Goal: Task Accomplishment & Management: Use online tool/utility

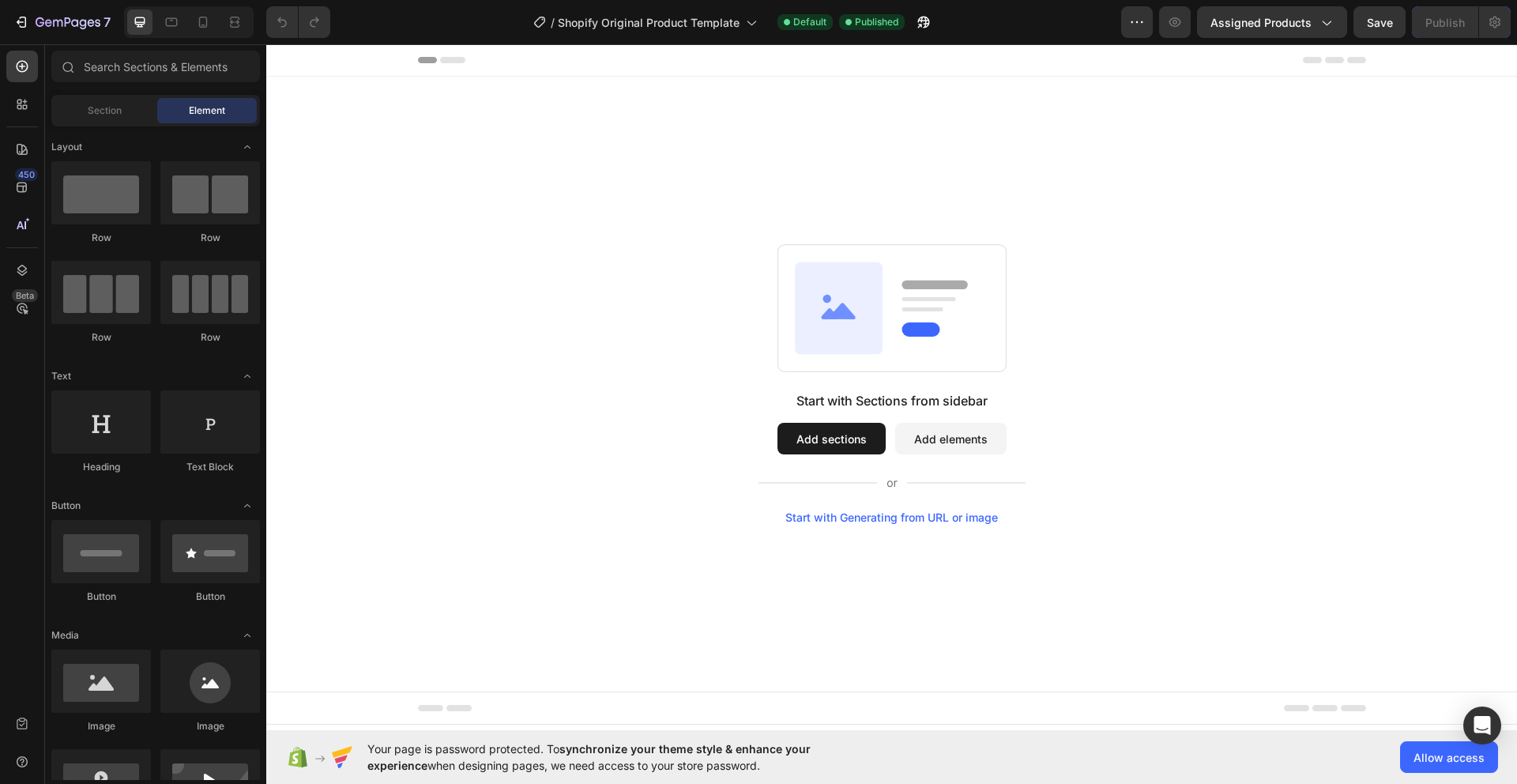
click at [899, 337] on rect at bounding box center [891, 308] width 228 height 127
click at [913, 516] on div "Start with Generating from URL or image" at bounding box center [891, 517] width 212 height 12
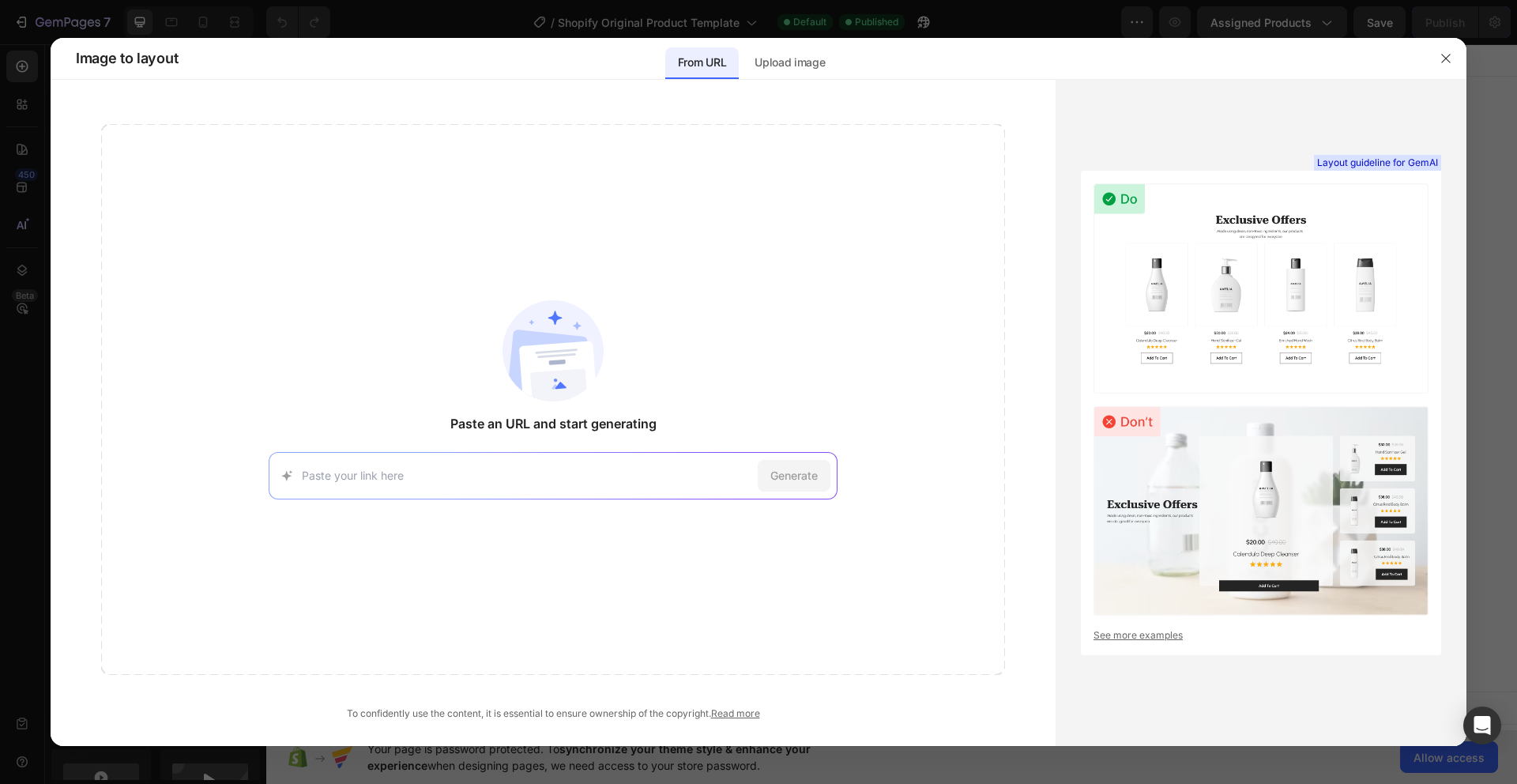
click at [594, 469] on input at bounding box center [526, 475] width 450 height 17
paste input "[URL][DOMAIN_NAME]"
type input "[URL][DOMAIN_NAME]"
click at [812, 473] on span "Generate" at bounding box center [794, 475] width 48 height 17
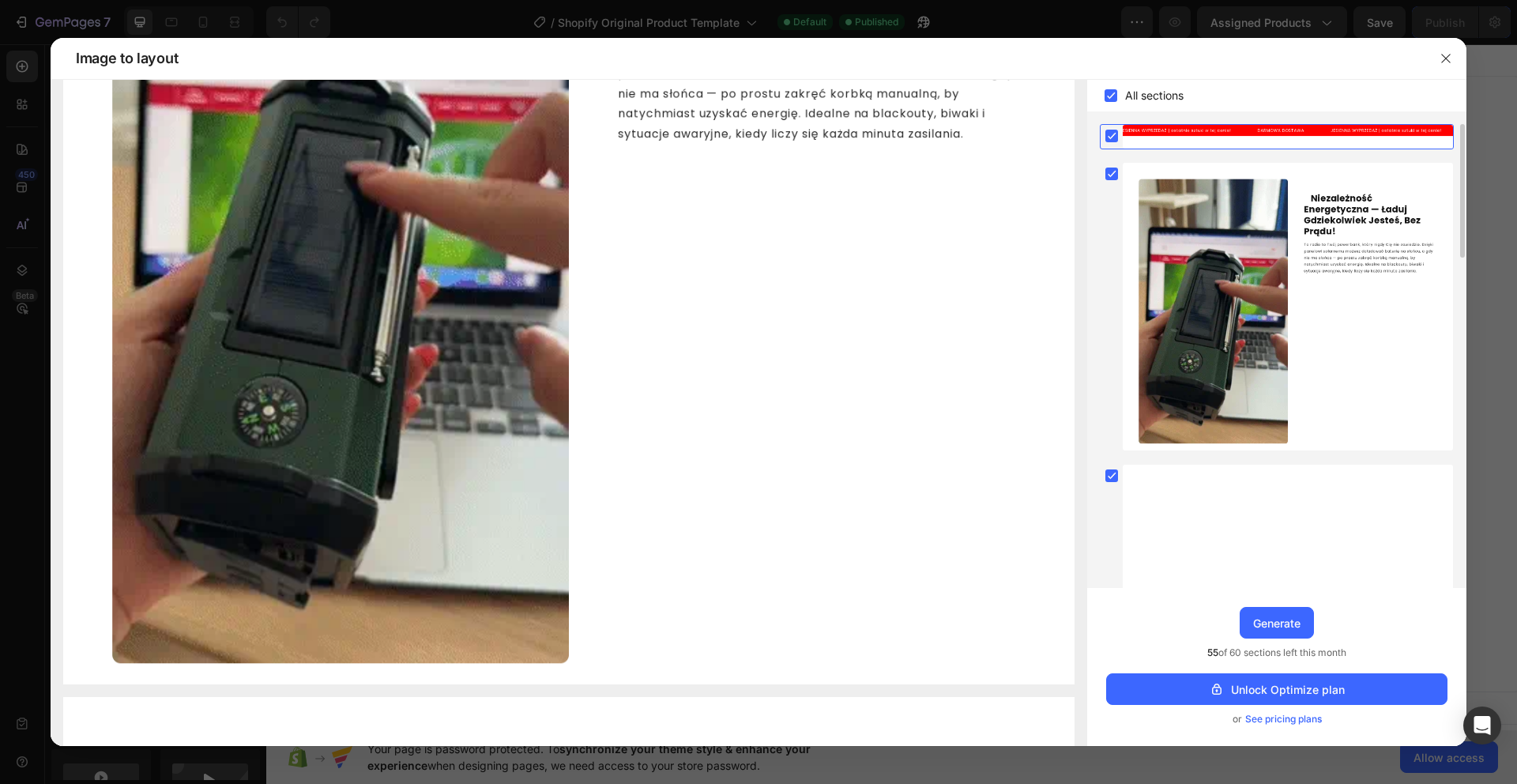
scroll to position [0, 0]
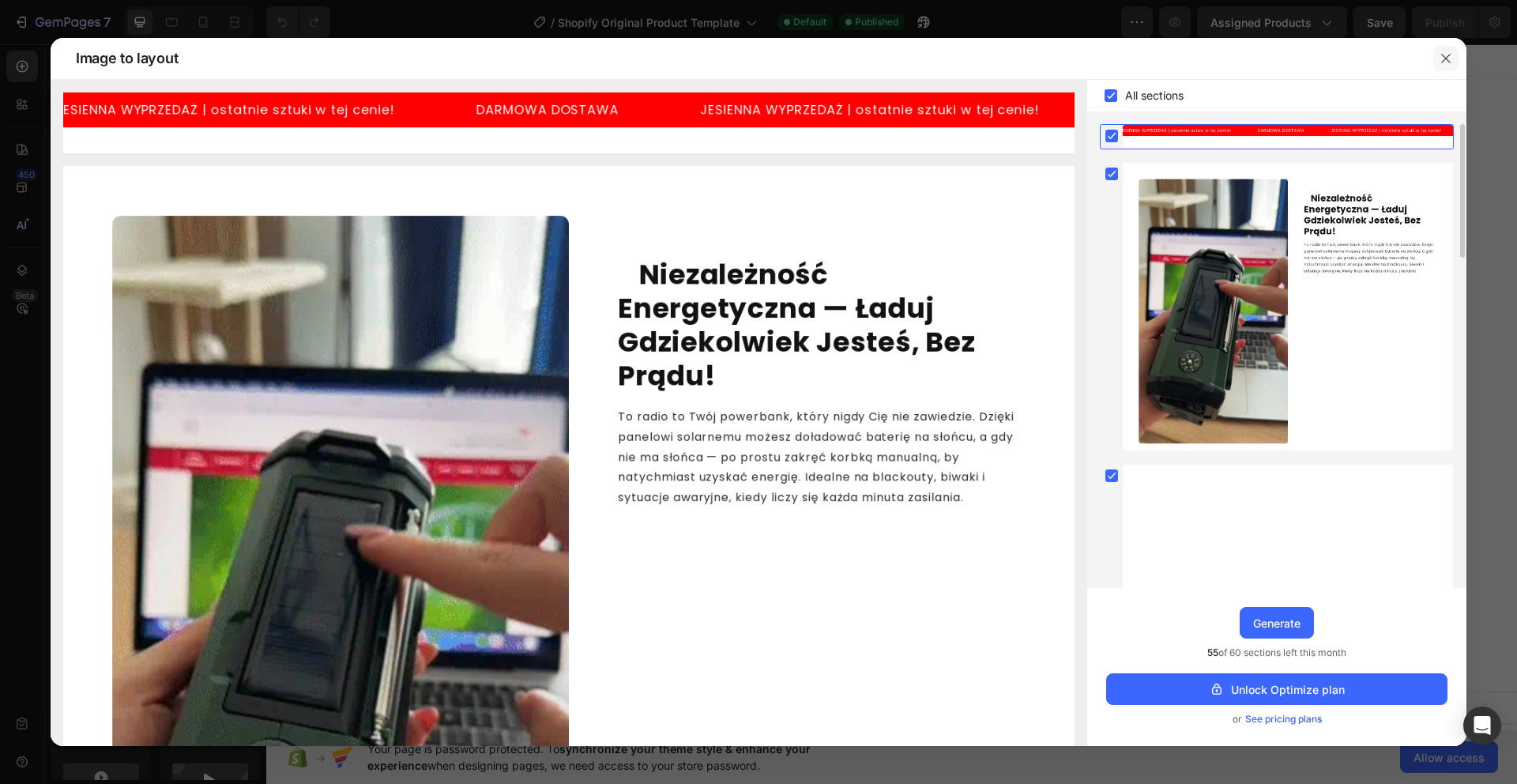
drag, startPoint x: 1445, startPoint y: 57, endPoint x: 979, endPoint y: 104, distance: 468.4
click at [1445, 57] on icon "button" at bounding box center [1445, 58] width 12 height 12
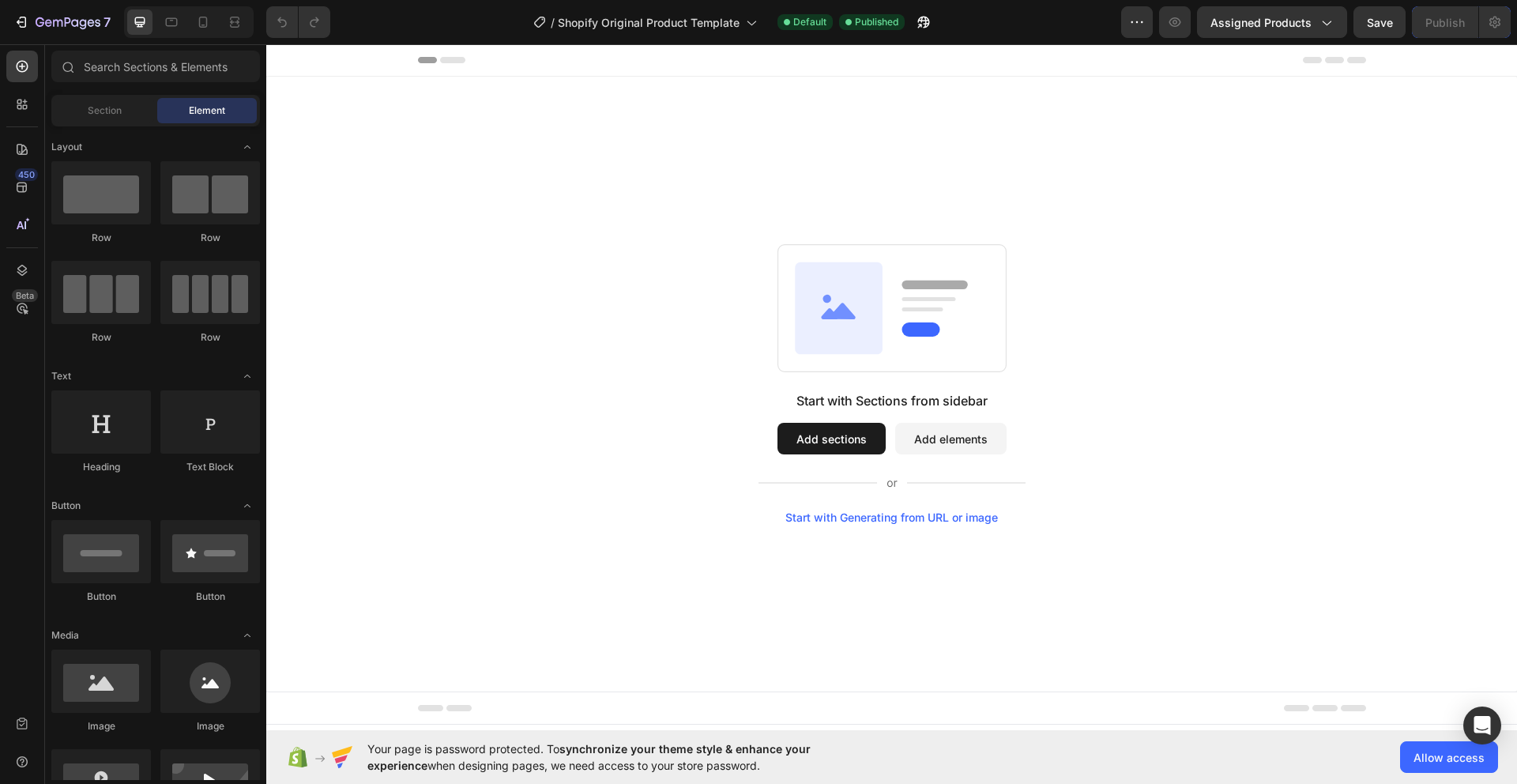
click at [865, 442] on button "Add sections" at bounding box center [831, 438] width 108 height 32
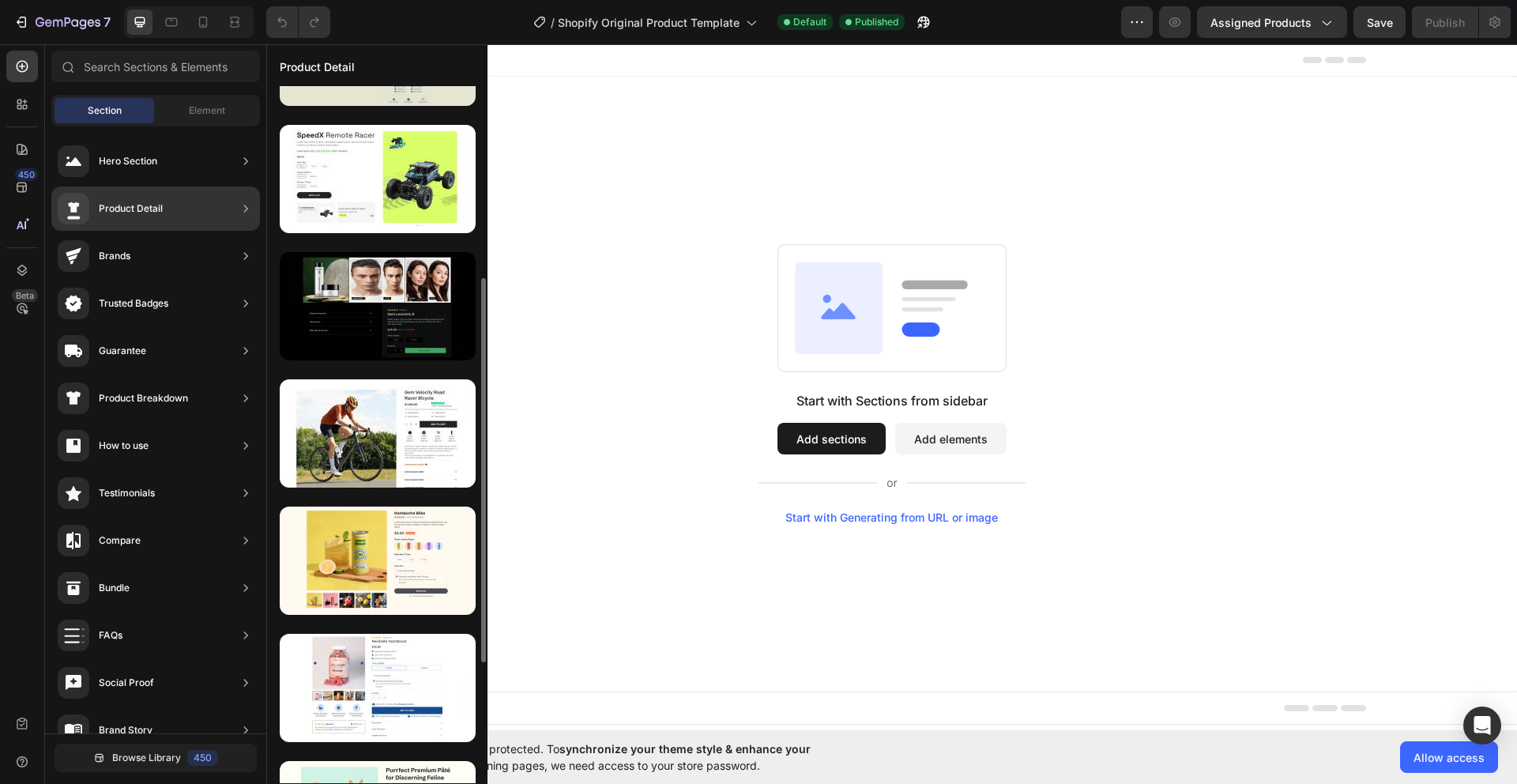
scroll to position [348, 0]
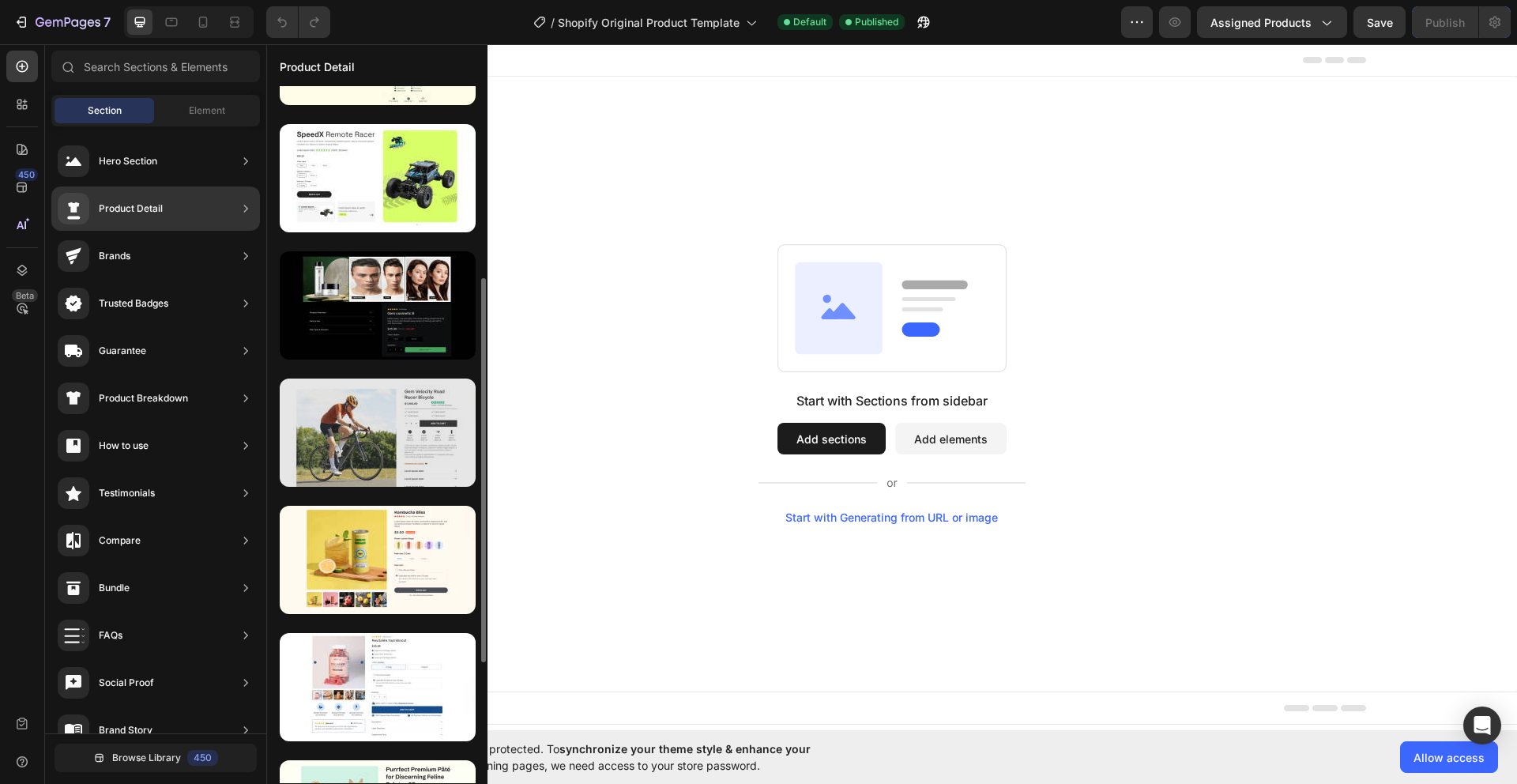
click at [431, 415] on div at bounding box center [377, 432] width 196 height 108
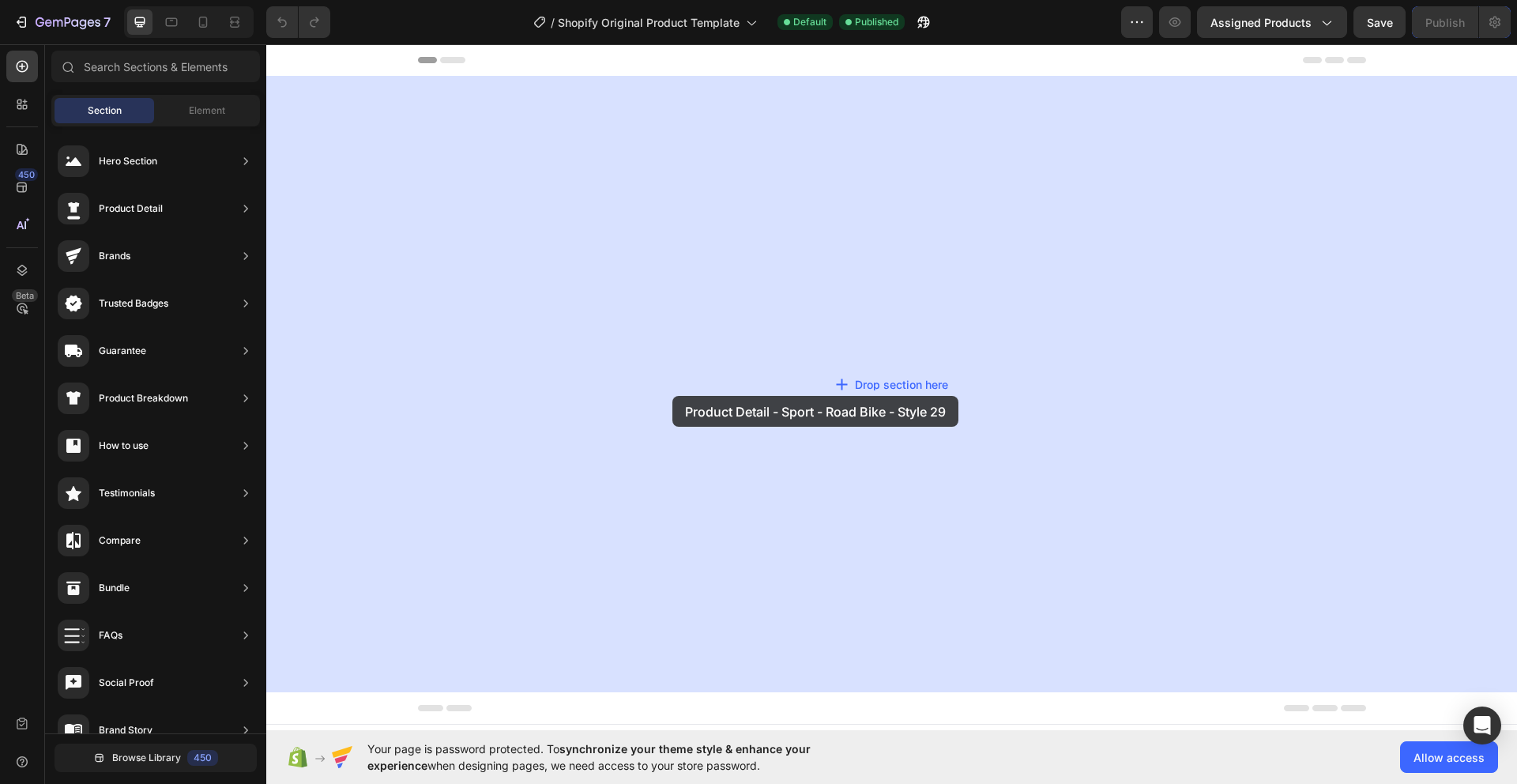
drag, startPoint x: 653, startPoint y: 455, endPoint x: 629, endPoint y: 399, distance: 60.9
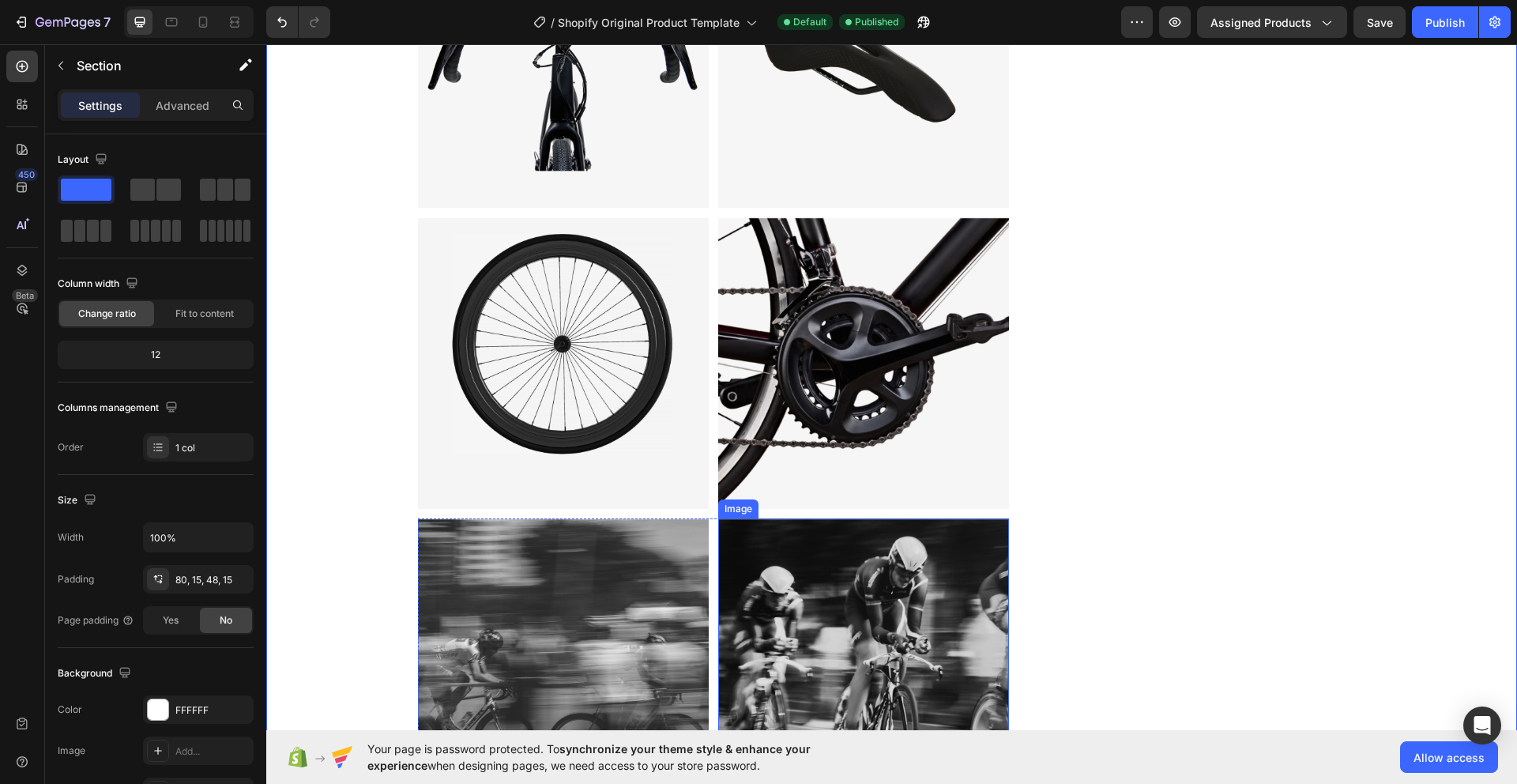
scroll to position [0, 0]
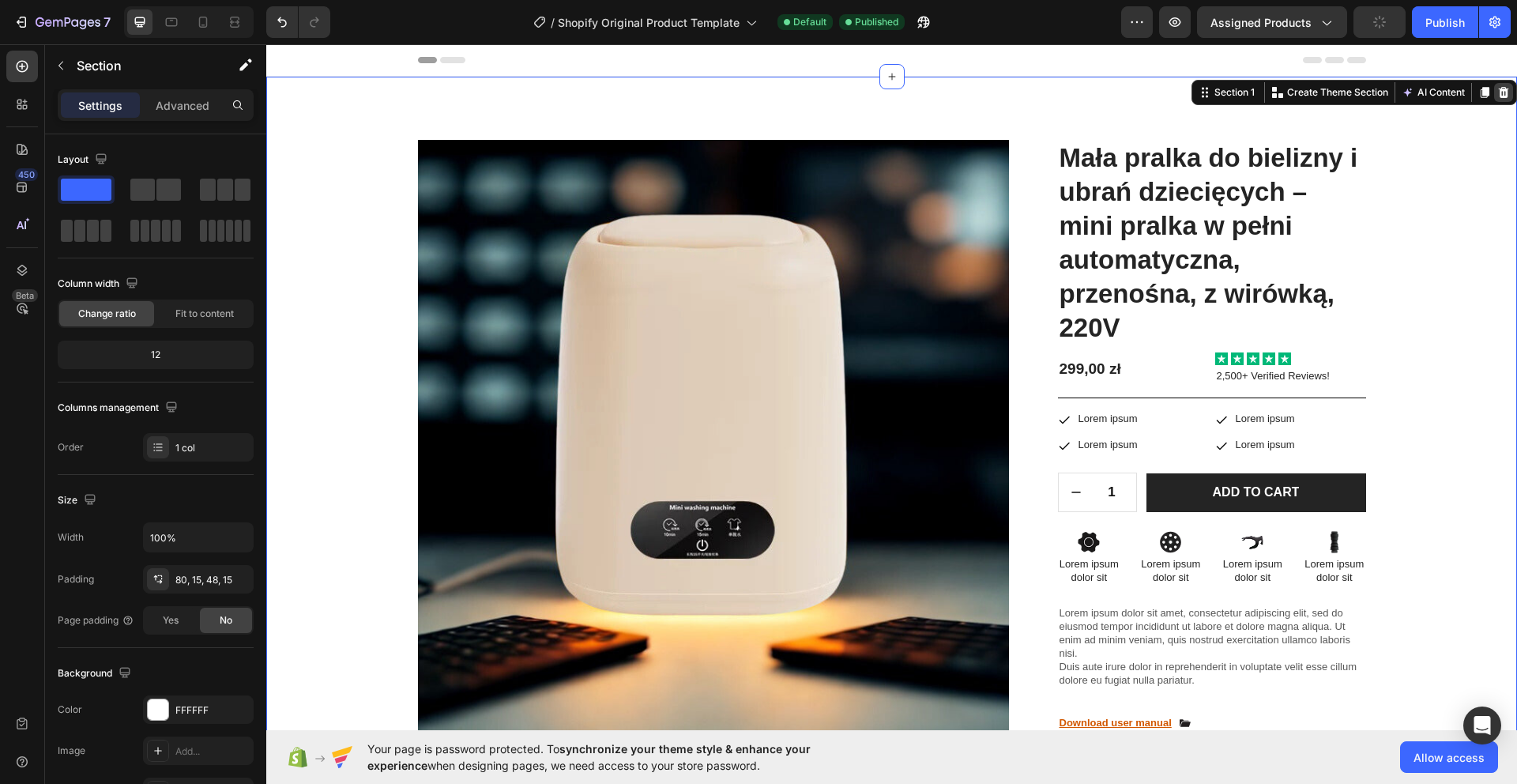
click at [1503, 94] on icon at bounding box center [1504, 92] width 11 height 11
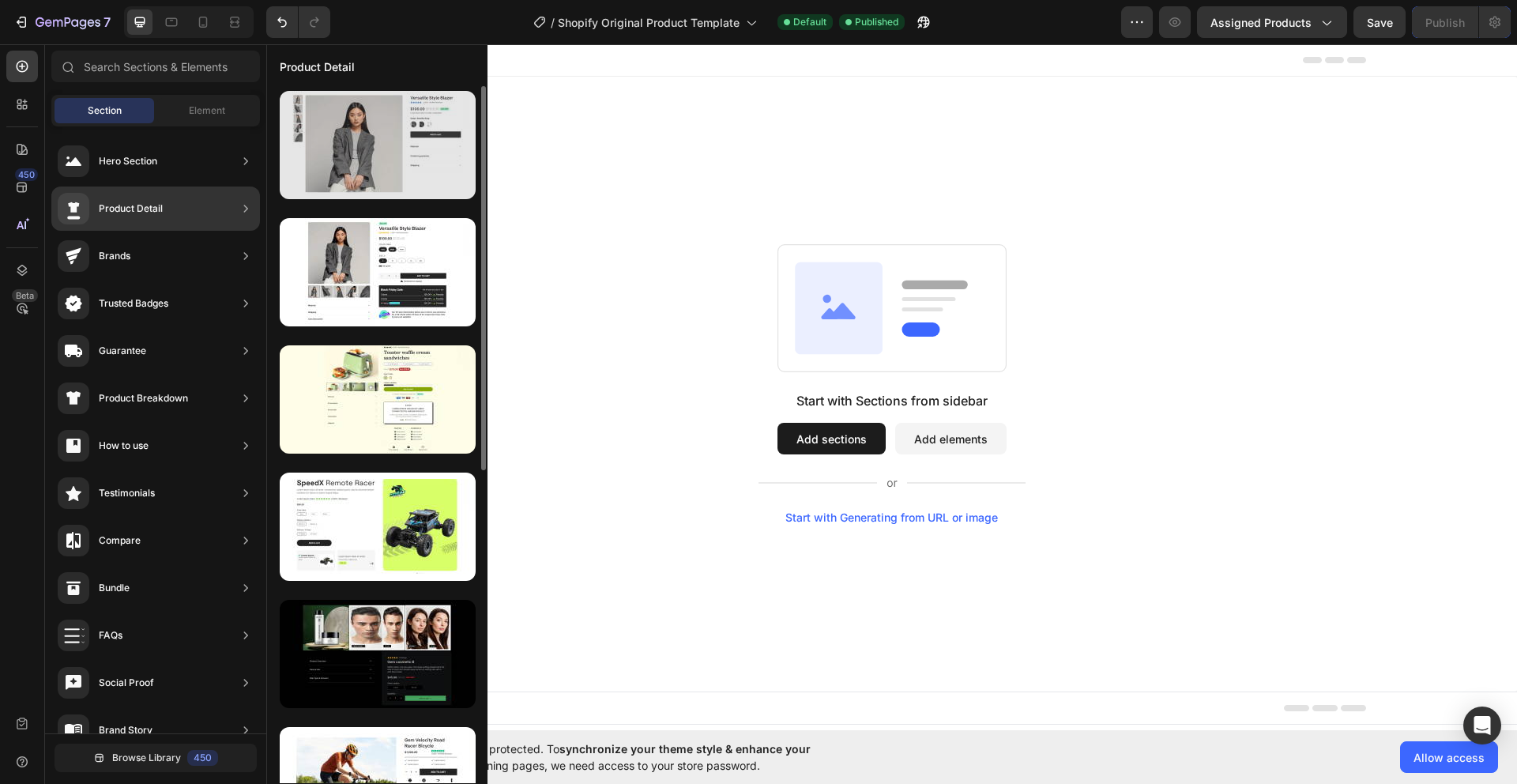
click at [390, 157] on div at bounding box center [377, 145] width 196 height 108
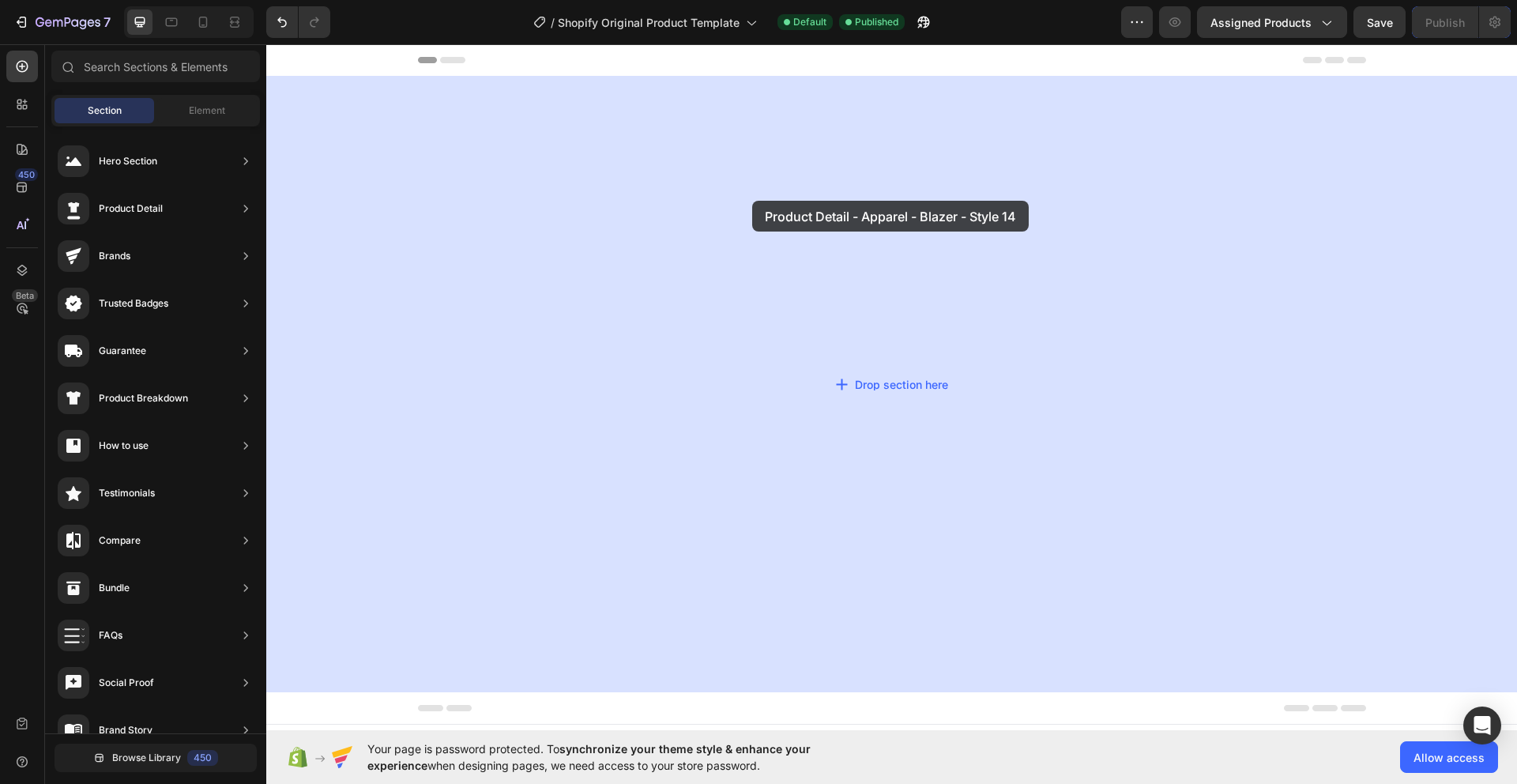
drag, startPoint x: 637, startPoint y: 189, endPoint x: 752, endPoint y: 201, distance: 115.6
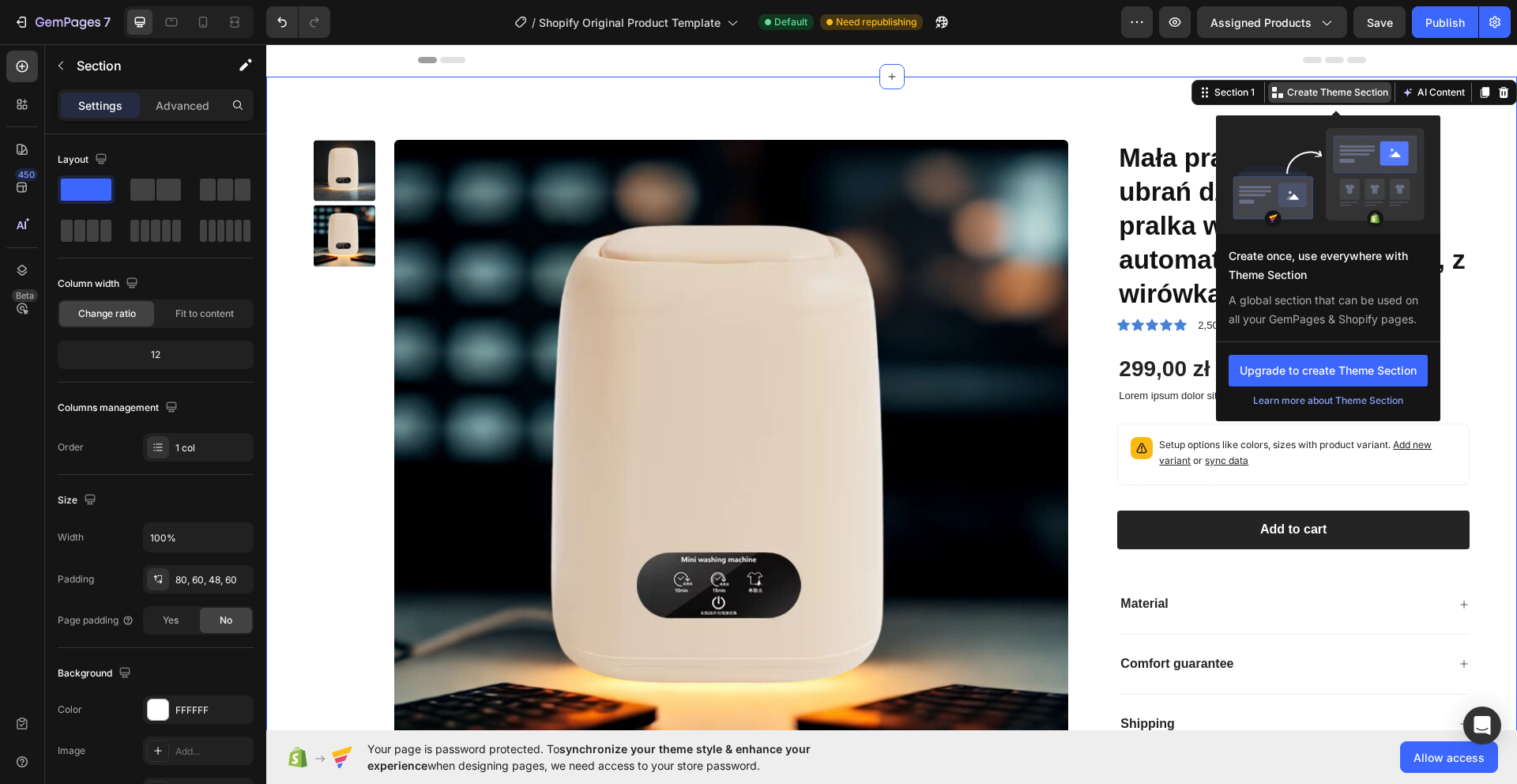
click at [1311, 95] on p "Create Theme Section" at bounding box center [1338, 93] width 101 height 14
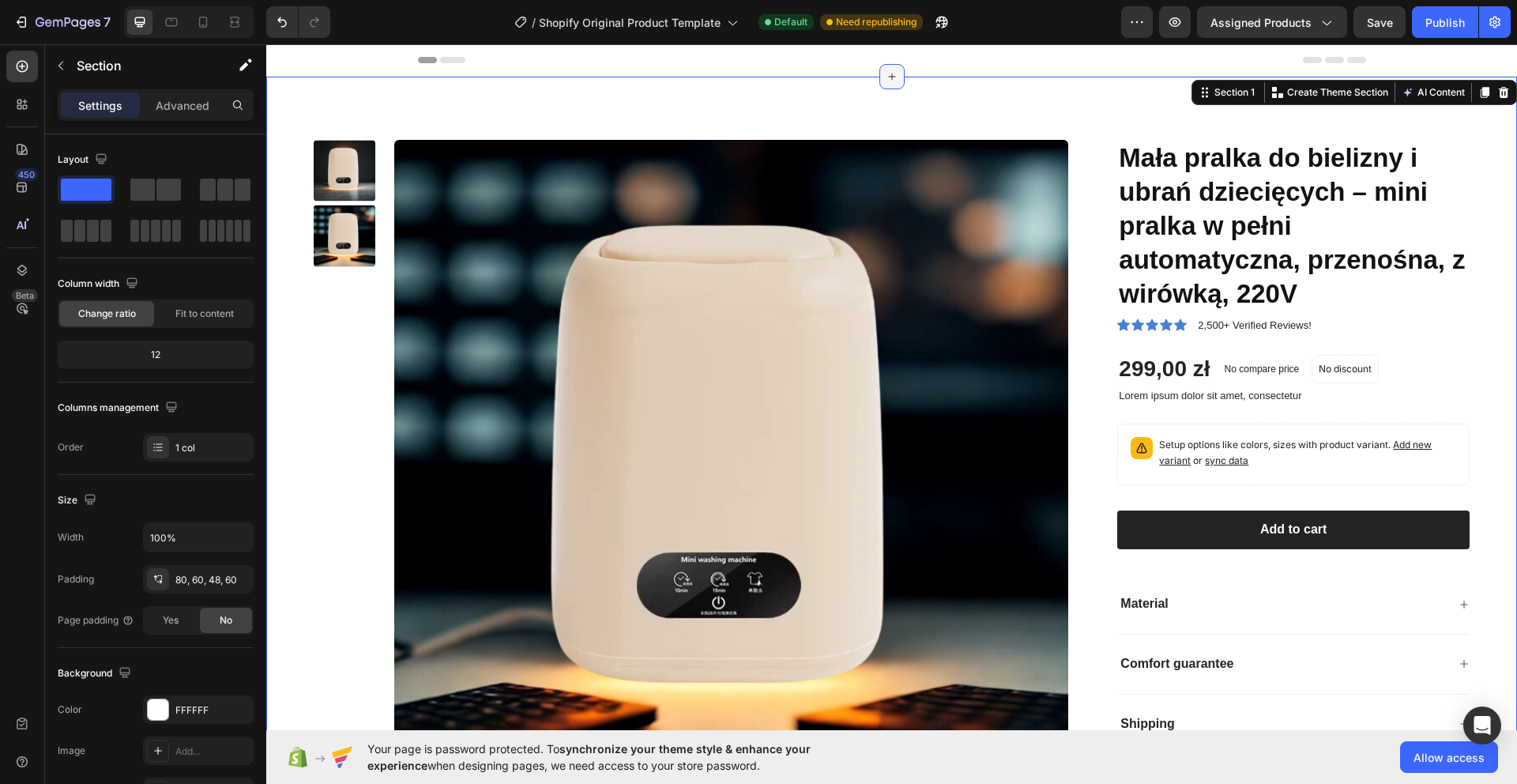
click at [890, 74] on icon at bounding box center [892, 77] width 12 height 12
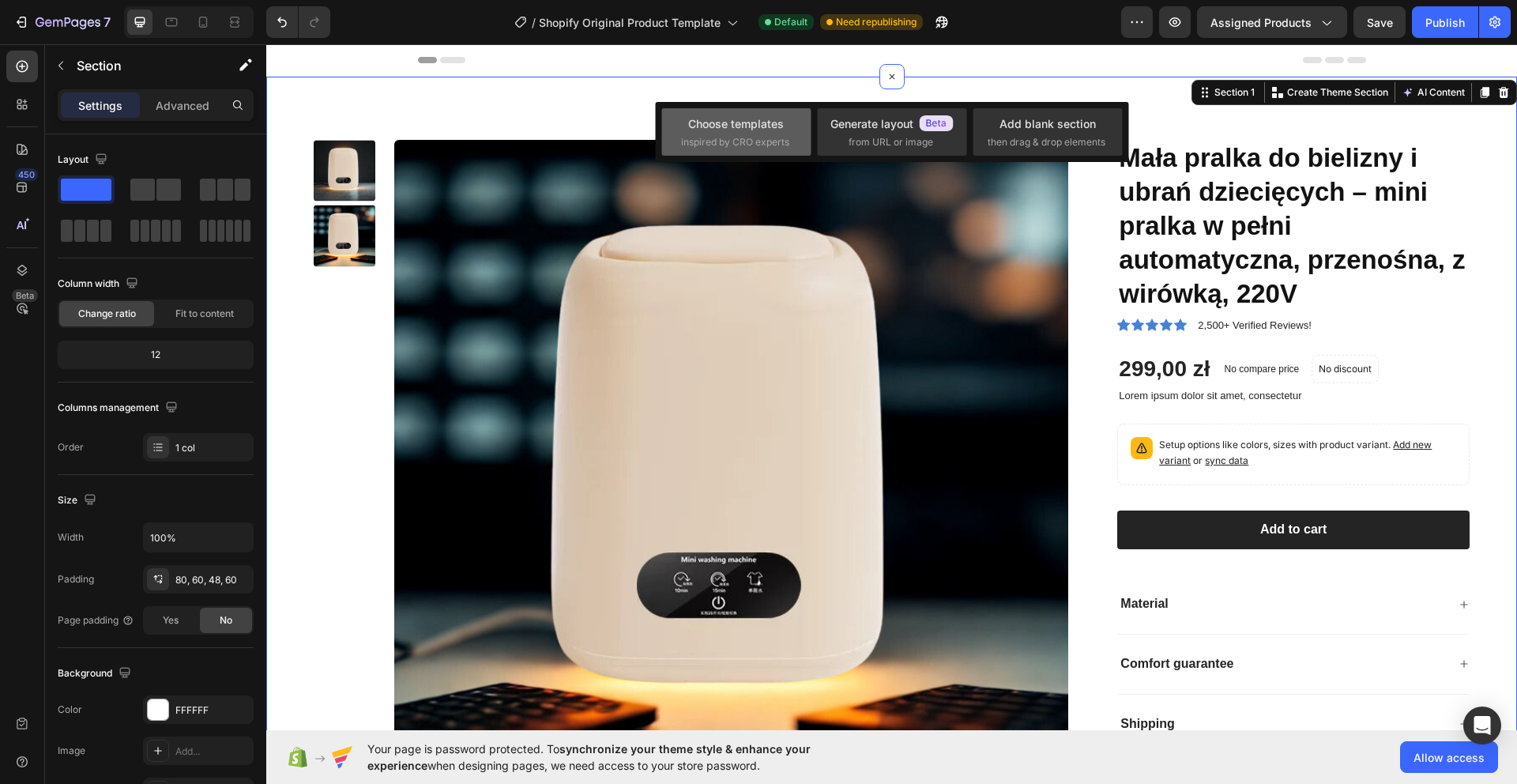
click at [762, 138] on span "inspired by CRO experts" at bounding box center [735, 142] width 108 height 14
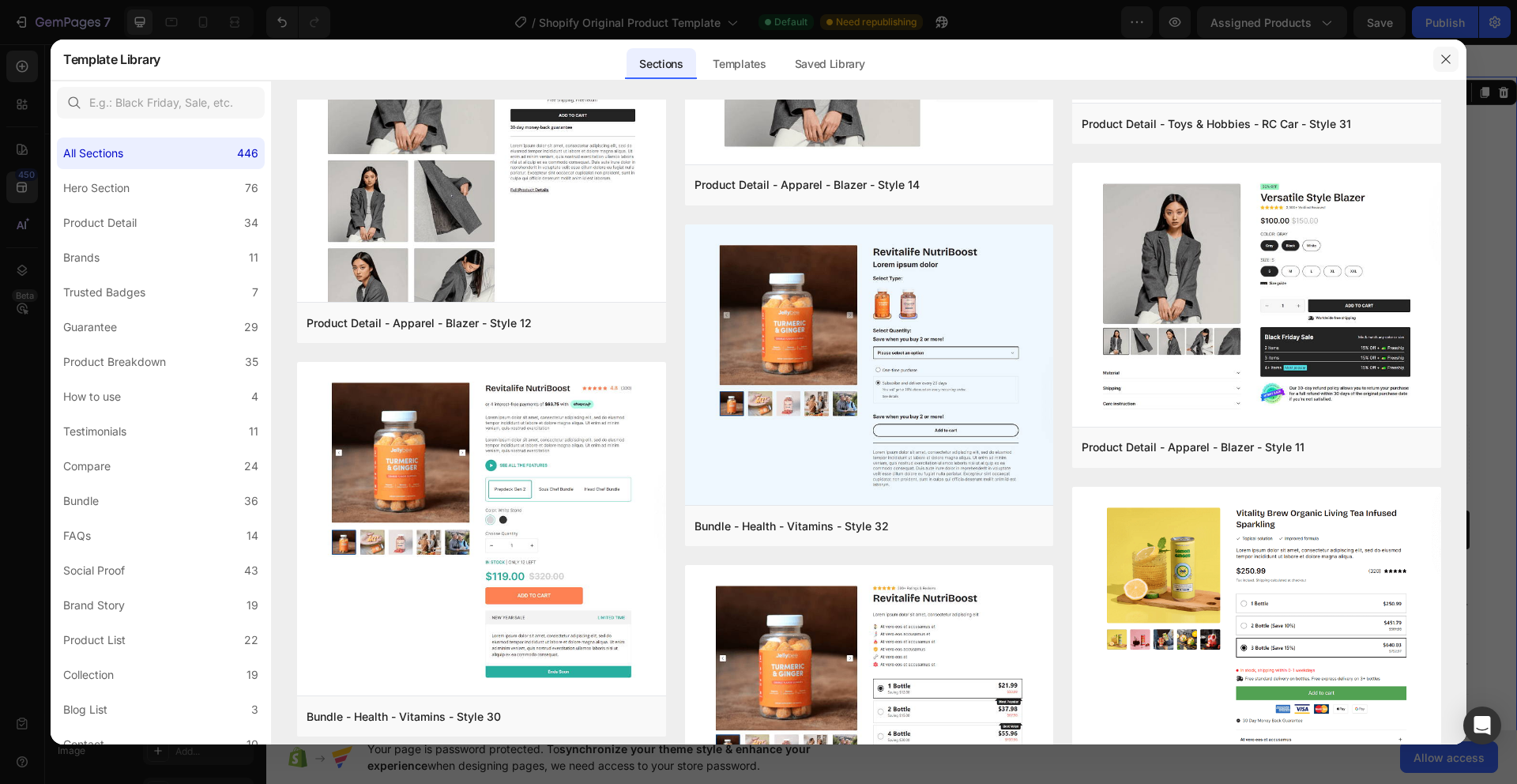
click at [1452, 59] on icon "button" at bounding box center [1445, 59] width 12 height 12
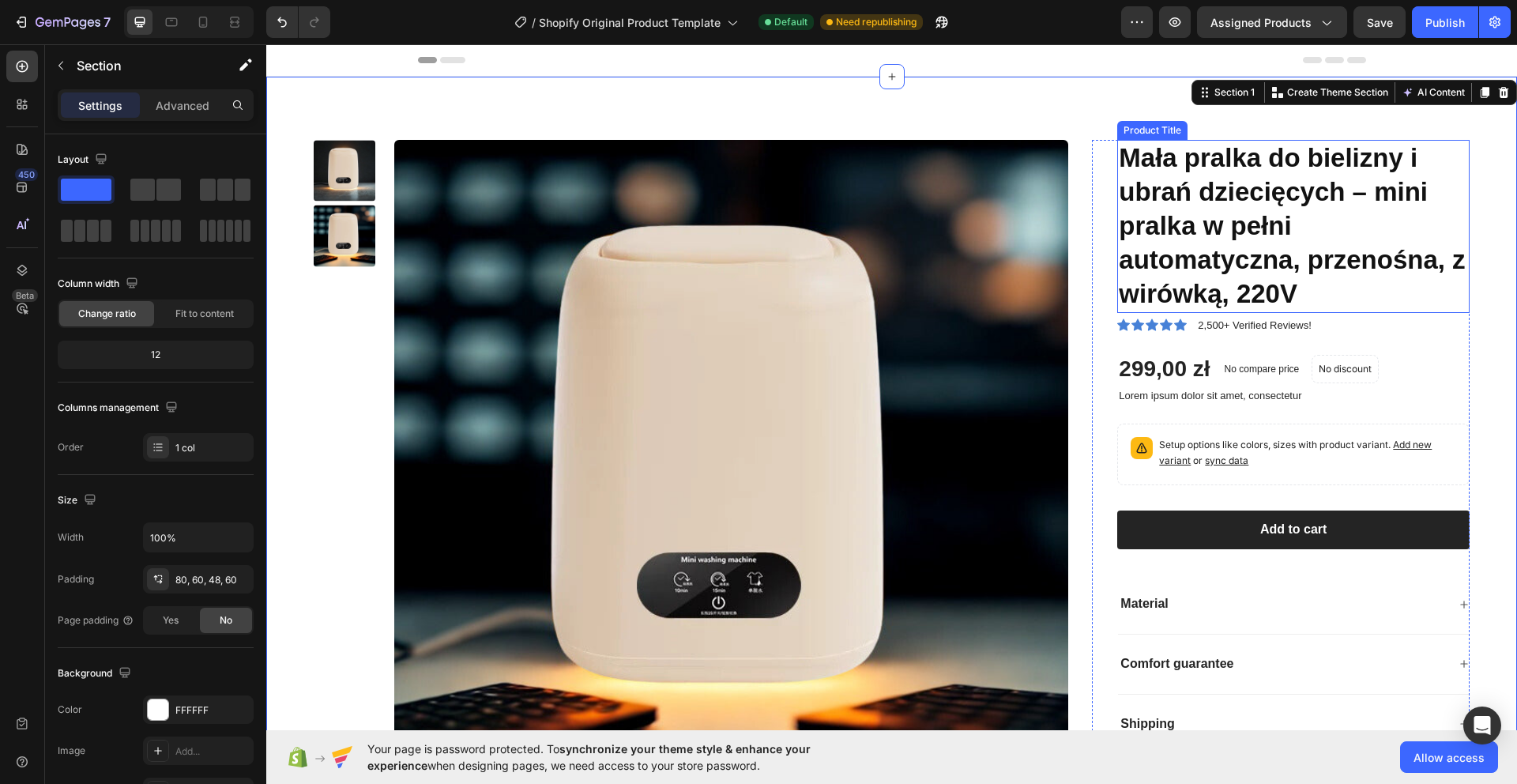
click at [1206, 228] on h1 "Mała pralka do bielizny i ubrań dziecięcych – mini pralka w pełni automatyczna,…" at bounding box center [1293, 226] width 353 height 173
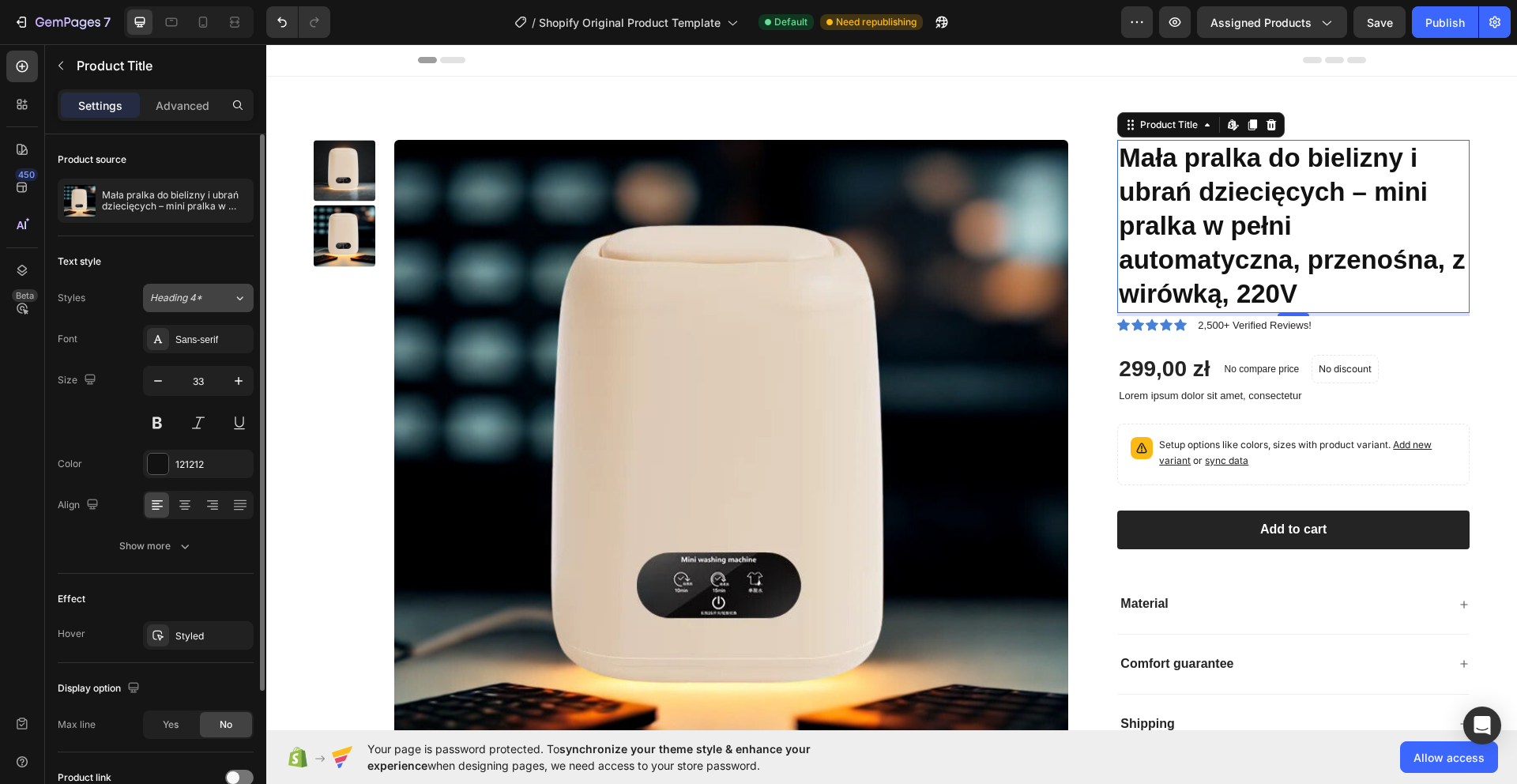
click at [241, 308] on button "Heading 4*" at bounding box center [198, 298] width 111 height 28
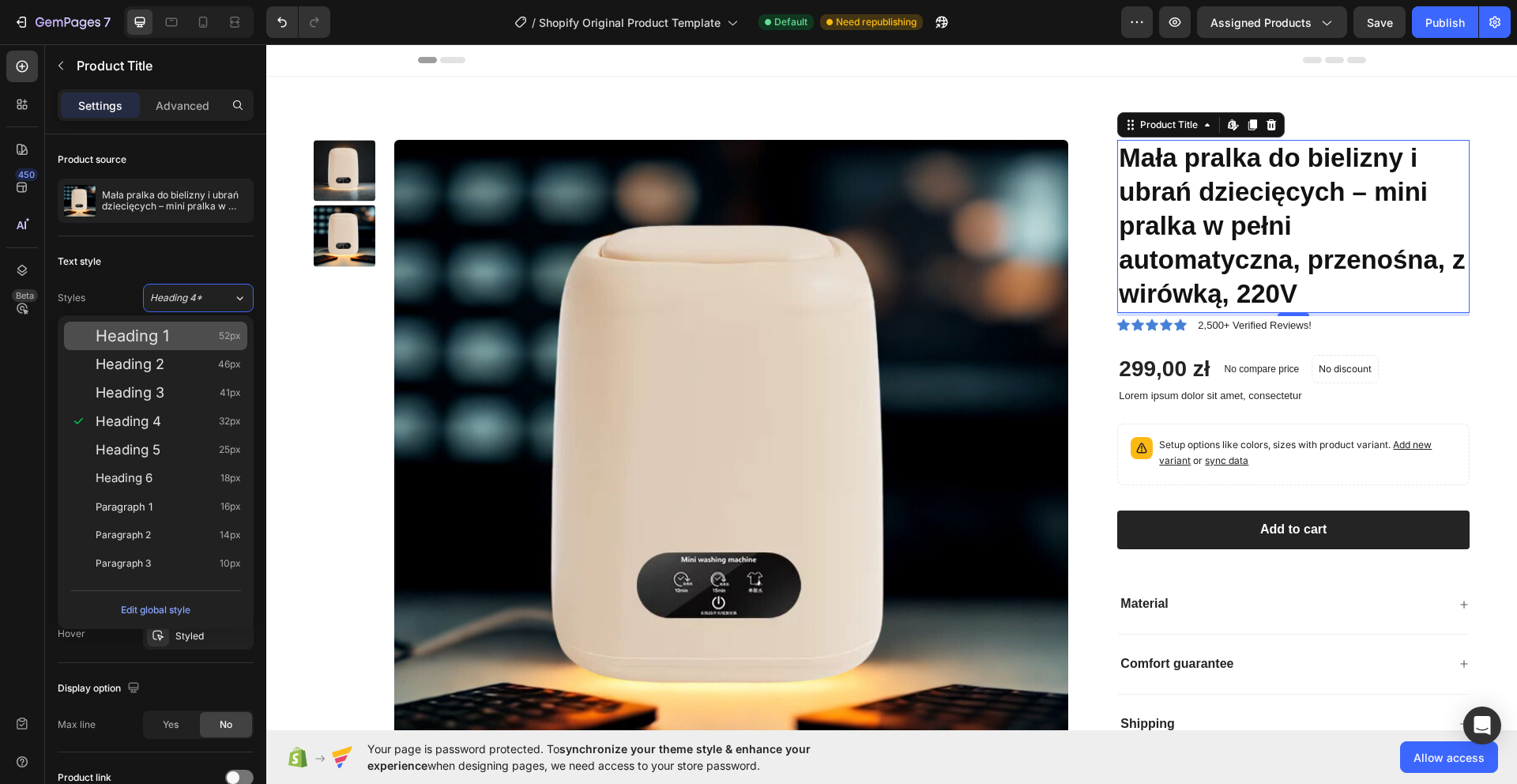
click at [202, 340] on div "Heading 1 52px" at bounding box center [168, 336] width 145 height 16
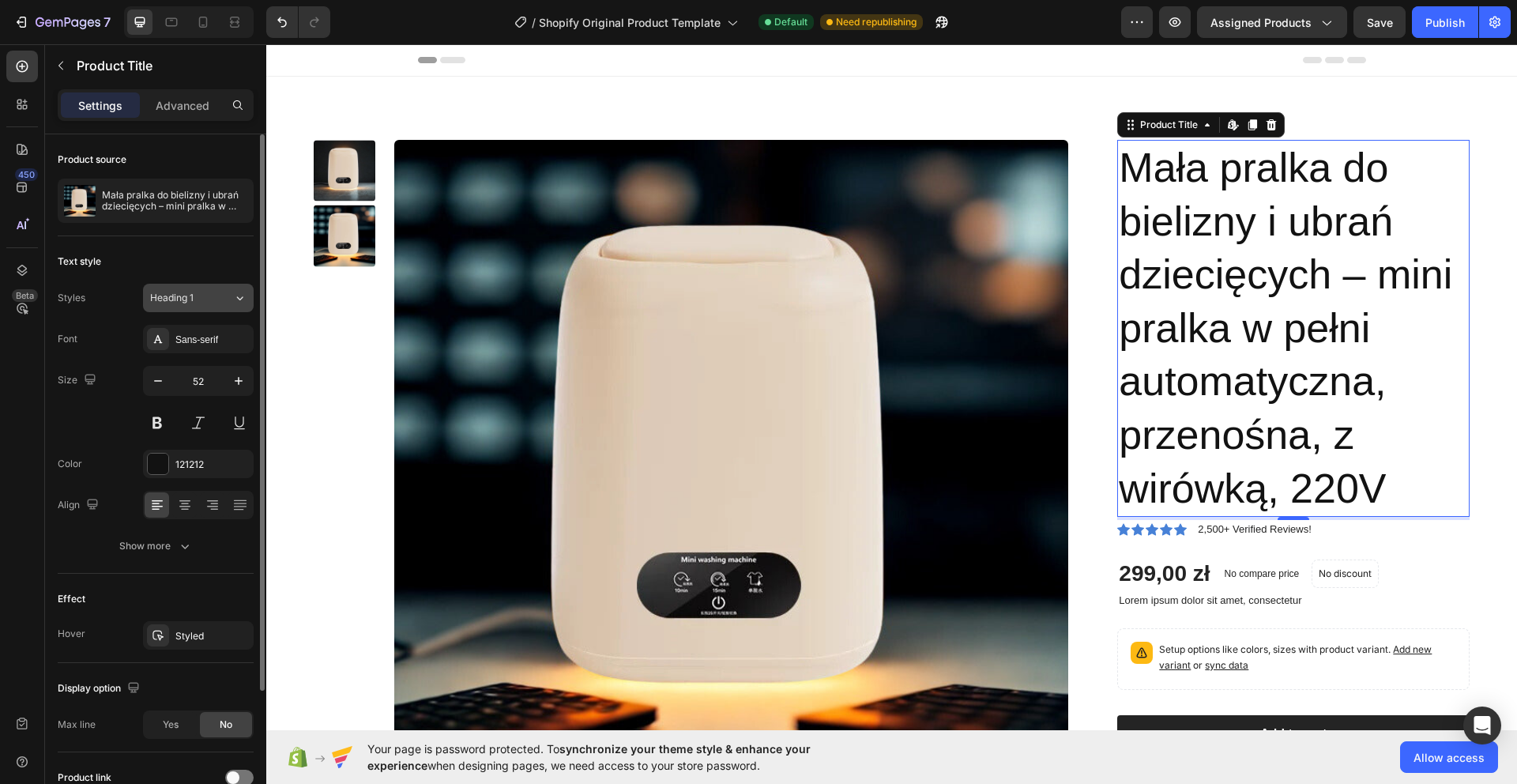
click at [219, 302] on div "Heading 1" at bounding box center [192, 298] width 83 height 14
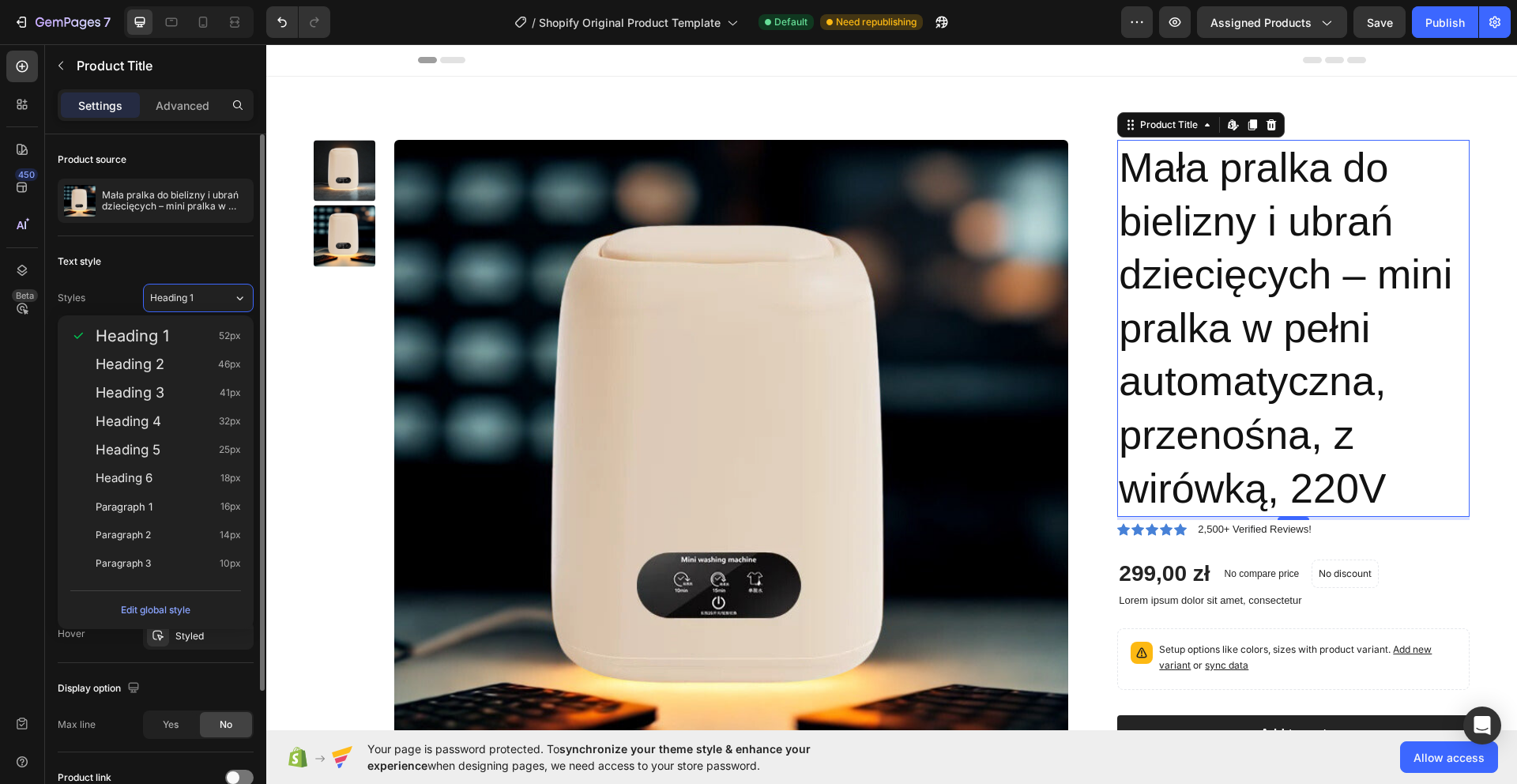
click at [128, 278] on div "Text style Styles Heading 1 Font Sans-serif Size 52 Color 121212 Align Show more" at bounding box center [156, 405] width 196 height 338
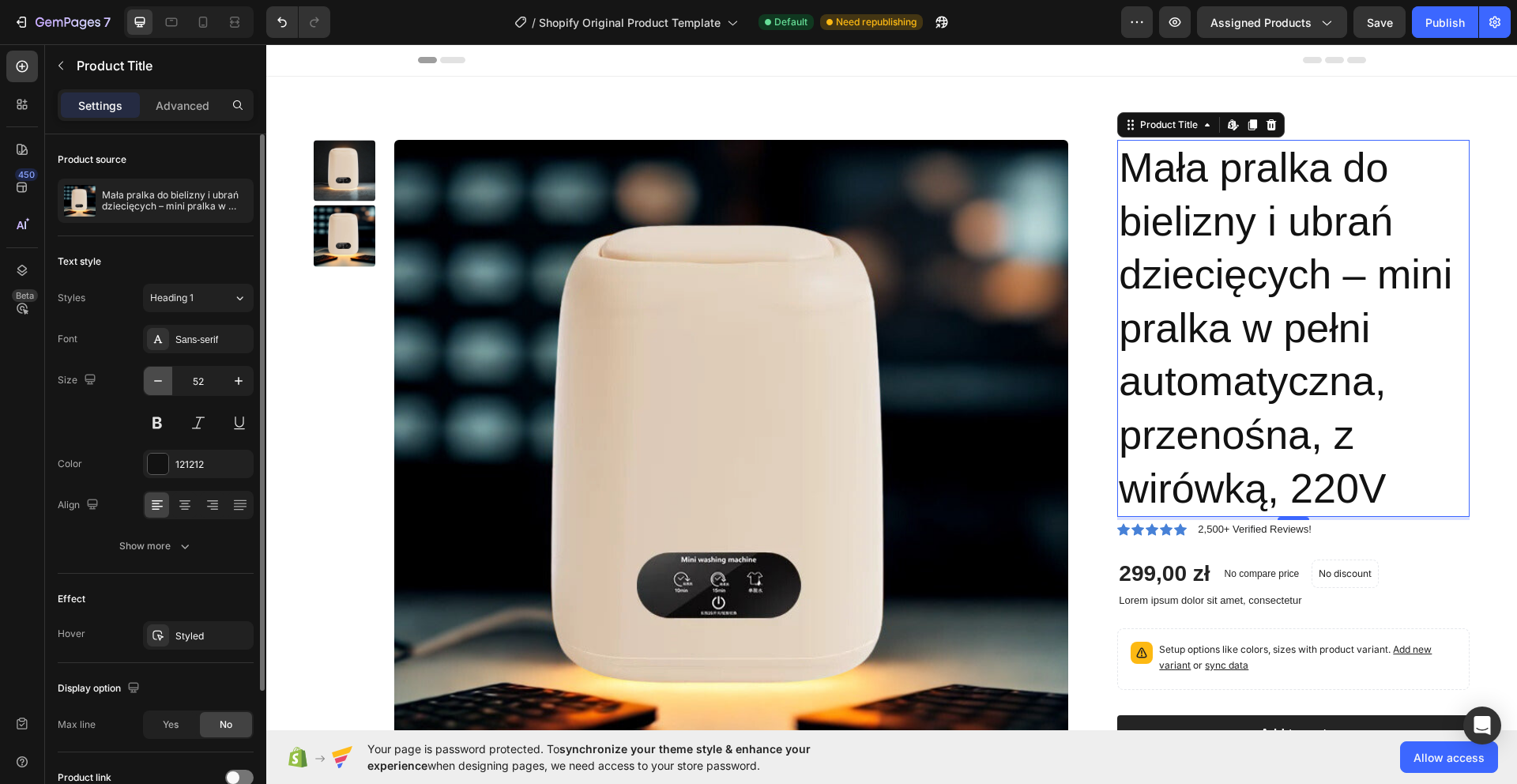
click at [160, 386] on icon "button" at bounding box center [158, 381] width 16 height 16
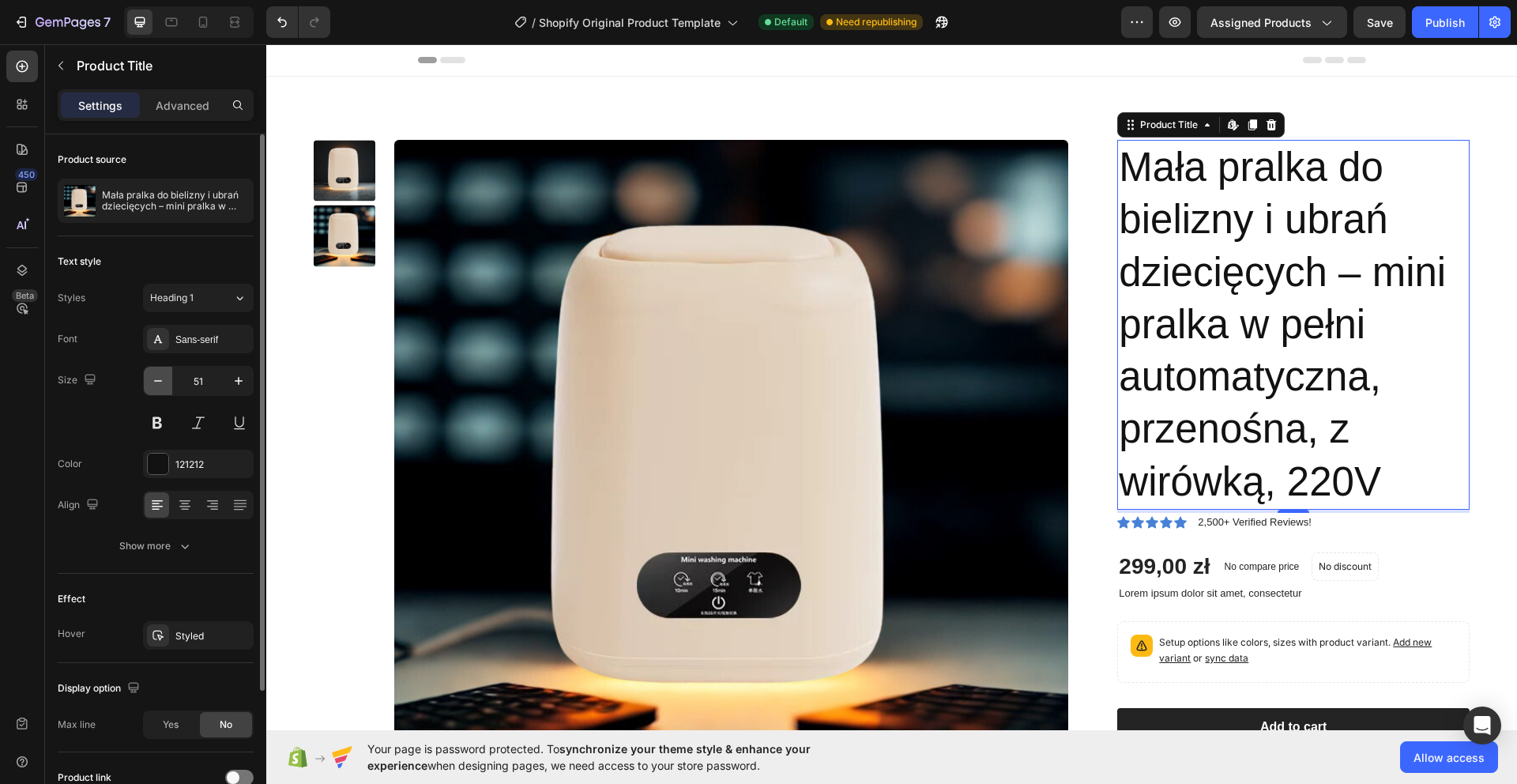
click at [160, 386] on icon "button" at bounding box center [158, 381] width 16 height 16
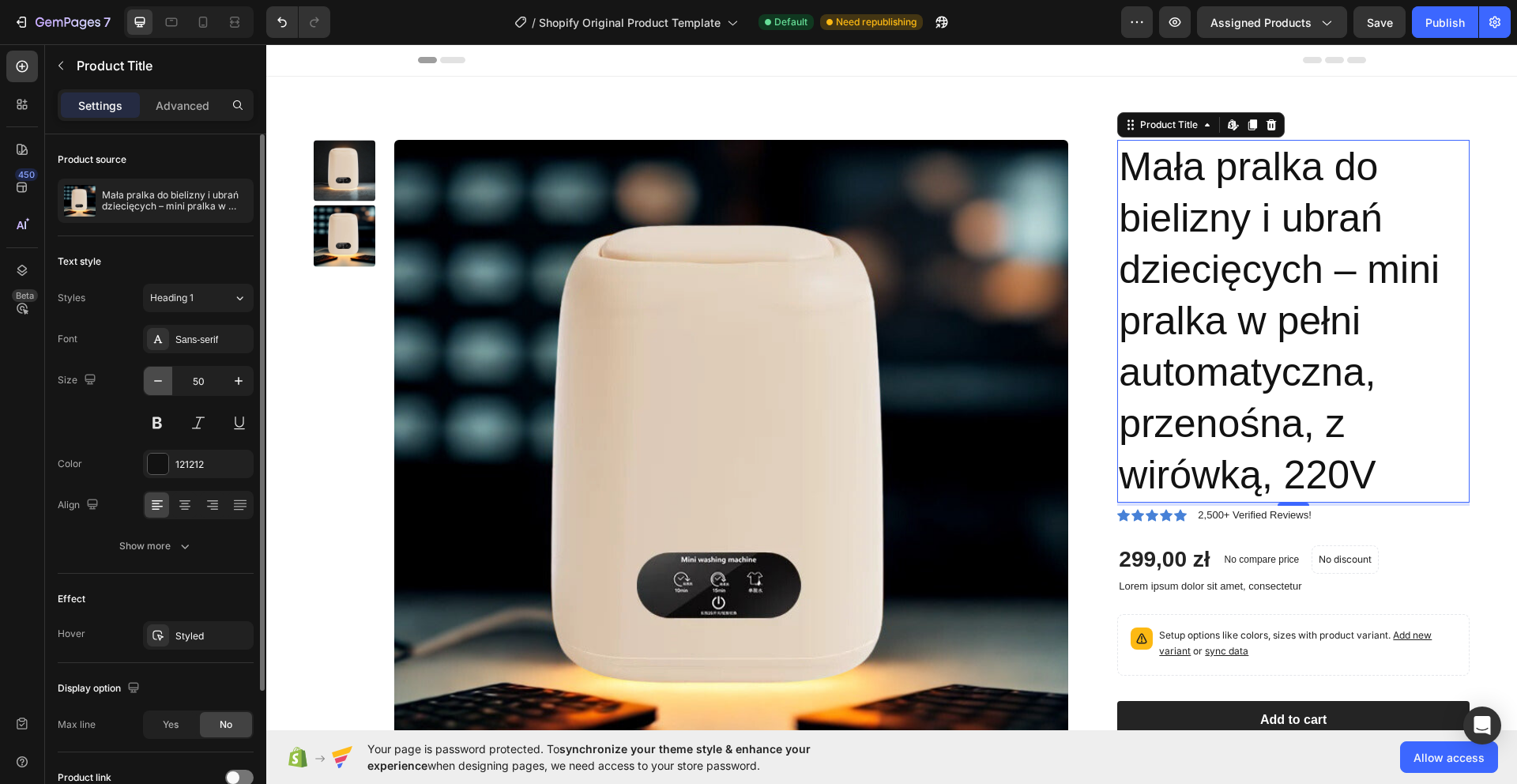
click at [160, 386] on icon "button" at bounding box center [158, 381] width 16 height 16
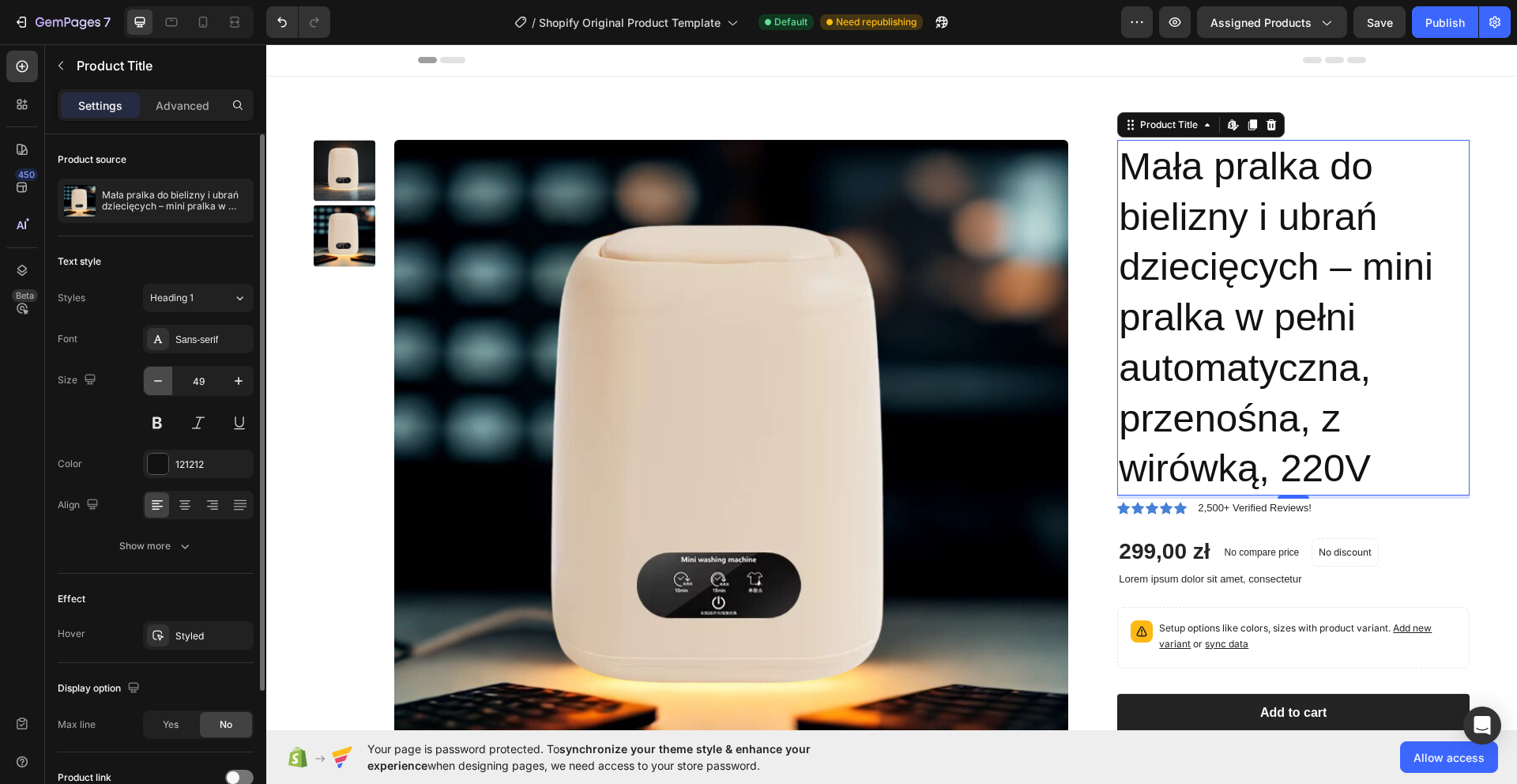
click at [160, 386] on icon "button" at bounding box center [158, 381] width 16 height 16
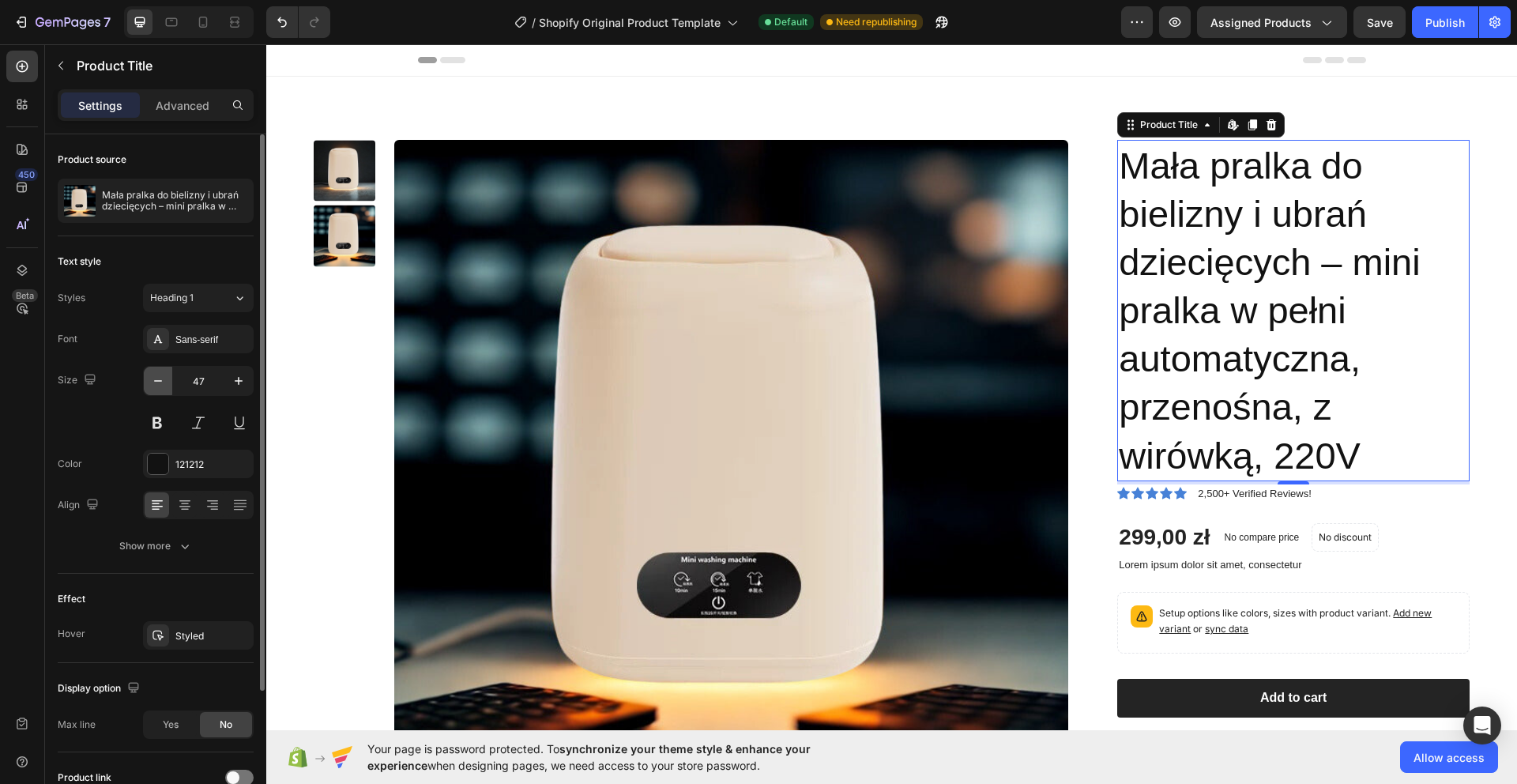
click at [160, 386] on icon "button" at bounding box center [158, 381] width 16 height 16
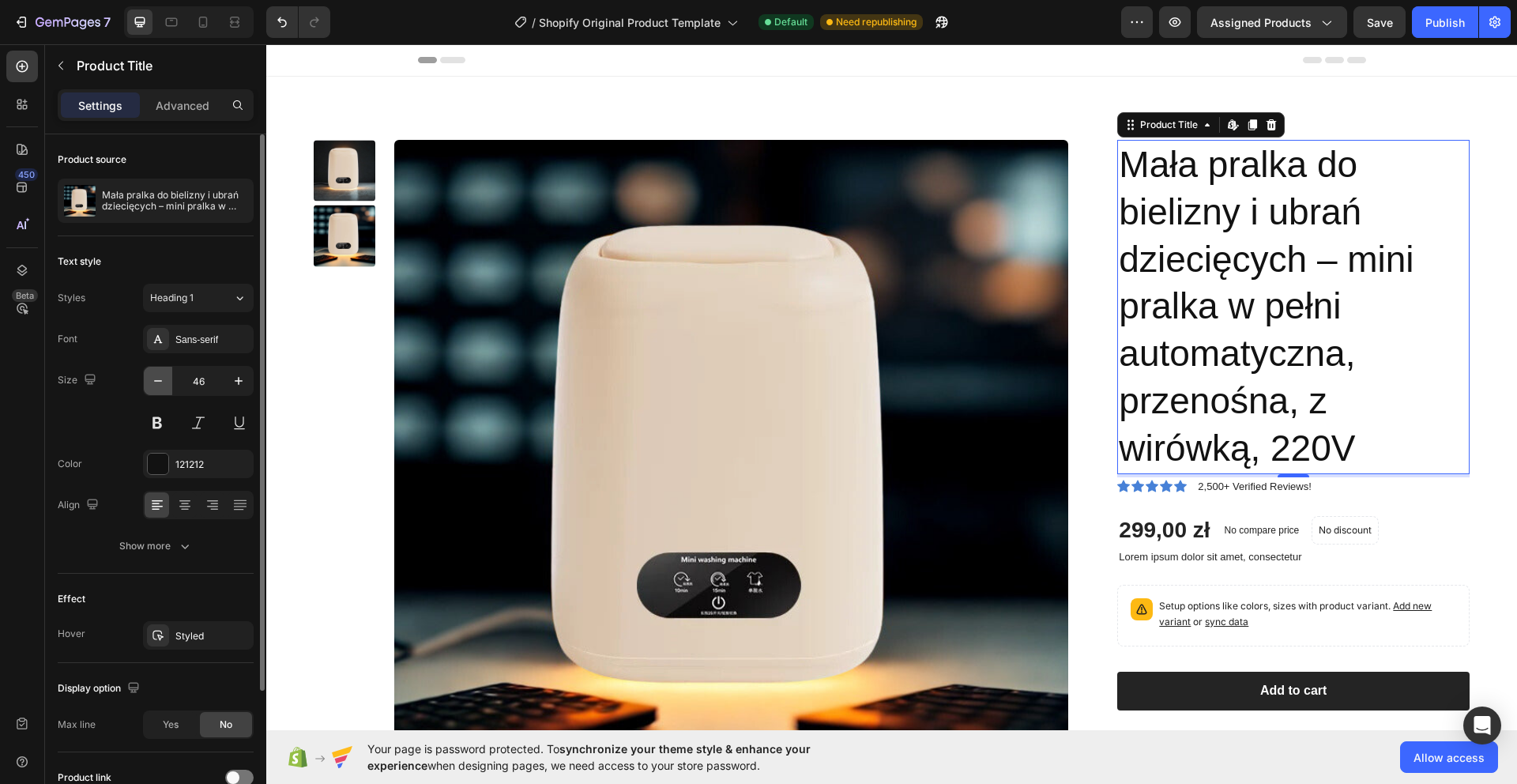
click at [160, 386] on icon "button" at bounding box center [158, 381] width 16 height 16
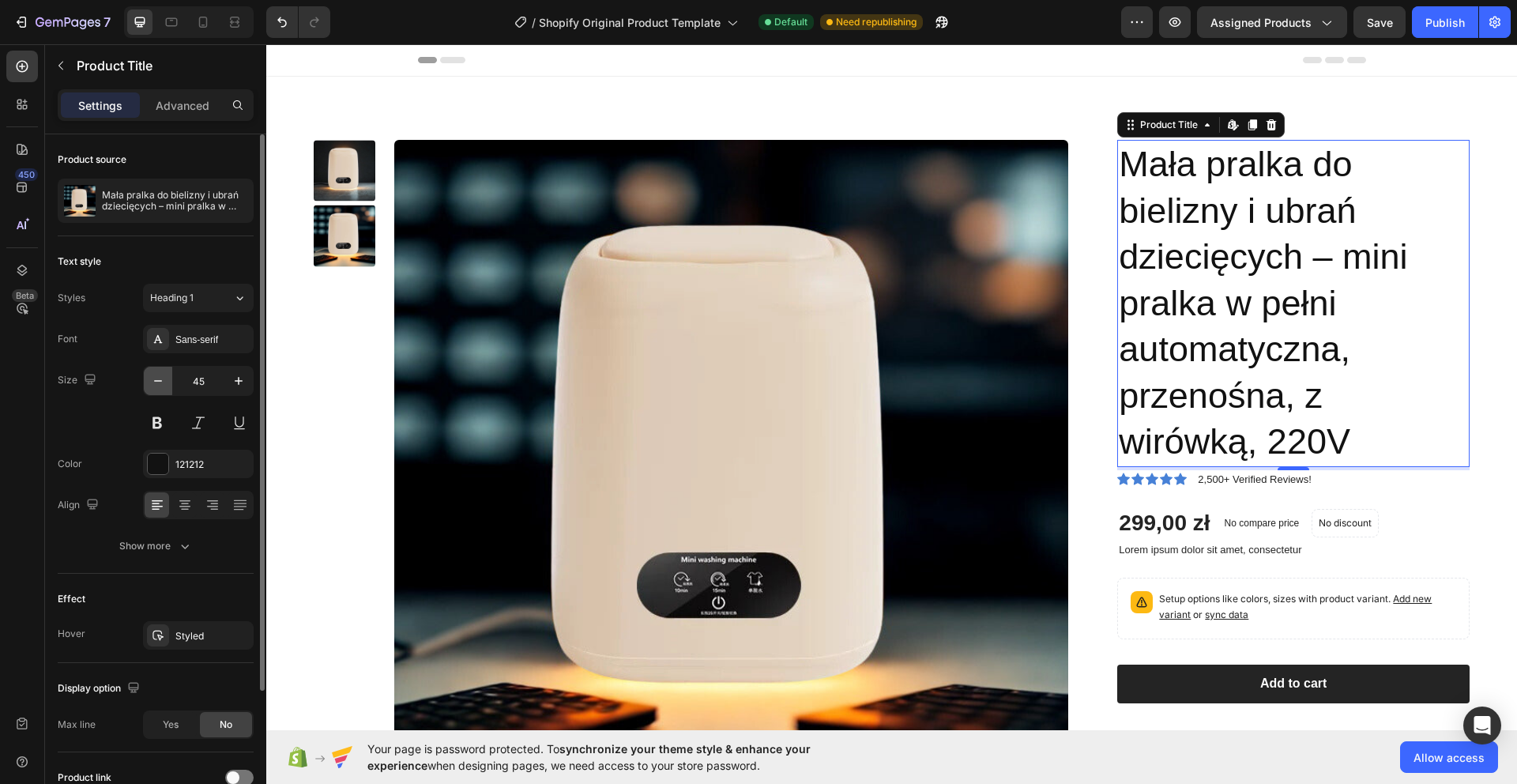
click at [160, 386] on icon "button" at bounding box center [158, 381] width 16 height 16
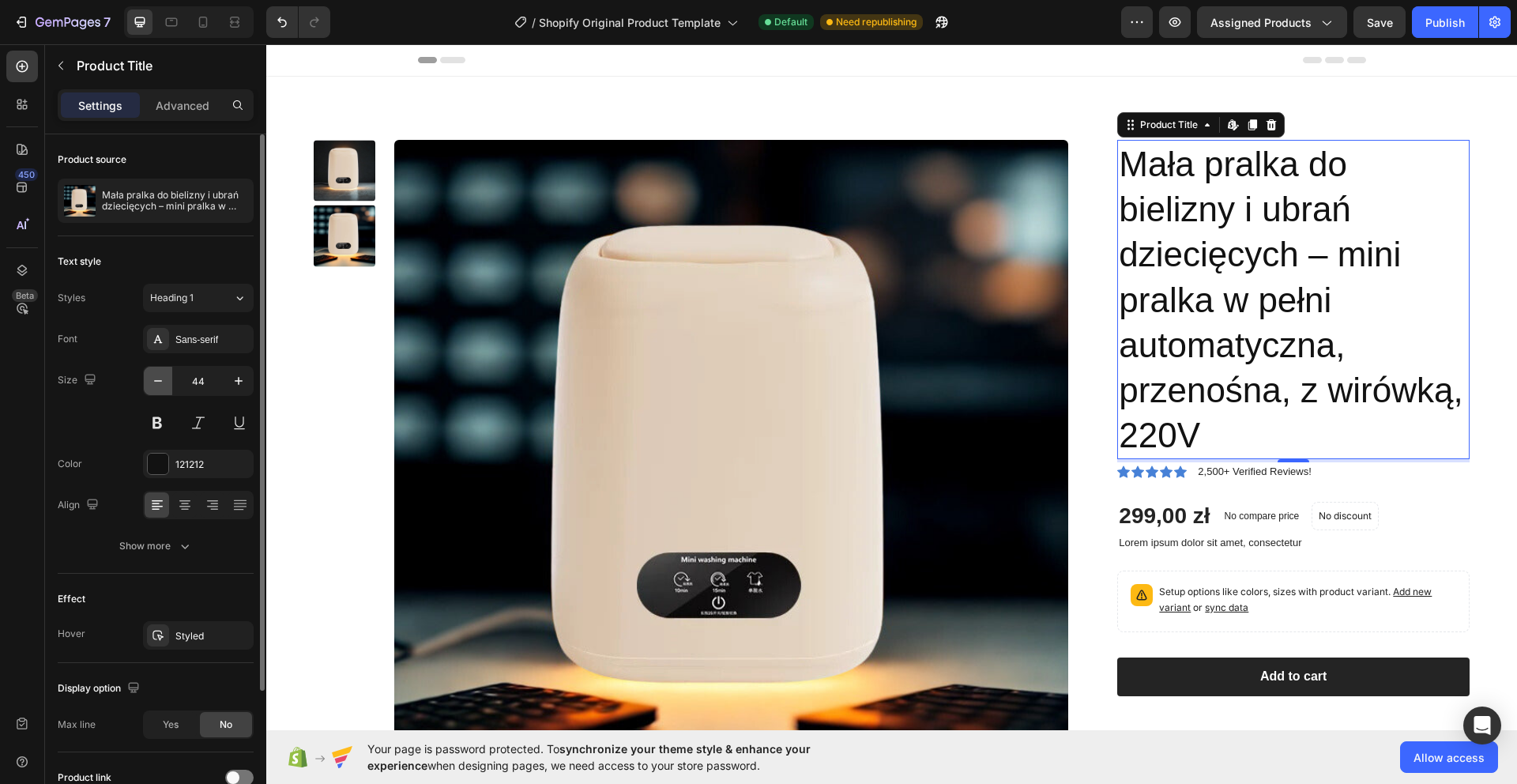
click at [160, 386] on icon "button" at bounding box center [158, 381] width 16 height 16
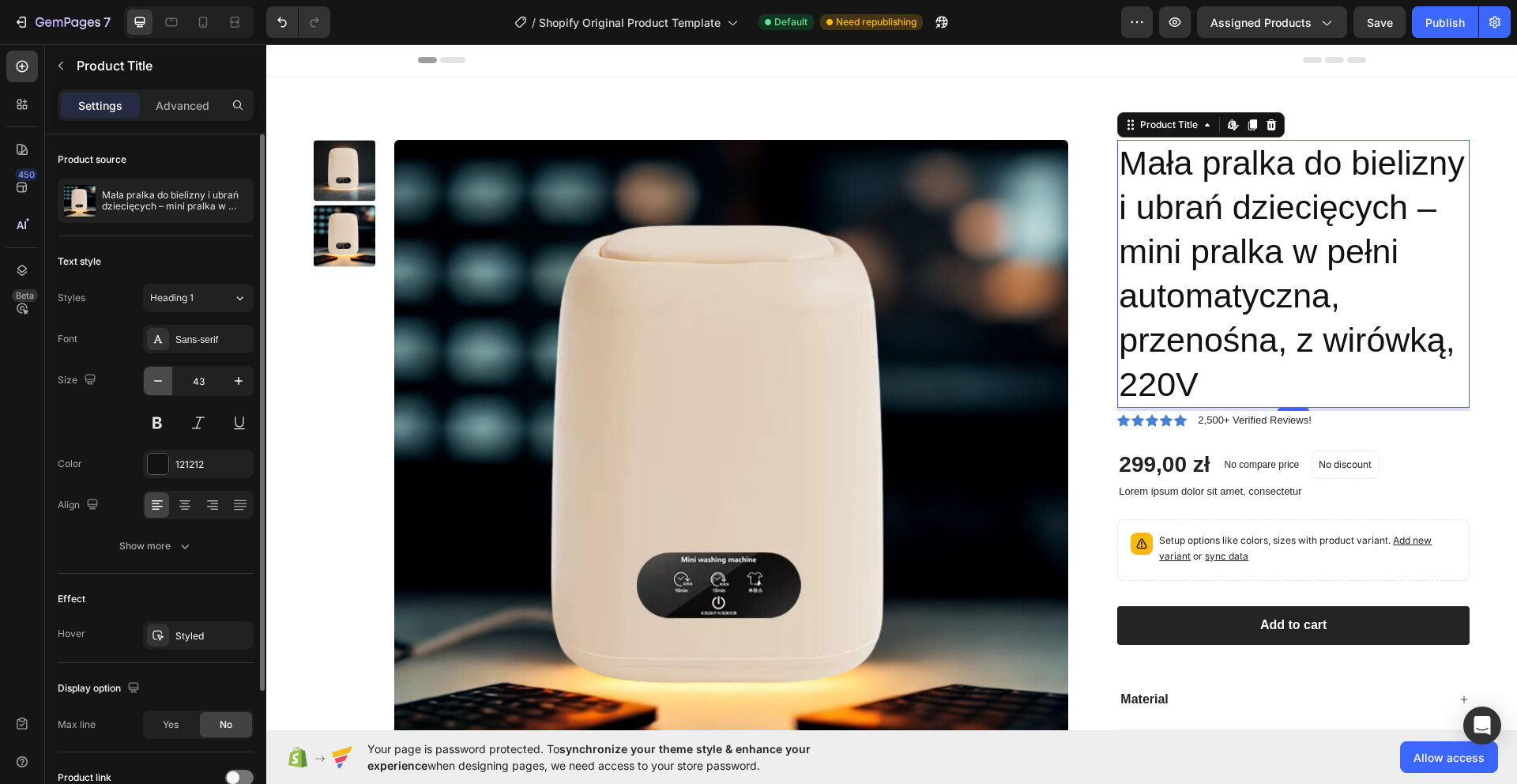
click at [160, 386] on icon "button" at bounding box center [158, 381] width 16 height 16
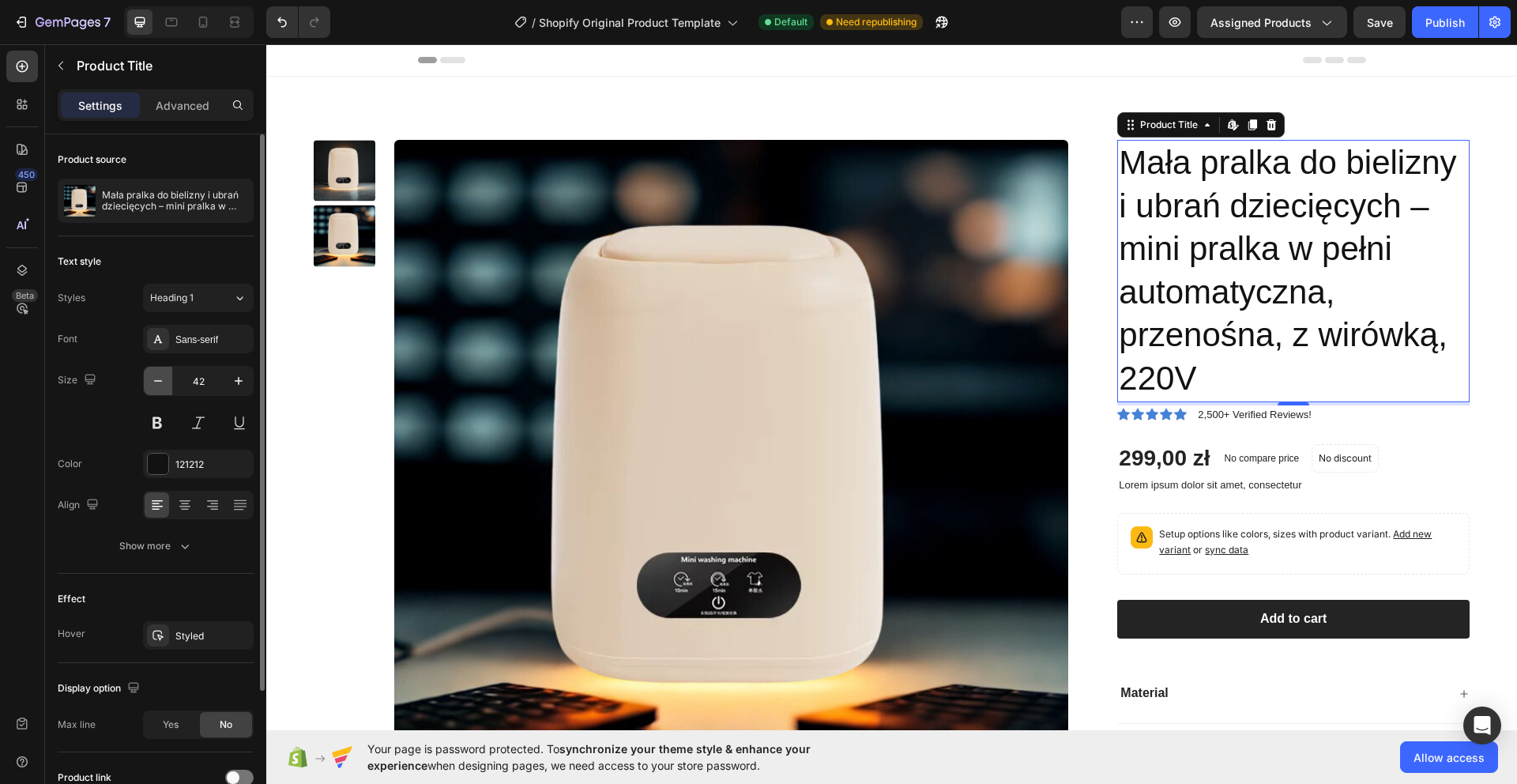
click at [160, 386] on icon "button" at bounding box center [158, 381] width 16 height 16
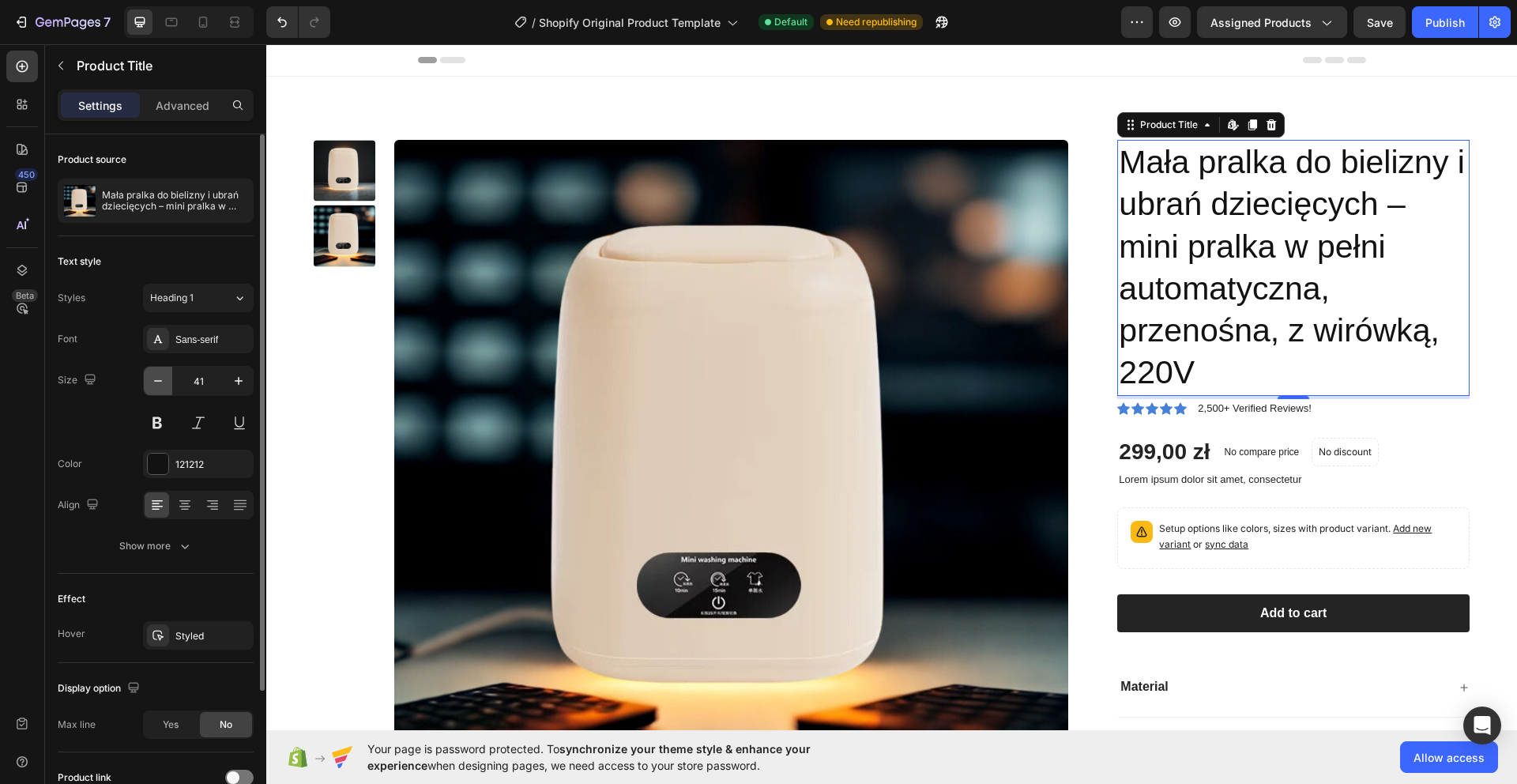
click at [160, 386] on icon "button" at bounding box center [158, 381] width 16 height 16
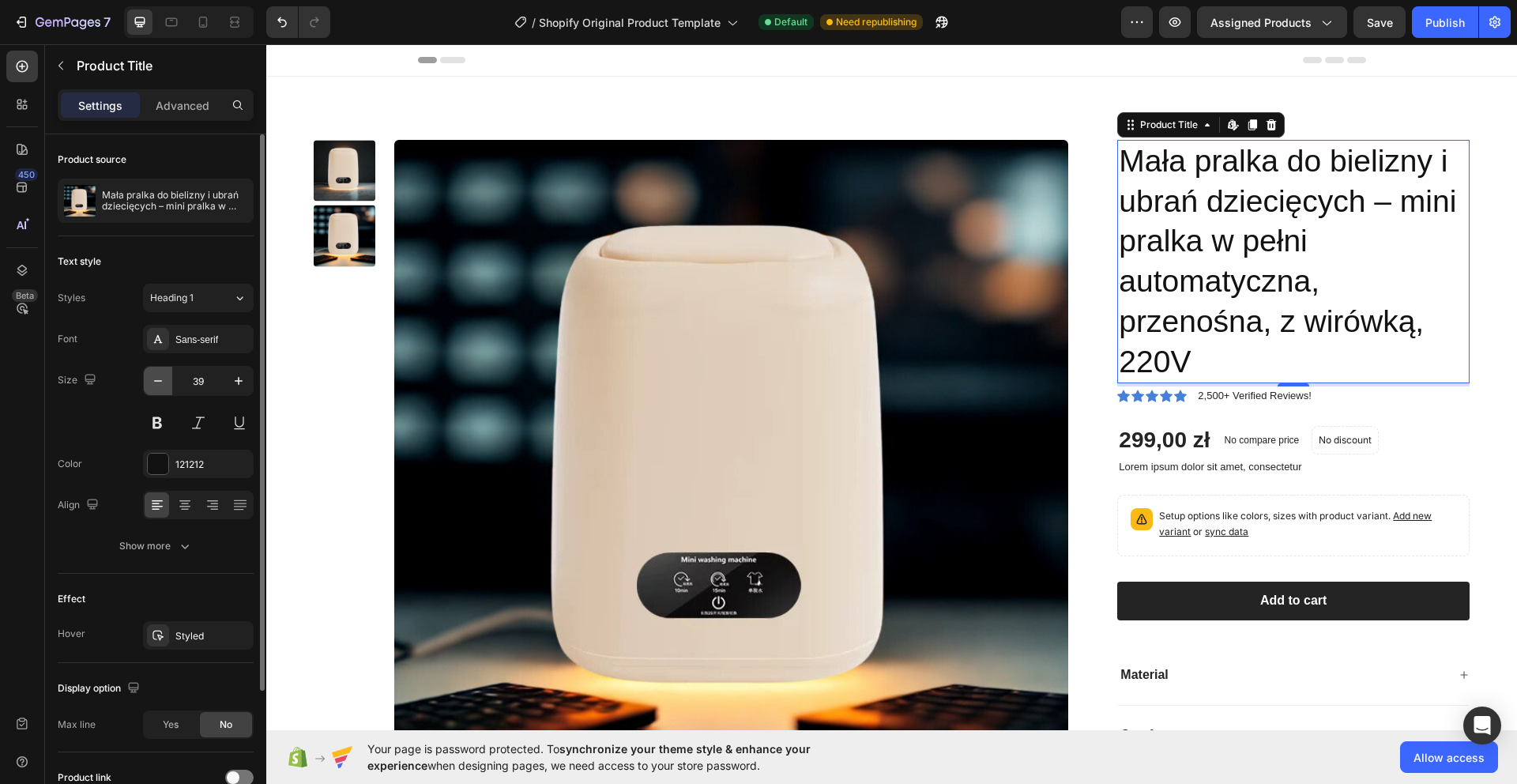
click at [160, 386] on icon "button" at bounding box center [158, 381] width 16 height 16
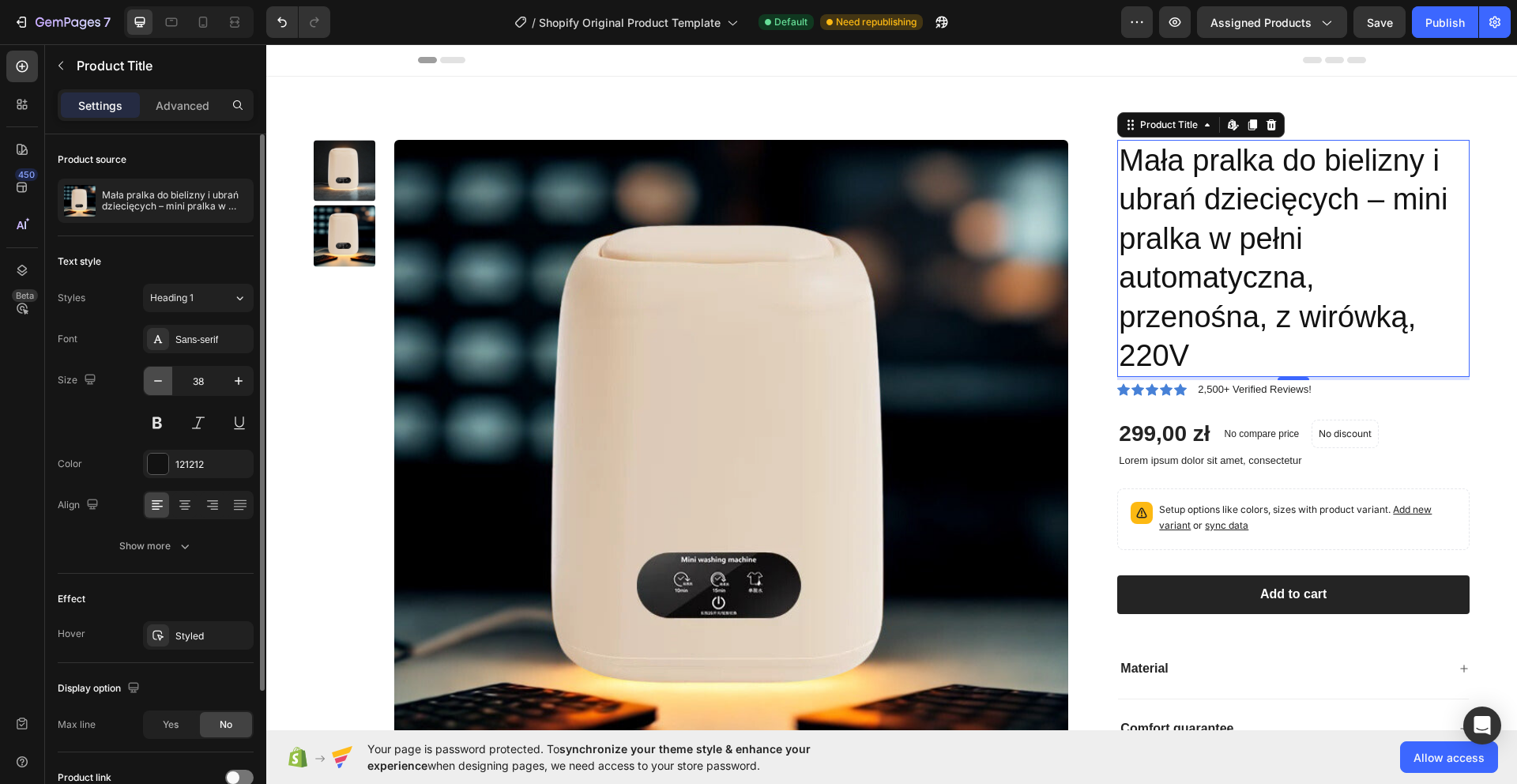
click at [160, 386] on icon "button" at bounding box center [158, 381] width 16 height 16
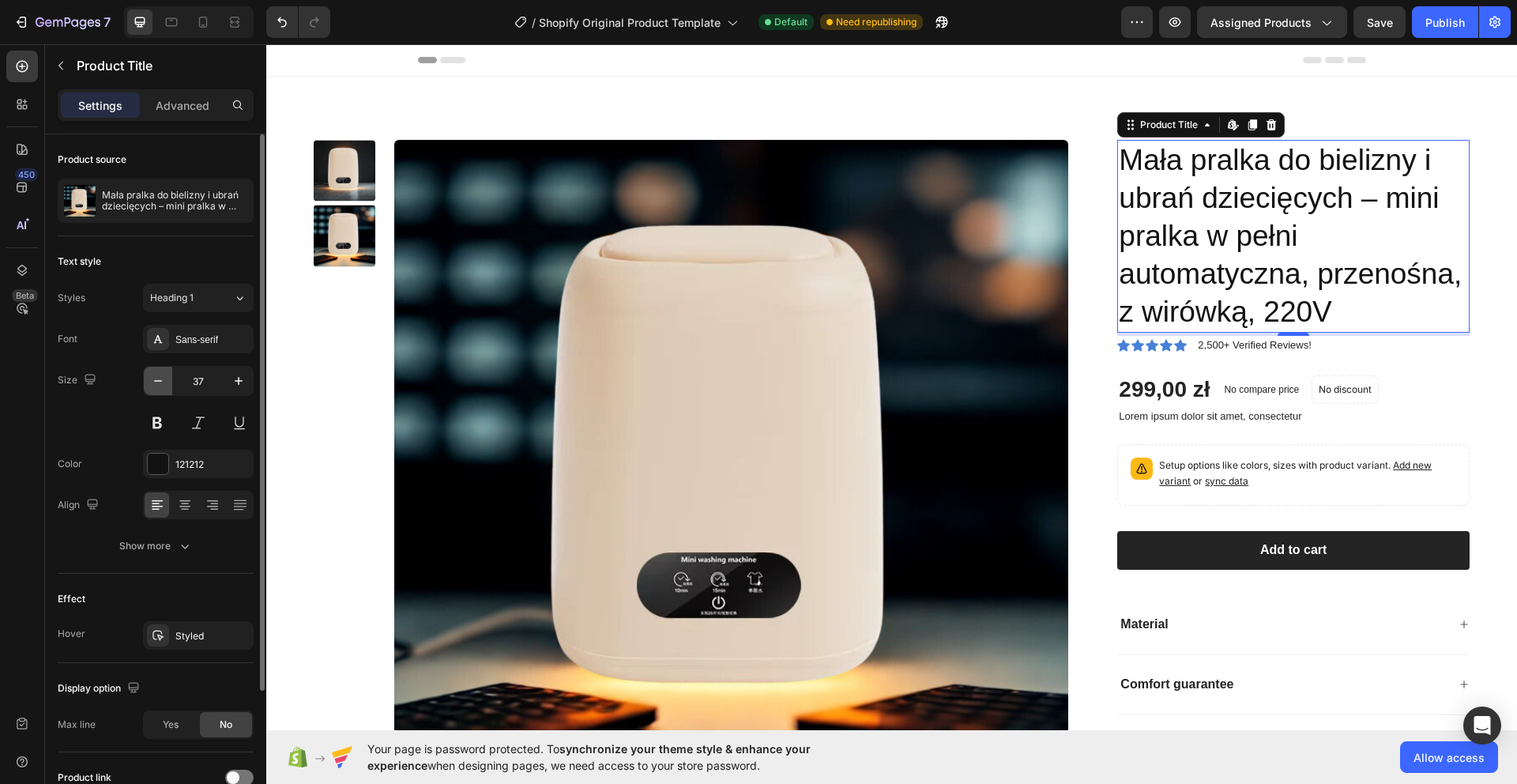
click at [160, 386] on icon "button" at bounding box center [158, 381] width 16 height 16
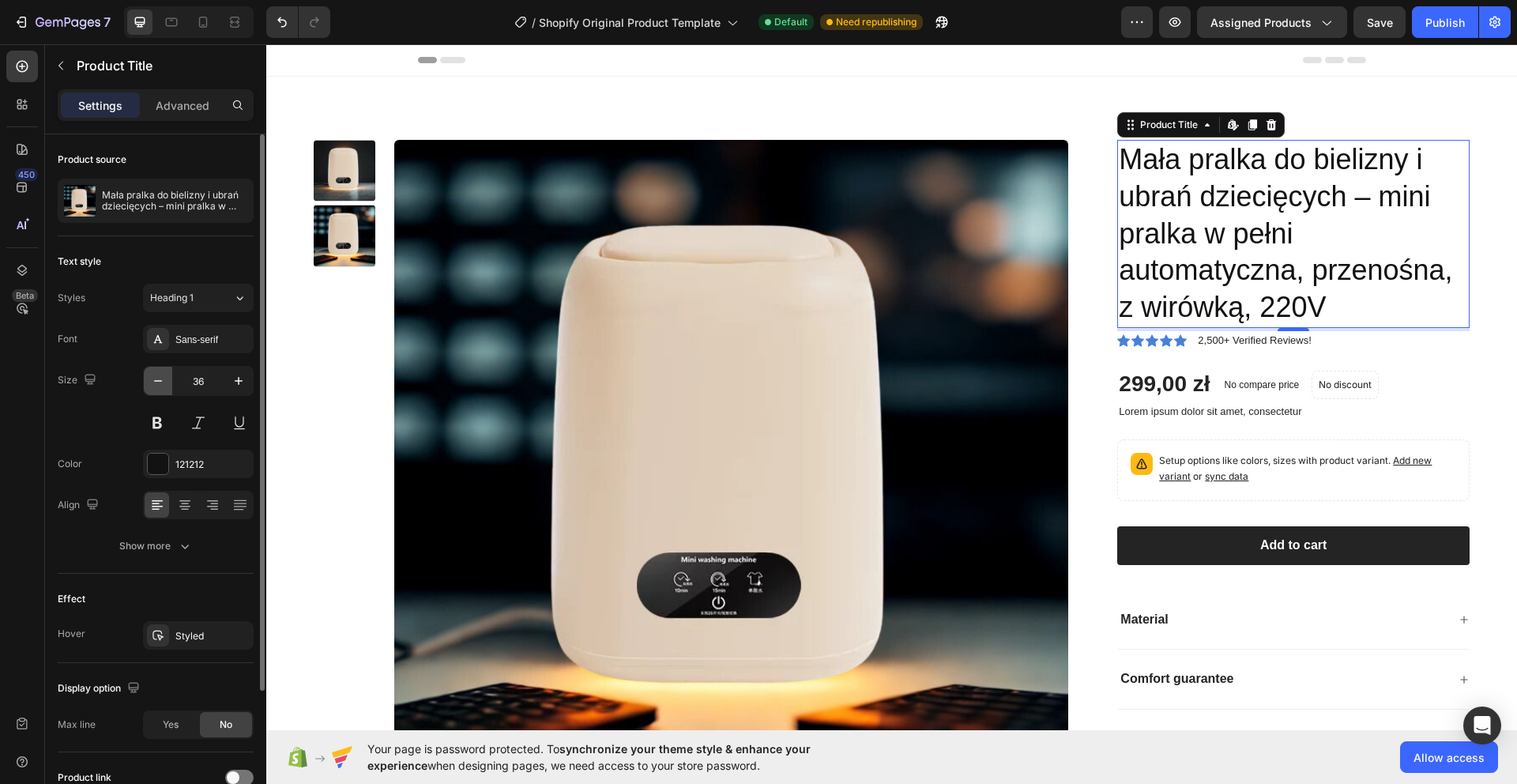
type input "35"
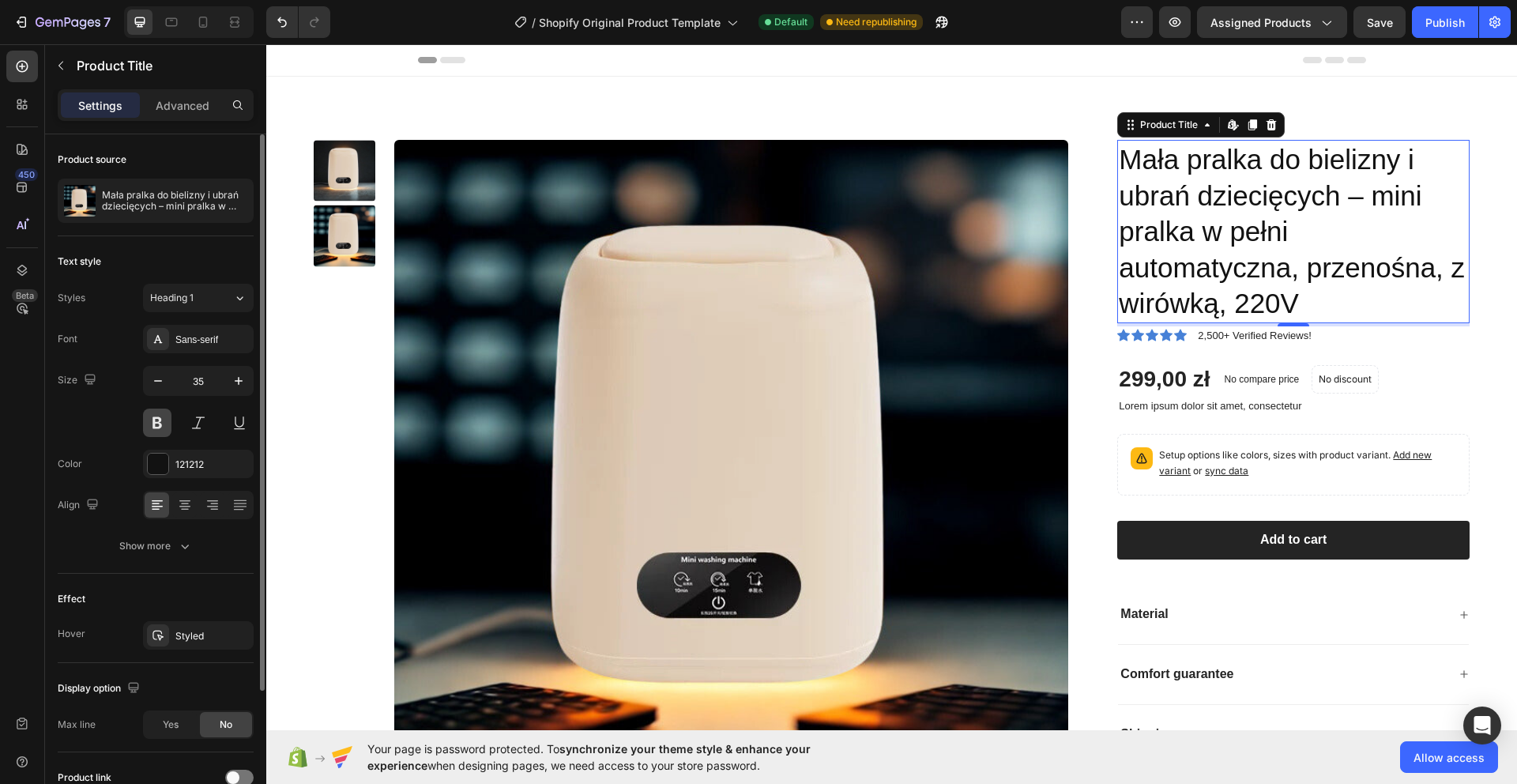
click at [158, 420] on button at bounding box center [157, 422] width 28 height 28
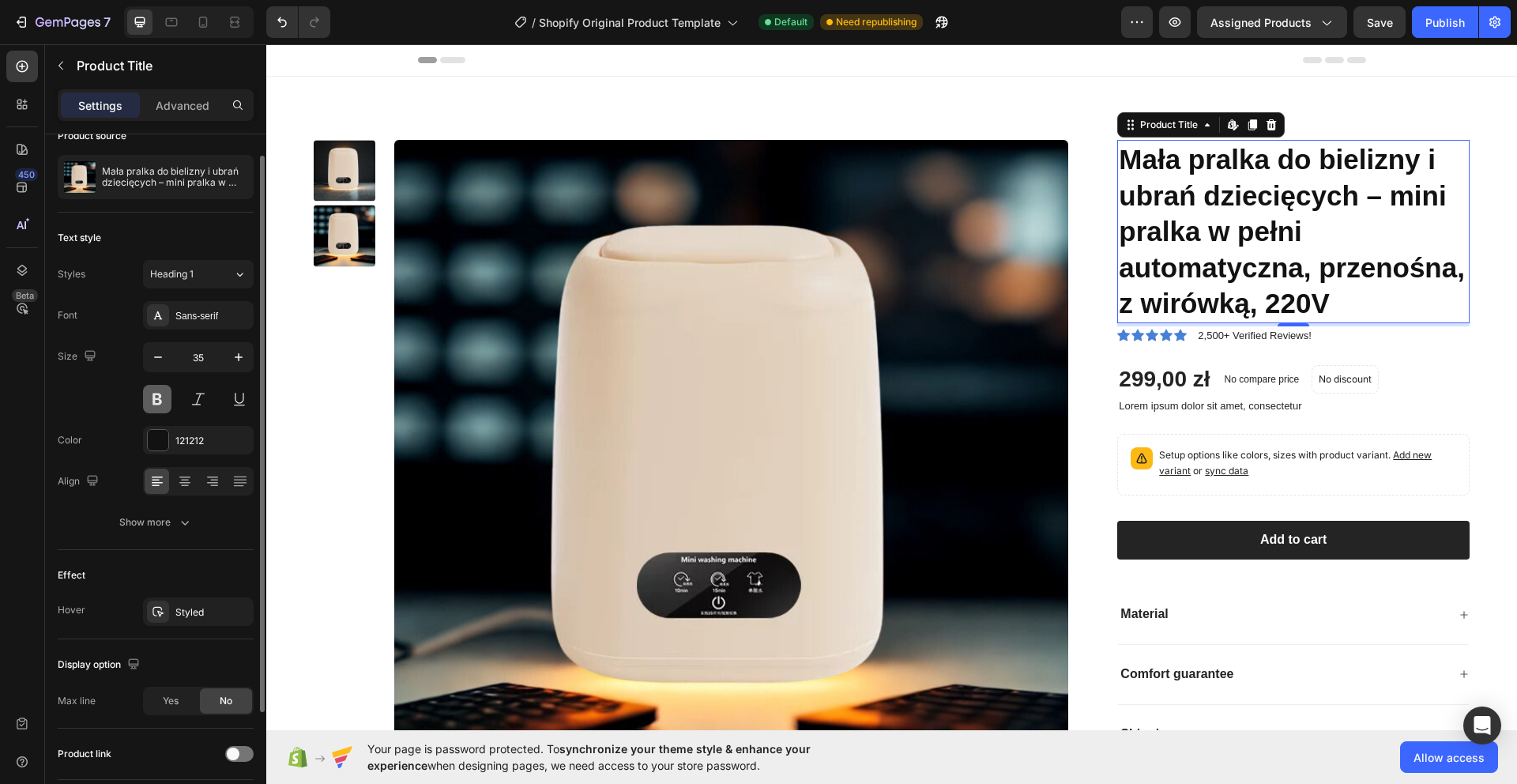
scroll to position [30, 0]
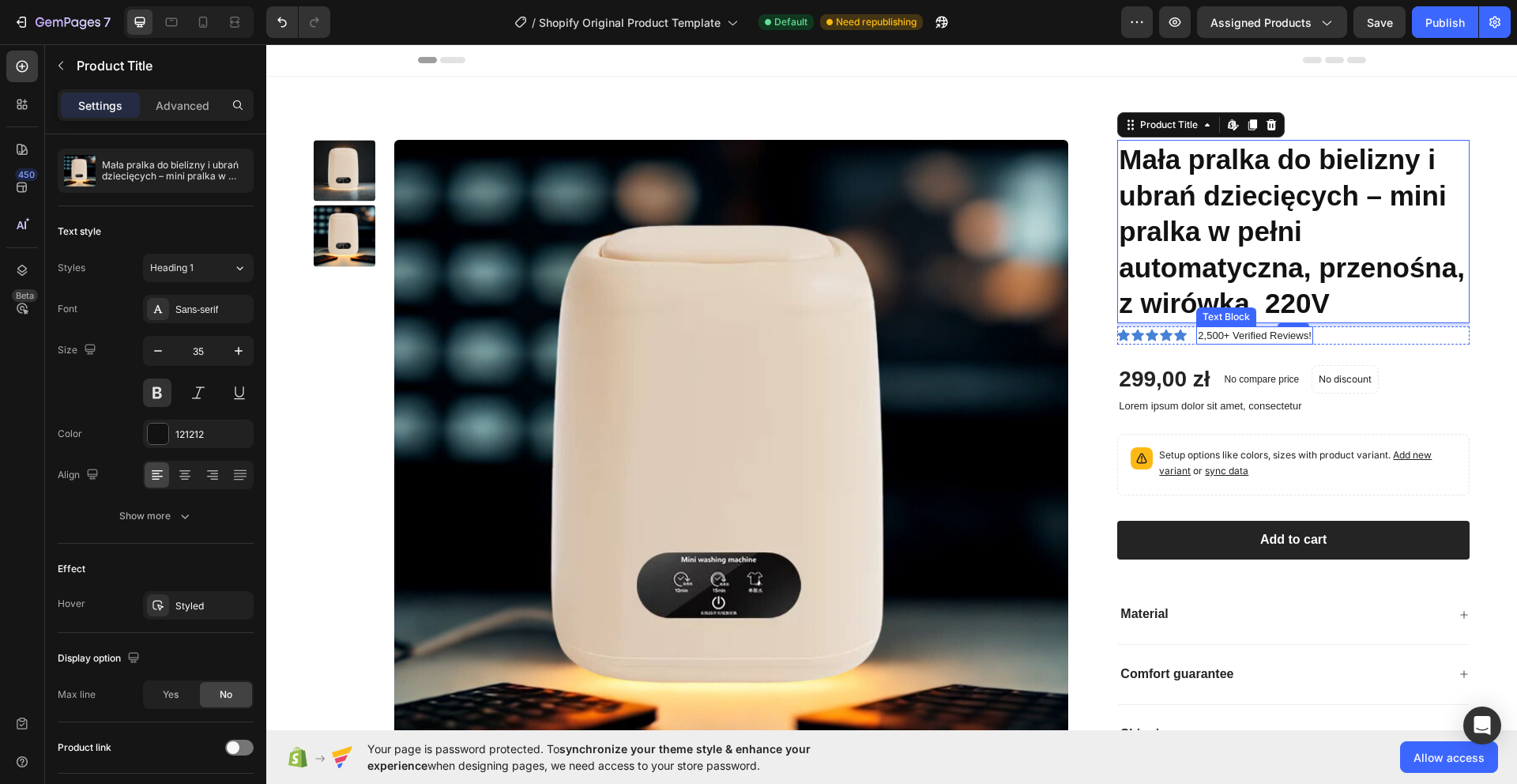
click at [1262, 331] on p "2,500+ Verified Reviews!" at bounding box center [1254, 336] width 113 height 16
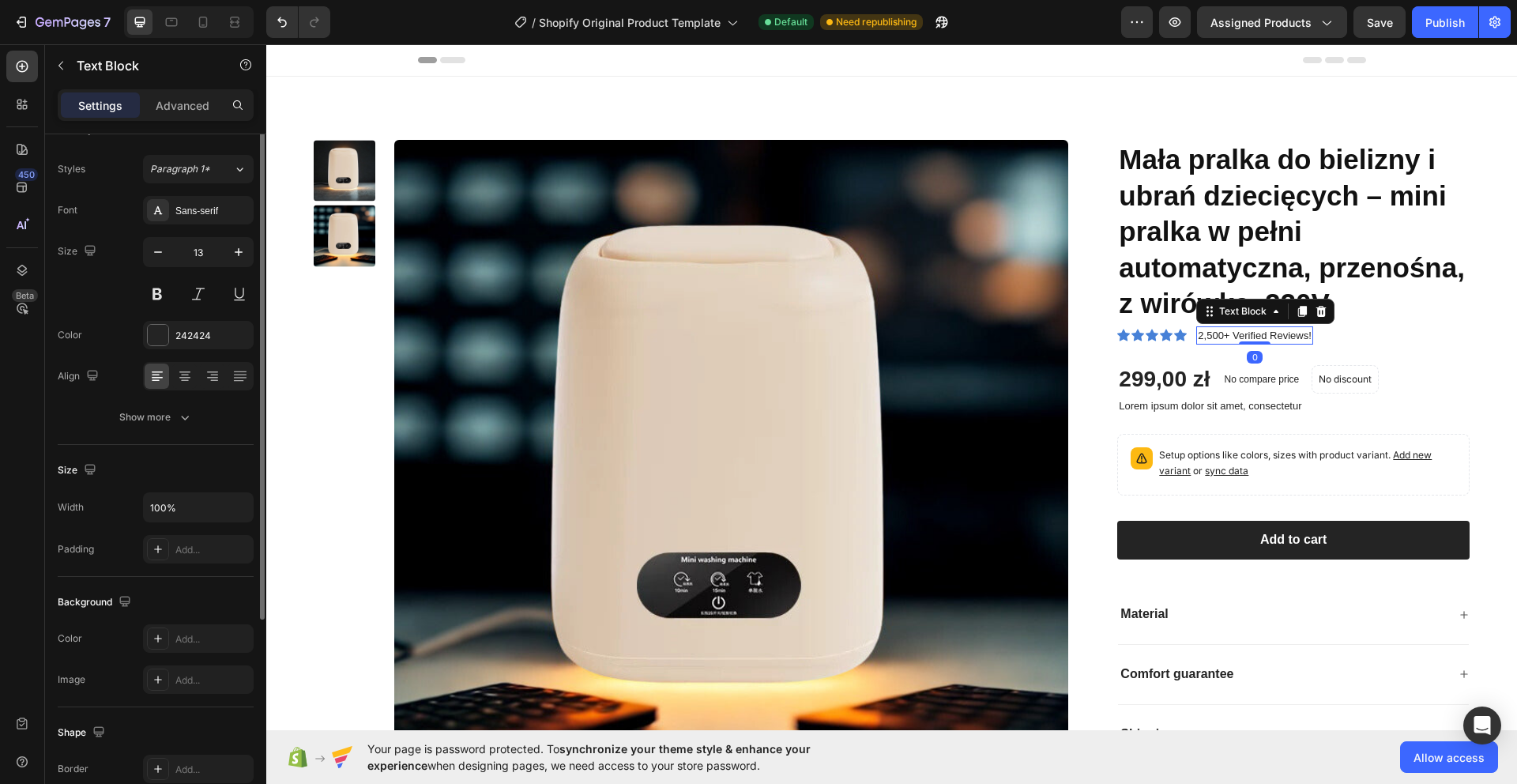
scroll to position [0, 0]
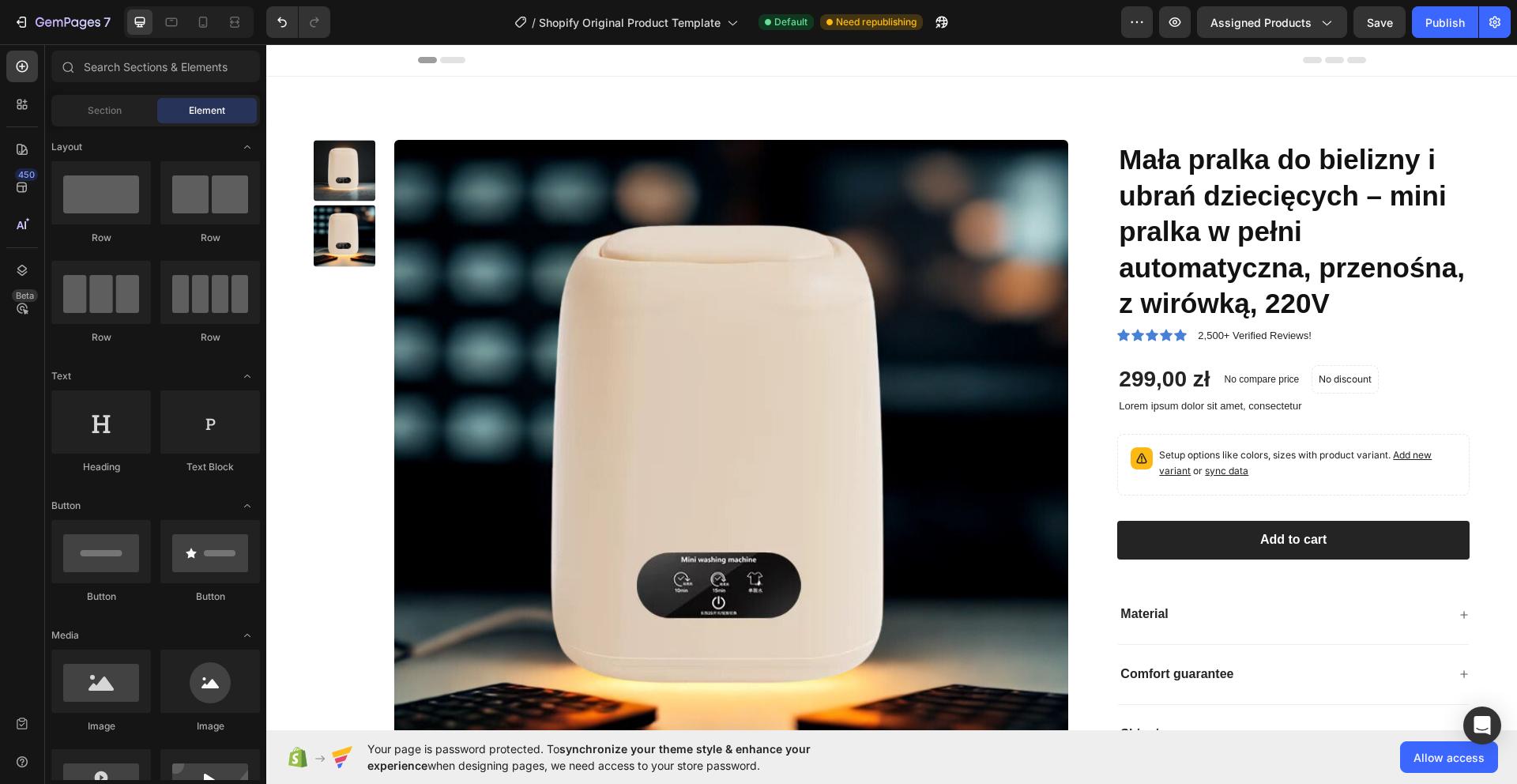
click at [958, 71] on div at bounding box center [892, 60] width 948 height 32
click at [1426, 19] on div "Publish" at bounding box center [1445, 22] width 40 height 17
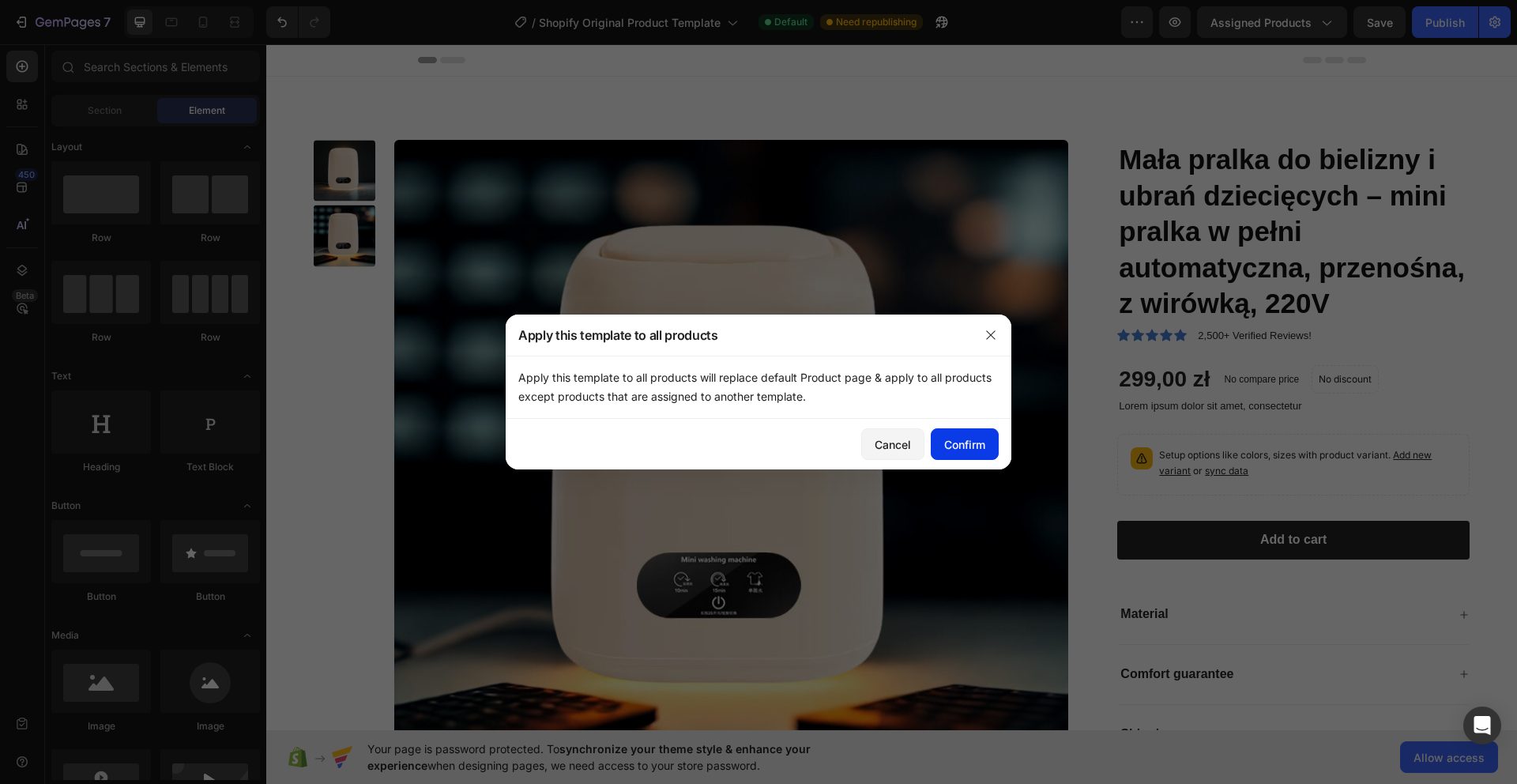
click at [981, 436] on div "Confirm" at bounding box center [964, 444] width 41 height 17
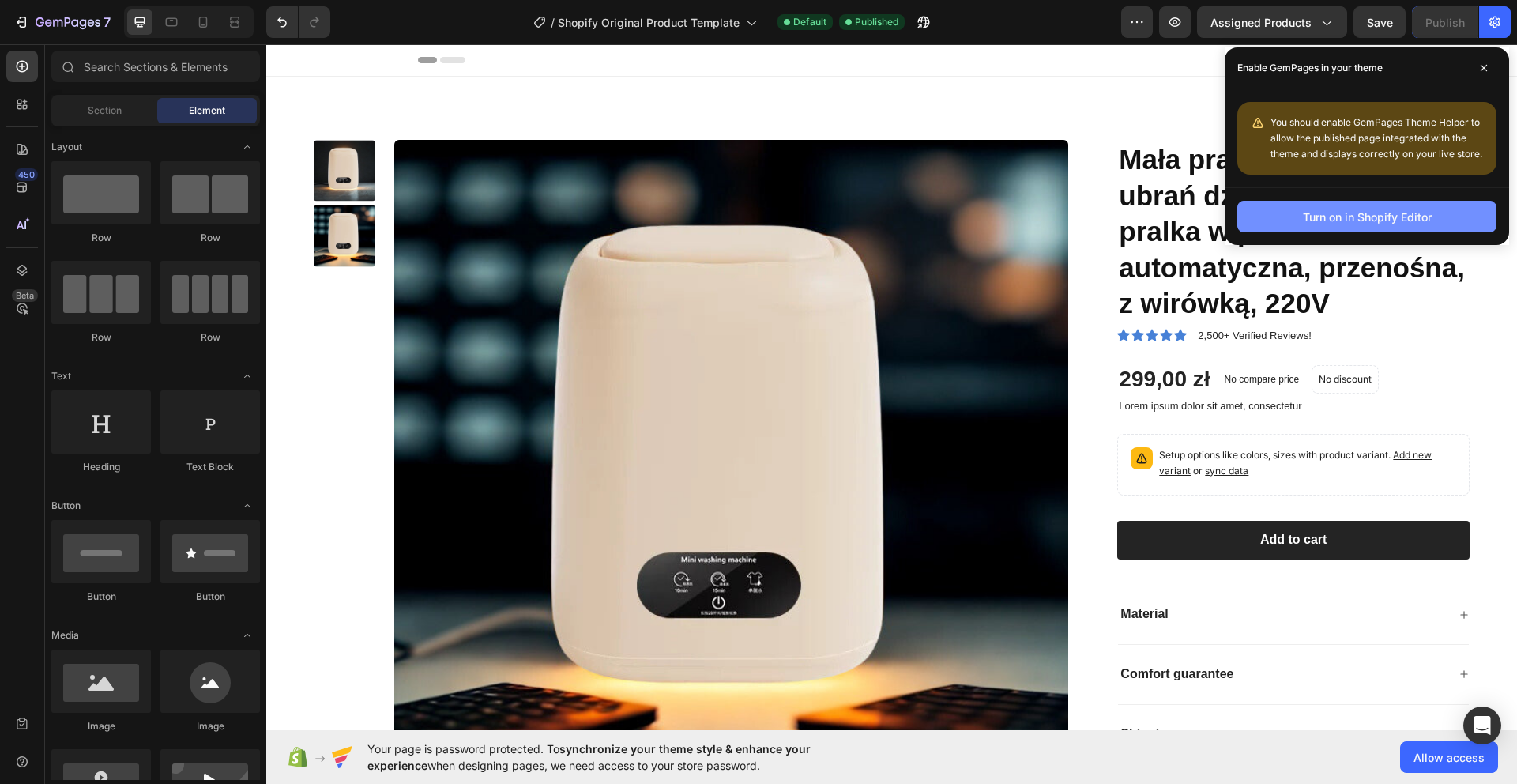
click at [1351, 213] on div "Turn on in Shopify Editor" at bounding box center [1368, 217] width 129 height 17
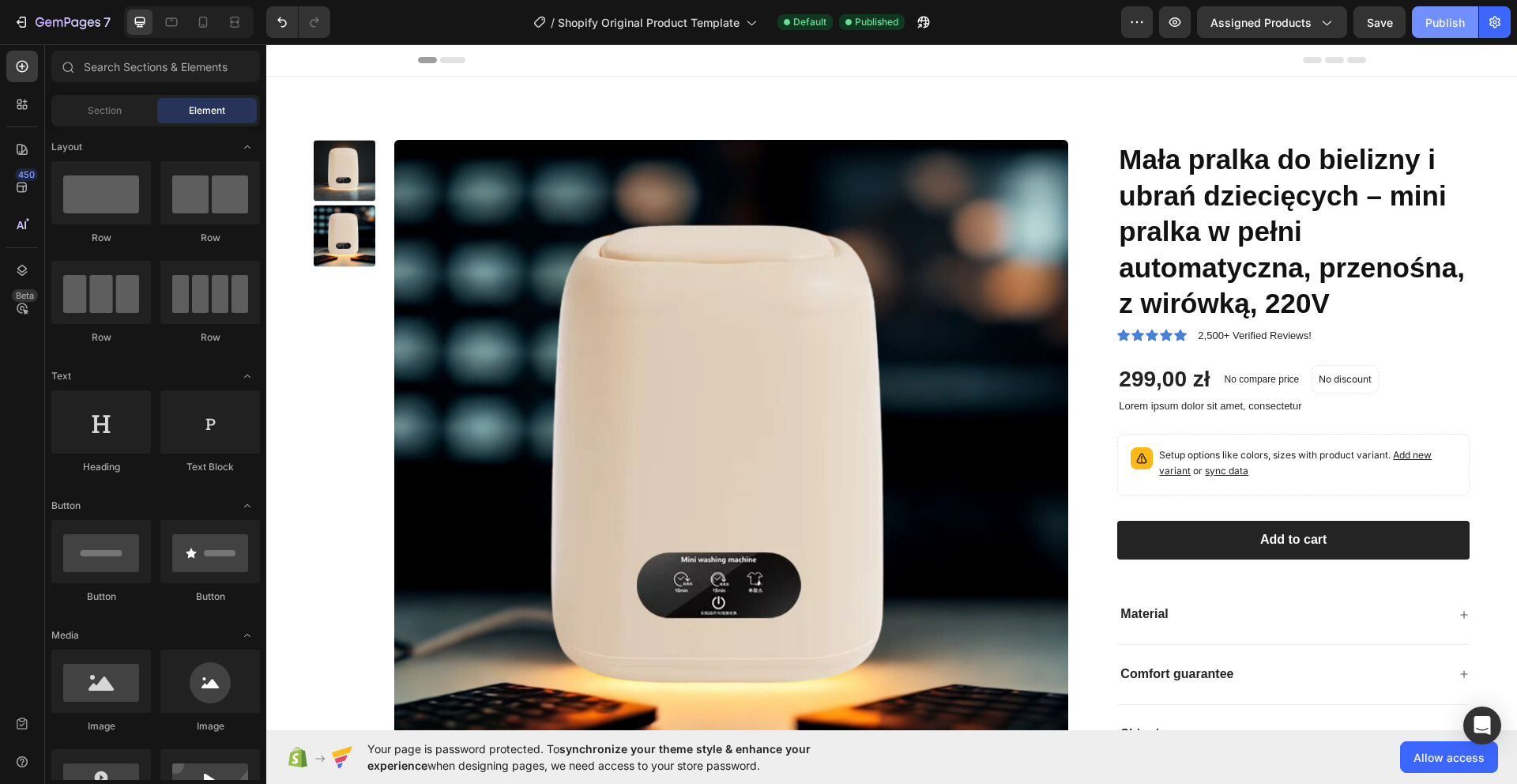
click at [1443, 11] on button "Publish" at bounding box center [1445, 22] width 66 height 32
click at [1111, 115] on div "Product Images Mała pralka do bielizny i ubrań dziecięcych – mini pralka w pełn…" at bounding box center [891, 477] width 1251 height 801
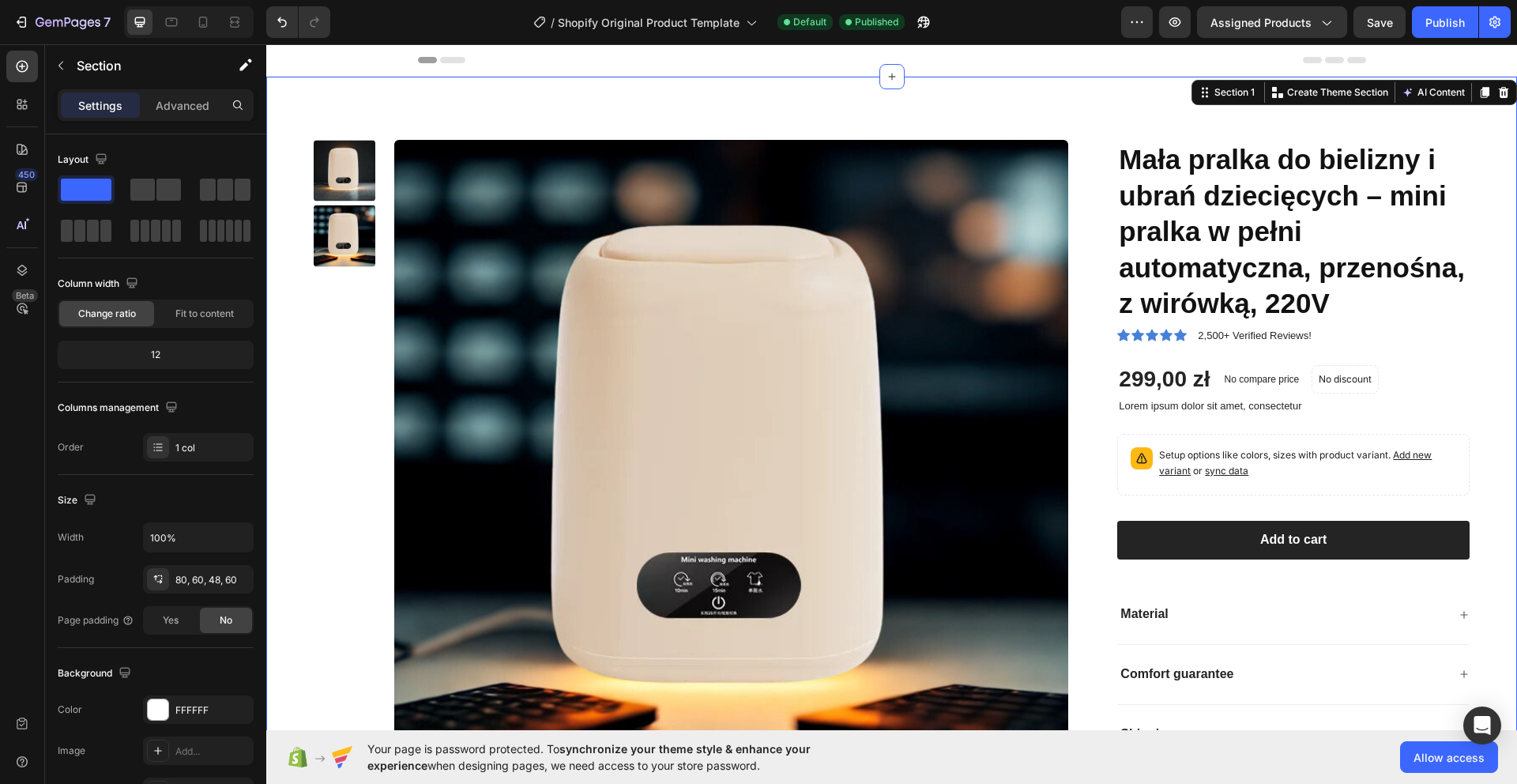
drag, startPoint x: 1505, startPoint y: 97, endPoint x: 1243, endPoint y: 167, distance: 271.2
click at [1505, 97] on icon at bounding box center [1504, 92] width 11 height 11
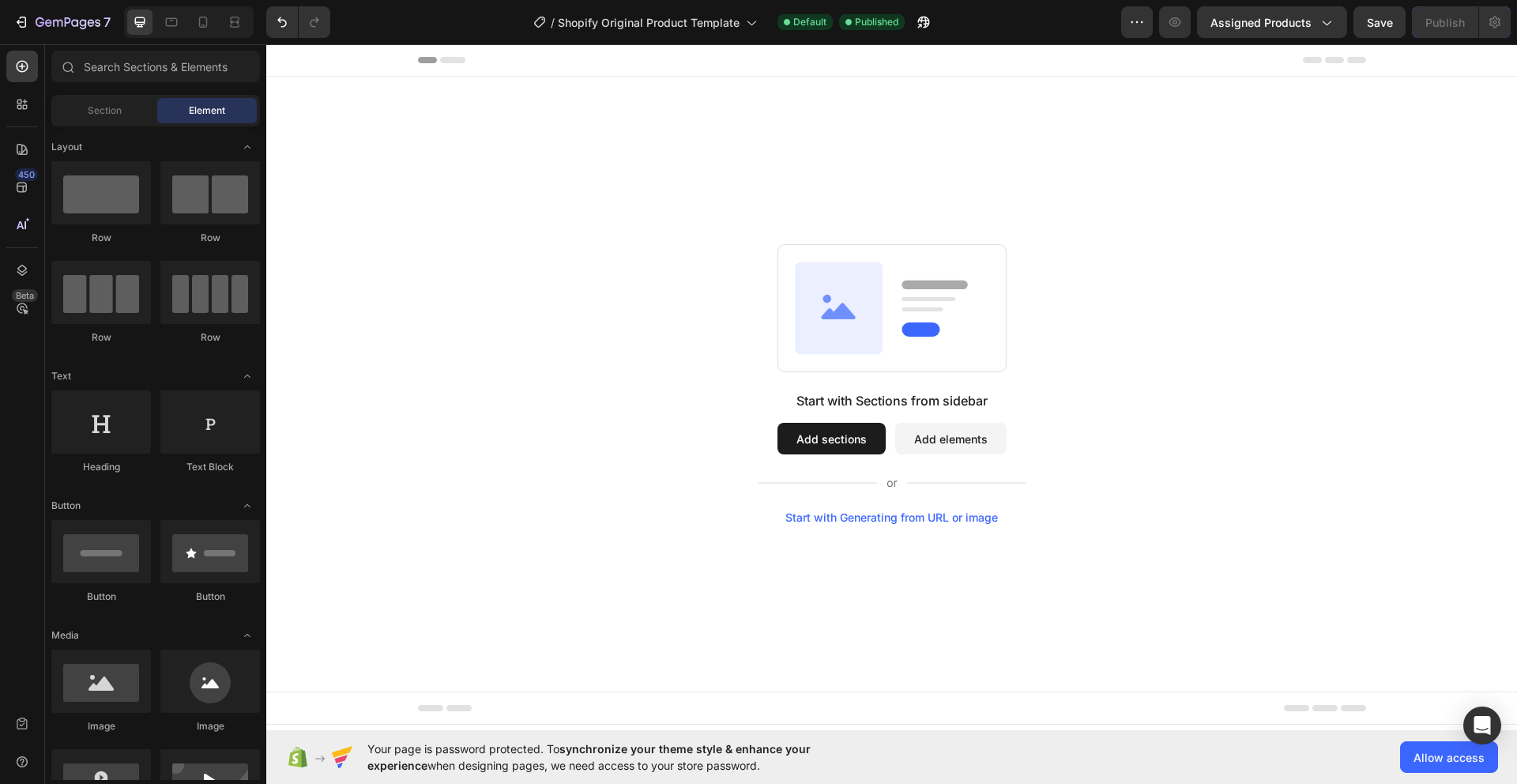
click at [819, 435] on button "Add sections" at bounding box center [831, 438] width 108 height 32
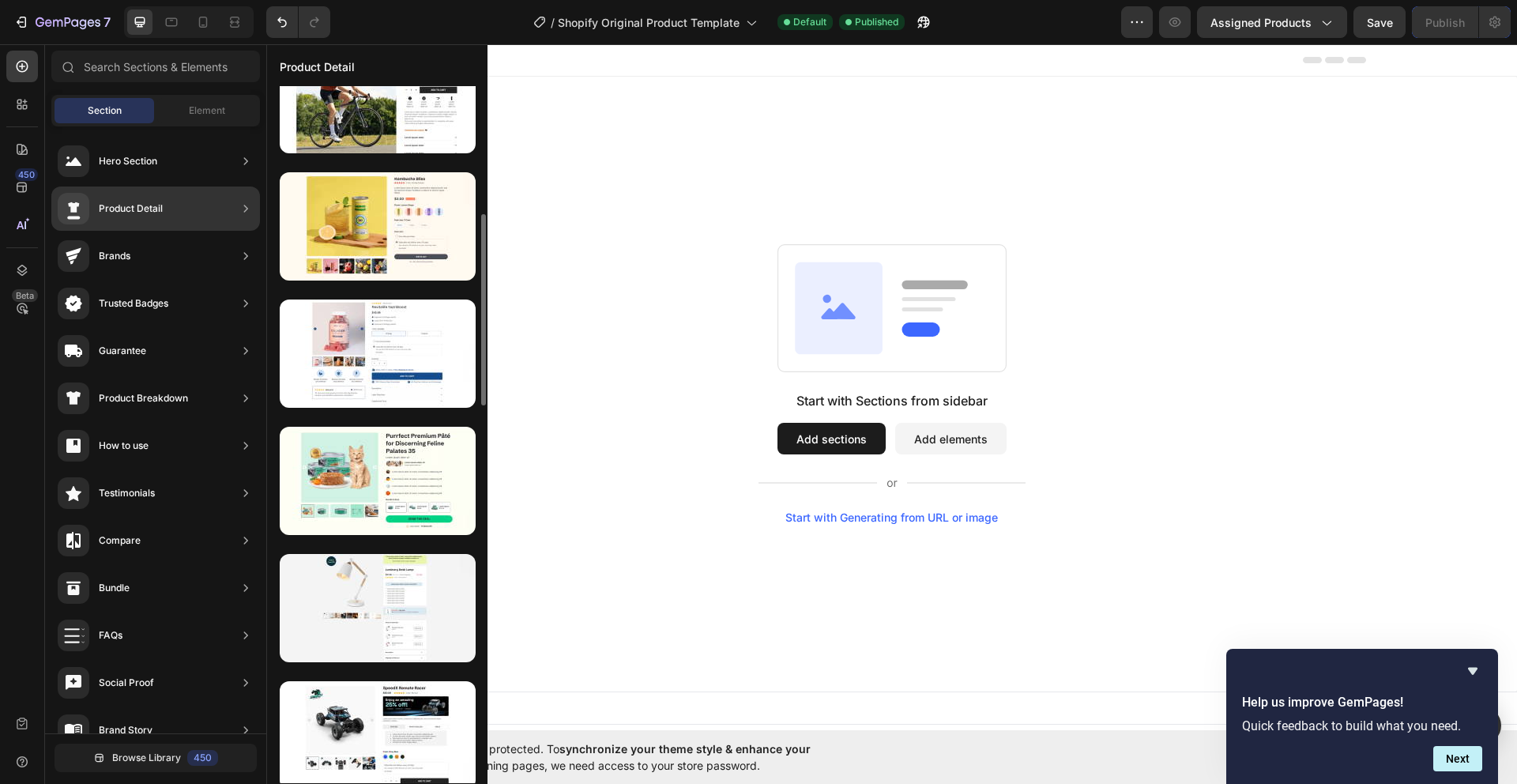
scroll to position [699, 0]
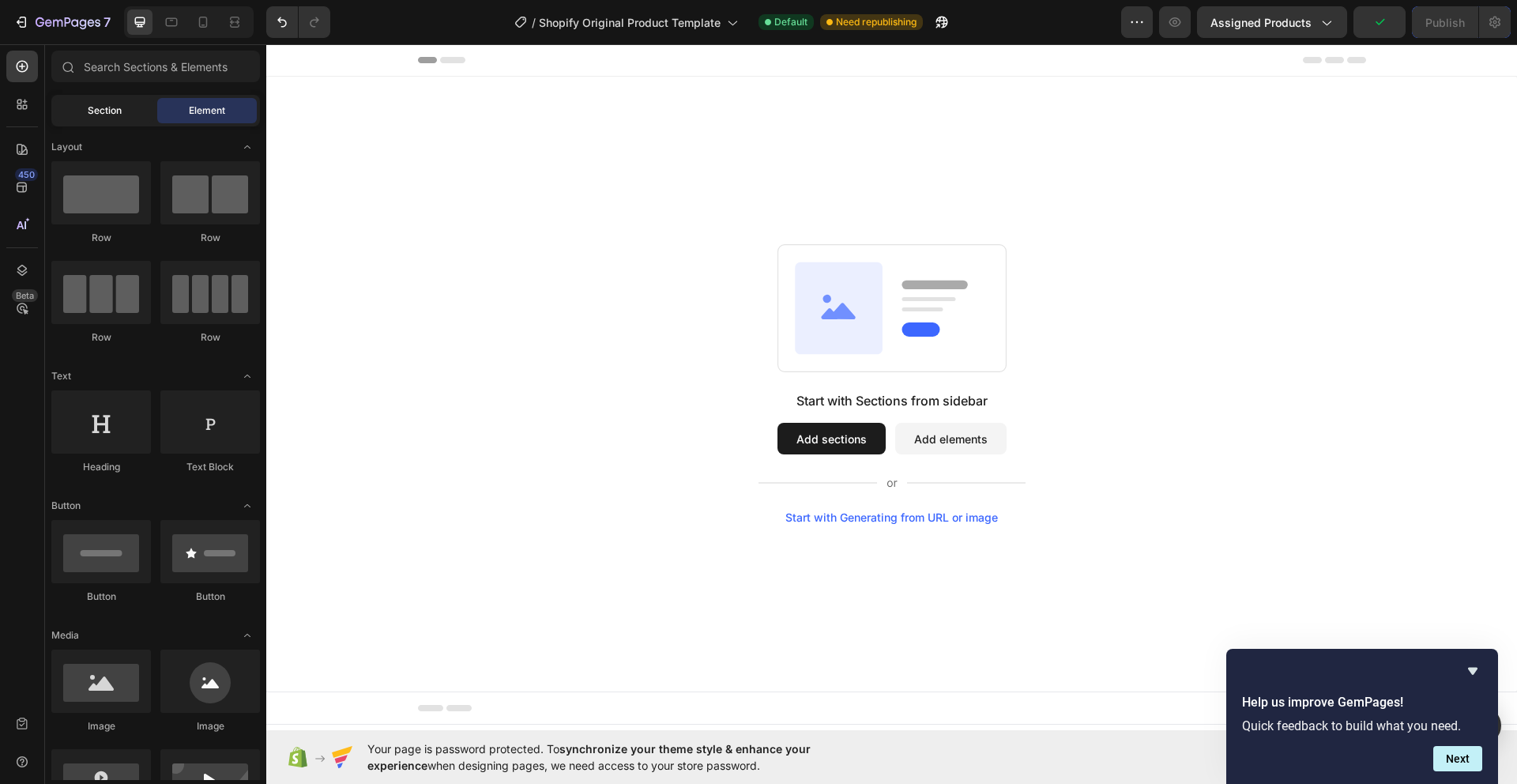
click at [118, 118] on div "Section" at bounding box center [104, 110] width 100 height 26
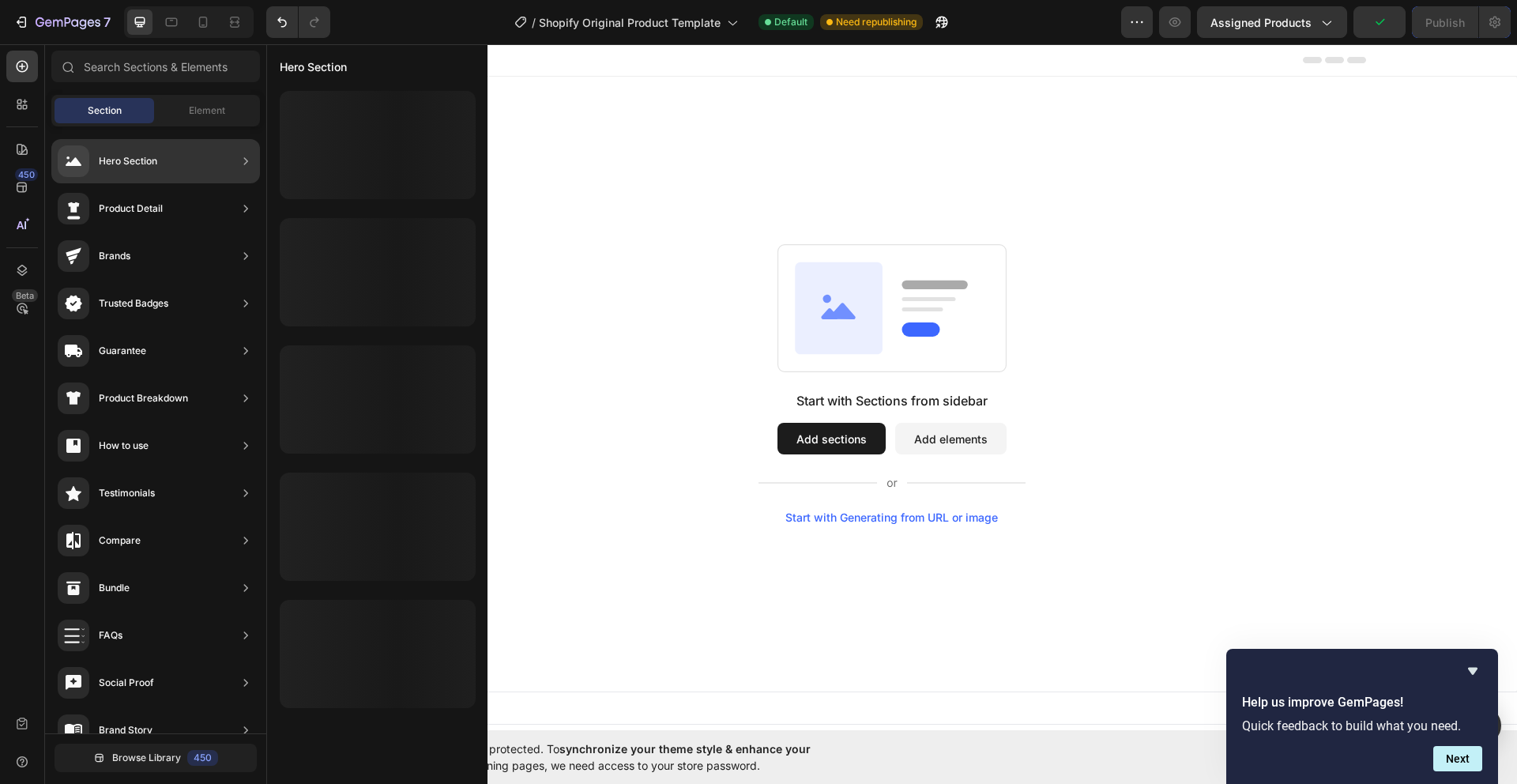
scroll to position [0, 0]
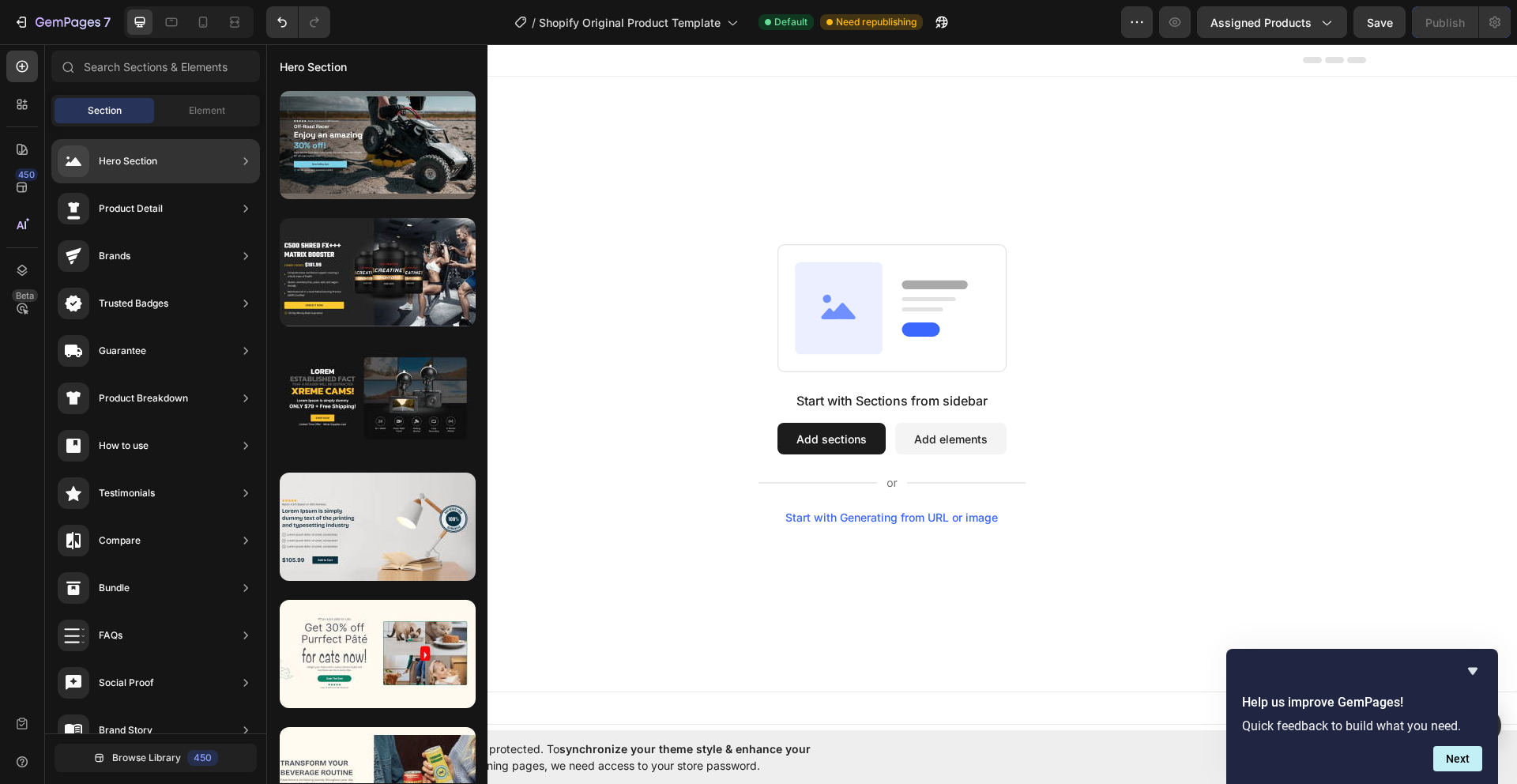
click at [199, 200] on div "Product Detail" at bounding box center [156, 209] width 209 height 44
click at [196, 217] on div "Product Detail" at bounding box center [156, 209] width 209 height 44
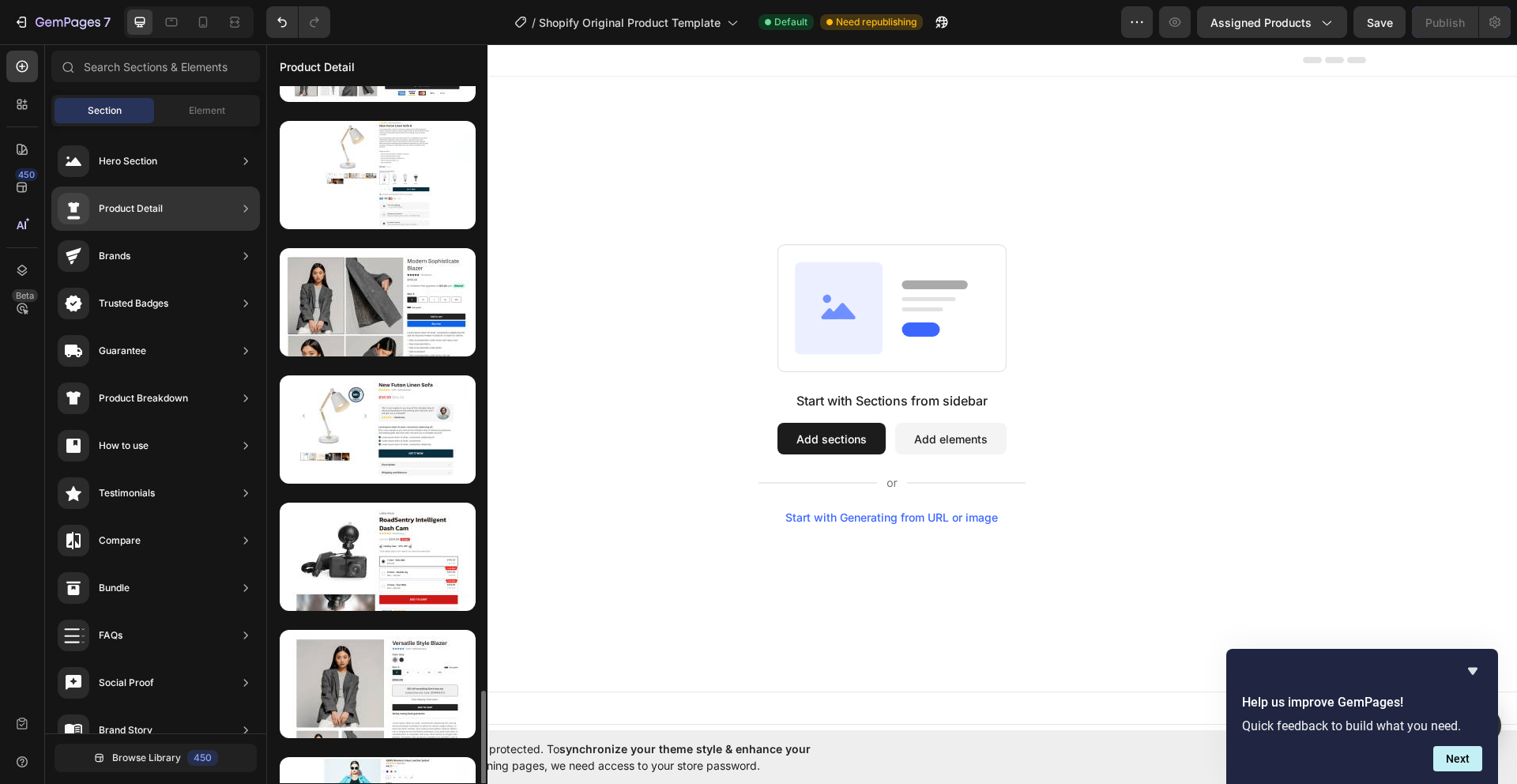
scroll to position [3146, 0]
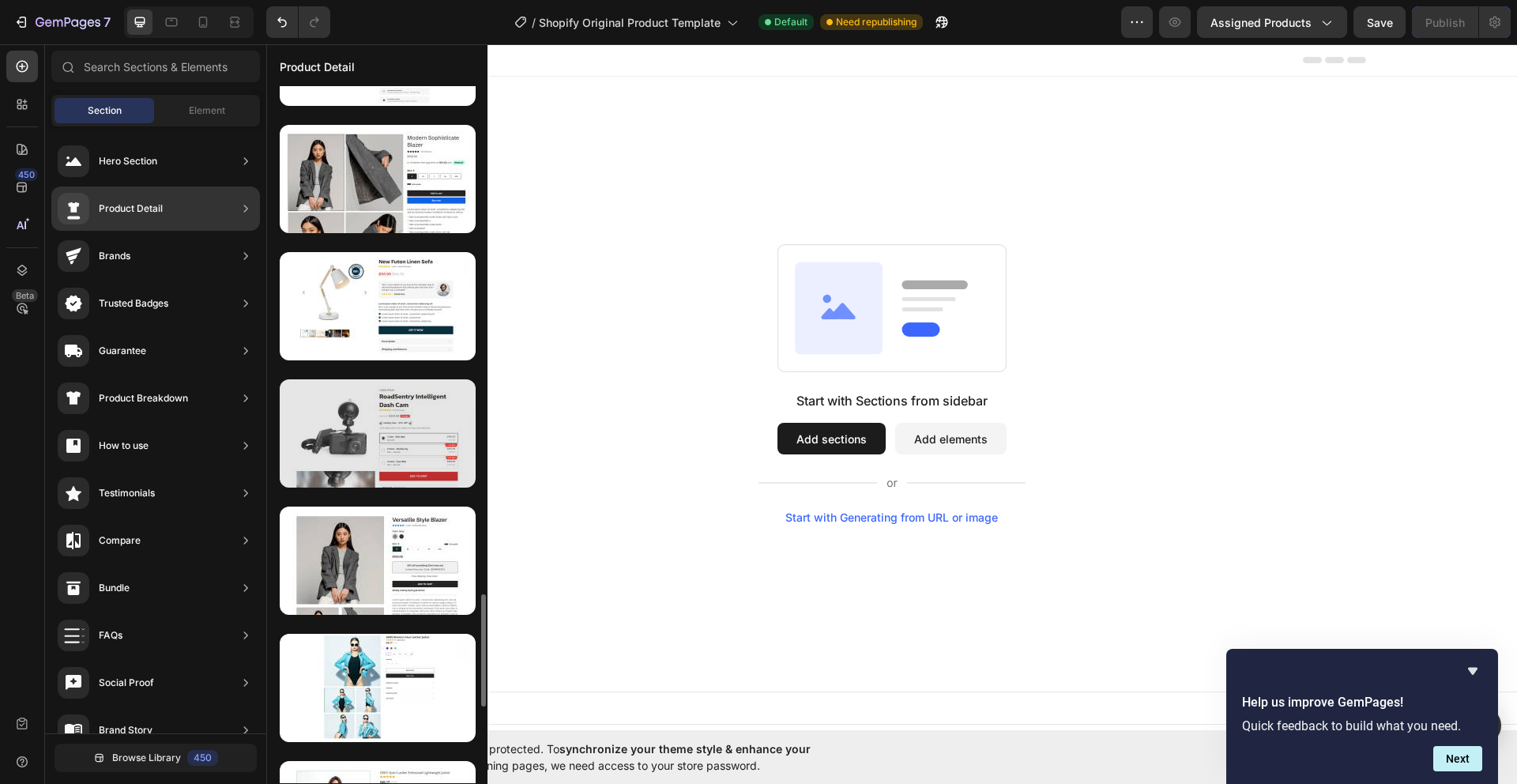
click at [427, 426] on div at bounding box center [377, 433] width 196 height 108
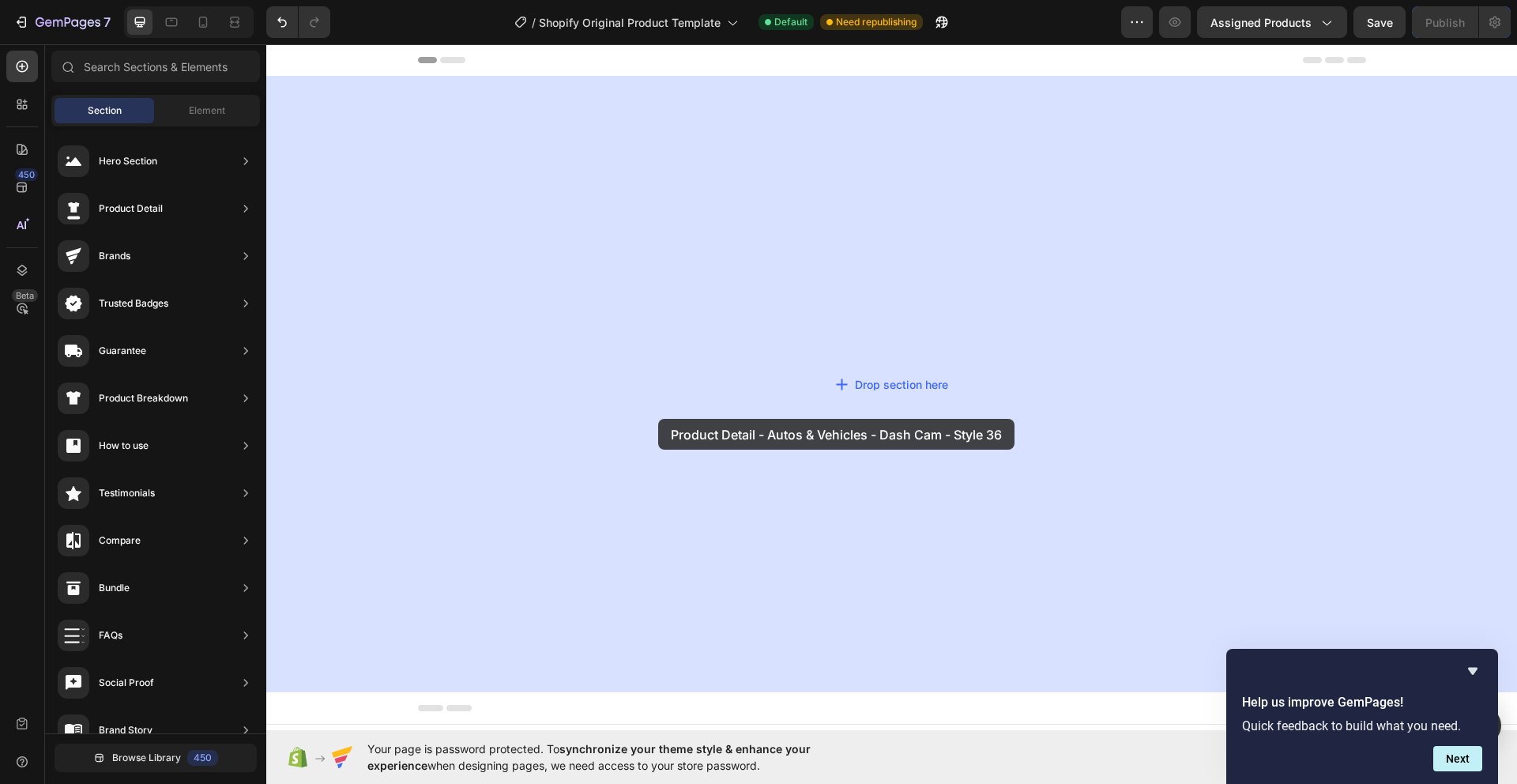
drag, startPoint x: 650, startPoint y: 467, endPoint x: 660, endPoint y: 419, distance: 49.0
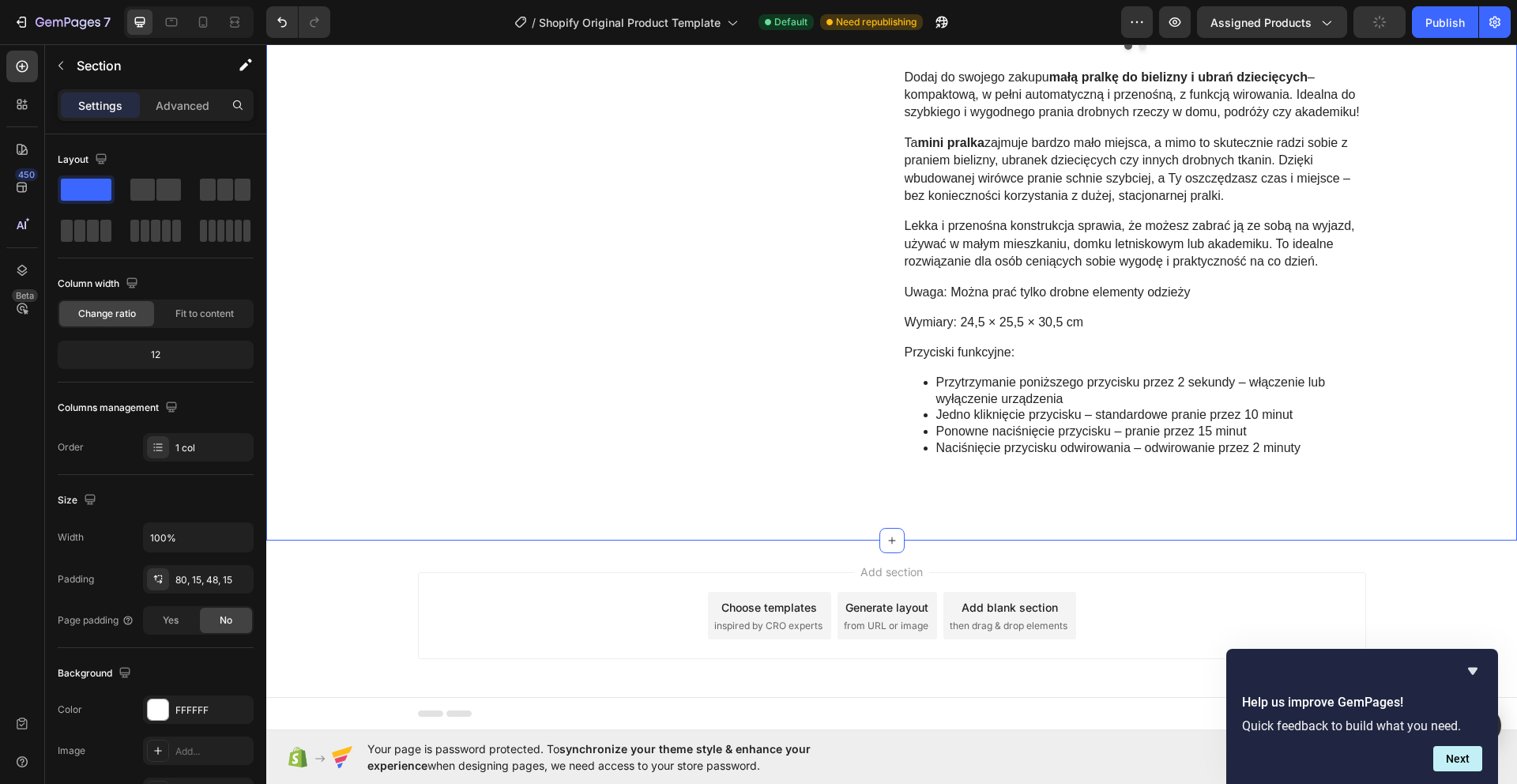
scroll to position [1552, 0]
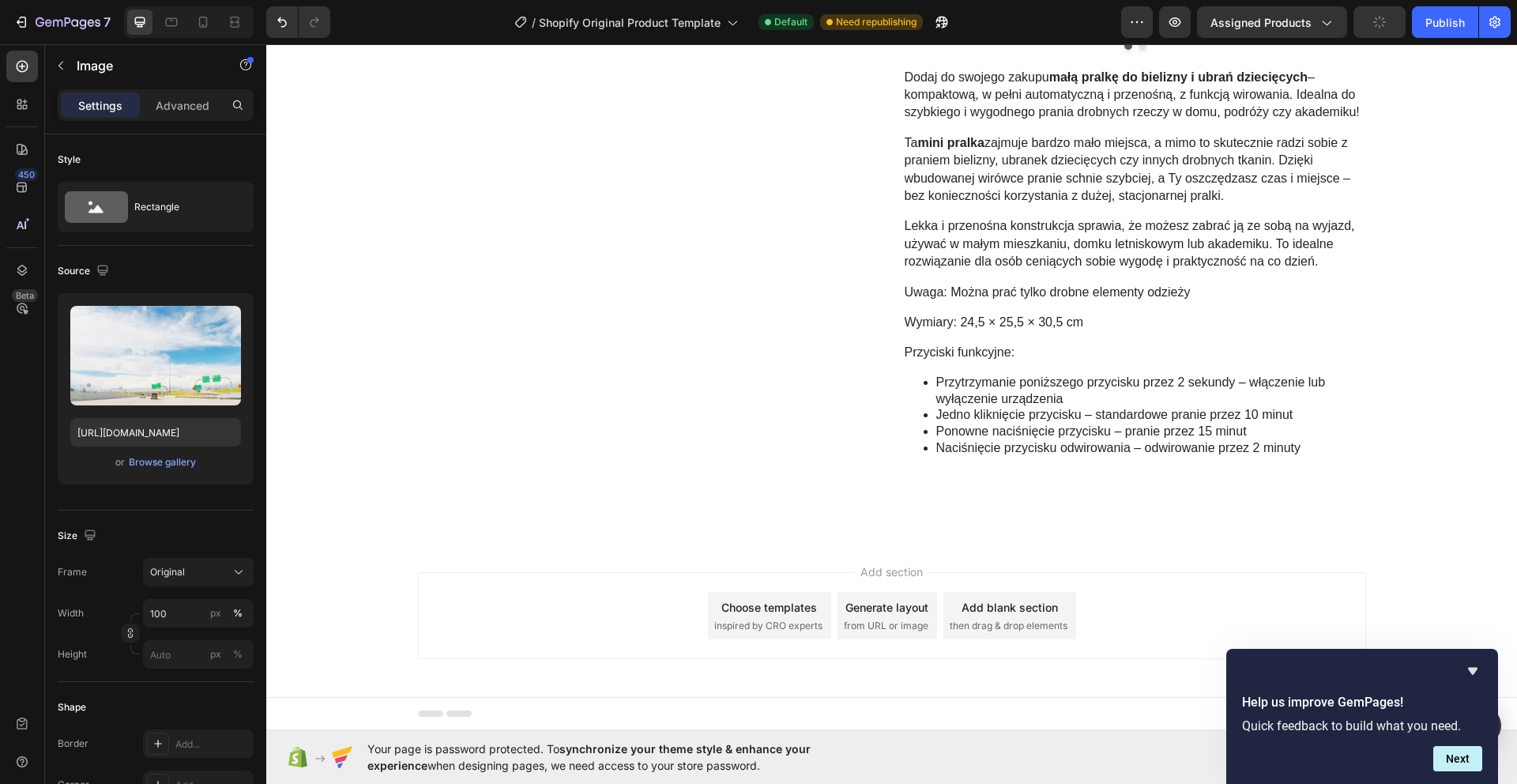
type input "[URL][DOMAIN_NAME]"
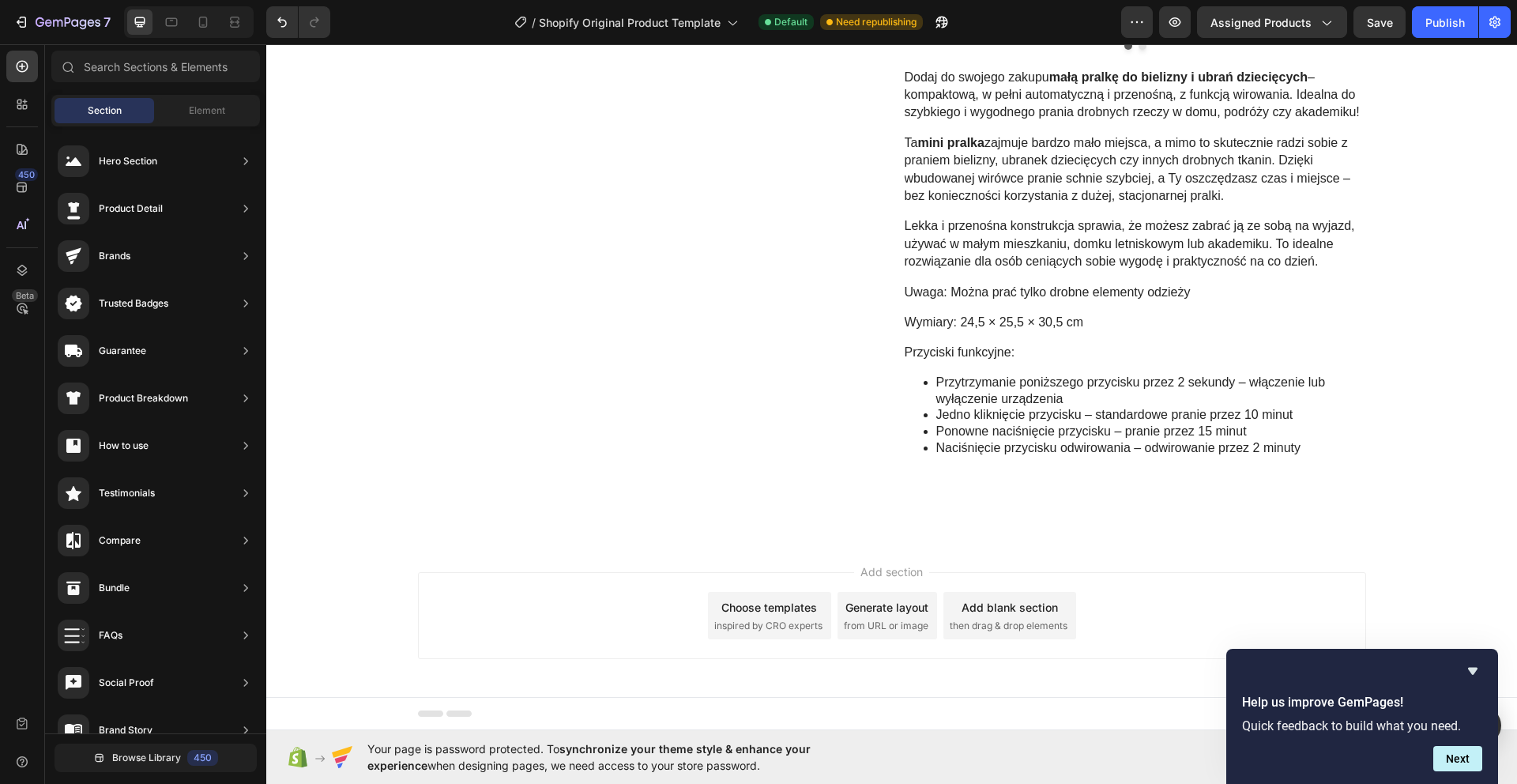
scroll to position [1282, 0]
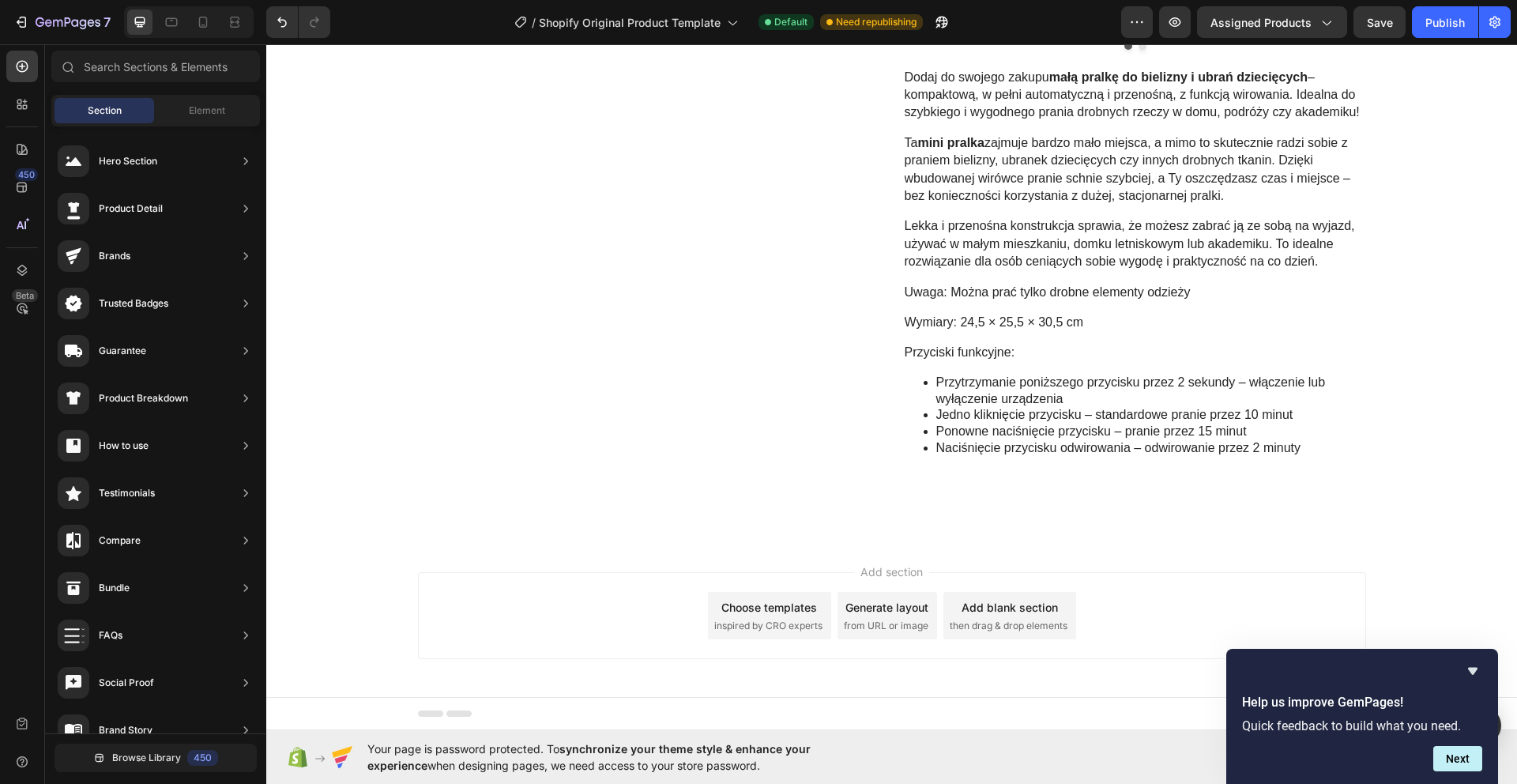
scroll to position [1091, 0]
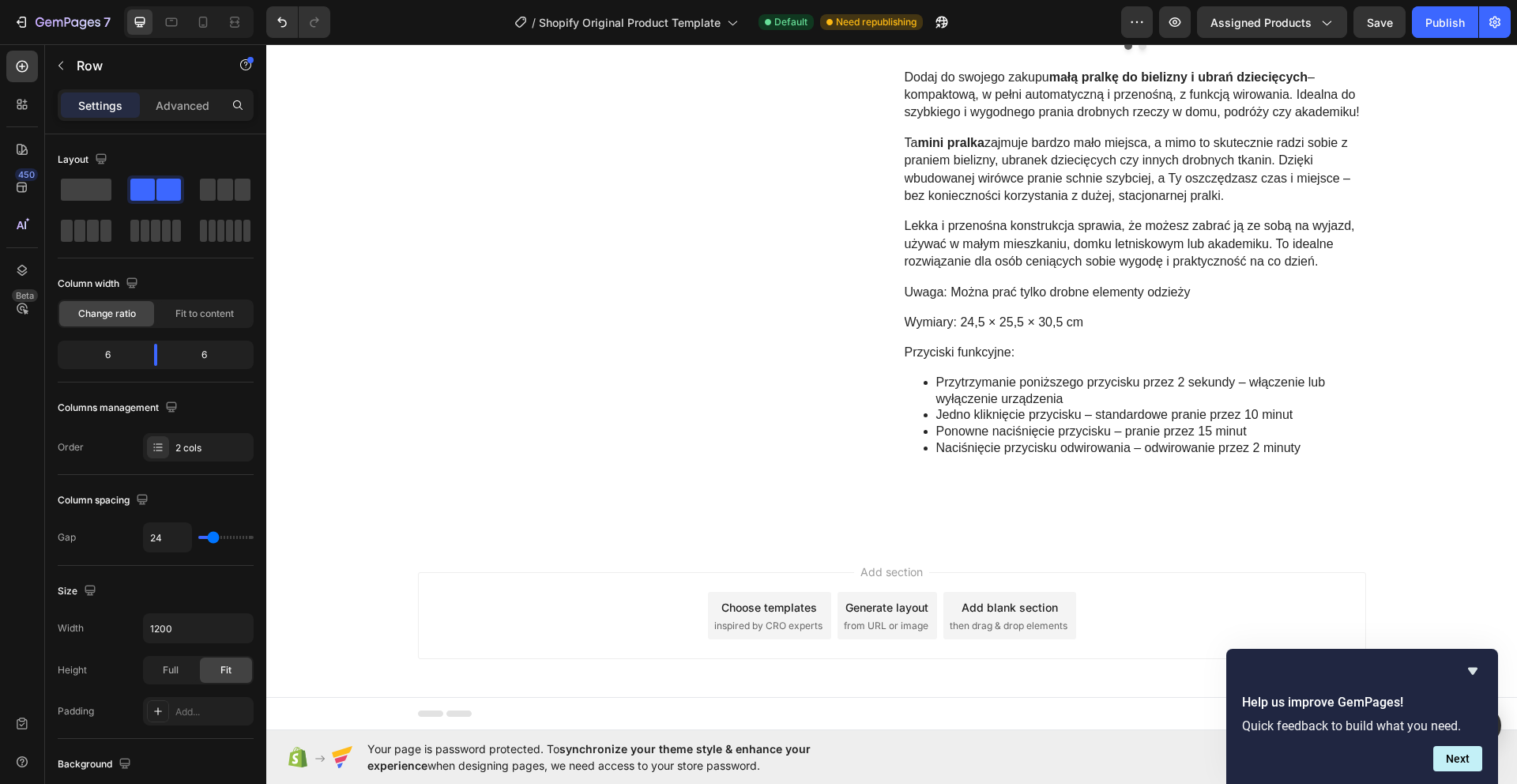
drag, startPoint x: 516, startPoint y: 236, endPoint x: 536, endPoint y: 246, distance: 22.4
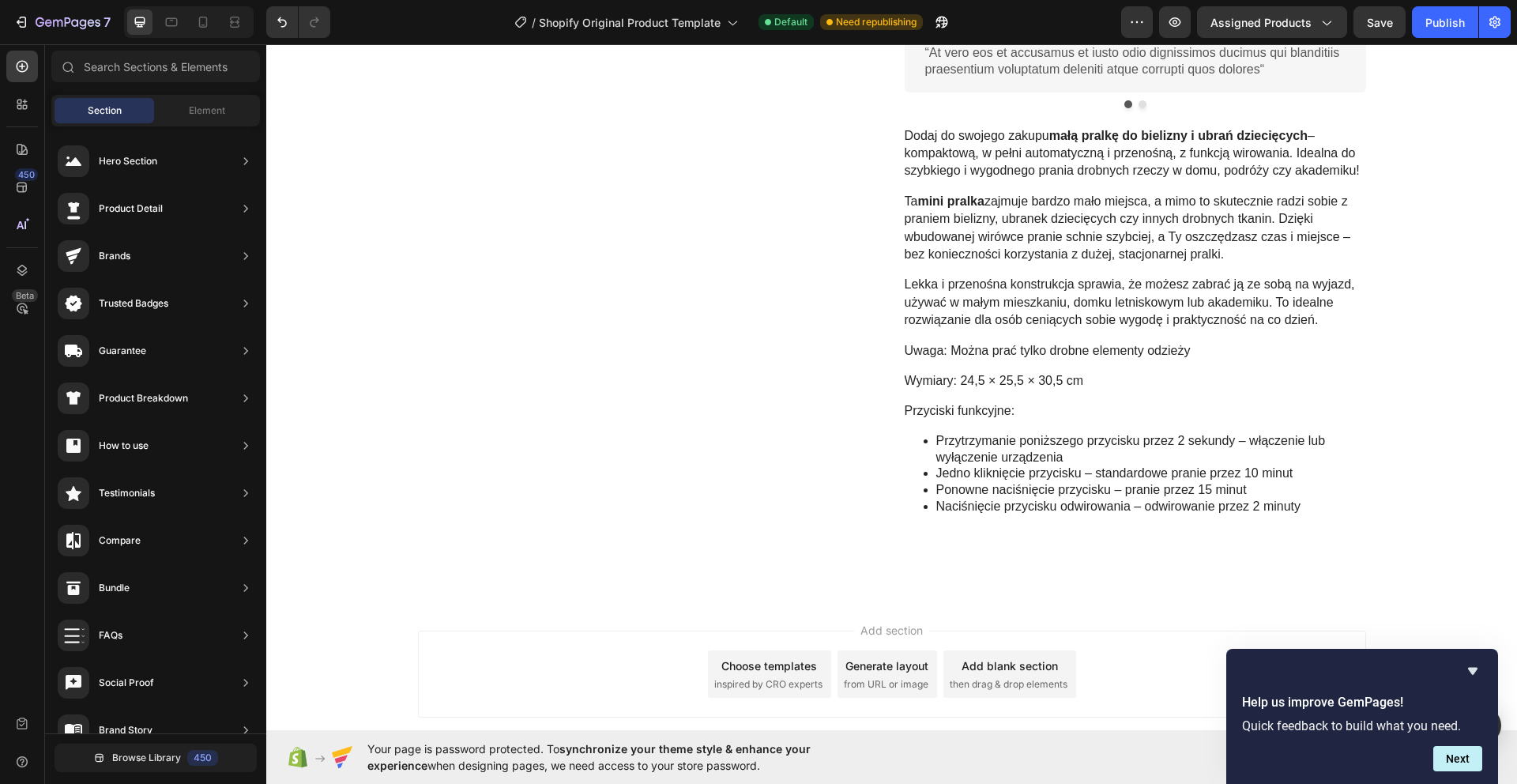
scroll to position [692, 0]
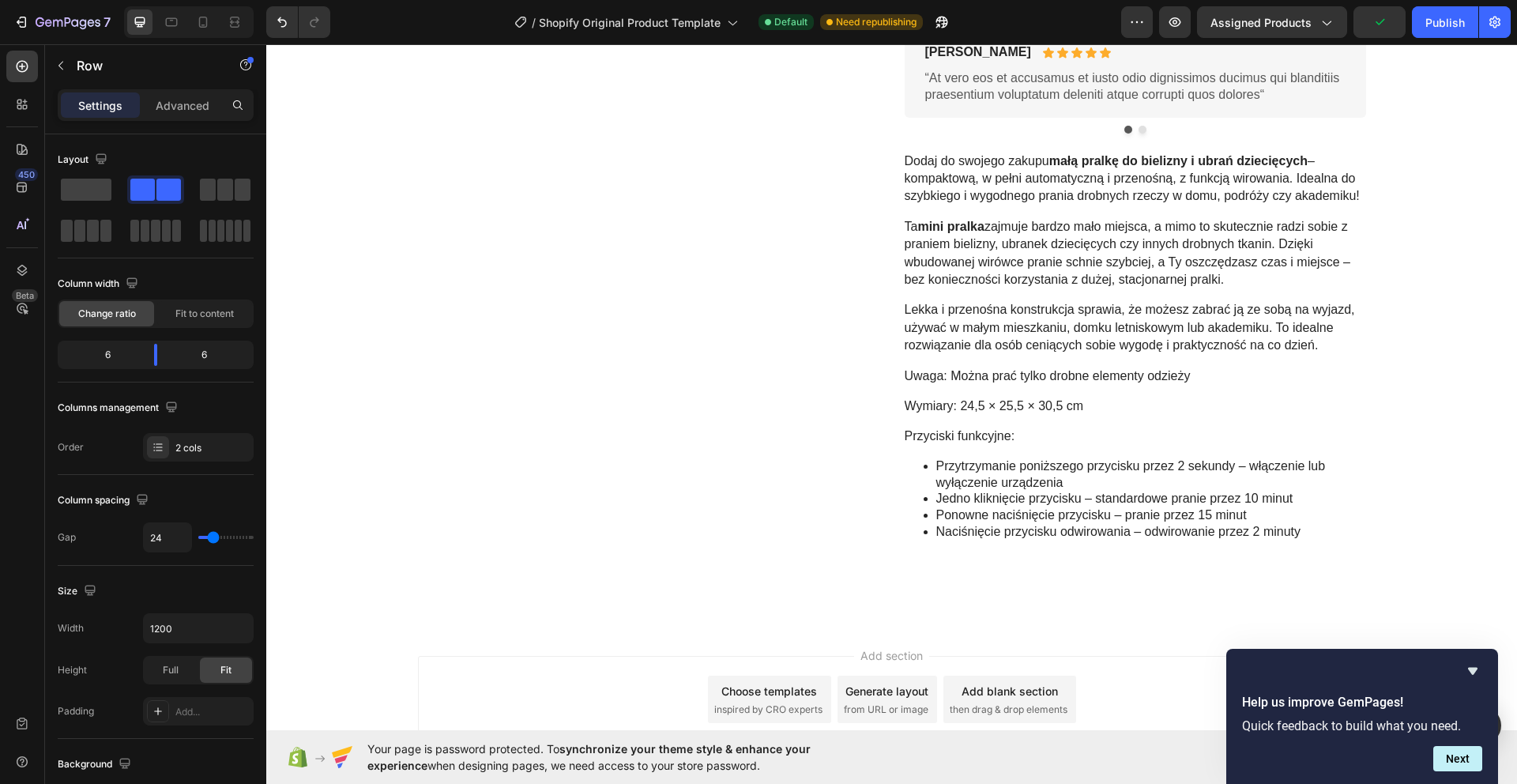
drag, startPoint x: 517, startPoint y: 389, endPoint x: 507, endPoint y: 388, distance: 10.0
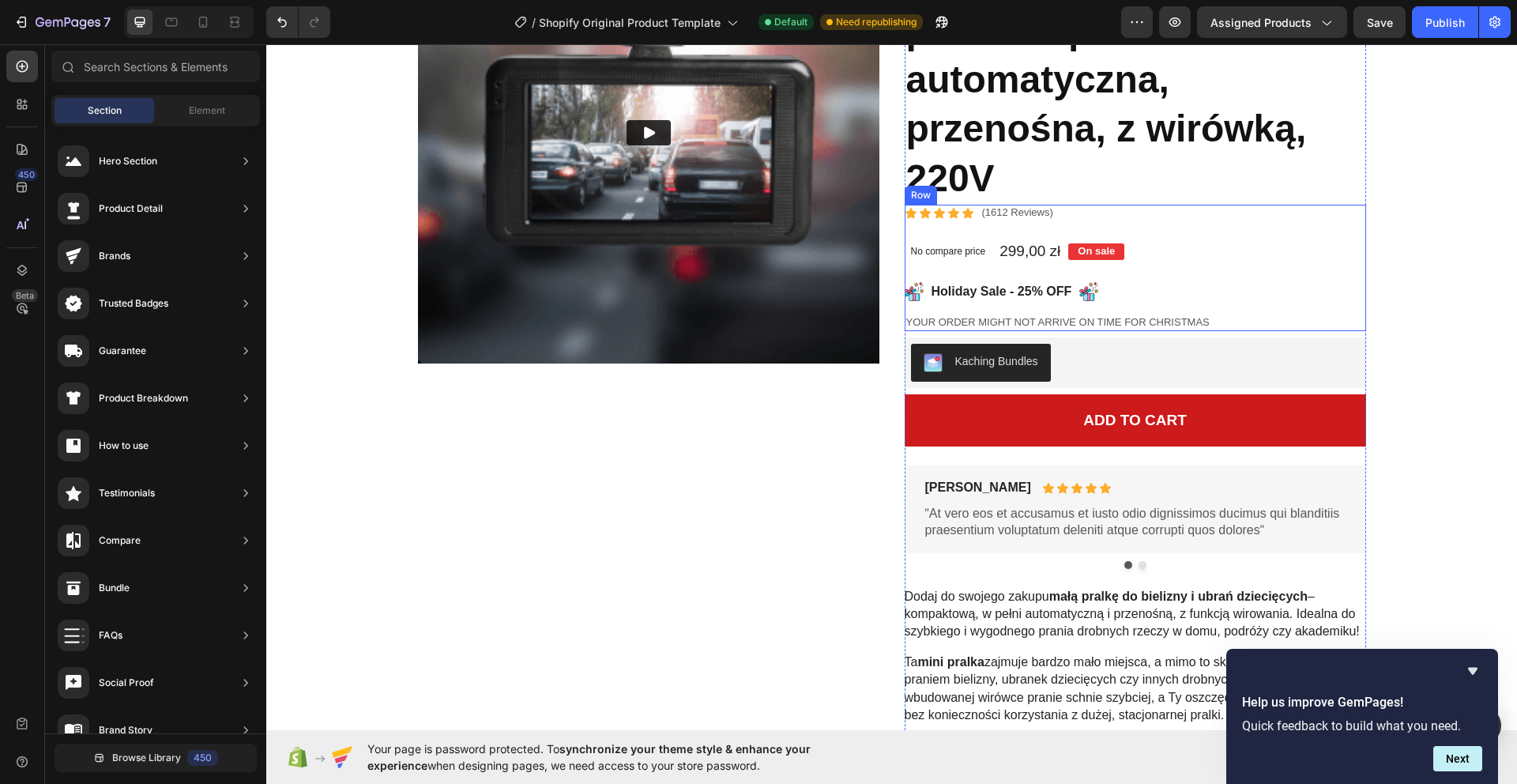
scroll to position [0, 0]
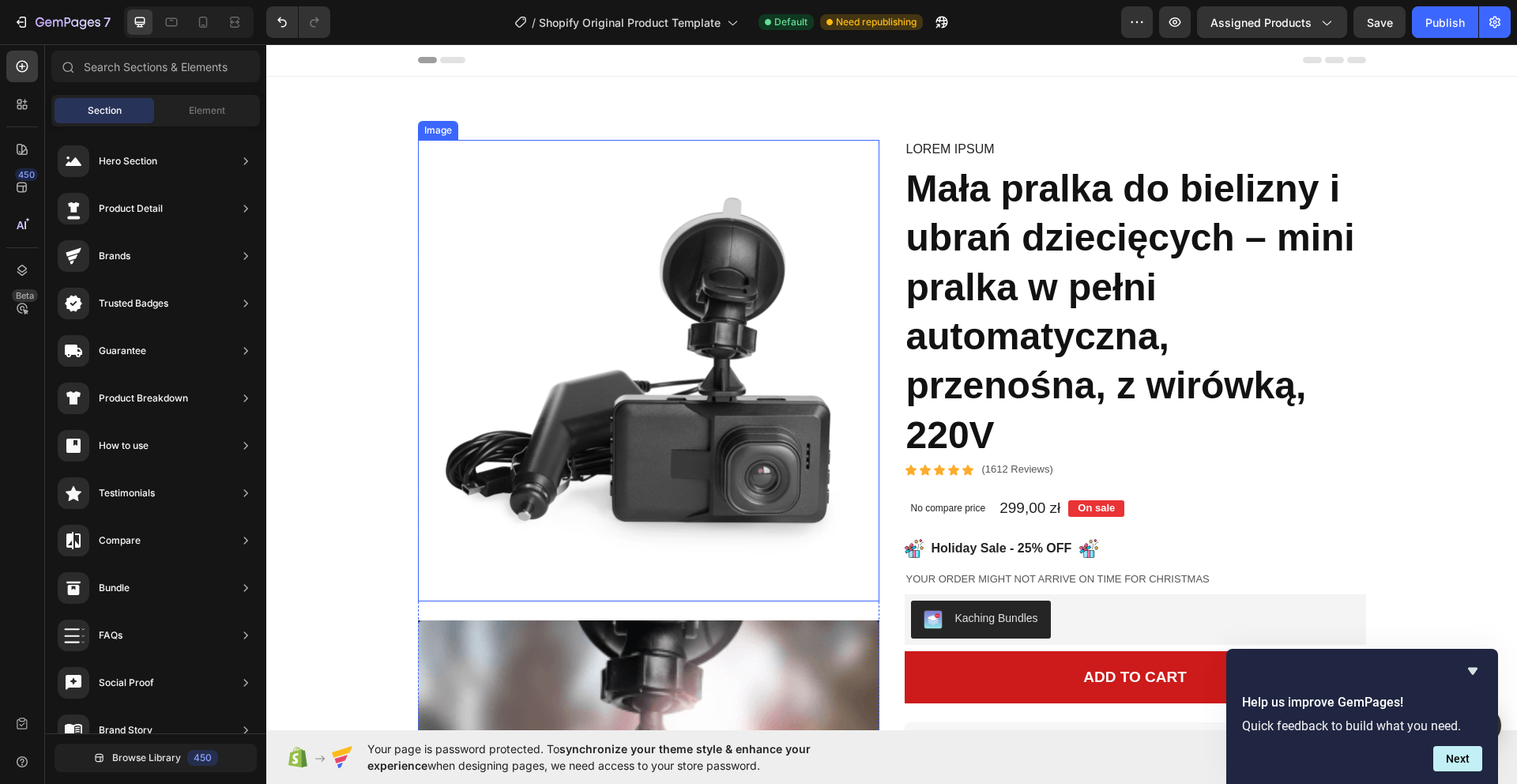
click at [739, 271] on img at bounding box center [649, 370] width 461 height 461
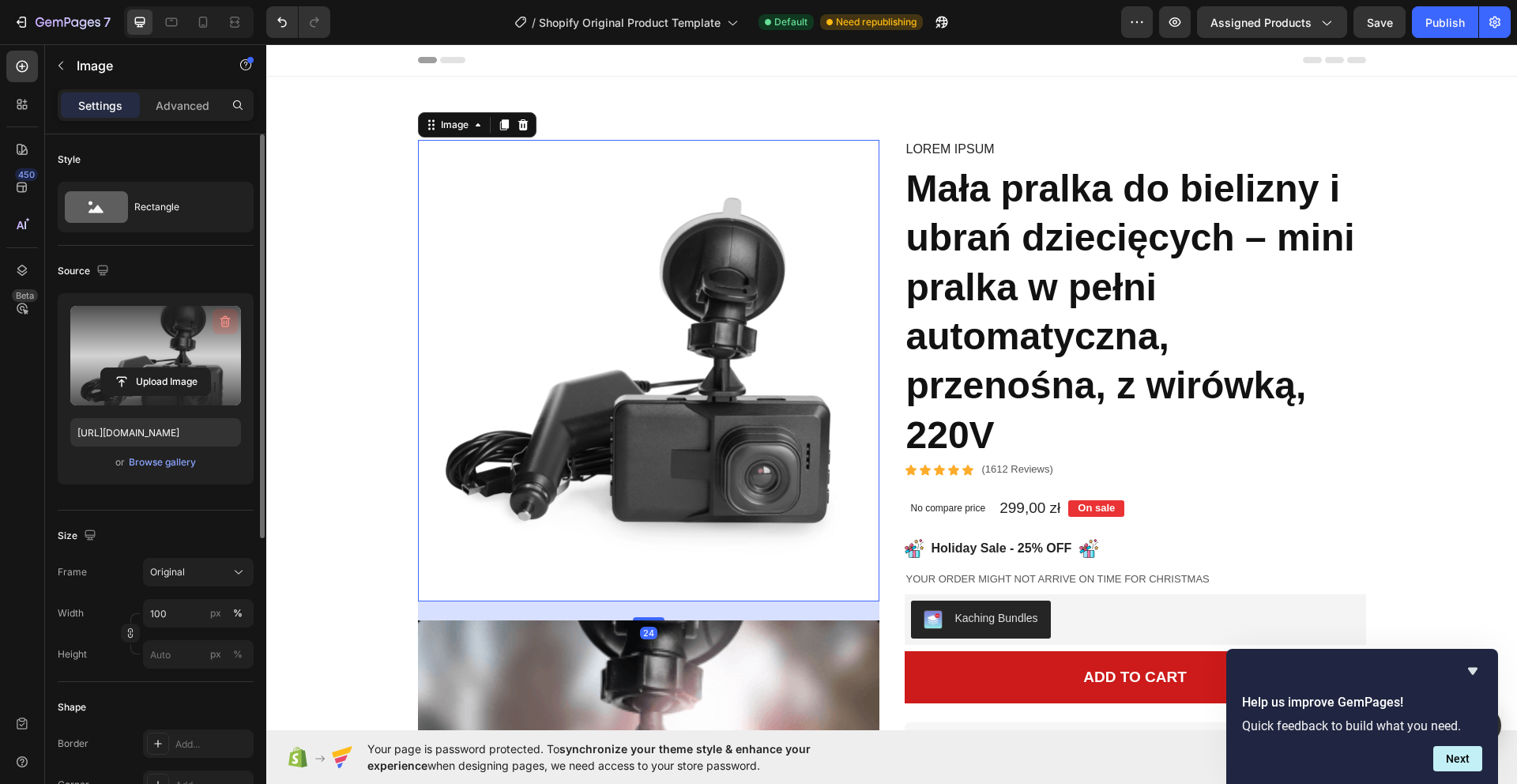
click at [224, 323] on icon "button" at bounding box center [225, 322] width 2 height 4
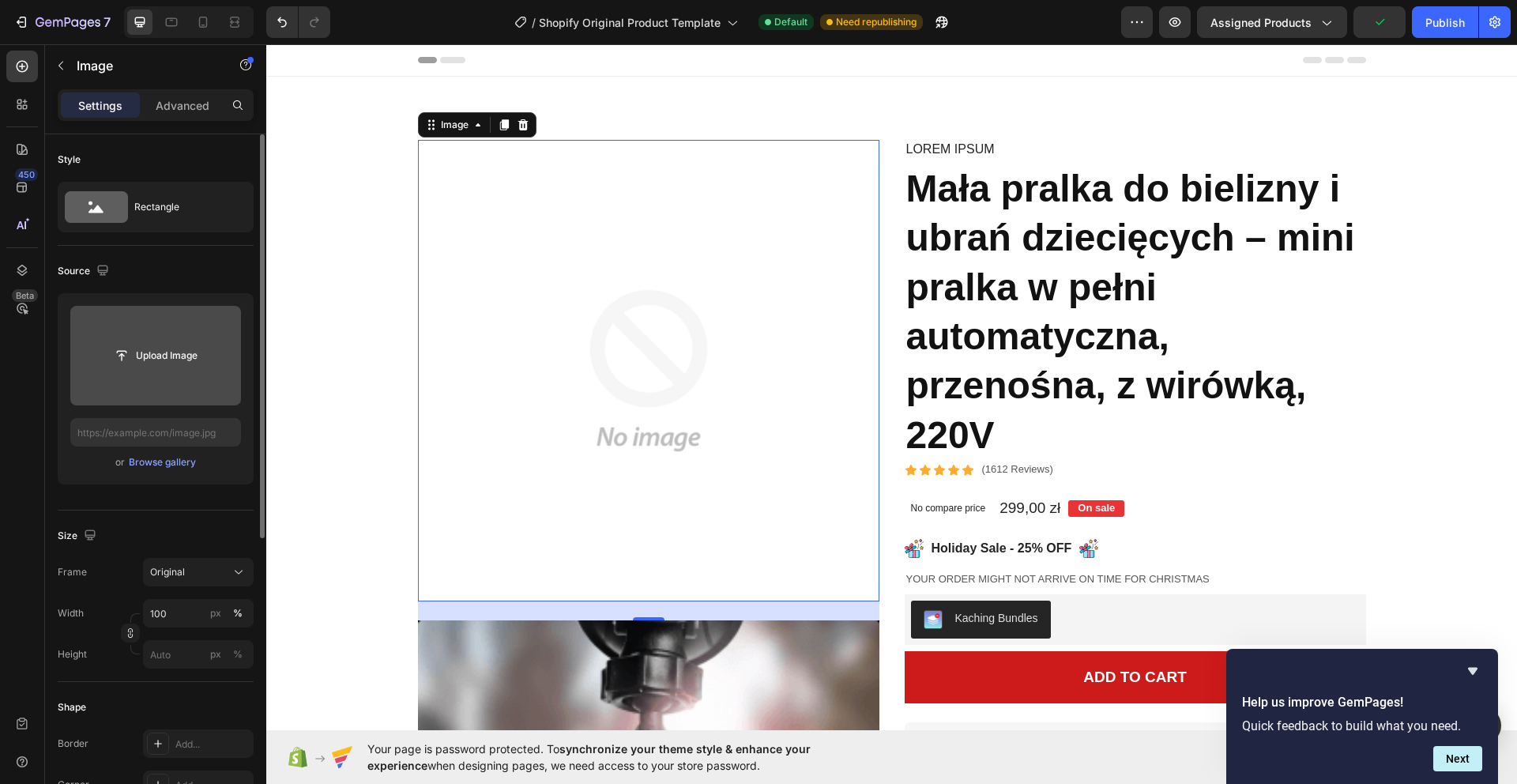
click at [172, 327] on input "file" at bounding box center [156, 355] width 171 height 100
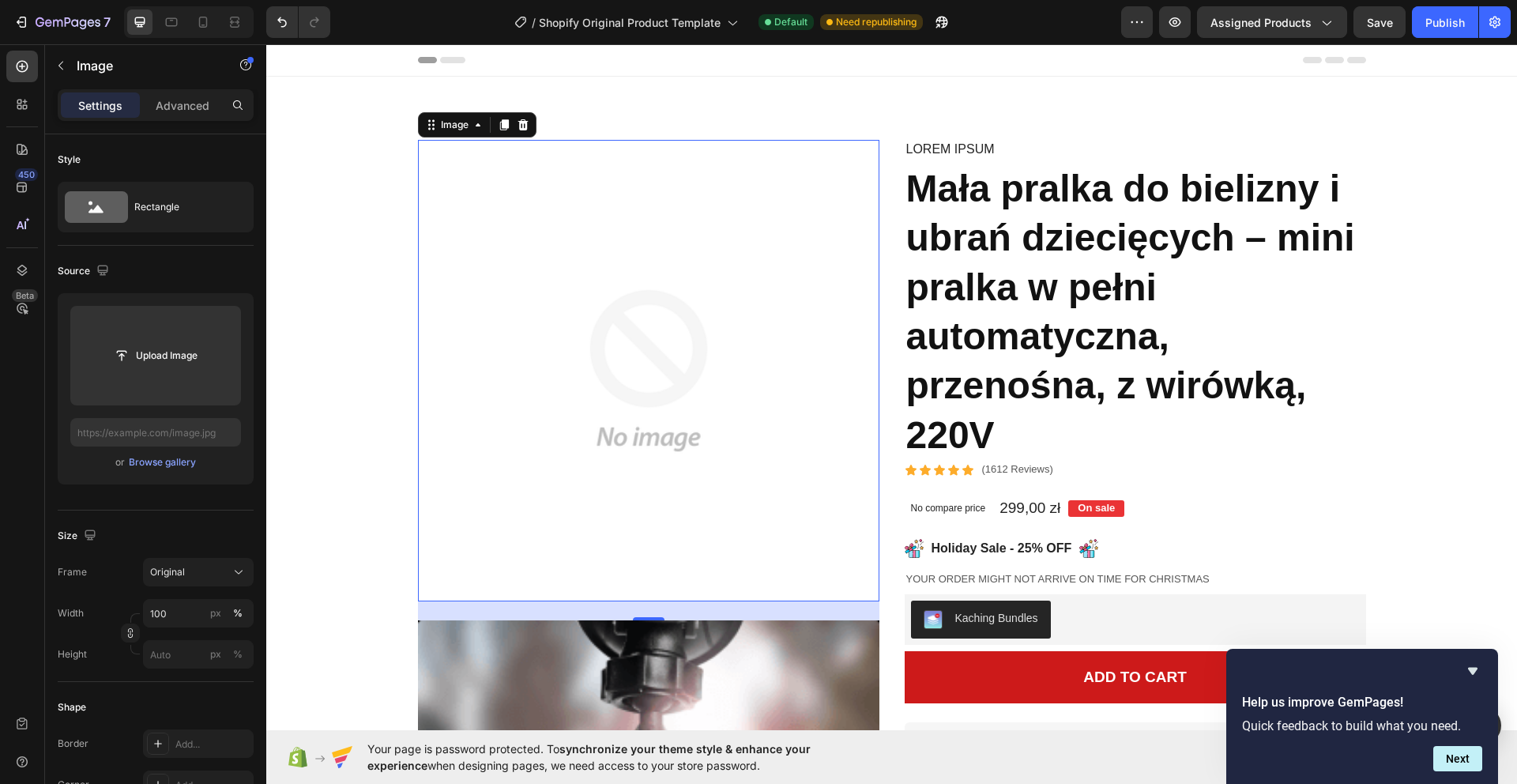
click at [985, 161] on div "Lorem ipsum Text Block Mała pralka do bielizny i ubrań dziecięcych – mini pralk…" at bounding box center [1135, 707] width 461 height 1135
click at [963, 308] on h1 "Mała pralka do bielizny i ubrań dziecięcych – mini pralka w pełni automatyczna,…" at bounding box center [1135, 312] width 461 height 299
click at [992, 270] on h1 "Mała pralka do bielizny i ubrań dziecięcych – mini pralka w pełni automatyczna,…" at bounding box center [1135, 312] width 461 height 299
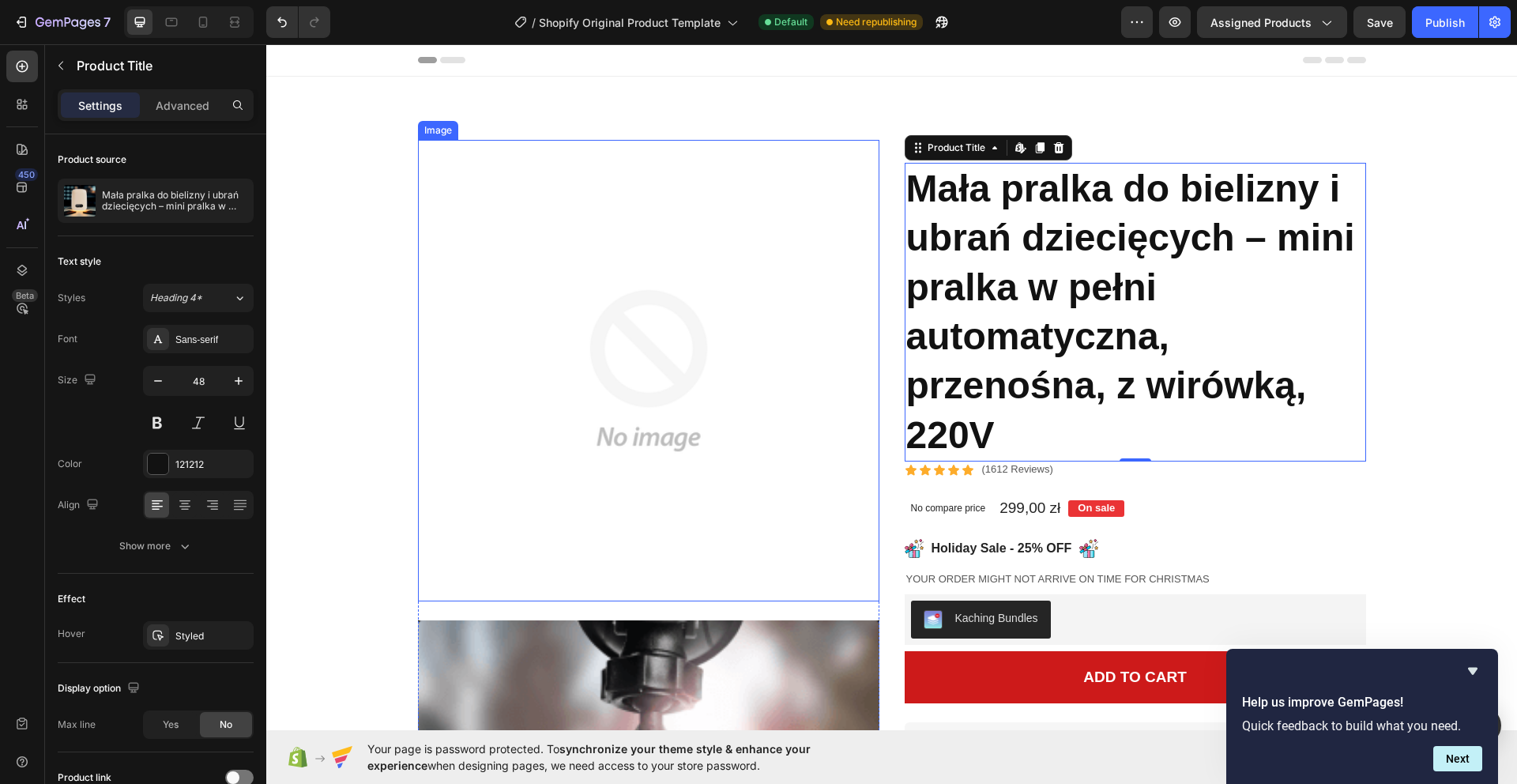
click at [722, 296] on img at bounding box center [649, 370] width 461 height 461
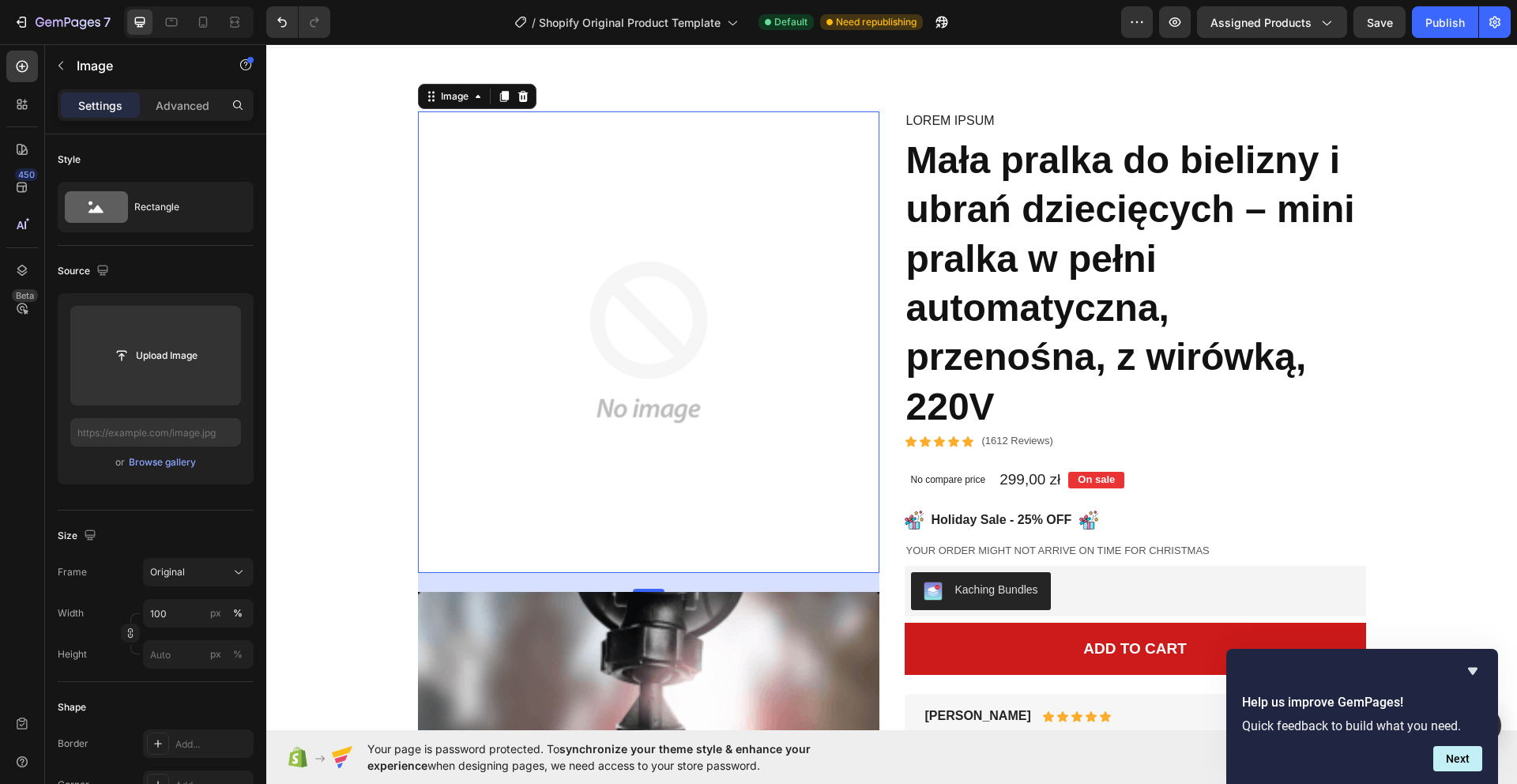
scroll to position [31, 0]
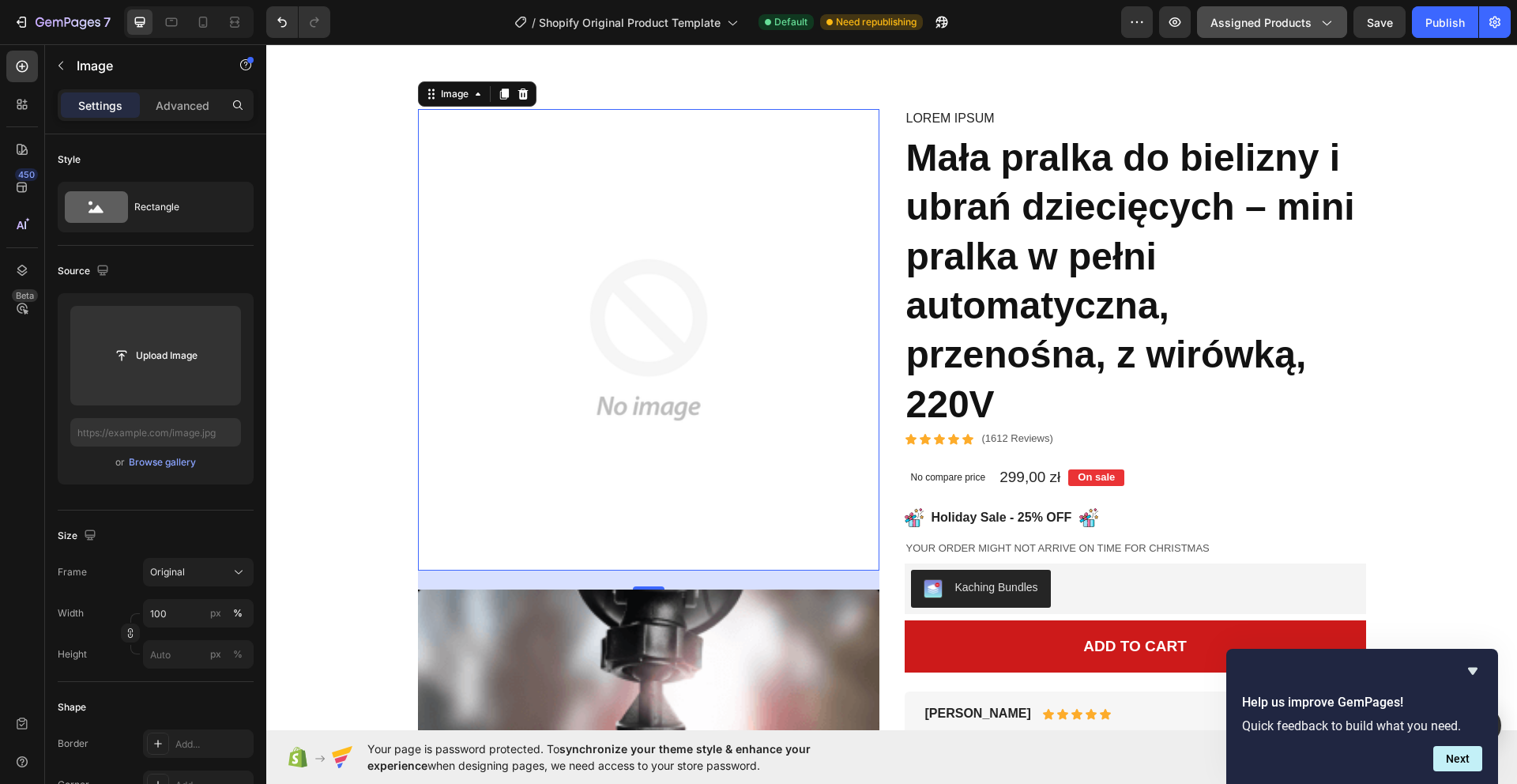
click at [1293, 28] on span "Assigned Products" at bounding box center [1261, 22] width 101 height 17
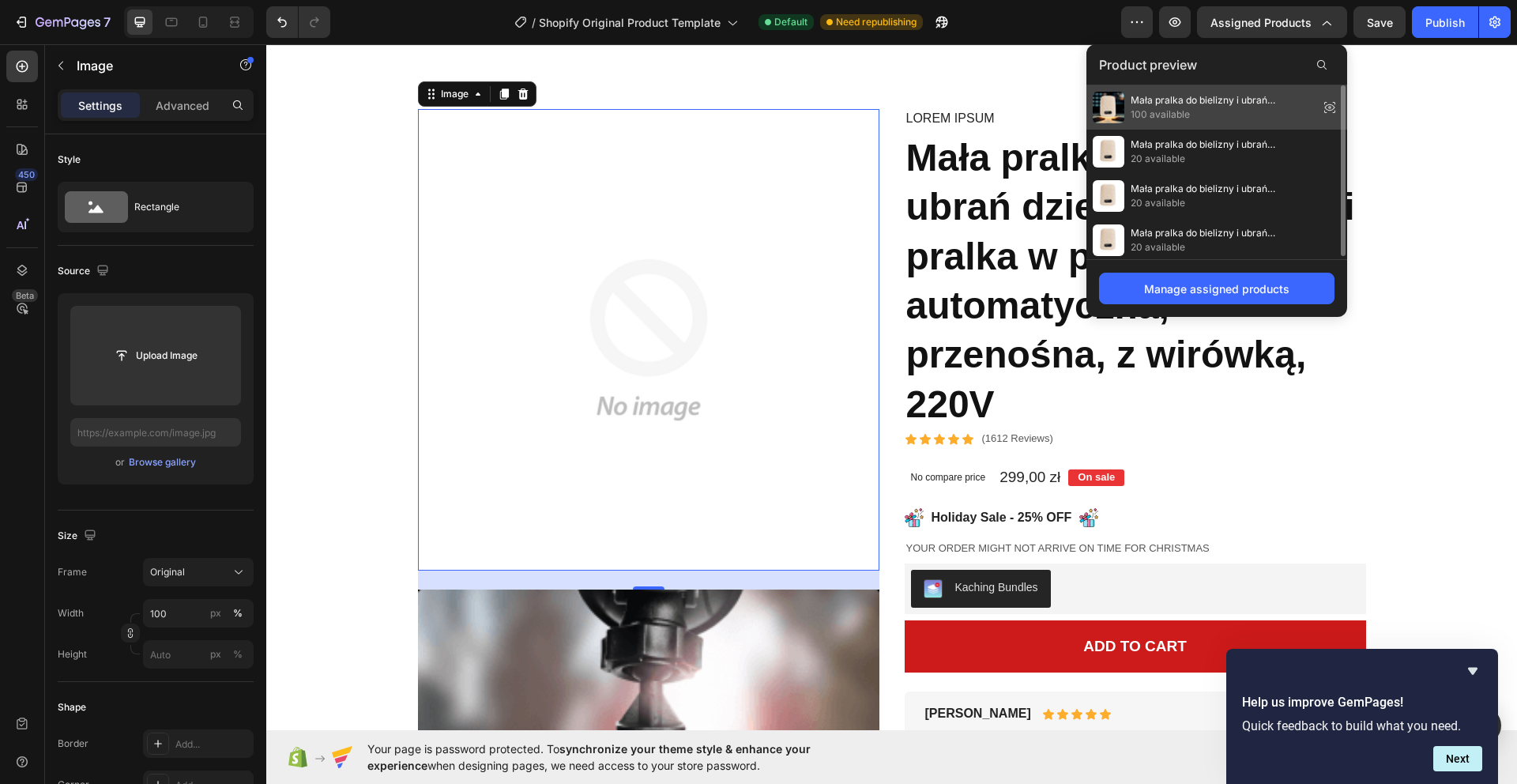
click at [1232, 108] on span "100 available" at bounding box center [1222, 115] width 182 height 14
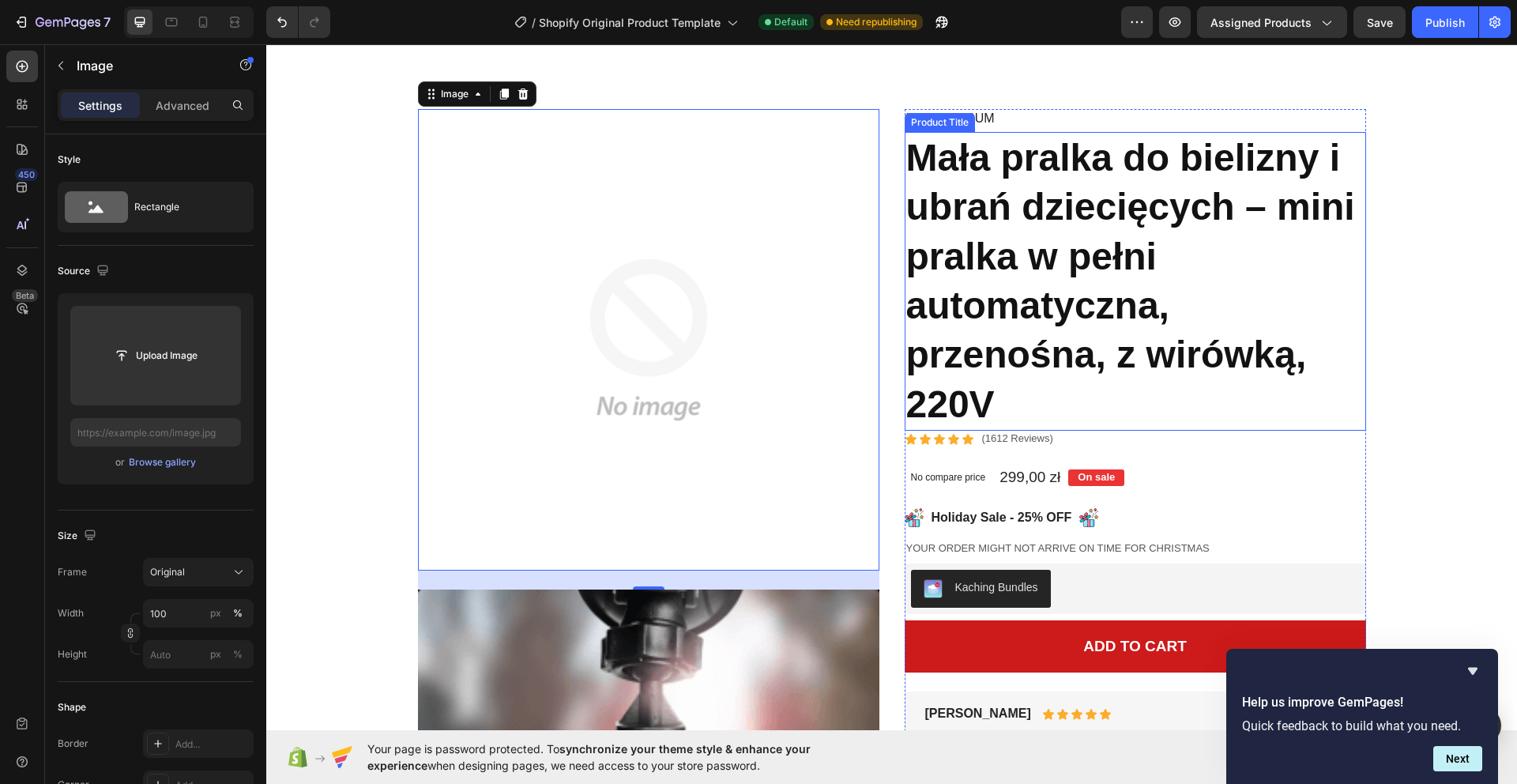
scroll to position [0, 0]
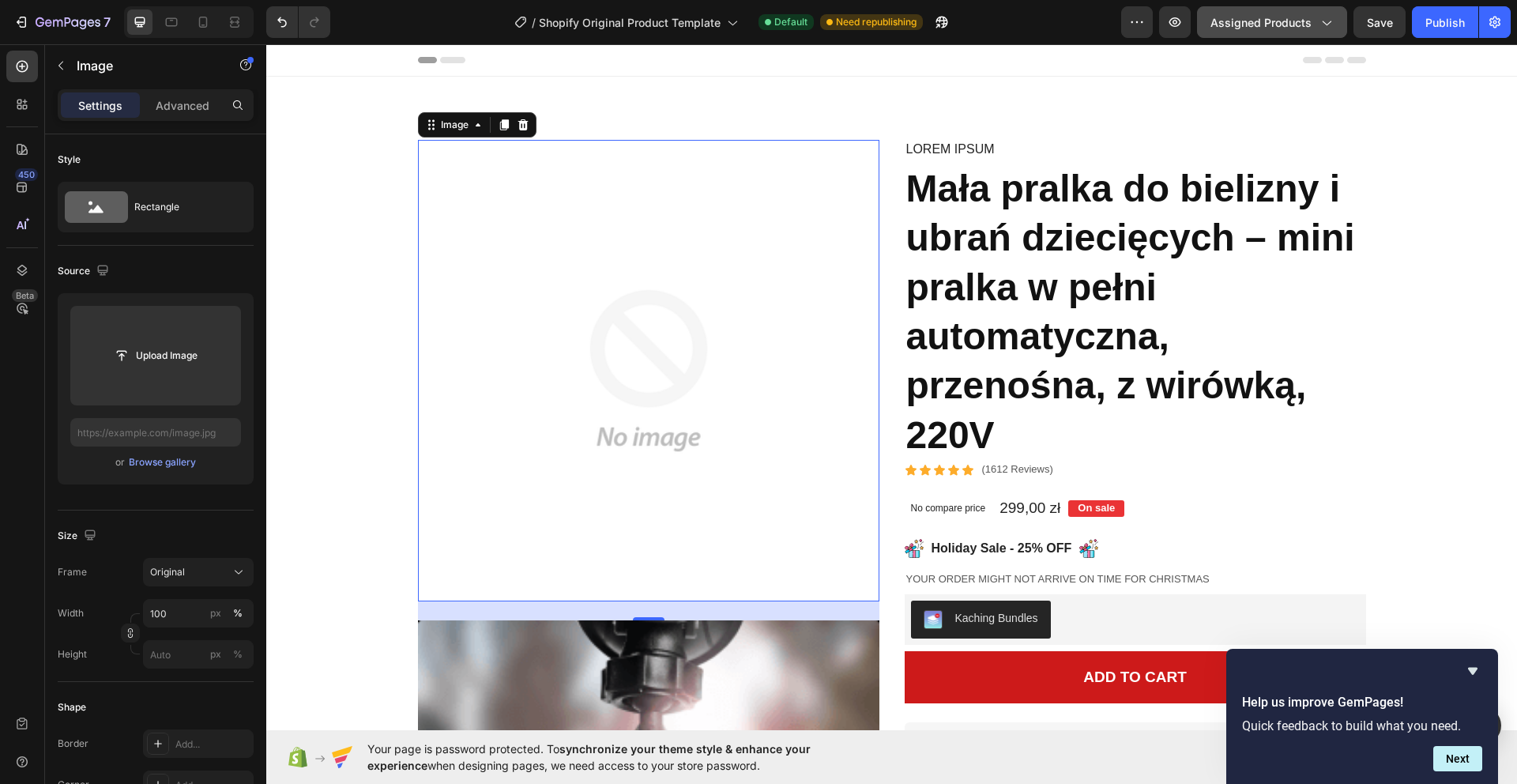
click at [1292, 29] on span "Assigned Products" at bounding box center [1261, 22] width 101 height 17
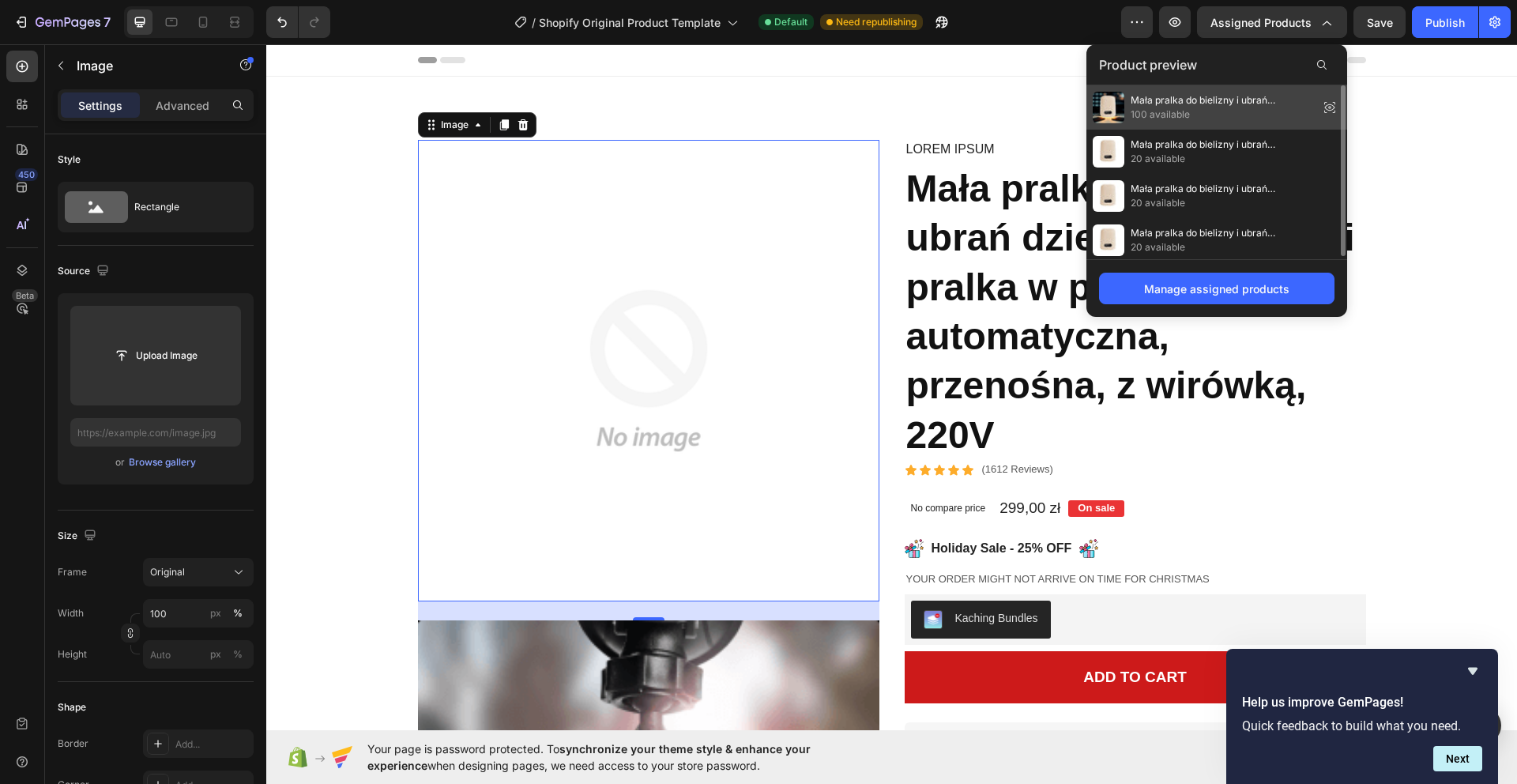
click at [1330, 100] on icon at bounding box center [1330, 107] width 22 height 22
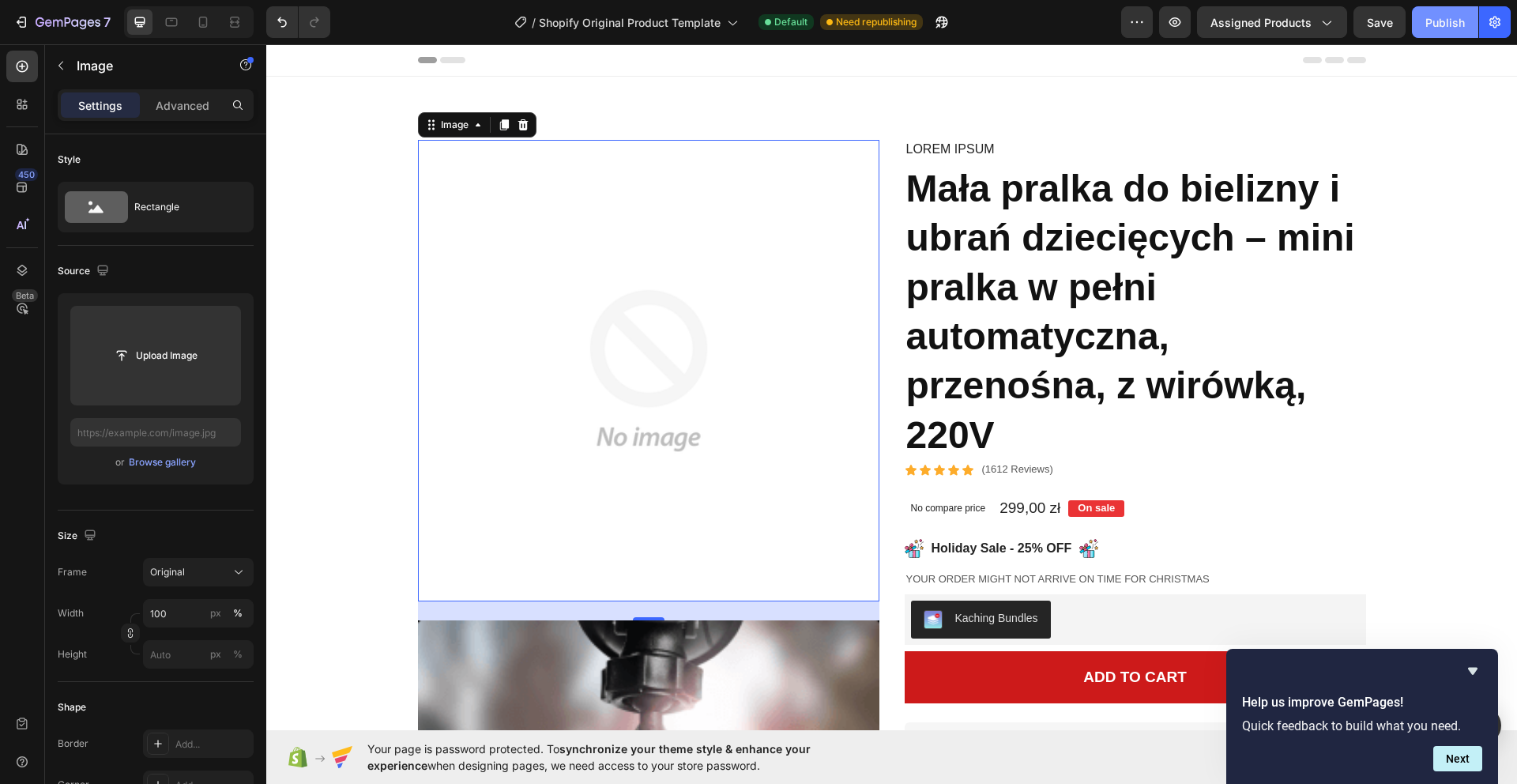
click at [1445, 9] on button "Publish" at bounding box center [1445, 22] width 66 height 32
click at [664, 307] on img at bounding box center [649, 370] width 461 height 461
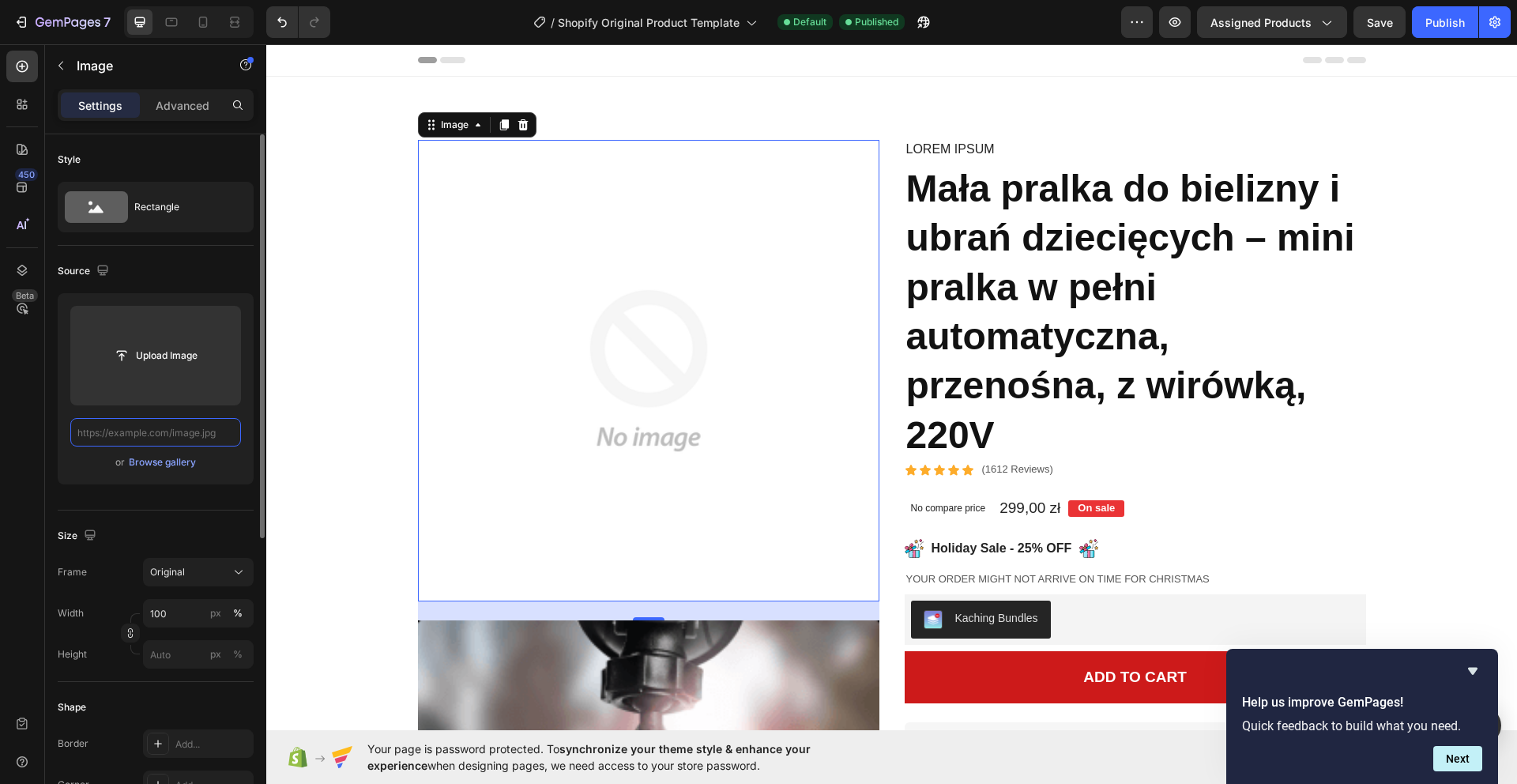
click at [191, 434] on input "text" at bounding box center [156, 432] width 171 height 28
click at [183, 467] on div "Browse gallery" at bounding box center [163, 462] width 67 height 14
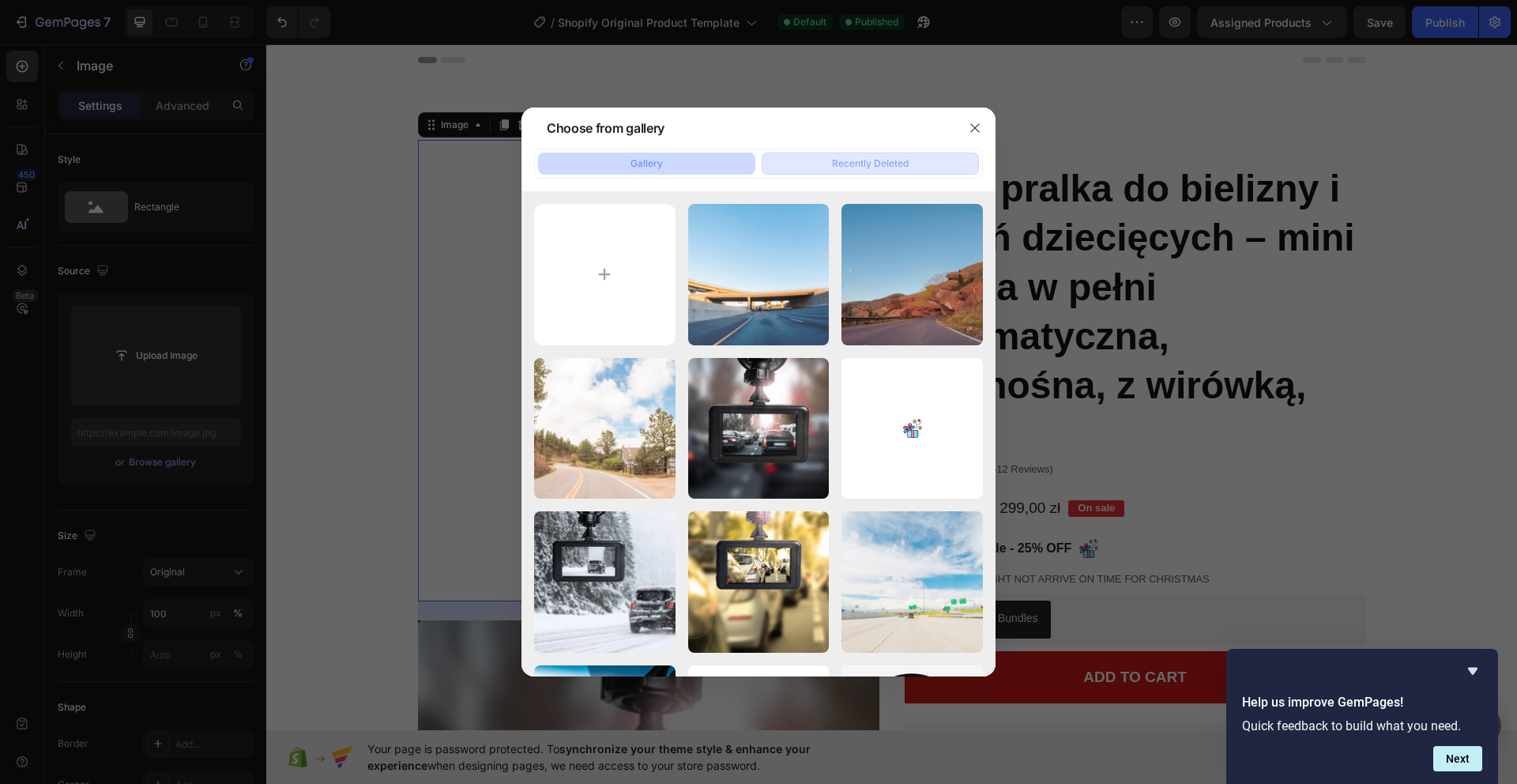
click at [865, 158] on div "Recently Deleted" at bounding box center [870, 164] width 77 height 14
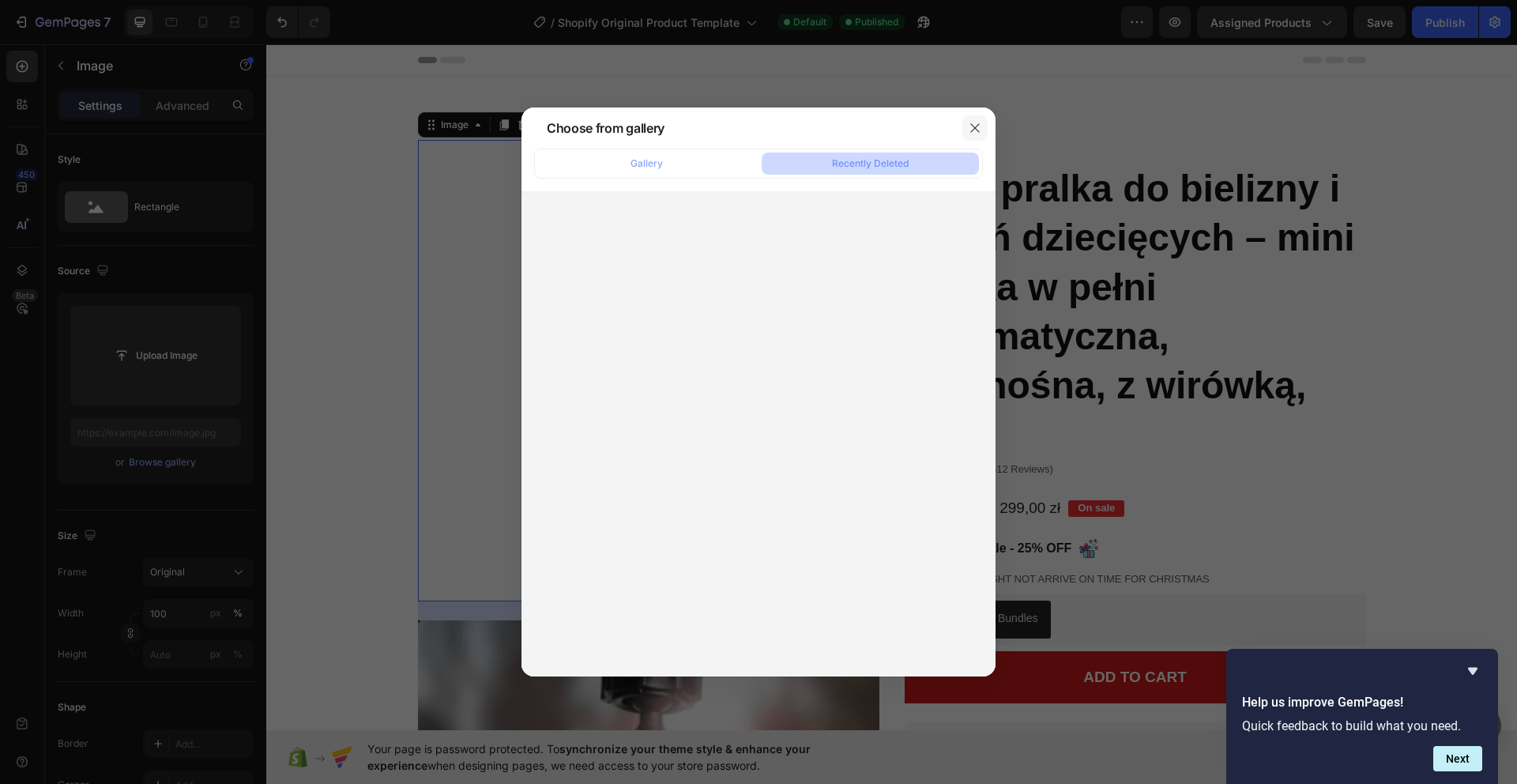
click at [970, 123] on icon "button" at bounding box center [975, 128] width 12 height 12
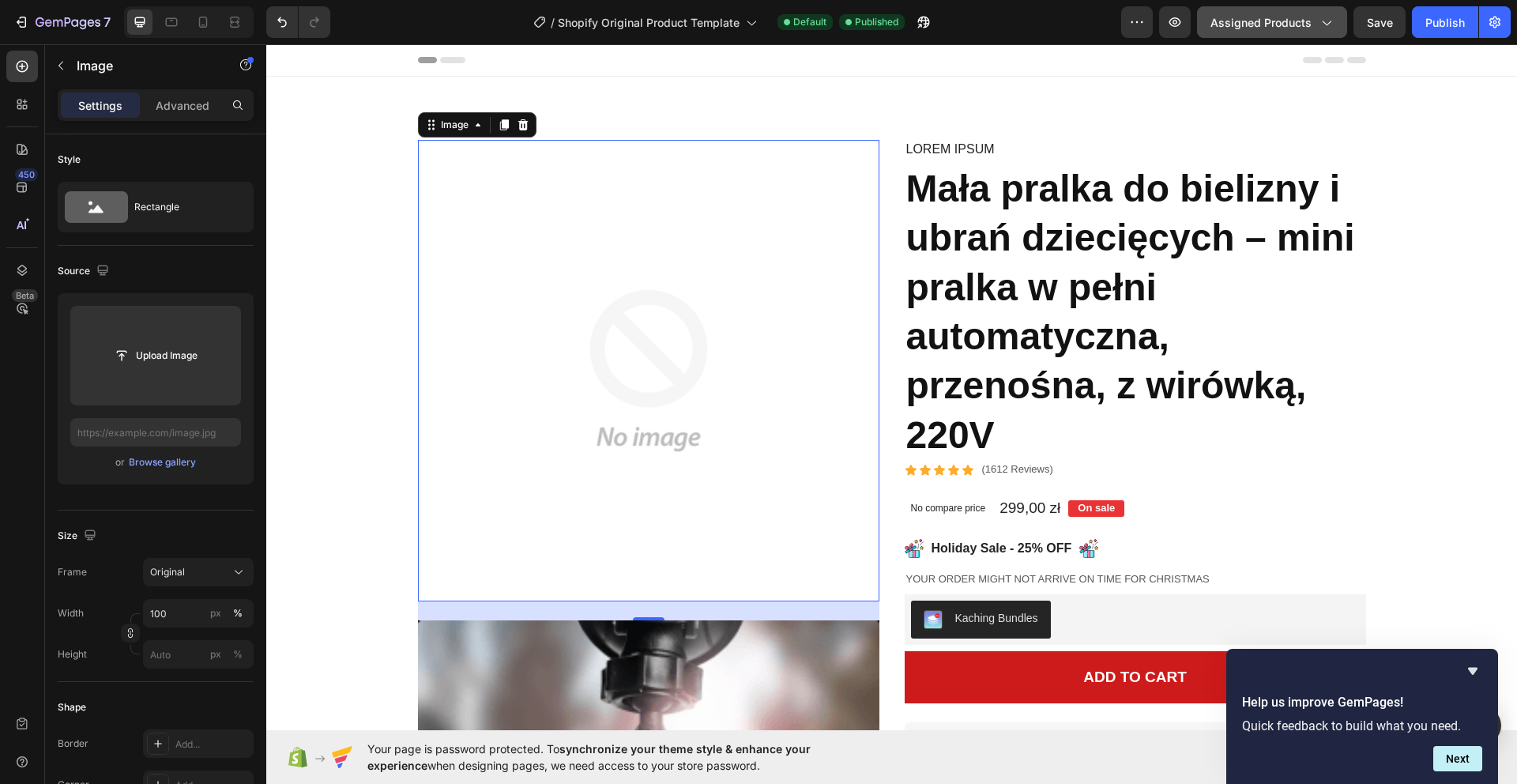
click at [1304, 22] on span "Assigned Products" at bounding box center [1261, 22] width 101 height 17
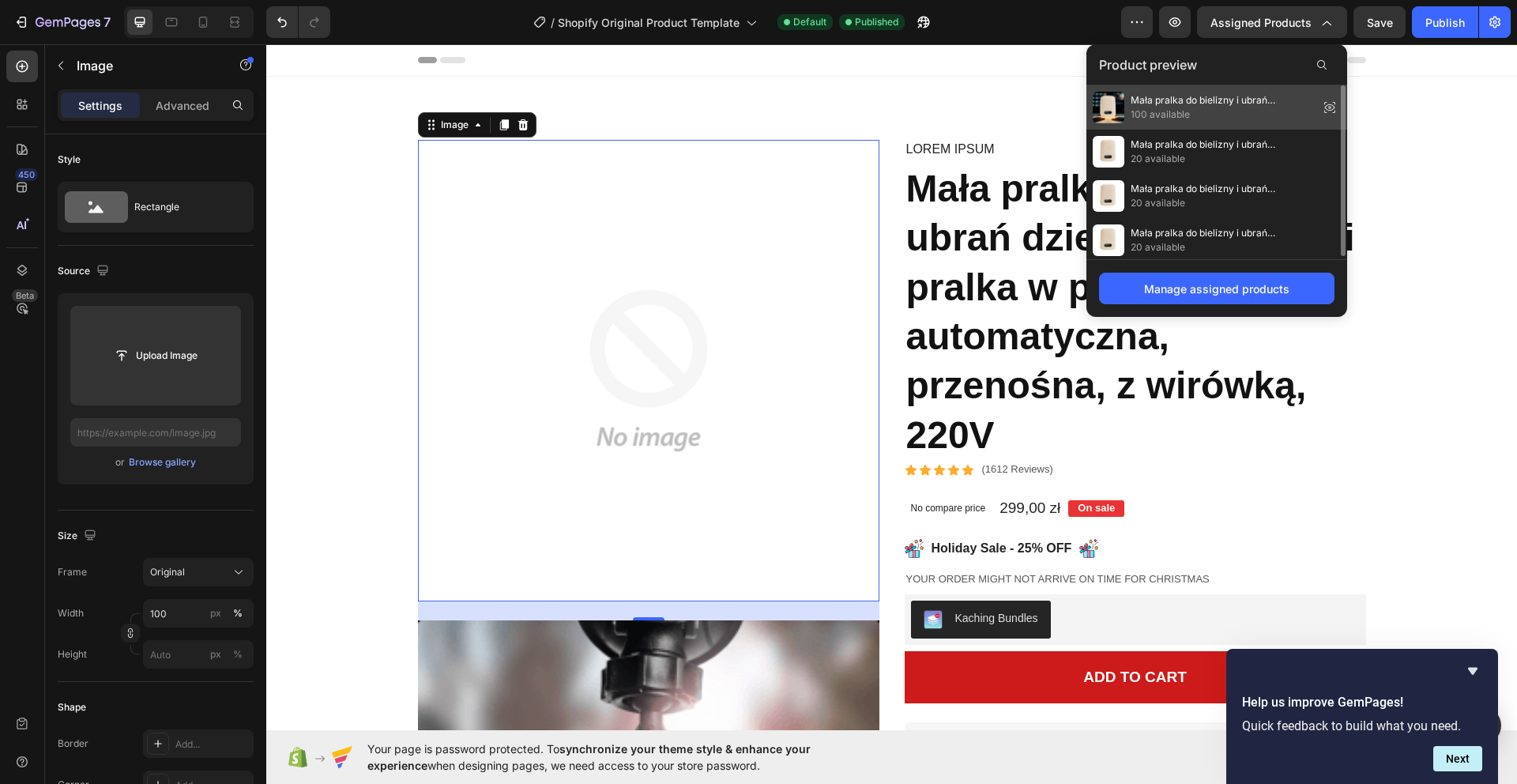
click at [1291, 108] on span "100 available" at bounding box center [1222, 115] width 182 height 14
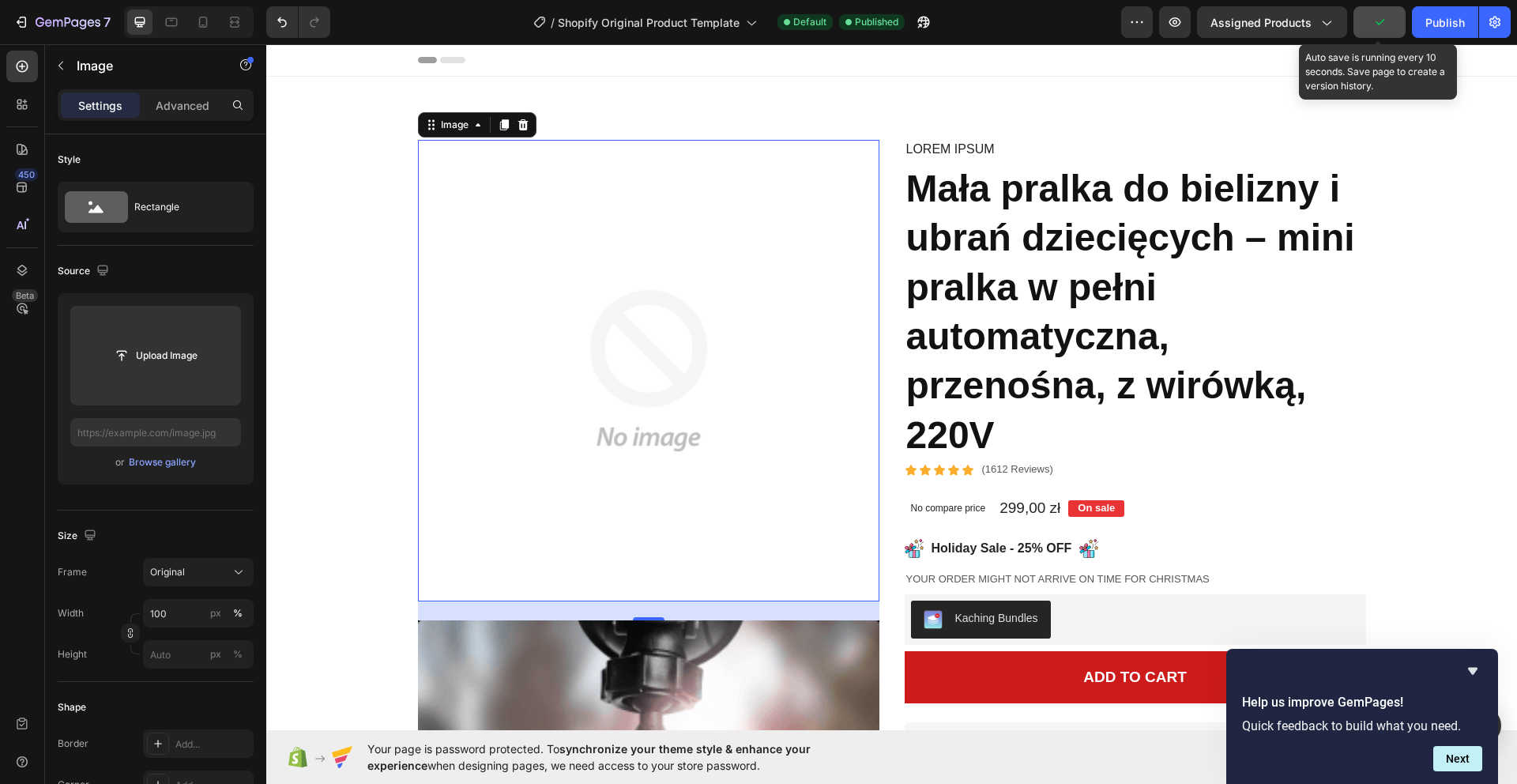
click at [1392, 18] on button "button" at bounding box center [1379, 22] width 52 height 32
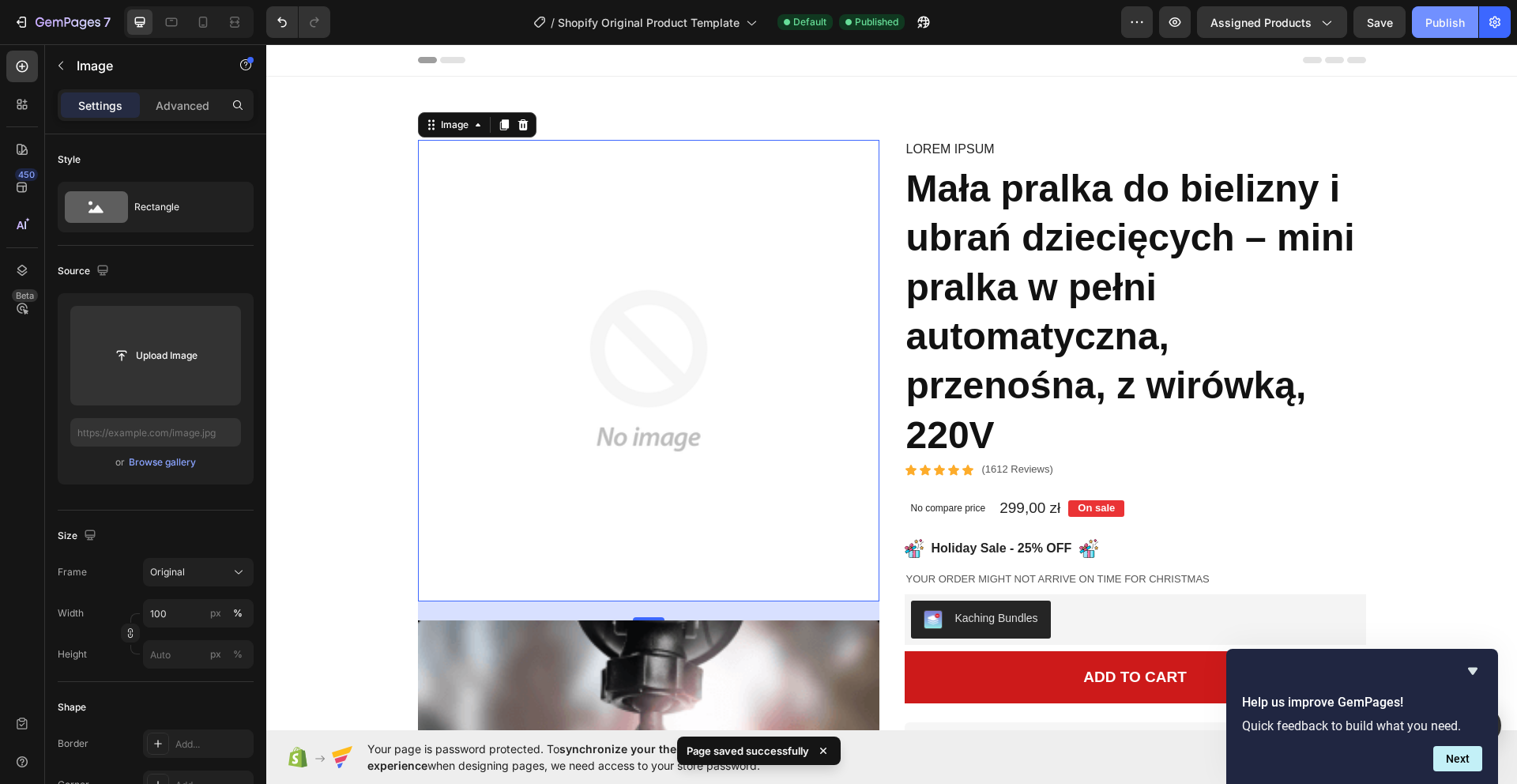
click at [1432, 32] on button "Publish" at bounding box center [1445, 22] width 66 height 32
click at [809, 229] on img at bounding box center [649, 370] width 461 height 461
click at [524, 123] on icon at bounding box center [522, 125] width 11 height 11
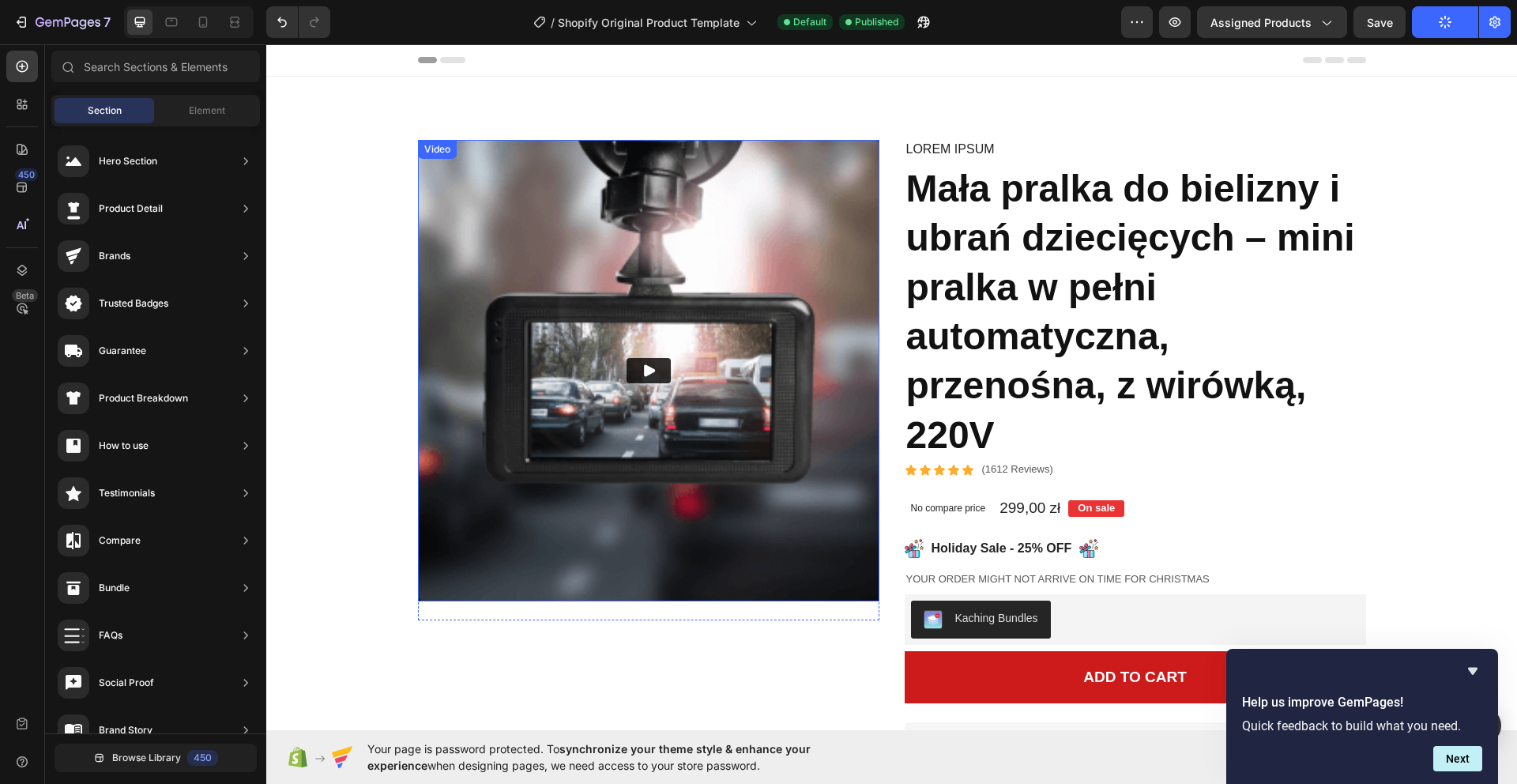
click at [659, 235] on img at bounding box center [649, 370] width 461 height 461
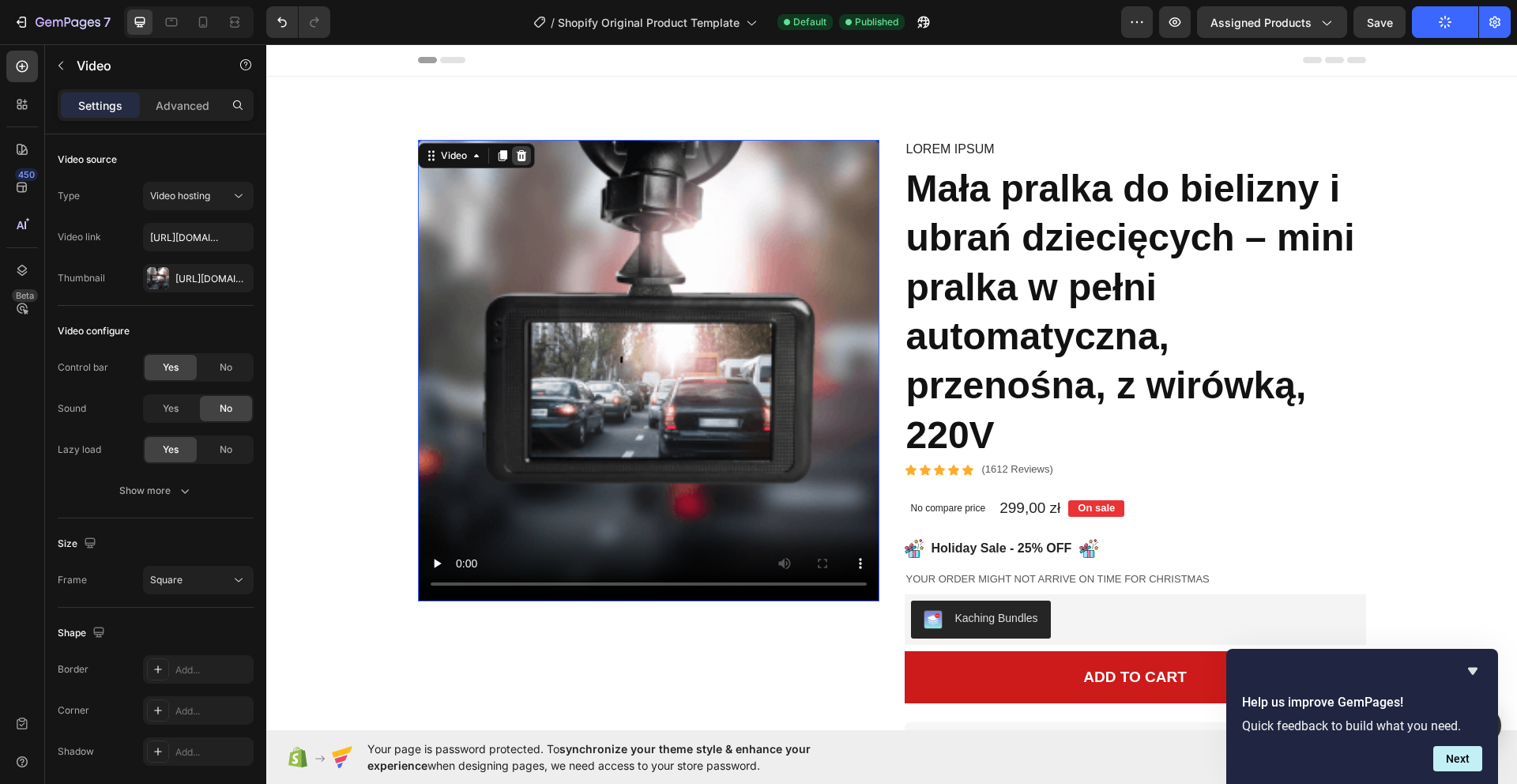
click at [518, 153] on icon at bounding box center [522, 156] width 11 height 11
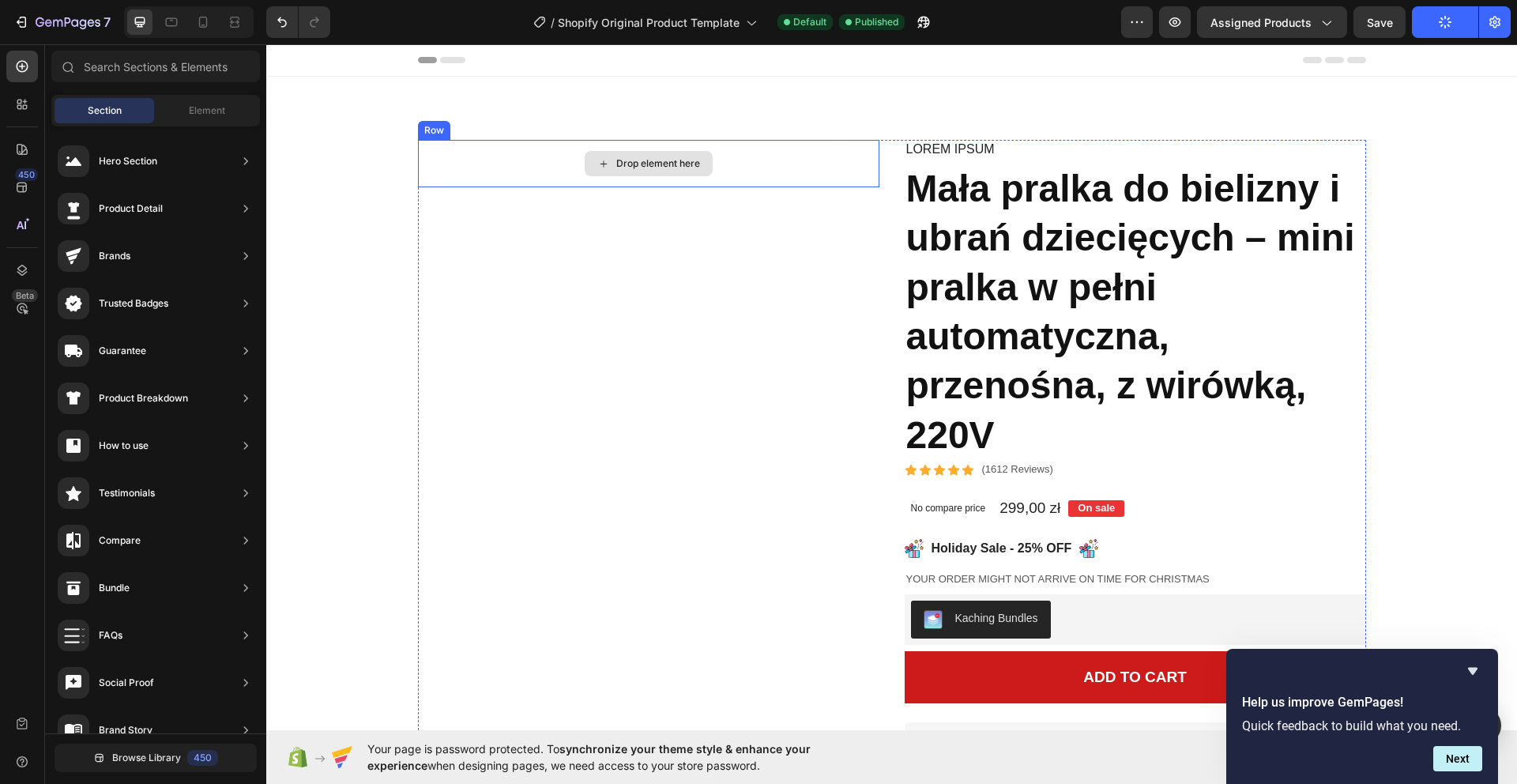
click at [638, 160] on div "Drop element here" at bounding box center [658, 164] width 84 height 12
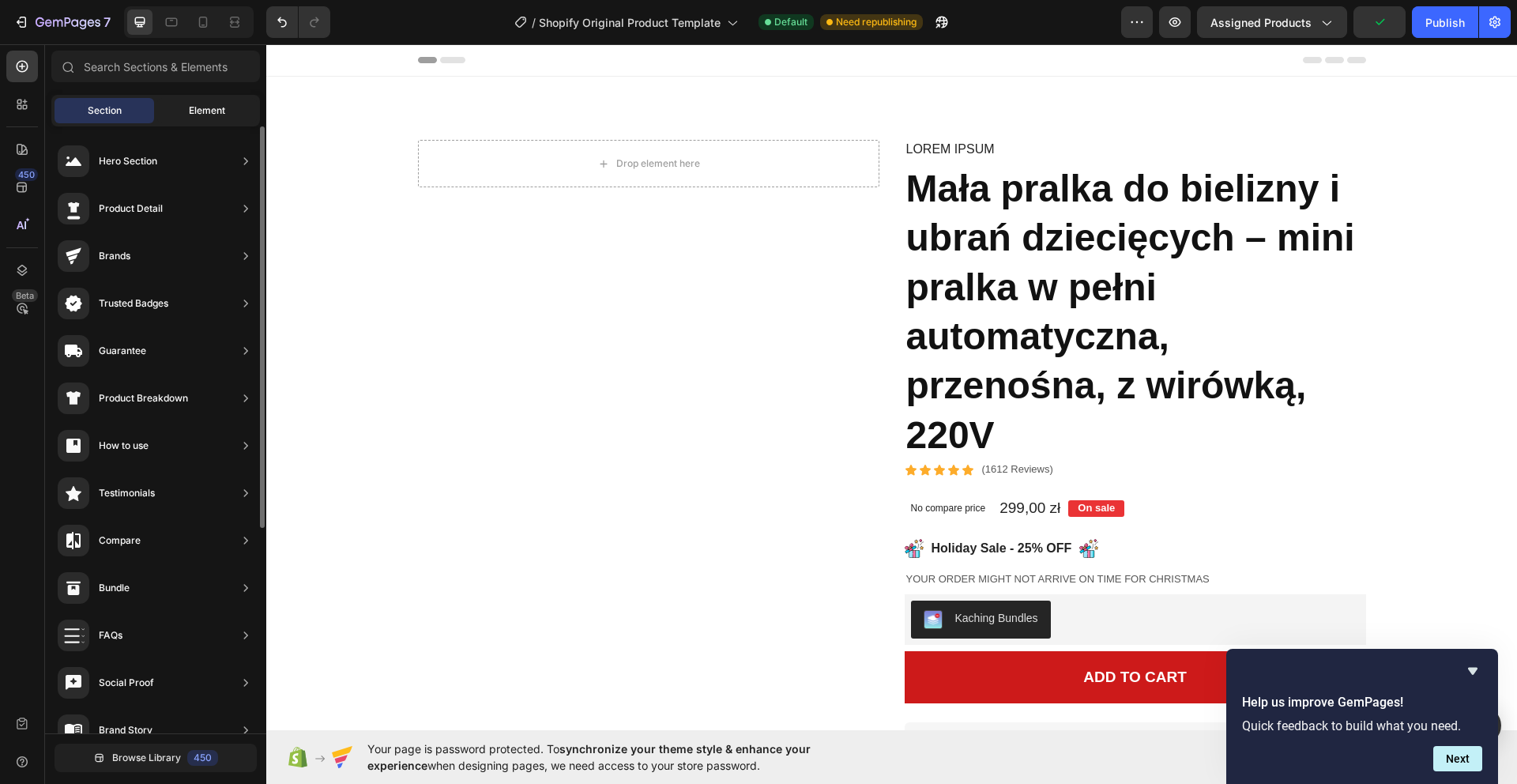
click at [225, 108] on div "Element" at bounding box center [207, 110] width 100 height 26
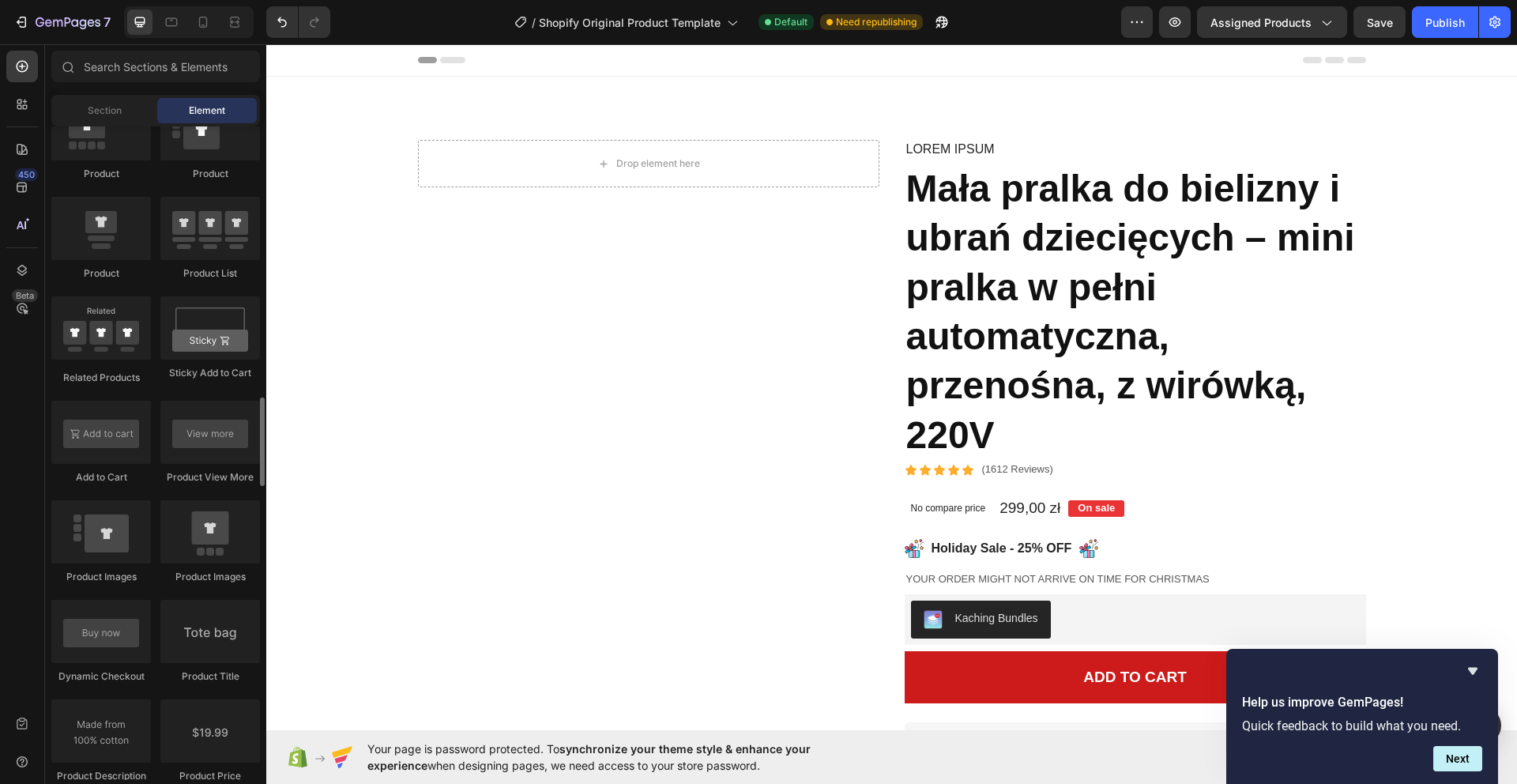
scroll to position [2129, 0]
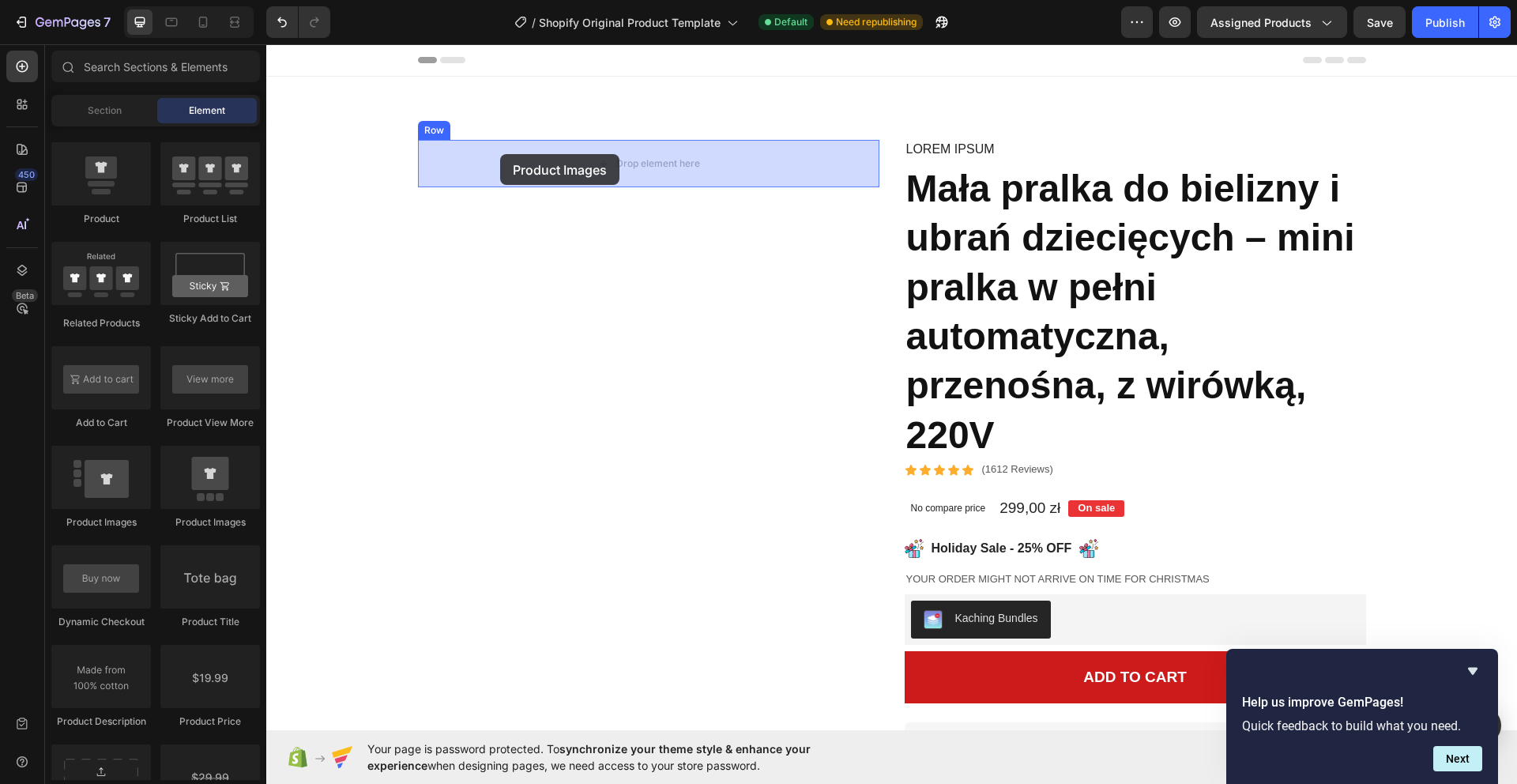
drag, startPoint x: 469, startPoint y: 500, endPoint x: 499, endPoint y: 154, distance: 347.3
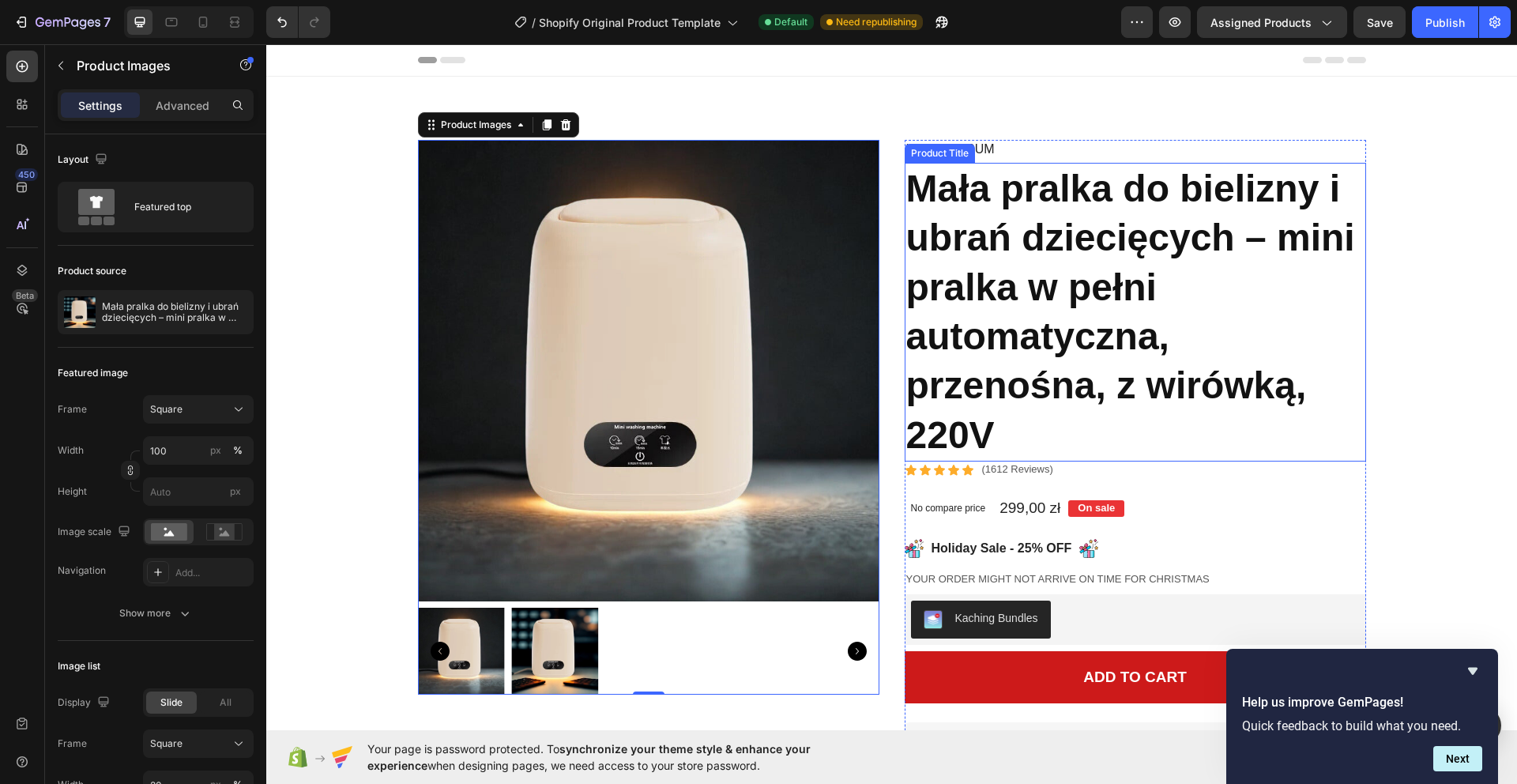
scroll to position [205, 0]
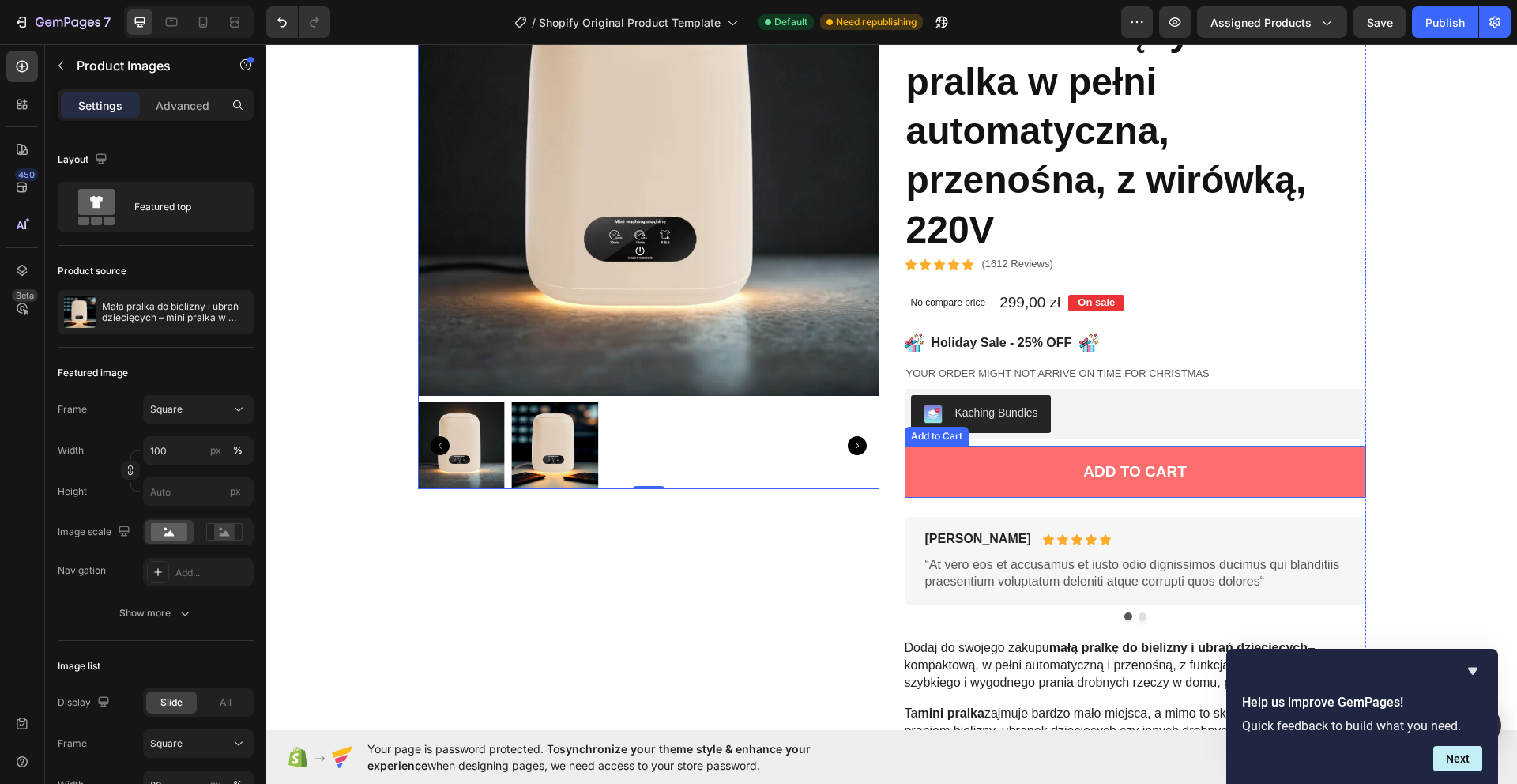
click at [1071, 453] on button "Add to cart" at bounding box center [1135, 472] width 461 height 53
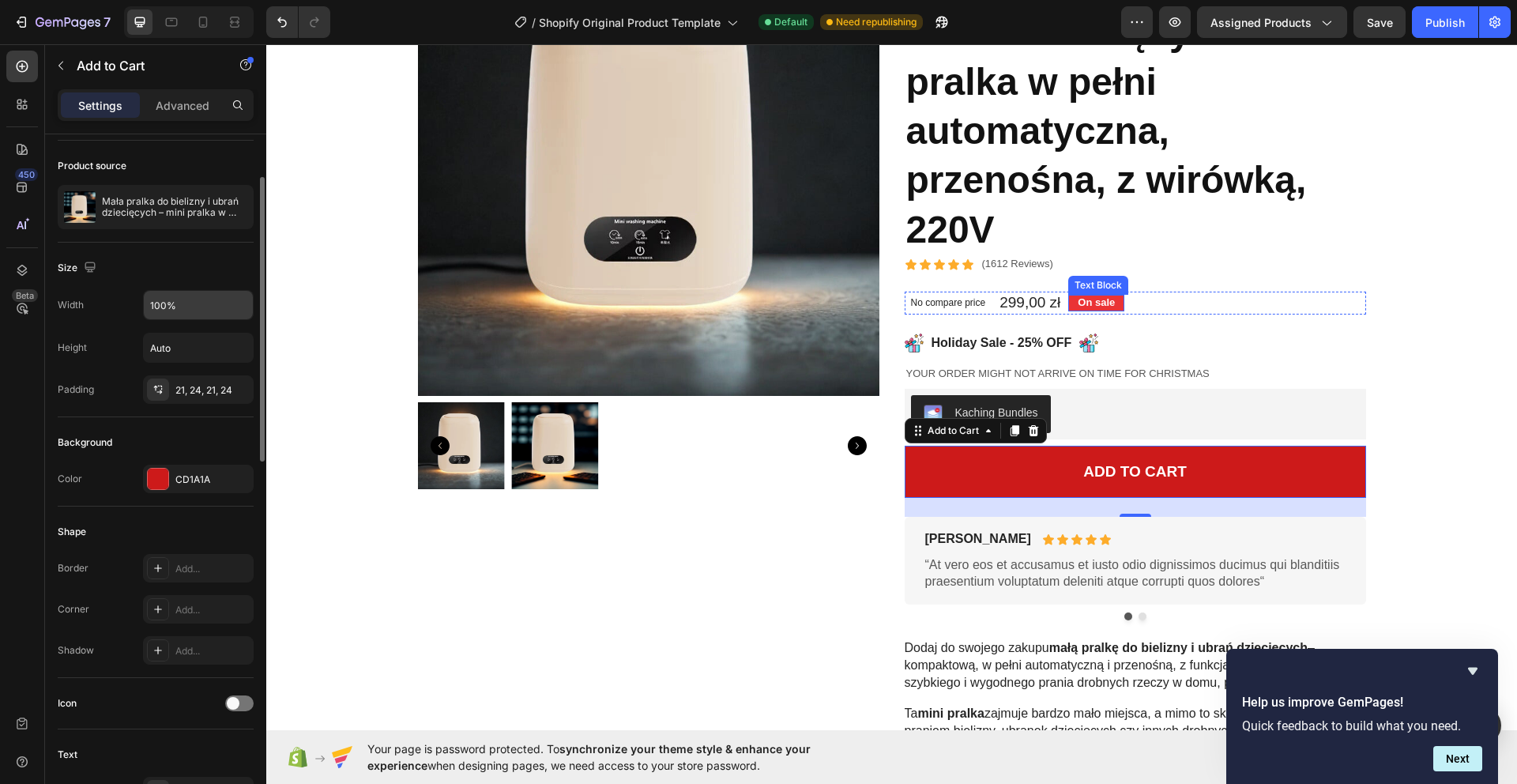
scroll to position [0, 0]
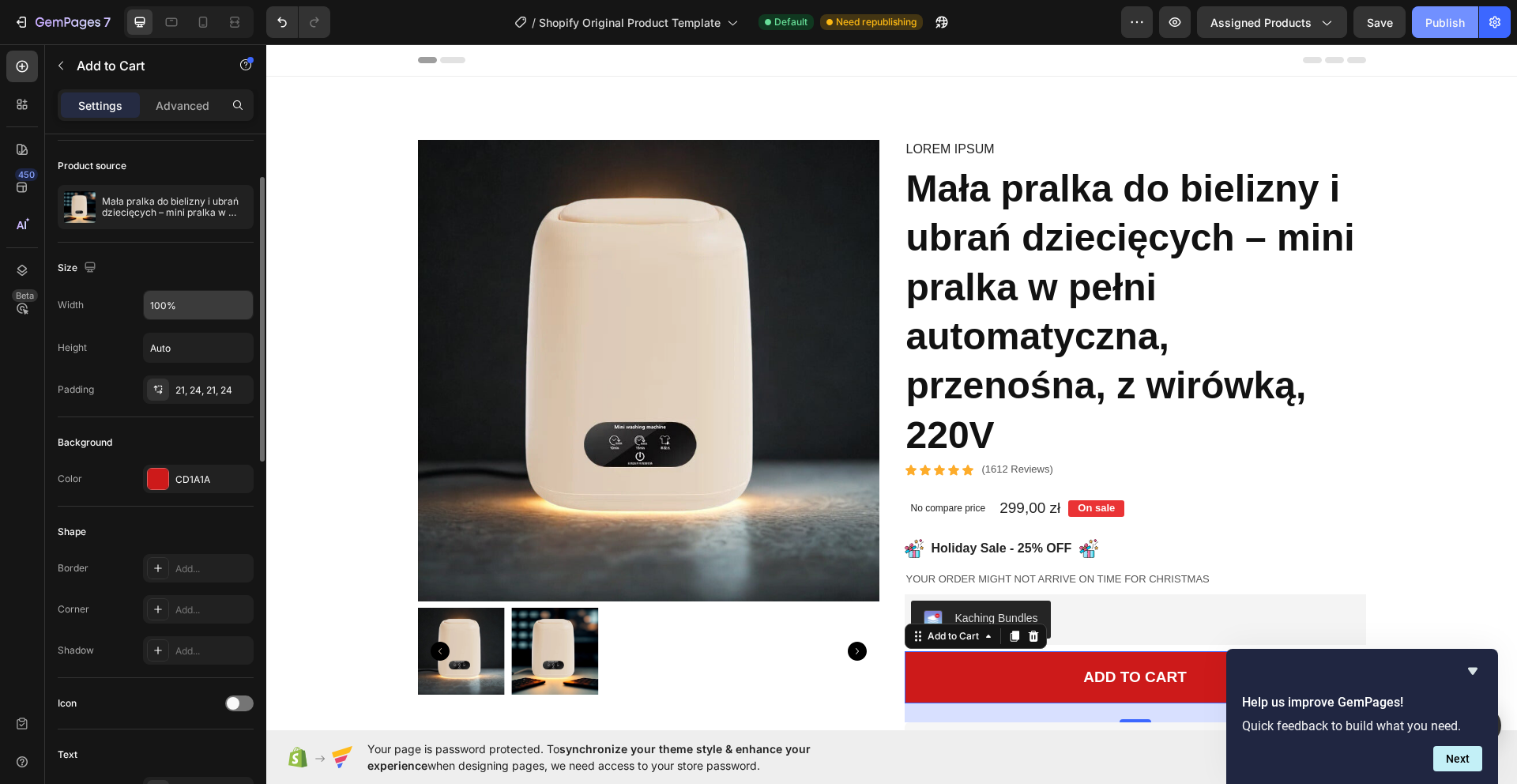
click at [1459, 17] on div "Publish" at bounding box center [1445, 22] width 40 height 17
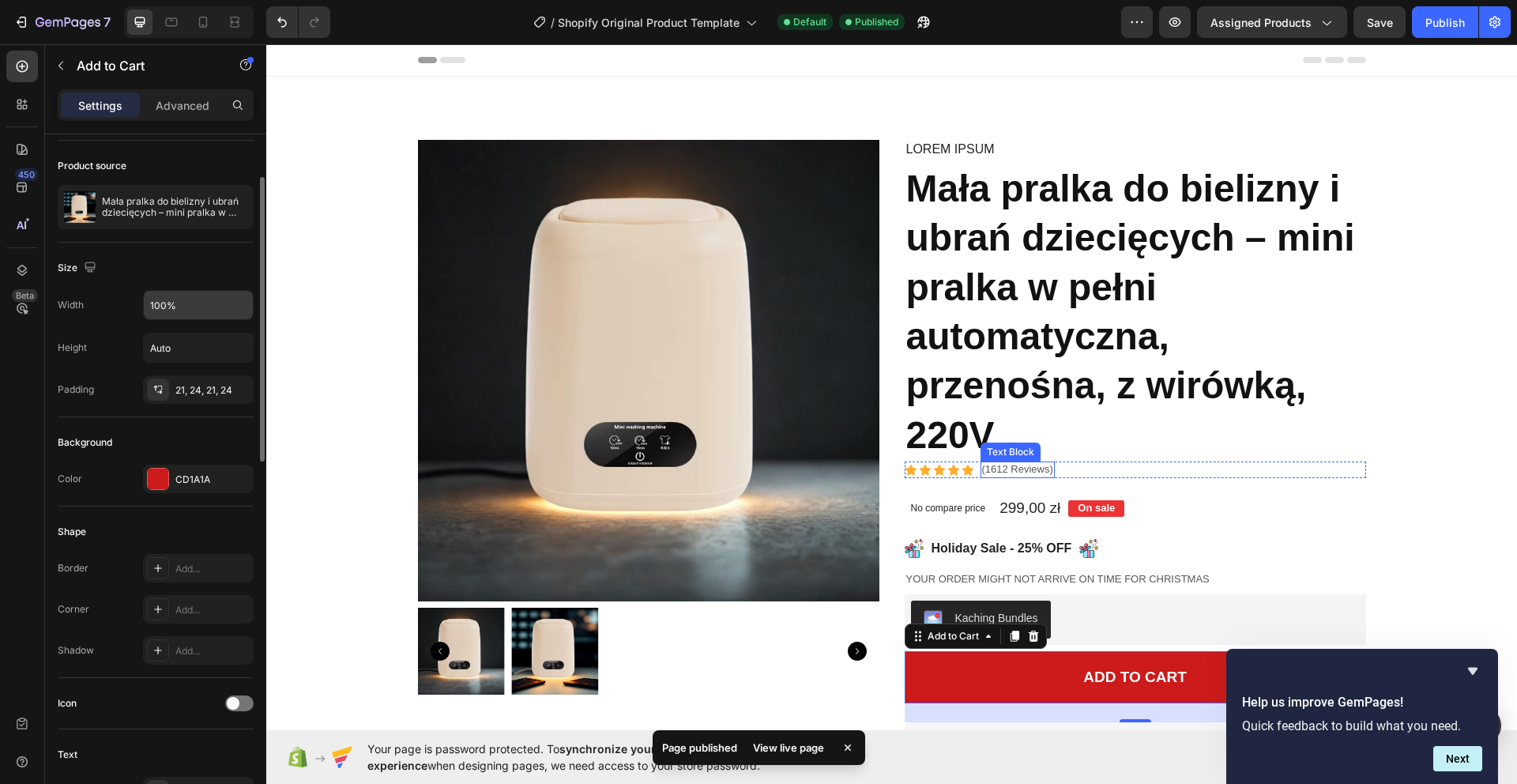
click at [1024, 468] on p "(1612 Reviews)" at bounding box center [1018, 469] width 71 height 13
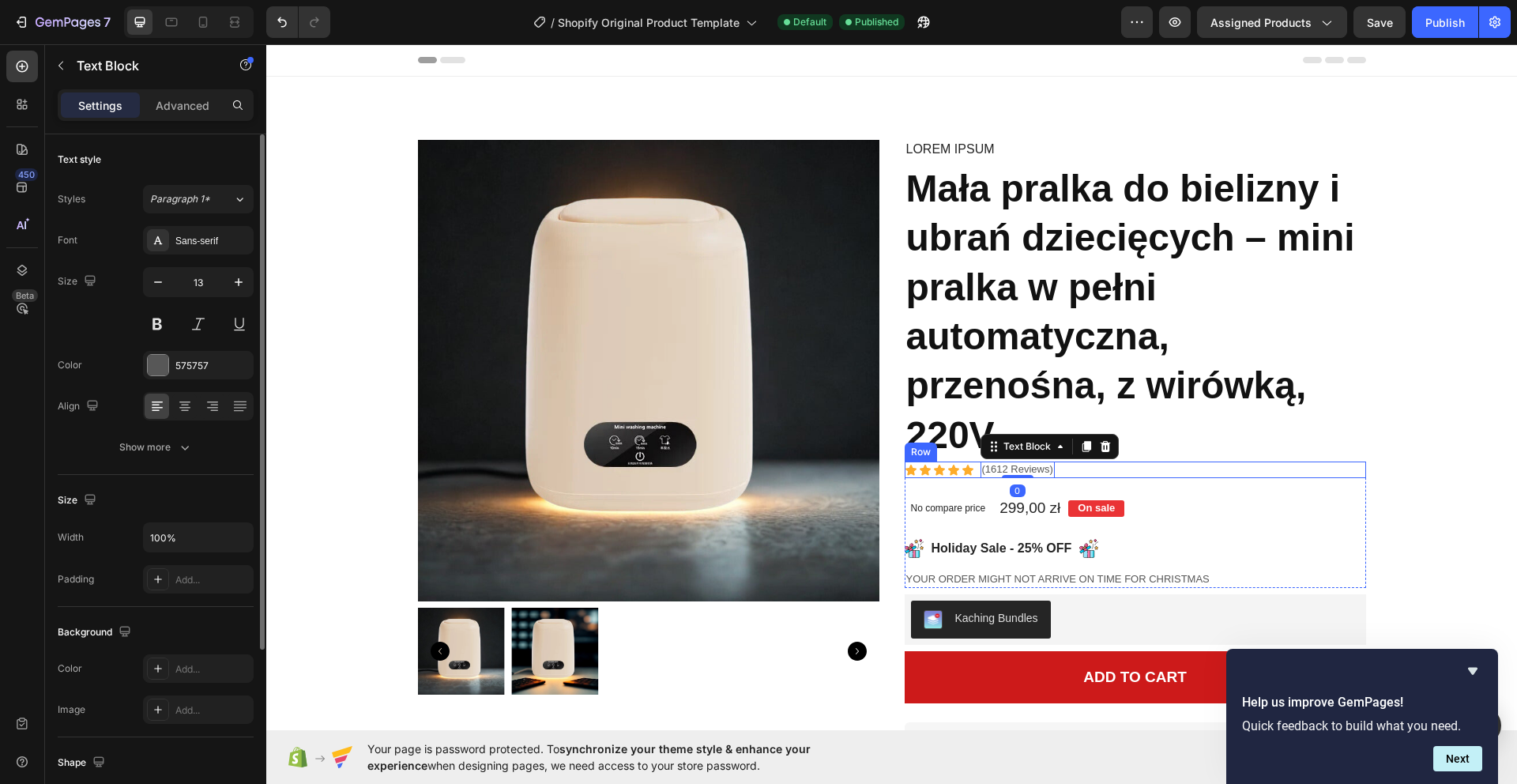
click at [1070, 468] on div "Icon Icon Icon Icon Icon Icon List (1612 Reviews) Text Block 0 Row" at bounding box center [1135, 469] width 461 height 17
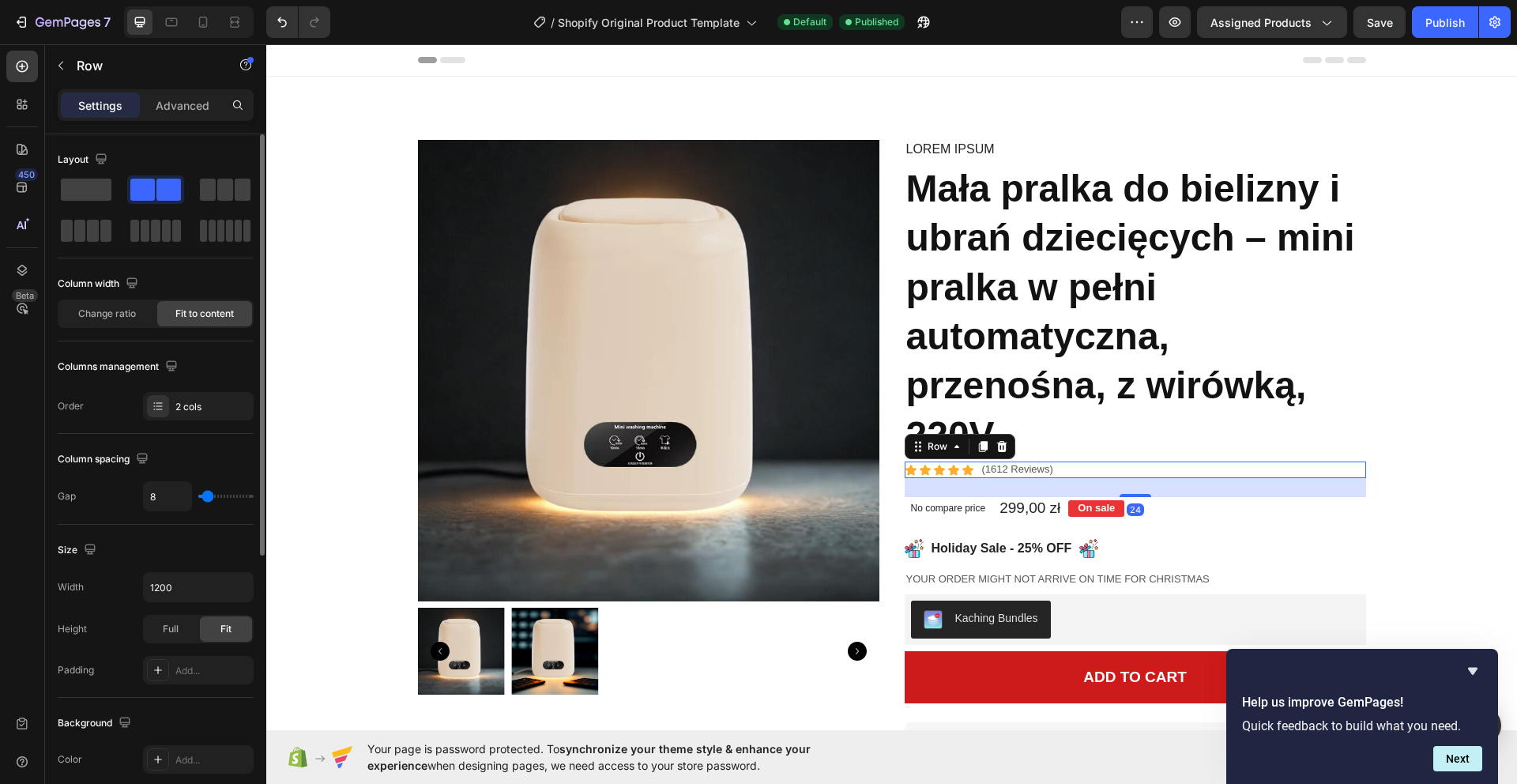
click at [1081, 468] on div "Icon Icon Icon Icon Icon Icon List (1612 Reviews) Text Block Row 24" at bounding box center [1135, 469] width 461 height 17
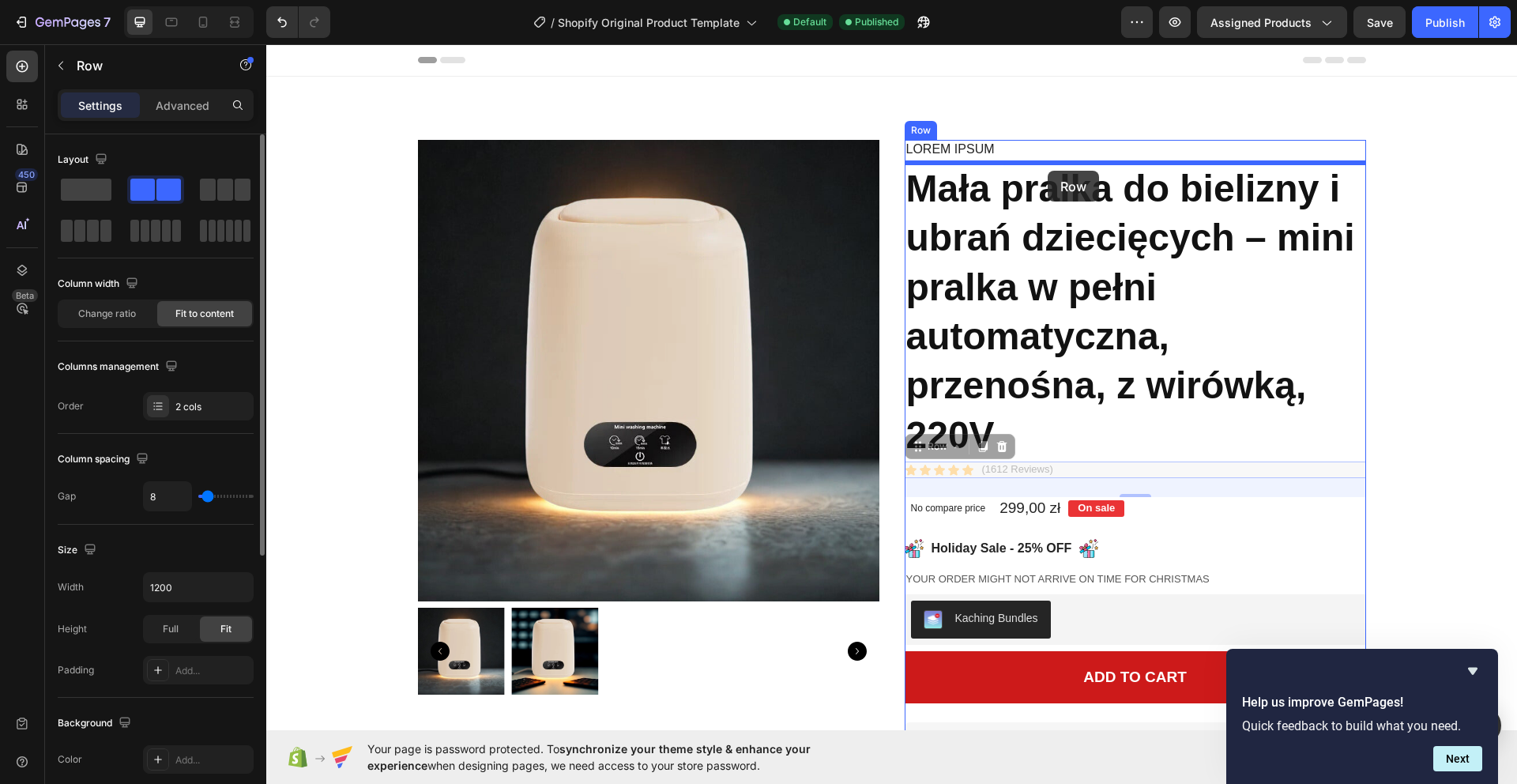
drag, startPoint x: 1117, startPoint y: 467, endPoint x: 1048, endPoint y: 171, distance: 303.9
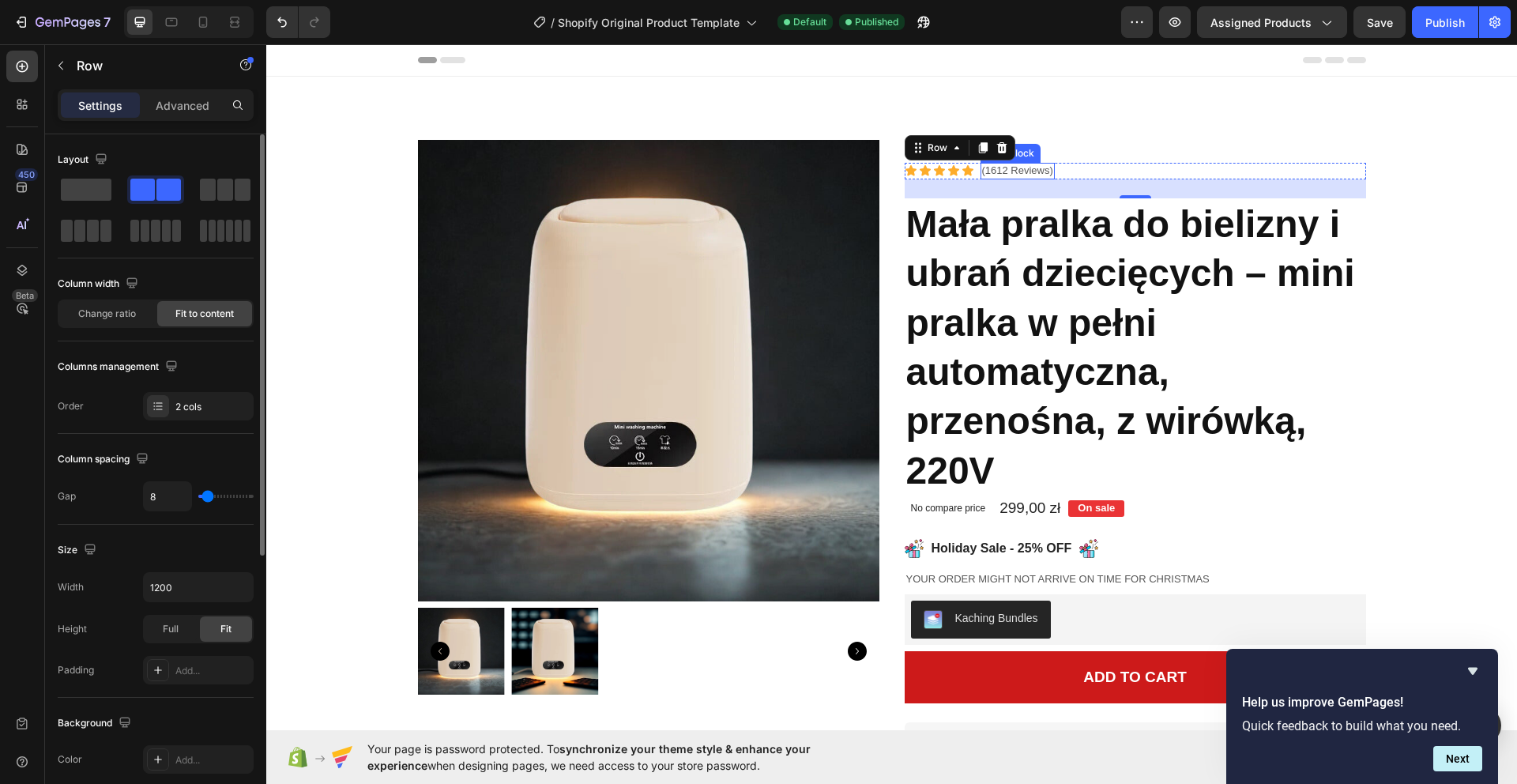
click at [1012, 171] on p "(1612 Reviews)" at bounding box center [1018, 171] width 71 height 13
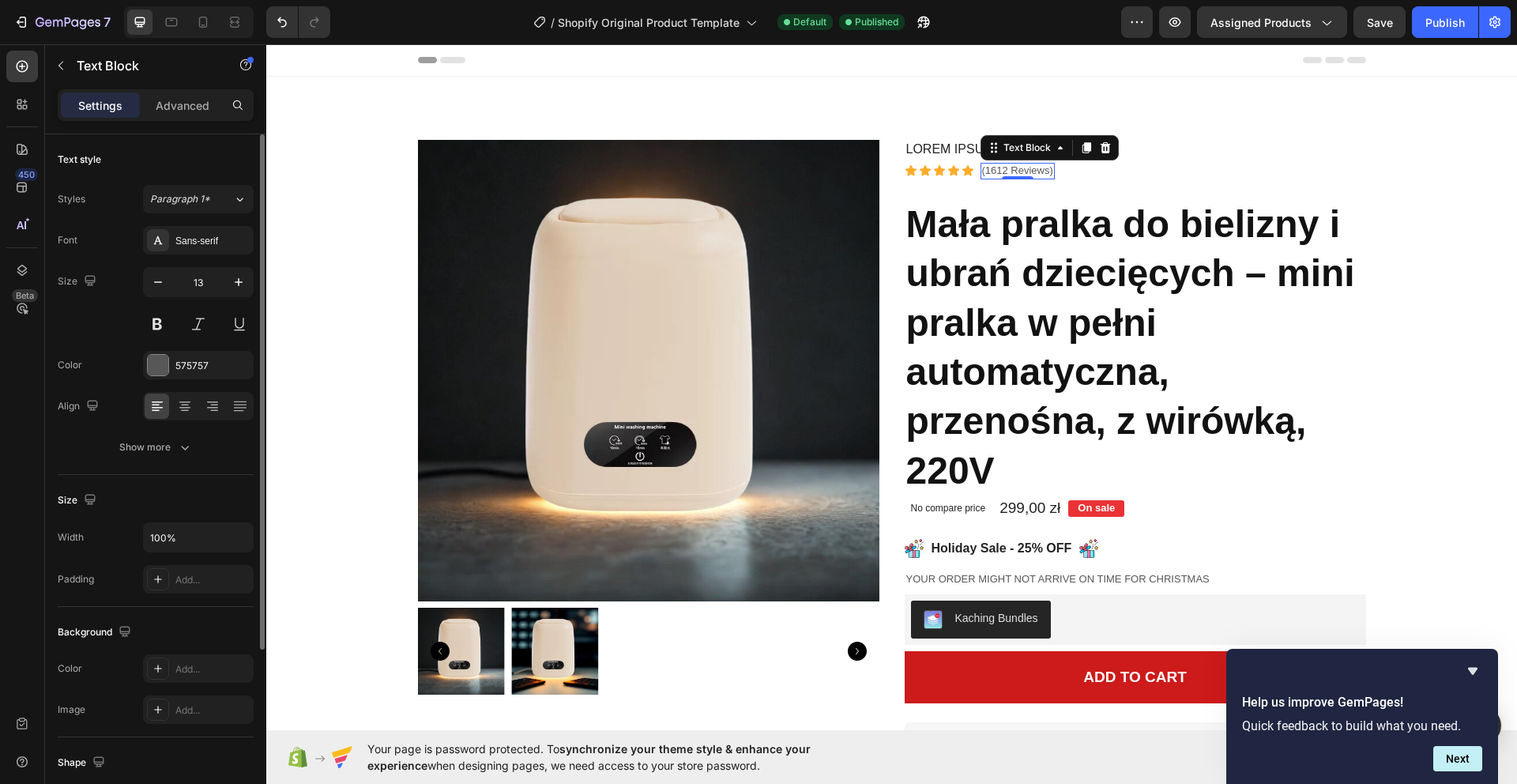
click at [1029, 171] on p "(1612 Reviews)" at bounding box center [1018, 171] width 71 height 13
click at [1014, 169] on p "4.9 / 5 Zaufało nam już 1125 klientów" at bounding box center [1067, 171] width 170 height 13
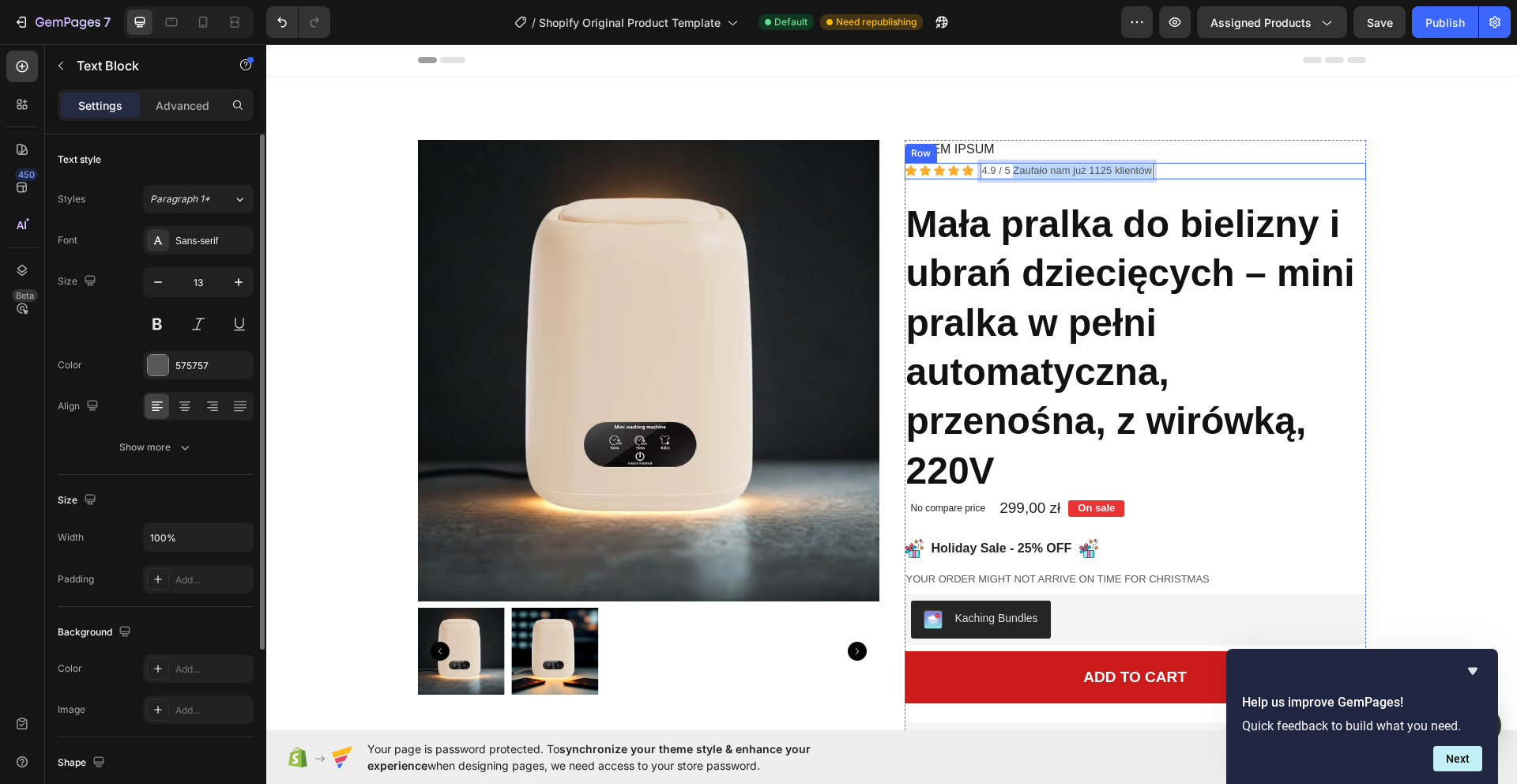
drag, startPoint x: 1014, startPoint y: 169, endPoint x: 1184, endPoint y: 168, distance: 170.0
click at [1185, 168] on div "Icon Icon Icon Icon Icon Icon List 4.9 / 5 Zaufało nam już 1125 klientów Text B…" at bounding box center [1135, 171] width 461 height 17
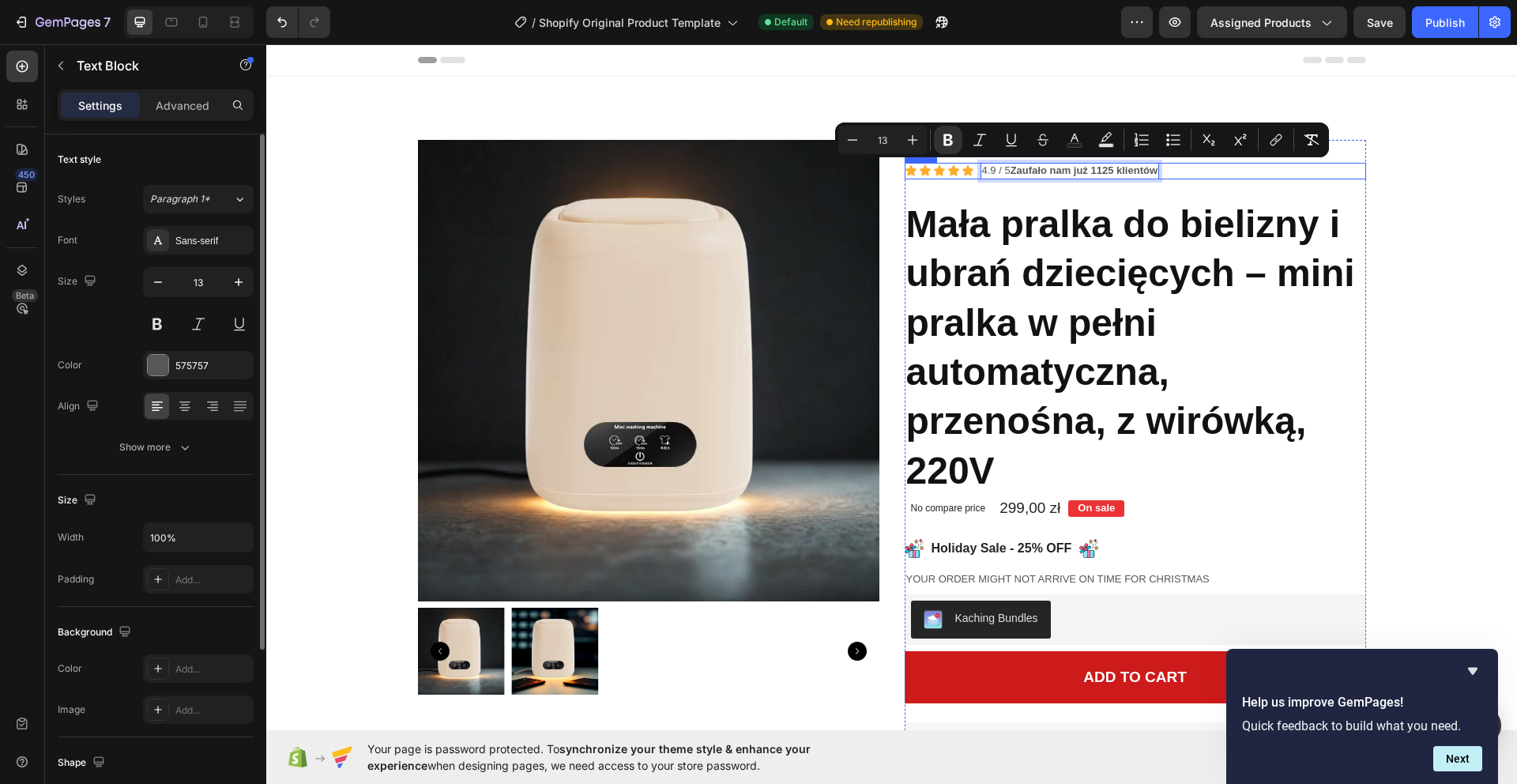
click at [1203, 175] on div "Icon Icon Icon Icon Icon Icon List 4.9 / 5 Zaufało nam już 1125 klientów Text B…" at bounding box center [1135, 171] width 461 height 17
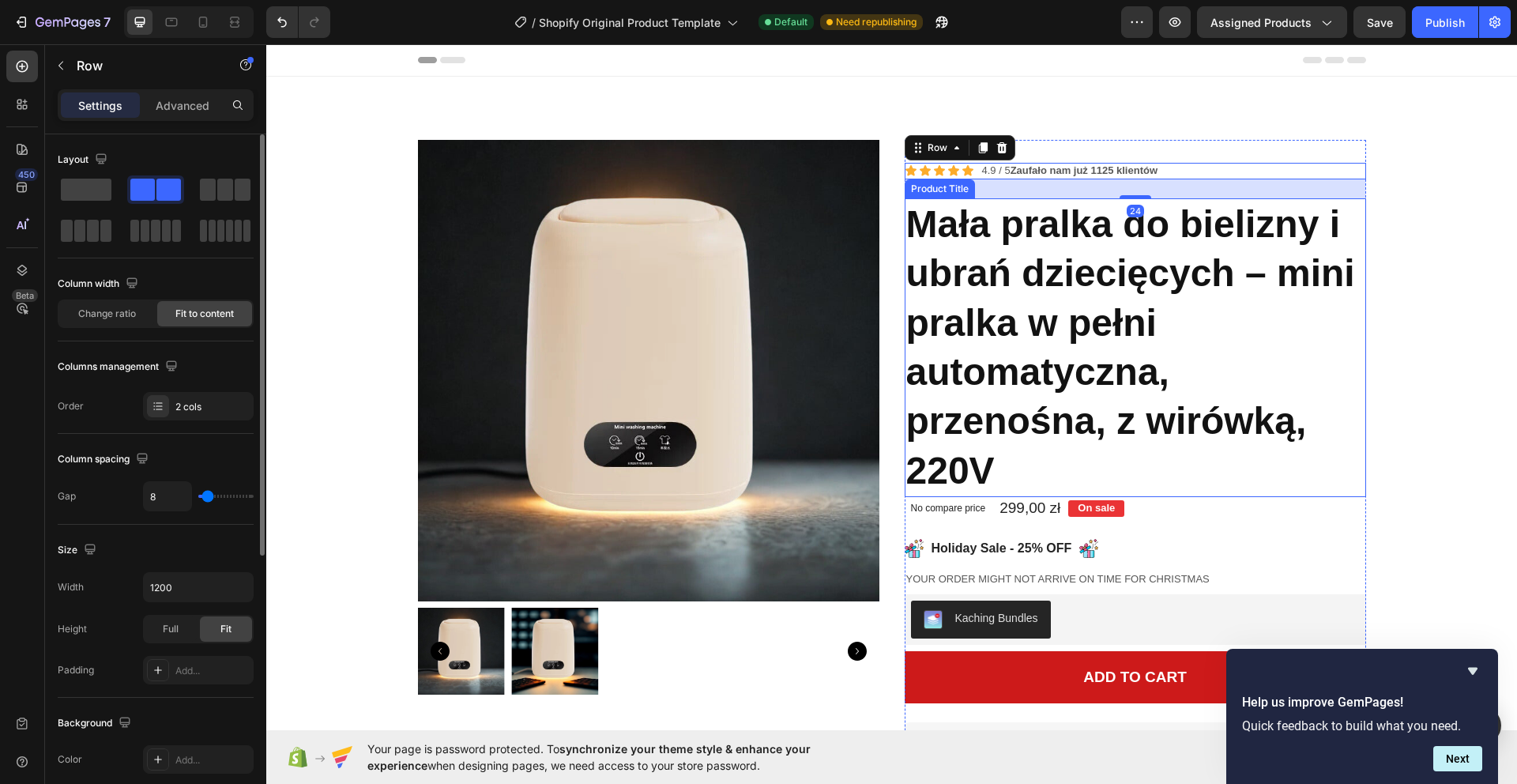
click at [1146, 222] on h1 "Mała pralka do bielizny i ubrań dziecięcych – mini pralka w pełni automatyczna,…" at bounding box center [1135, 347] width 461 height 299
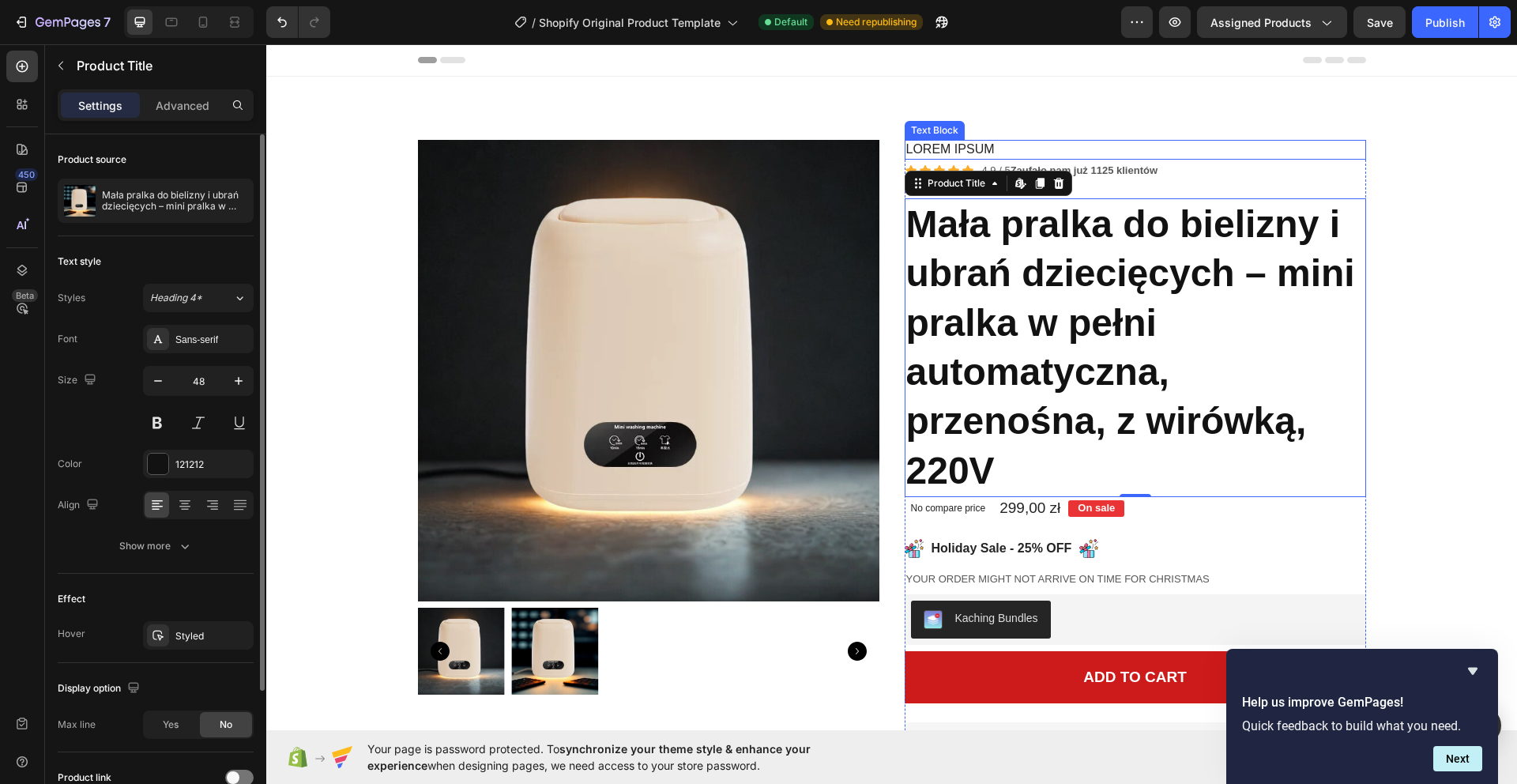
click at [974, 144] on p "Lorem ipsum" at bounding box center [1135, 149] width 458 height 17
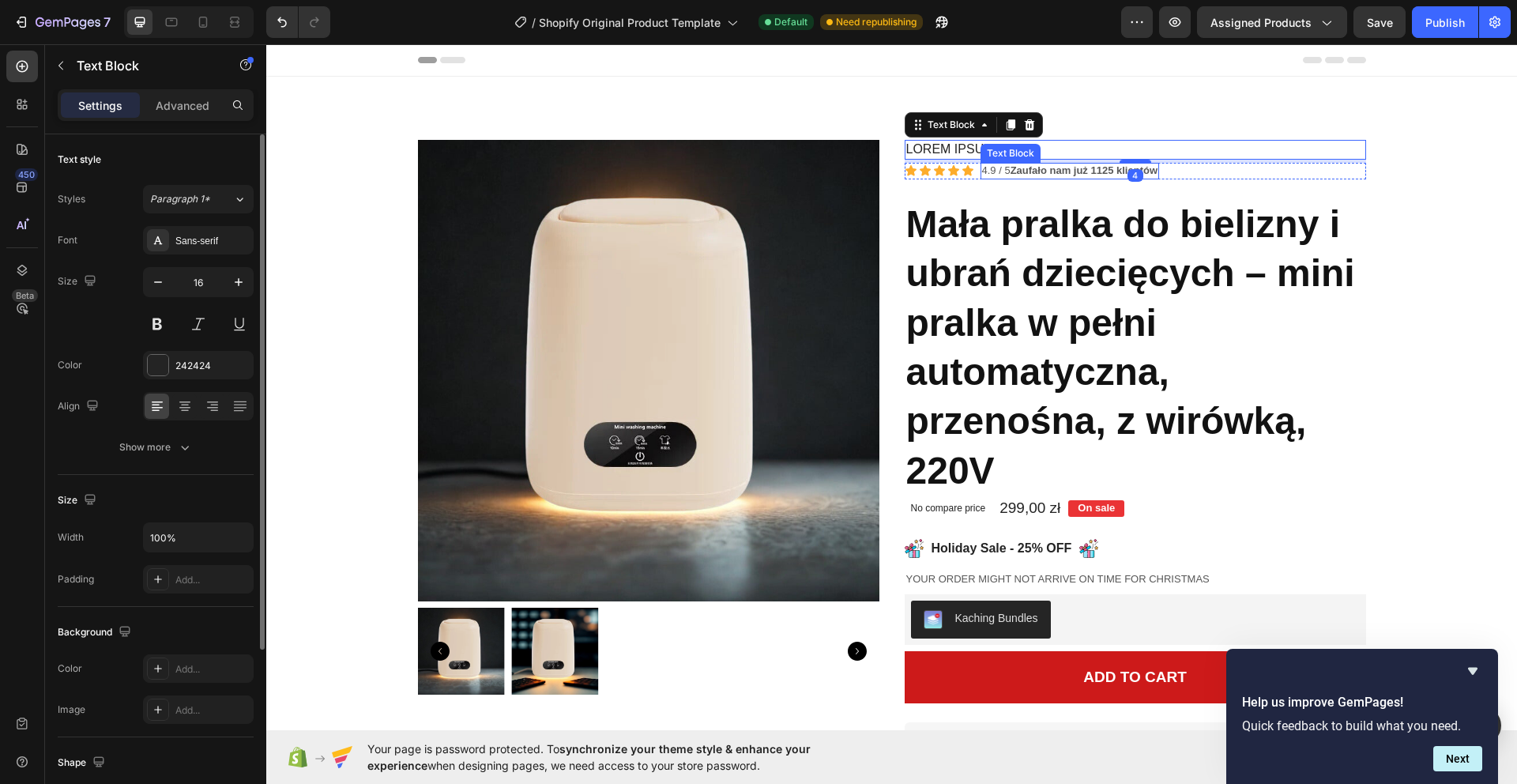
click at [981, 147] on div "Text Block" at bounding box center [1010, 153] width 60 height 19
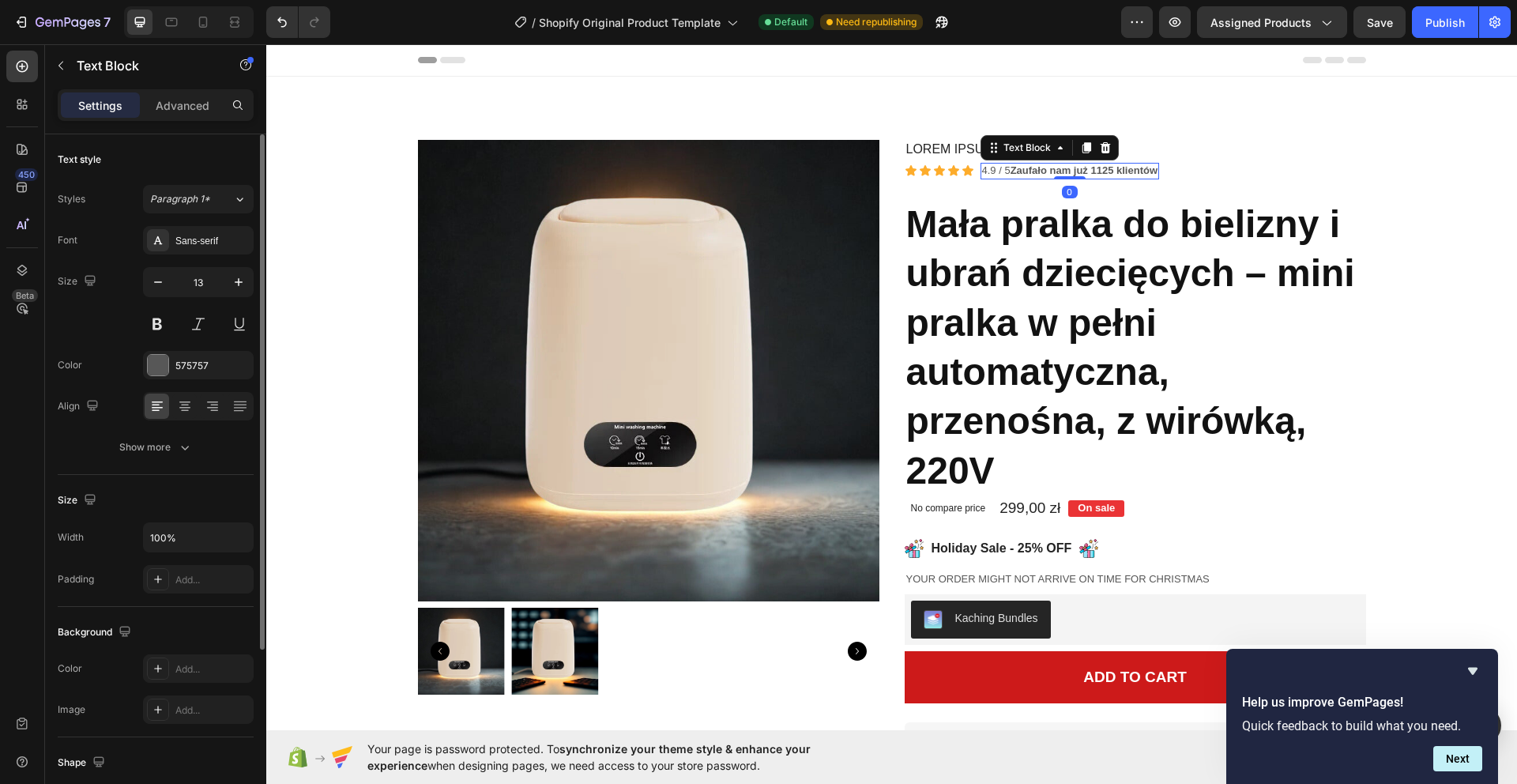
click at [981, 147] on div "Text Block" at bounding box center [1049, 148] width 138 height 26
click at [964, 147] on p "Lorem ipsum" at bounding box center [1135, 149] width 458 height 17
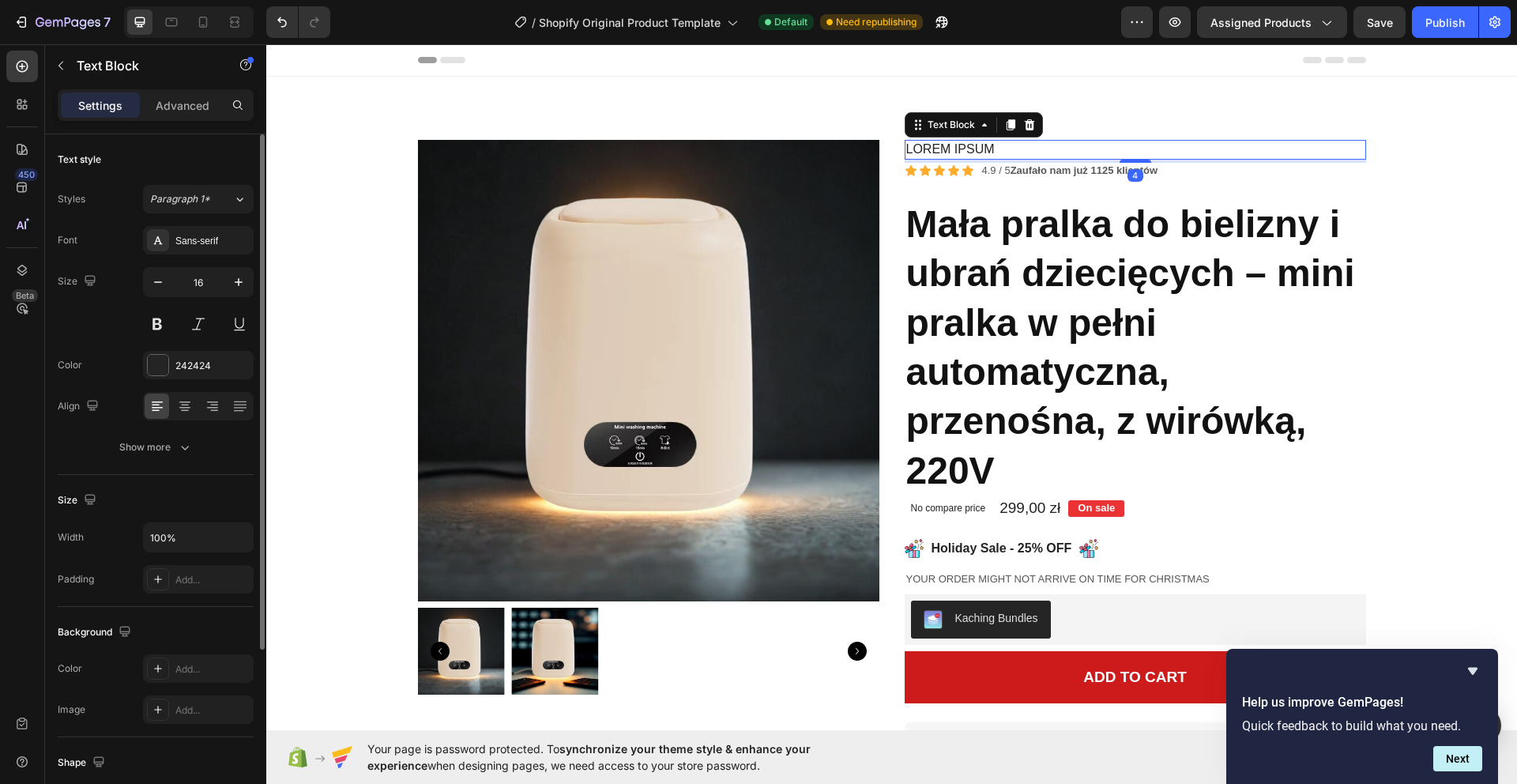
click at [964, 147] on p "Lorem ipsum" at bounding box center [1135, 149] width 458 height 17
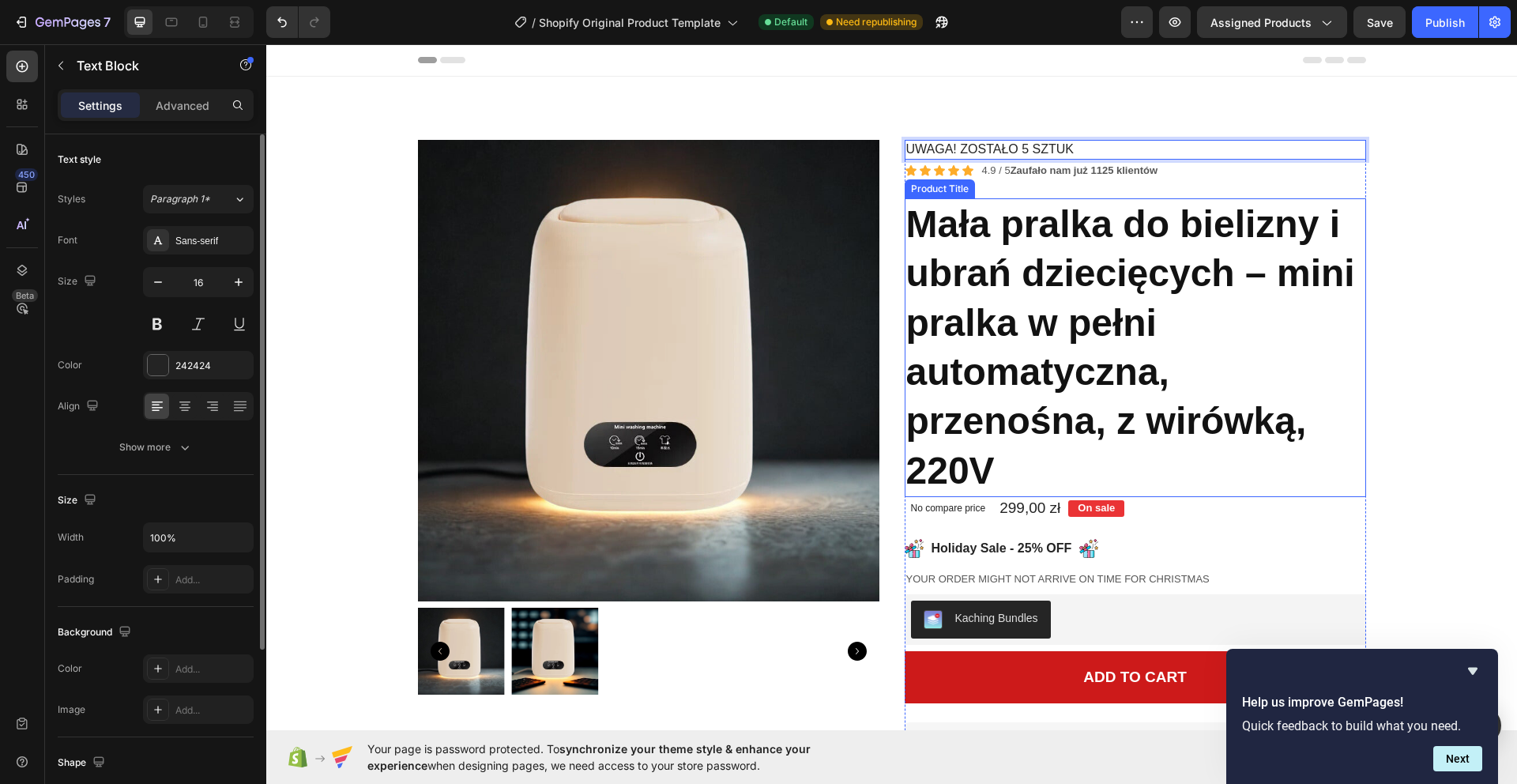
click at [1012, 202] on h1 "Mała pralka do bielizny i ubrań dziecięcych – mini pralka w pełni automatyczna,…" at bounding box center [1135, 347] width 461 height 299
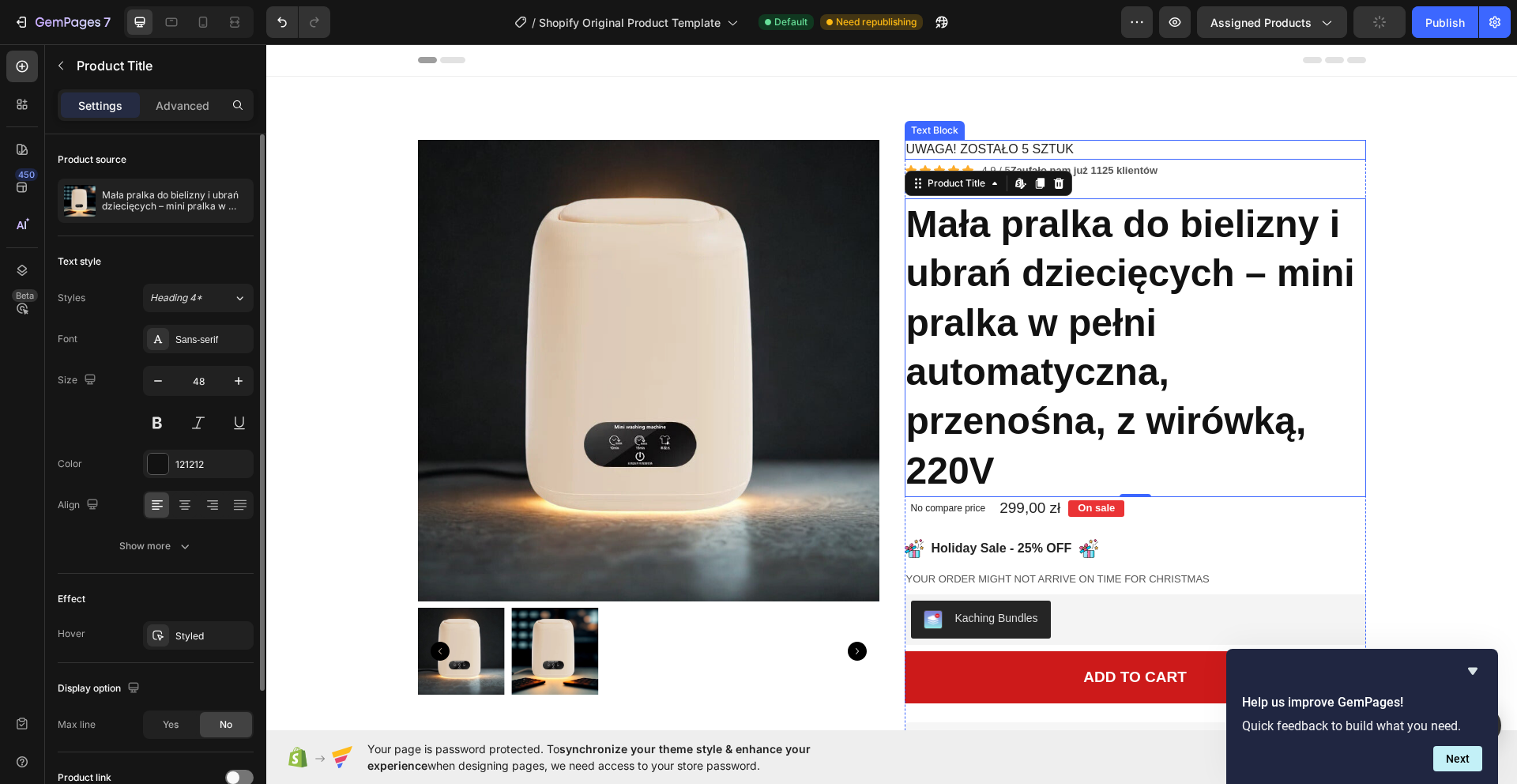
click at [1058, 150] on p "Uwaga! ZOSTAŁO 5 SZTUK" at bounding box center [1135, 149] width 458 height 17
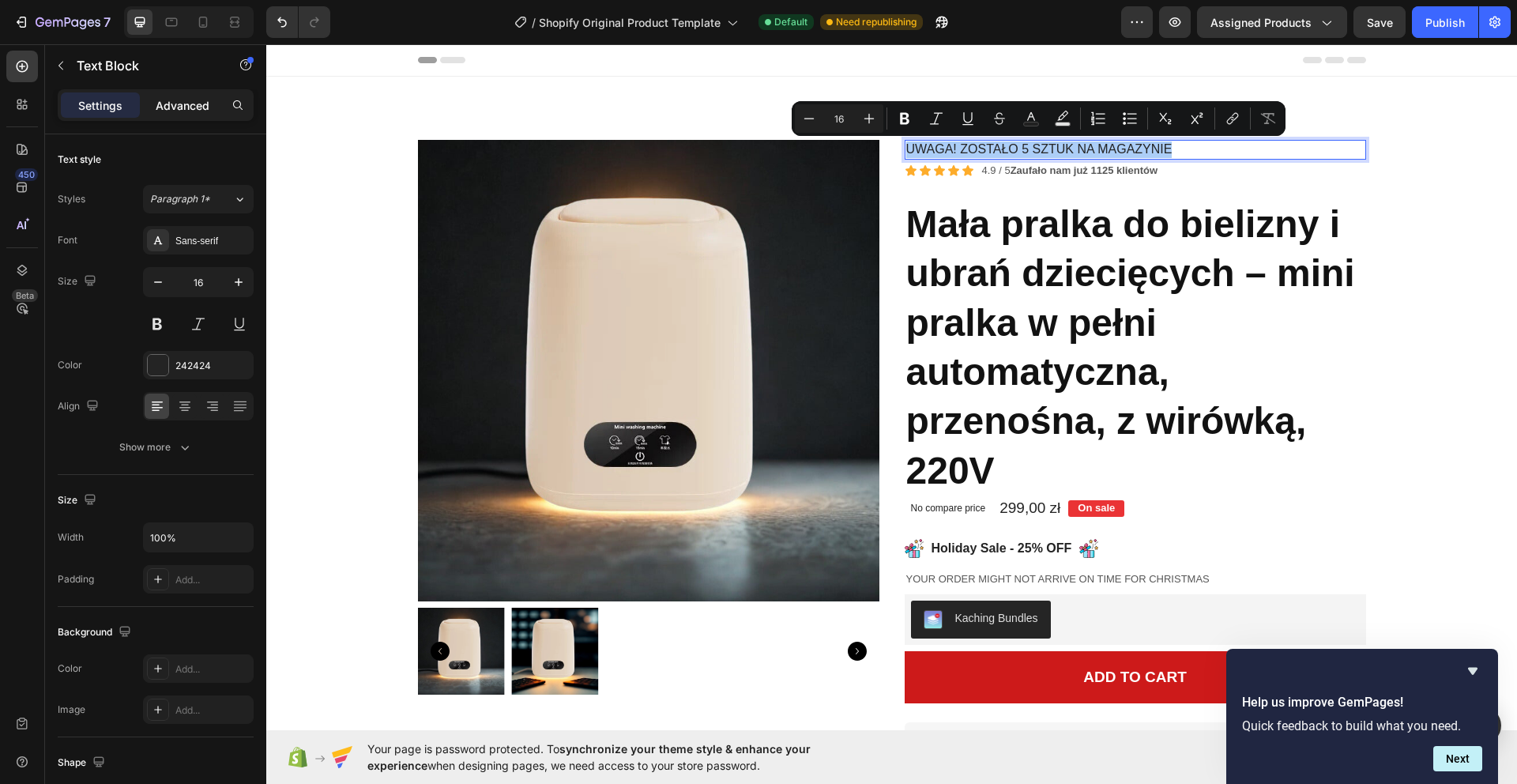
drag, startPoint x: 179, startPoint y: 103, endPoint x: 189, endPoint y: 111, distance: 12.8
click at [179, 103] on p "Advanced" at bounding box center [182, 105] width 54 height 17
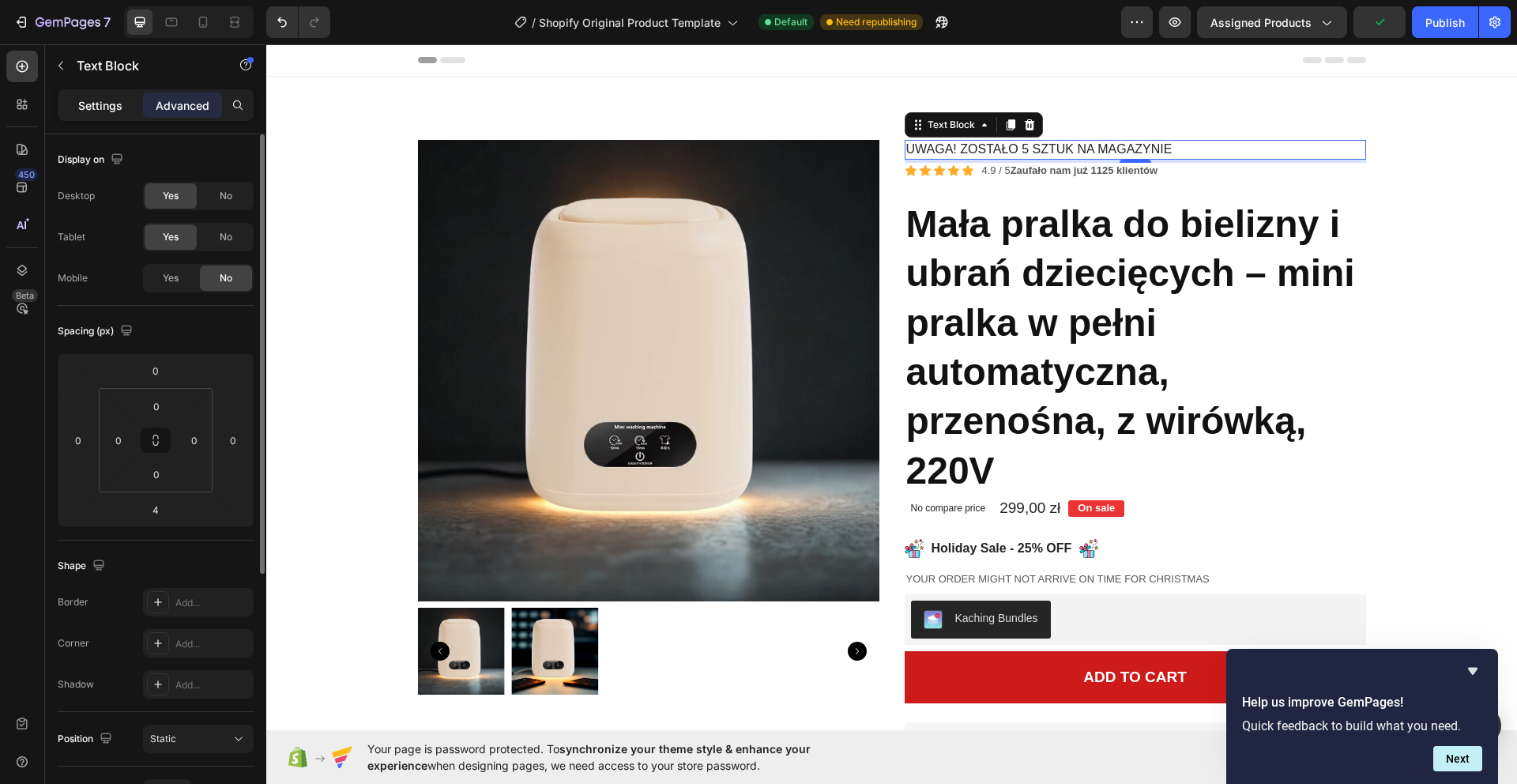
click at [115, 102] on p "Settings" at bounding box center [100, 105] width 44 height 17
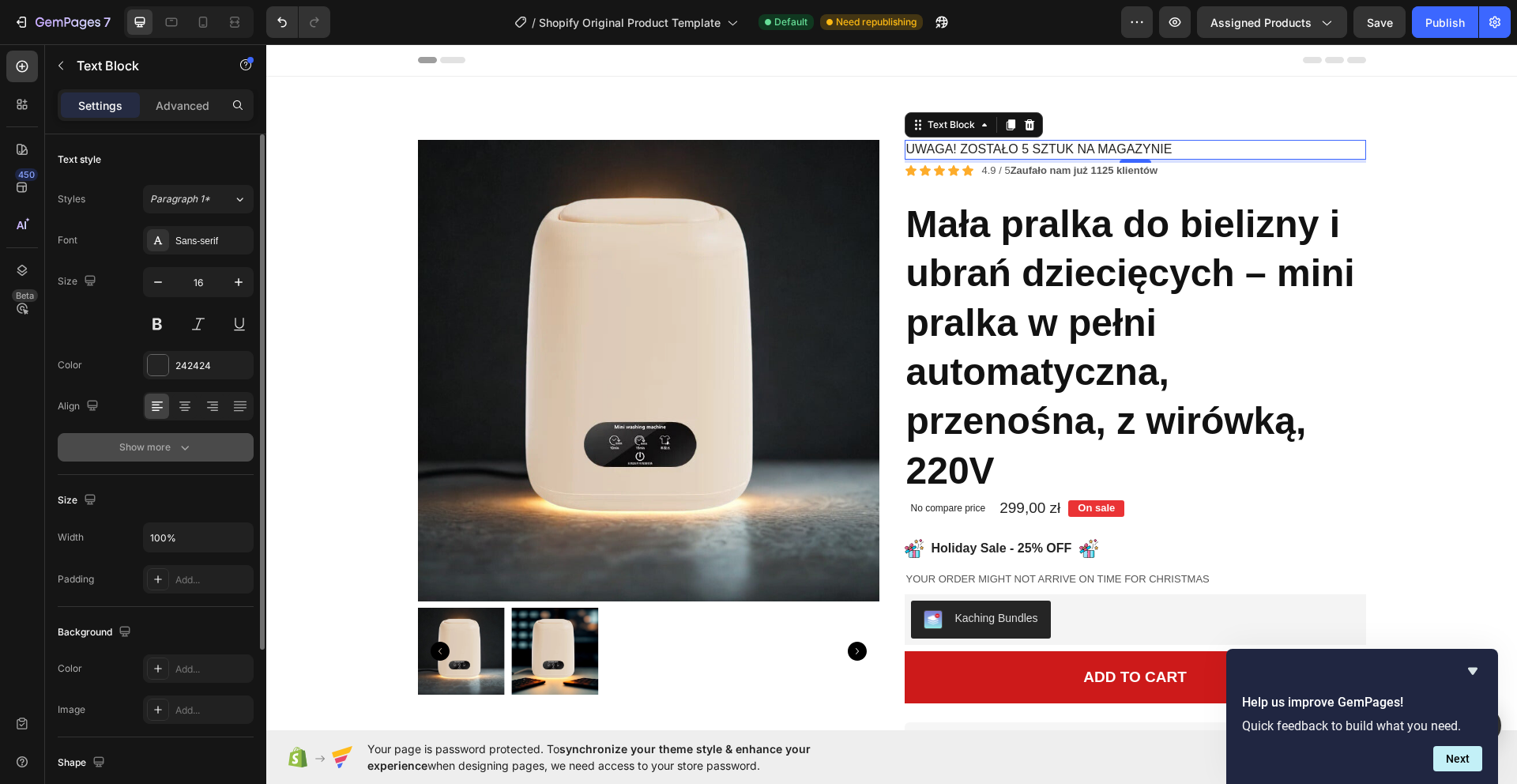
click at [179, 450] on icon "button" at bounding box center [185, 447] width 16 height 16
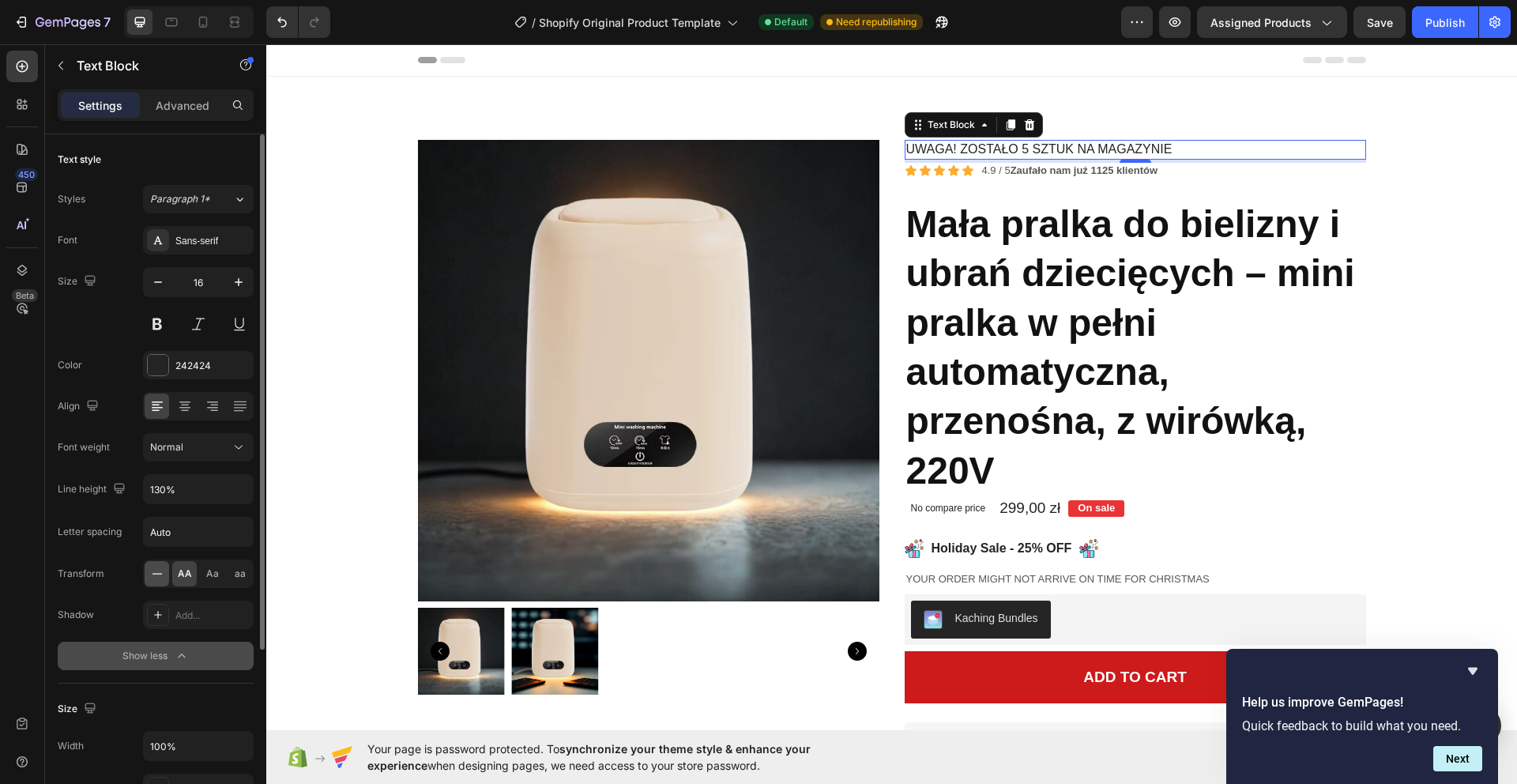
click at [159, 580] on icon at bounding box center [157, 574] width 16 height 16
click at [1148, 148] on p "Uwaga! ZOSTAŁO 5 SZTUK NA MAGAZYNIE" at bounding box center [1135, 149] width 458 height 17
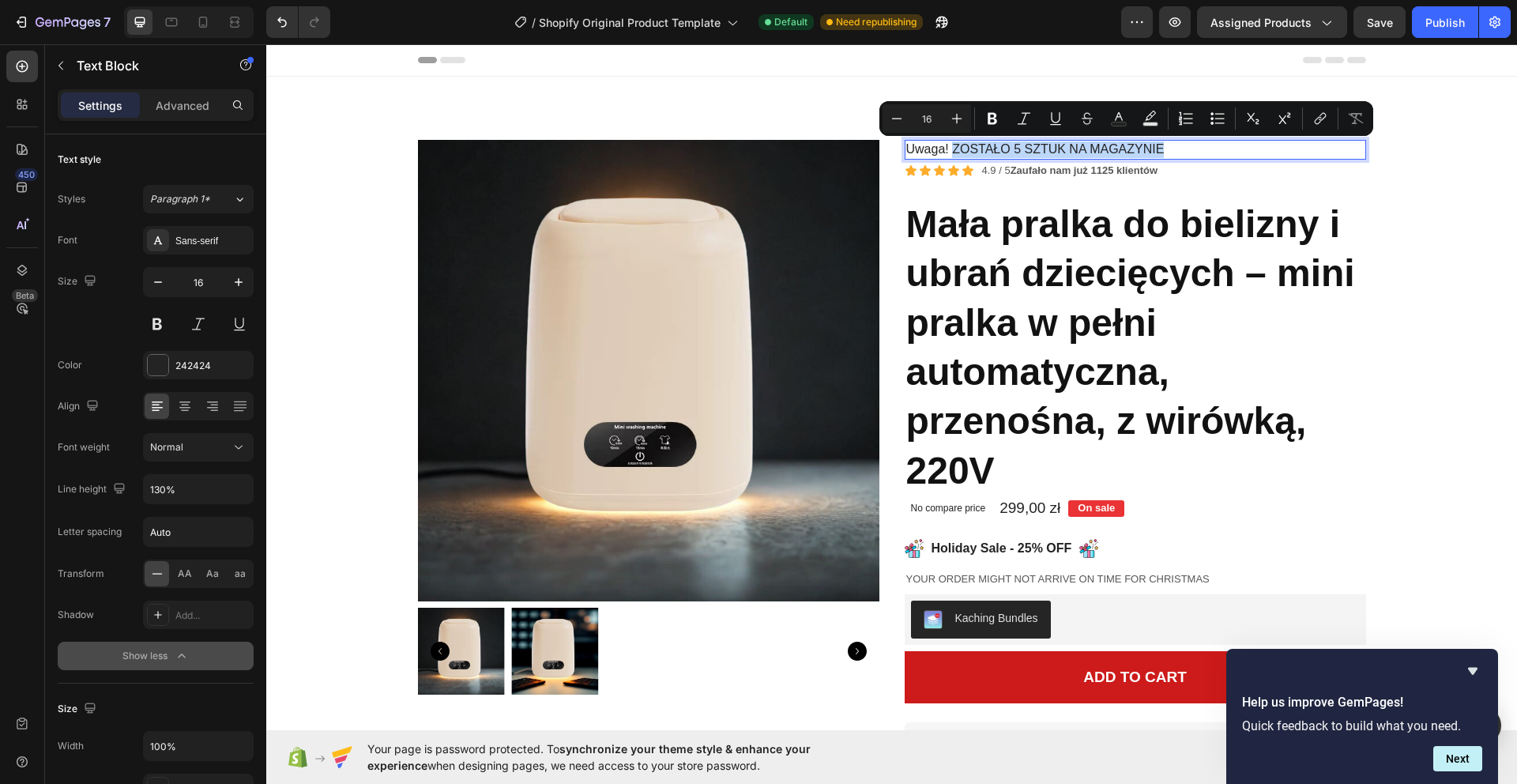
click at [955, 148] on p "Uwaga! ZOSTAŁO 5 SZTUK NA MAGAZYNIE" at bounding box center [1135, 149] width 458 height 17
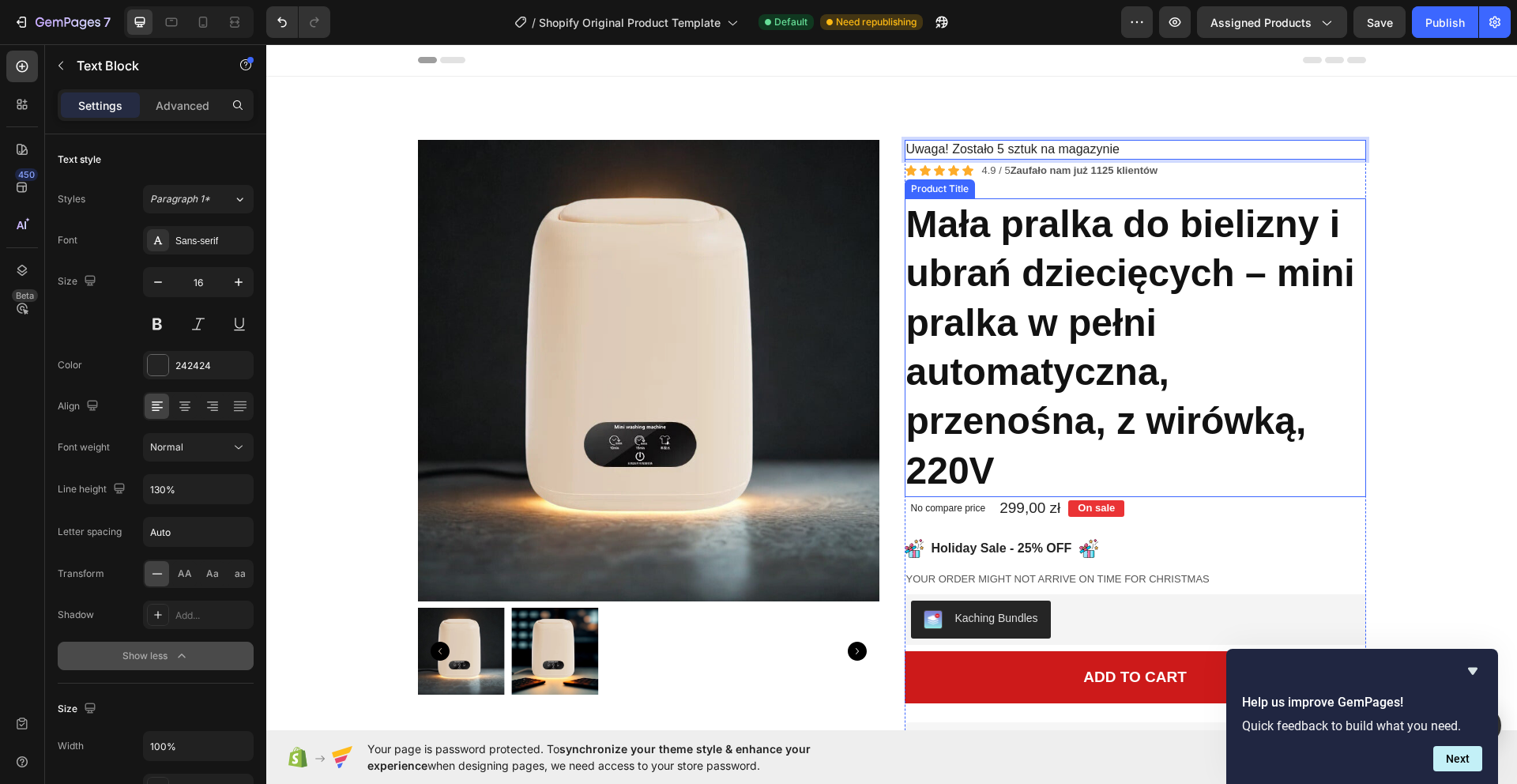
click at [1085, 222] on h1 "Mała pralka do bielizny i ubrań dziecięcych – mini pralka w pełni automatyczna,…" at bounding box center [1135, 347] width 461 height 299
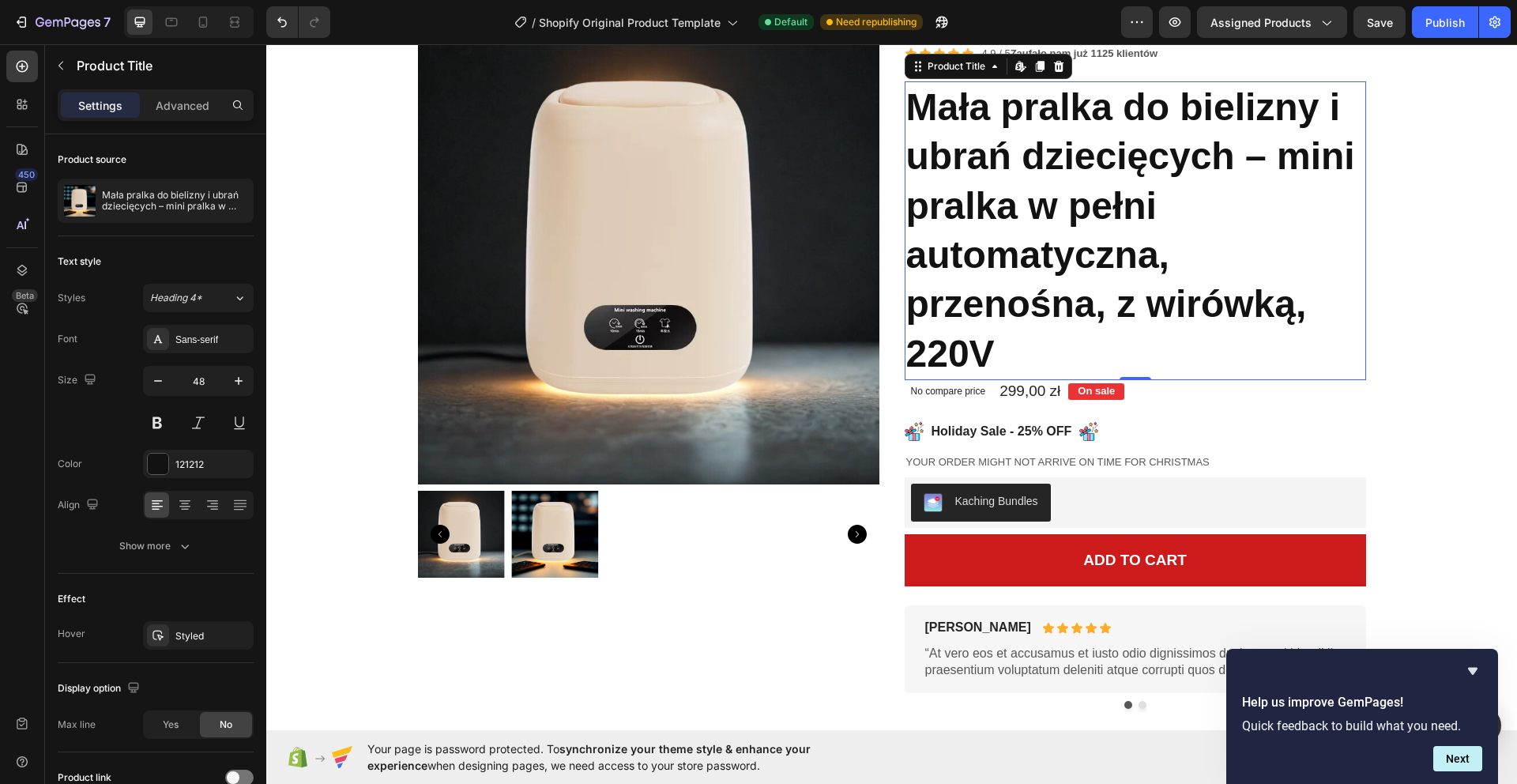
scroll to position [255, 0]
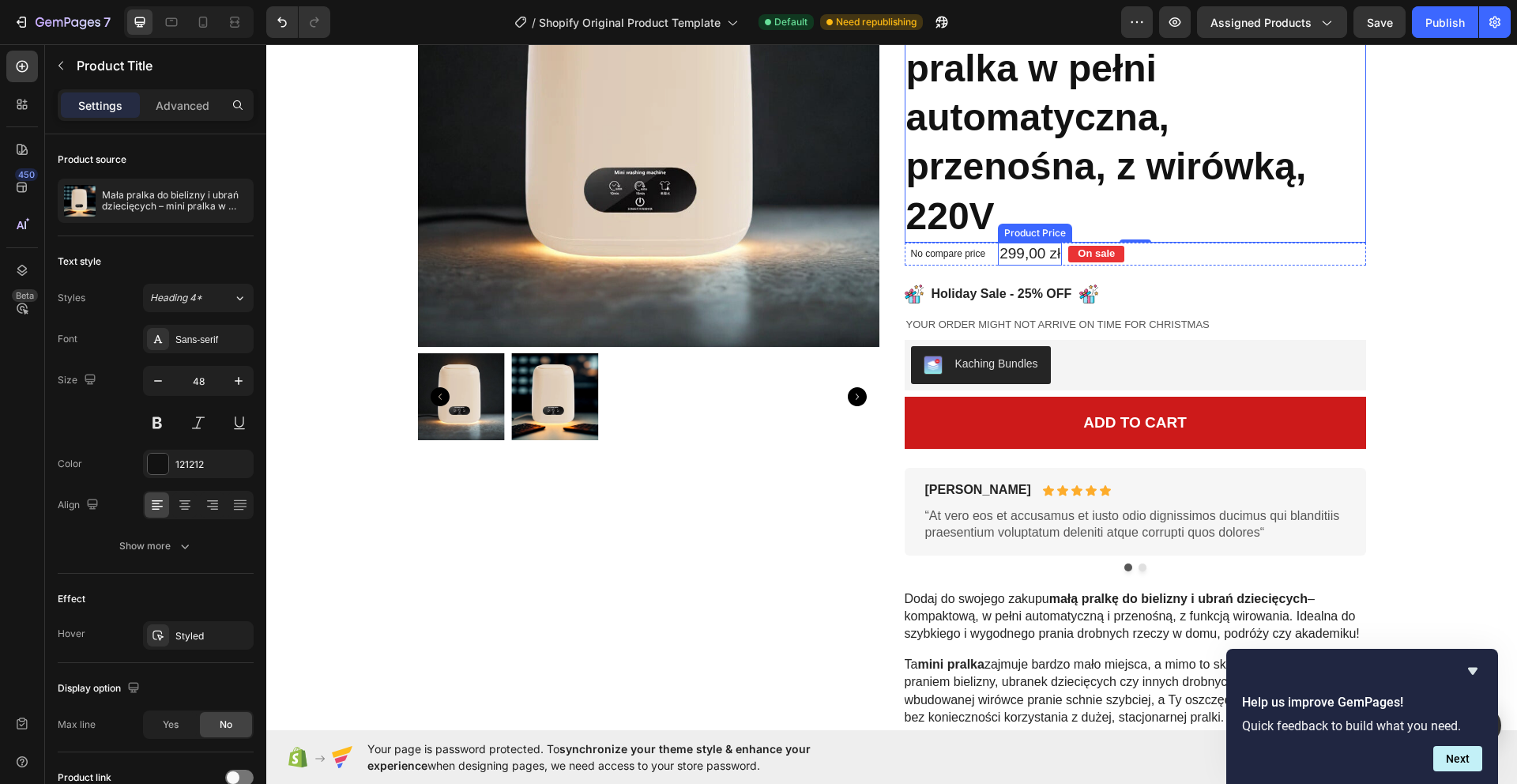
click at [1047, 253] on div "299,00 zł" at bounding box center [1030, 254] width 64 height 23
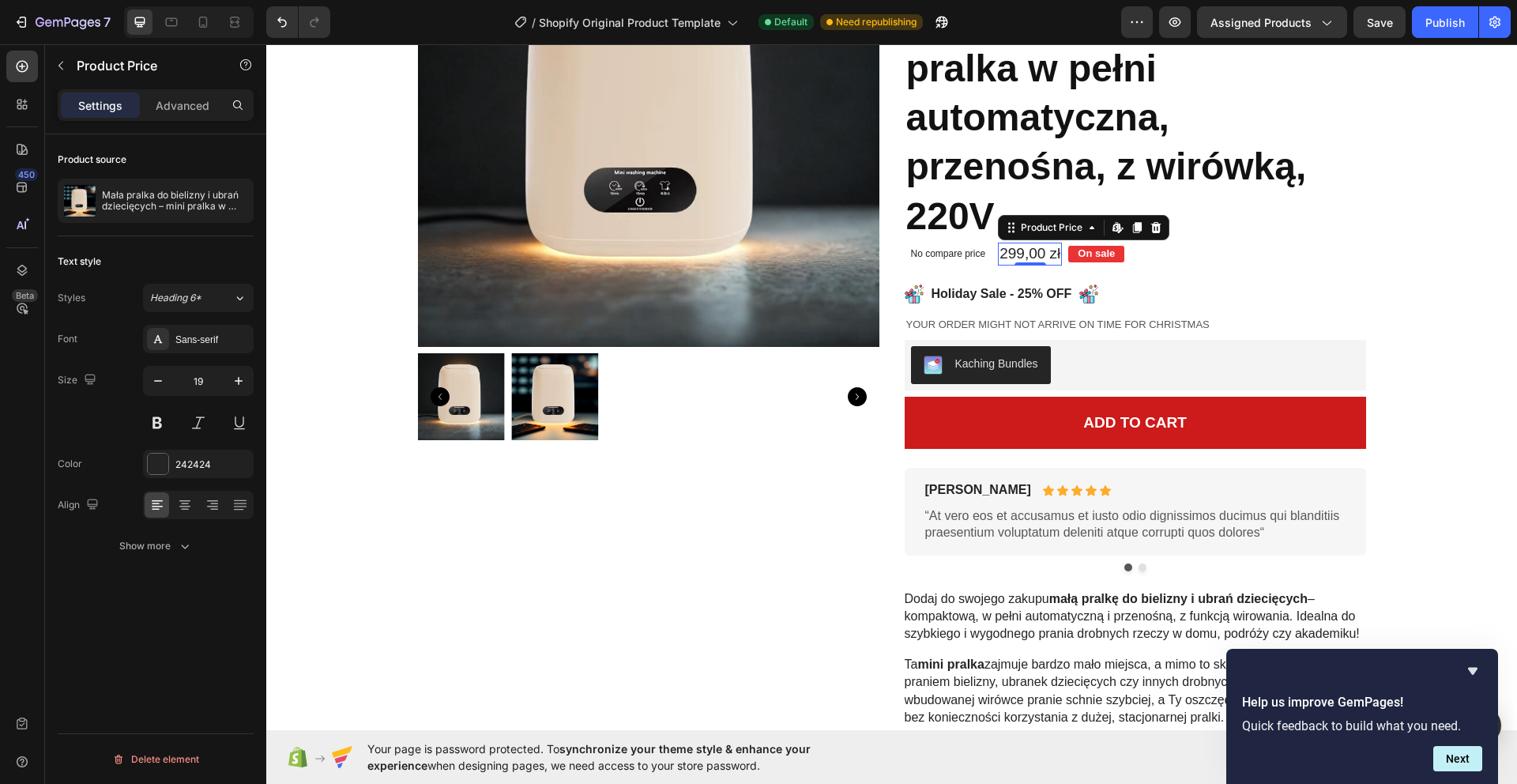
click at [1087, 256] on p "On sale" at bounding box center [1096, 254] width 37 height 13
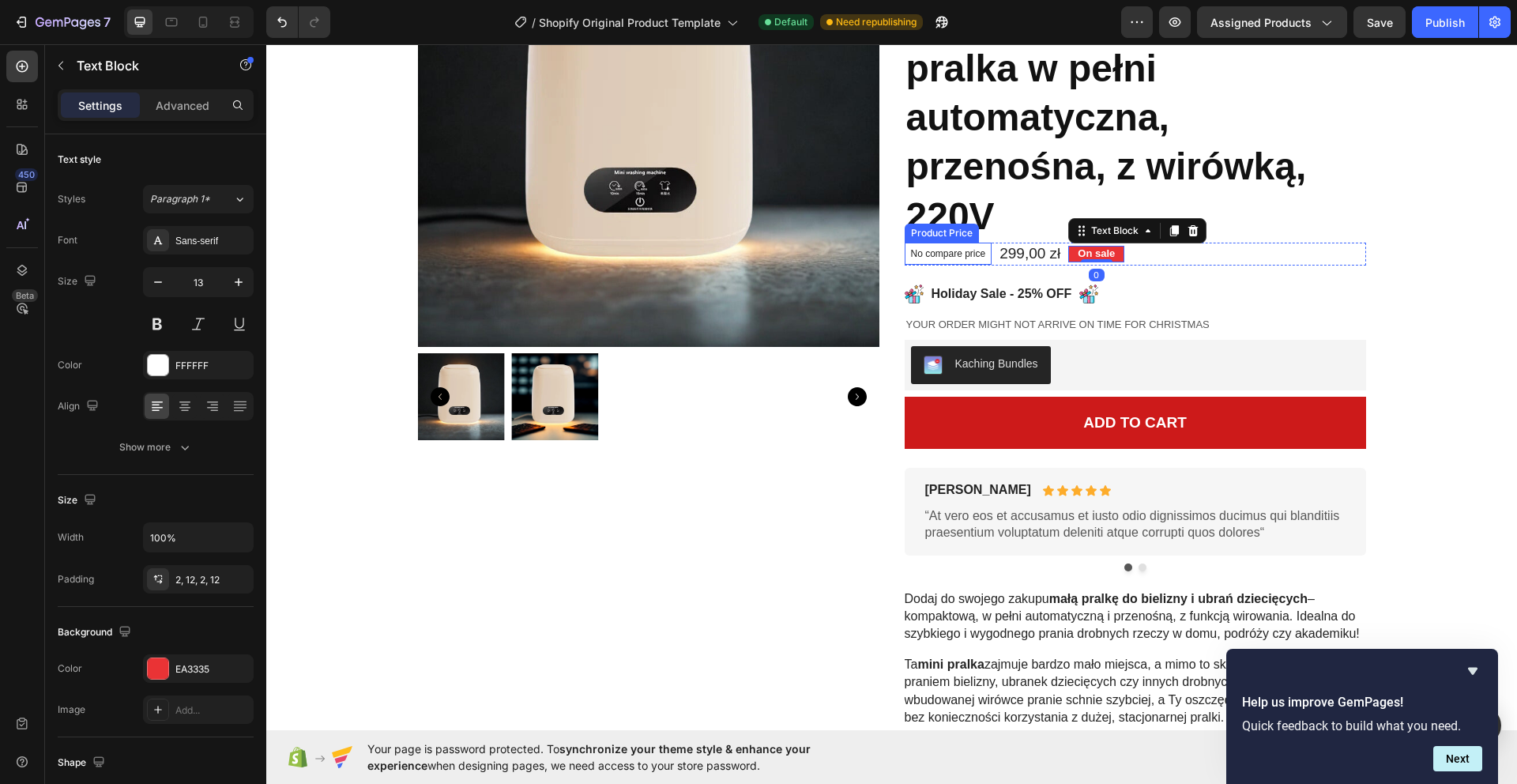
click at [959, 254] on p "No compare price" at bounding box center [948, 254] width 75 height 10
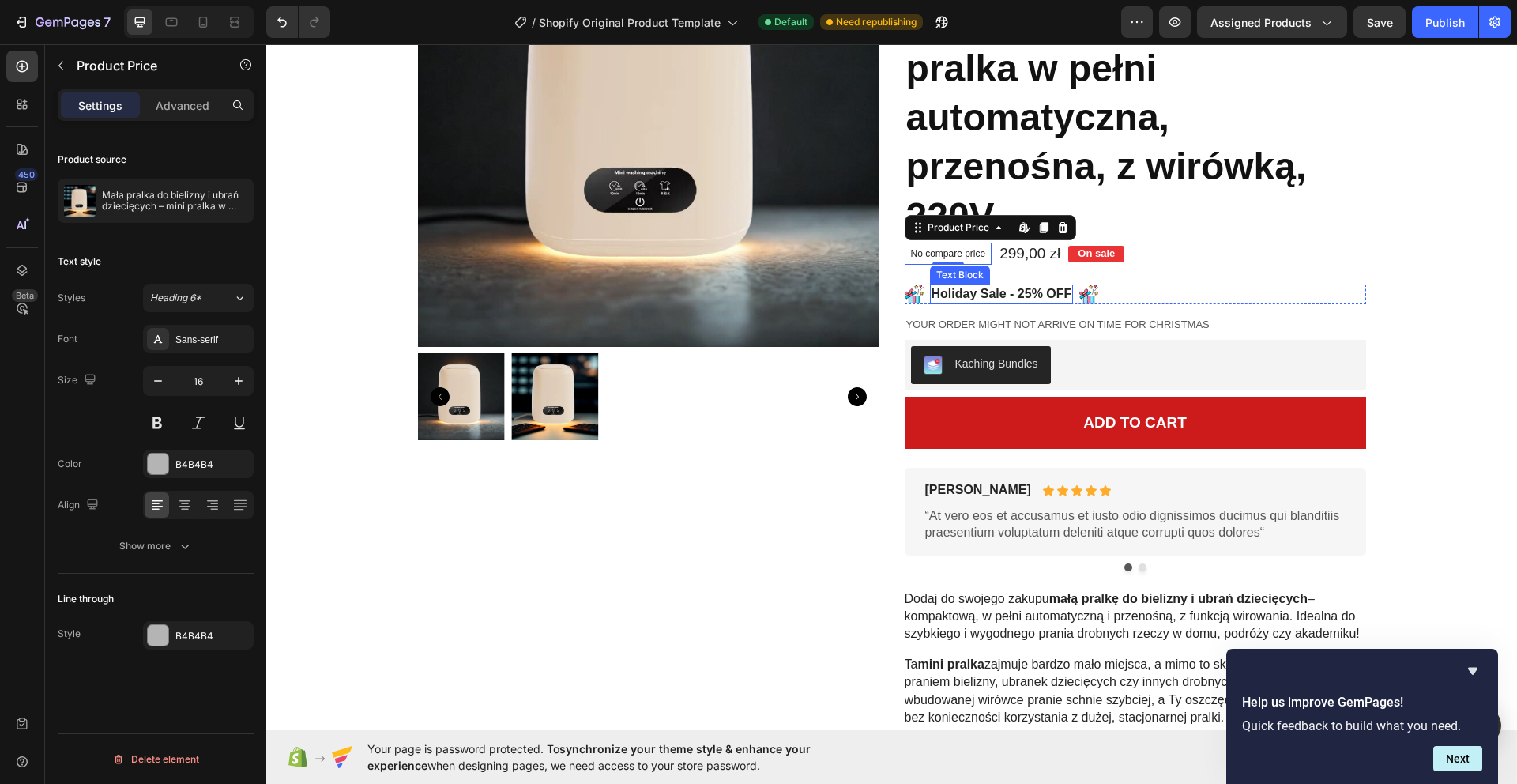
click at [997, 293] on p "Holiday Sale - 25% OFF" at bounding box center [1002, 294] width 141 height 17
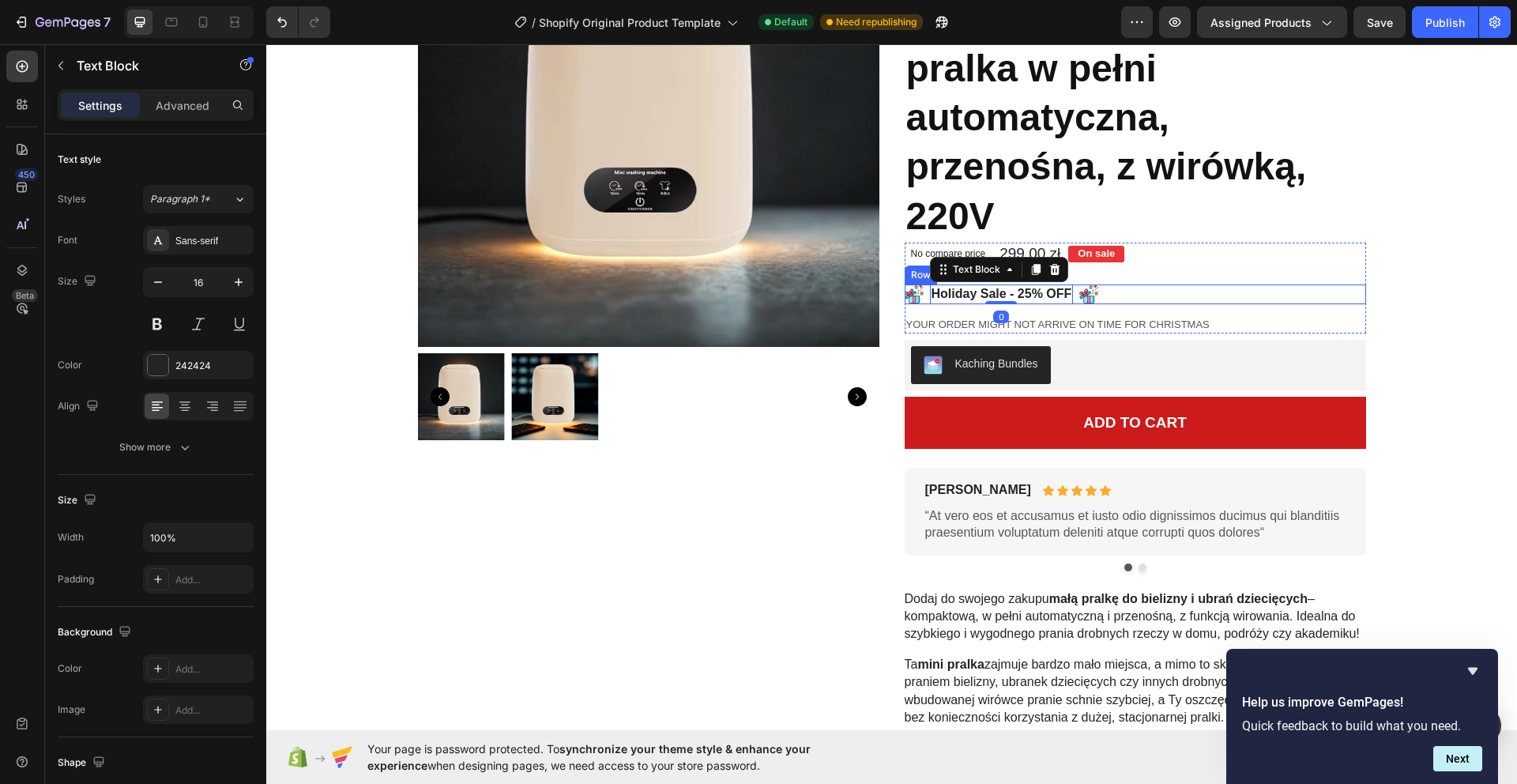
click at [1118, 293] on div "Image Holiday Sale - 25% OFF Text Block 0 Image Row" at bounding box center [1135, 294] width 461 height 19
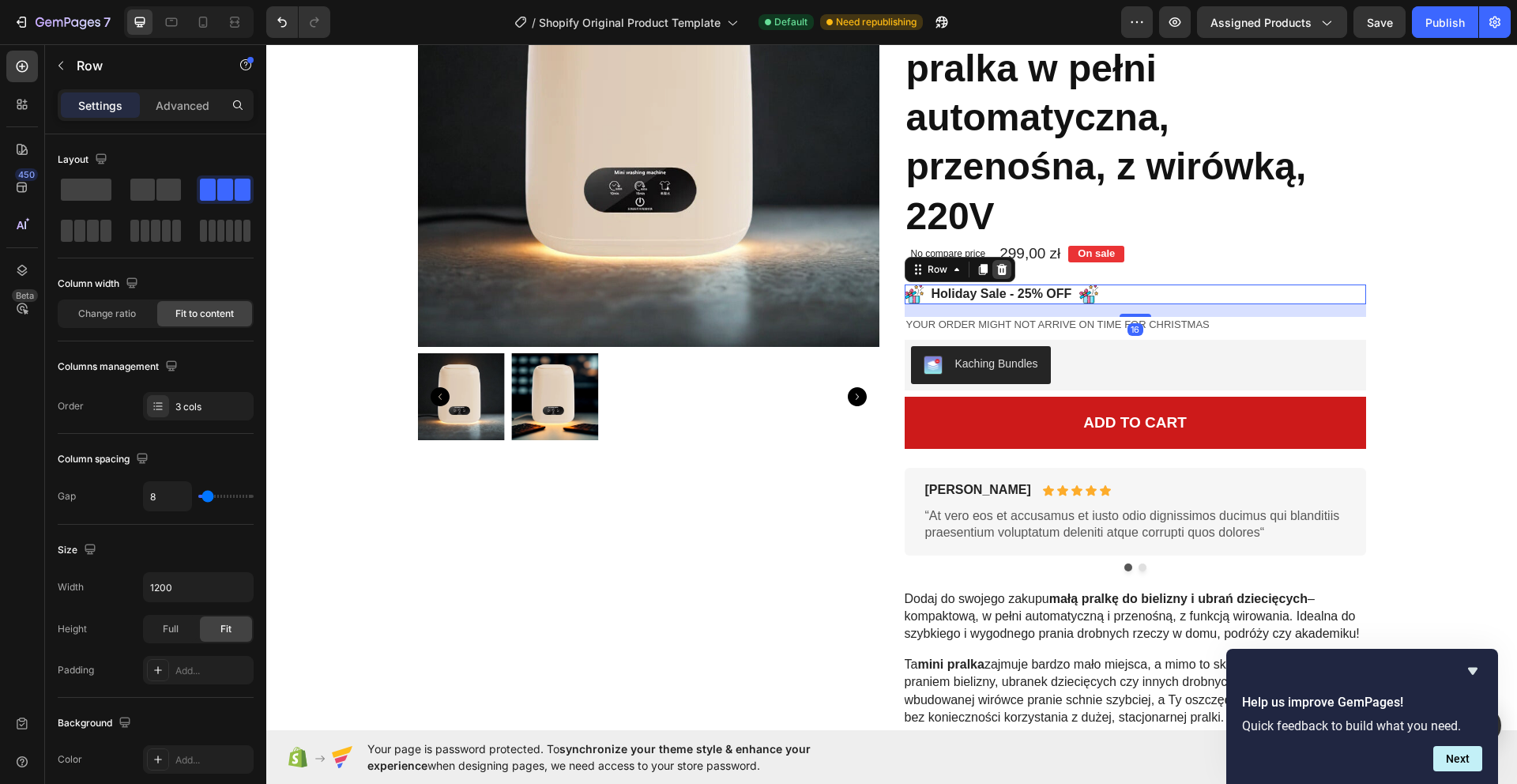
click at [999, 269] on icon at bounding box center [1002, 270] width 12 height 12
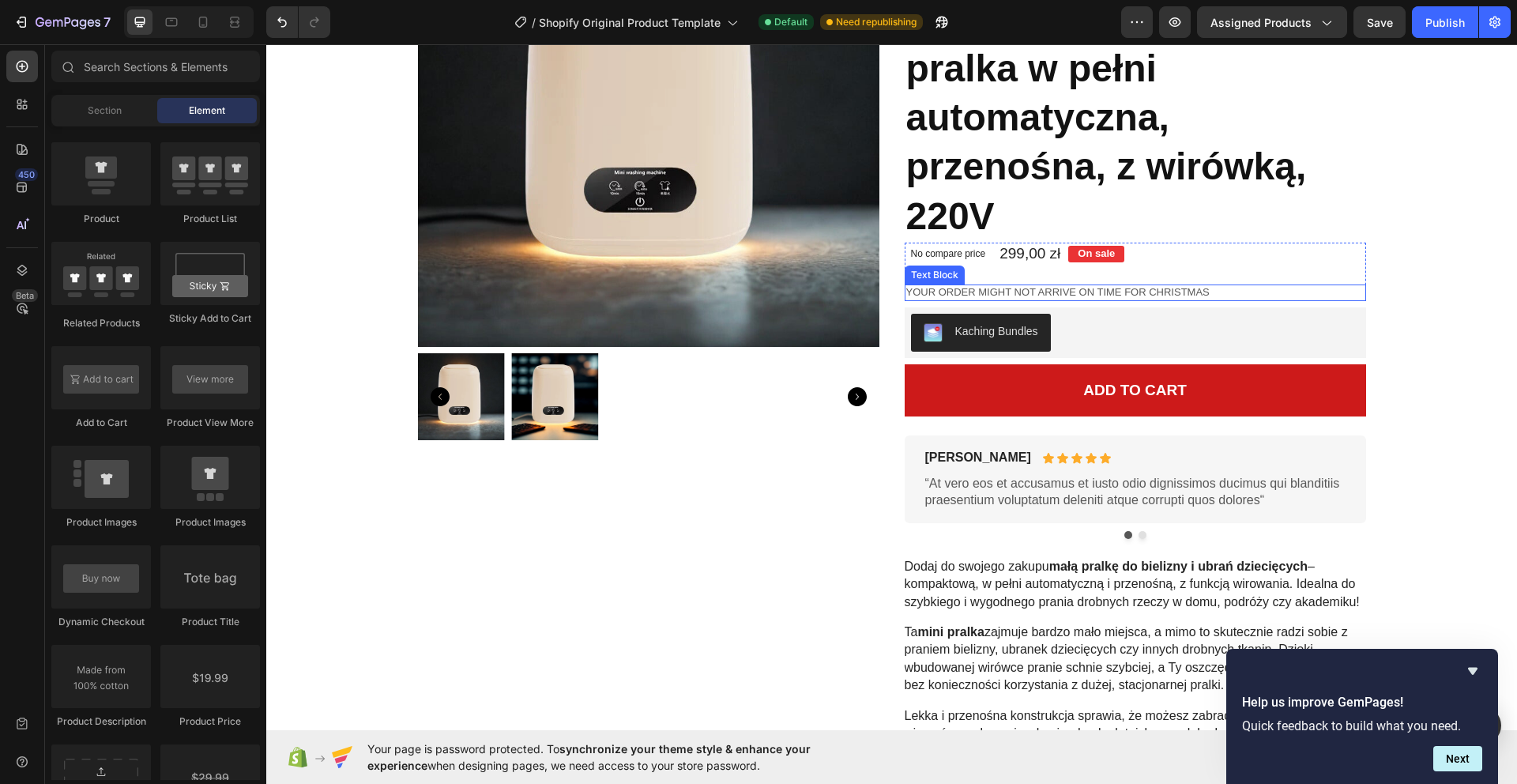
click at [1025, 290] on p "Your order might not arrive on time for Christmas" at bounding box center [1135, 293] width 458 height 13
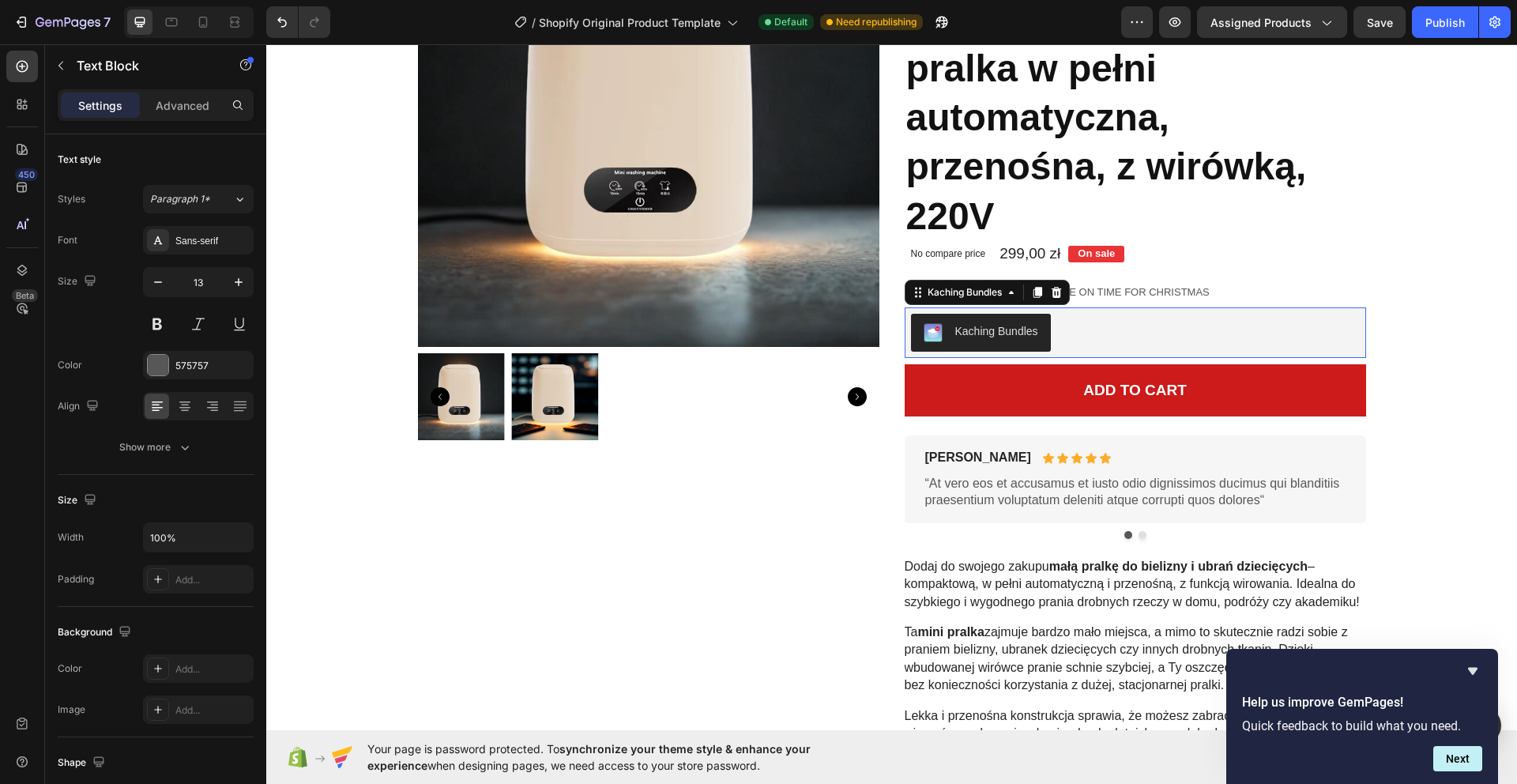
click at [1029, 328] on div "Kaching Bundles" at bounding box center [996, 331] width 83 height 17
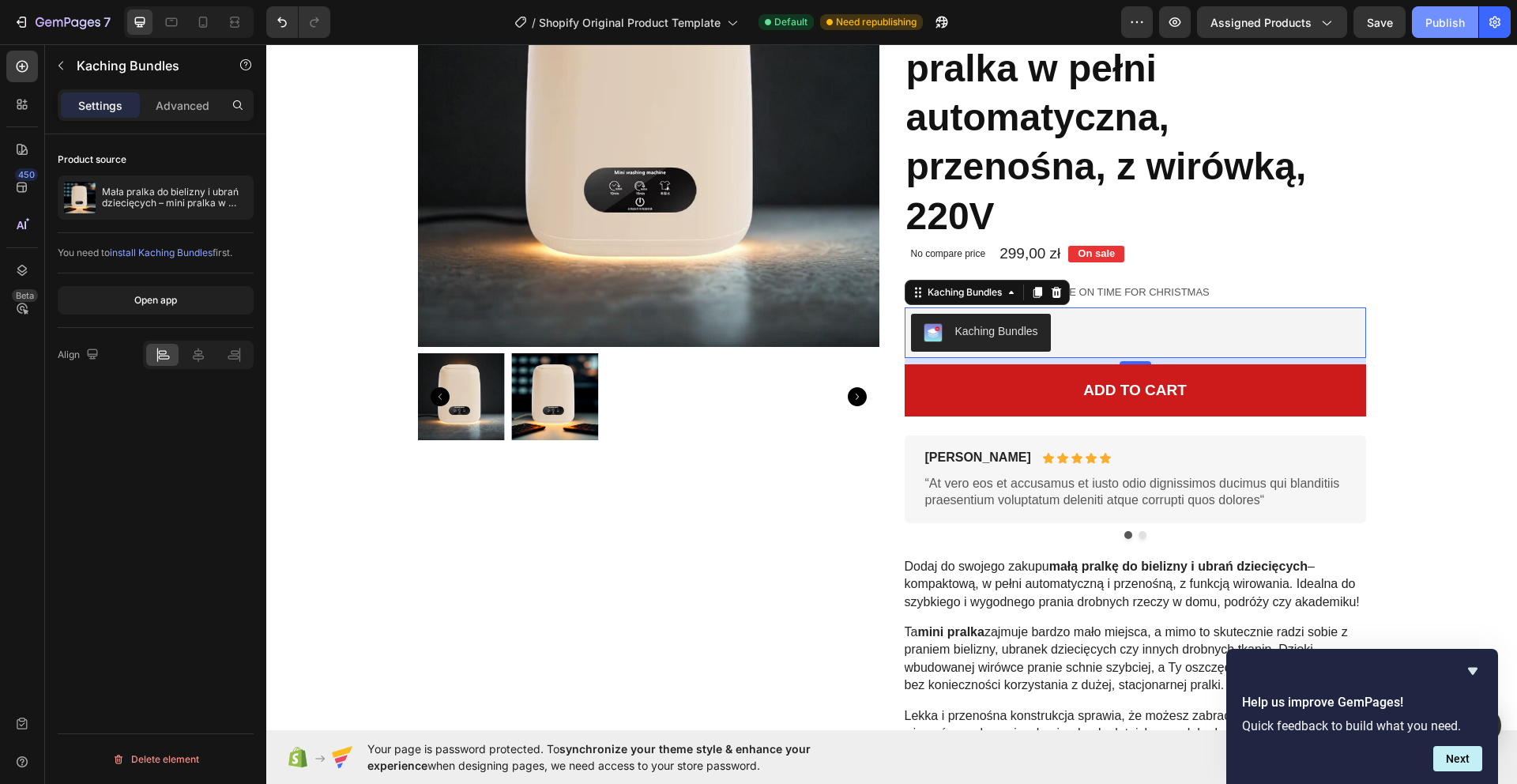
click at [1463, 27] on div "Publish" at bounding box center [1445, 22] width 40 height 17
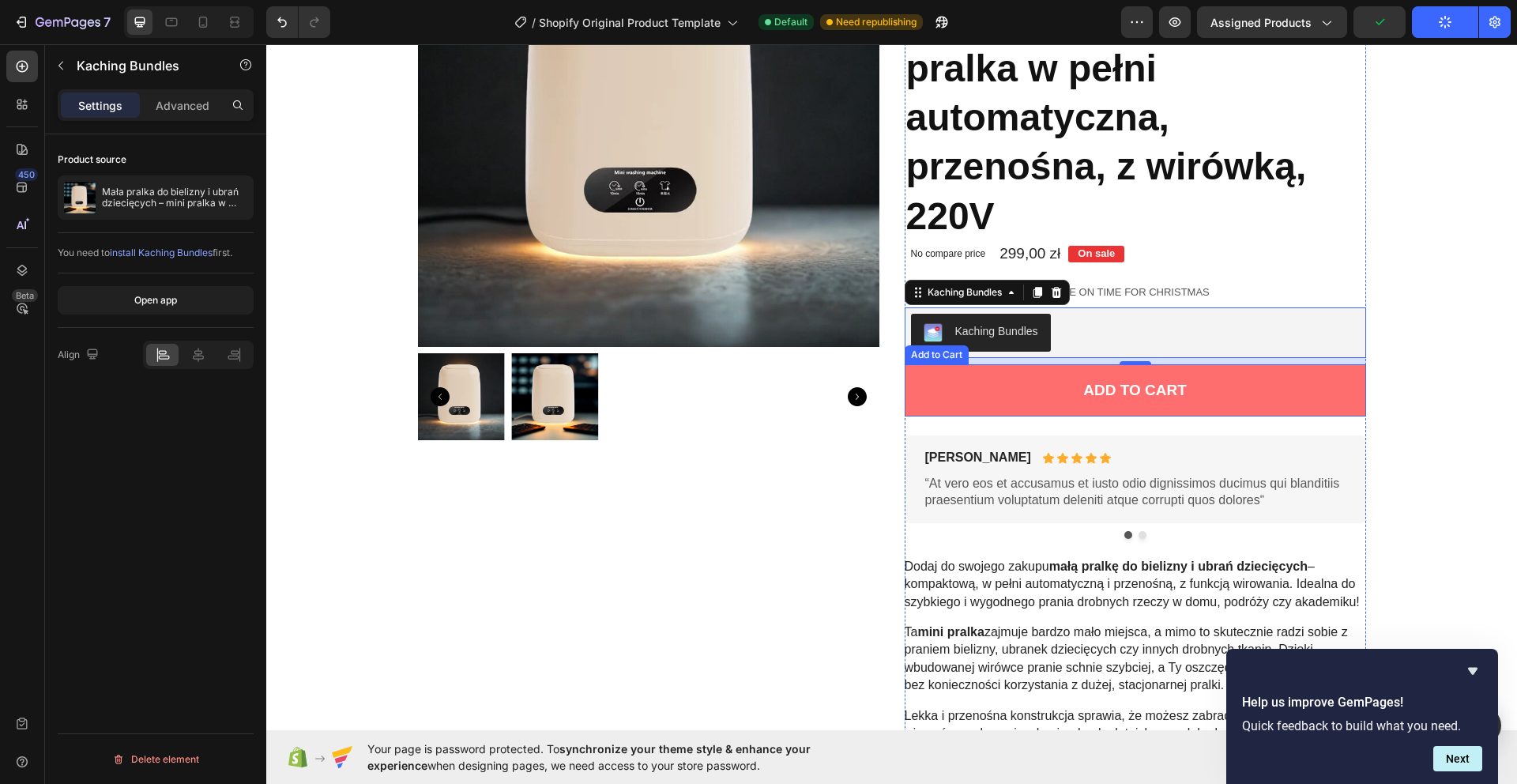
click at [1152, 378] on button "Add to cart" at bounding box center [1135, 391] width 461 height 53
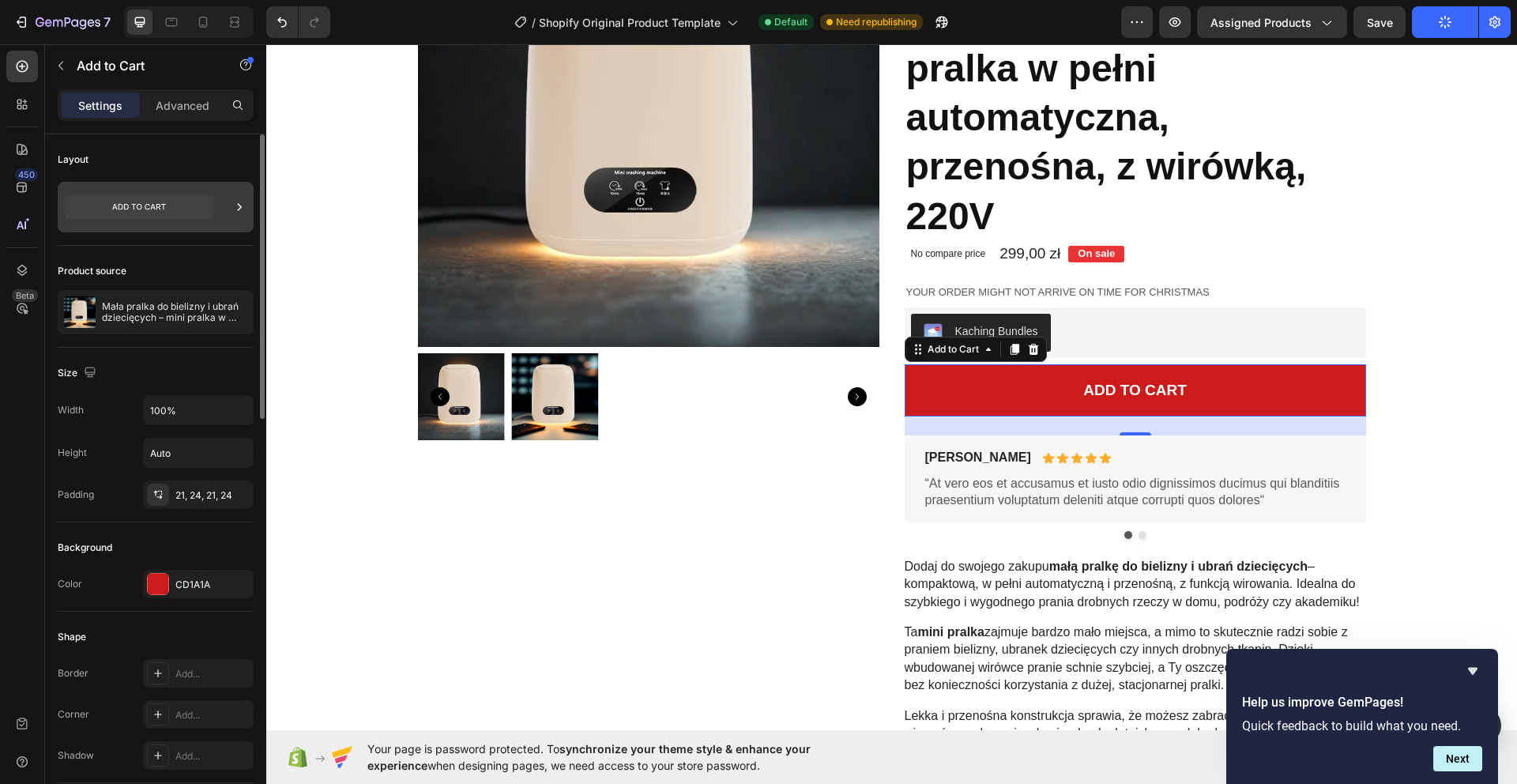
click at [155, 202] on icon at bounding box center [139, 207] width 149 height 24
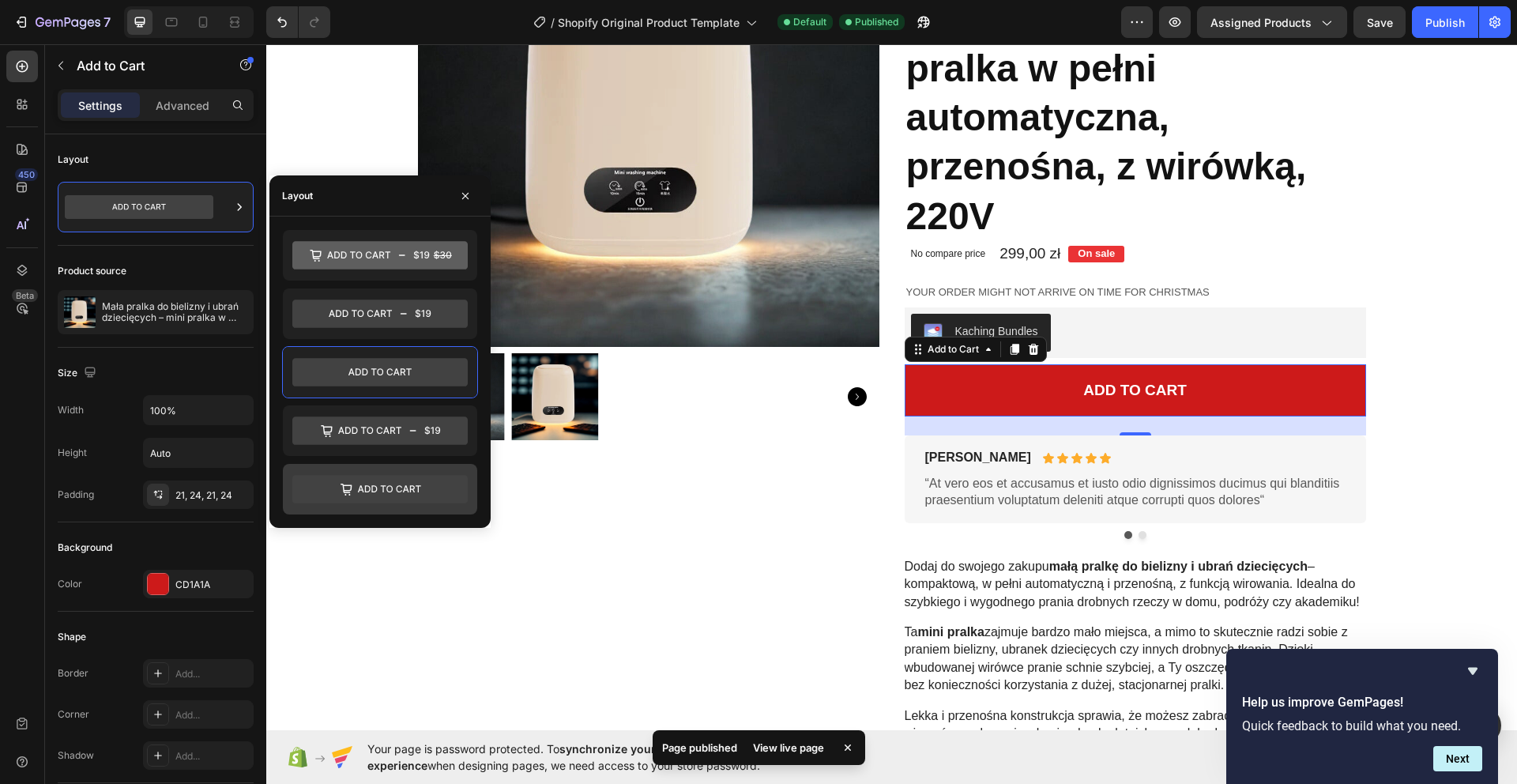
click at [438, 499] on icon at bounding box center [380, 489] width 175 height 28
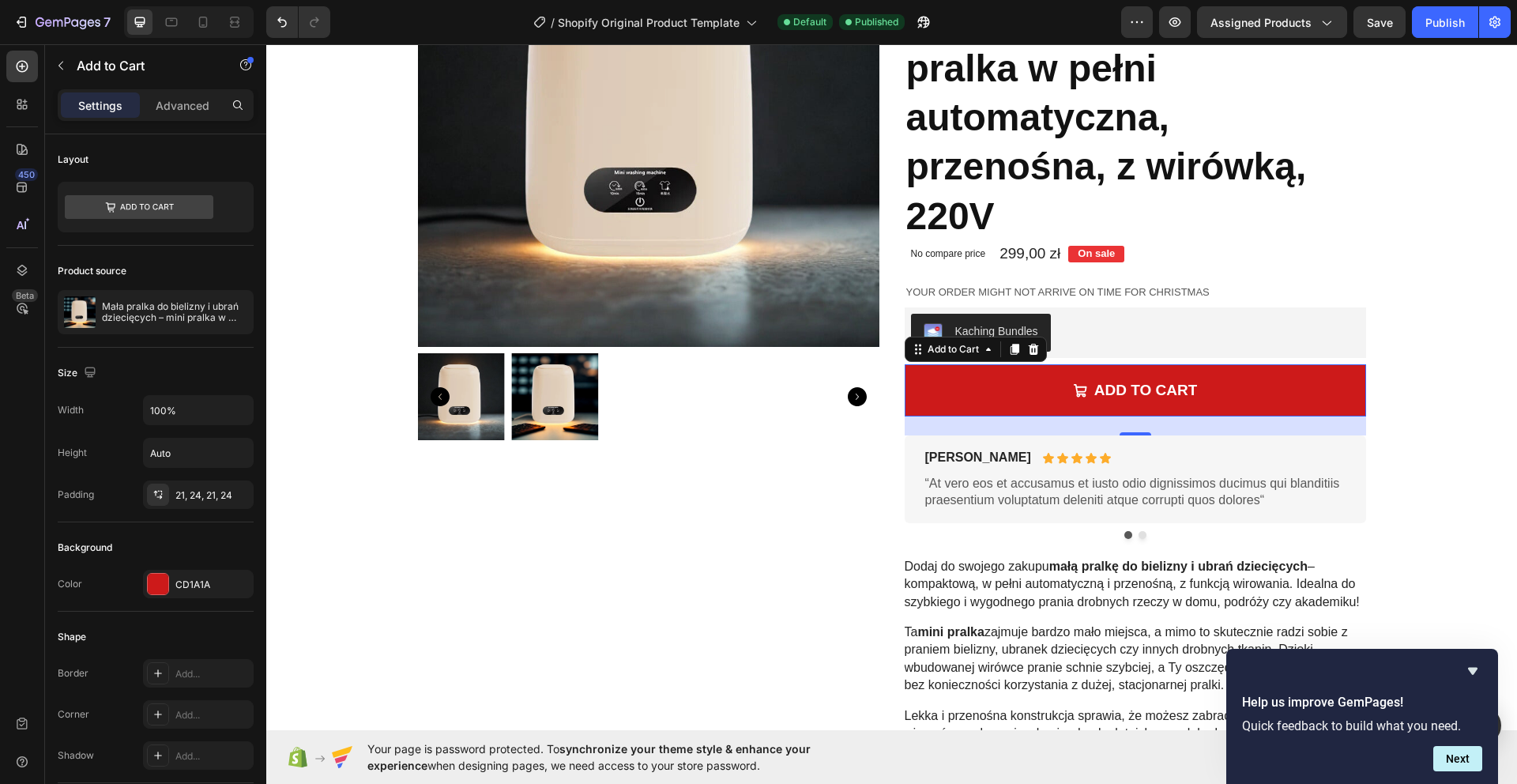
click at [195, 118] on div "Settings Advanced" at bounding box center [156, 105] width 196 height 32
click at [184, 107] on p "Advanced" at bounding box center [182, 105] width 54 height 17
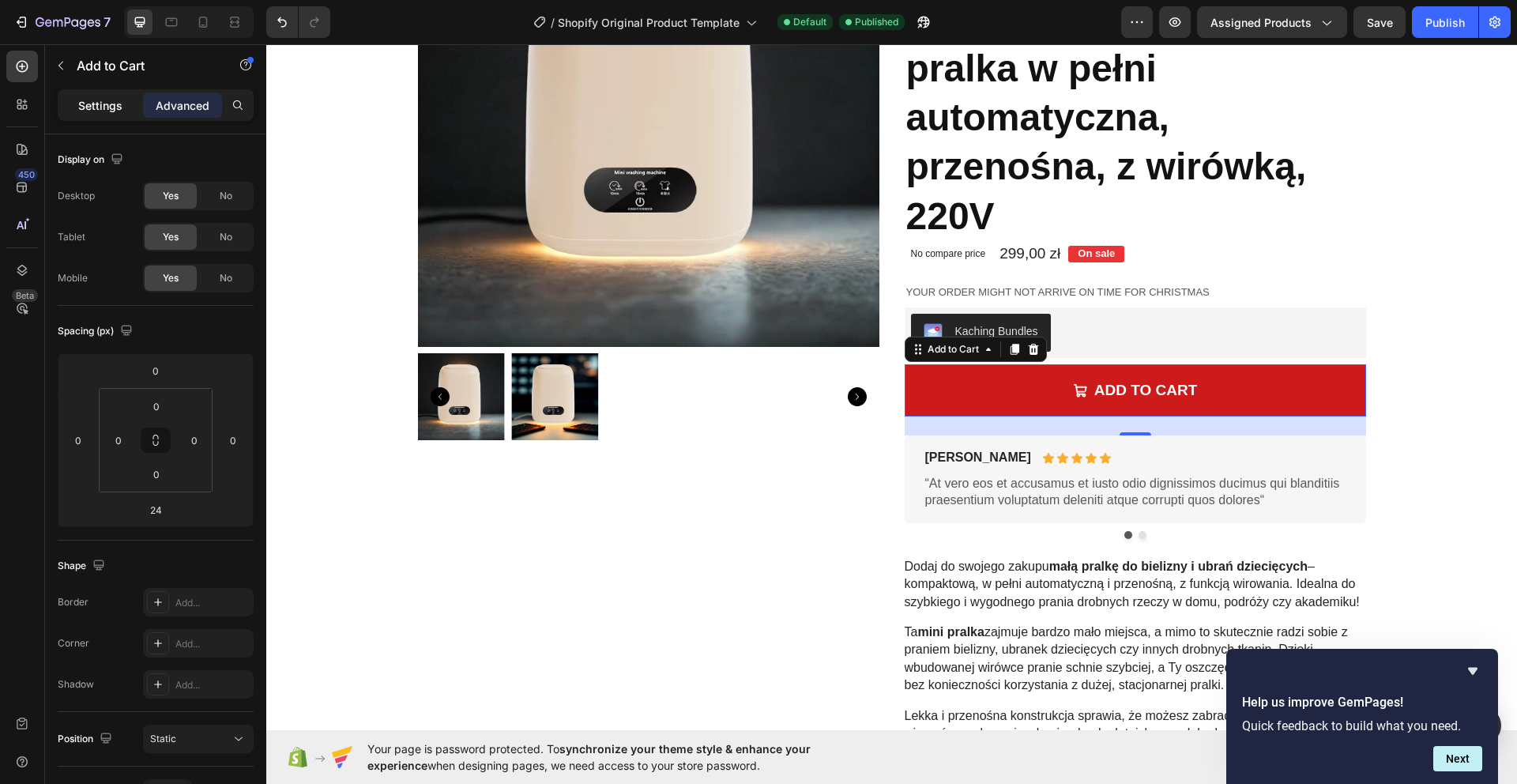
click at [88, 108] on p "Settings" at bounding box center [100, 105] width 44 height 17
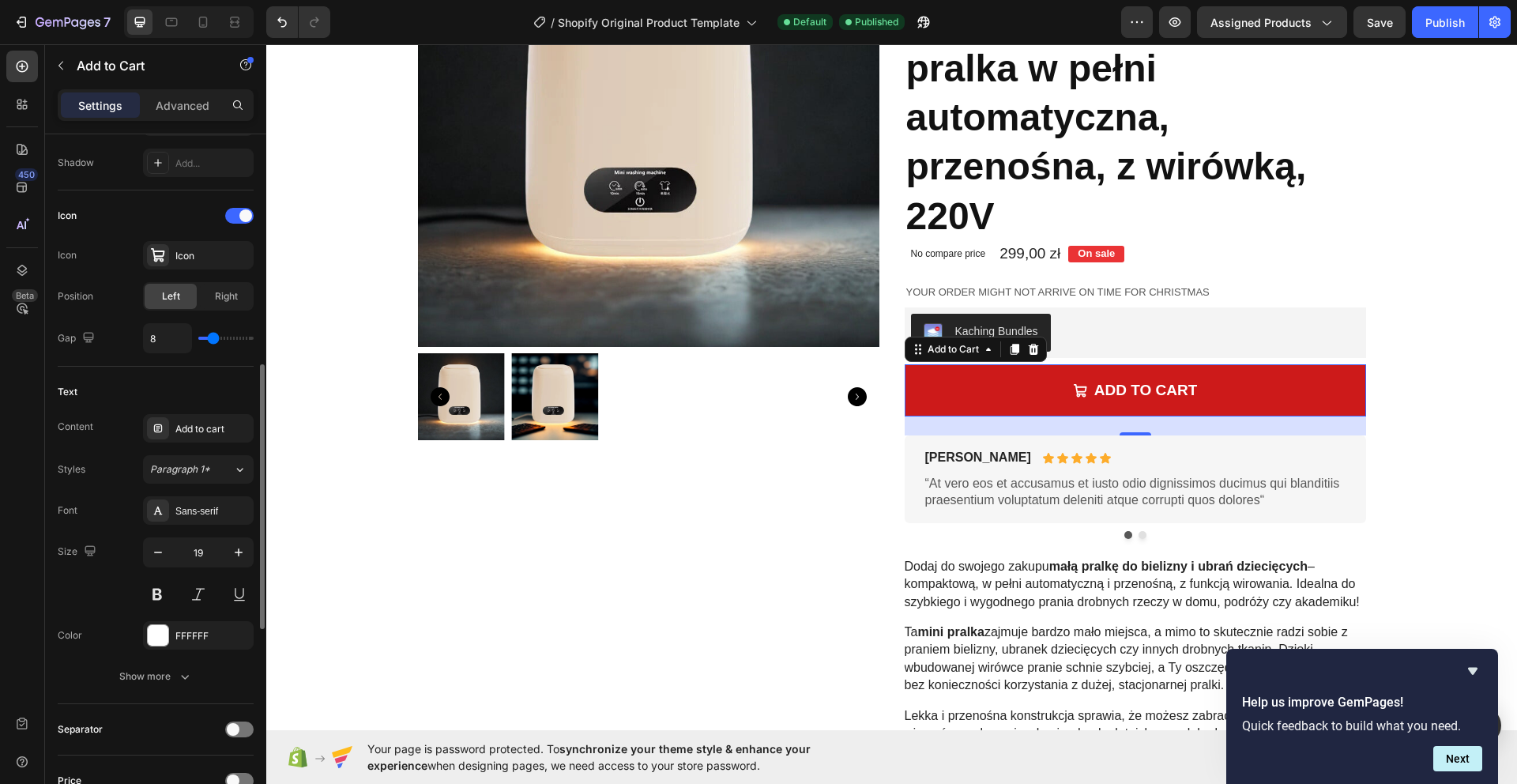
scroll to position [595, 0]
click at [217, 434] on div "Add to cart" at bounding box center [198, 426] width 111 height 28
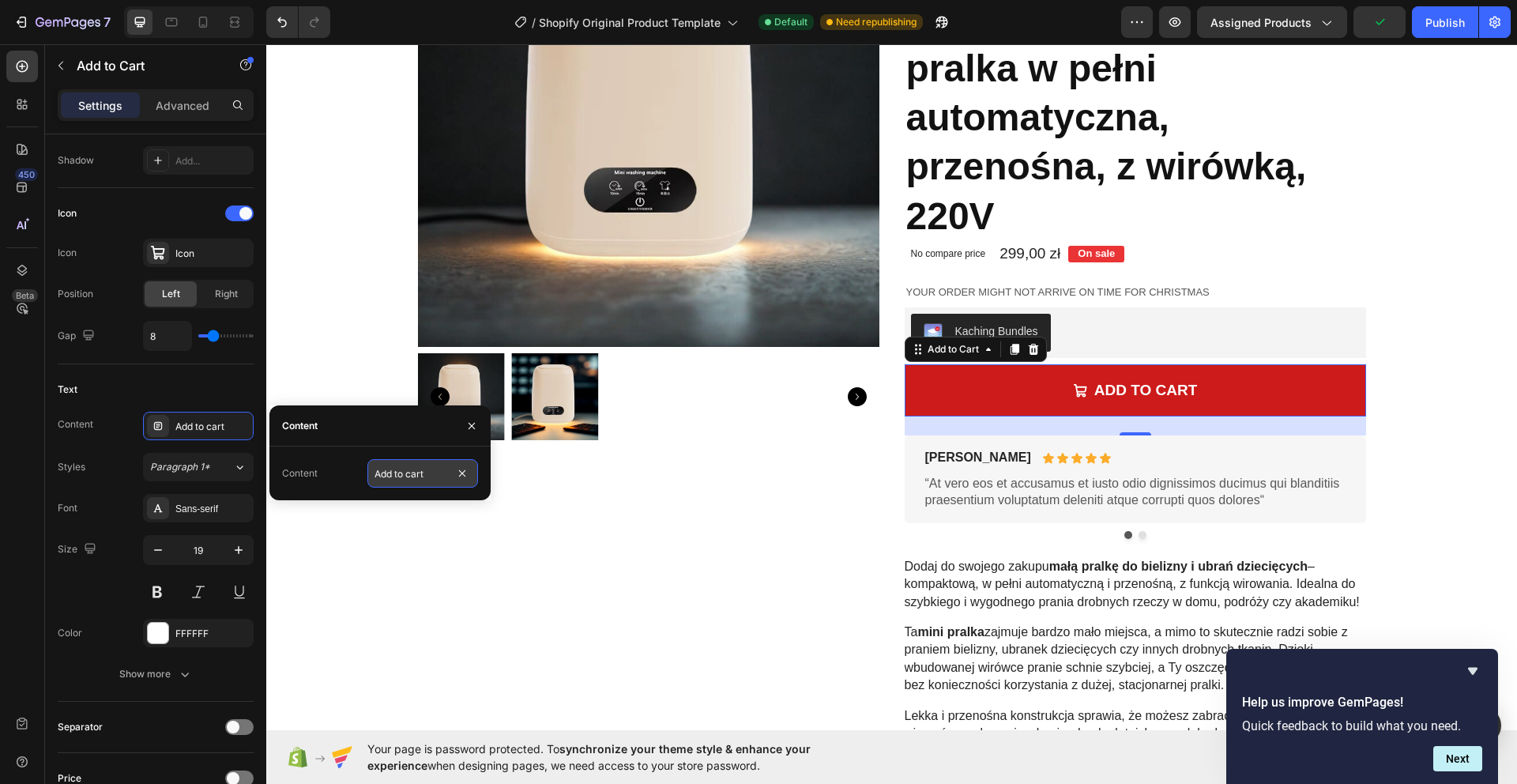
click at [424, 472] on input "Add to cart" at bounding box center [423, 473] width 111 height 28
type input "Dodaj do koszyka"
click at [1437, 16] on div "Publish" at bounding box center [1445, 22] width 40 height 17
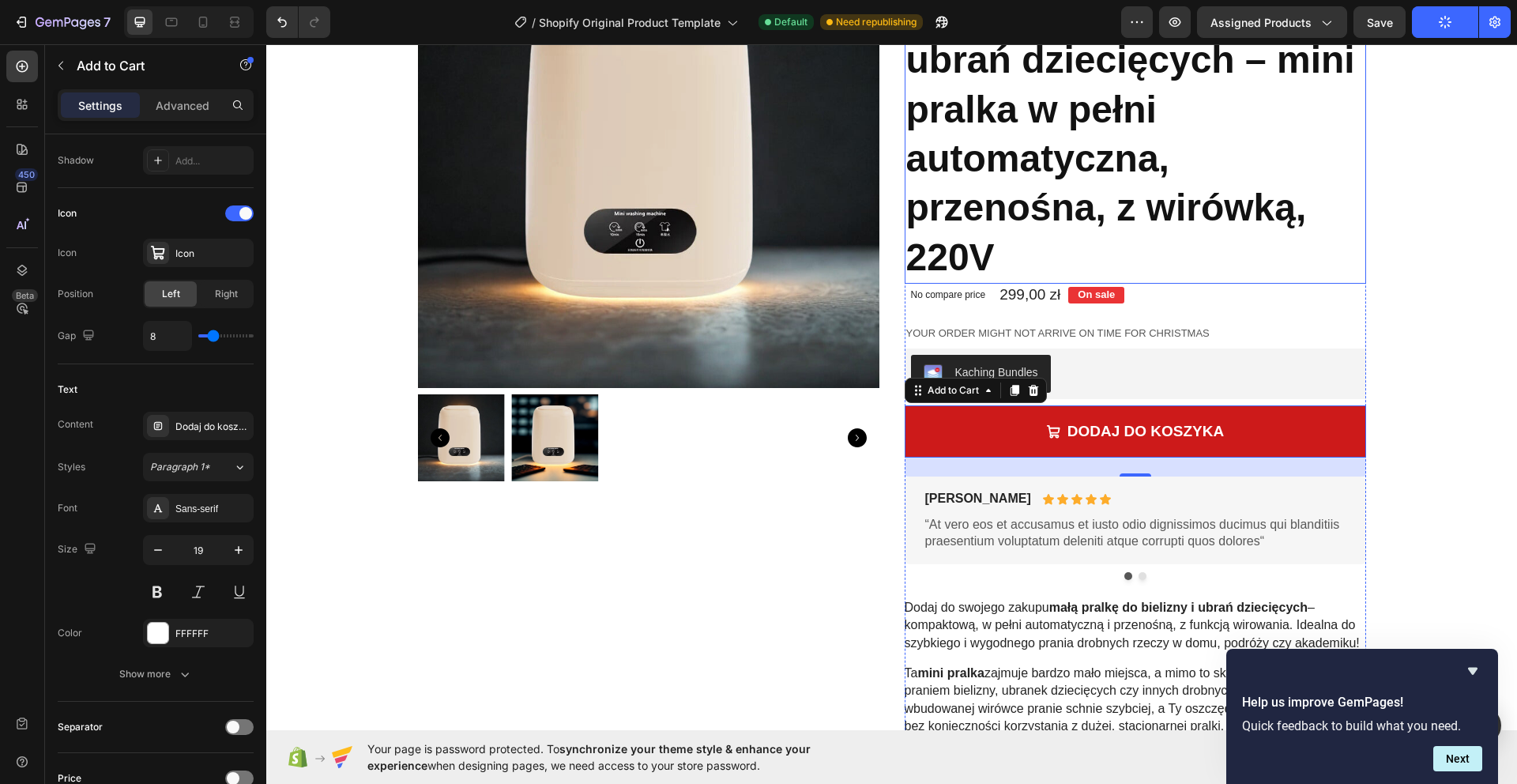
scroll to position [170, 0]
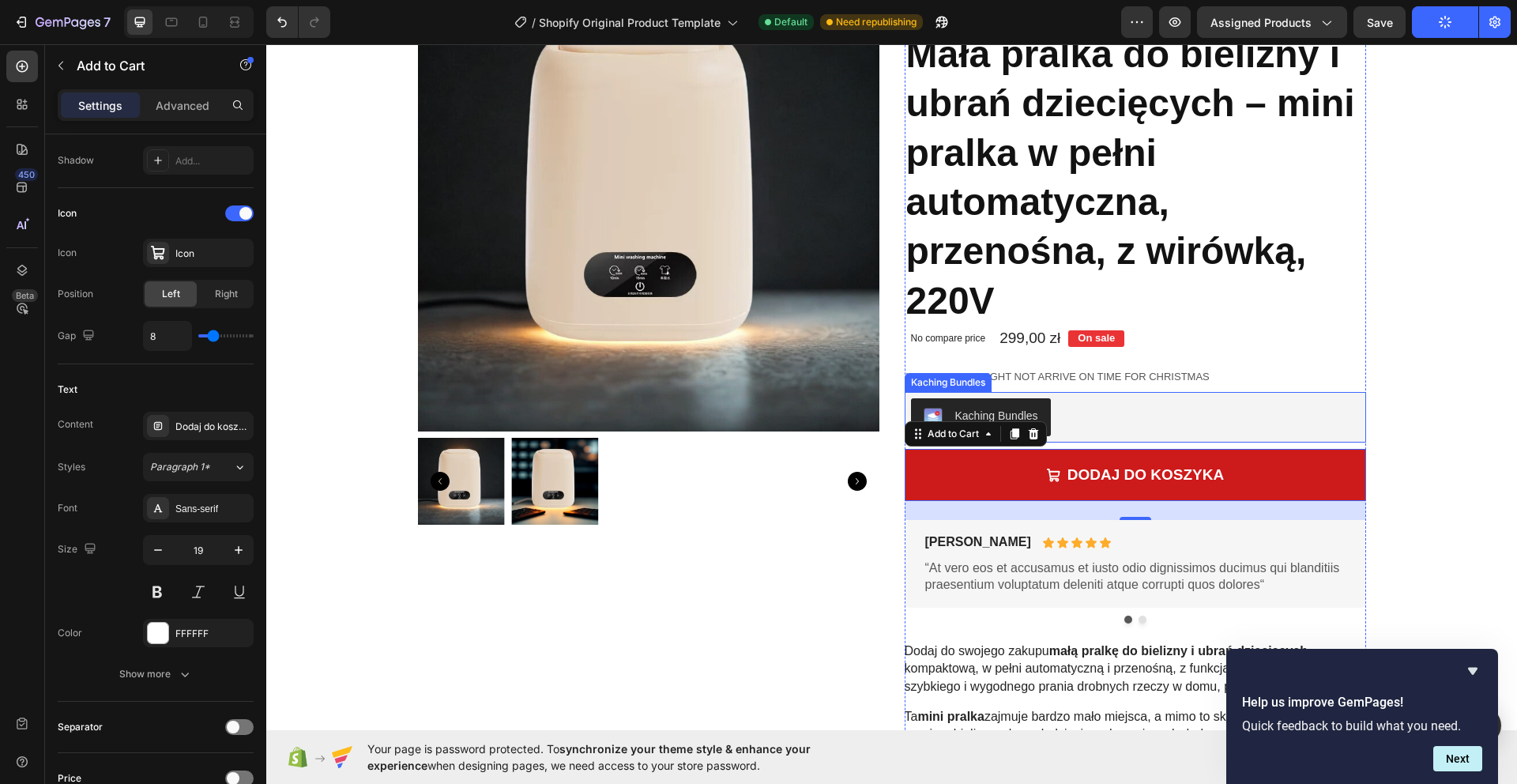
click at [1102, 410] on div "Kaching Bundles" at bounding box center [1135, 416] width 449 height 38
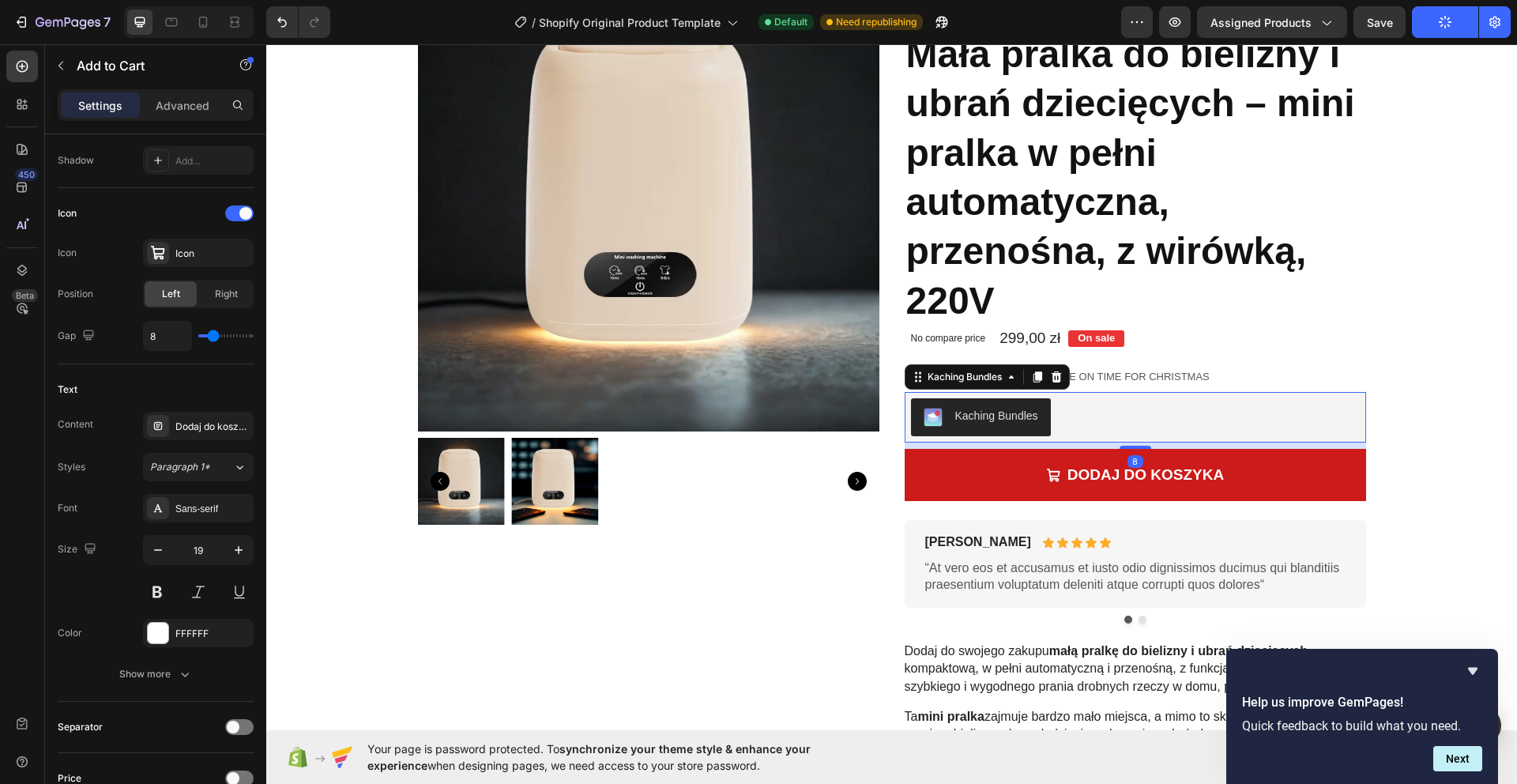
scroll to position [0, 0]
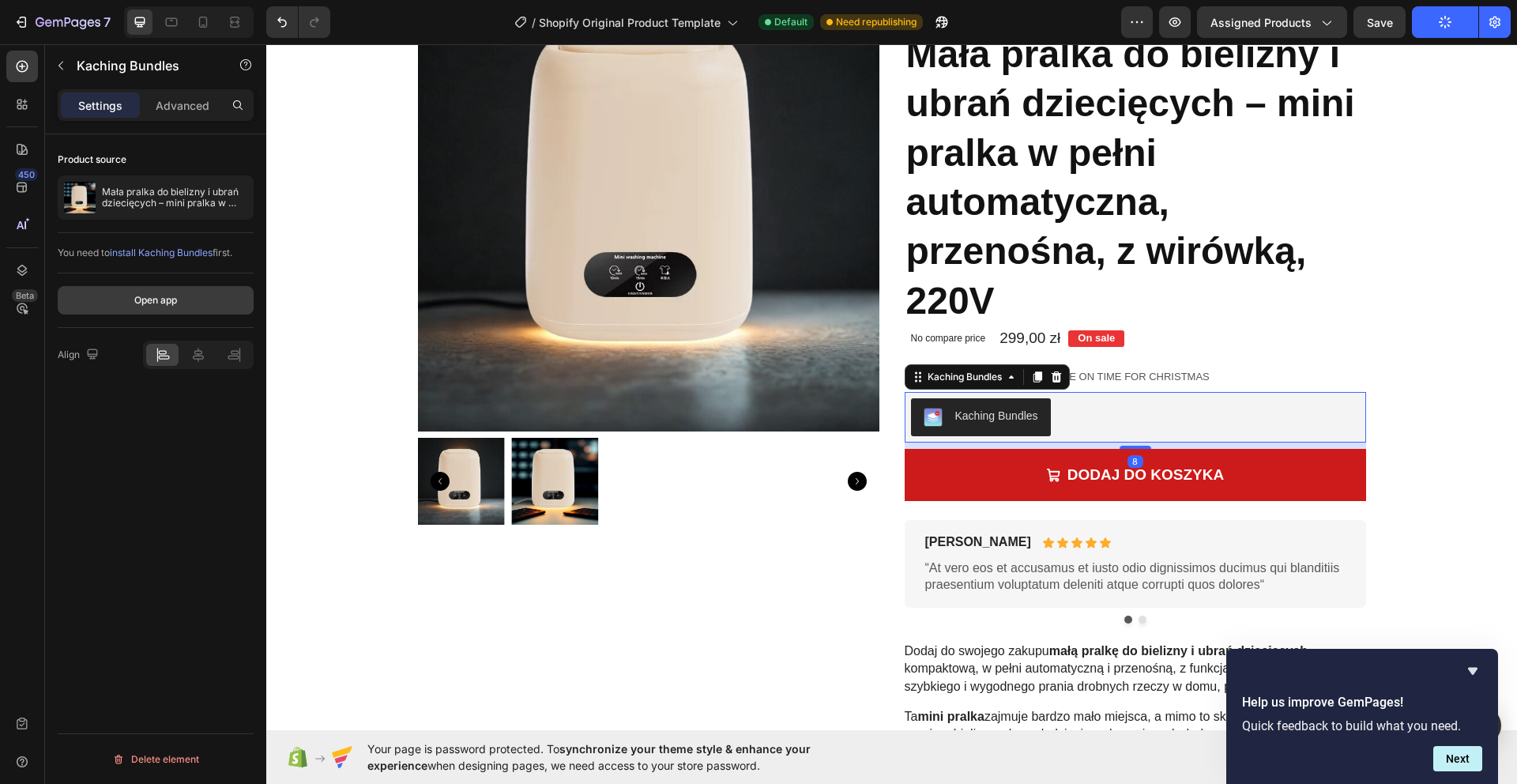
click at [159, 288] on button "Open app" at bounding box center [156, 301] width 196 height 28
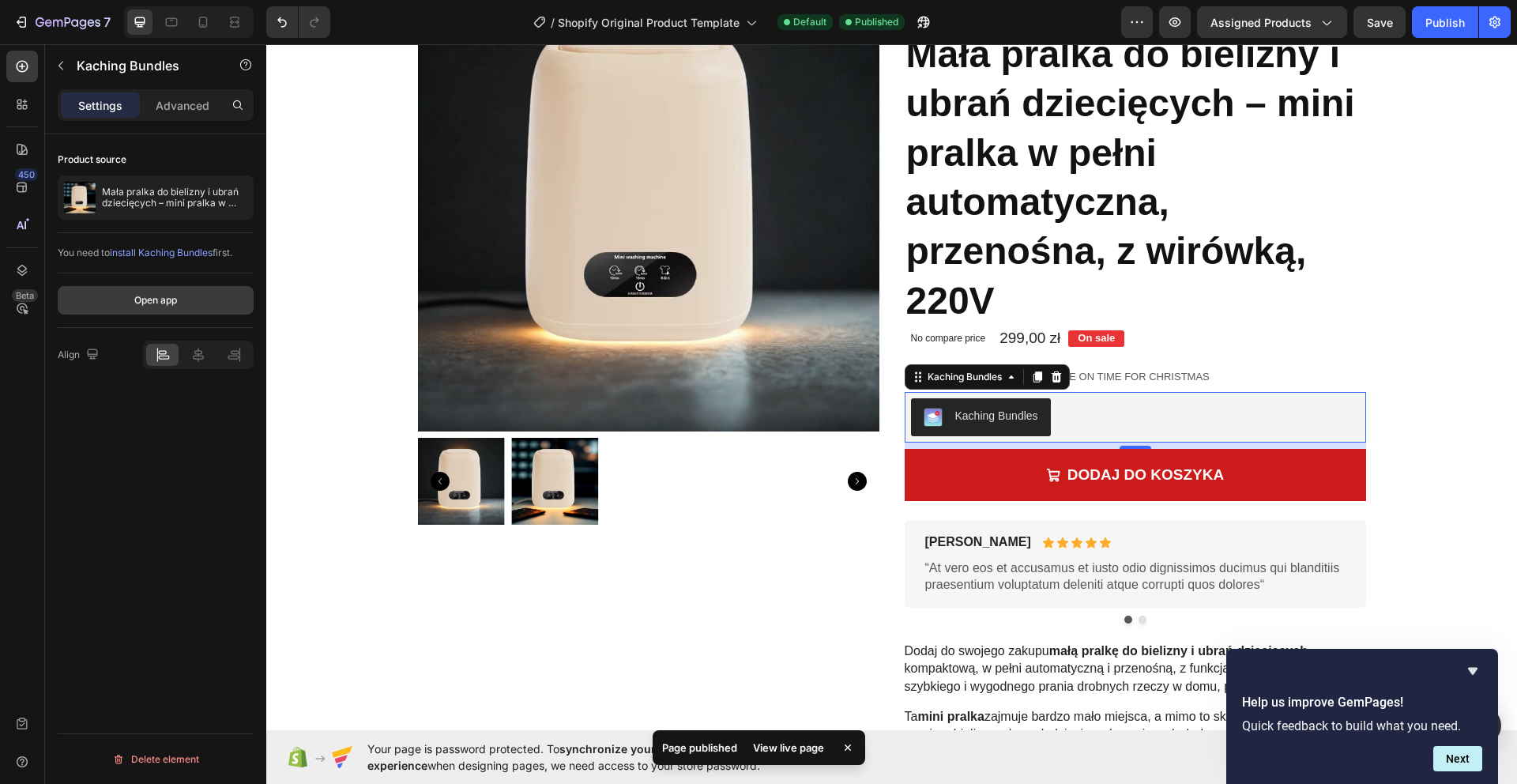
click at [172, 301] on div "Open app" at bounding box center [156, 301] width 42 height 14
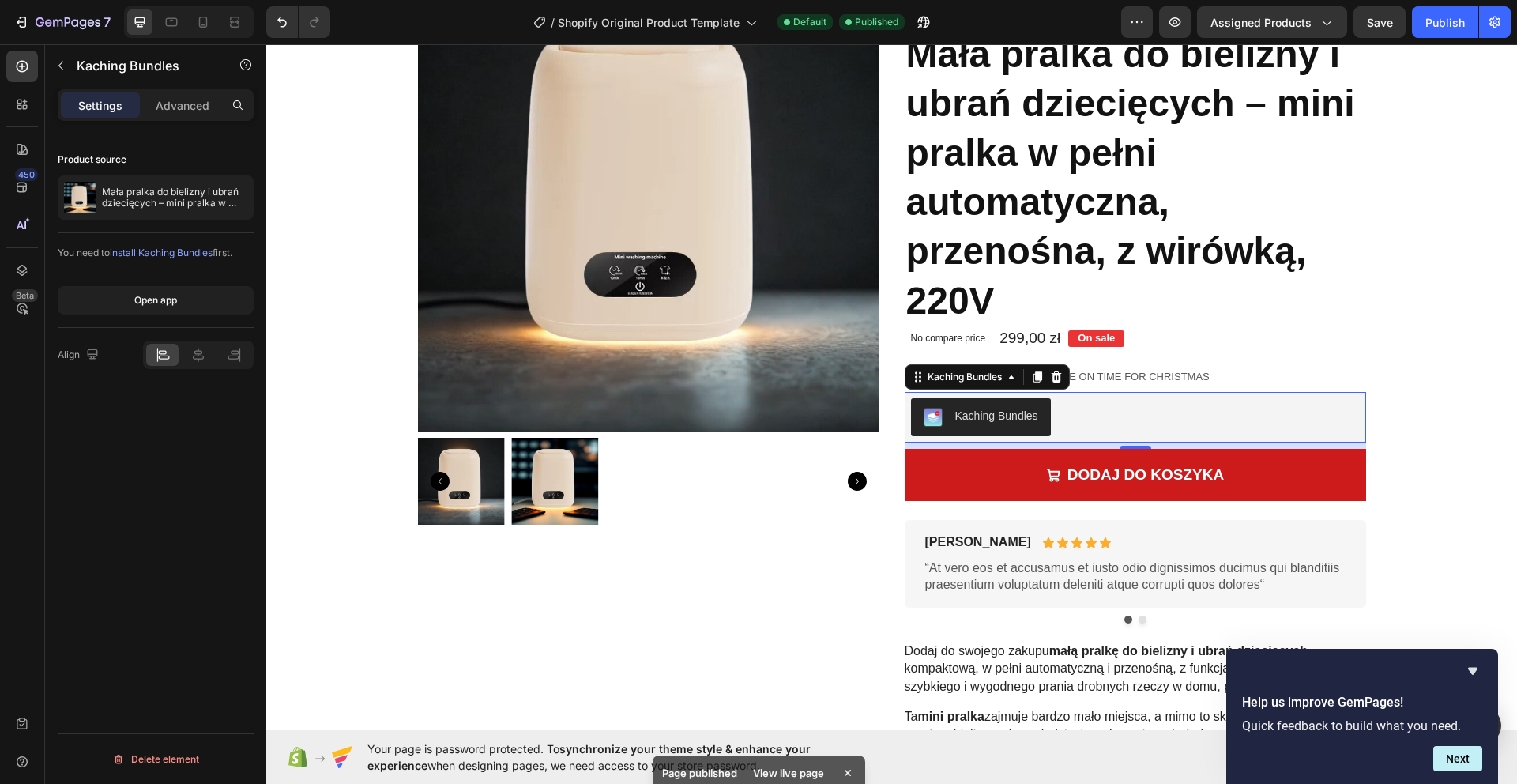
click at [182, 250] on span "install Kaching Bundles" at bounding box center [161, 252] width 103 height 11
click at [202, 254] on span "install Kaching Bundles" at bounding box center [161, 252] width 103 height 11
drag, startPoint x: 141, startPoint y: 254, endPoint x: 214, endPoint y: 250, distance: 73.1
click at [212, 250] on span "install Kaching Bundles" at bounding box center [161, 252] width 103 height 11
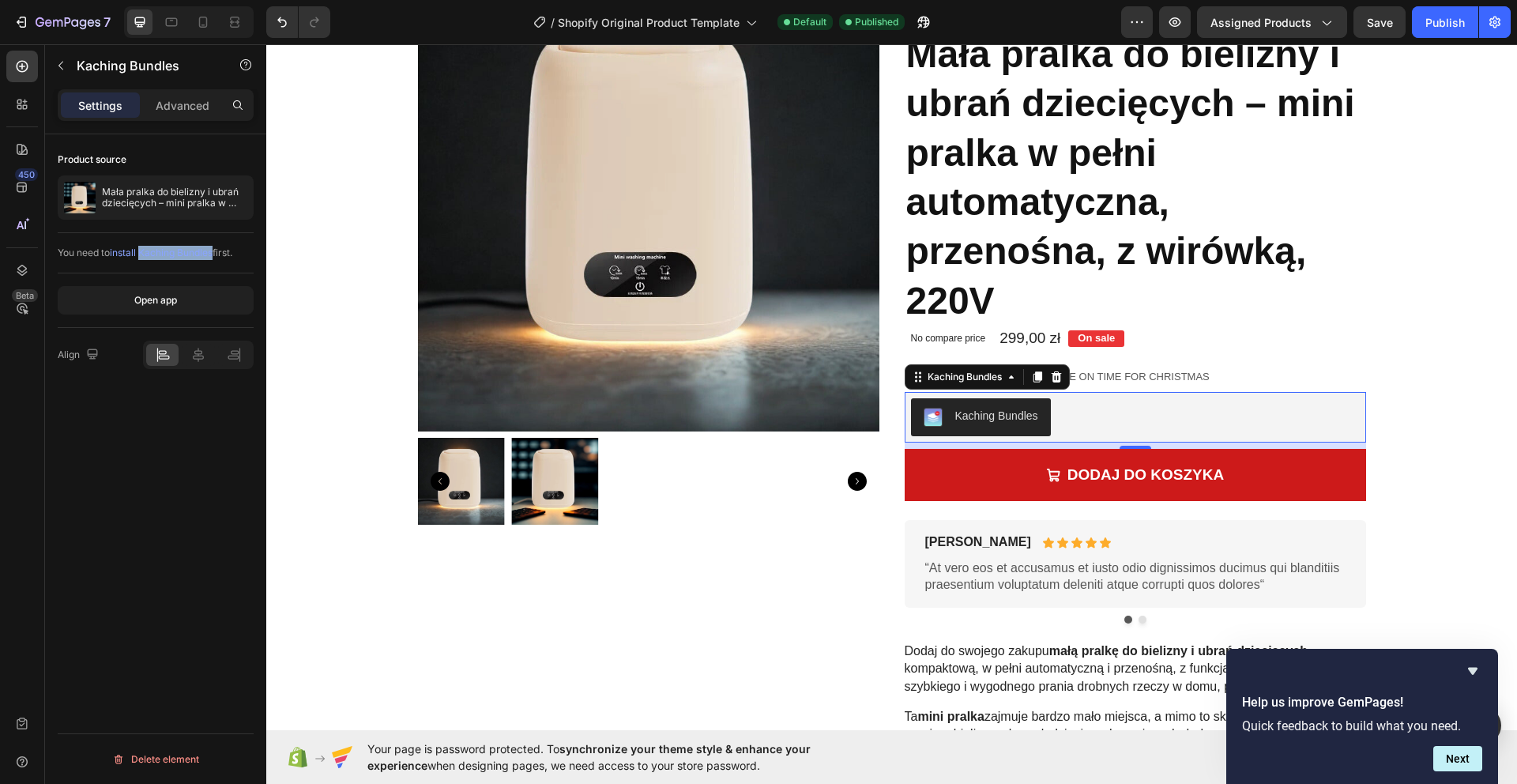
copy span "Kaching Bundles"
drag, startPoint x: 166, startPoint y: 298, endPoint x: 143, endPoint y: 298, distance: 23.0
click at [165, 298] on div "Open app" at bounding box center [156, 301] width 42 height 14
click at [1056, 378] on icon at bounding box center [1056, 377] width 12 height 12
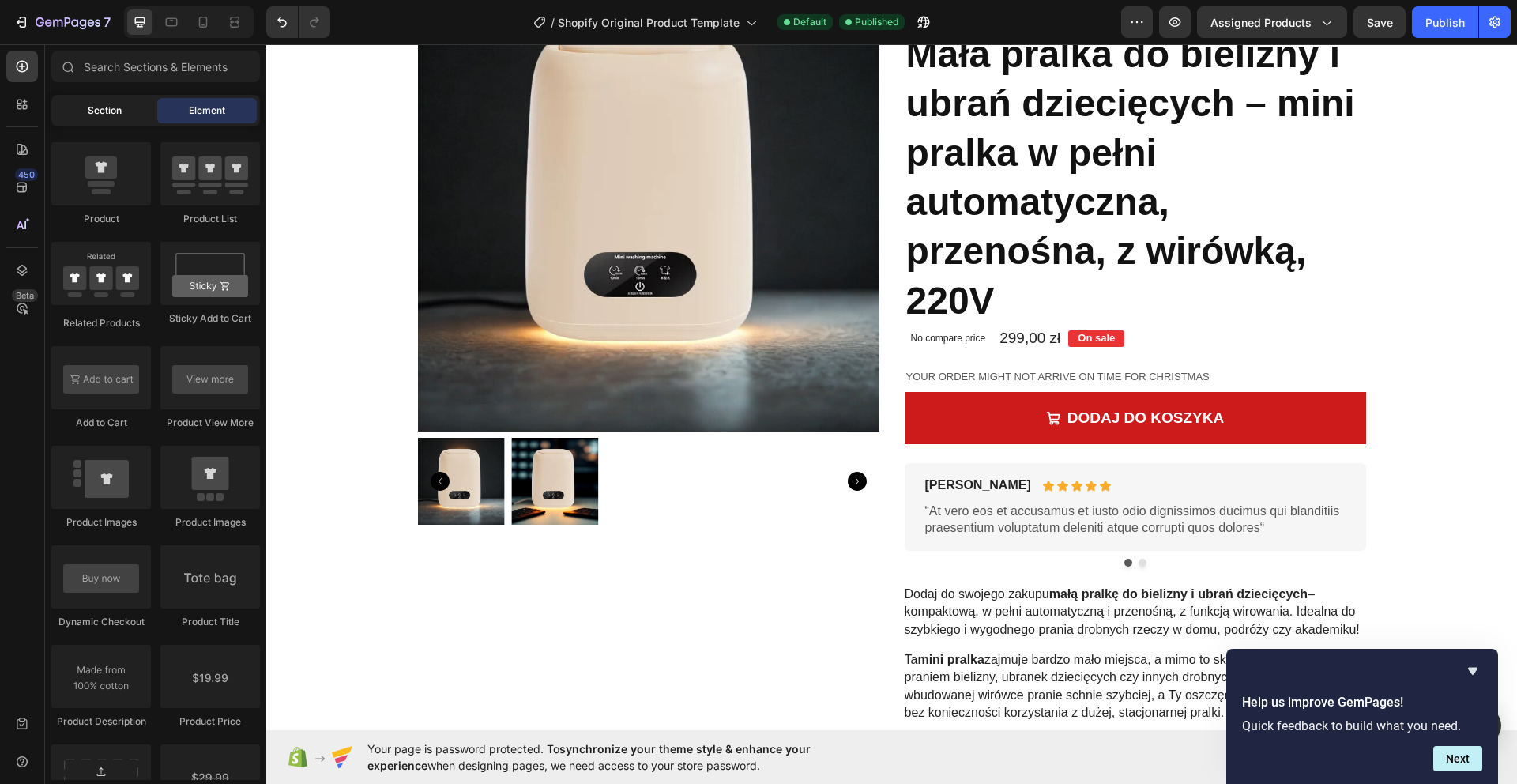
click at [111, 114] on span "Section" at bounding box center [104, 110] width 34 height 14
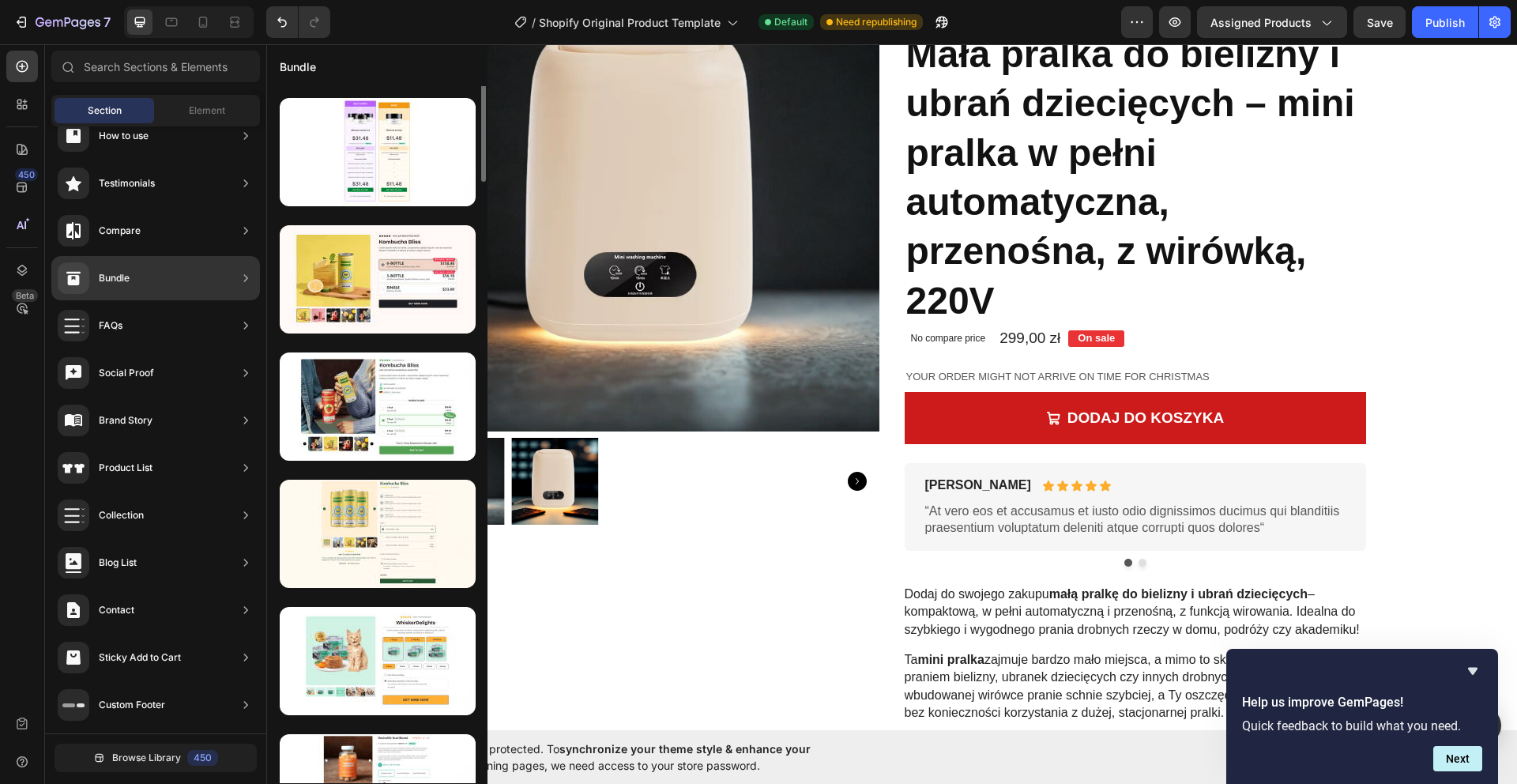
scroll to position [316, 0]
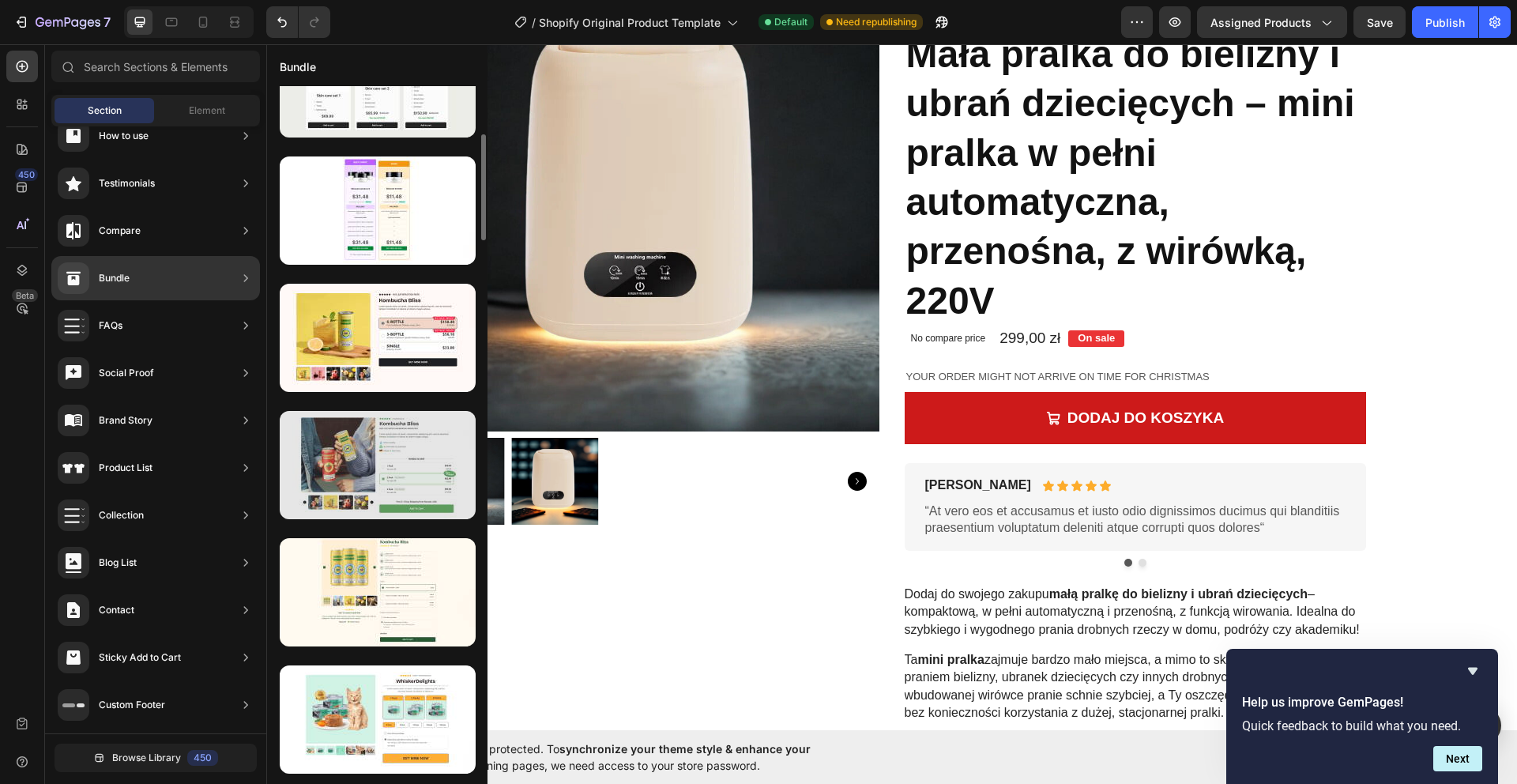
click at [387, 464] on div at bounding box center [377, 465] width 196 height 108
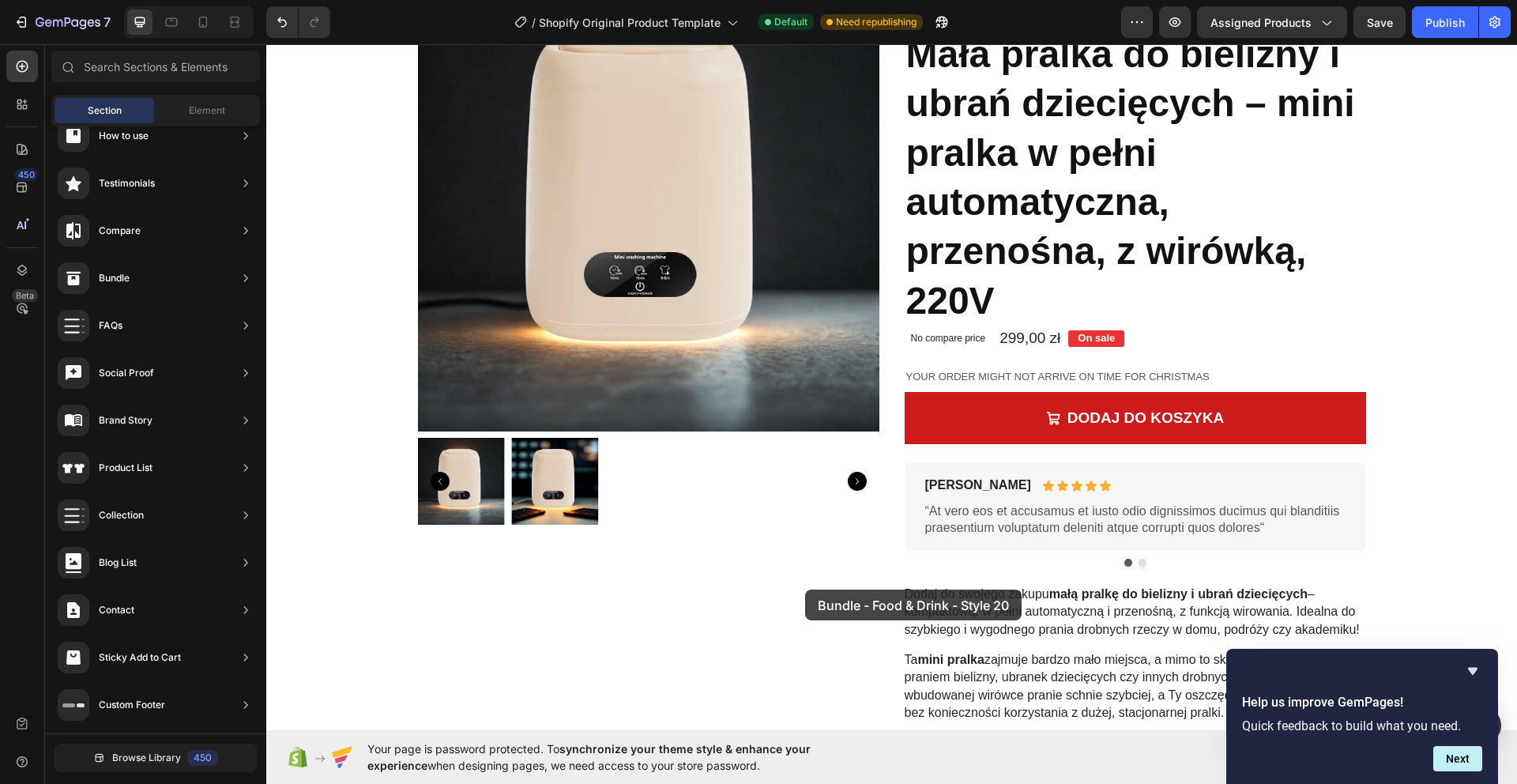
drag, startPoint x: 736, startPoint y: 514, endPoint x: 785, endPoint y: 590, distance: 90.4
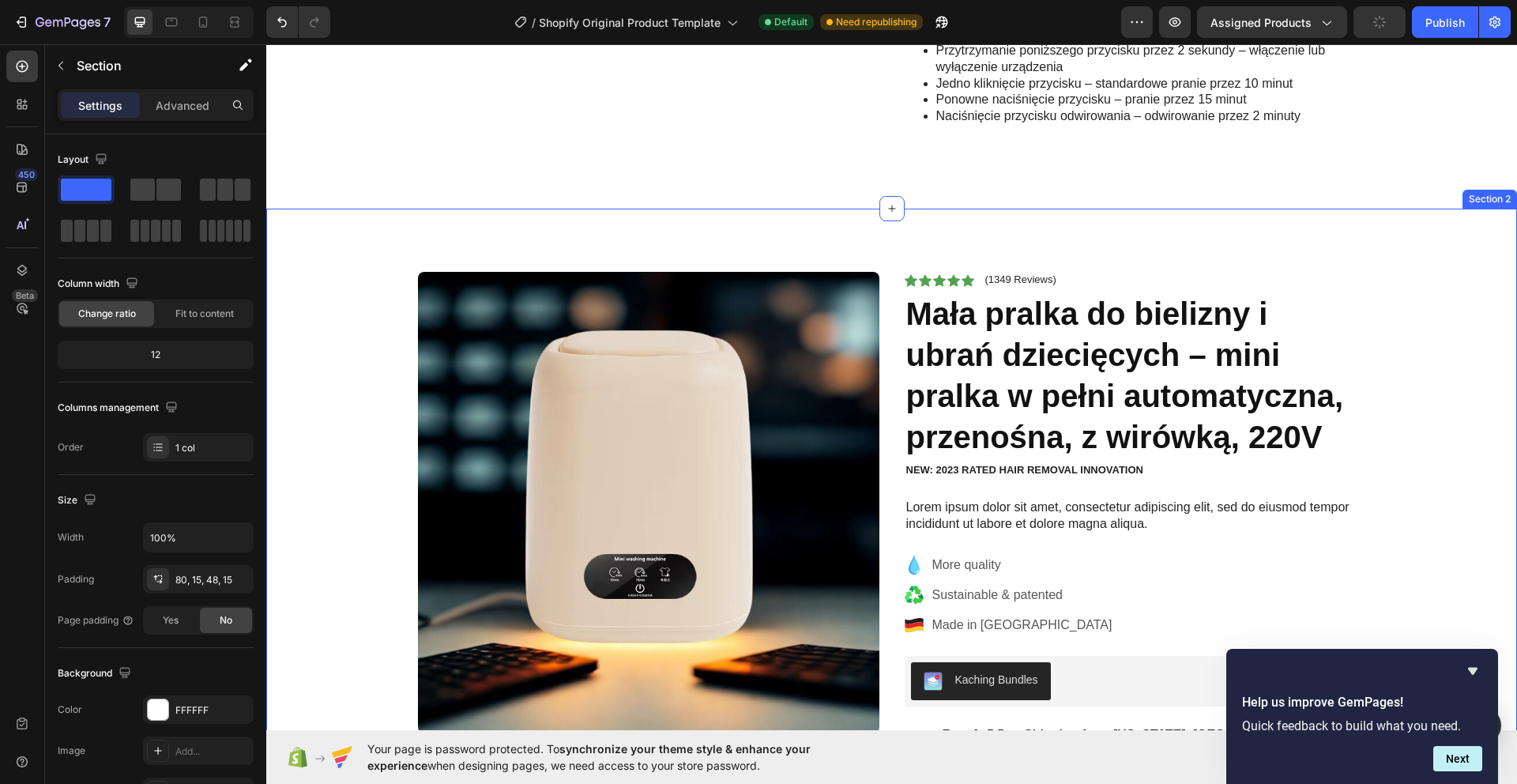
scroll to position [1014, 0]
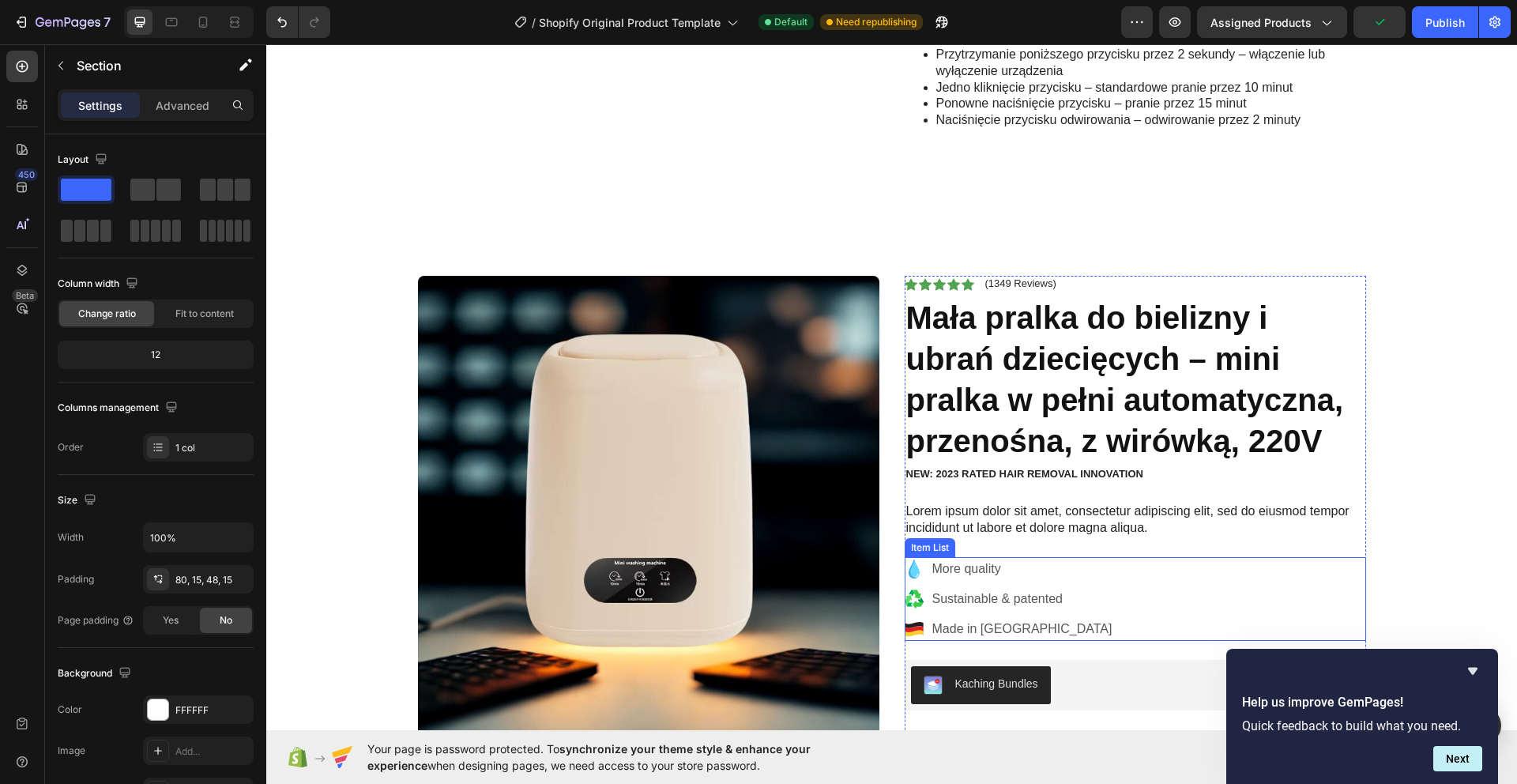
click at [1133, 570] on div "More quality Sustainable & patented Made in [GEOGRAPHIC_DATA]" at bounding box center [1135, 598] width 461 height 84
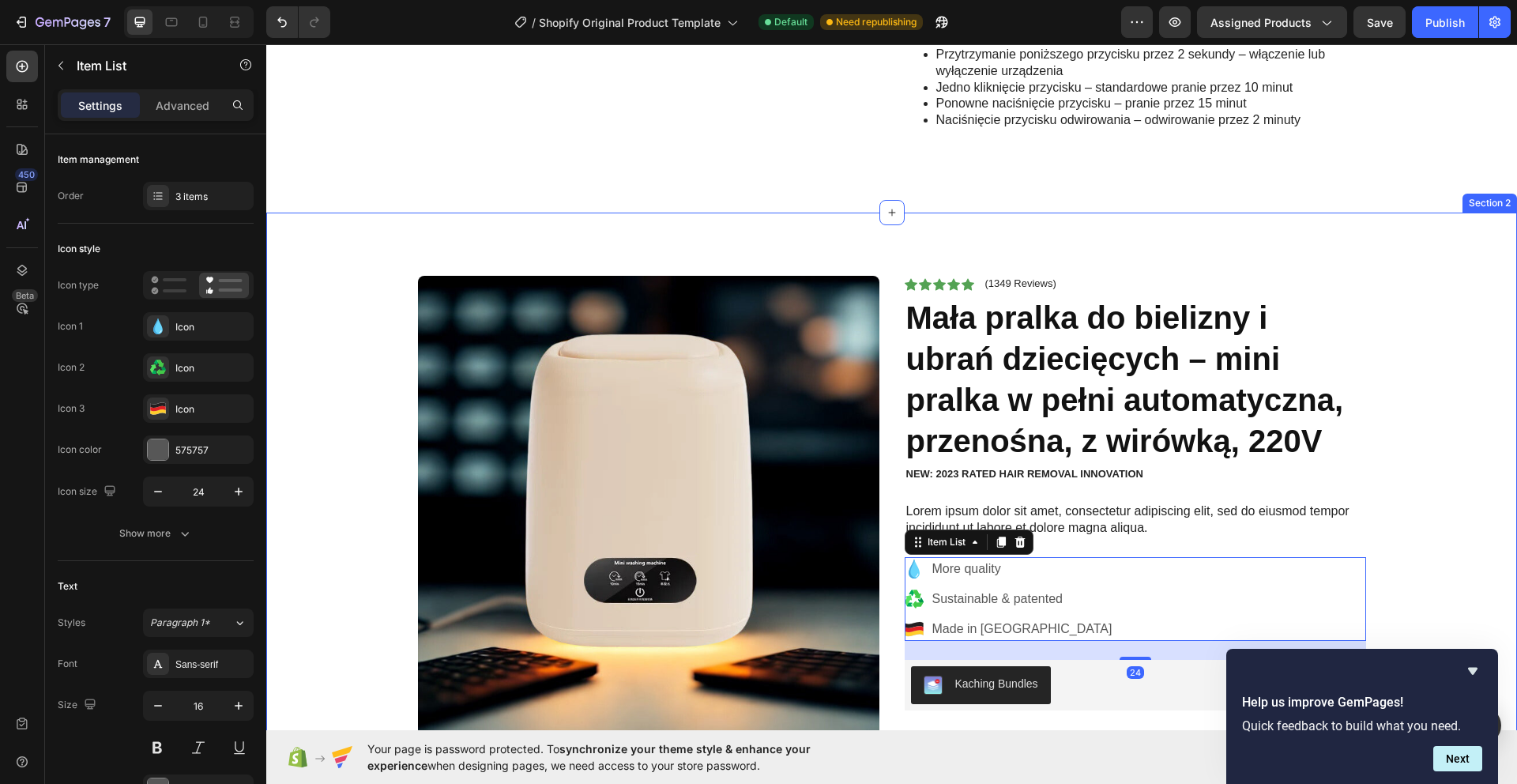
click at [1047, 241] on div "Product Images Icon Icon Icon Icon Icon Icon List (1349 Reviews) Text Block Row…" at bounding box center [891, 562] width 1251 height 701
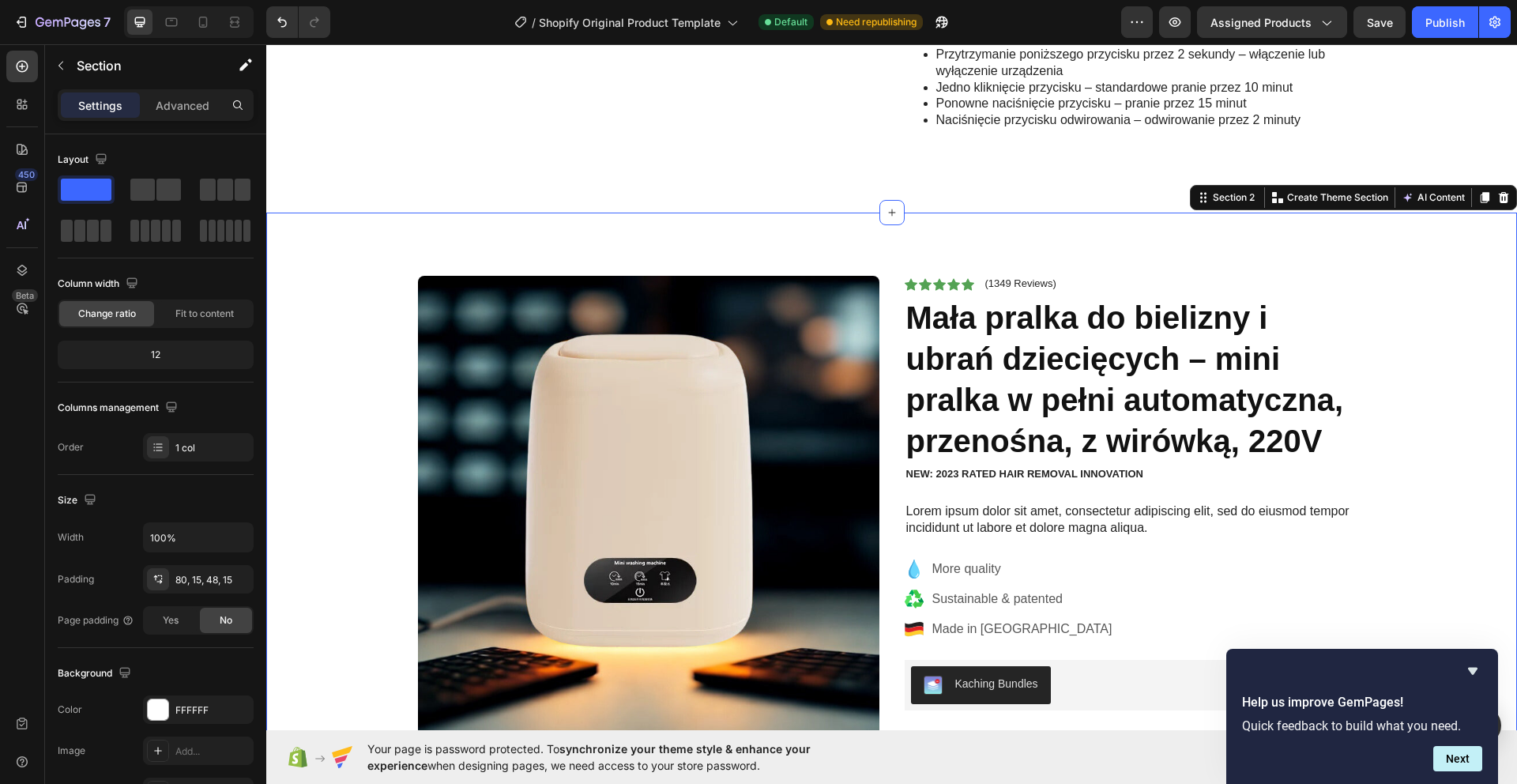
drag, startPoint x: 1505, startPoint y: 197, endPoint x: 1423, endPoint y: 212, distance: 83.4
click at [1505, 197] on icon at bounding box center [1504, 197] width 12 height 12
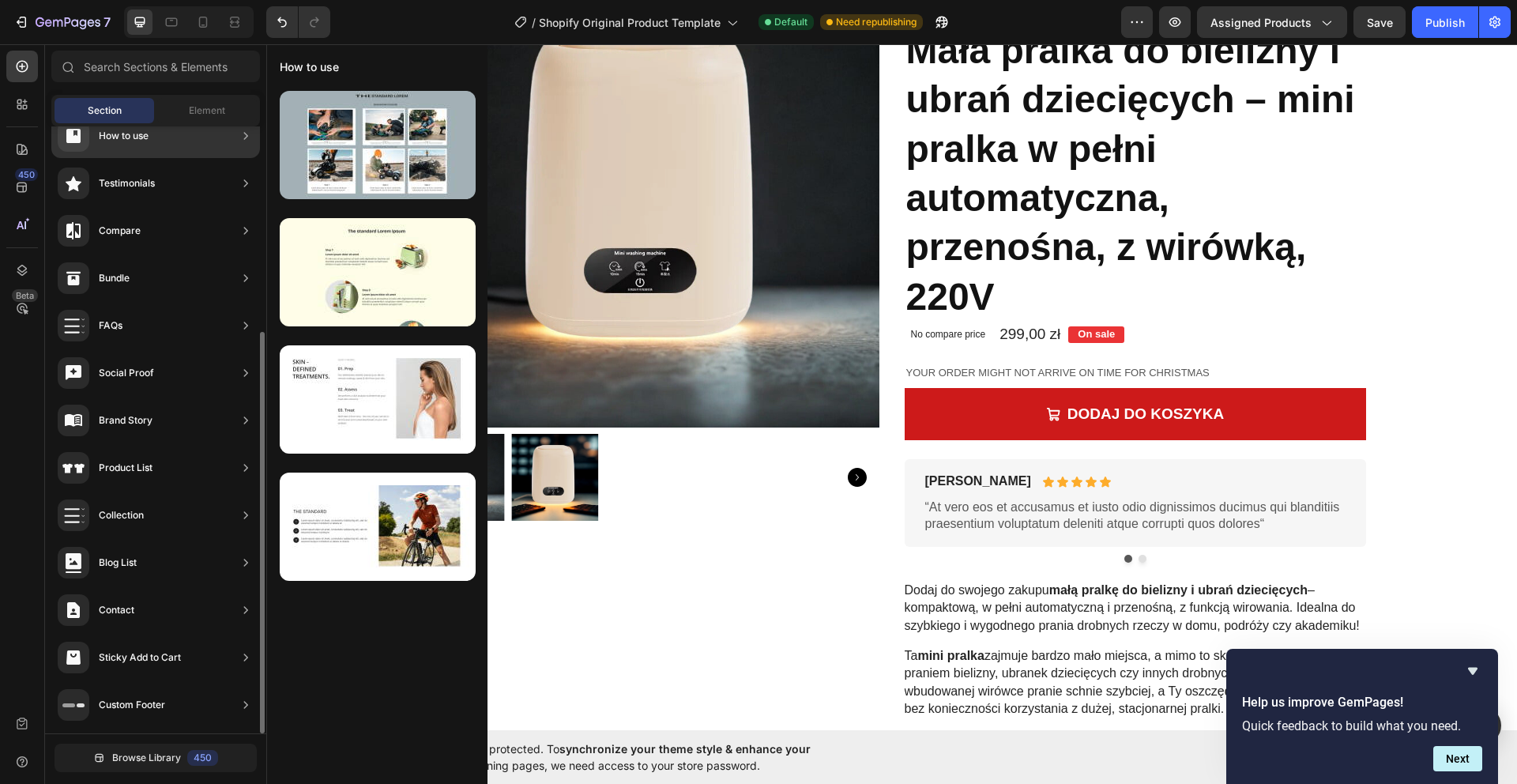
scroll to position [0, 0]
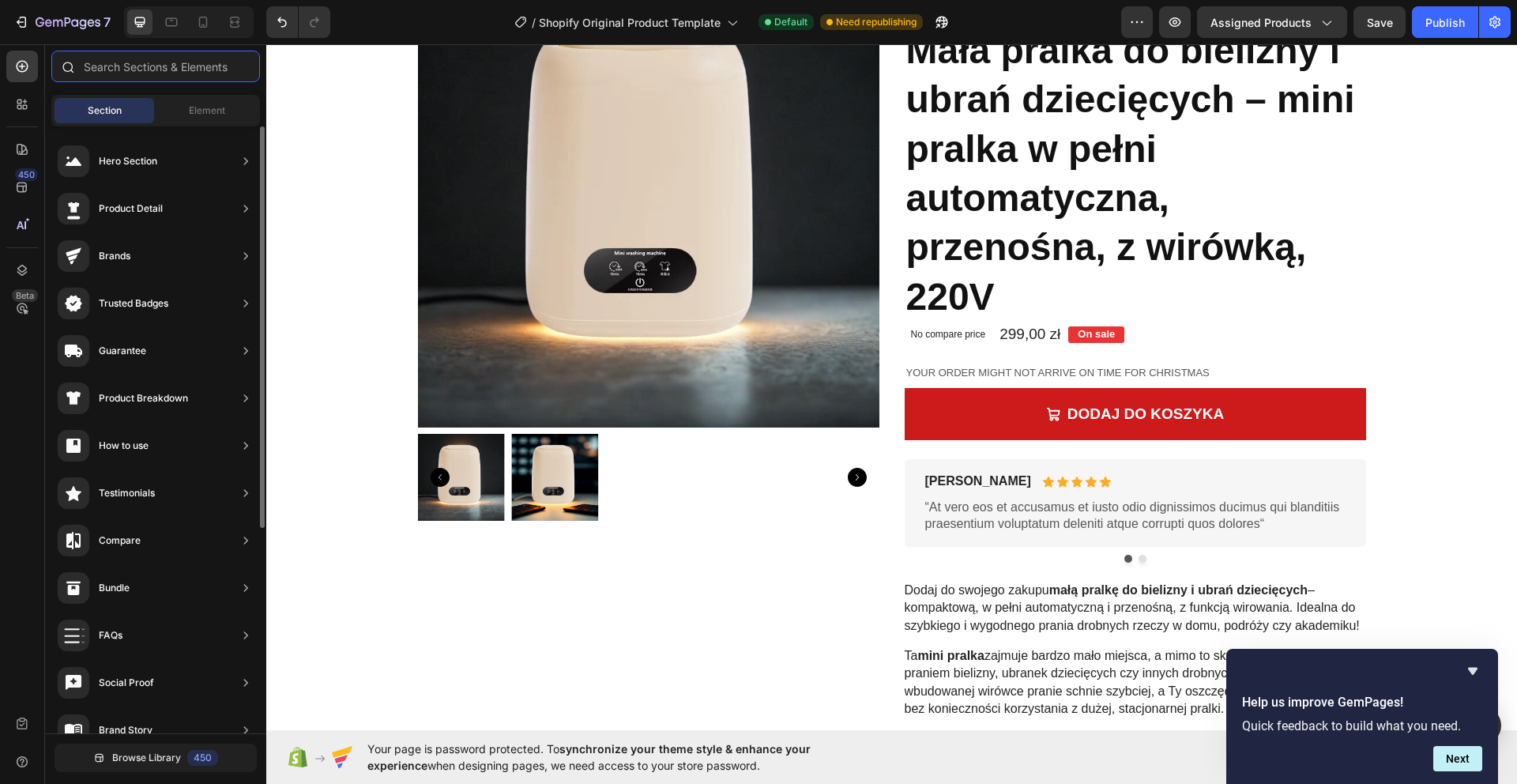
click at [160, 68] on input "text" at bounding box center [156, 66] width 209 height 32
click at [202, 104] on span "Element" at bounding box center [207, 110] width 36 height 14
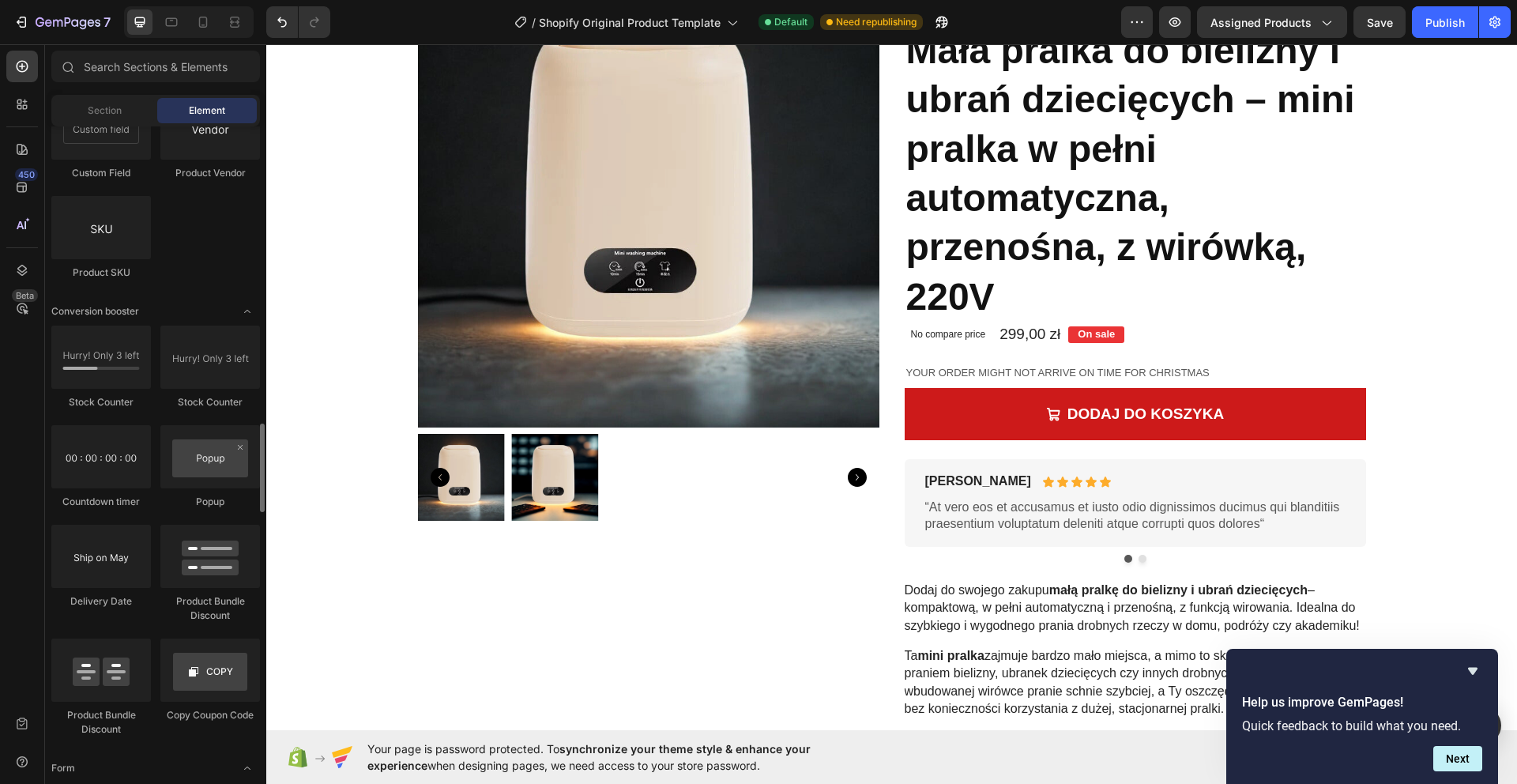
scroll to position [3109, 0]
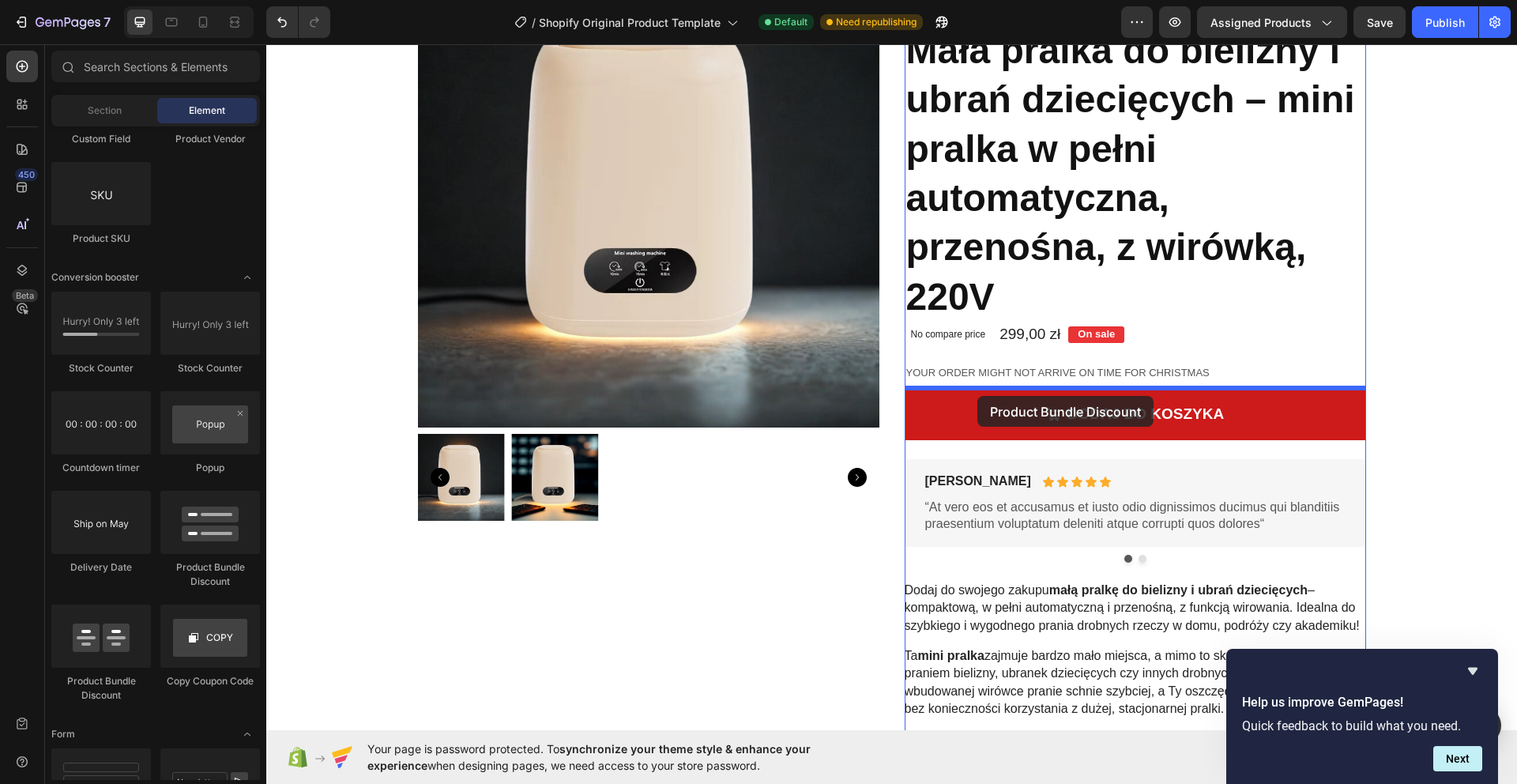
drag, startPoint x: 460, startPoint y: 576, endPoint x: 977, endPoint y: 396, distance: 547.4
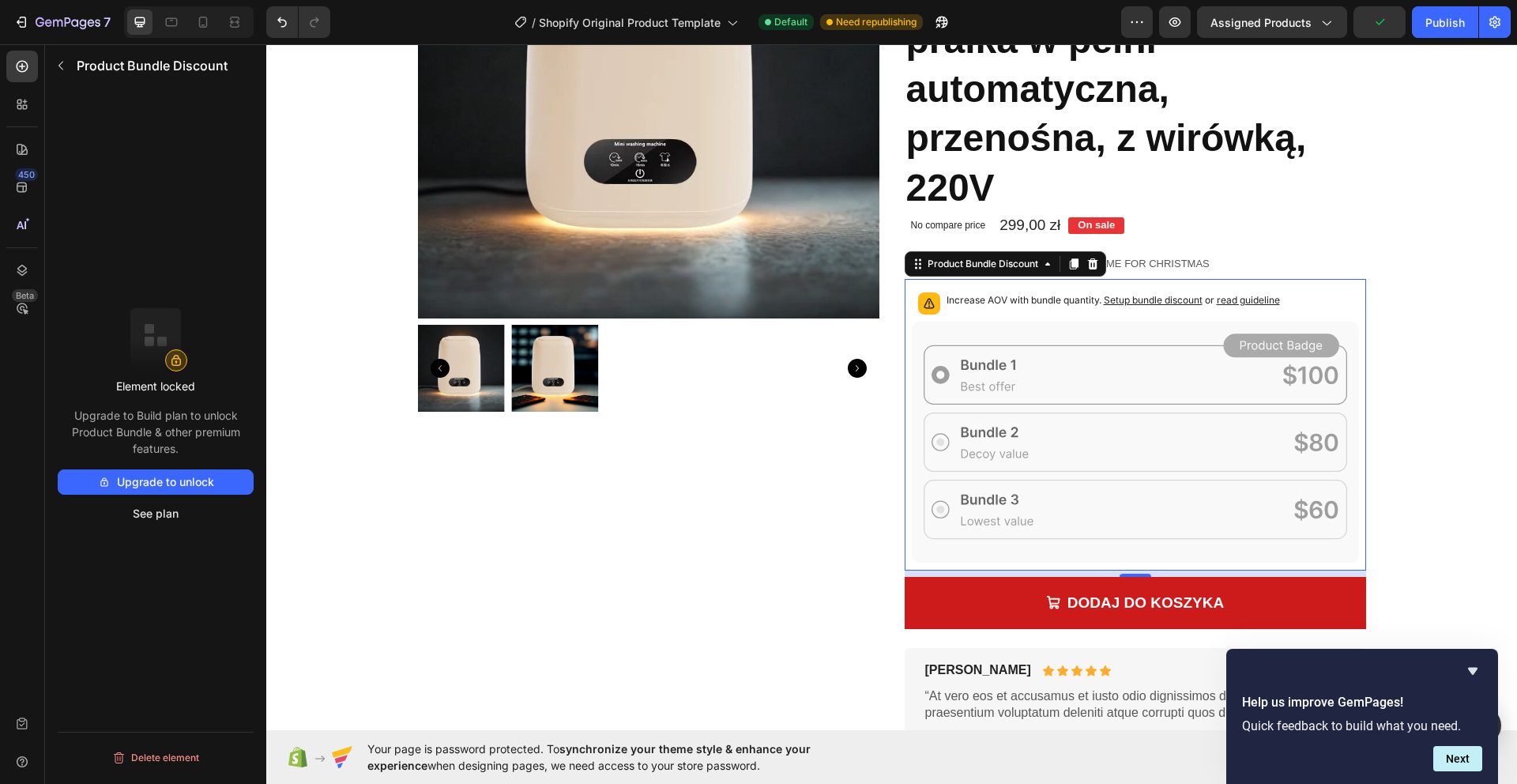
scroll to position [288, 0]
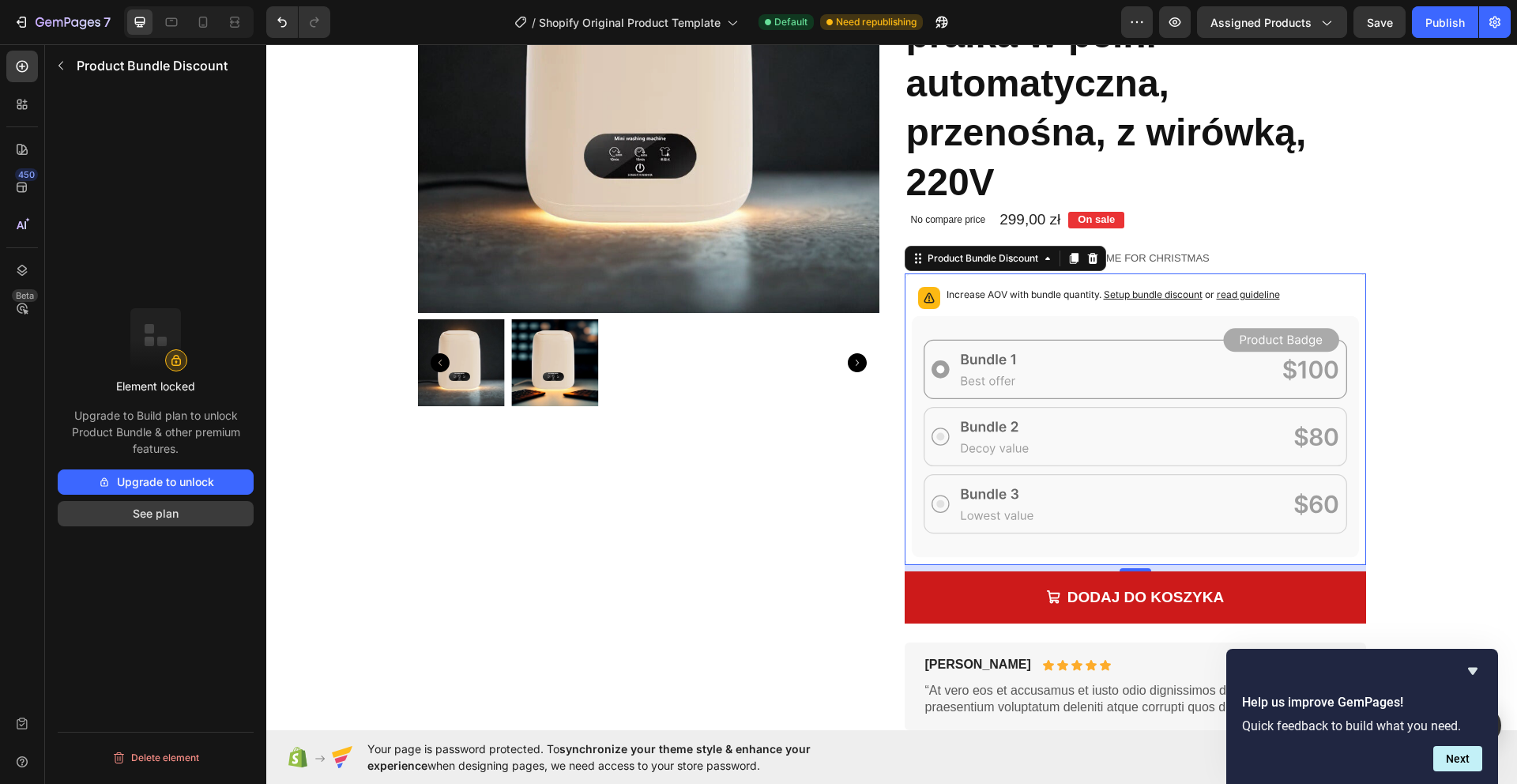
click at [170, 511] on button "See plan" at bounding box center [156, 514] width 196 height 26
click at [142, 509] on button "See plan" at bounding box center [156, 514] width 196 height 26
click at [195, 469] on button "Upgrade to unlock" at bounding box center [156, 482] width 196 height 26
click at [189, 472] on button "Upgrade to unlock" at bounding box center [156, 482] width 196 height 26
click at [68, 70] on button "button" at bounding box center [61, 65] width 26 height 26
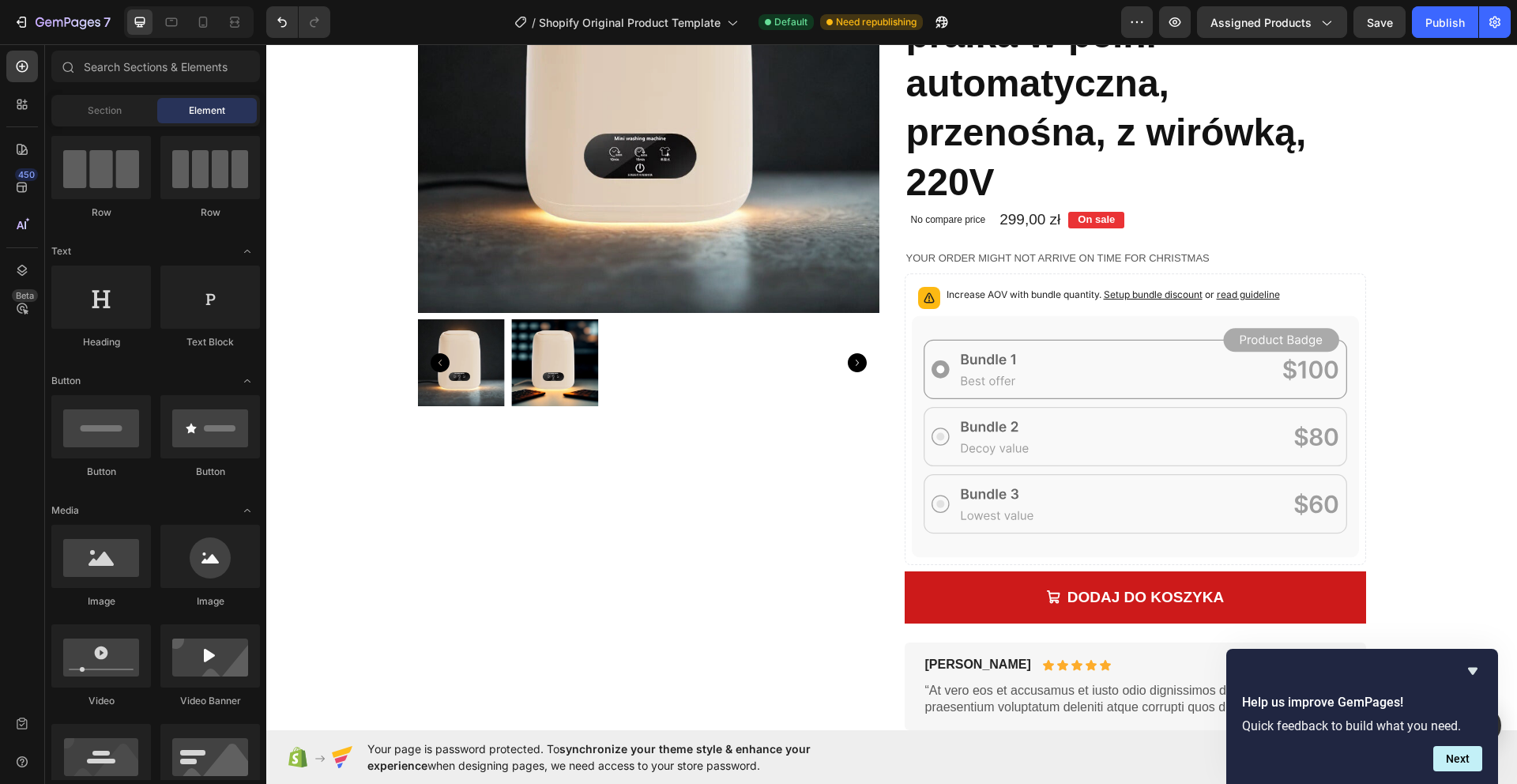
scroll to position [0, 0]
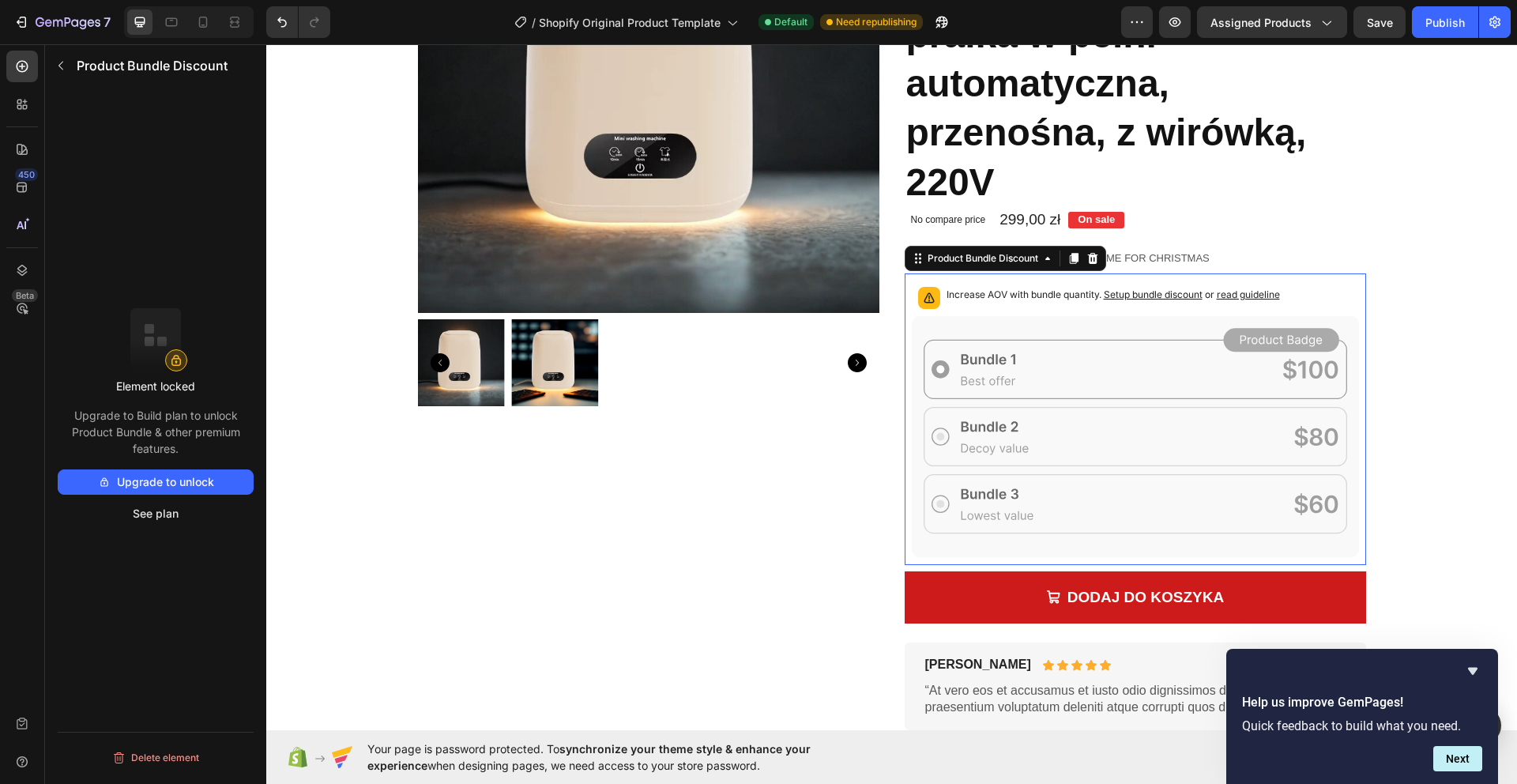
click at [1094, 383] on icon at bounding box center [1135, 436] width 447 height 241
drag, startPoint x: 1090, startPoint y: 256, endPoint x: 1044, endPoint y: 255, distance: 46.0
click at [1090, 256] on icon at bounding box center [1093, 258] width 11 height 11
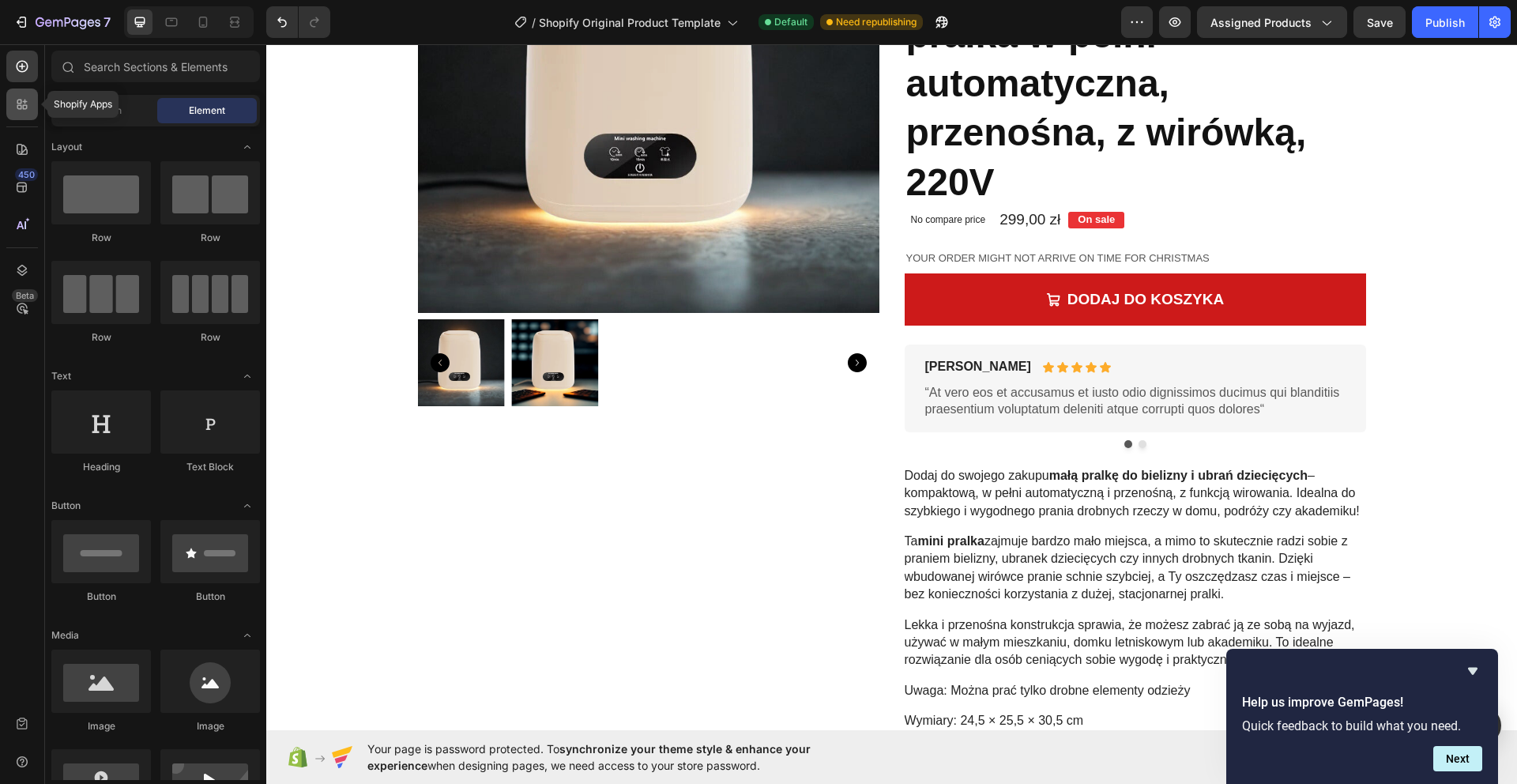
click at [24, 100] on icon at bounding box center [25, 102] width 4 height 4
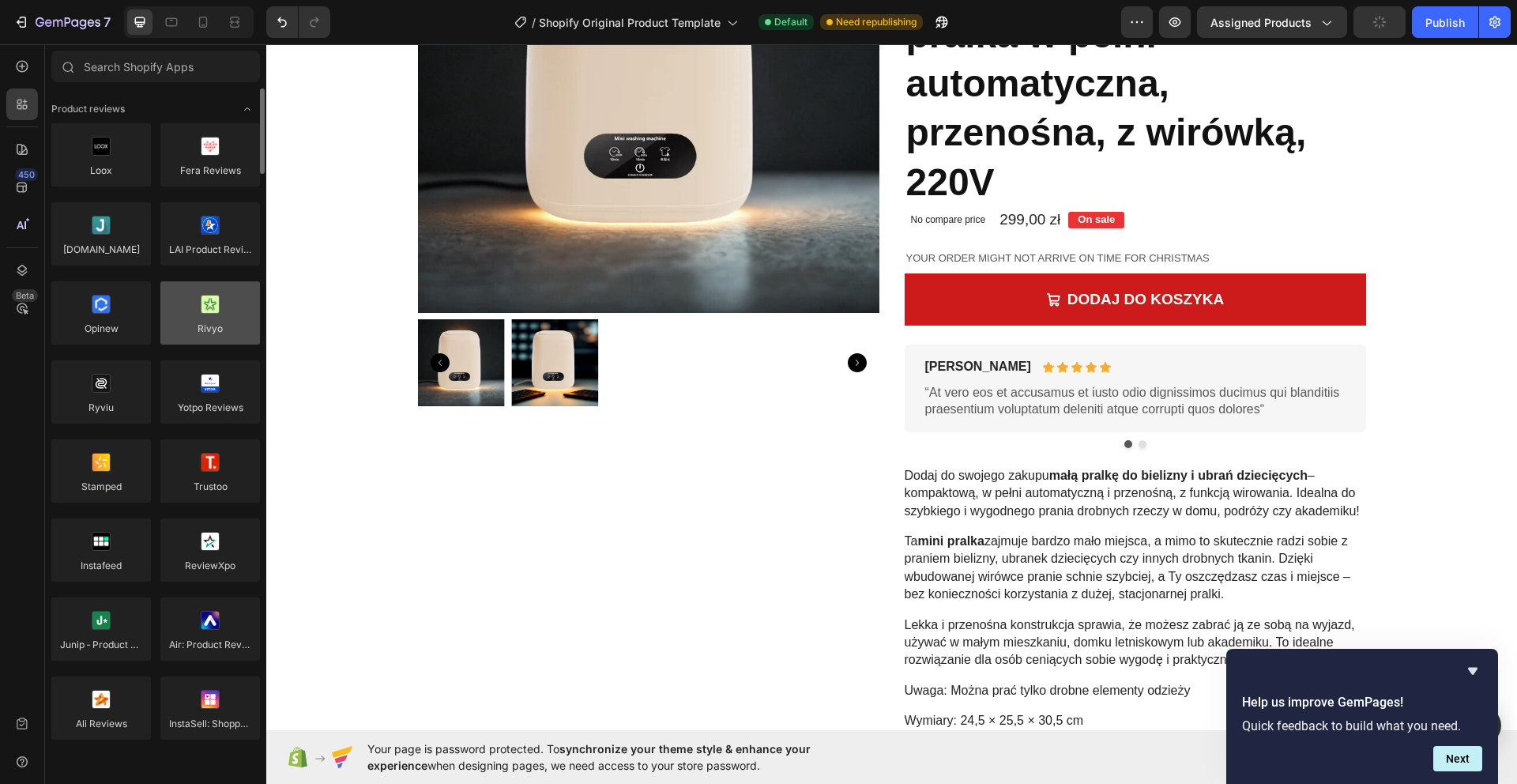
click at [201, 310] on div at bounding box center [210, 312] width 100 height 63
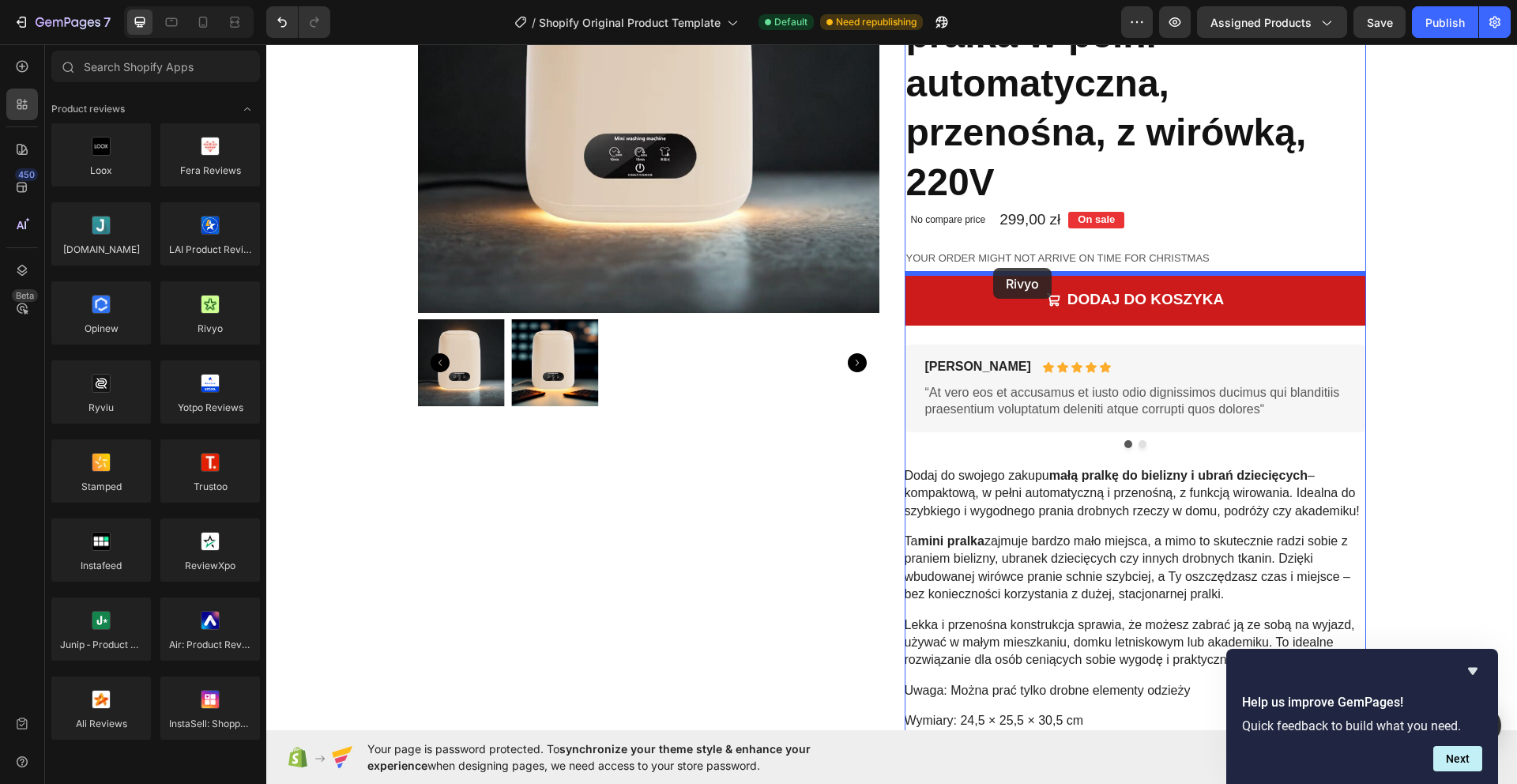
drag, startPoint x: 826, startPoint y: 345, endPoint x: 993, endPoint y: 268, distance: 183.9
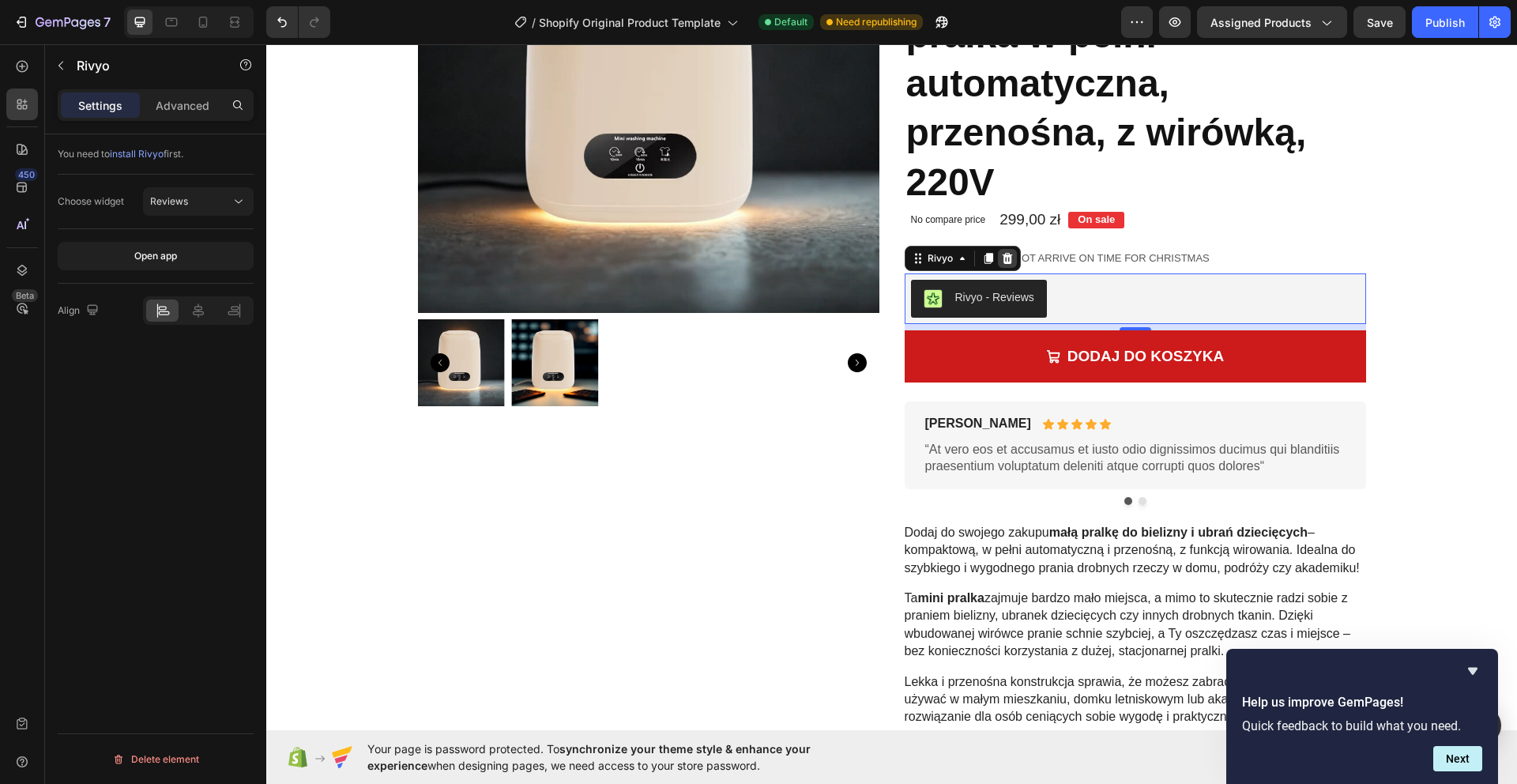
click at [1002, 259] on icon at bounding box center [1007, 258] width 11 height 11
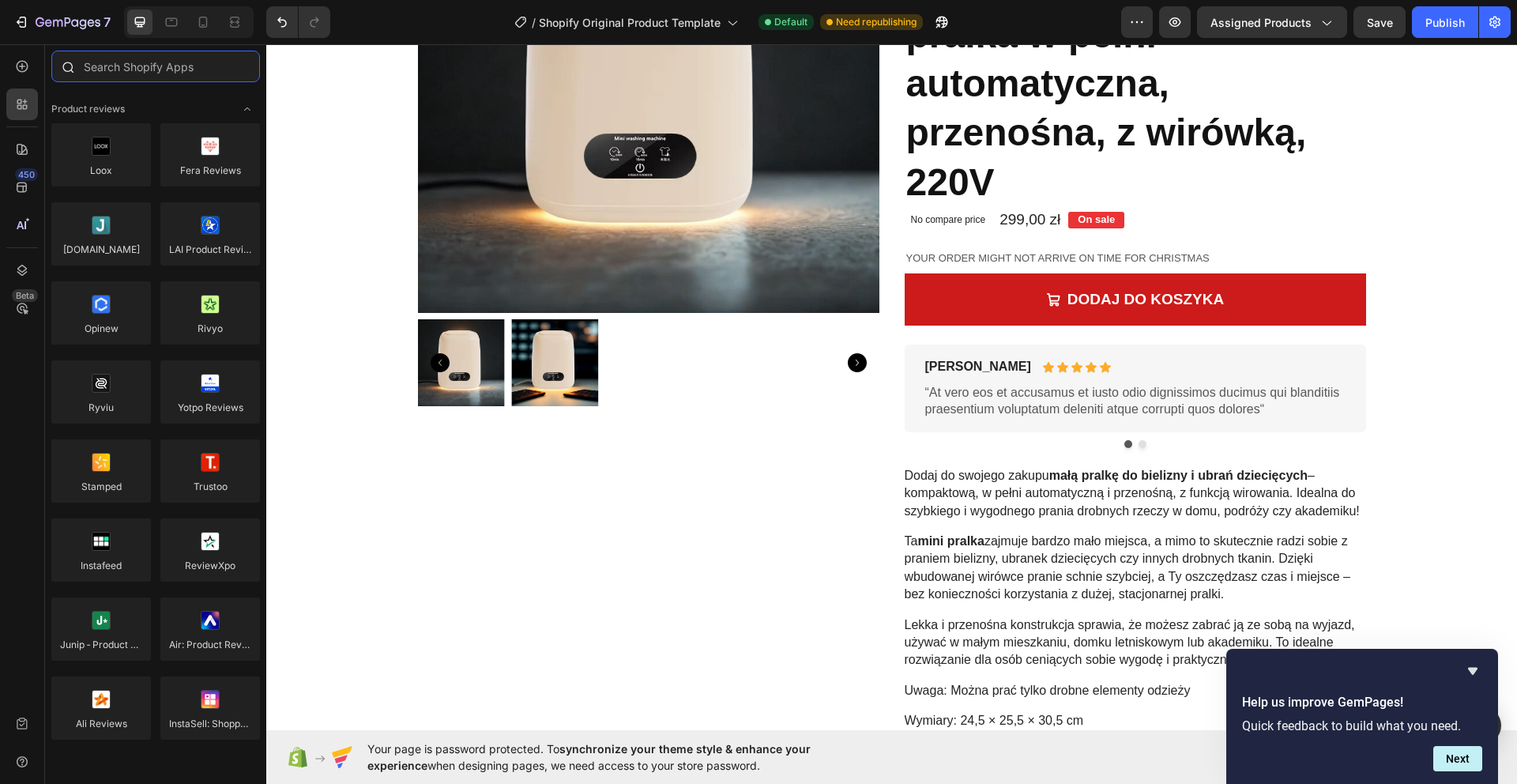
click at [152, 76] on input "text" at bounding box center [156, 66] width 209 height 32
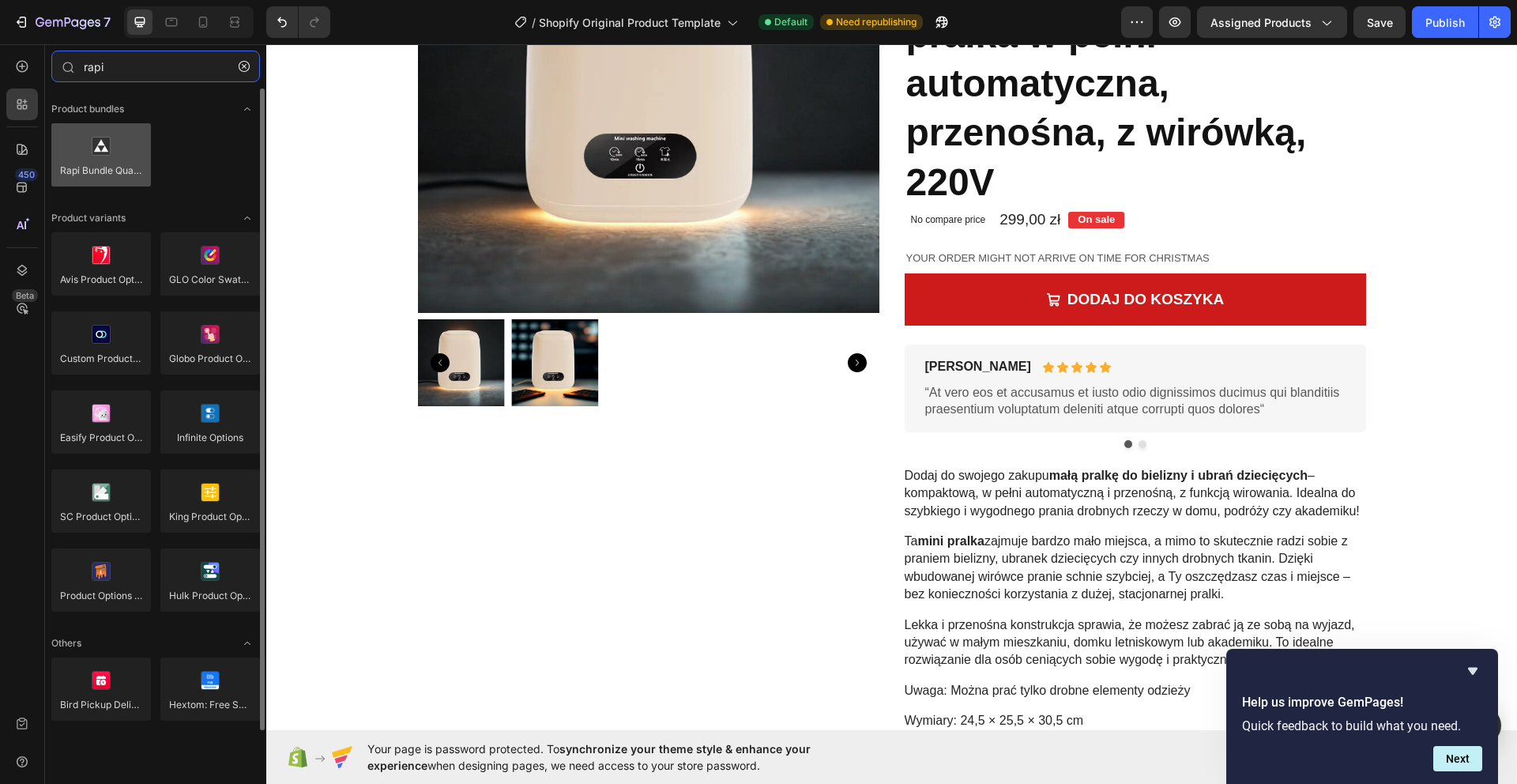
type input "rapi"
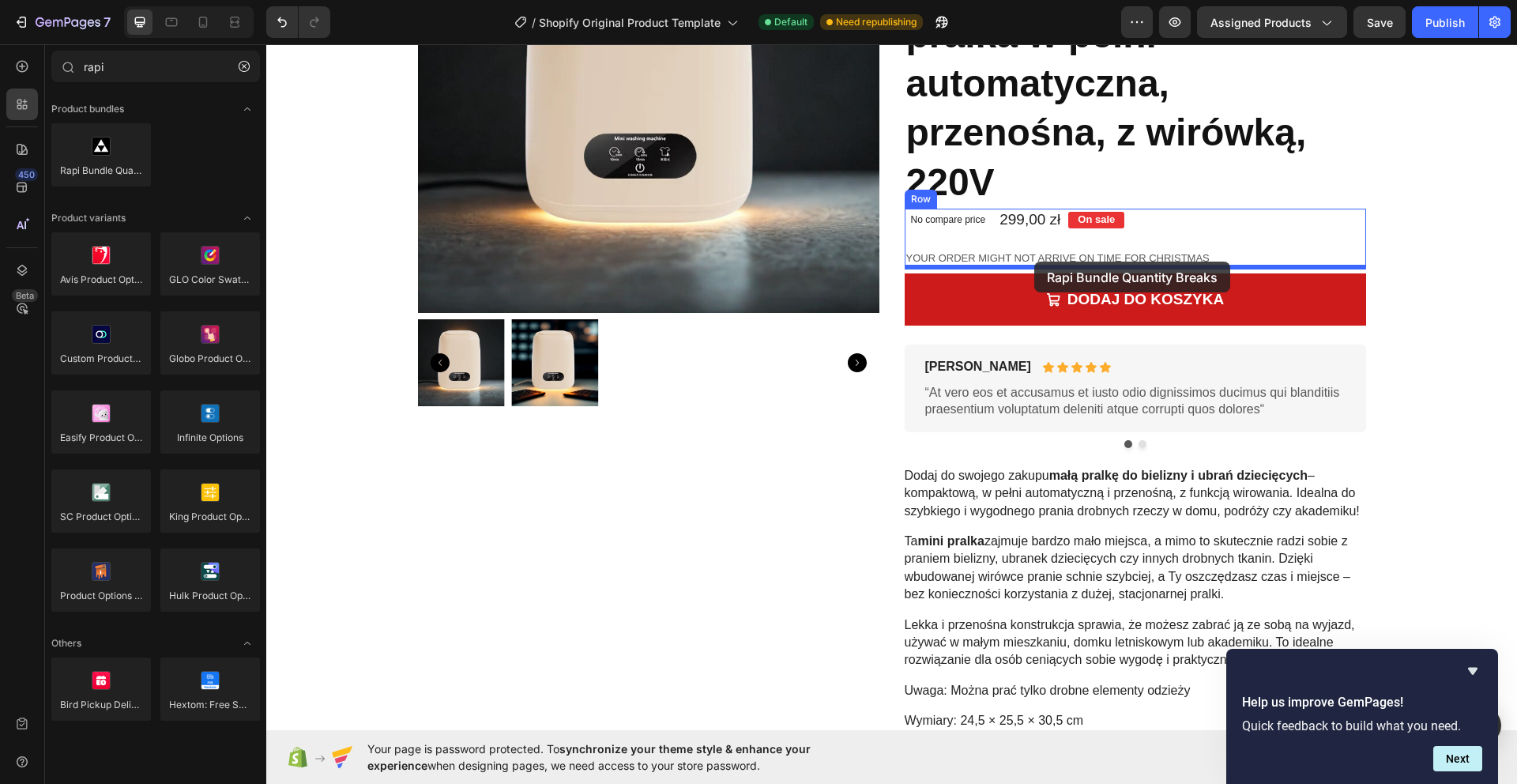
drag, startPoint x: 375, startPoint y: 194, endPoint x: 1034, endPoint y: 262, distance: 662.5
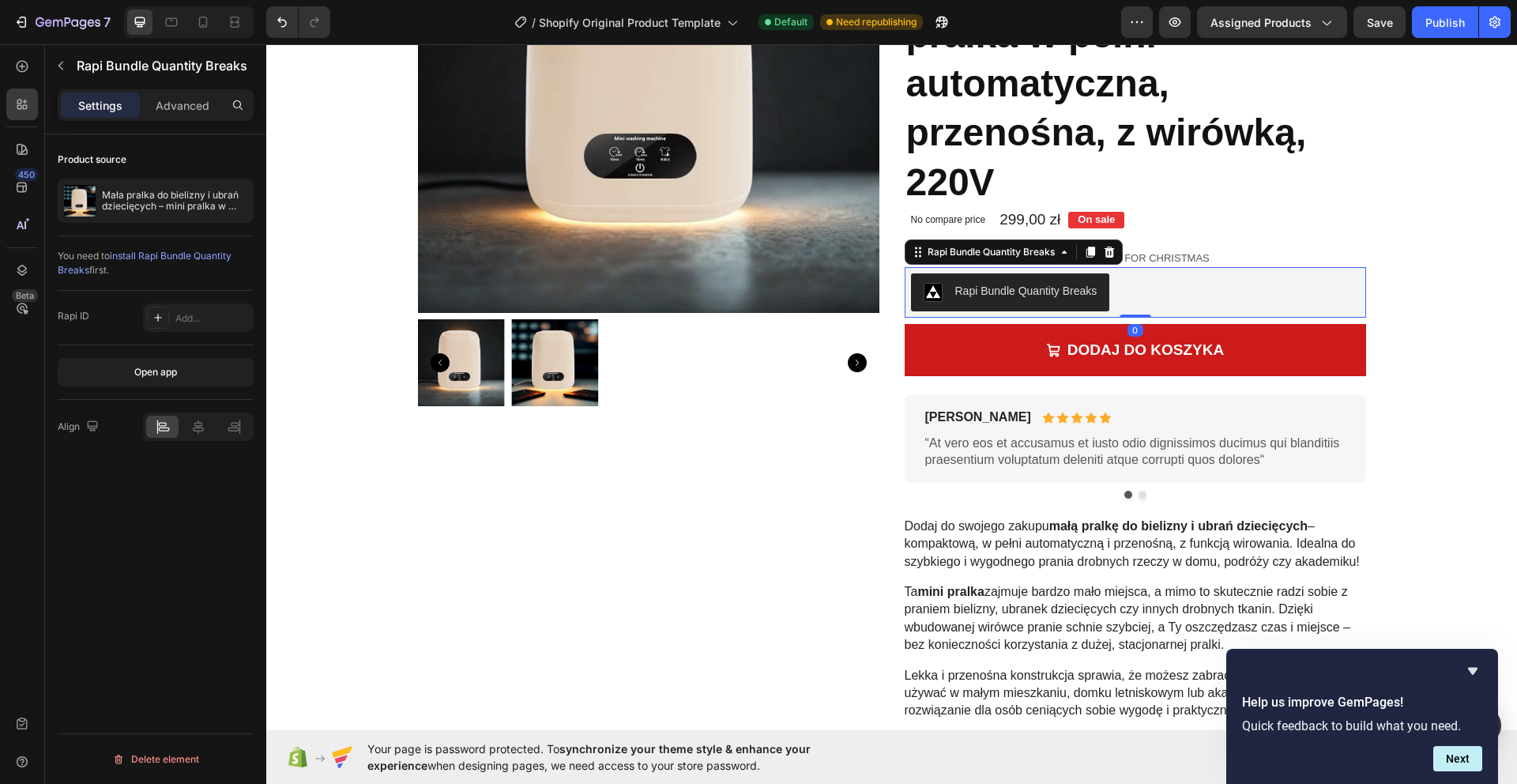
click at [1025, 280] on button "Rapi Bundle Quantity Breaks" at bounding box center [1010, 292] width 199 height 38
drag, startPoint x: 1438, startPoint y: 33, endPoint x: 1414, endPoint y: 44, distance: 26.4
click at [1438, 33] on button "Publish" at bounding box center [1445, 22] width 66 height 32
click at [1137, 295] on div "Rapi Bundle Quantity Breaks" at bounding box center [1135, 292] width 449 height 38
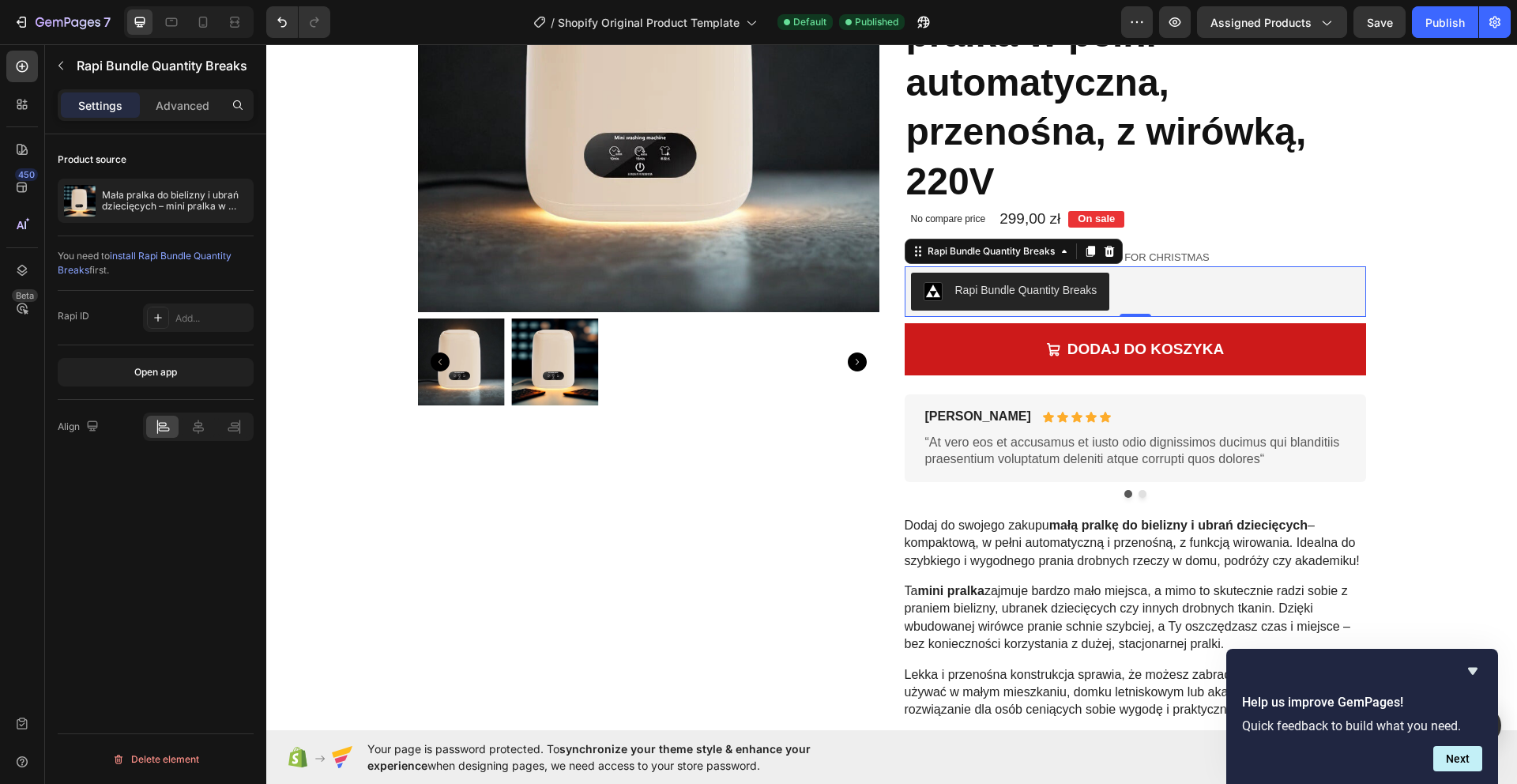
click at [1093, 291] on div "Rapi Bundle Quantity Breaks" at bounding box center [1025, 290] width 142 height 17
click at [188, 256] on span "install Rapi Bundle Quantity Breaks" at bounding box center [144, 262] width 174 height 26
click at [204, 317] on div "Add..." at bounding box center [212, 318] width 74 height 14
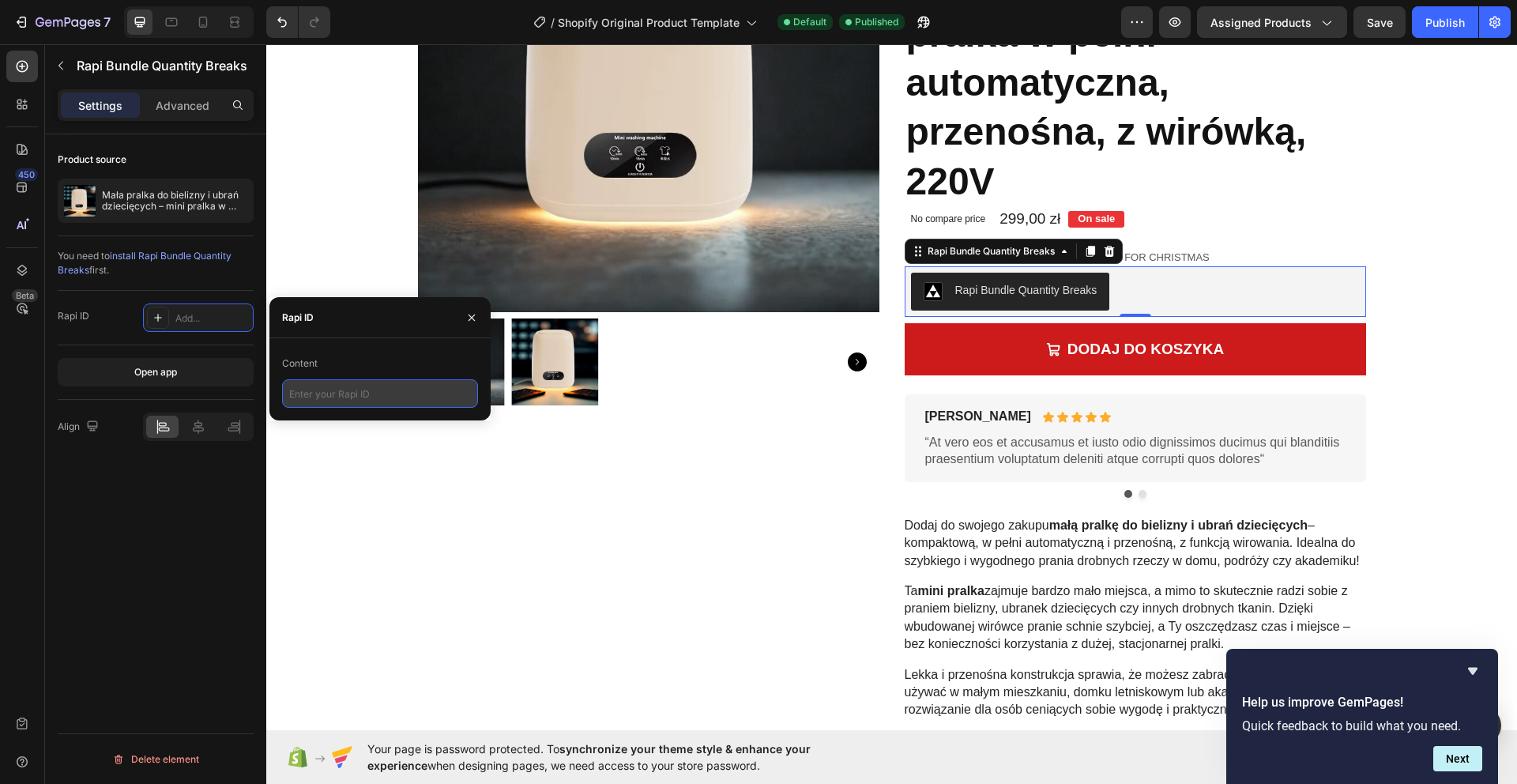
click at [354, 398] on input "text" at bounding box center [380, 393] width 196 height 28
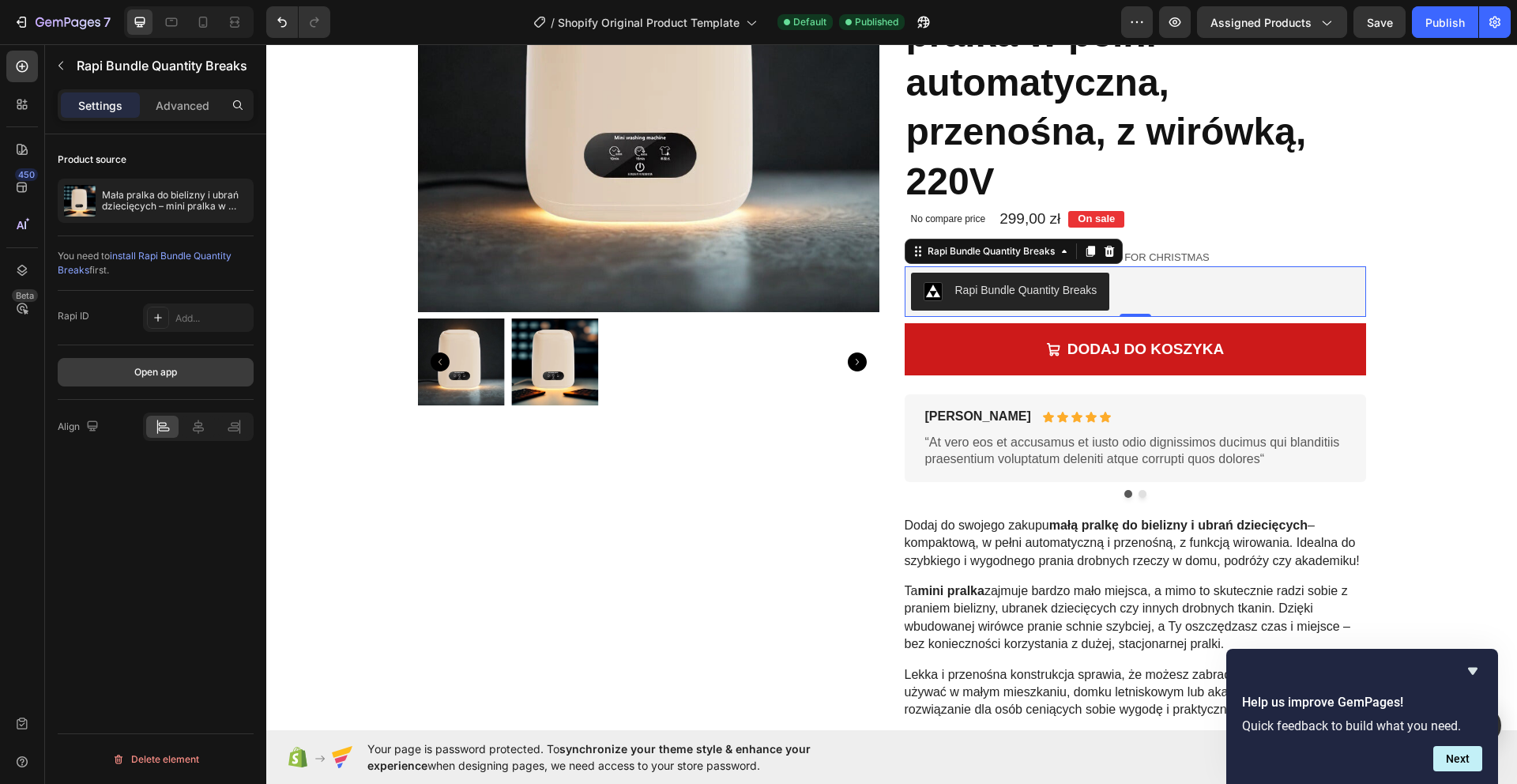
click at [193, 377] on button "Open app" at bounding box center [156, 372] width 196 height 28
click at [172, 111] on p "Advanced" at bounding box center [182, 105] width 54 height 17
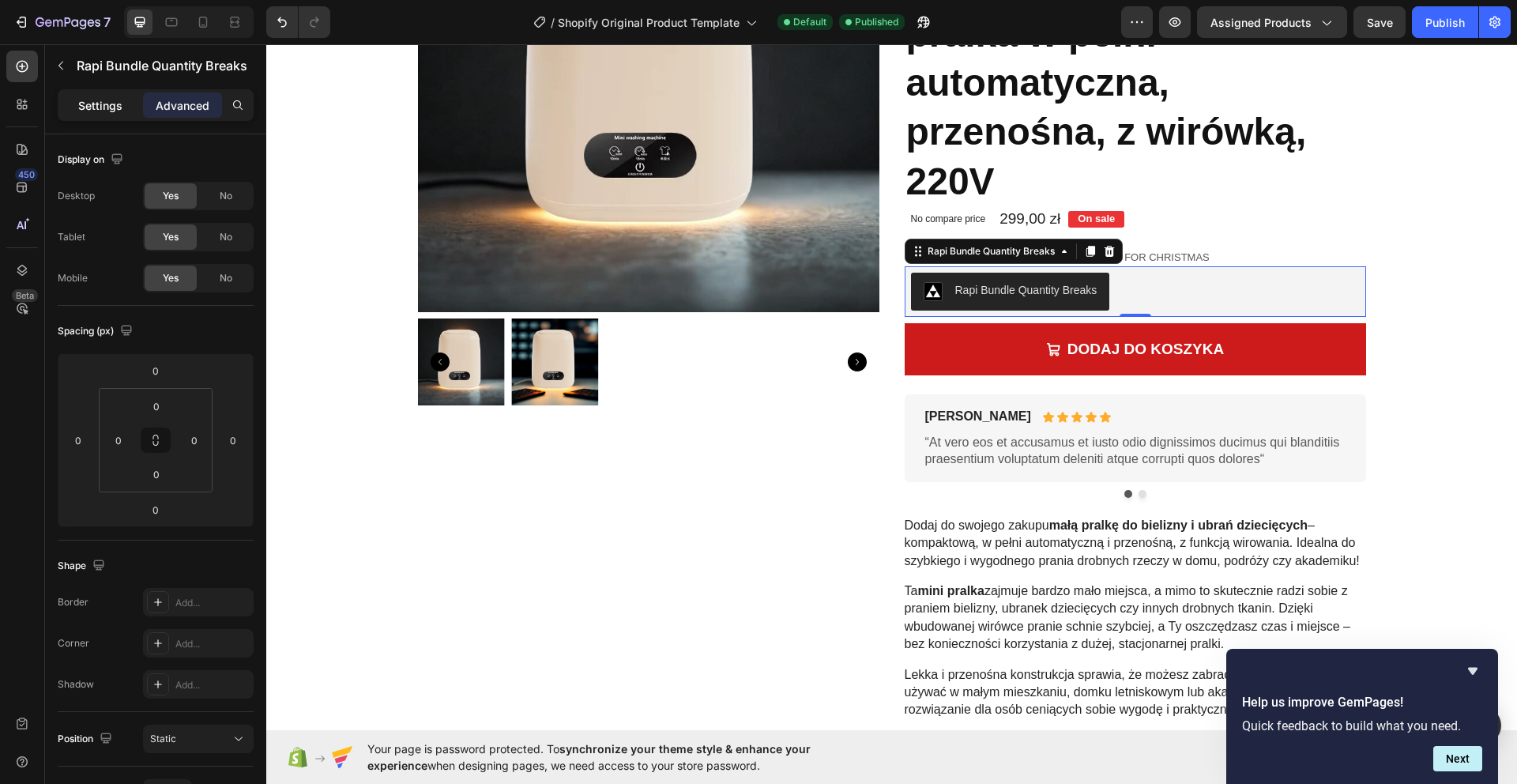
click at [114, 108] on p "Settings" at bounding box center [100, 105] width 44 height 17
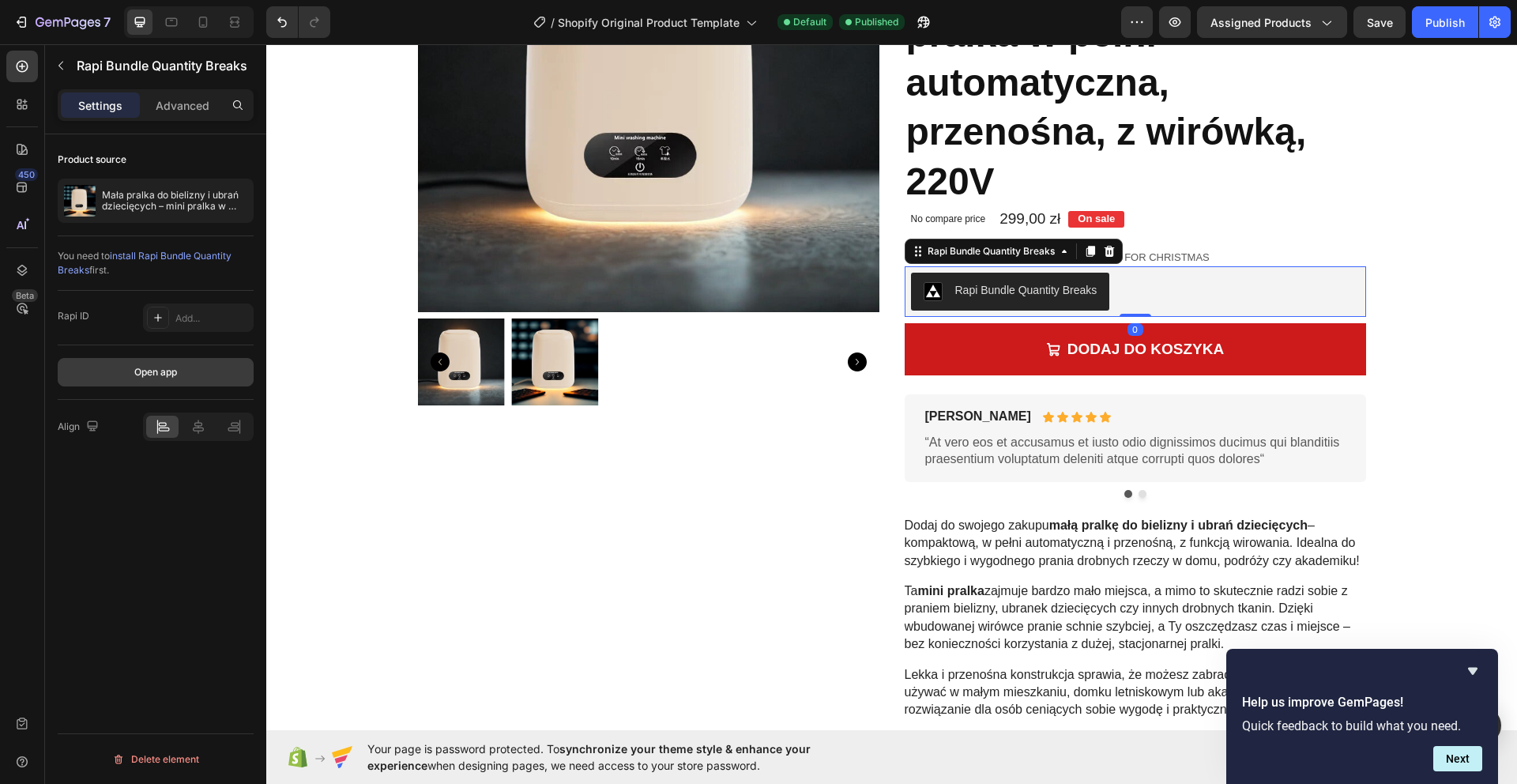
click at [183, 377] on button "Open app" at bounding box center [156, 372] width 196 height 28
click at [1425, 27] on div "Publish" at bounding box center [1445, 22] width 40 height 17
click at [171, 217] on div "Mała pralka do bielizny i ubrań dziecięcych – mini pralka w pełni automatyczna,…" at bounding box center [156, 201] width 196 height 44
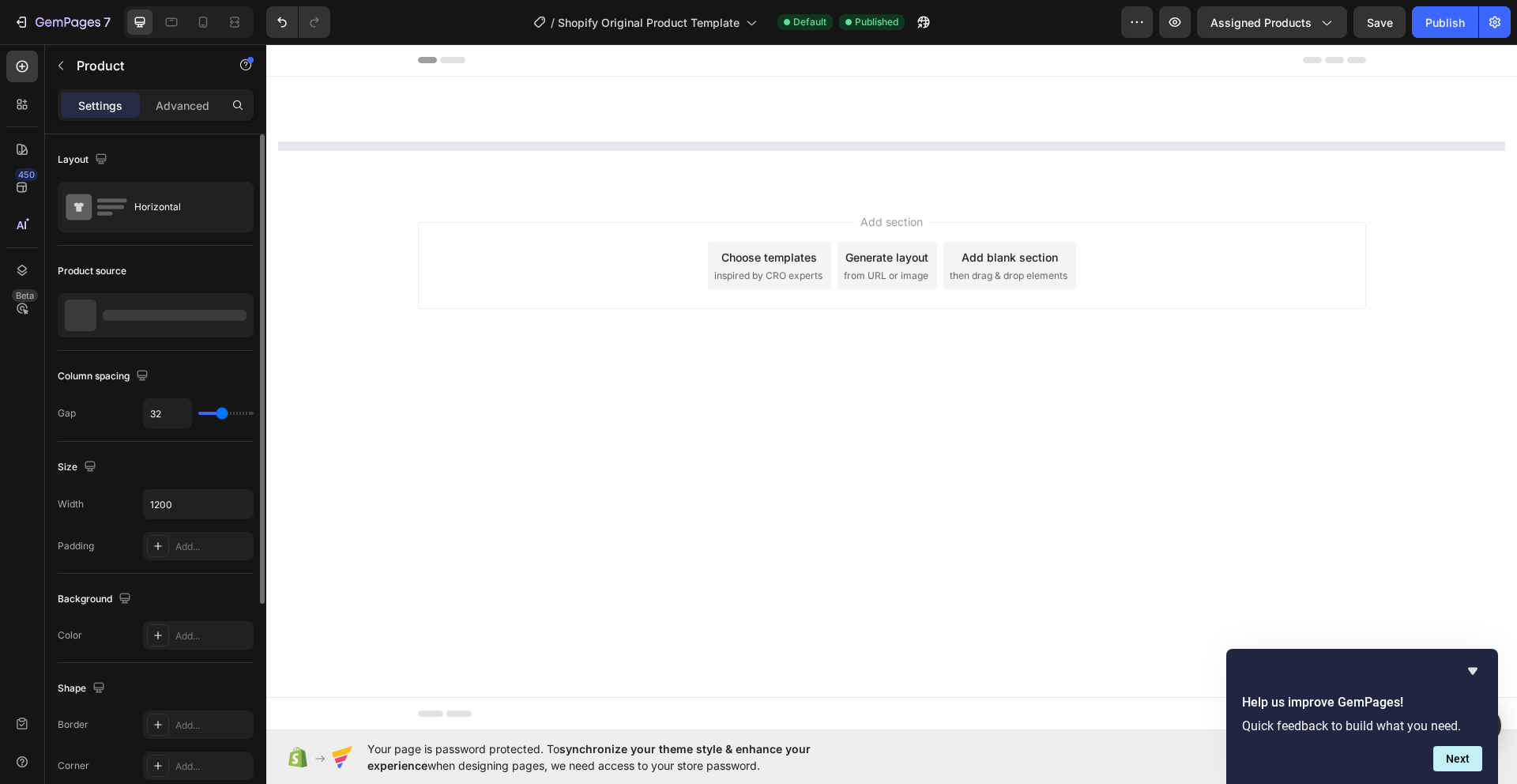
scroll to position [0, 0]
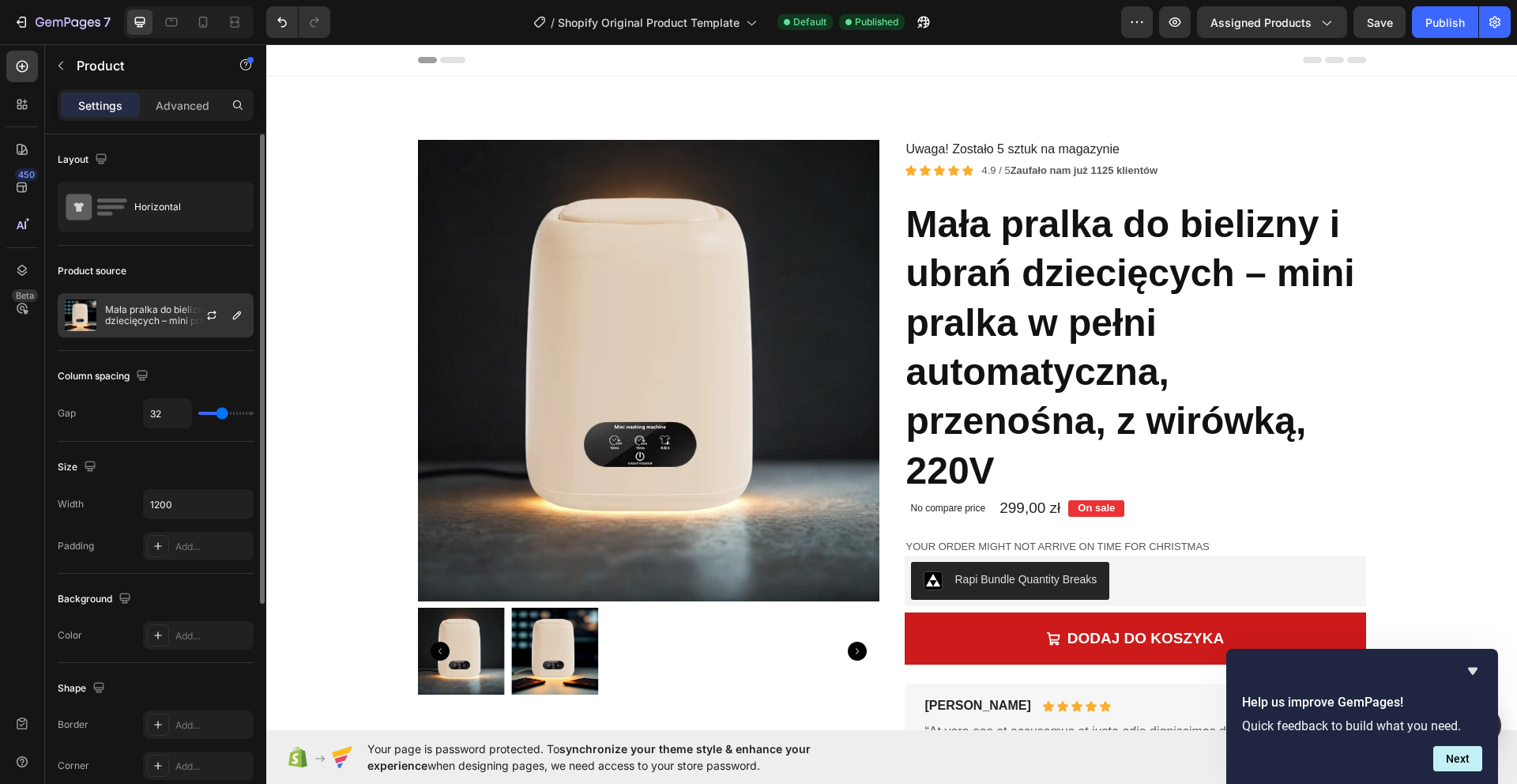
click at [165, 311] on p "Mała pralka do bielizny i ubrań dziecięcych – mini pralka w pełni automatyczna,…" at bounding box center [176, 315] width 141 height 22
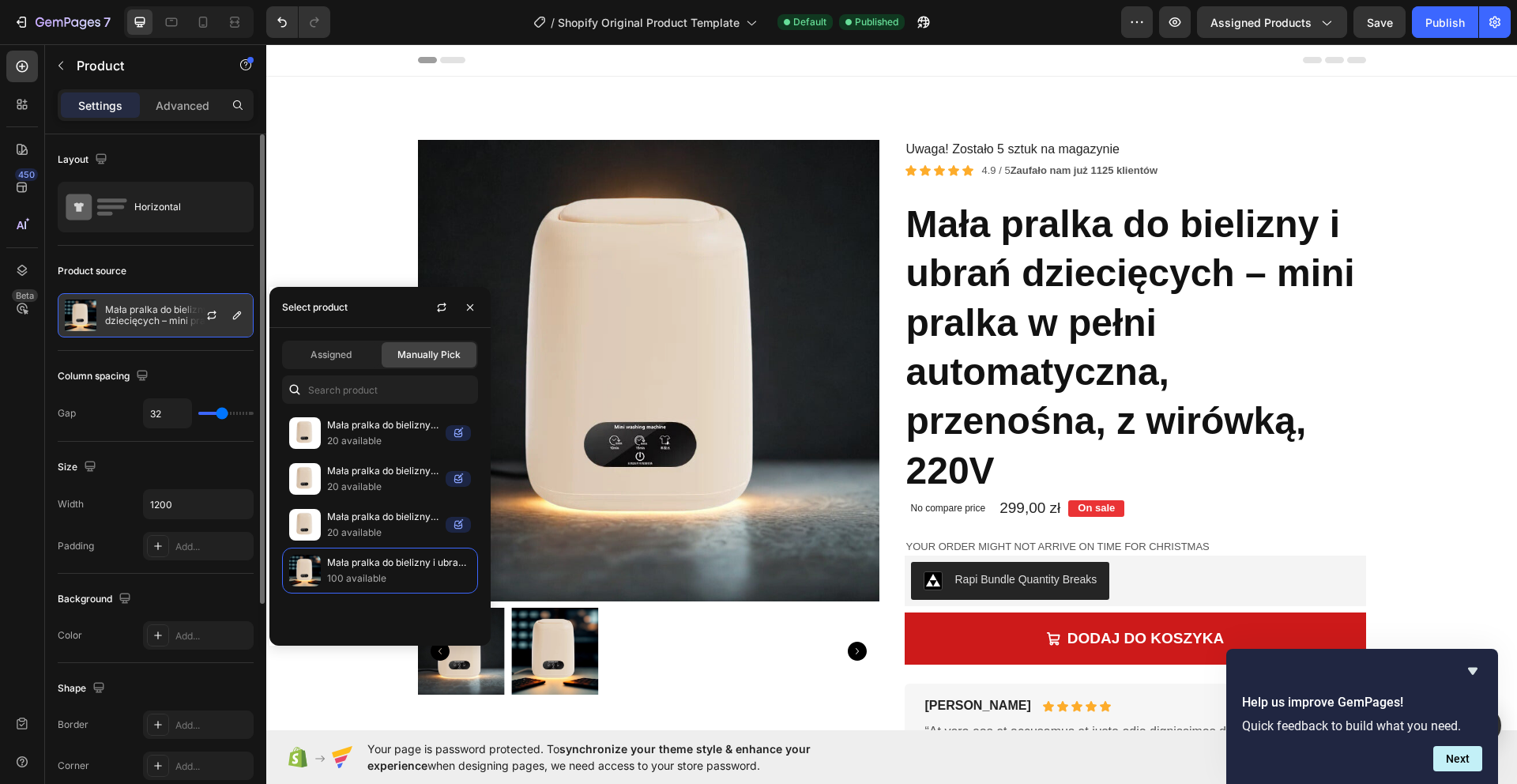
click at [125, 319] on p "Mała pralka do bielizny i ubrań dziecięcych – mini pralka w pełni automatyczna,…" at bounding box center [176, 315] width 141 height 22
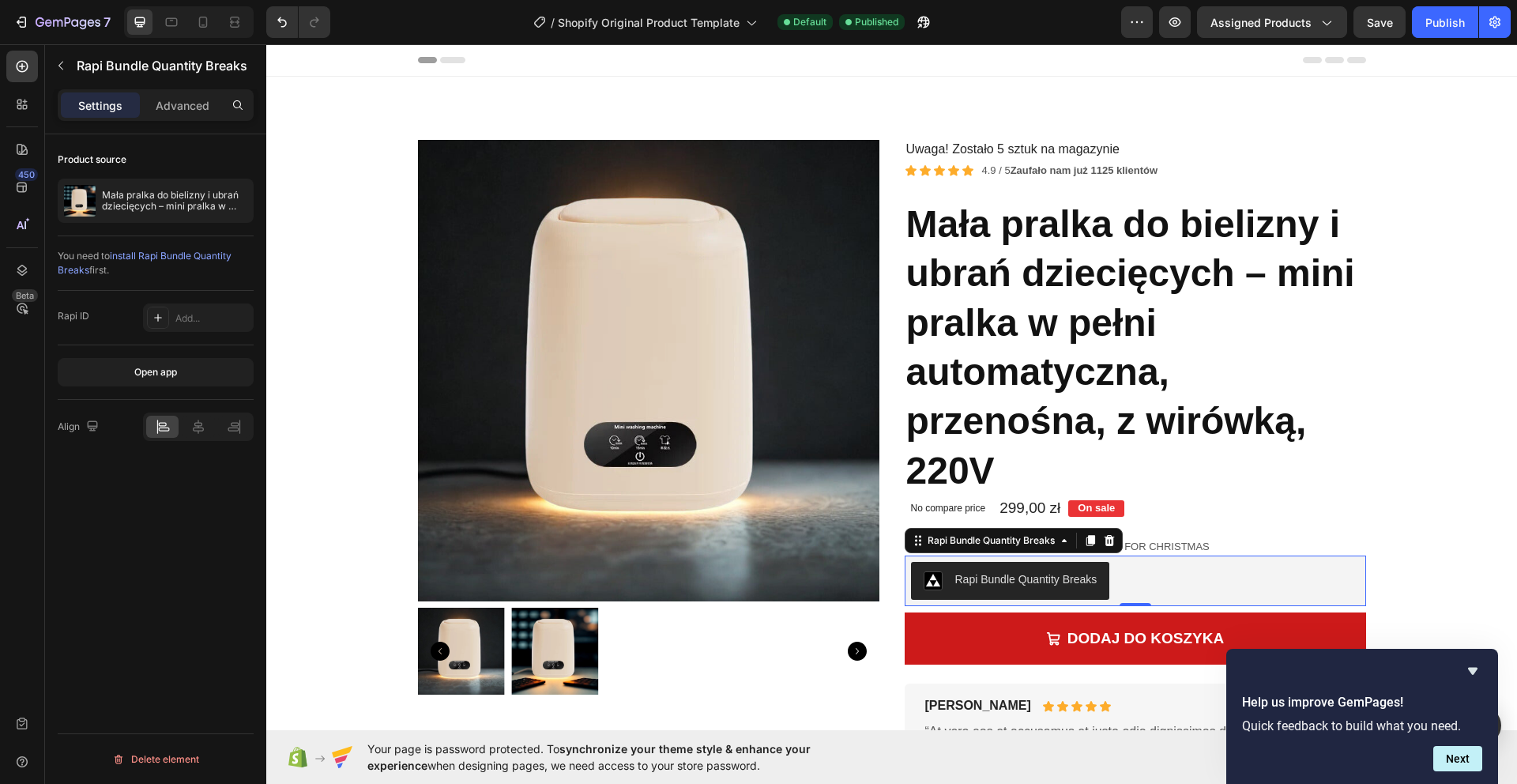
click at [998, 563] on button "Rapi Bundle Quantity Breaks" at bounding box center [1010, 580] width 199 height 38
click at [1000, 571] on div "Rapi Bundle Quantity Breaks" at bounding box center [1025, 579] width 142 height 17
click at [181, 314] on div "Add..." at bounding box center [212, 318] width 74 height 14
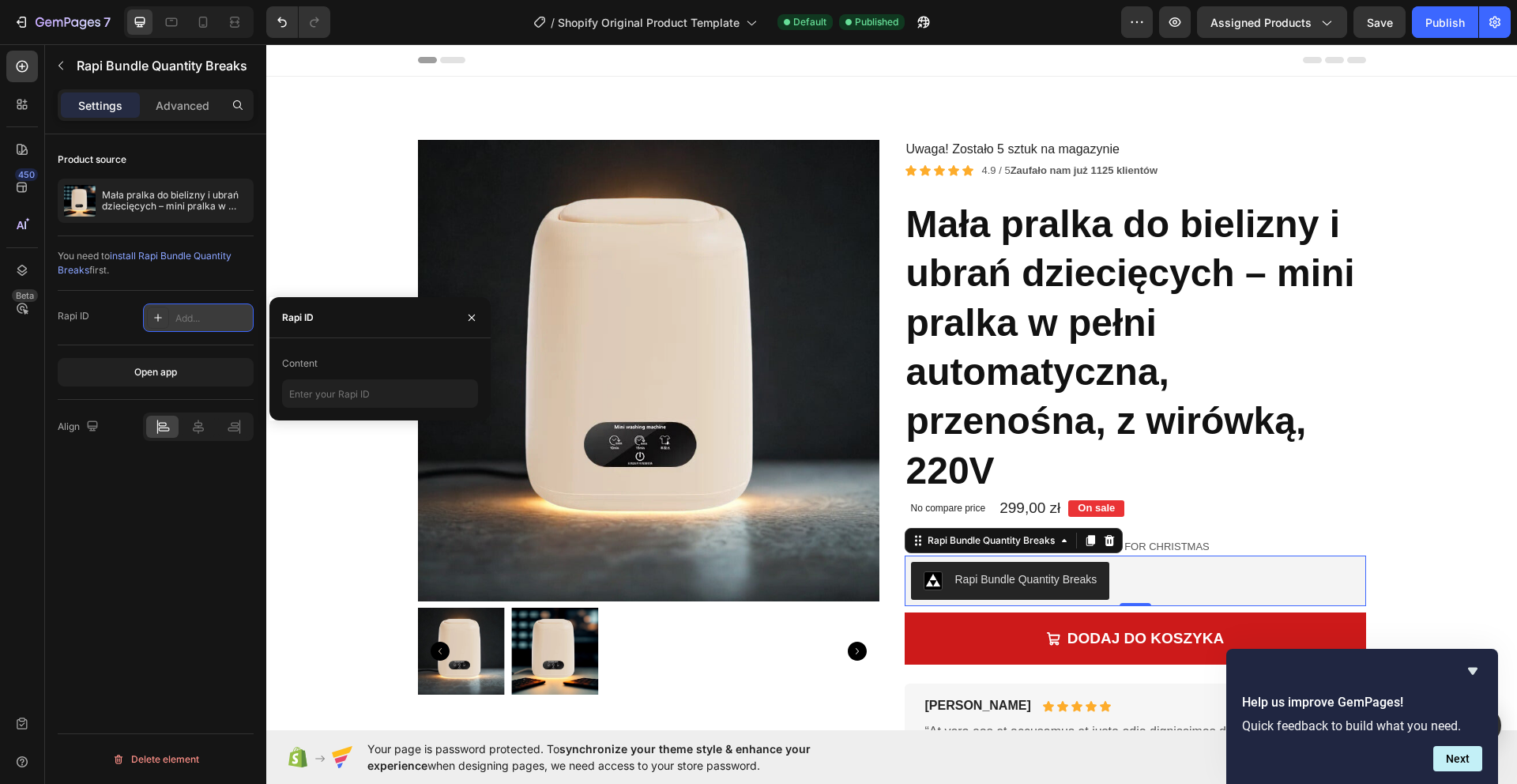
click at [157, 316] on icon at bounding box center [157, 317] width 8 height 8
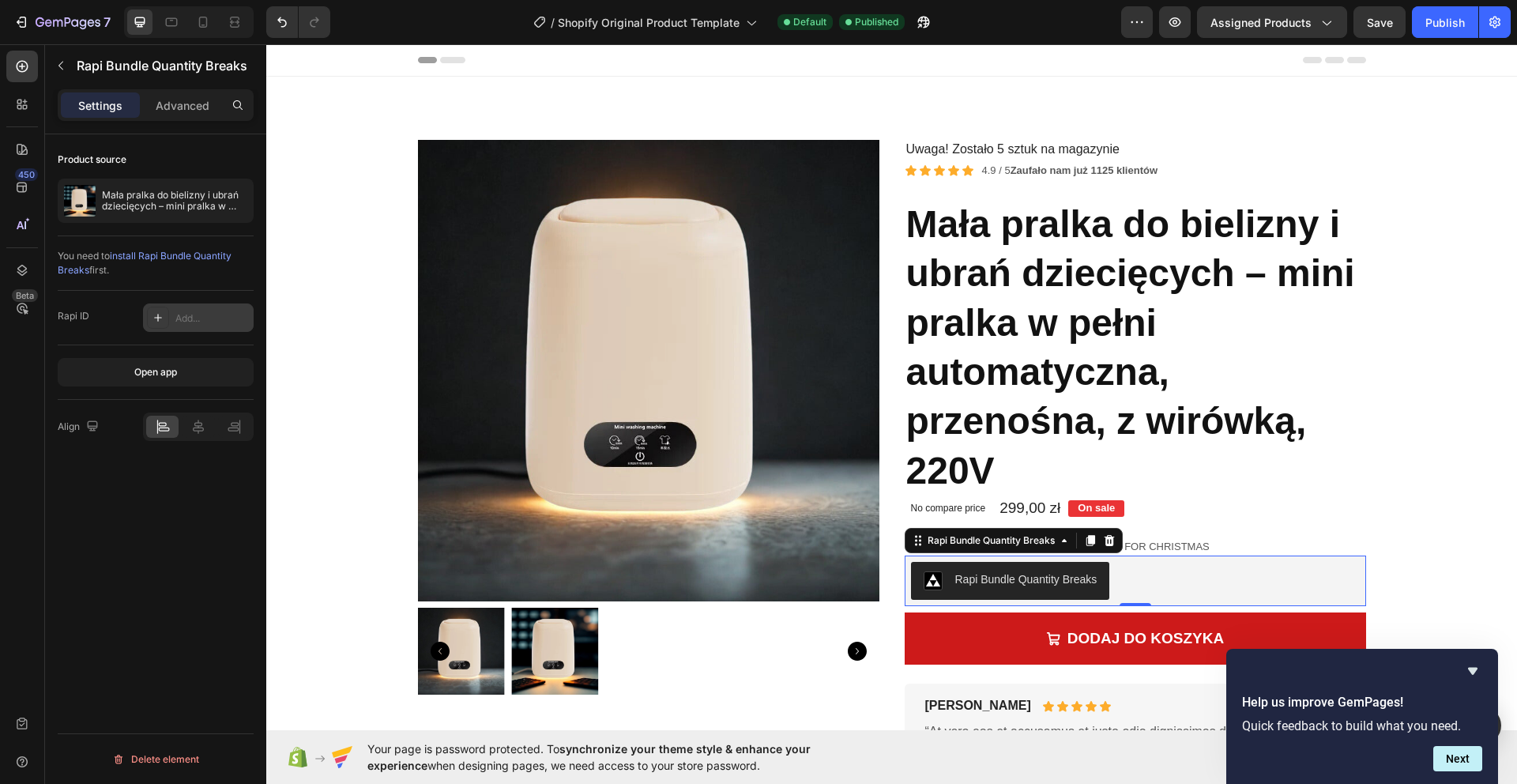
click at [160, 316] on icon at bounding box center [158, 317] width 12 height 12
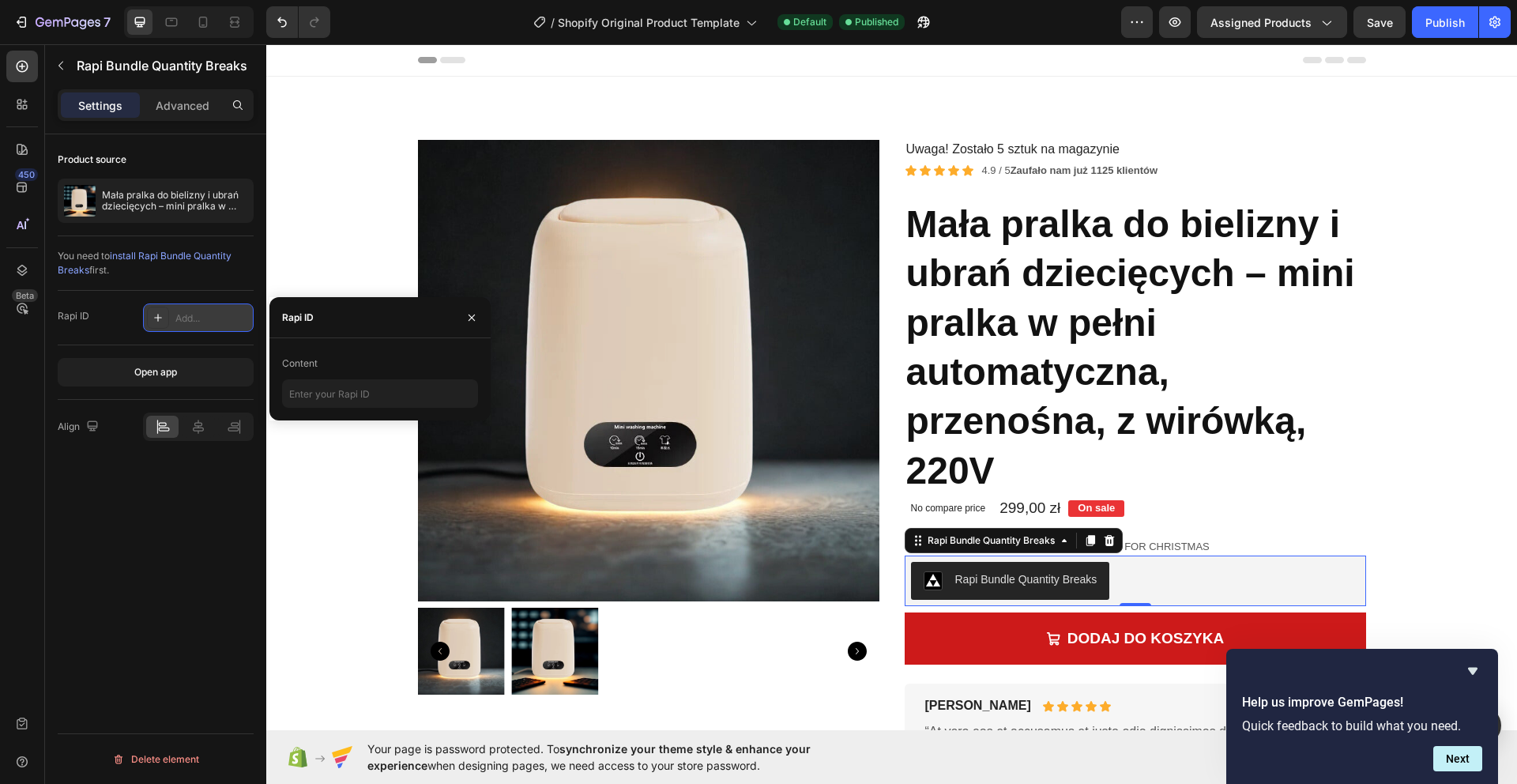
click at [160, 316] on icon at bounding box center [158, 317] width 12 height 12
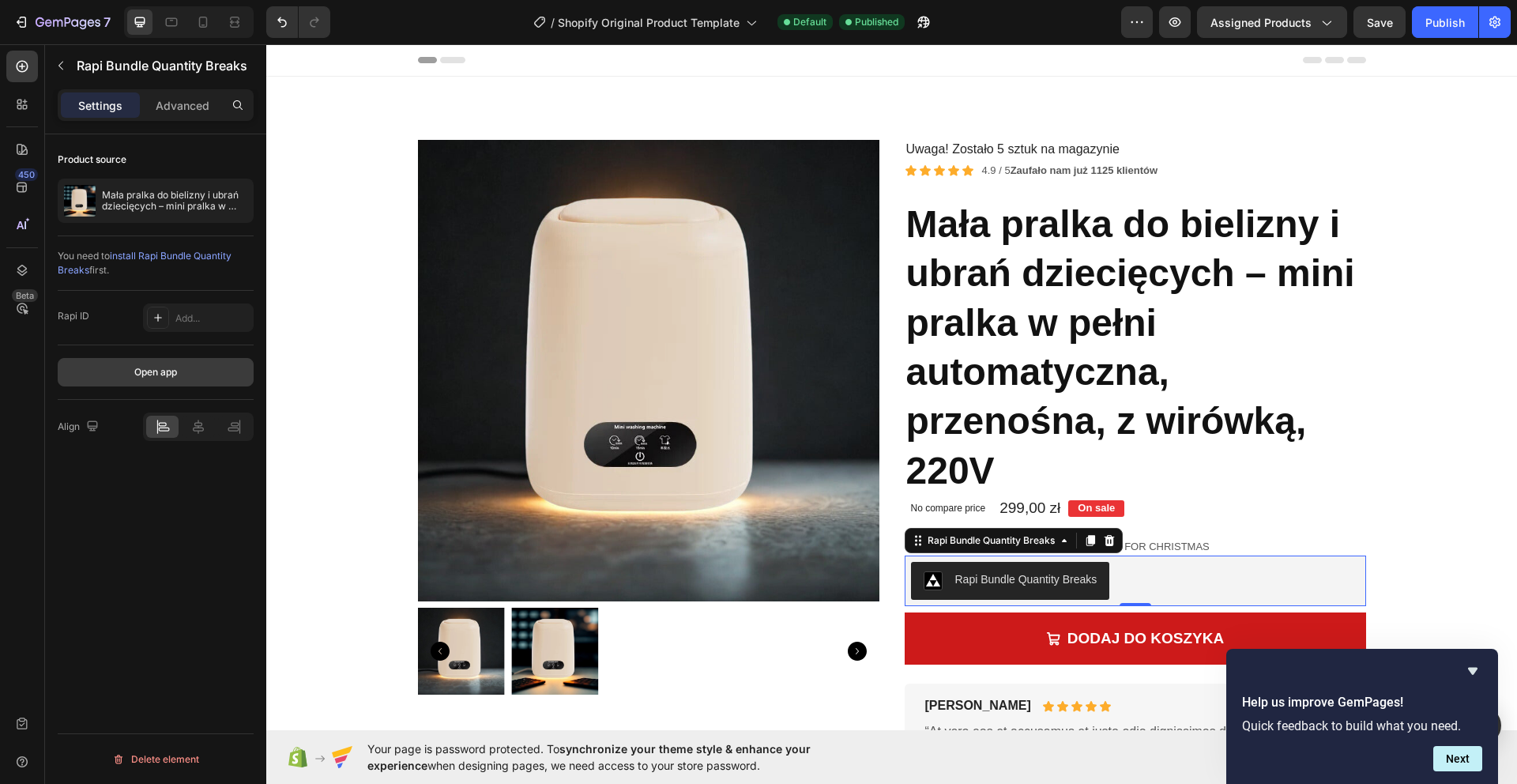
click at [157, 375] on div "Open app" at bounding box center [156, 372] width 42 height 14
click at [151, 371] on div "Open app" at bounding box center [156, 372] width 42 height 14
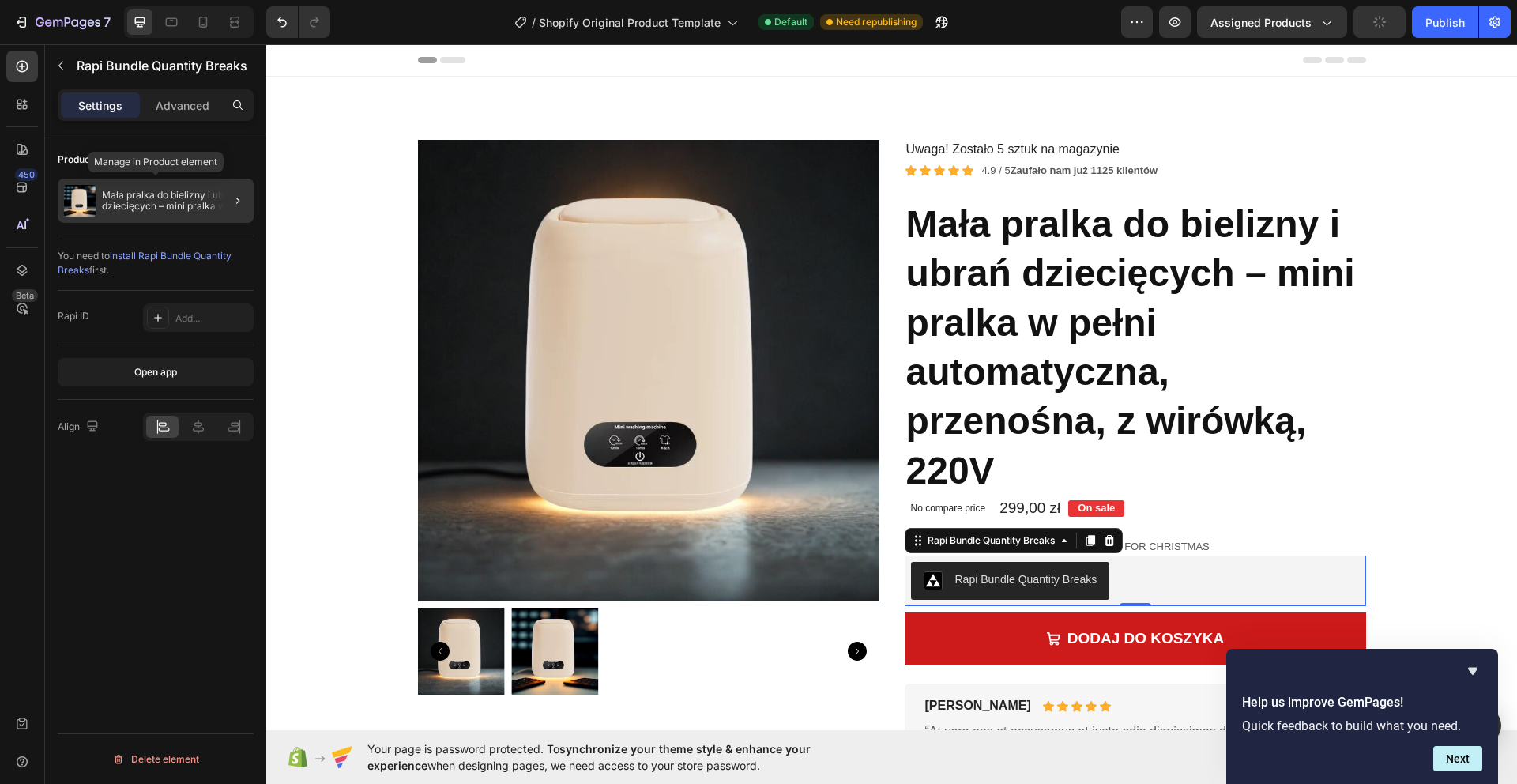
click at [172, 208] on p "Mała pralka do bielizny i ubrań dziecięcych – mini pralka w pełni automatyczna,…" at bounding box center [174, 200] width 145 height 22
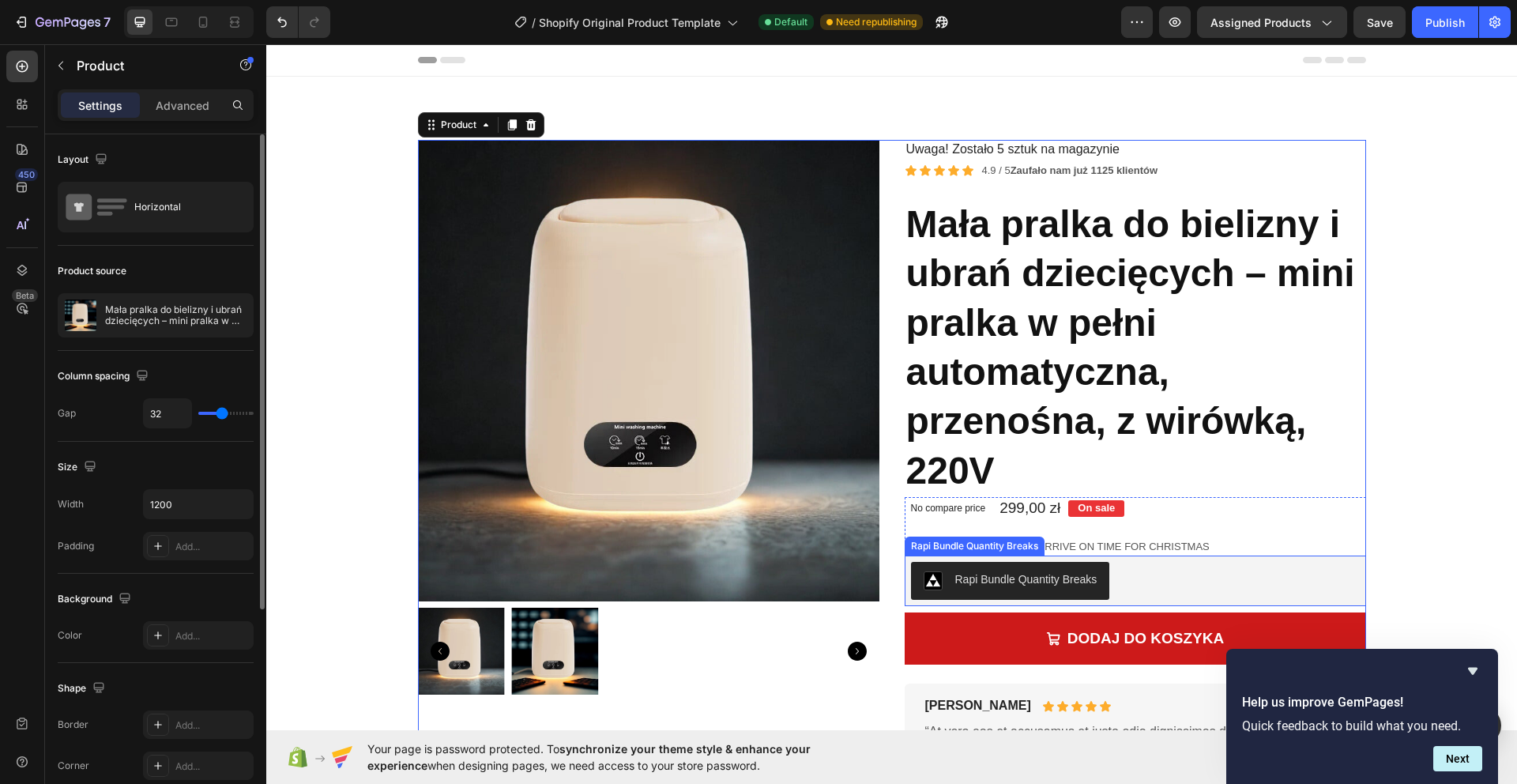
click at [1007, 566] on button "Rapi Bundle Quantity Breaks" at bounding box center [1010, 580] width 199 height 38
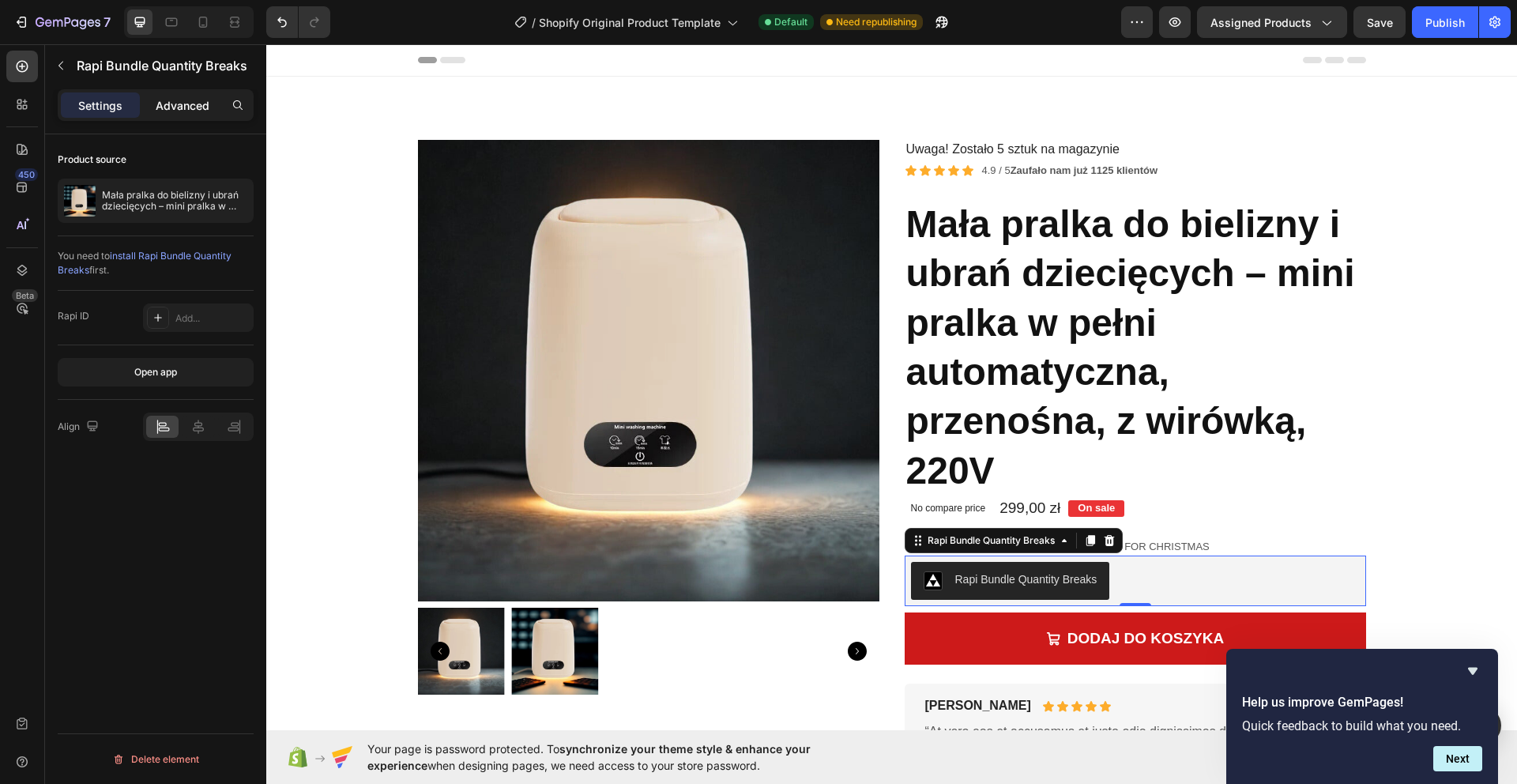
click at [172, 113] on div "Advanced" at bounding box center [182, 105] width 79 height 26
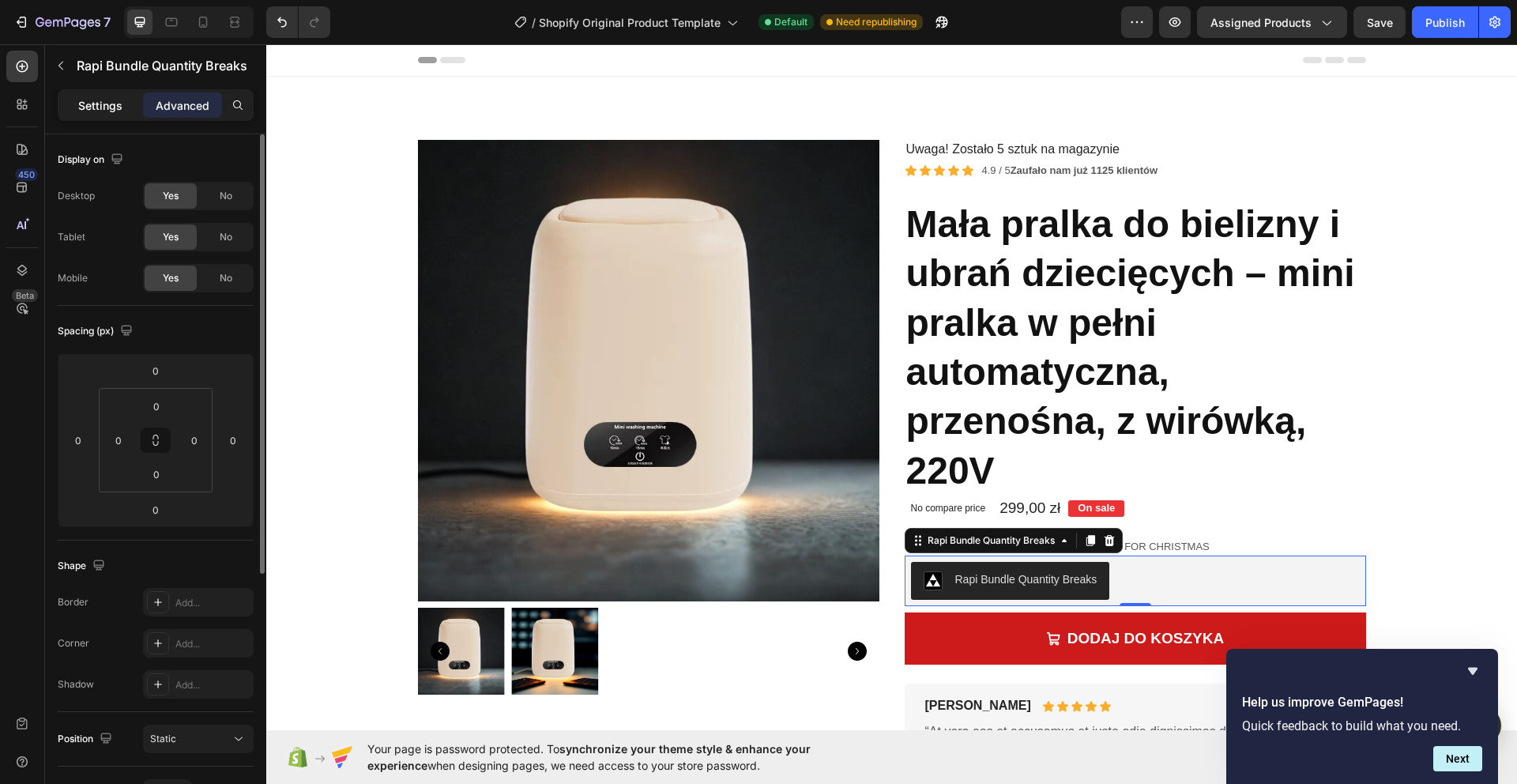
click at [120, 108] on p "Settings" at bounding box center [100, 105] width 44 height 17
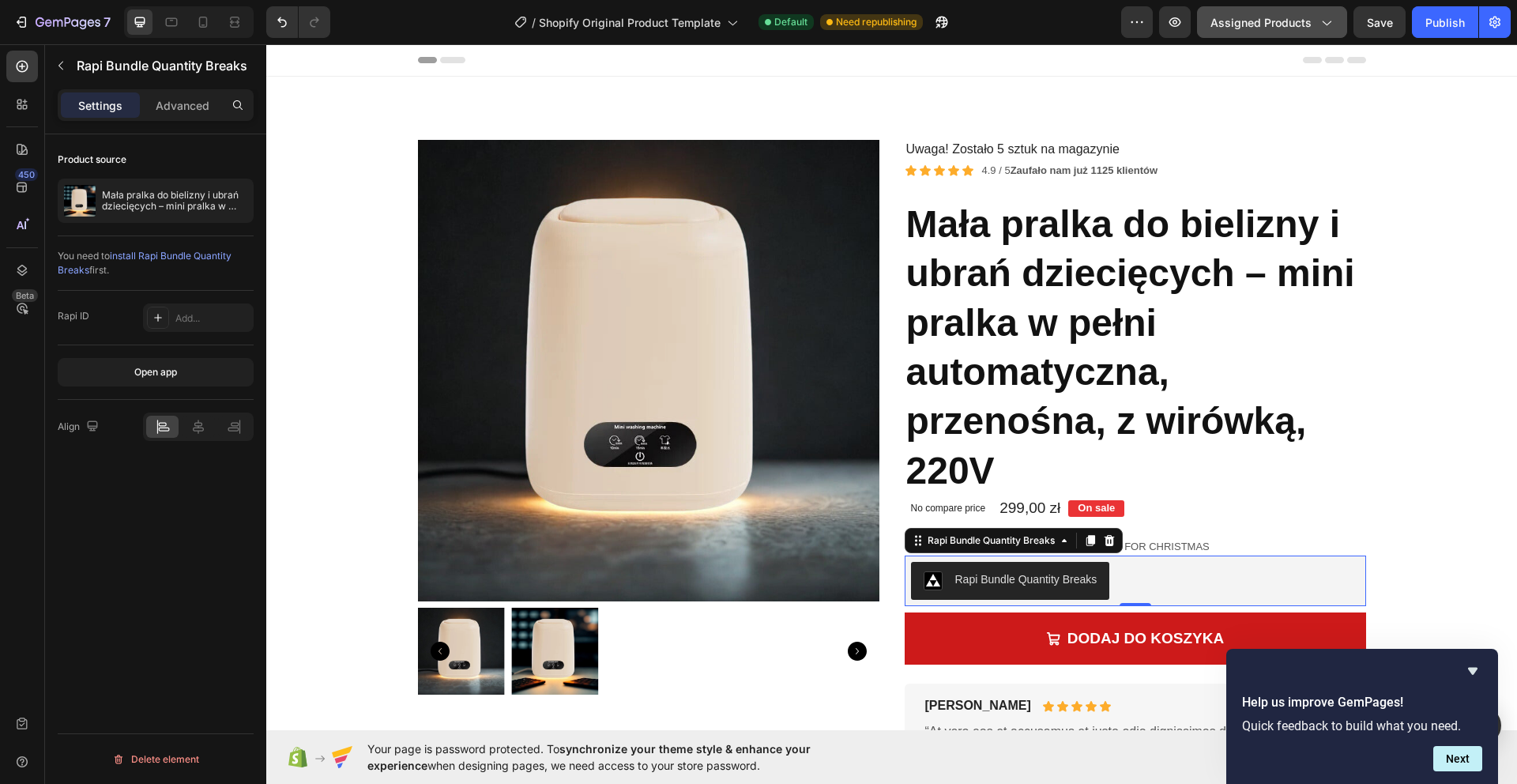
drag, startPoint x: 1464, startPoint y: 26, endPoint x: 1319, endPoint y: 20, distance: 145.1
click at [1464, 26] on div "Publish" at bounding box center [1445, 22] width 40 height 17
click at [1300, 26] on span "Assigned Products" at bounding box center [1261, 22] width 101 height 17
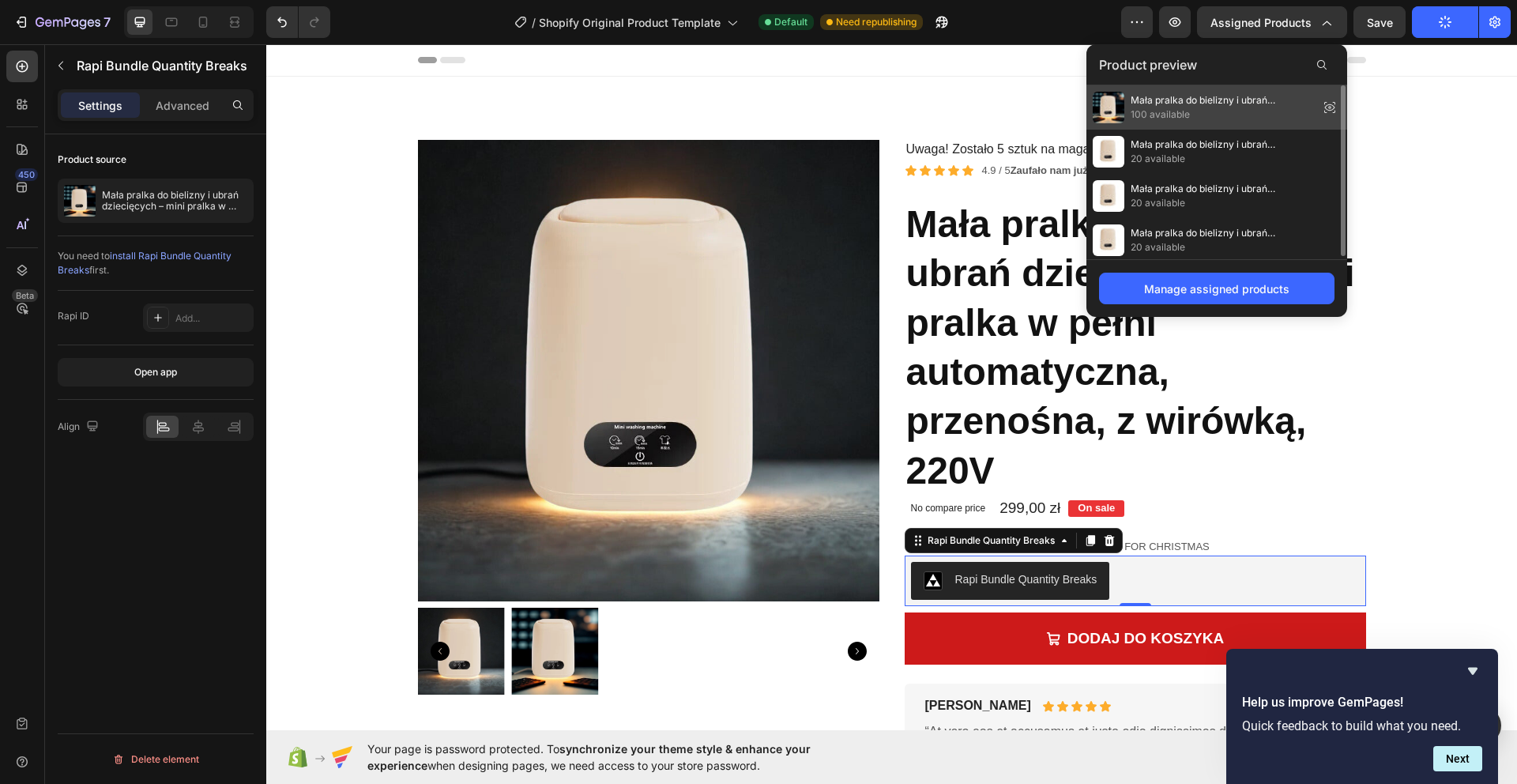
click at [1262, 86] on div "Mała pralka do bielizny i ubrań dziecięcych – mini pralka w pełni automatyczna,…" at bounding box center [1216, 108] width 261 height 44
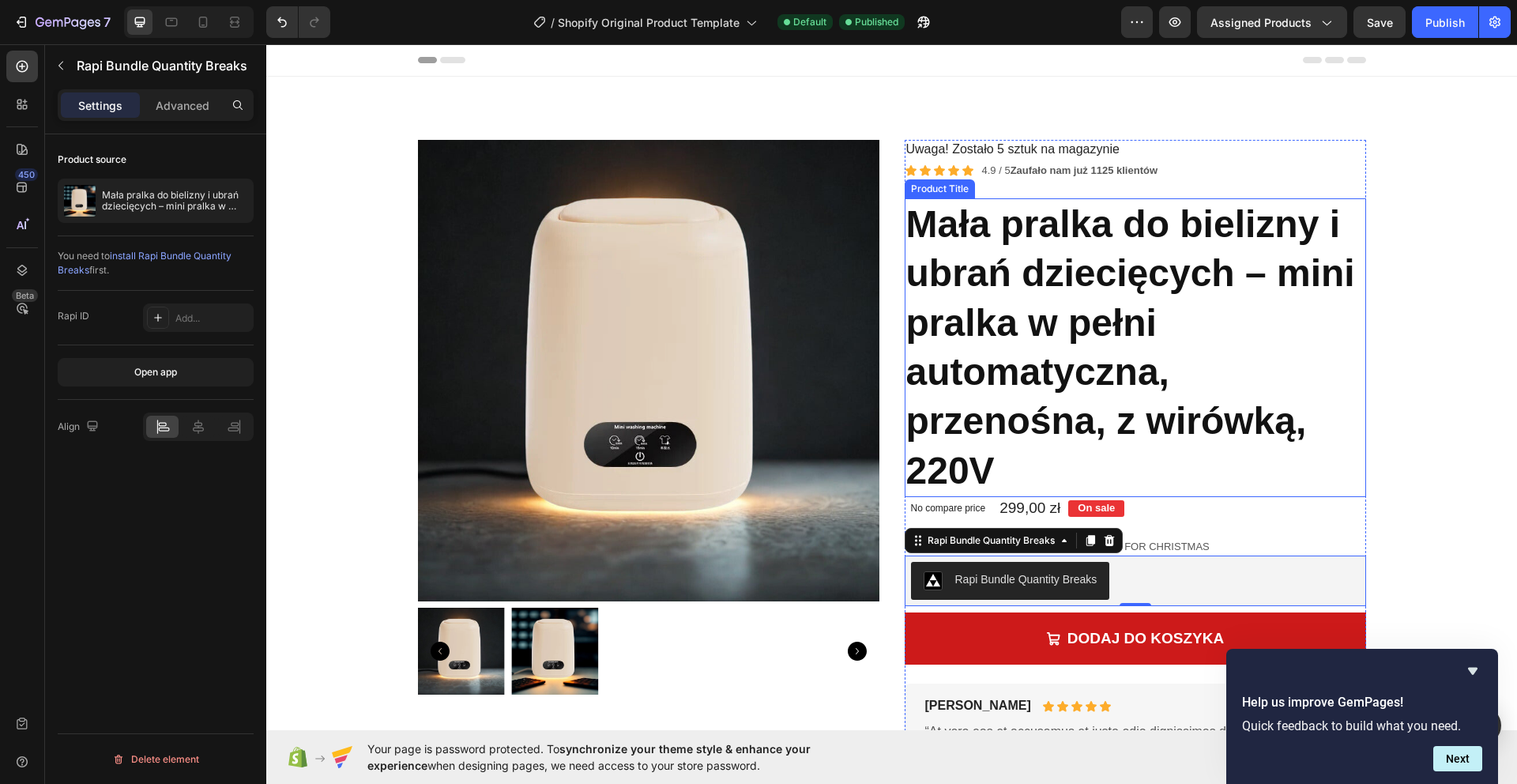
click at [1053, 266] on h1 "Mała pralka do bielizny i ubrań dziecięcych – mini pralka w pełni automatyczna,…" at bounding box center [1135, 347] width 461 height 299
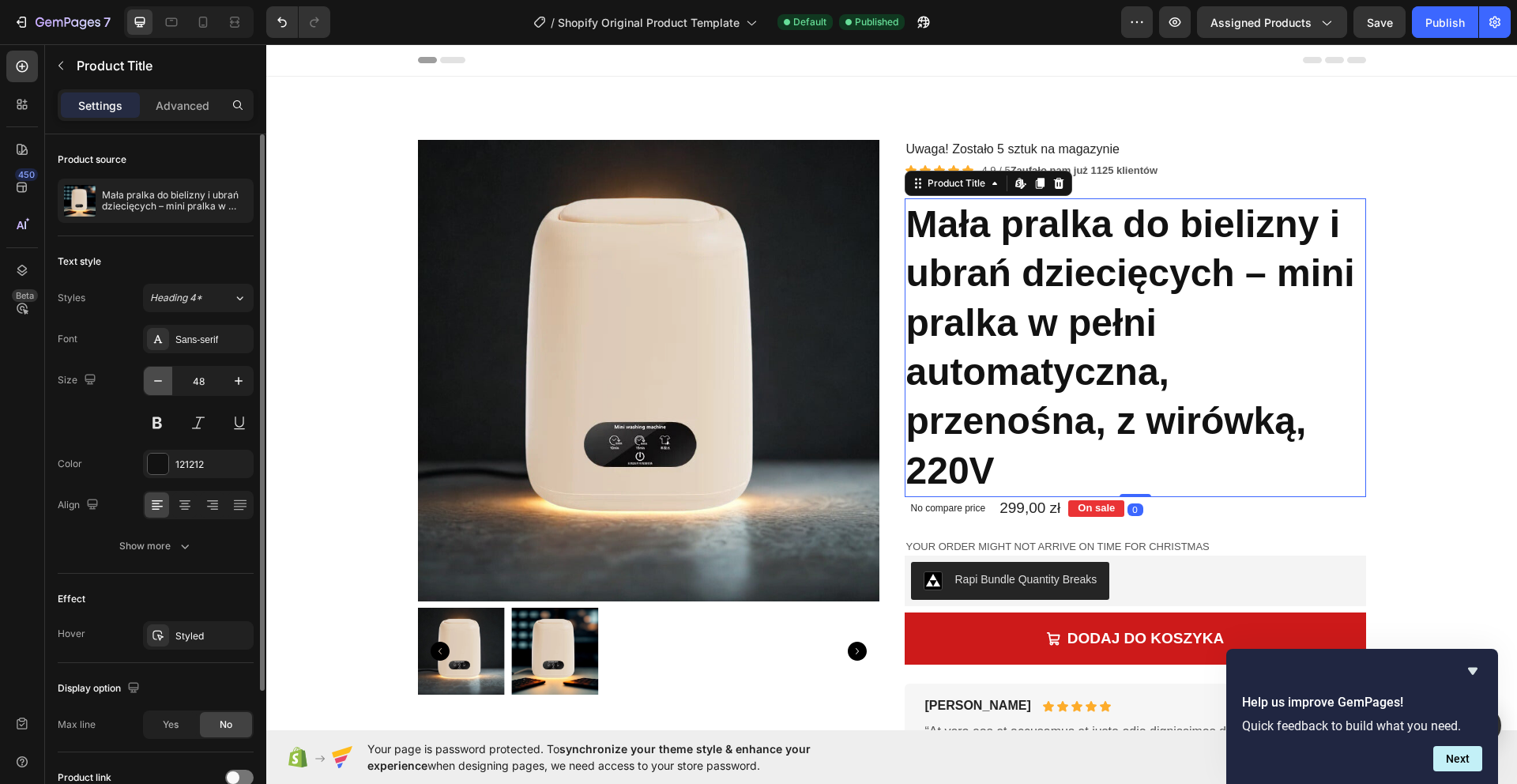
click at [164, 382] on icon "button" at bounding box center [158, 381] width 16 height 16
click at [164, 383] on icon "button" at bounding box center [158, 381] width 16 height 16
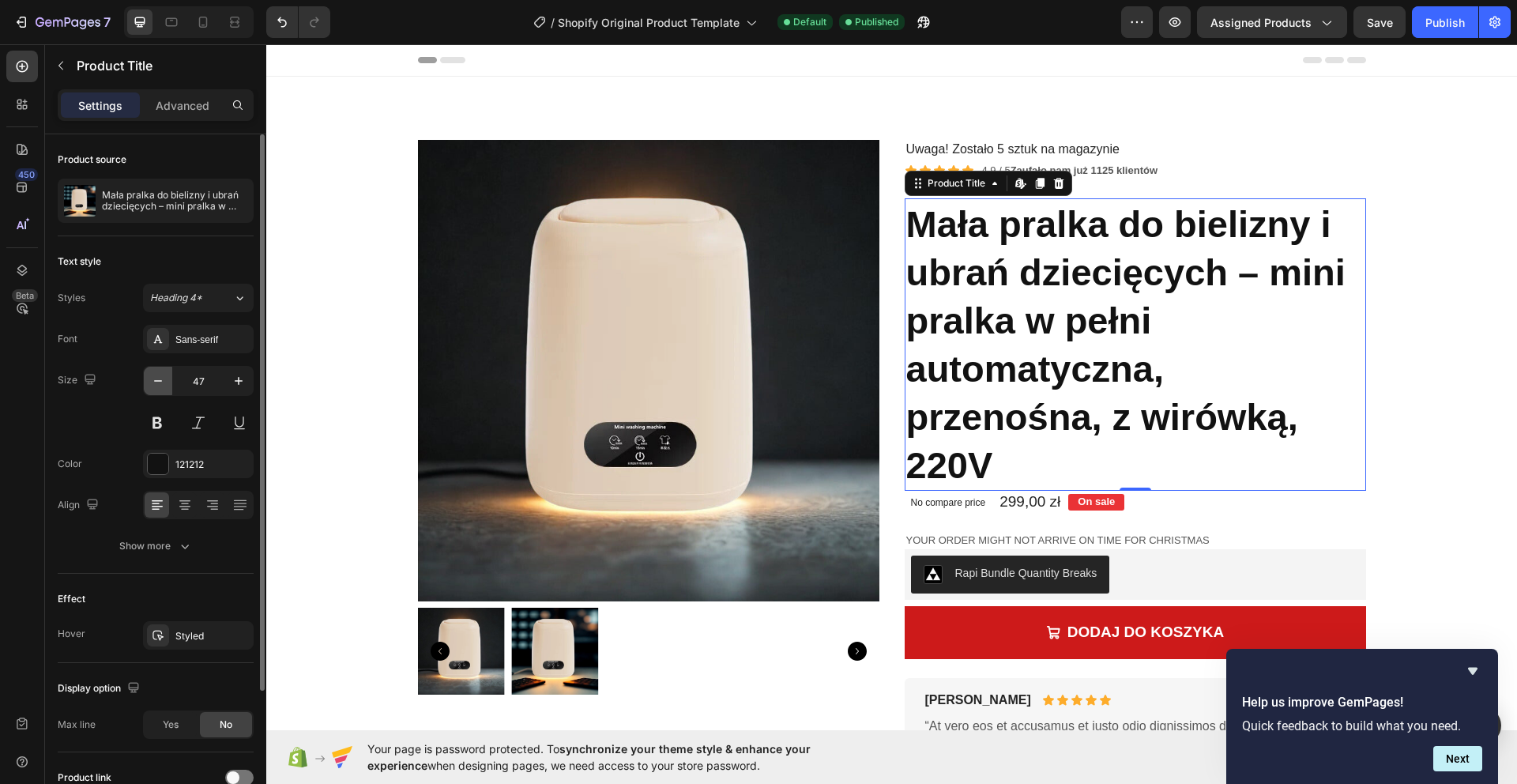
click at [164, 383] on icon "button" at bounding box center [158, 381] width 16 height 16
drag, startPoint x: 164, startPoint y: 383, endPoint x: 154, endPoint y: 383, distance: 10.0
click at [164, 383] on icon "button" at bounding box center [158, 381] width 16 height 16
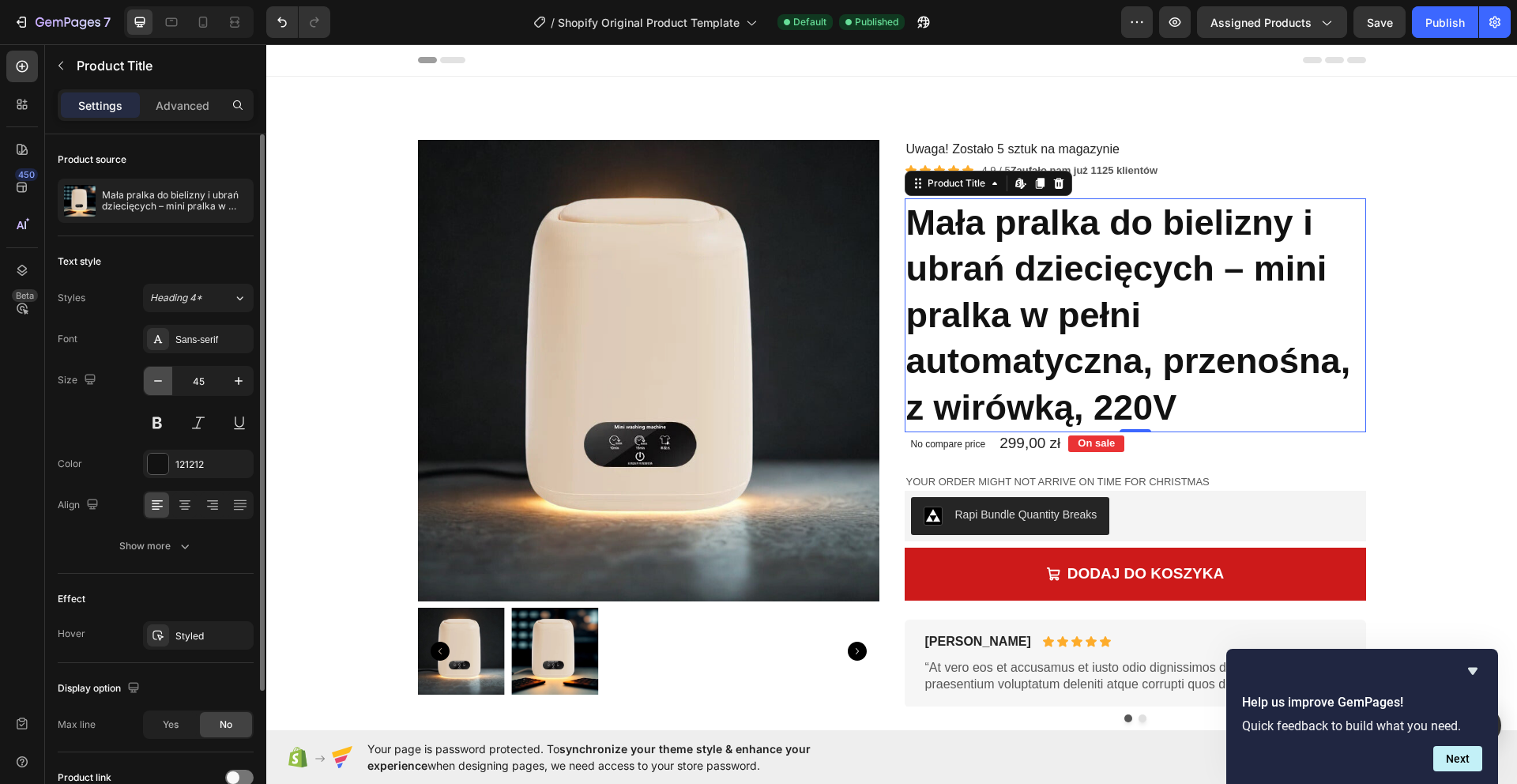
click at [155, 383] on icon "button" at bounding box center [158, 381] width 16 height 16
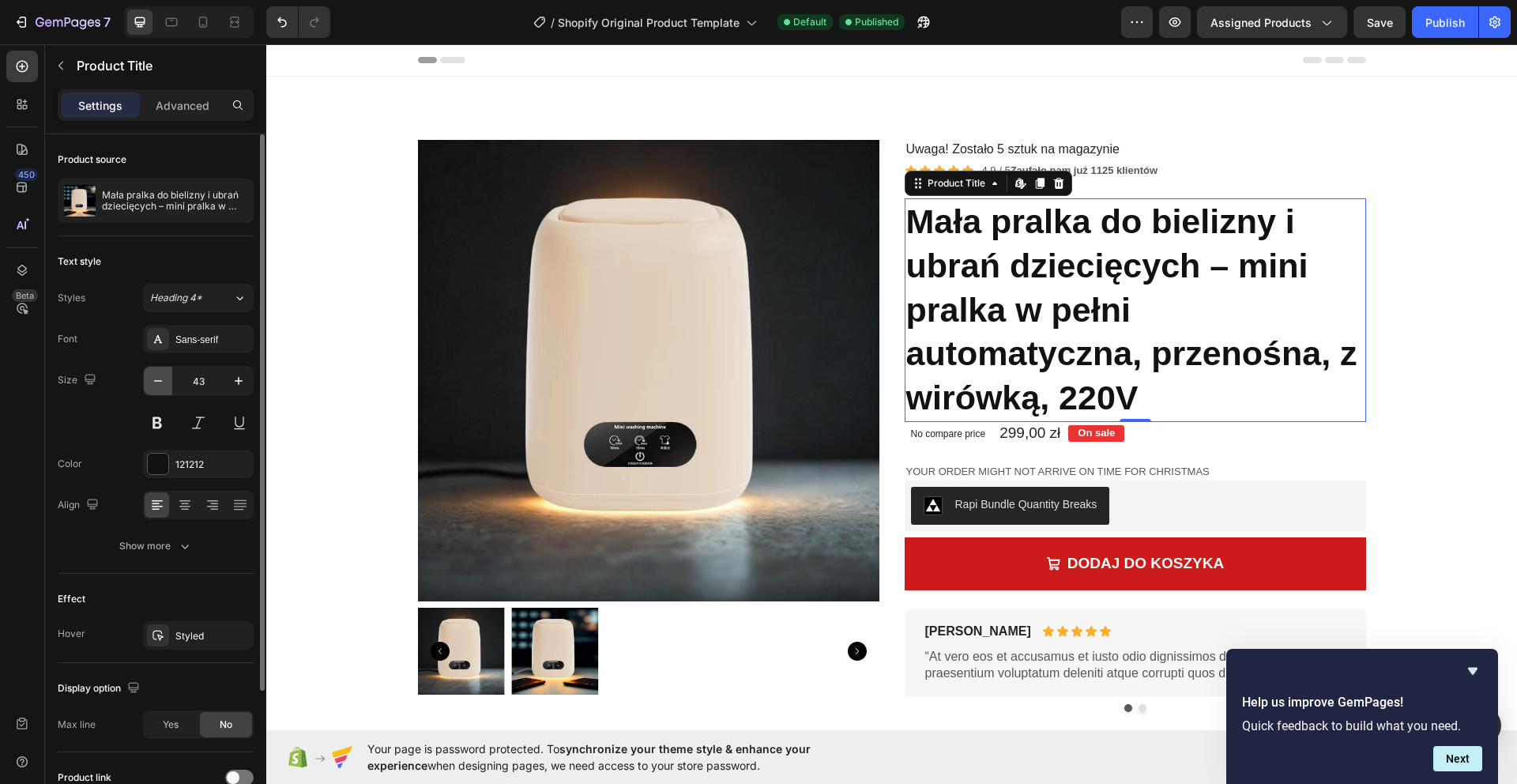
click at [158, 383] on icon "button" at bounding box center [158, 381] width 16 height 16
drag, startPoint x: 158, startPoint y: 383, endPoint x: 150, endPoint y: 407, distance: 25.3
click at [156, 387] on icon "button" at bounding box center [158, 381] width 16 height 16
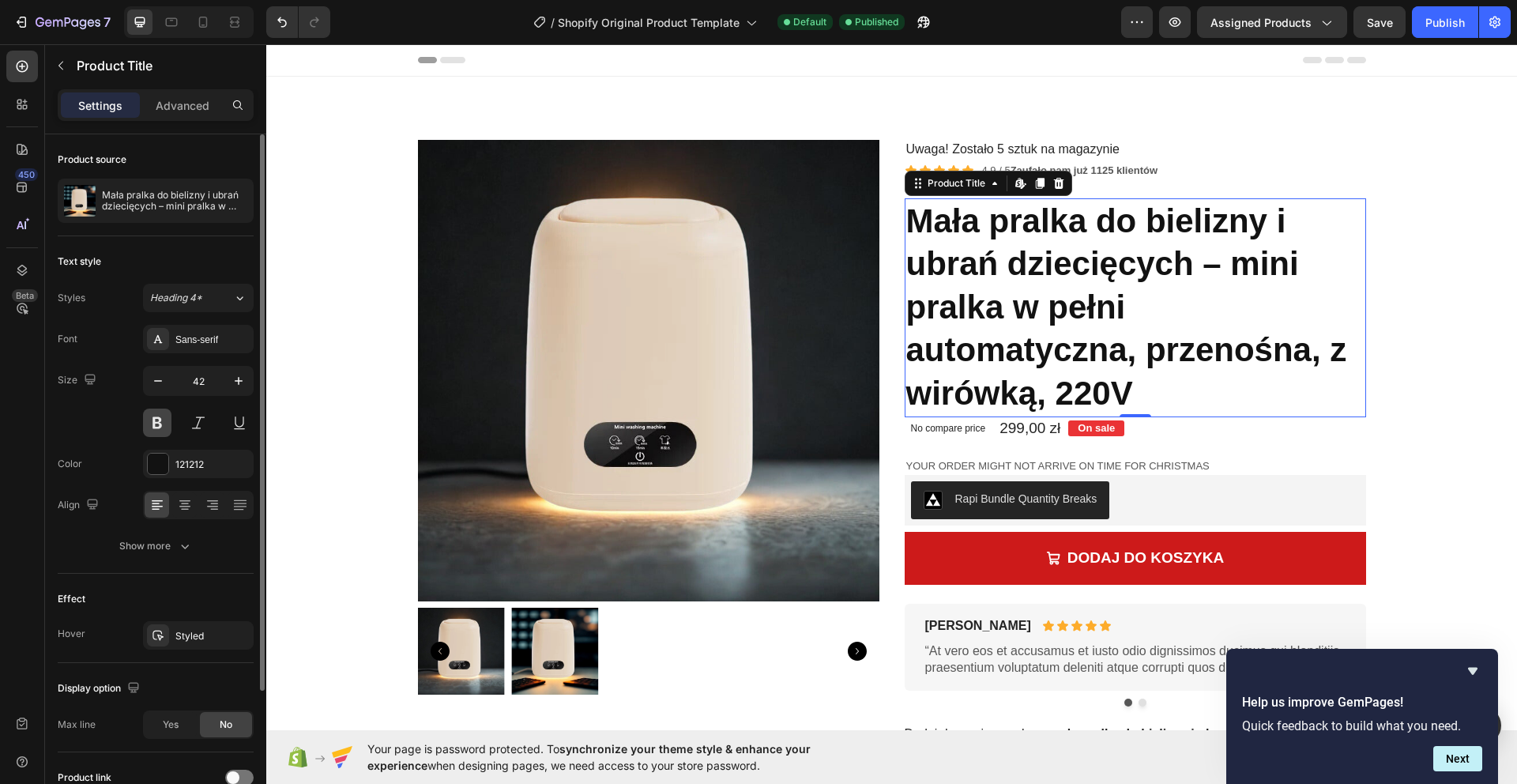
type input "41"
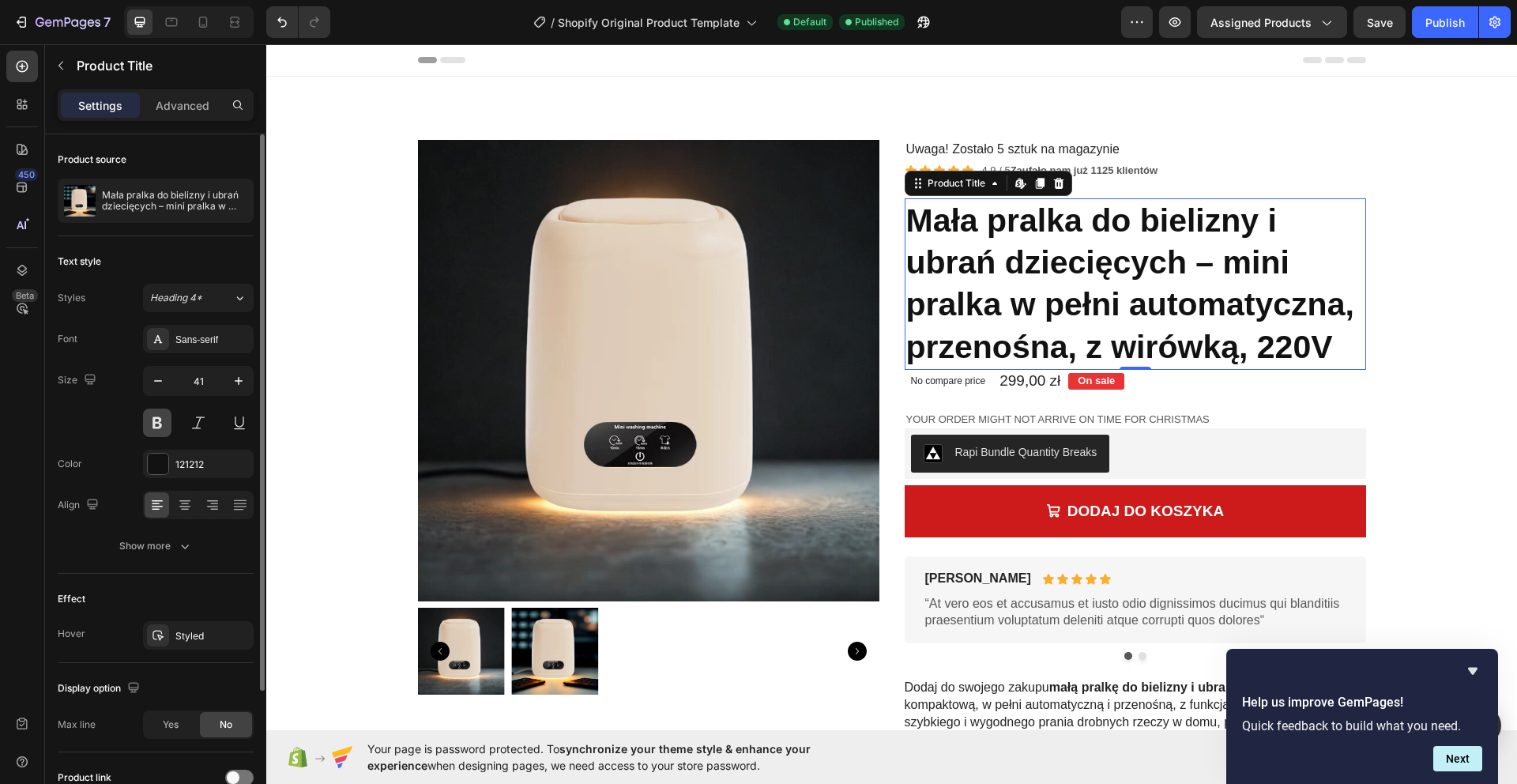
click at [152, 415] on button at bounding box center [157, 422] width 28 height 28
click at [1426, 14] on div "Publish" at bounding box center [1445, 22] width 40 height 17
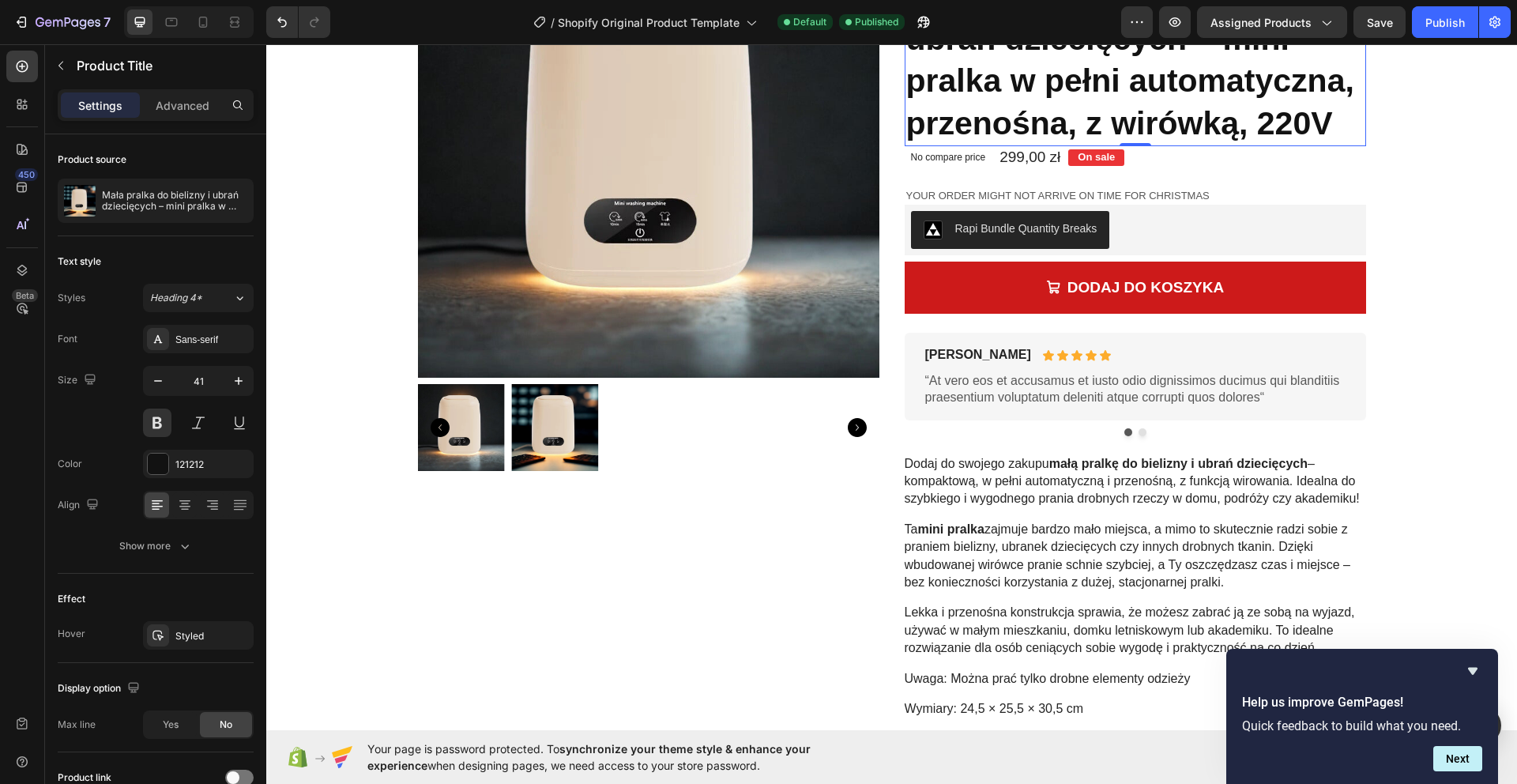
scroll to position [610, 0]
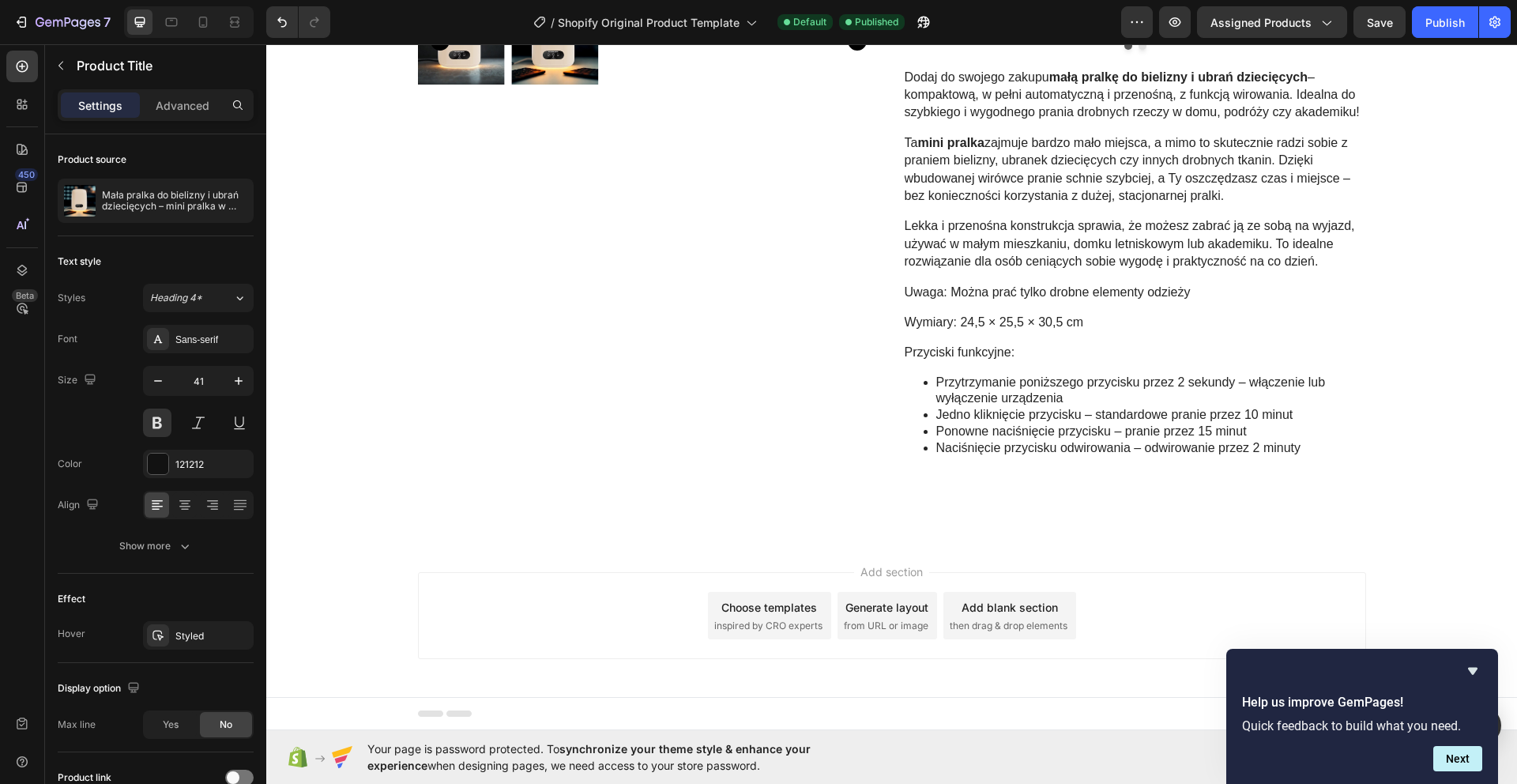
click at [1014, 620] on span "then drag & drop elements" at bounding box center [1008, 626] width 118 height 14
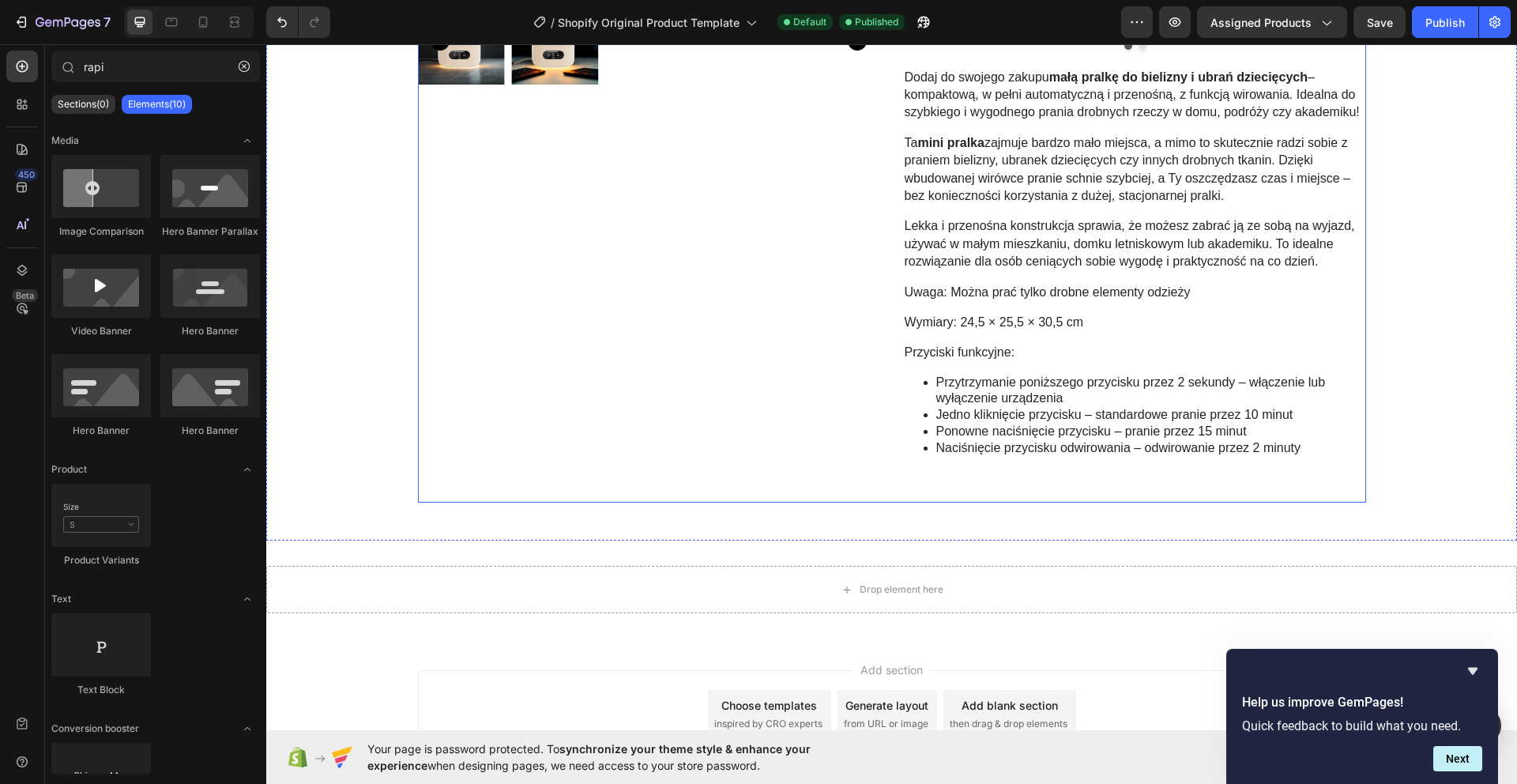
scroll to position [708, 0]
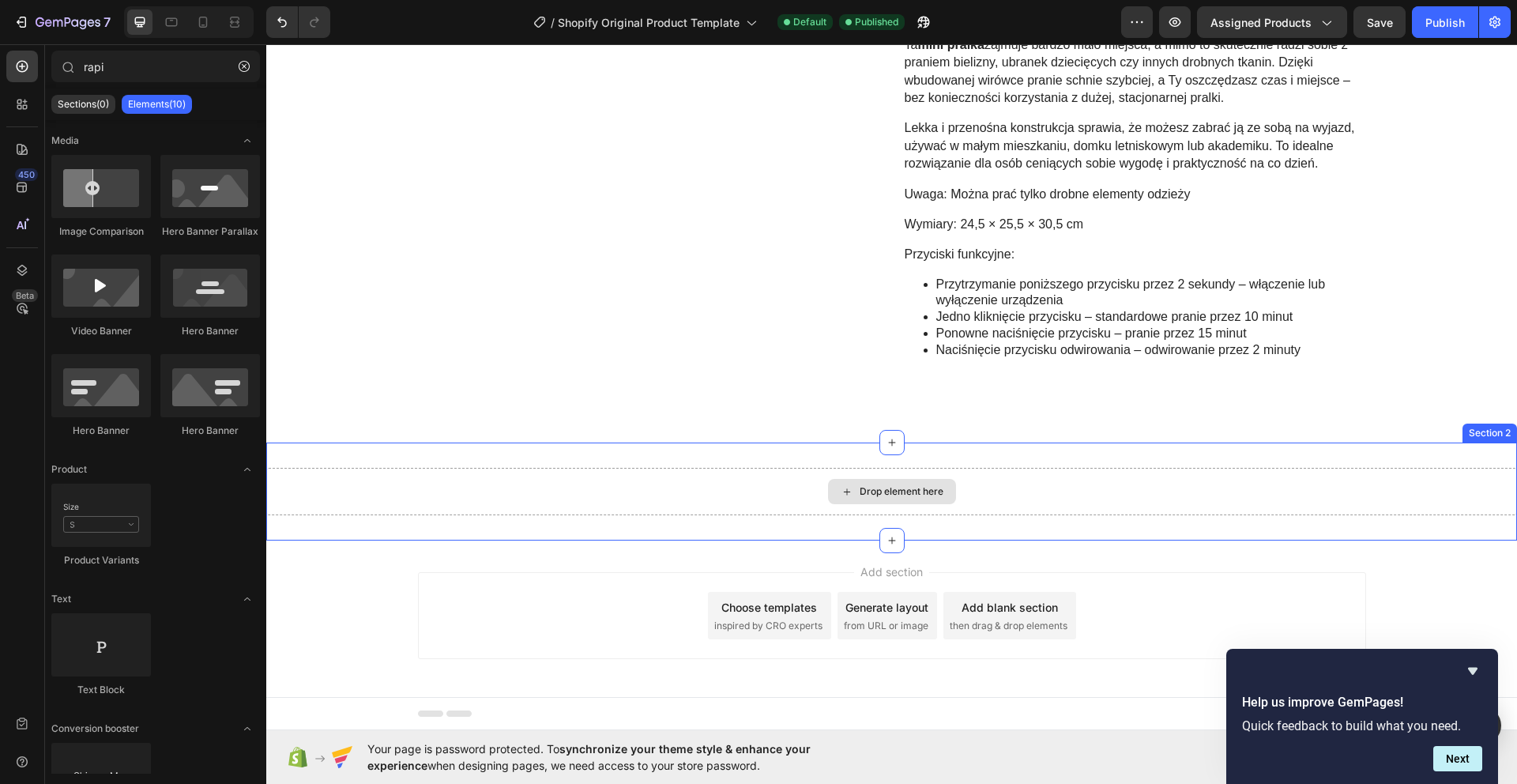
click at [862, 490] on div "Drop element here" at bounding box center [901, 491] width 84 height 12
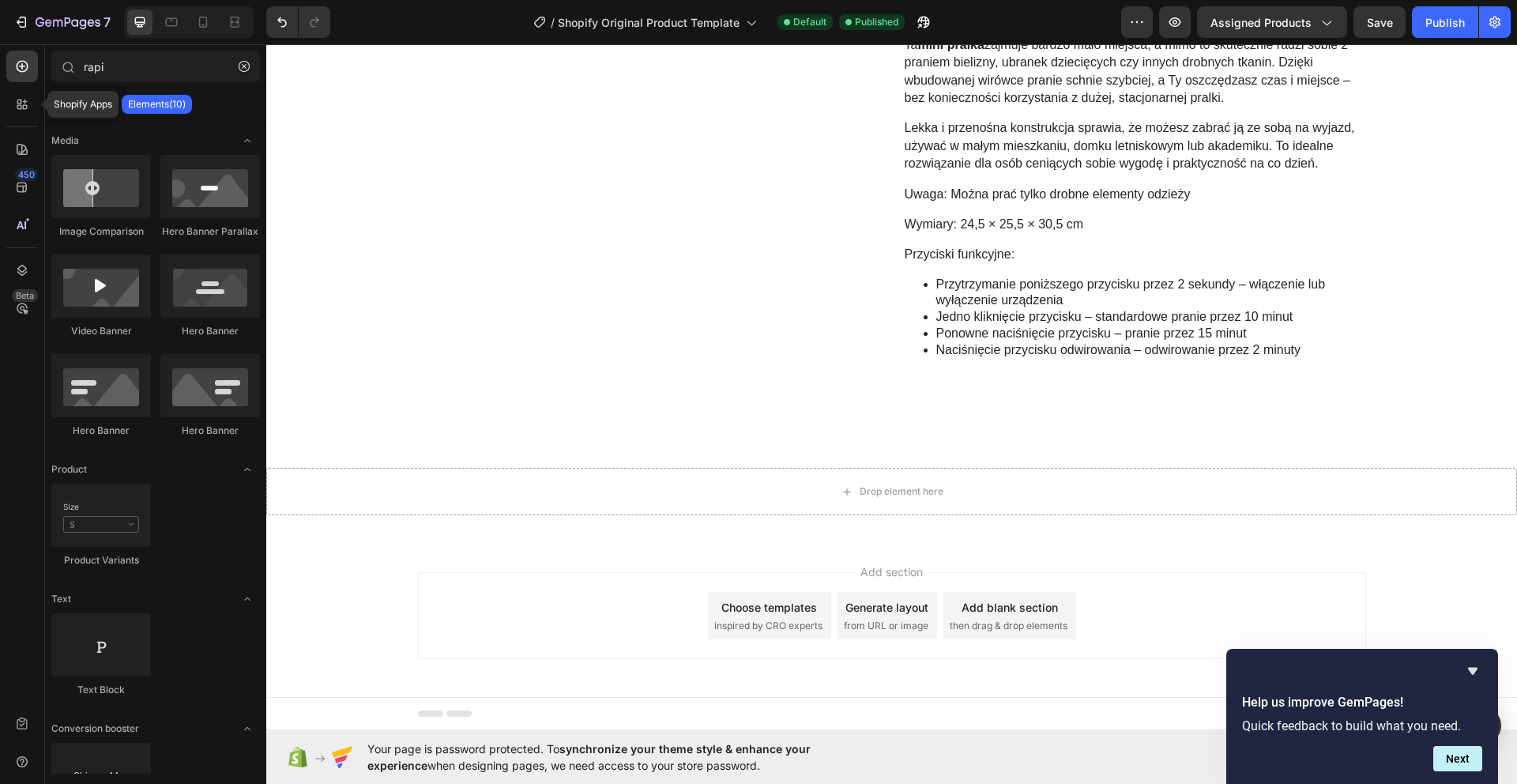
drag, startPoint x: 27, startPoint y: 109, endPoint x: 19, endPoint y: 126, distance: 18.8
click at [27, 109] on icon at bounding box center [22, 104] width 16 height 16
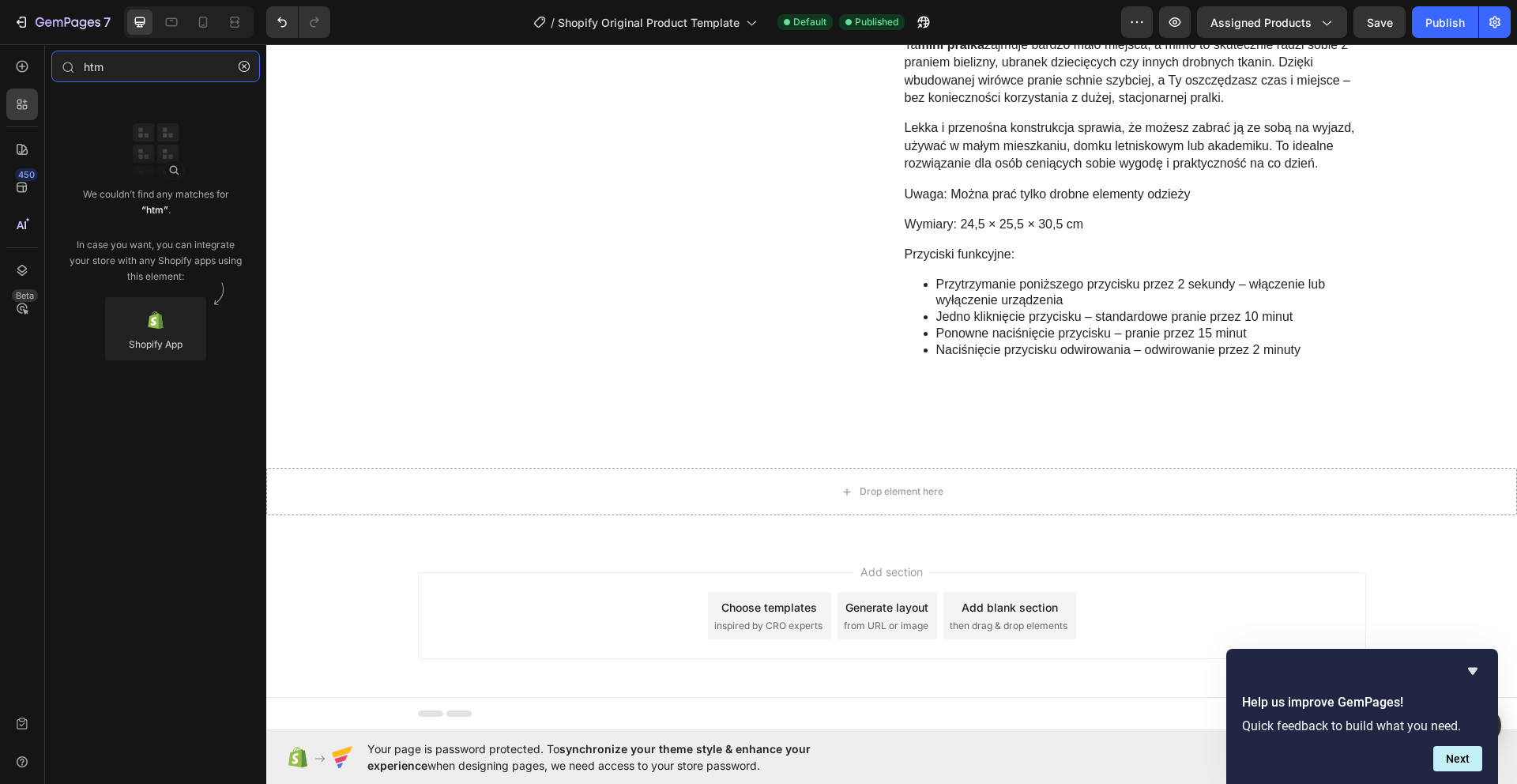
type input "html"
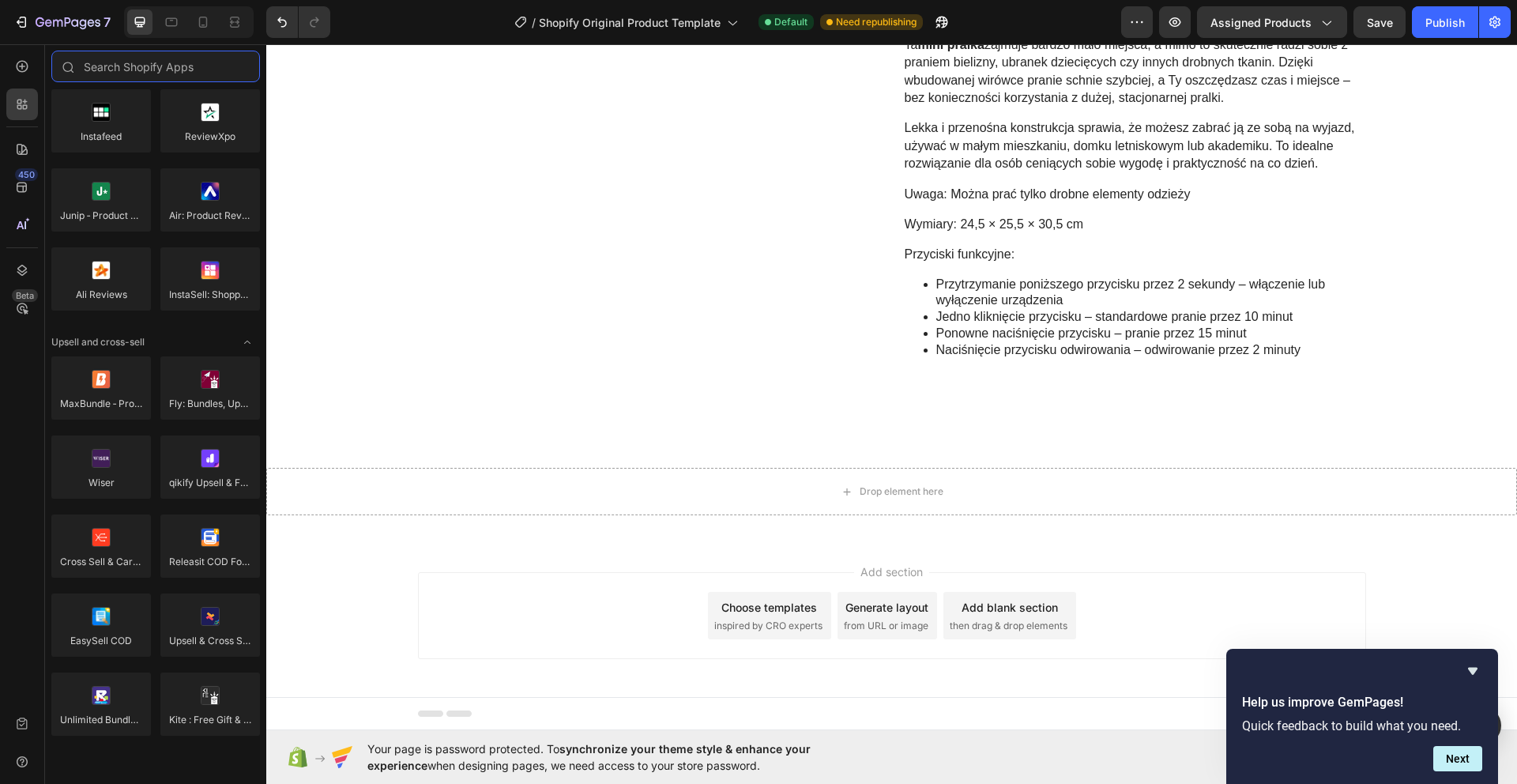
scroll to position [0, 0]
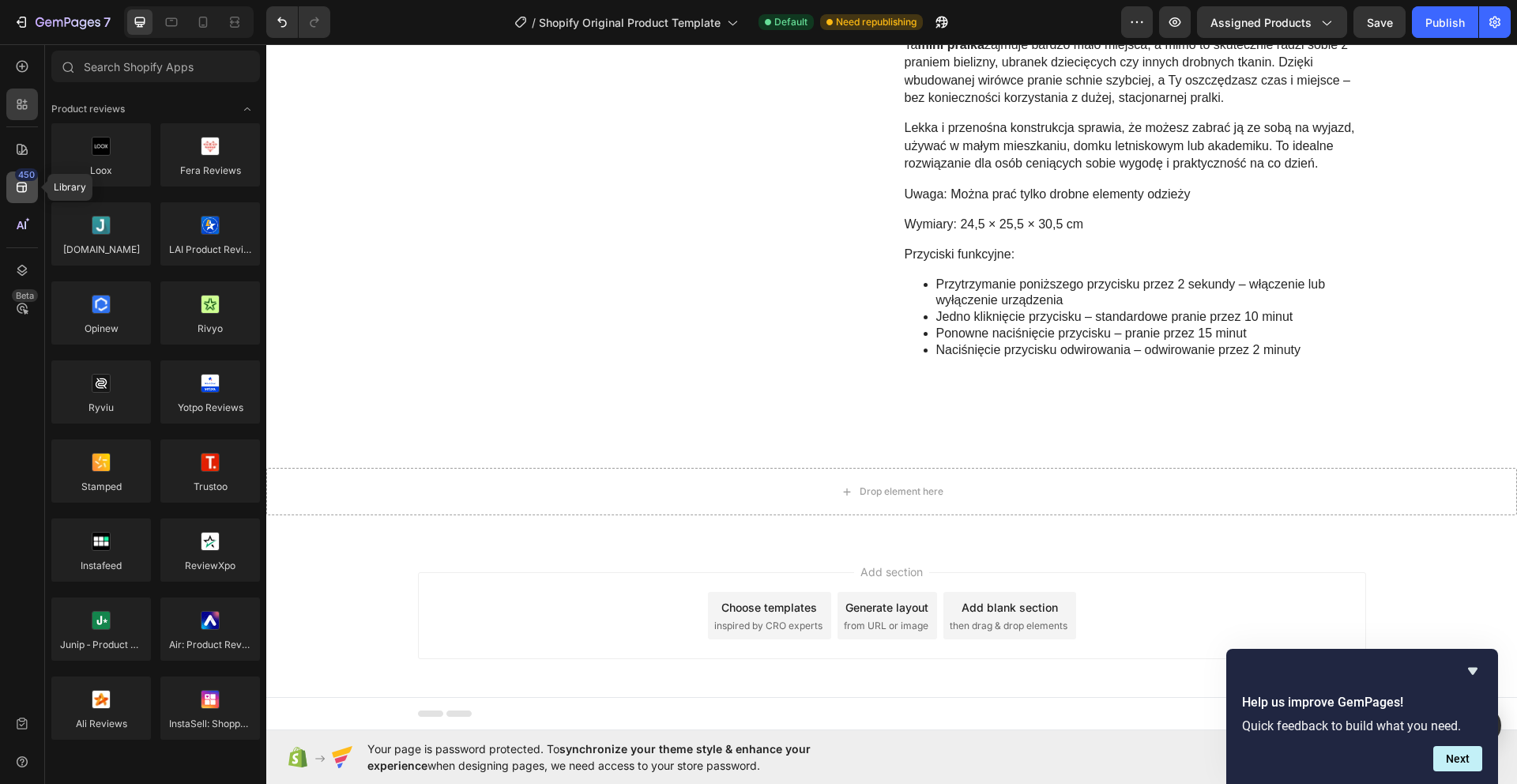
click at [21, 194] on icon at bounding box center [22, 187] width 16 height 16
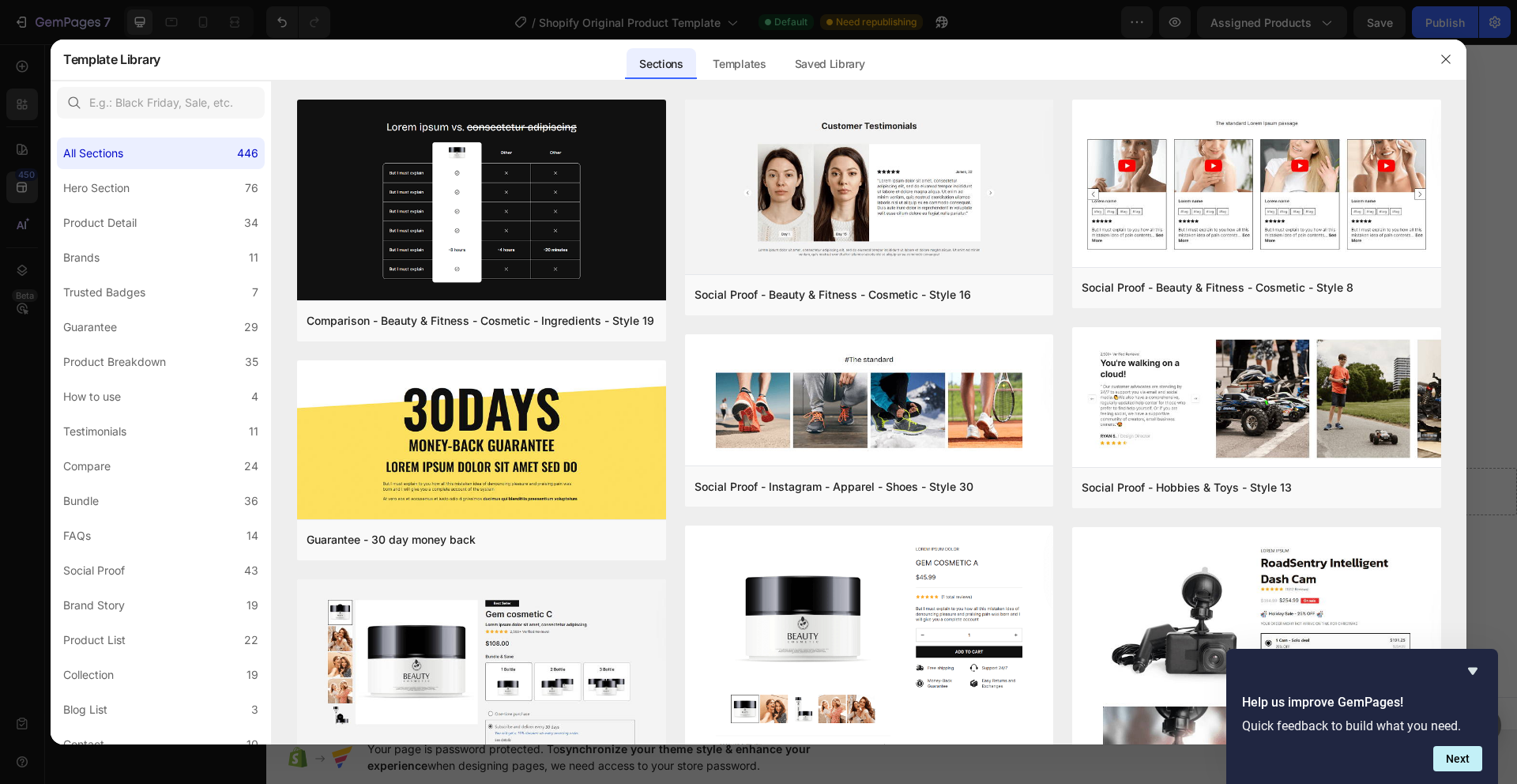
drag, startPoint x: 1450, startPoint y: 63, endPoint x: 1399, endPoint y: 65, distance: 51.0
click at [1445, 63] on icon "button" at bounding box center [1445, 59] width 12 height 12
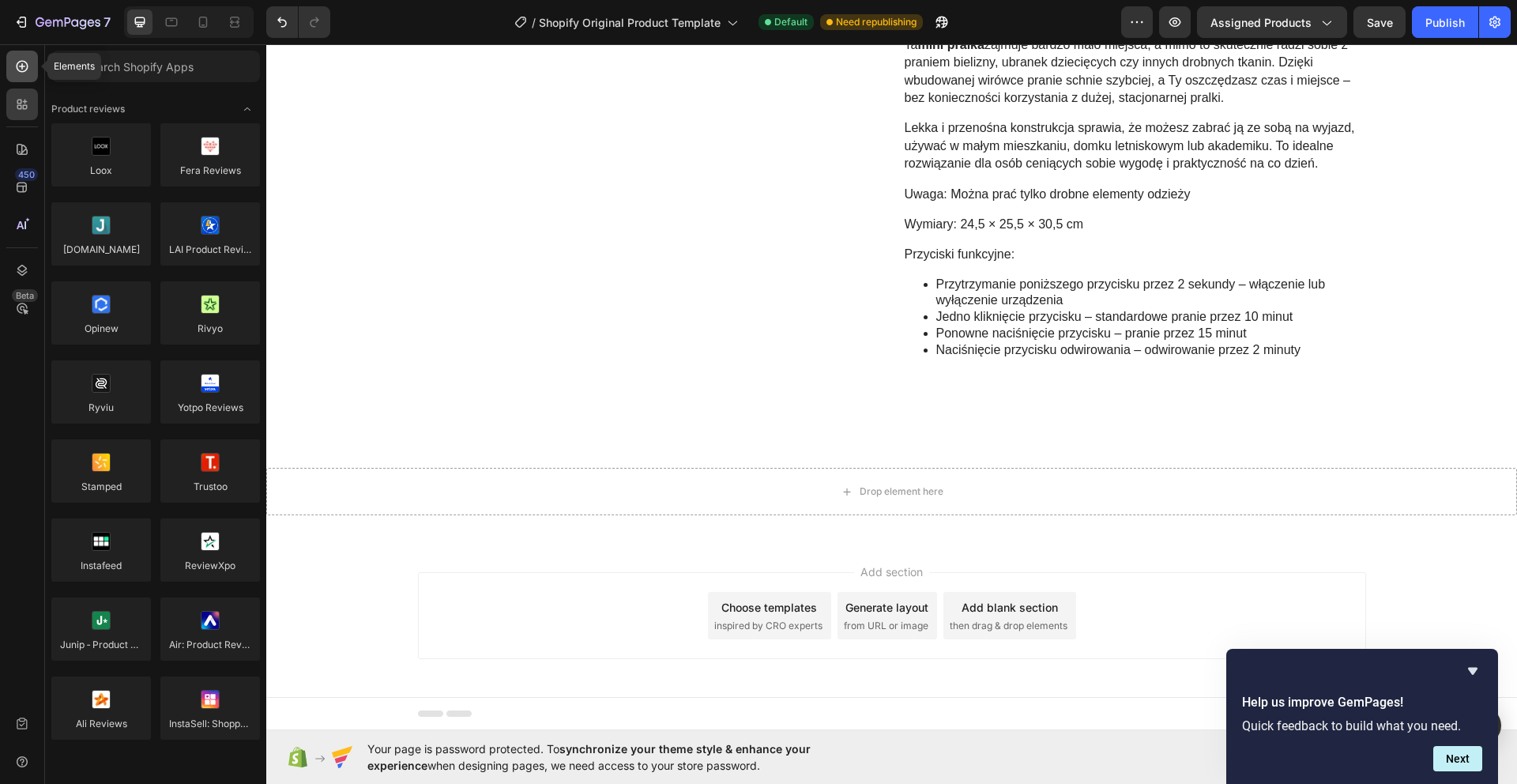
click at [19, 78] on div at bounding box center [22, 66] width 32 height 32
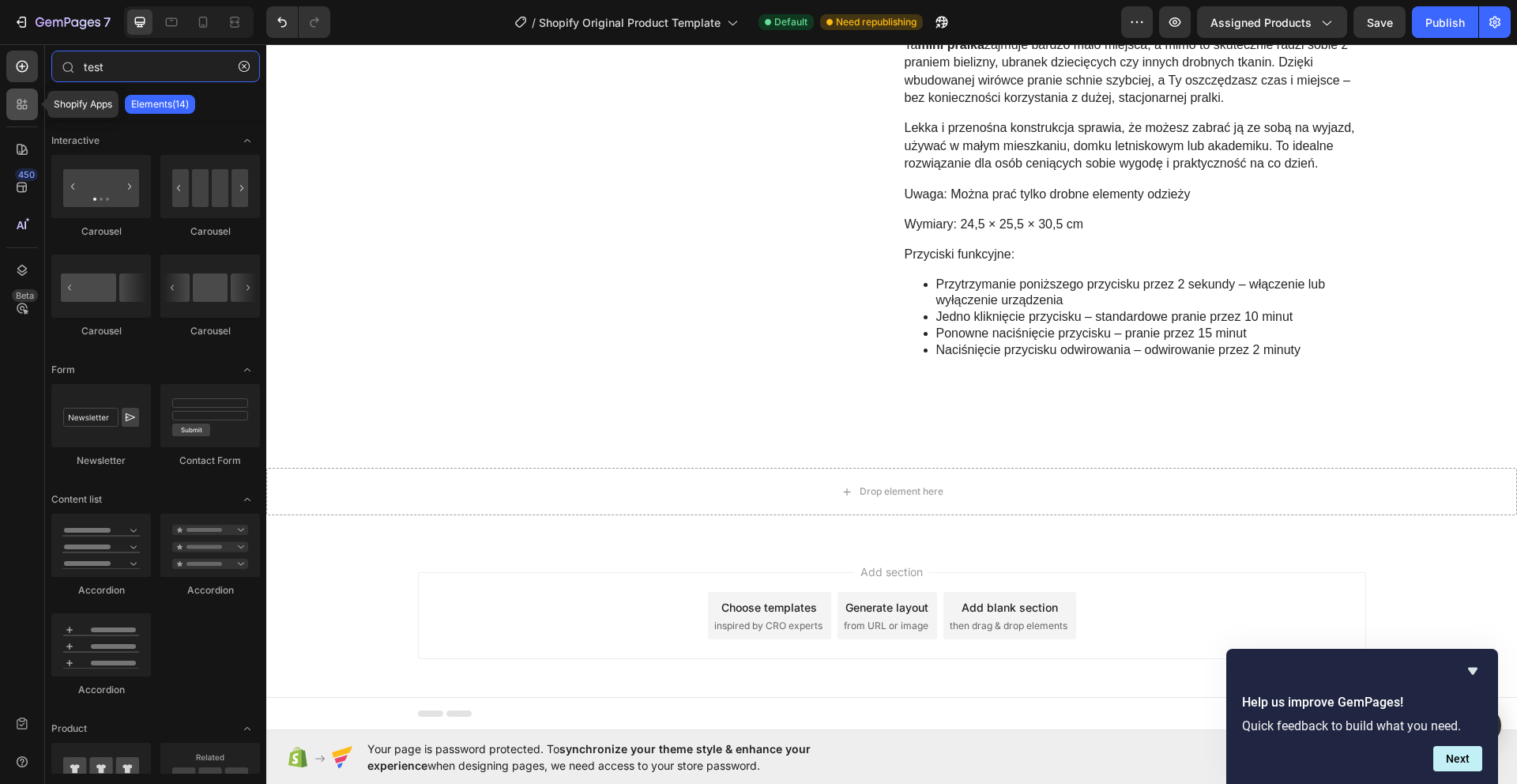
type input "test"
click at [28, 109] on icon at bounding box center [22, 104] width 16 height 16
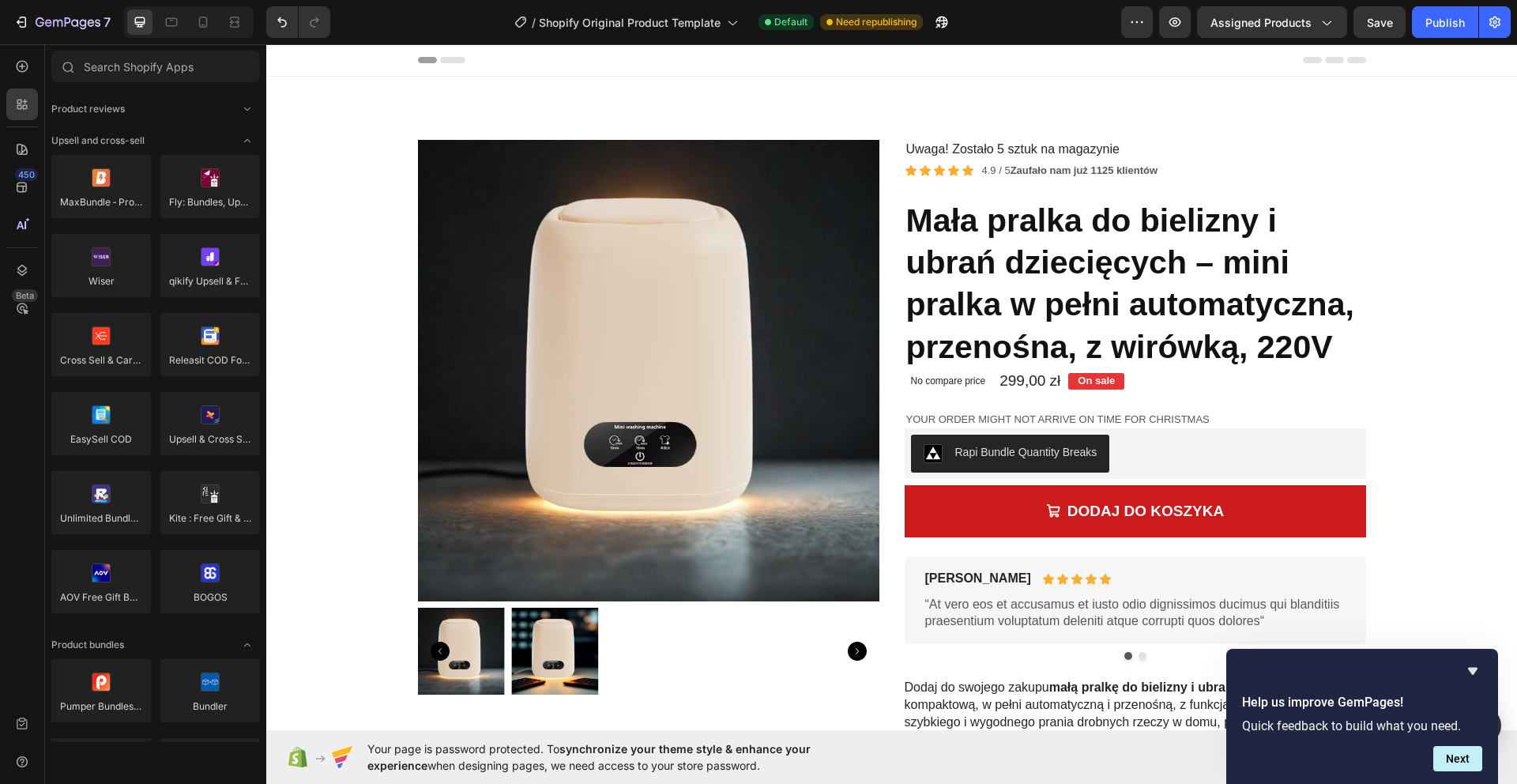
scroll to position [708, 0]
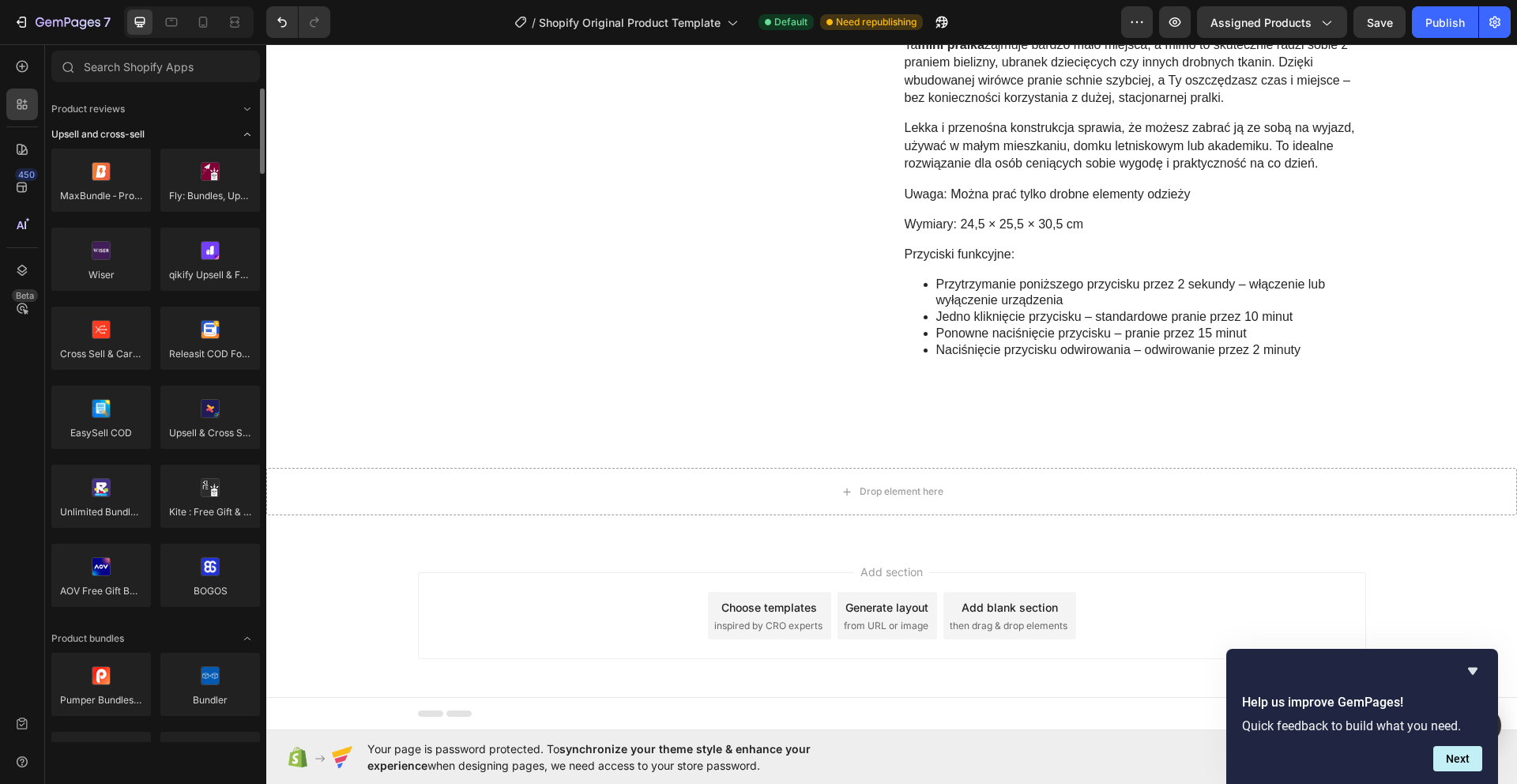
click at [214, 135] on div "Upsell and cross-sell" at bounding box center [156, 134] width 209 height 16
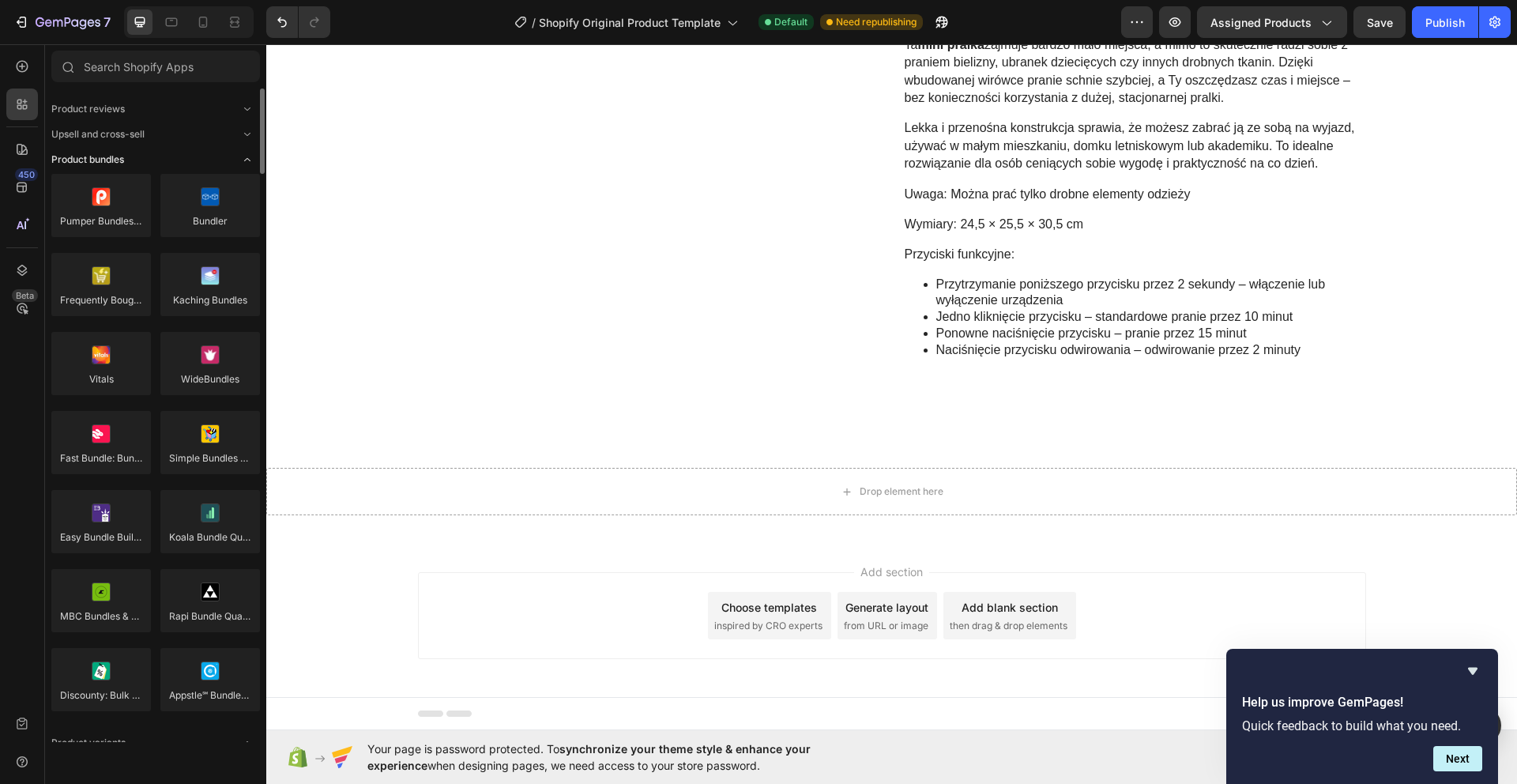
click at [217, 161] on div "Product bundles" at bounding box center [156, 160] width 209 height 16
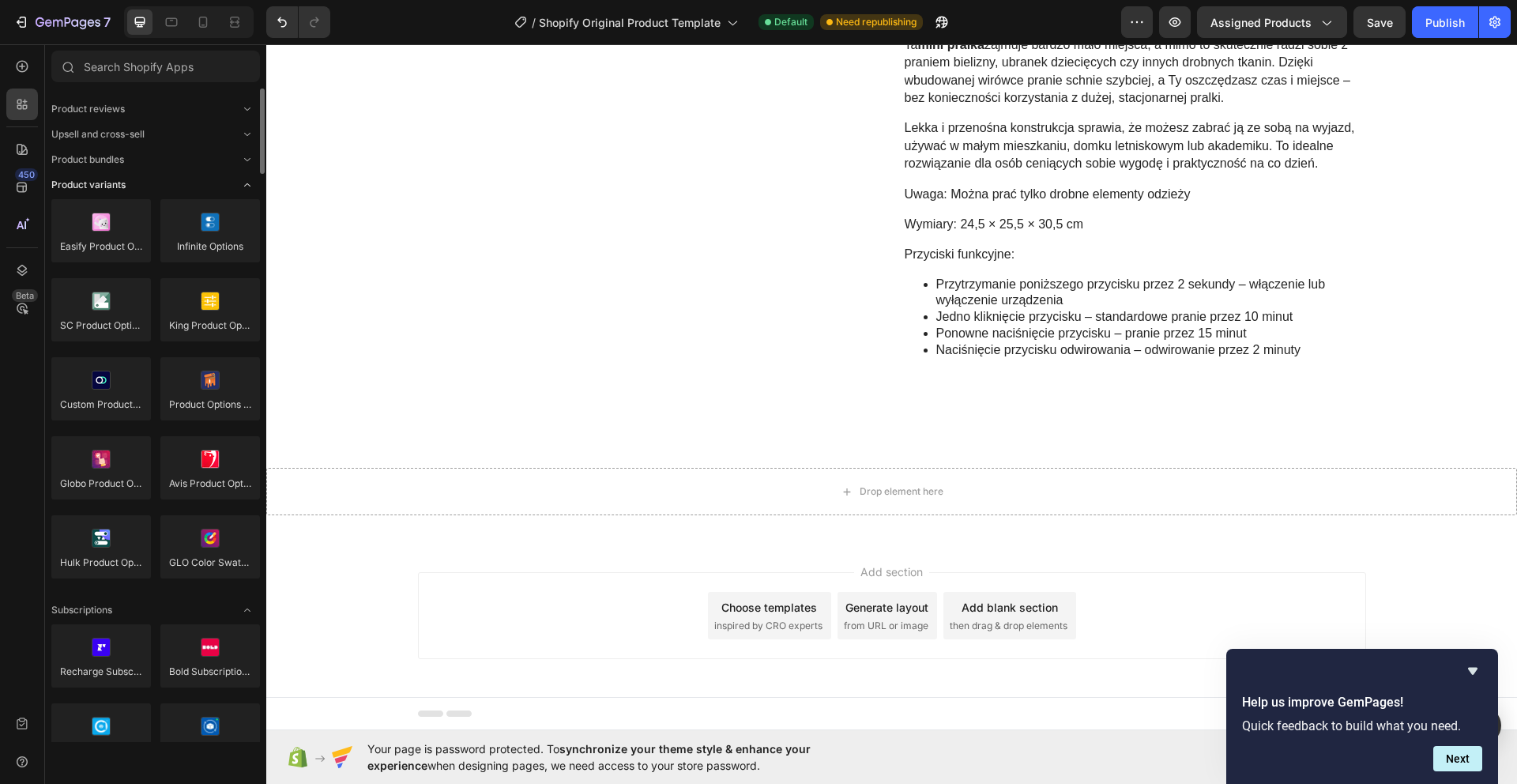
click at [199, 184] on div "Product variants" at bounding box center [156, 185] width 209 height 16
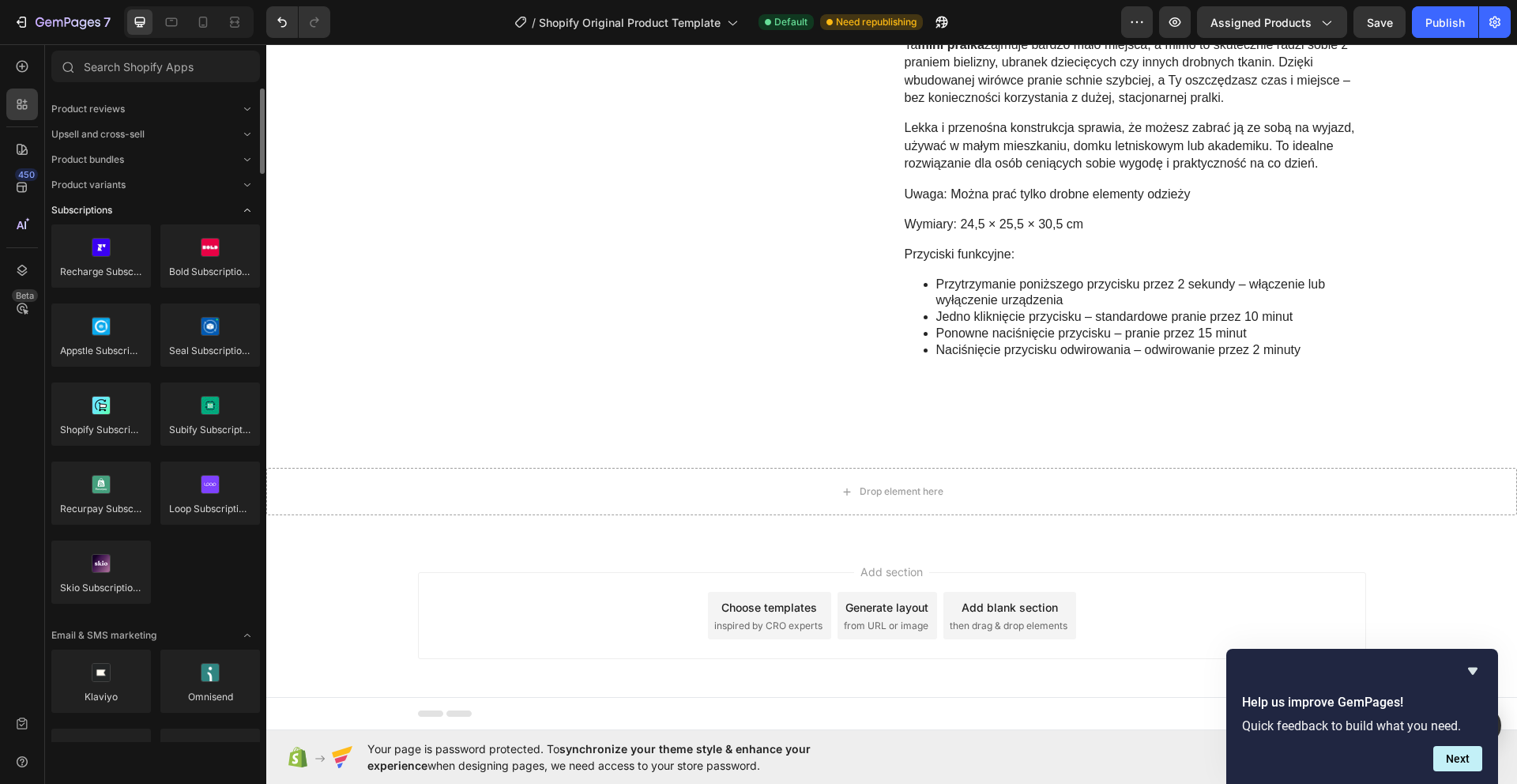
click at [185, 204] on div "Subscriptions" at bounding box center [156, 210] width 209 height 16
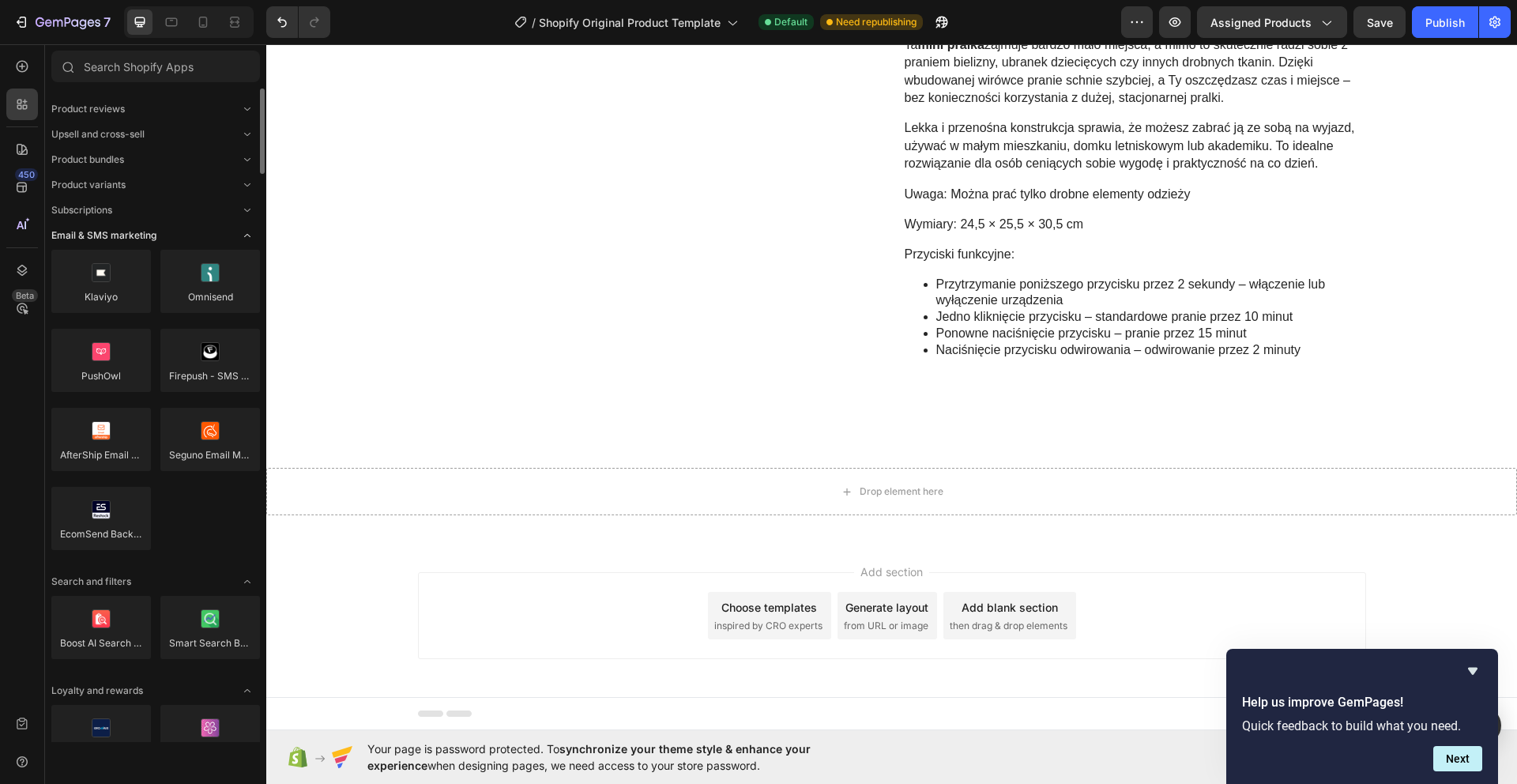
click at [171, 234] on div "Email & SMS marketing" at bounding box center [156, 235] width 209 height 16
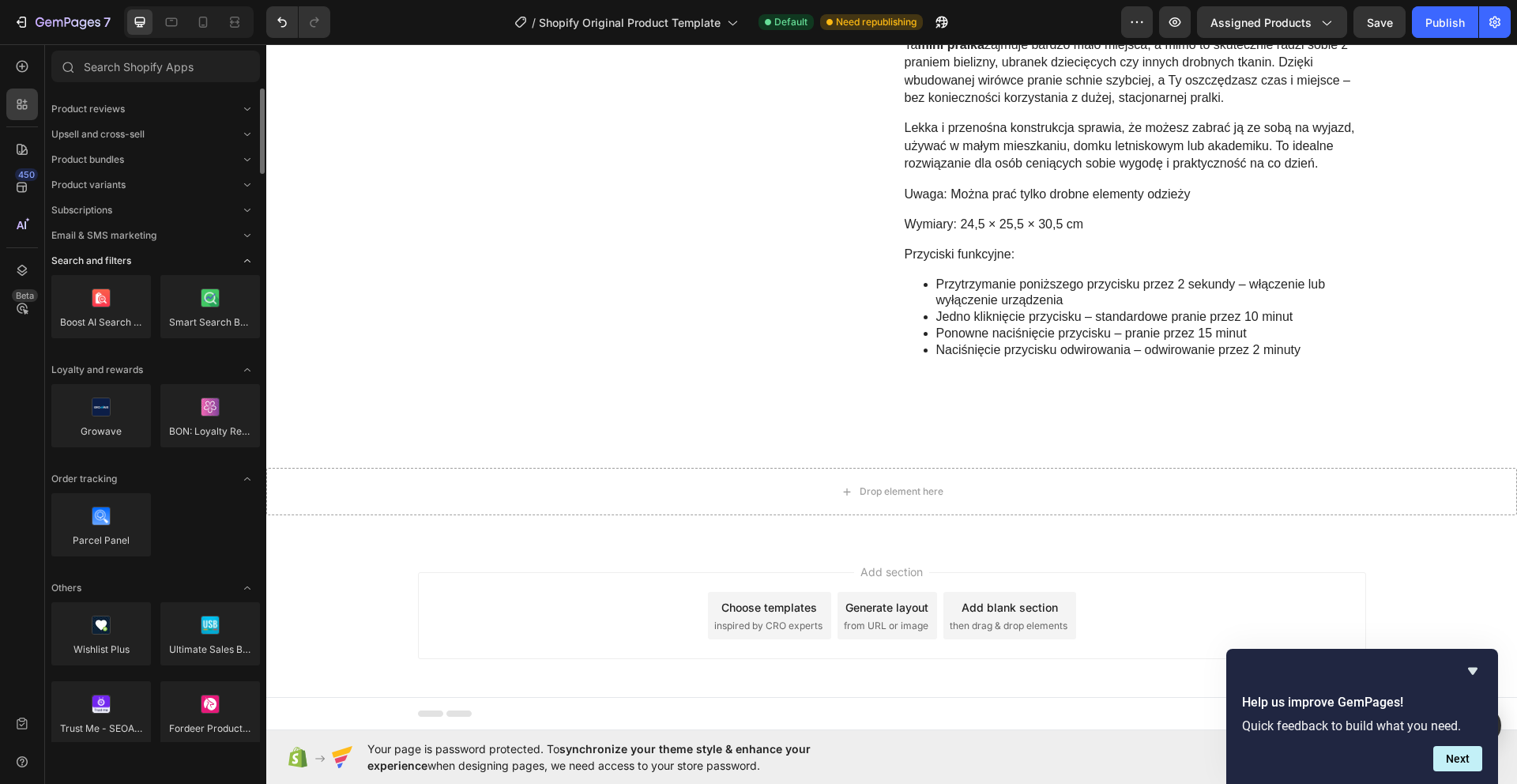
click at [163, 257] on div "Search and filters" at bounding box center [156, 261] width 209 height 16
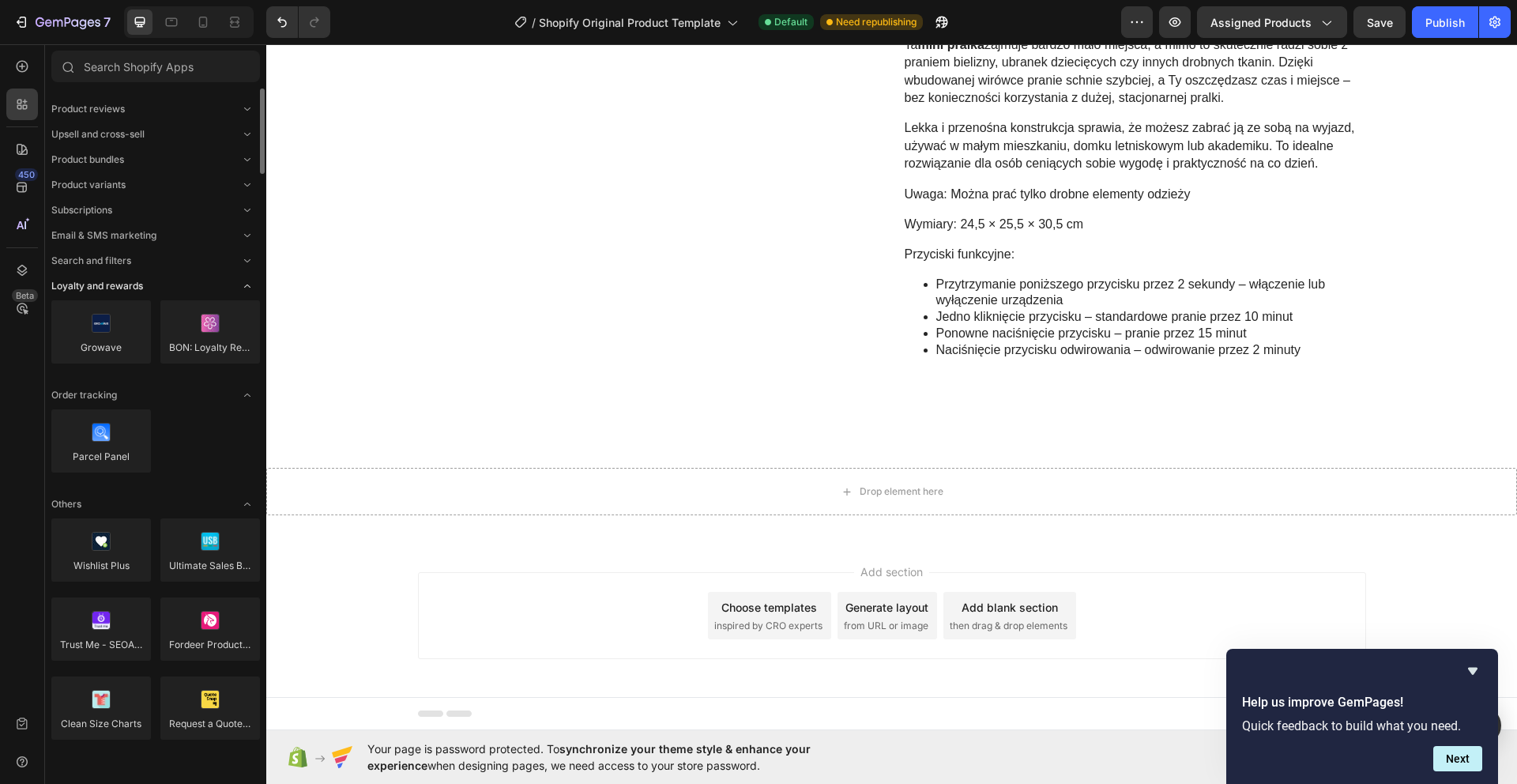
click at [160, 278] on div "Loyalty and rewards" at bounding box center [156, 286] width 209 height 16
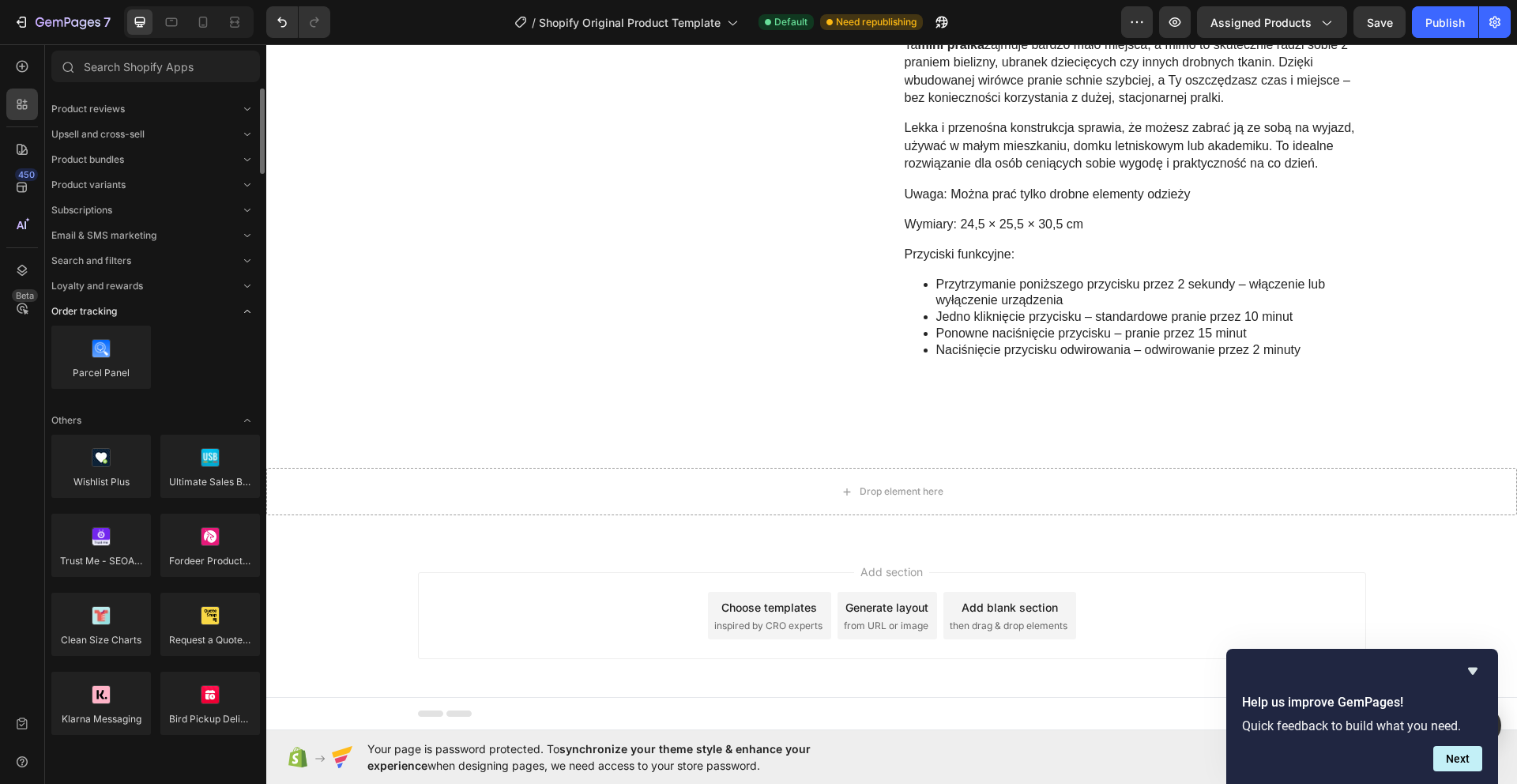
click at [157, 311] on div "Order tracking" at bounding box center [156, 311] width 209 height 16
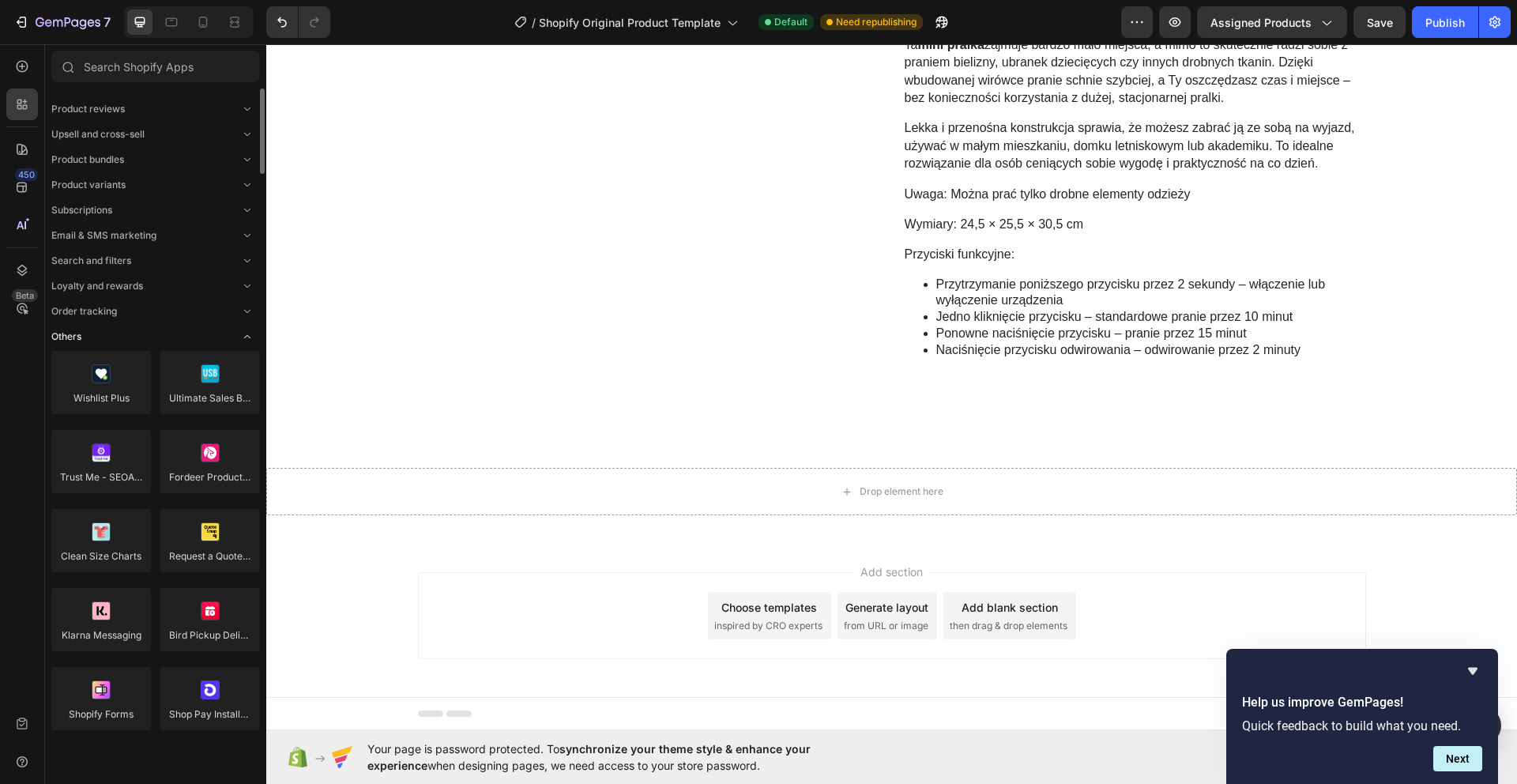
click at [176, 338] on div "Others" at bounding box center [156, 337] width 209 height 16
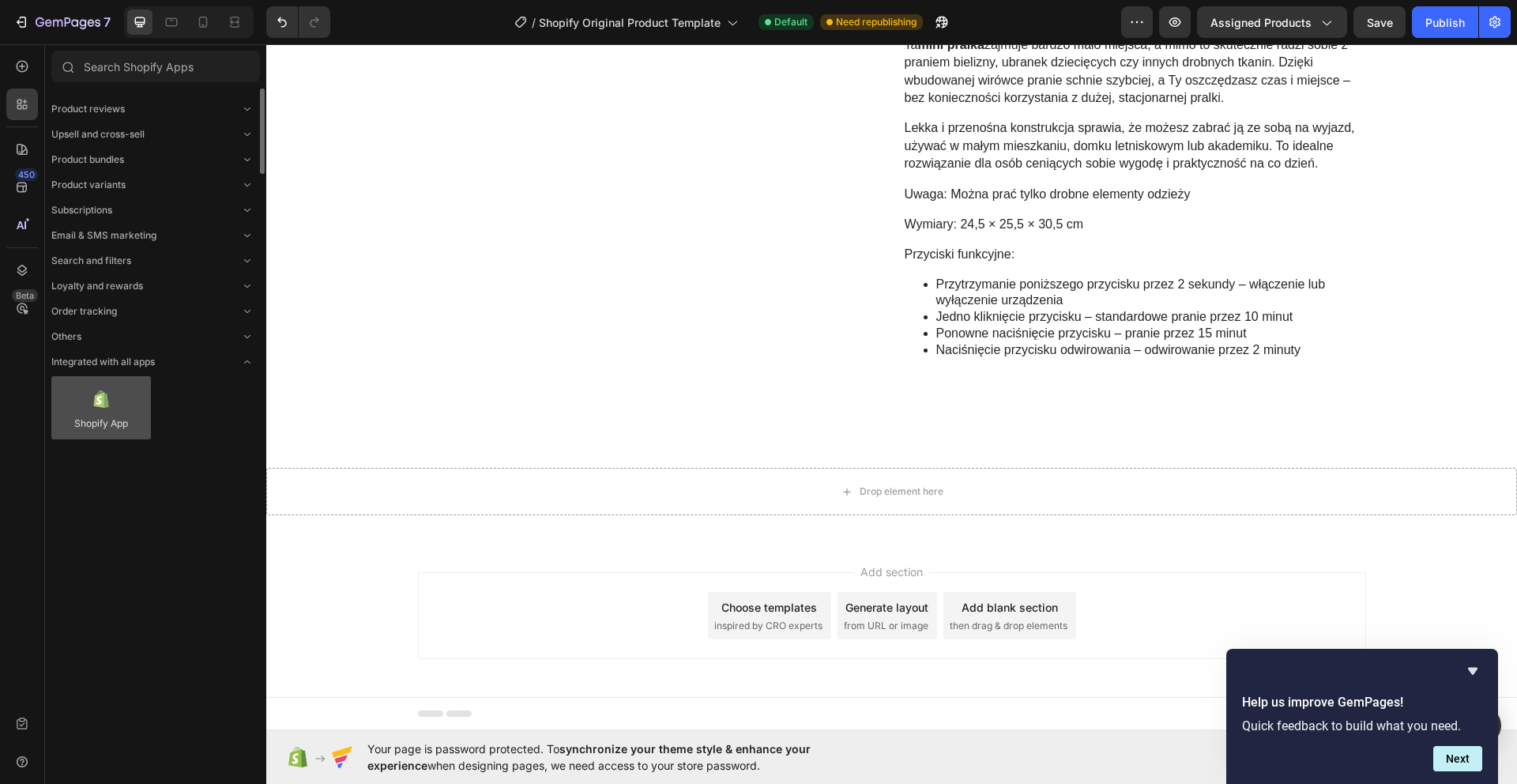
click at [141, 397] on div at bounding box center [101, 407] width 100 height 63
click at [103, 395] on div at bounding box center [101, 407] width 100 height 63
click at [101, 405] on div at bounding box center [101, 407] width 100 height 63
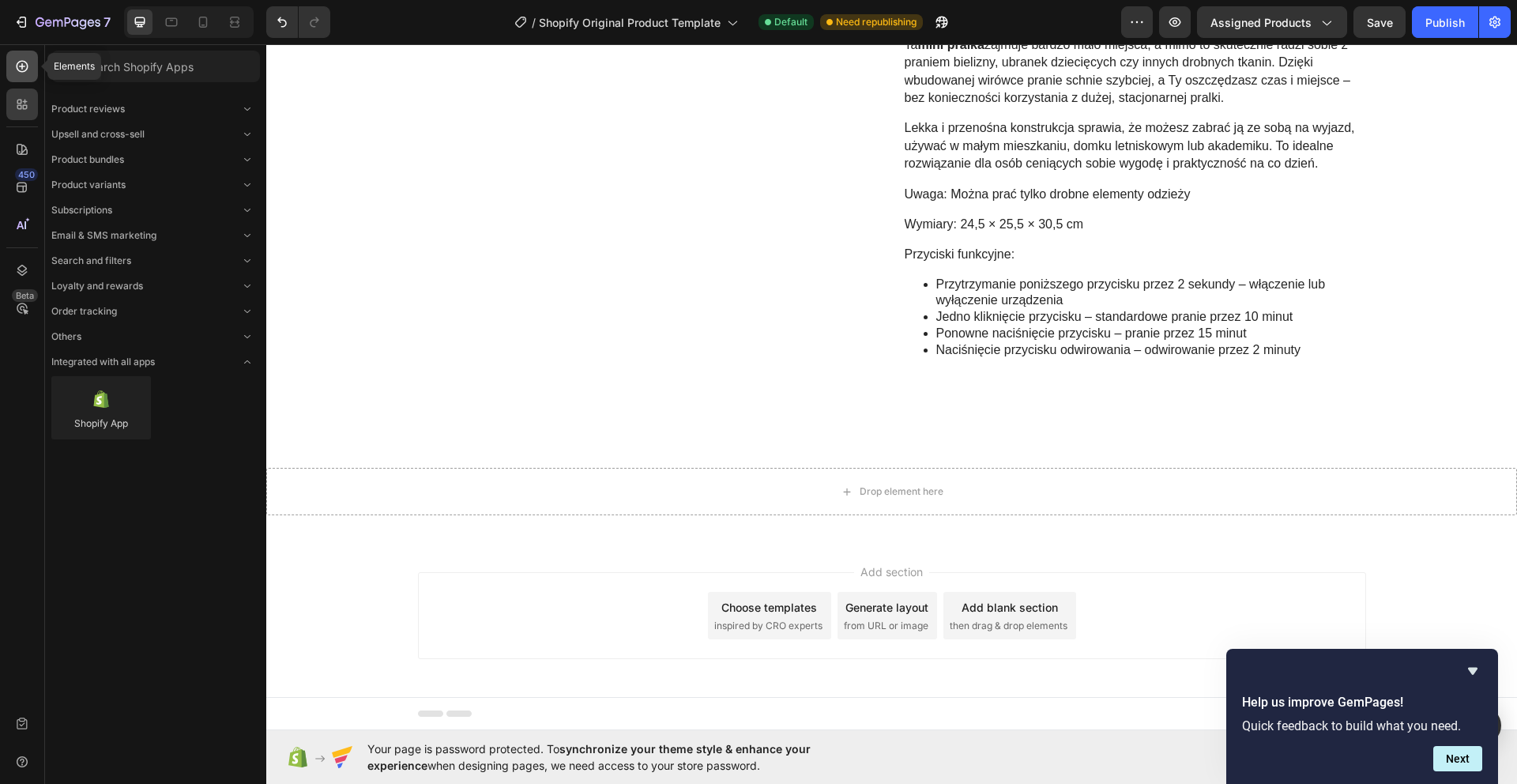
click at [25, 65] on icon at bounding box center [21, 65] width 6 height 6
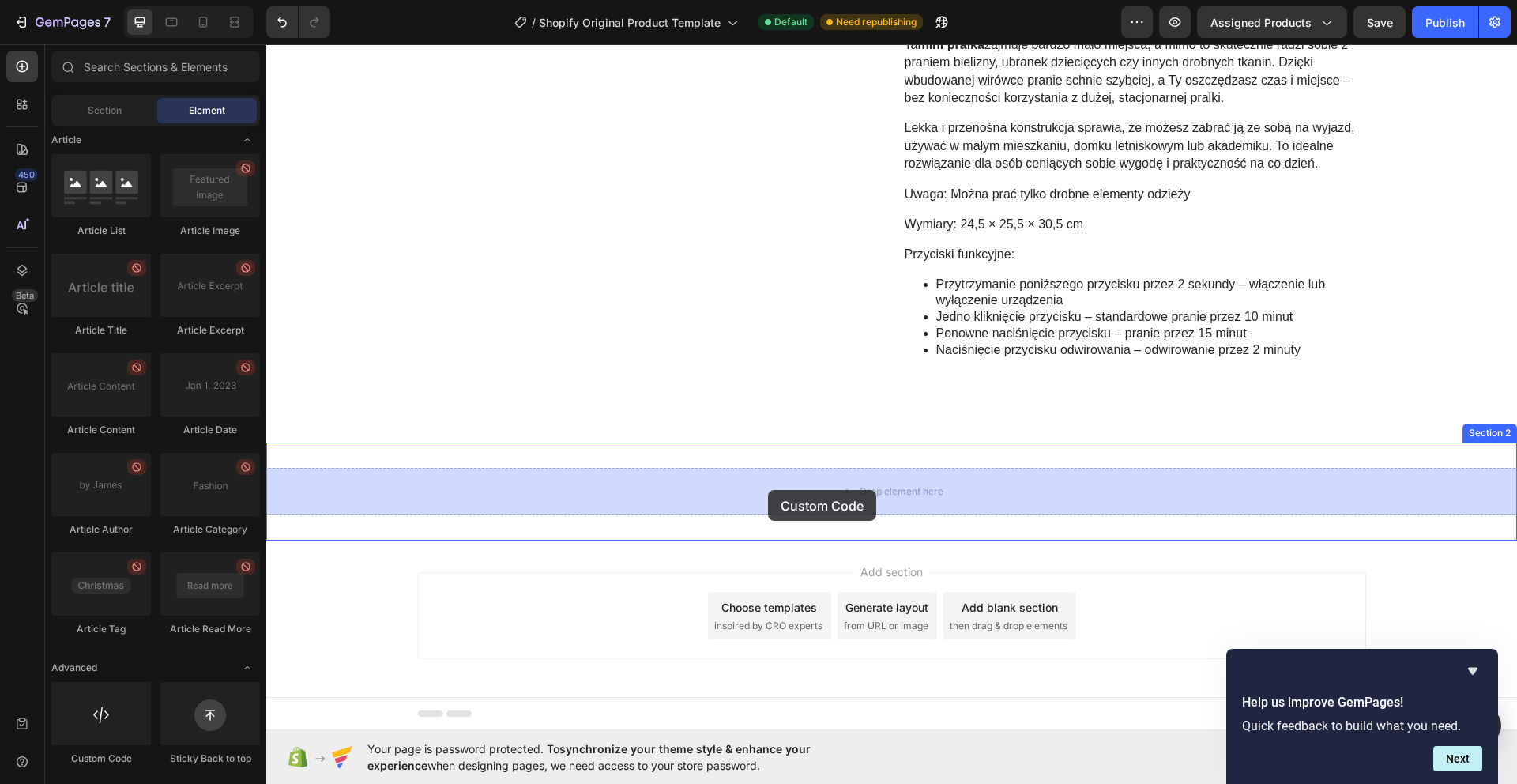
drag, startPoint x: 383, startPoint y: 754, endPoint x: 768, endPoint y: 490, distance: 466.8
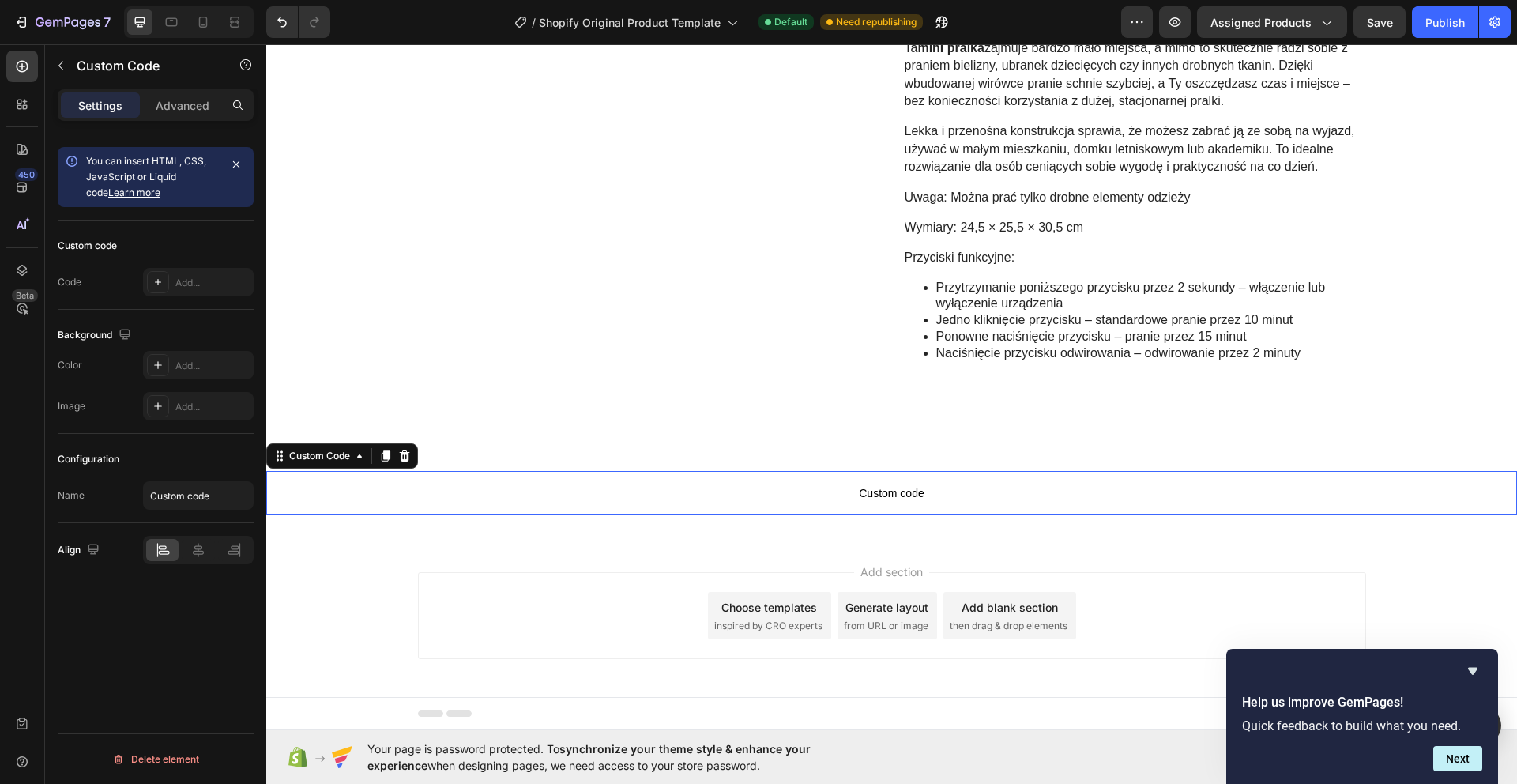
scroll to position [704, 0]
click at [212, 286] on div "Add..." at bounding box center [212, 283] width 74 height 14
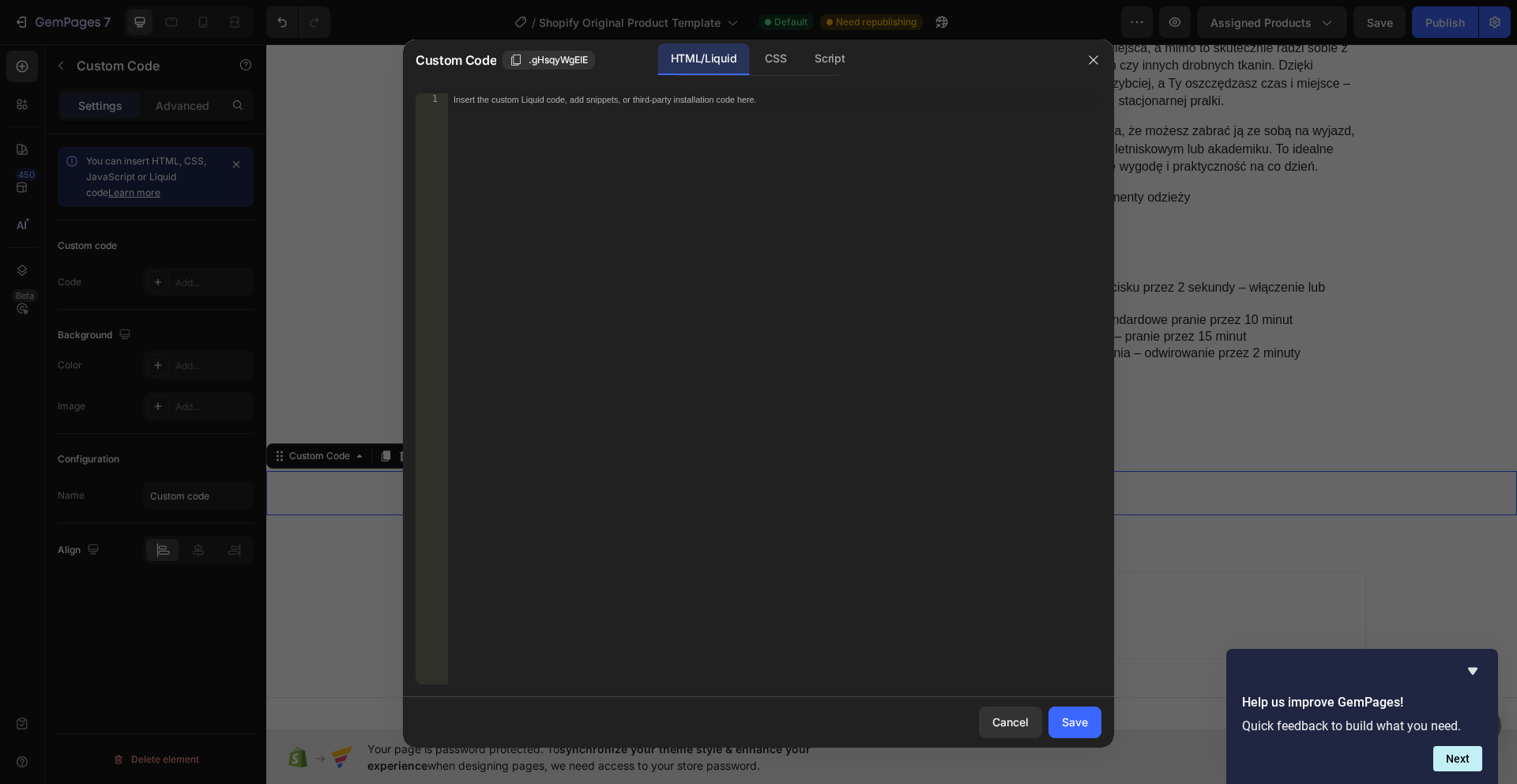
click at [671, 208] on div "Insert the custom Liquid code, add snippets, or third-party installation code h…" at bounding box center [774, 400] width 654 height 616
click at [742, 199] on div "Insert the custom Liquid code, add snippets, or third-party installation code h…" at bounding box center [774, 400] width 654 height 616
paste textarea "</section>"
type textarea "</section>"
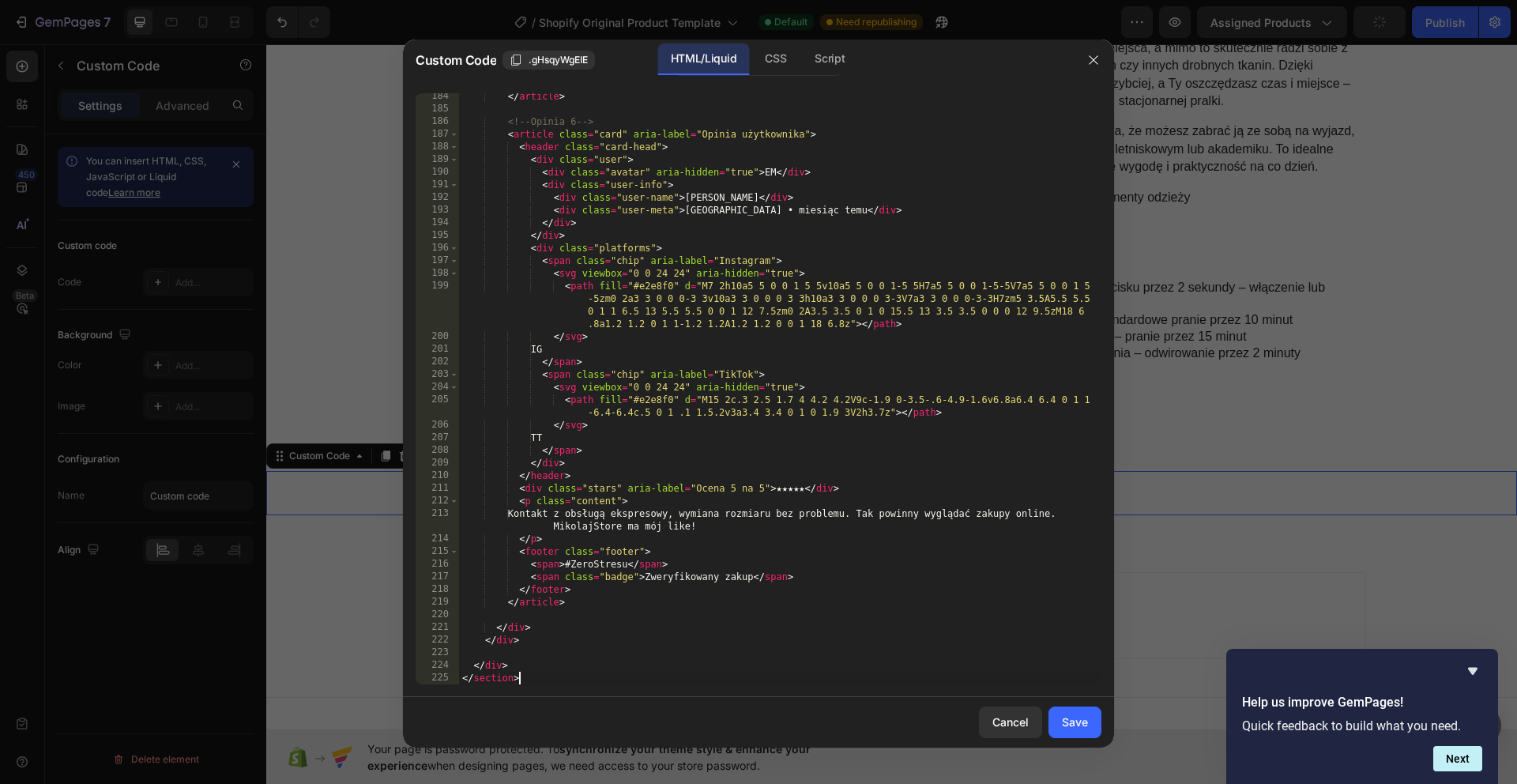
scroll to position [2645, 0]
click at [769, 61] on div "CSS" at bounding box center [775, 59] width 47 height 32
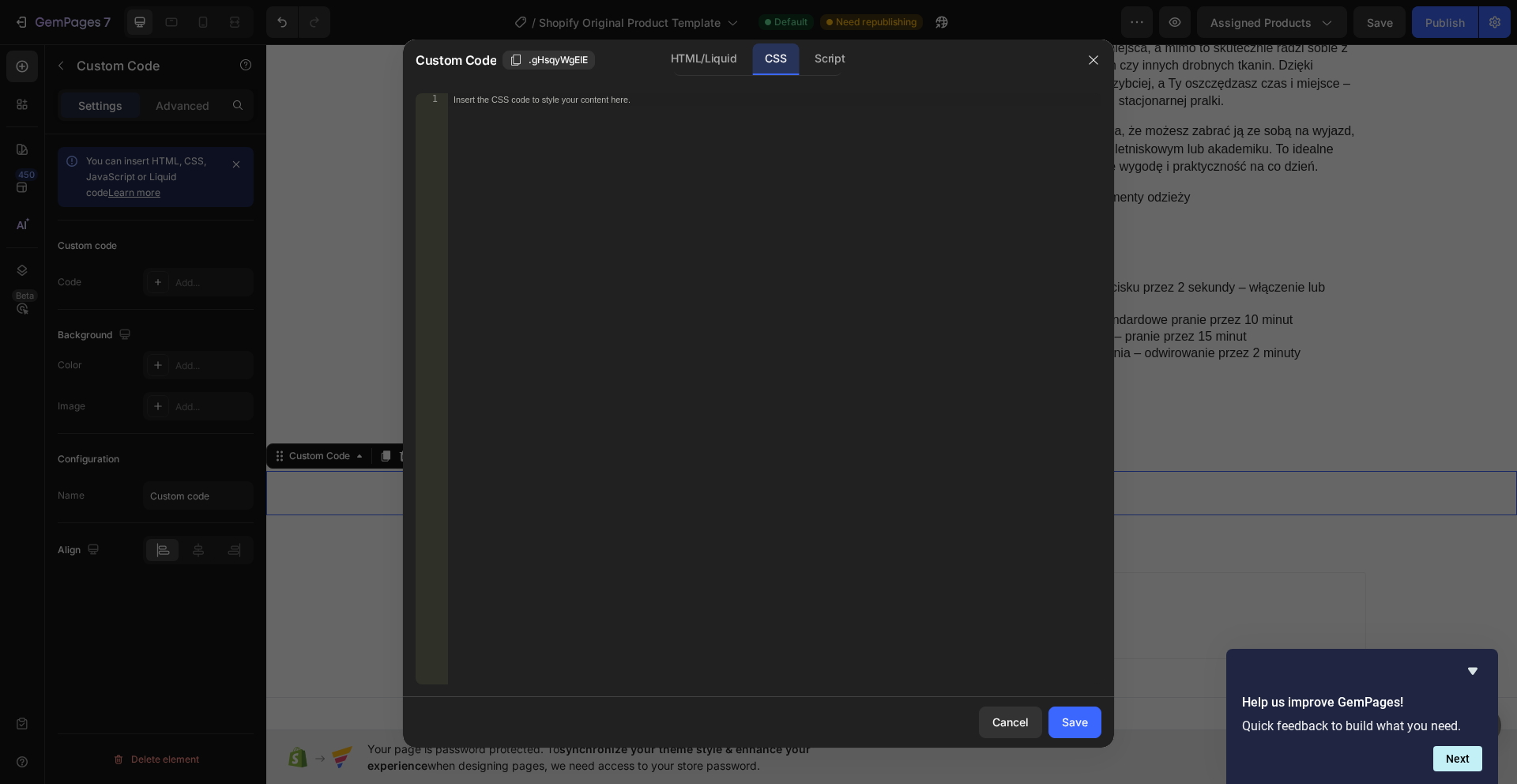
click at [856, 257] on div "Insert the CSS code to style your content here." at bounding box center [774, 400] width 654 height 616
paste textarea "}"
type textarea "}"
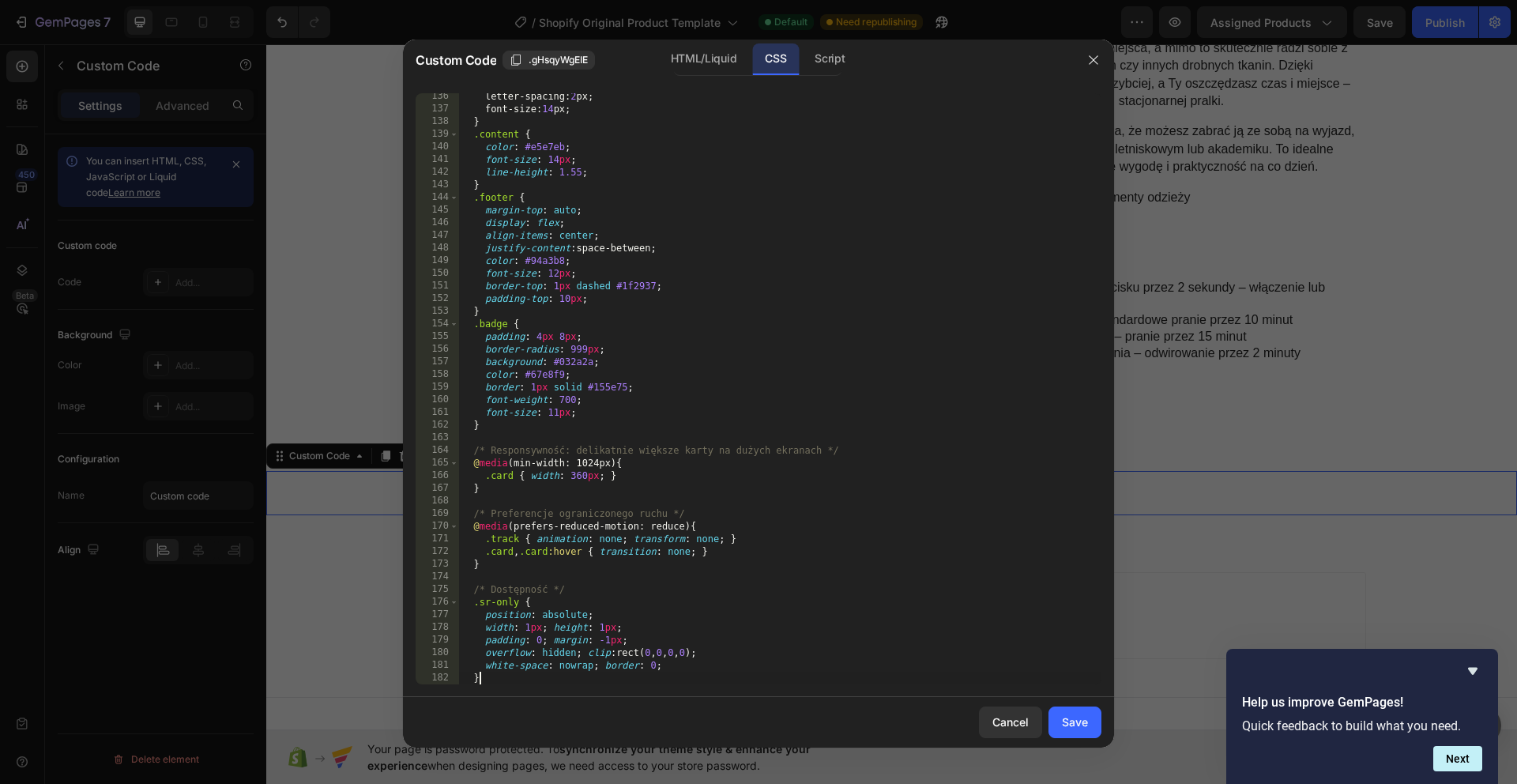
scroll to position [1709, 0]
click at [1071, 727] on div "Save" at bounding box center [1074, 721] width 26 height 17
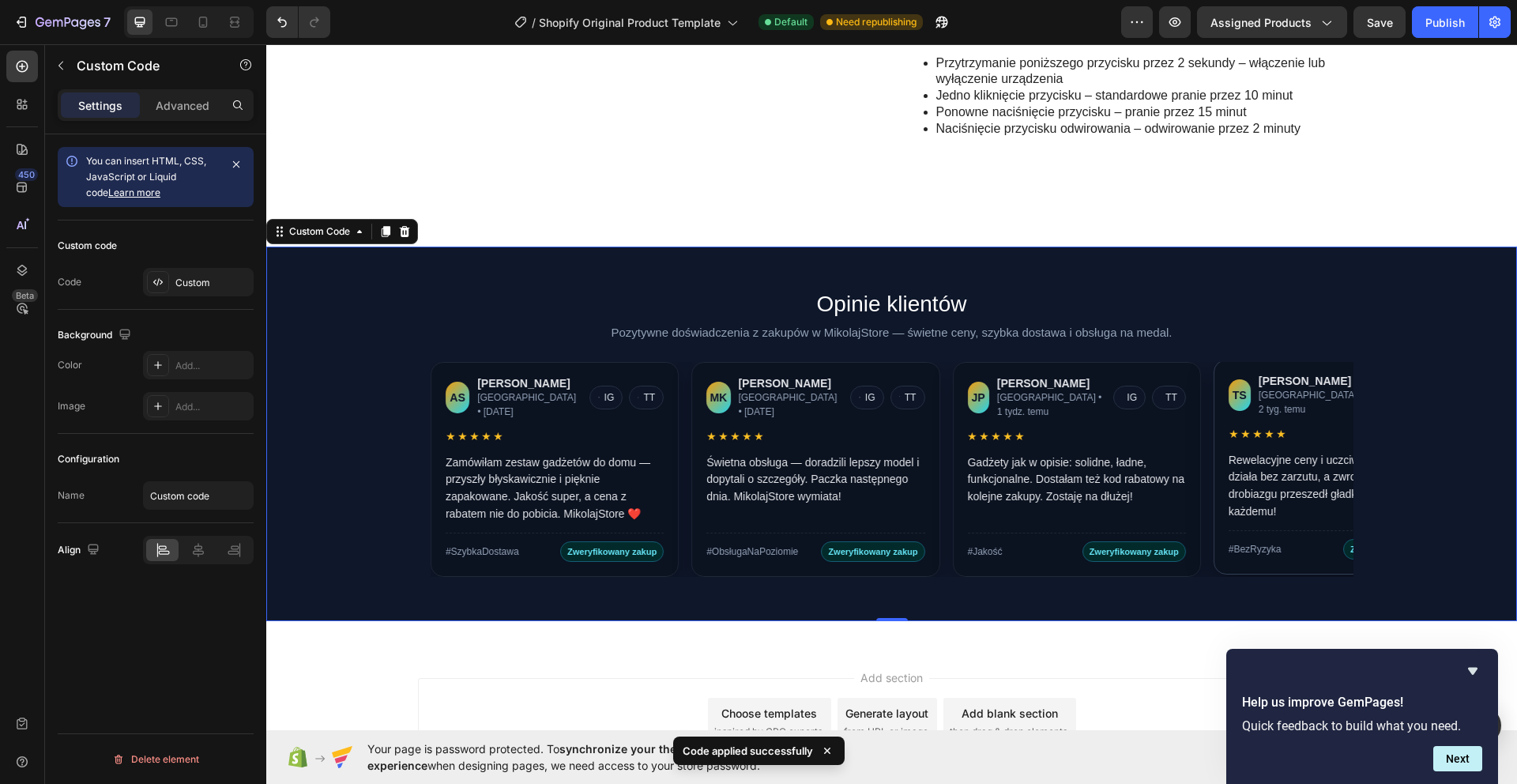
scroll to position [1052, 0]
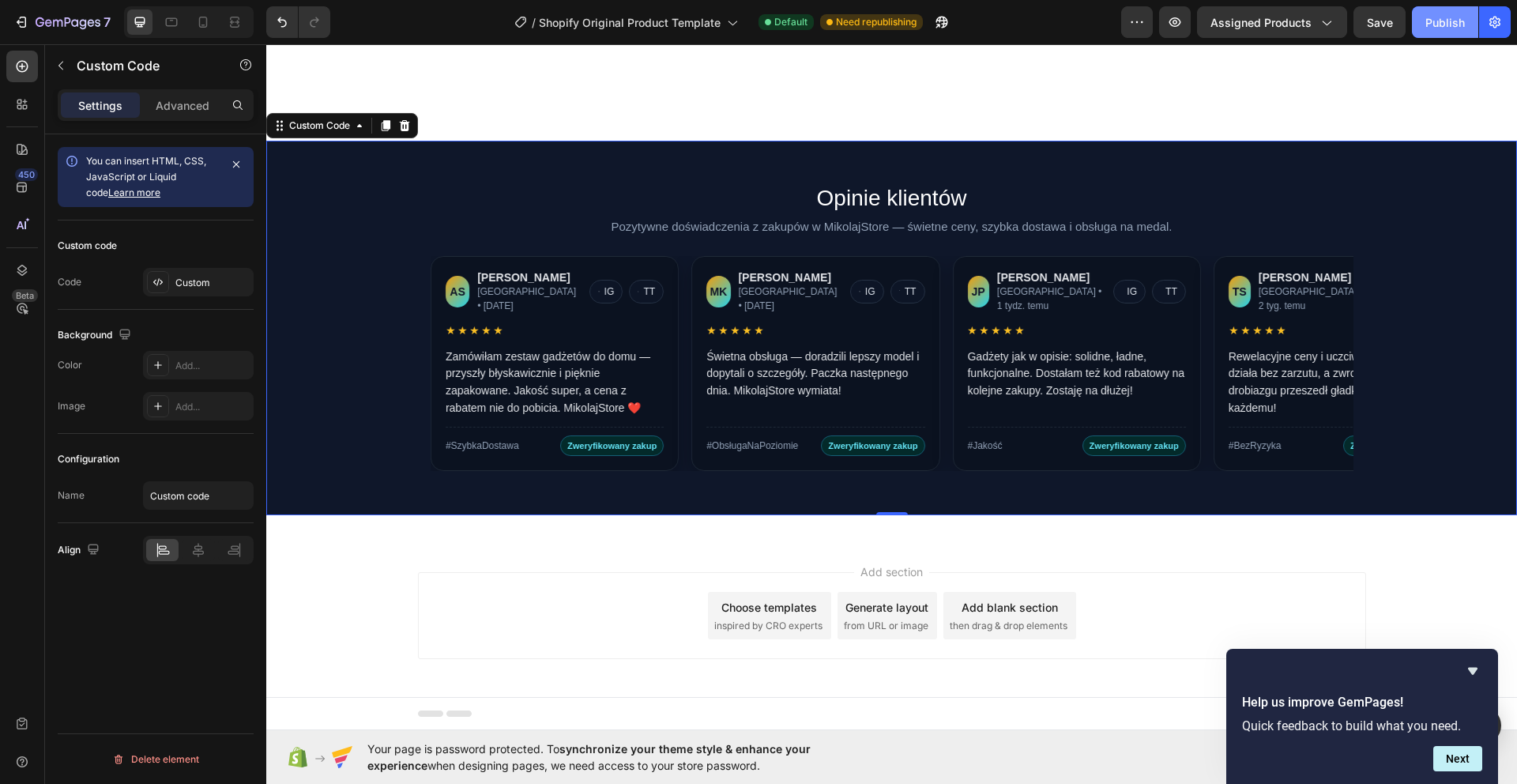
drag, startPoint x: 1467, startPoint y: 19, endPoint x: 1459, endPoint y: 19, distance: 8.0
click at [1467, 19] on button "Publish" at bounding box center [1445, 22] width 66 height 32
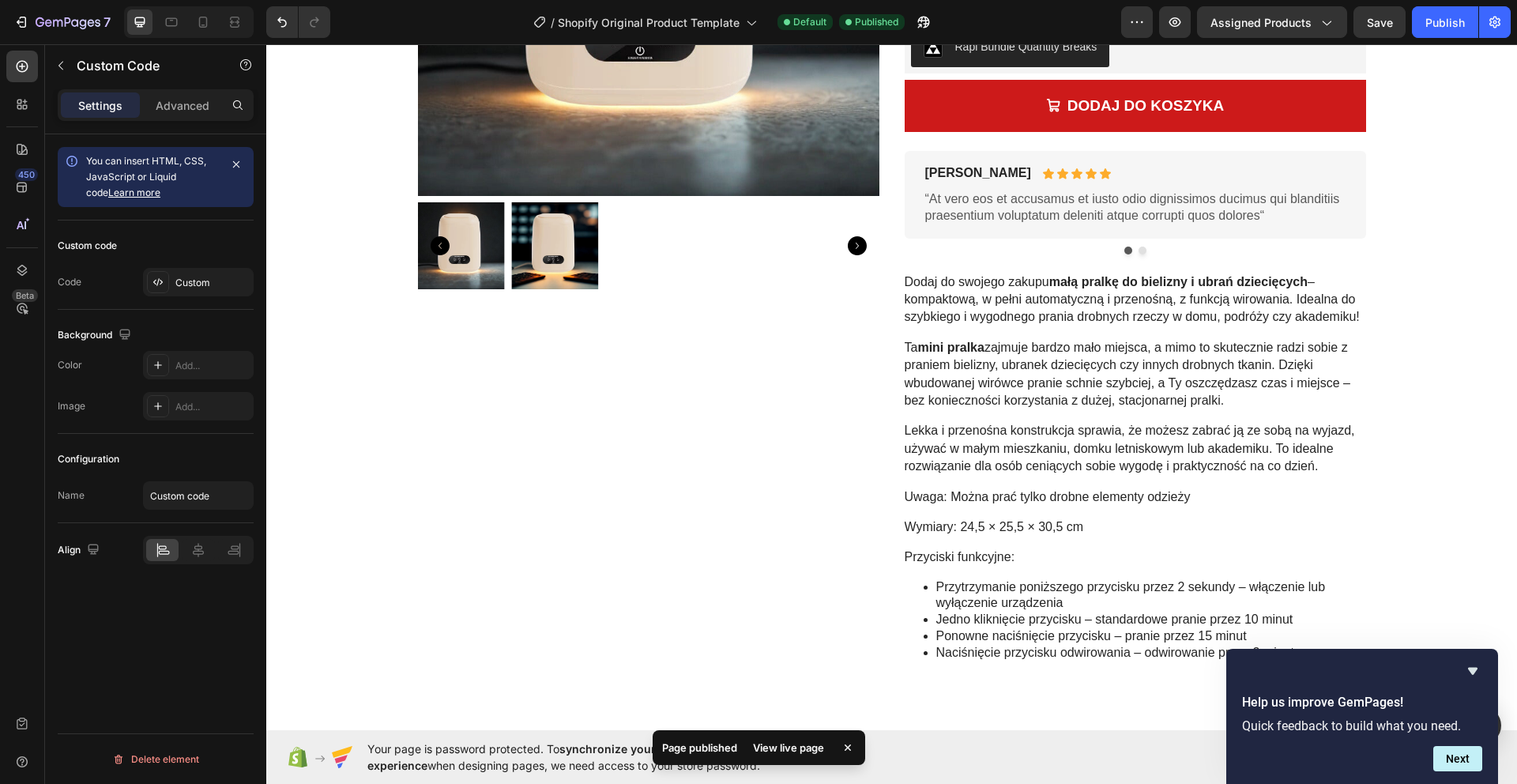
scroll to position [428, 0]
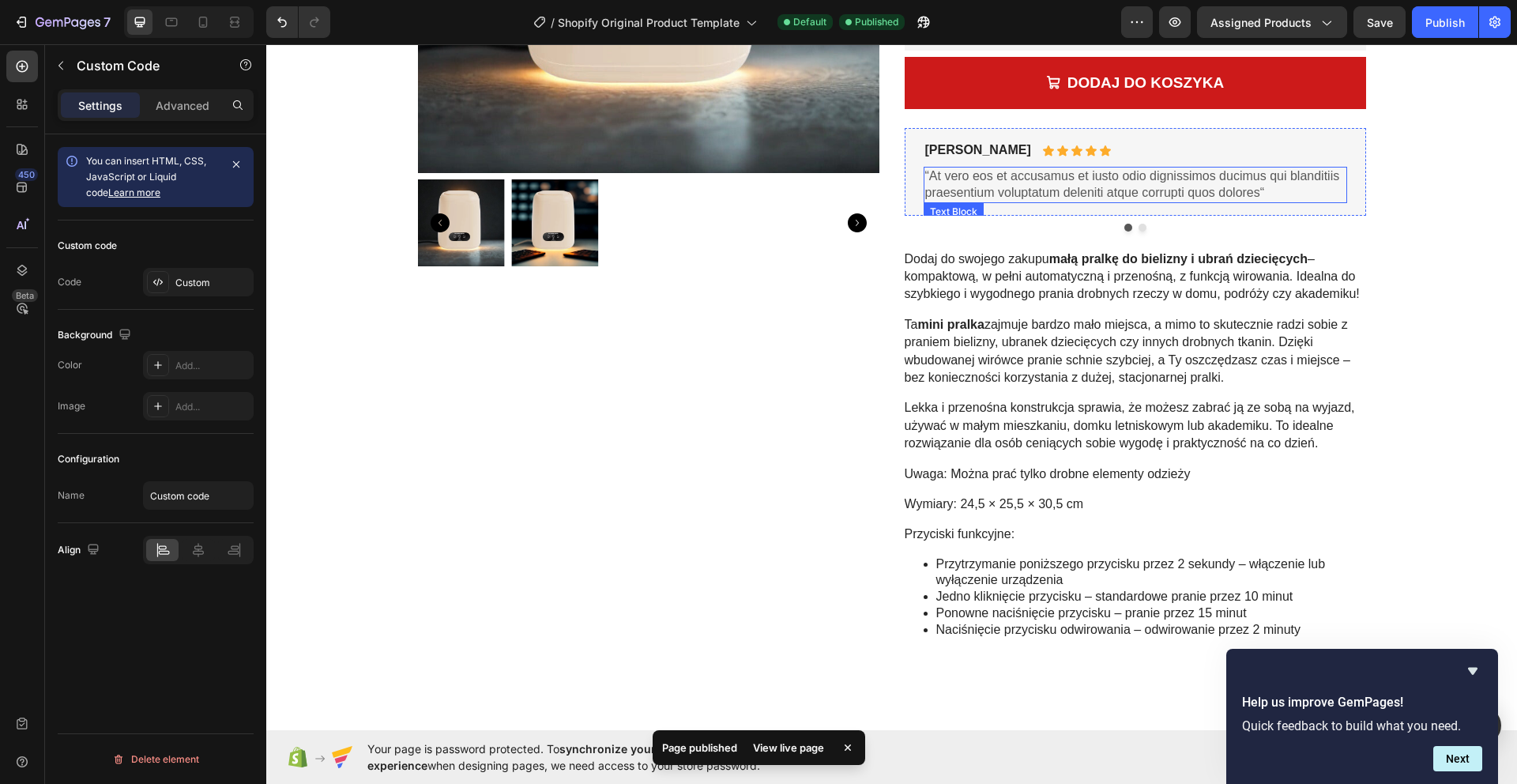
click at [1095, 191] on p "“At vero eos et accusamus et iusto odio dignissimos ducimus qui blanditiis prae…" at bounding box center [1135, 185] width 420 height 34
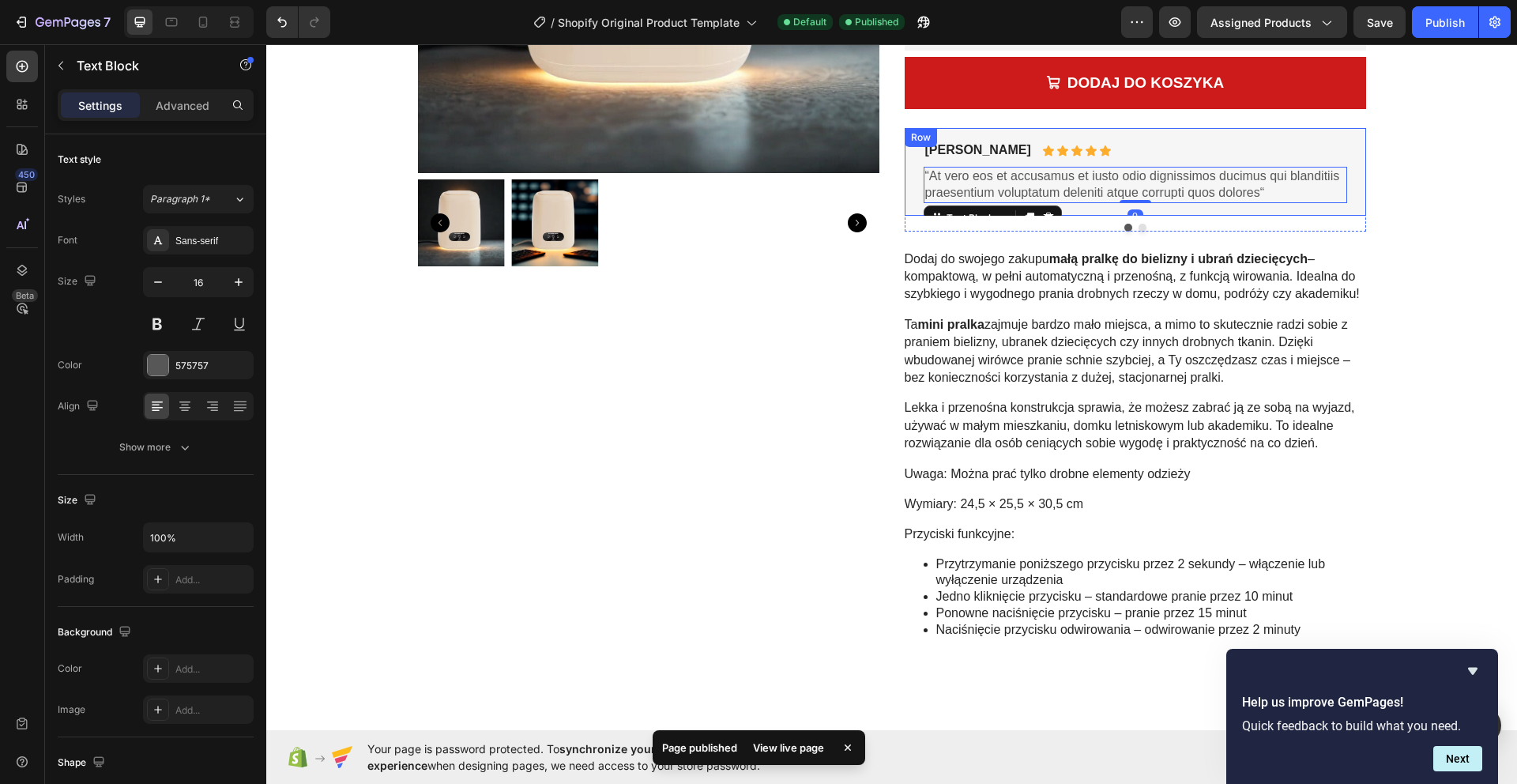
click at [1099, 154] on icon at bounding box center [1105, 151] width 12 height 12
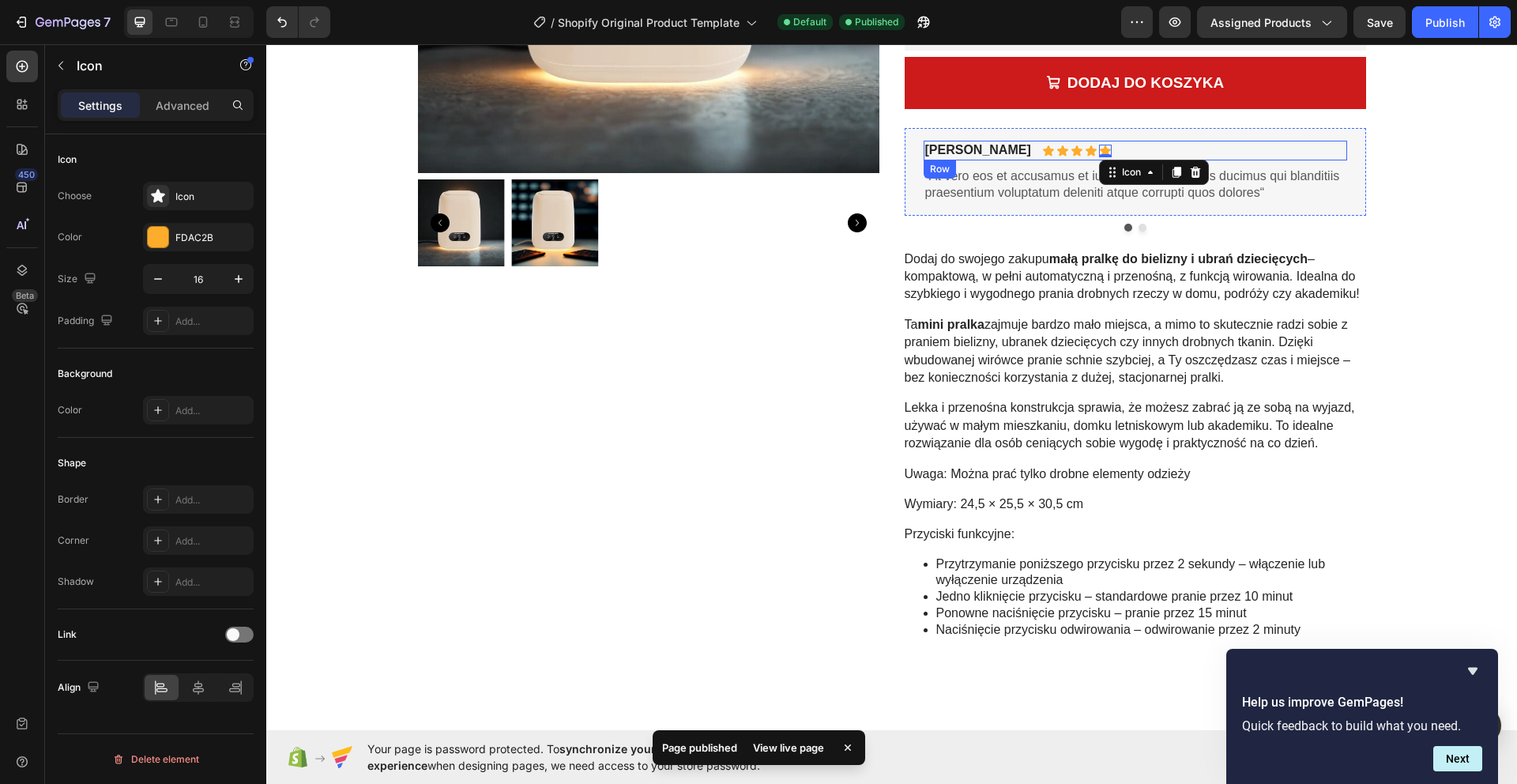
click at [1102, 146] on div "Briana M. Text Block Icon Icon Icon Icon Icon 0 Icon List Row" at bounding box center [1135, 150] width 423 height 19
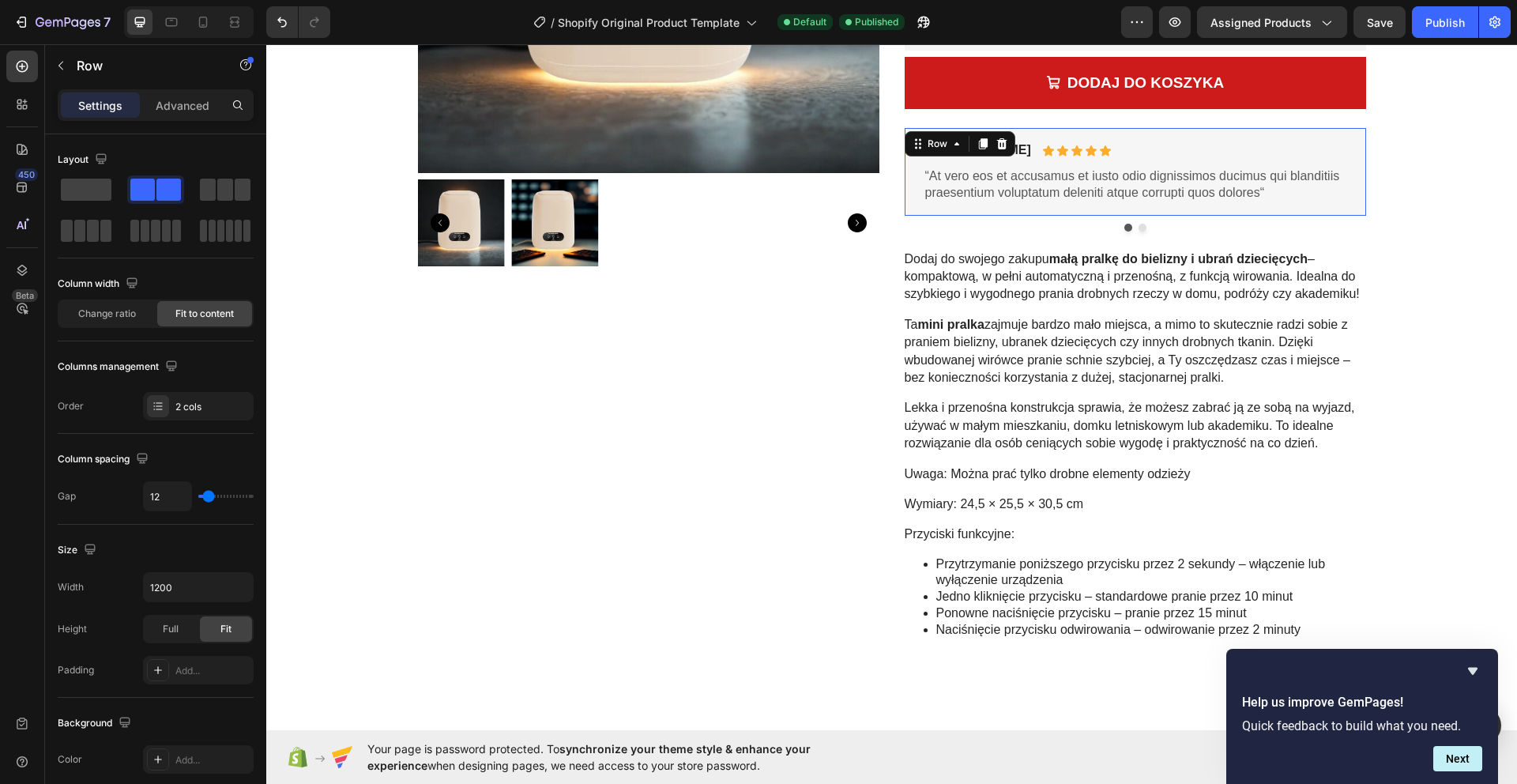
click at [1105, 136] on div "Briana M. Text Block Icon Icon Icon Icon Icon Icon List Row “At vero eos et acc…" at bounding box center [1135, 171] width 461 height 87
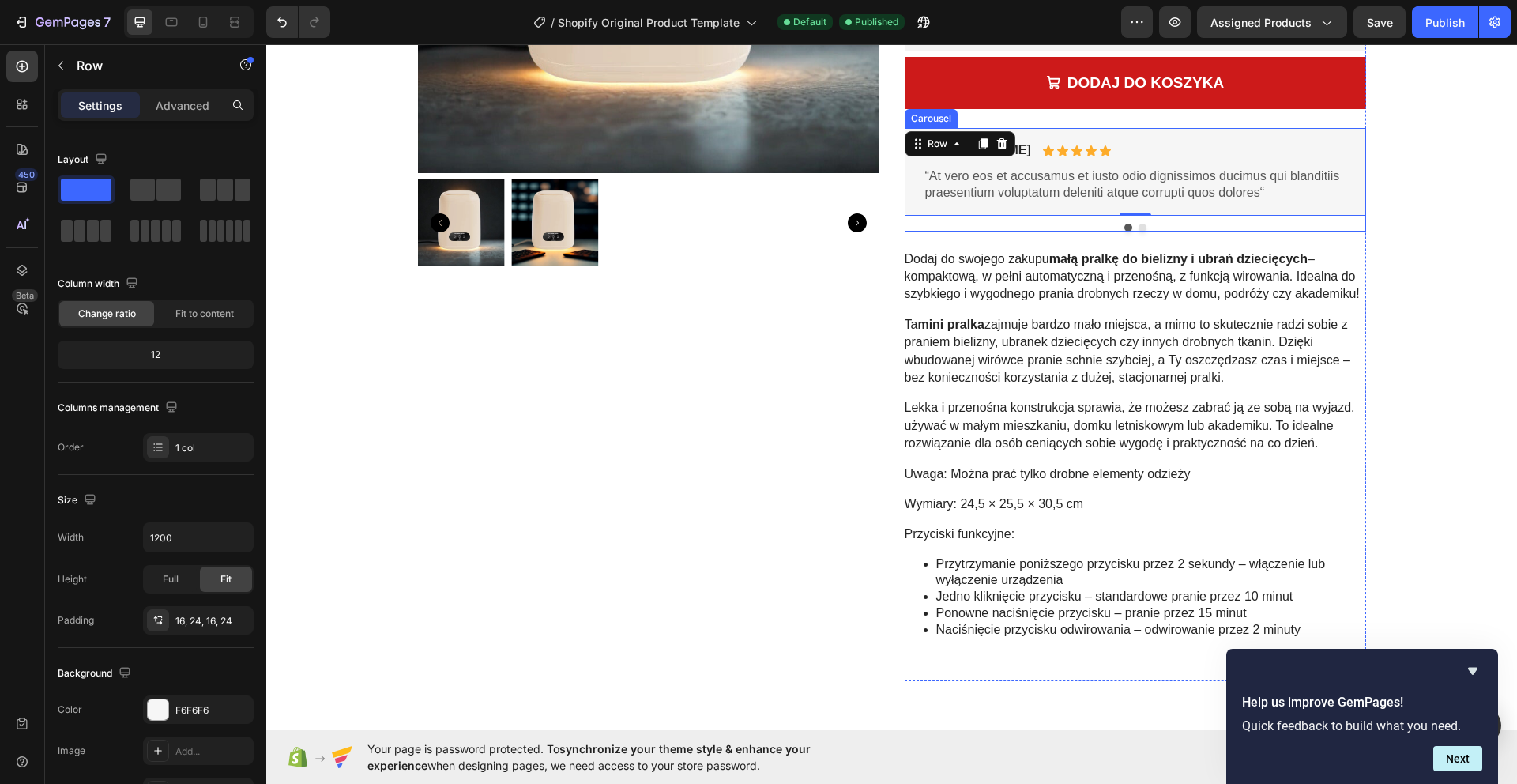
click at [1142, 227] on button "Dot" at bounding box center [1142, 227] width 8 height 8
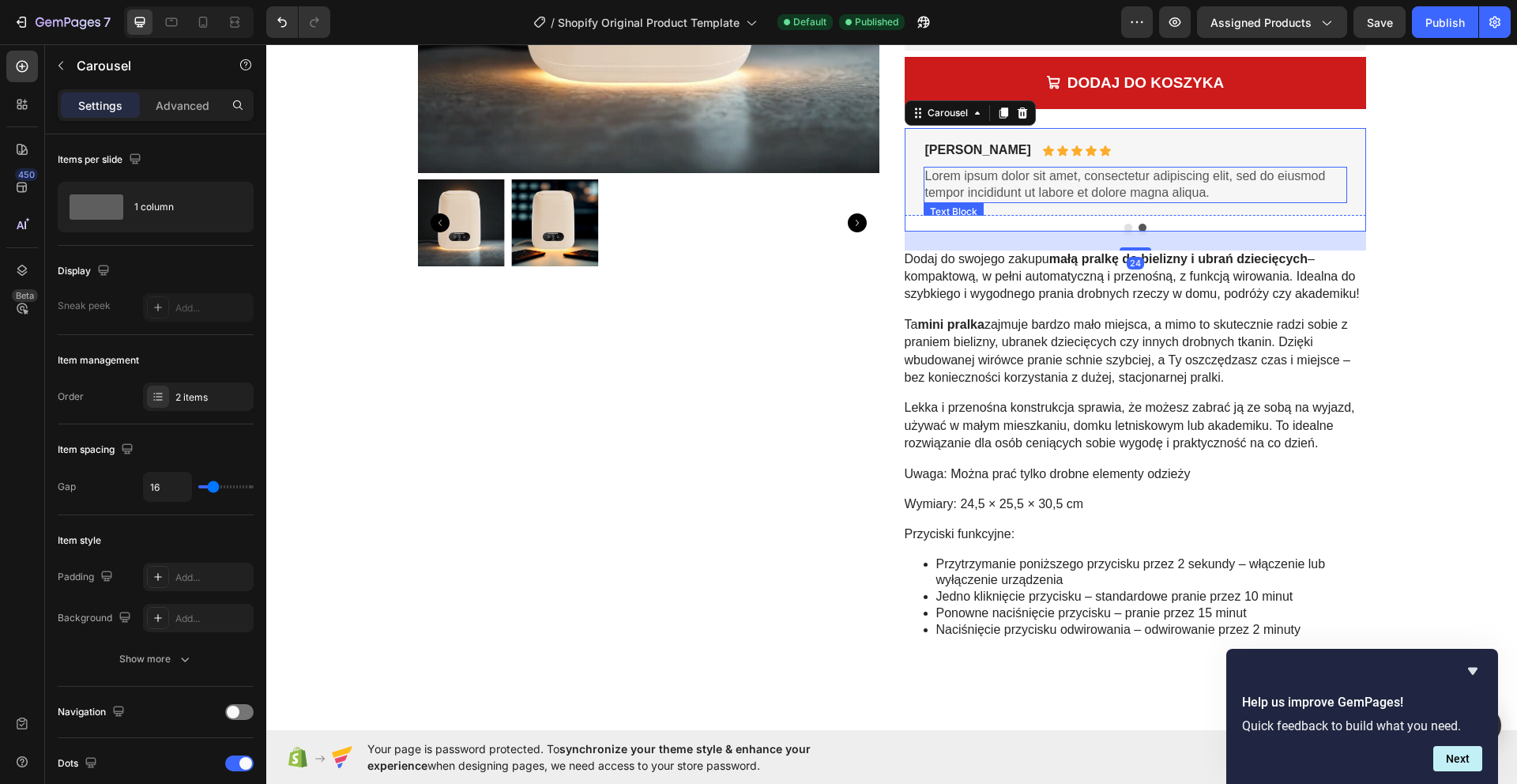
click at [1226, 174] on p "Lorem ipsum dolor sit amet, consectetur adipiscing elit, sed do eiusmod tempor …" at bounding box center [1135, 185] width 420 height 34
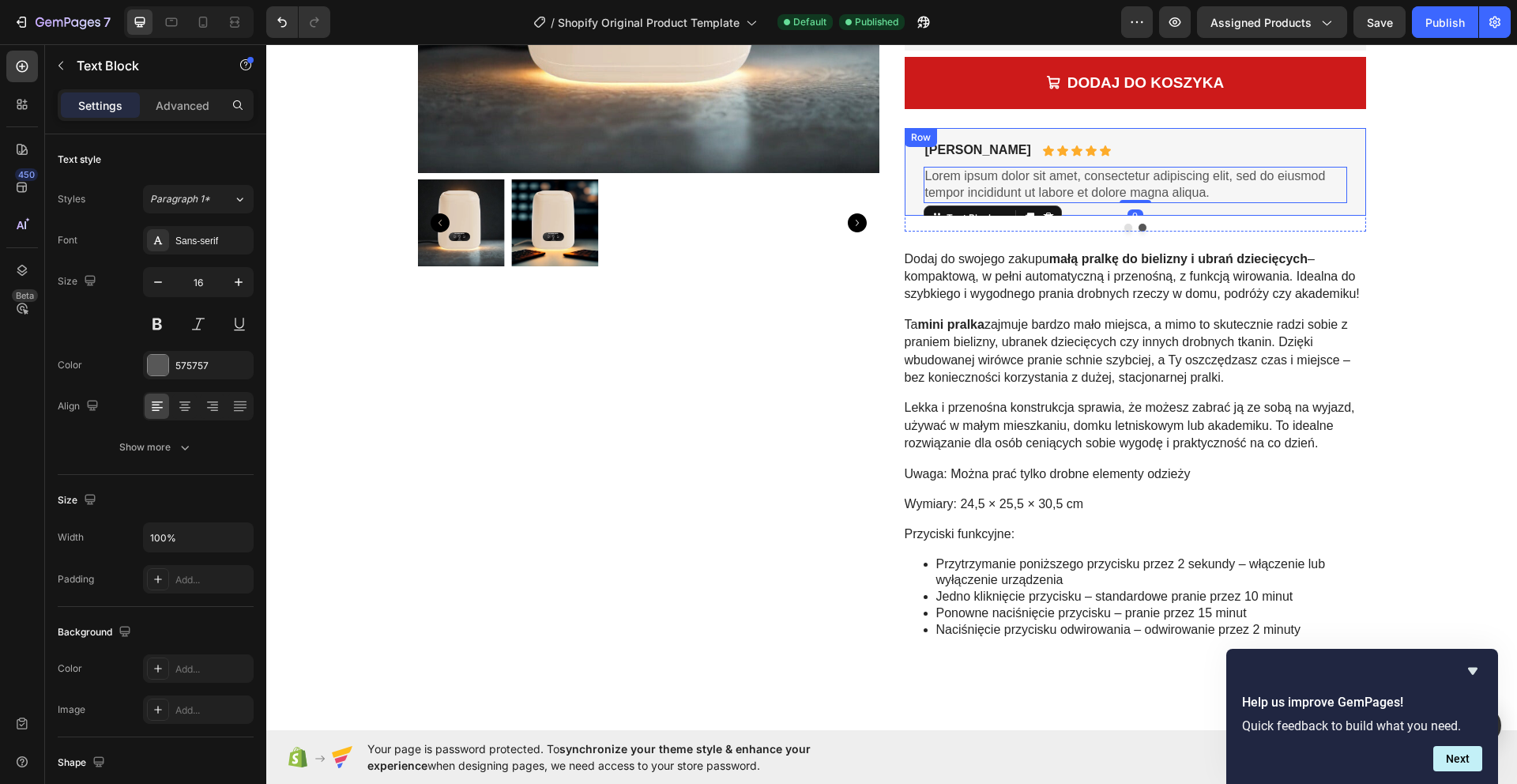
click at [1237, 152] on div "Rona K. Text Block Icon Icon Icon Icon Icon Icon List Row" at bounding box center [1135, 150] width 423 height 19
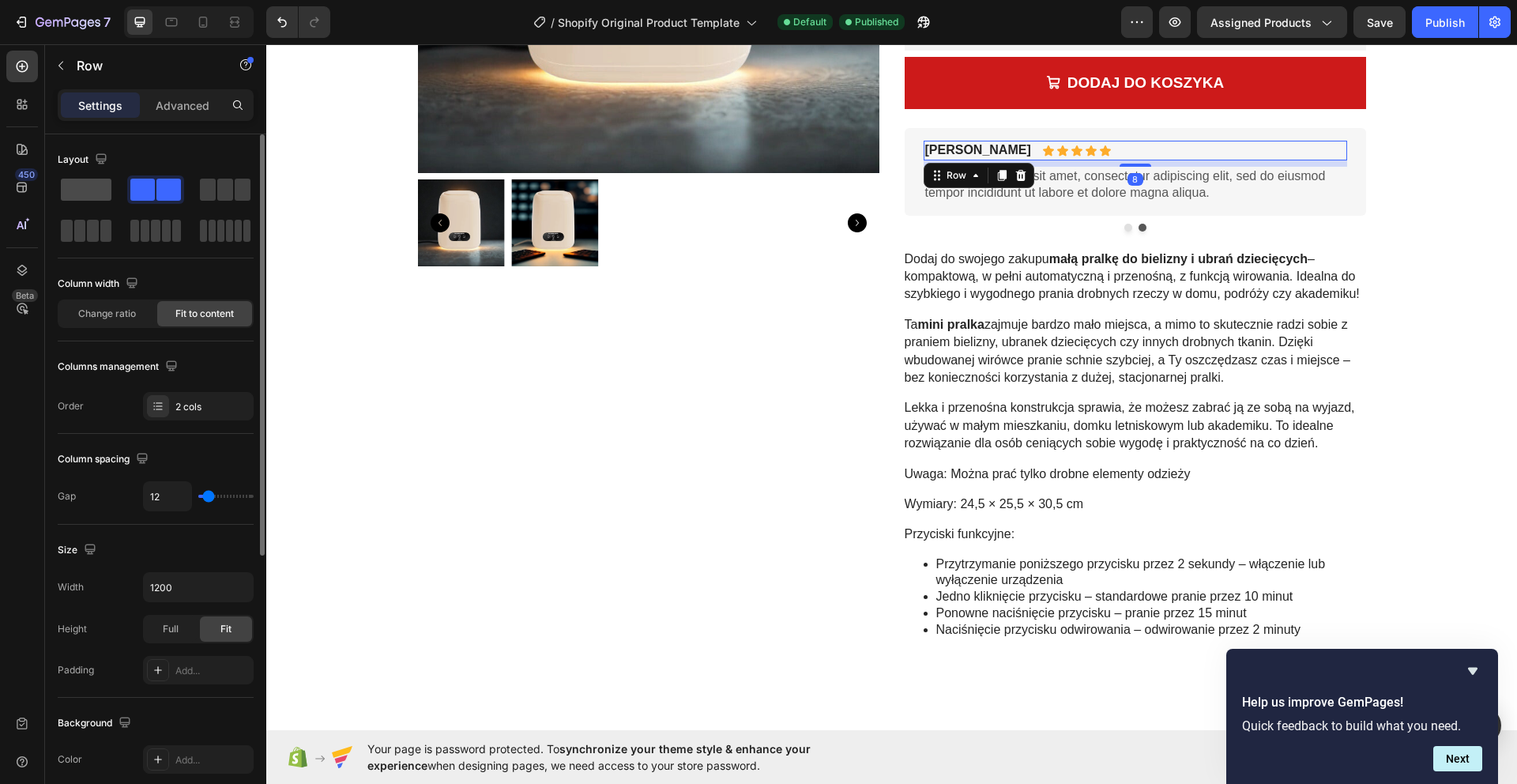
click at [76, 194] on span at bounding box center [86, 189] width 50 height 22
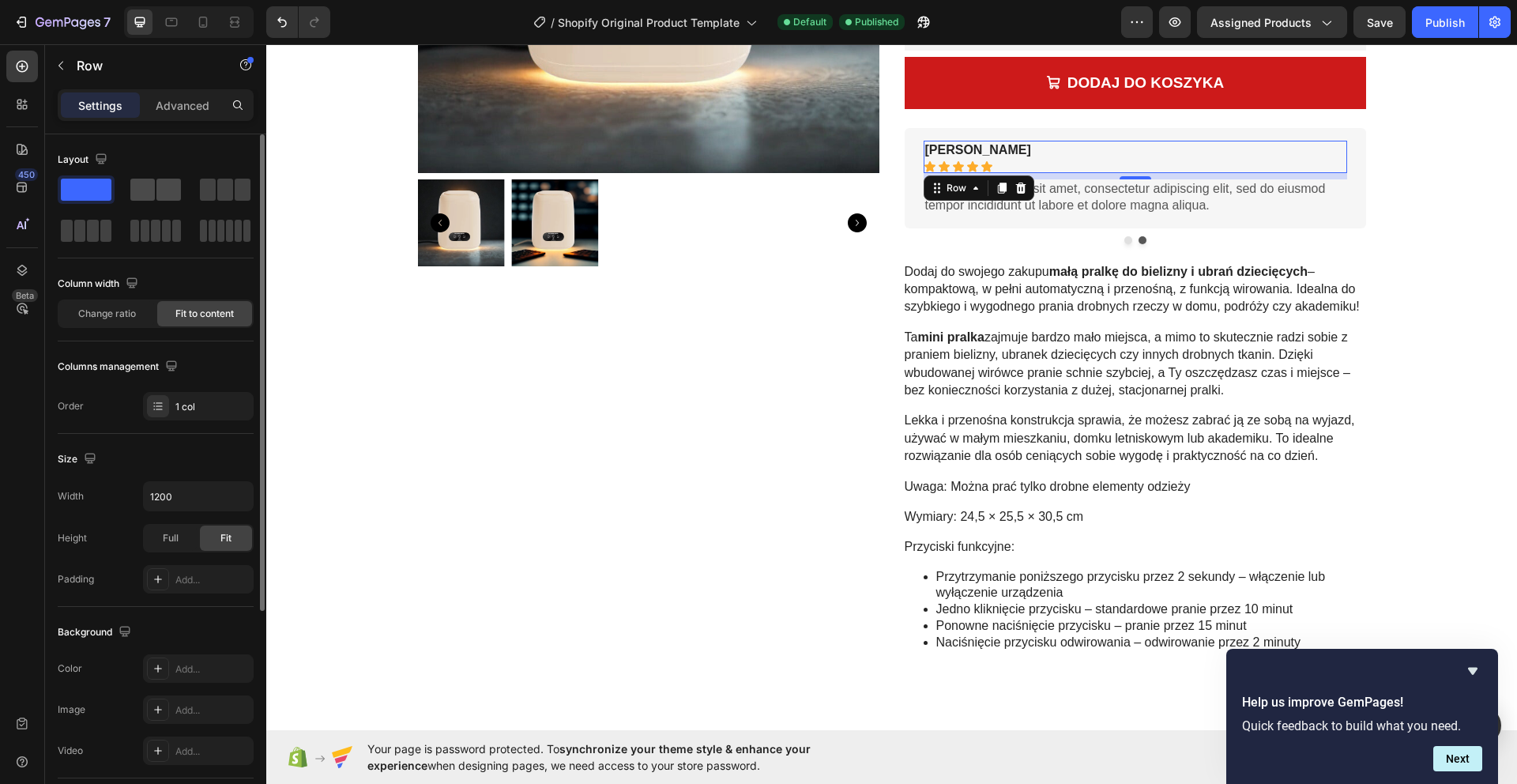
click at [145, 190] on span at bounding box center [142, 189] width 25 height 22
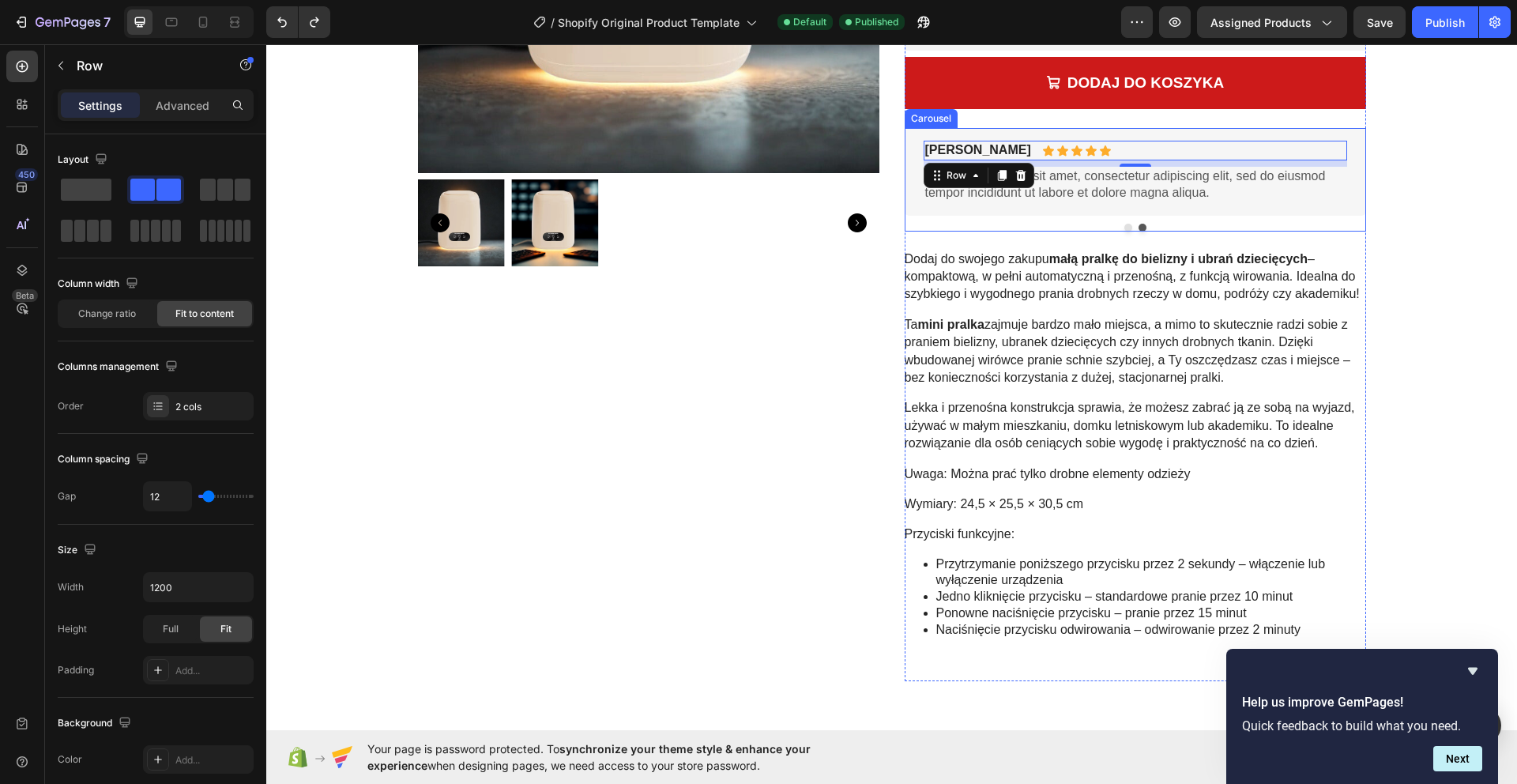
click at [1085, 225] on div at bounding box center [1135, 227] width 461 height 8
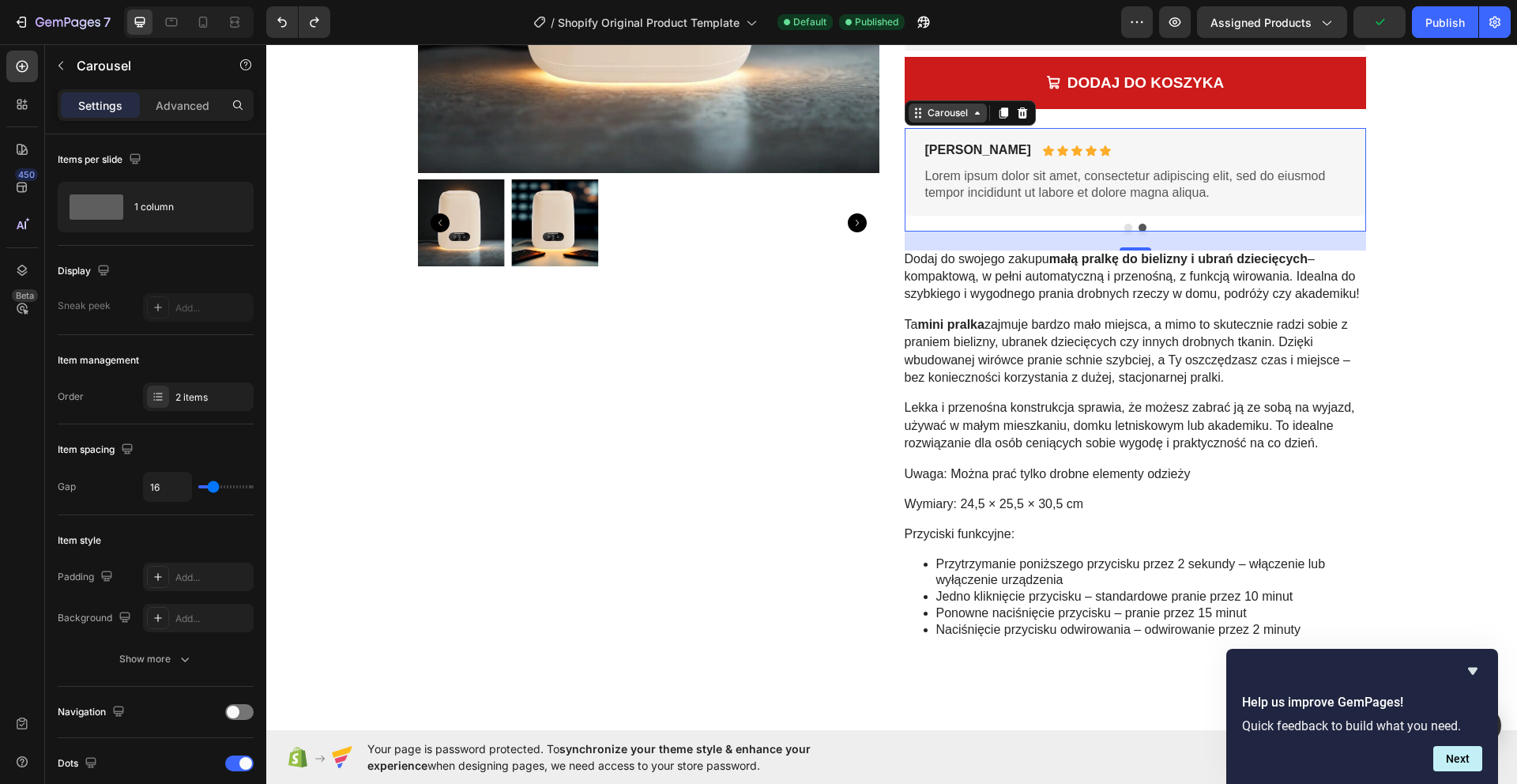
click at [963, 116] on div "Carousel" at bounding box center [948, 113] width 47 height 14
click at [165, 392] on div at bounding box center [157, 396] width 22 height 22
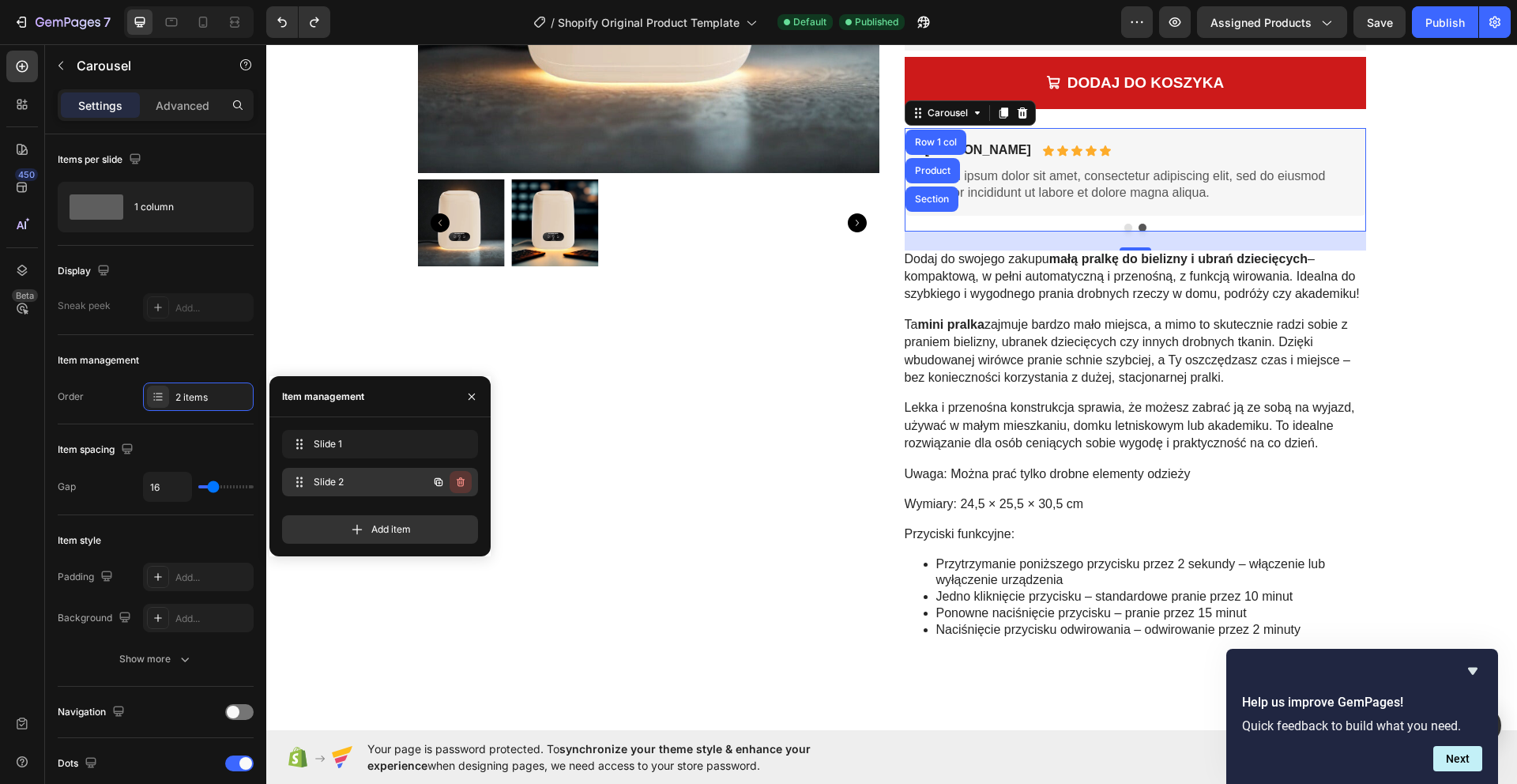
click at [459, 479] on icon "button" at bounding box center [461, 482] width 8 height 10
click at [450, 480] on div "Delete" at bounding box center [449, 482] width 29 height 14
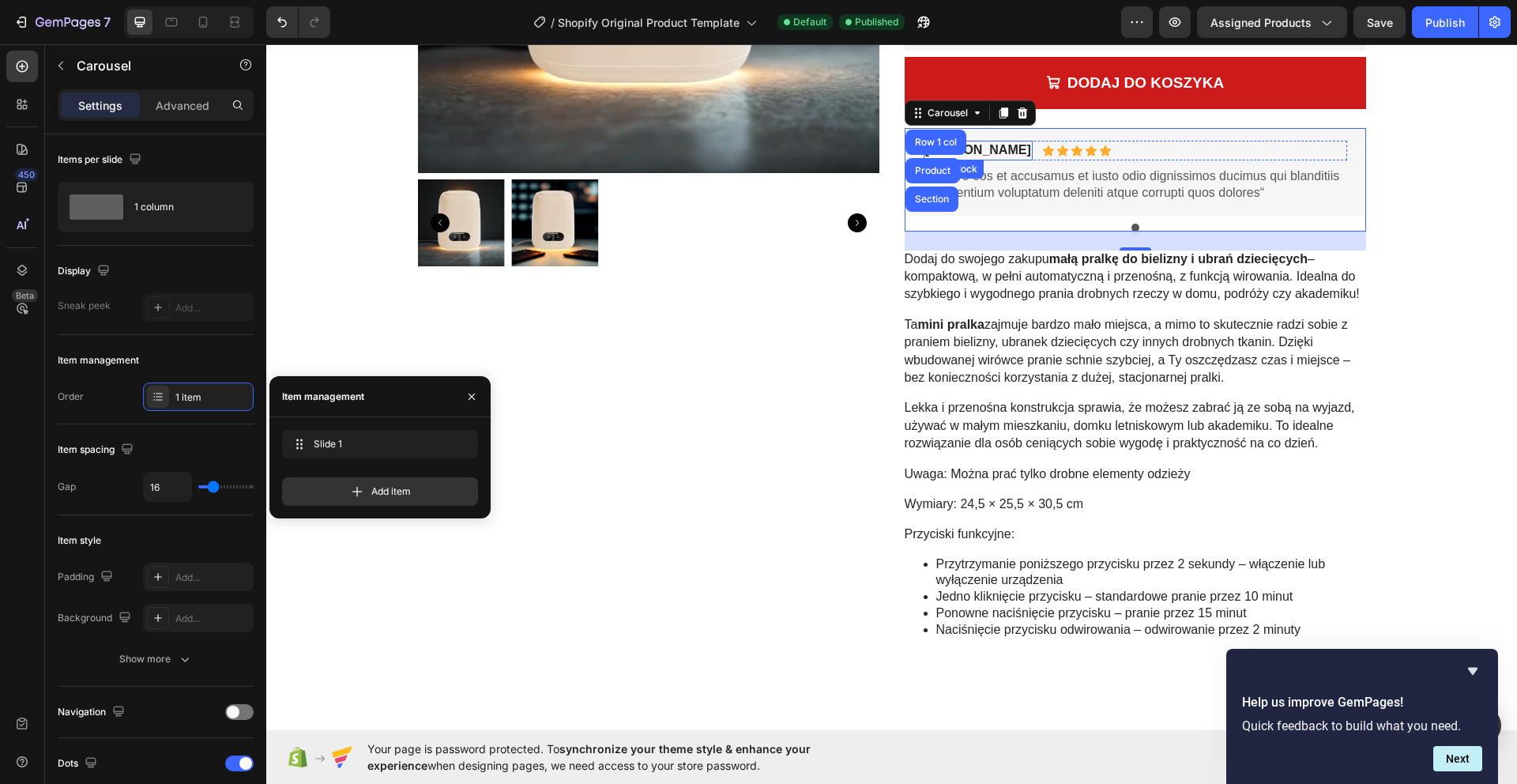
click at [977, 147] on p "[PERSON_NAME]" at bounding box center [979, 150] width 106 height 17
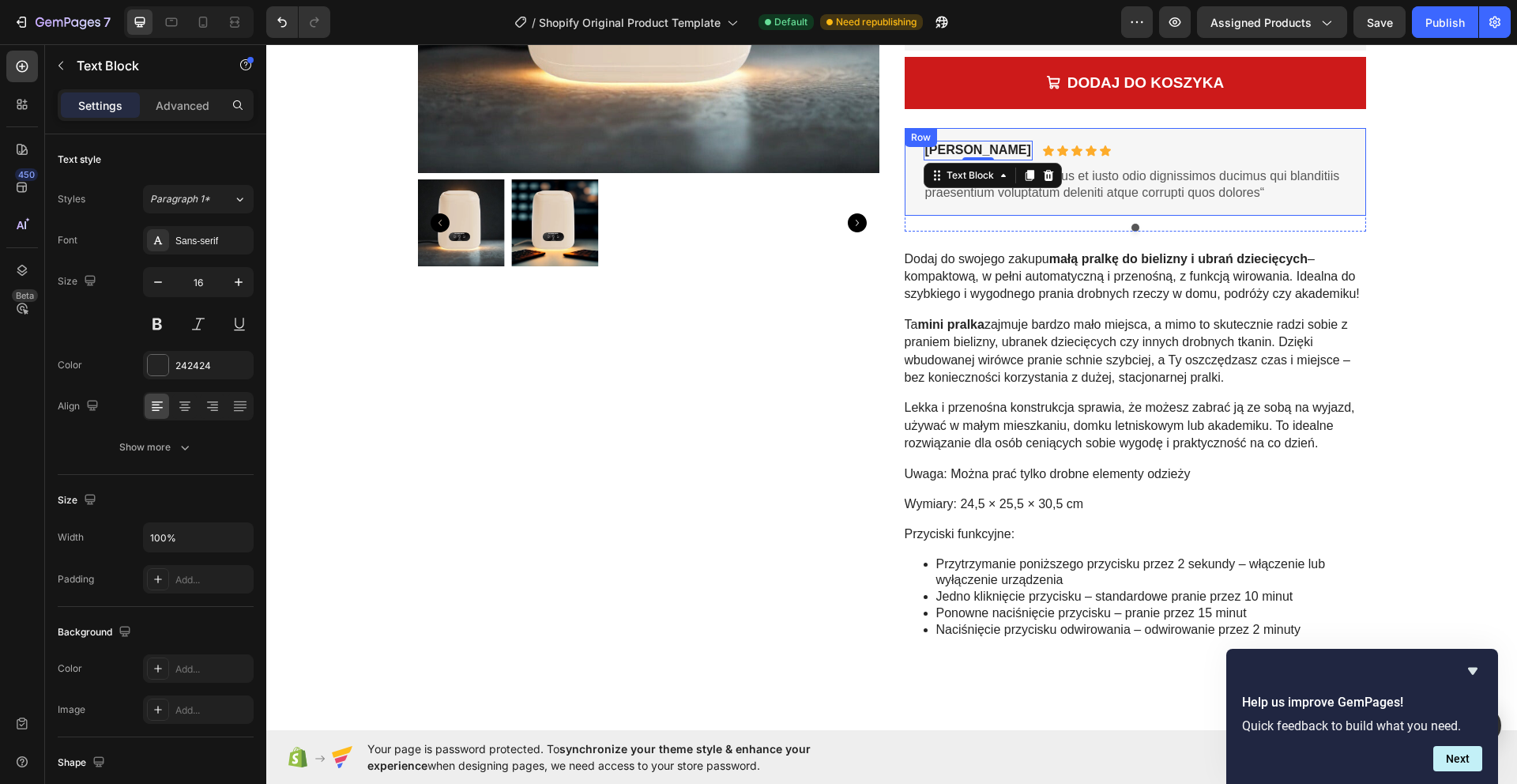
click at [917, 168] on div "Briana M. Text Block 0 Icon Icon Icon Icon Icon Icon List Row “At vero eos et a…" at bounding box center [1135, 171] width 461 height 87
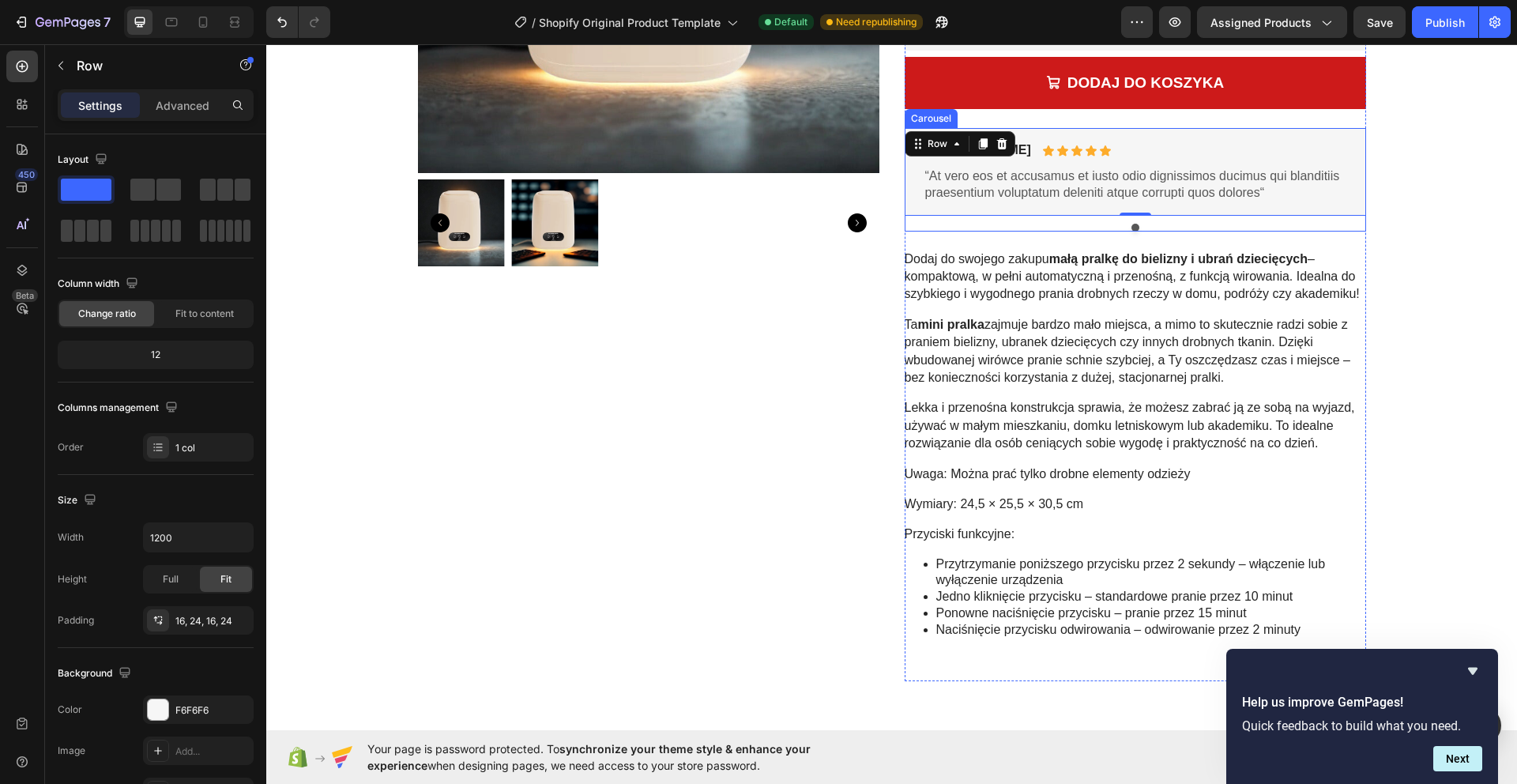
click at [923, 224] on div at bounding box center [1135, 227] width 461 height 8
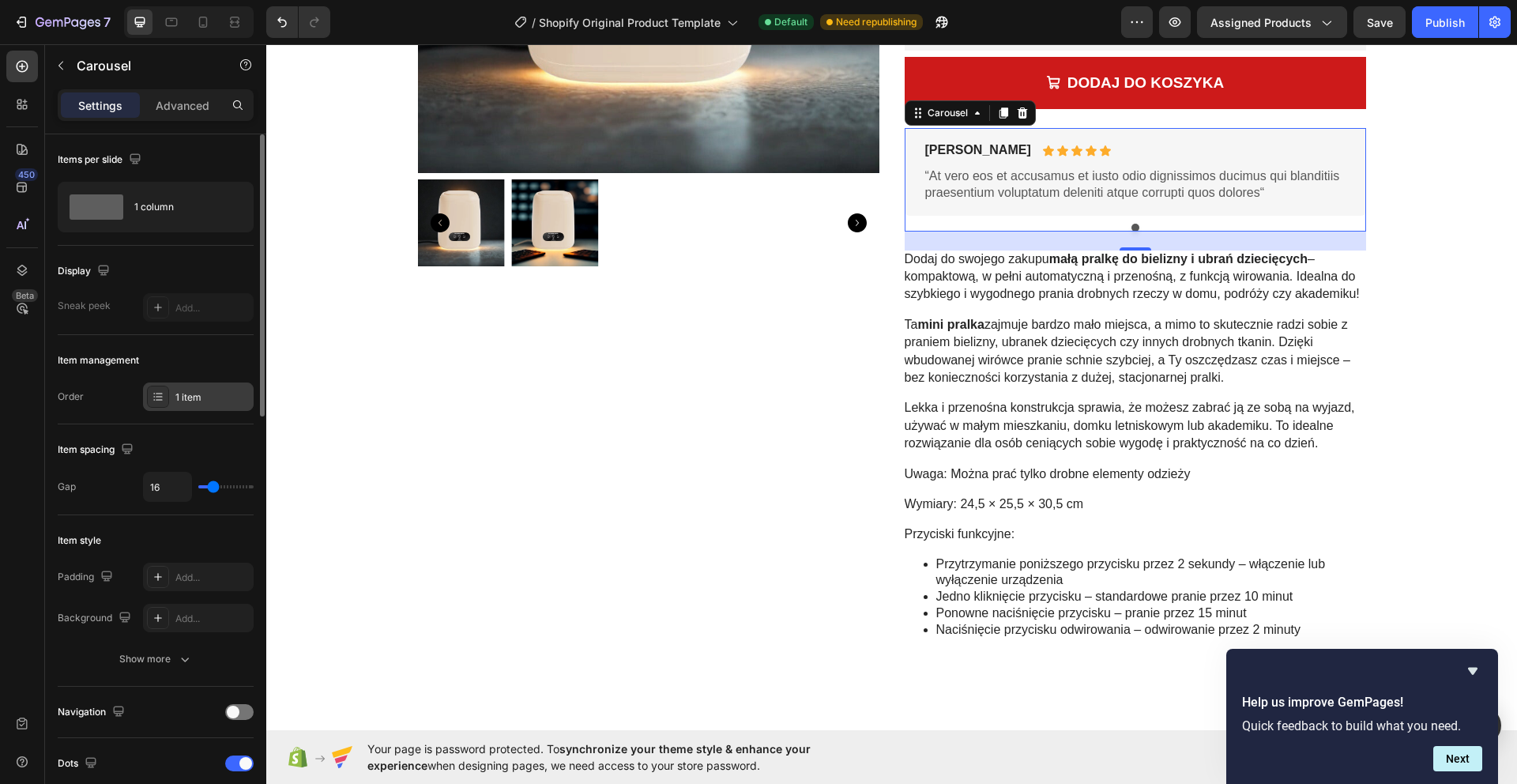
click at [196, 398] on div "1 item" at bounding box center [212, 397] width 74 height 14
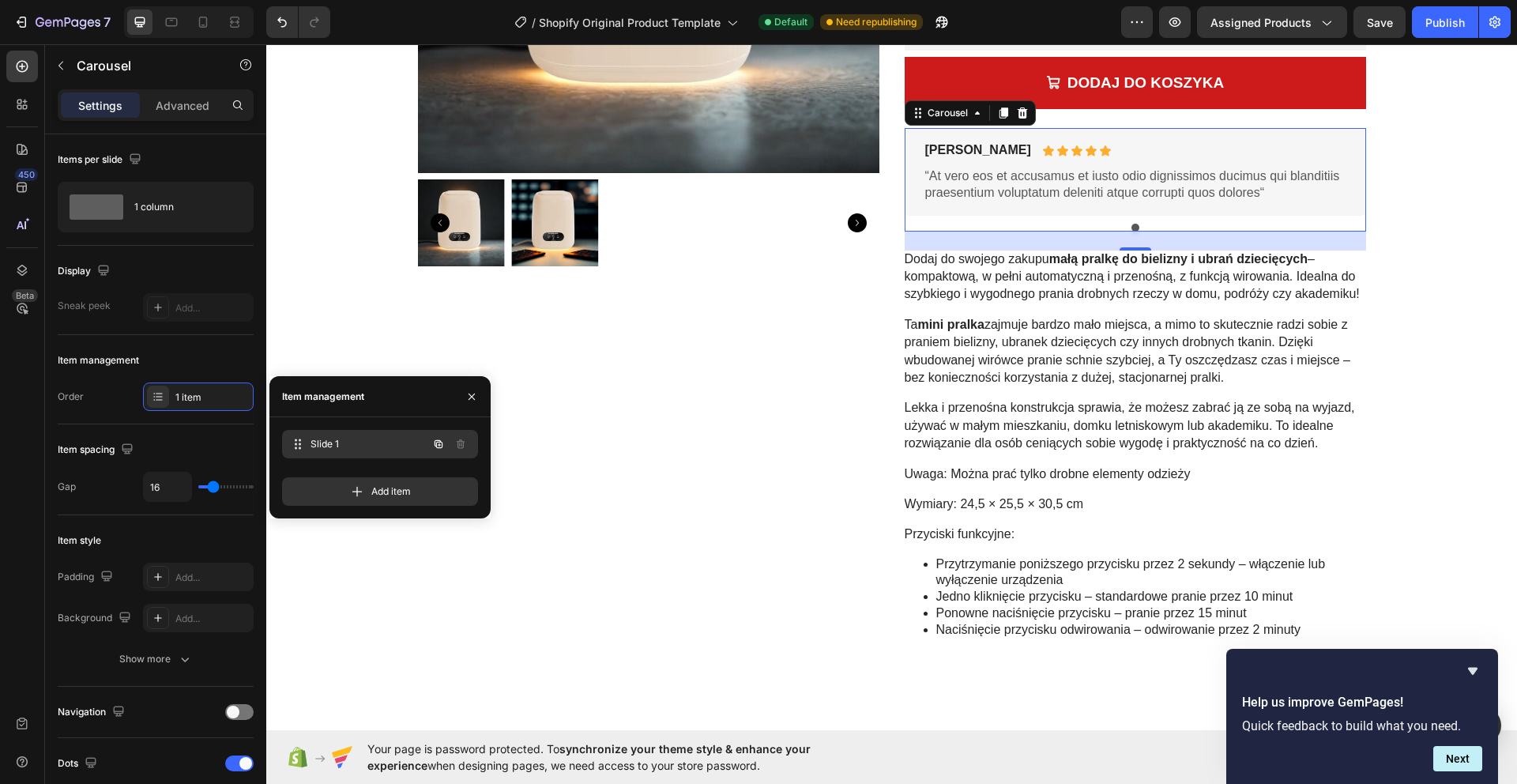
click at [347, 444] on span "Slide 1" at bounding box center [369, 444] width 117 height 14
click at [343, 445] on span "Slide 1" at bounding box center [358, 444] width 89 height 14
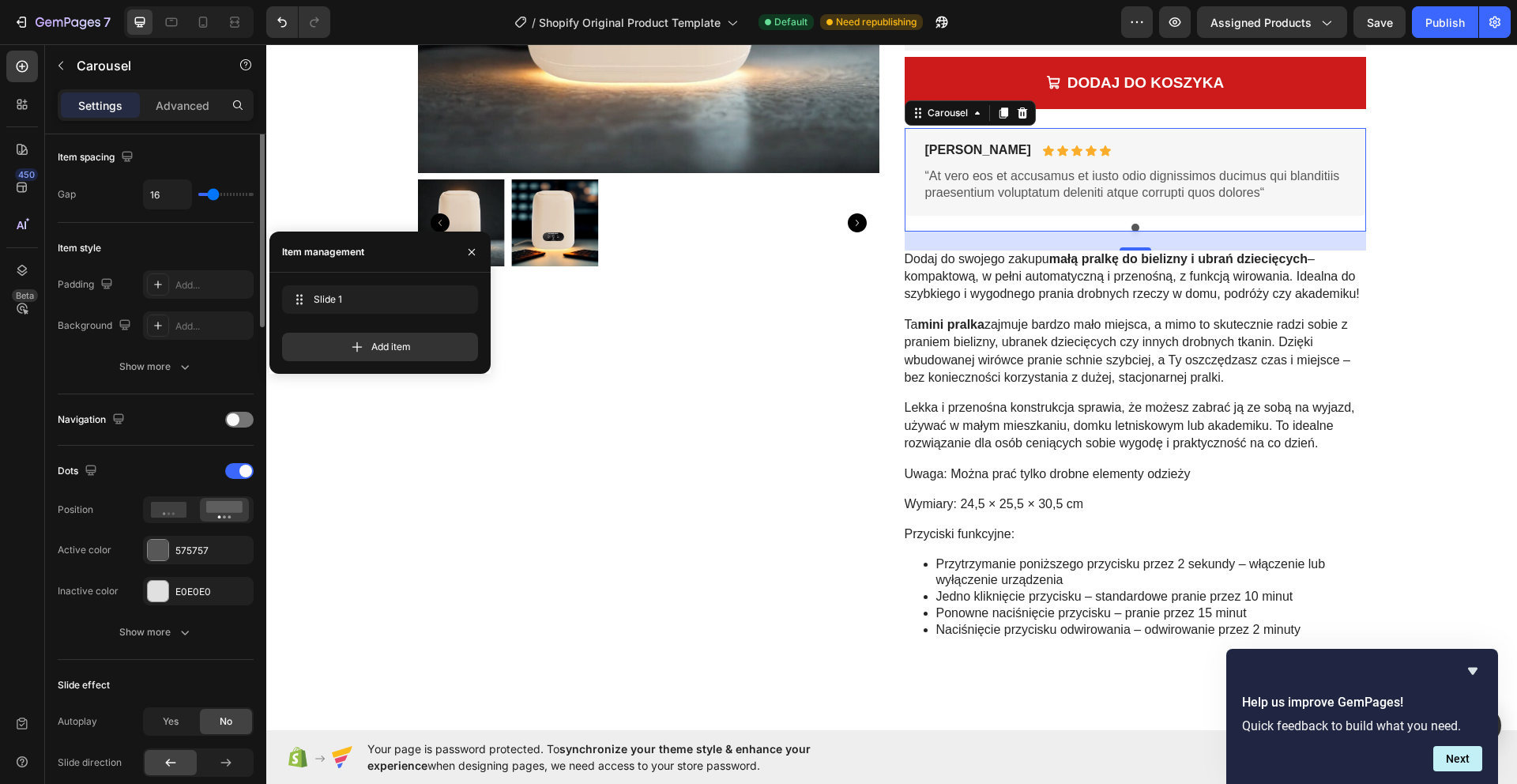
scroll to position [0, 0]
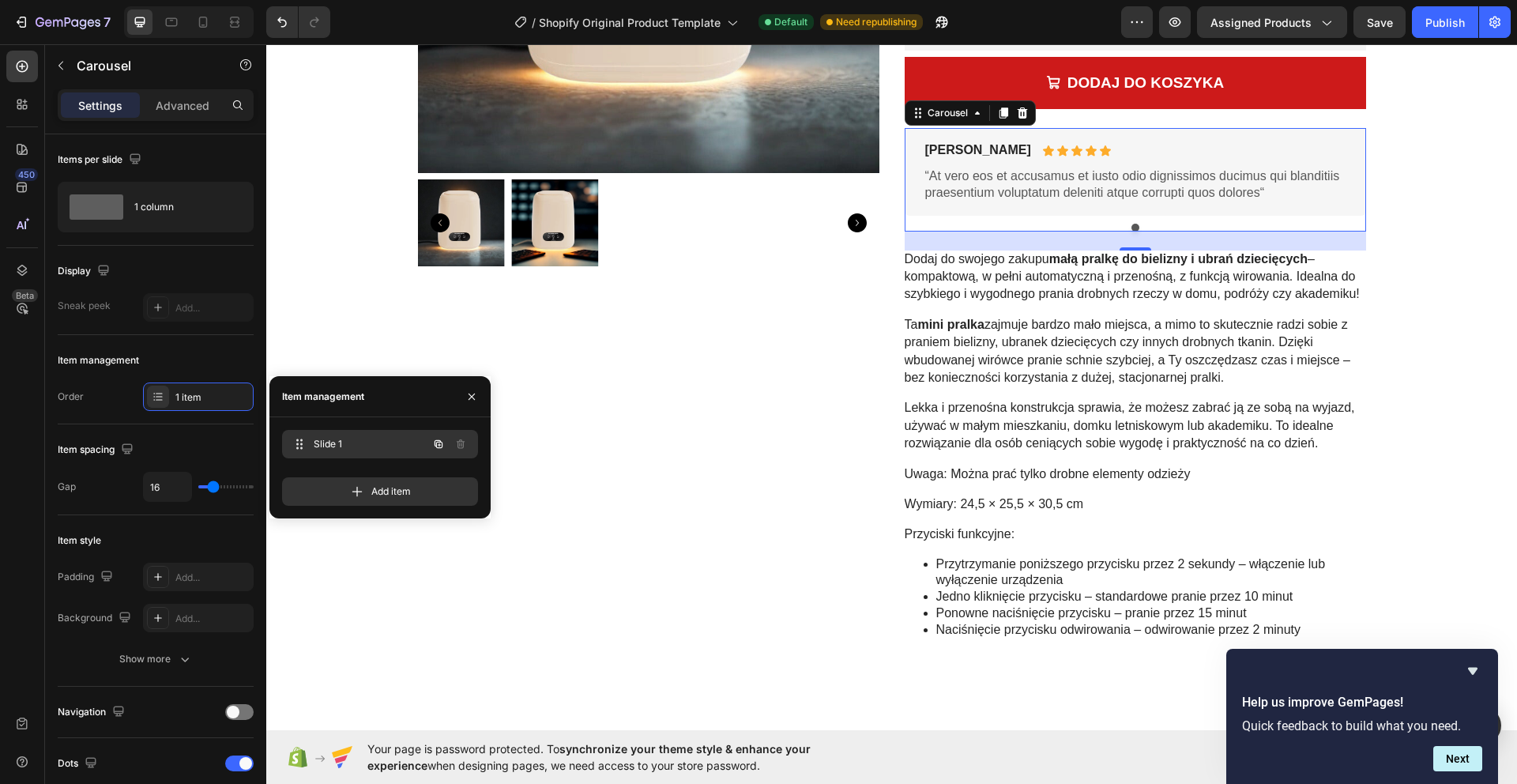
click at [380, 437] on span "Slide 1" at bounding box center [358, 444] width 89 height 14
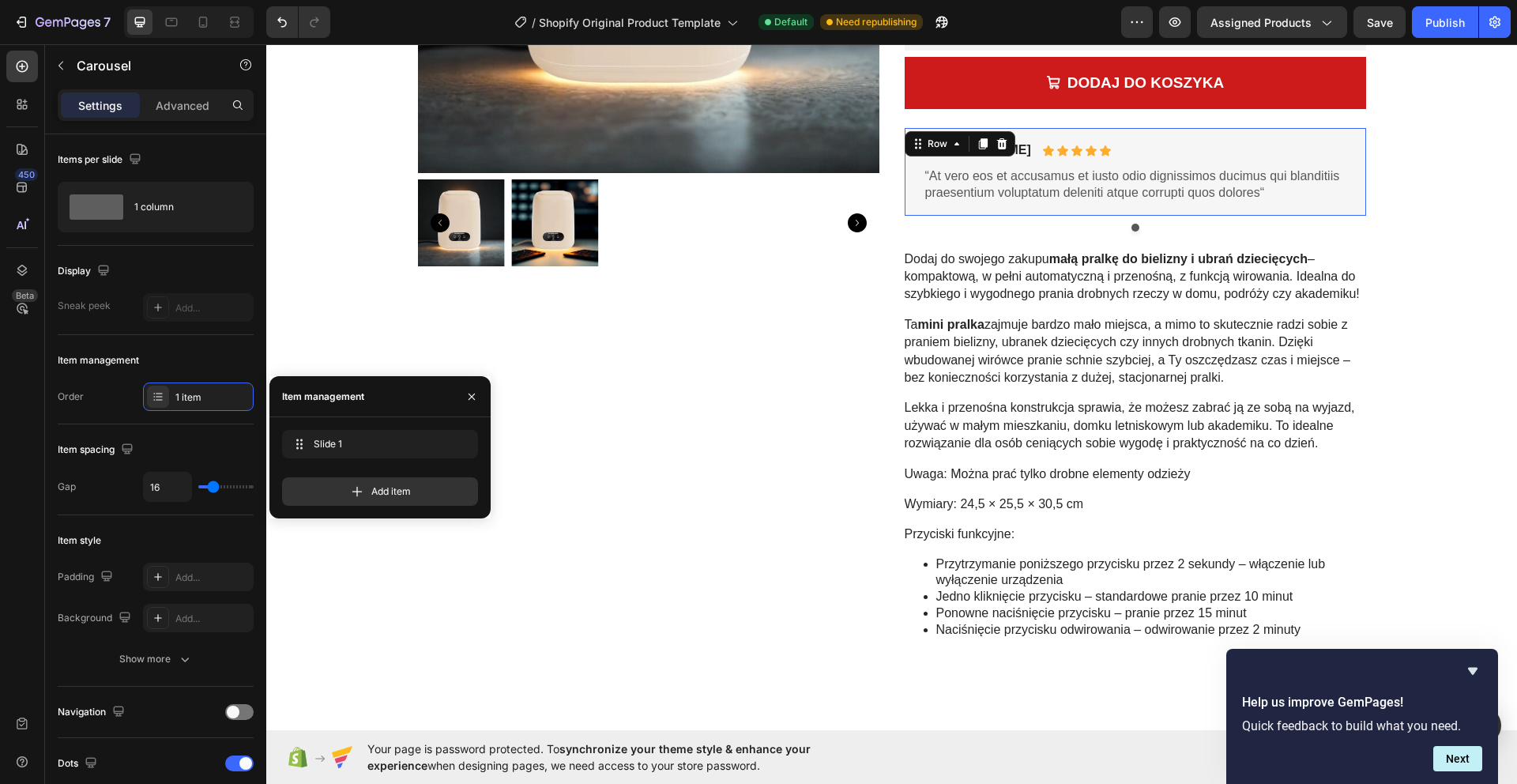
click at [919, 159] on div "Briana M. Text Block Icon Icon Icon Icon Icon Icon List Row “At vero eos et acc…" at bounding box center [1135, 171] width 461 height 87
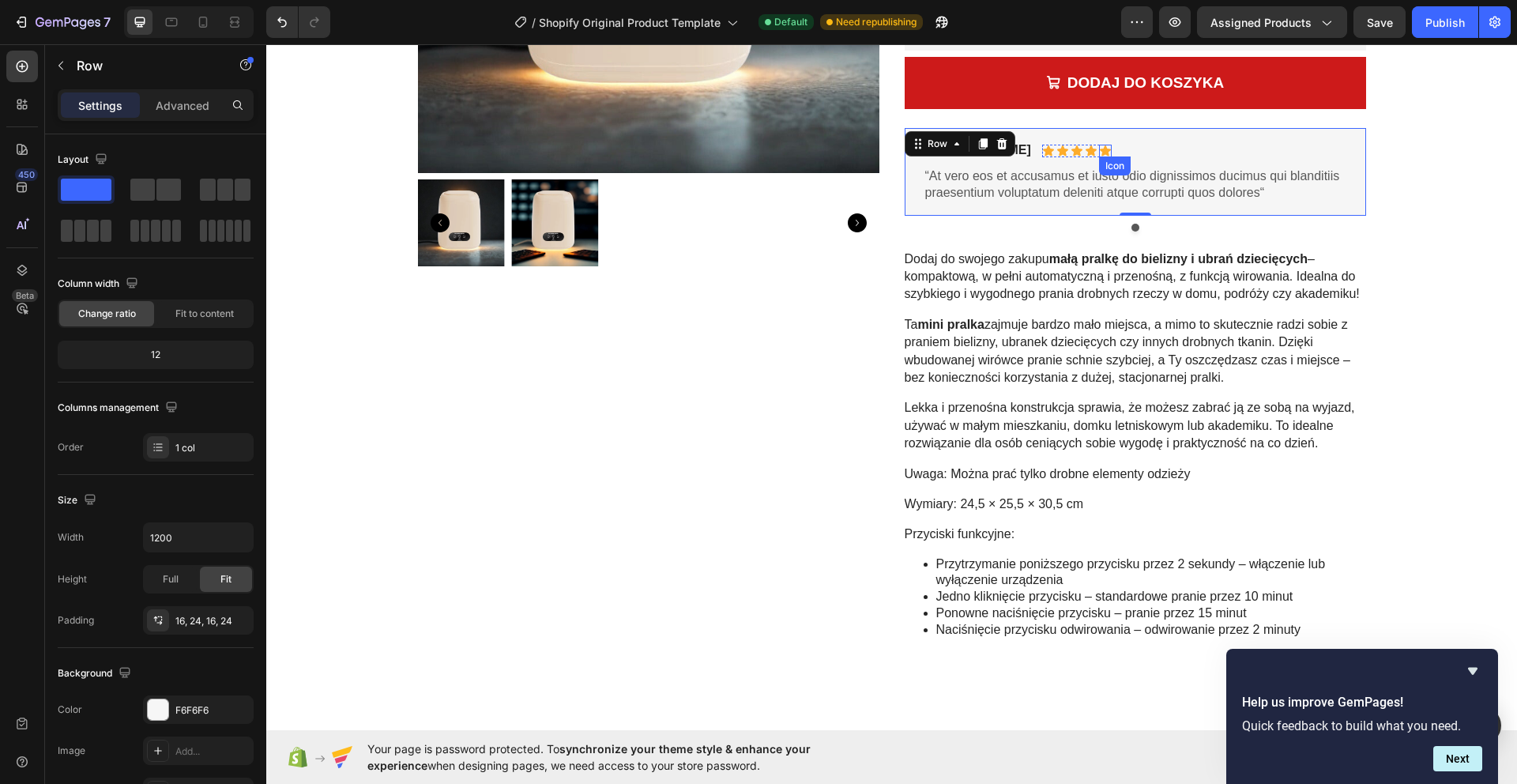
click at [1099, 153] on div "Icon" at bounding box center [1105, 151] width 12 height 12
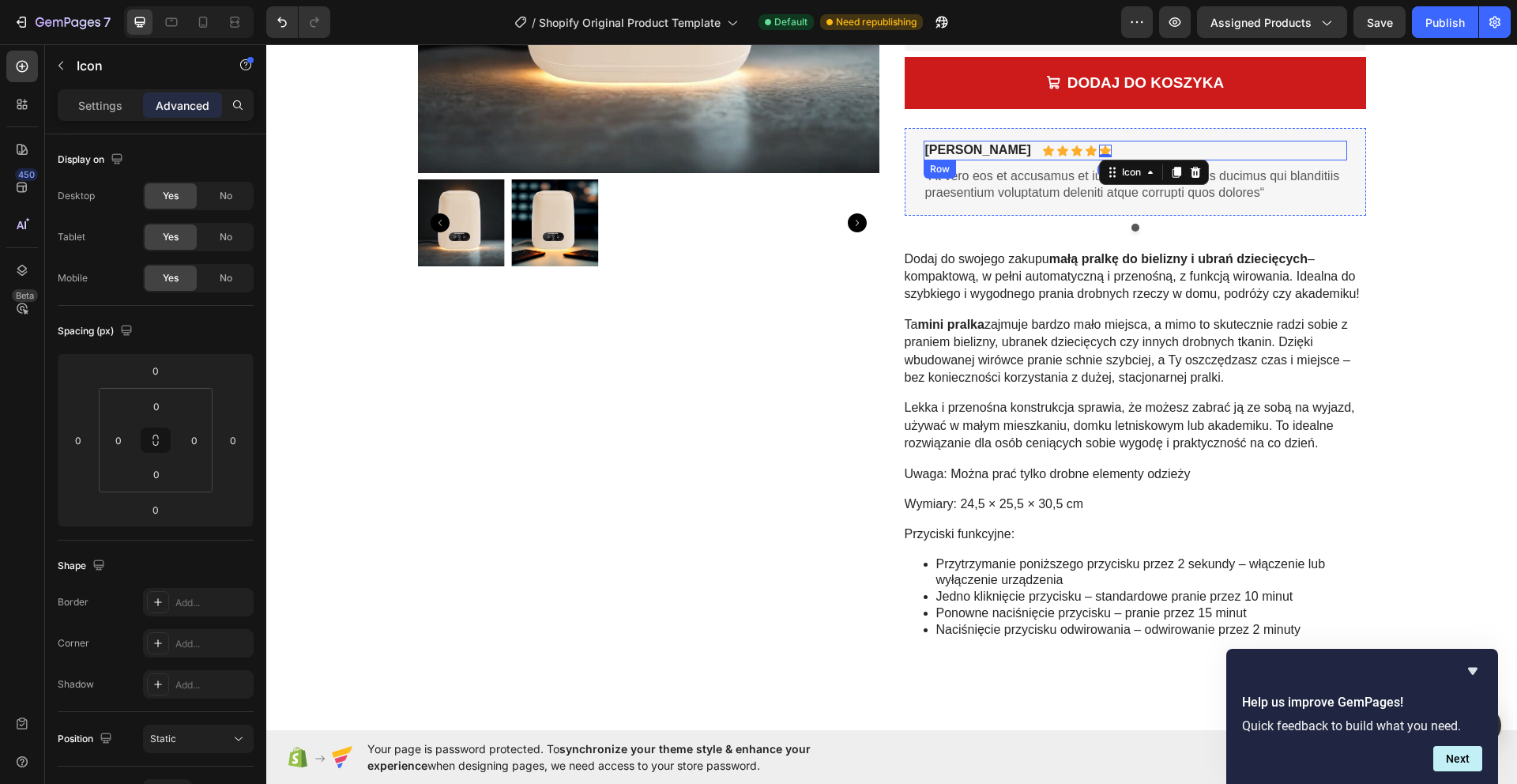
click at [1098, 145] on div "Briana M. Text Block Icon Icon Icon Icon Icon 0 Icon List Row" at bounding box center [1135, 150] width 423 height 19
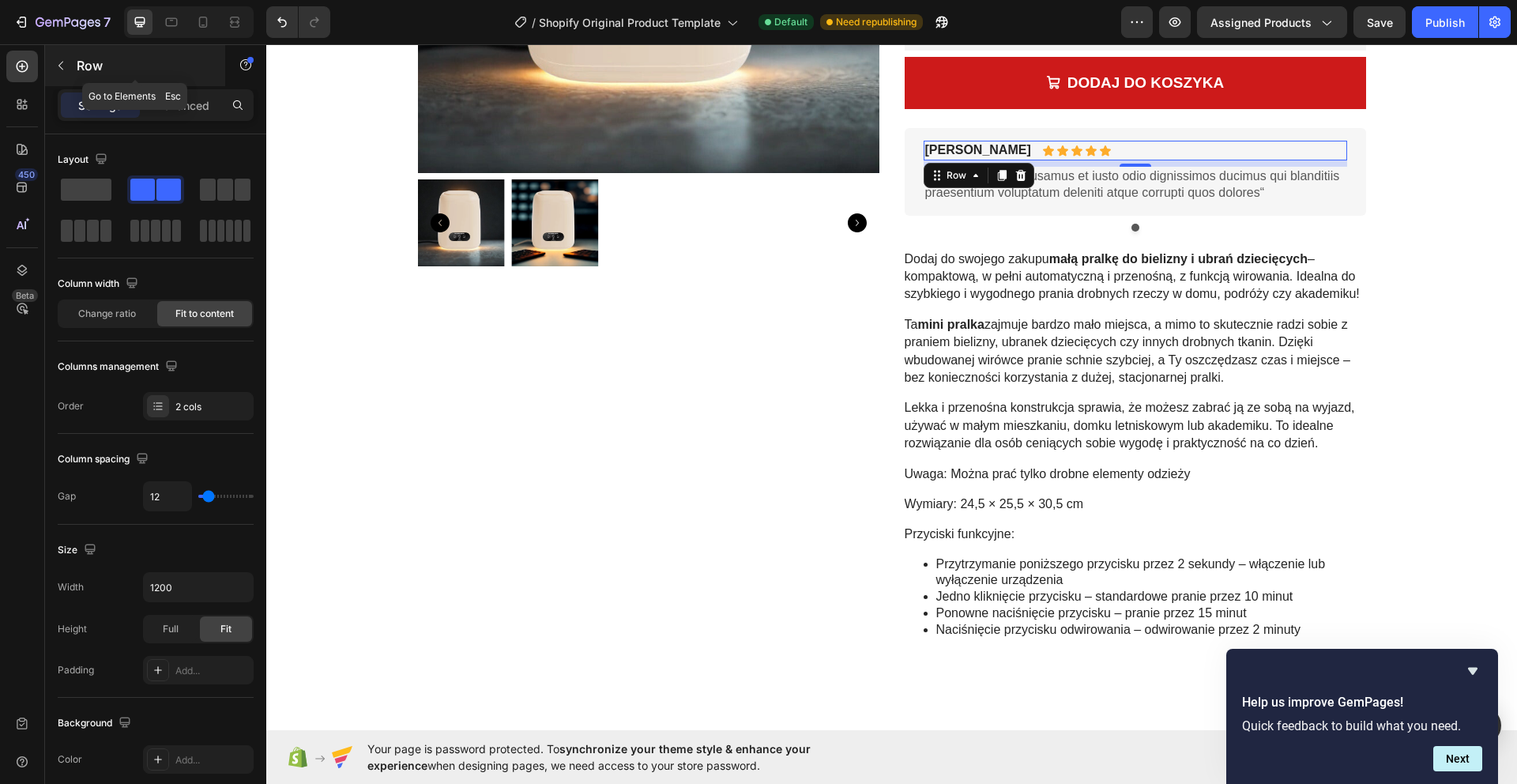
click at [59, 69] on icon "button" at bounding box center [61, 65] width 12 height 12
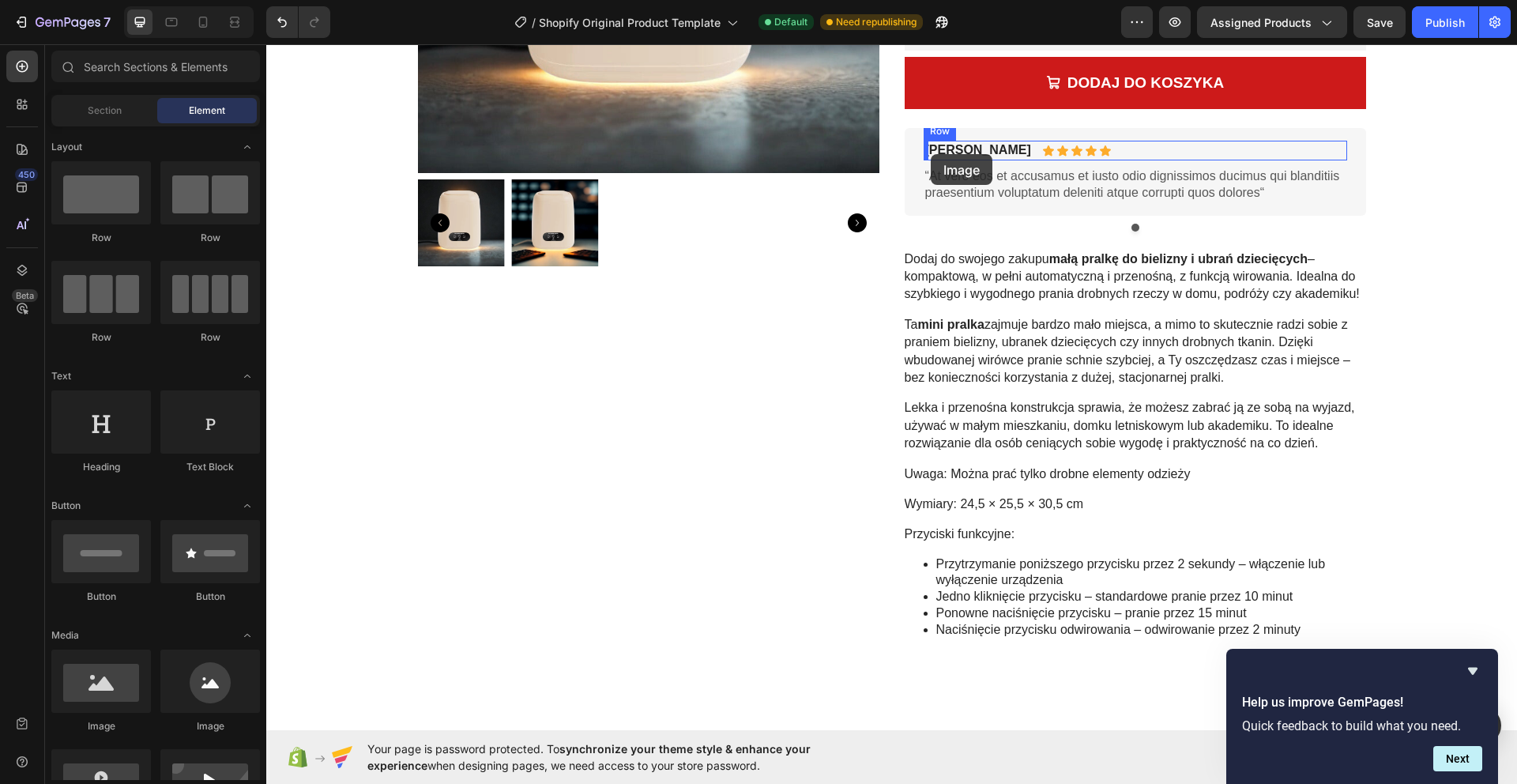
drag, startPoint x: 495, startPoint y: 725, endPoint x: 919, endPoint y: 157, distance: 708.8
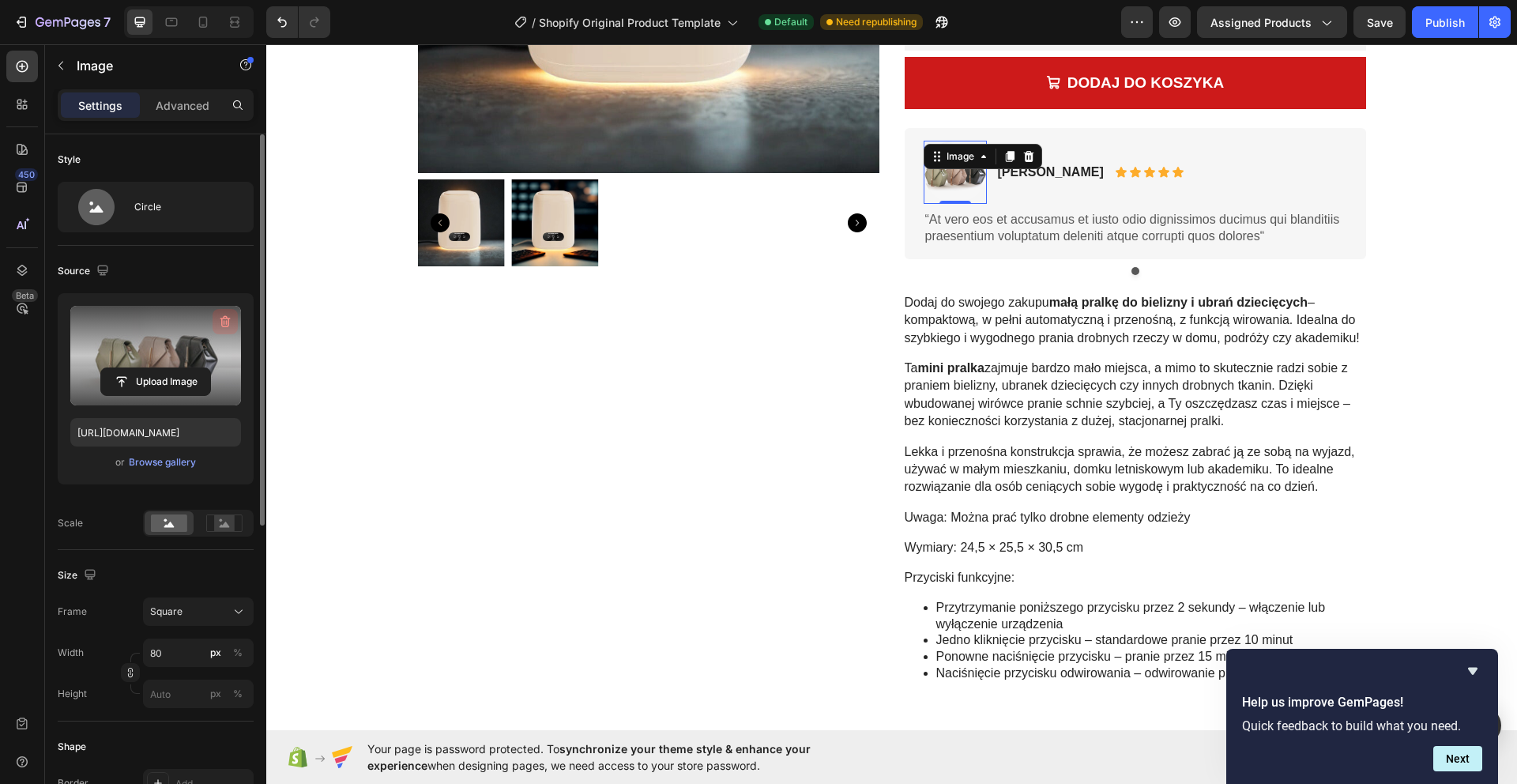
click at [223, 322] on icon "button" at bounding box center [225, 322] width 16 height 16
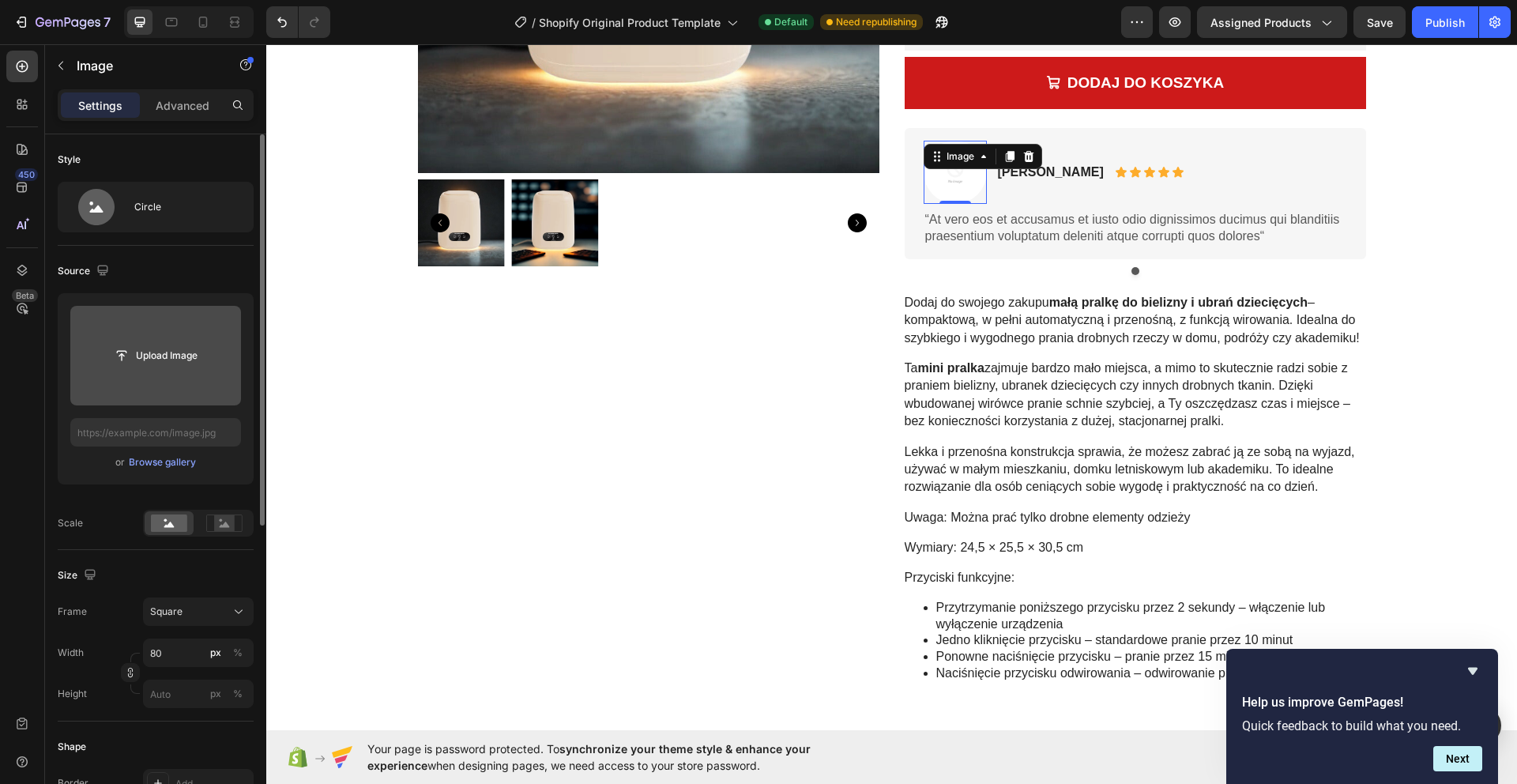
click at [203, 339] on input "file" at bounding box center [156, 355] width 171 height 100
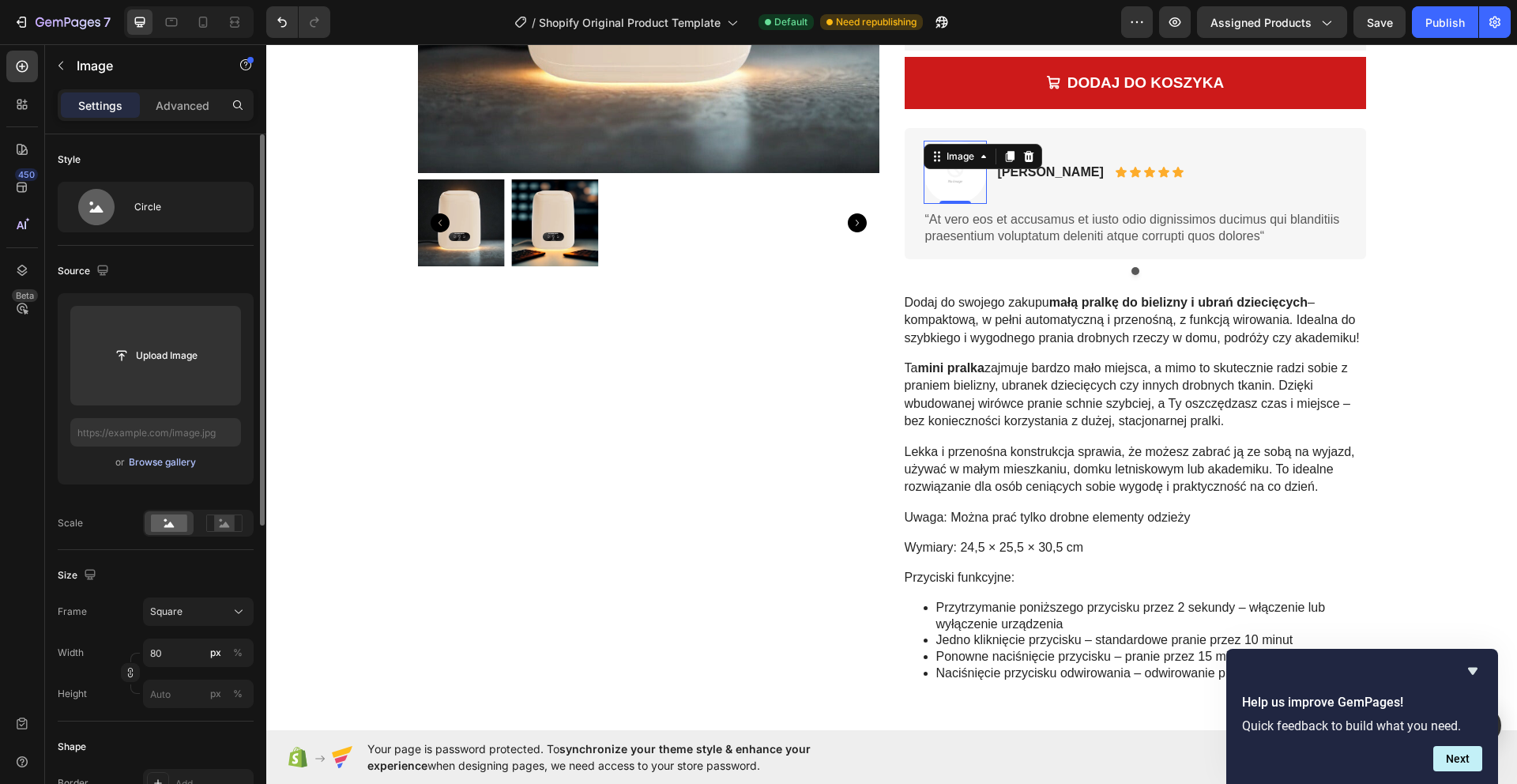
click at [178, 469] on button "Browse gallery" at bounding box center [163, 462] width 69 height 16
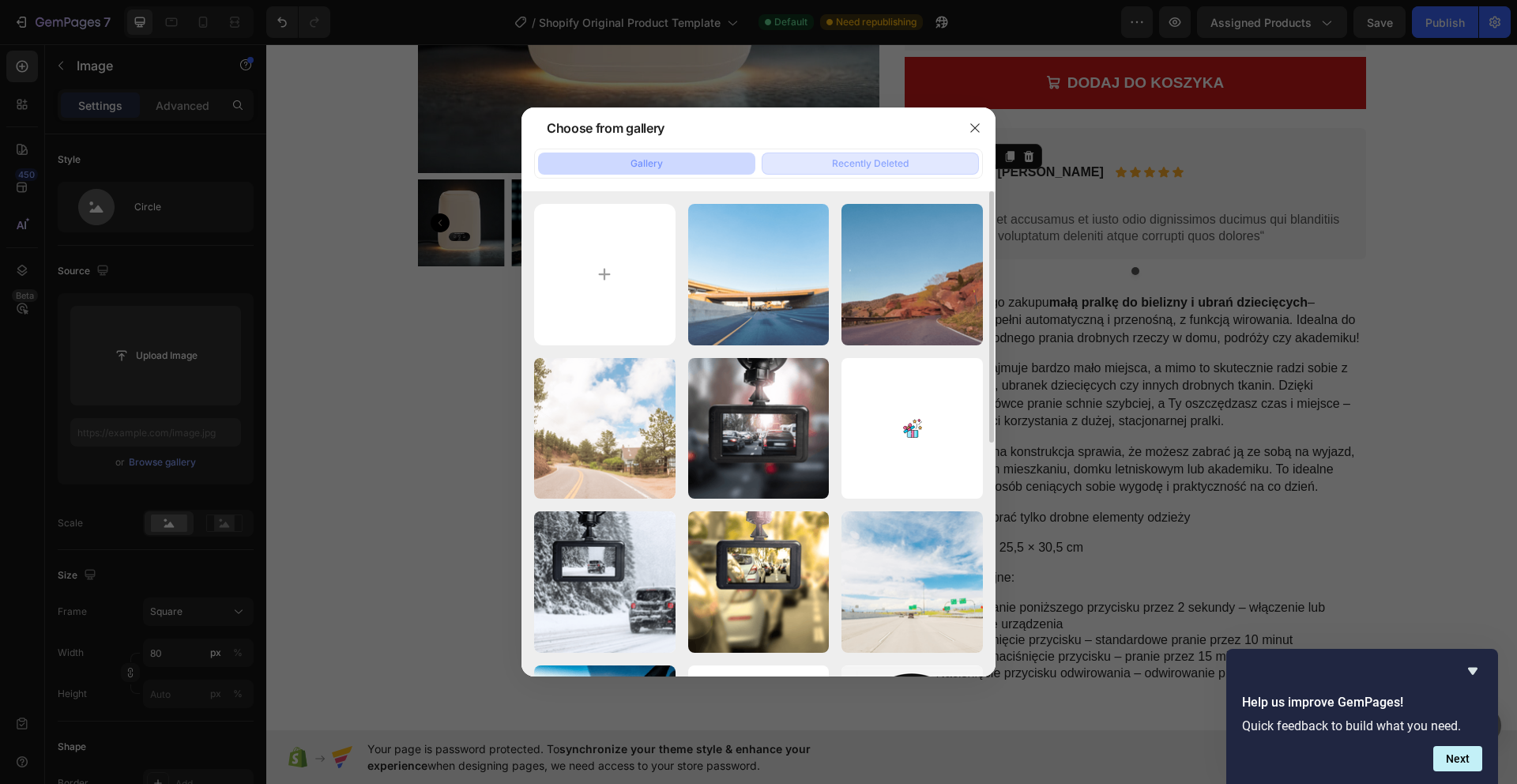
click at [832, 170] on div "Recently Deleted" at bounding box center [870, 164] width 77 height 14
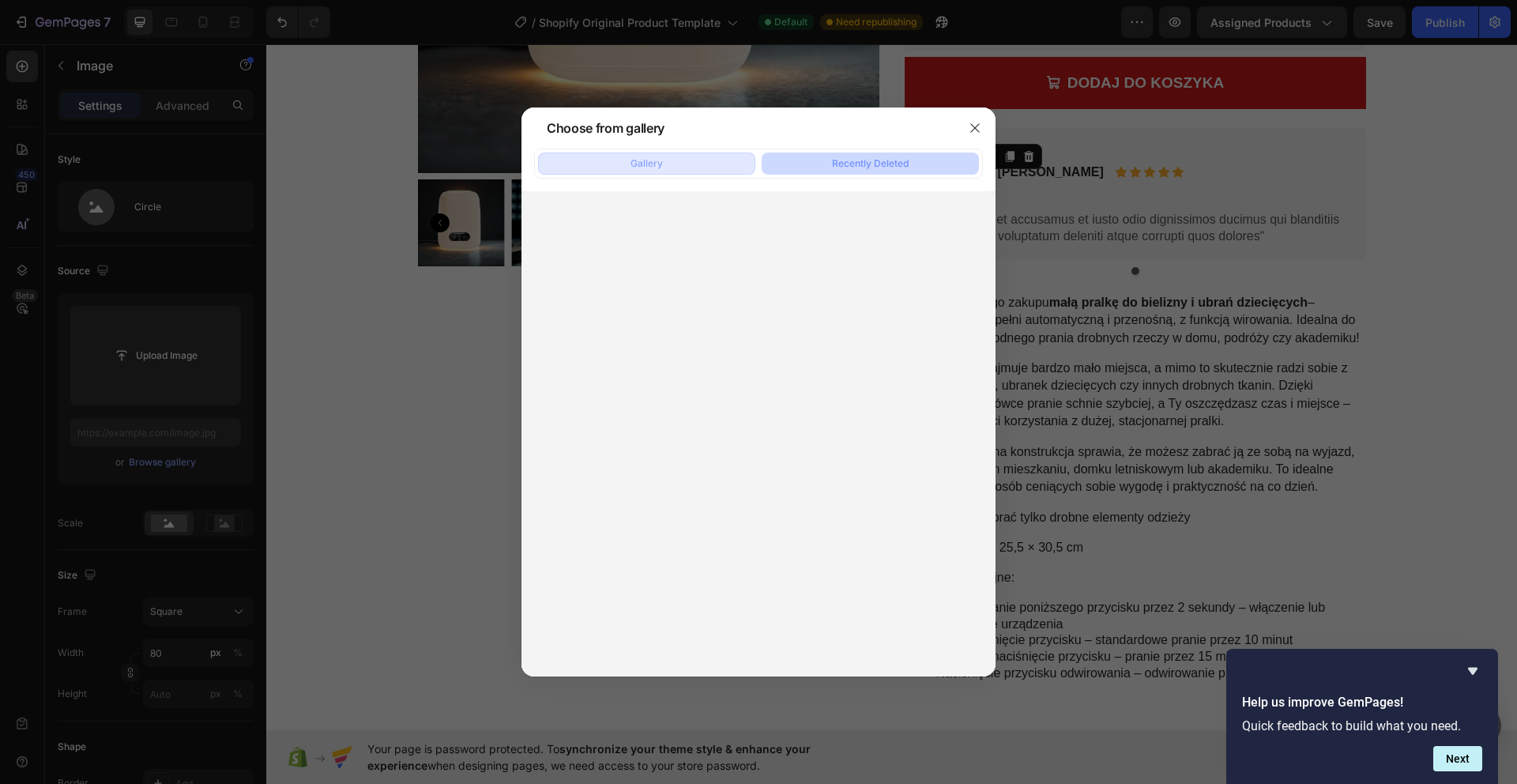
click at [683, 152] on button "Gallery" at bounding box center [647, 163] width 217 height 22
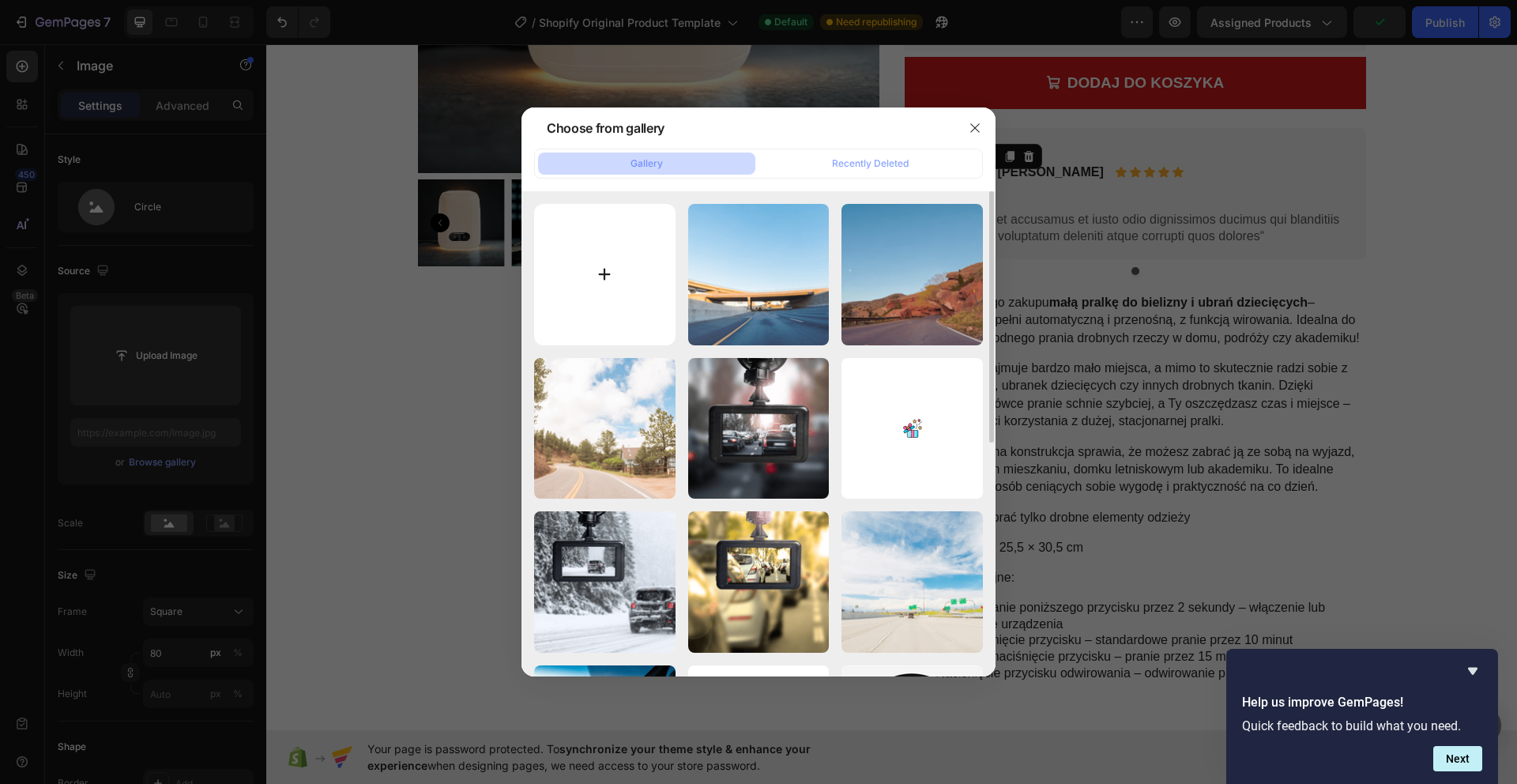
click at [609, 280] on input "file" at bounding box center [605, 275] width 141 height 141
click at [602, 271] on input "file" at bounding box center [605, 275] width 141 height 141
drag, startPoint x: 970, startPoint y: 123, endPoint x: 809, endPoint y: 139, distance: 161.8
click at [970, 123] on icon "button" at bounding box center [975, 128] width 12 height 12
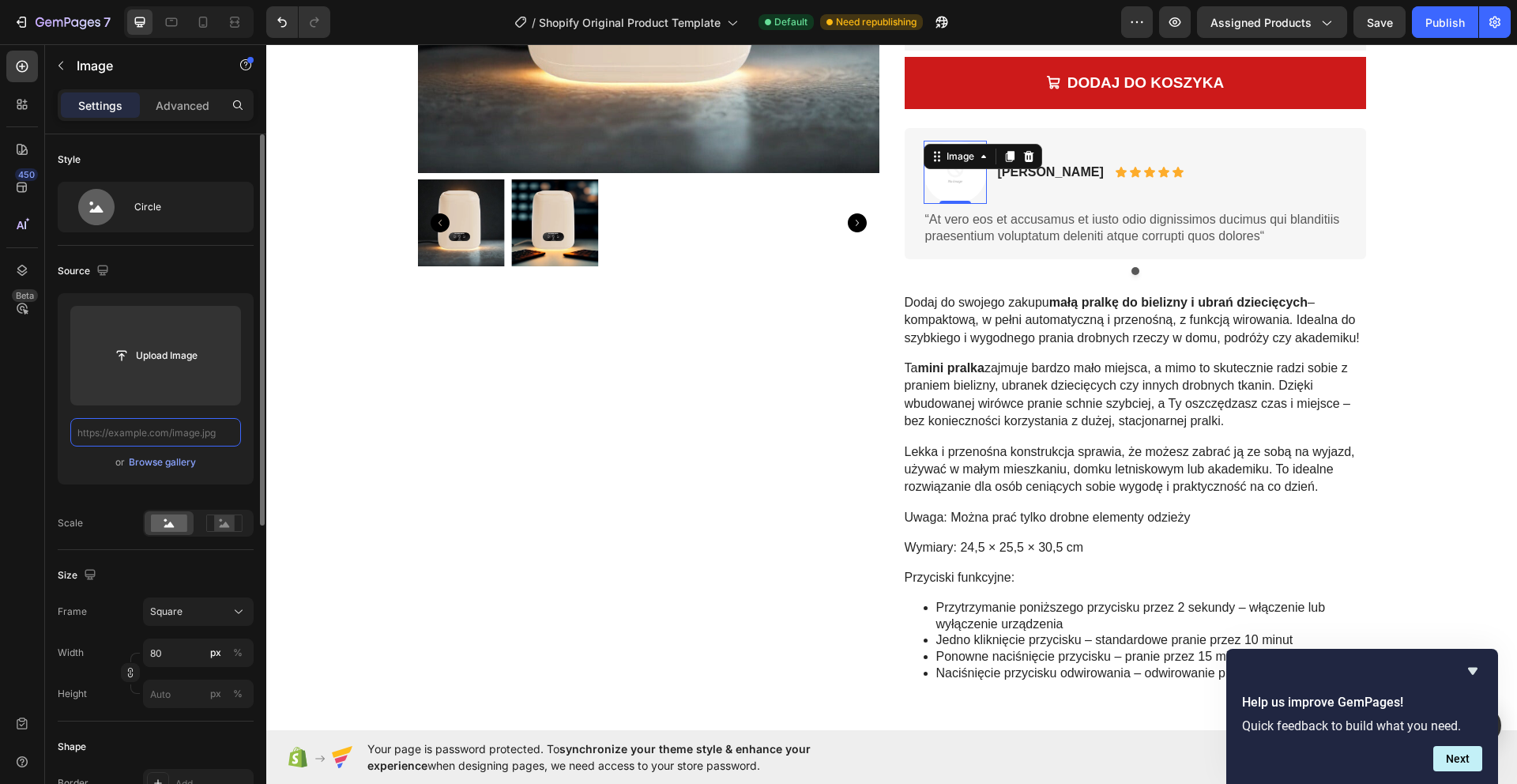
click at [202, 438] on input "text" at bounding box center [156, 432] width 171 height 28
click at [175, 529] on rect at bounding box center [169, 523] width 36 height 18
click at [161, 213] on div "Circle" at bounding box center [182, 207] width 96 height 36
click at [133, 354] on input "file" at bounding box center [155, 355] width 109 height 27
click at [153, 355] on input "file" at bounding box center [155, 355] width 109 height 27
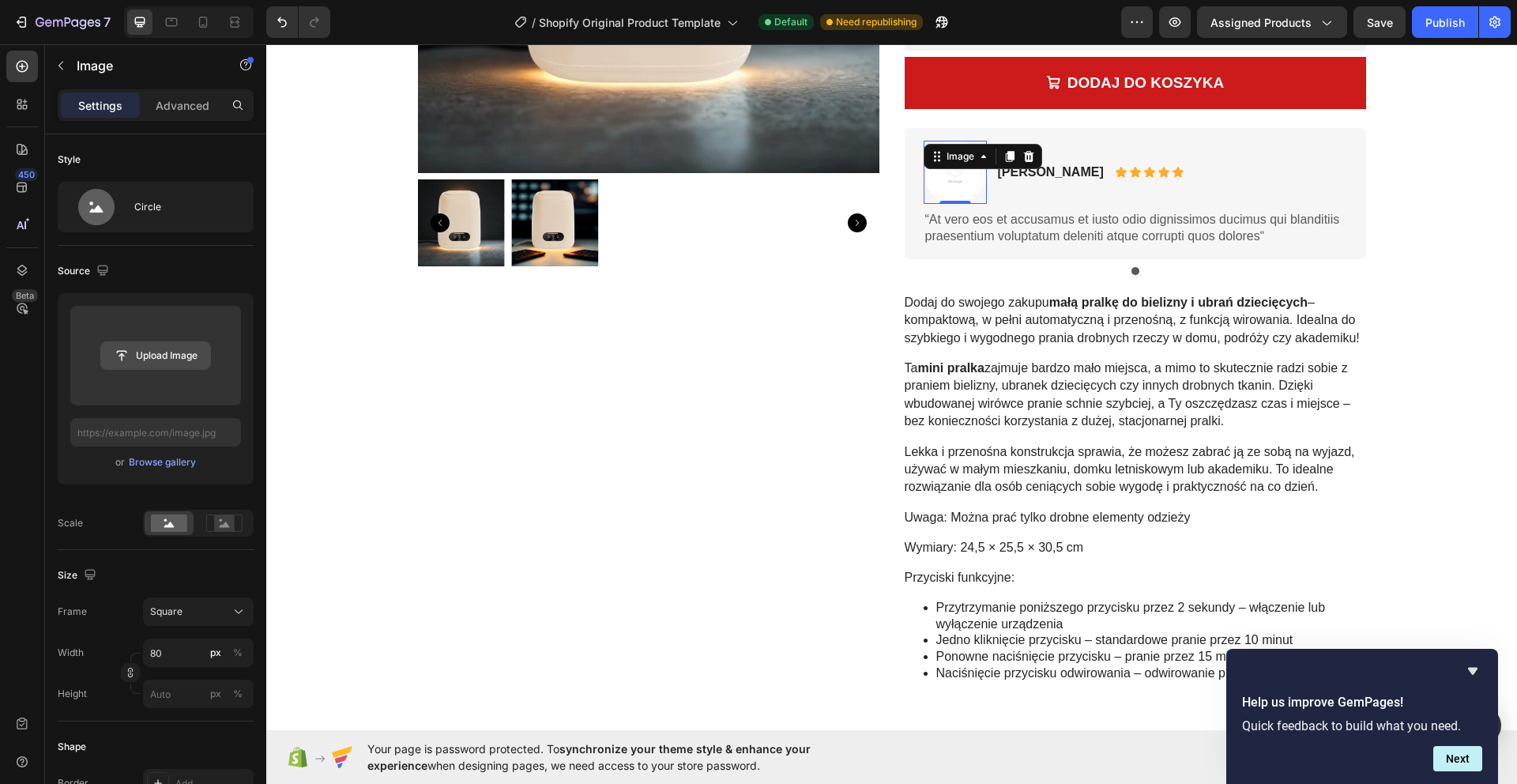
click at [173, 355] on input "file" at bounding box center [155, 355] width 109 height 27
click at [179, 457] on div "Browse gallery" at bounding box center [163, 462] width 67 height 14
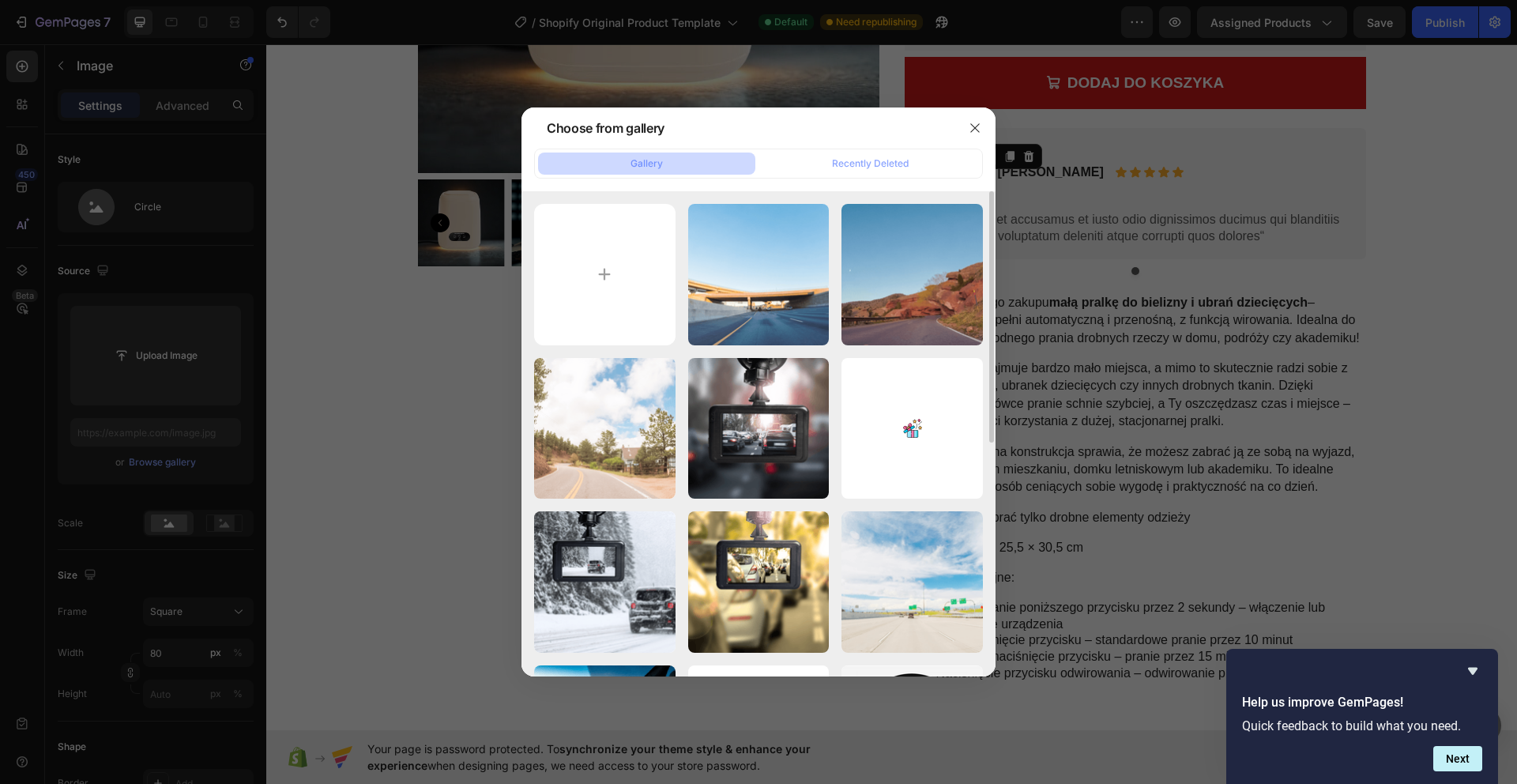
scroll to position [450, 0]
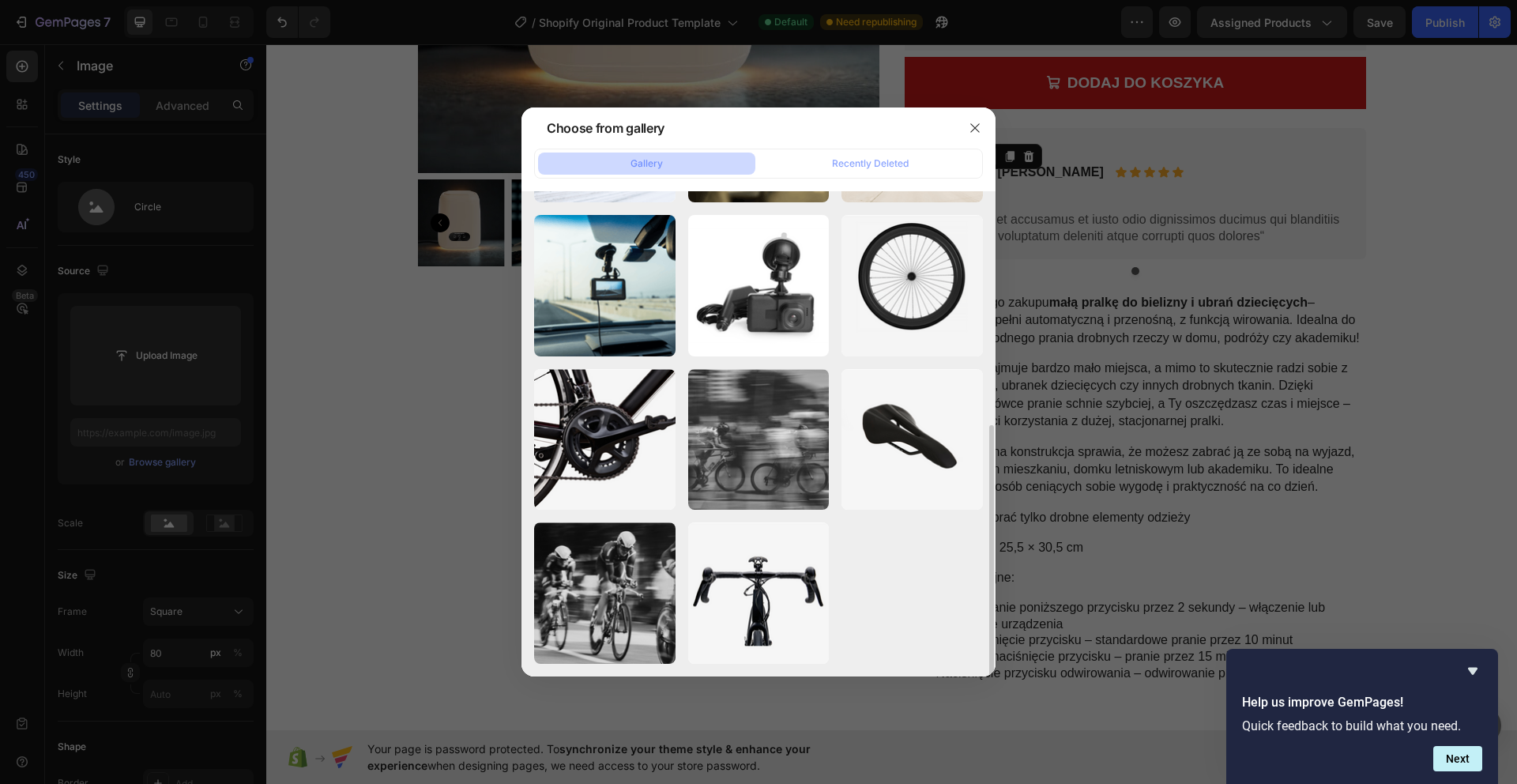
drag, startPoint x: 955, startPoint y: 561, endPoint x: 939, endPoint y: 542, distance: 24.8
click at [955, 560] on div "pro71-3.png 88.80 kb pro71-4.png 102.88 kb pro71-10.png 122.73 kb pro71-9.png 3…" at bounding box center [758, 209] width 449 height 910
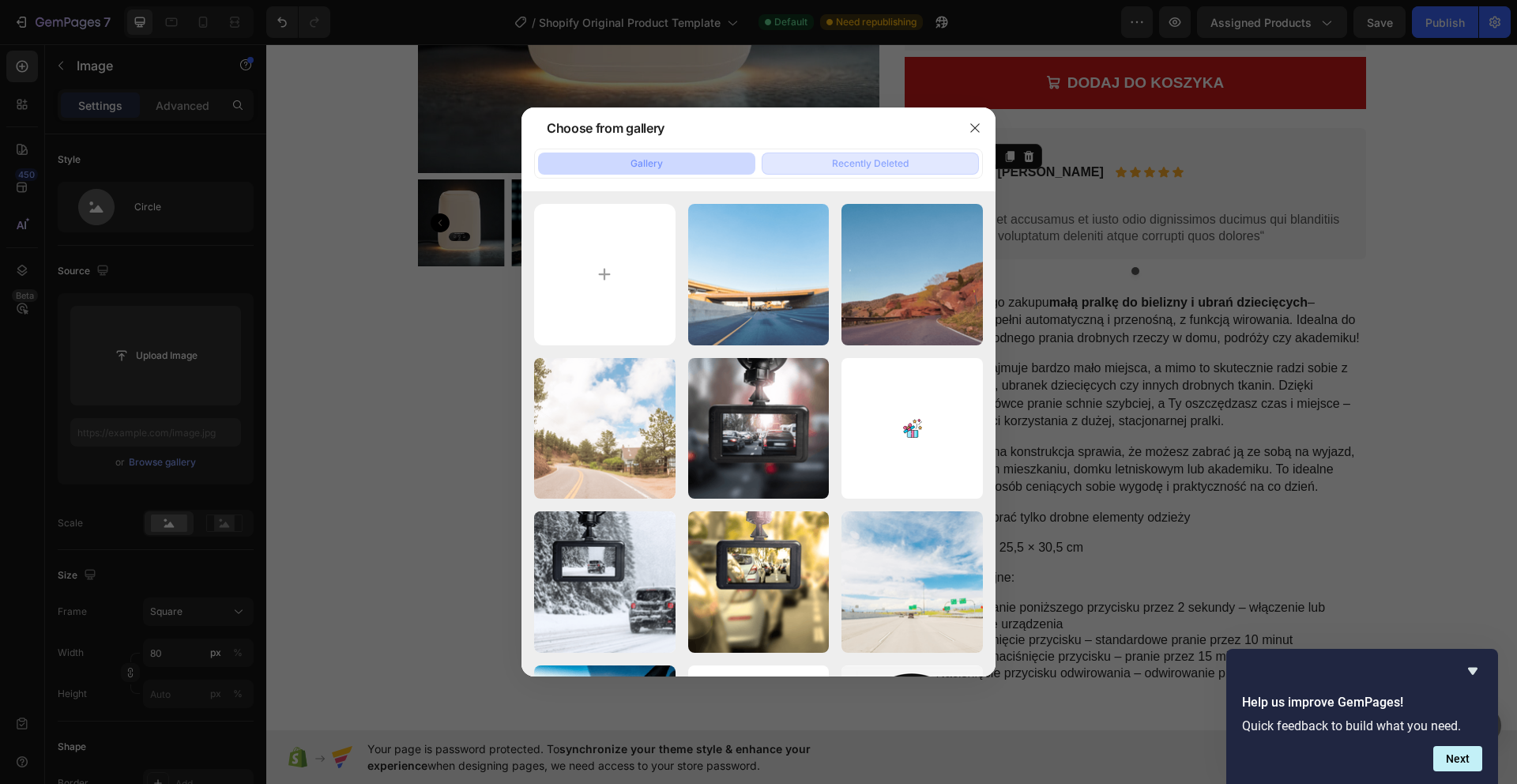
click at [803, 159] on button "Recently Deleted" at bounding box center [871, 163] width 217 height 22
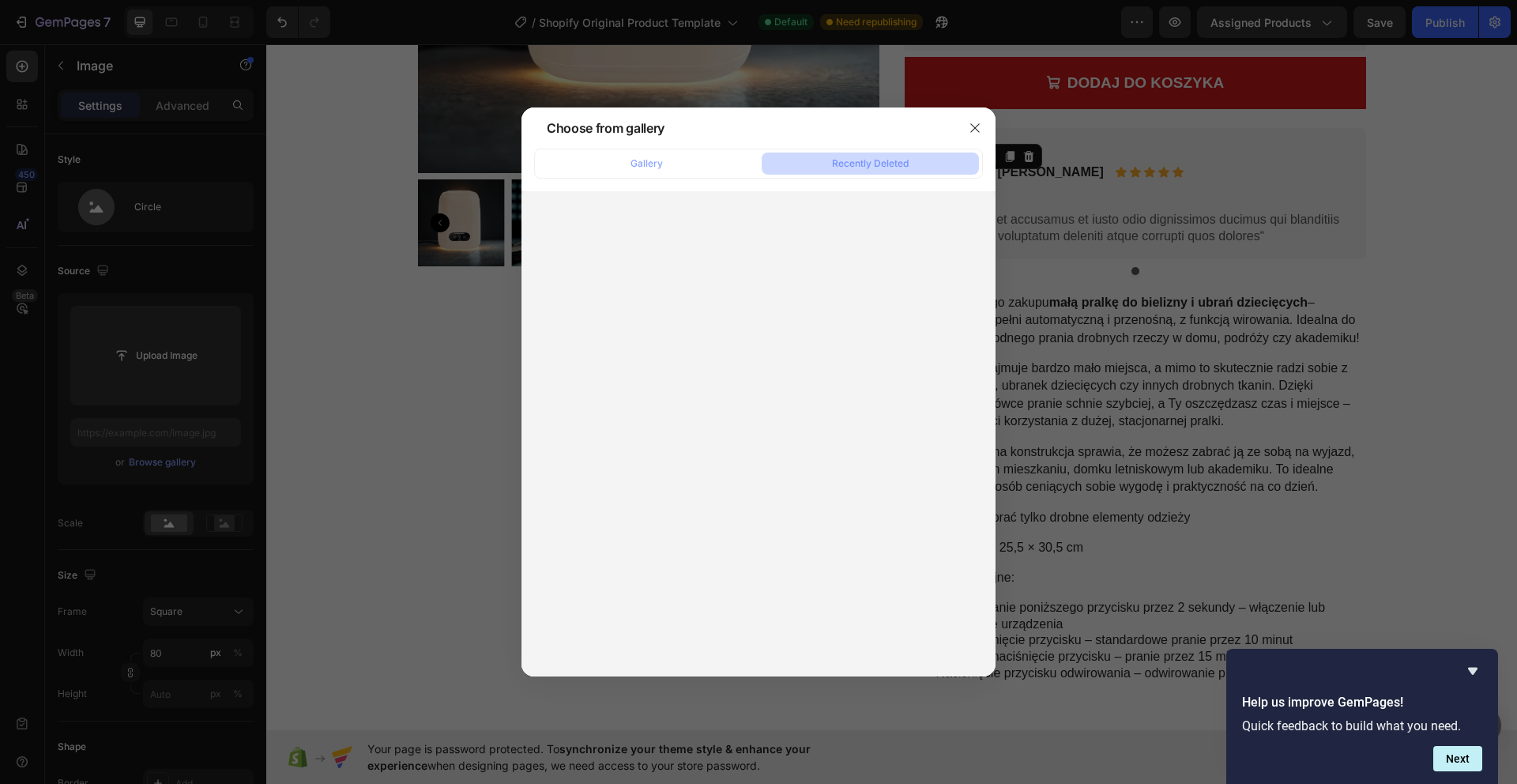
drag, startPoint x: 667, startPoint y: 167, endPoint x: 661, endPoint y: 184, distance: 18.0
click at [667, 167] on button "Gallery" at bounding box center [647, 163] width 217 height 22
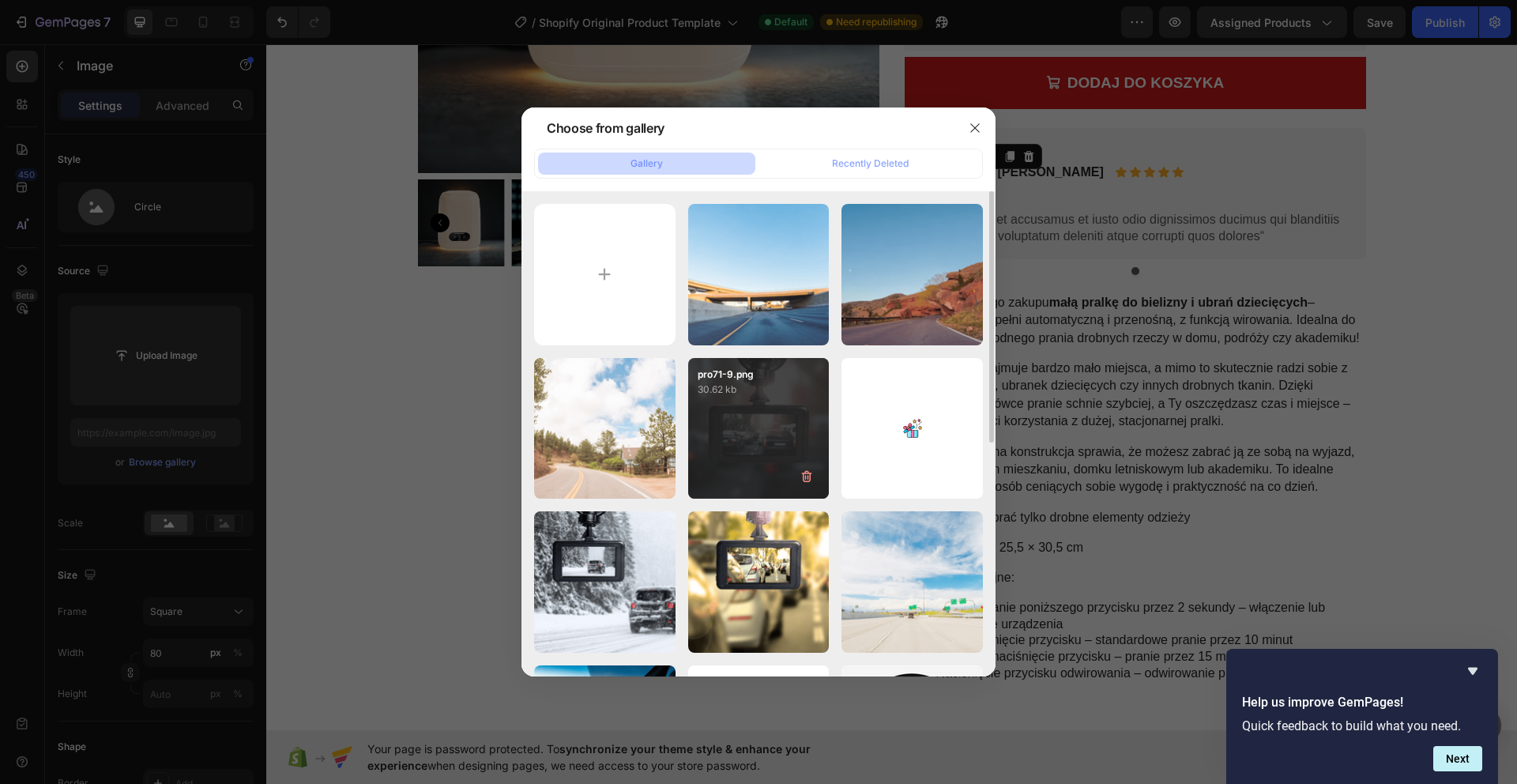
click at [701, 368] on p "pro71-9.png" at bounding box center [758, 375] width 123 height 14
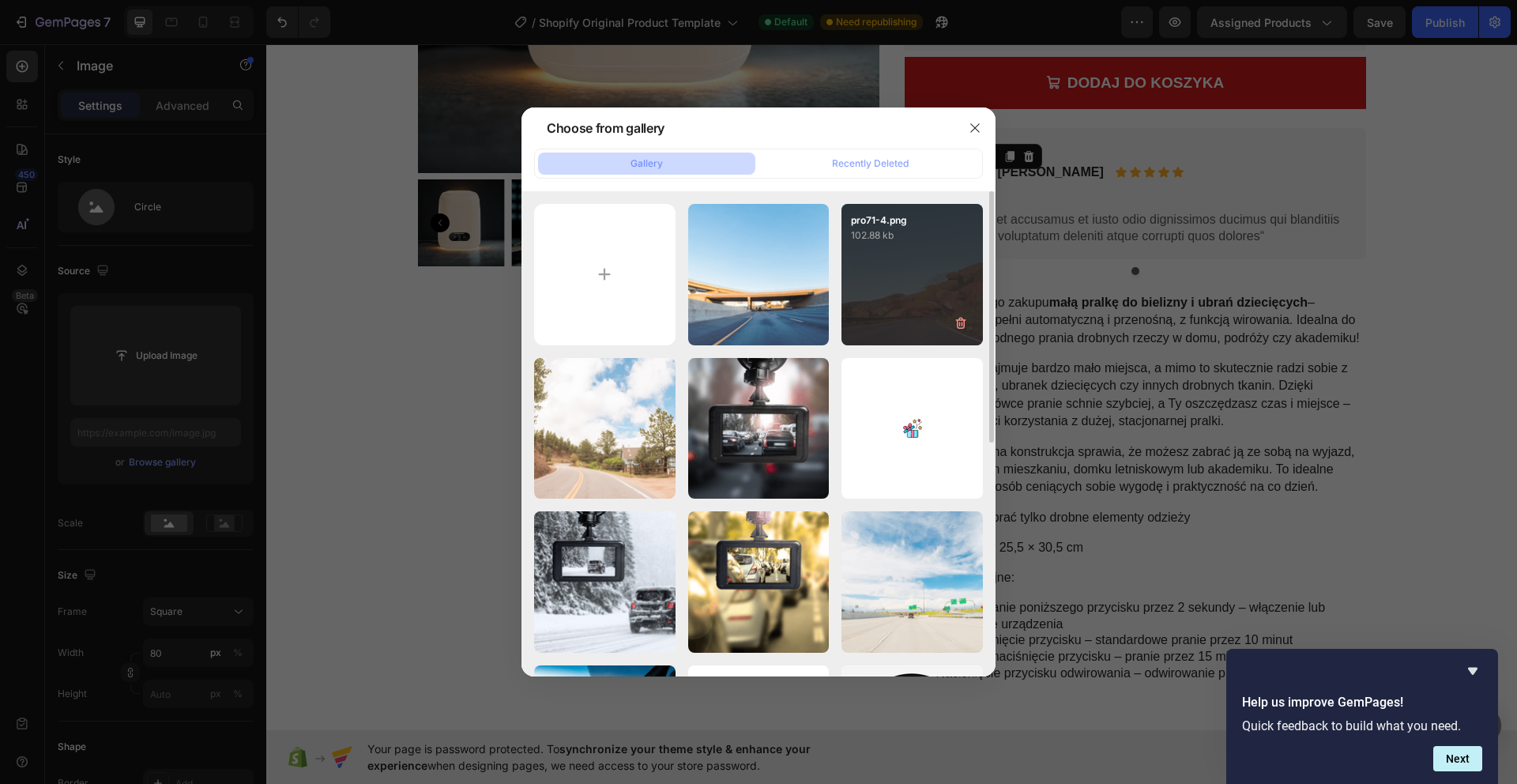
type input "https://cdn.shopify.com/s/files/1/0943/1783/8679/files/gempages_586199003327103…"
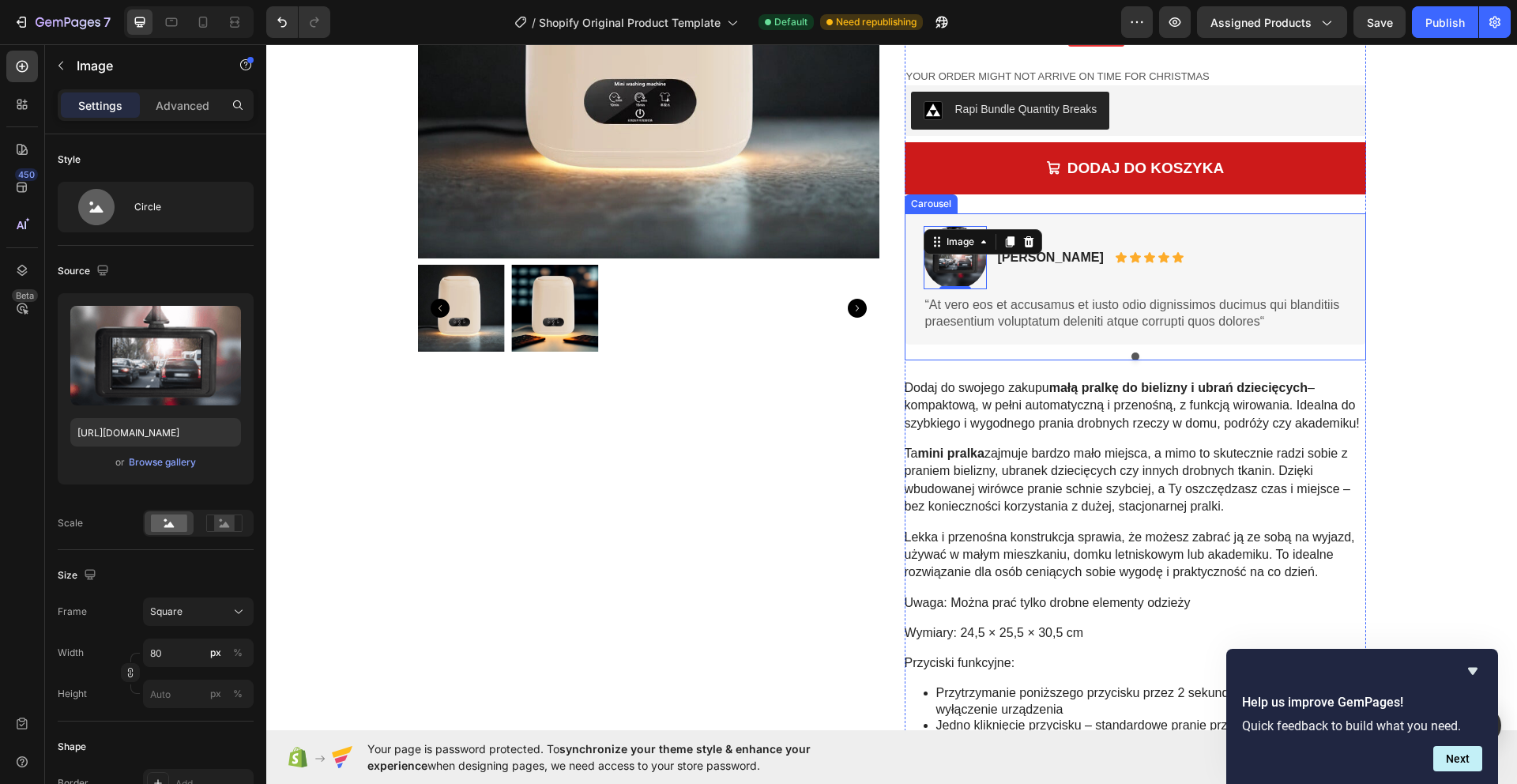
scroll to position [138, 0]
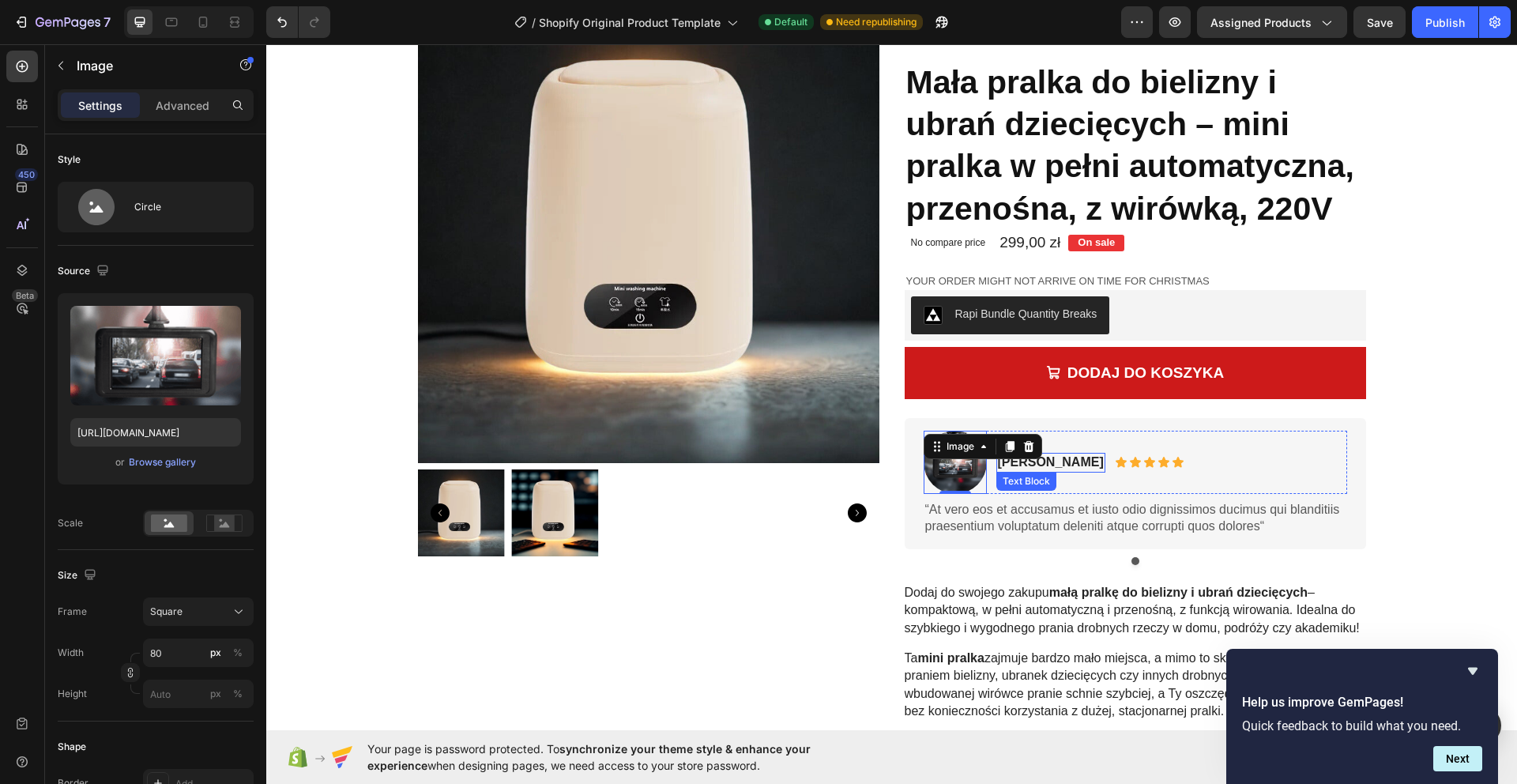
click at [1047, 461] on p "[PERSON_NAME]" at bounding box center [1051, 462] width 106 height 17
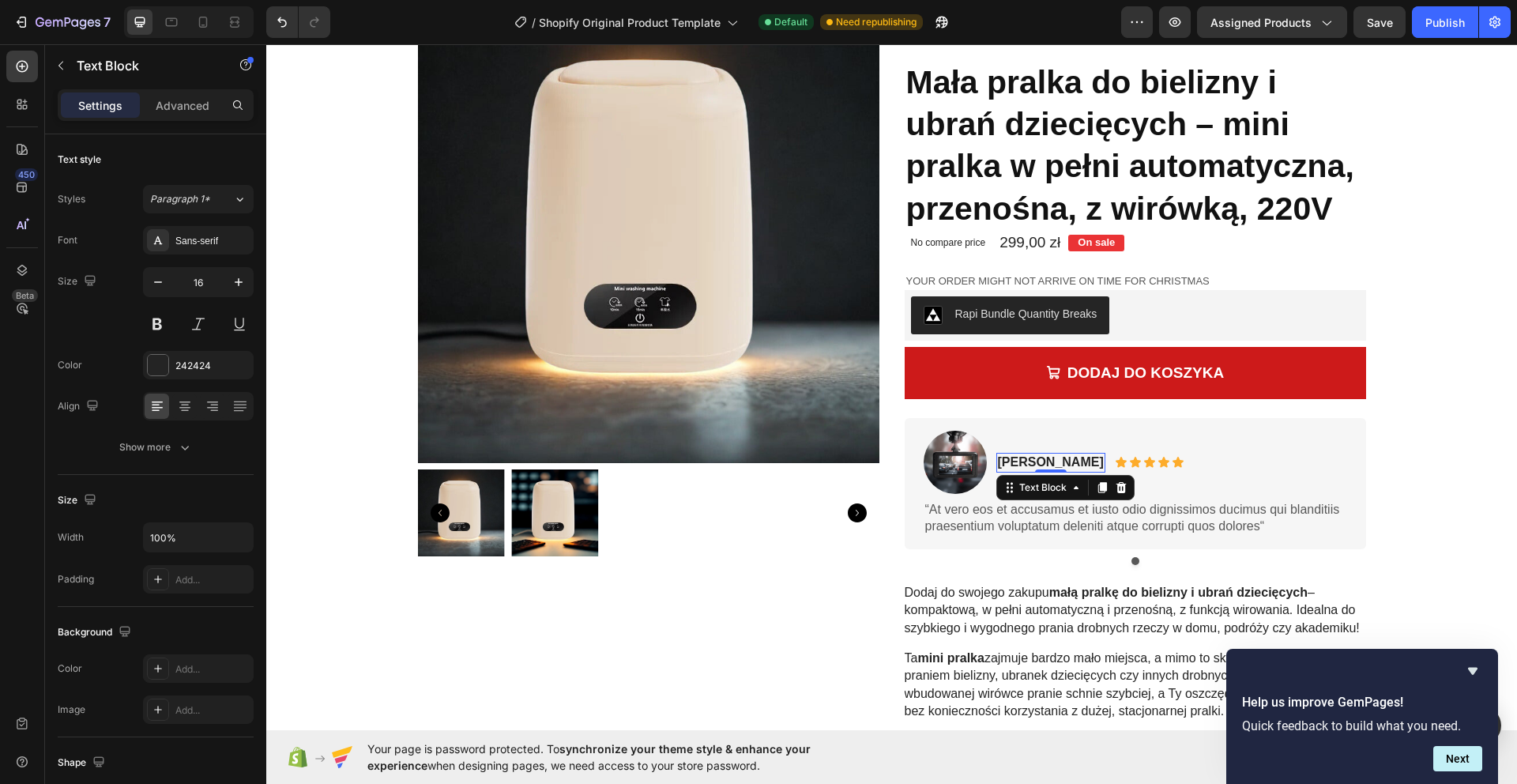
click at [1042, 459] on p "[PERSON_NAME]" at bounding box center [1051, 462] width 106 height 17
click at [1161, 512] on p "“At vero eos et accusamus et iusto odio dignissimos ducimus qui blanditiis prae…" at bounding box center [1135, 518] width 420 height 34
click at [999, 516] on p "“At vero eos et accusamus et iusto odio dignissimos ducimus qui blanditiis prae…" at bounding box center [1135, 518] width 420 height 34
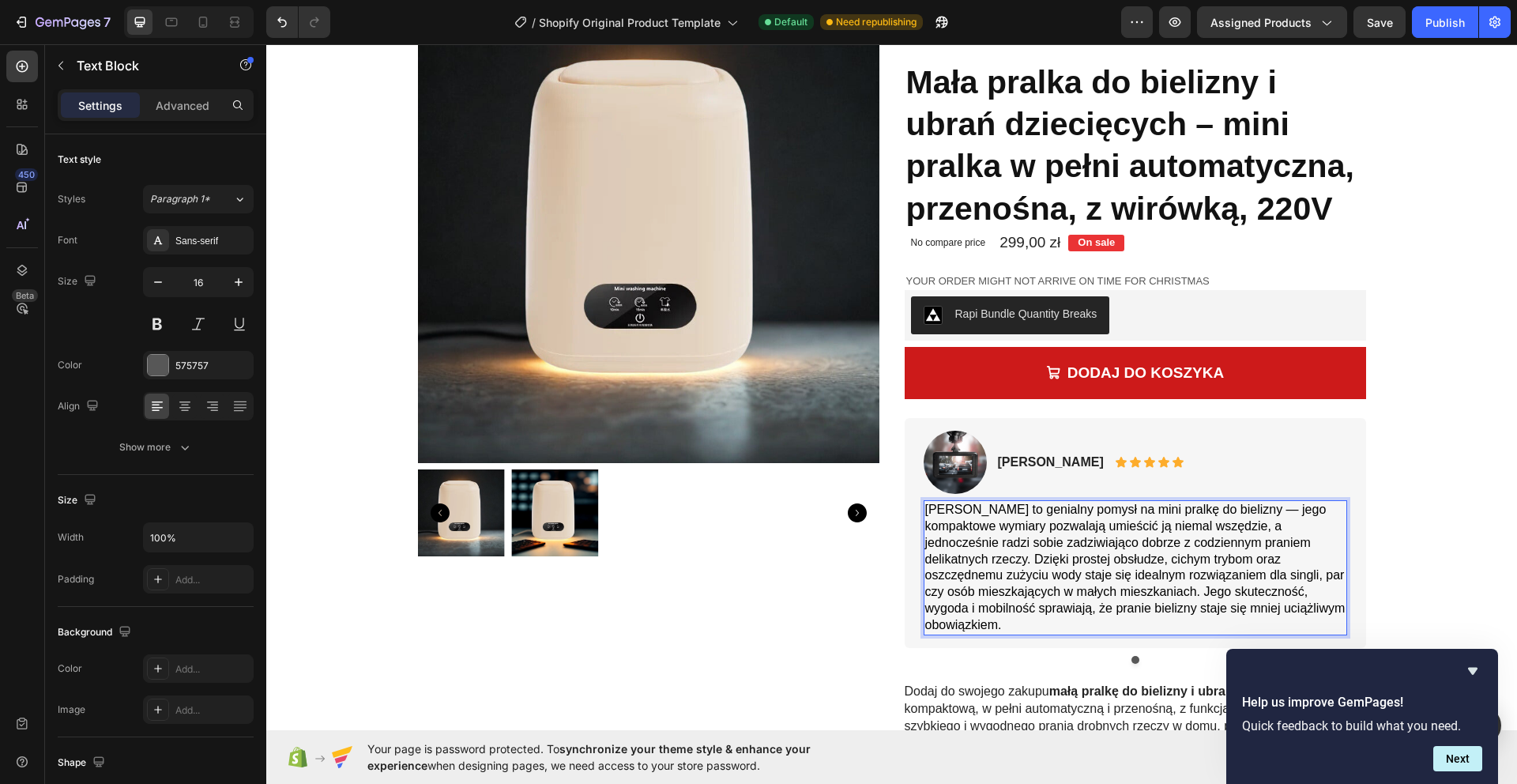
click at [1237, 561] on span "Washio to genialny pomysł na mini pralkę do bielizny — jego kompaktowe wymiary …" at bounding box center [1135, 567] width 420 height 129
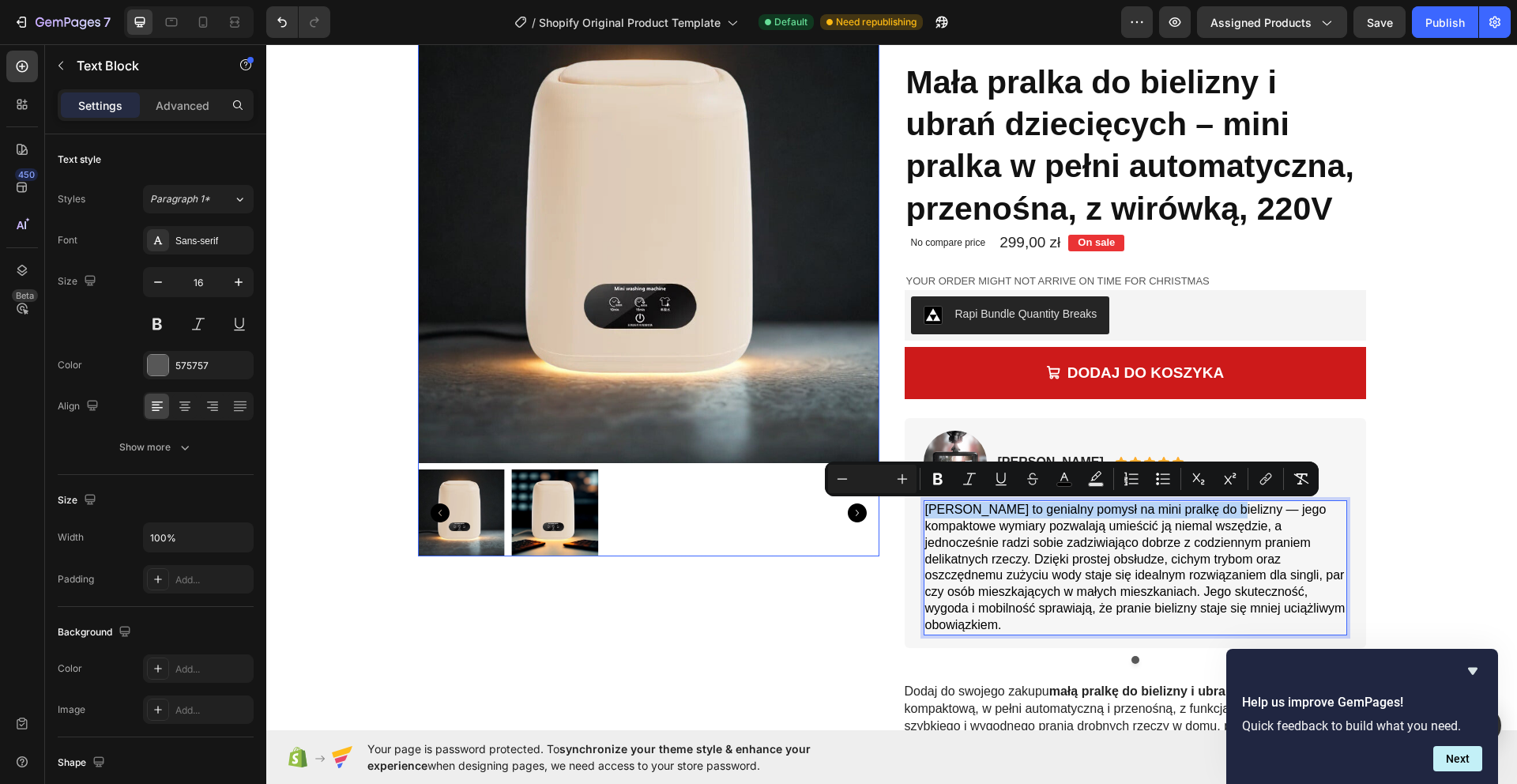
drag, startPoint x: 1221, startPoint y: 510, endPoint x: 872, endPoint y: 507, distance: 349.0
click at [872, 507] on div "Product Images Row Product Images Briana M. Text Block Icon Icon Icon Icon Icon…" at bounding box center [892, 559] width 948 height 1115
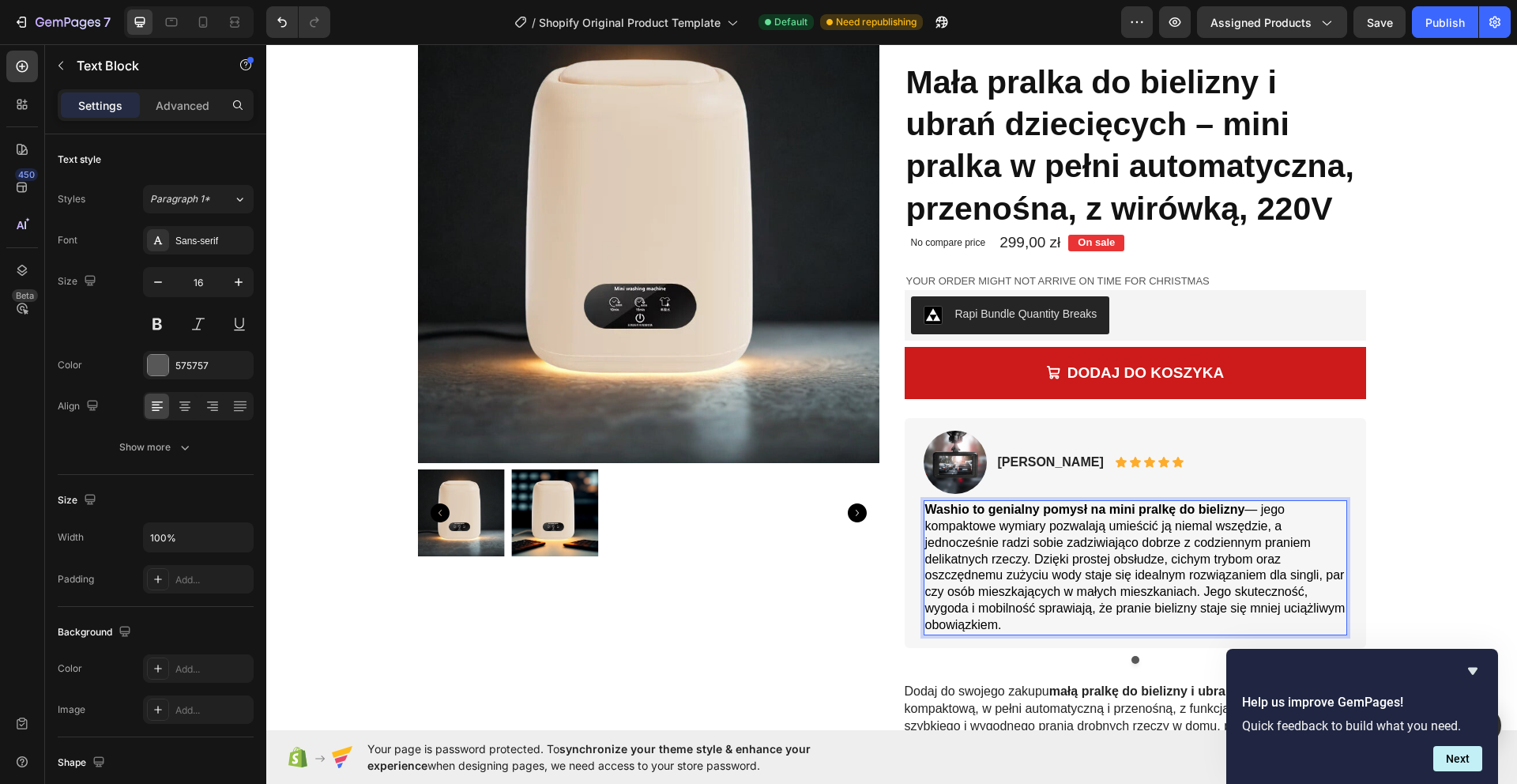
click at [1211, 549] on span "Washio to genialny pomysł na mini pralkę do bielizny — jego kompaktowe wymiary …" at bounding box center [1135, 567] width 420 height 129
drag, startPoint x: 1204, startPoint y: 588, endPoint x: 1239, endPoint y: 626, distance: 51.7
click at [1239, 626] on p "Washio to genialny pomysł na mini pralkę do bielizny — jego kompaktowe wymiary …" at bounding box center [1135, 567] width 420 height 131
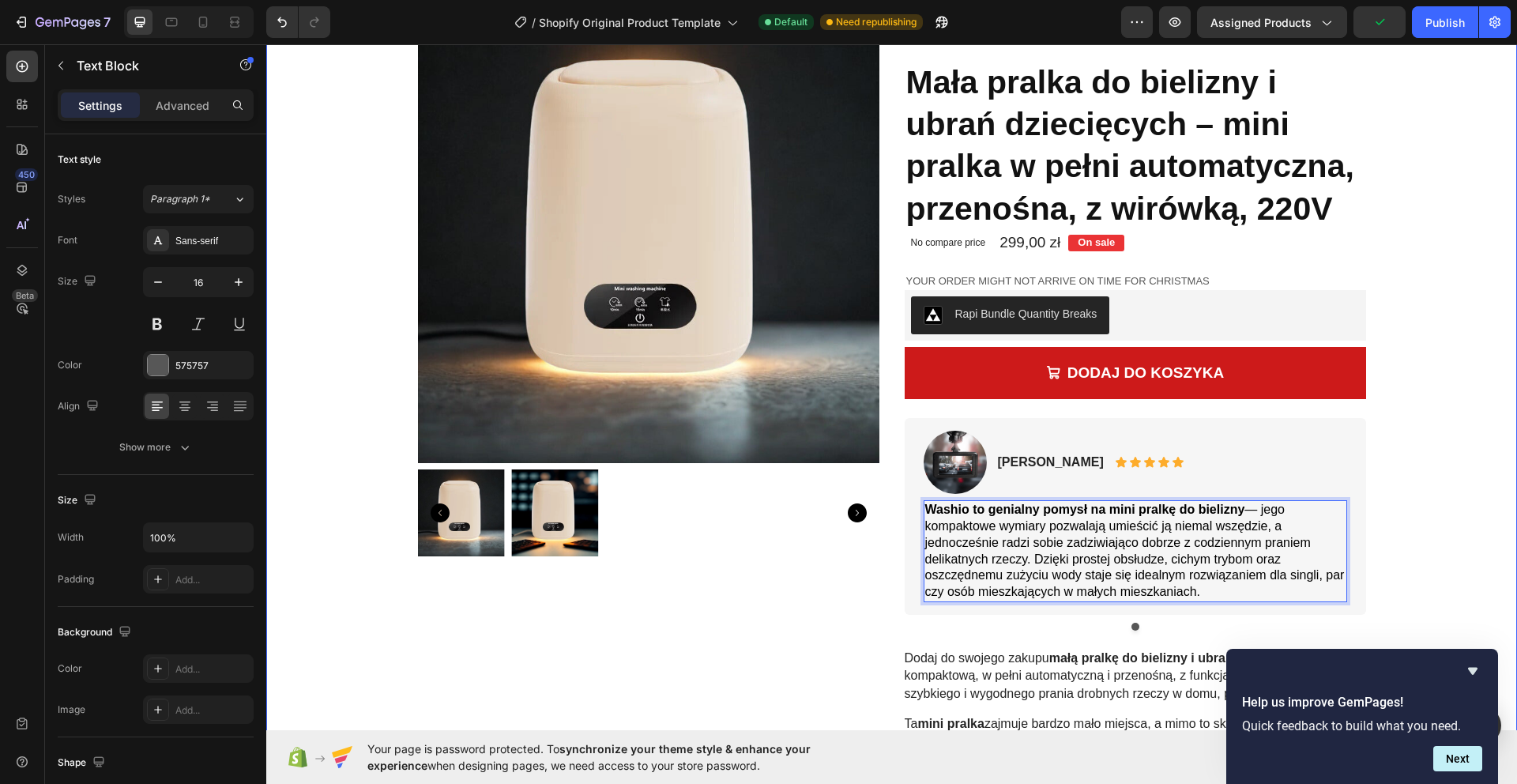
click at [1416, 481] on div "Product Images Row Product Images Briana M. Text Block Icon Icon Icon Icon Icon…" at bounding box center [892, 542] width 1227 height 1081
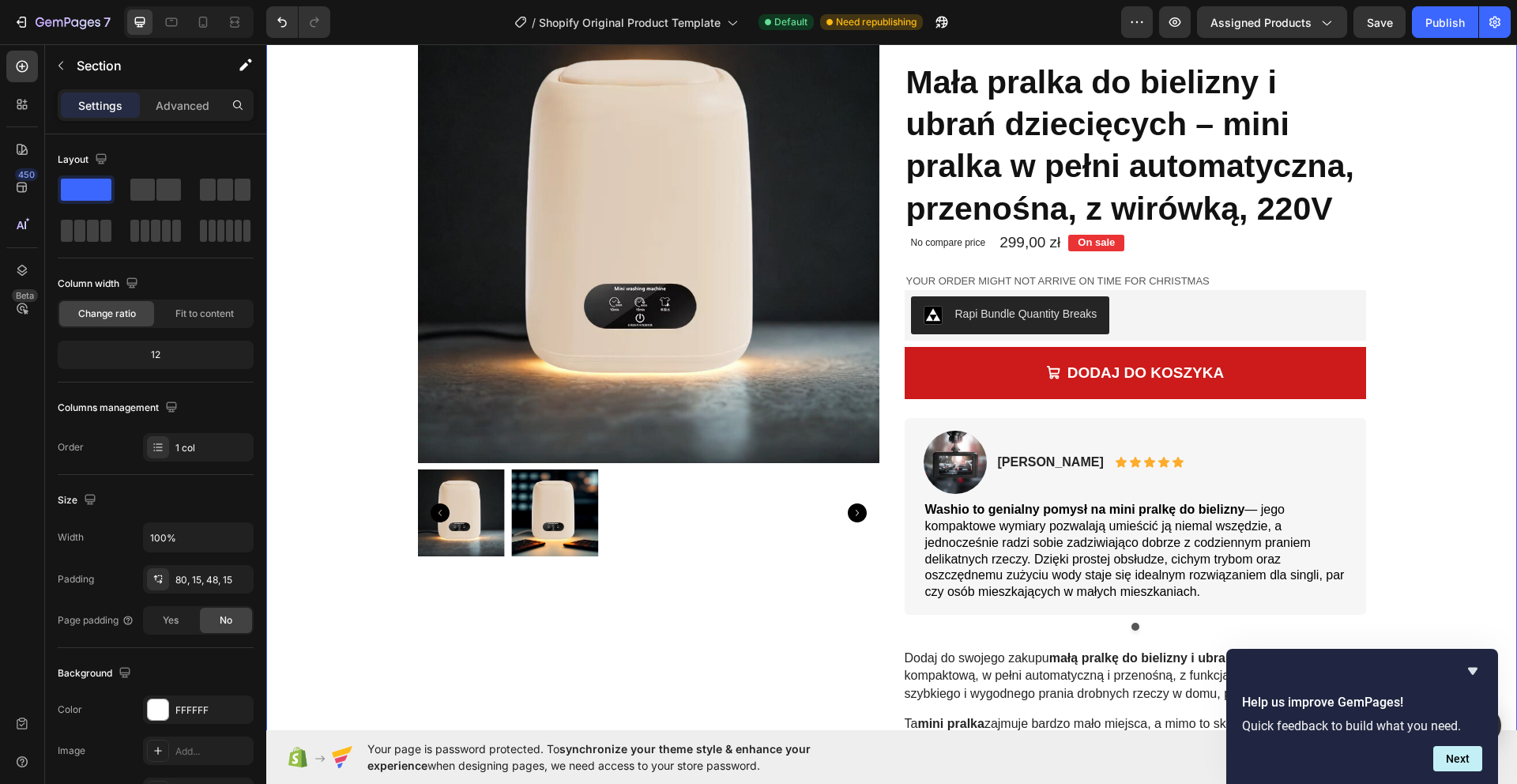
click at [1443, 32] on button "Publish" at bounding box center [1445, 22] width 66 height 32
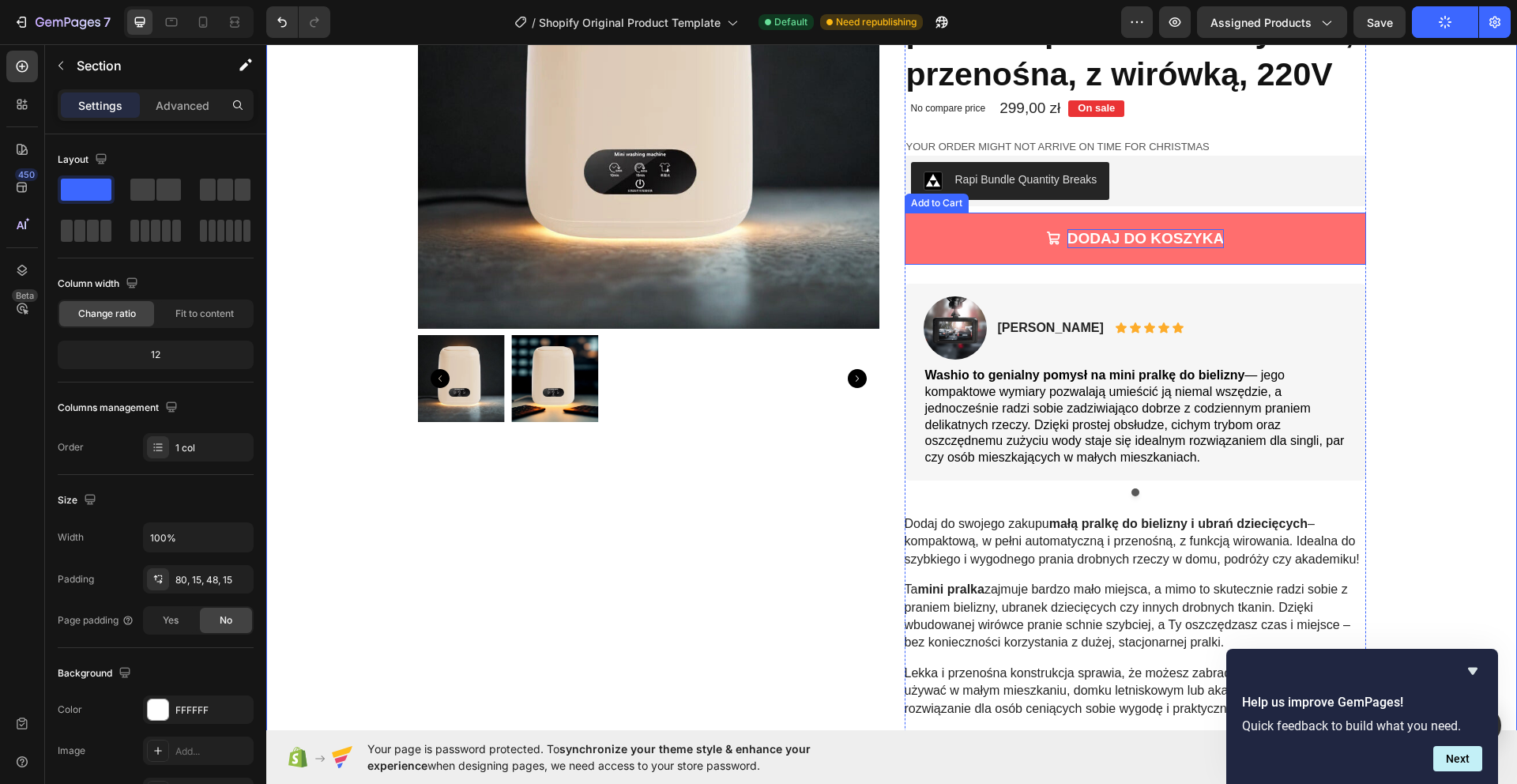
scroll to position [359, 0]
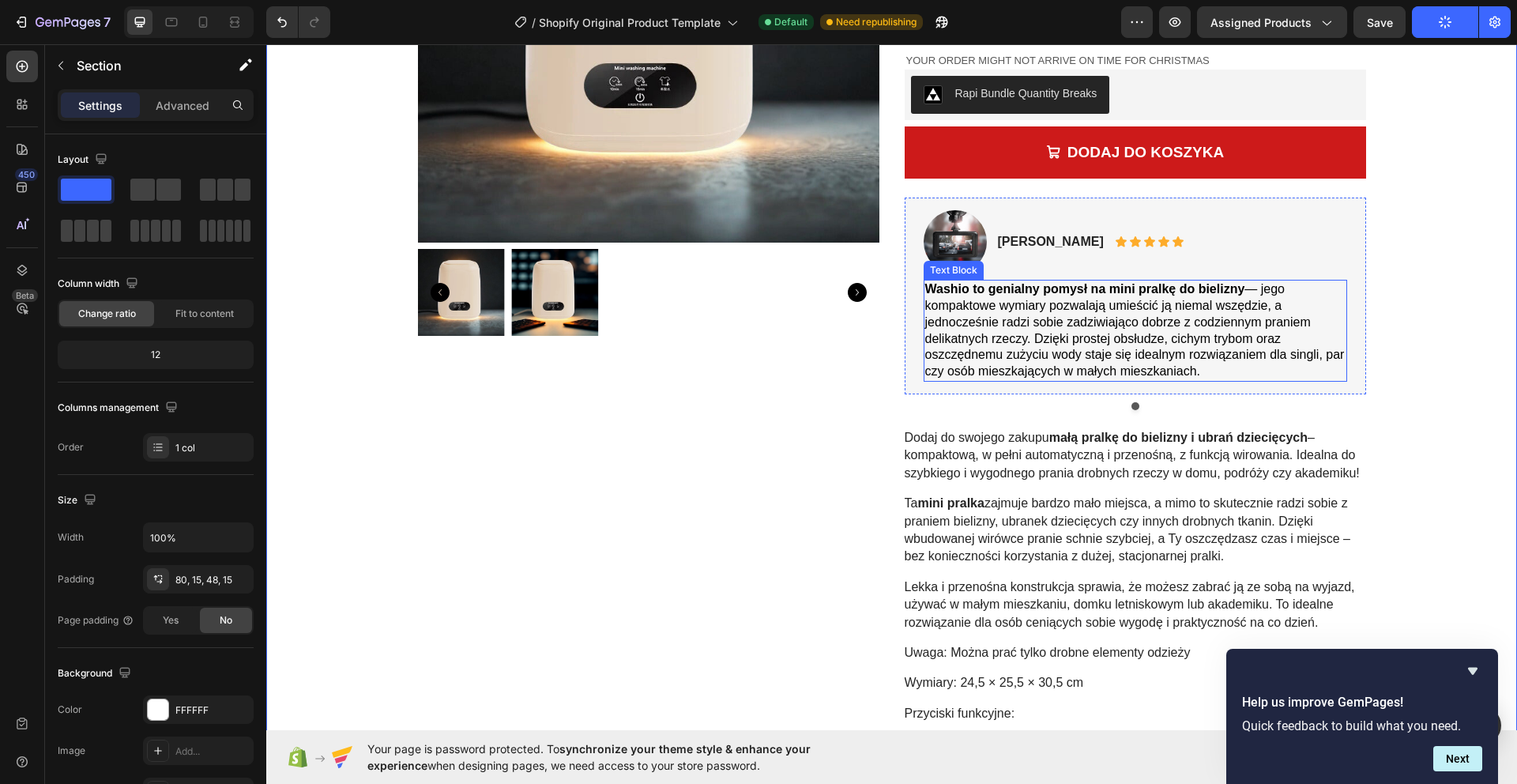
click at [1106, 347] on span "Washio to genialny pomysł na mini pralkę do bielizny — jego kompaktowe wymiary …" at bounding box center [1135, 330] width 420 height 95
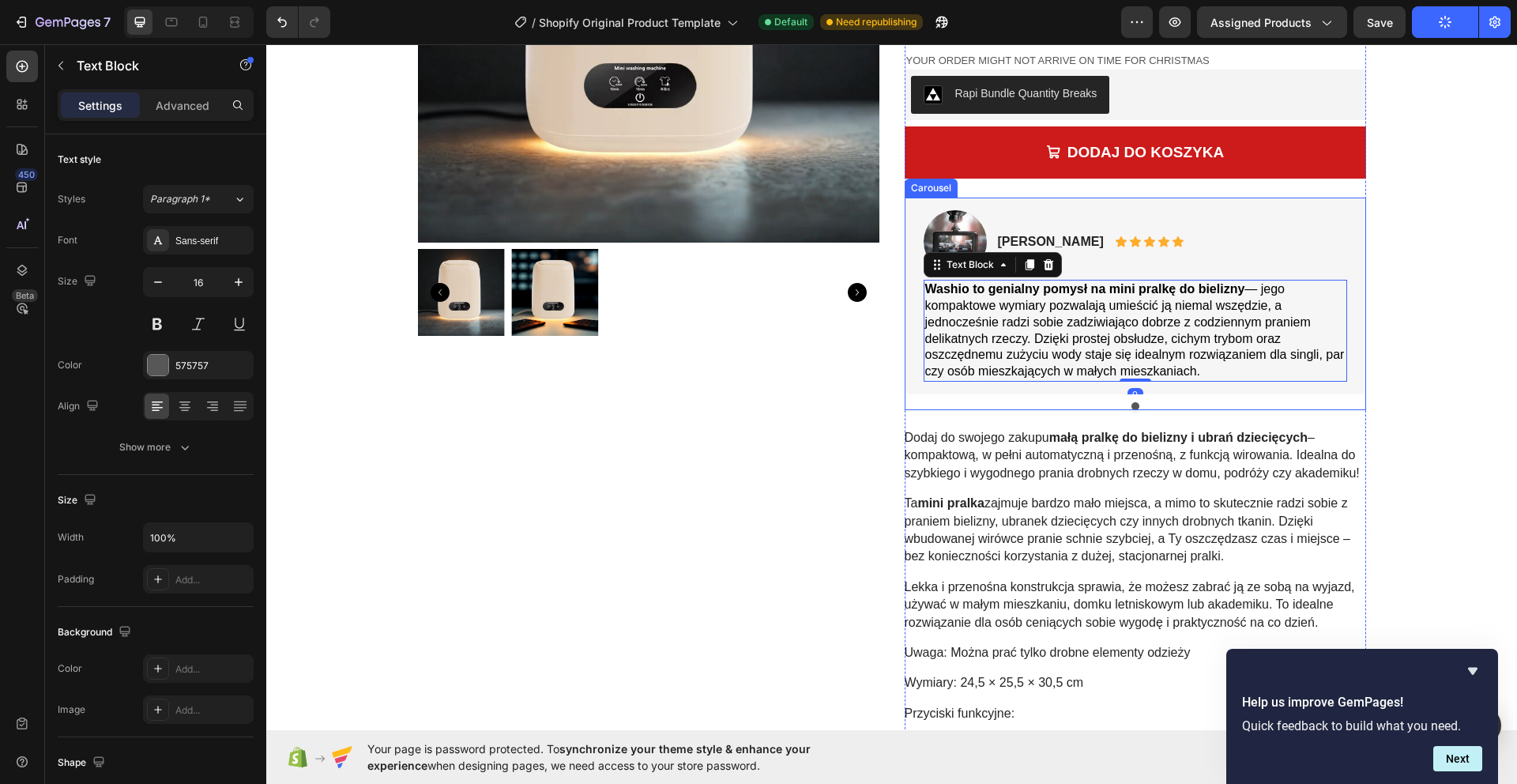
click at [1140, 405] on div at bounding box center [1135, 406] width 461 height 8
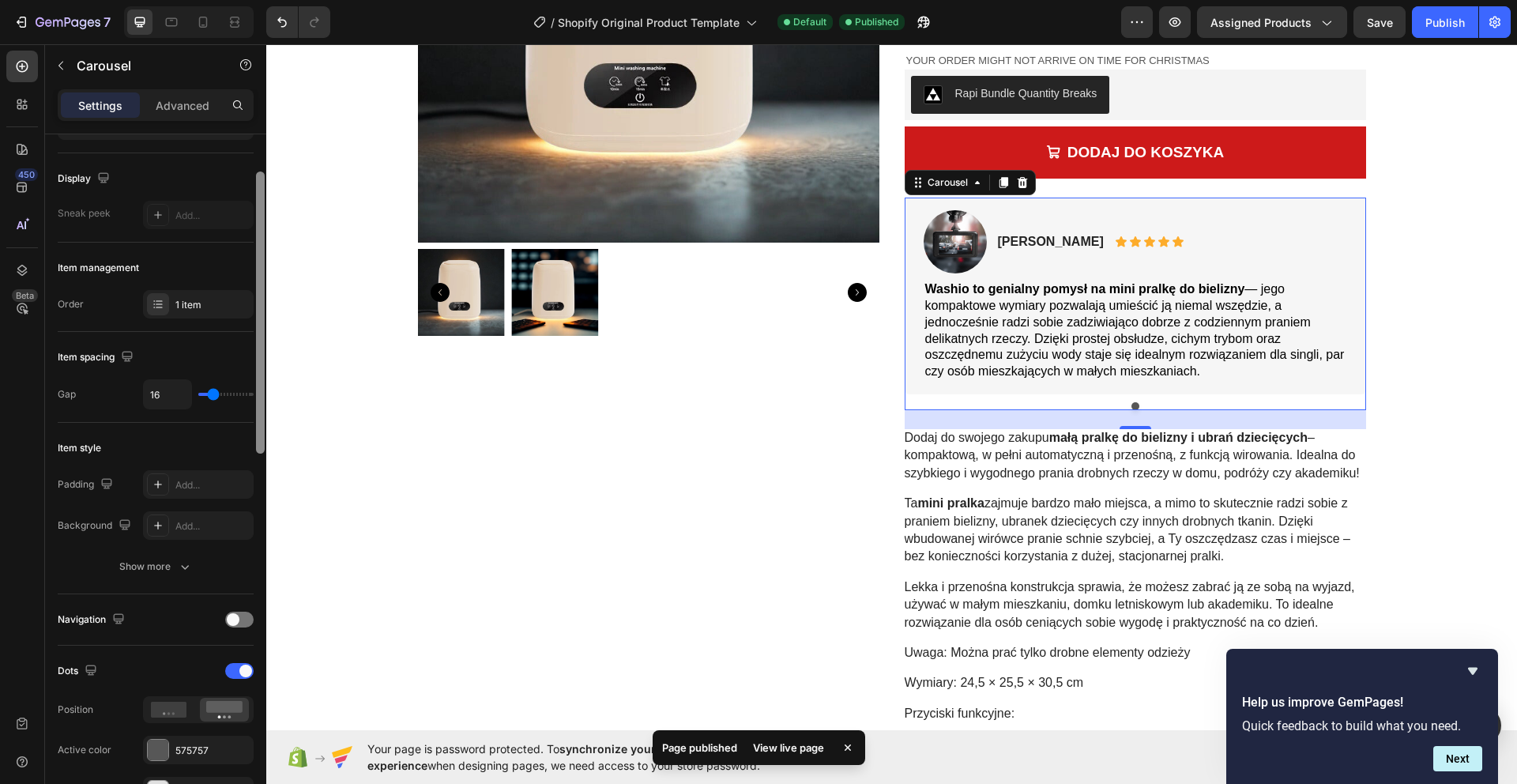
scroll to position [238, 0]
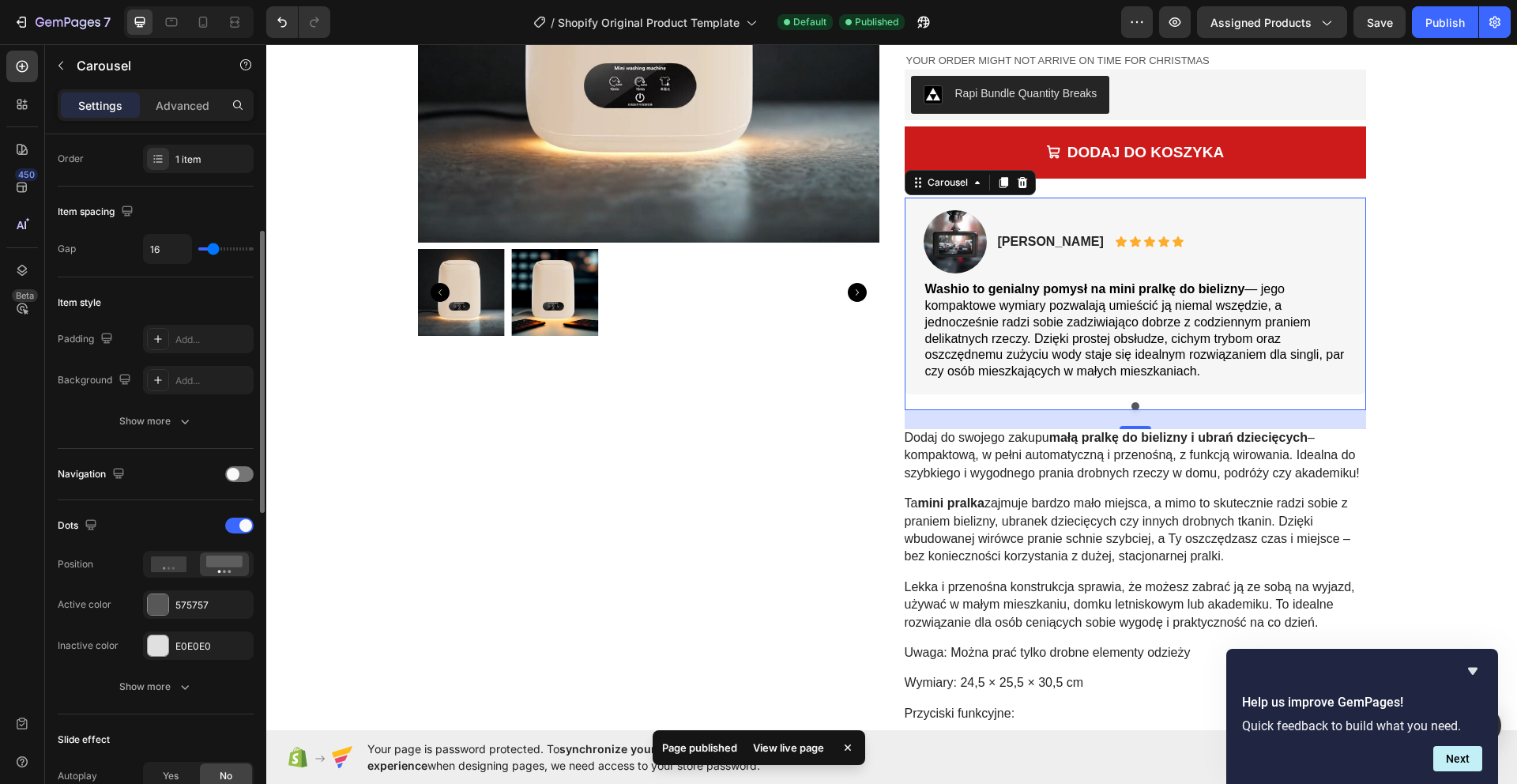
click at [241, 531] on div at bounding box center [240, 525] width 28 height 16
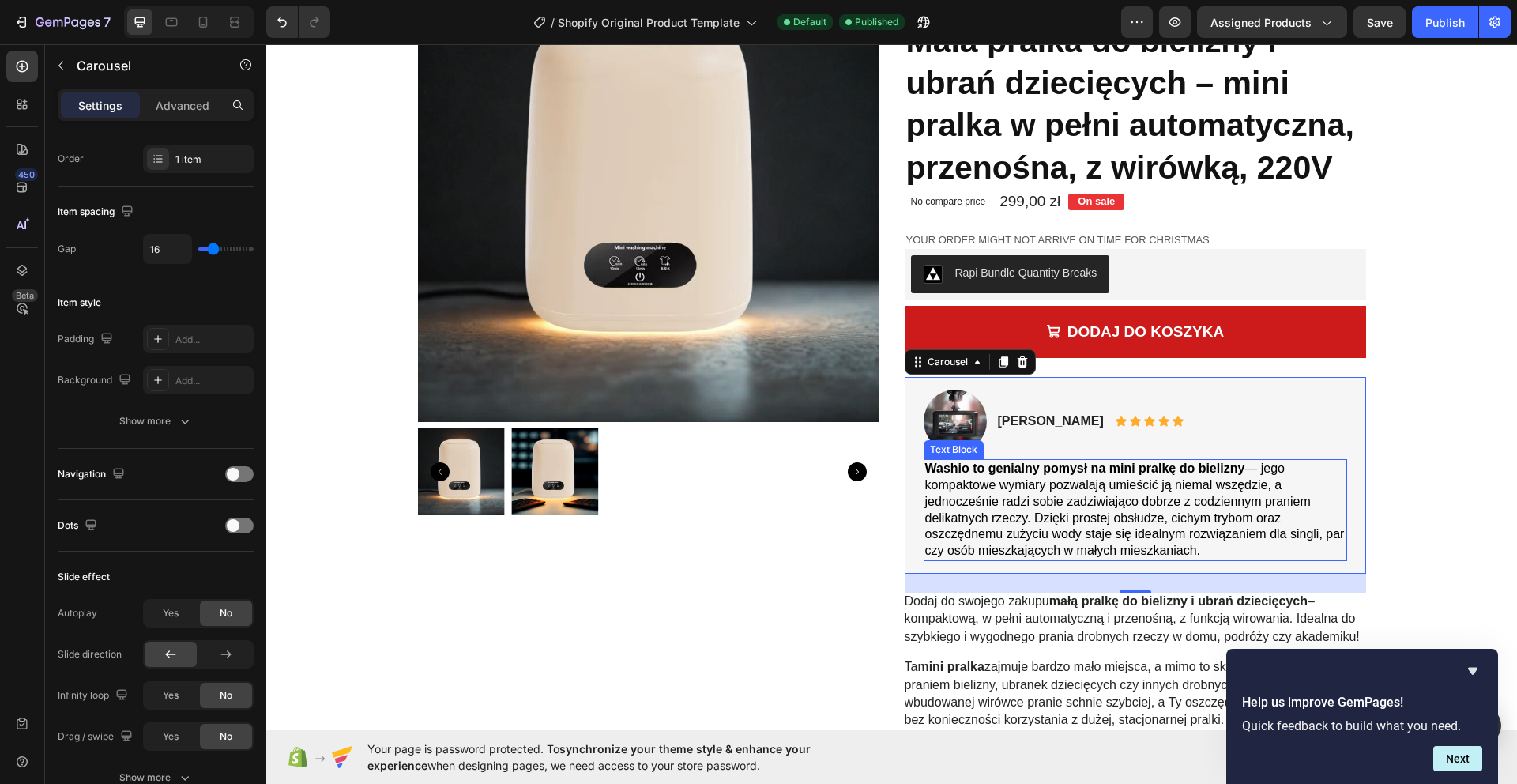
scroll to position [130, 0]
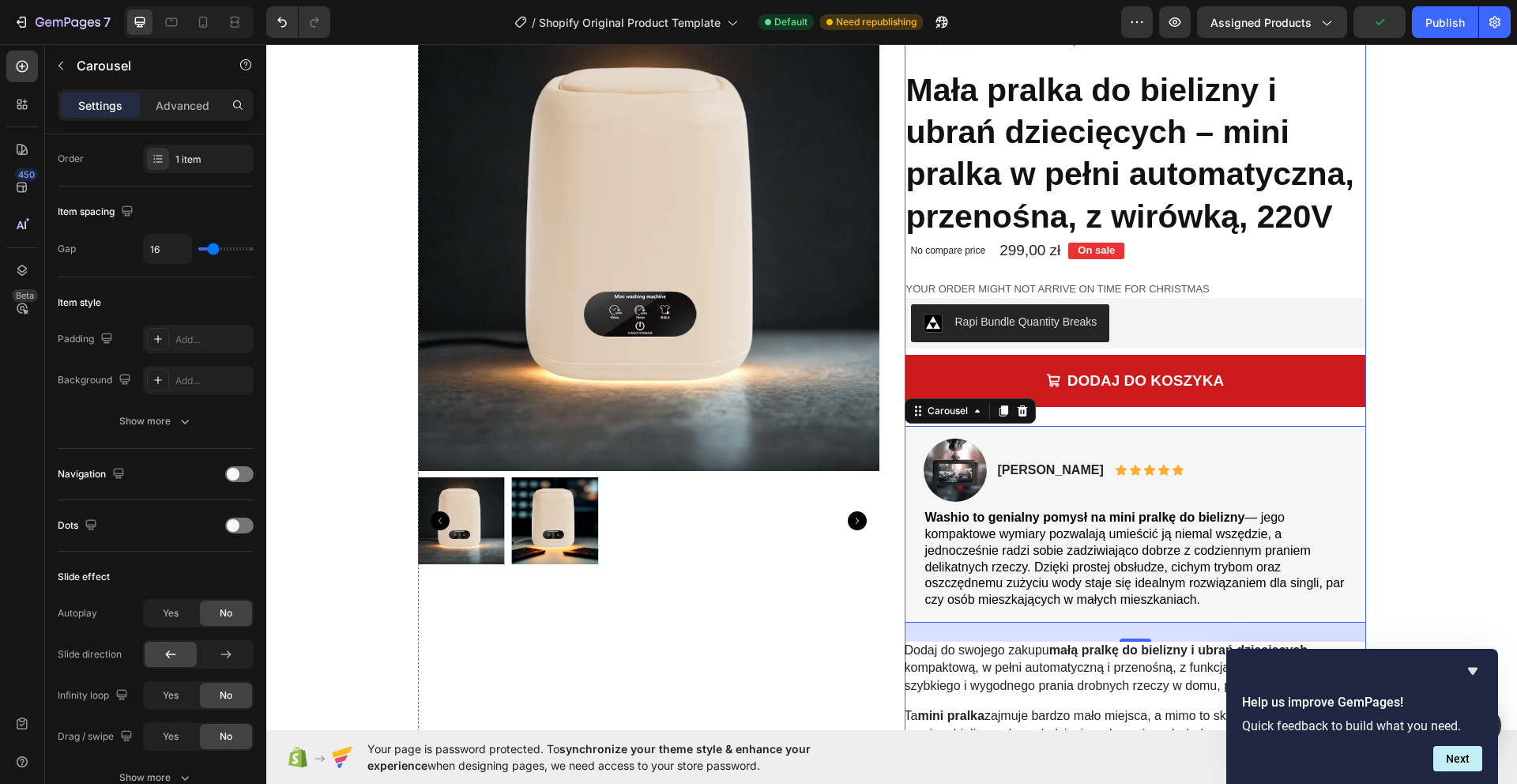
click at [1126, 421] on div "Dodaj do koszyka Add to Cart" at bounding box center [1135, 390] width 461 height 72
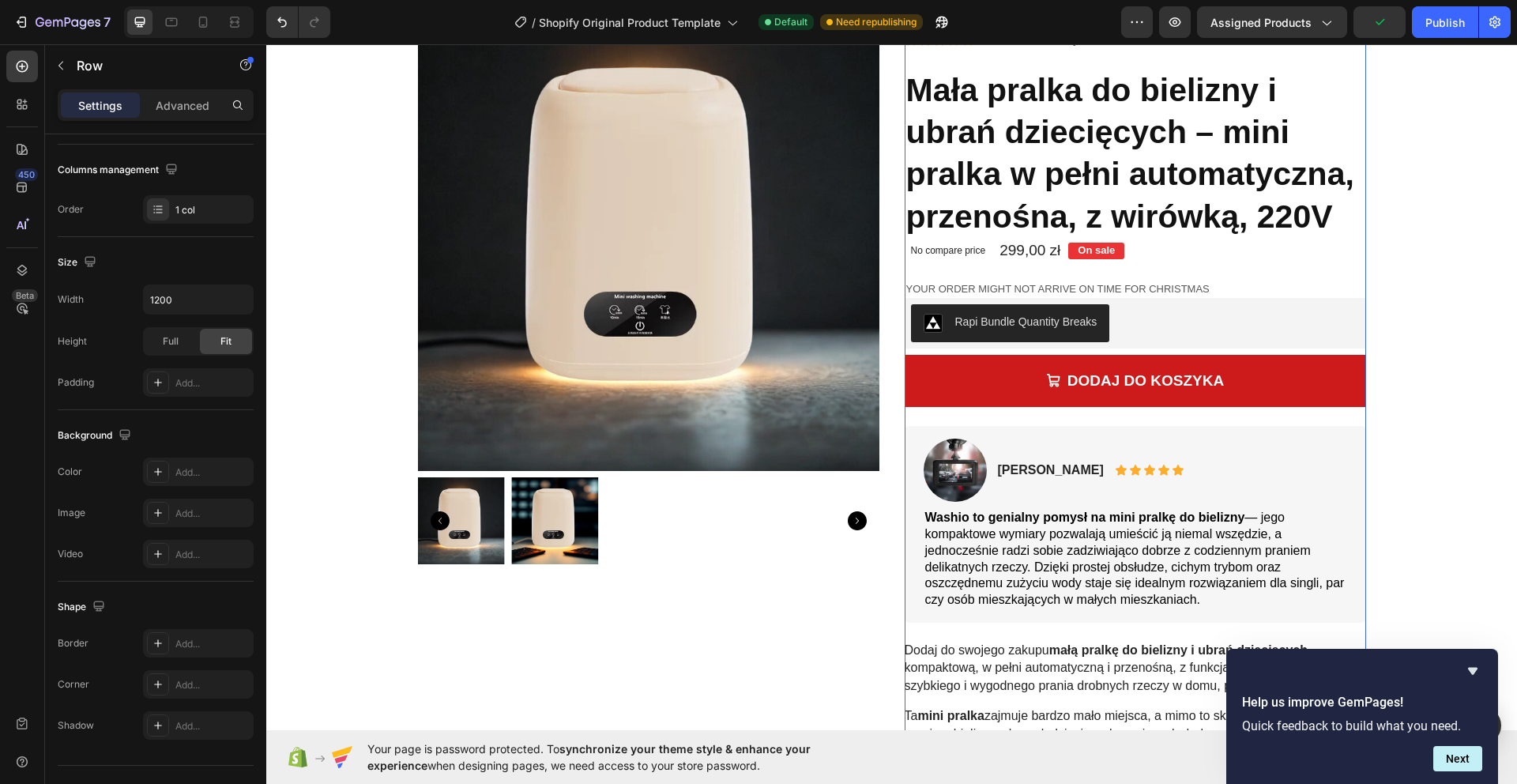
scroll to position [0, 0]
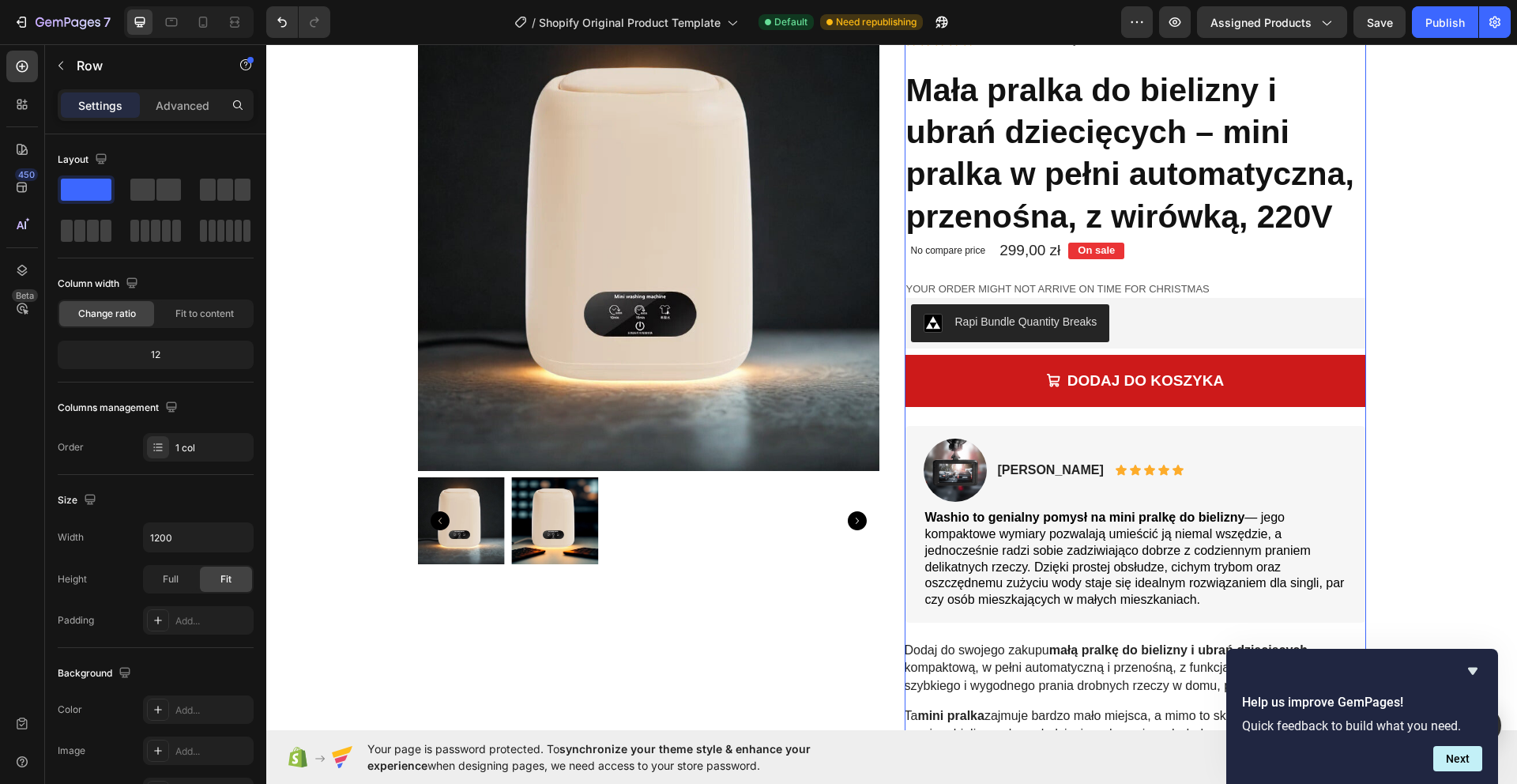
click at [1149, 423] on div "Dodaj do koszyka Add to Cart" at bounding box center [1135, 390] width 461 height 72
click at [1146, 418] on div "Dodaj do koszyka Add to Cart" at bounding box center [1135, 390] width 461 height 72
click at [1141, 414] on div "Dodaj do koszyka Add to Cart" at bounding box center [1135, 390] width 461 height 72
click at [55, 60] on icon "button" at bounding box center [61, 65] width 12 height 12
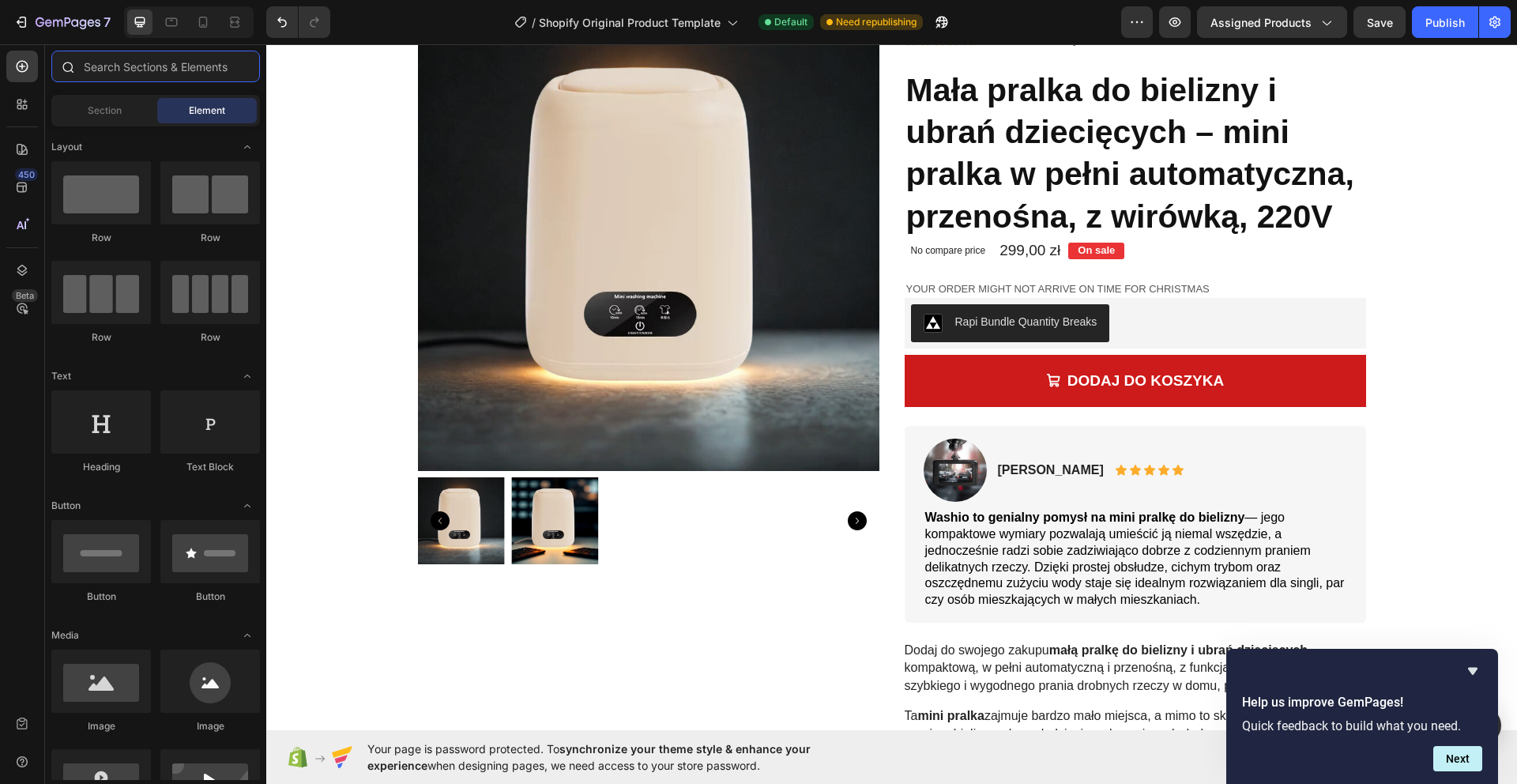
click at [121, 77] on input "text" at bounding box center [156, 66] width 209 height 32
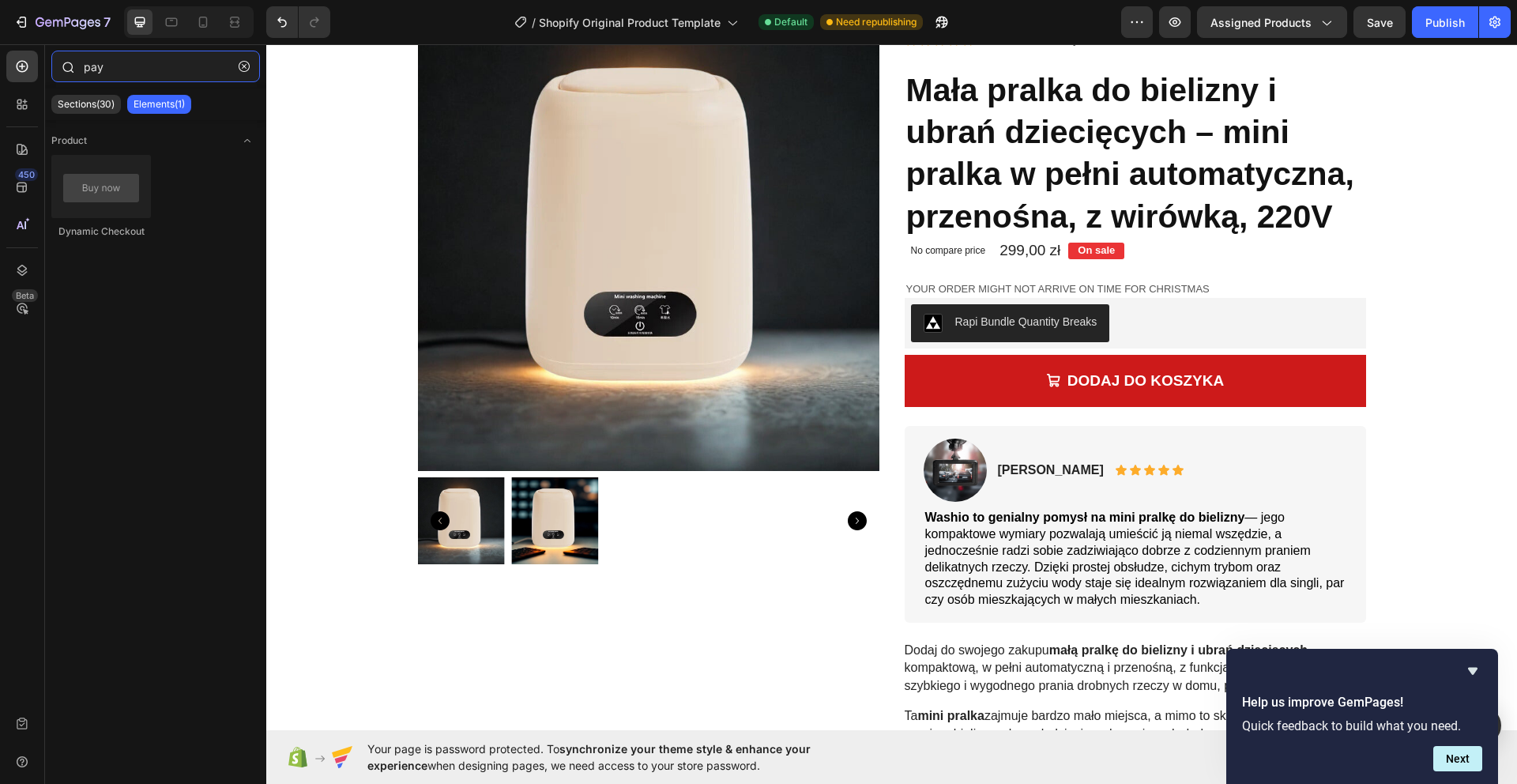
type input "paym"
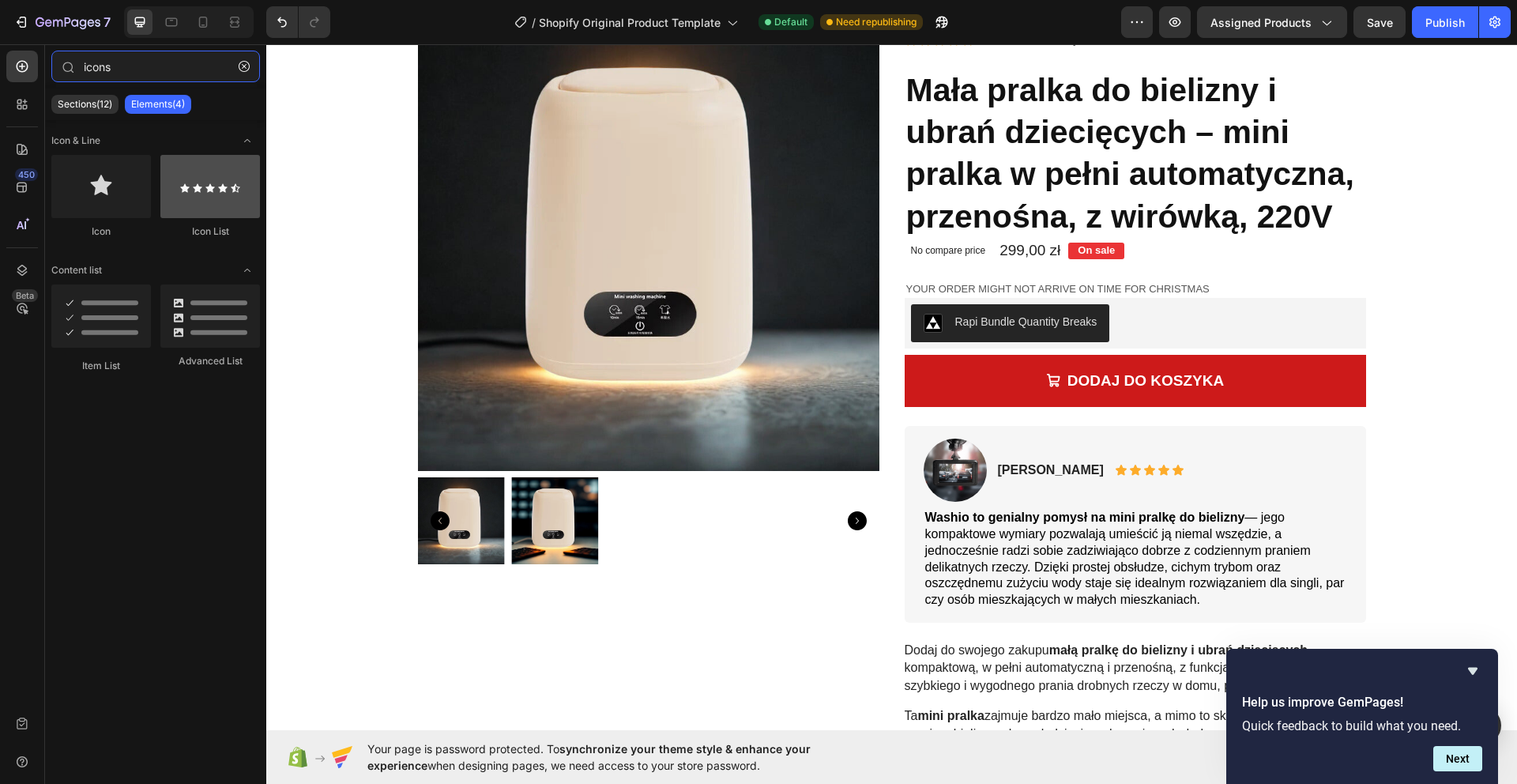
type input "icons"
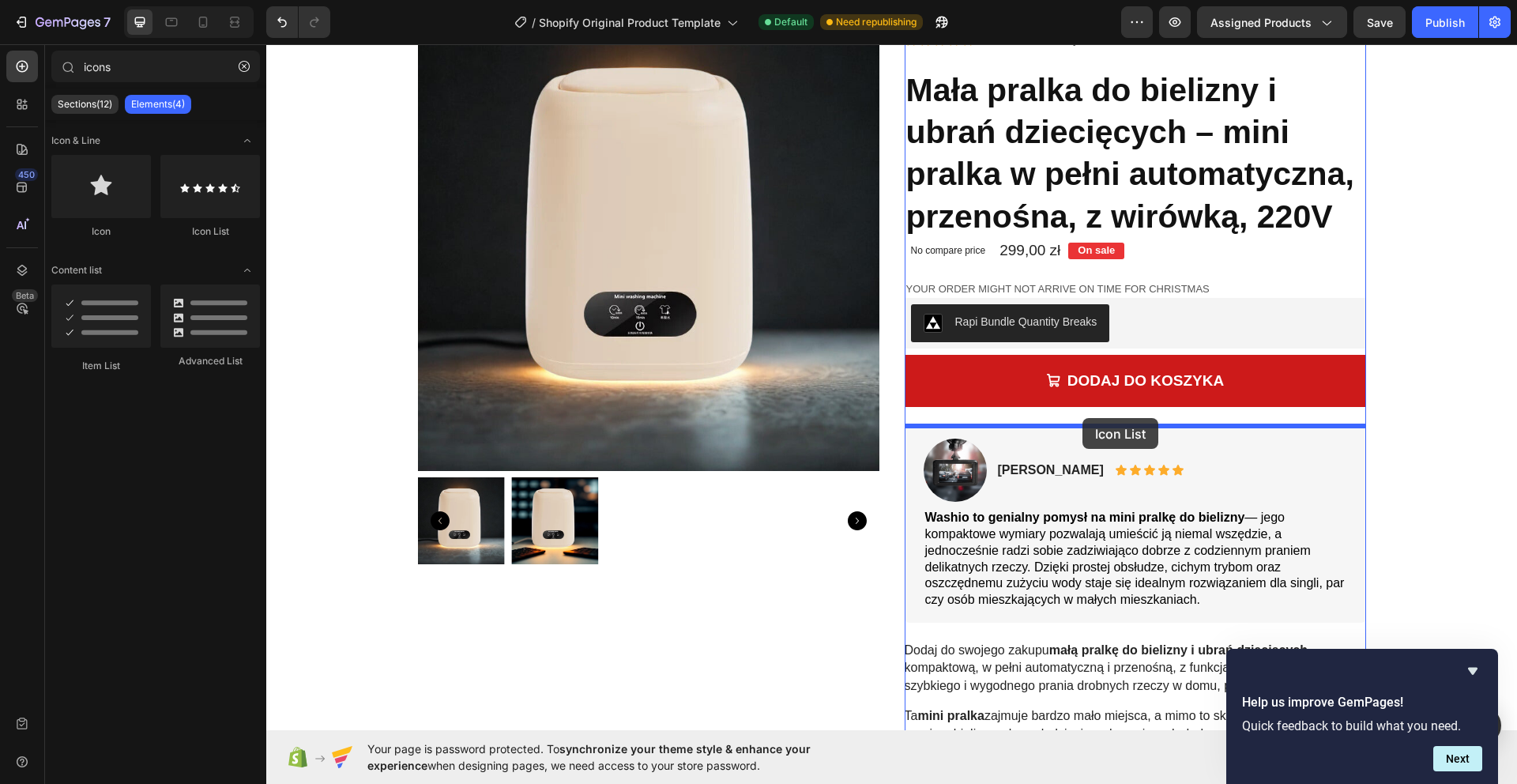
drag, startPoint x: 469, startPoint y: 232, endPoint x: 1058, endPoint y: 422, distance: 618.9
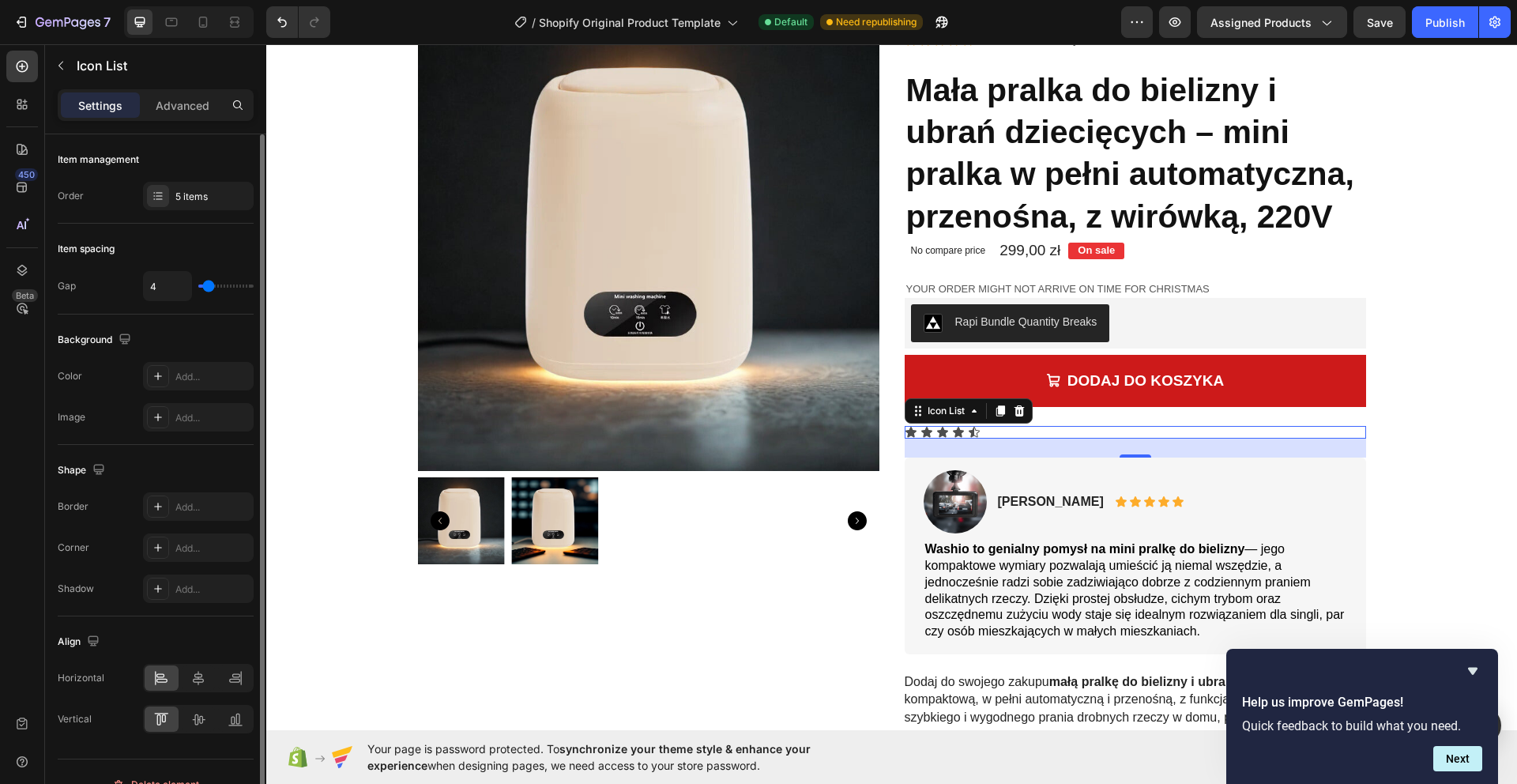
click at [164, 180] on div "Item management Order 5 items" at bounding box center [156, 179] width 196 height 89
click at [168, 191] on div "5 items" at bounding box center [198, 196] width 111 height 28
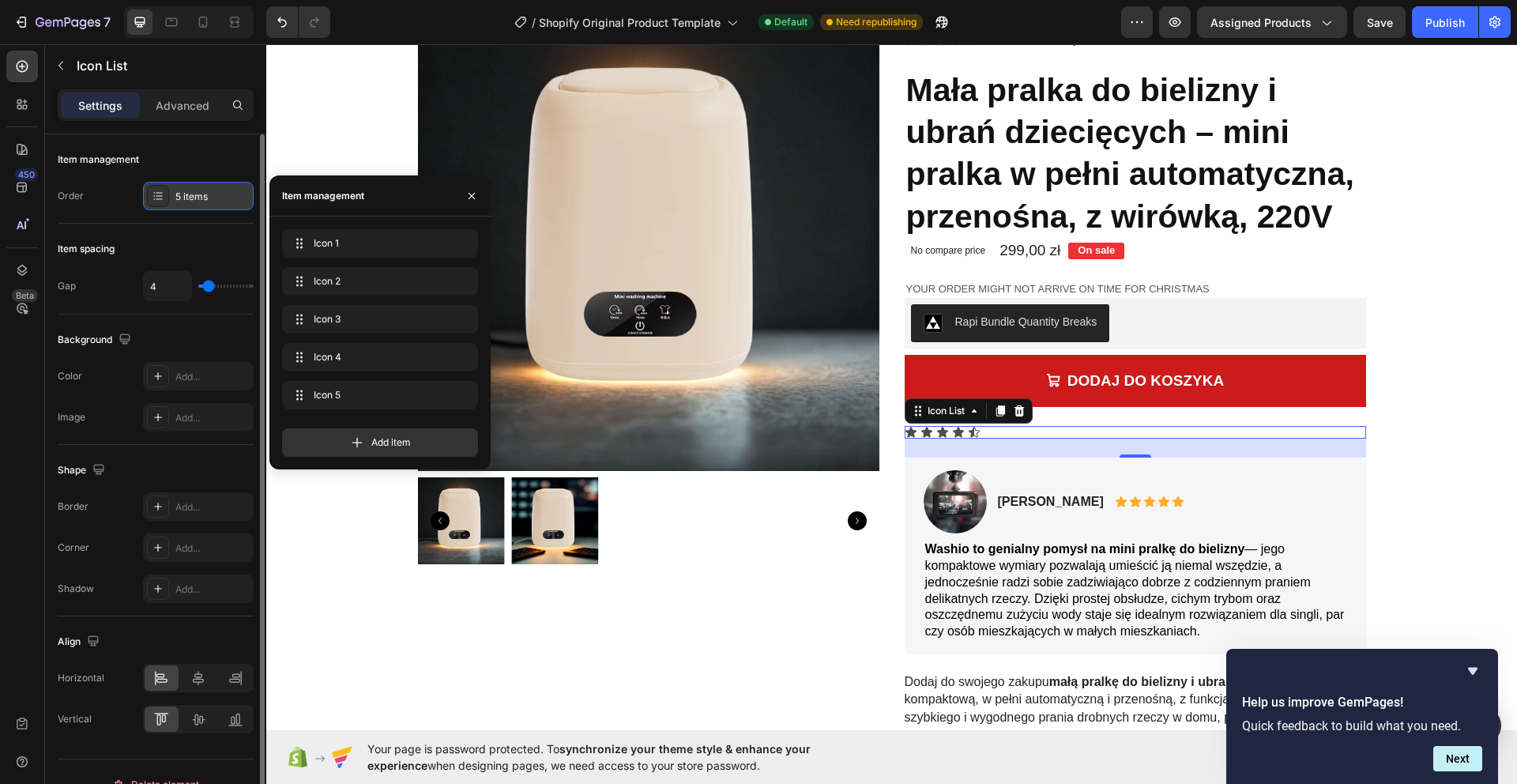
click at [162, 194] on icon at bounding box center [158, 195] width 12 height 12
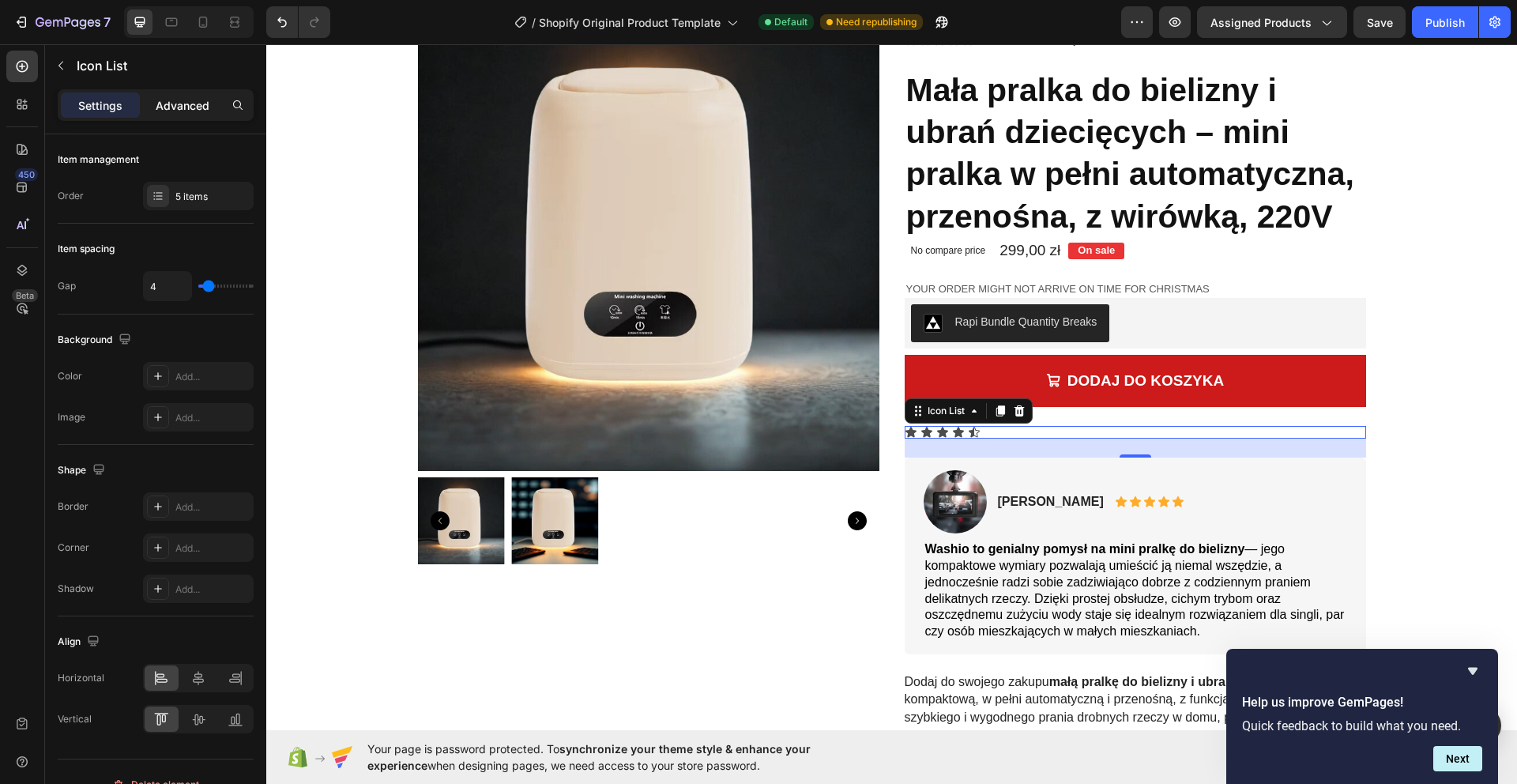
click at [172, 103] on p "Advanced" at bounding box center [182, 105] width 54 height 17
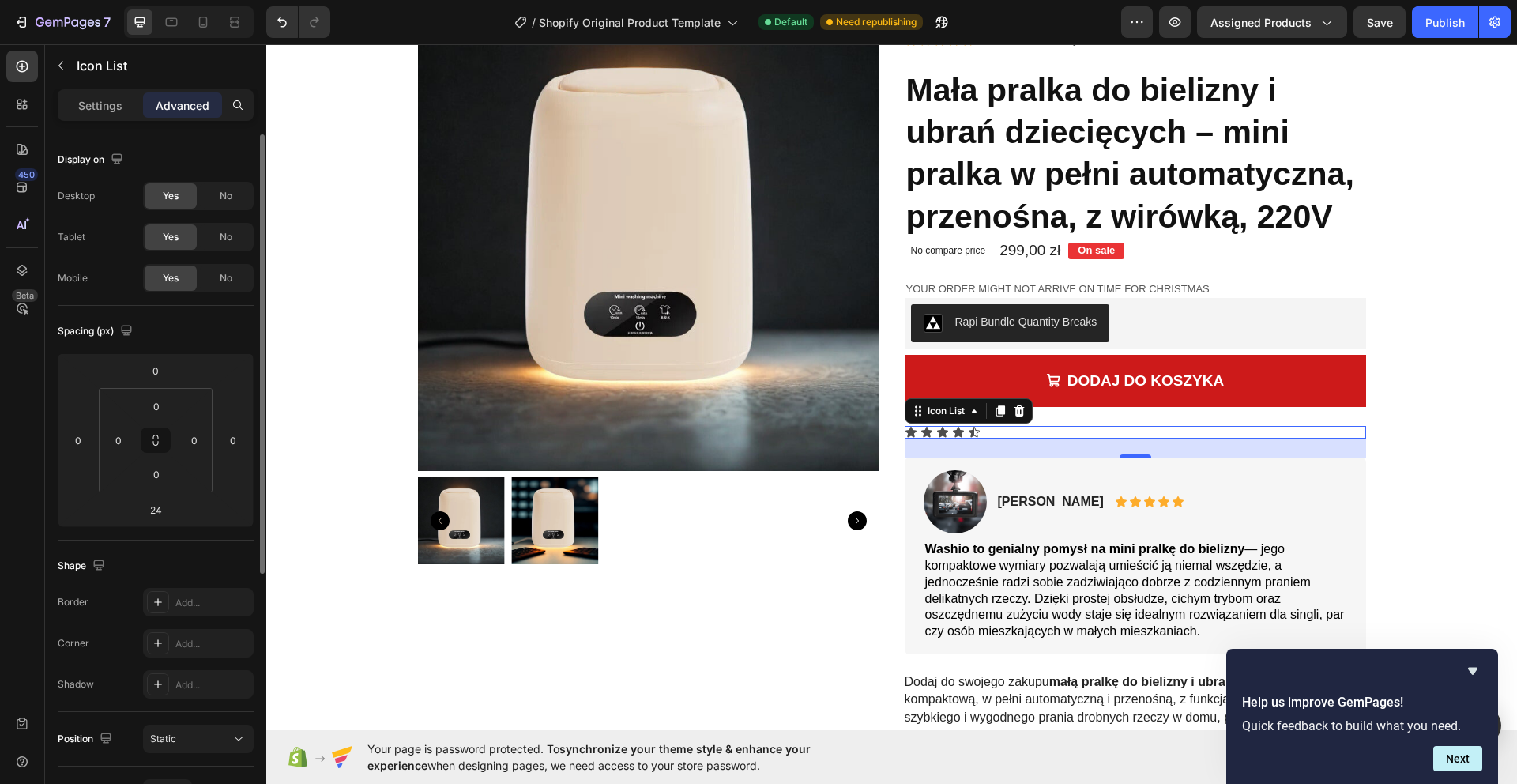
click at [111, 106] on p "Settings" at bounding box center [100, 105] width 44 height 17
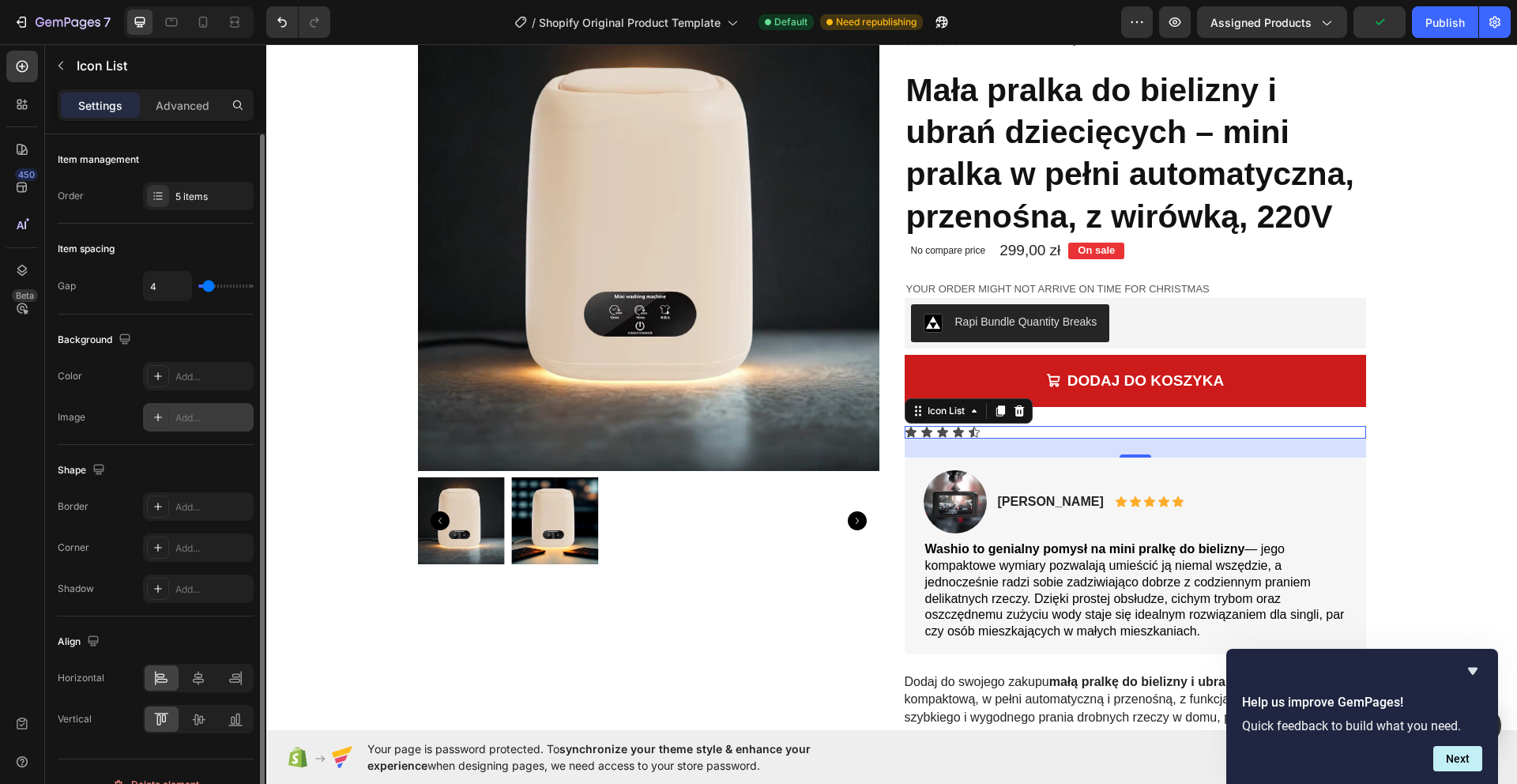
click at [183, 421] on div "Add..." at bounding box center [212, 418] width 74 height 14
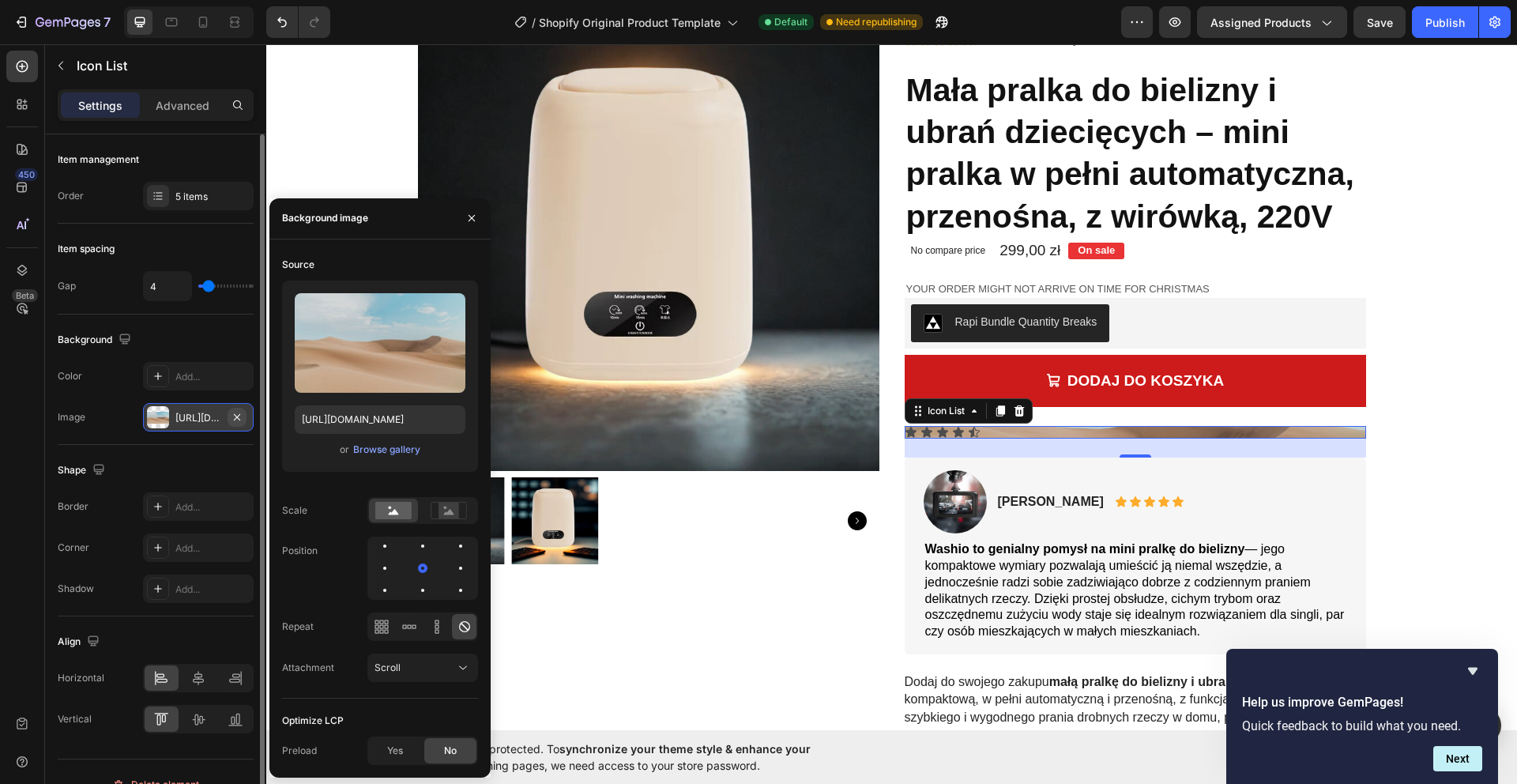
click at [242, 415] on icon "button" at bounding box center [237, 417] width 12 height 12
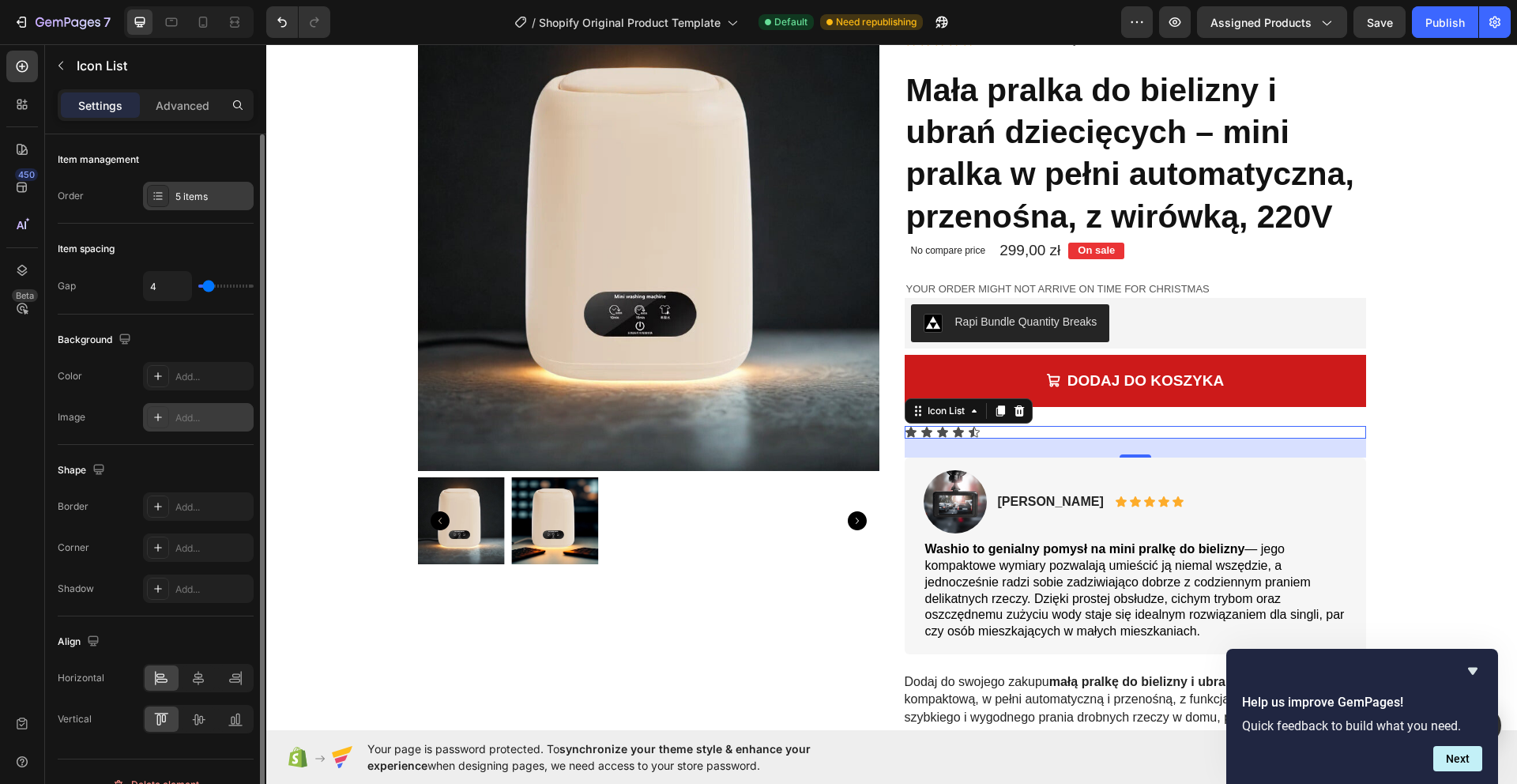
click at [157, 190] on icon at bounding box center [158, 195] width 12 height 12
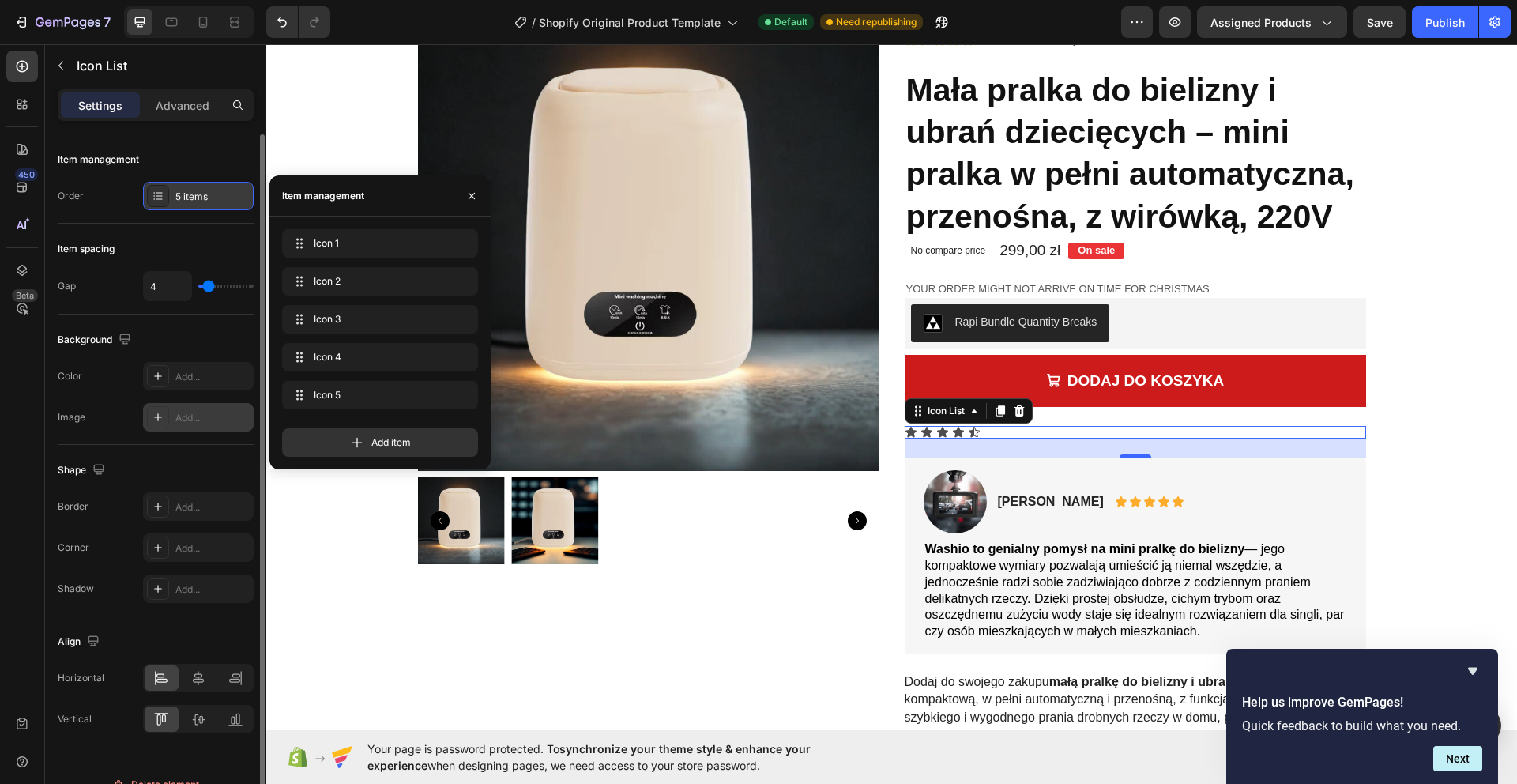
click at [157, 190] on icon at bounding box center [158, 195] width 12 height 12
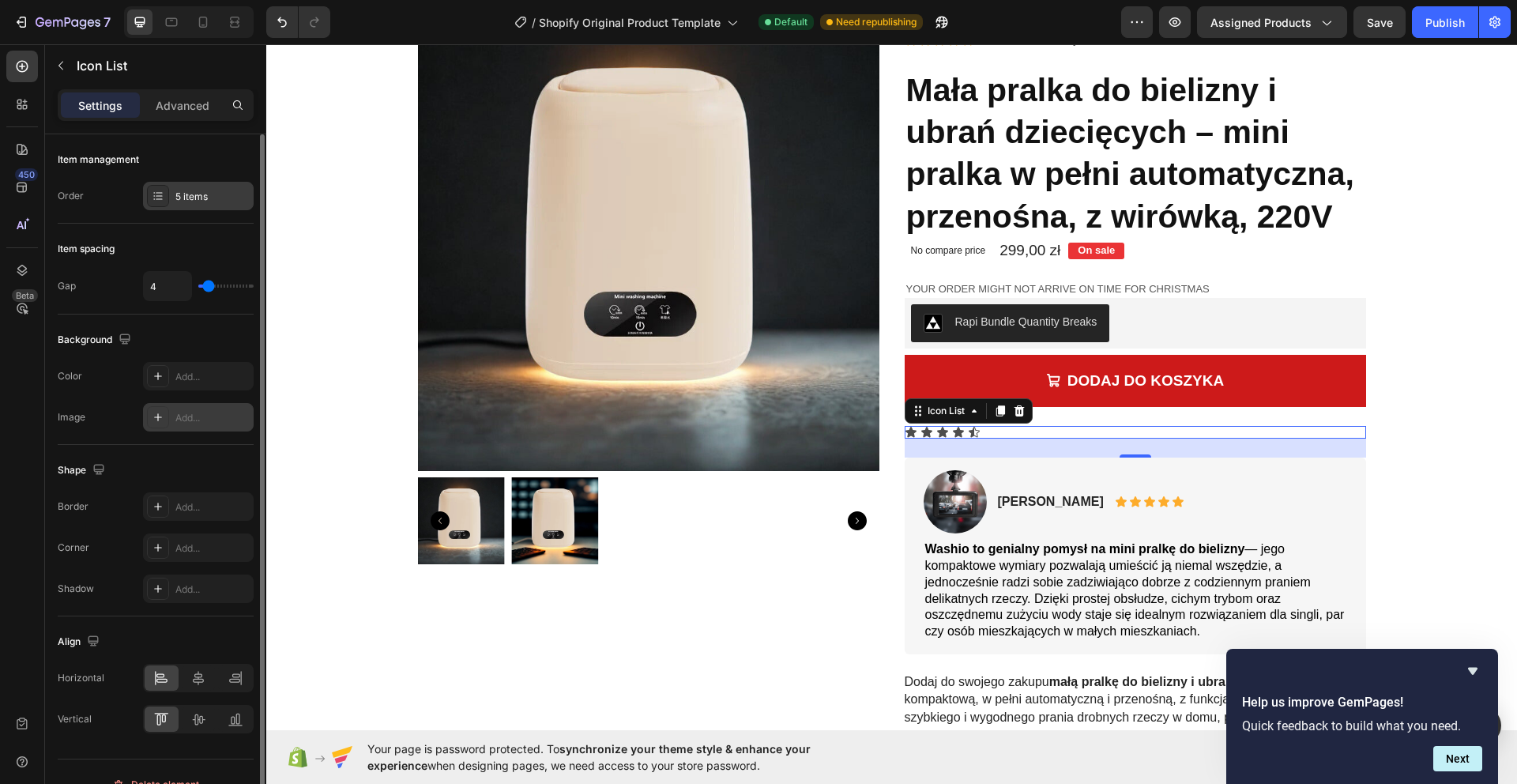
click at [161, 198] on icon at bounding box center [158, 195] width 12 height 12
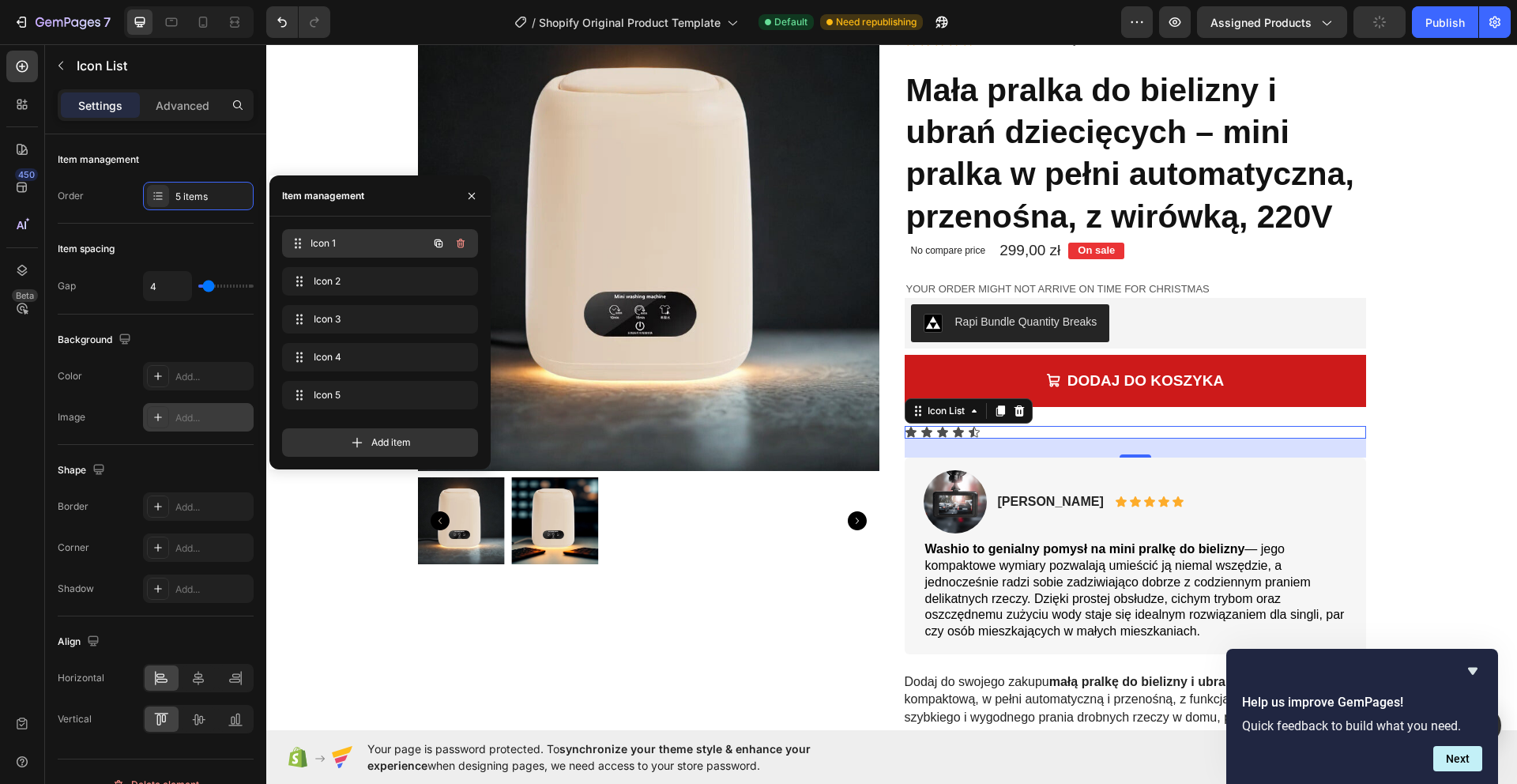
click at [376, 246] on span "Icon 1" at bounding box center [369, 243] width 117 height 14
click at [462, 241] on icon "button" at bounding box center [461, 243] width 12 height 12
click at [462, 241] on div "Delete" at bounding box center [449, 243] width 29 height 14
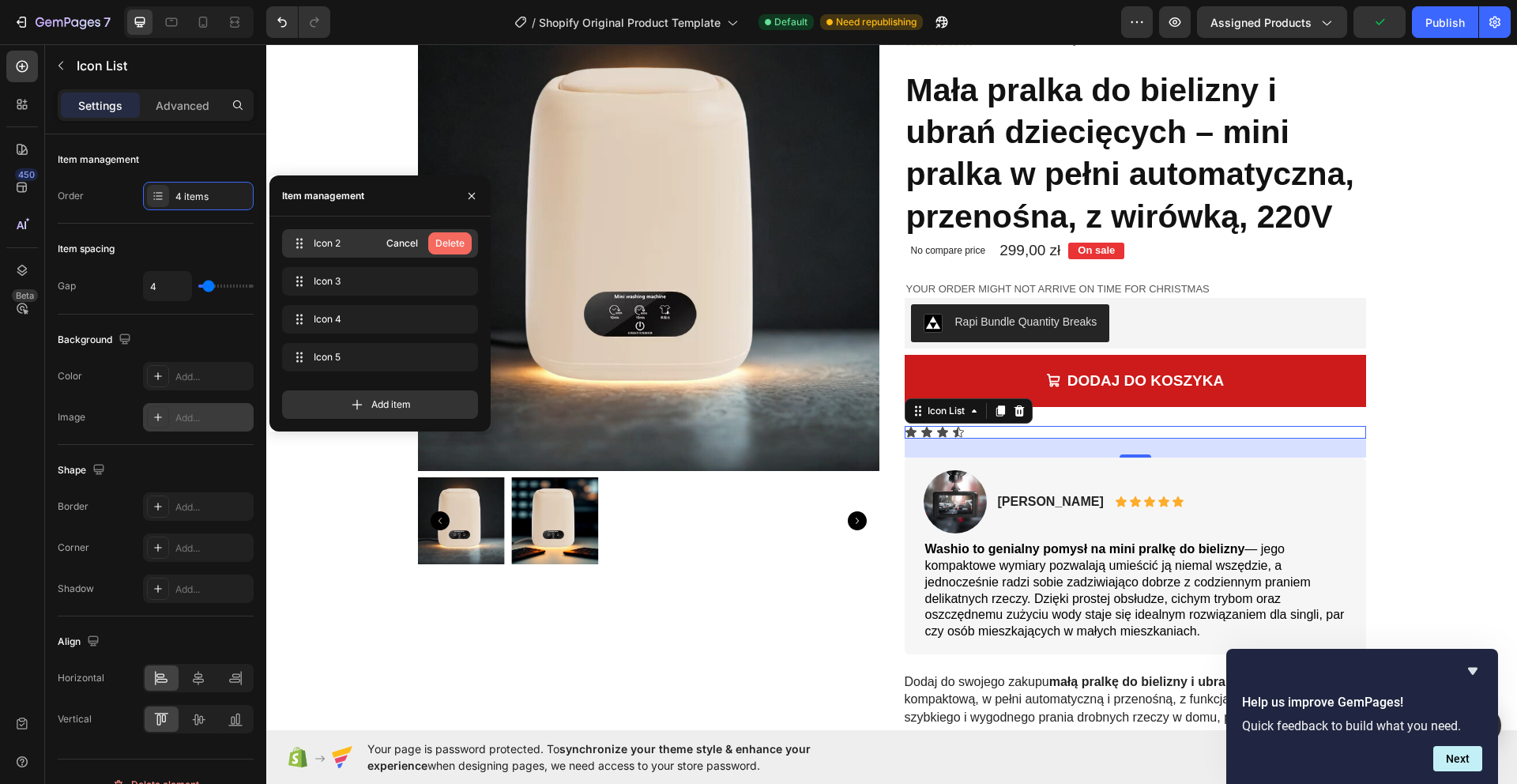
click at [446, 242] on div "Delete" at bounding box center [449, 243] width 29 height 14
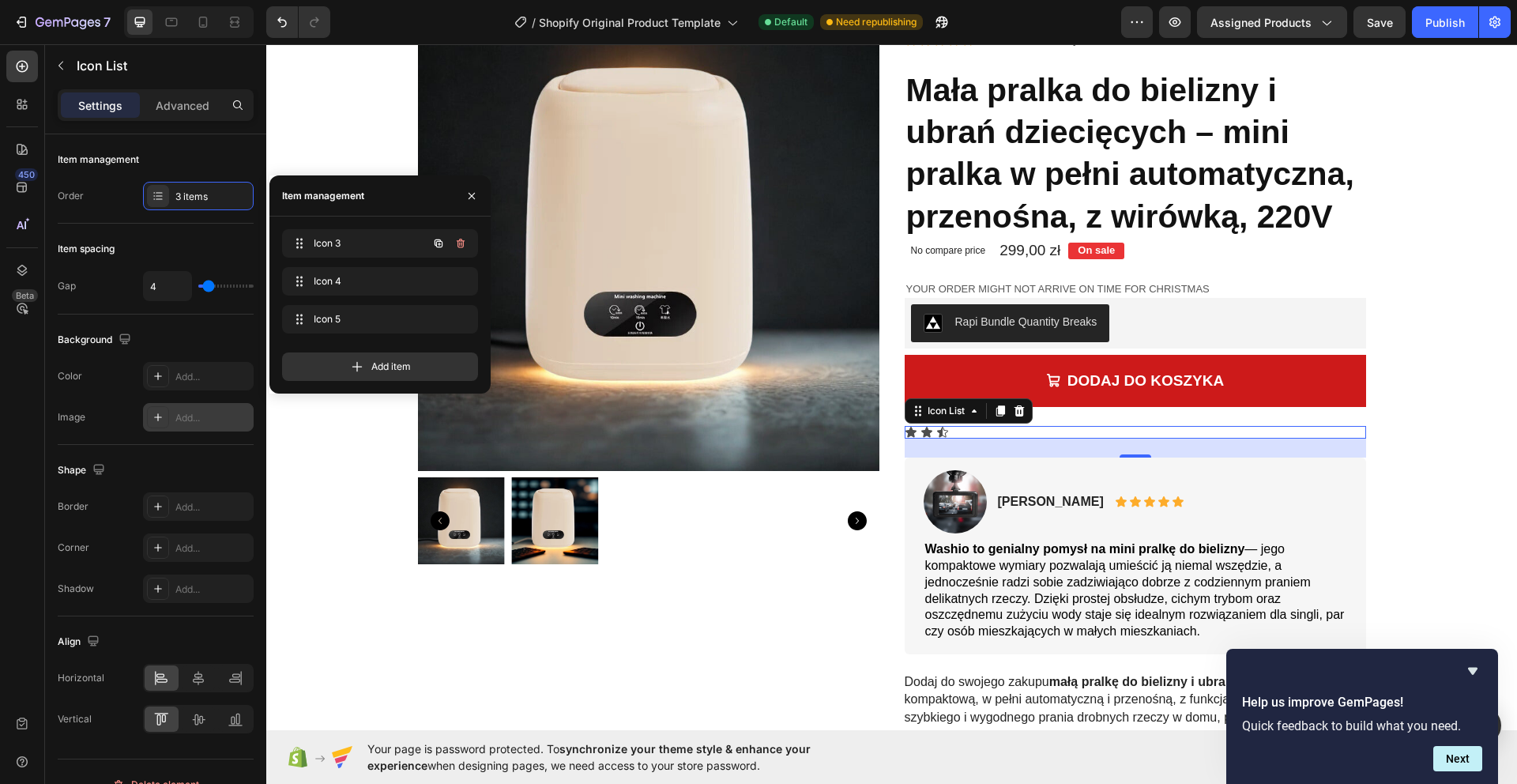
click at [446, 242] on button "button" at bounding box center [438, 243] width 22 height 22
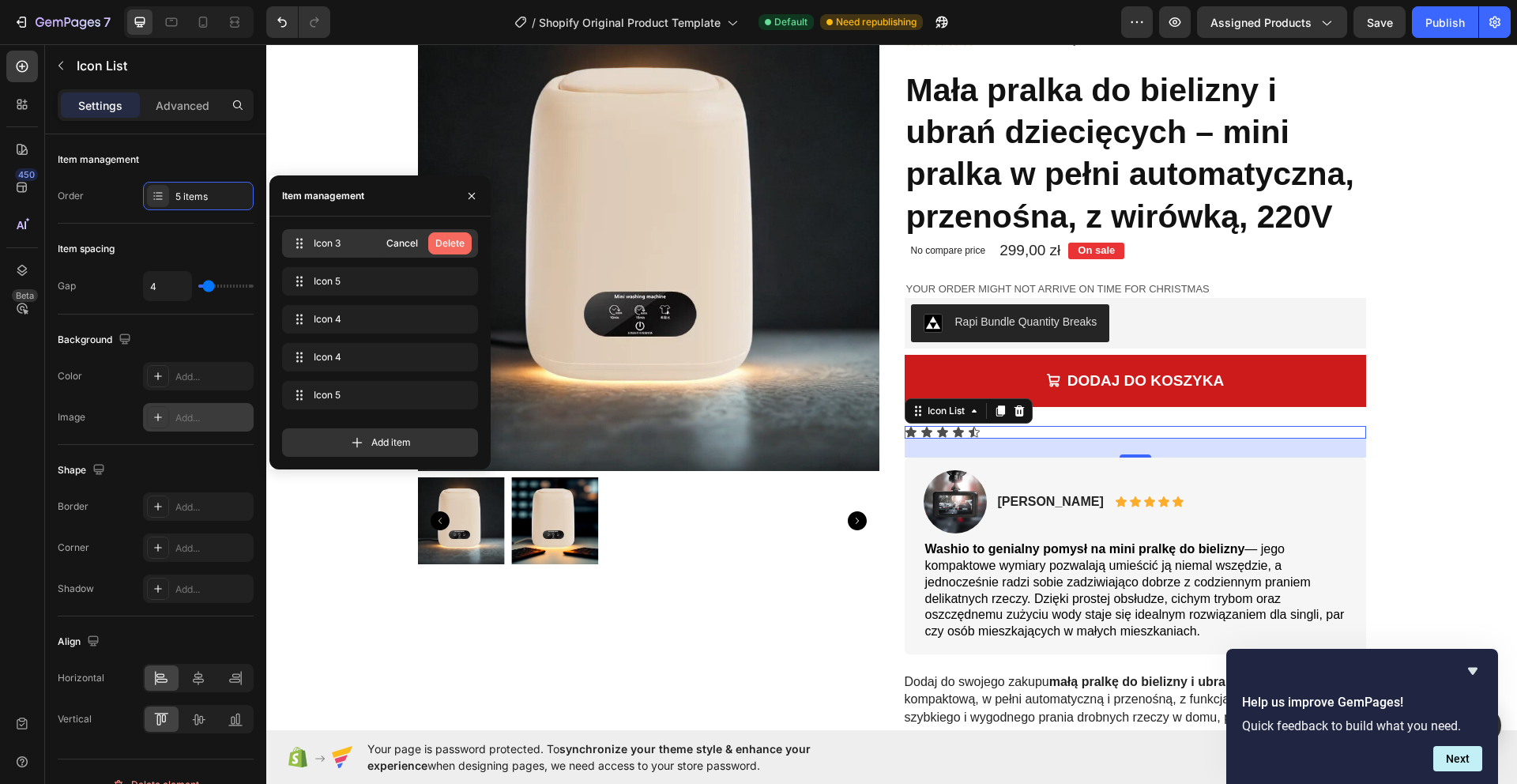
click at [447, 246] on div "Delete" at bounding box center [449, 243] width 29 height 14
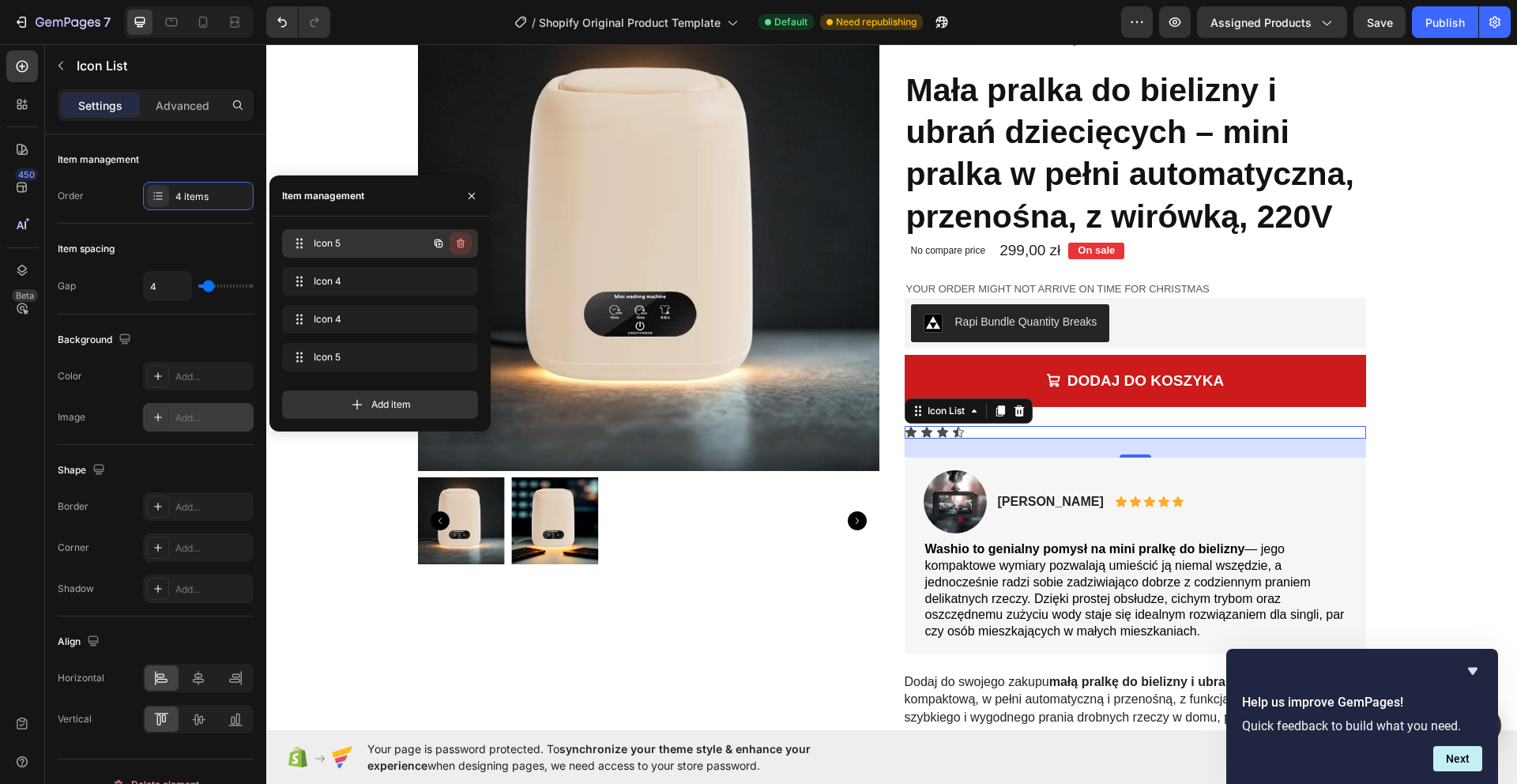
click at [464, 242] on icon "button" at bounding box center [461, 243] width 12 height 12
click at [413, 381] on div "Add item" at bounding box center [380, 398] width 196 height 41
click at [414, 402] on div "Add item" at bounding box center [380, 404] width 196 height 28
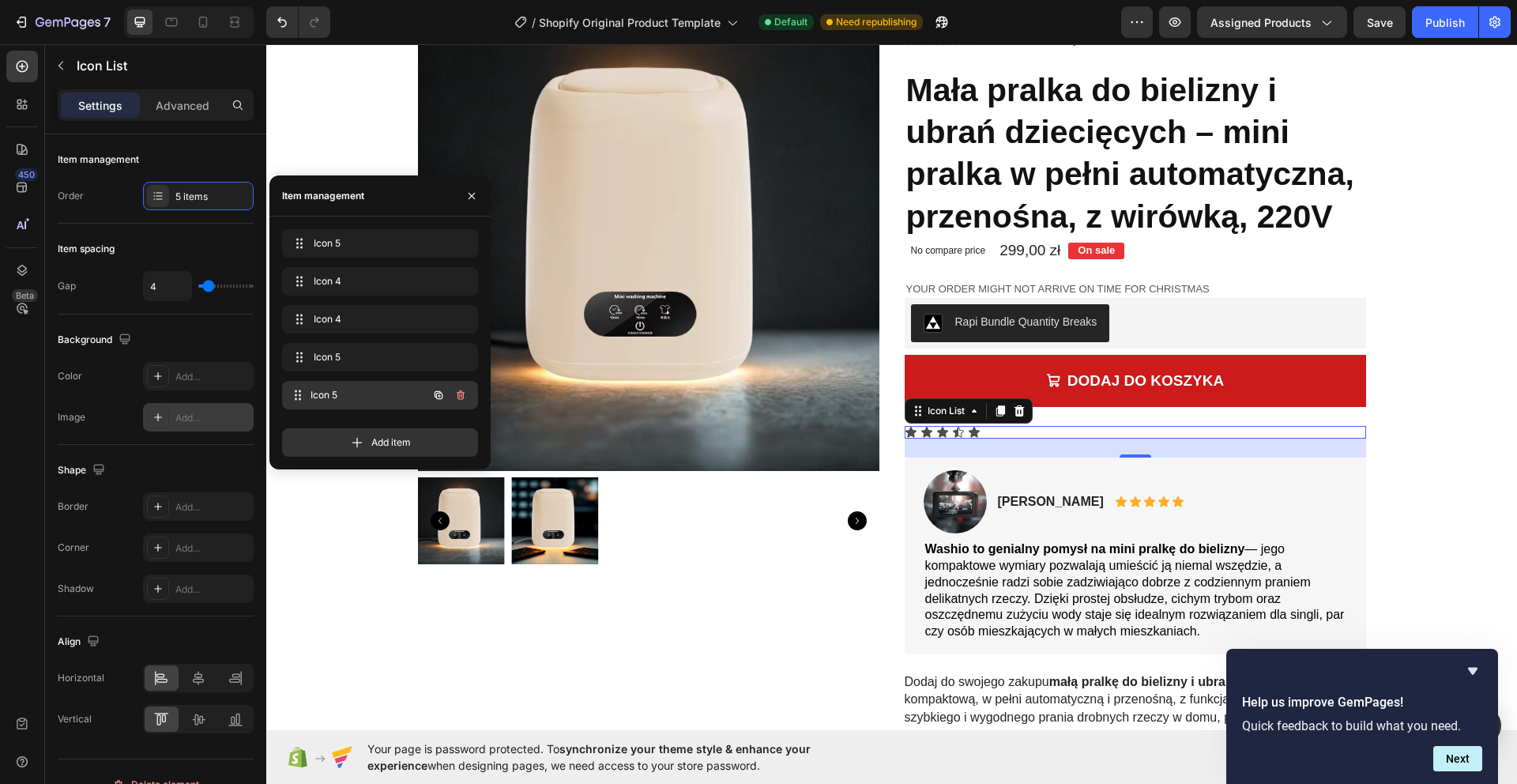
click at [360, 391] on span "Icon 5" at bounding box center [369, 395] width 117 height 14
click at [301, 392] on icon at bounding box center [300, 395] width 12 height 12
click at [301, 393] on icon at bounding box center [300, 395] width 12 height 12
click at [471, 192] on icon "button" at bounding box center [471, 195] width 12 height 12
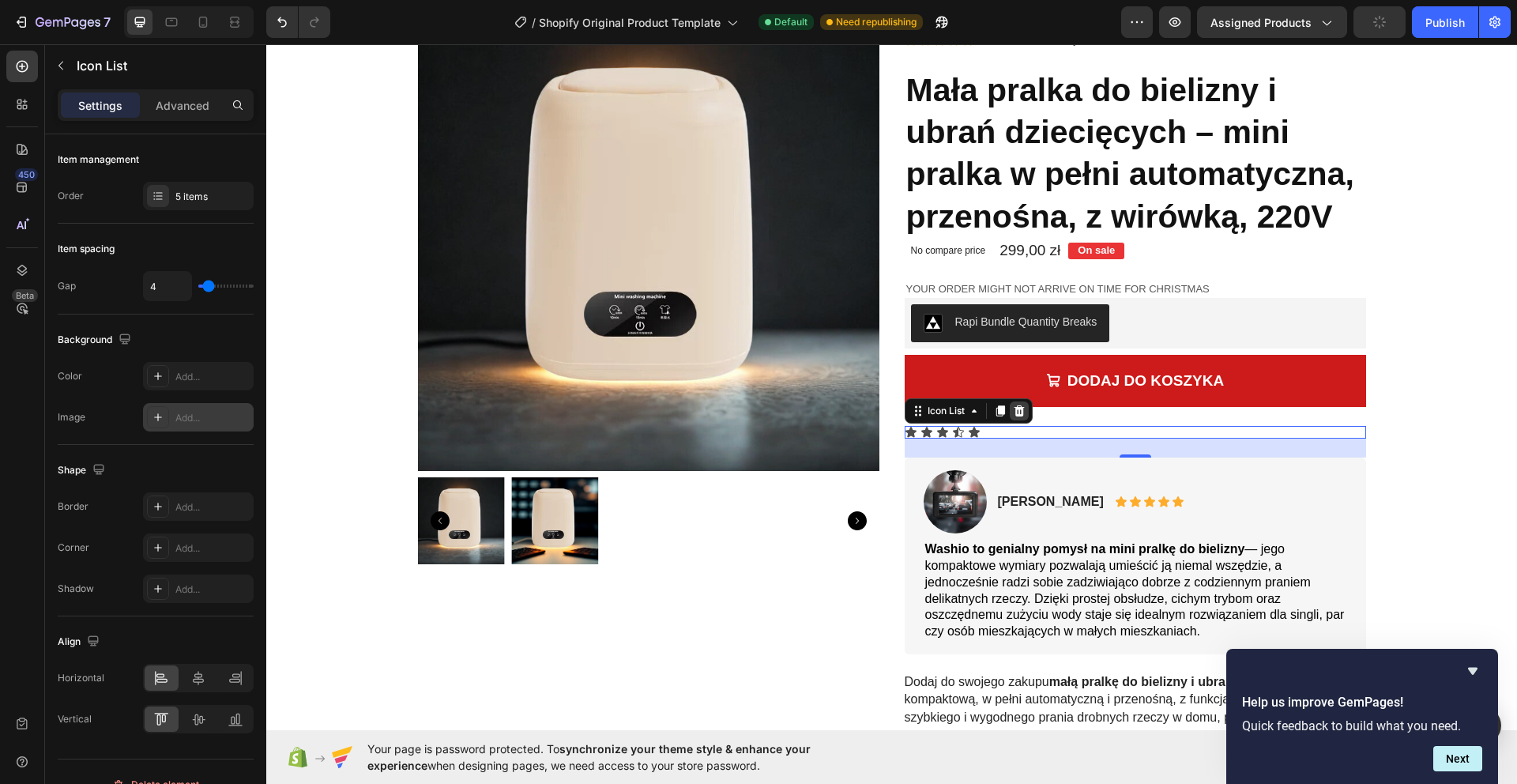
click at [1022, 411] on icon at bounding box center [1019, 410] width 11 height 11
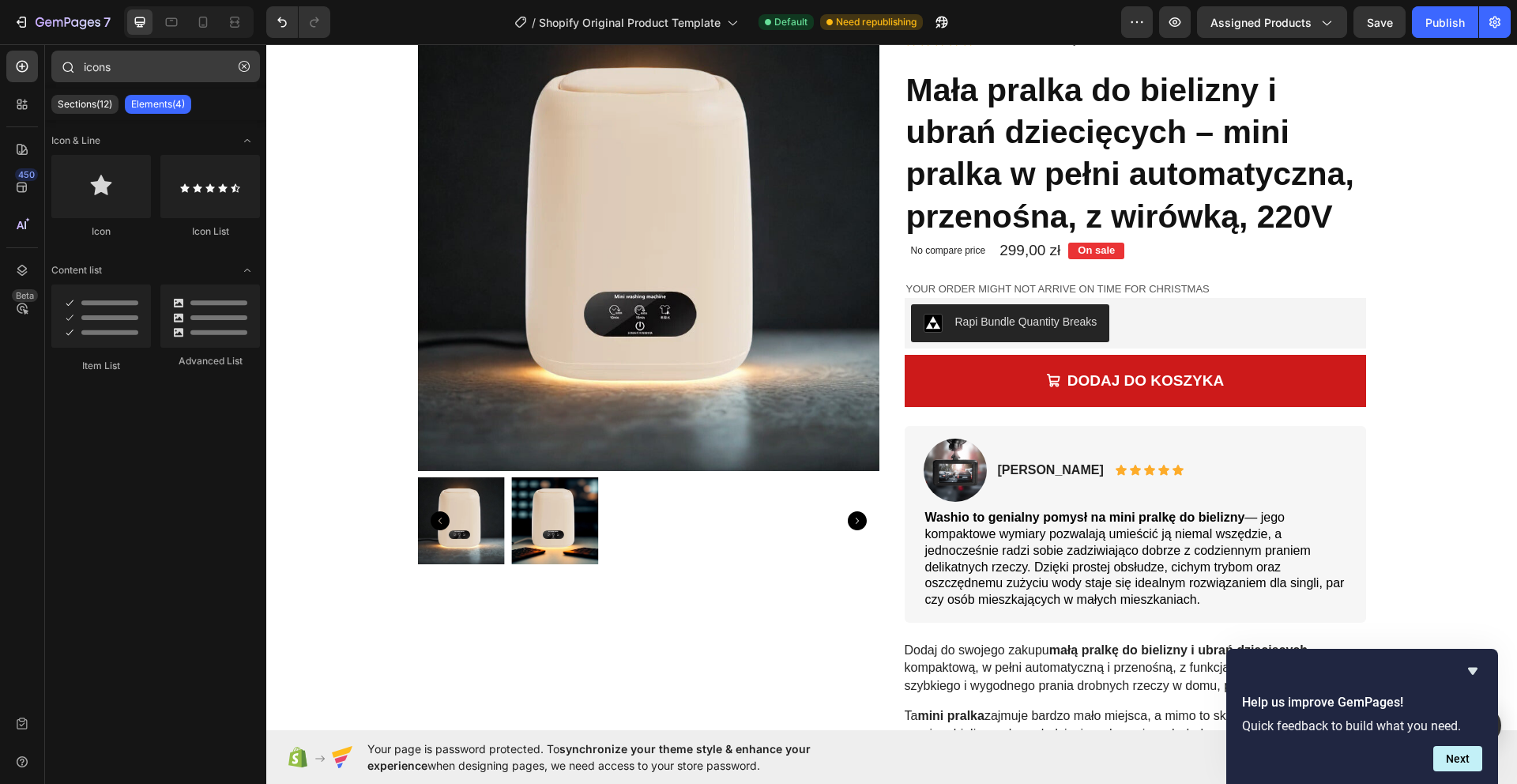
click at [243, 68] on icon "button" at bounding box center [244, 66] width 11 height 11
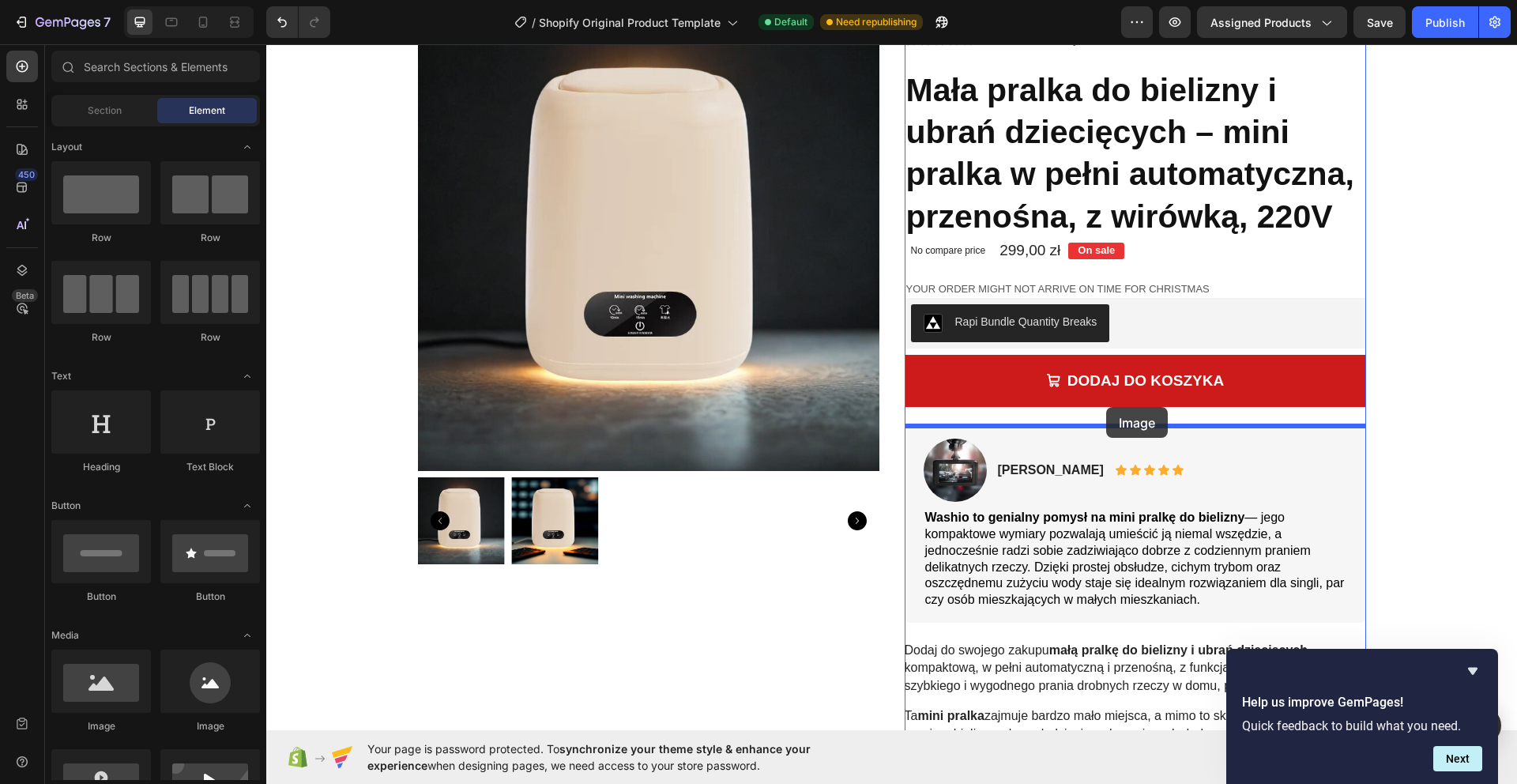
drag, startPoint x: 363, startPoint y: 720, endPoint x: 1098, endPoint y: 412, distance: 796.9
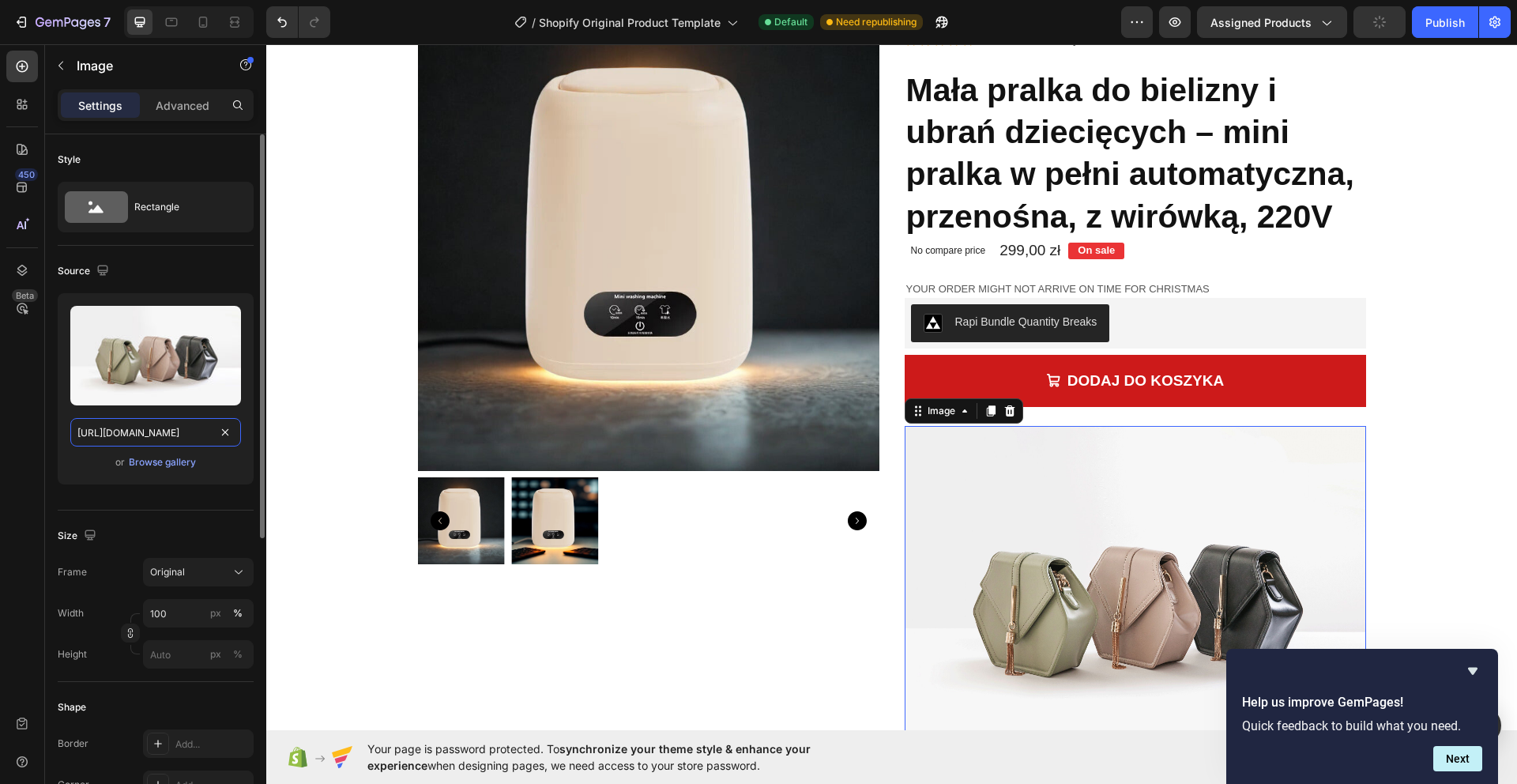
click at [166, 433] on input "https://cdn.shopify.com/s/files/1/2005/9307/files/image_demo.jpg" at bounding box center [156, 432] width 171 height 28
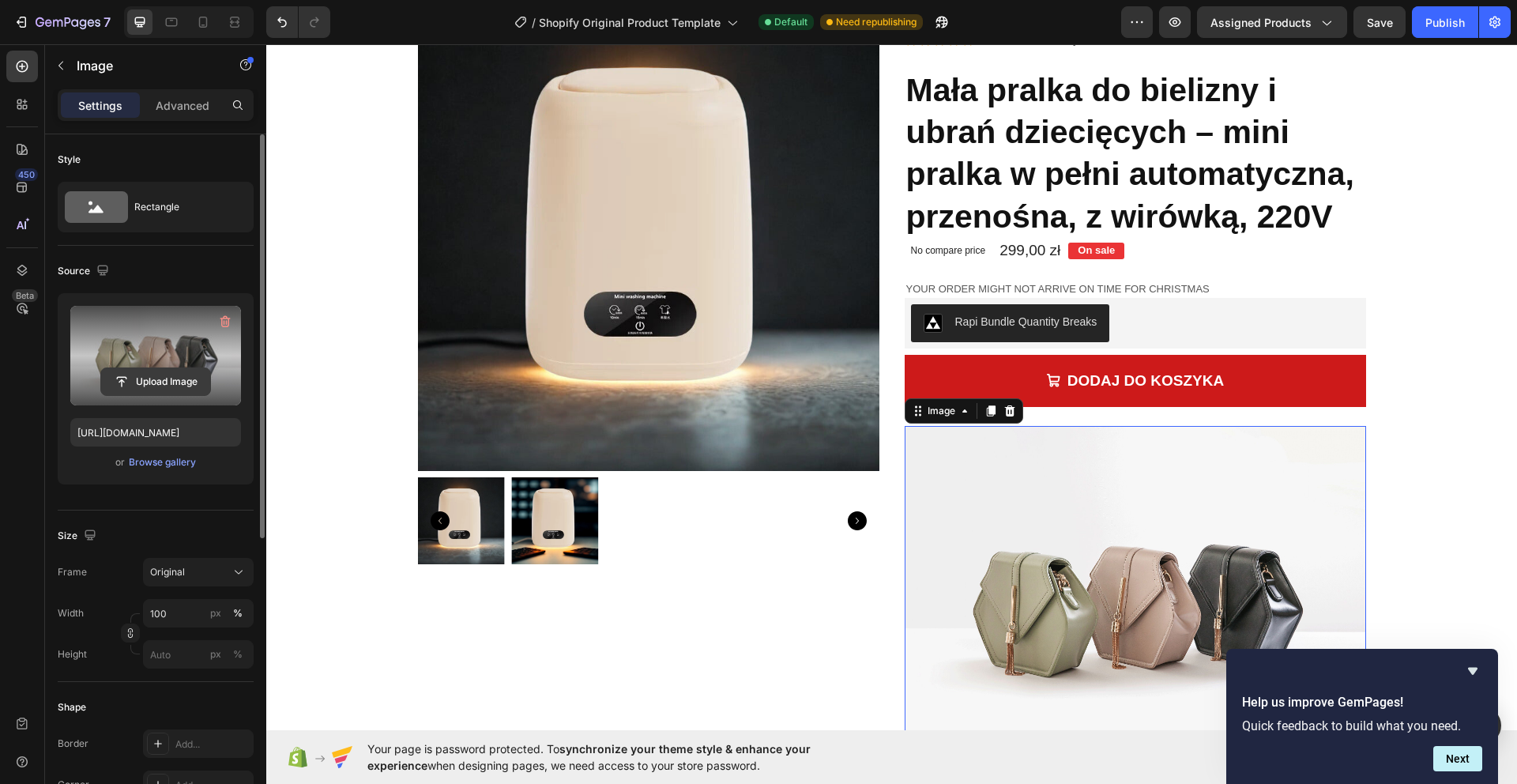
click at [175, 379] on input "file" at bounding box center [155, 381] width 109 height 27
click at [225, 316] on icon "button" at bounding box center [225, 321] width 11 height 11
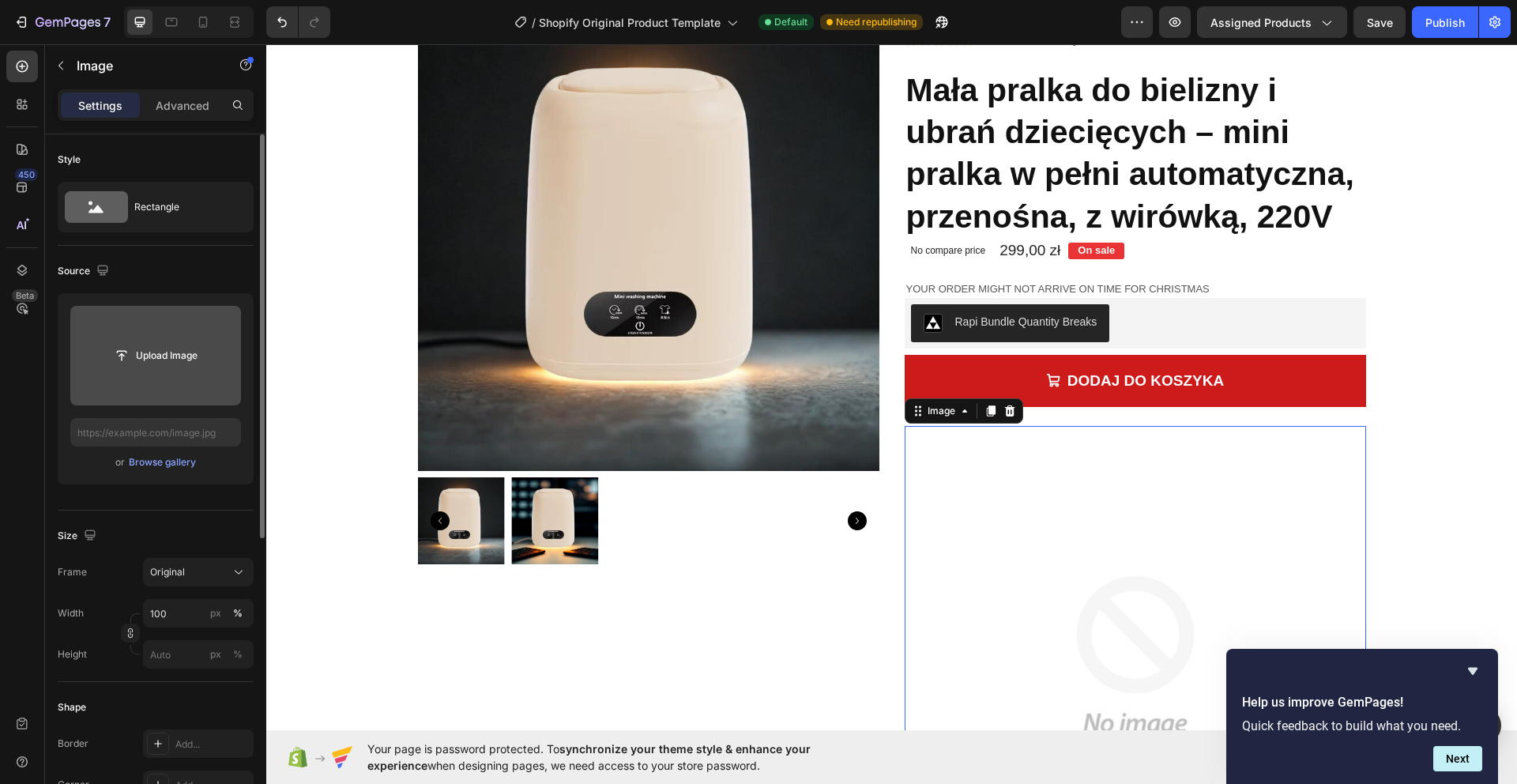
click at [169, 354] on input "file" at bounding box center [155, 355] width 109 height 27
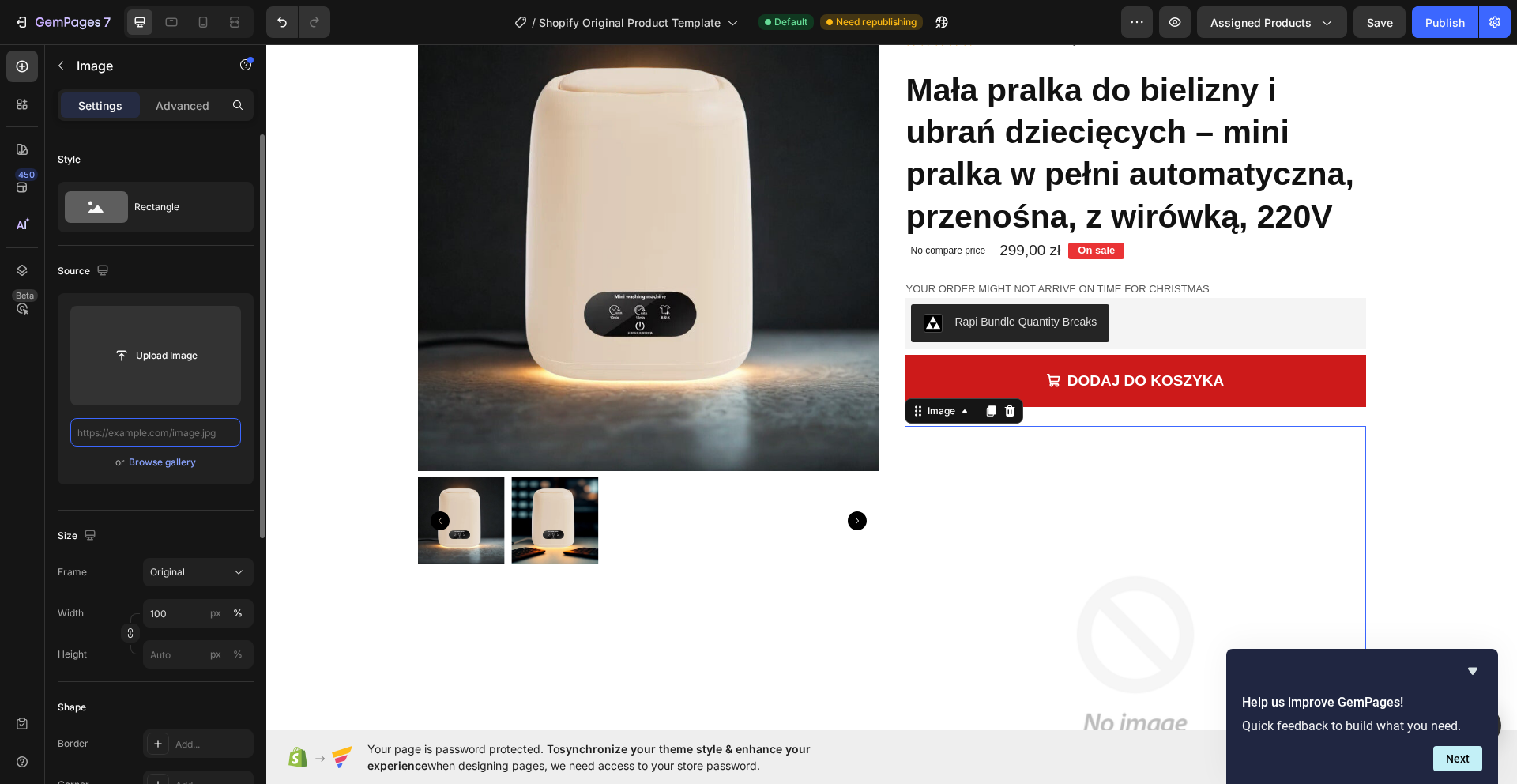
click at [149, 428] on input "text" at bounding box center [156, 432] width 171 height 28
click at [150, 428] on input "text" at bounding box center [156, 432] width 171 height 28
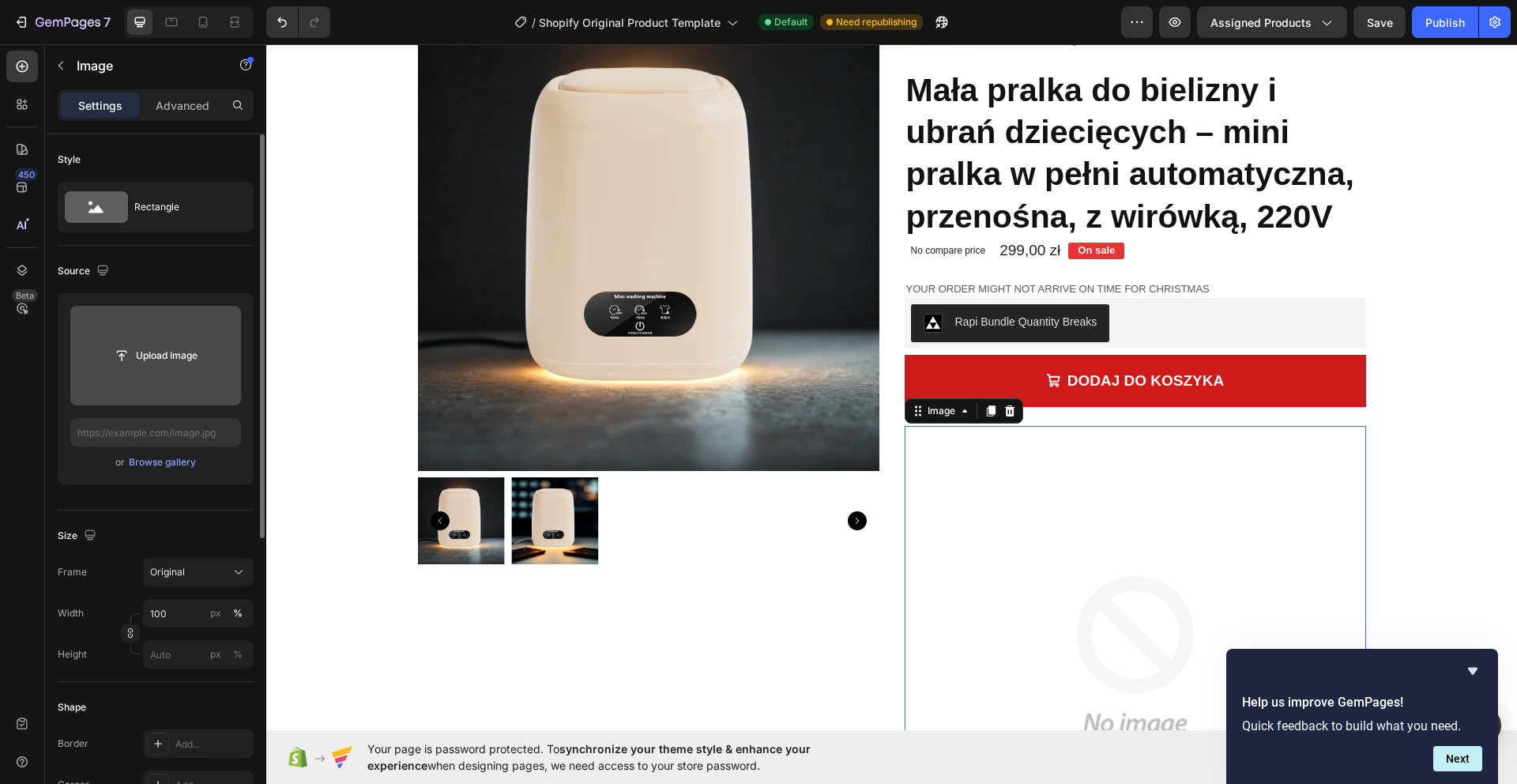
click at [166, 353] on input "file" at bounding box center [155, 355] width 109 height 27
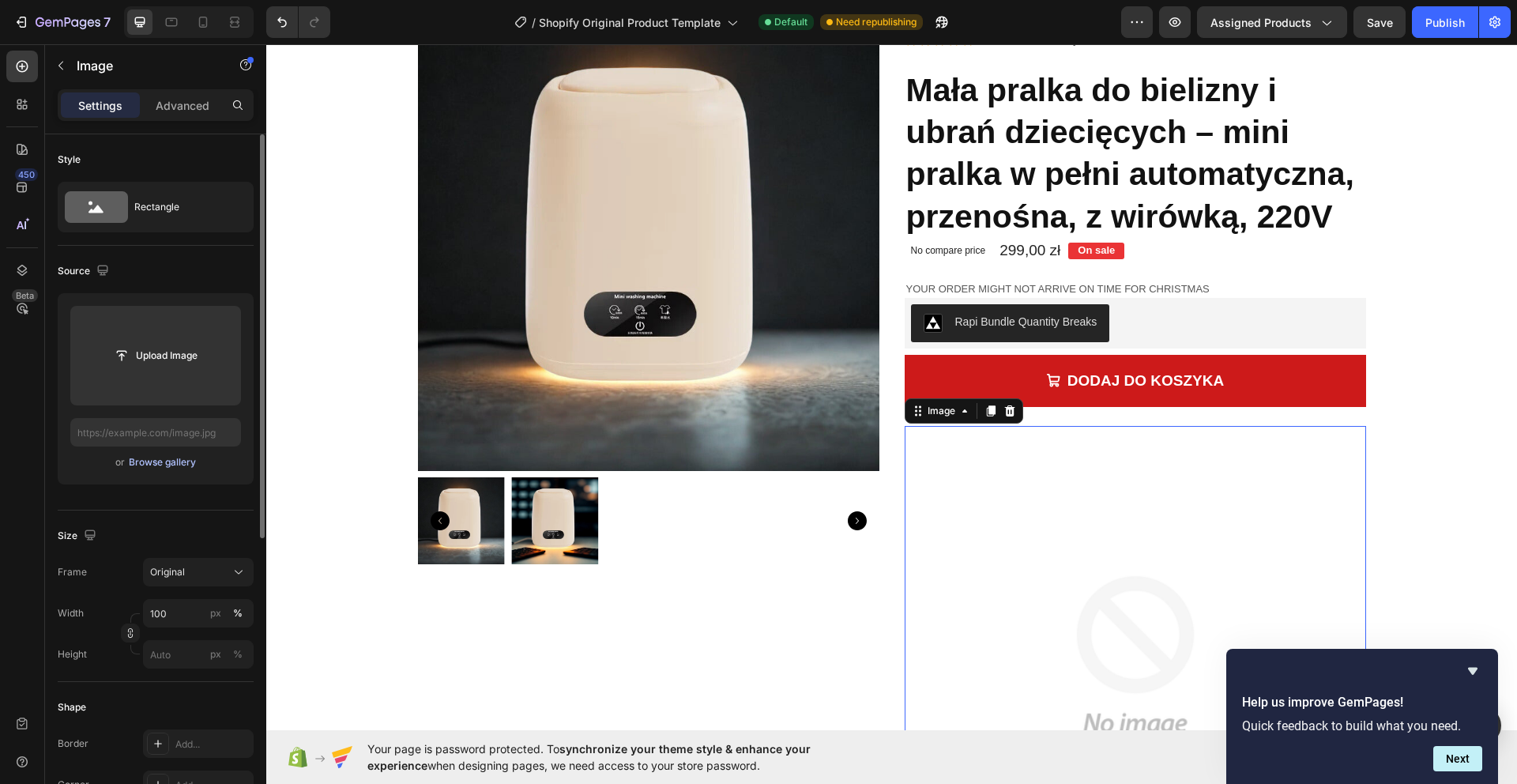
click at [164, 464] on div "Browse gallery" at bounding box center [163, 462] width 67 height 14
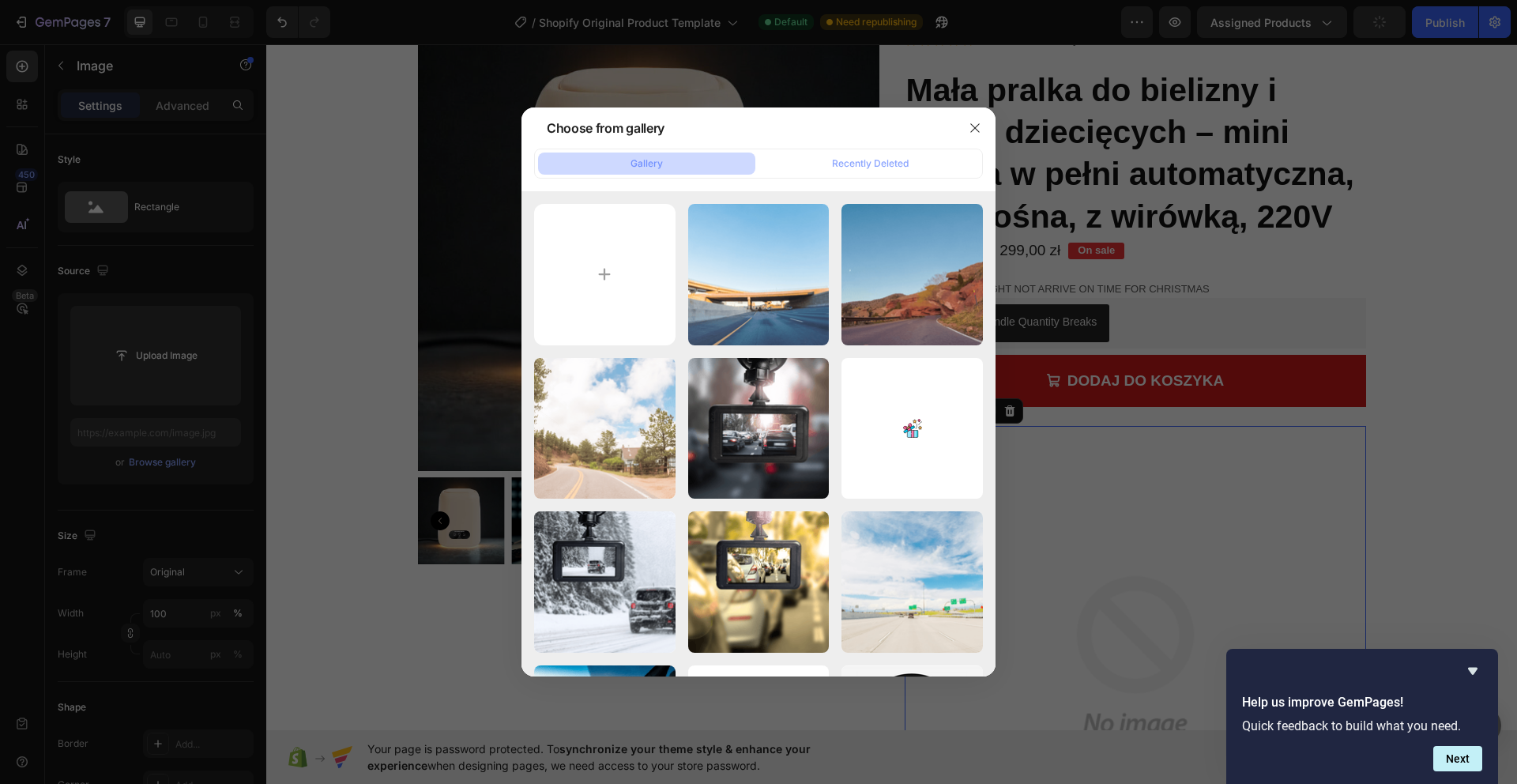
click at [606, 238] on input "file" at bounding box center [605, 275] width 141 height 141
click at [607, 263] on input "file" at bounding box center [605, 275] width 141 height 141
click at [974, 131] on icon "button" at bounding box center [975, 128] width 12 height 12
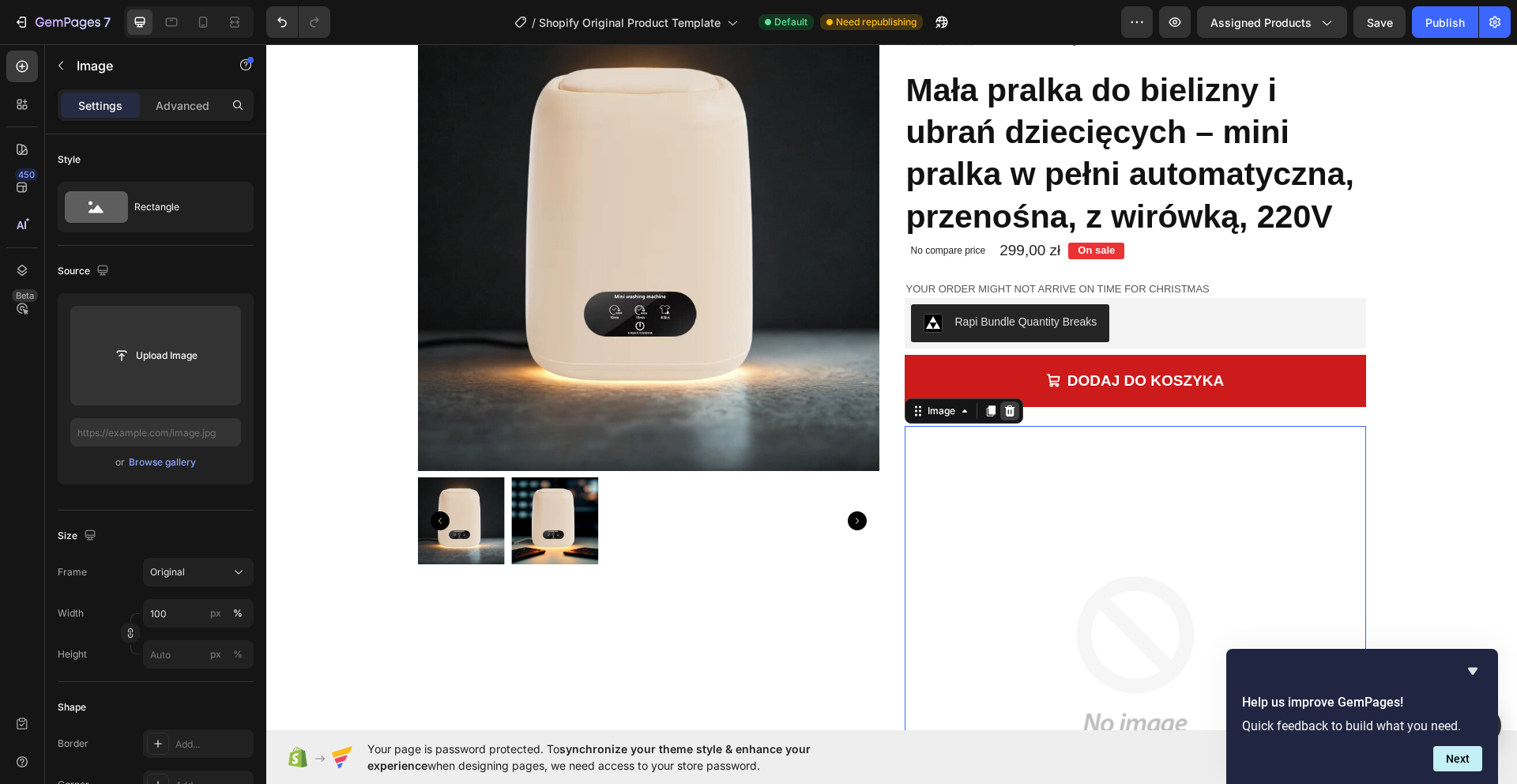
click at [1015, 408] on icon at bounding box center [1010, 411] width 12 height 12
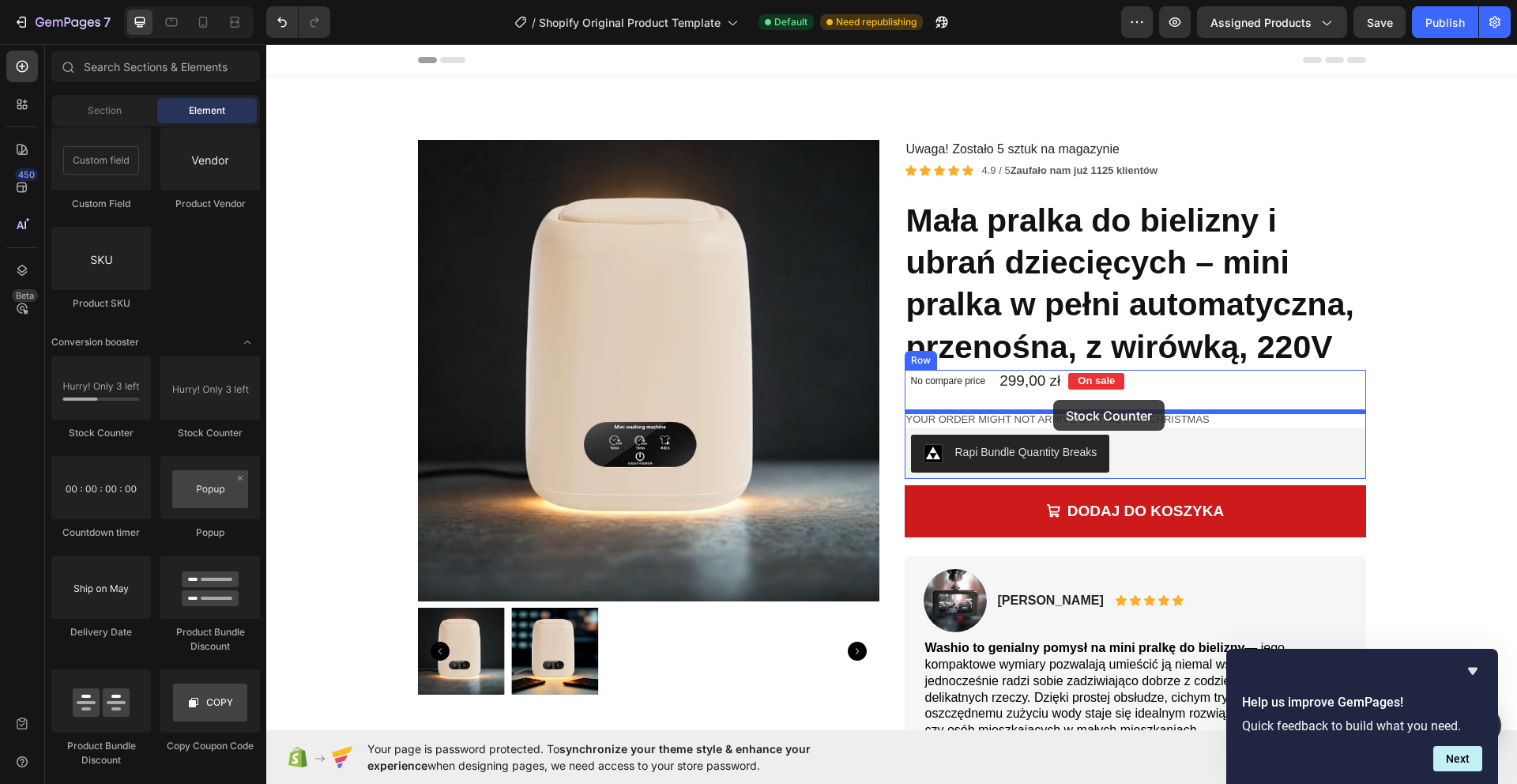
drag, startPoint x: 368, startPoint y: 438, endPoint x: 1051, endPoint y: 401, distance: 684.0
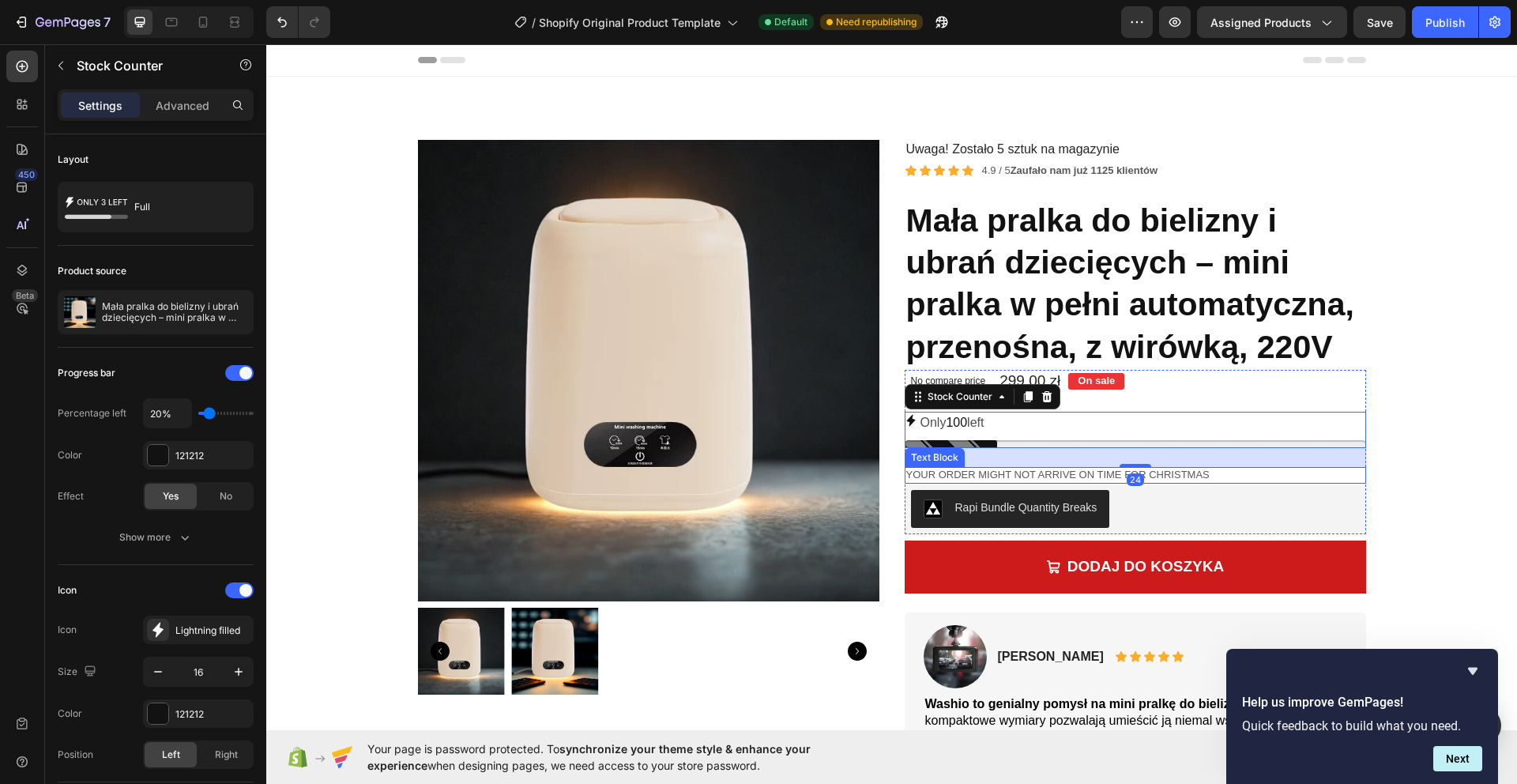
click at [1194, 470] on p "Your order might not arrive on time for Christmas" at bounding box center [1135, 475] width 458 height 13
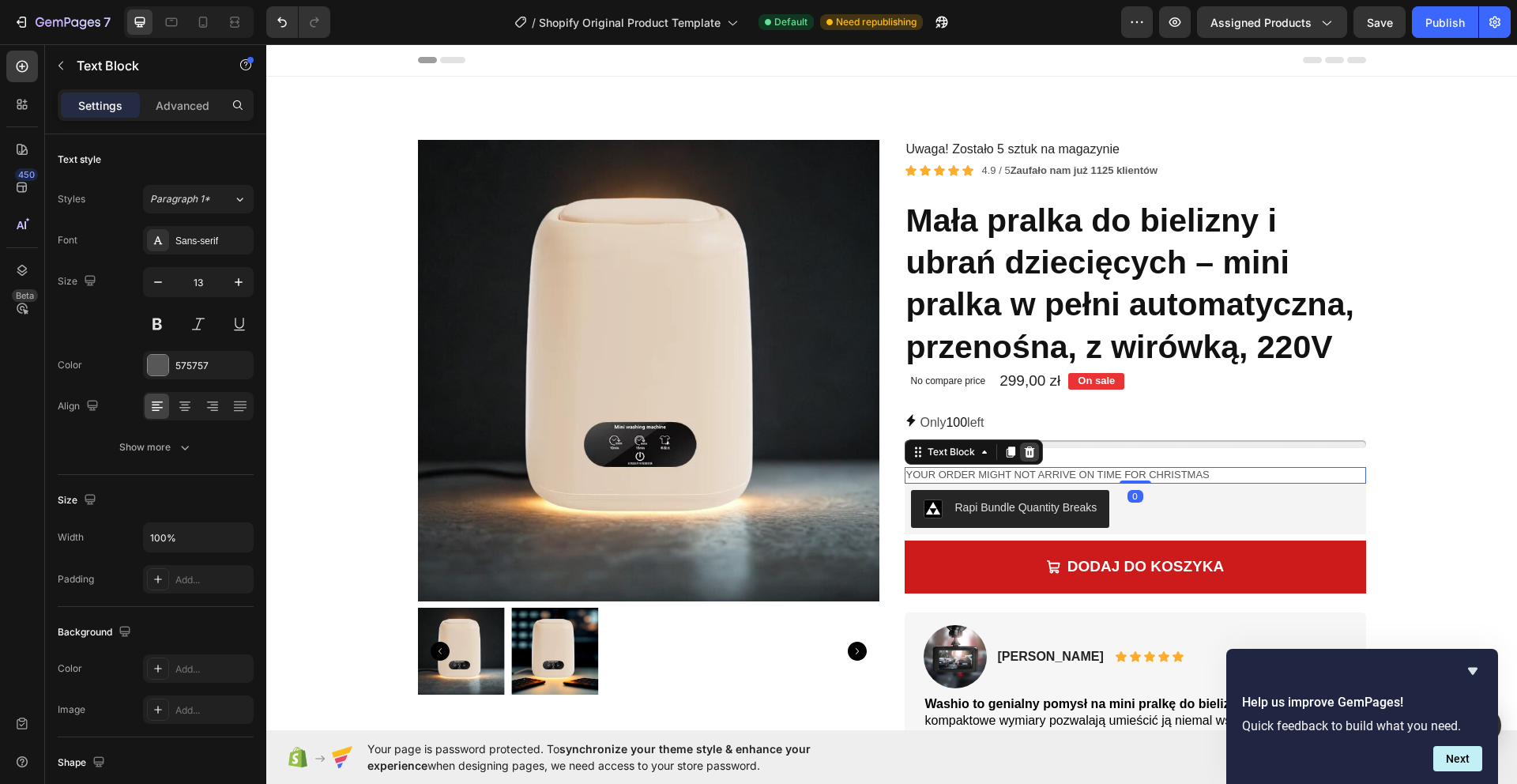
click at [1030, 452] on icon at bounding box center [1029, 452] width 11 height 11
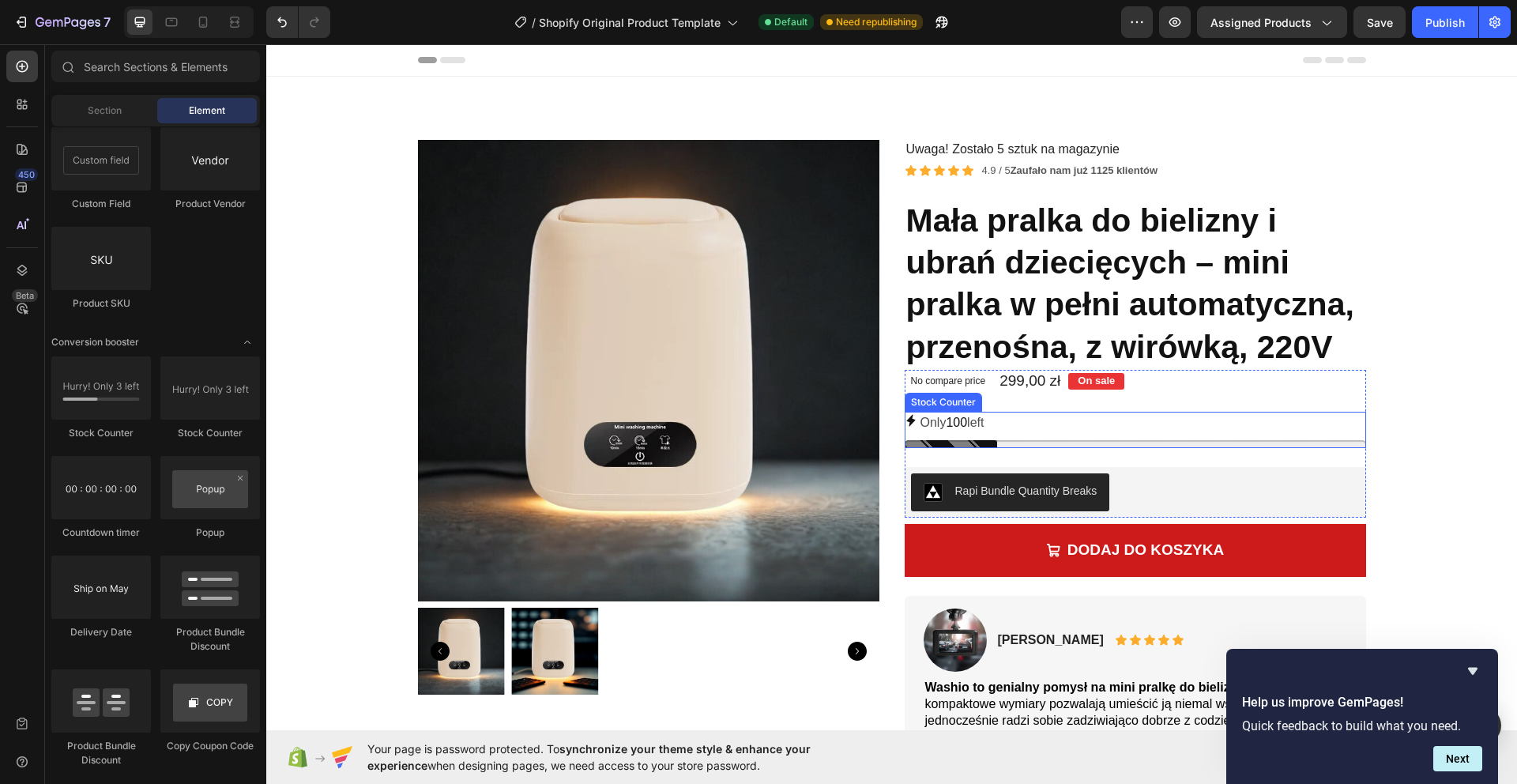
click at [1049, 432] on div "Only 100 left" at bounding box center [1135, 423] width 461 height 23
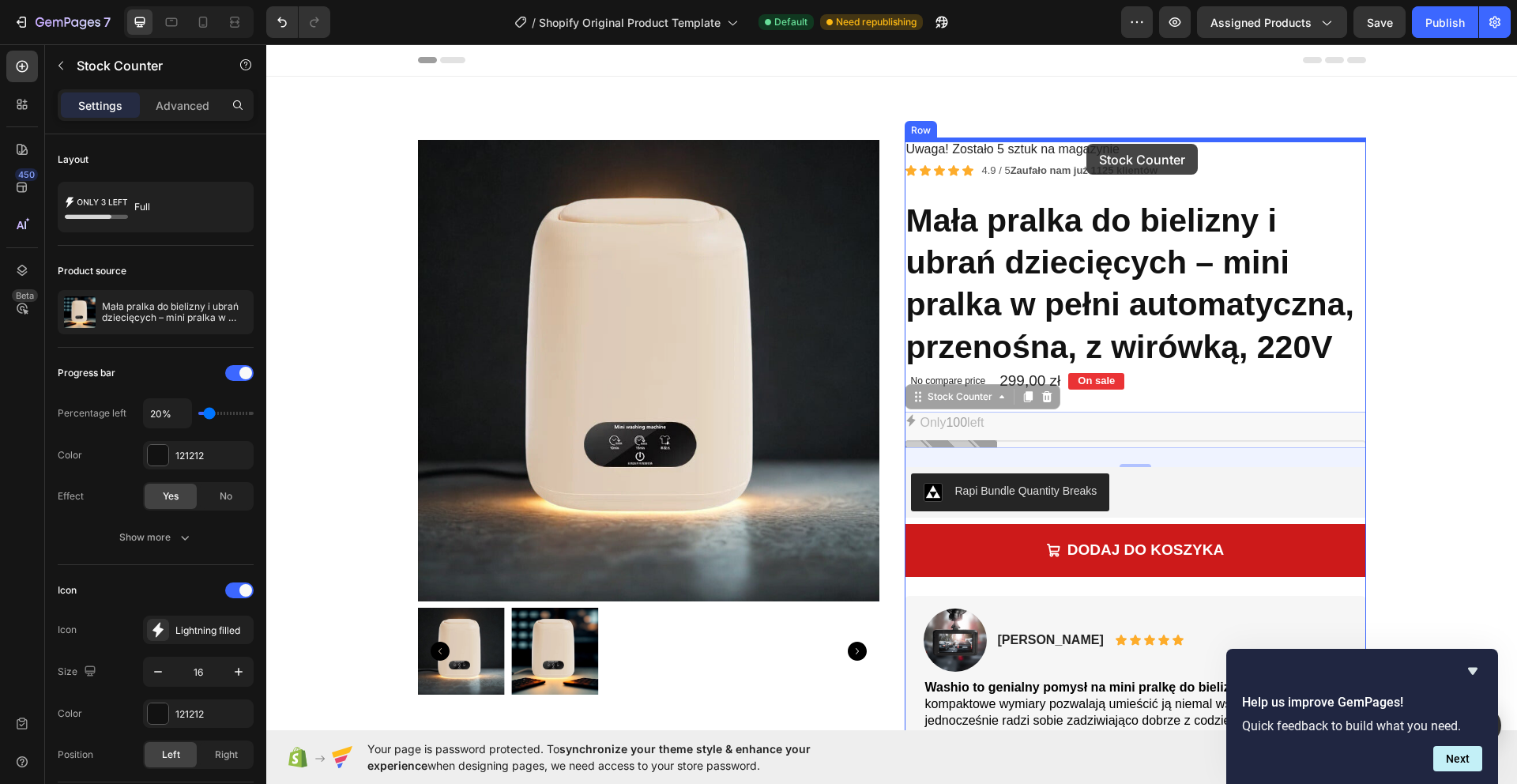
drag, startPoint x: 1052, startPoint y: 427, endPoint x: 1086, endPoint y: 144, distance: 285.0
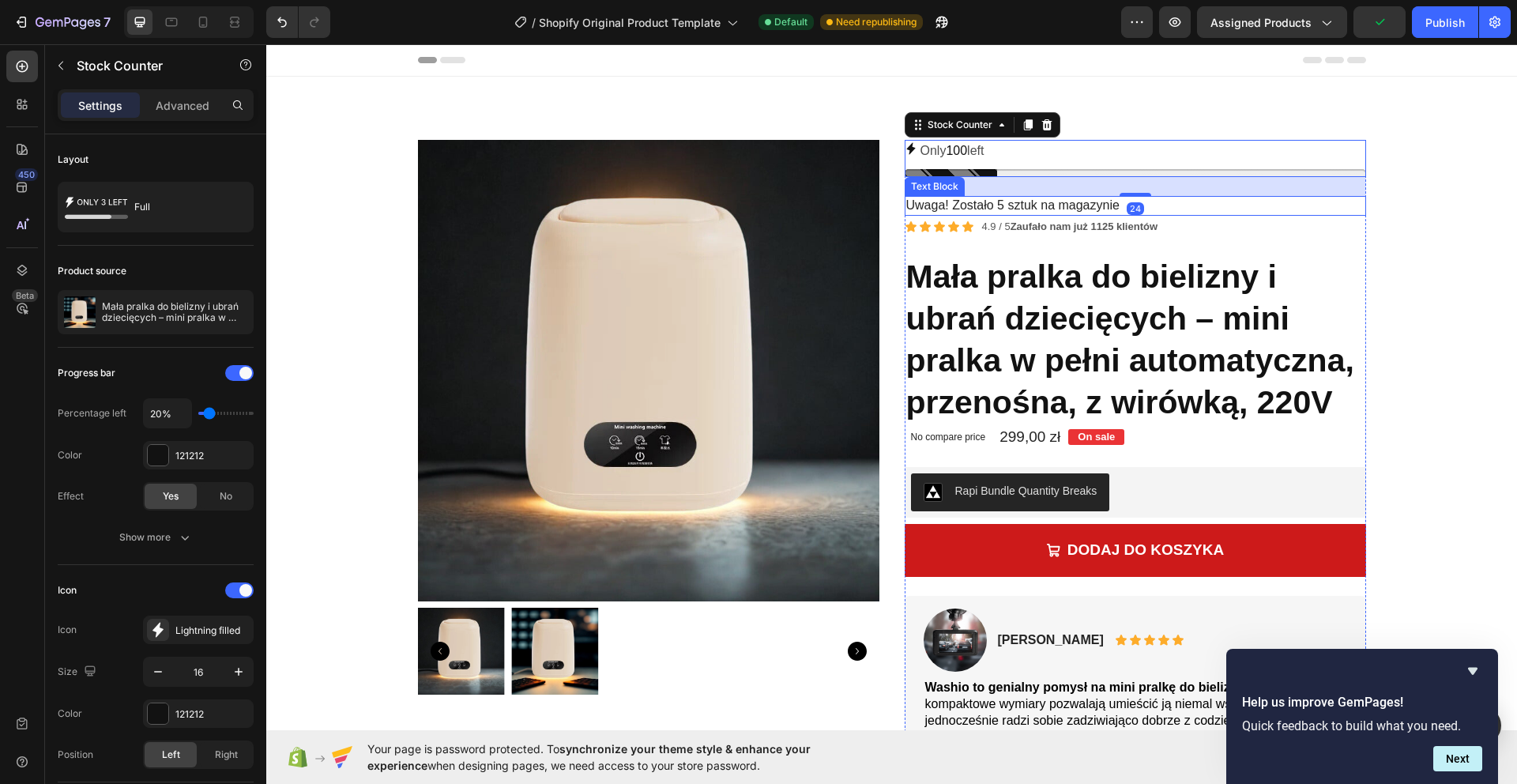
click at [1056, 207] on p "Uwaga! Zostało 5 sztuk na magazynie" at bounding box center [1135, 205] width 458 height 17
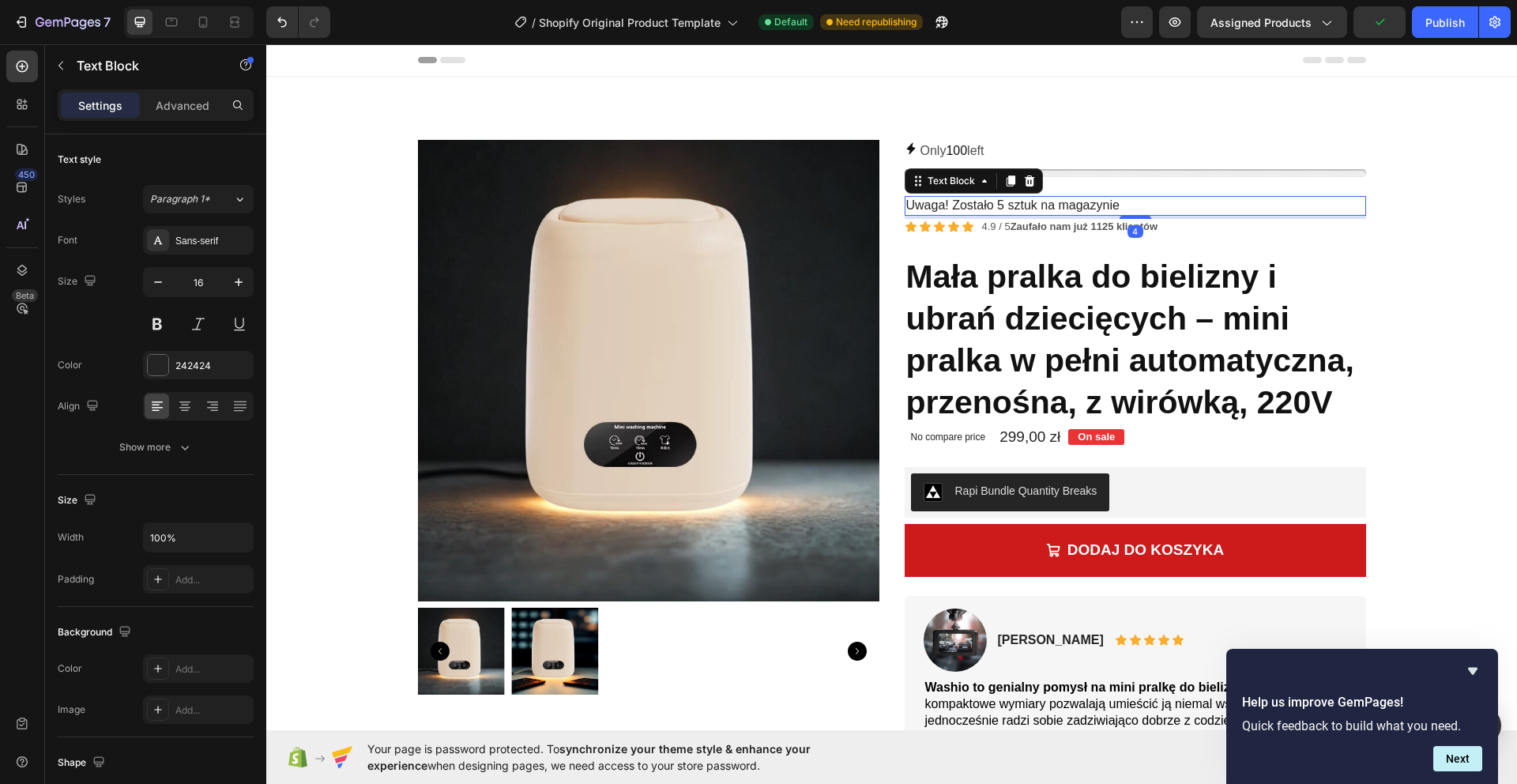
click at [1058, 207] on p "Uwaga! Zostało 5 sztuk na magazynie" at bounding box center [1135, 205] width 458 height 17
click at [1057, 207] on p "Uwaga! Zostało 5 sztuk na magazynie" at bounding box center [1135, 205] width 458 height 17
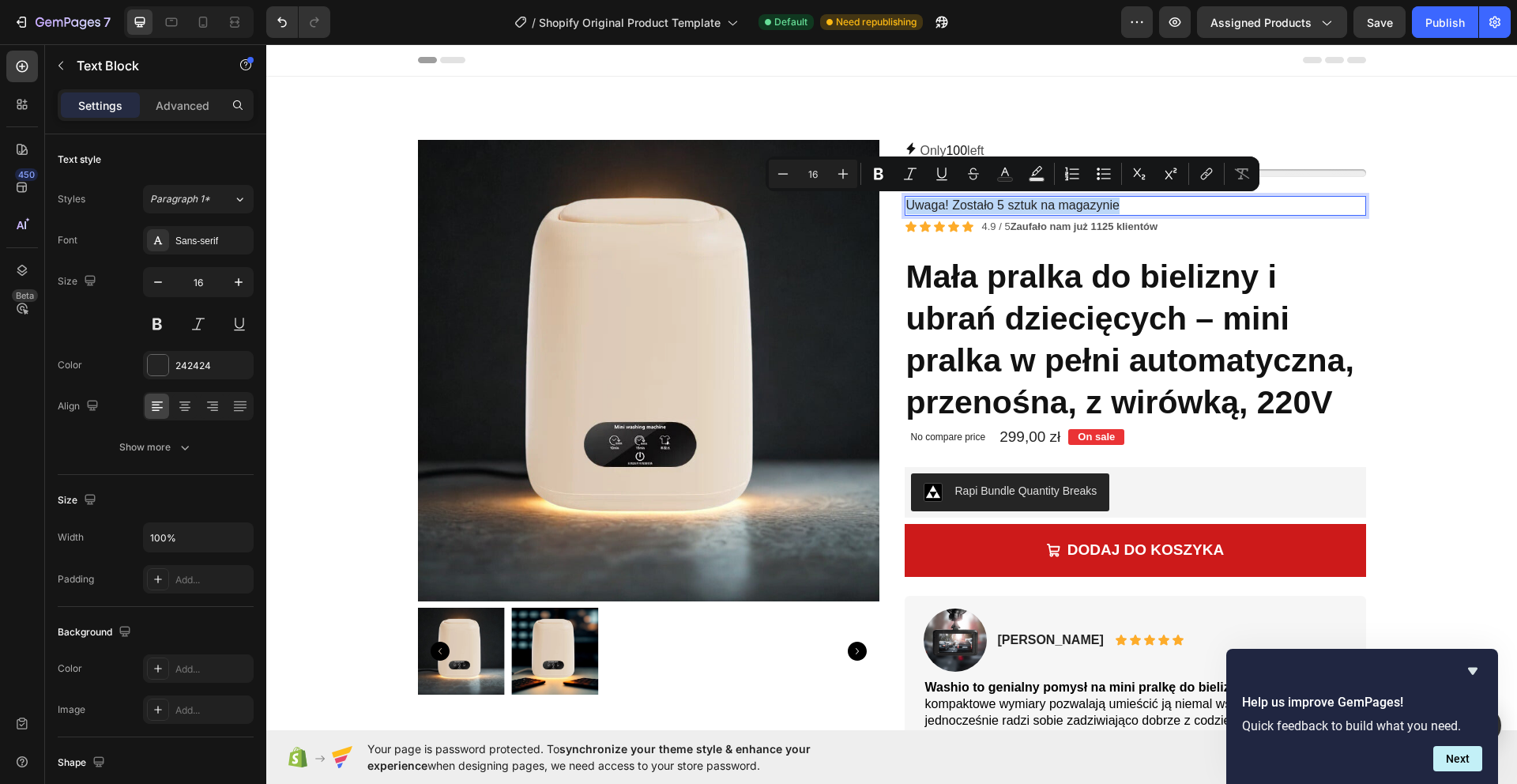
copy p "Uwaga! Zostało 5 sztuk na magazynie"
click at [1177, 197] on p "Uwaga! Zostało 5 sztuk na magazynie" at bounding box center [1135, 205] width 458 height 17
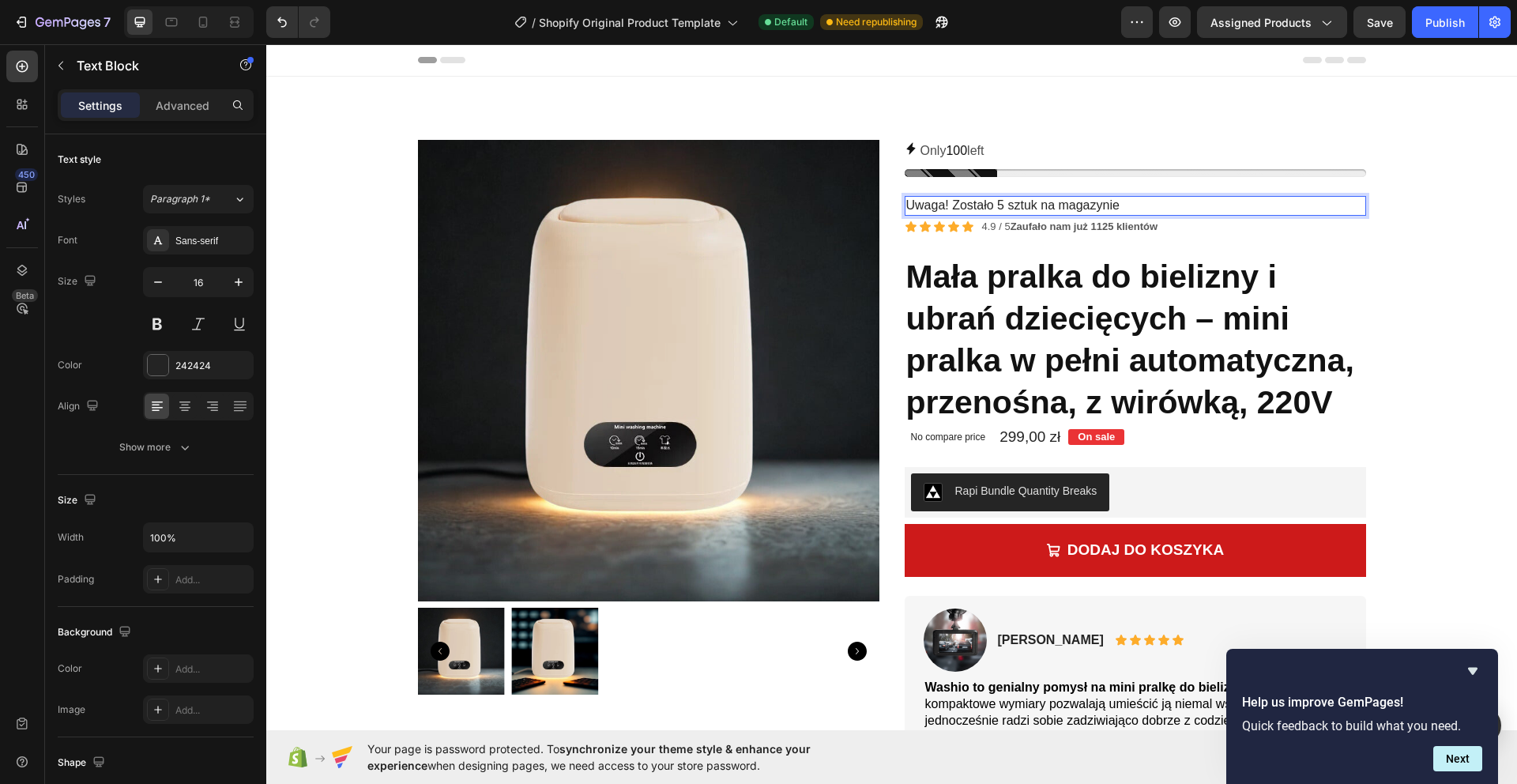
click at [1287, 211] on p "Uwaga! Zostało 5 sztuk na magazynie" at bounding box center [1135, 205] width 458 height 17
click at [1271, 225] on div "Icon Icon Icon Icon Icon Icon List 4.9 / 5 Zaufało nam już 1125 klientów Text B…" at bounding box center [1135, 227] width 461 height 17
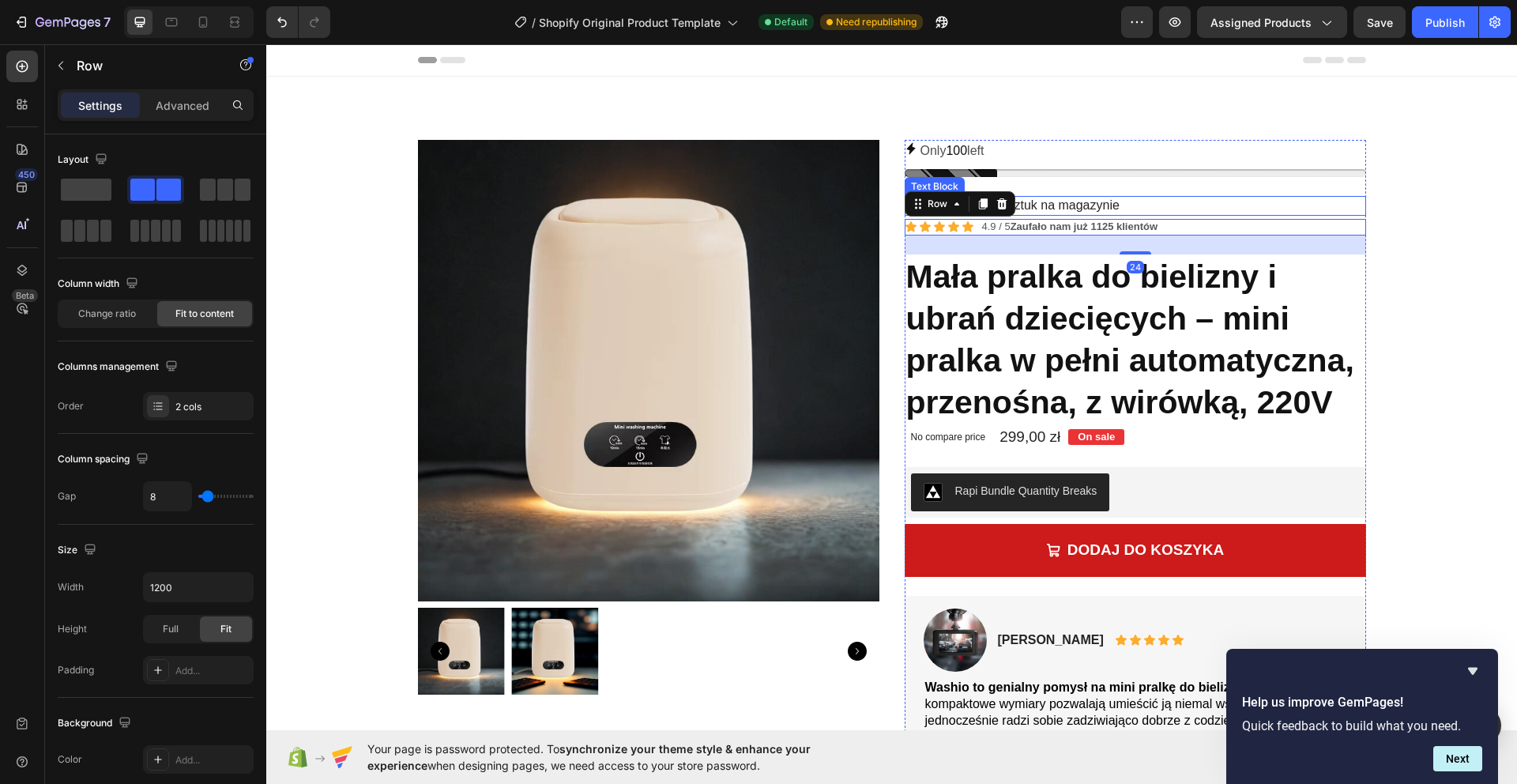
click at [1283, 209] on p "Uwaga! Zostało 5 sztuk na magazynie" at bounding box center [1135, 205] width 458 height 17
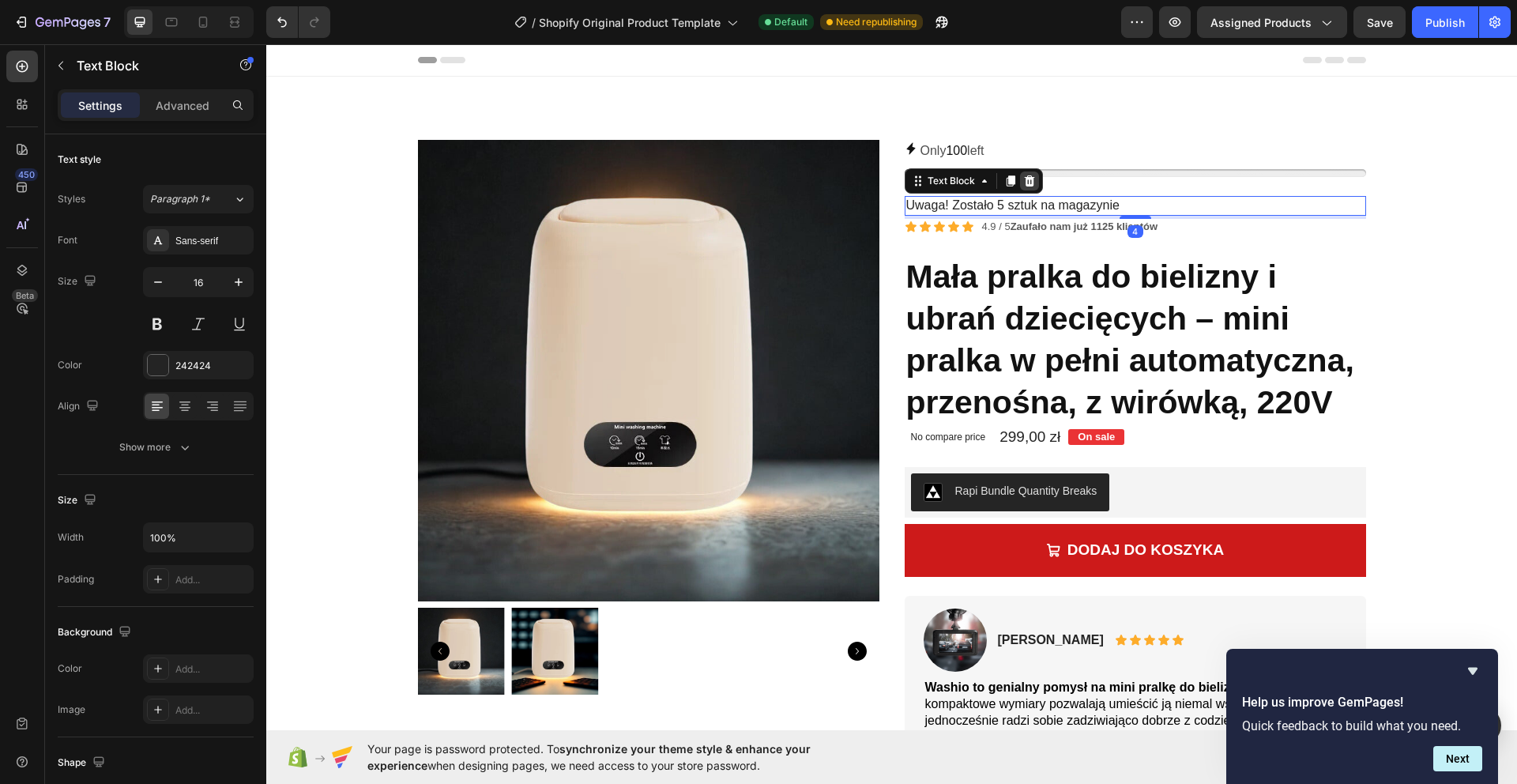
click at [1026, 184] on icon at bounding box center [1029, 180] width 11 height 11
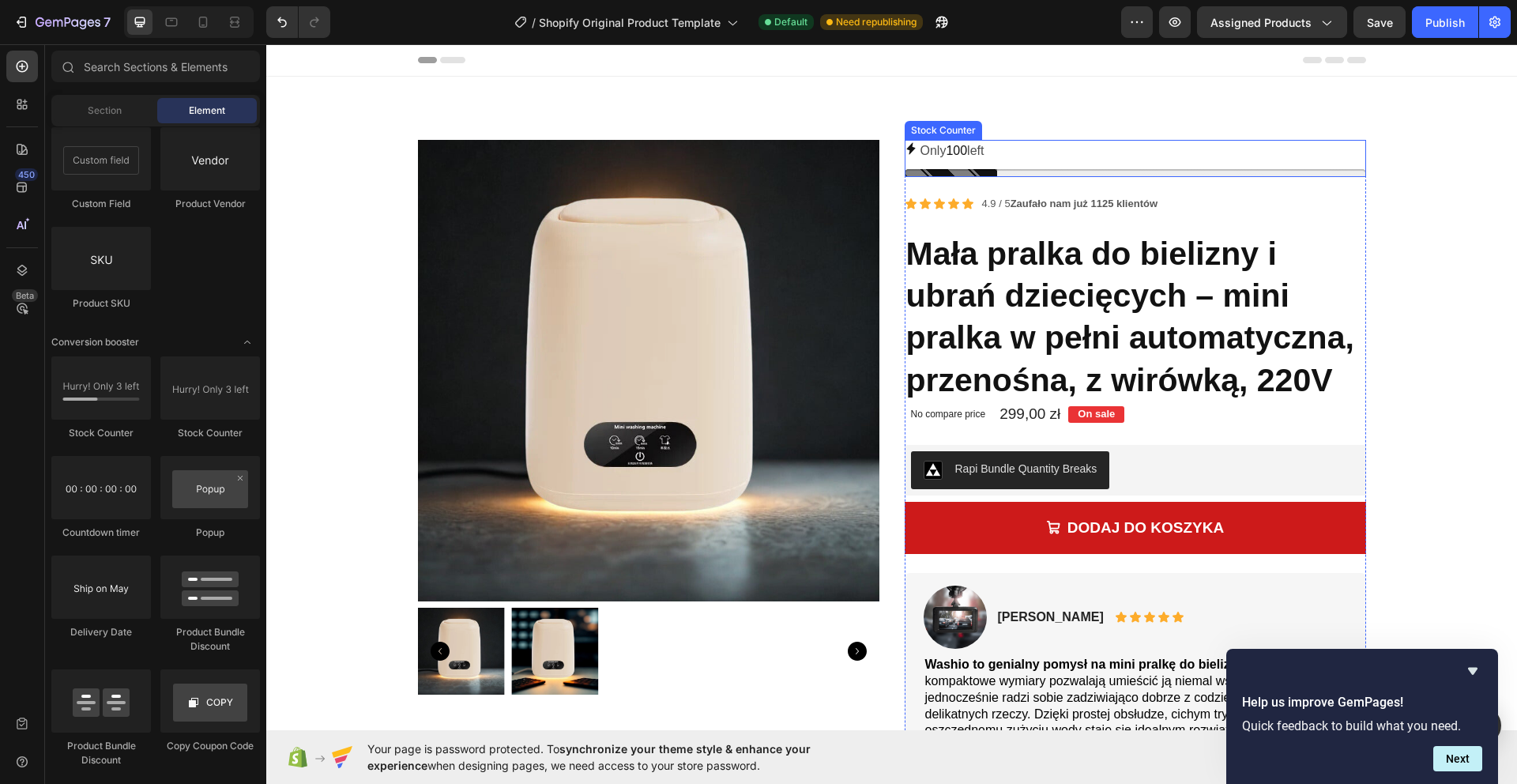
click at [980, 150] on p "Only 100 left" at bounding box center [952, 151] width 64 height 23
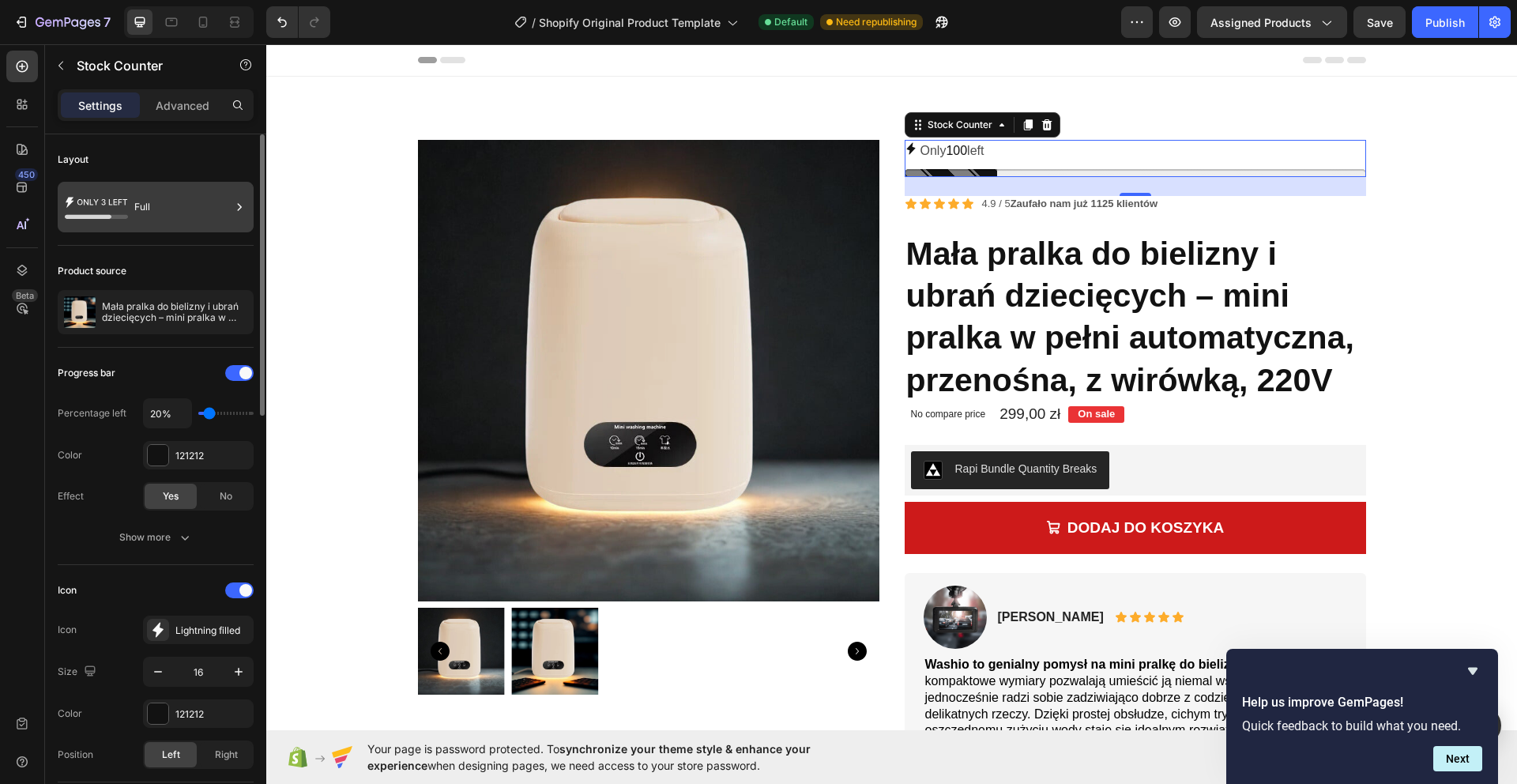
click at [164, 207] on div "Full" at bounding box center [182, 207] width 96 height 36
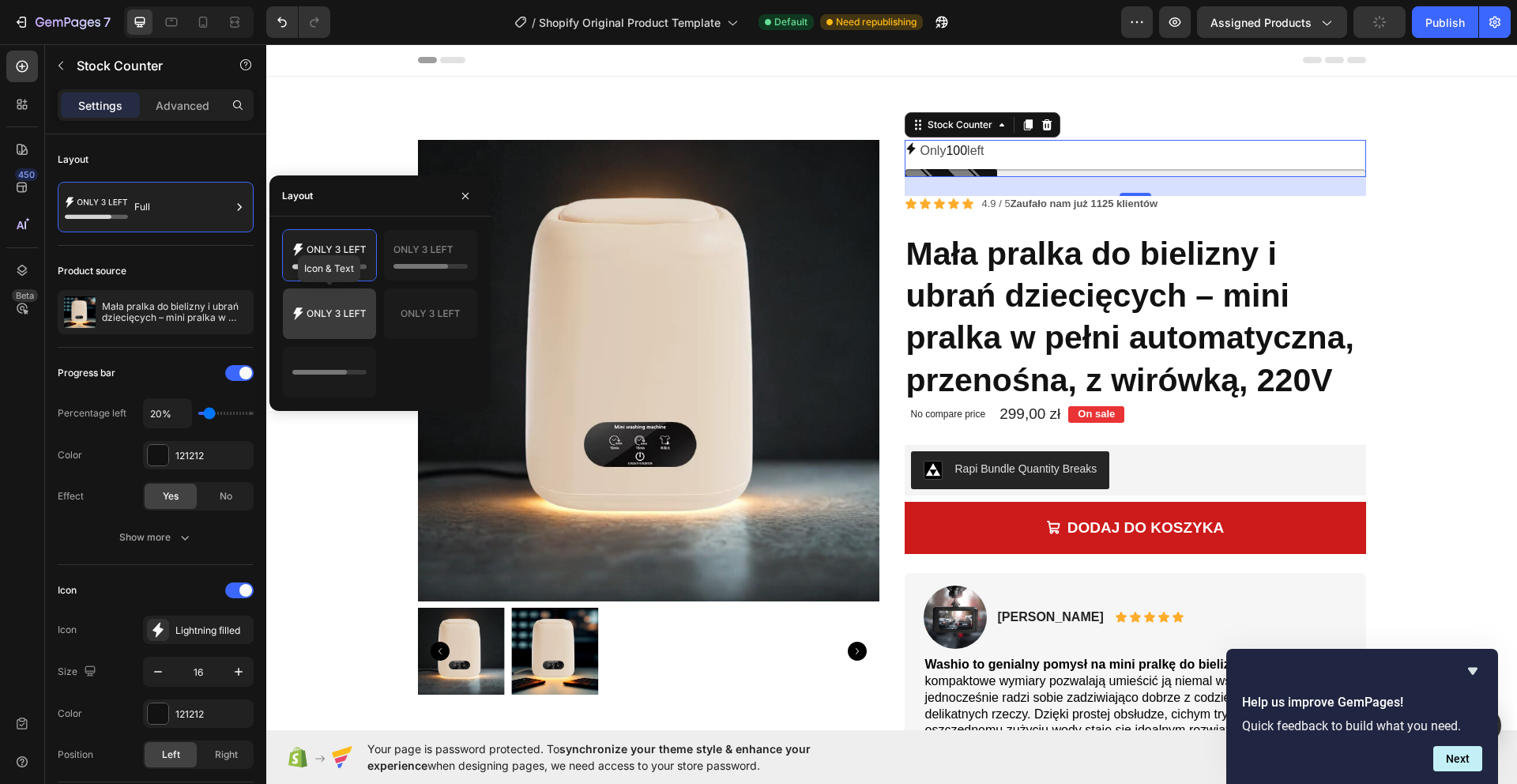
click at [343, 316] on icon at bounding box center [330, 314] width 74 height 32
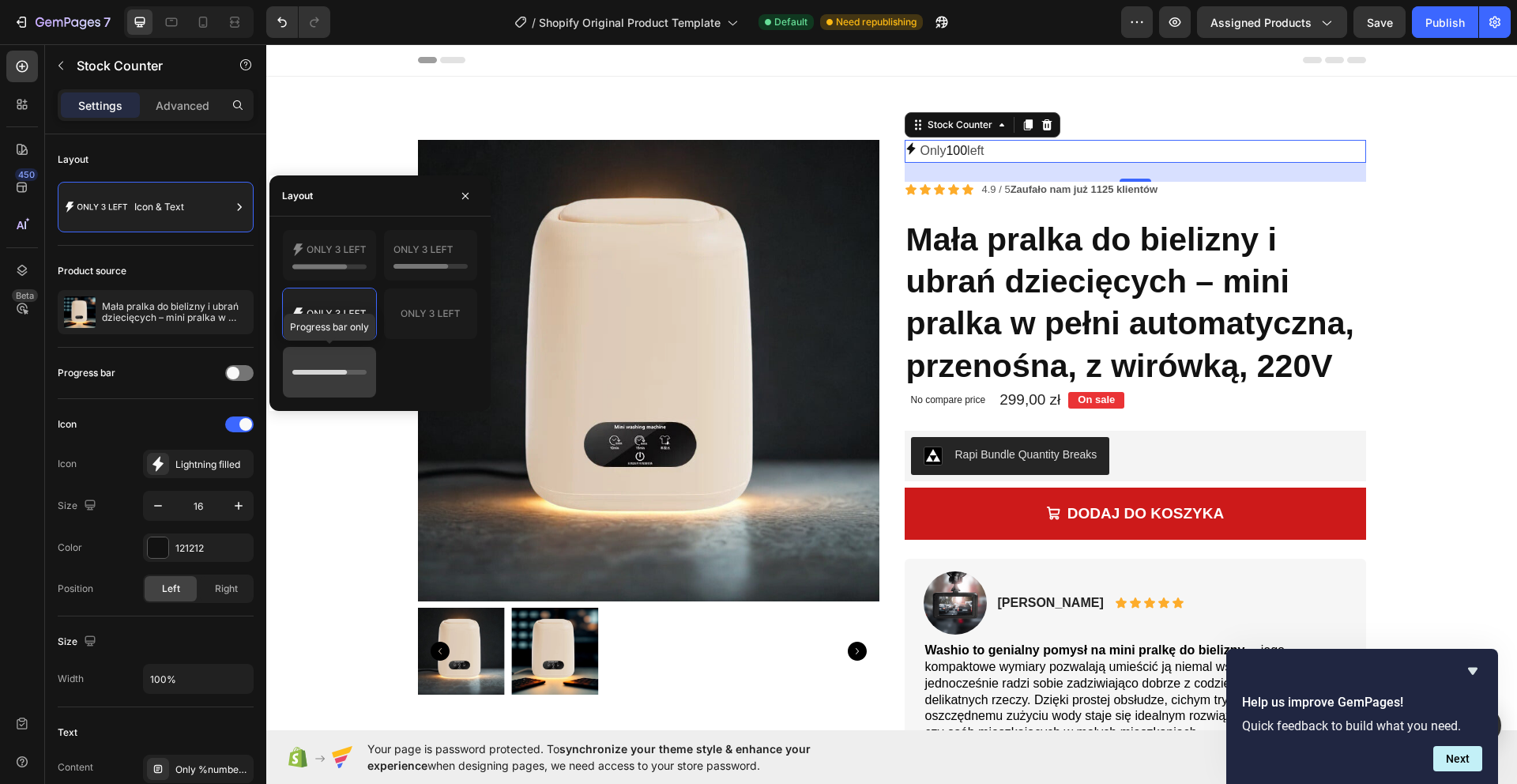
click at [363, 363] on icon at bounding box center [330, 372] width 74 height 32
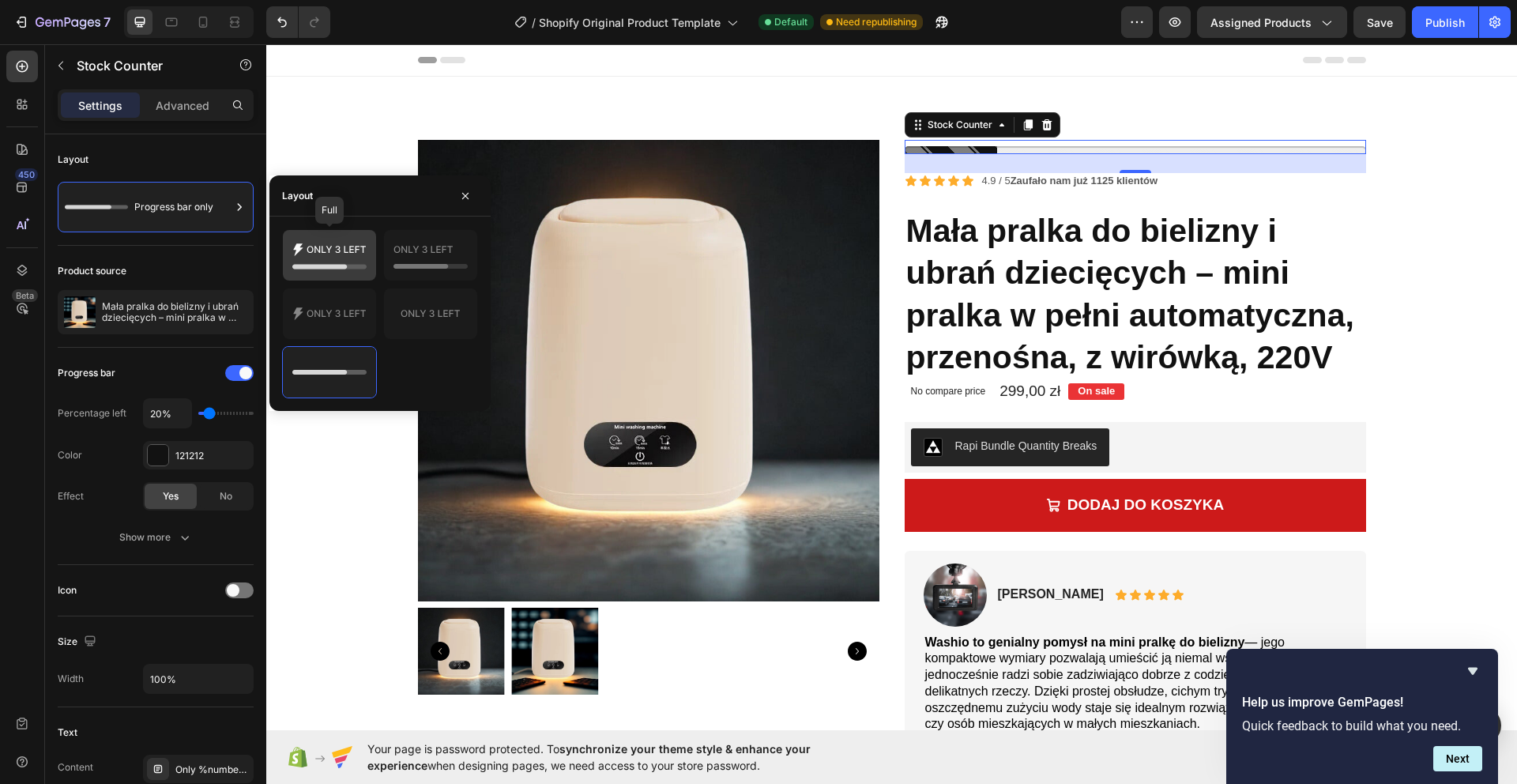
click at [340, 269] on icon at bounding box center [330, 255] width 74 height 32
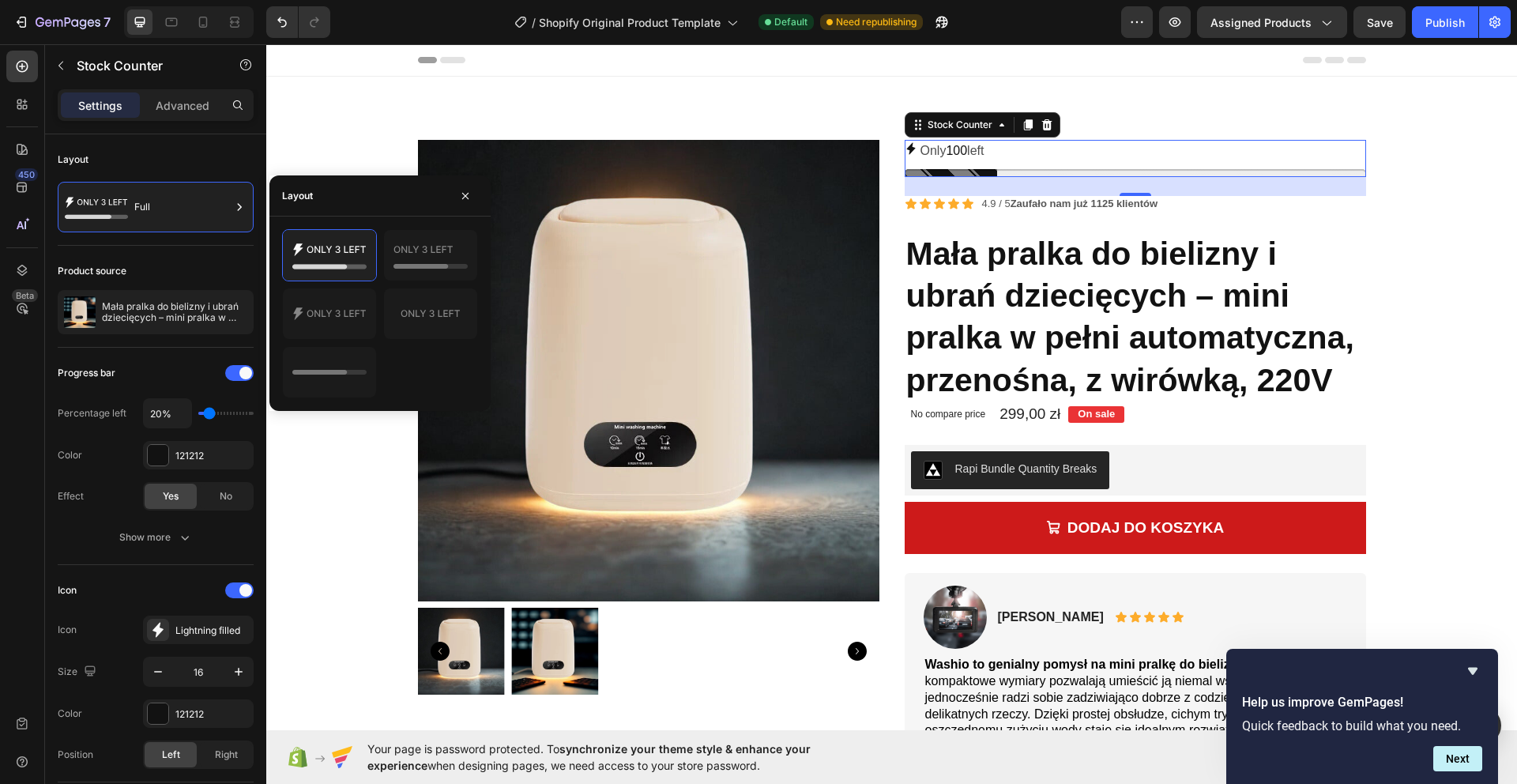
click at [977, 154] on p "Only 100 left" at bounding box center [952, 151] width 64 height 23
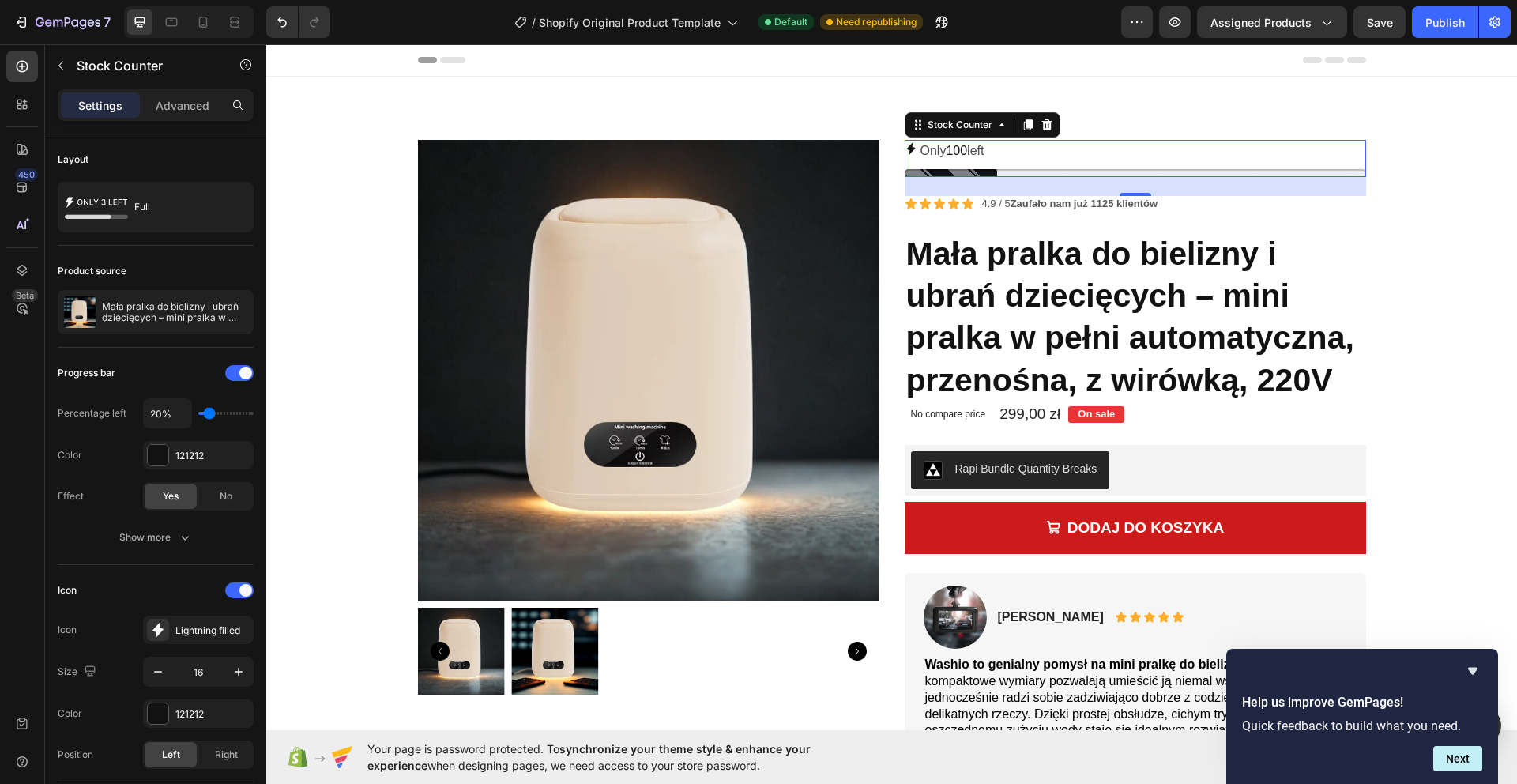
click at [977, 154] on p "Only 100 left" at bounding box center [952, 151] width 64 height 23
click at [972, 151] on p "Only 100 left" at bounding box center [952, 151] width 64 height 23
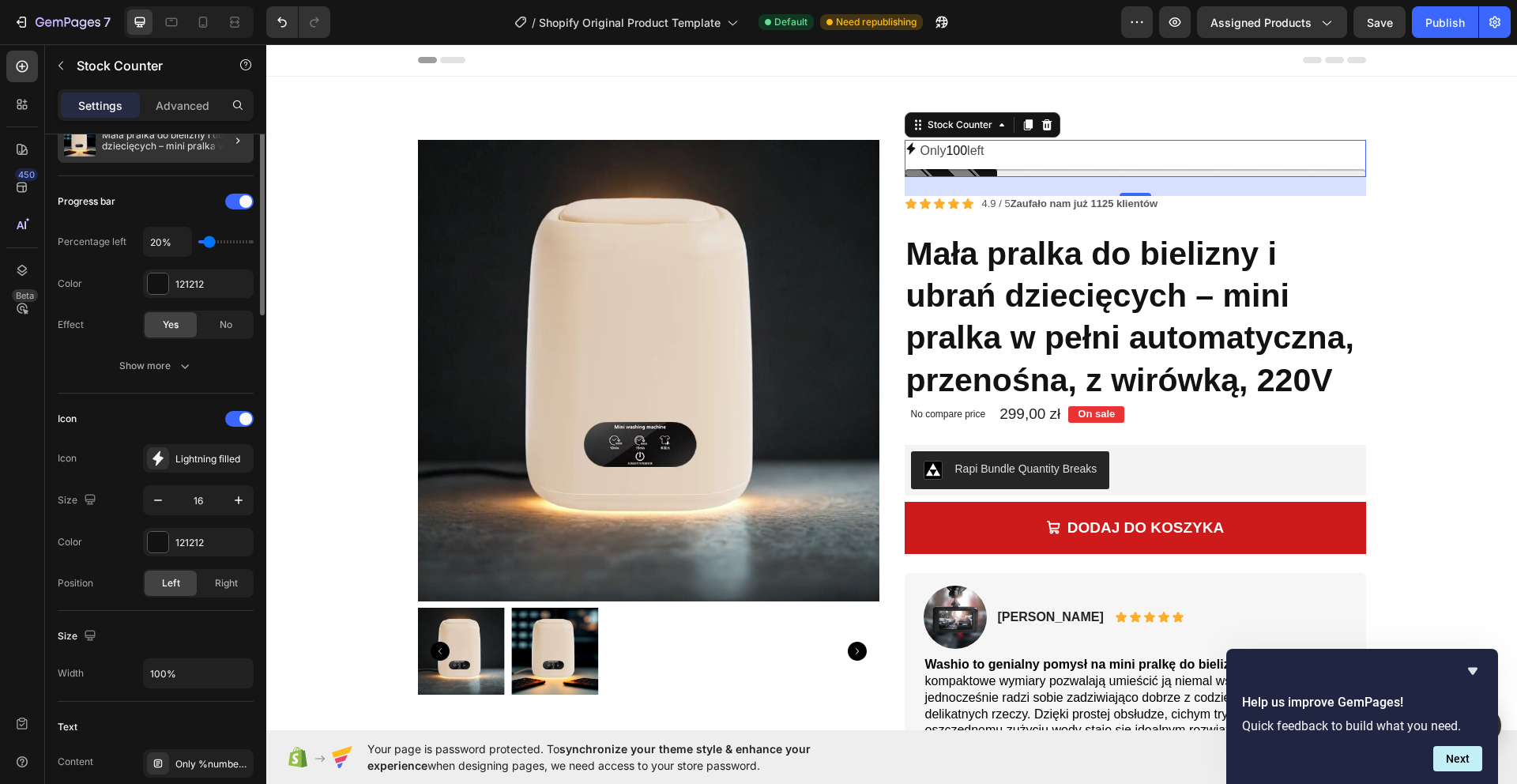
scroll to position [279, 0]
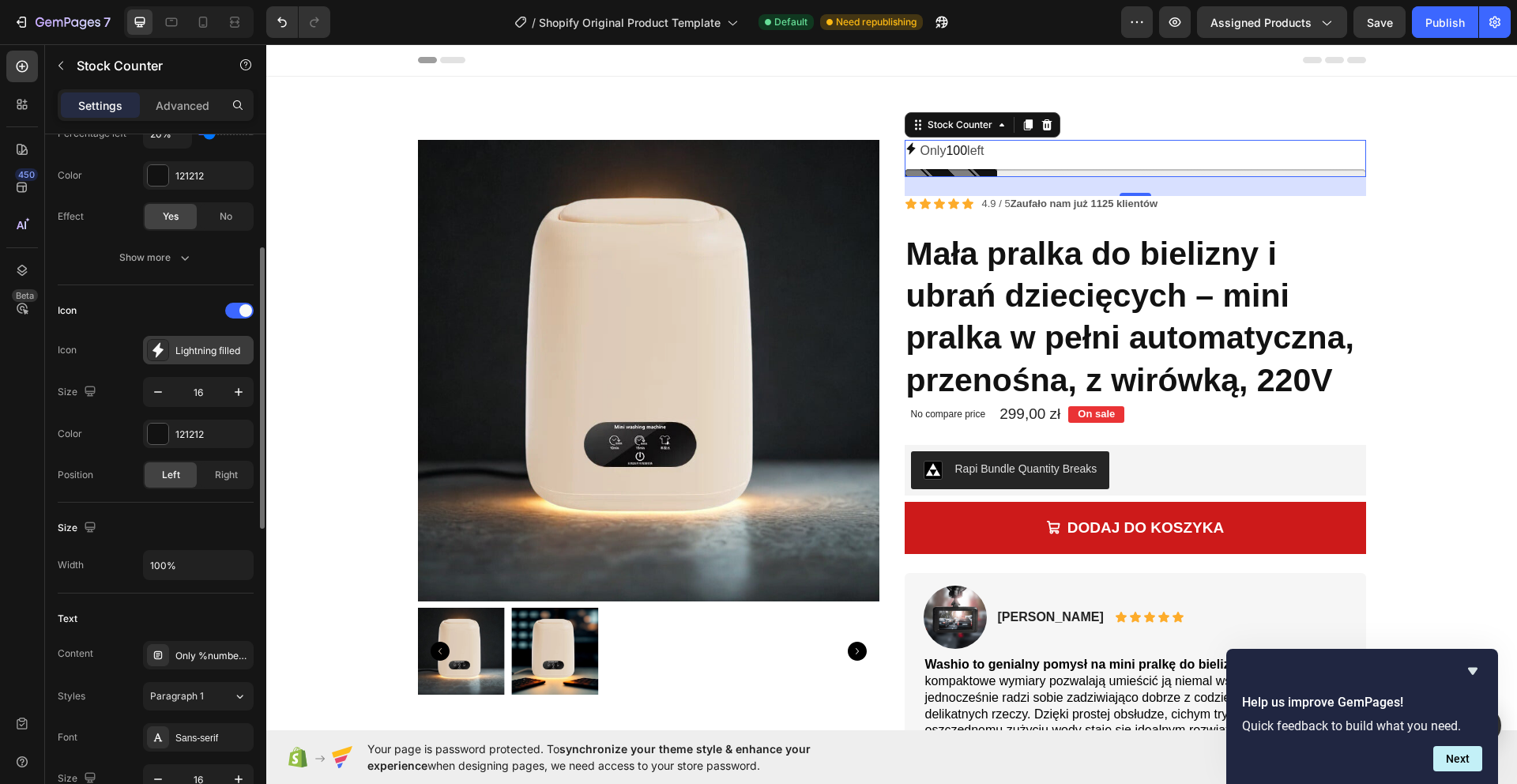
click at [228, 352] on div "Lightning filled" at bounding box center [212, 351] width 74 height 14
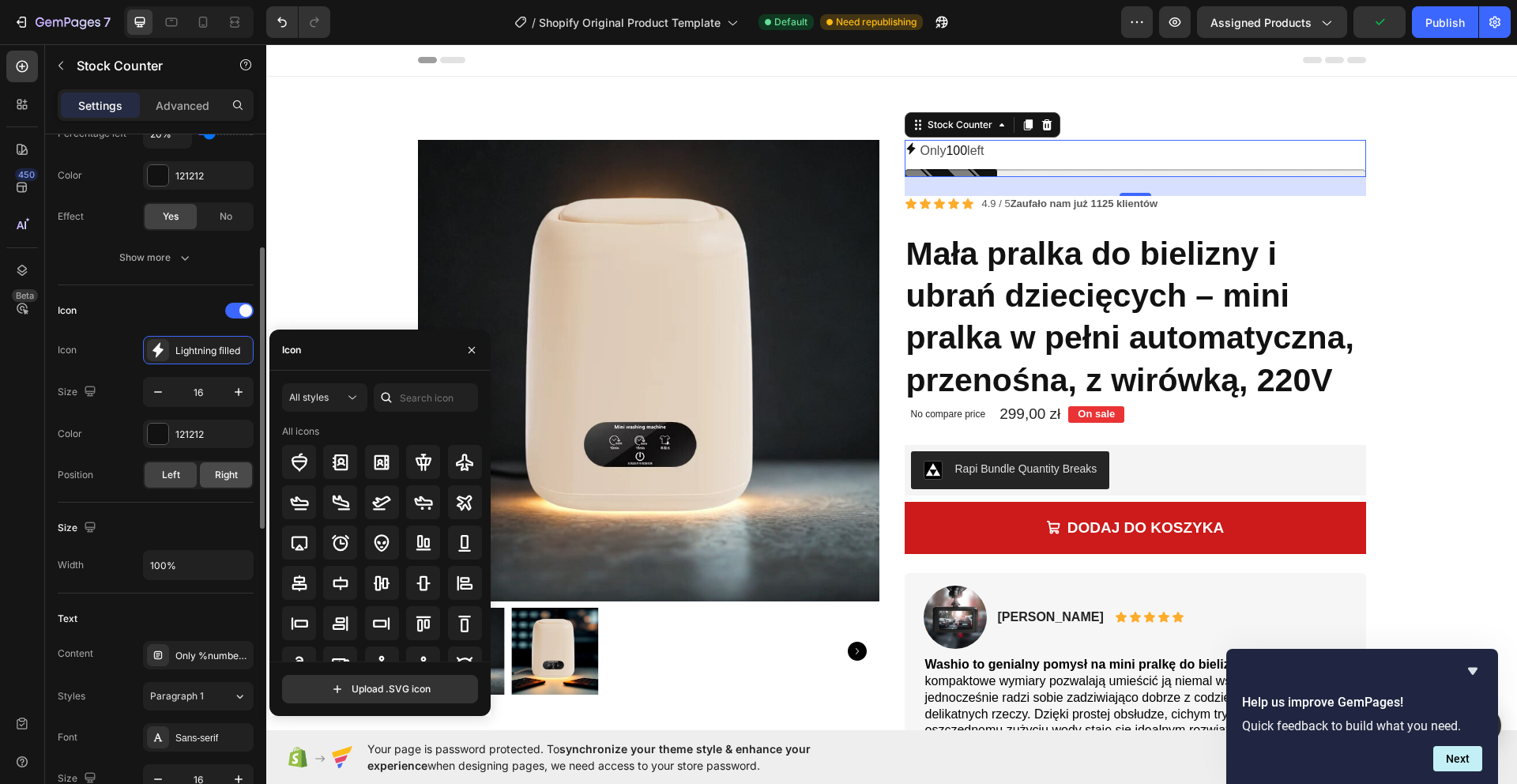
scroll to position [395, 0]
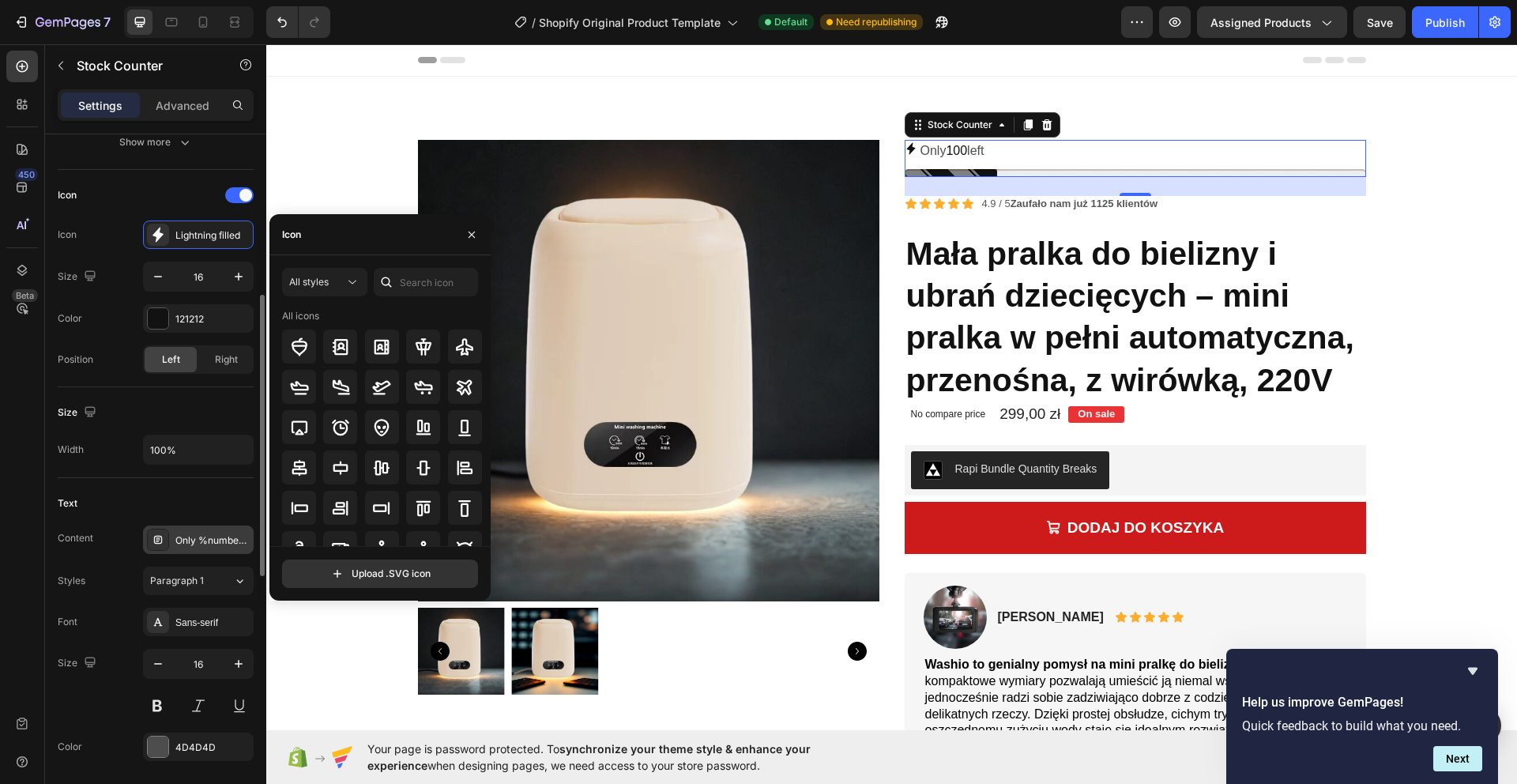
click at [204, 536] on div "Only %number% left" at bounding box center [212, 540] width 74 height 14
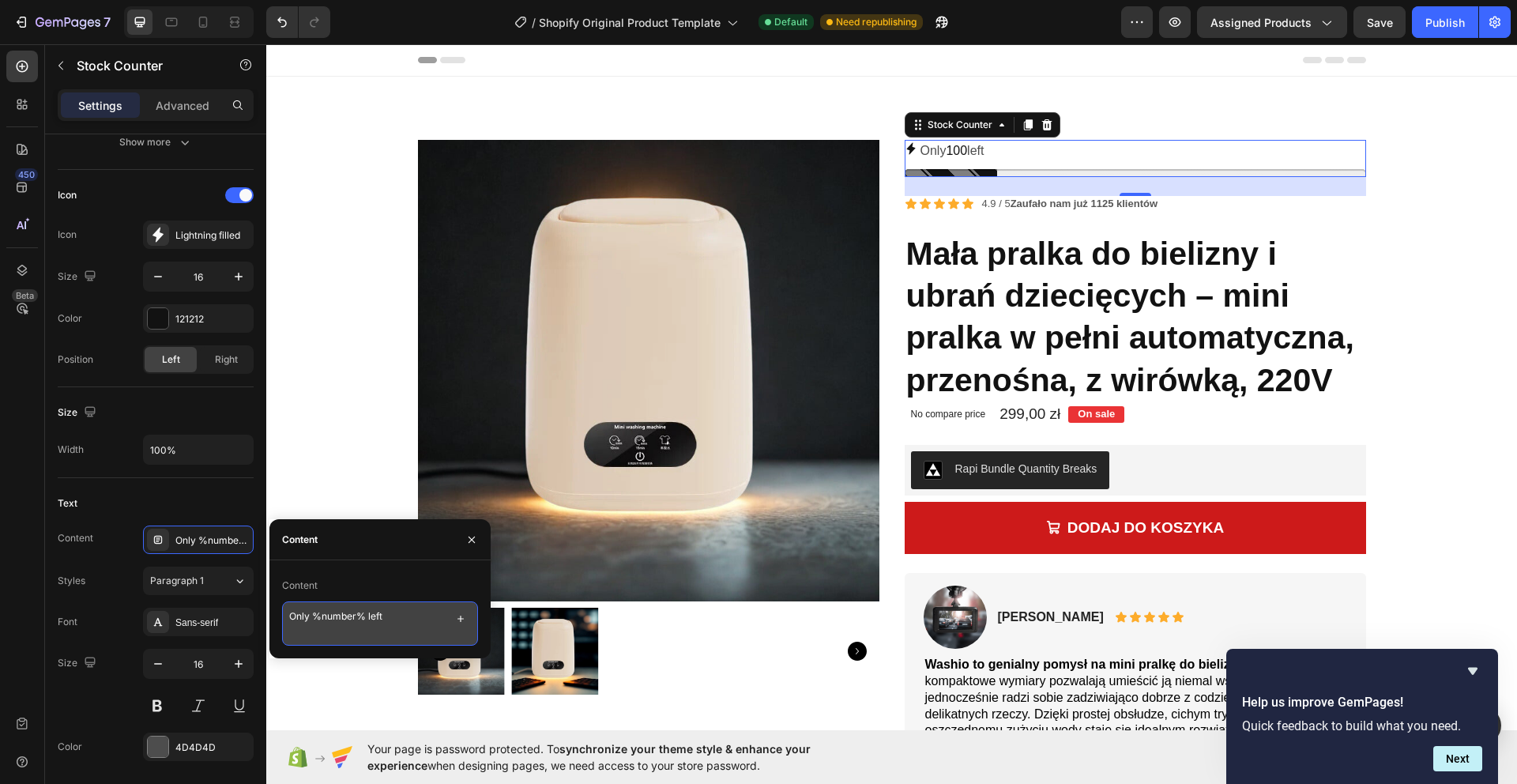
click at [425, 616] on textarea "Only %number% left" at bounding box center [380, 623] width 196 height 44
paste textarea "Uwaga! Zostało 5 sztuk na magazynie"
type textarea "Uwaga! Zostało 5 sztuk na magazynie"
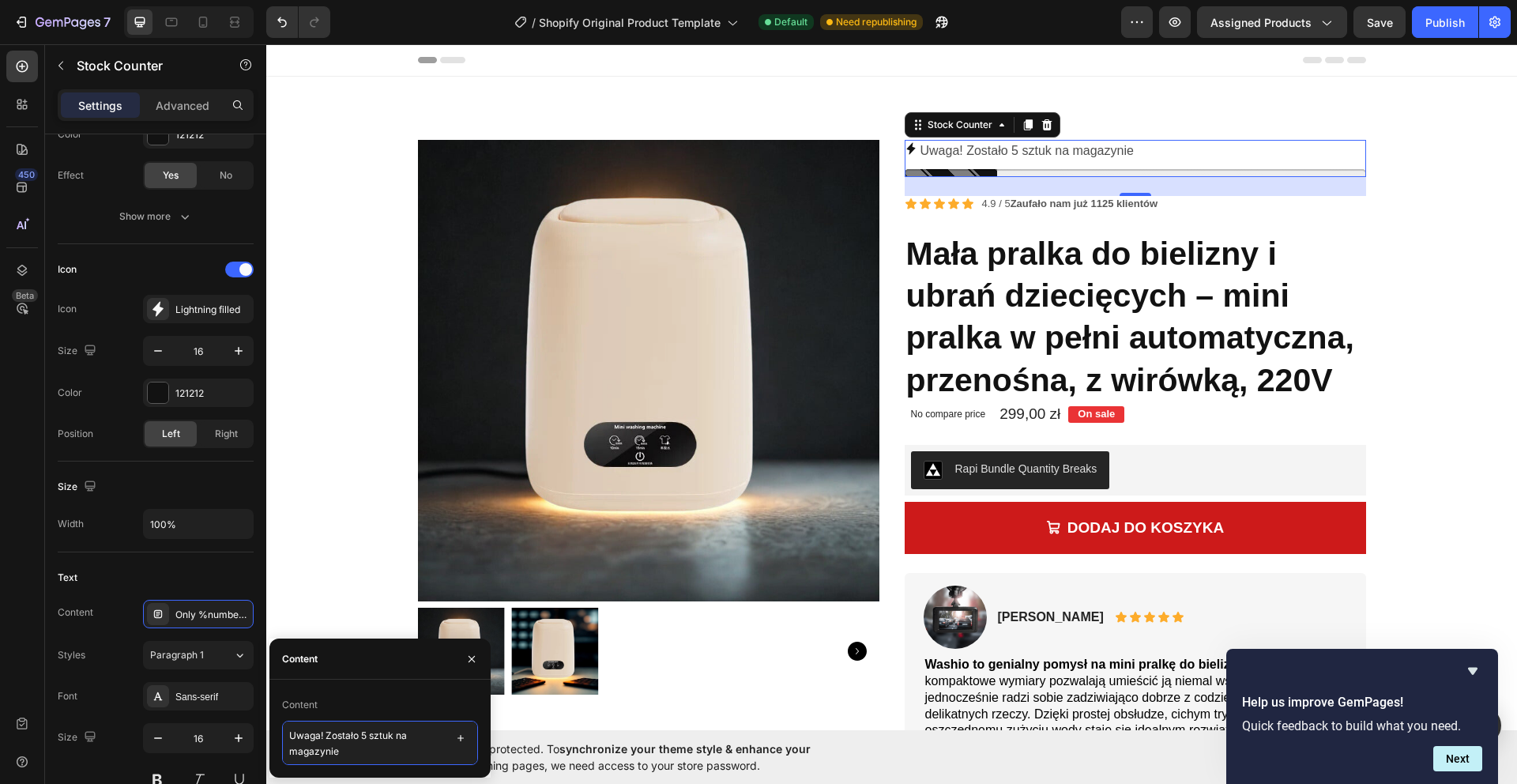
scroll to position [0, 0]
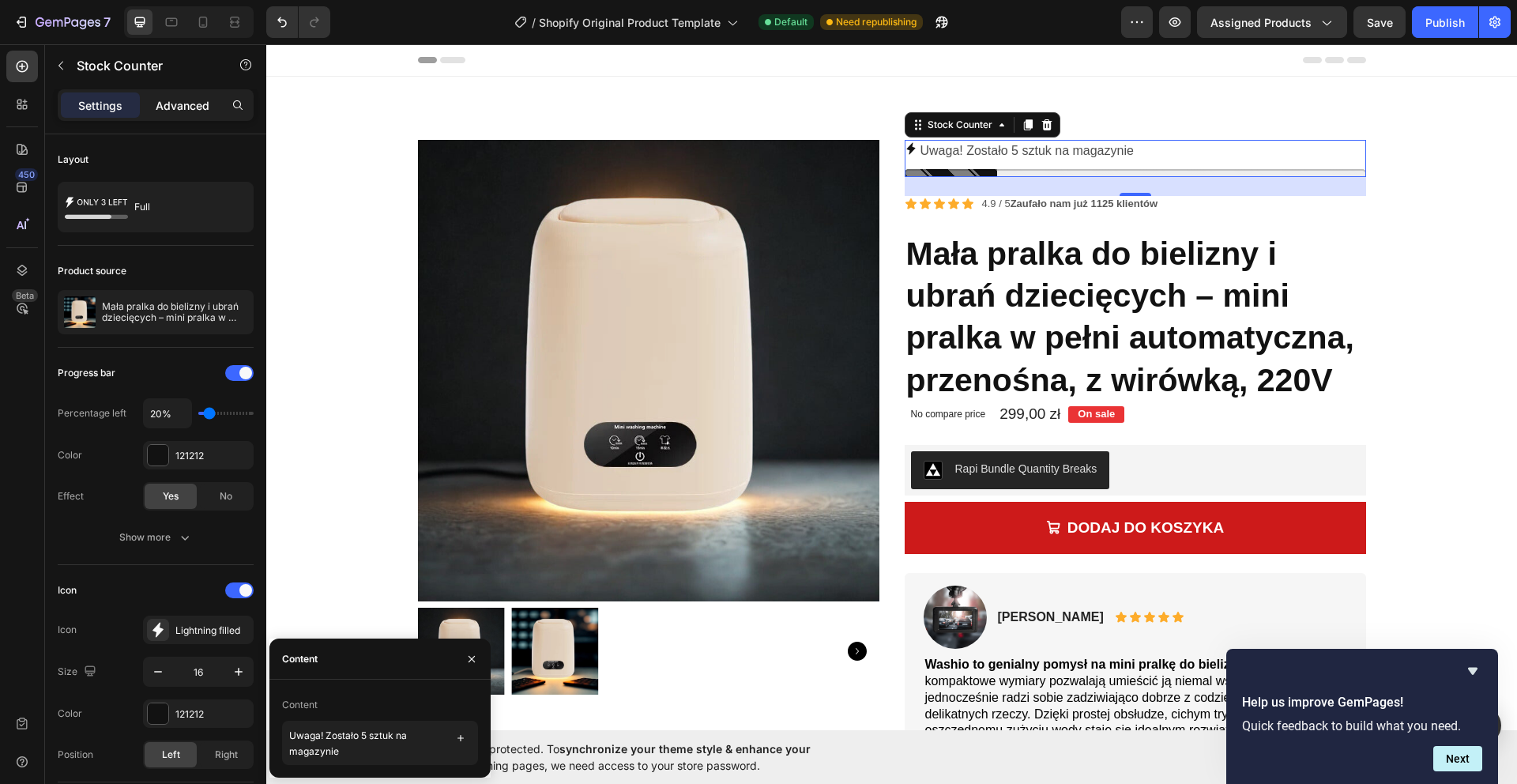
click at [162, 107] on p "Advanced" at bounding box center [182, 105] width 54 height 17
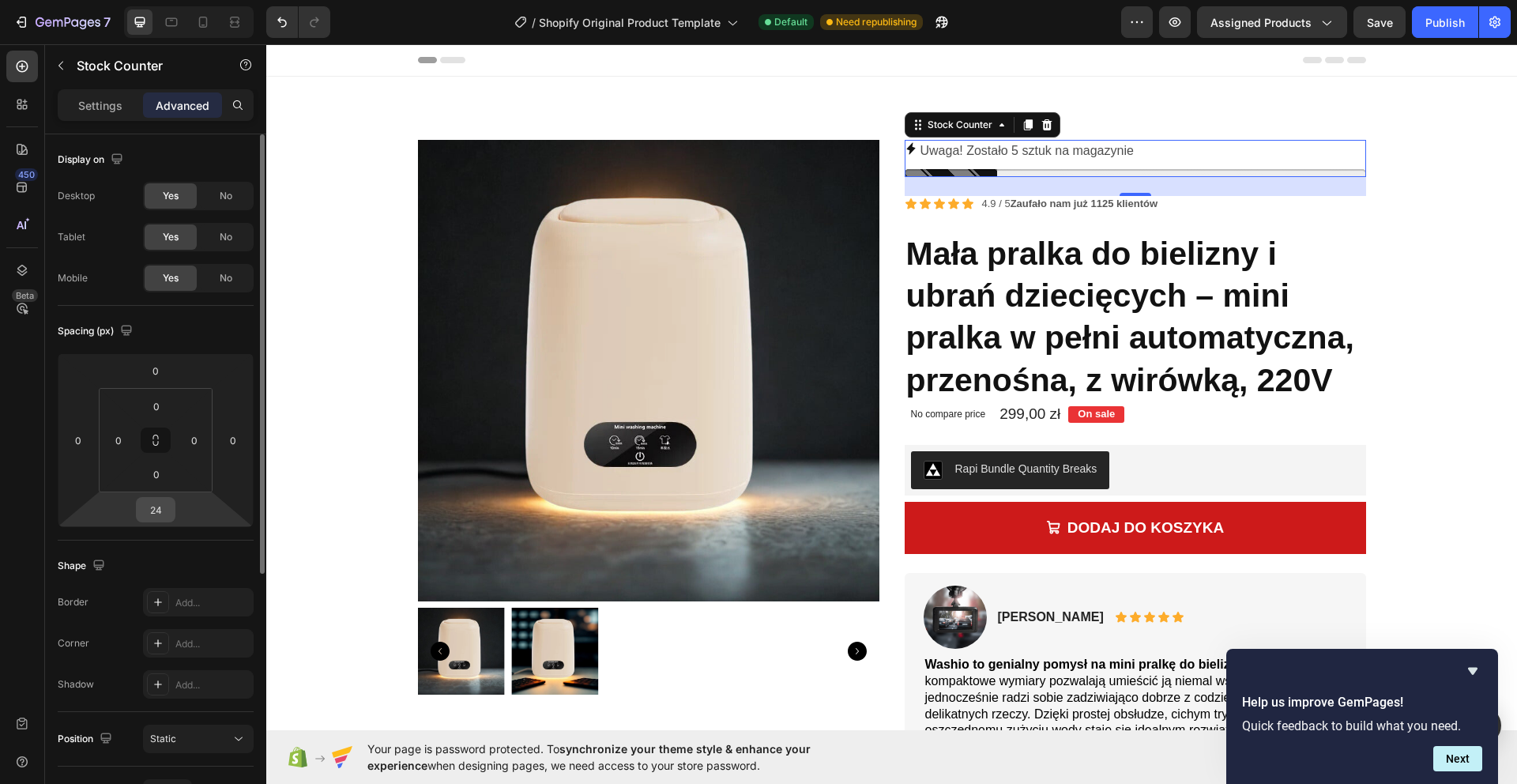
click at [165, 516] on input "24" at bounding box center [156, 509] width 32 height 24
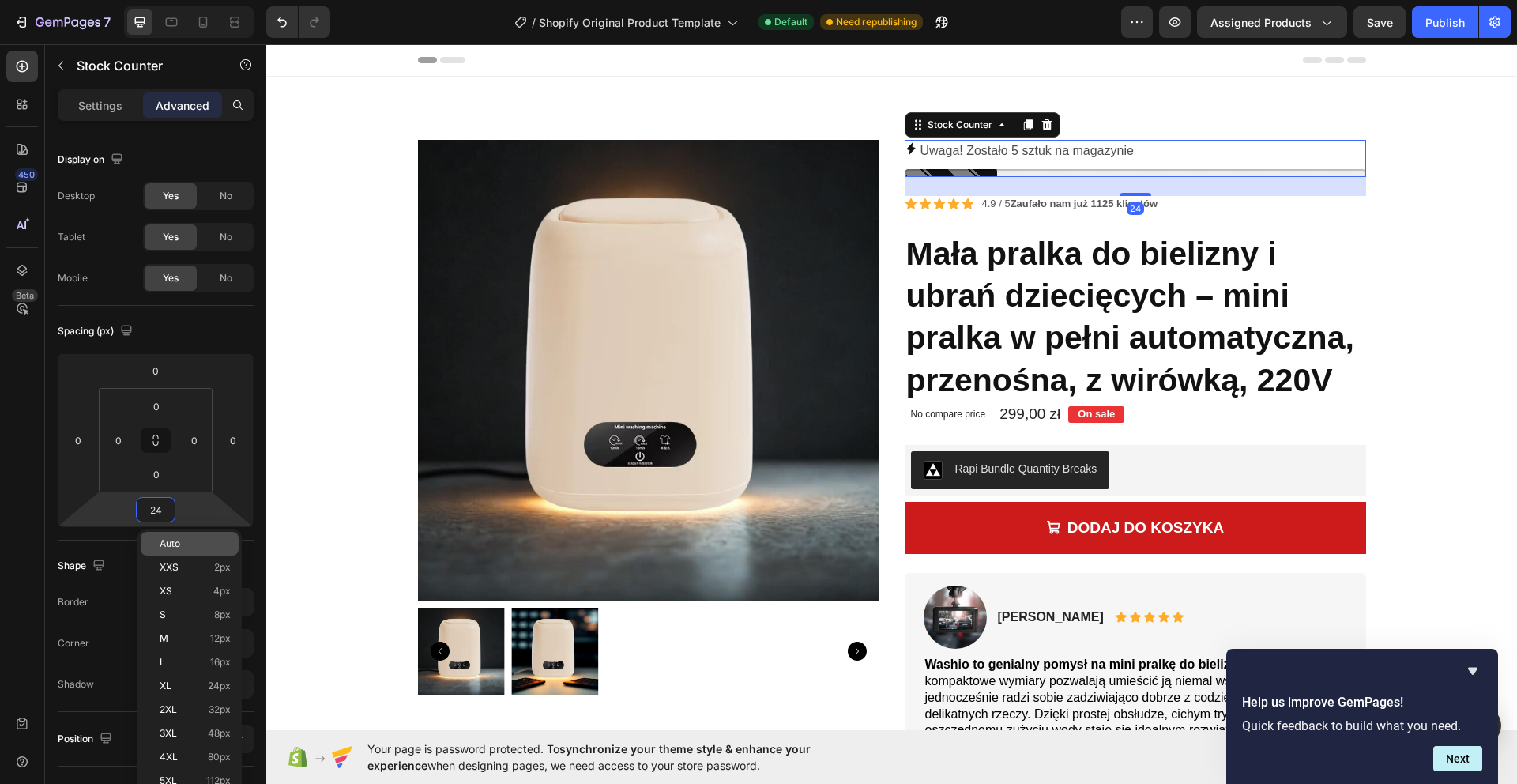
click at [196, 553] on div "Auto" at bounding box center [189, 543] width 98 height 24
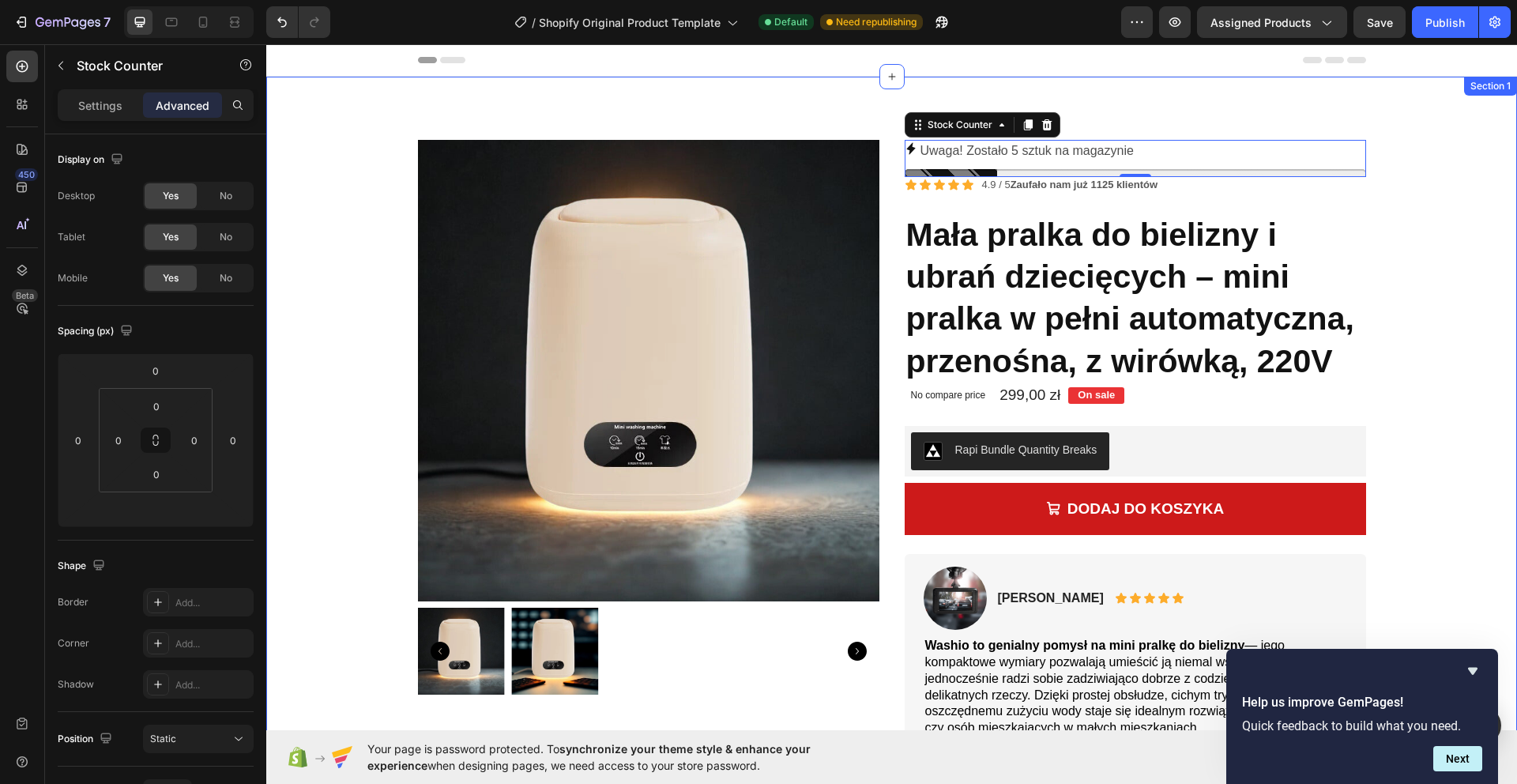
click at [1391, 169] on div "Product Images Row Product Images Briana M. Text Block Icon Icon Icon Icon Icon…" at bounding box center [892, 672] width 1227 height 1064
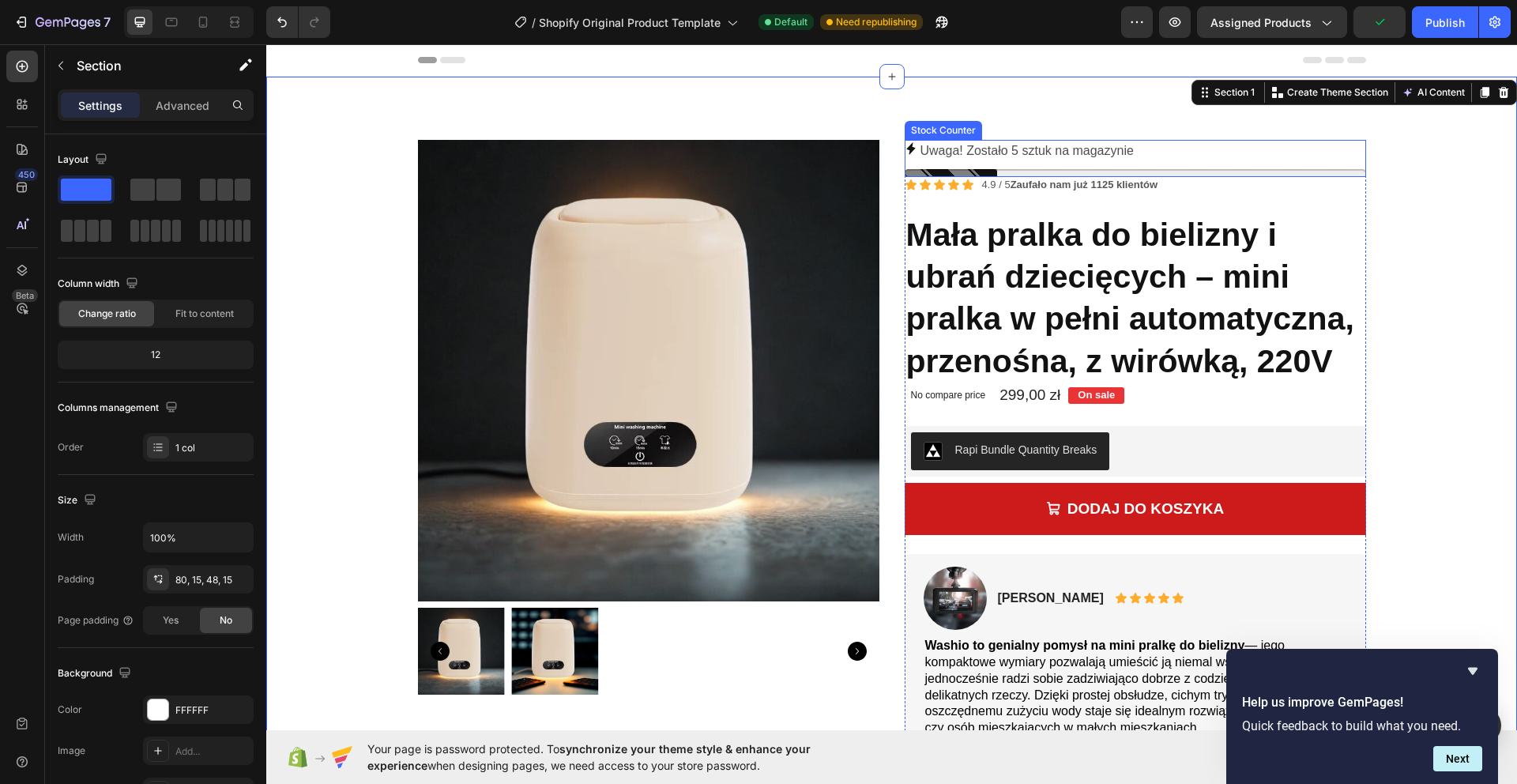
click at [1047, 156] on p "Uwaga! Zostało 5 sztuk na magazynie" at bounding box center [1026, 151] width 213 height 23
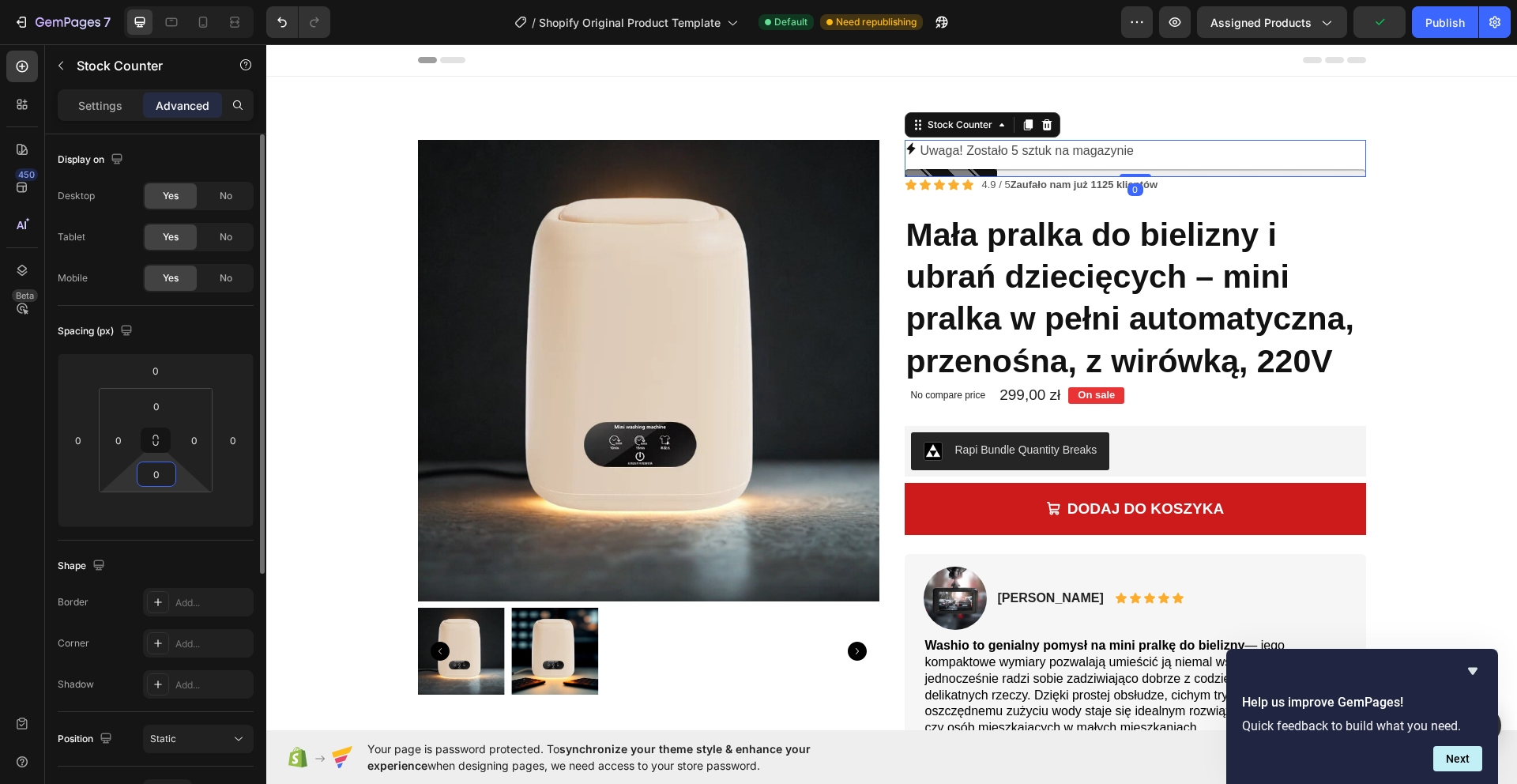
click at [158, 479] on input "0" at bounding box center [156, 474] width 32 height 24
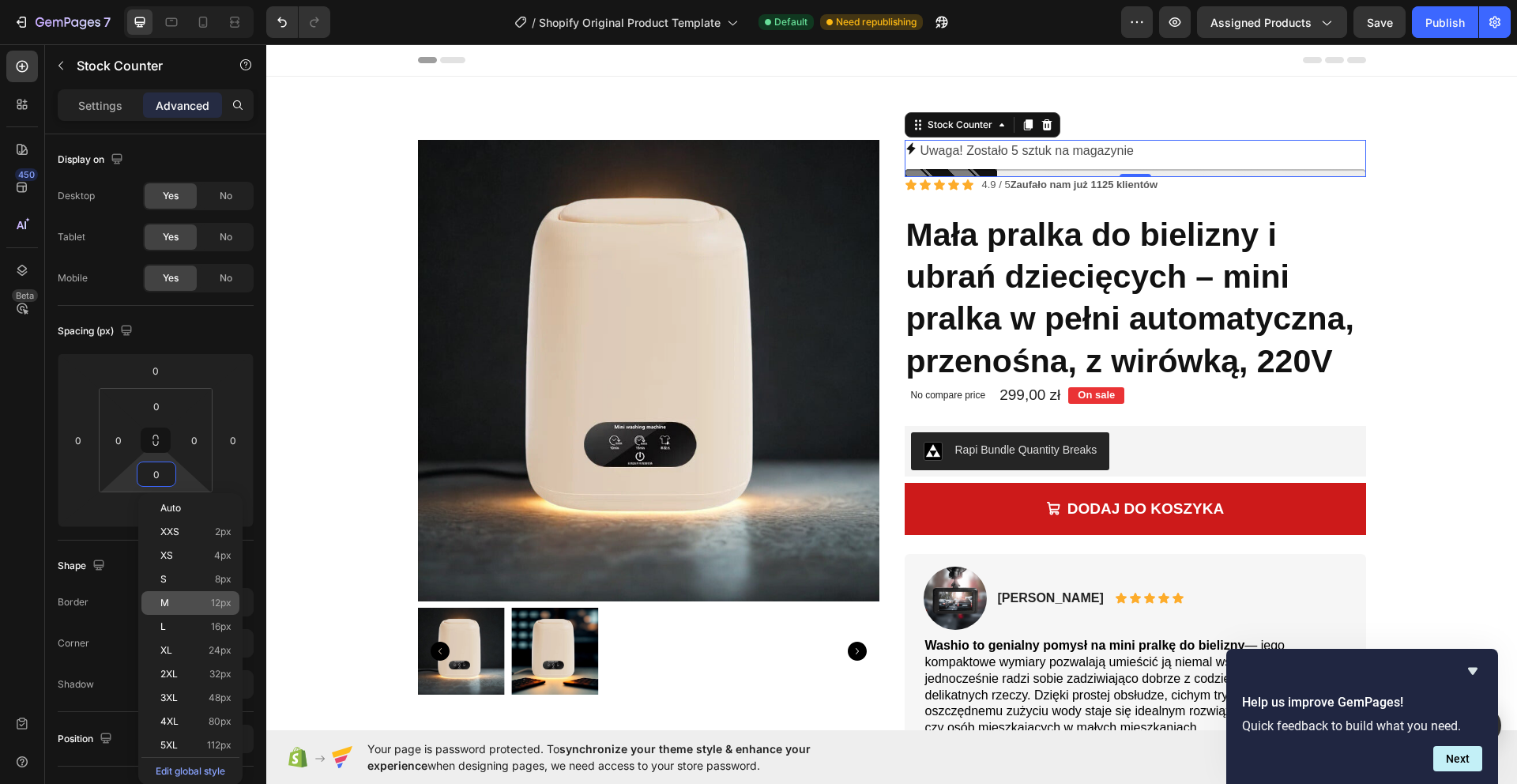
click at [207, 598] on p "M 12px" at bounding box center [195, 603] width 71 height 11
type input "12"
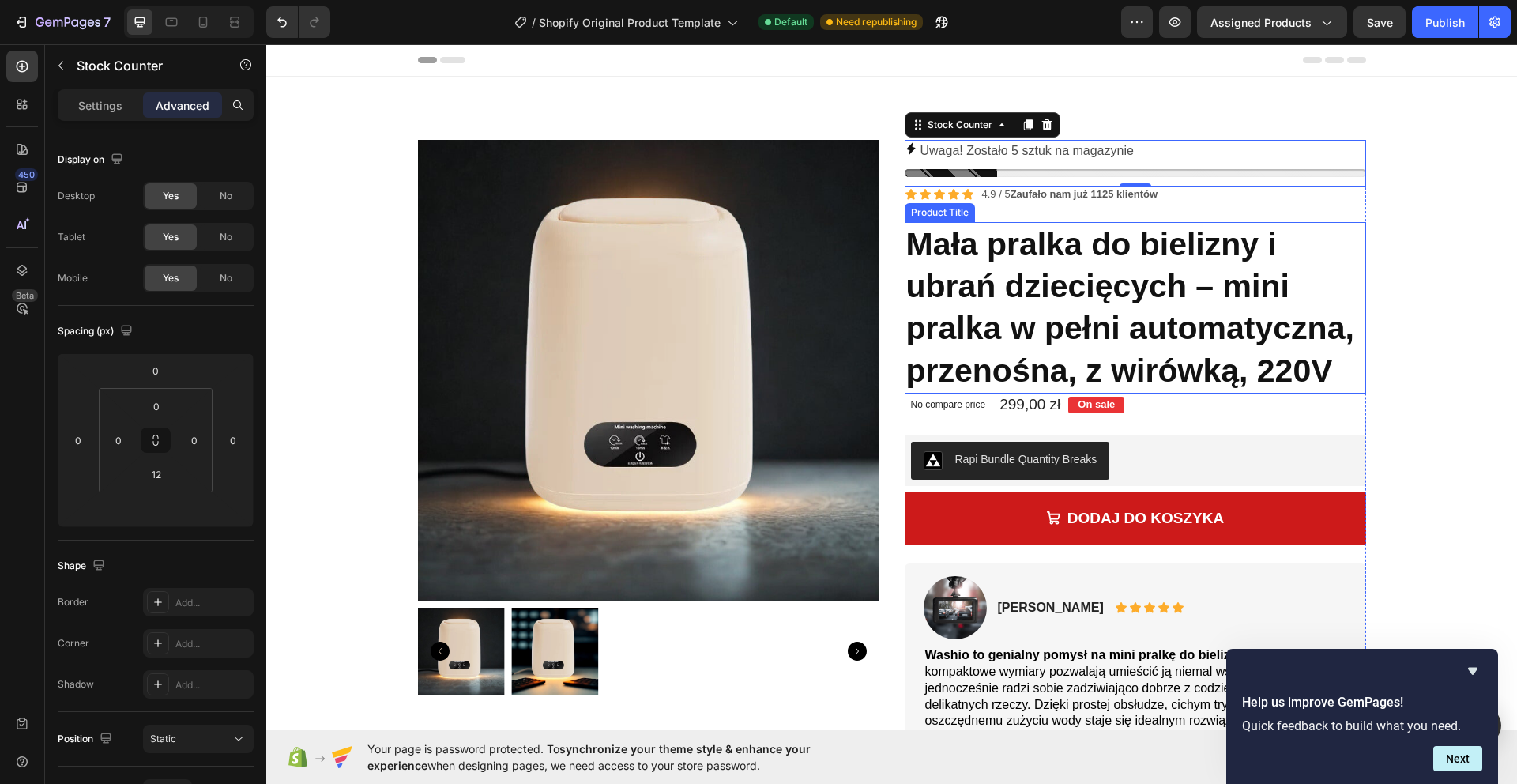
click at [1103, 227] on h1 "Mała pralka do bielizny i ubrań dziecięcych – mini pralka w pełni automatyczna,…" at bounding box center [1135, 308] width 461 height 171
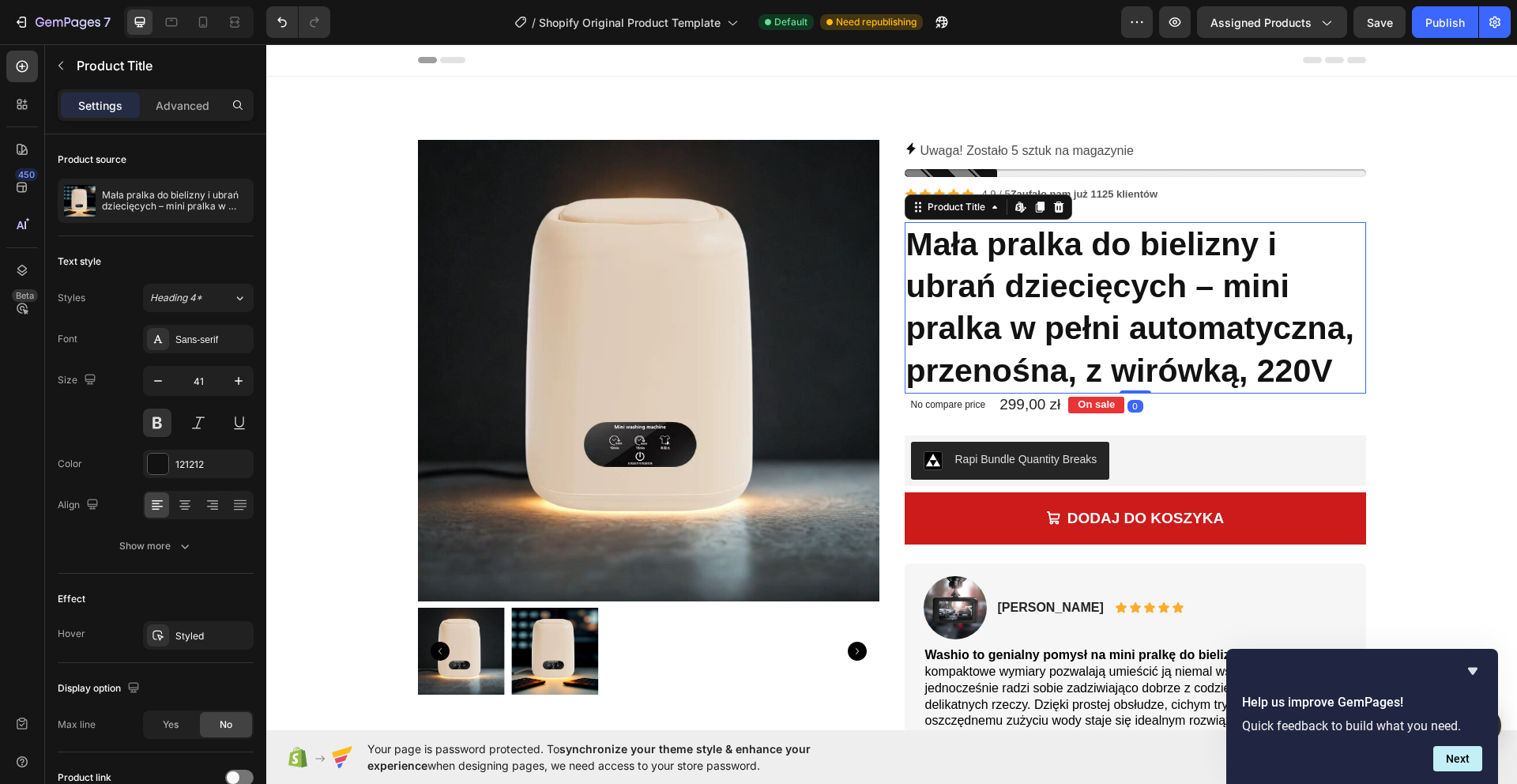
click at [180, 91] on div "Settings Advanced" at bounding box center [156, 105] width 196 height 32
click at [185, 104] on p "Advanced" at bounding box center [182, 105] width 54 height 17
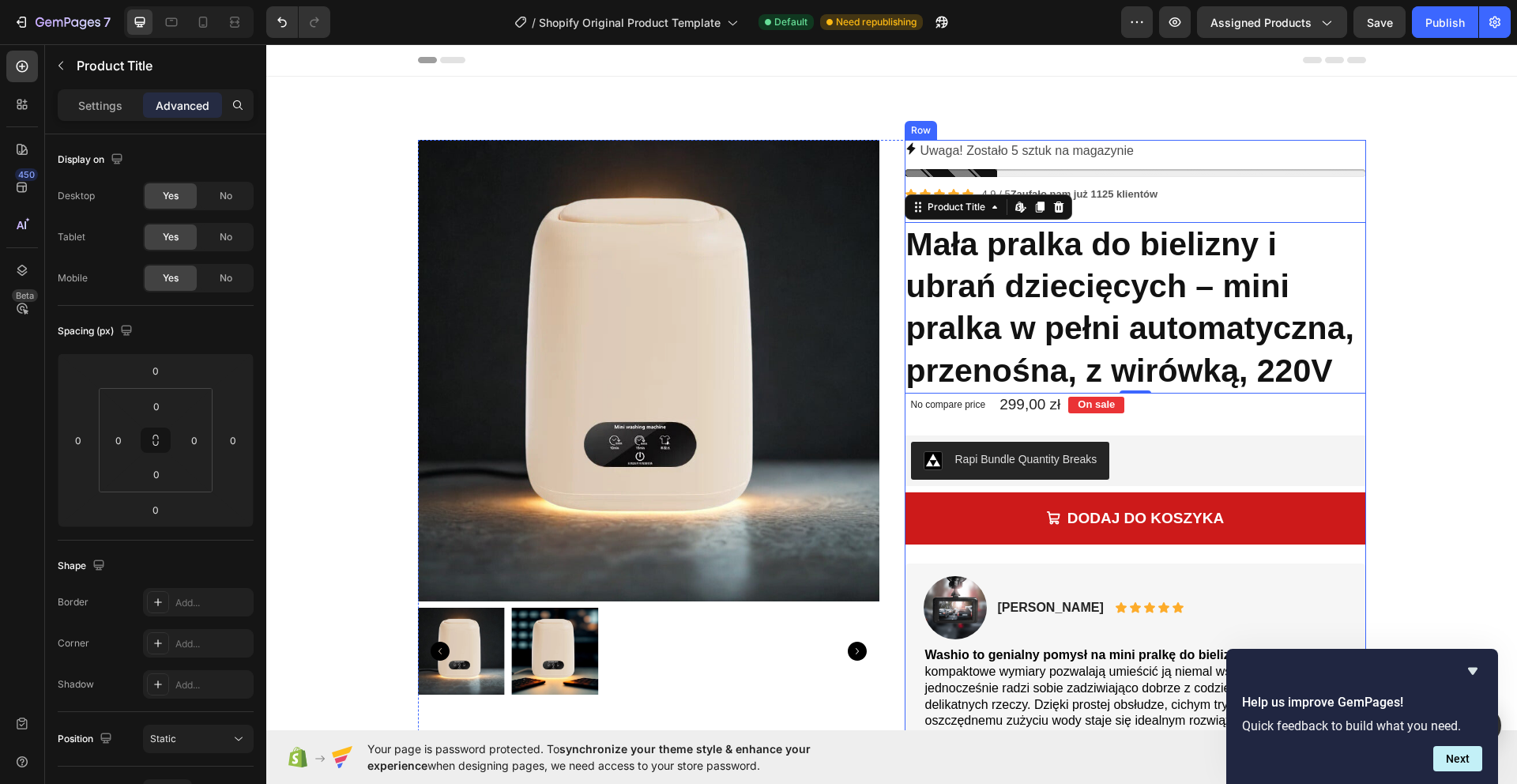
click at [1088, 208] on div "Uwaga! Zostało 5 sztuk na magazynie Stock Counter Icon Icon Icon Icon Icon Icon…" at bounding box center [1135, 674] width 461 height 1070
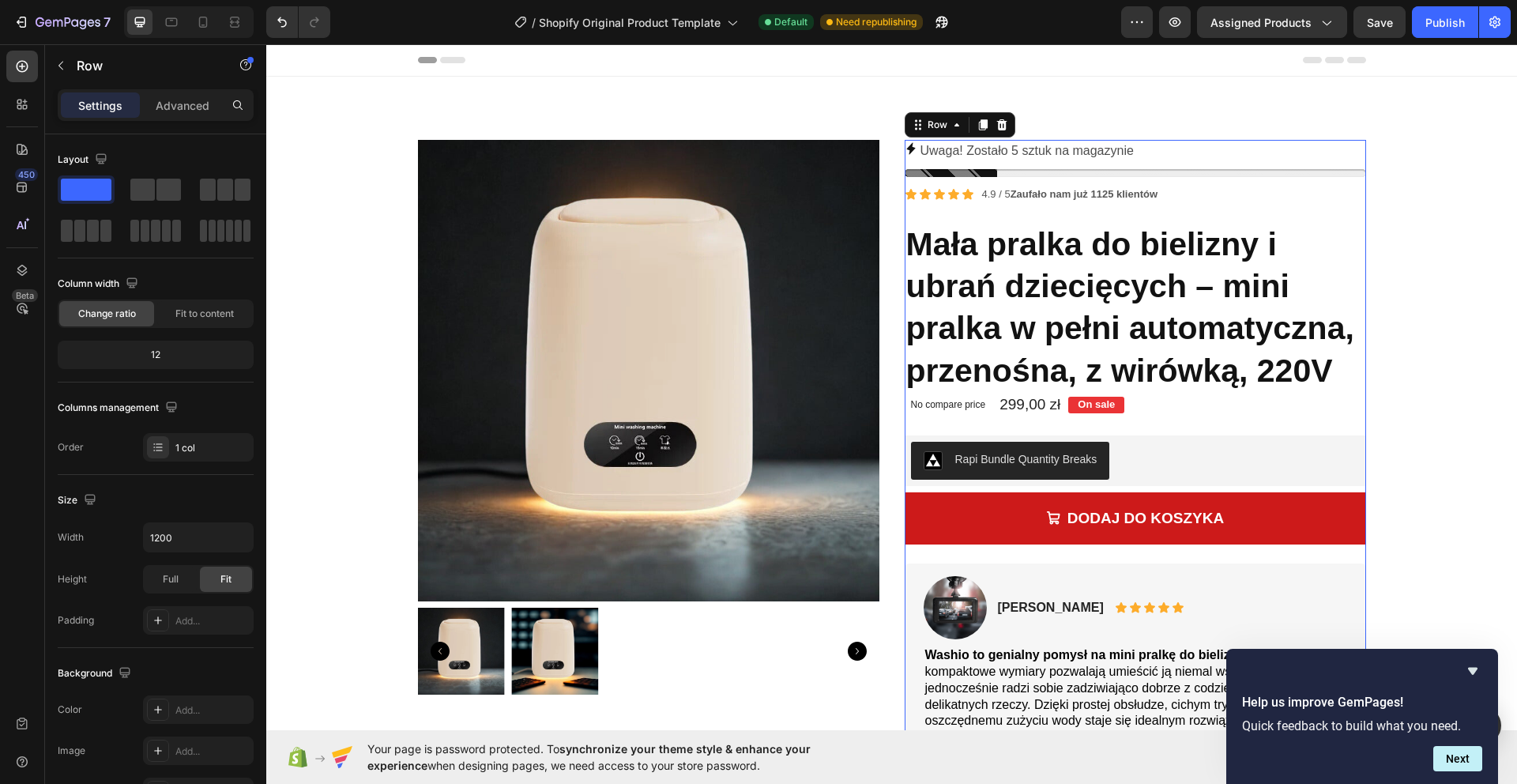
click at [995, 207] on div "Uwaga! Zostało 5 sztuk na magazynie Stock Counter Icon Icon Icon Icon Icon Icon…" at bounding box center [1135, 674] width 461 height 1070
click at [970, 404] on p "No compare price" at bounding box center [948, 404] width 75 height 10
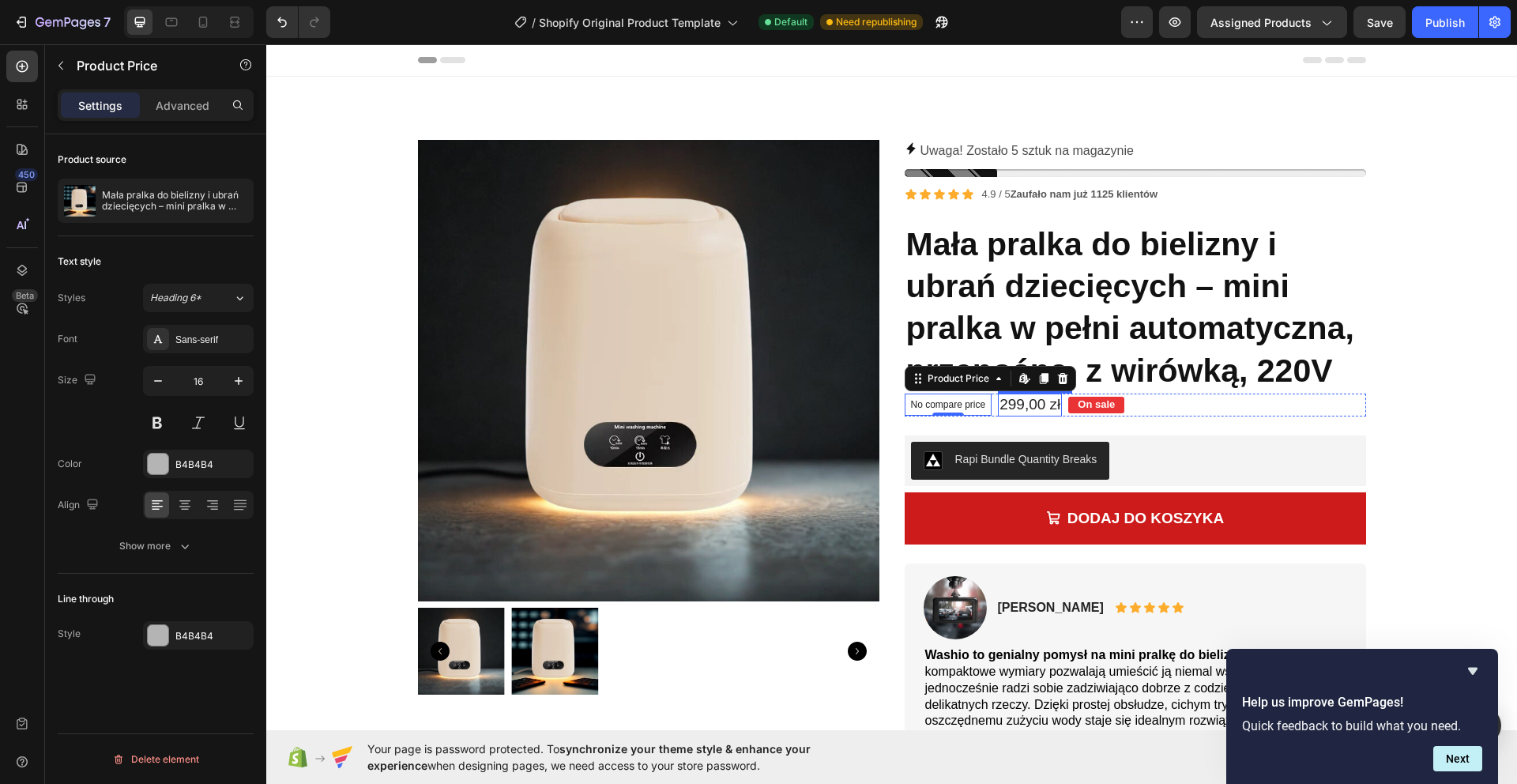
click at [1025, 407] on div "299,00 zł" at bounding box center [1030, 405] width 64 height 23
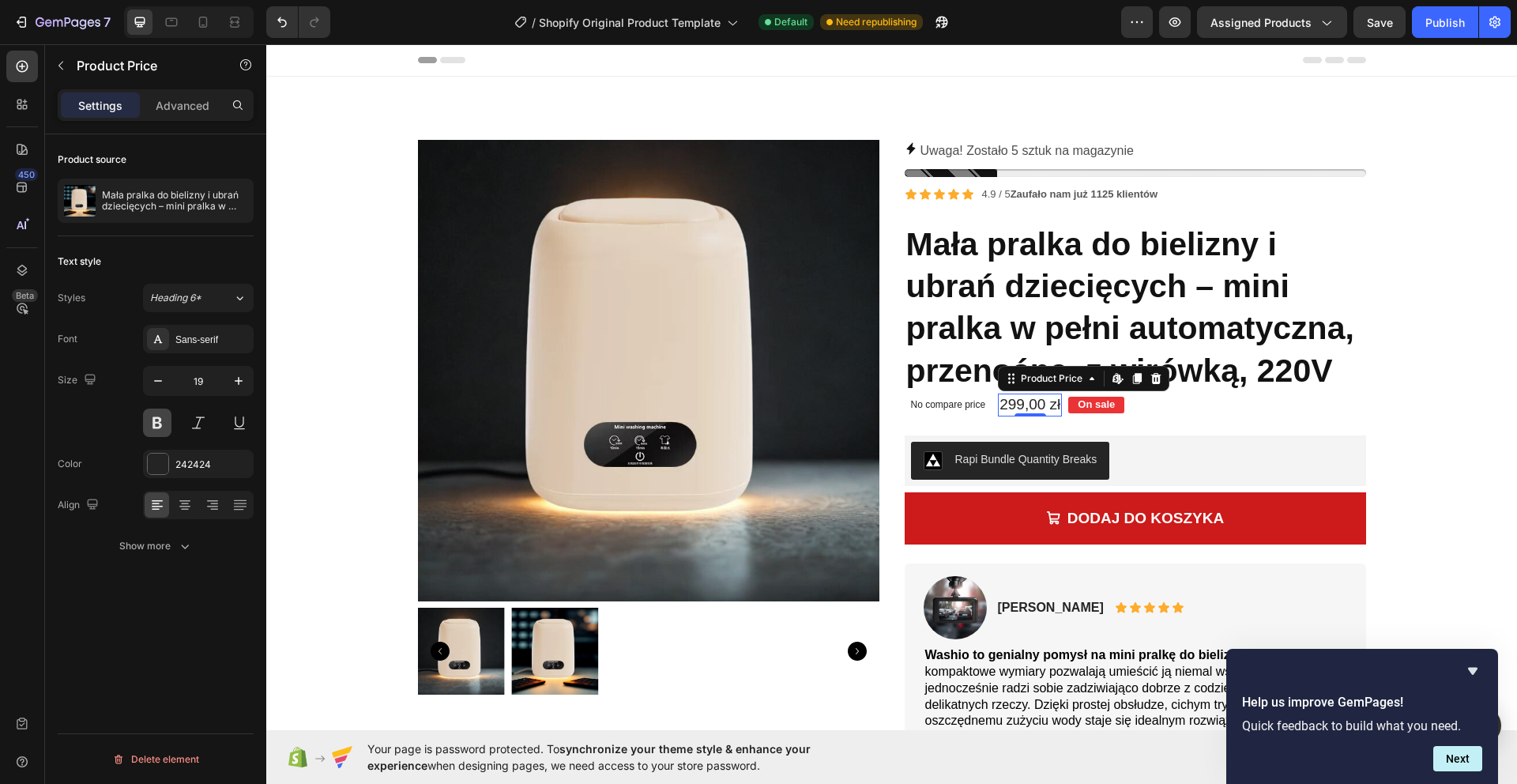
click at [163, 424] on button at bounding box center [157, 422] width 28 height 28
click at [1109, 404] on p "On sale" at bounding box center [1097, 404] width 37 height 13
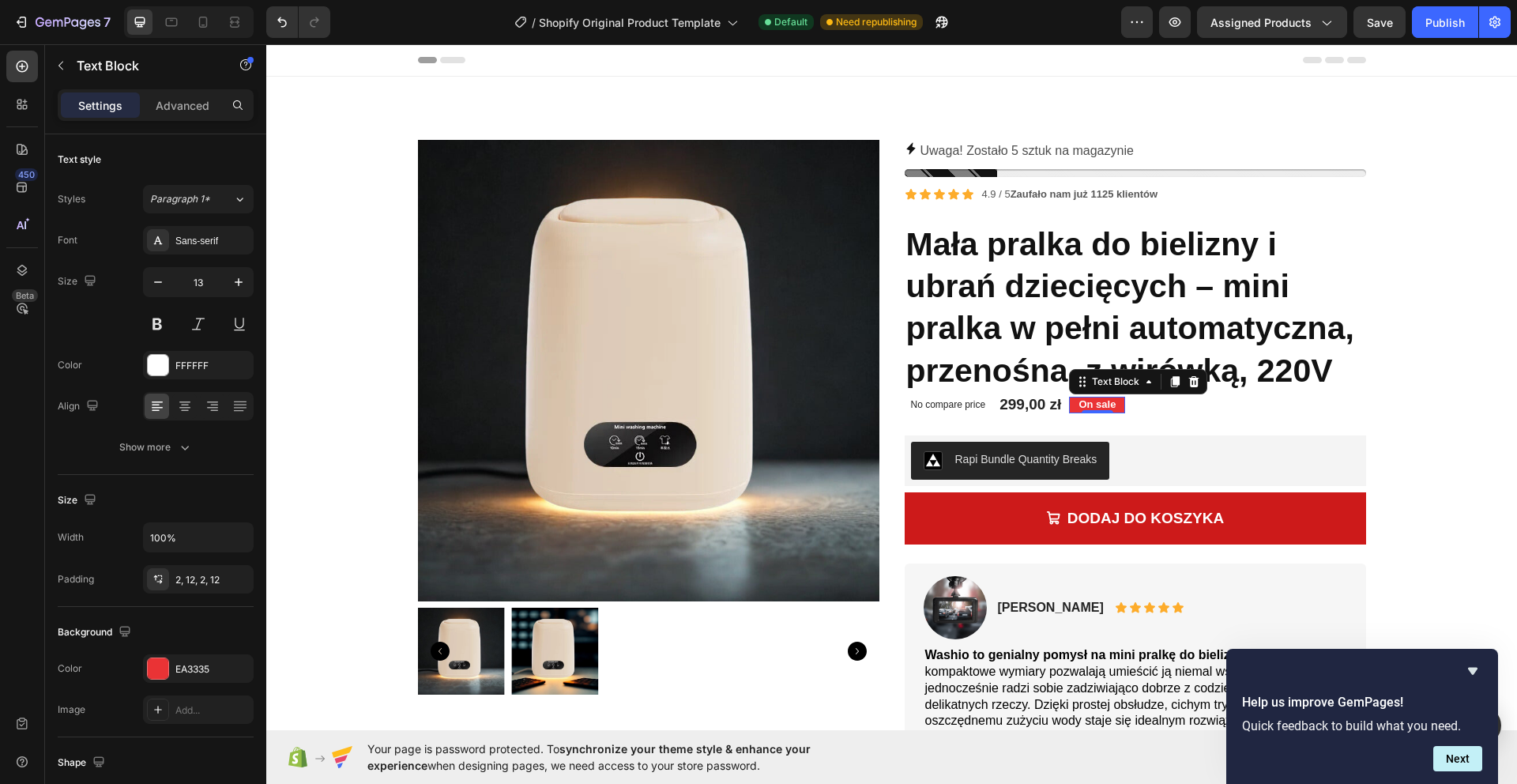
click at [1101, 403] on p "On sale" at bounding box center [1097, 404] width 37 height 13
click at [1427, 27] on div "Publish" at bounding box center [1445, 22] width 40 height 17
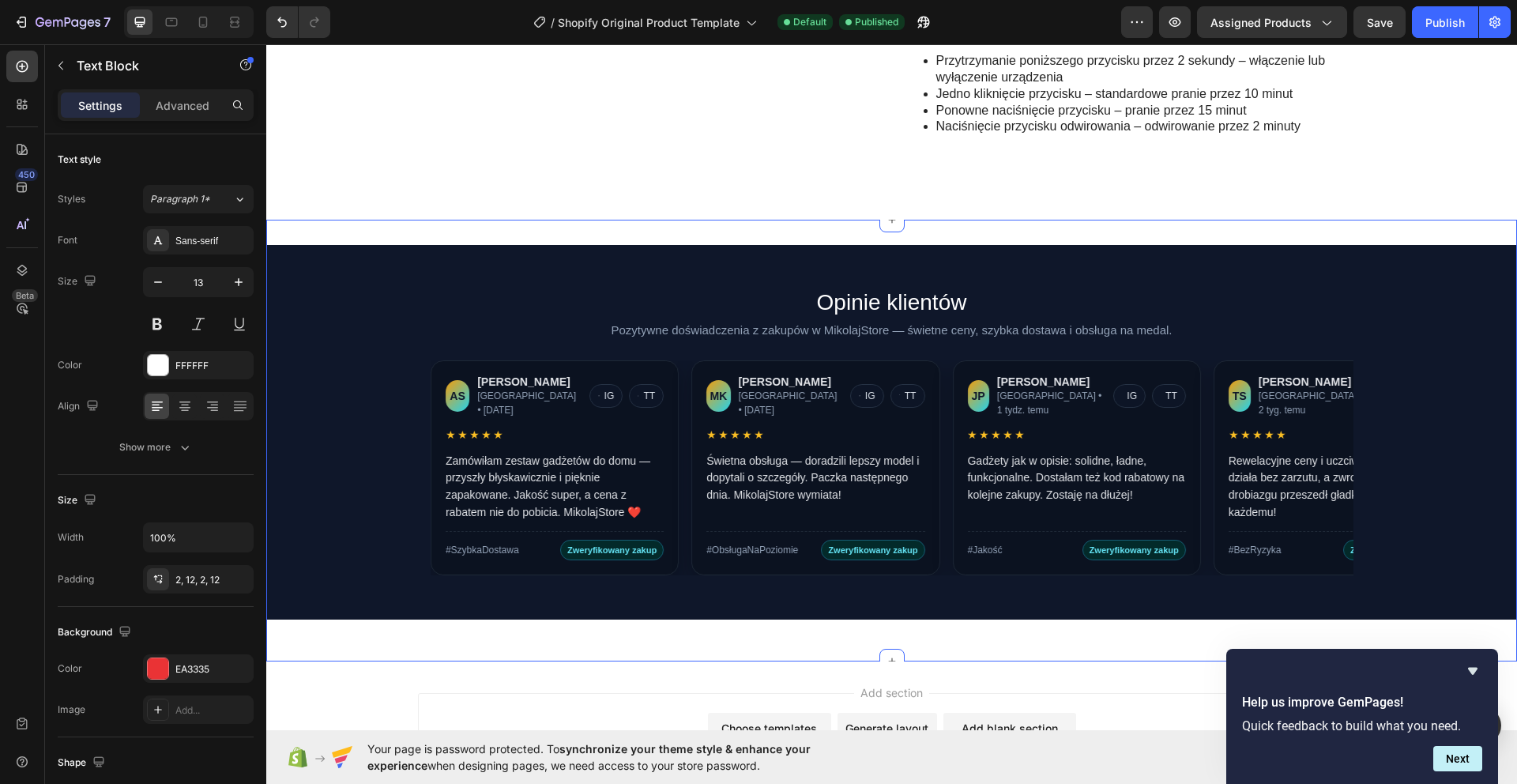
scroll to position [914, 0]
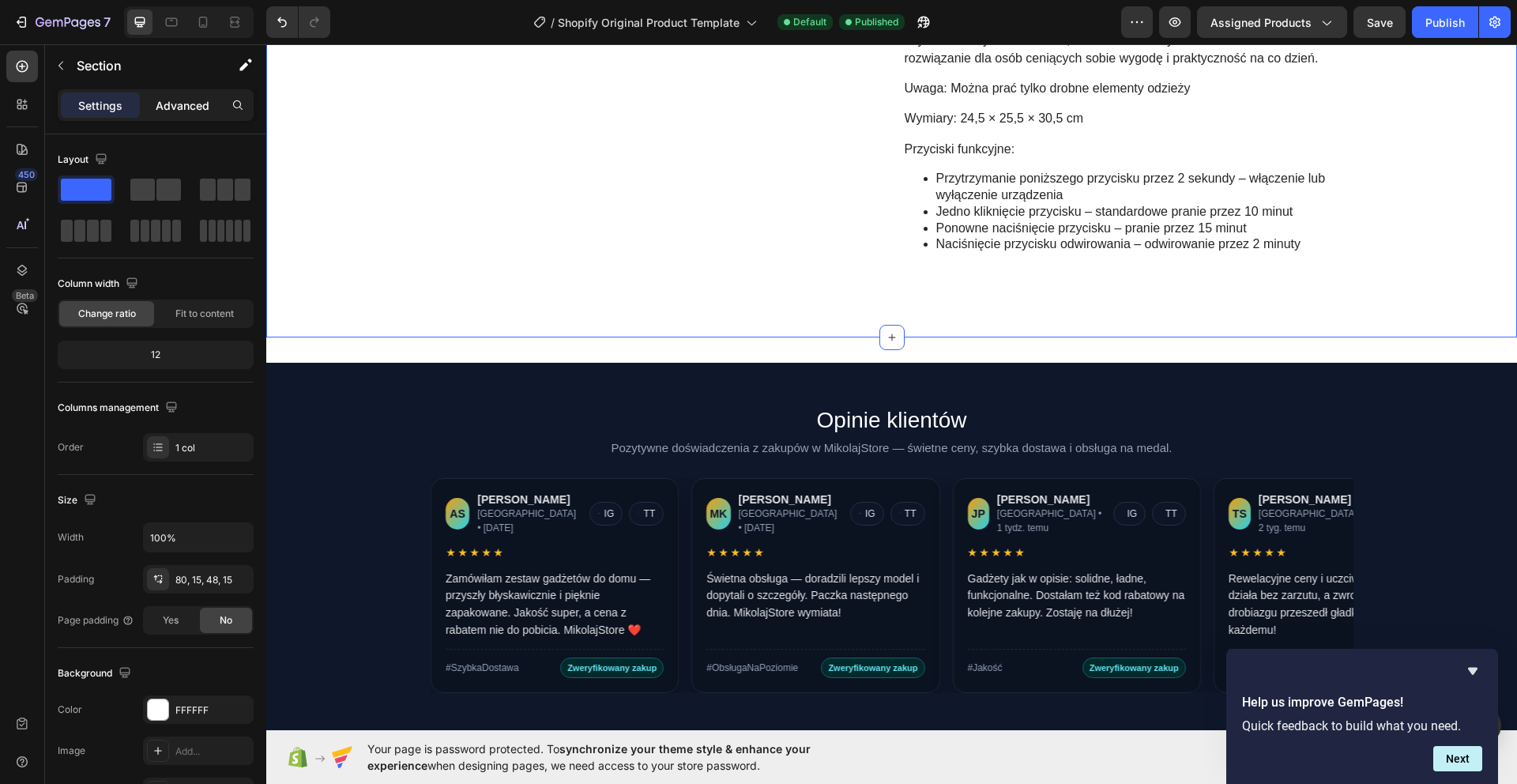
click at [198, 108] on p "Advanced" at bounding box center [182, 105] width 54 height 17
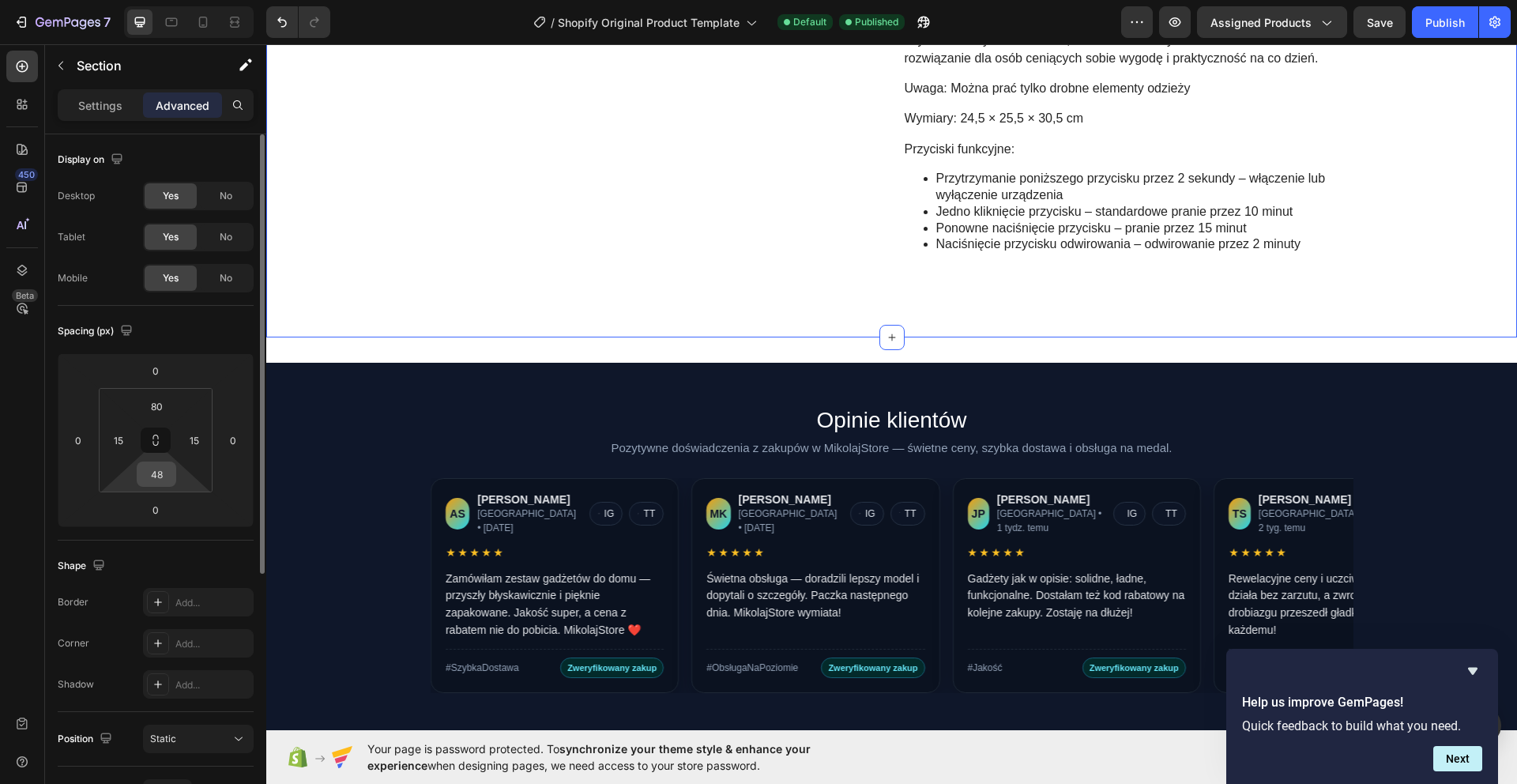
click at [150, 476] on input "48" at bounding box center [156, 474] width 32 height 24
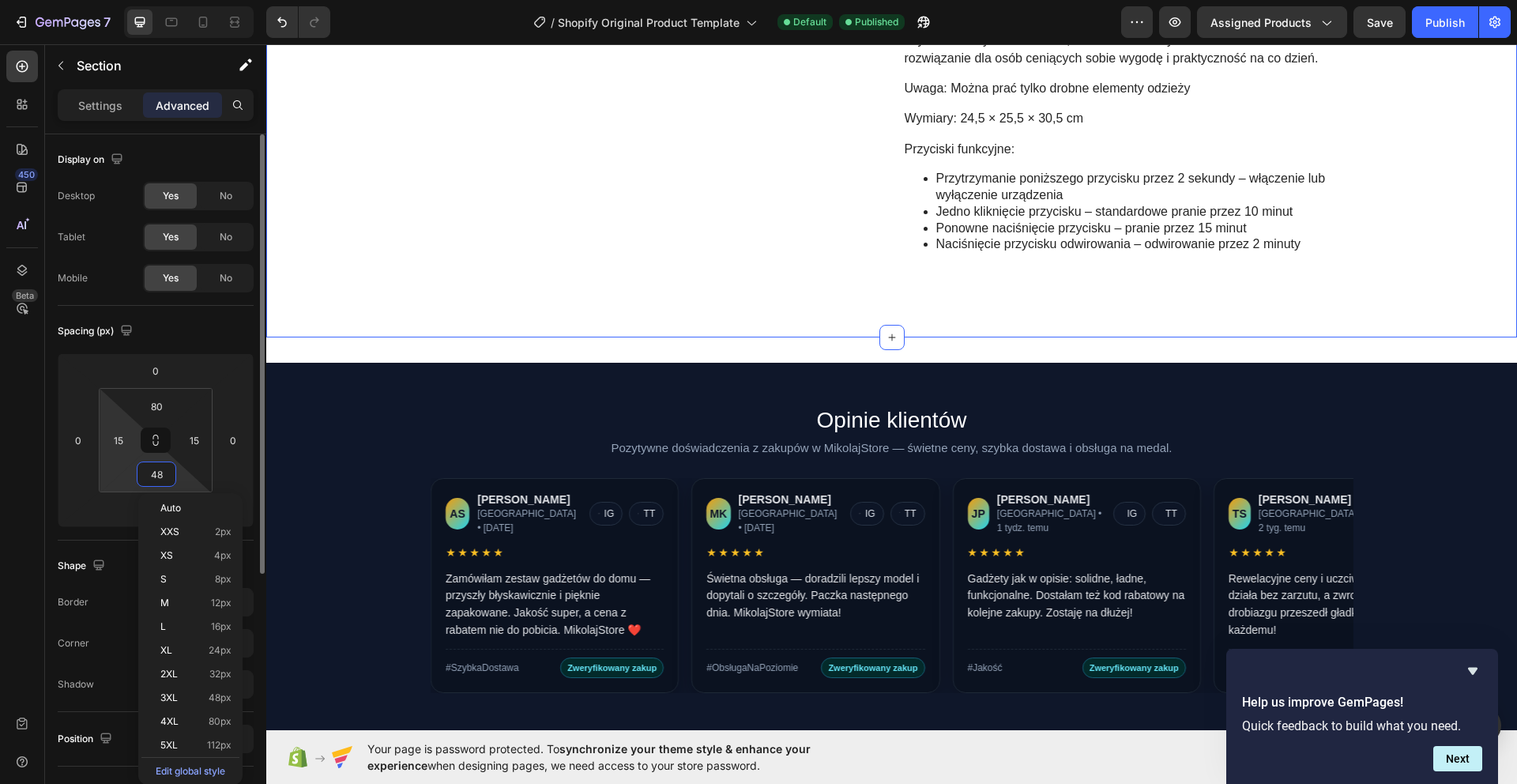
click at [108, 0] on html "7 / Shopify Original Product Template Default Published Preview Assigned Produc…" at bounding box center [758, 0] width 1517 height 0
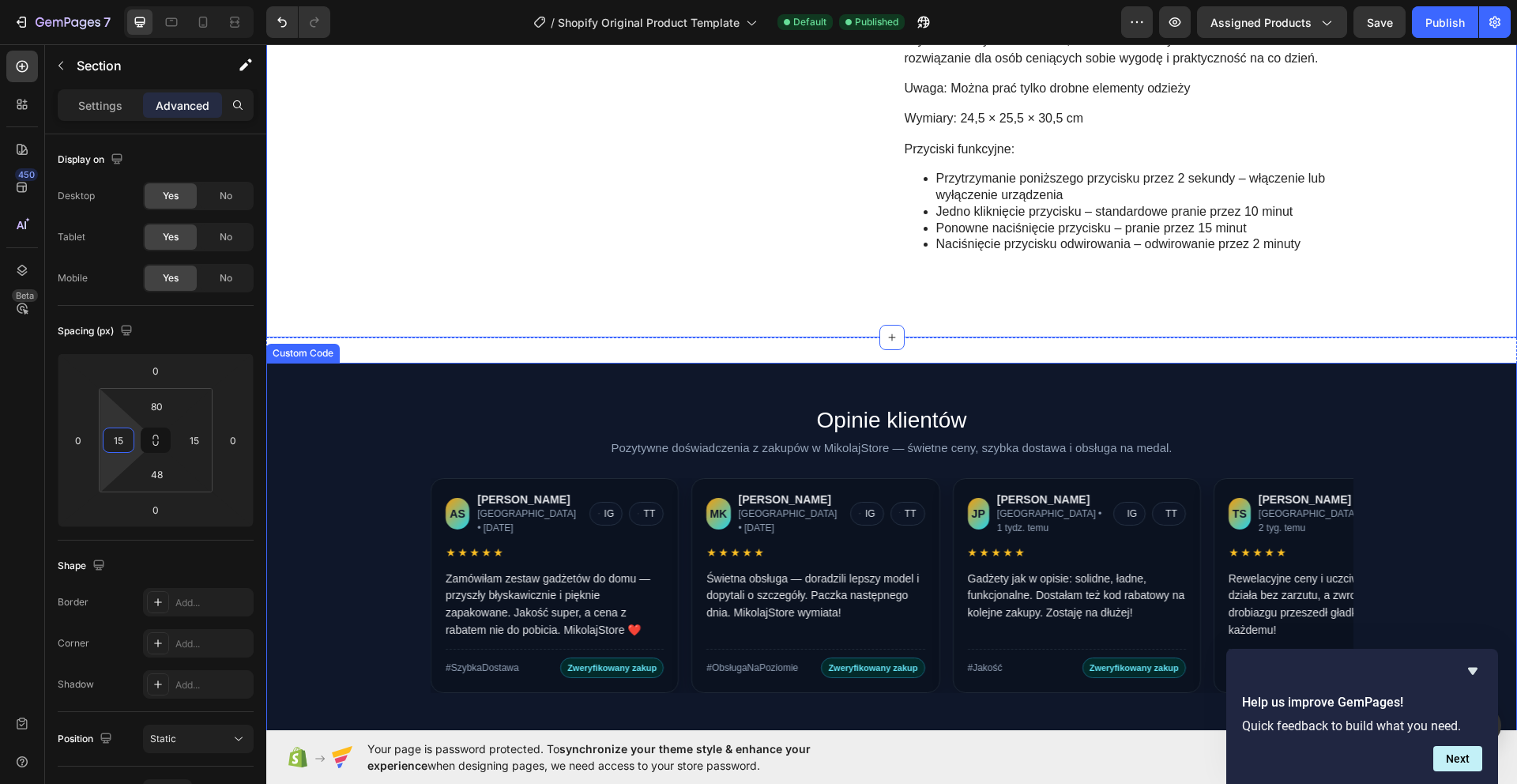
click at [590, 382] on section "Opinie klientów Pozytywne doświadczenia z zakupów w MikolajStore — świetne ceny…" at bounding box center [891, 550] width 1251 height 375
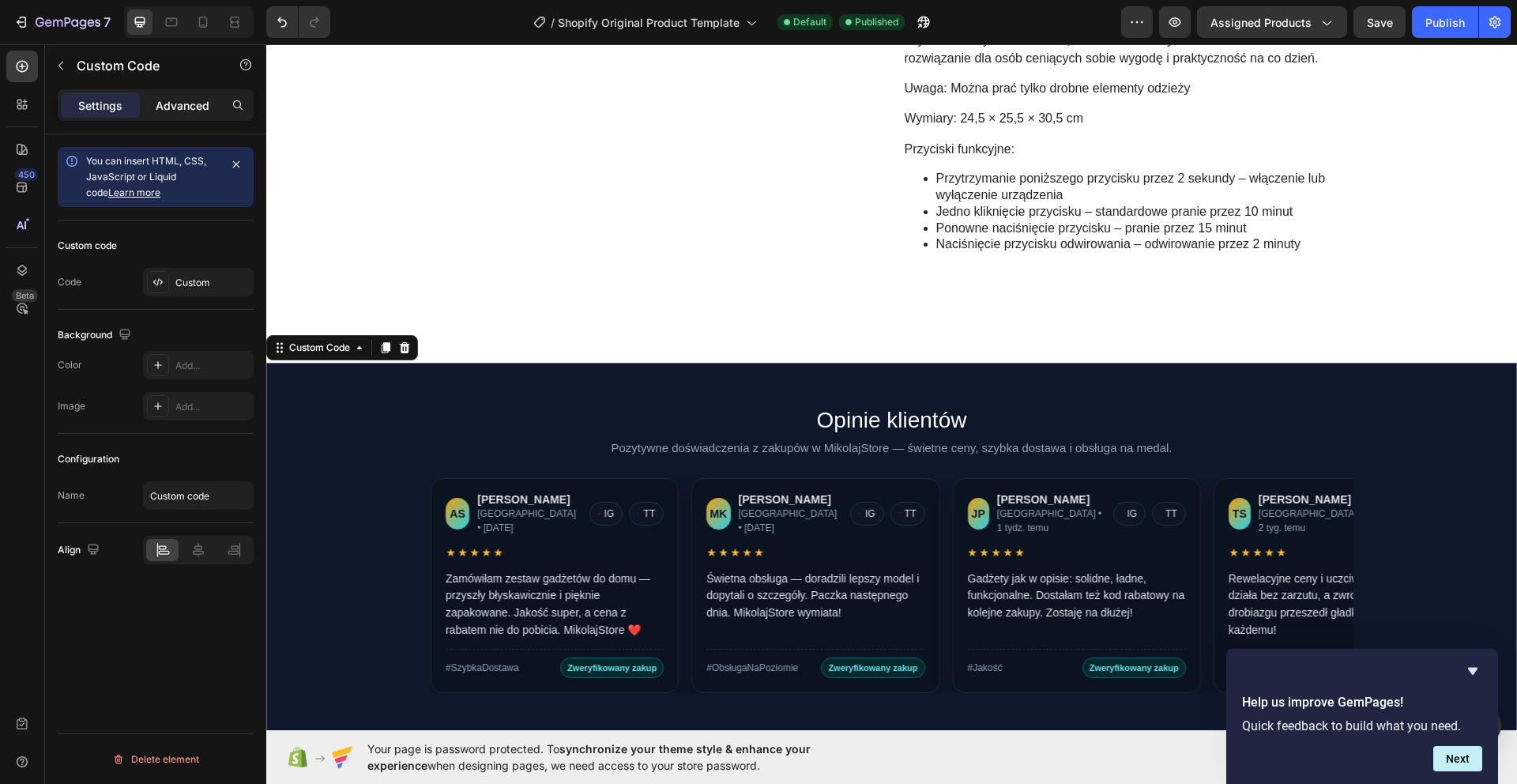
click at [179, 105] on p "Advanced" at bounding box center [182, 105] width 54 height 17
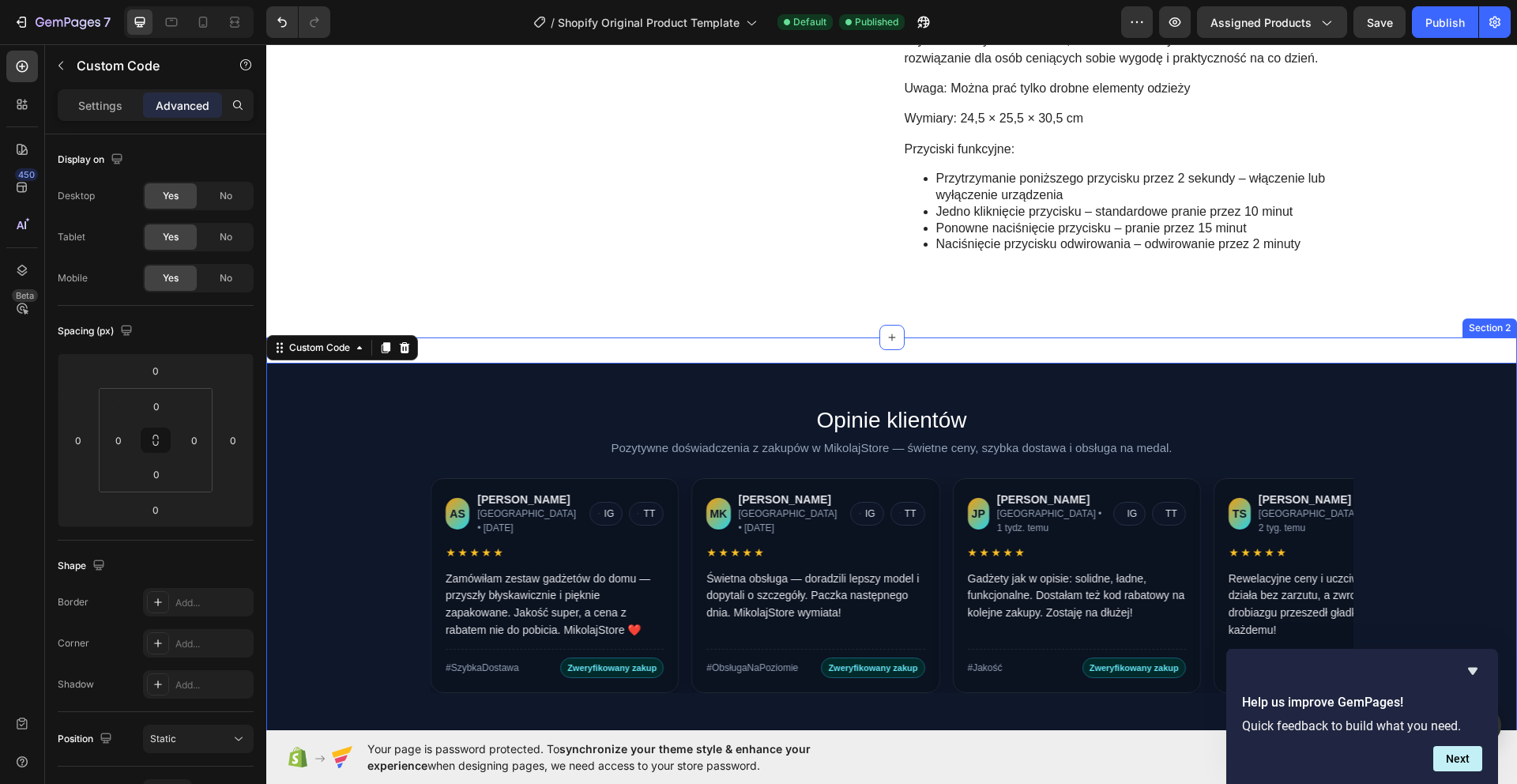
click at [618, 343] on div "Opinie klientów Pozytywne doświadczenia z zakupów w MikolajStore — świetne ceny…" at bounding box center [891, 550] width 1251 height 425
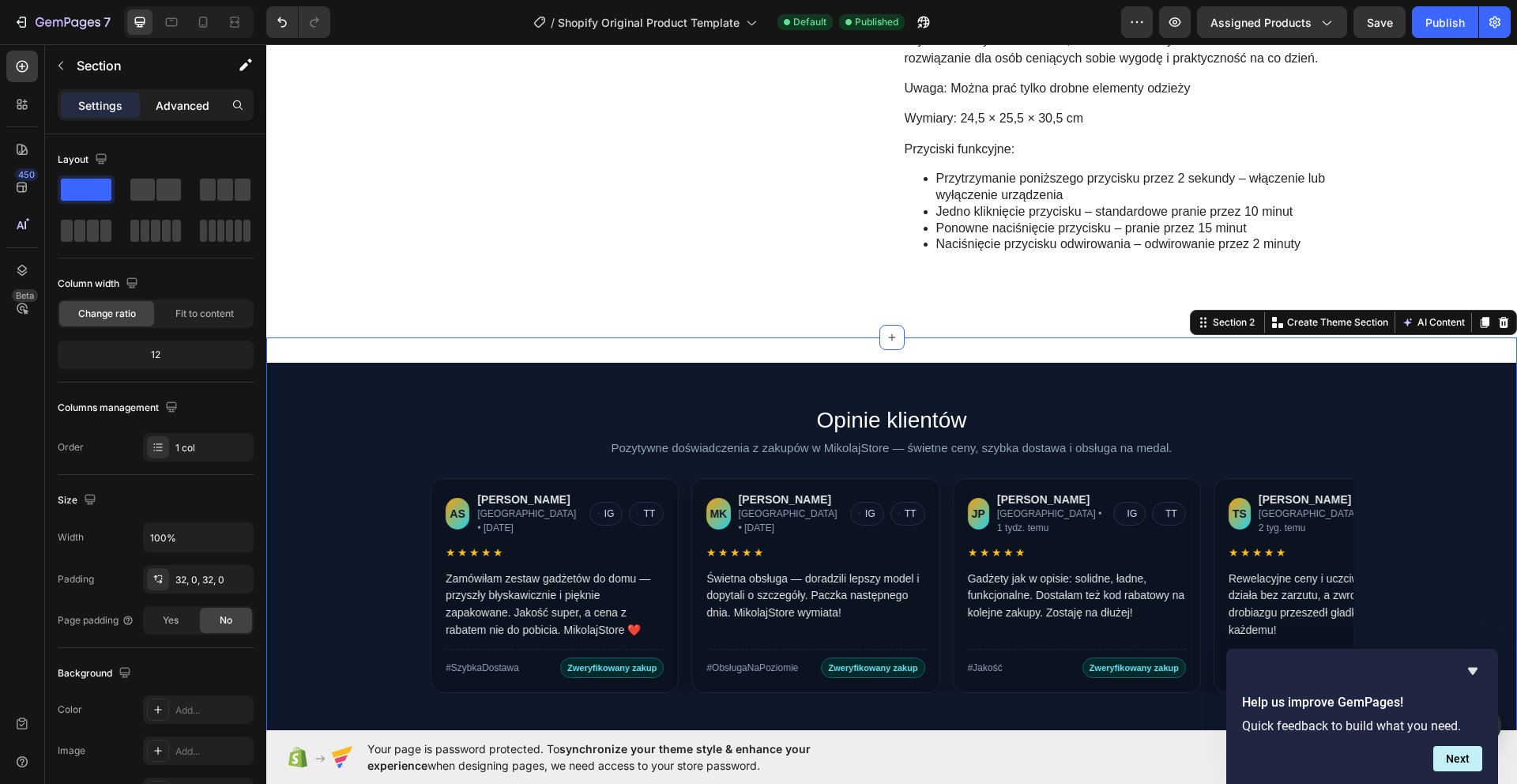
click at [201, 105] on p "Advanced" at bounding box center [182, 105] width 54 height 17
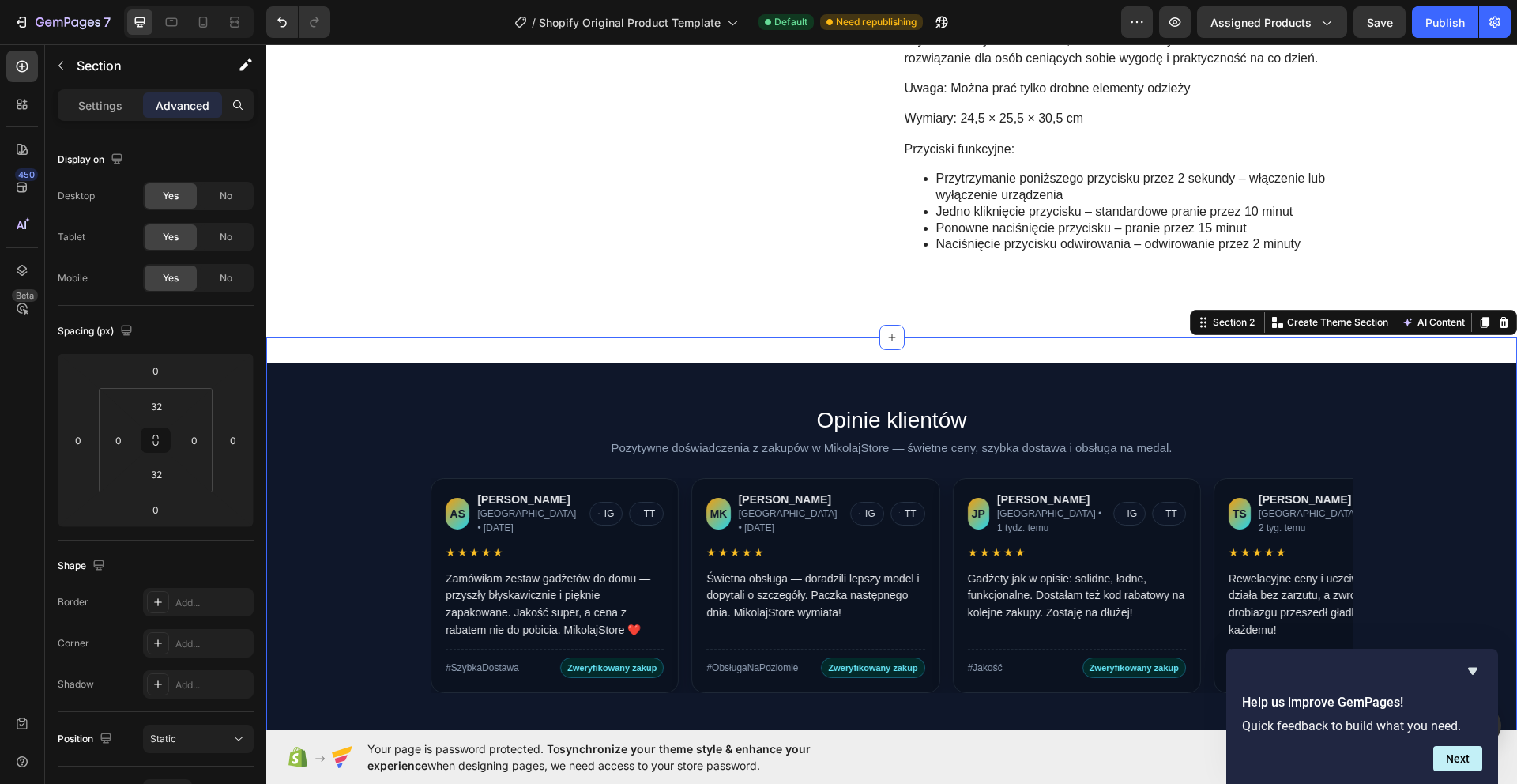
click at [922, 347] on div "Opinie klientów Pozytywne doświadczenia z zakupów w MikolajStore — świetne ceny…" at bounding box center [891, 550] width 1251 height 425
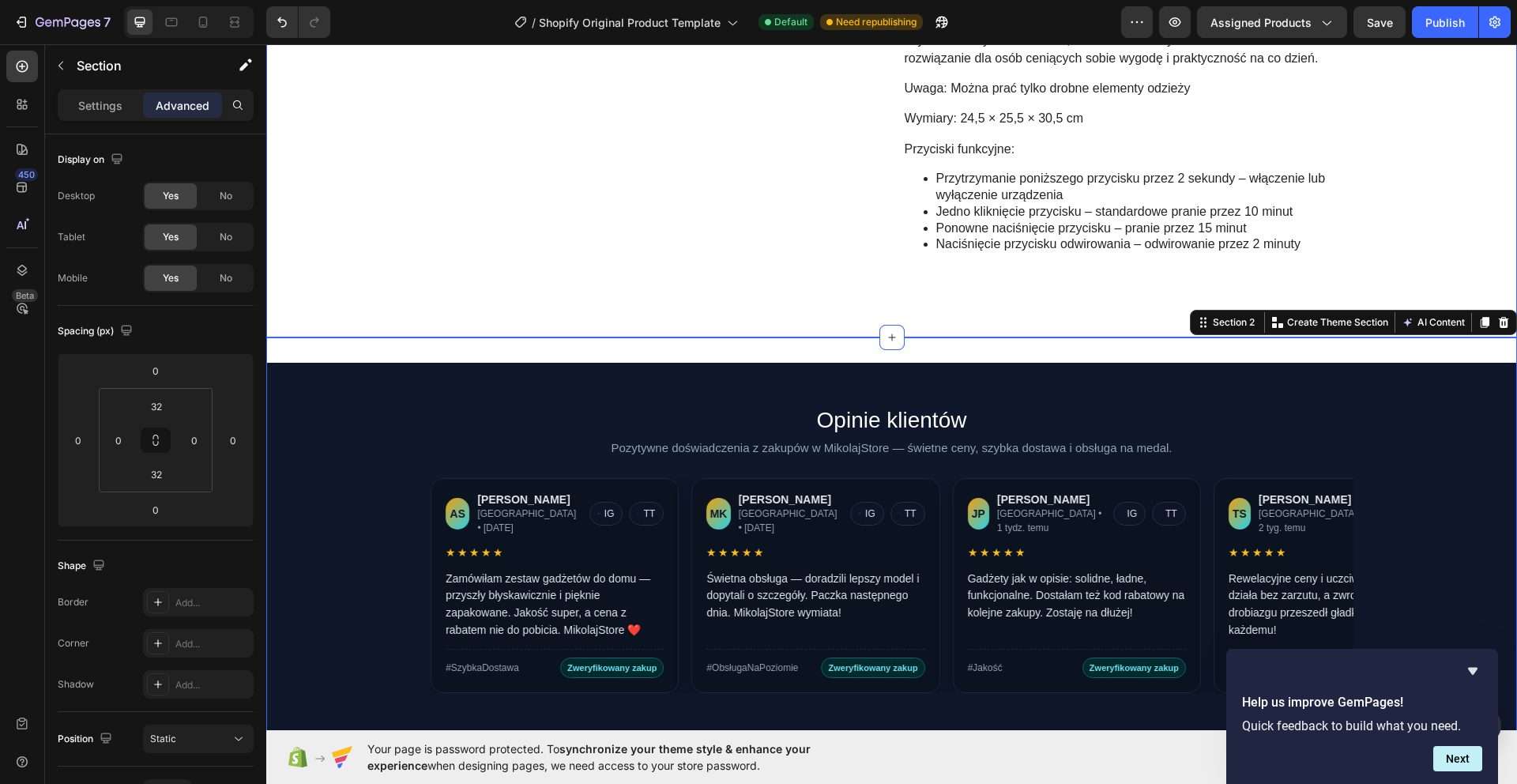
click at [870, 347] on div "Opinie klientów Pozytywne doświadczenia z zakupów w MikolajStore — świetne ceny…" at bounding box center [891, 550] width 1251 height 425
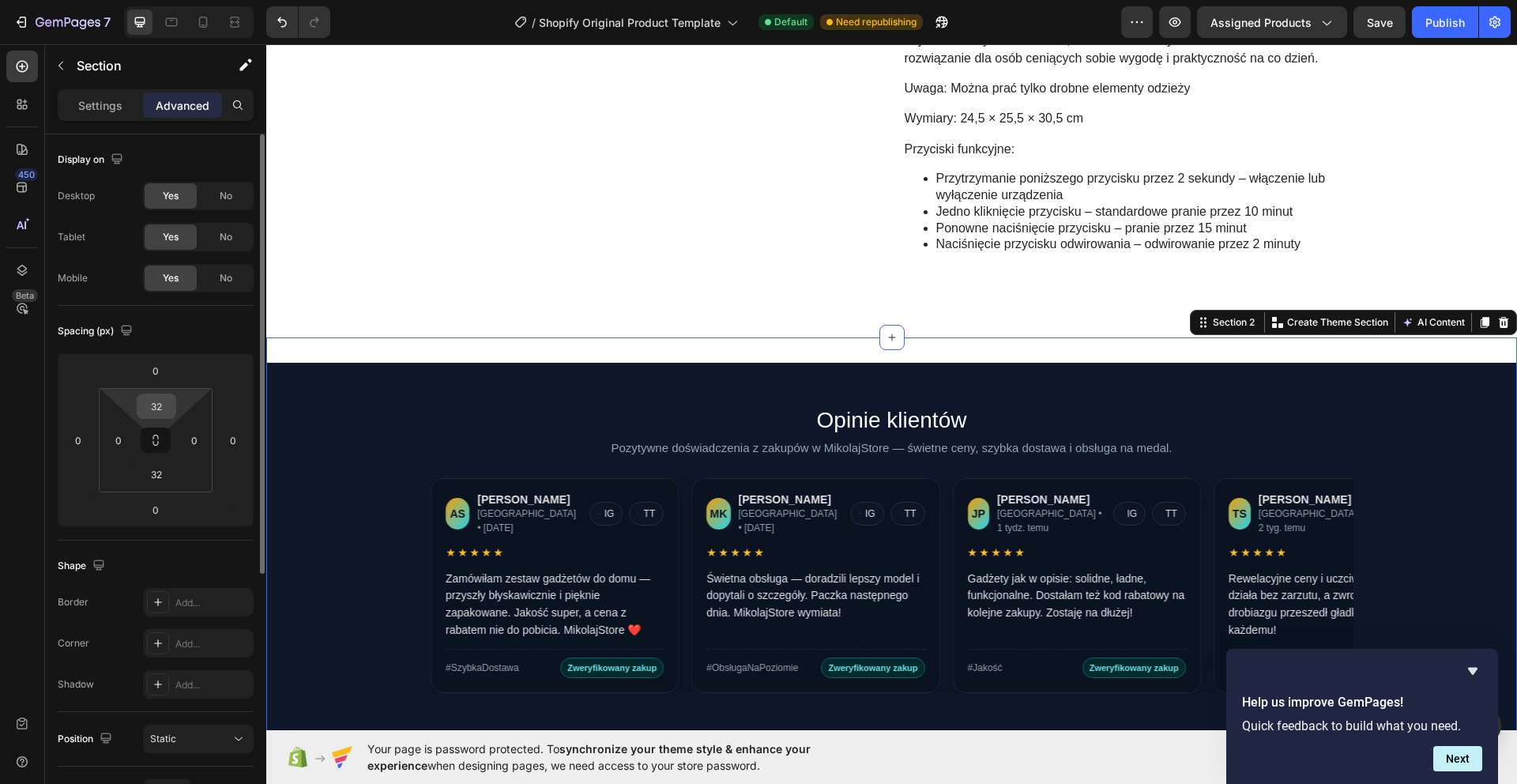
click at [168, 413] on input "32" at bounding box center [156, 406] width 32 height 24
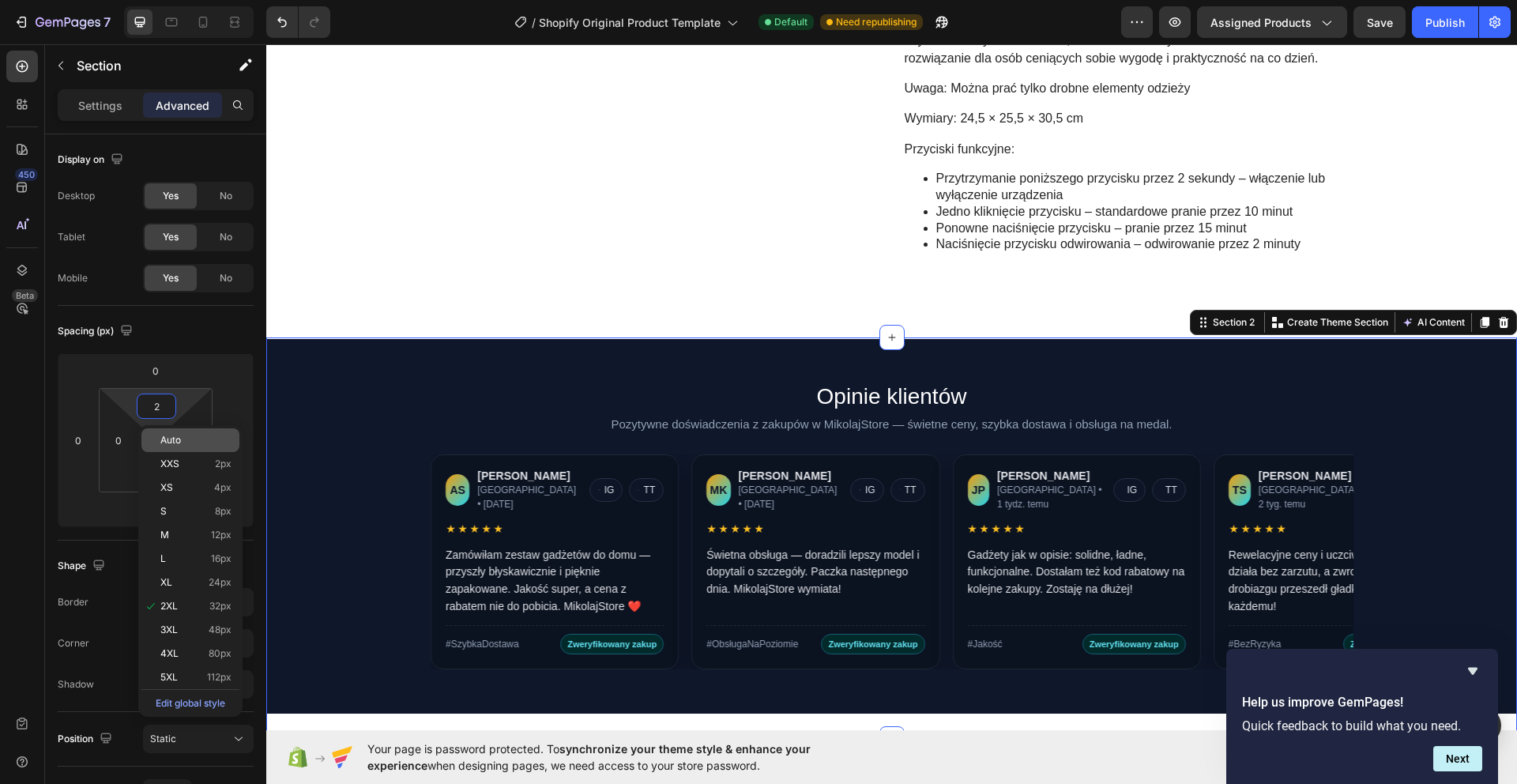
click at [185, 442] on p "Auto" at bounding box center [195, 440] width 71 height 11
type input "Auto"
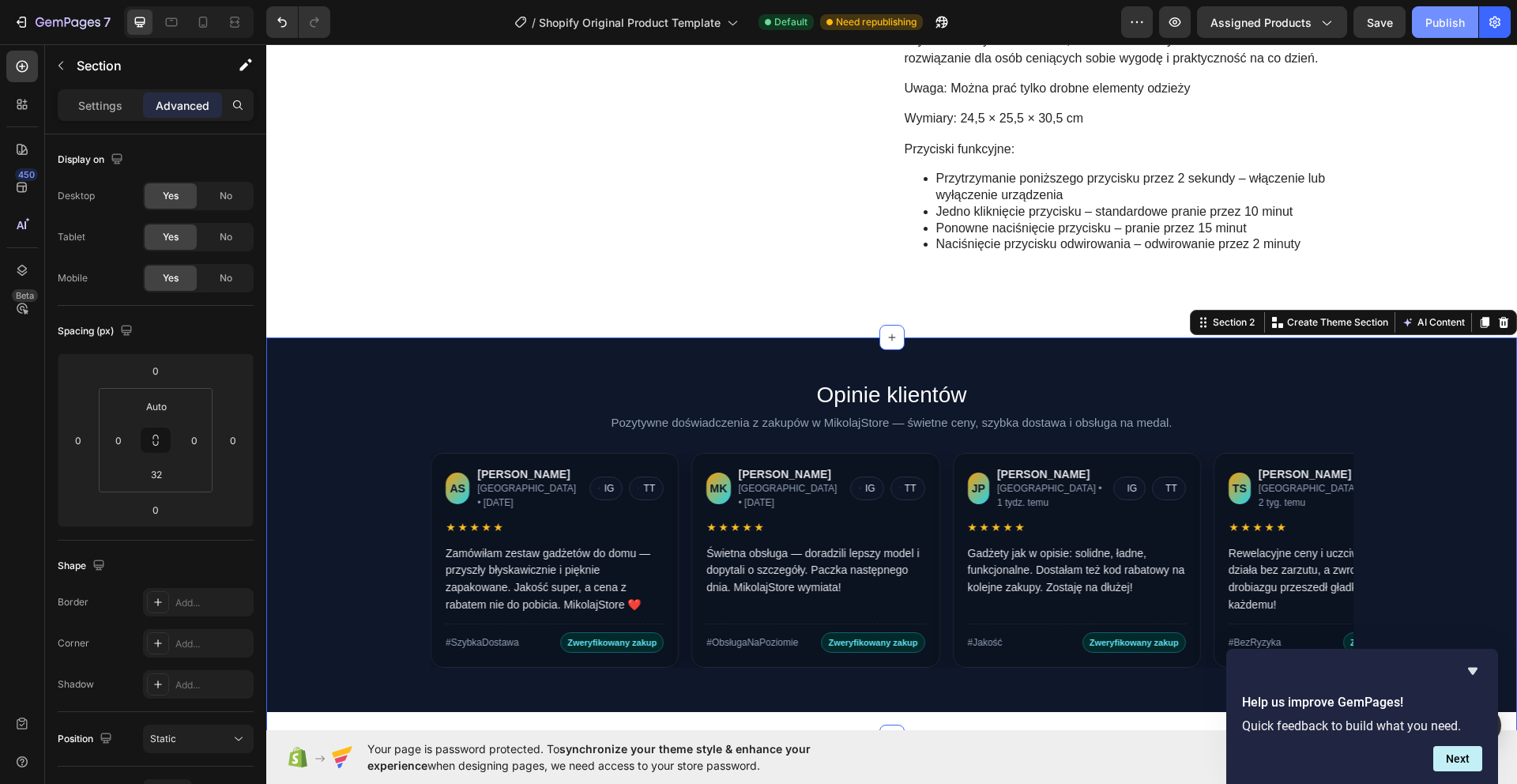
click at [1436, 27] on div "Publish" at bounding box center [1445, 22] width 40 height 17
click at [1071, 204] on li "Jedno kliknięcie przycisku – standardowe pranie przez 10 minut" at bounding box center [1151, 212] width 430 height 17
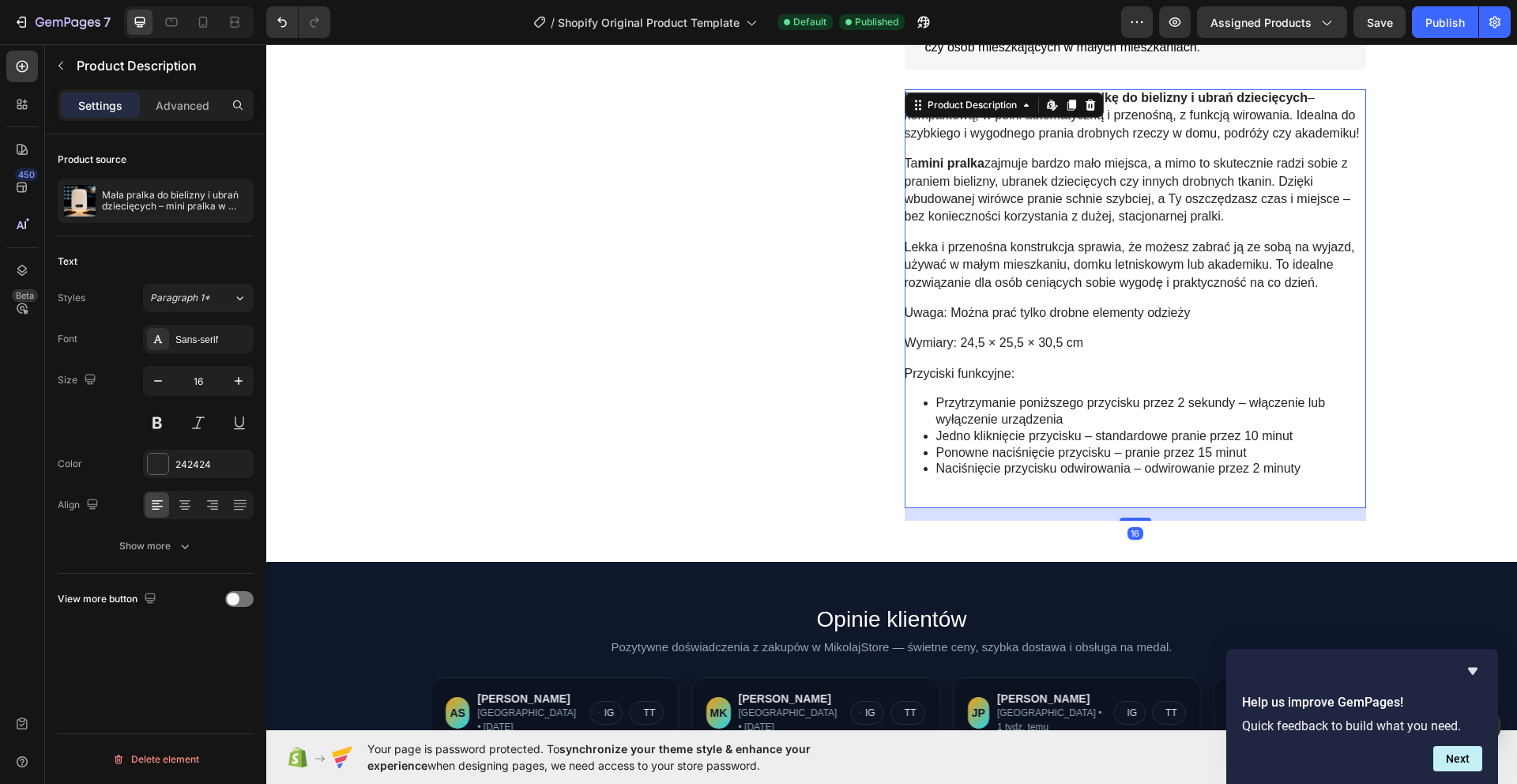
scroll to position [578, 0]
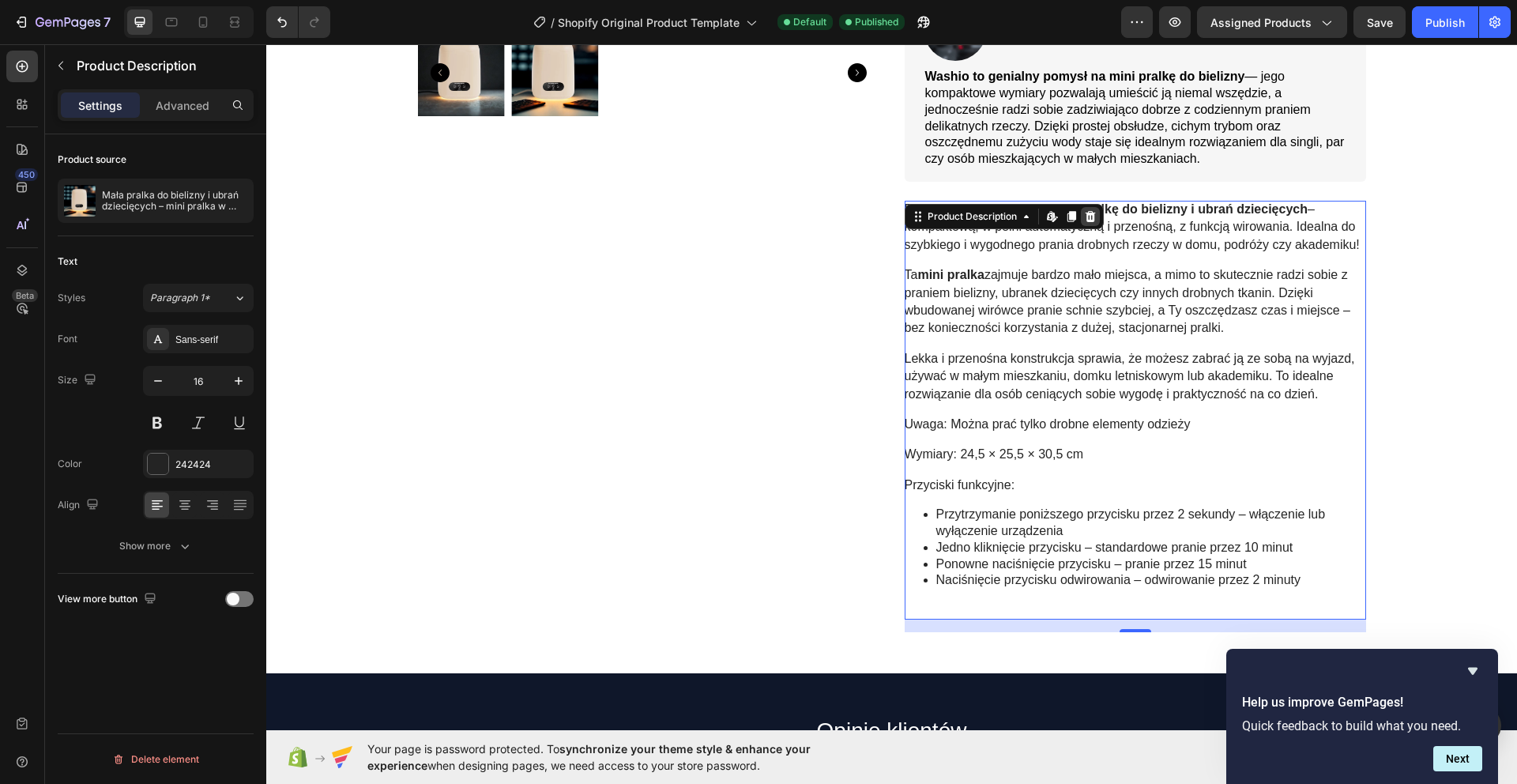
click at [1091, 216] on icon at bounding box center [1090, 217] width 12 height 12
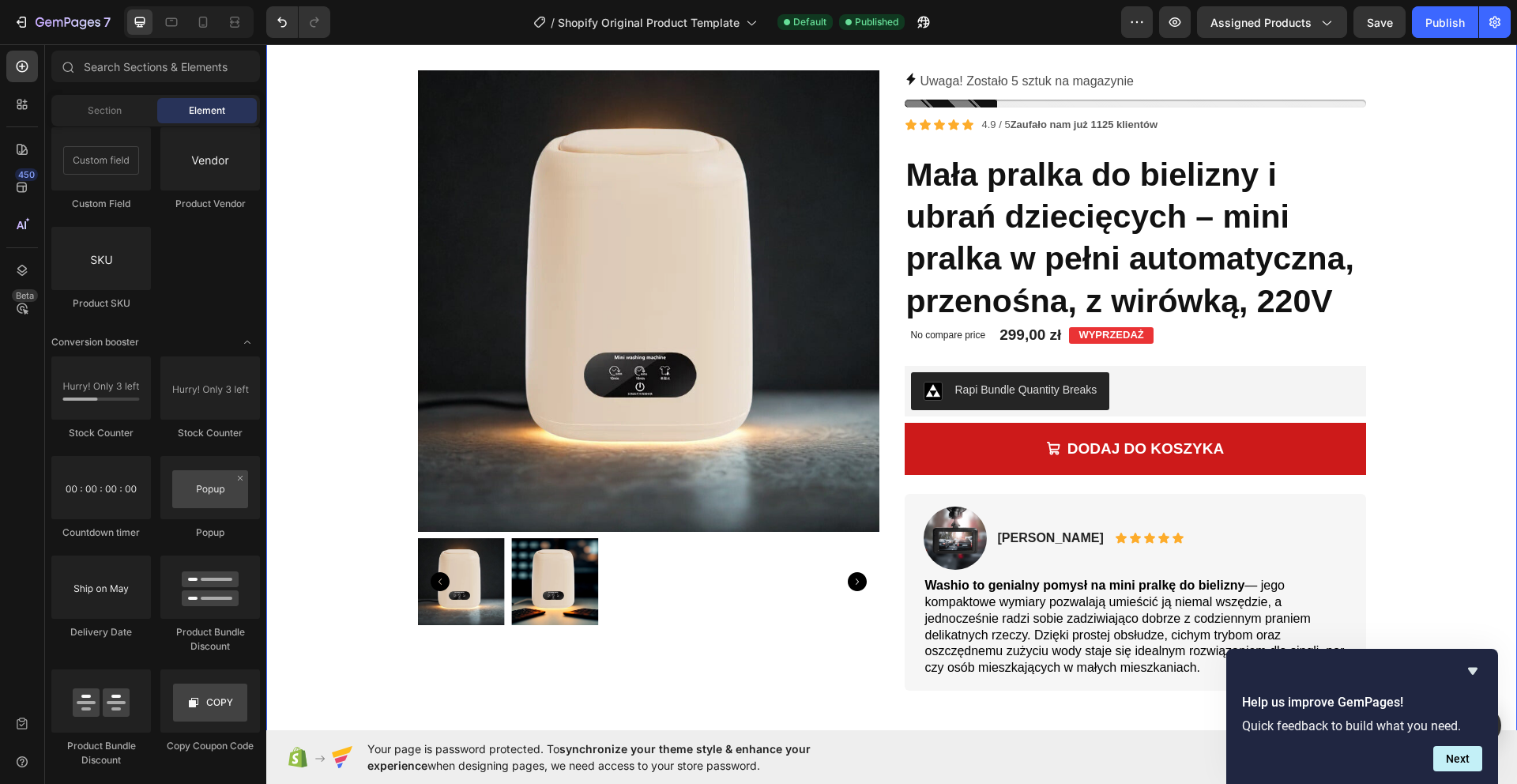
scroll to position [154, 0]
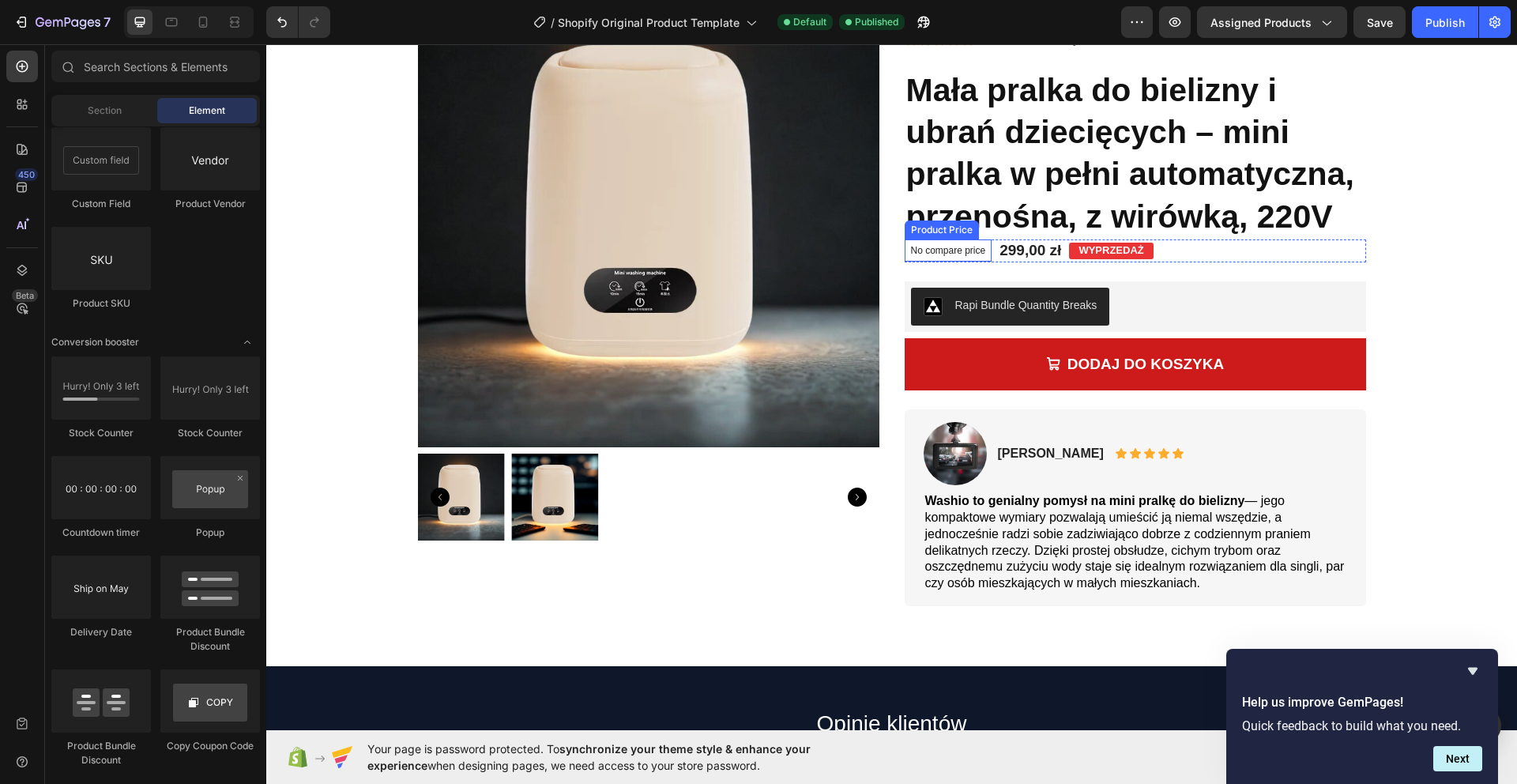
click at [984, 254] on p "No compare price" at bounding box center [948, 250] width 75 height 10
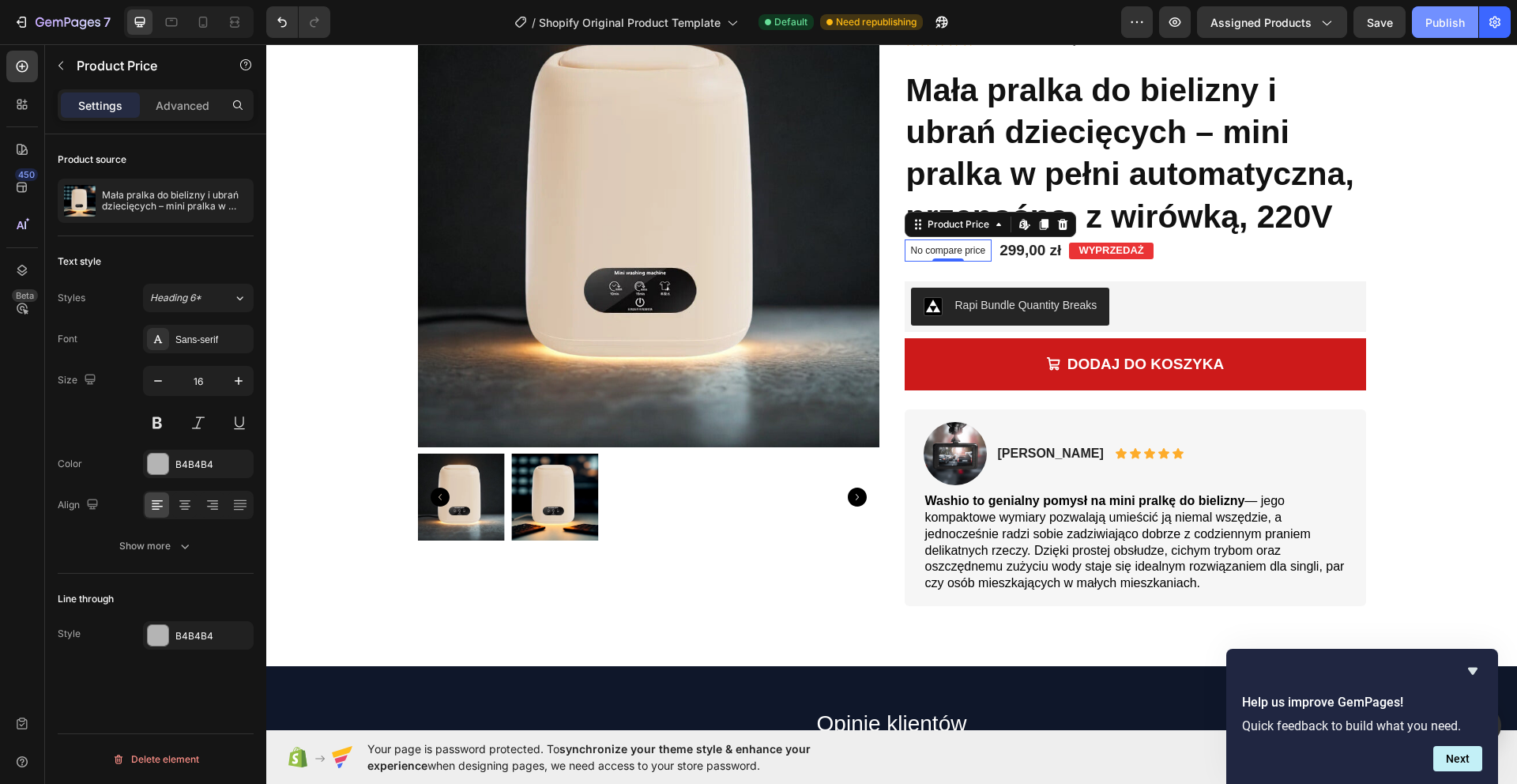
click at [1427, 30] on button "Publish" at bounding box center [1445, 22] width 66 height 32
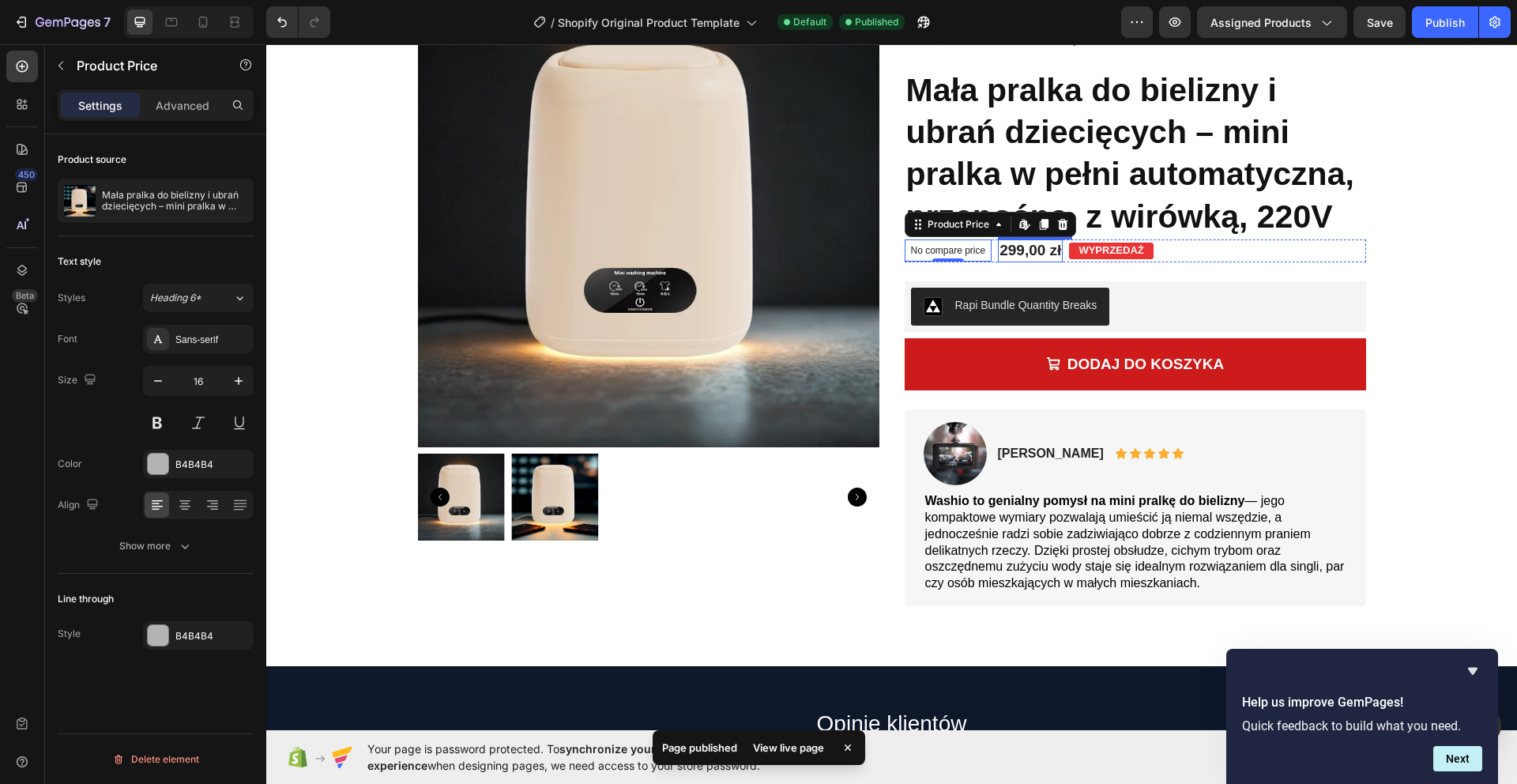
click at [1033, 257] on div "299,00 zł" at bounding box center [1030, 251] width 65 height 23
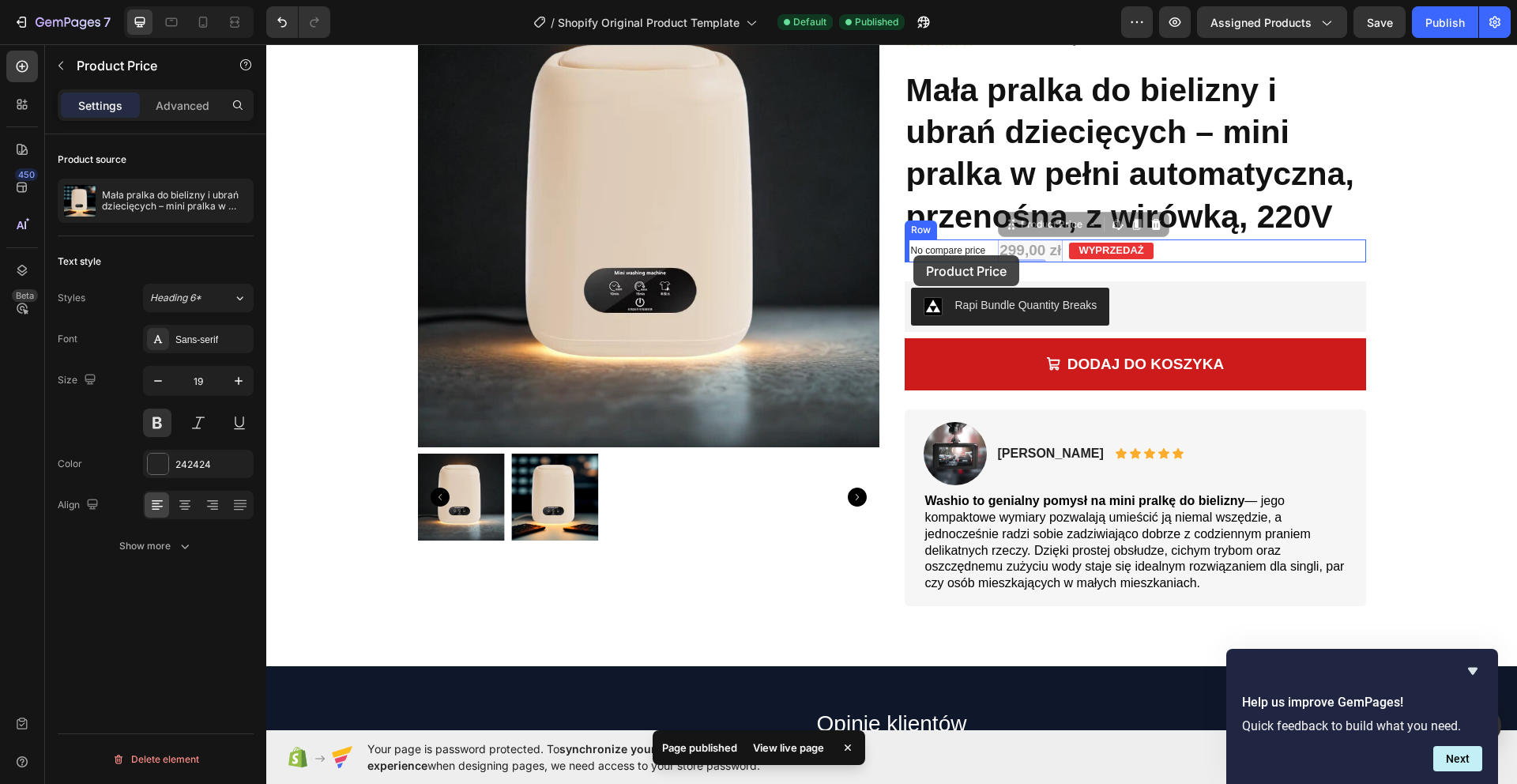
drag, startPoint x: 1046, startPoint y: 256, endPoint x: 913, endPoint y: 255, distance: 133.0
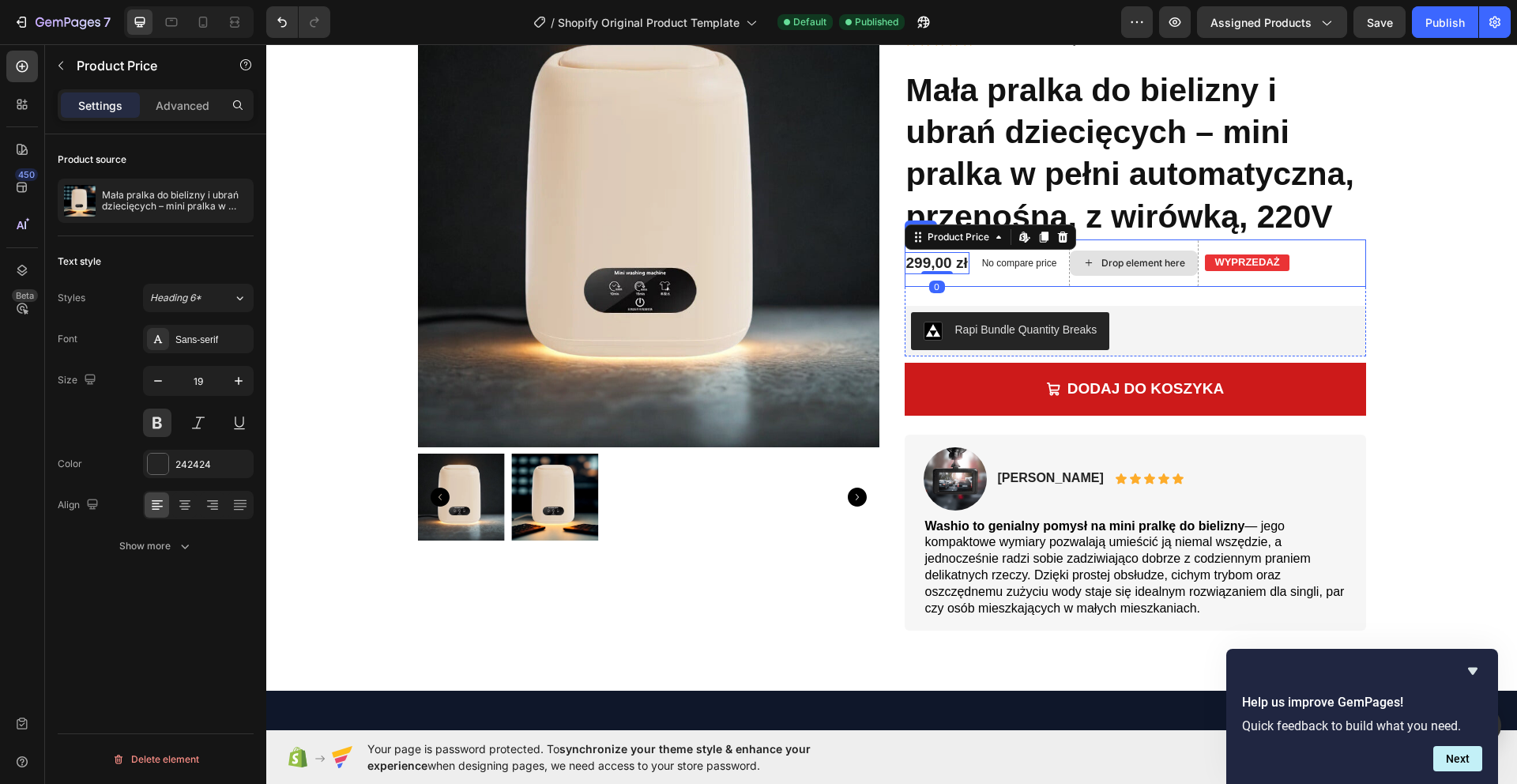
click at [1129, 266] on div "Drop element here" at bounding box center [1143, 263] width 84 height 12
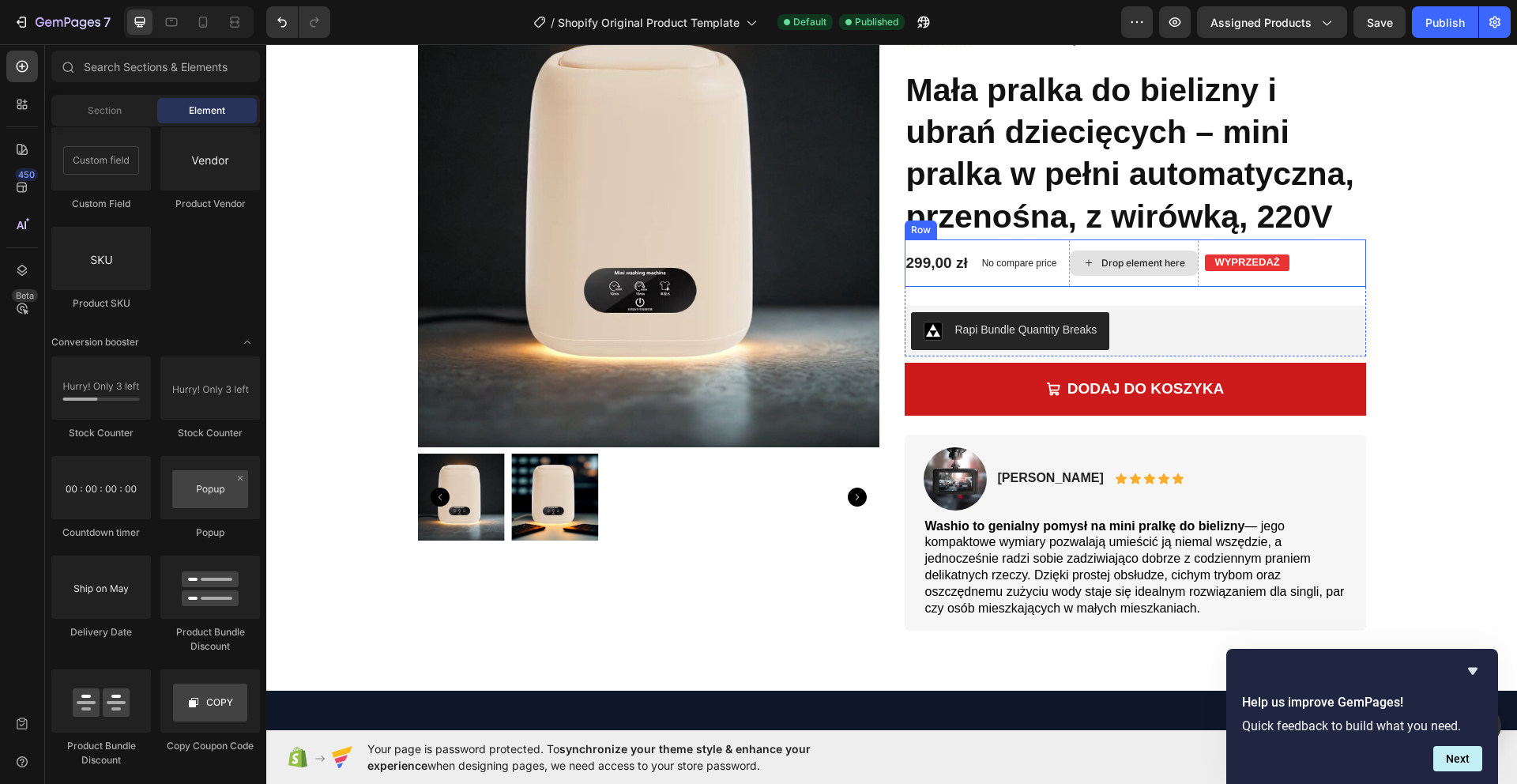
click at [1096, 246] on div "Drop element here" at bounding box center [1133, 263] width 130 height 48
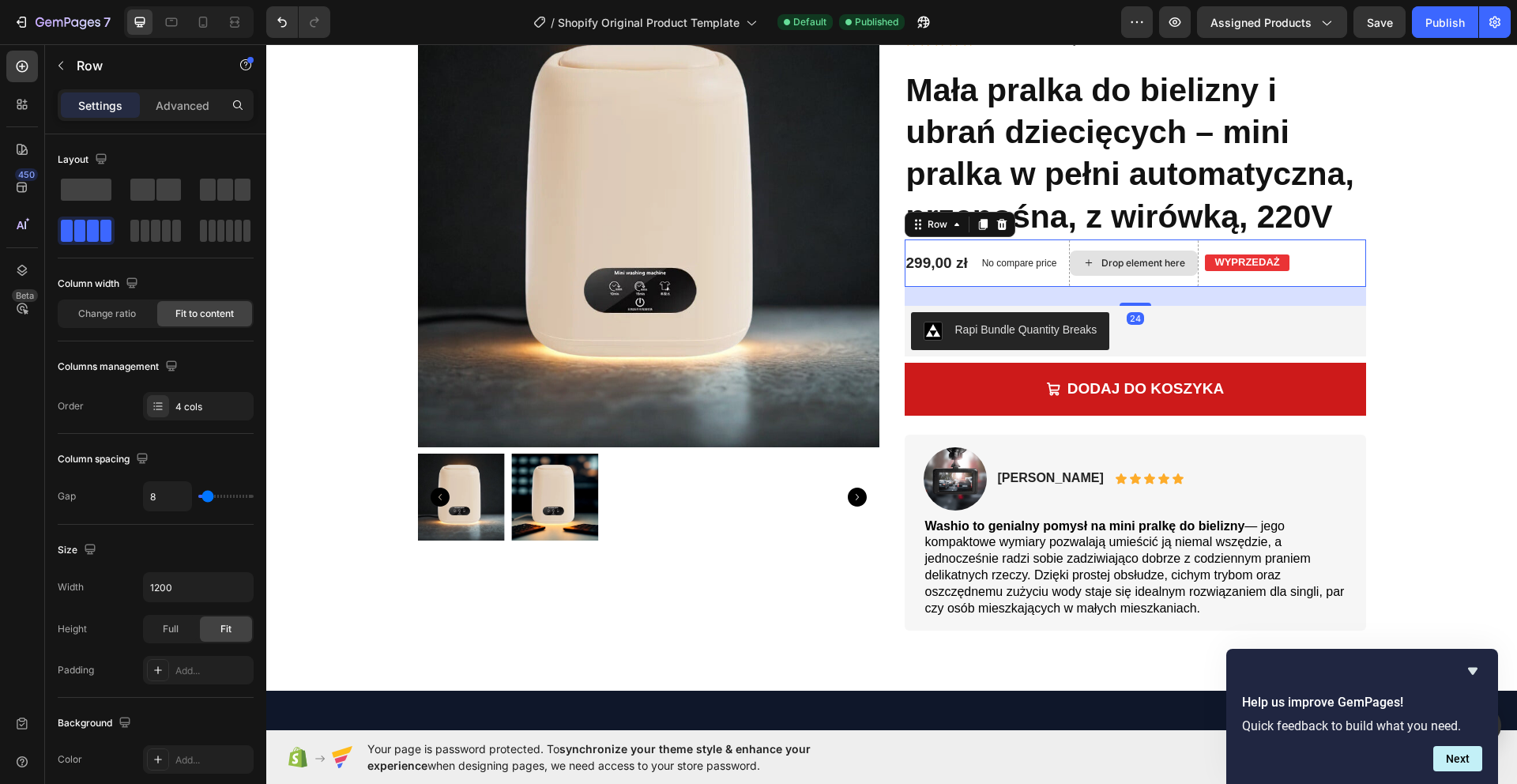
click at [1087, 241] on div "Drop element here" at bounding box center [1133, 263] width 130 height 48
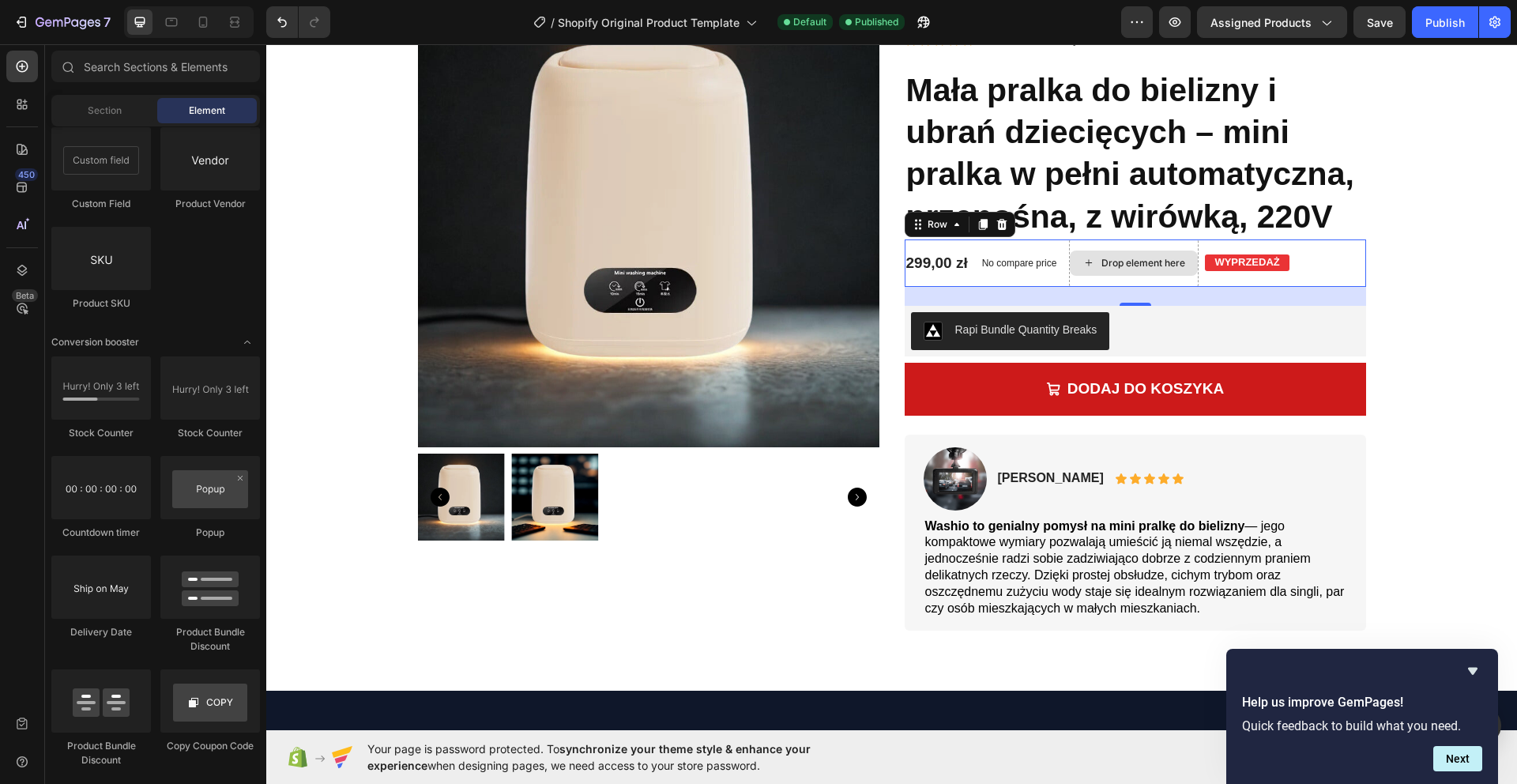
click at [1088, 257] on icon at bounding box center [1088, 263] width 12 height 13
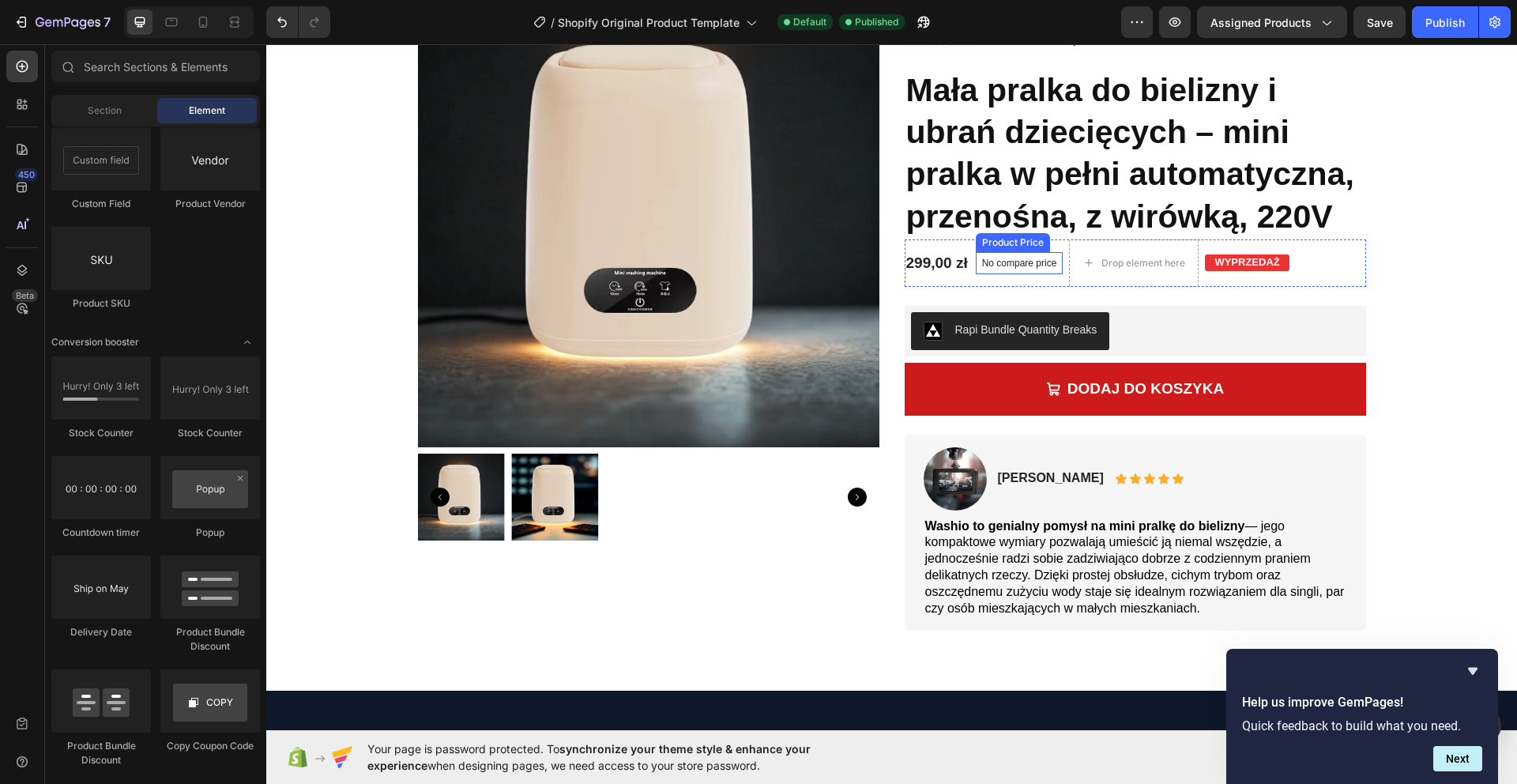
click at [1032, 266] on p "No compare price" at bounding box center [1019, 263] width 75 height 10
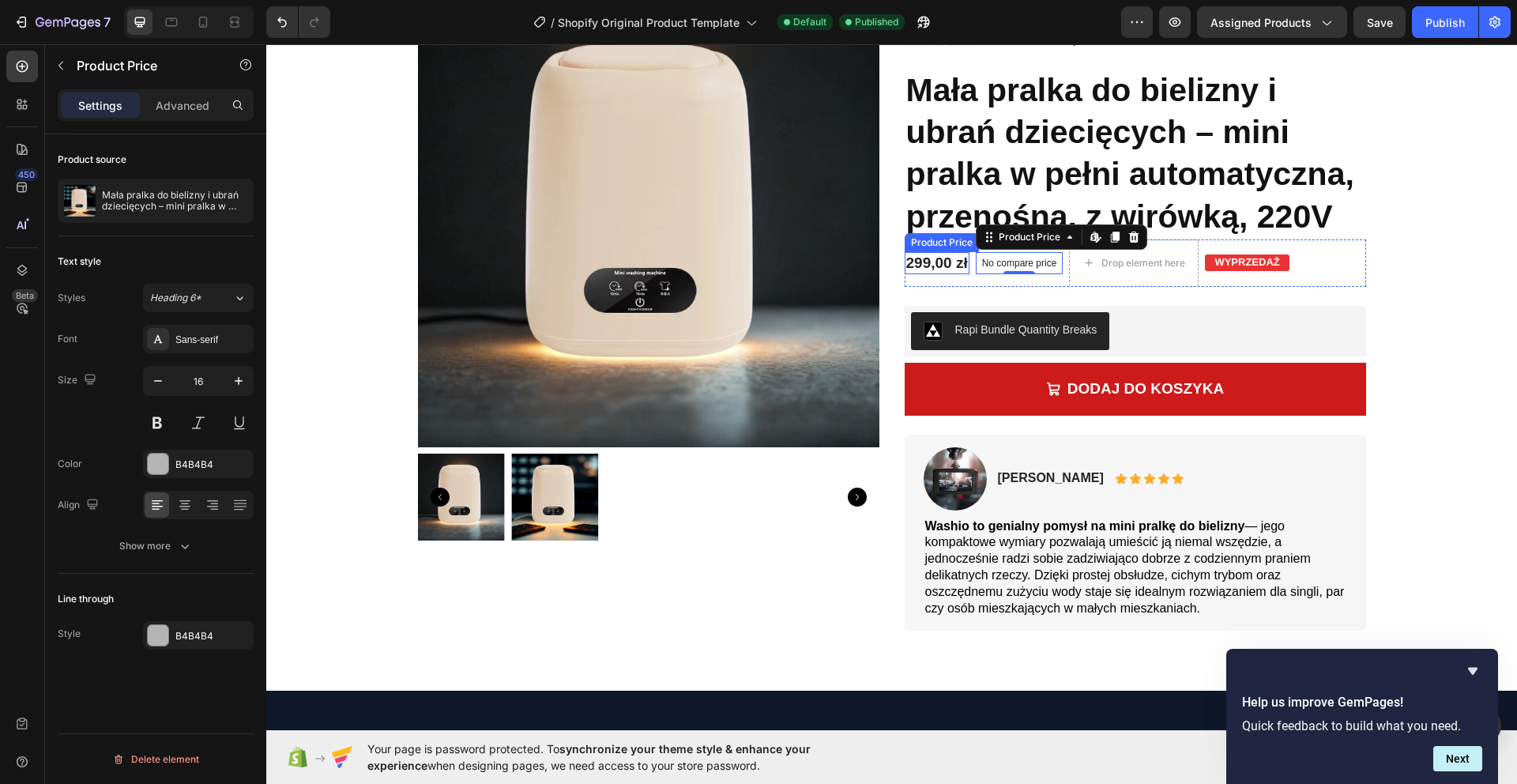
click at [956, 264] on div "299,00 zł" at bounding box center [936, 263] width 65 height 23
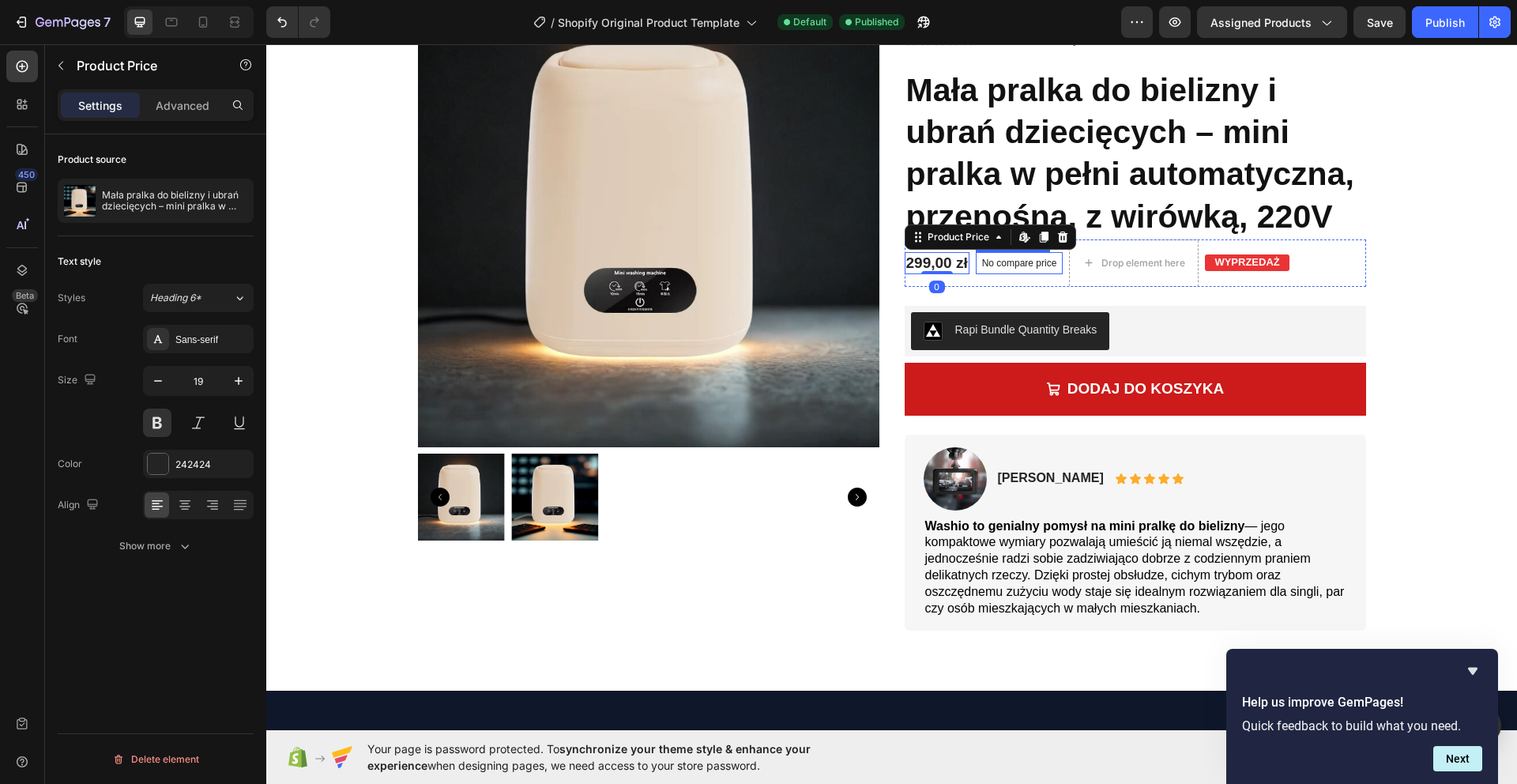
click at [992, 263] on p "No compare price" at bounding box center [1019, 263] width 75 height 10
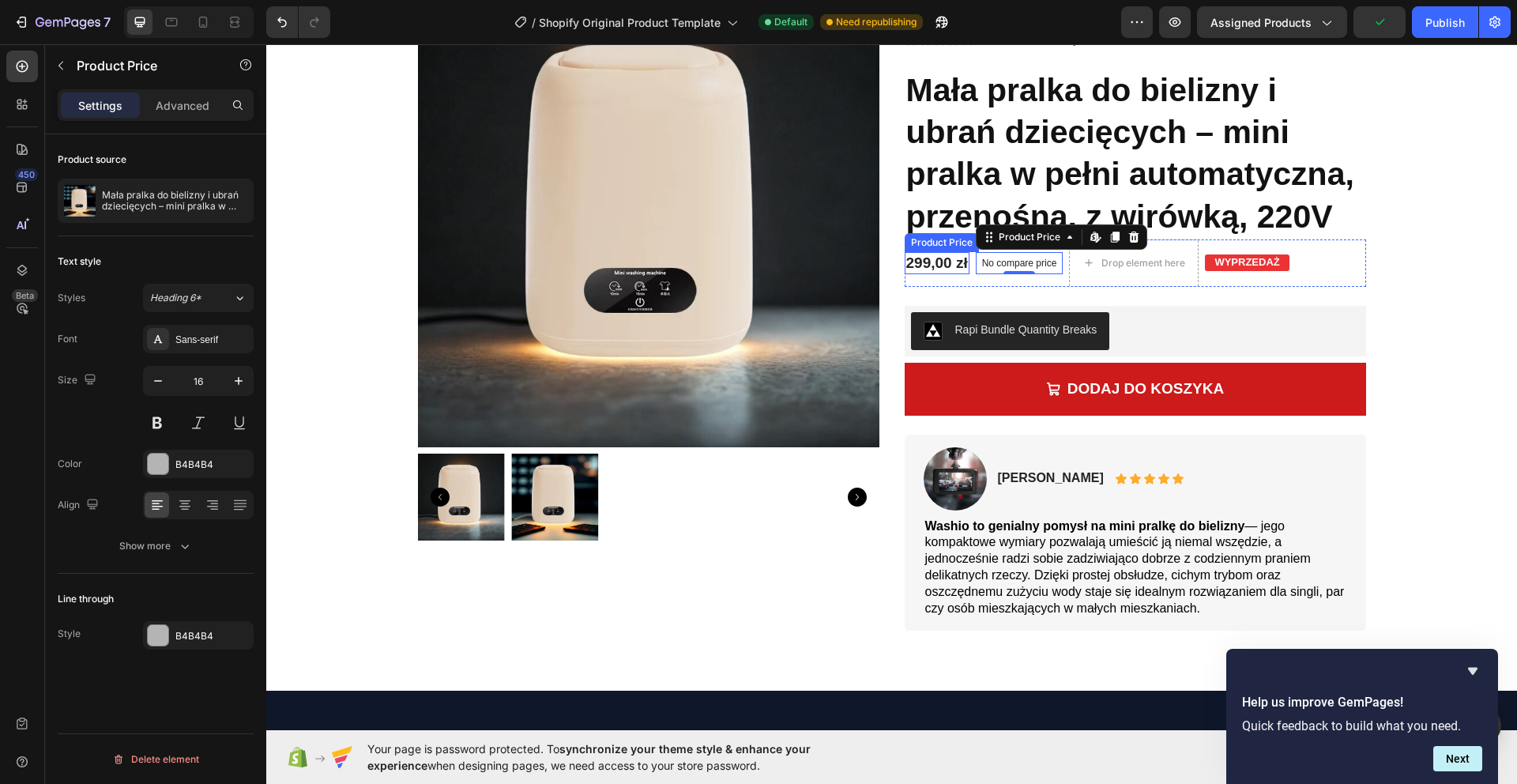
click at [913, 261] on div "299,00 zł" at bounding box center [936, 263] width 65 height 23
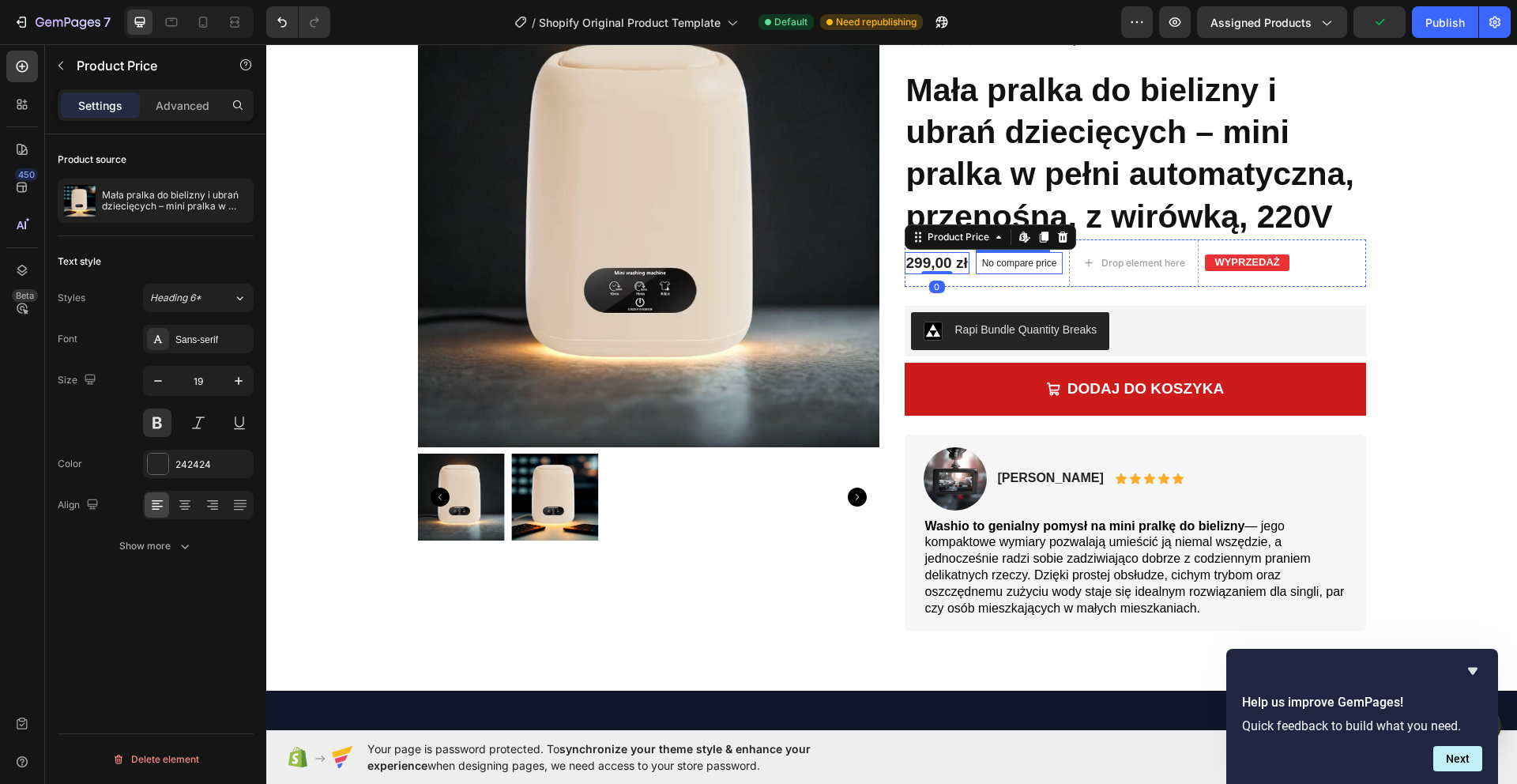
click at [1003, 255] on div "No compare price" at bounding box center [1019, 263] width 88 height 22
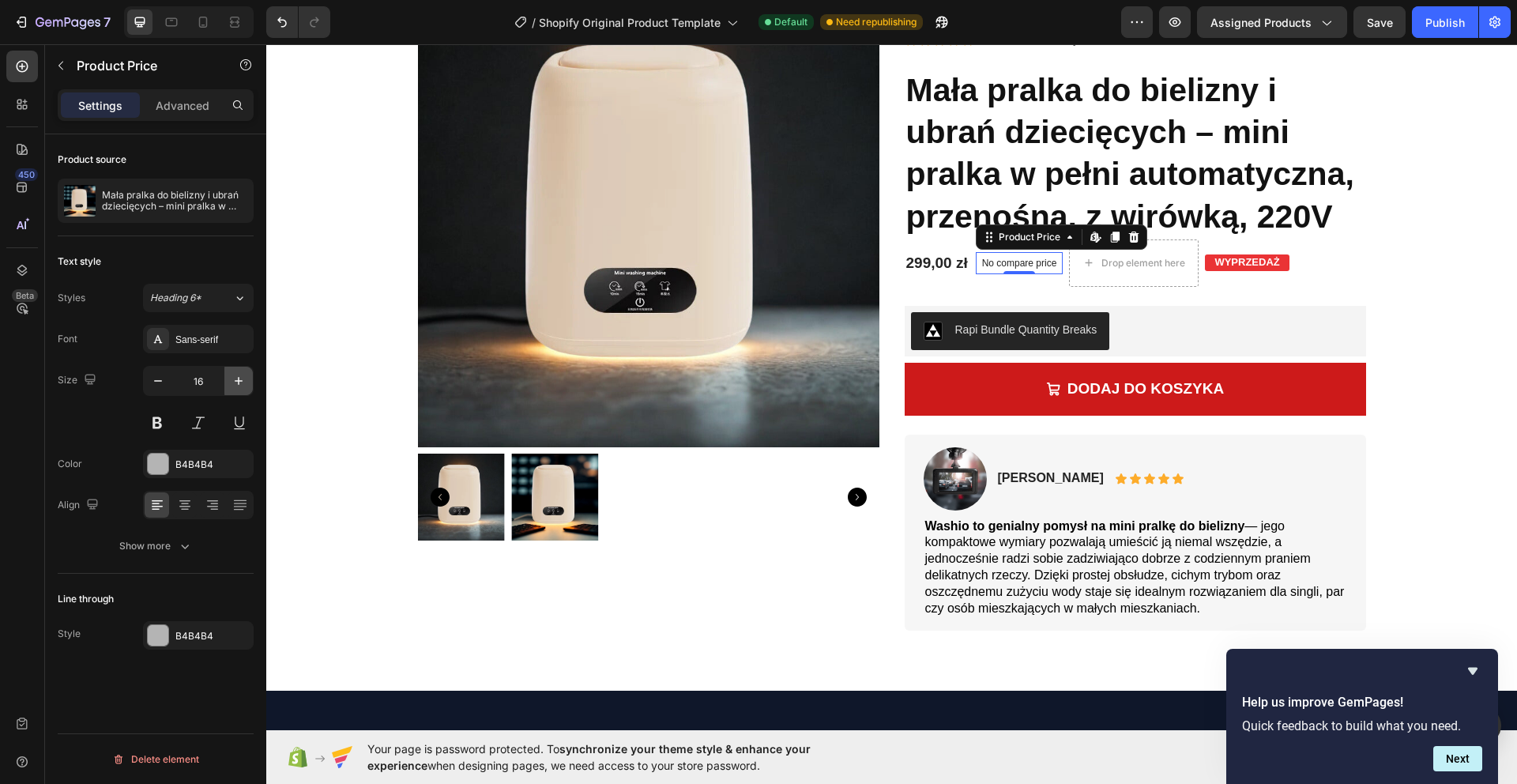
click at [237, 386] on icon "button" at bounding box center [239, 381] width 16 height 16
type input "19"
click at [1034, 265] on p "No compare price" at bounding box center [1019, 263] width 75 height 10
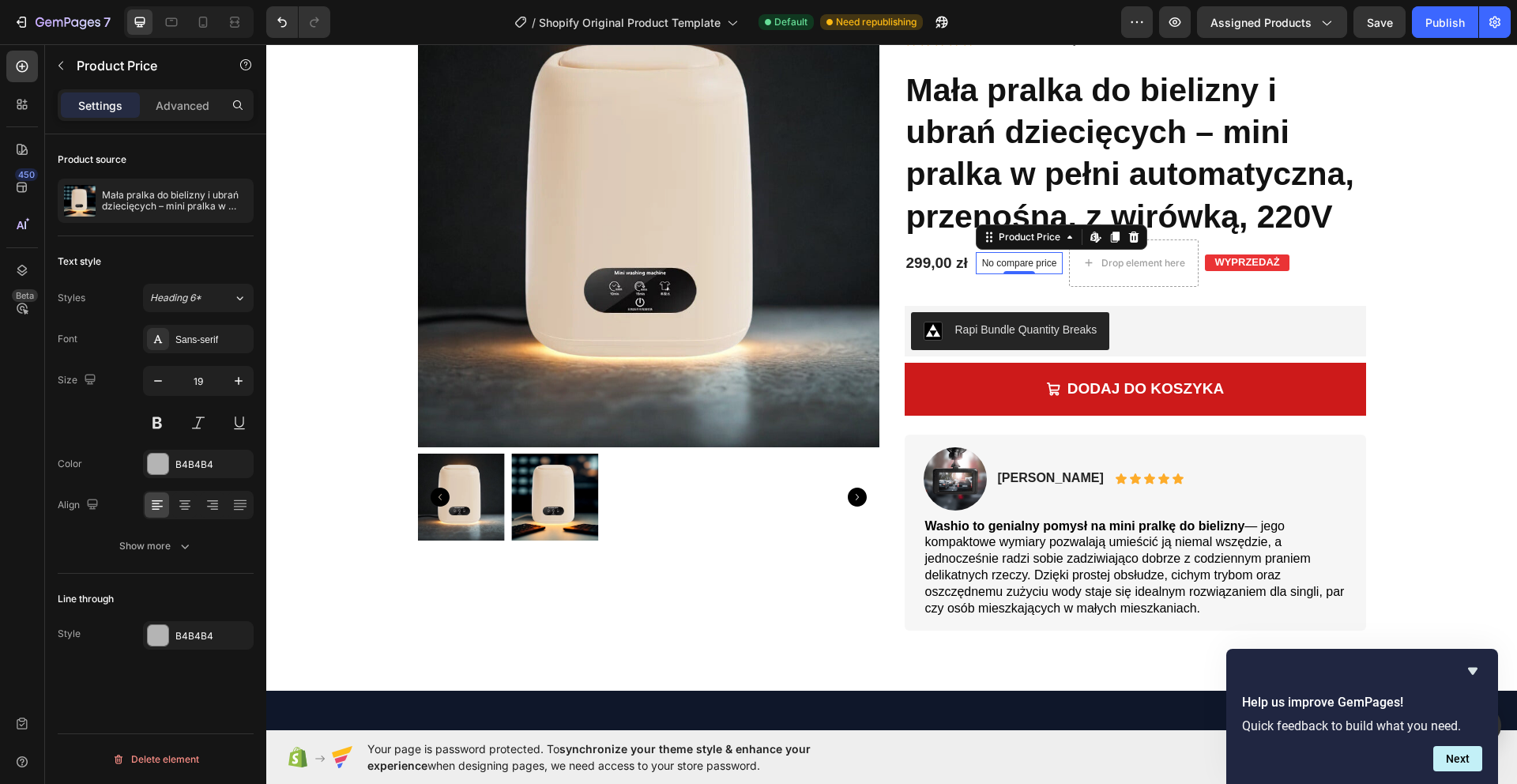
click at [1034, 265] on p "No compare price" at bounding box center [1019, 263] width 75 height 10
click at [983, 264] on p "No compare price" at bounding box center [1019, 263] width 75 height 10
click at [178, 547] on icon "button" at bounding box center [185, 546] width 16 height 16
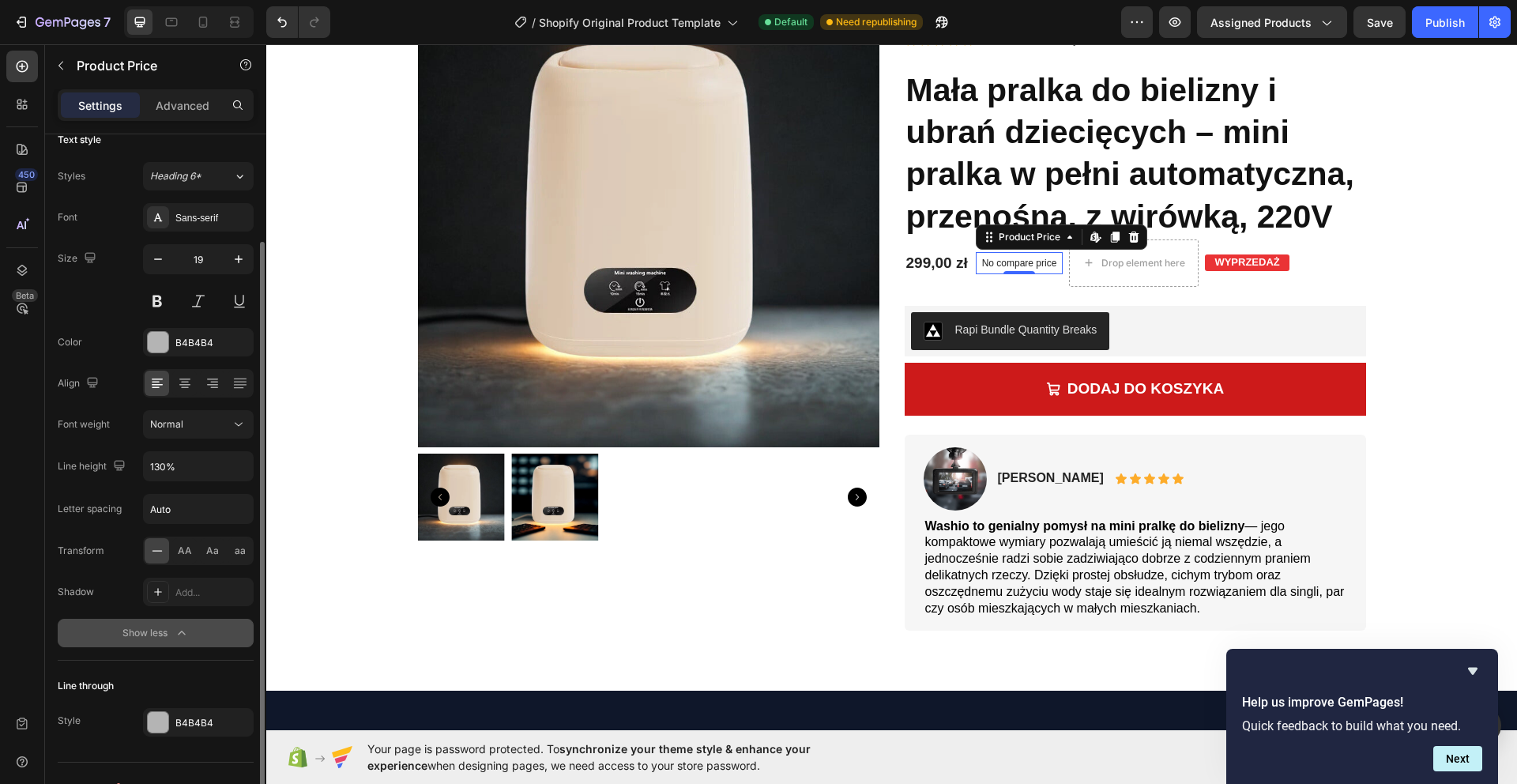
scroll to position [126, 0]
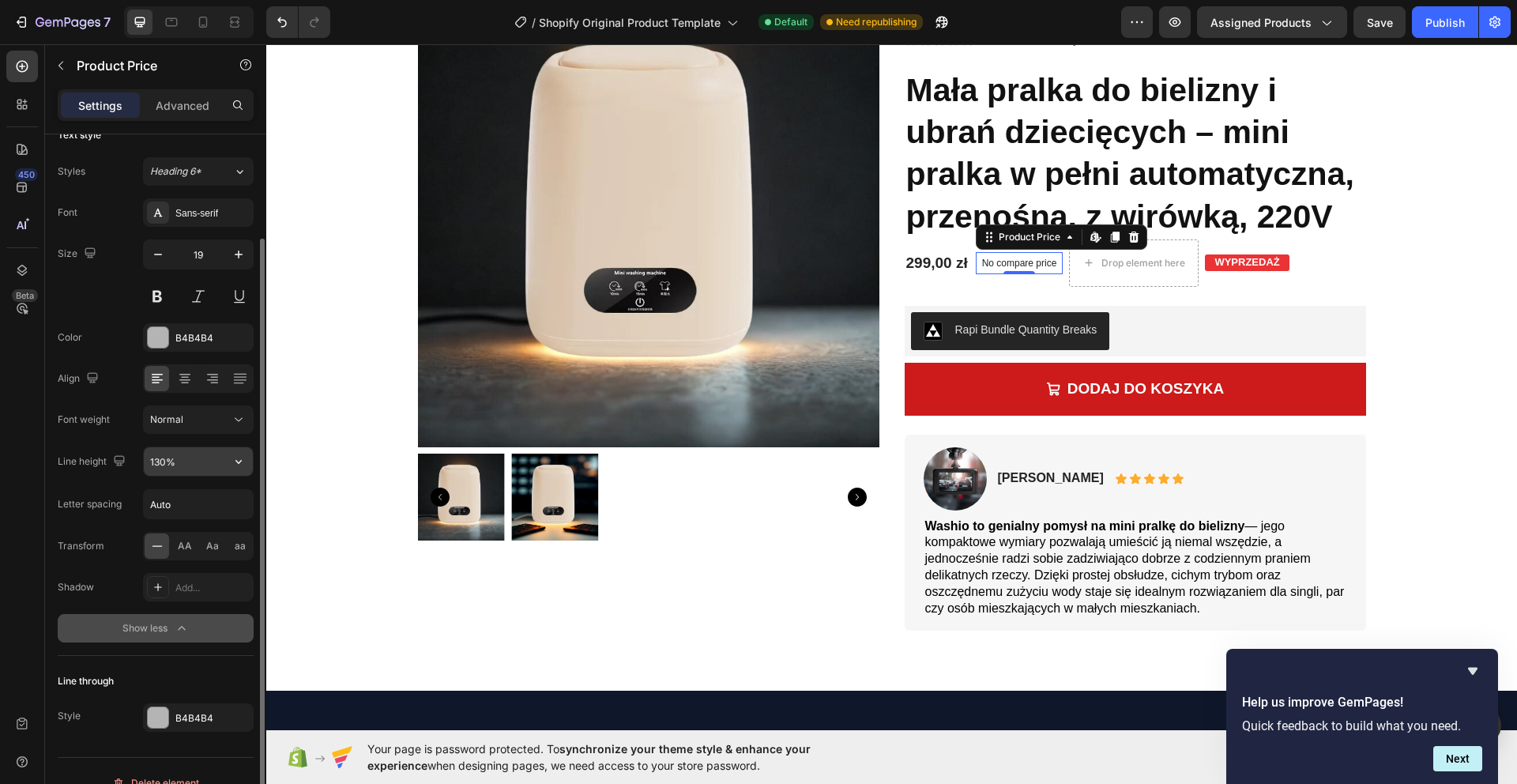
click at [181, 468] on input "130%" at bounding box center [198, 461] width 109 height 28
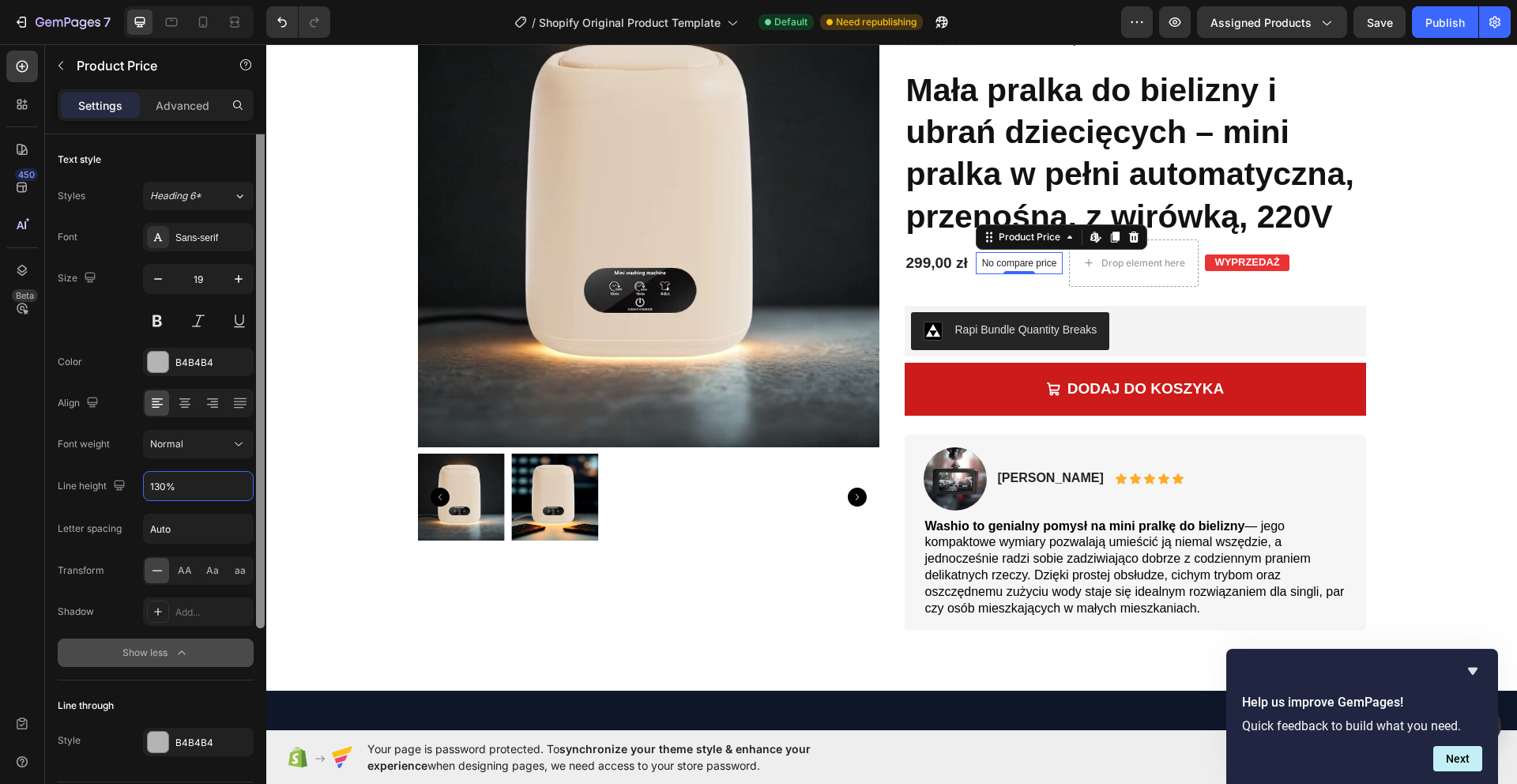
scroll to position [0, 0]
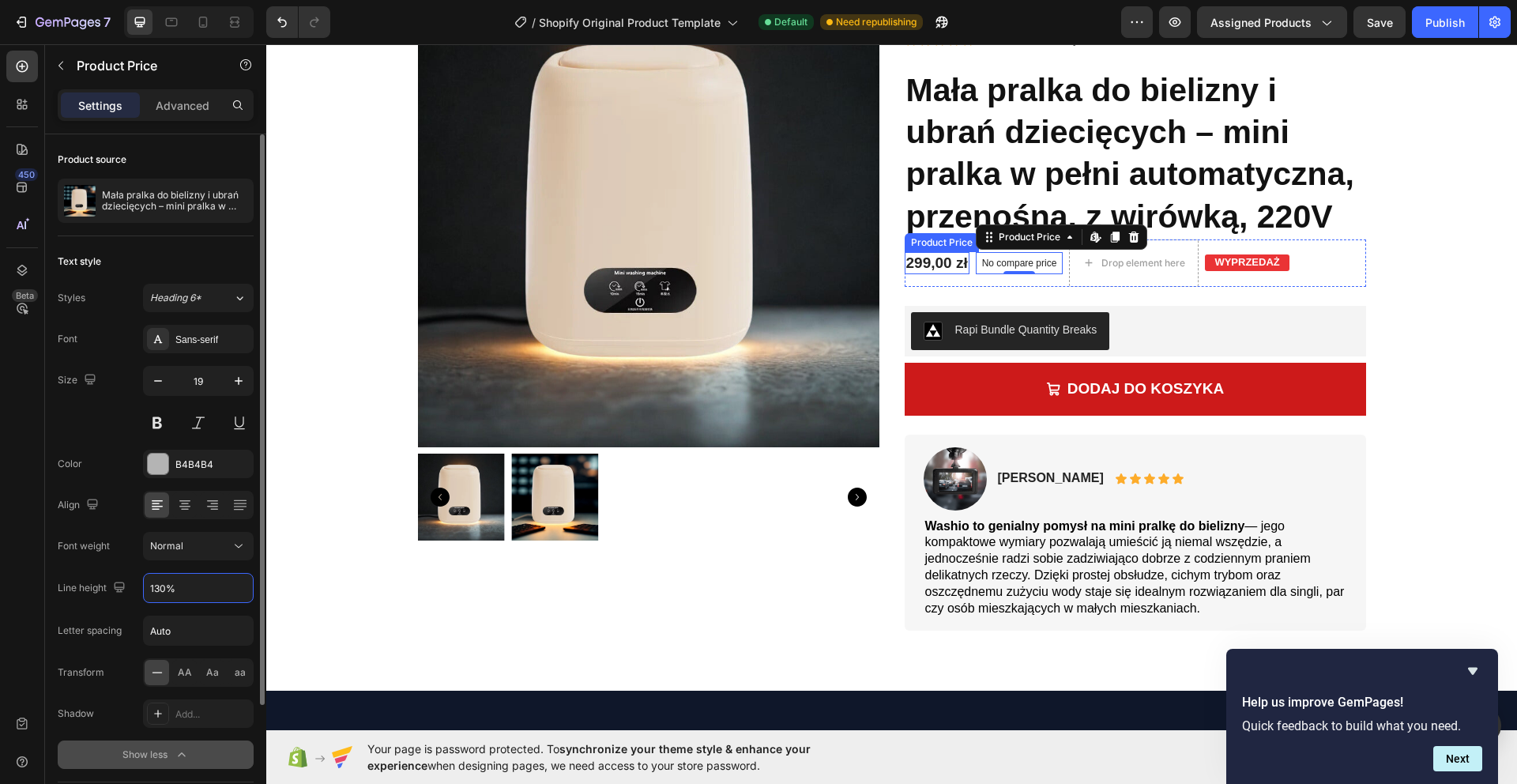
click at [940, 267] on div "299,00 zł" at bounding box center [936, 263] width 65 height 23
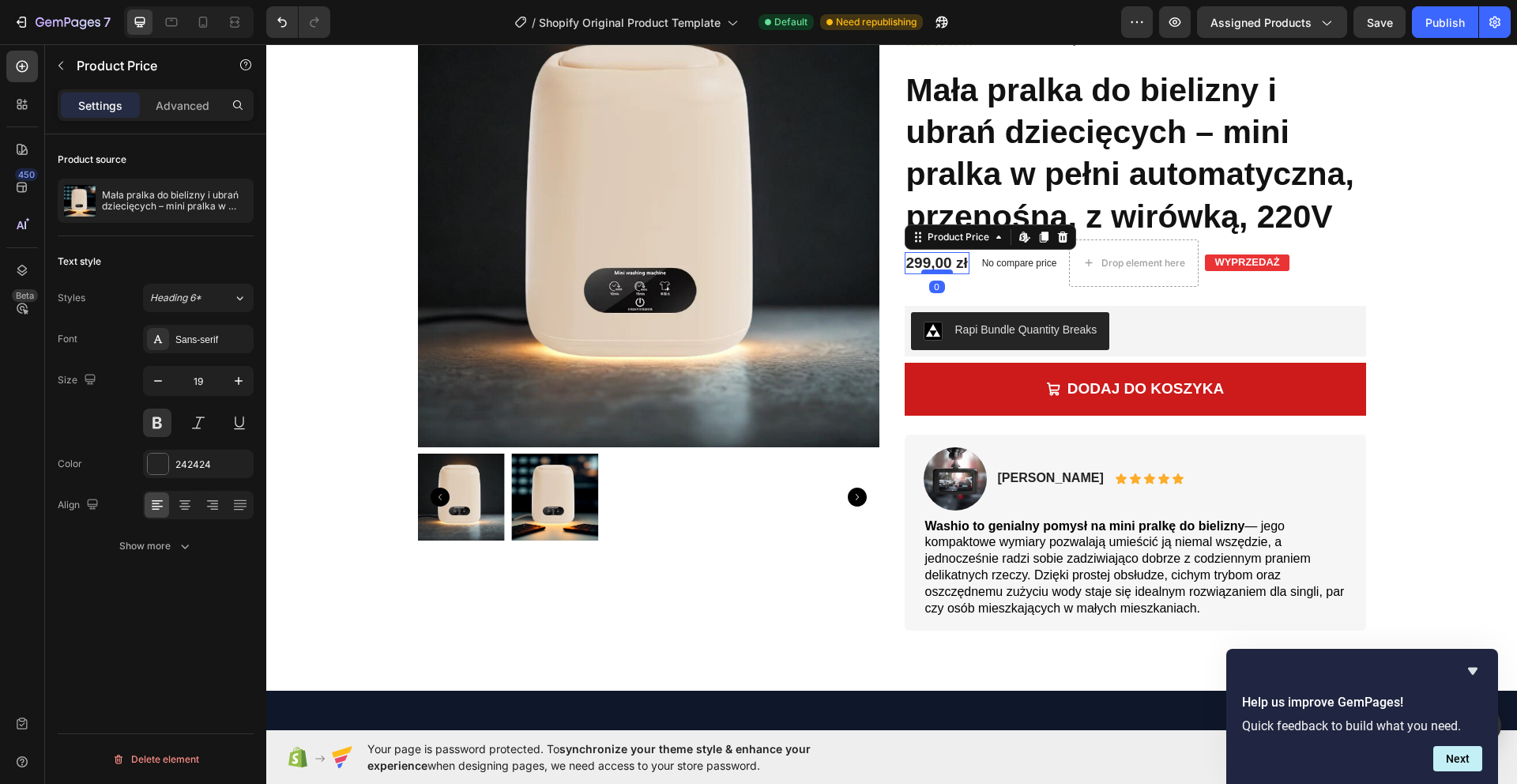
scroll to position [158, 0]
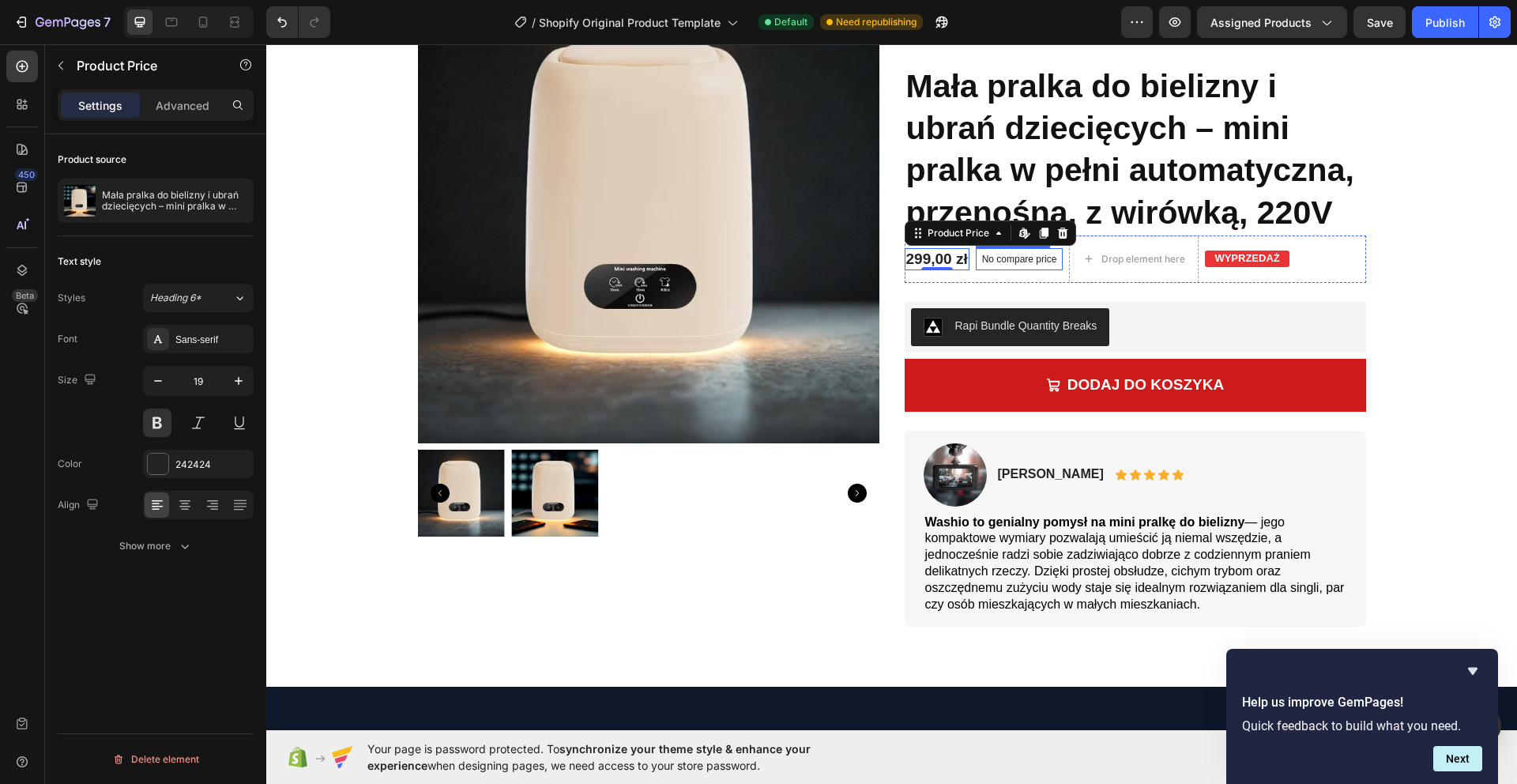
click at [1000, 263] on p "No compare price" at bounding box center [1019, 259] width 75 height 10
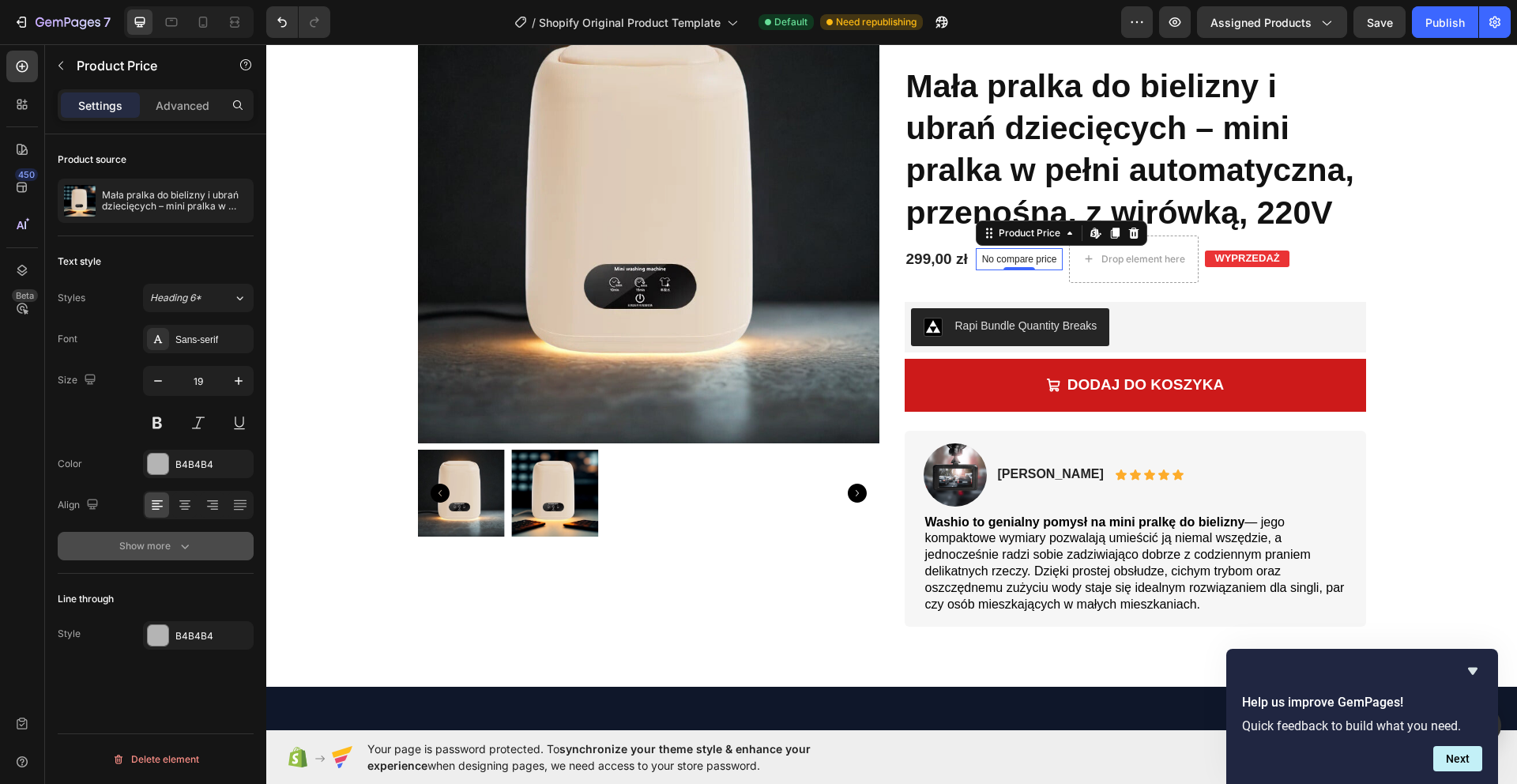
click at [160, 549] on div "Show more" at bounding box center [156, 546] width 73 height 16
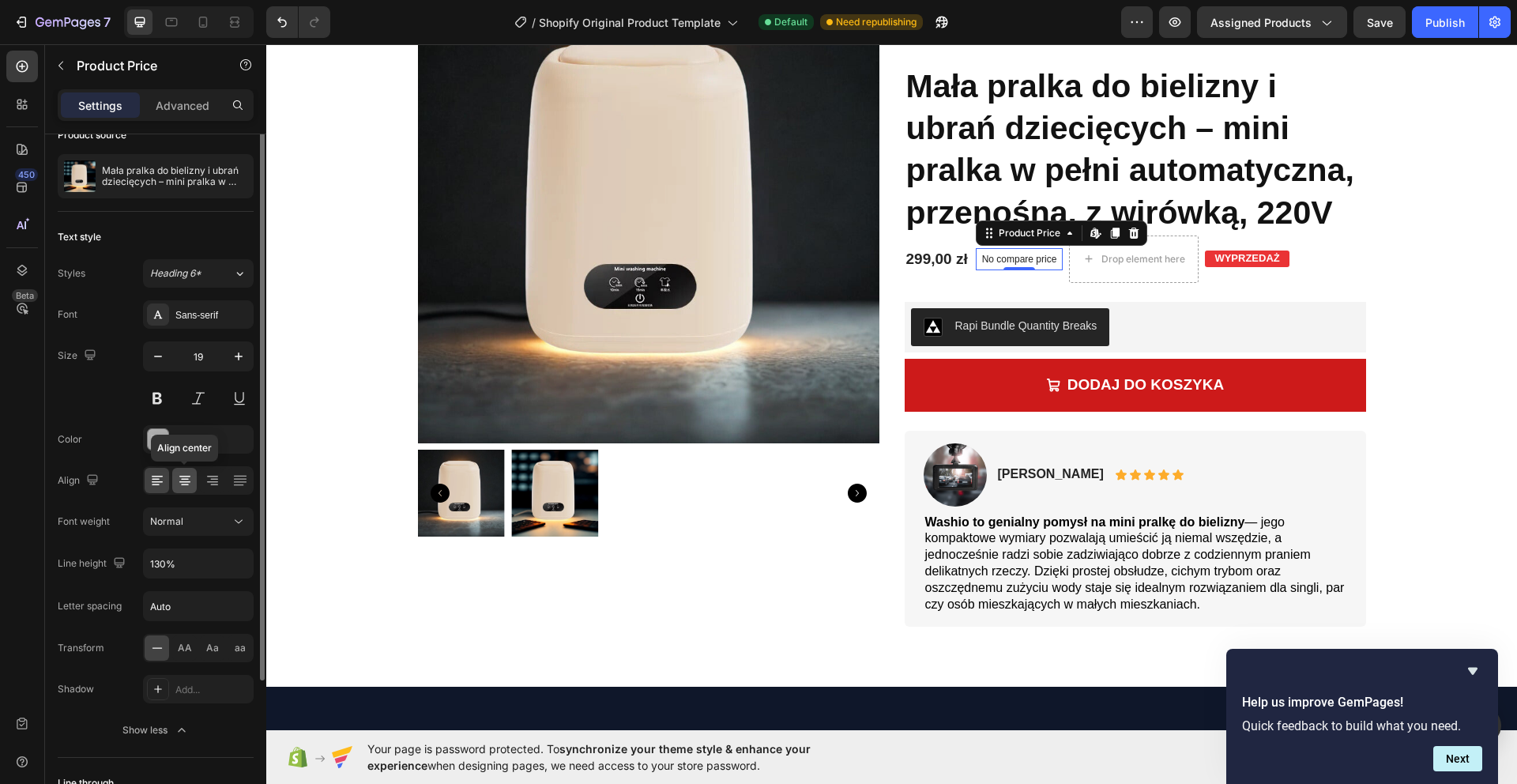
scroll to position [0, 0]
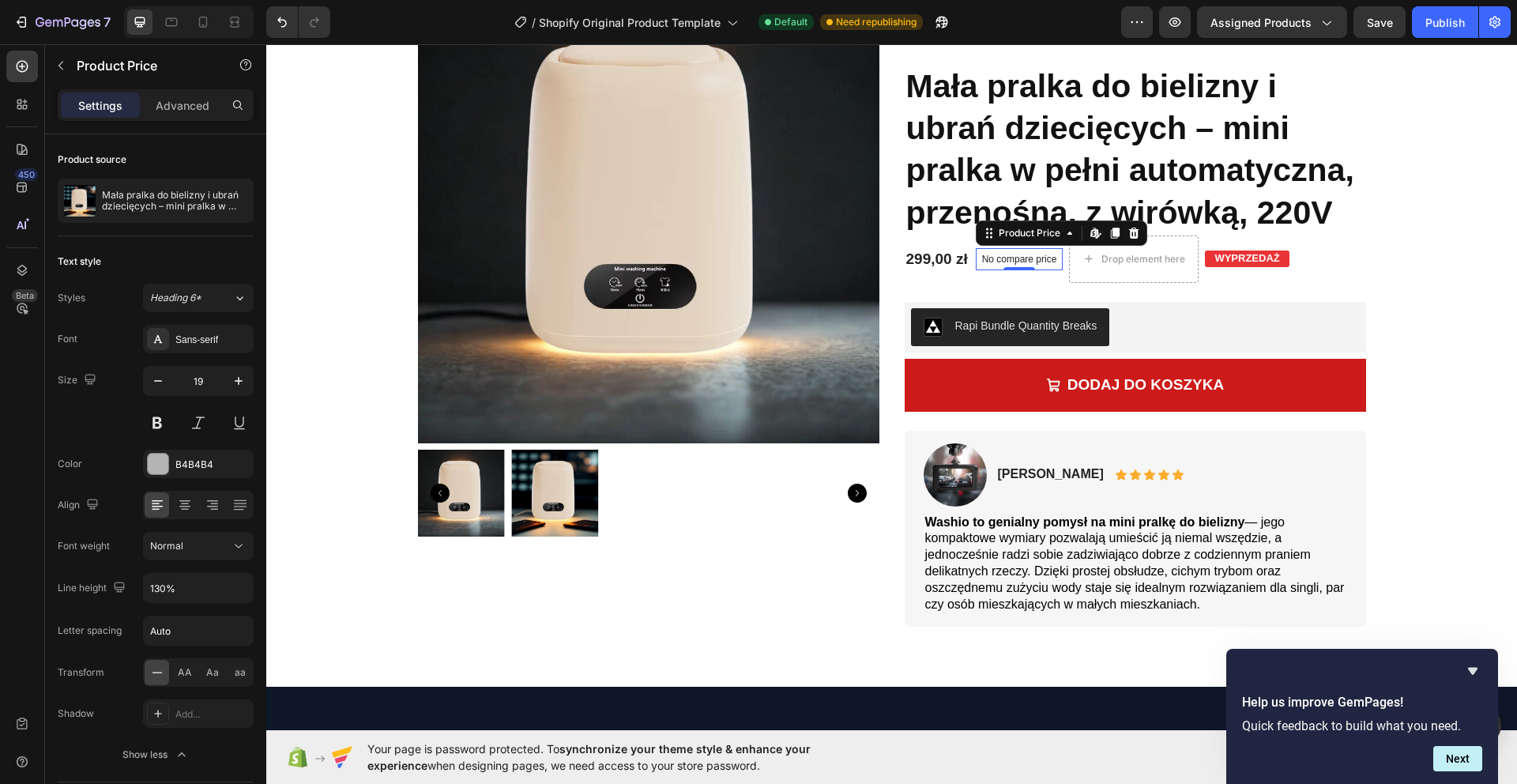
click at [182, 91] on div "Settings Advanced" at bounding box center [156, 105] width 196 height 32
click at [182, 108] on p "Advanced" at bounding box center [182, 105] width 54 height 17
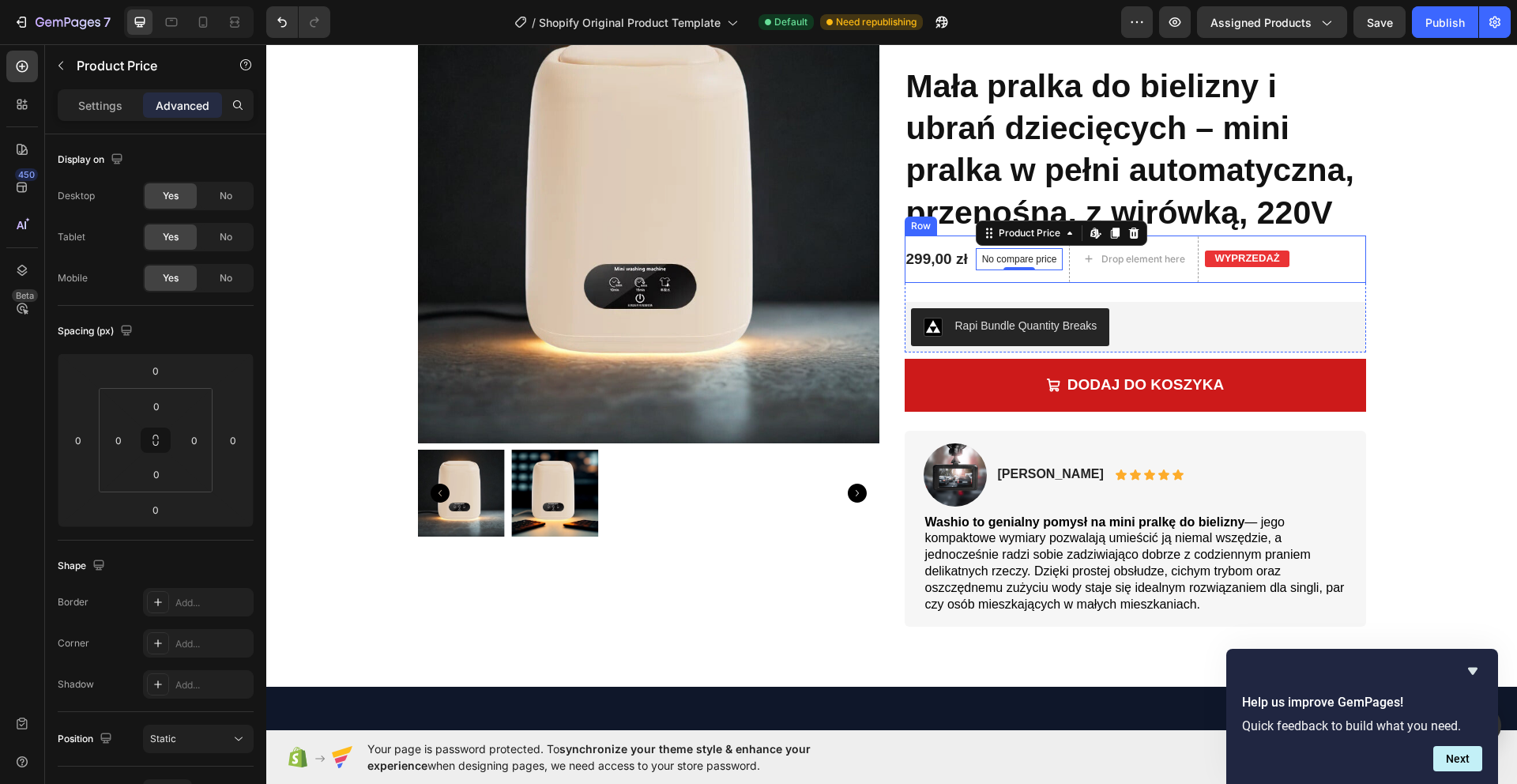
click at [1006, 249] on div "No compare price" at bounding box center [1019, 259] width 88 height 22
click at [1009, 256] on p "No compare price" at bounding box center [1019, 259] width 75 height 10
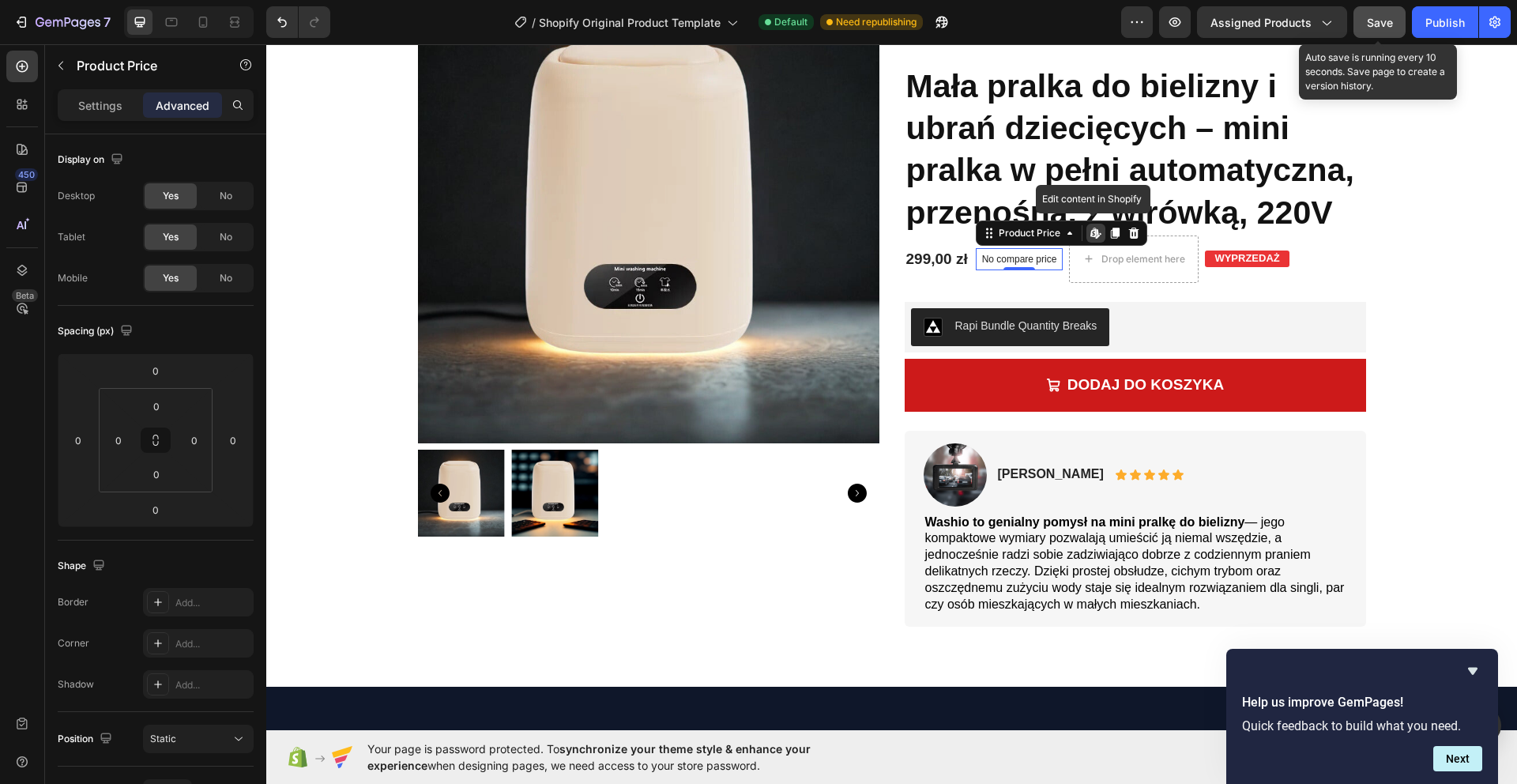
click at [1393, 34] on button "Save" at bounding box center [1379, 22] width 52 height 32
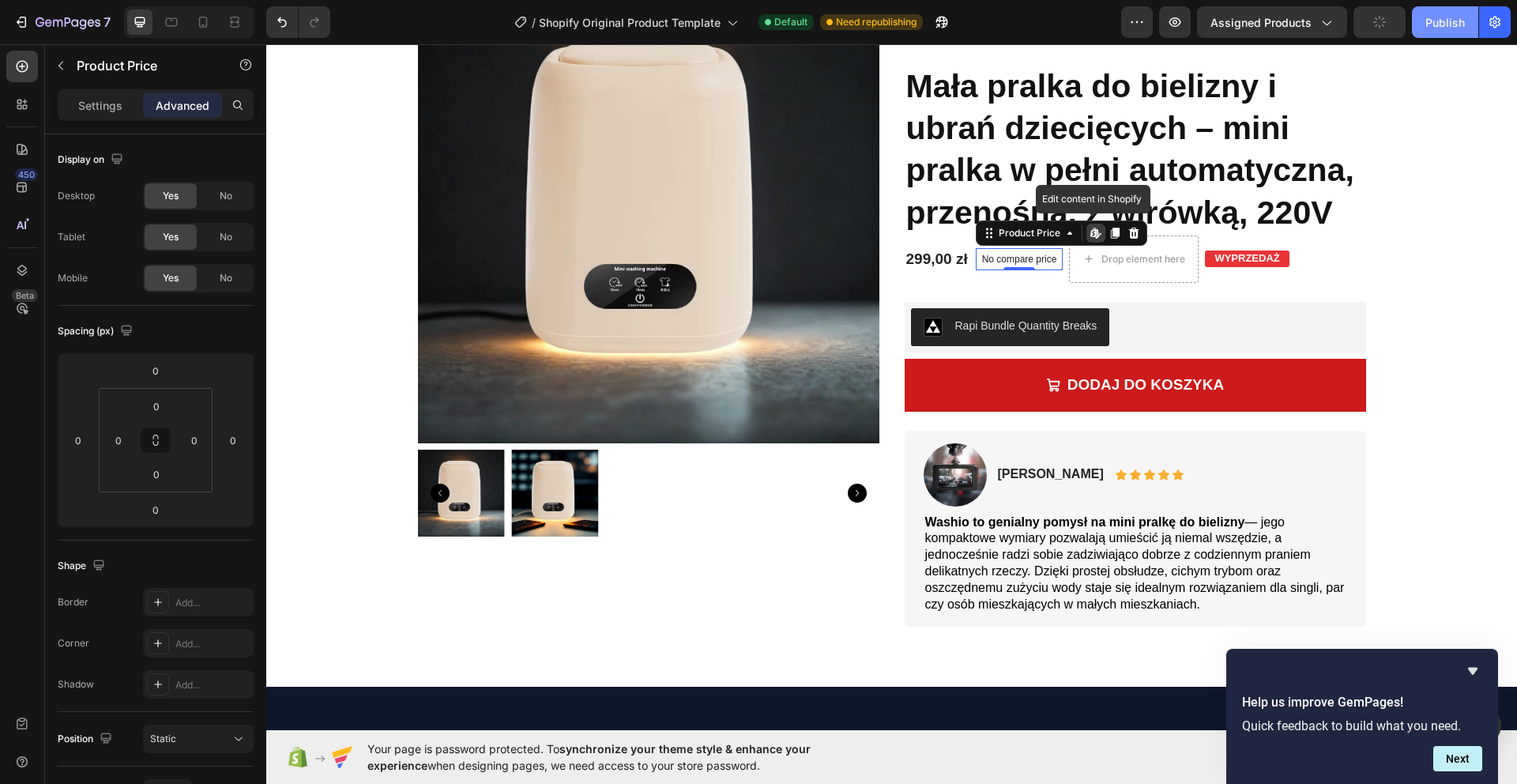
drag, startPoint x: 1443, startPoint y: 21, endPoint x: 1437, endPoint y: 27, distance: 8.5
click at [1443, 21] on div "Publish" at bounding box center [1445, 22] width 40 height 17
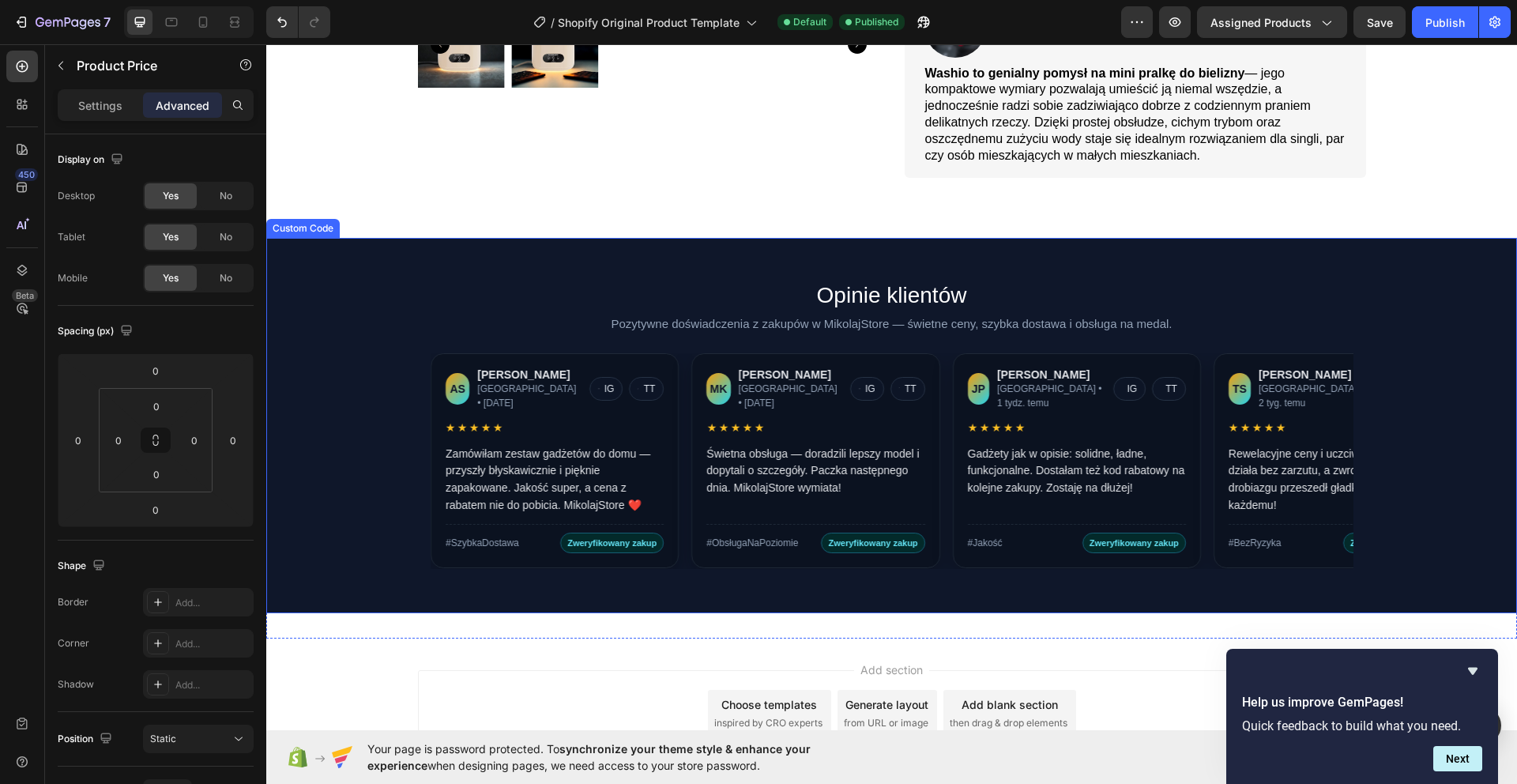
scroll to position [721, 0]
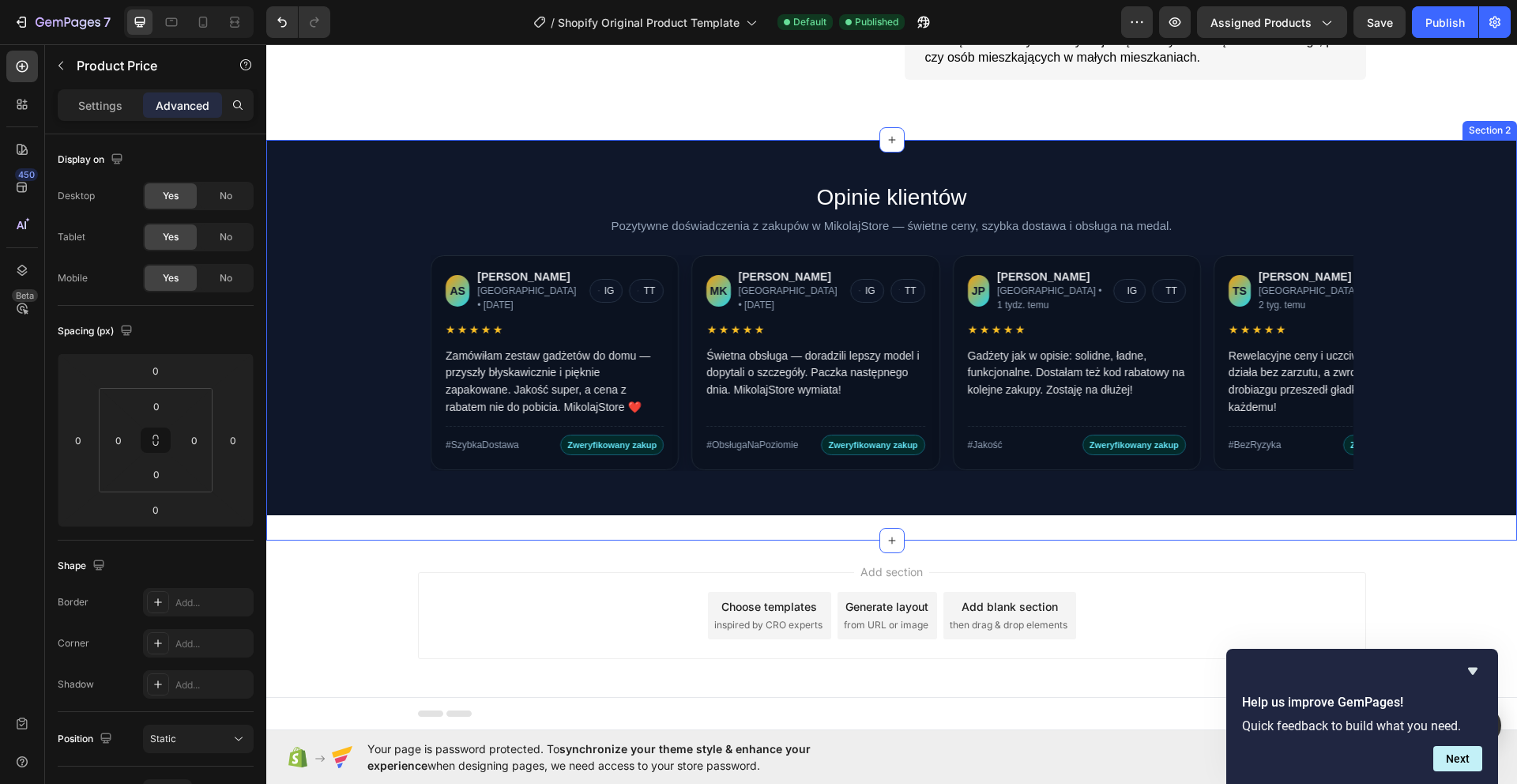
drag, startPoint x: 803, startPoint y: 534, endPoint x: 750, endPoint y: 500, distance: 63.0
click at [804, 535] on div "Opinie klientów Pozytywne doświadczenia z zakupów w MikolajStore — świetne ceny…" at bounding box center [891, 339] width 1251 height 400
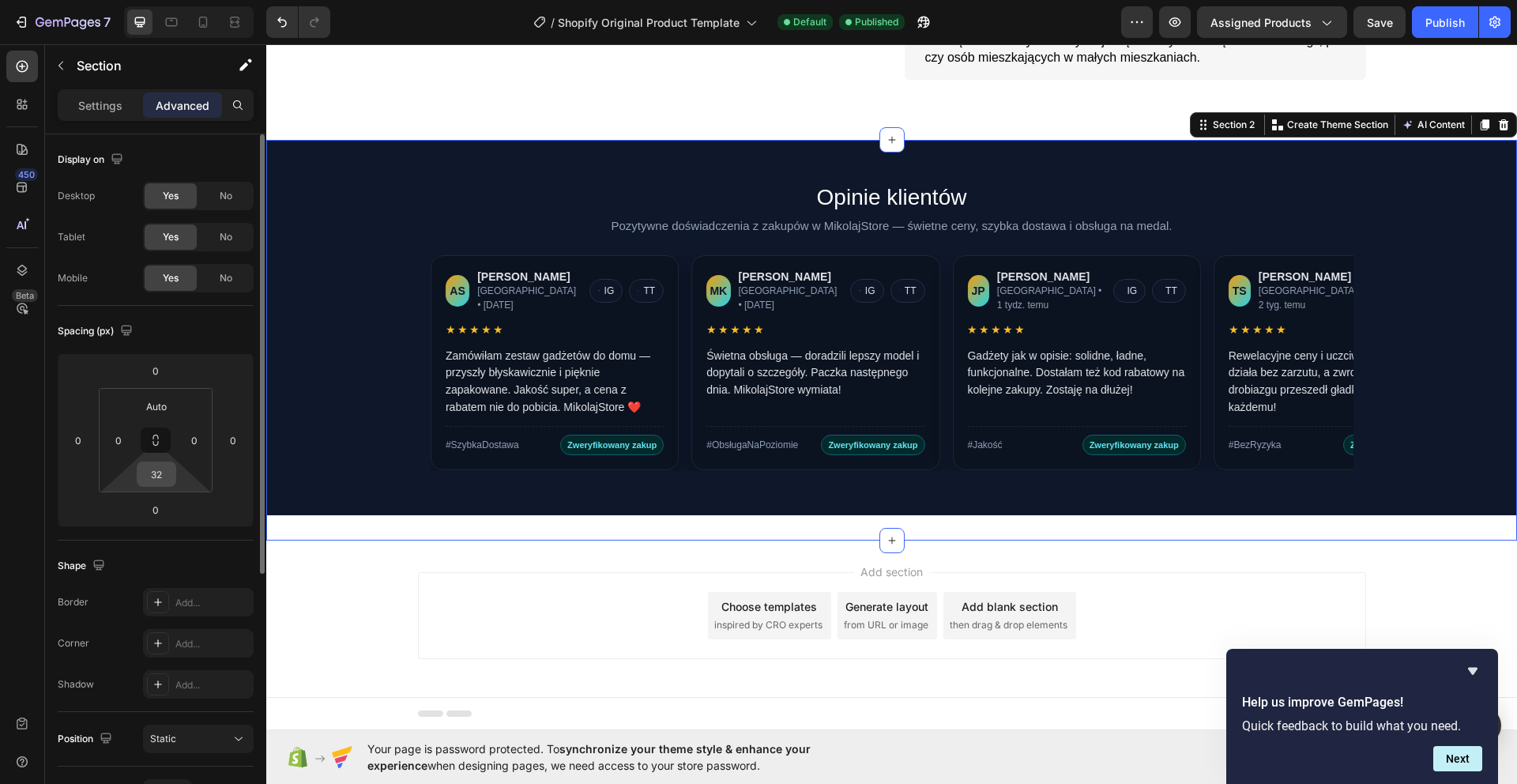
click at [172, 483] on div "32" at bounding box center [156, 474] width 40 height 26
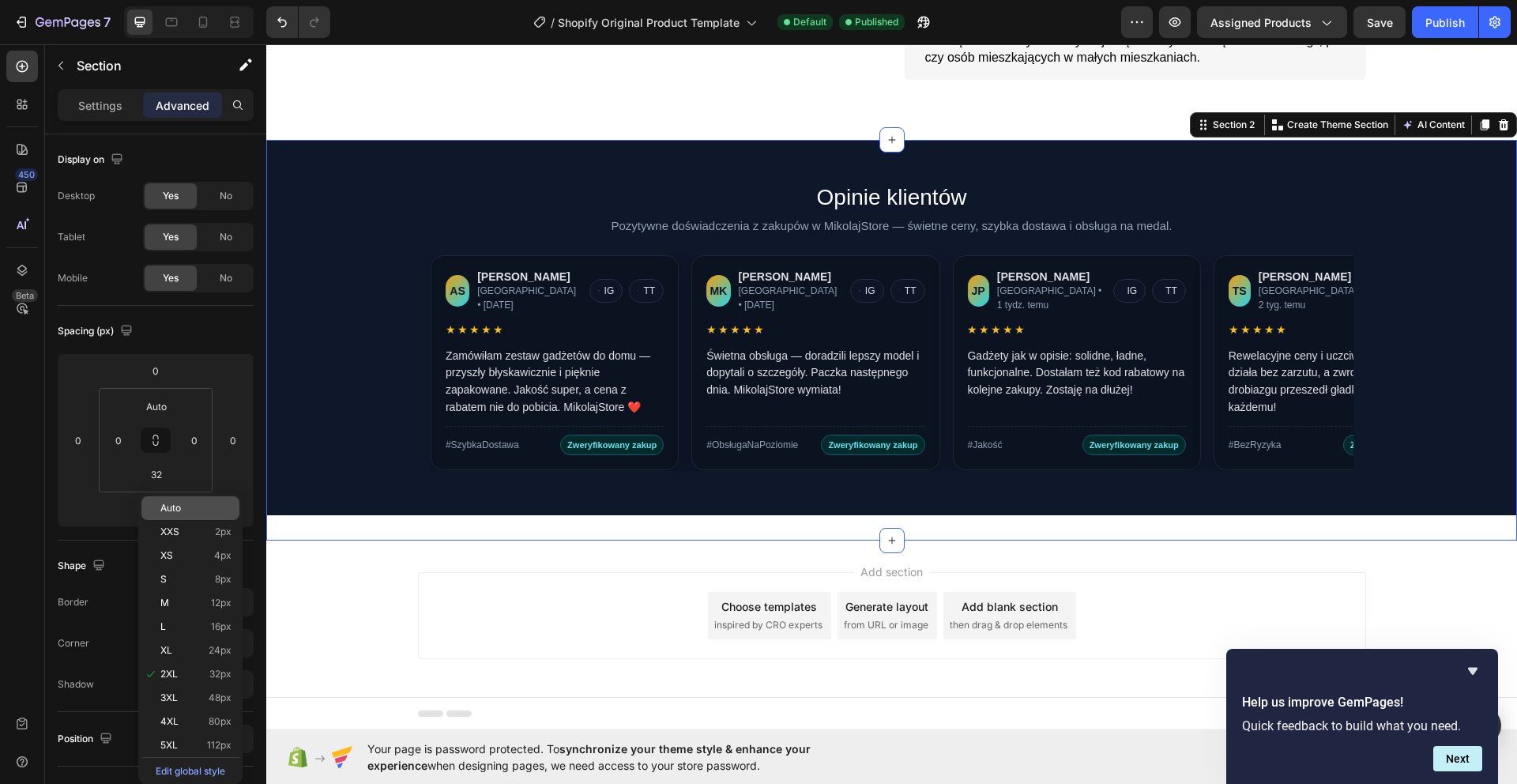
drag, startPoint x: 172, startPoint y: 511, endPoint x: 160, endPoint y: 511, distance: 12.0
click at [172, 511] on span "Auto" at bounding box center [170, 507] width 20 height 11
type input "Auto"
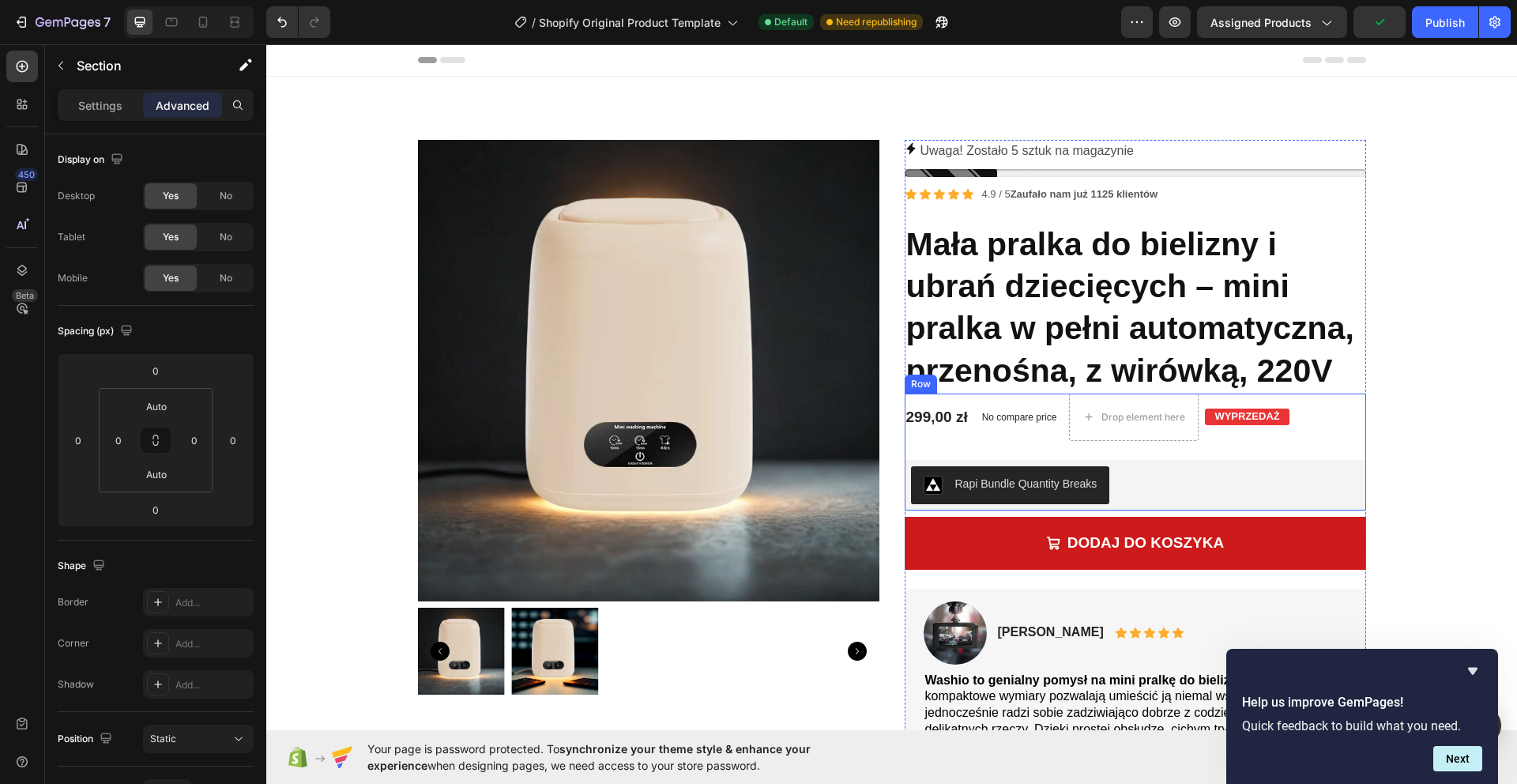
scroll to position [255, 0]
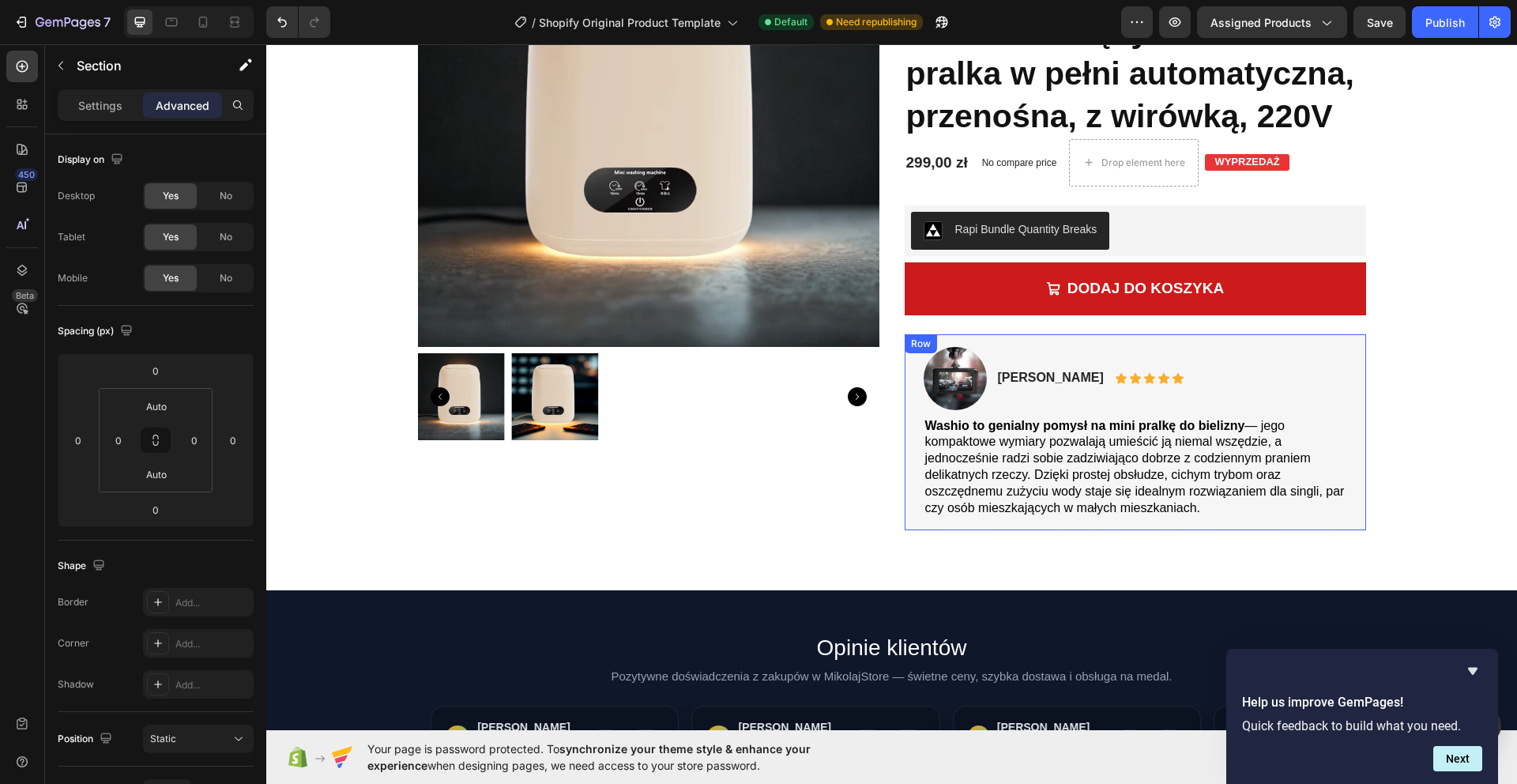
click at [1079, 527] on div "Image Adrian Majchrowski Text Block Icon Icon Icon Icon Icon Icon List Row Wash…" at bounding box center [1135, 432] width 461 height 197
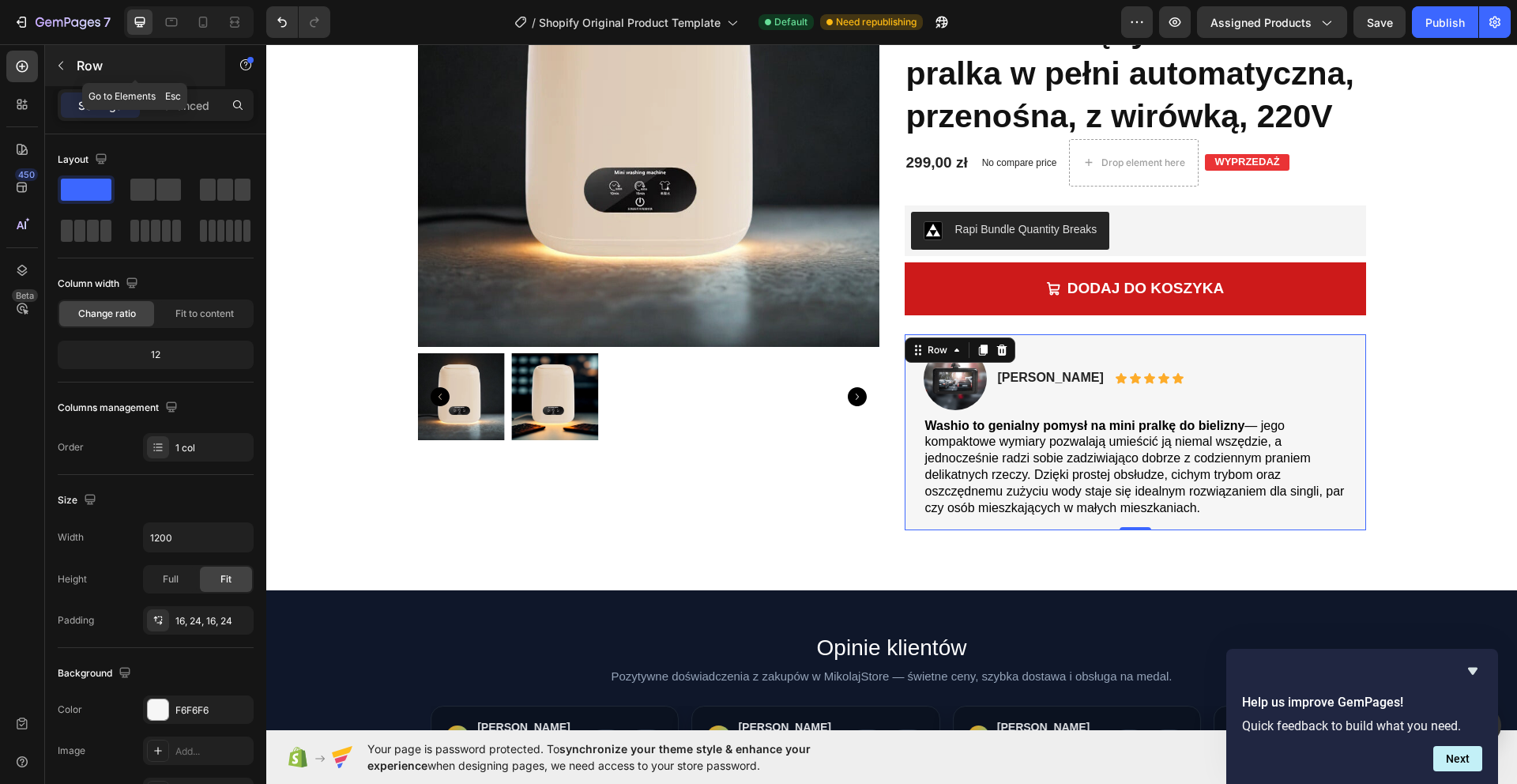
click at [67, 69] on button "button" at bounding box center [61, 65] width 26 height 26
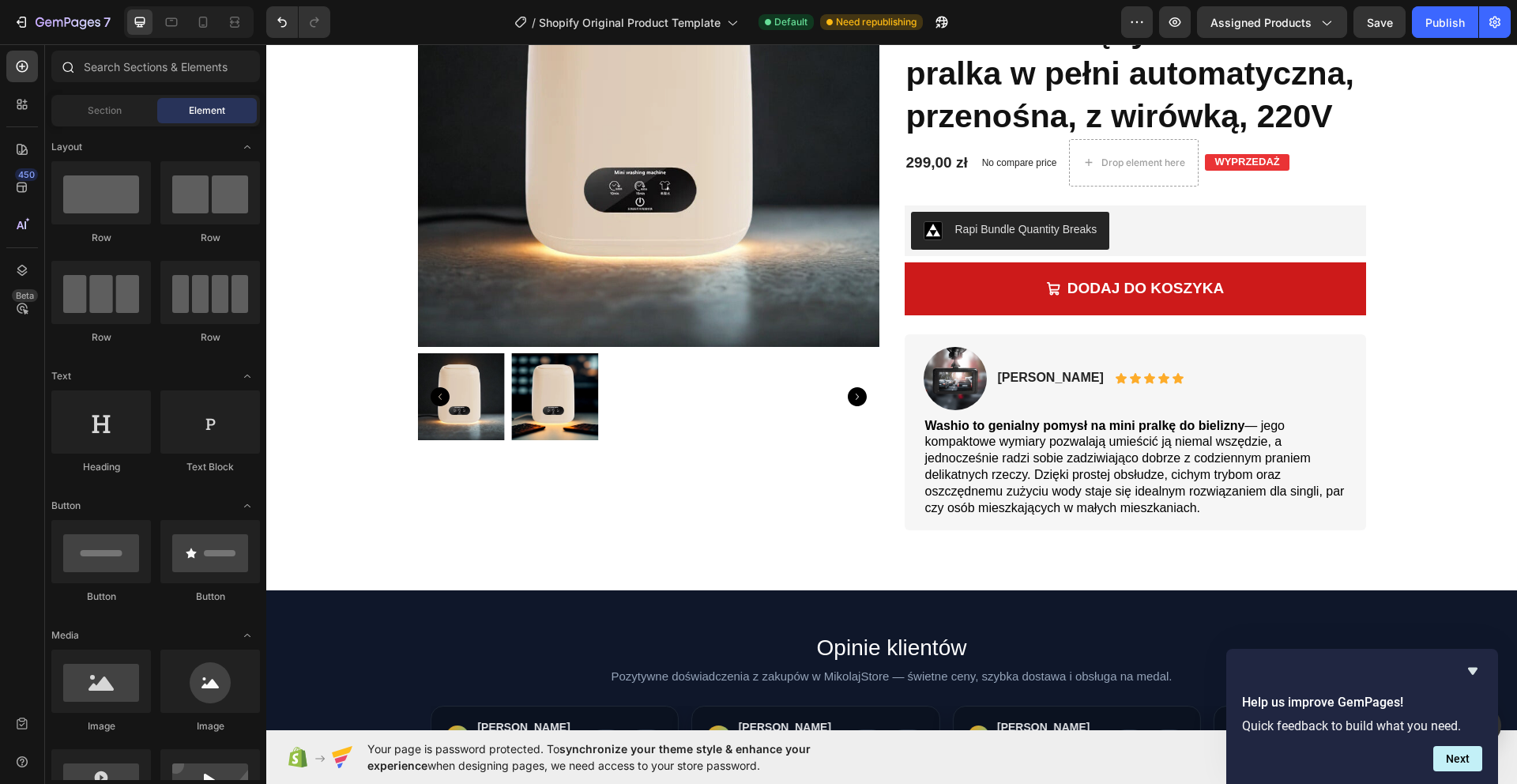
scroll to position [3045, 0]
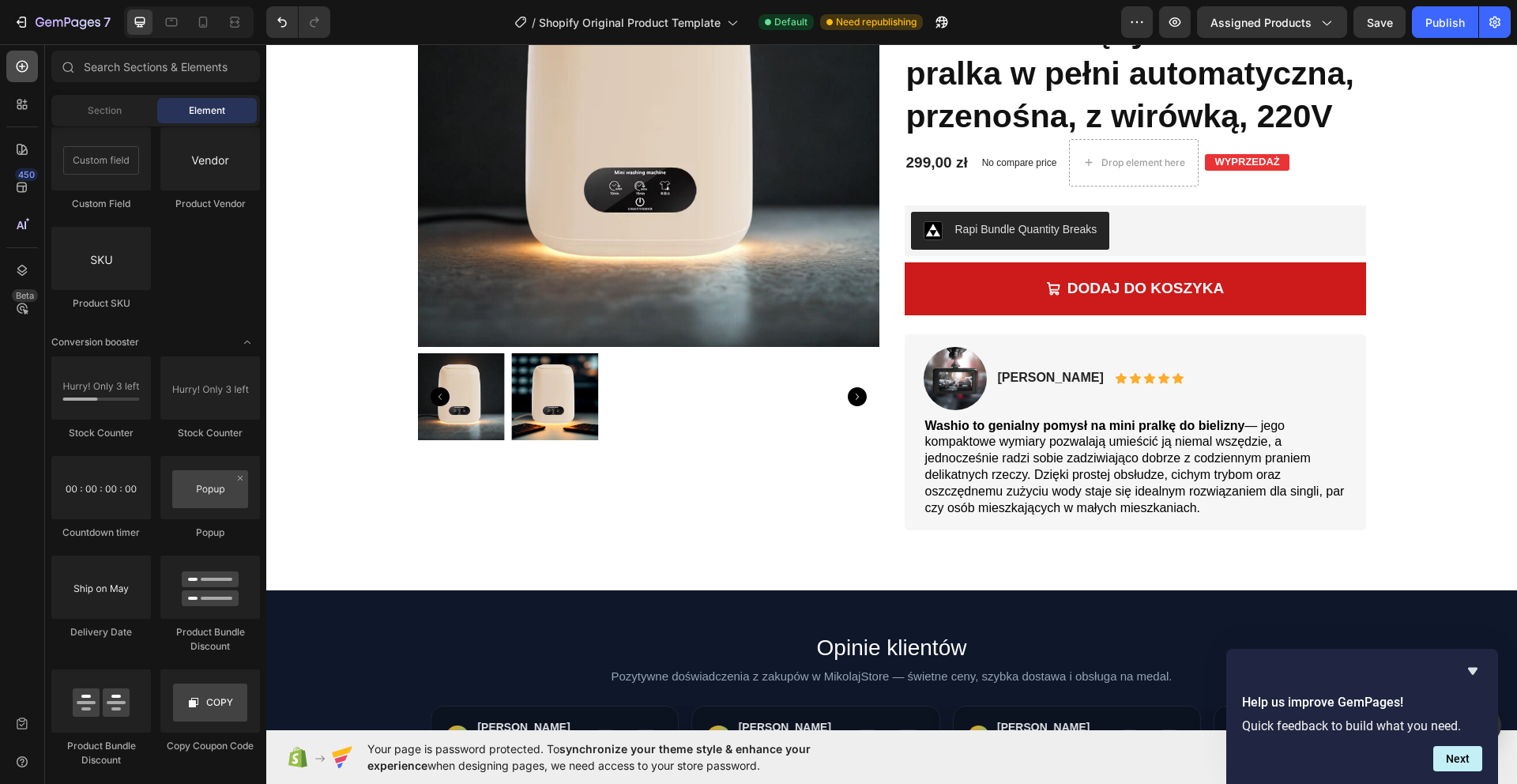
click at [23, 75] on div at bounding box center [22, 66] width 32 height 32
drag, startPoint x: 97, startPoint y: 106, endPoint x: 81, endPoint y: 107, distance: 16.0
click at [97, 106] on span "Section" at bounding box center [104, 110] width 34 height 14
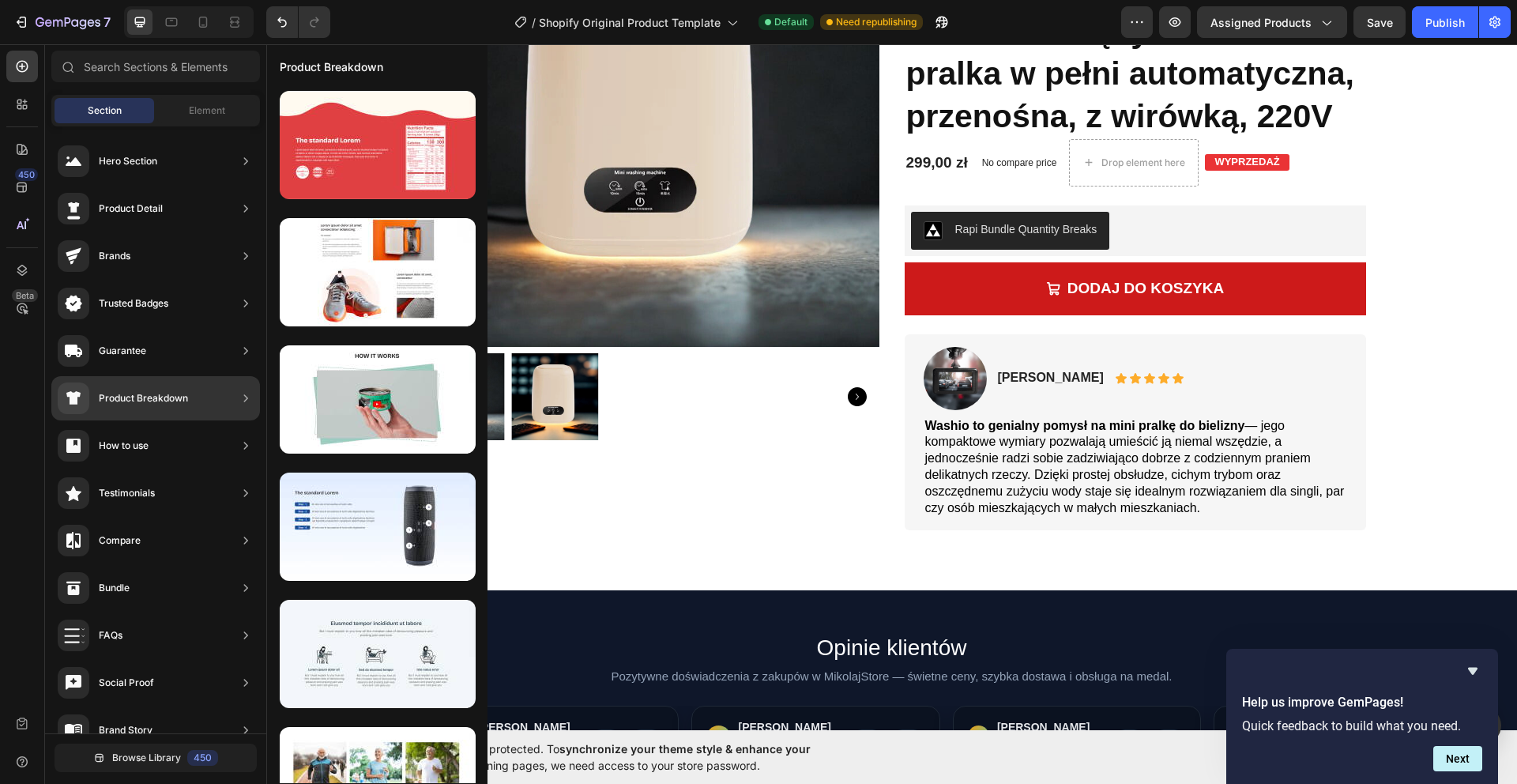
scroll to position [1, 0]
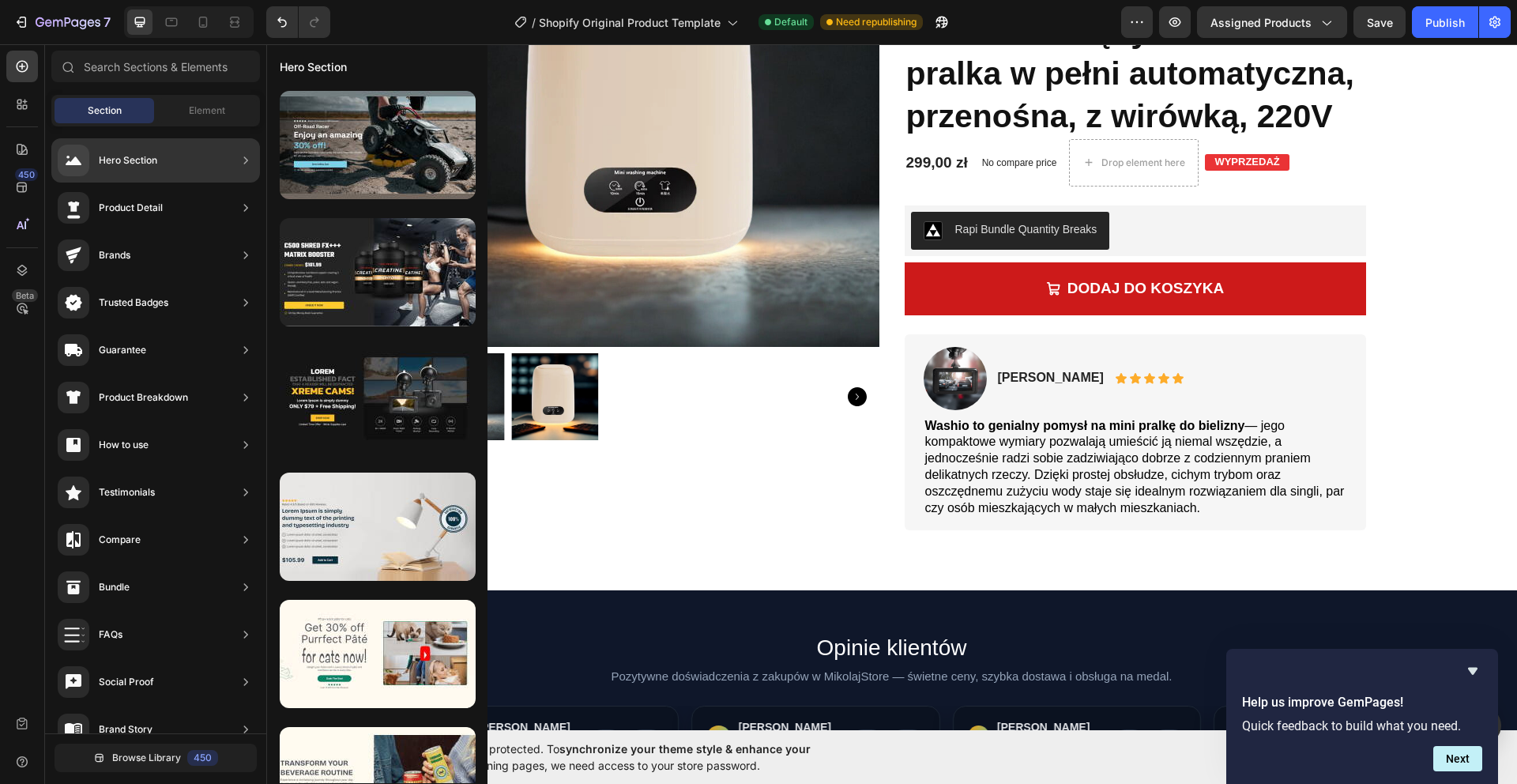
click at [200, 126] on div "Hero Section Product Detail Brands Trusted Badges Guarantee Product Breakdown H…" at bounding box center [156, 583] width 221 height 917
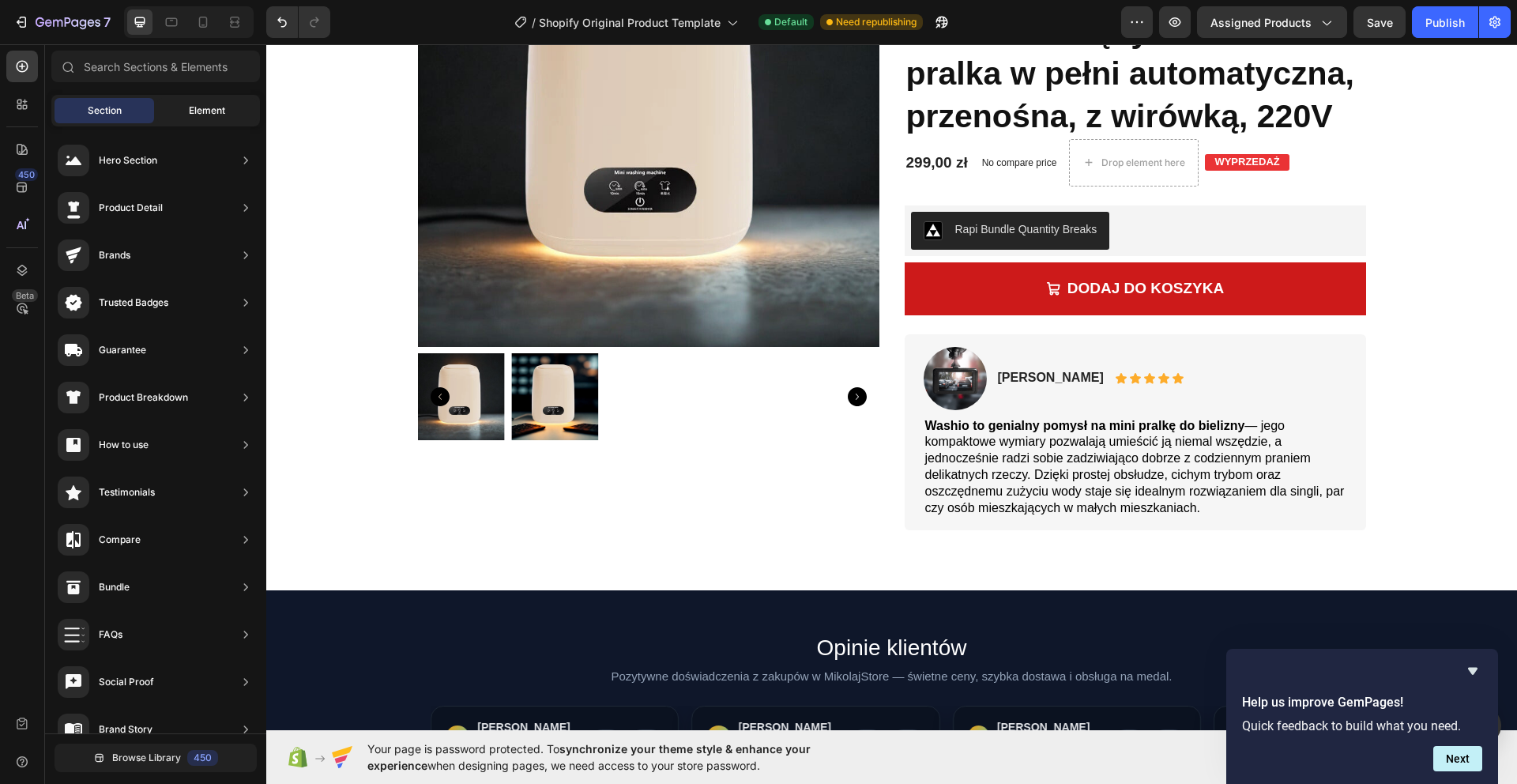
click at [201, 118] on div "Element" at bounding box center [207, 110] width 100 height 26
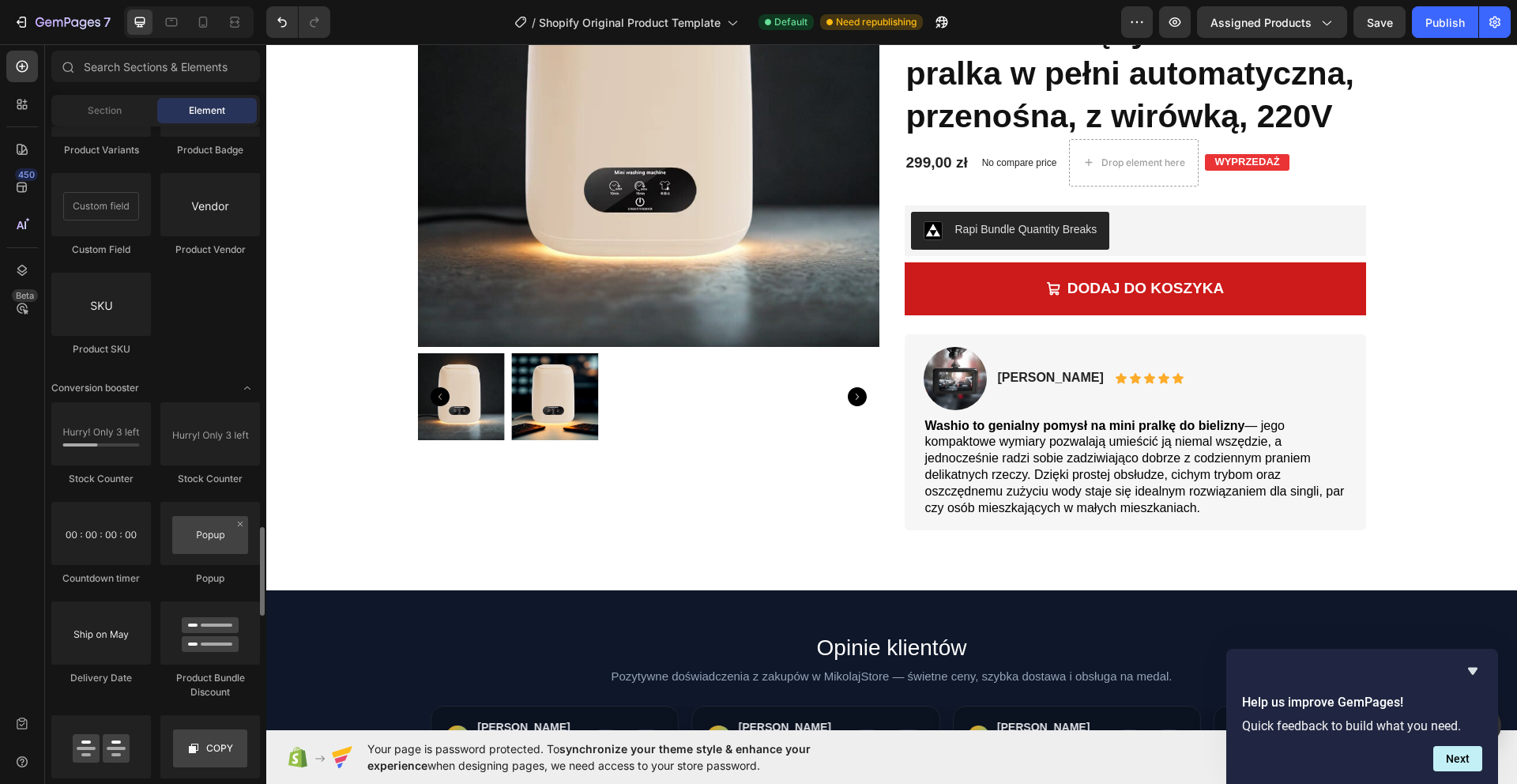
scroll to position [2989, 0]
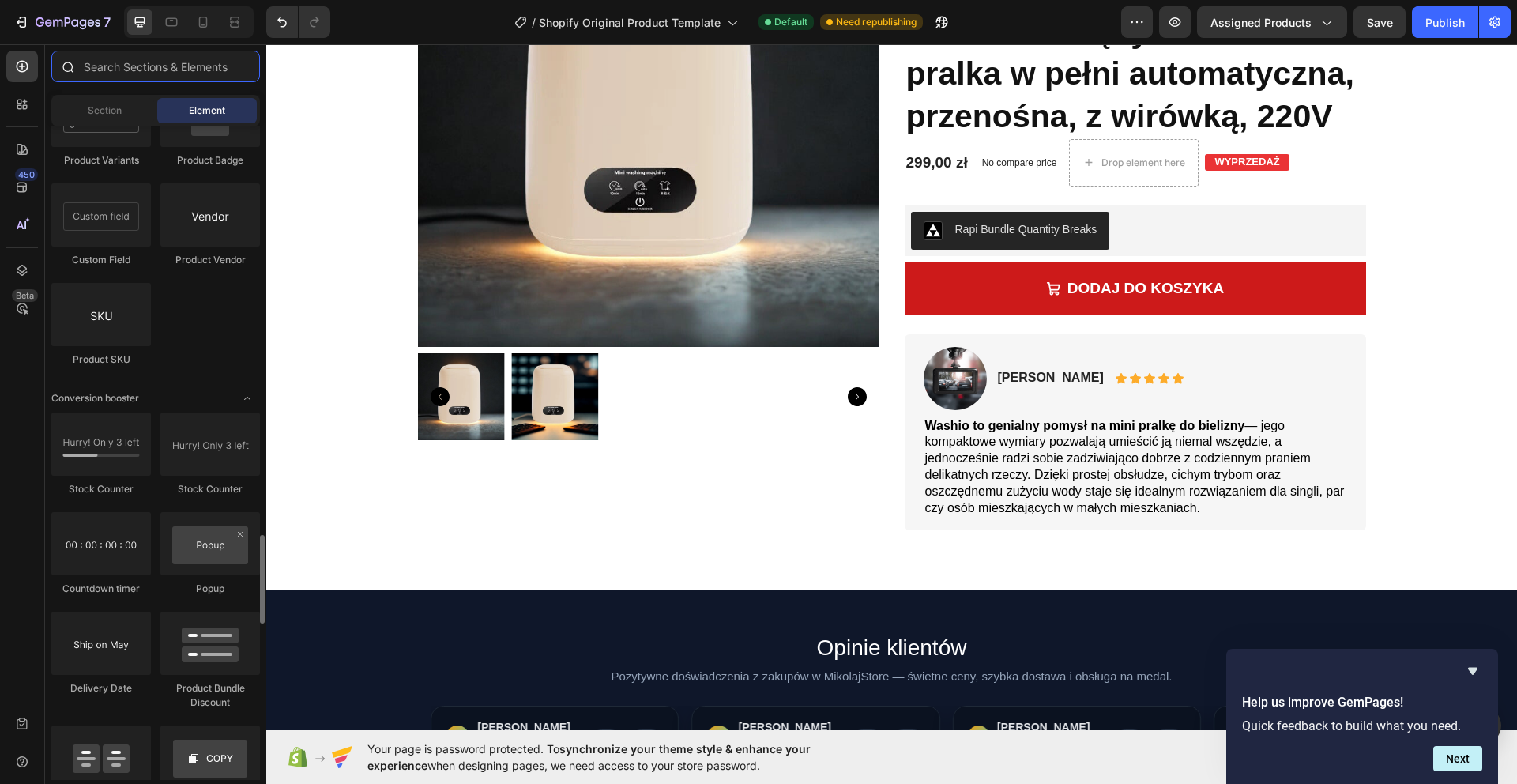
click at [128, 70] on input "text" at bounding box center [156, 66] width 209 height 32
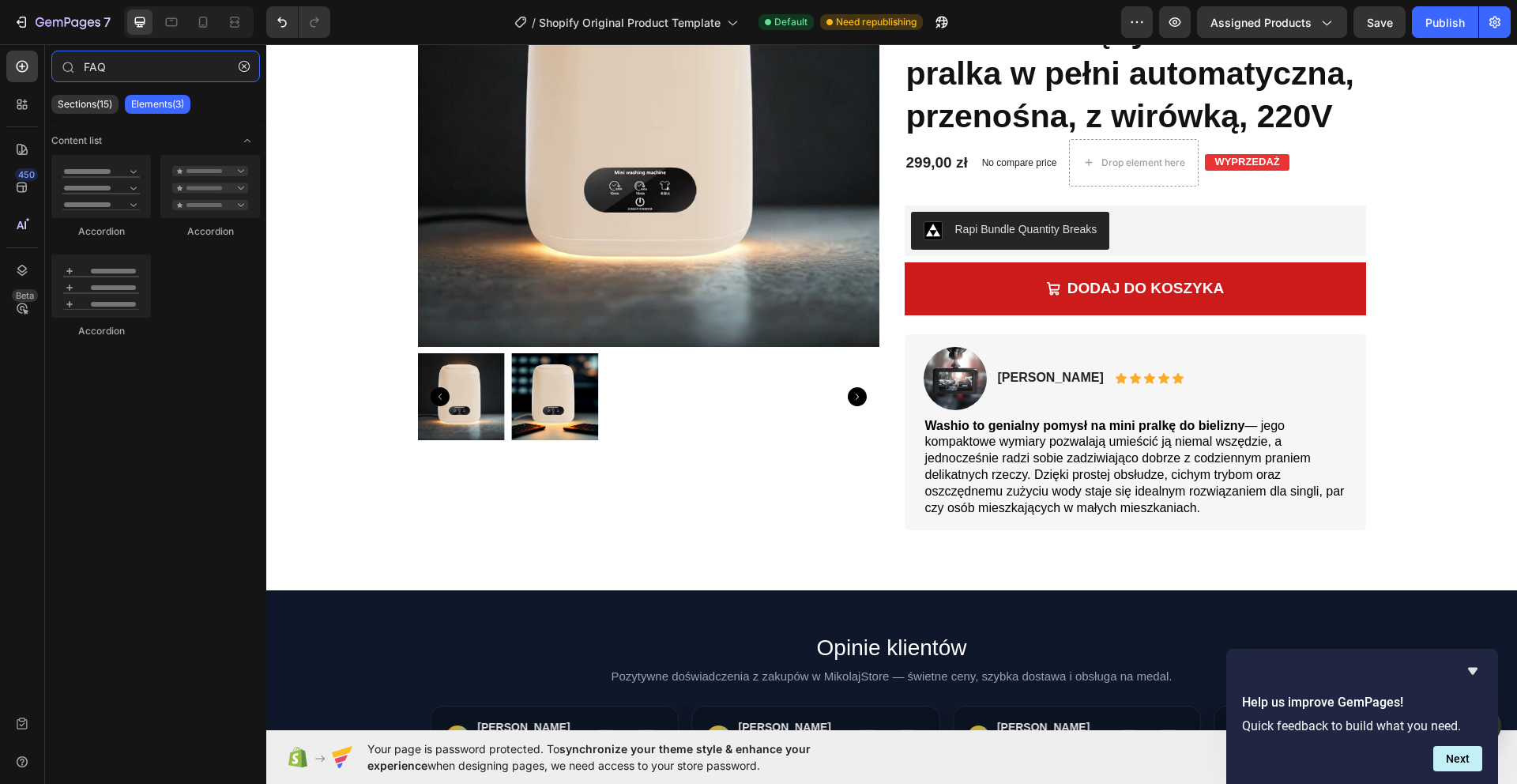
type input "FAQ"
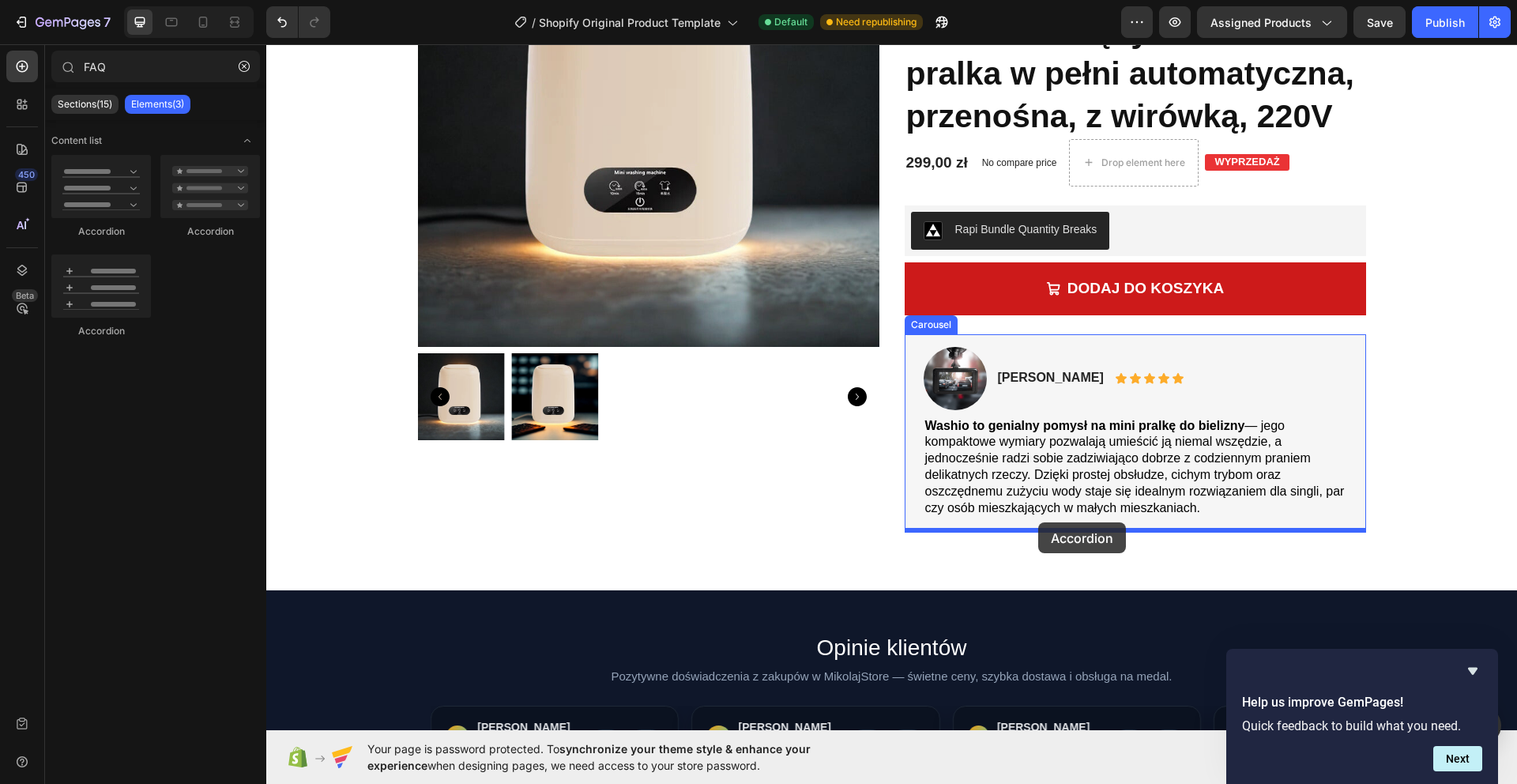
drag, startPoint x: 476, startPoint y: 242, endPoint x: 1032, endPoint y: 524, distance: 623.4
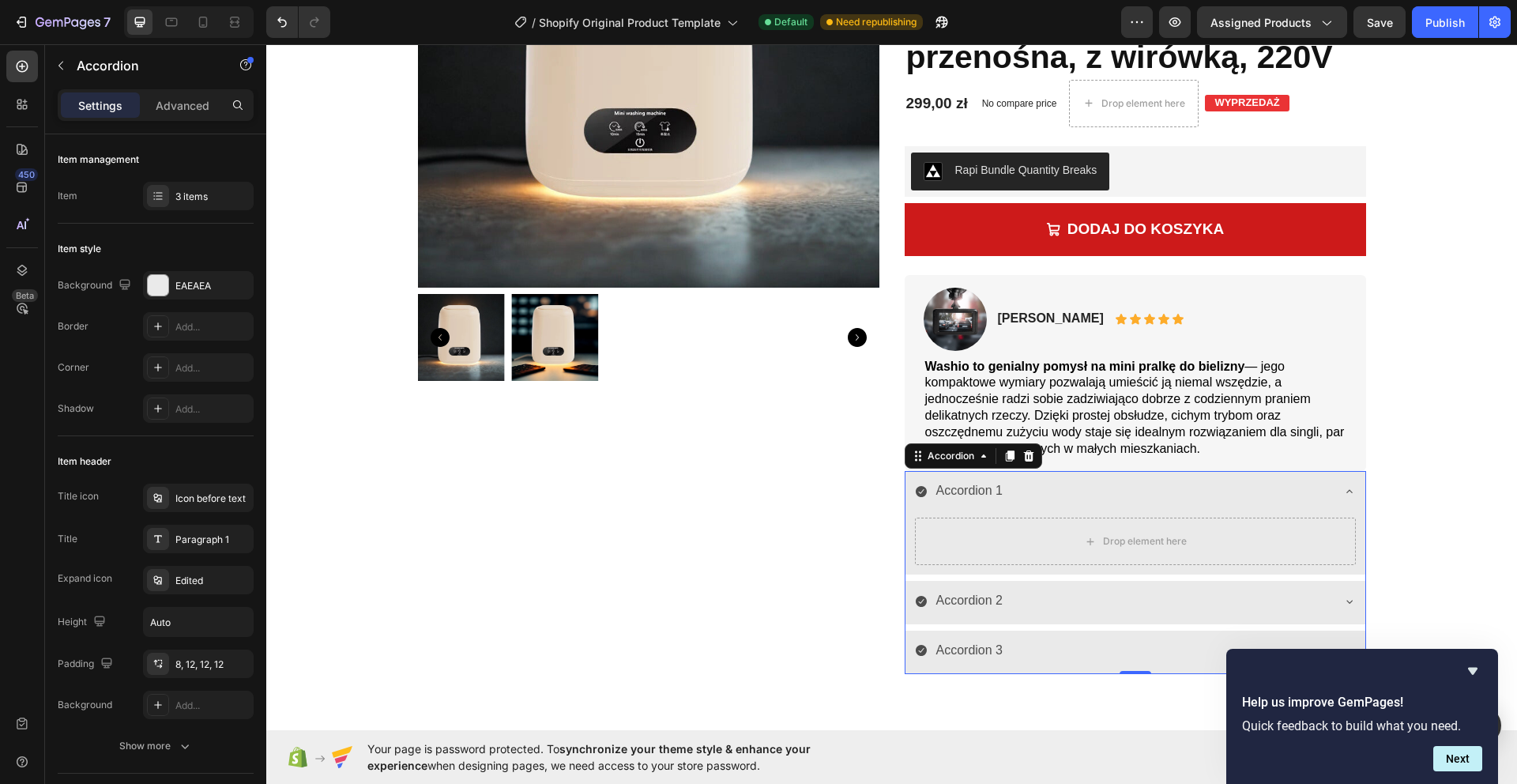
scroll to position [414, 0]
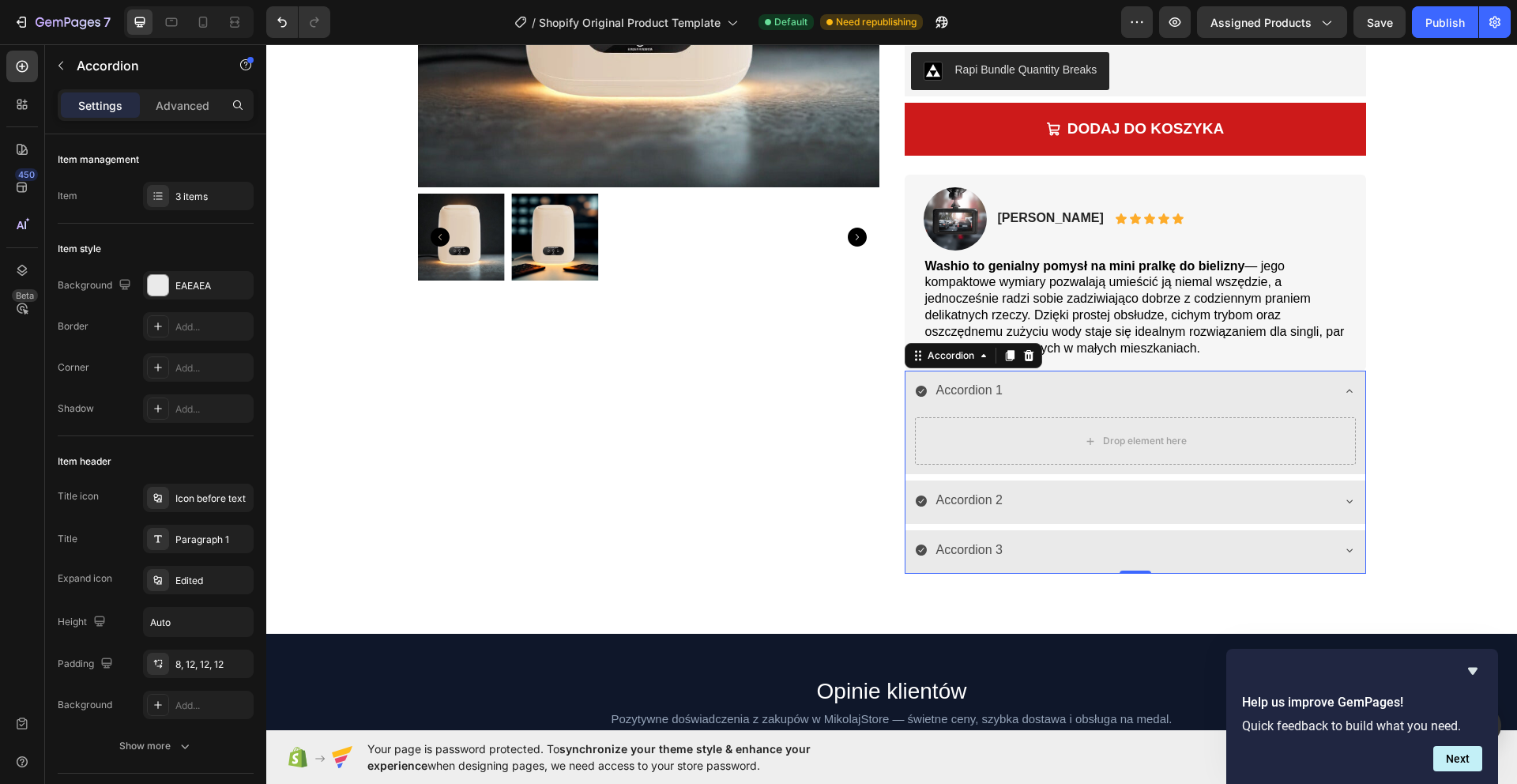
click at [980, 387] on div "Accordion 1" at bounding box center [969, 390] width 72 height 27
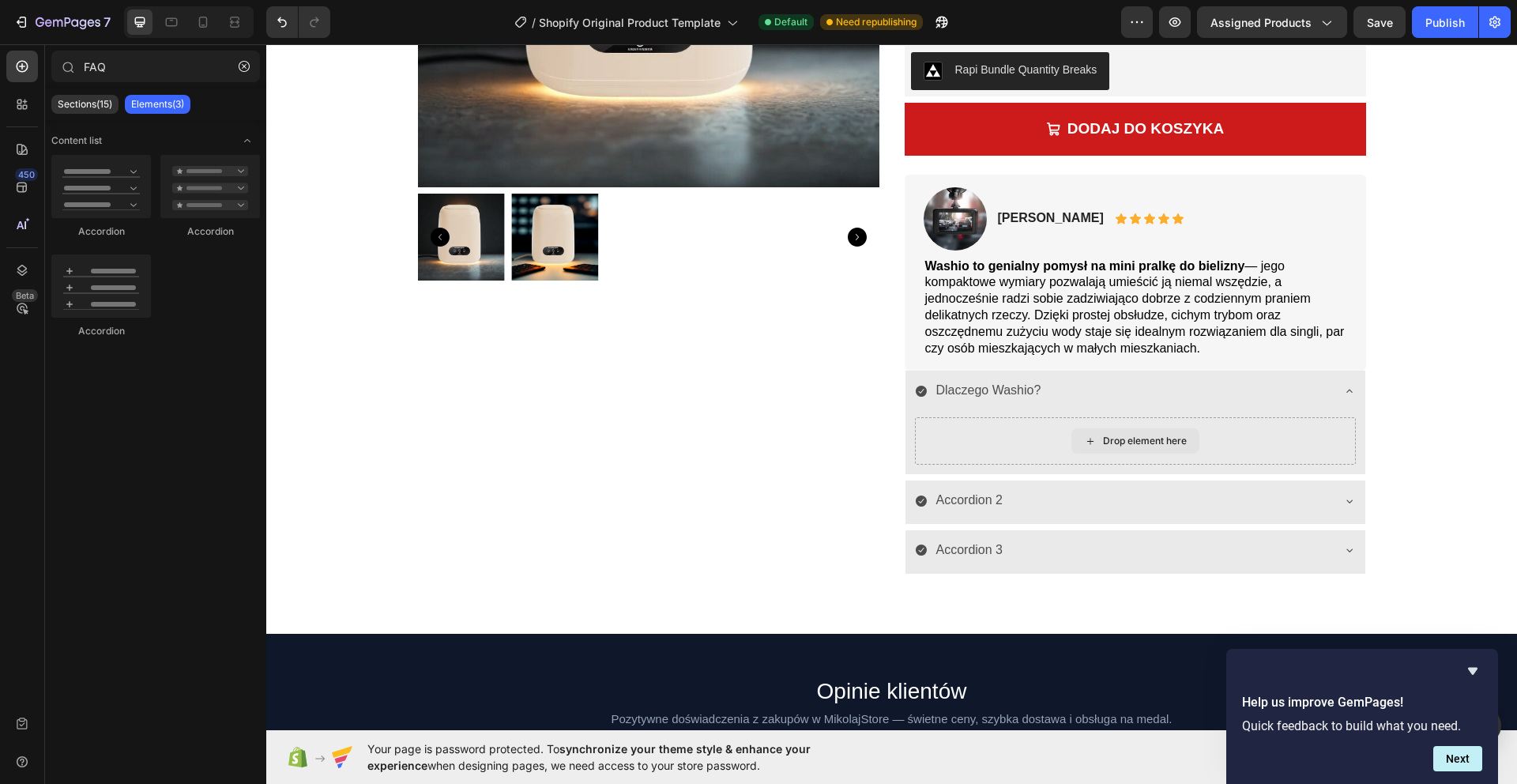
click at [1136, 445] on div "Drop element here" at bounding box center [1145, 441] width 84 height 12
drag, startPoint x: 246, startPoint y: 67, endPoint x: 230, endPoint y: 72, distance: 16.8
click at [246, 67] on icon "button" at bounding box center [243, 65] width 4 height 4
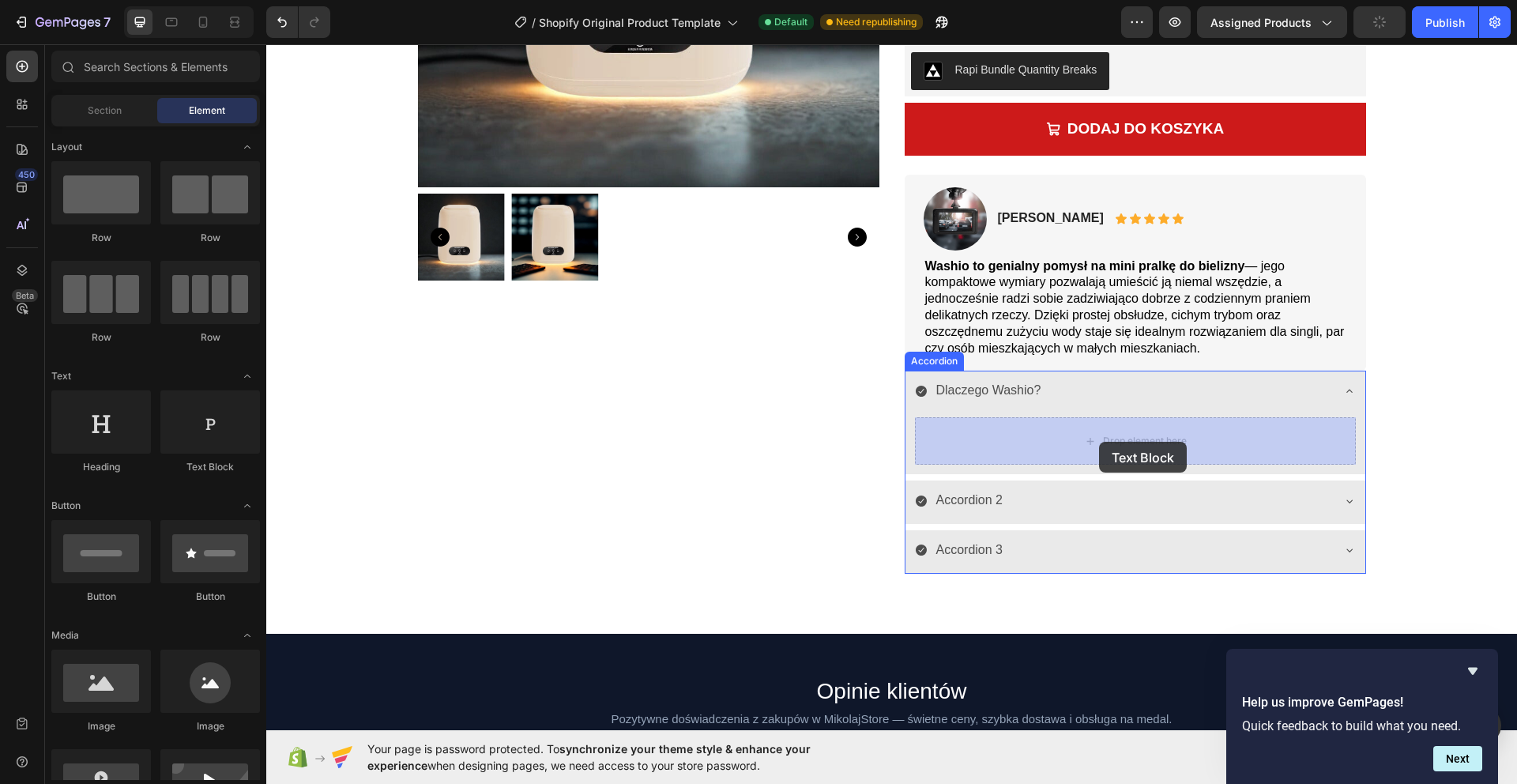
drag, startPoint x: 459, startPoint y: 494, endPoint x: 1092, endPoint y: 403, distance: 639.5
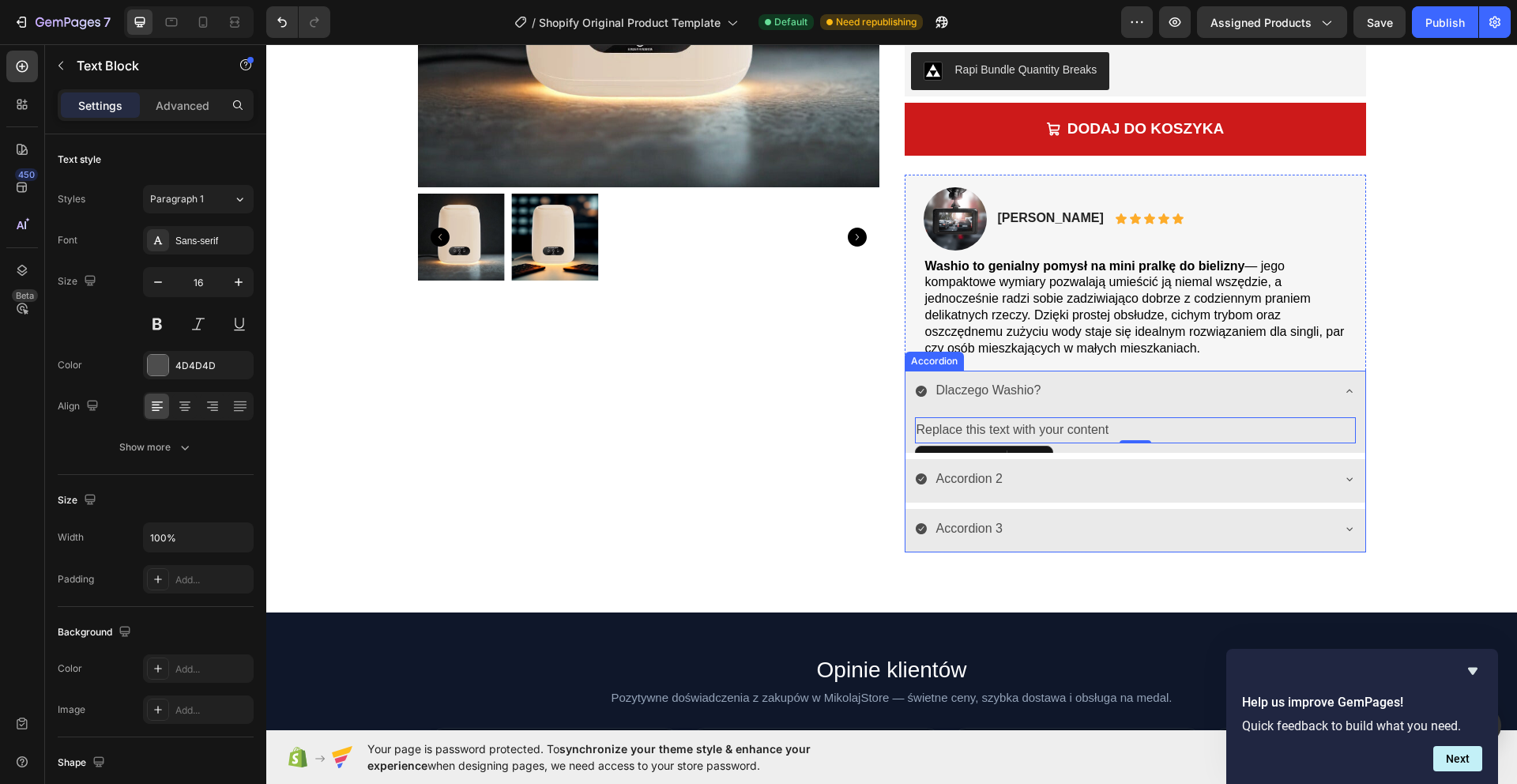
click at [973, 480] on p "Accordion 2" at bounding box center [970, 479] width 67 height 23
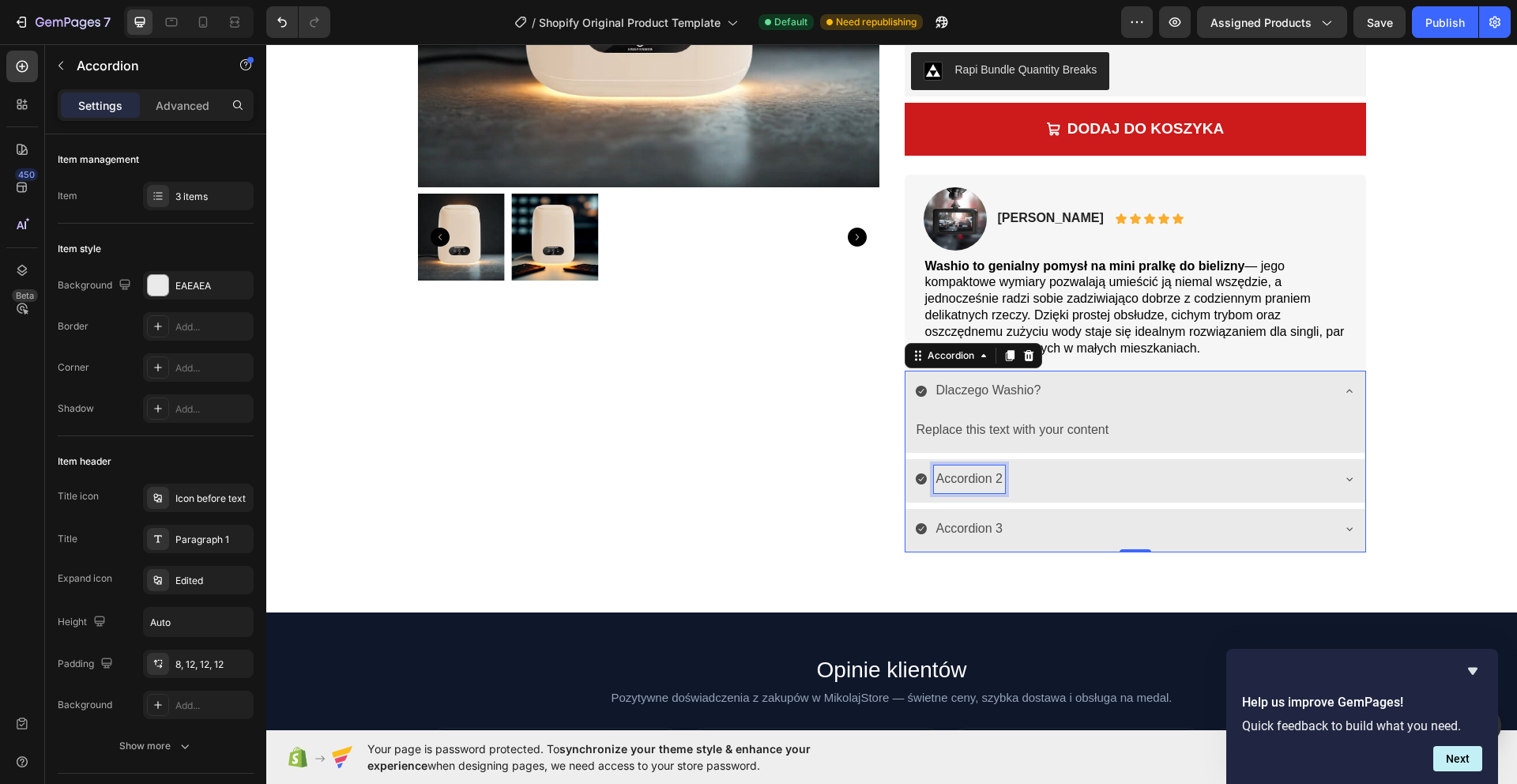
click at [973, 483] on p "Accordion 2" at bounding box center [970, 479] width 67 height 23
click at [995, 426] on div "Replace this text with your content" at bounding box center [1135, 430] width 441 height 26
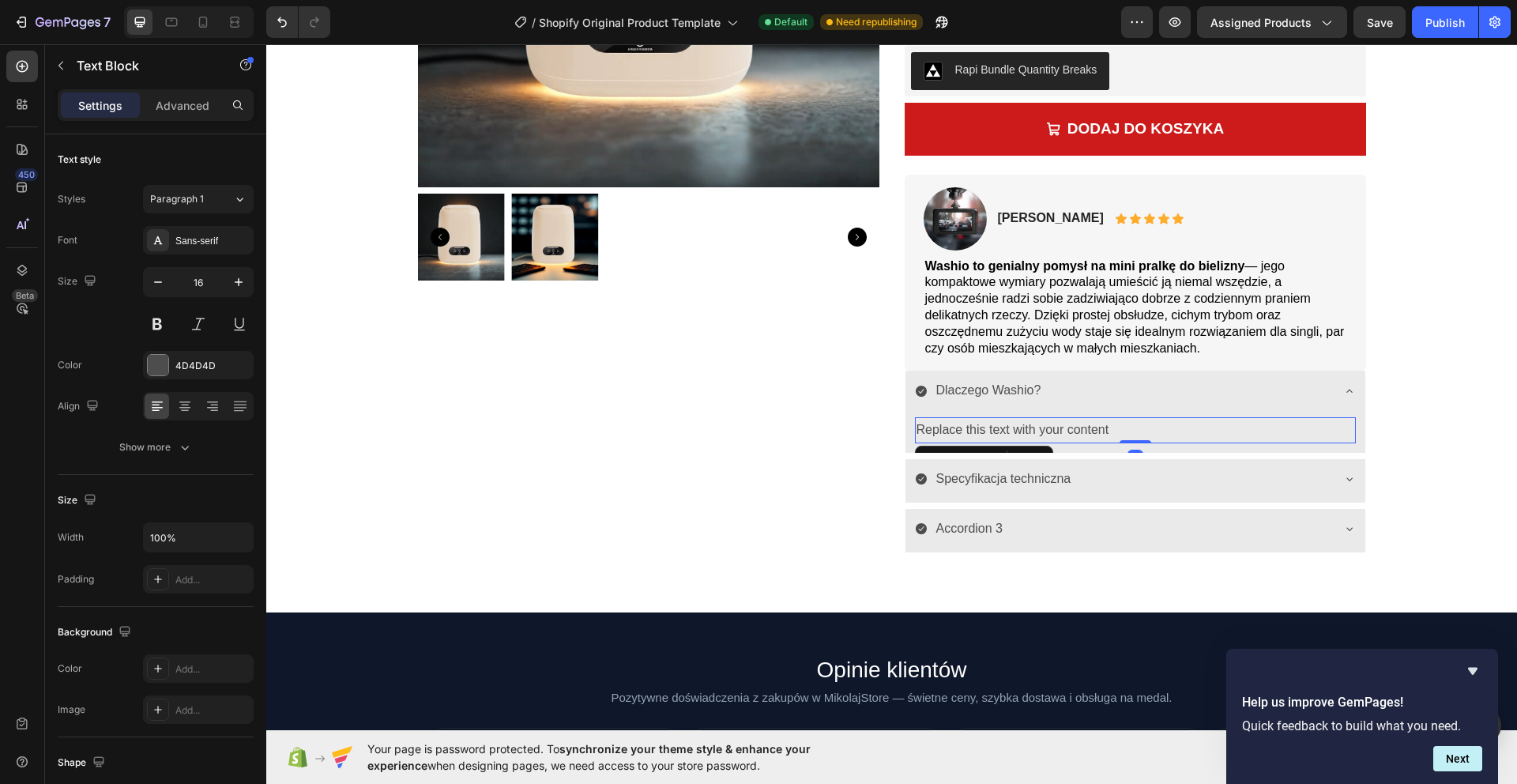
click at [1044, 431] on div "Replace this text with your content" at bounding box center [1135, 430] width 441 height 26
click at [1044, 431] on p "Replace this text with your content" at bounding box center [1135, 430] width 438 height 23
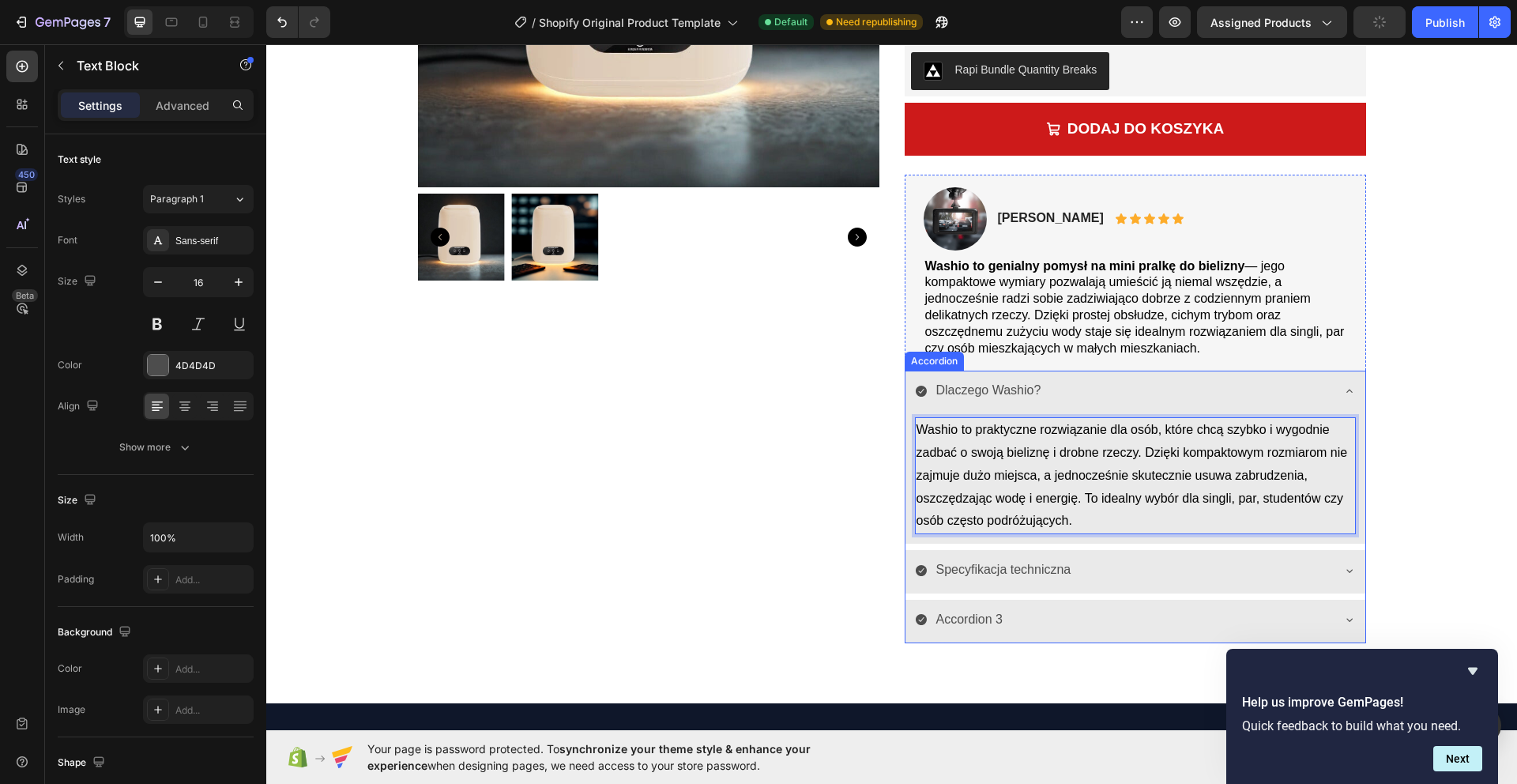
click at [1302, 384] on div "Dlaczego Washio?" at bounding box center [1123, 390] width 415 height 27
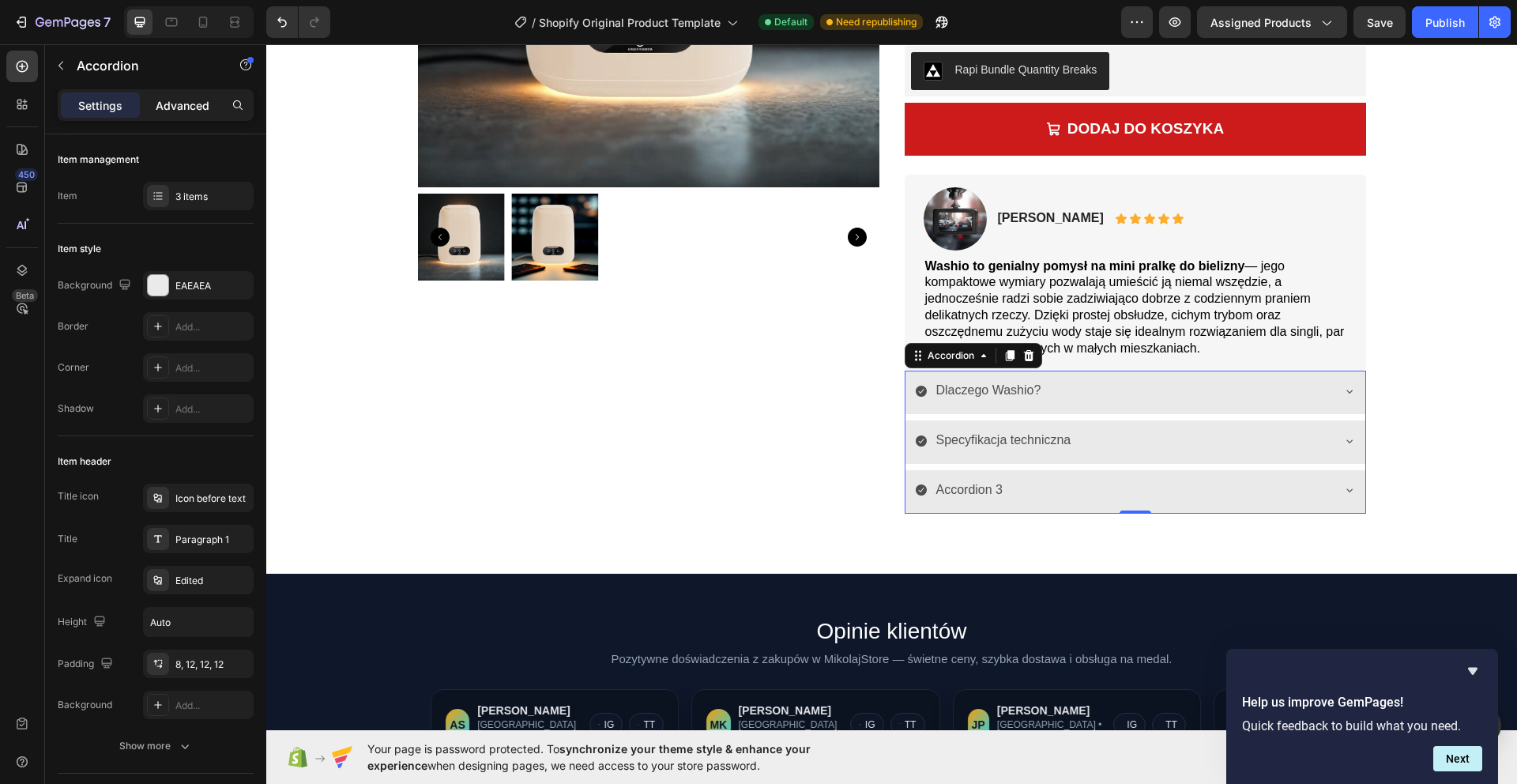
click at [192, 105] on p "Advanced" at bounding box center [182, 105] width 54 height 17
type input "100%"
type input "100"
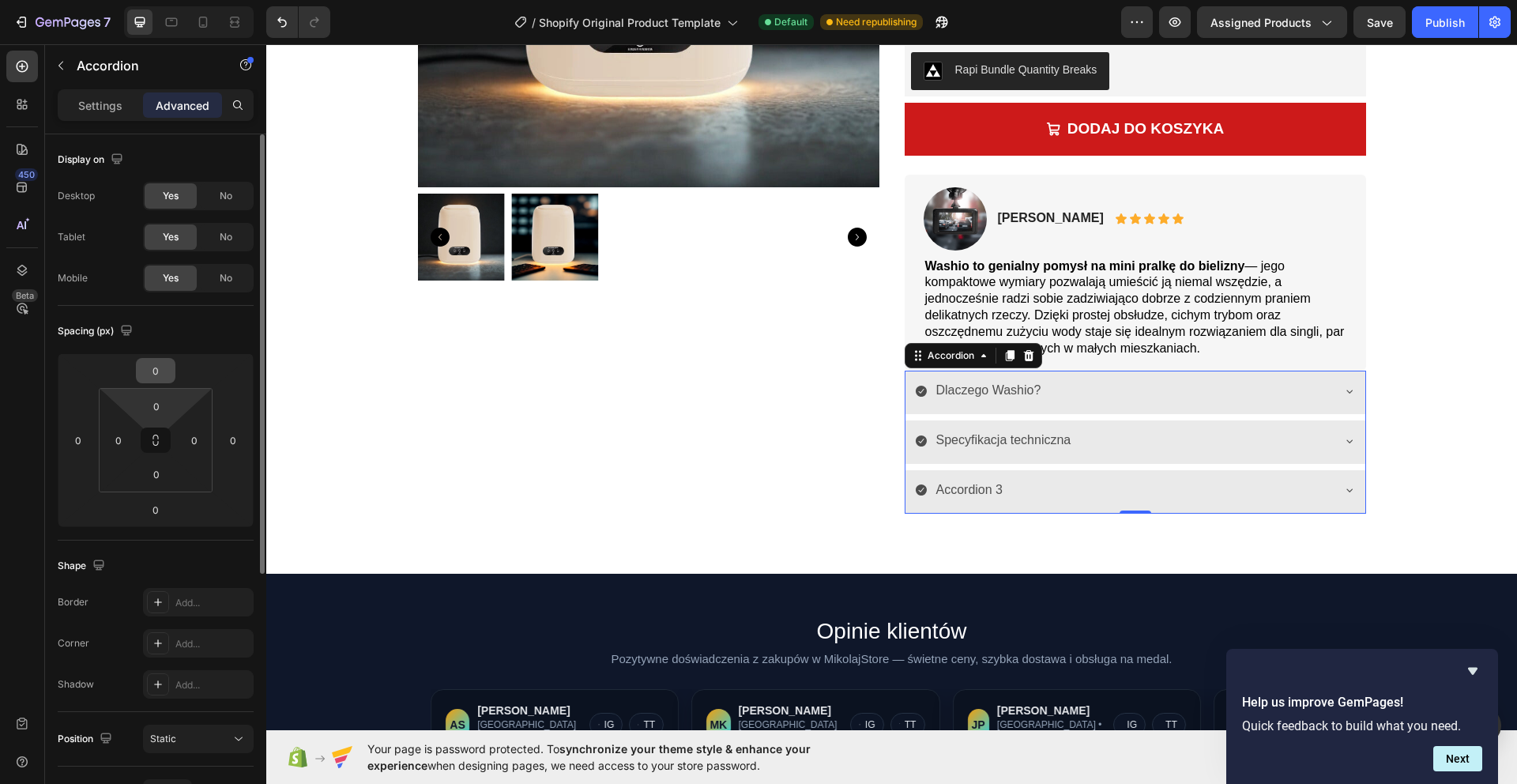
click at [155, 383] on div "0" at bounding box center [156, 370] width 40 height 26
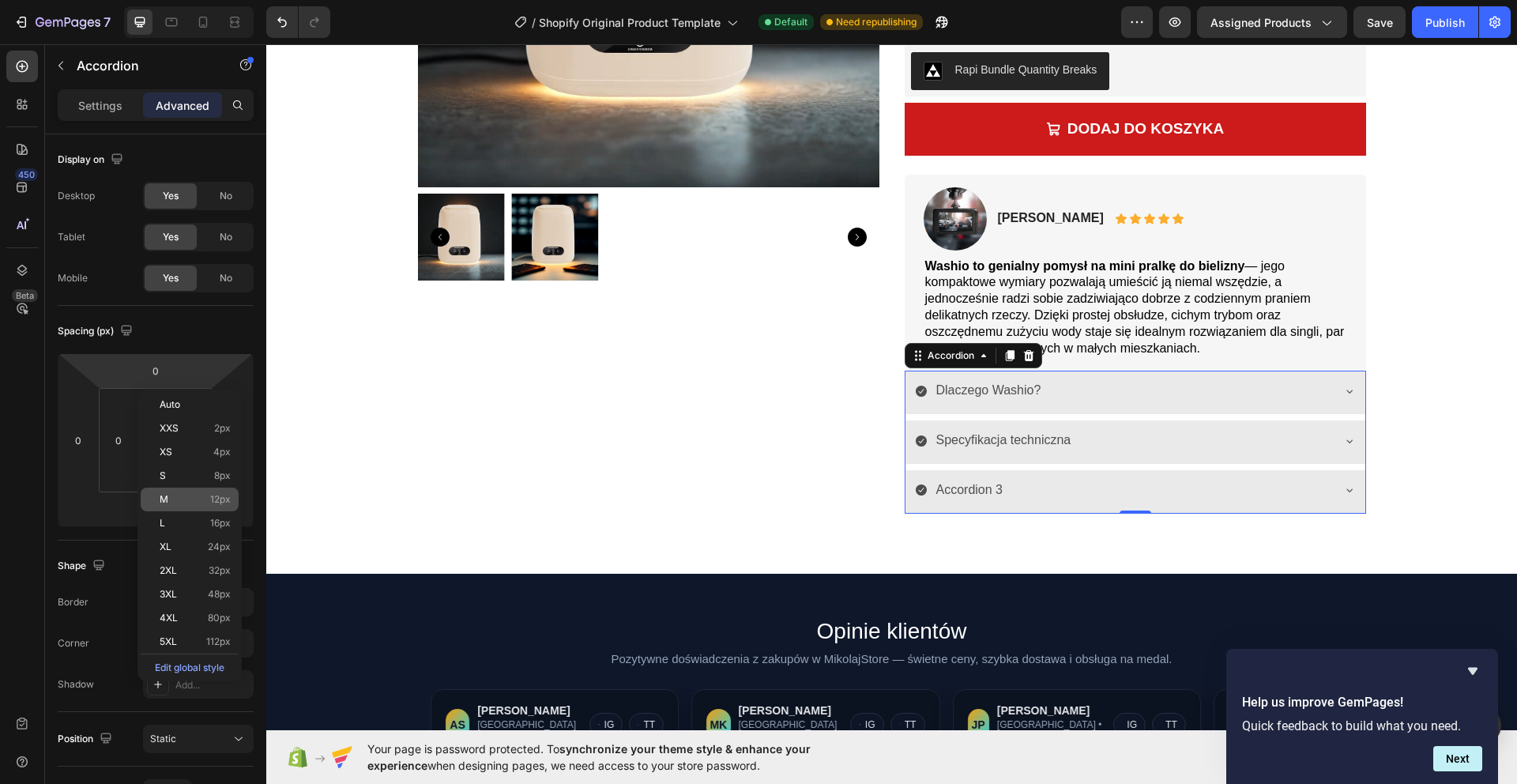
click at [187, 488] on div "M 12px" at bounding box center [189, 499] width 98 height 24
type input "12"
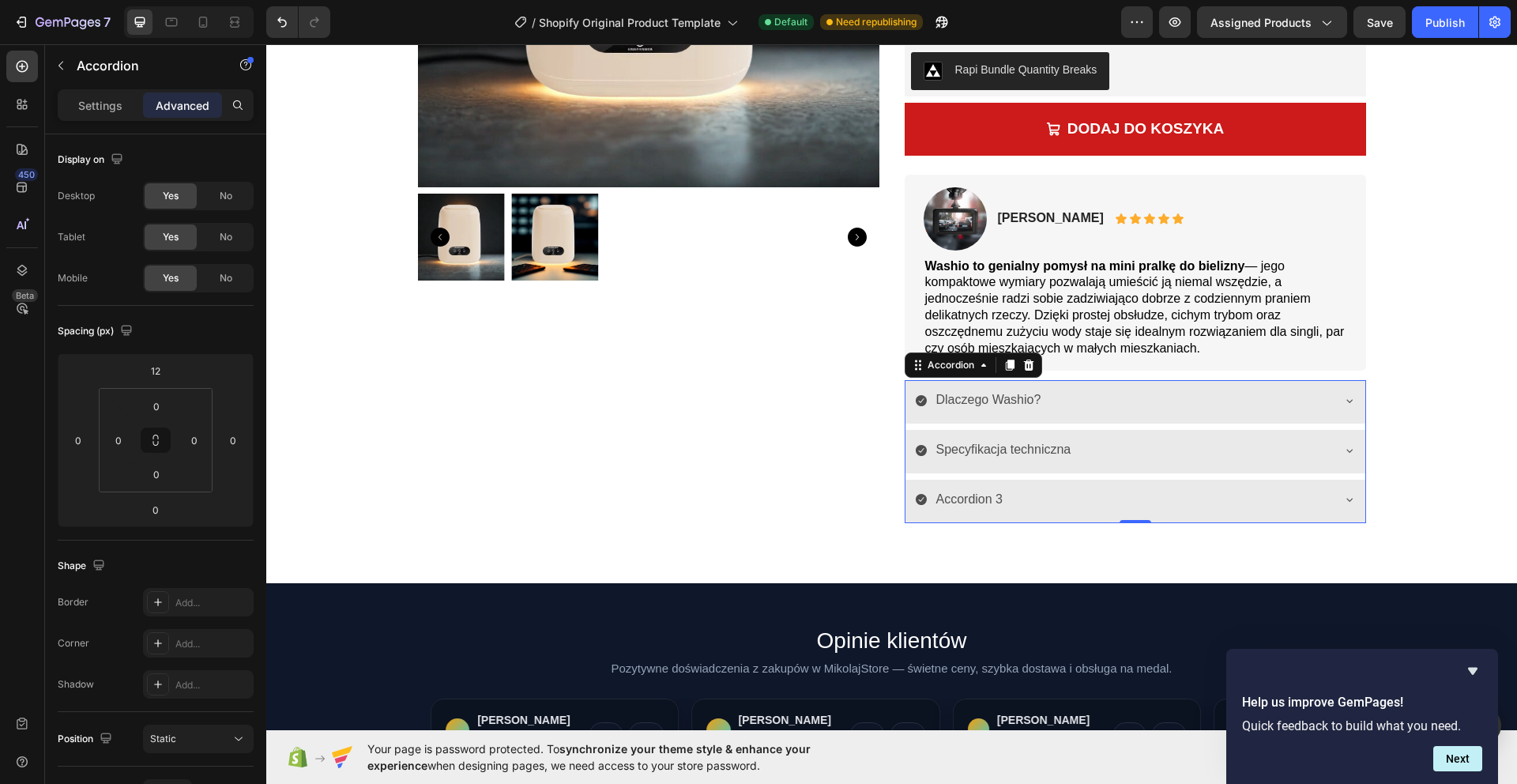
click at [1100, 399] on div "Dlaczego Washio?" at bounding box center [1123, 400] width 415 height 27
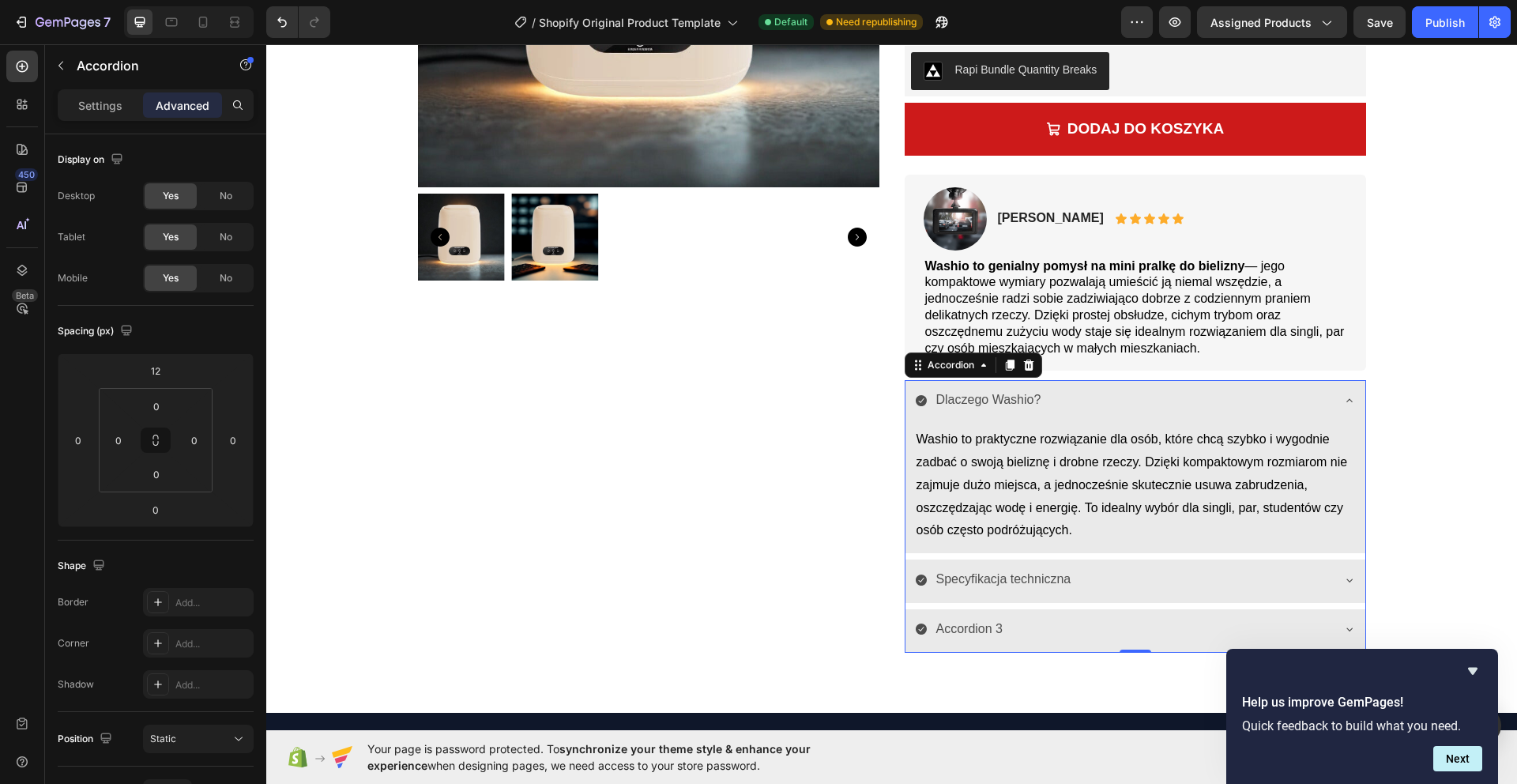
click at [1102, 574] on div "Specyfikacja techniczna" at bounding box center [1123, 579] width 415 height 27
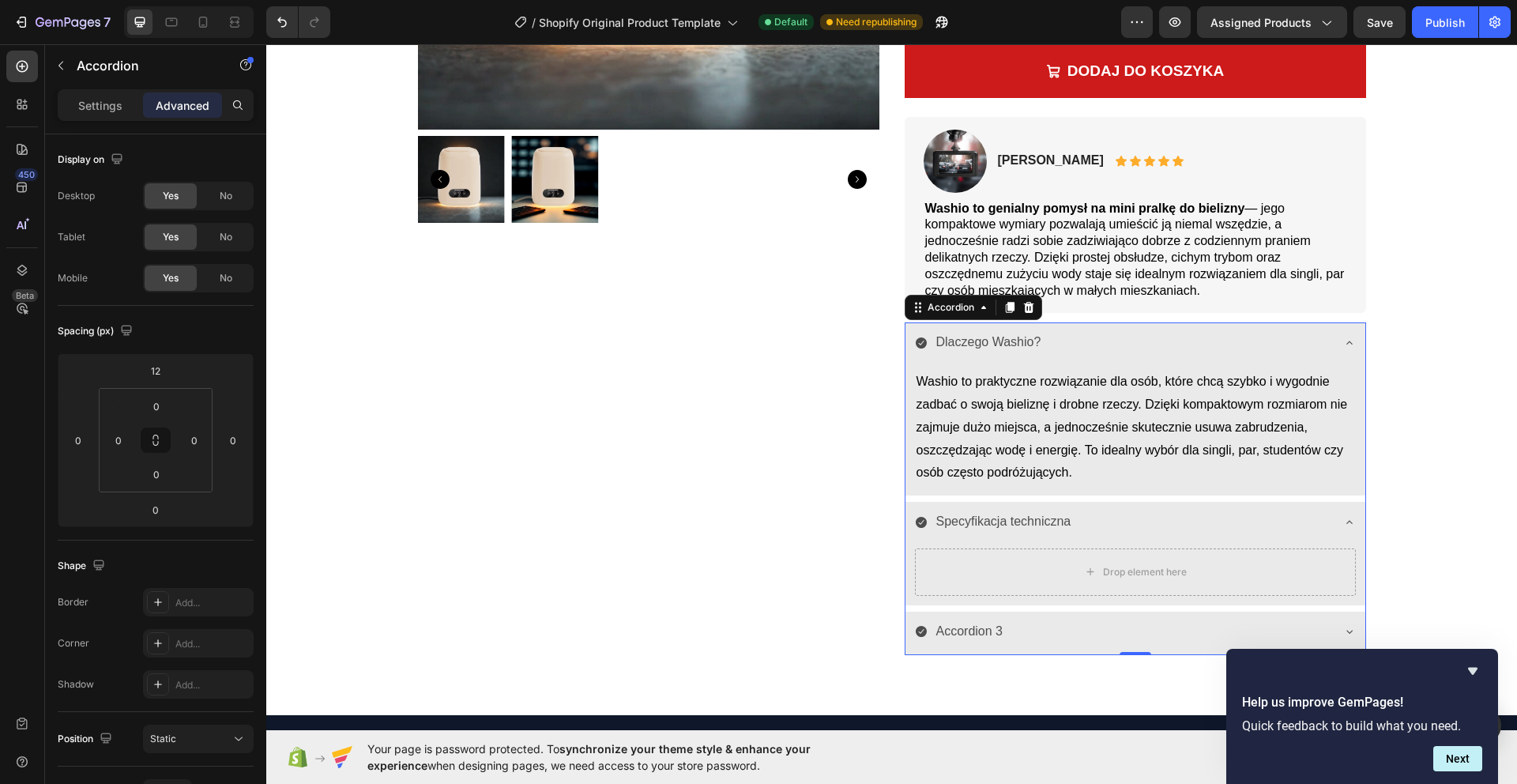
scroll to position [655, 0]
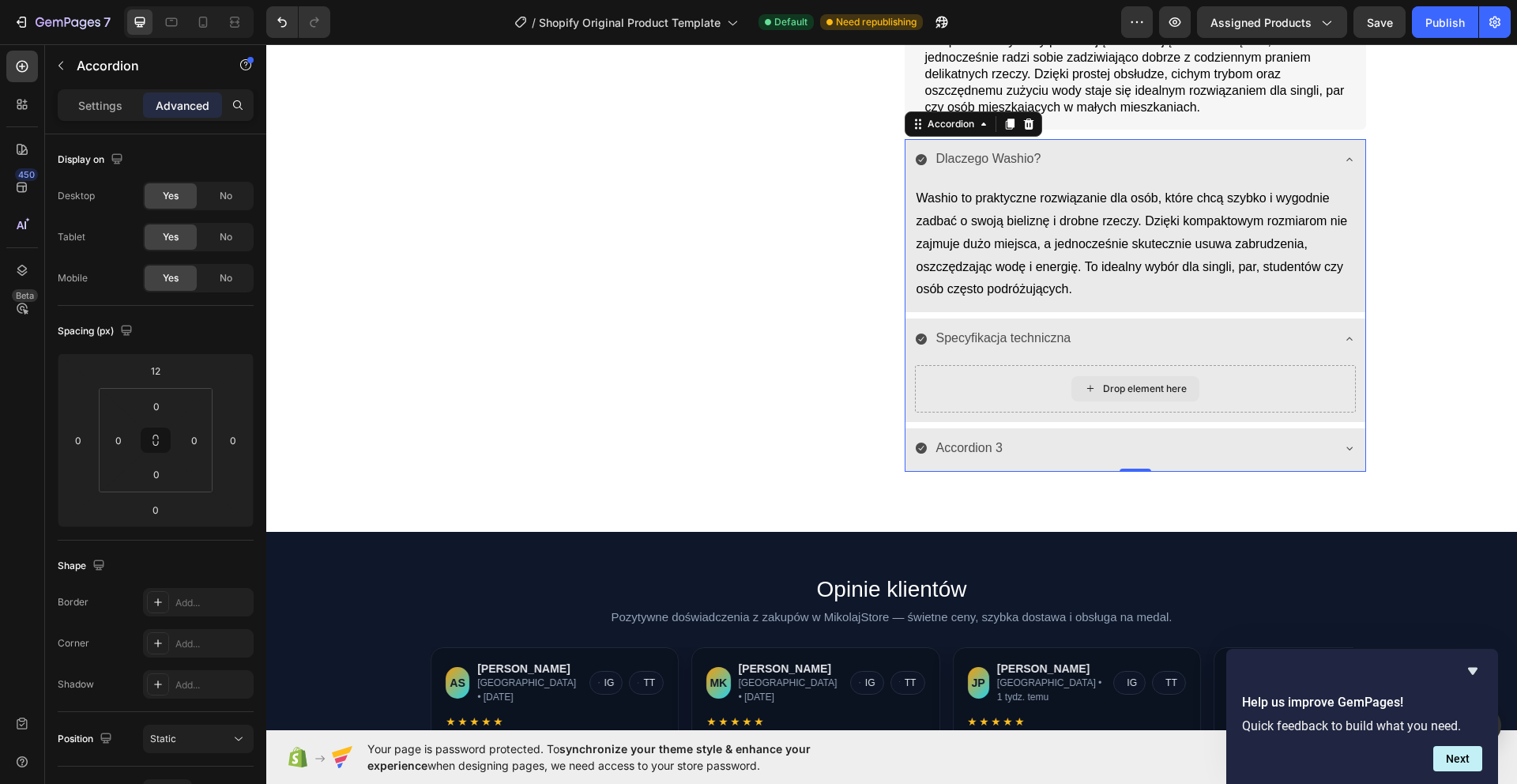
click at [1114, 386] on div "Drop element here" at bounding box center [1145, 389] width 84 height 12
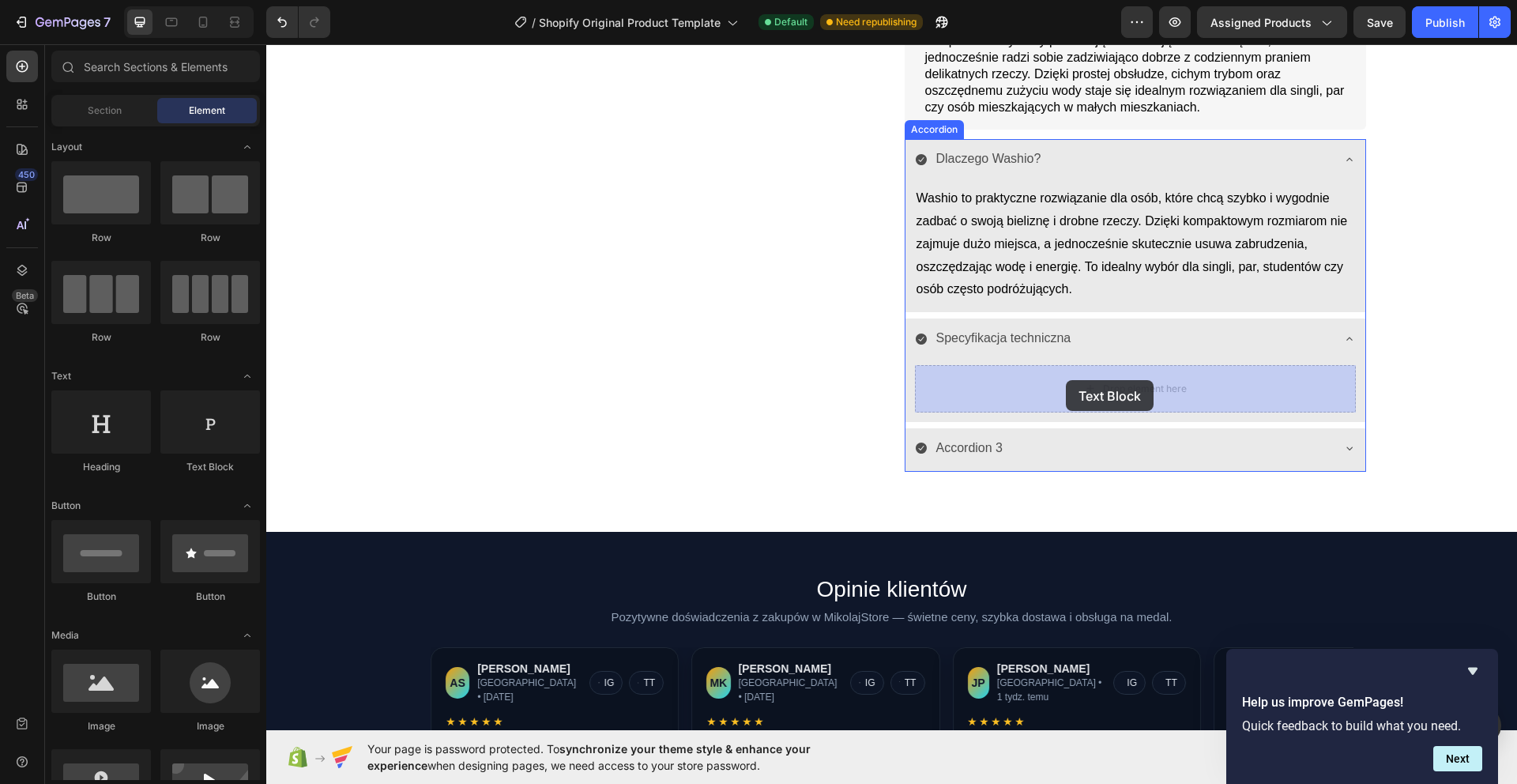
drag, startPoint x: 482, startPoint y: 464, endPoint x: 1065, endPoint y: 380, distance: 589.0
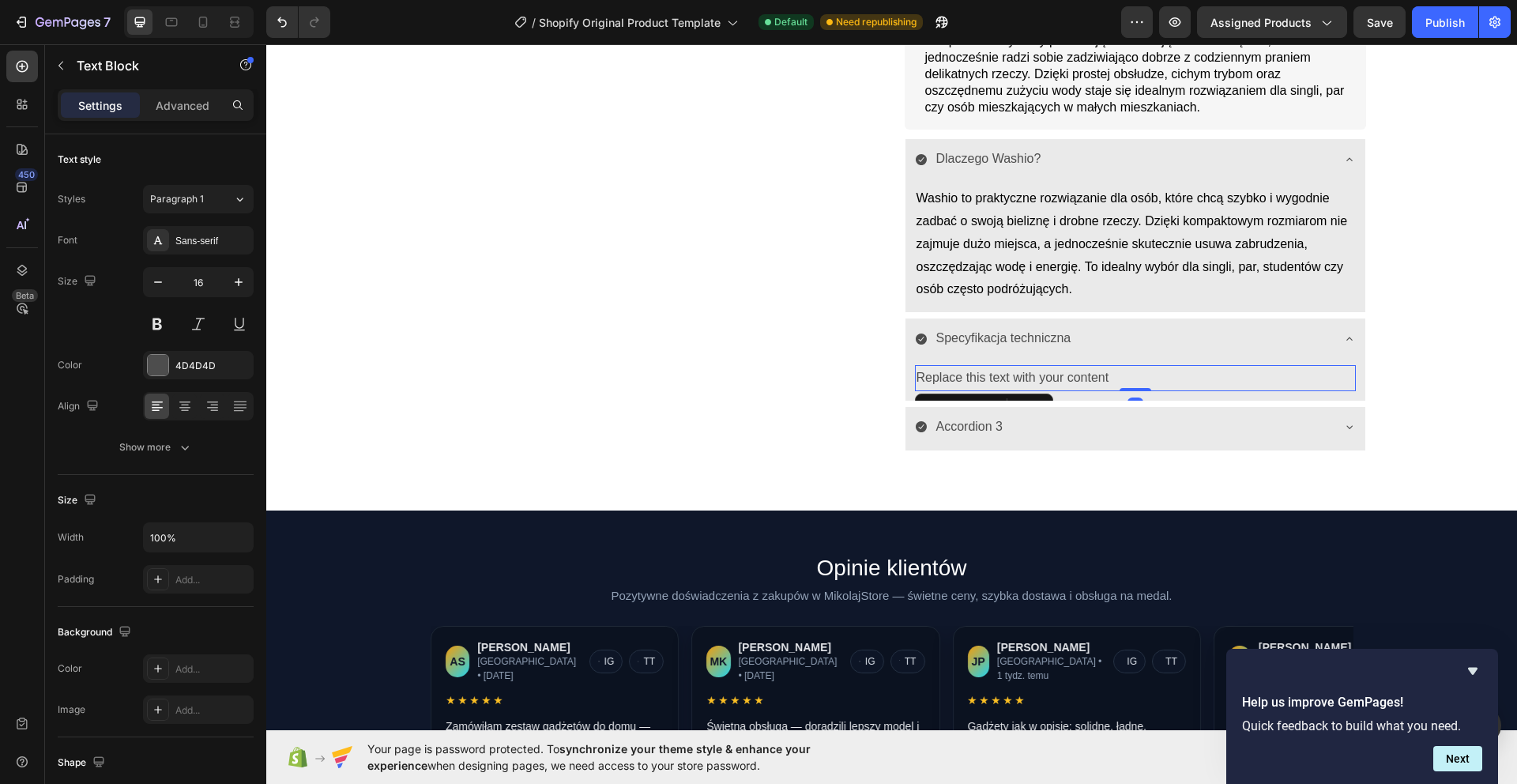
click at [1100, 375] on div "Replace this text with your content" at bounding box center [1135, 377] width 441 height 26
click at [1100, 375] on p "Replace this text with your content" at bounding box center [1135, 378] width 438 height 23
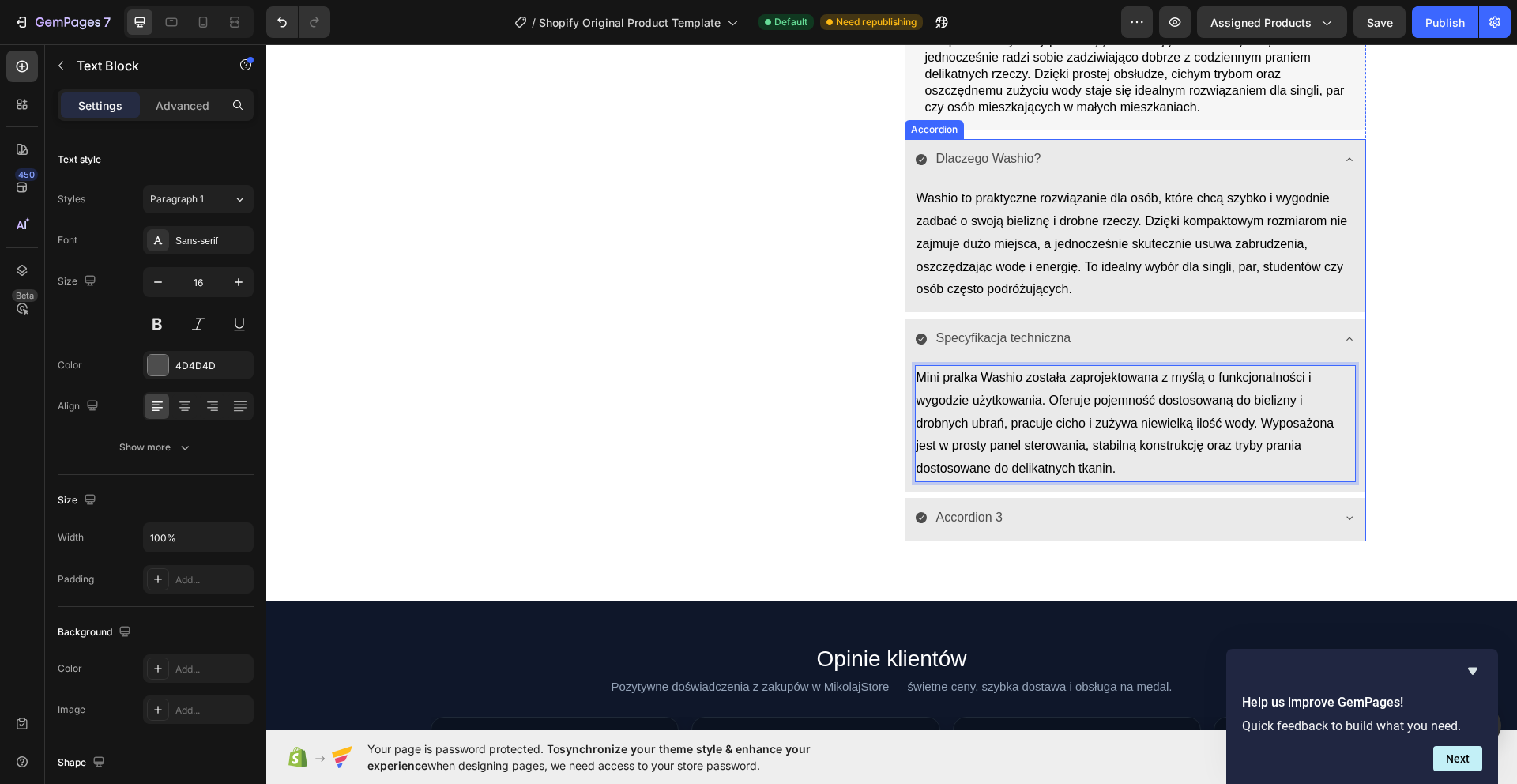
click at [970, 521] on p "Accordion 3" at bounding box center [970, 518] width 67 height 23
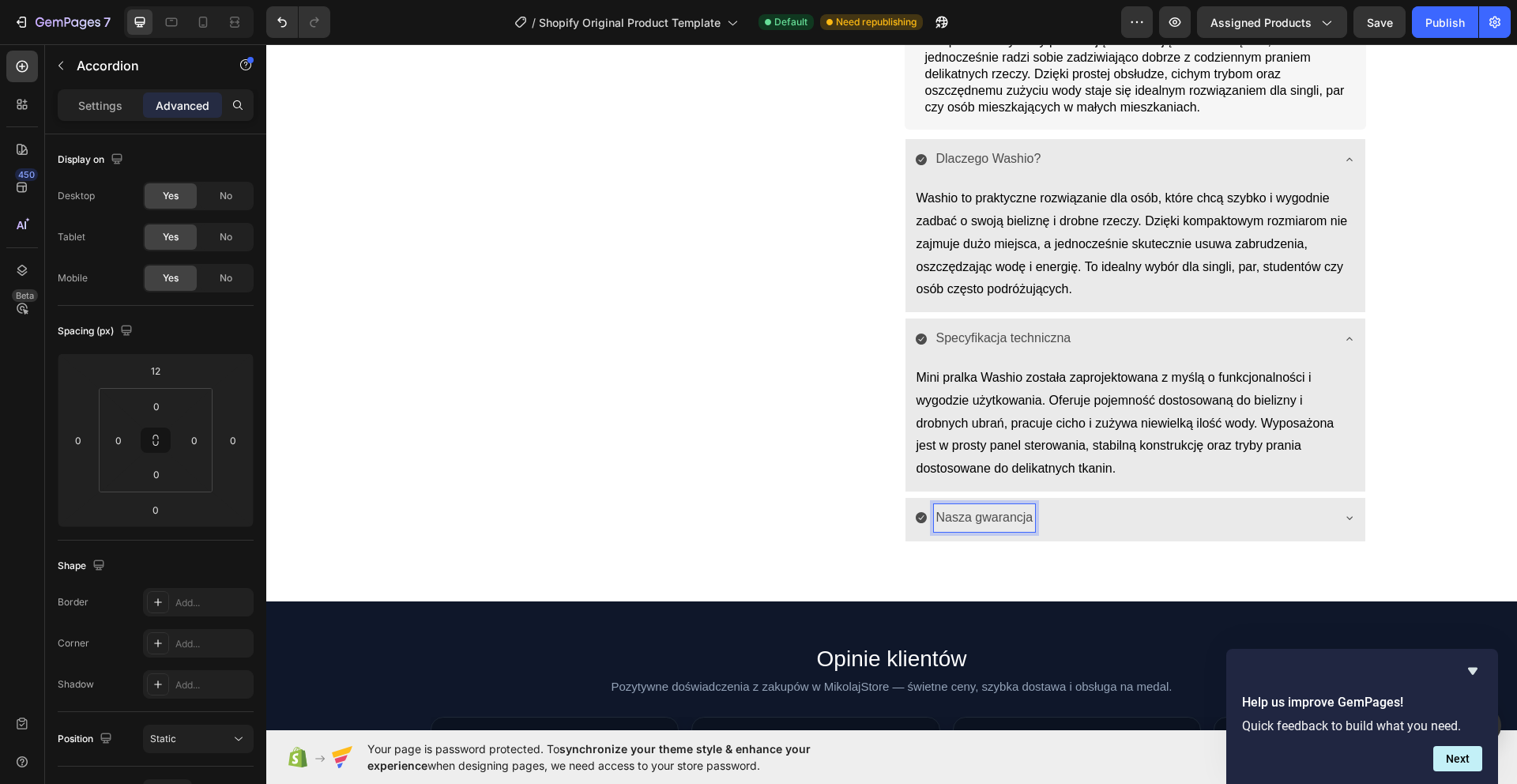
click at [1132, 505] on div "Nasza gwarancja" at bounding box center [1135, 519] width 460 height 43
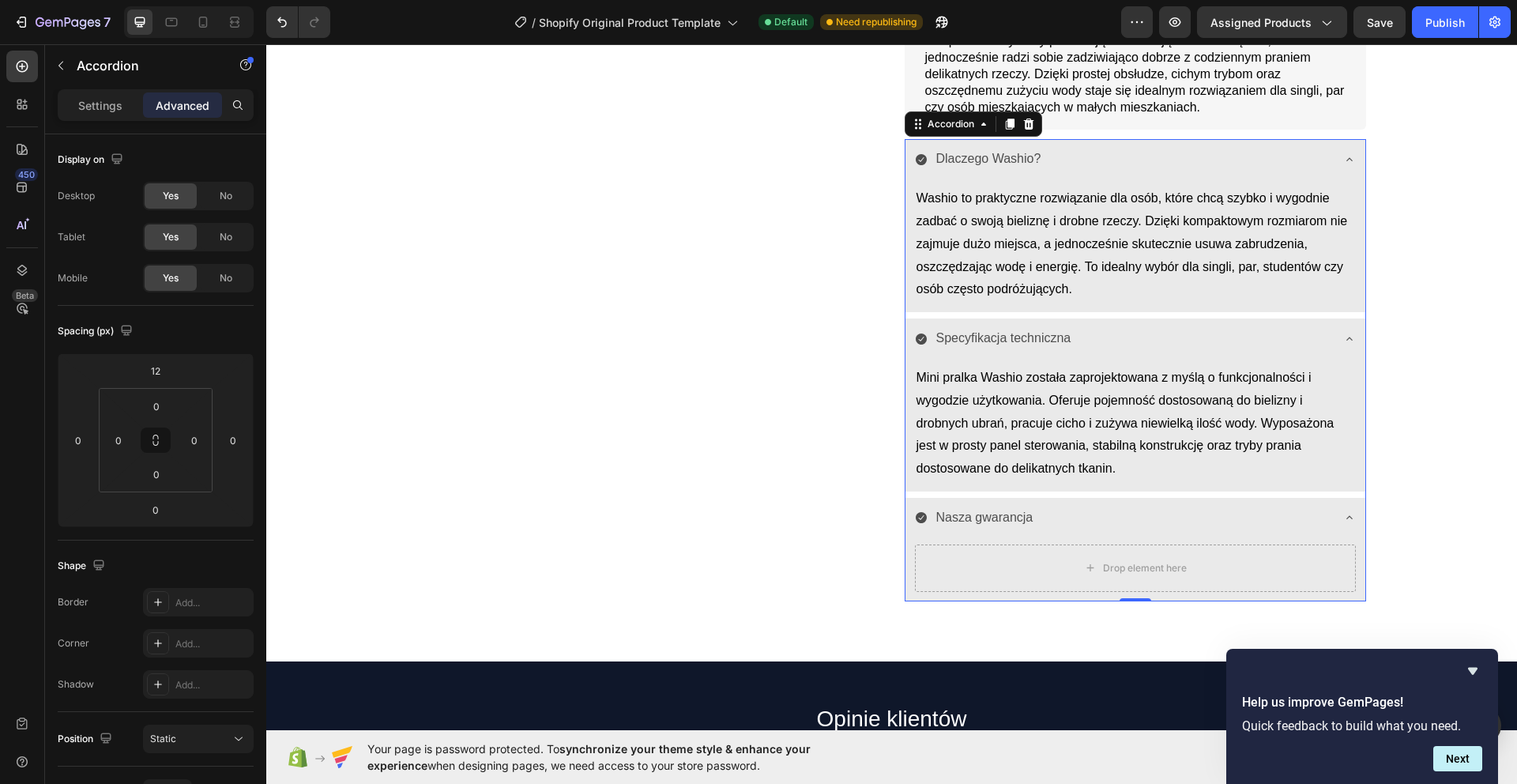
click at [1193, 519] on div "Nasza gwarancja" at bounding box center [1123, 517] width 415 height 27
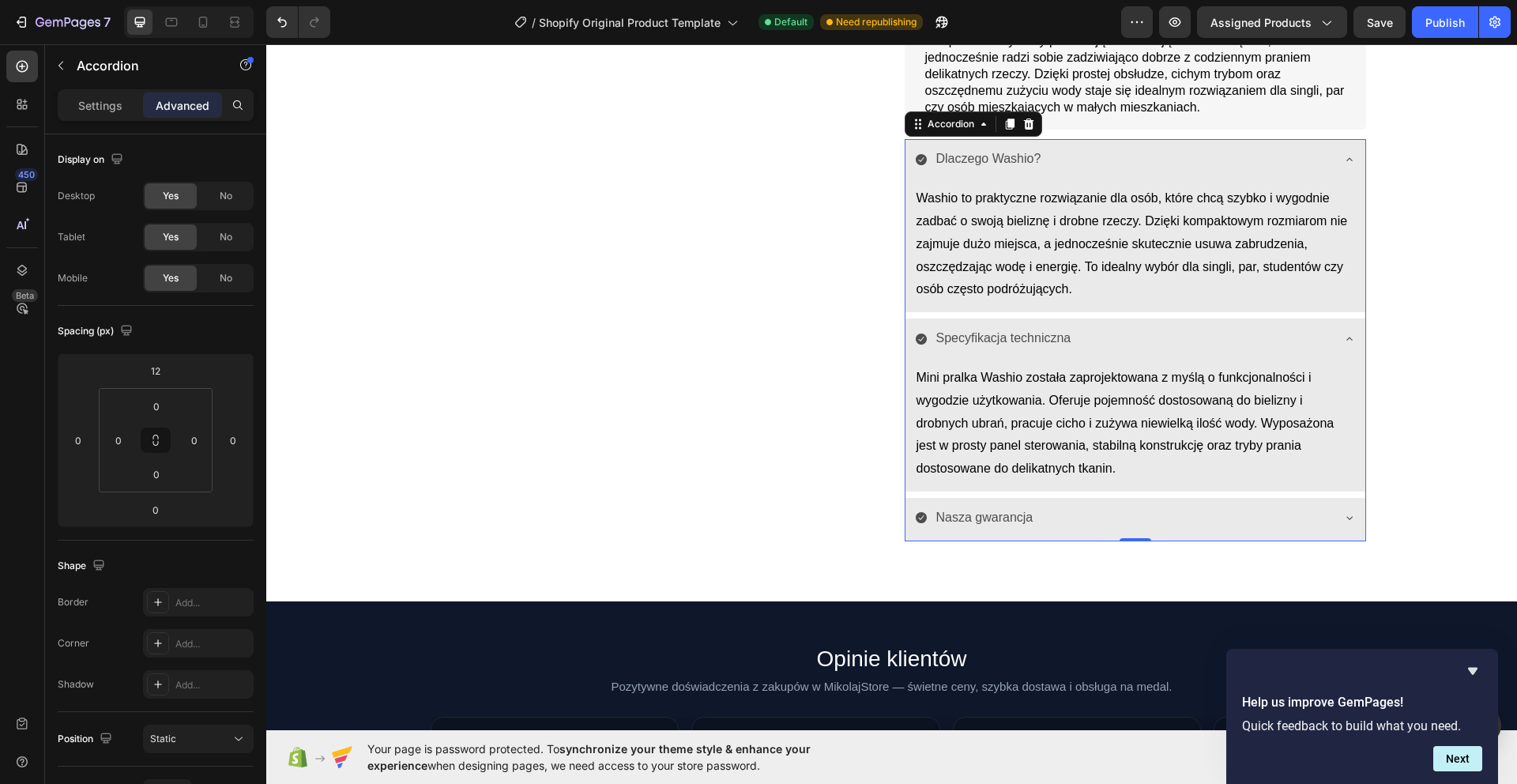
click at [1193, 519] on div "Nasza gwarancja" at bounding box center [1123, 517] width 415 height 27
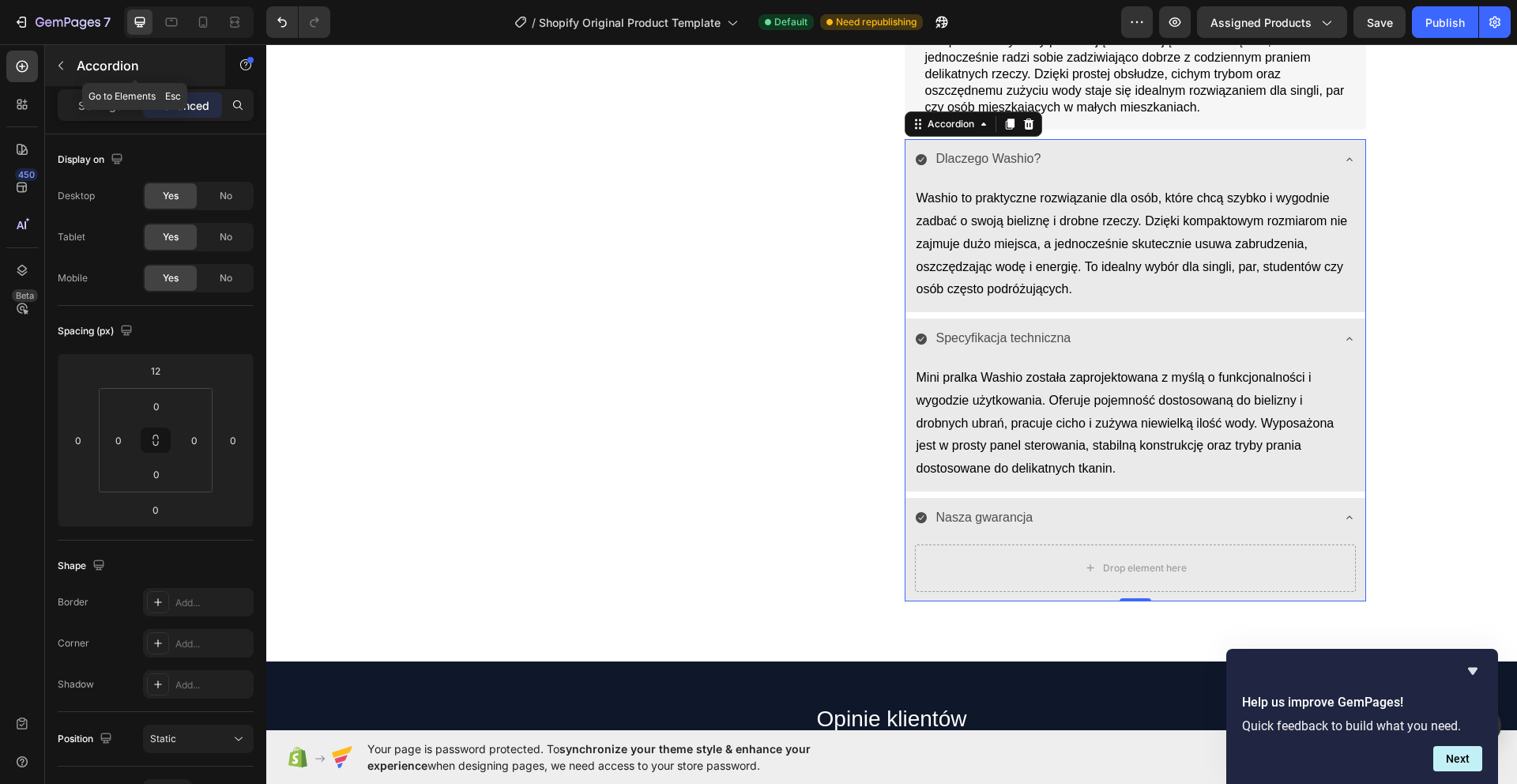
click at [61, 71] on icon "button" at bounding box center [61, 65] width 12 height 12
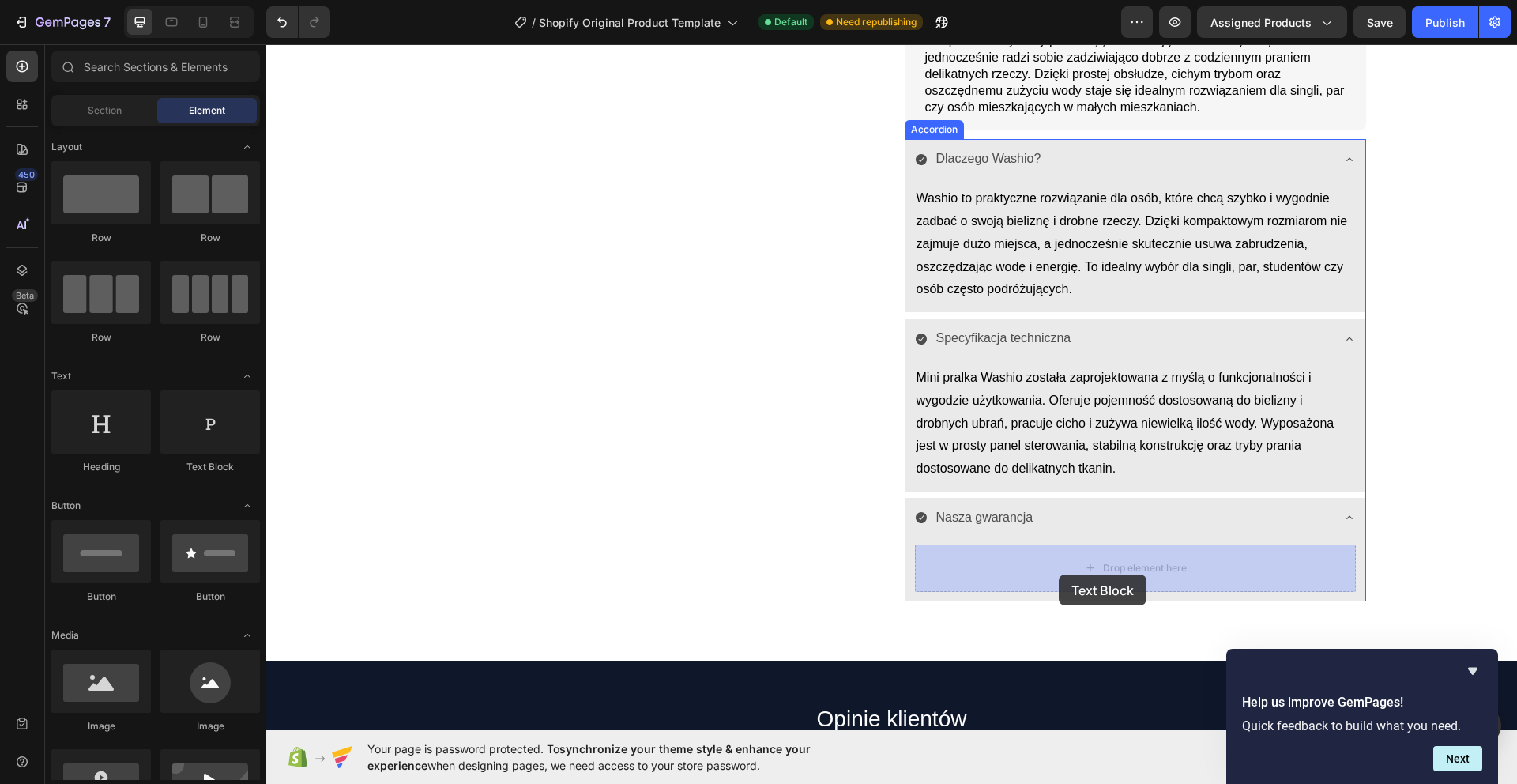
drag, startPoint x: 1059, startPoint y: 602, endPoint x: 1059, endPoint y: 575, distance: 27.0
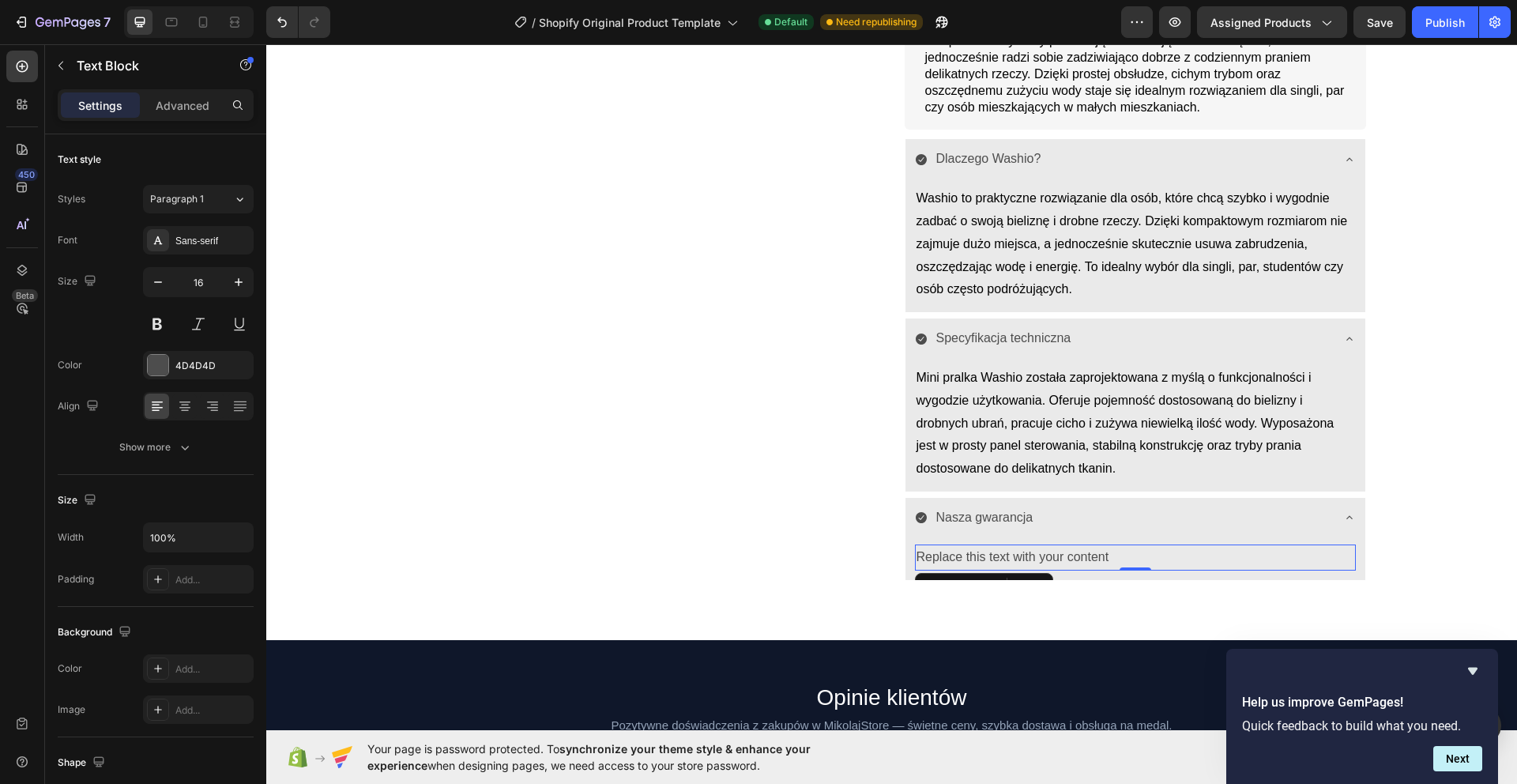
click at [1018, 560] on div "Replace this text with your content" at bounding box center [1135, 557] width 441 height 26
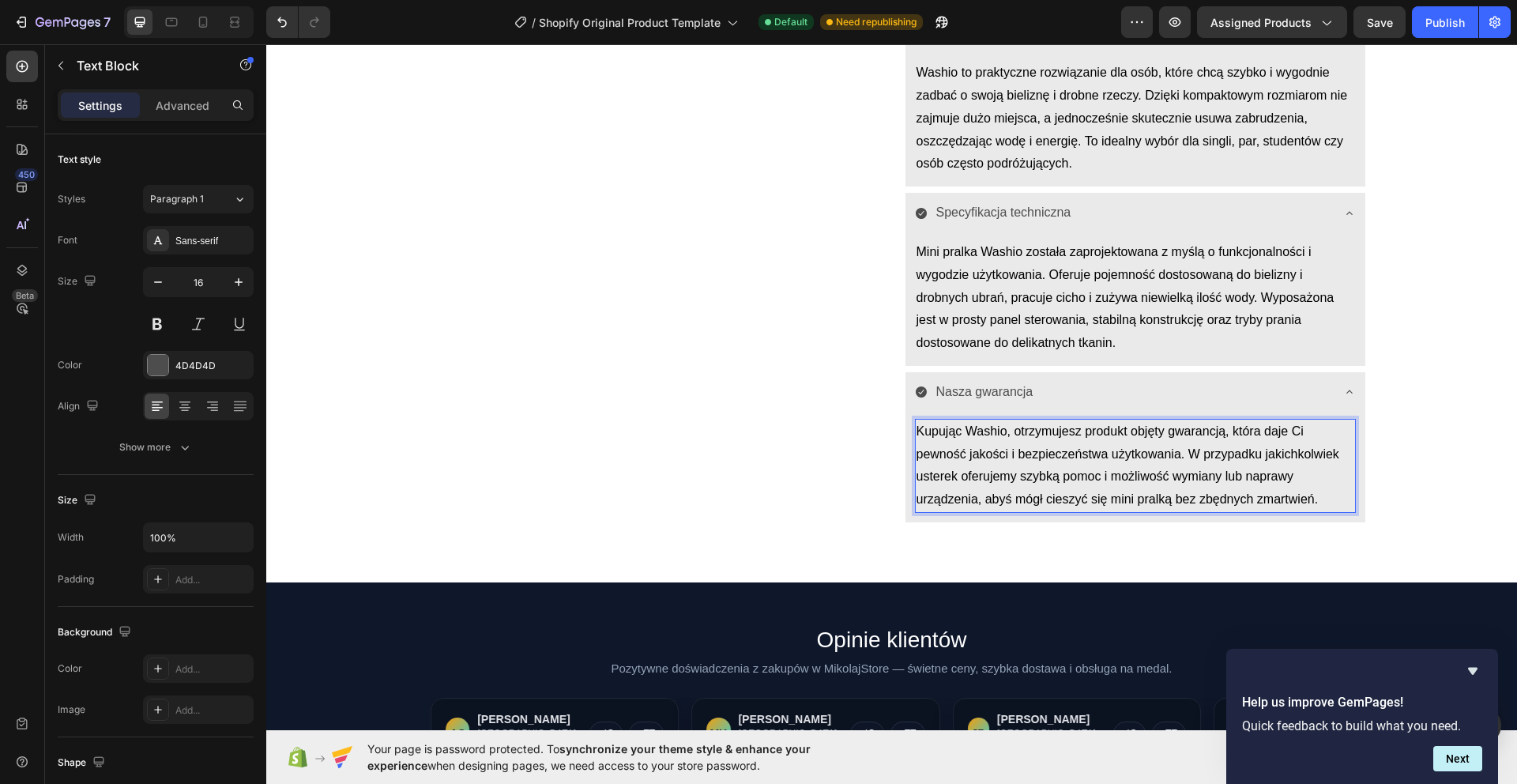
scroll to position [940, 0]
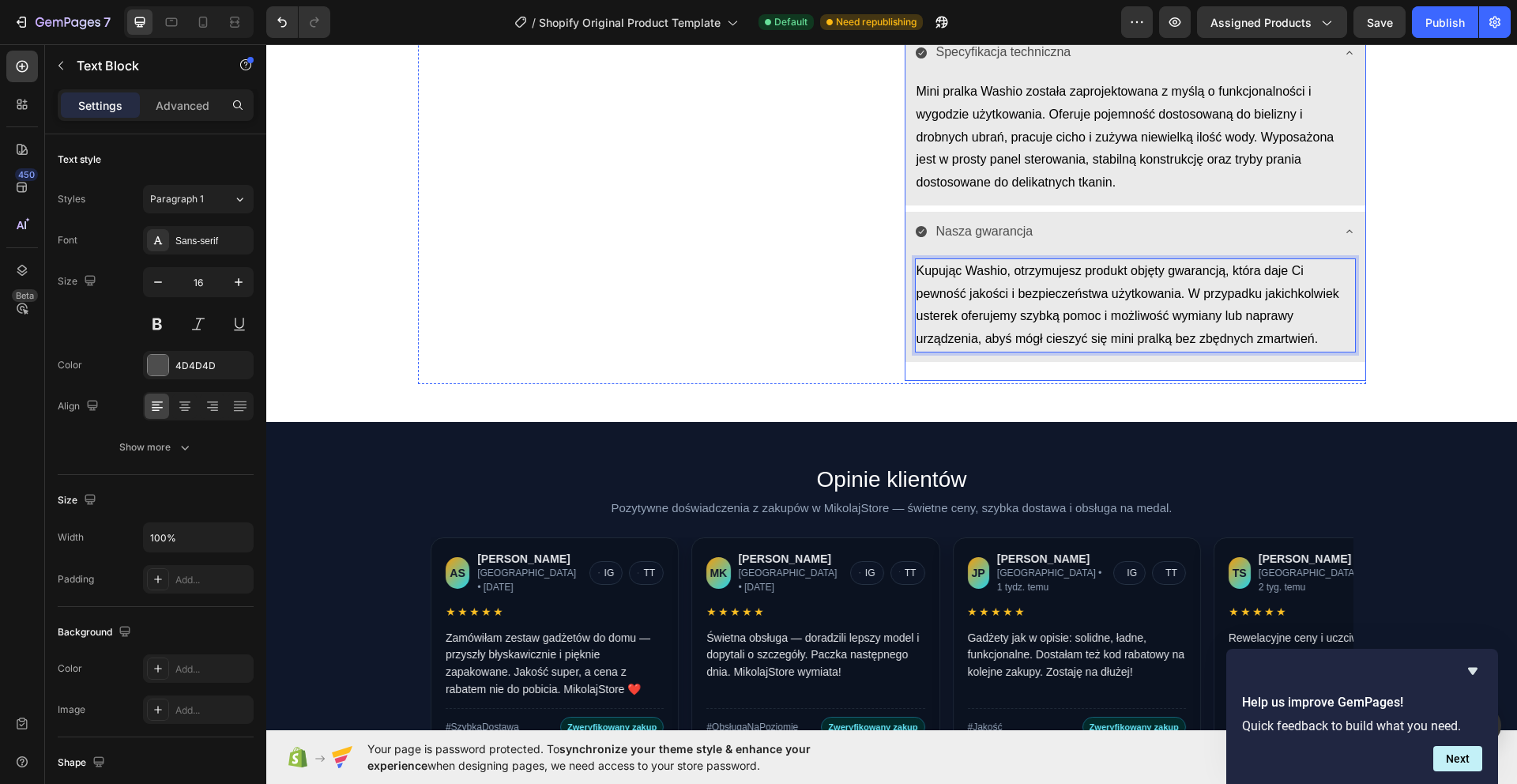
drag, startPoint x: 1097, startPoint y: 362, endPoint x: 1103, endPoint y: 354, distance: 10.0
click at [1097, 362] on div "Image Adrian Majchrowski Text Block Icon Icon Icon Icon Icon Icon List Row Wash…" at bounding box center [1135, 13] width 461 height 733
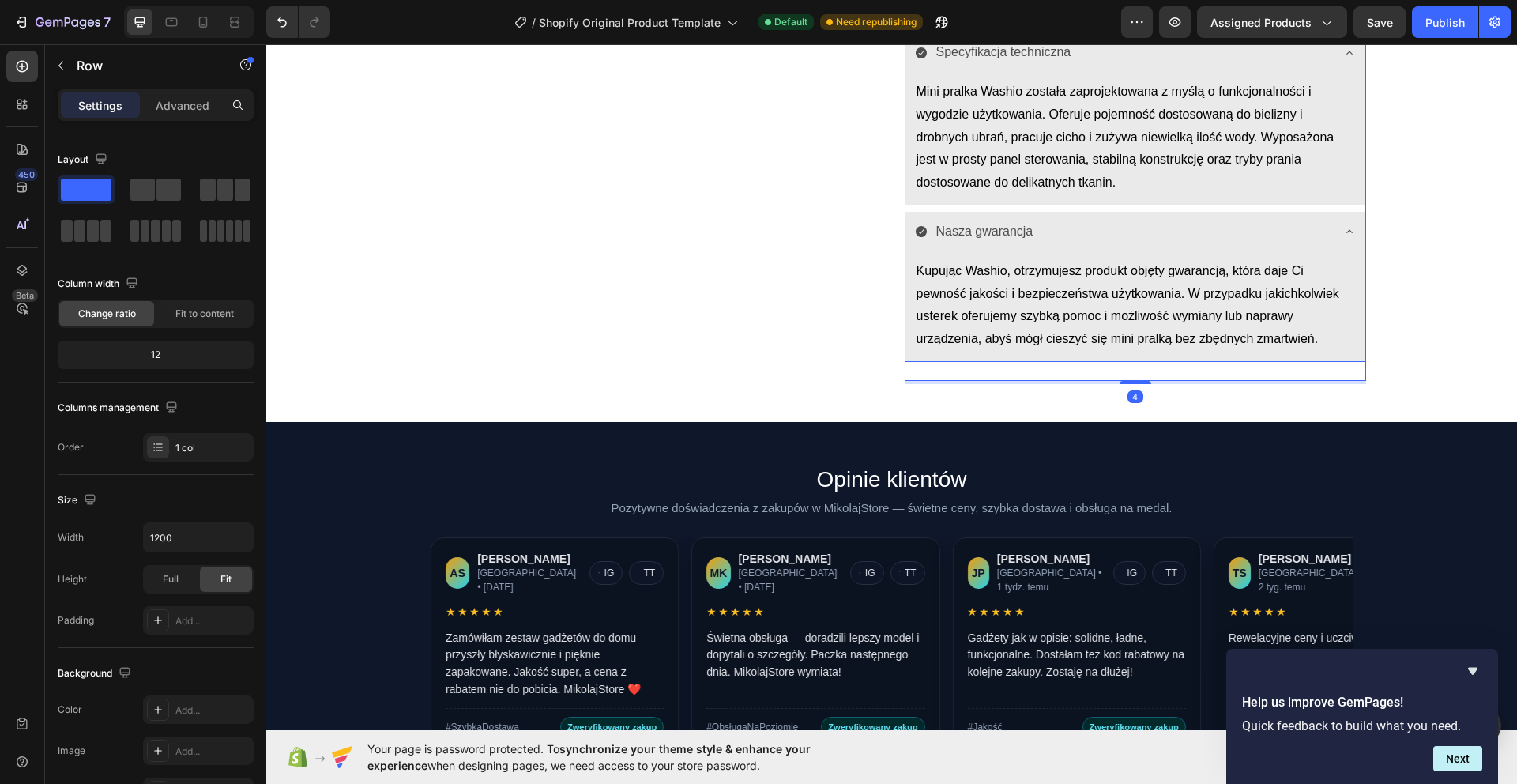
click at [1103, 353] on div "Kupując Washio, otrzymujesz produkt objęty gwarancją, która daje Ci pewność jak…" at bounding box center [1135, 308] width 460 height 107
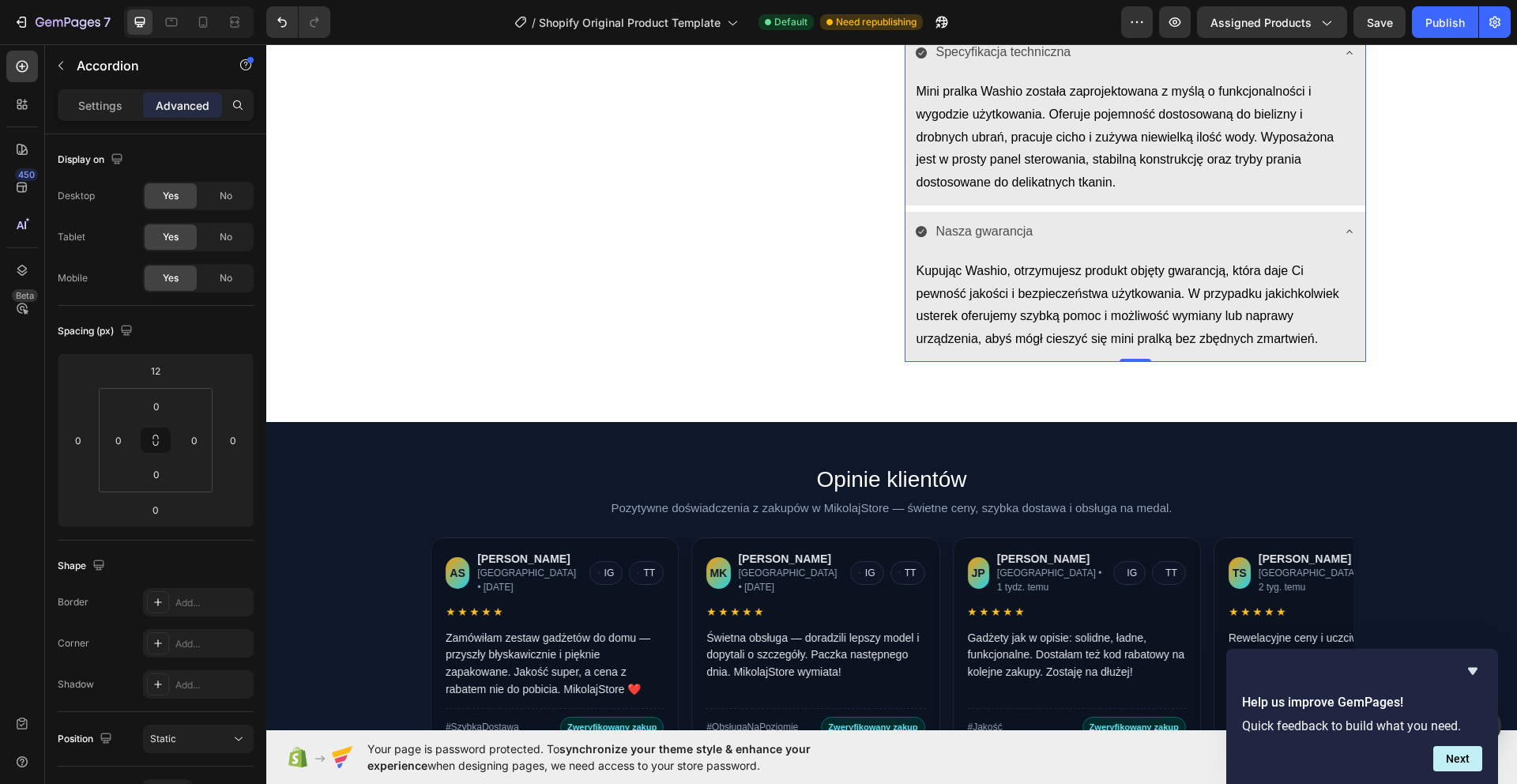
click at [1245, 217] on div "Nasza gwarancja" at bounding box center [1135, 233] width 460 height 43
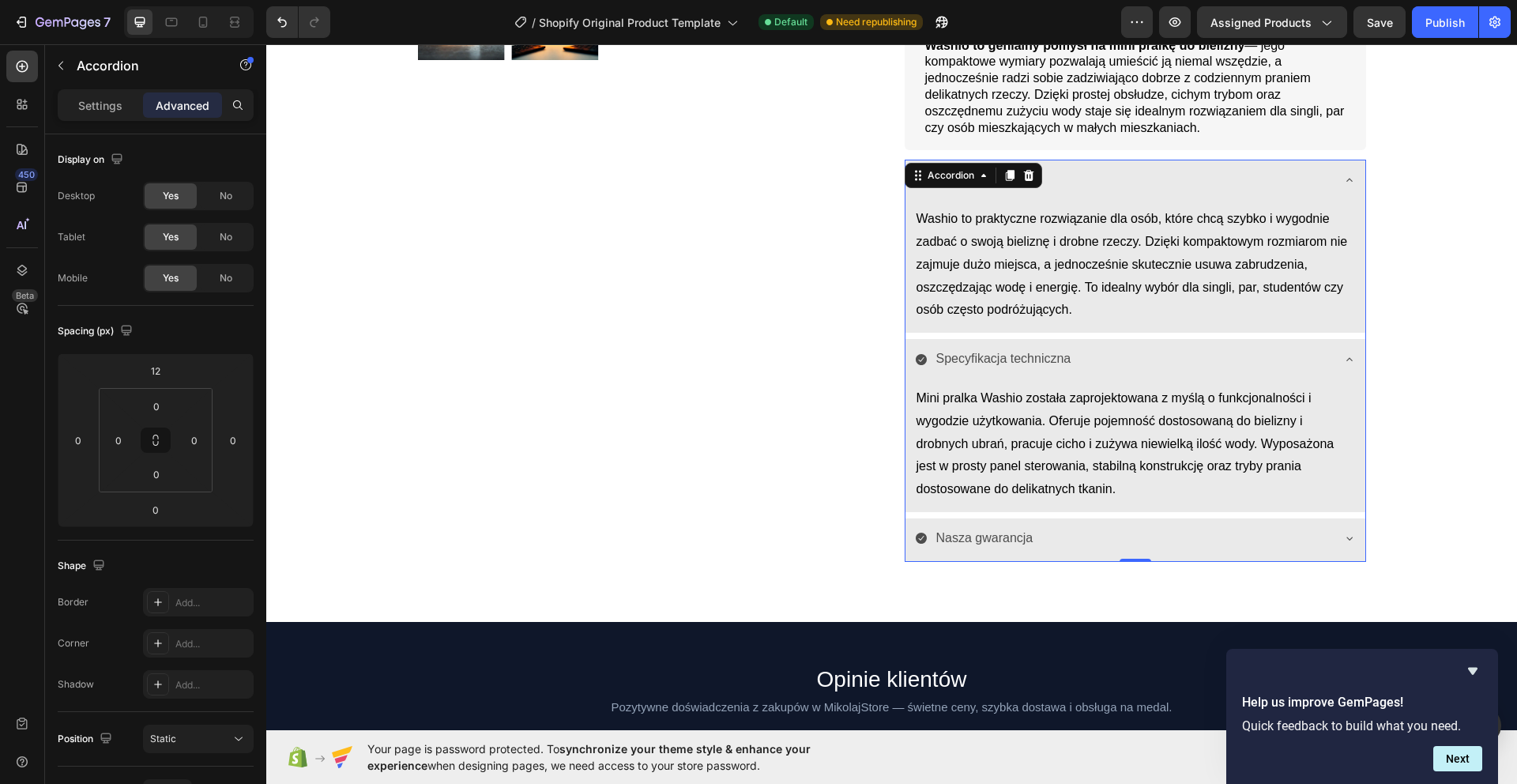
scroll to position [546, 0]
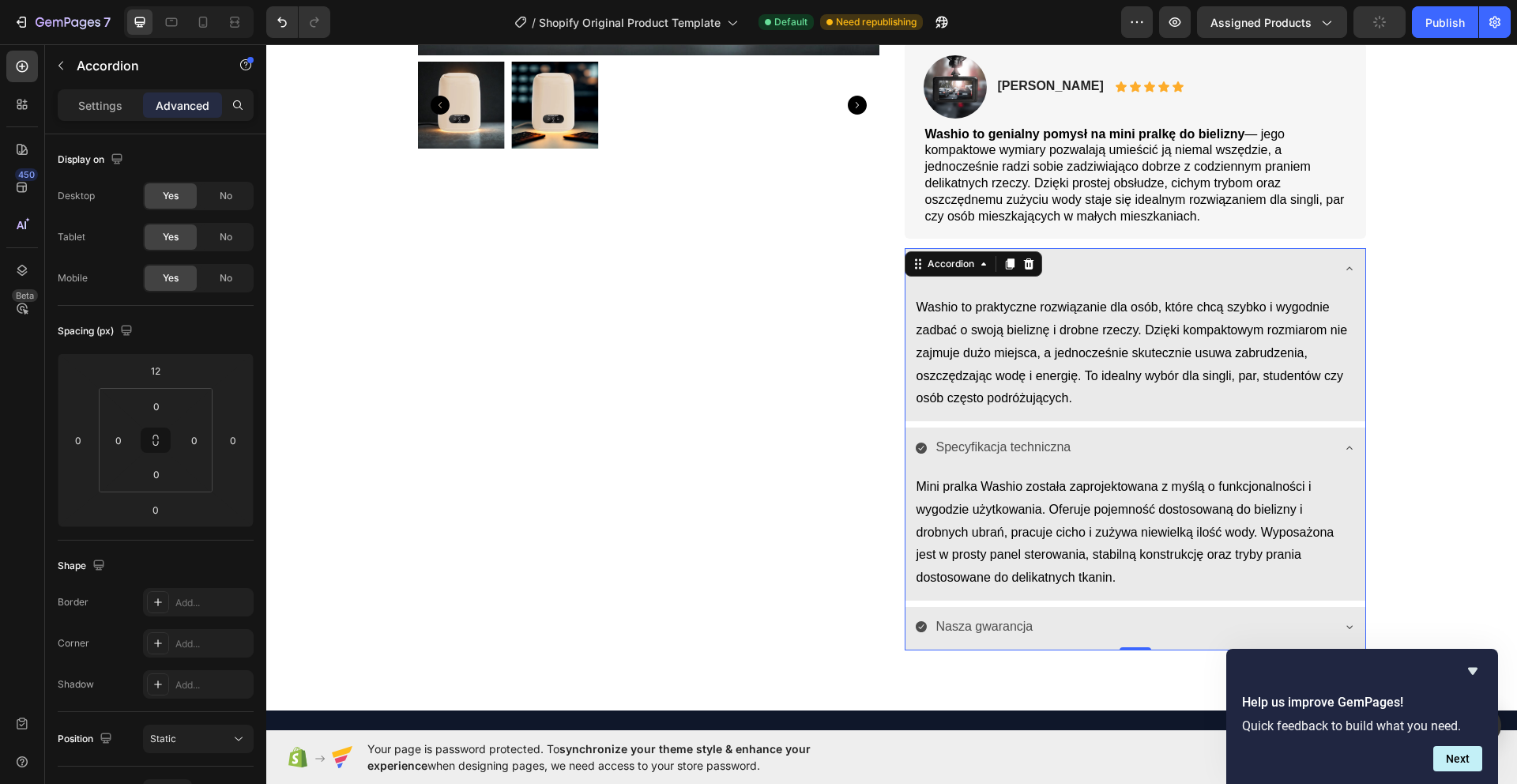
click at [1106, 450] on div "Specyfikacja techniczna" at bounding box center [1123, 447] width 415 height 27
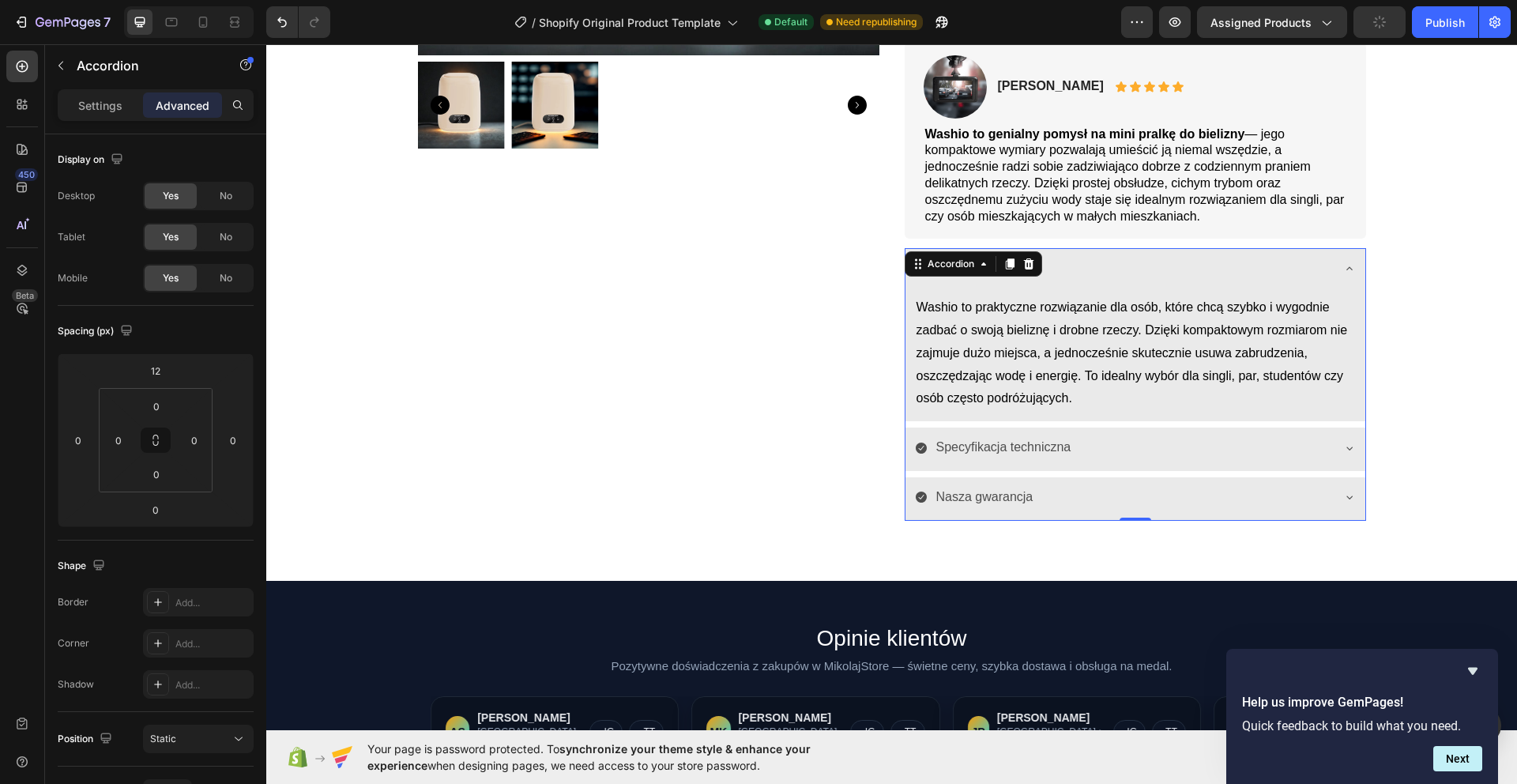
click at [1159, 261] on div "Dlaczego Washio?" at bounding box center [1123, 268] width 415 height 27
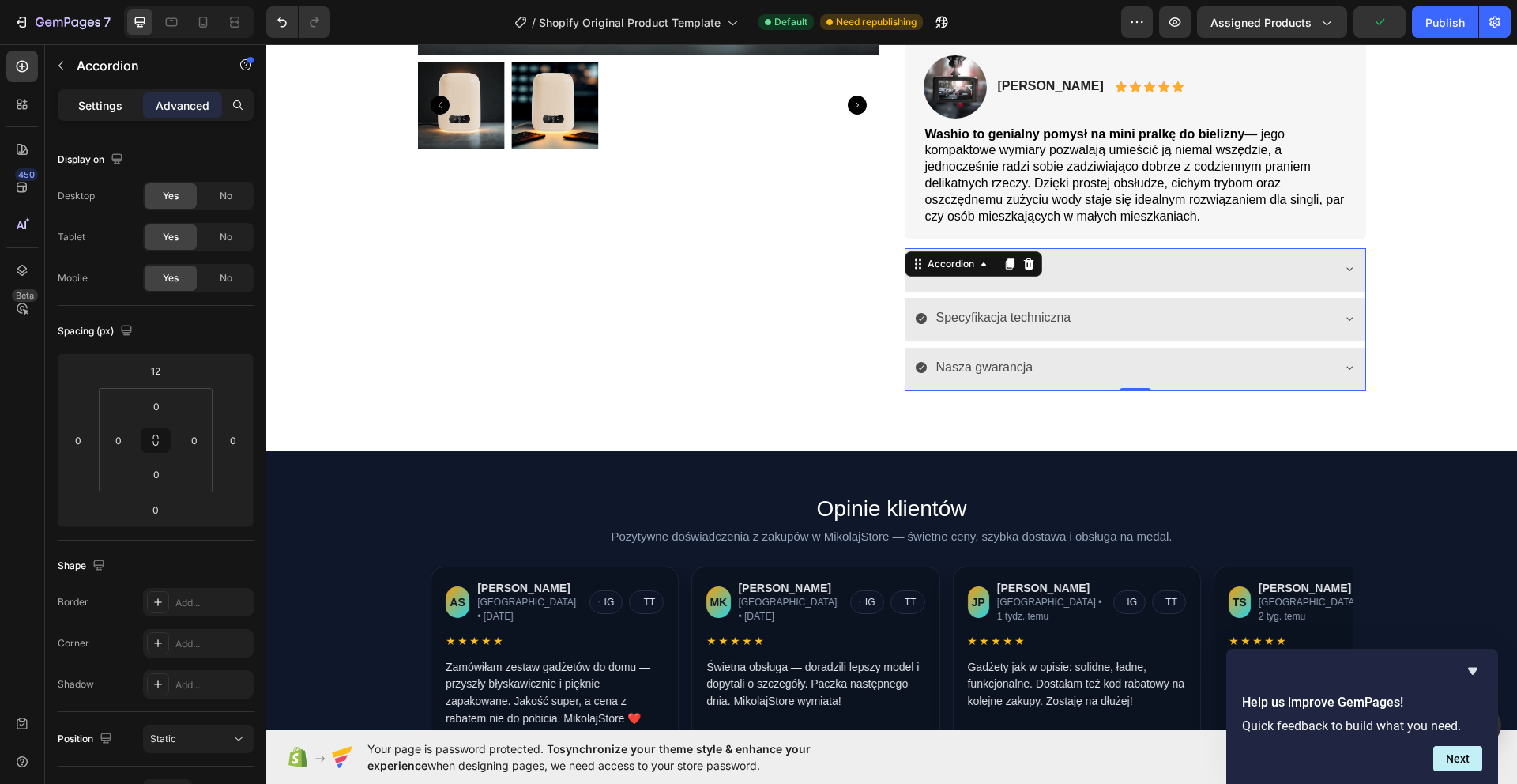
drag, startPoint x: 101, startPoint y: 95, endPoint x: 122, endPoint y: 93, distance: 21.1
click at [101, 95] on div "Settings" at bounding box center [100, 105] width 79 height 26
type input "8"
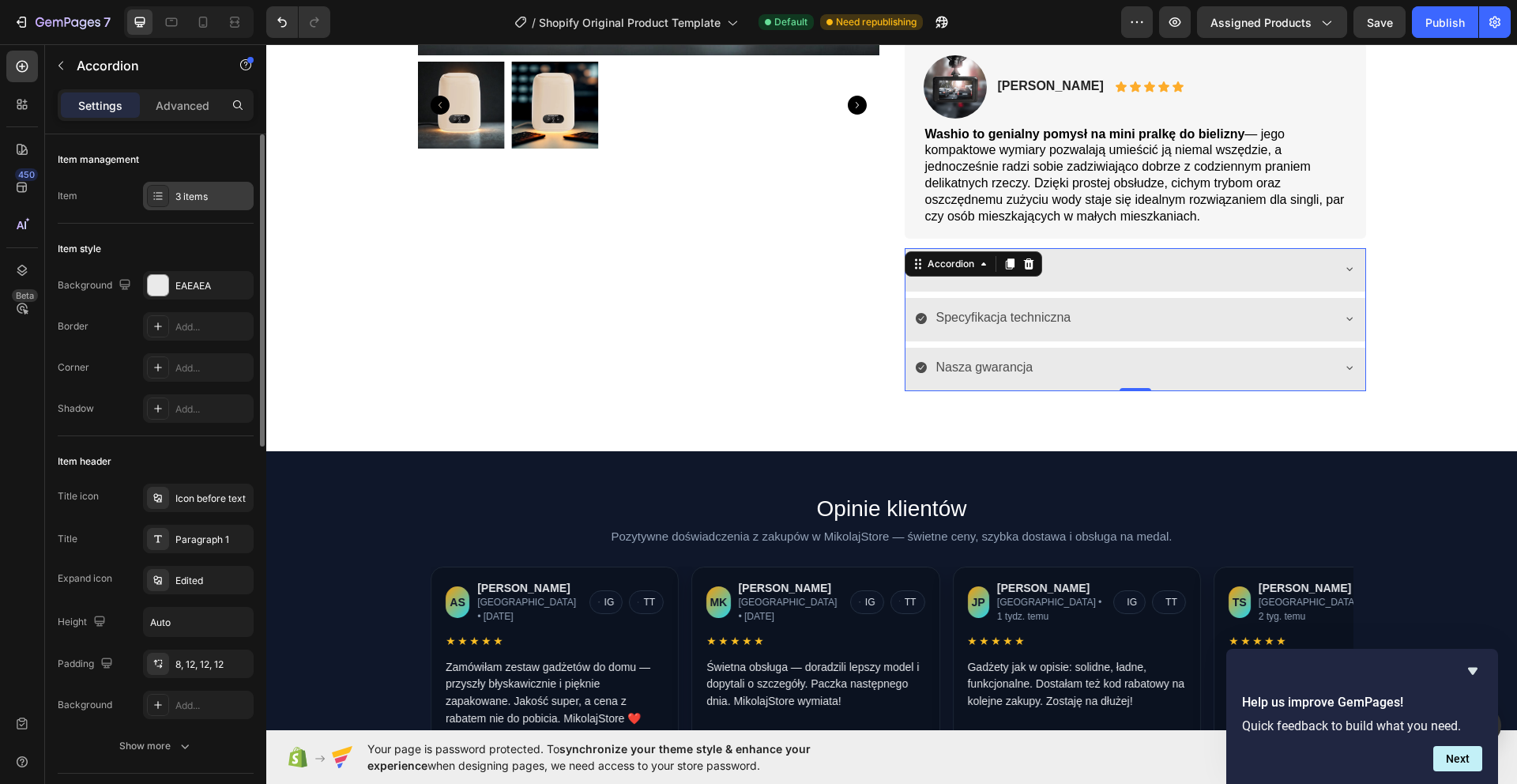
click at [173, 199] on div "3 items" at bounding box center [198, 196] width 111 height 28
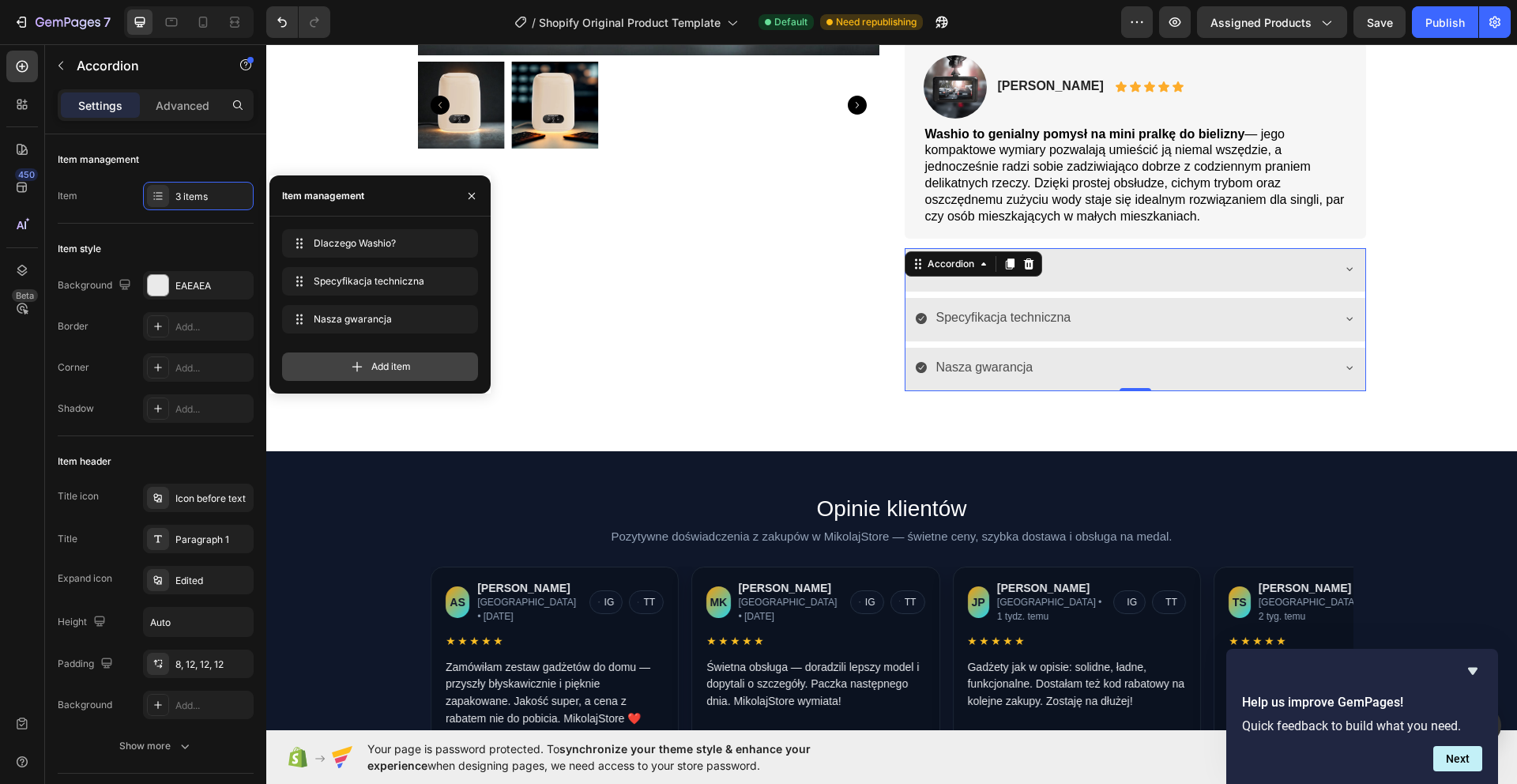
click at [390, 368] on span "Add item" at bounding box center [391, 367] width 40 height 14
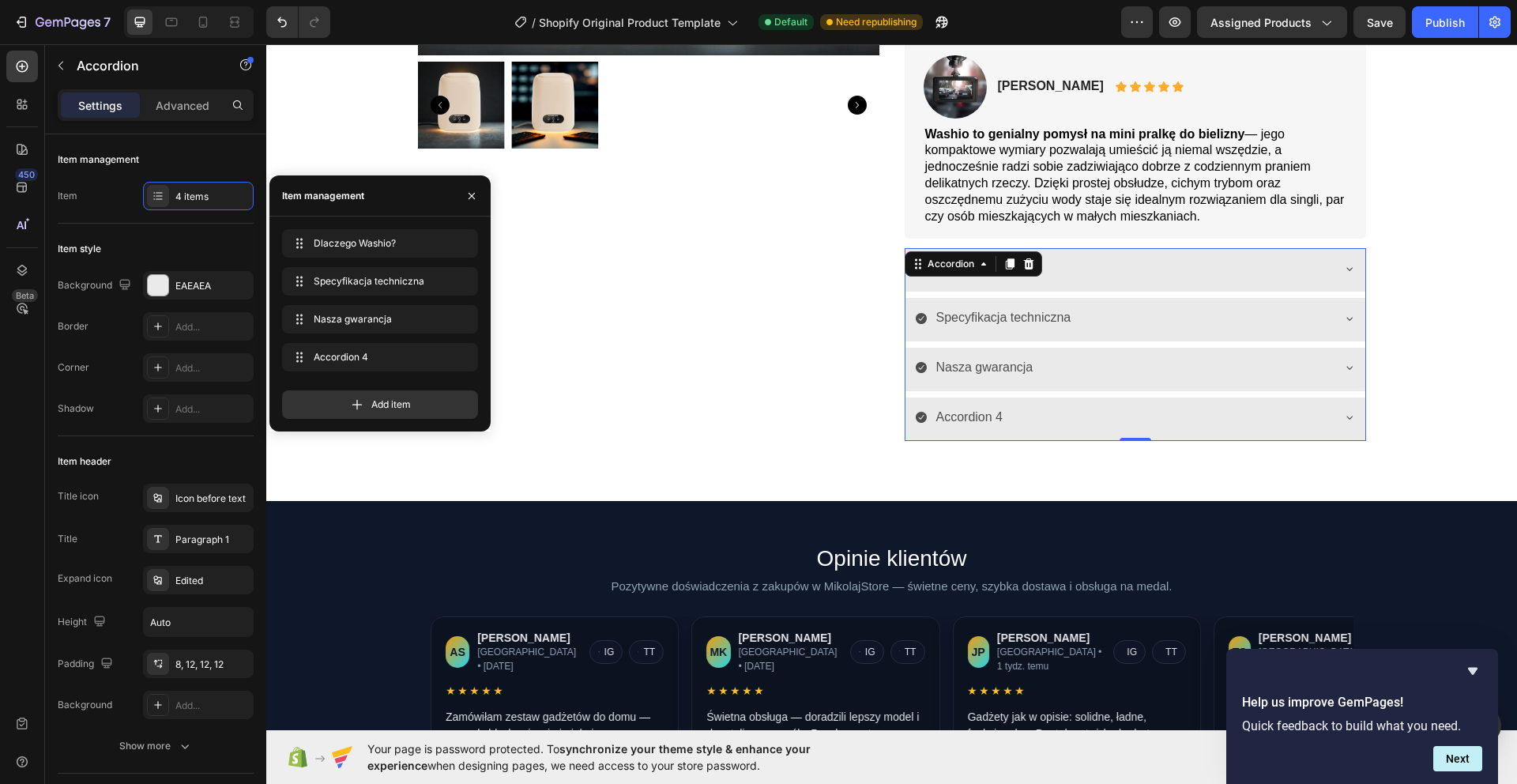
click at [970, 418] on div "Accordion 4" at bounding box center [969, 417] width 72 height 27
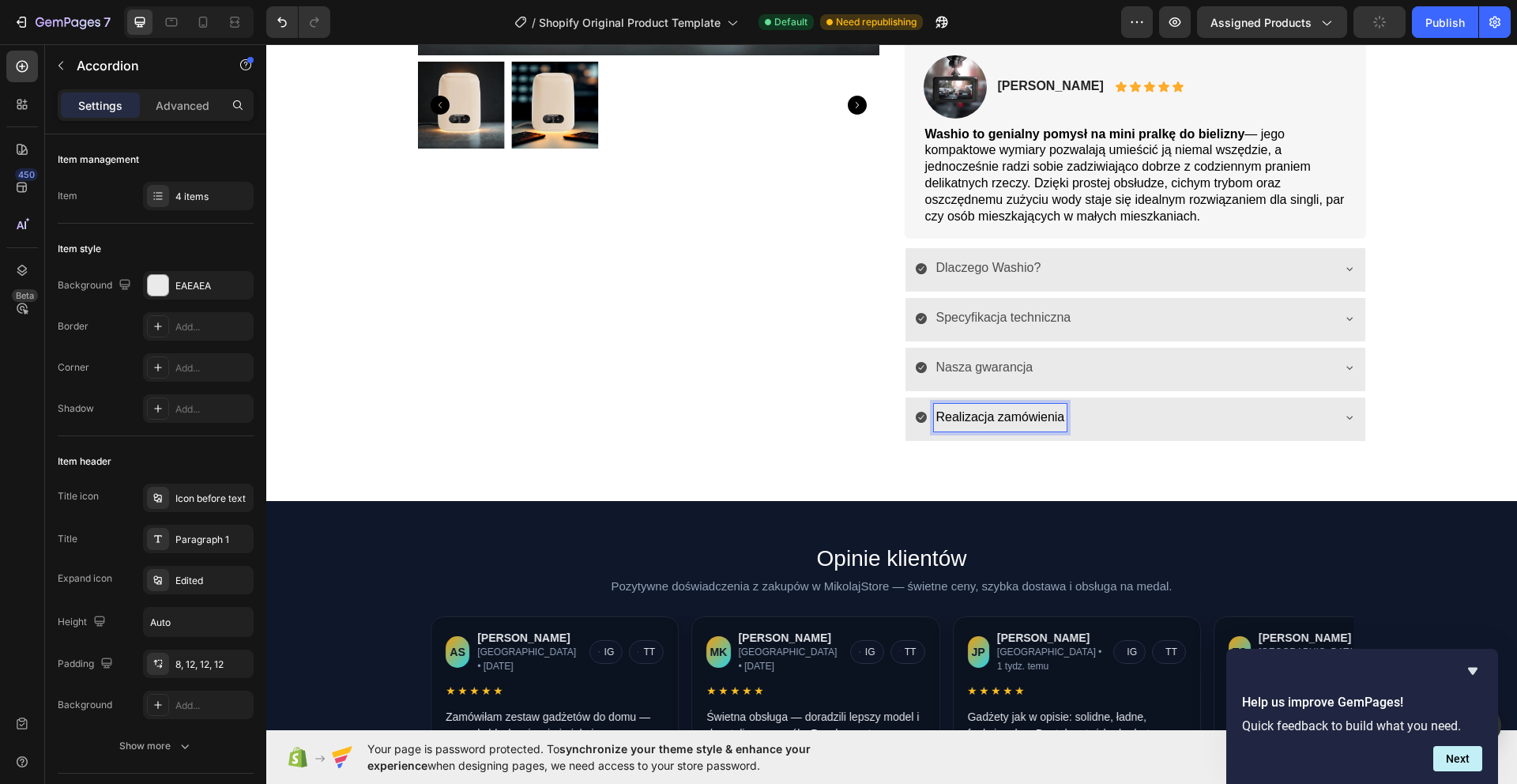
click at [1298, 415] on div "Realizacja zamówienia" at bounding box center [1123, 417] width 415 height 27
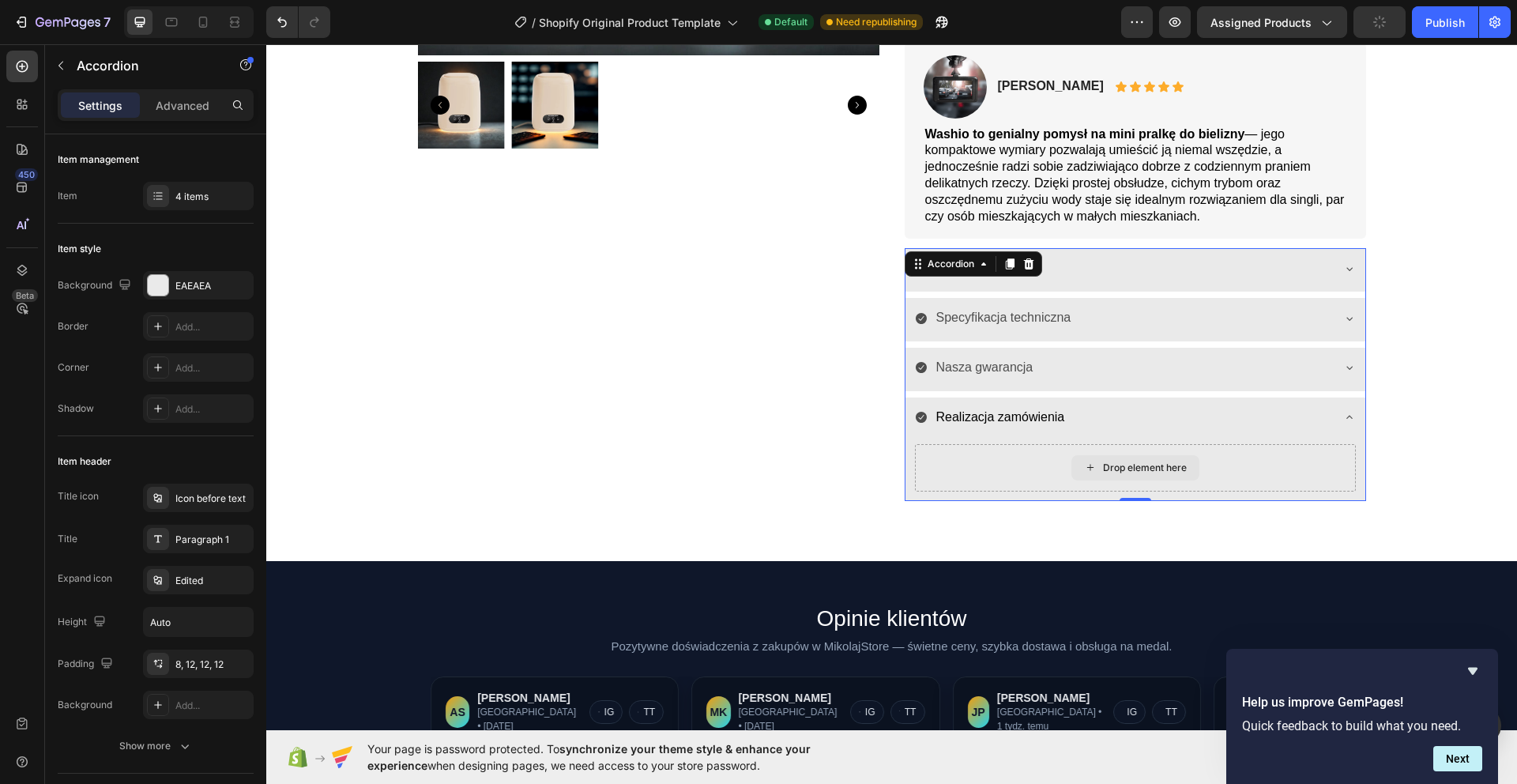
click at [1149, 467] on div "Drop element here" at bounding box center [1145, 468] width 84 height 12
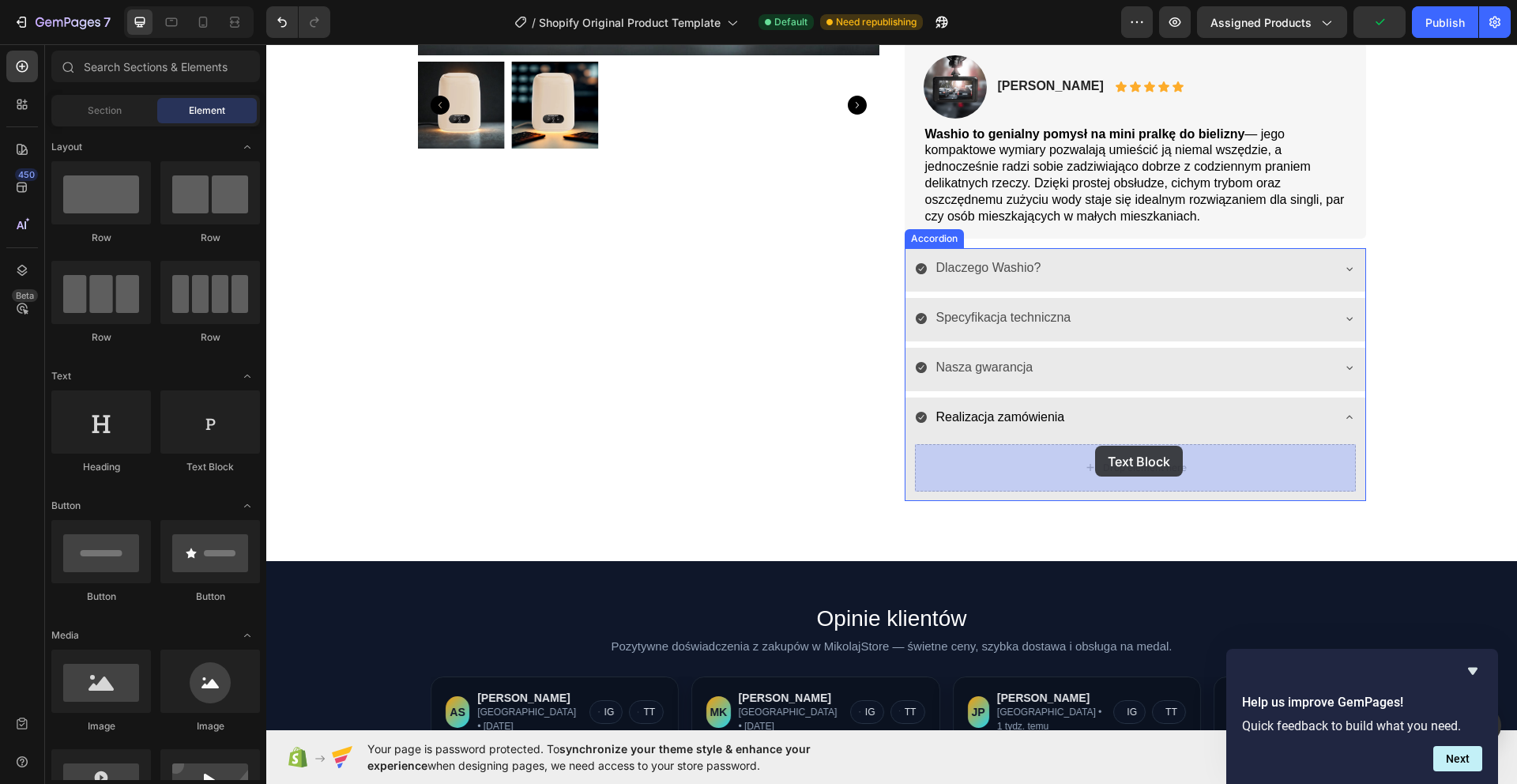
drag, startPoint x: 472, startPoint y: 478, endPoint x: 1094, endPoint y: 445, distance: 622.9
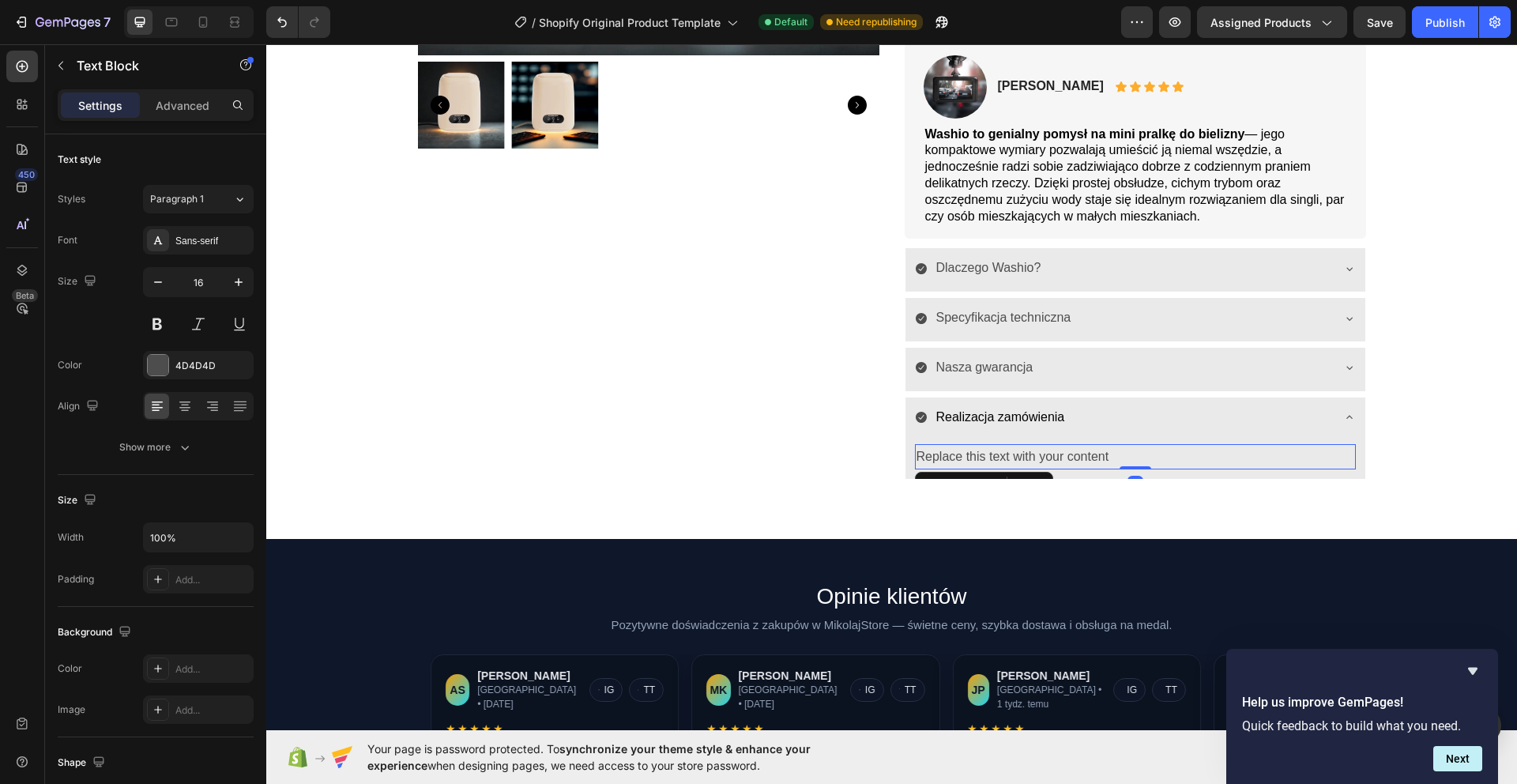
click at [1038, 450] on div "Replace this text with your content" at bounding box center [1135, 456] width 441 height 26
click at [1038, 450] on p "Replace this text with your content" at bounding box center [1135, 457] width 438 height 23
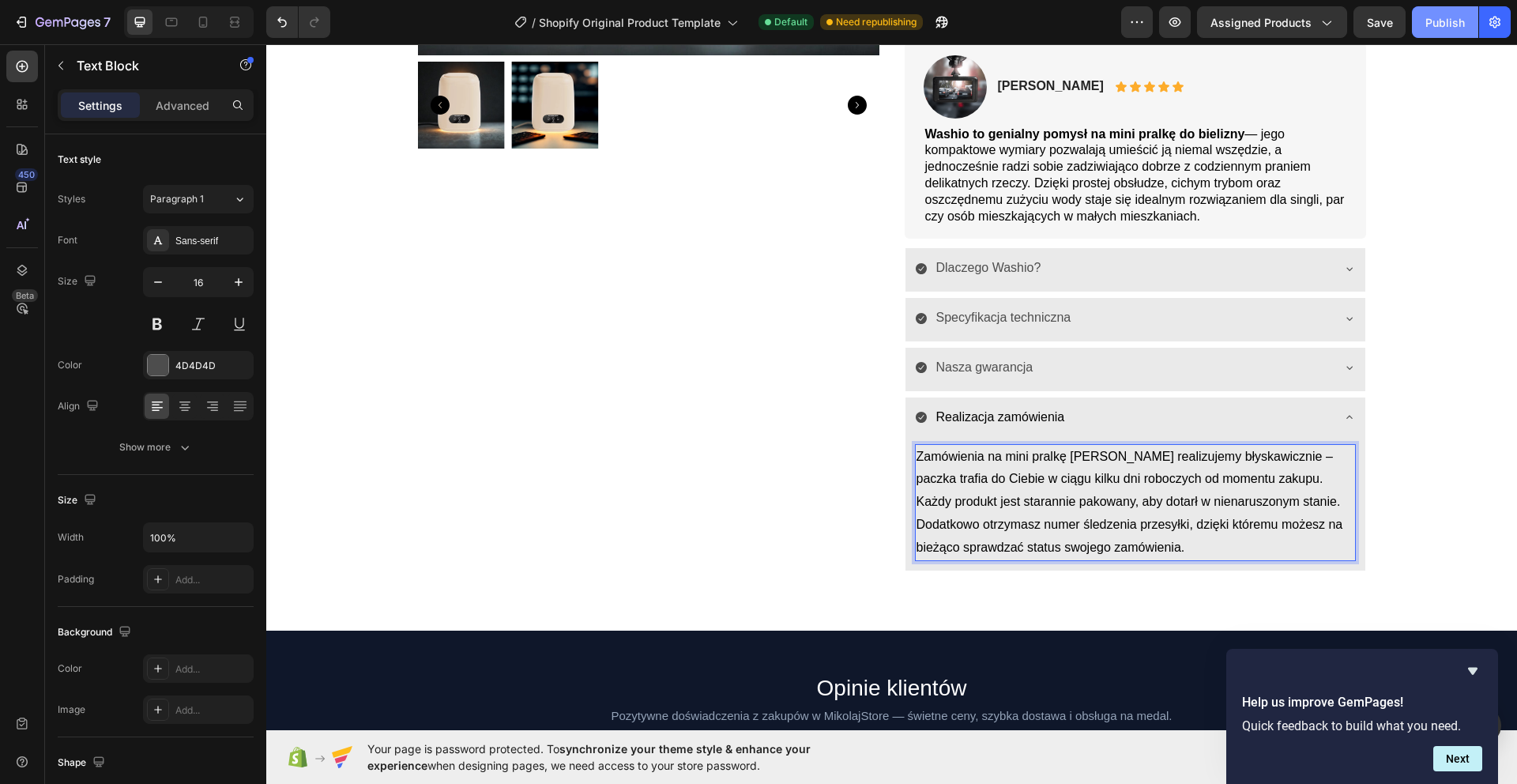
click at [1458, 30] on div "Publish" at bounding box center [1445, 22] width 40 height 17
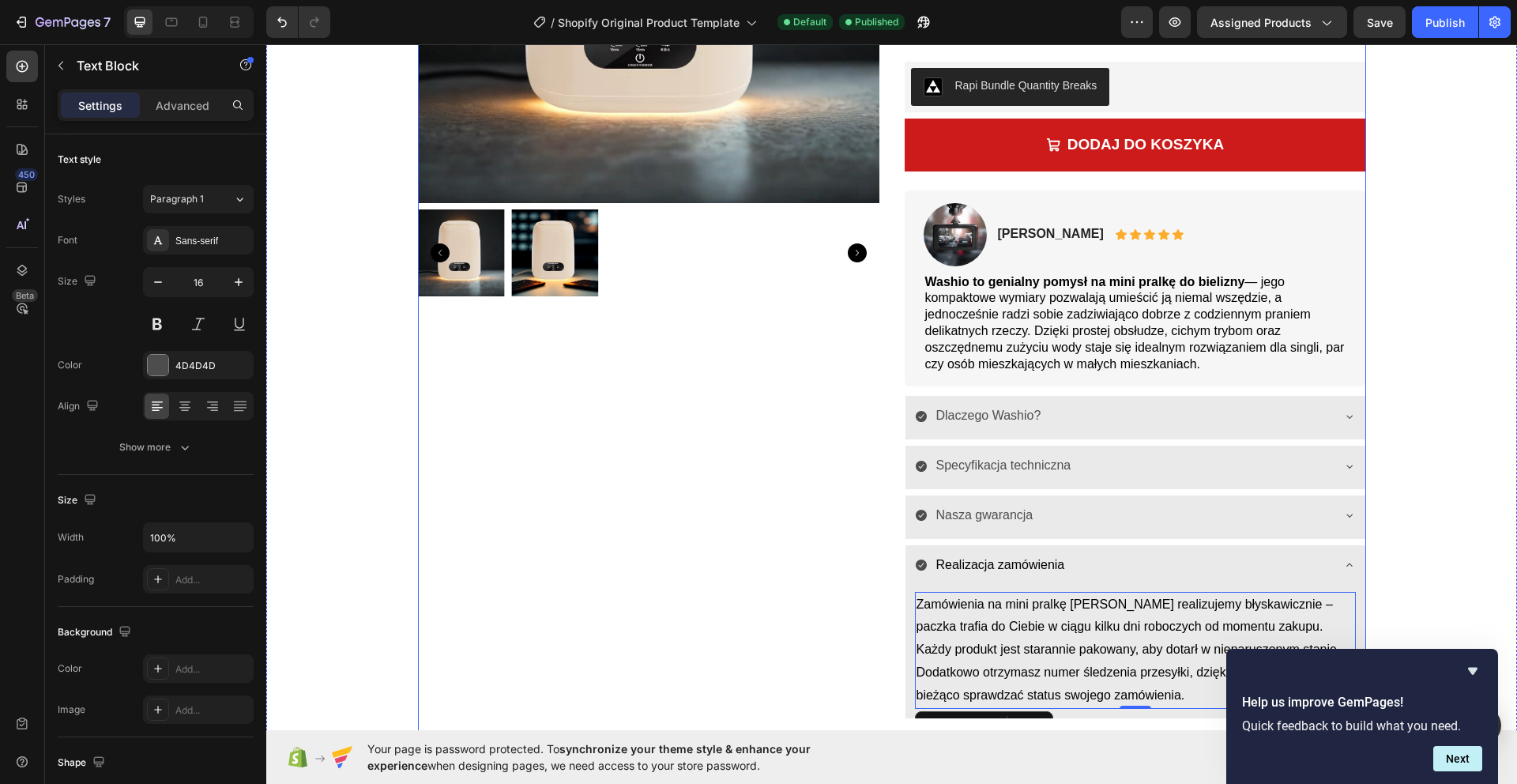
scroll to position [311, 0]
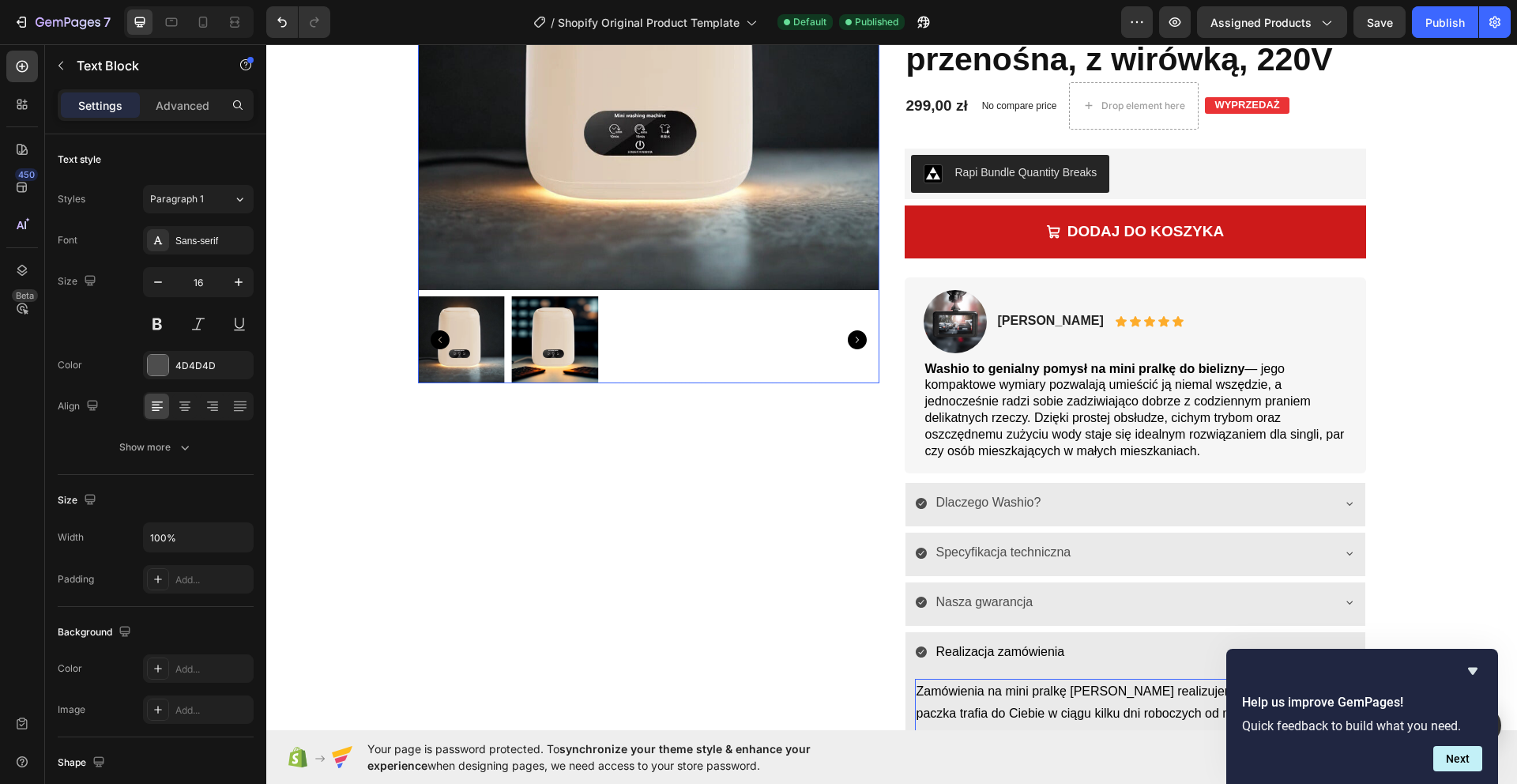
click at [813, 246] on img at bounding box center [649, 59] width 461 height 461
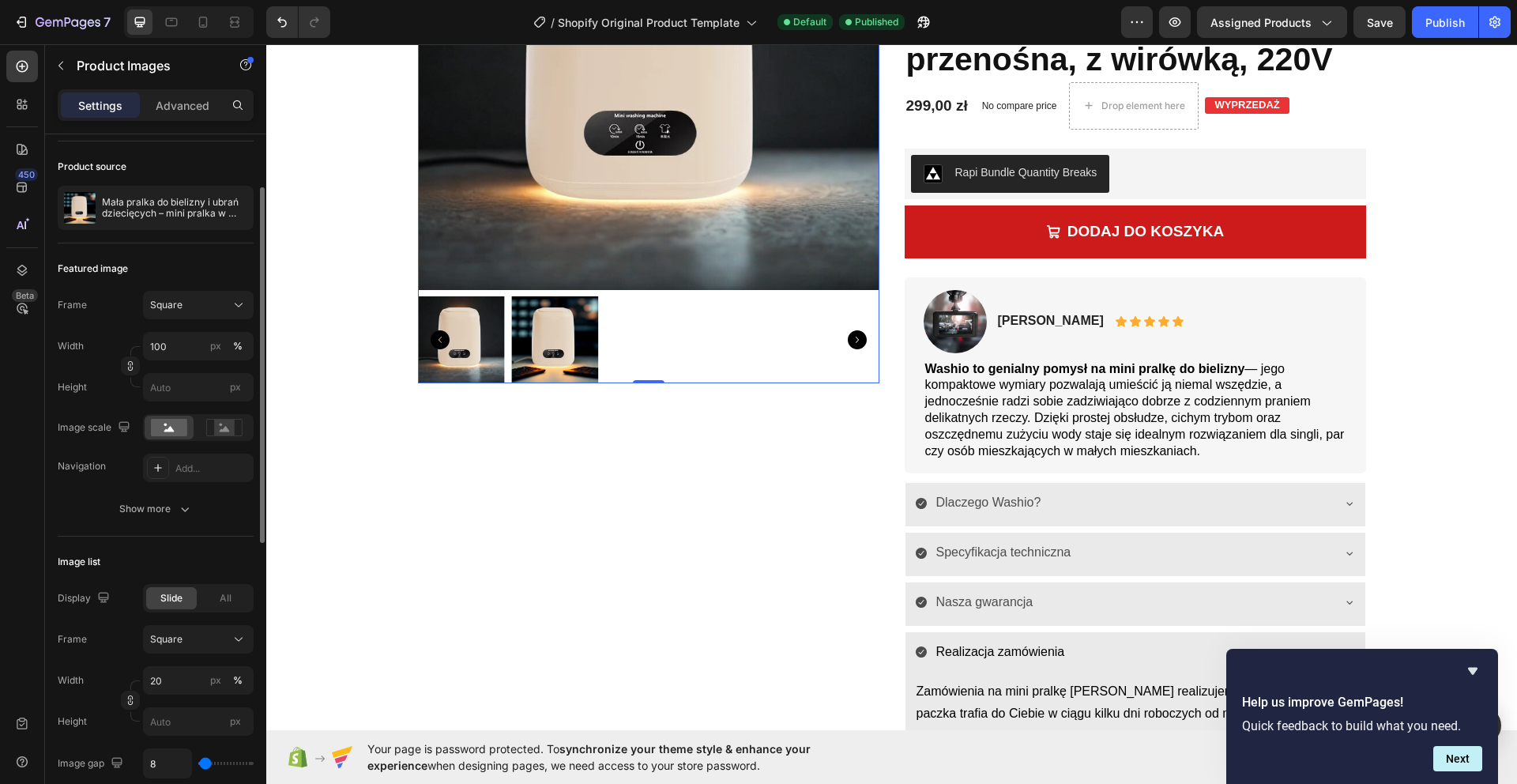
scroll to position [293, 0]
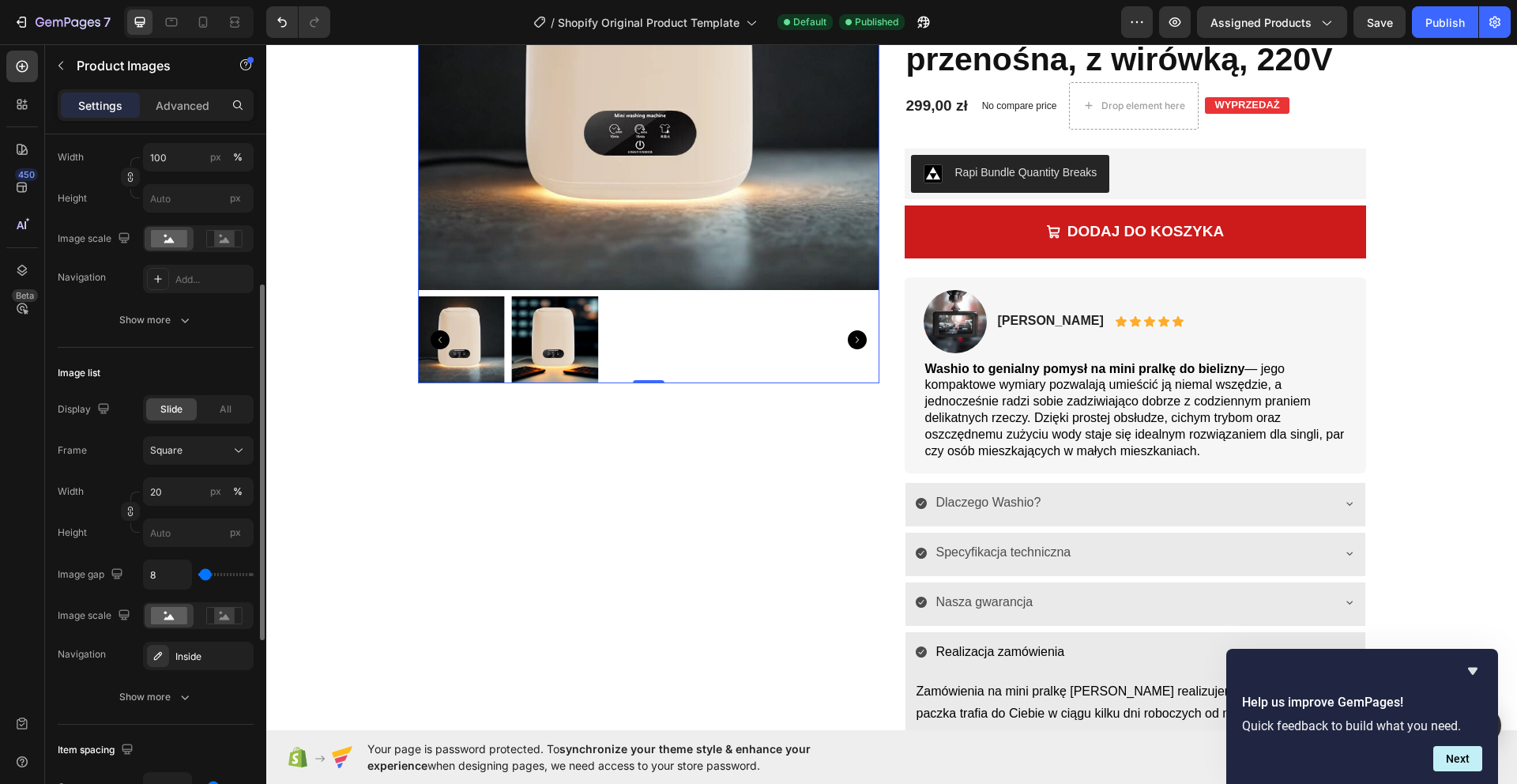
type input "0"
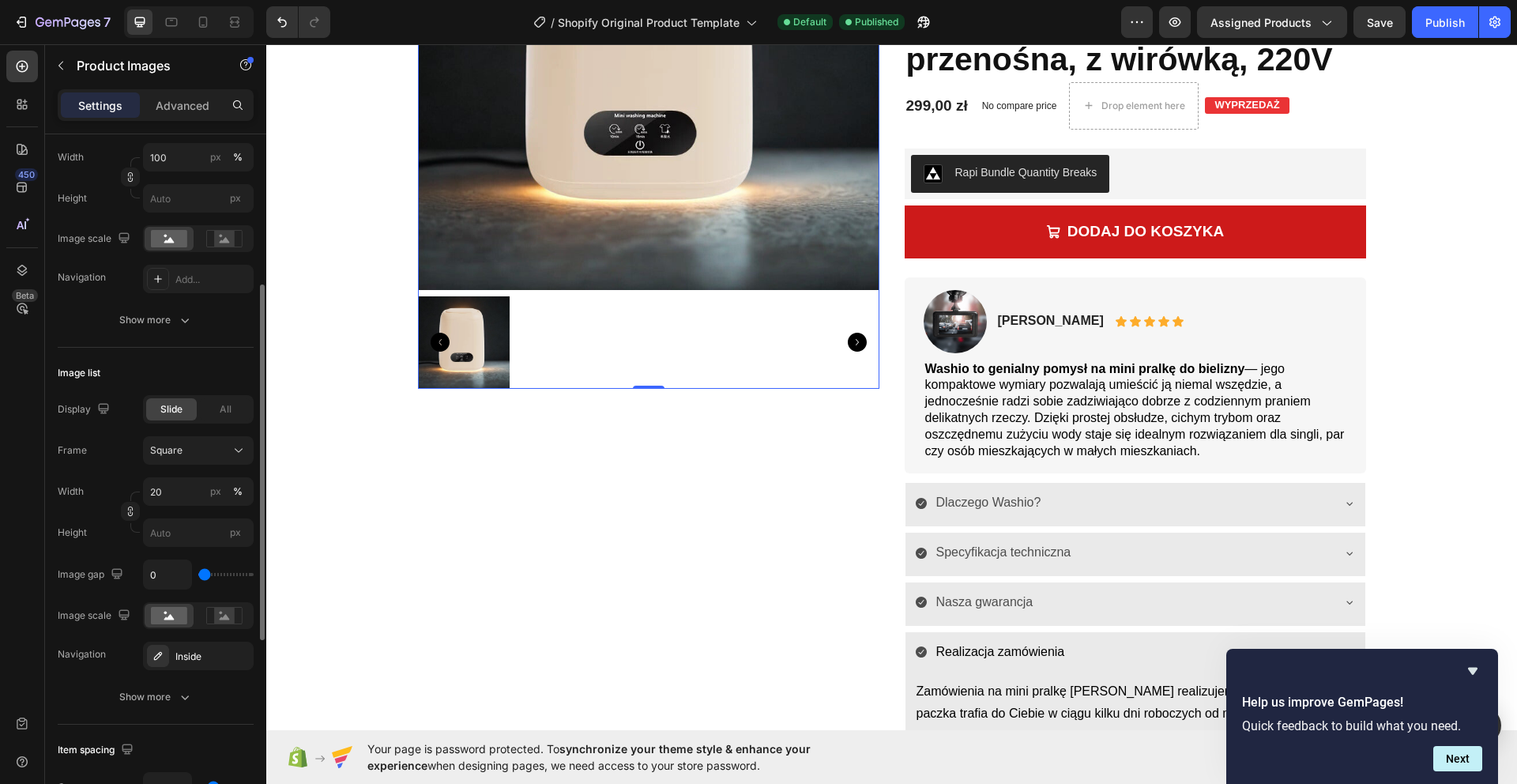
drag, startPoint x: 204, startPoint y: 575, endPoint x: 139, endPoint y: 571, distance: 65.1
type input "0"
click at [198, 575] on input "range" at bounding box center [225, 575] width 56 height 4
click at [241, 405] on div "All" at bounding box center [225, 408] width 50 height 22
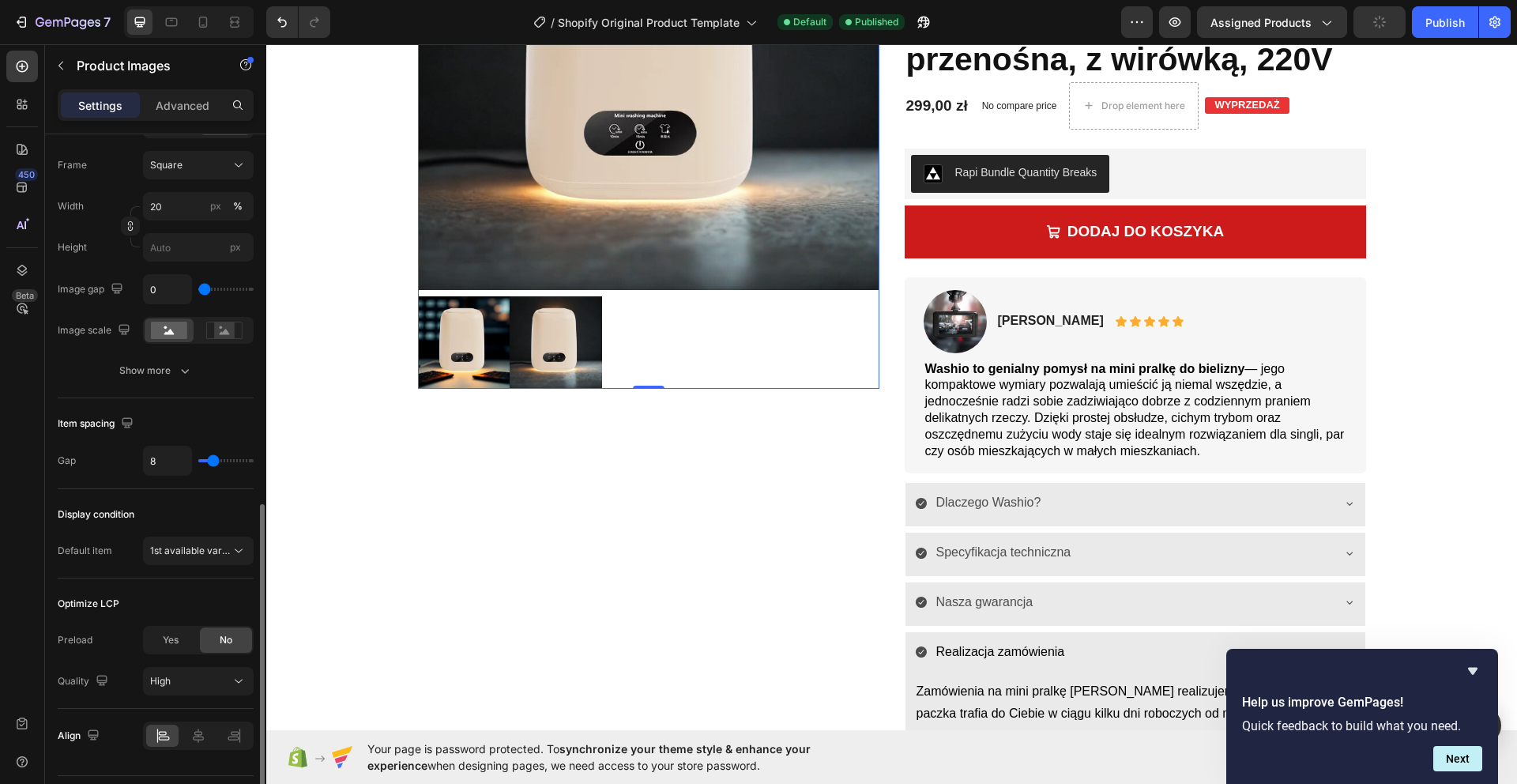
scroll to position [620, 0]
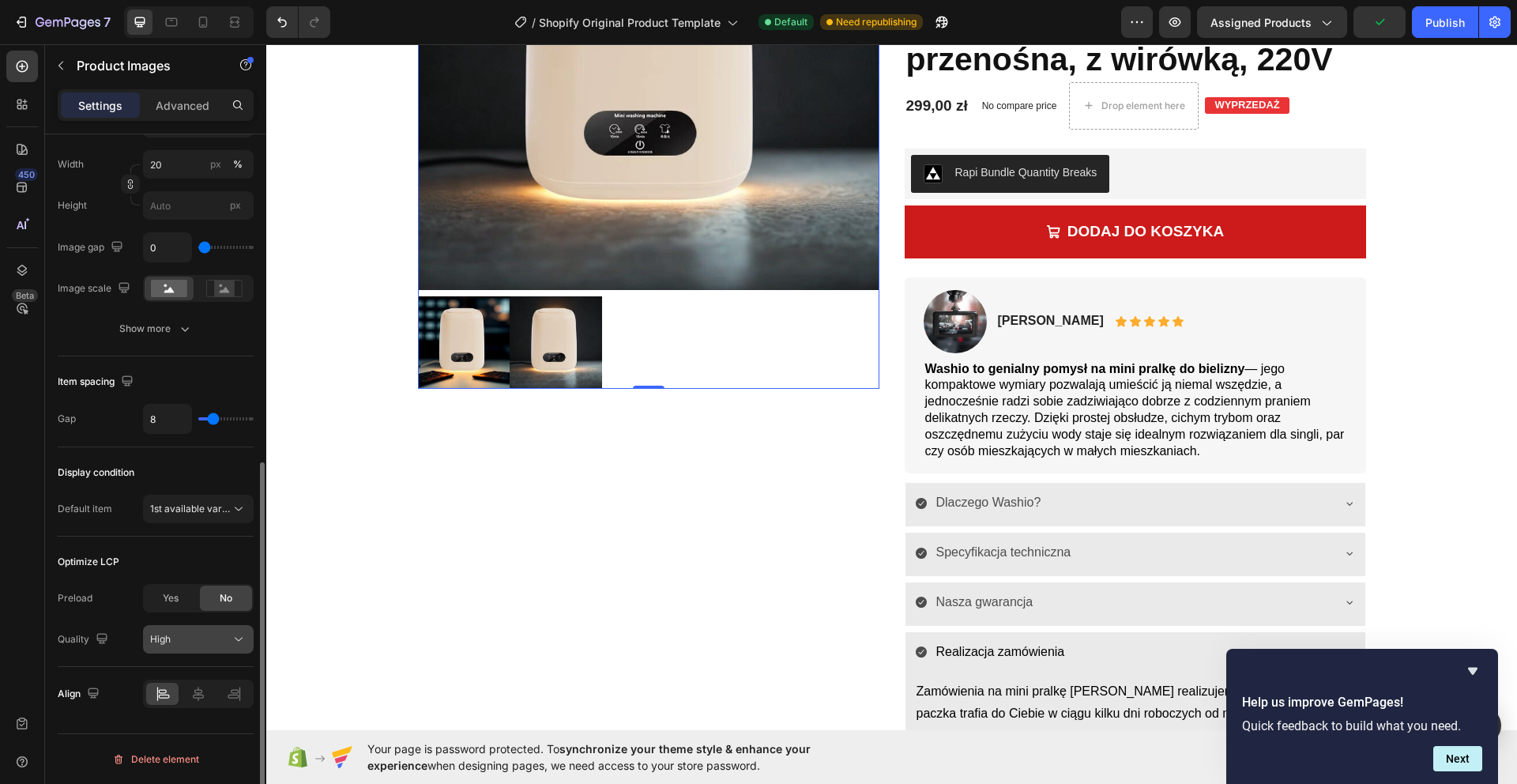
click at [222, 643] on div "High" at bounding box center [190, 639] width 80 height 14
click at [223, 642] on div "High" at bounding box center [190, 639] width 80 height 14
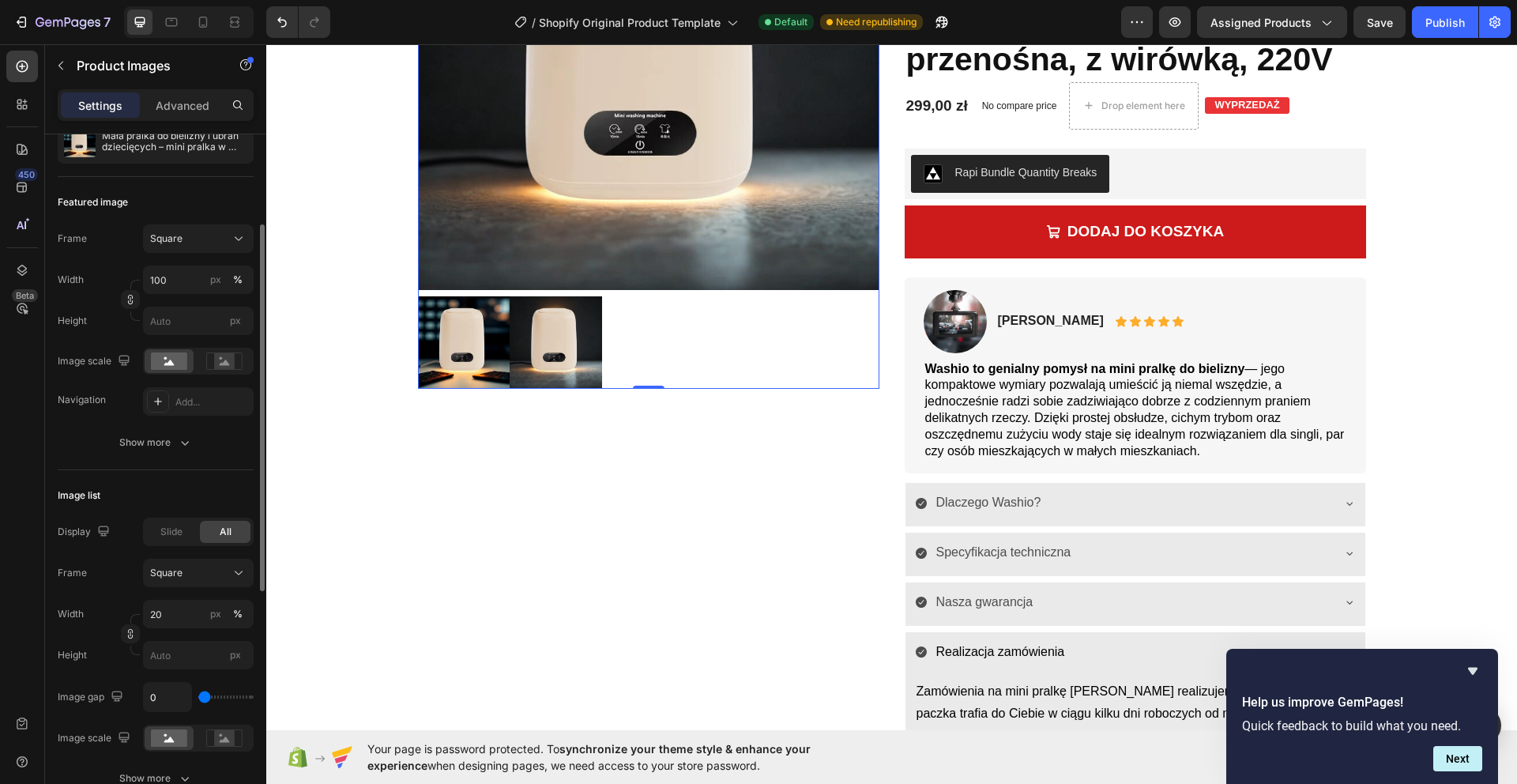
scroll to position [0, 0]
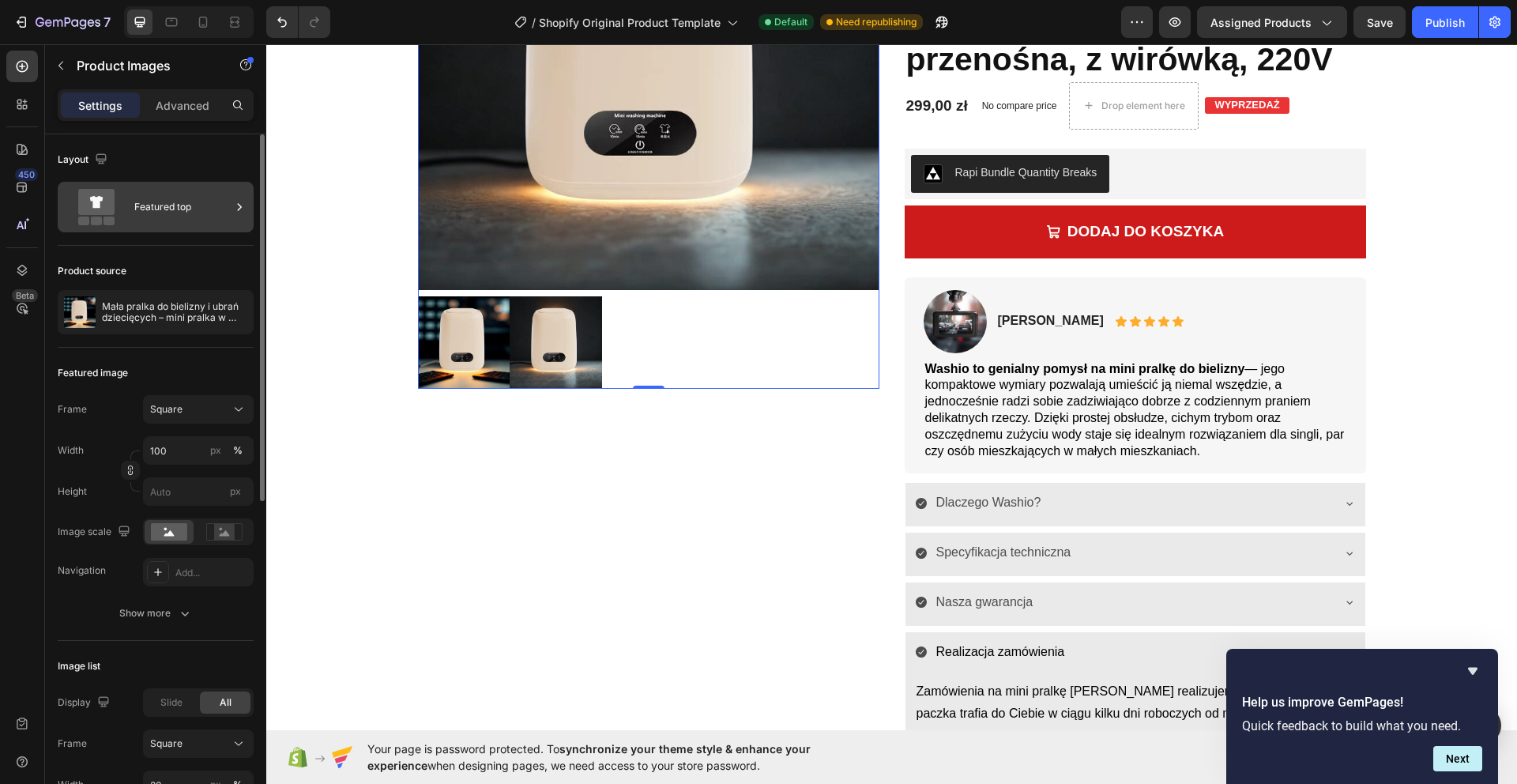
click at [166, 212] on div "Featured top" at bounding box center [182, 207] width 96 height 36
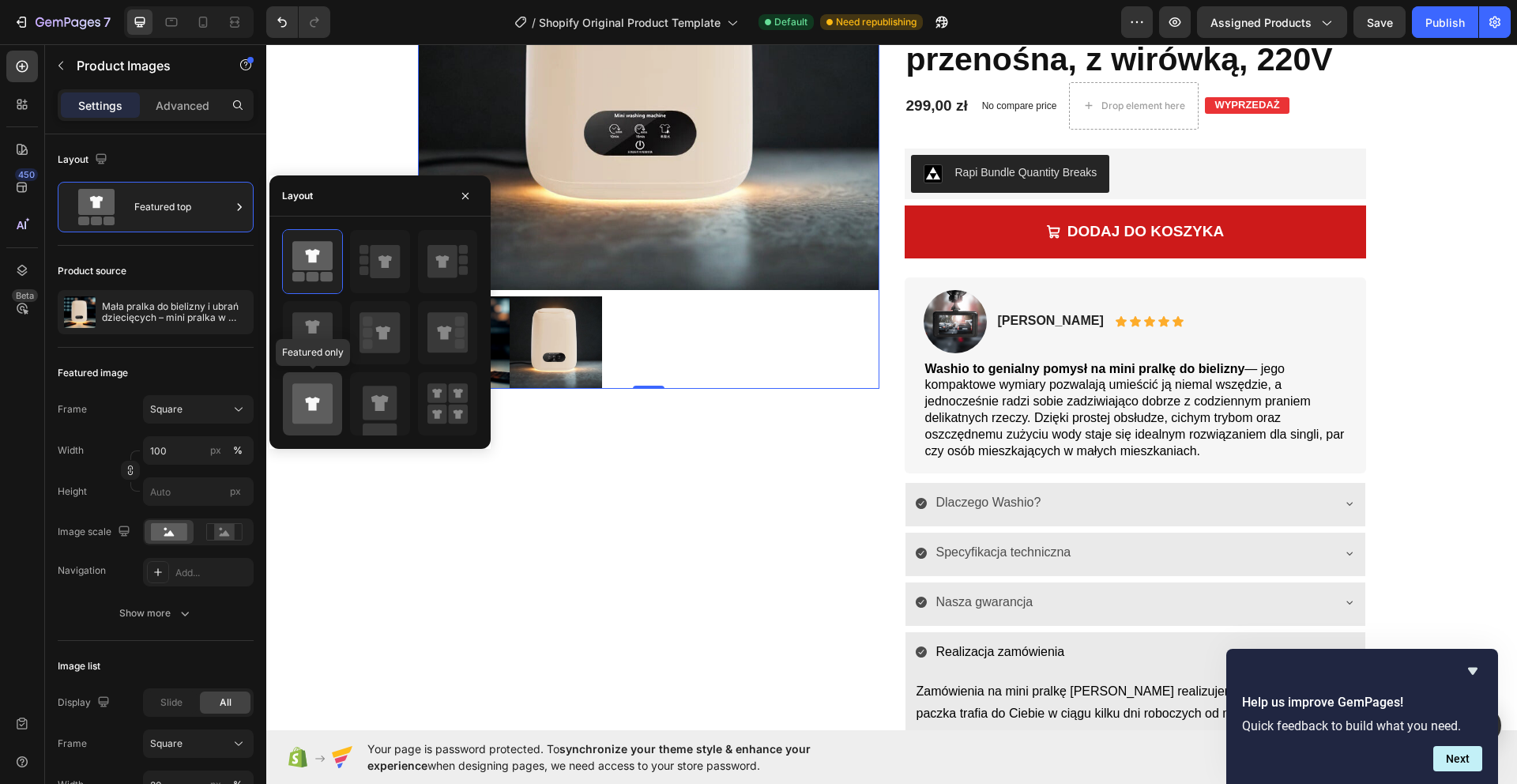
click at [307, 402] on icon at bounding box center [312, 403] width 14 height 13
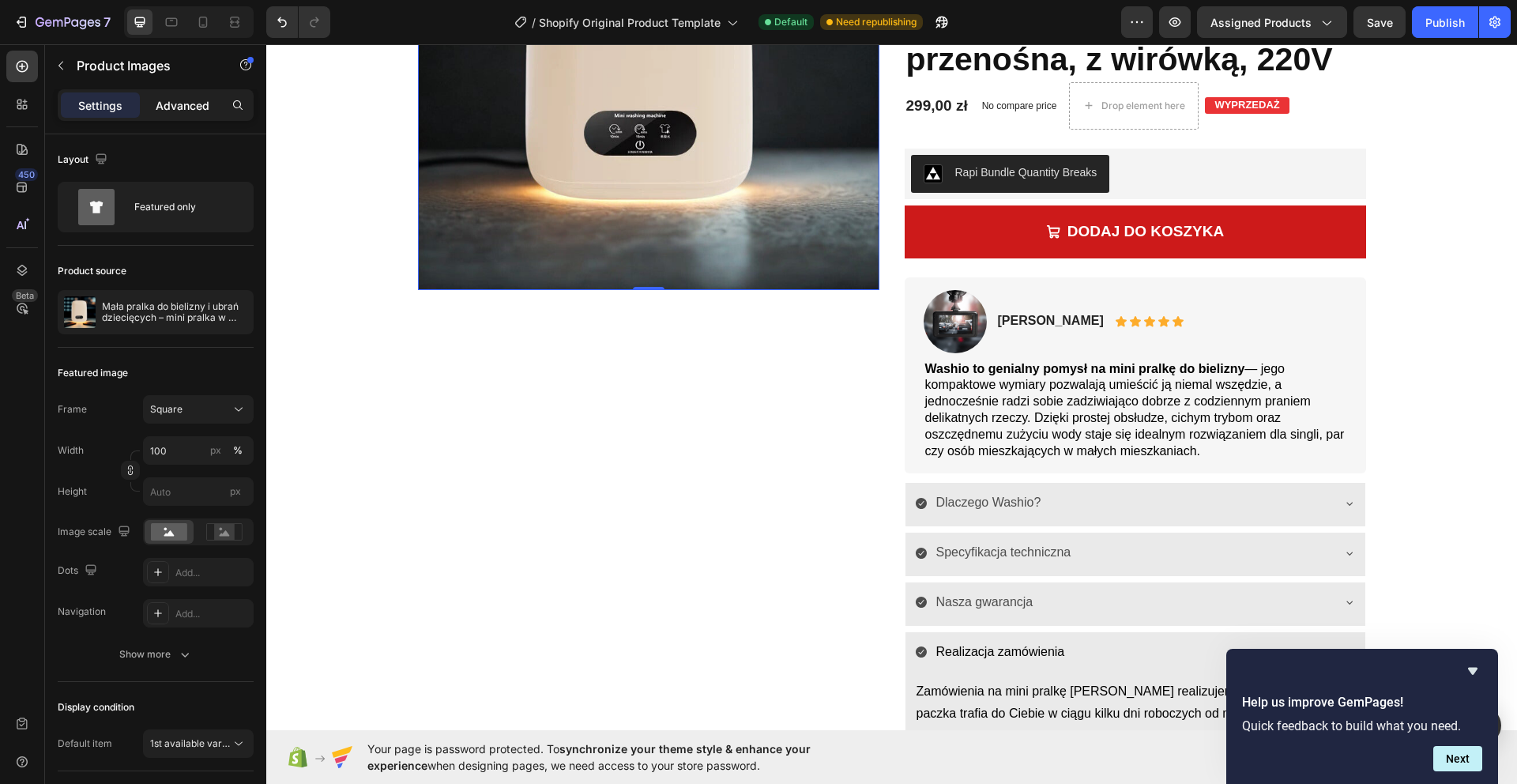
click at [176, 112] on p "Advanced" at bounding box center [182, 105] width 54 height 17
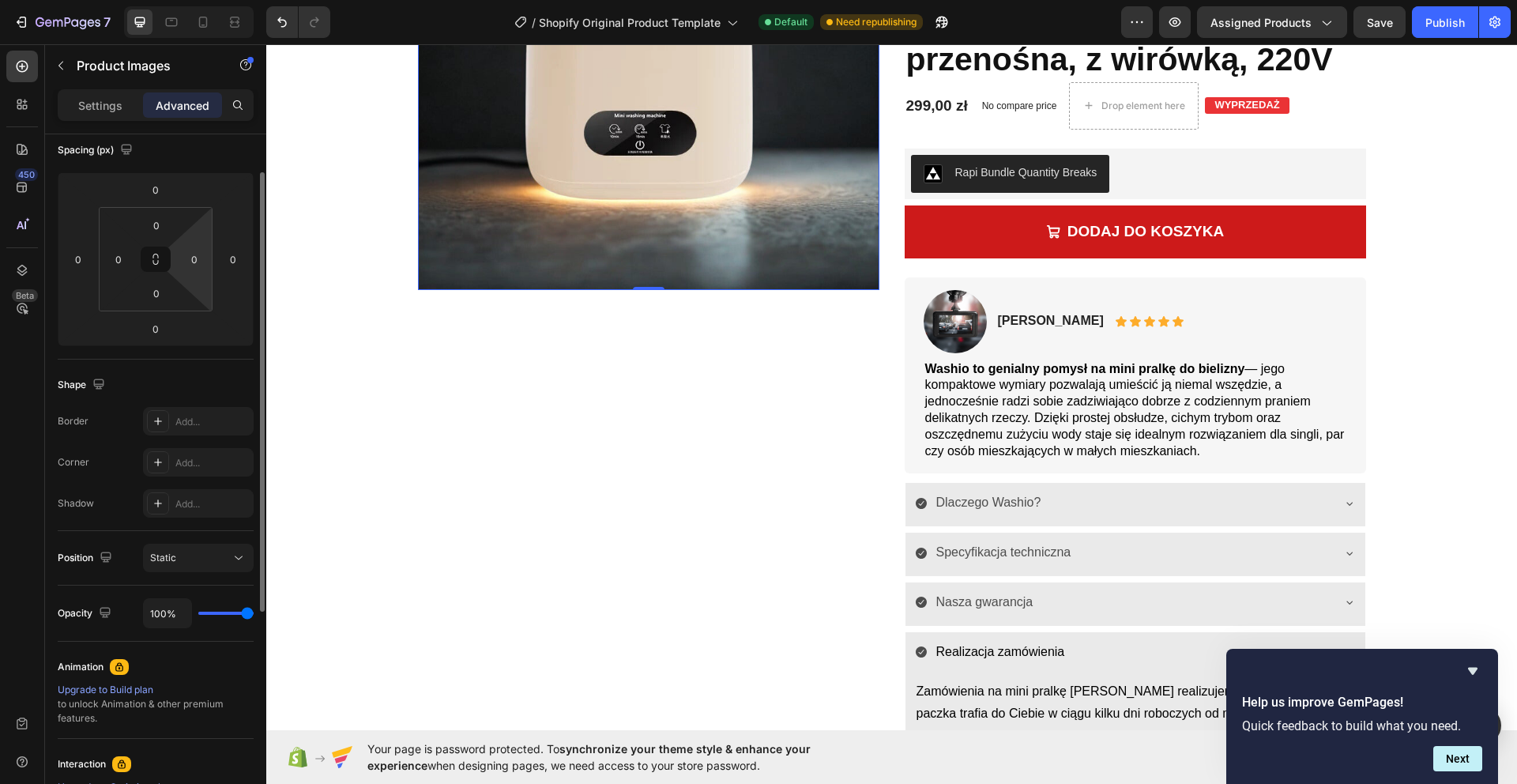
scroll to position [271, 0]
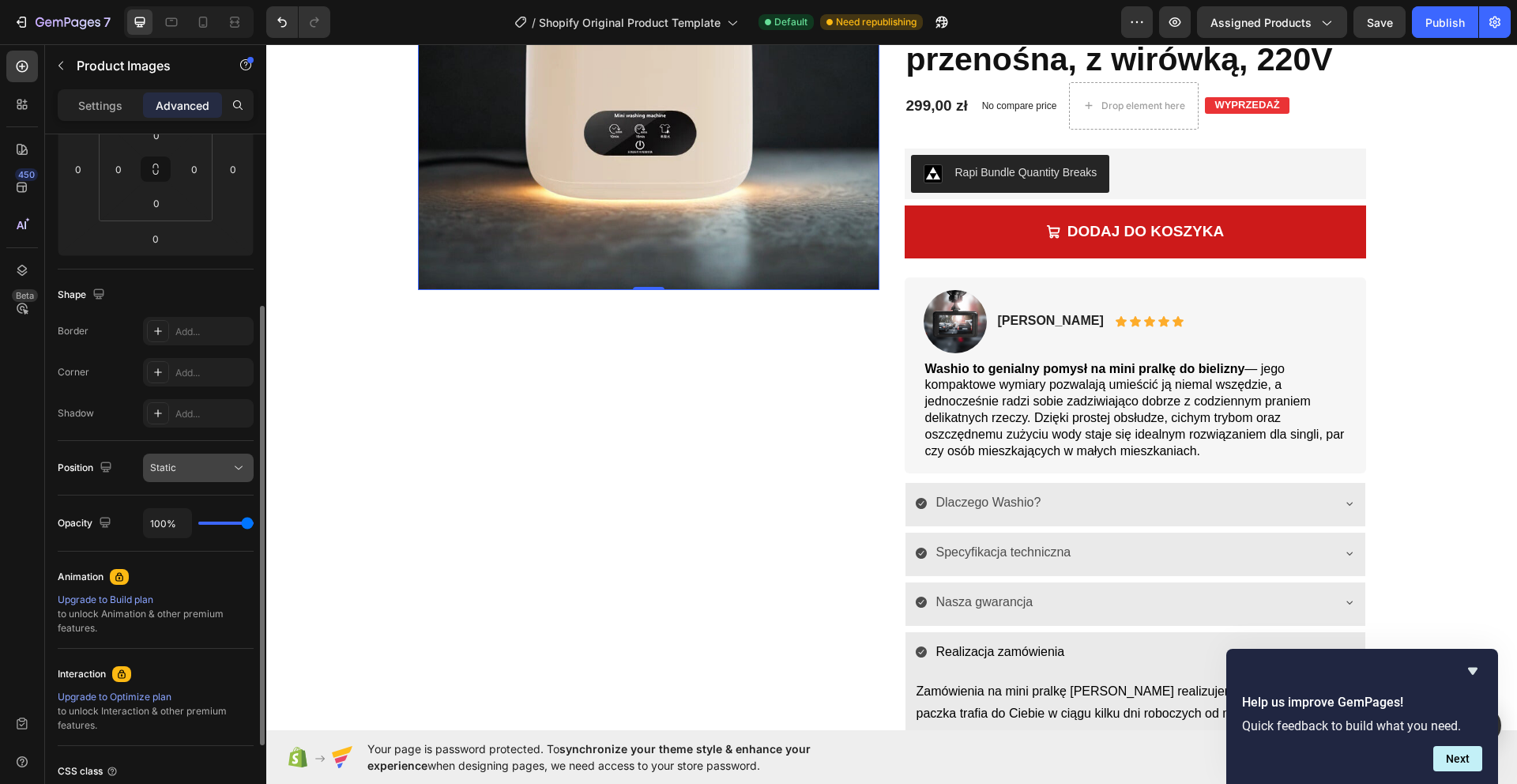
click at [218, 467] on div "Static" at bounding box center [190, 468] width 80 height 14
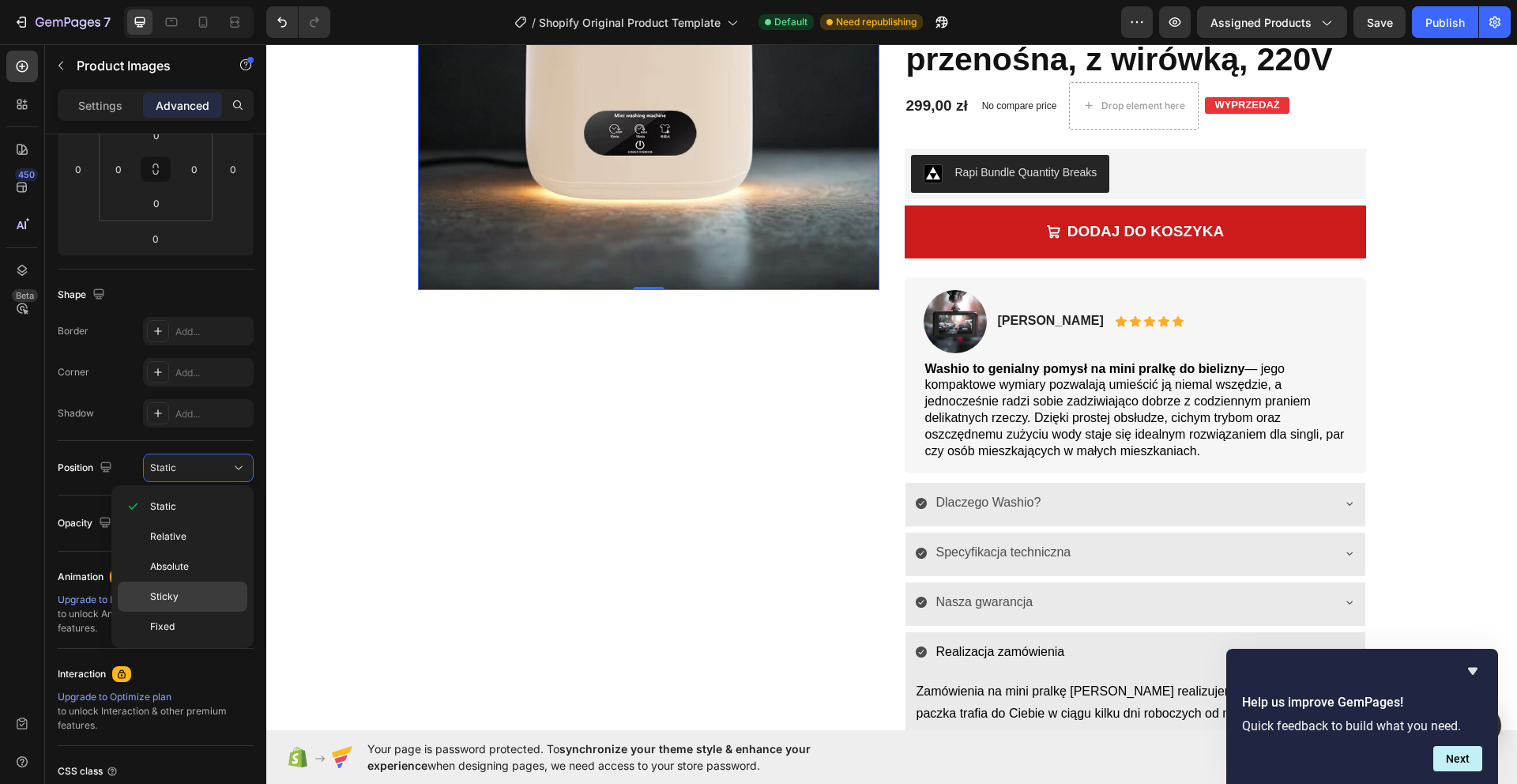
click at [215, 582] on div "Sticky" at bounding box center [182, 597] width 130 height 30
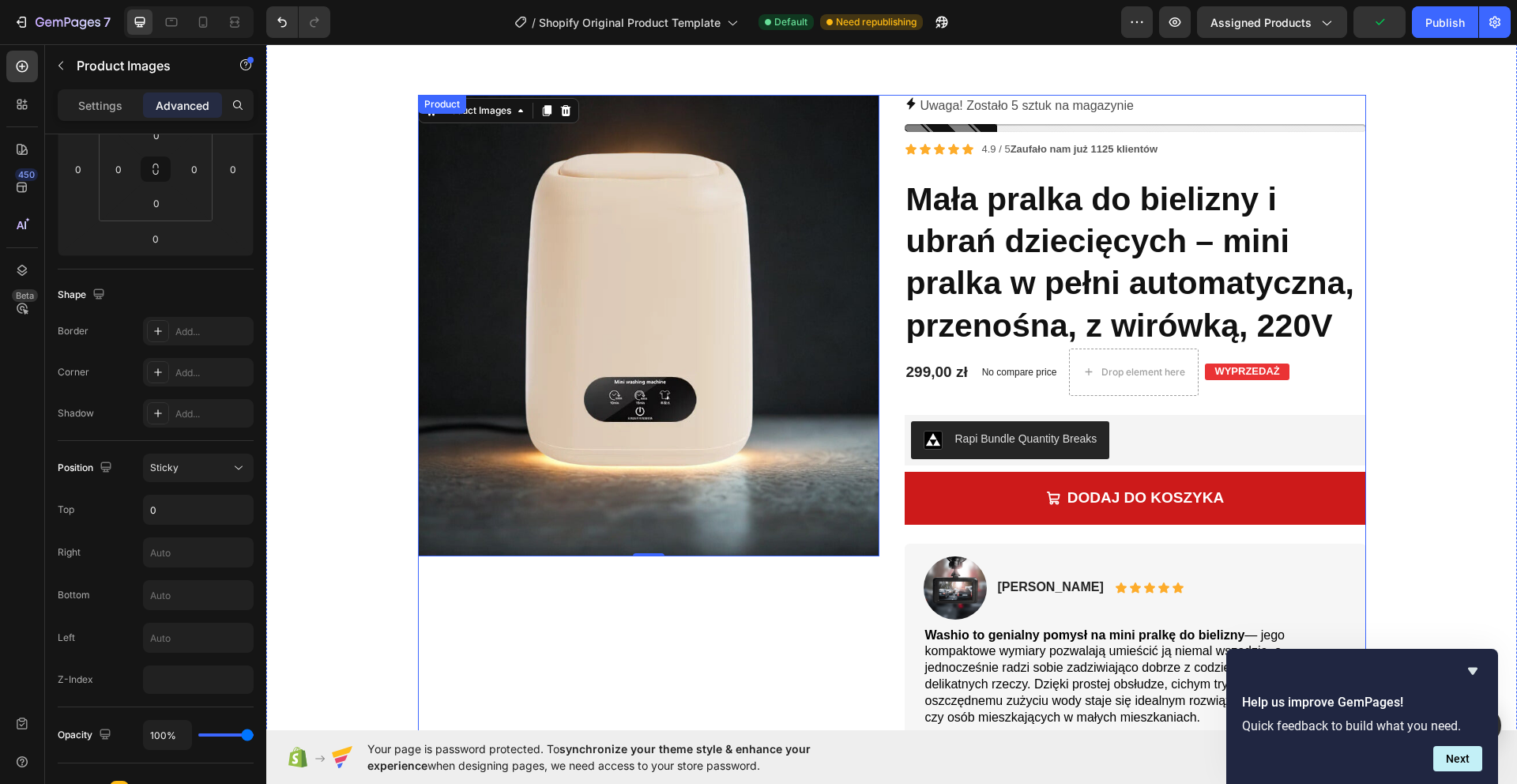
scroll to position [0, 0]
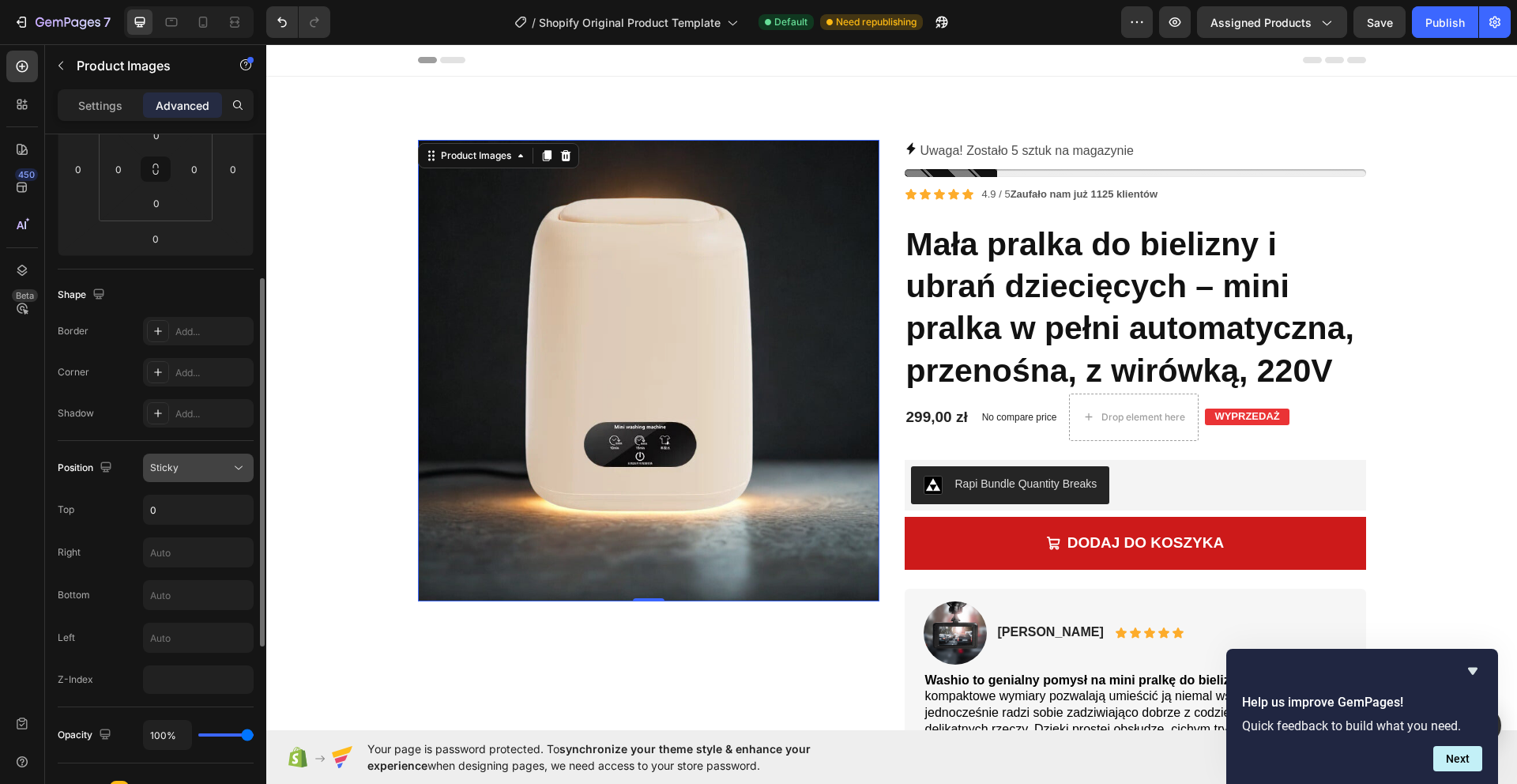
click at [194, 464] on div "Sticky" at bounding box center [190, 468] width 80 height 14
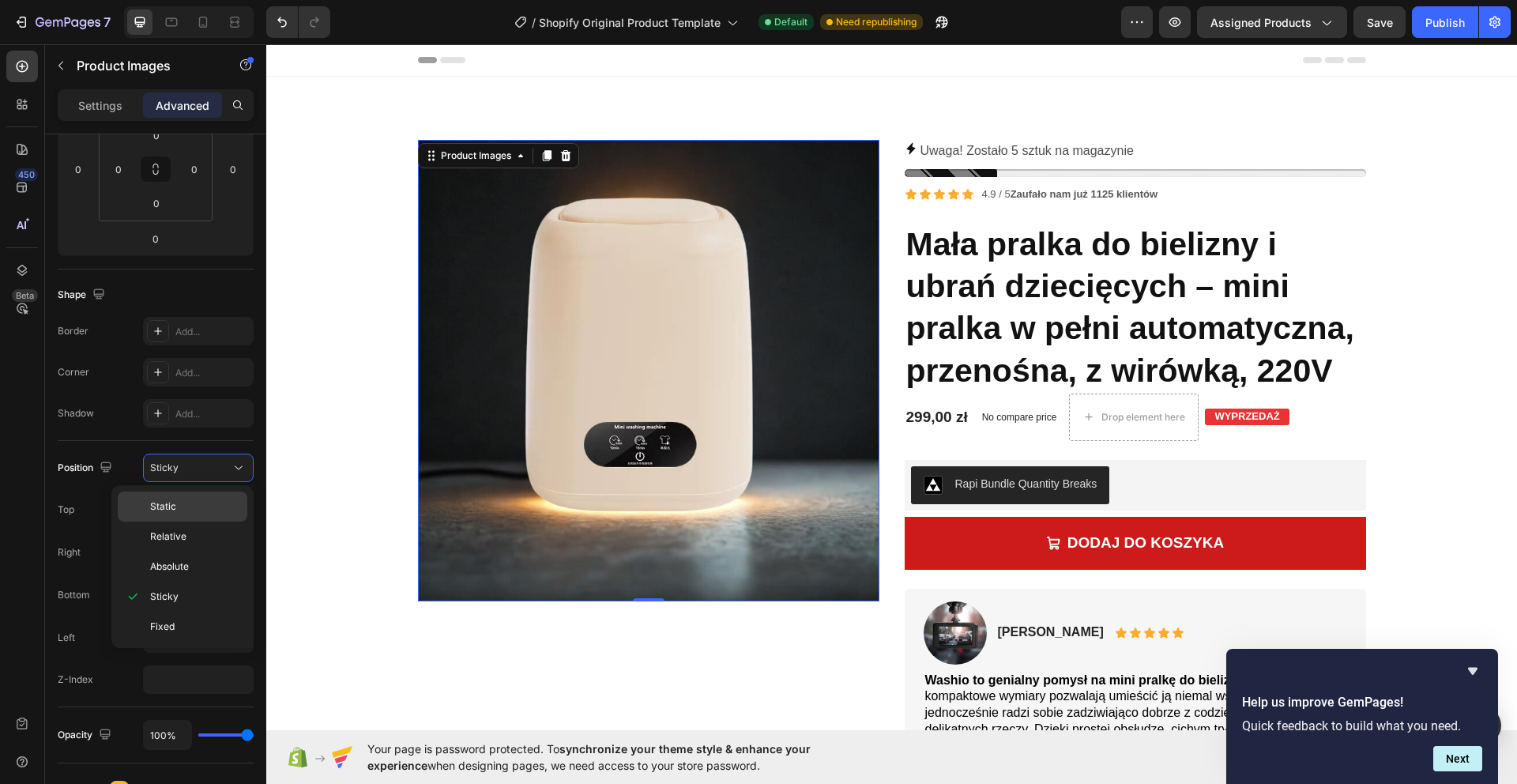
click at [204, 493] on div "Static" at bounding box center [182, 506] width 130 height 30
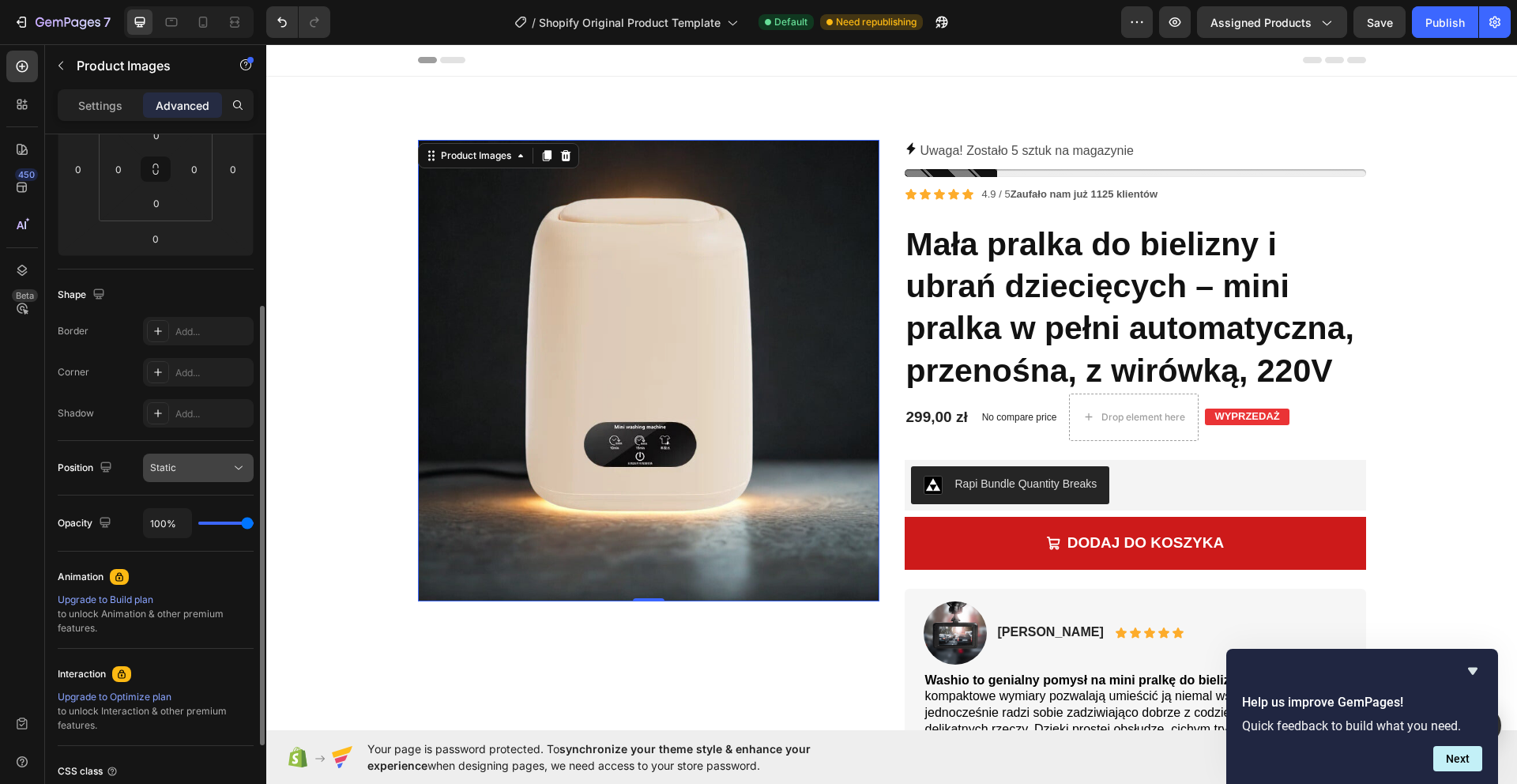
click at [221, 467] on div "Static" at bounding box center [190, 468] width 80 height 14
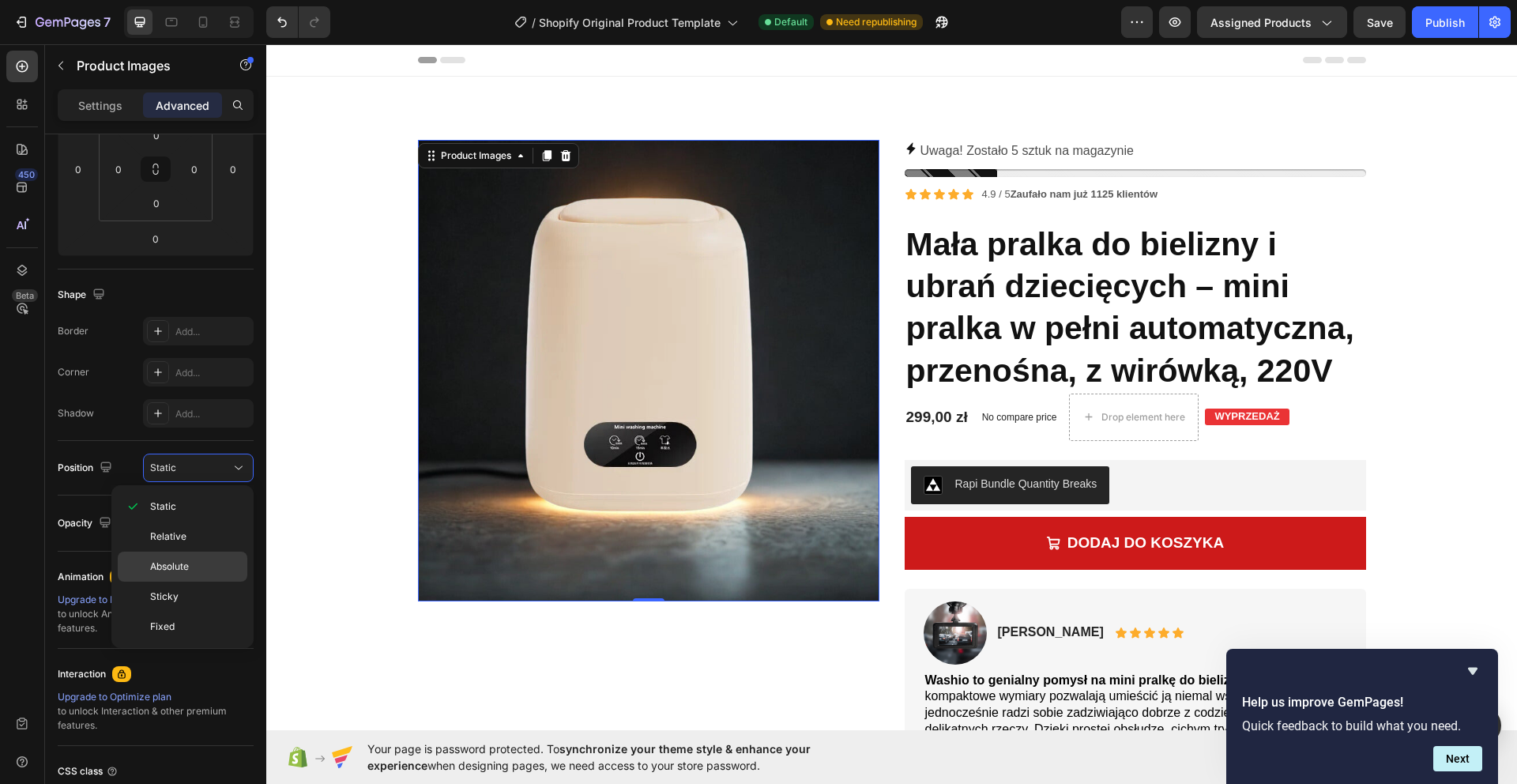
drag, startPoint x: 210, startPoint y: 596, endPoint x: 217, endPoint y: 580, distance: 17.5
click at [210, 596] on p "Sticky" at bounding box center [195, 597] width 90 height 14
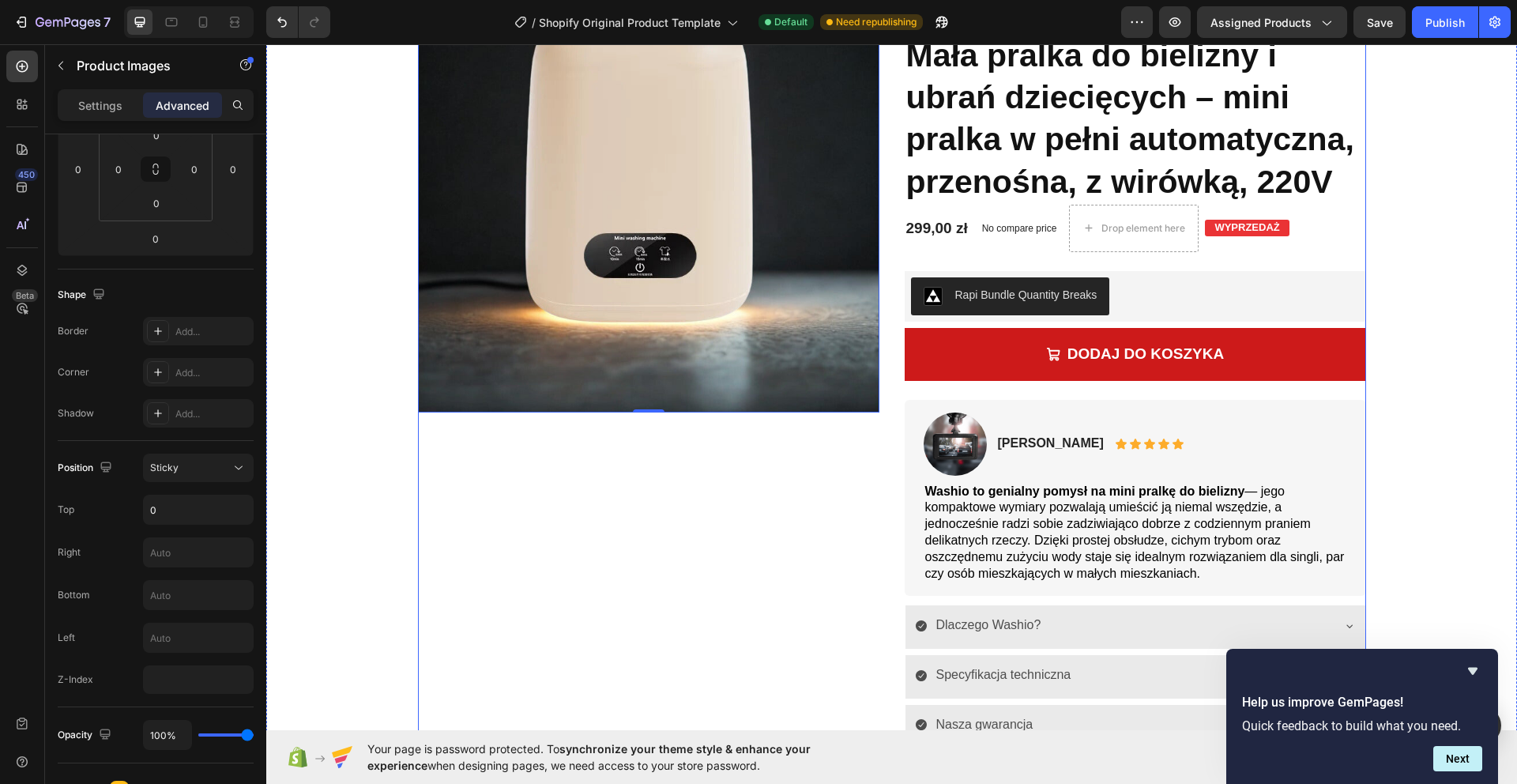
scroll to position [205, 0]
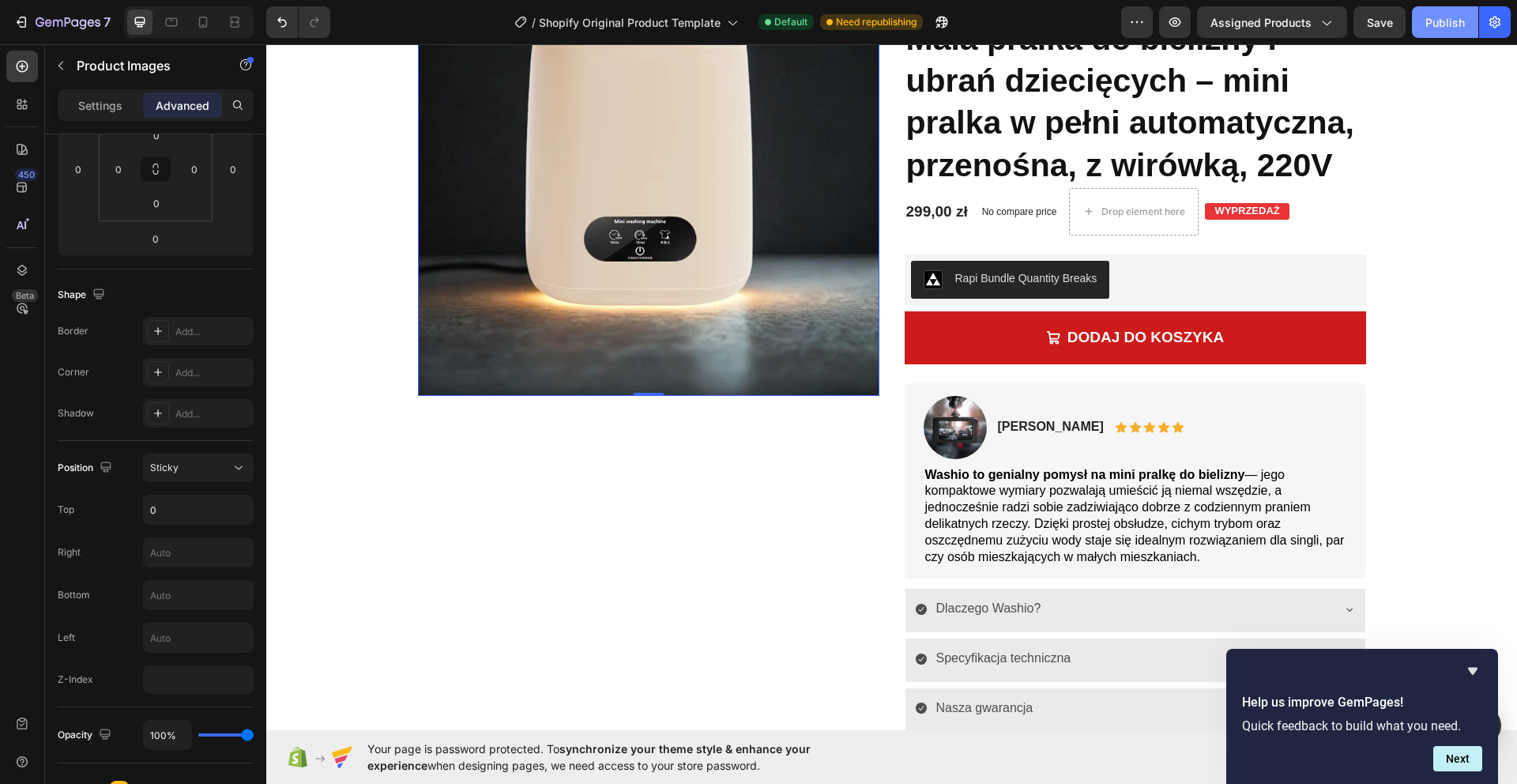
drag, startPoint x: 1444, startPoint y: 32, endPoint x: 1168, endPoint y: 1, distance: 277.7
click at [1444, 32] on button "Publish" at bounding box center [1445, 22] width 66 height 32
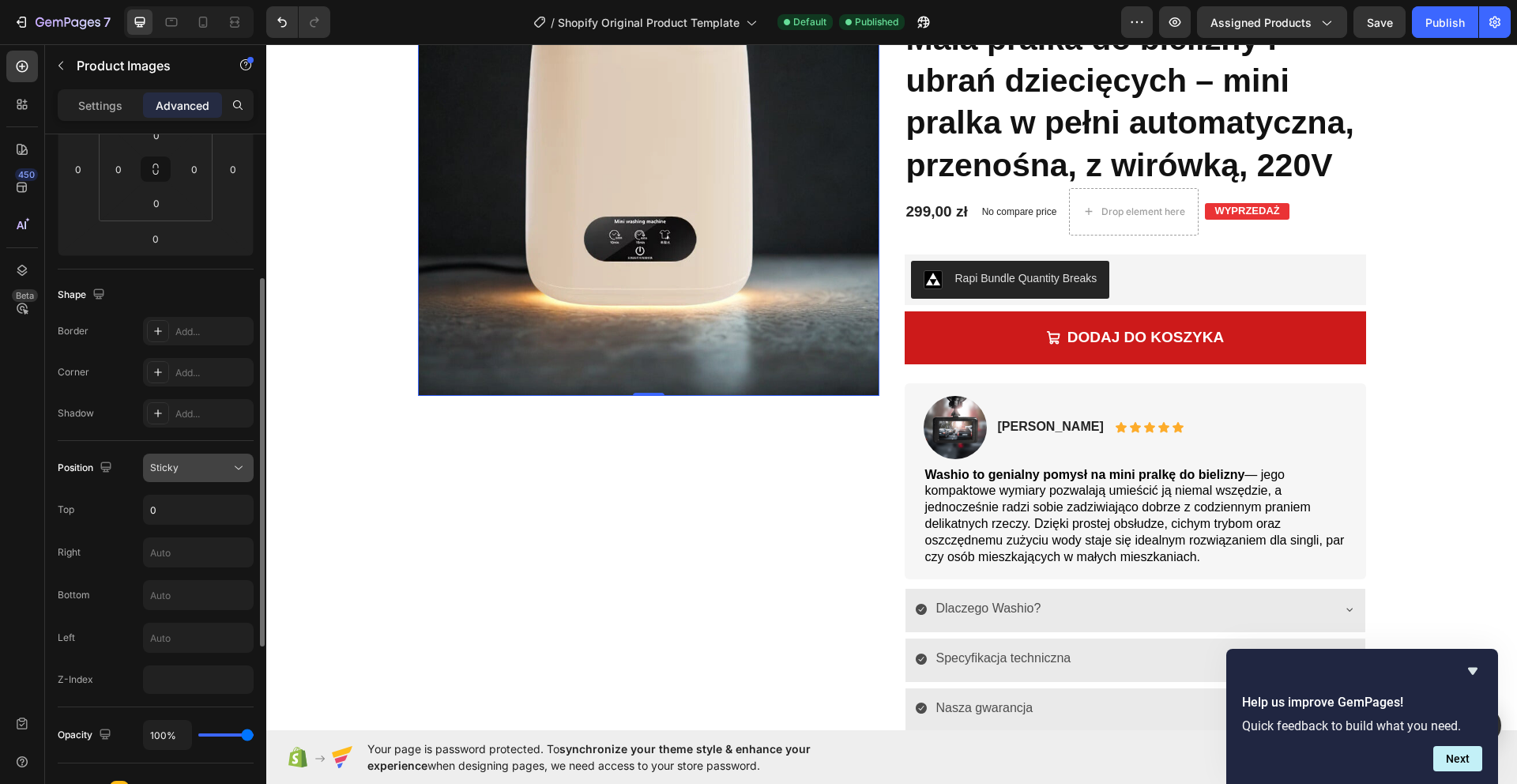
click at [192, 480] on button "Sticky" at bounding box center [198, 468] width 111 height 28
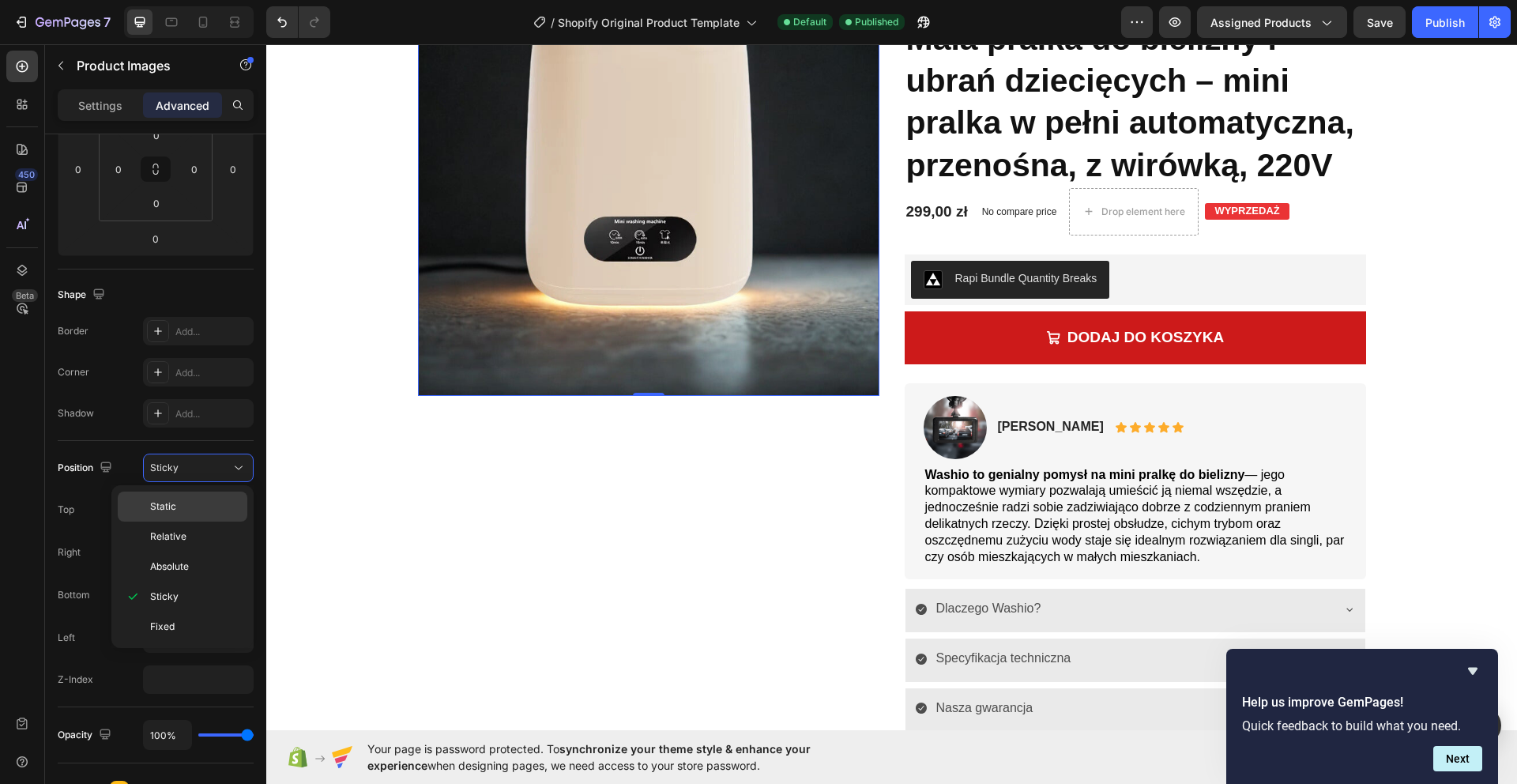
click at [201, 500] on p "Static" at bounding box center [195, 506] width 90 height 14
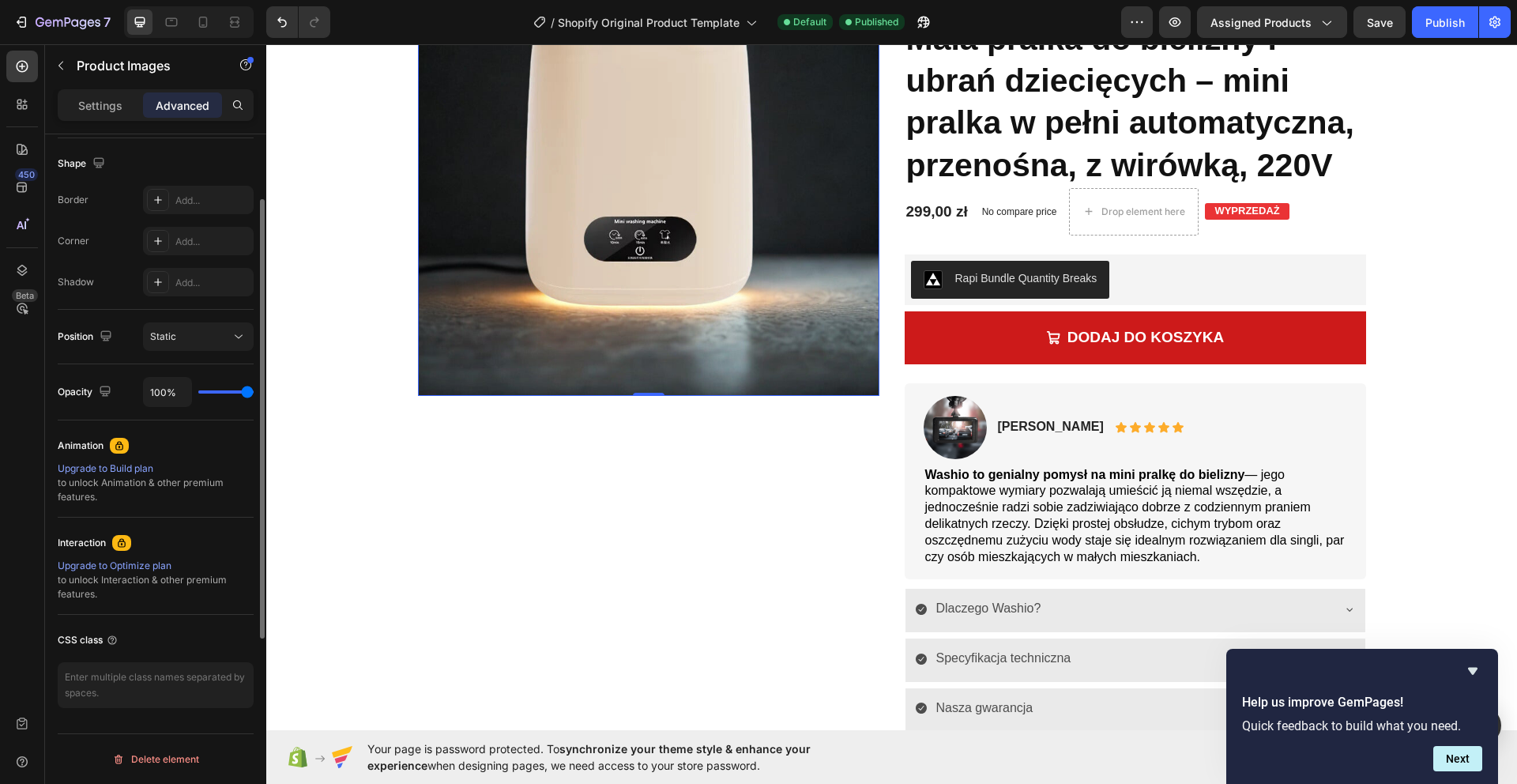
scroll to position [0, 0]
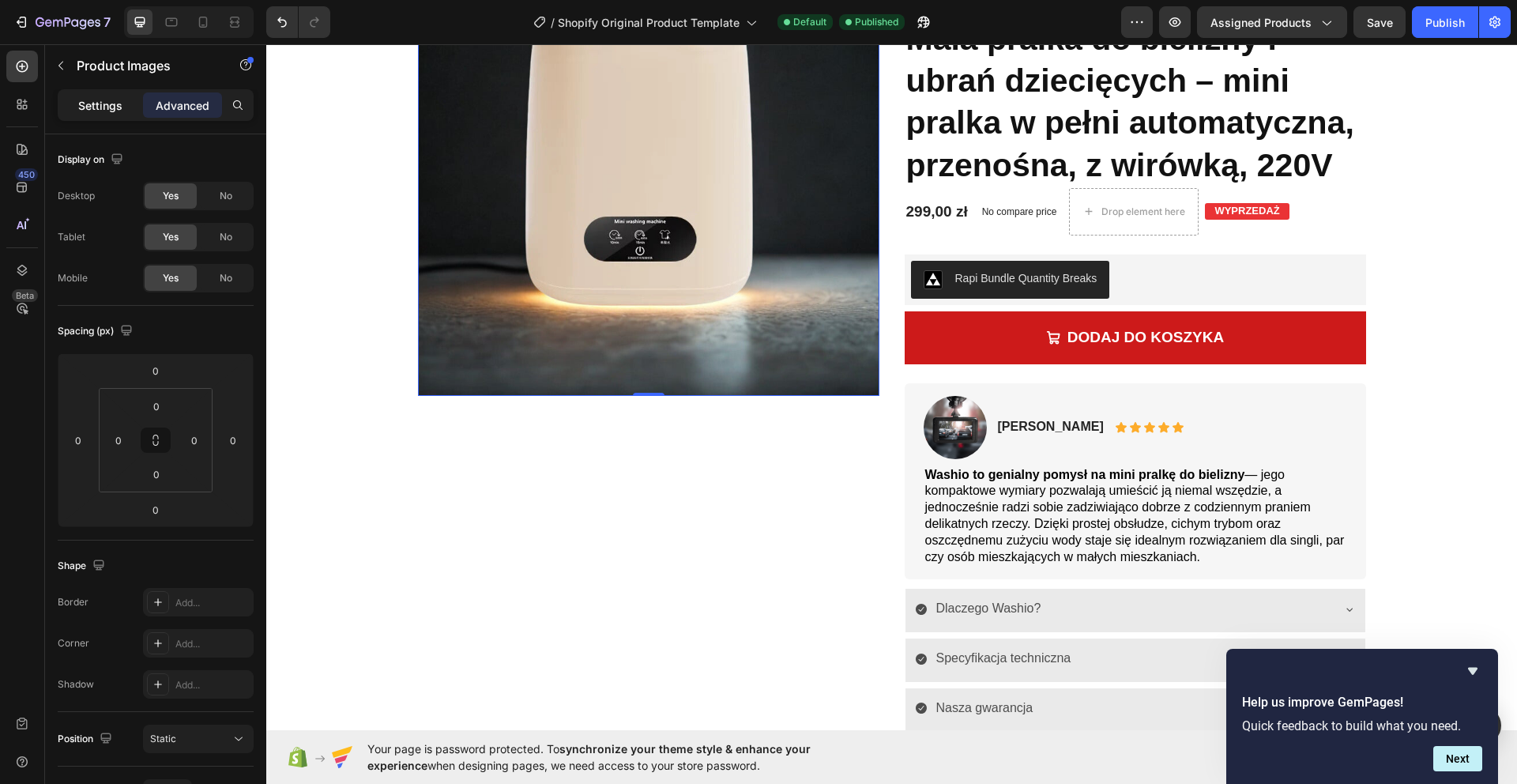
click at [108, 102] on p "Settings" at bounding box center [100, 105] width 44 height 17
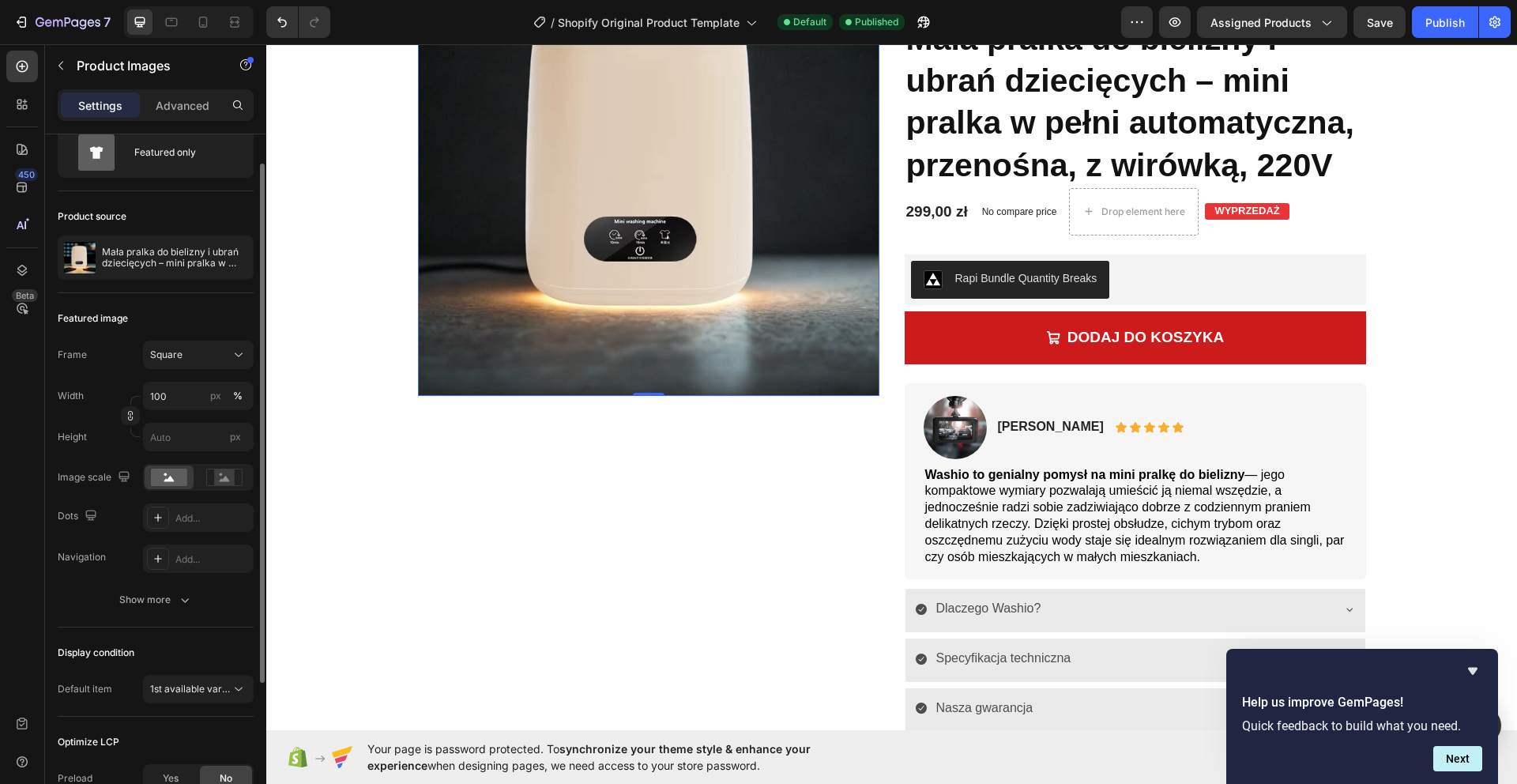
scroll to position [114, 0]
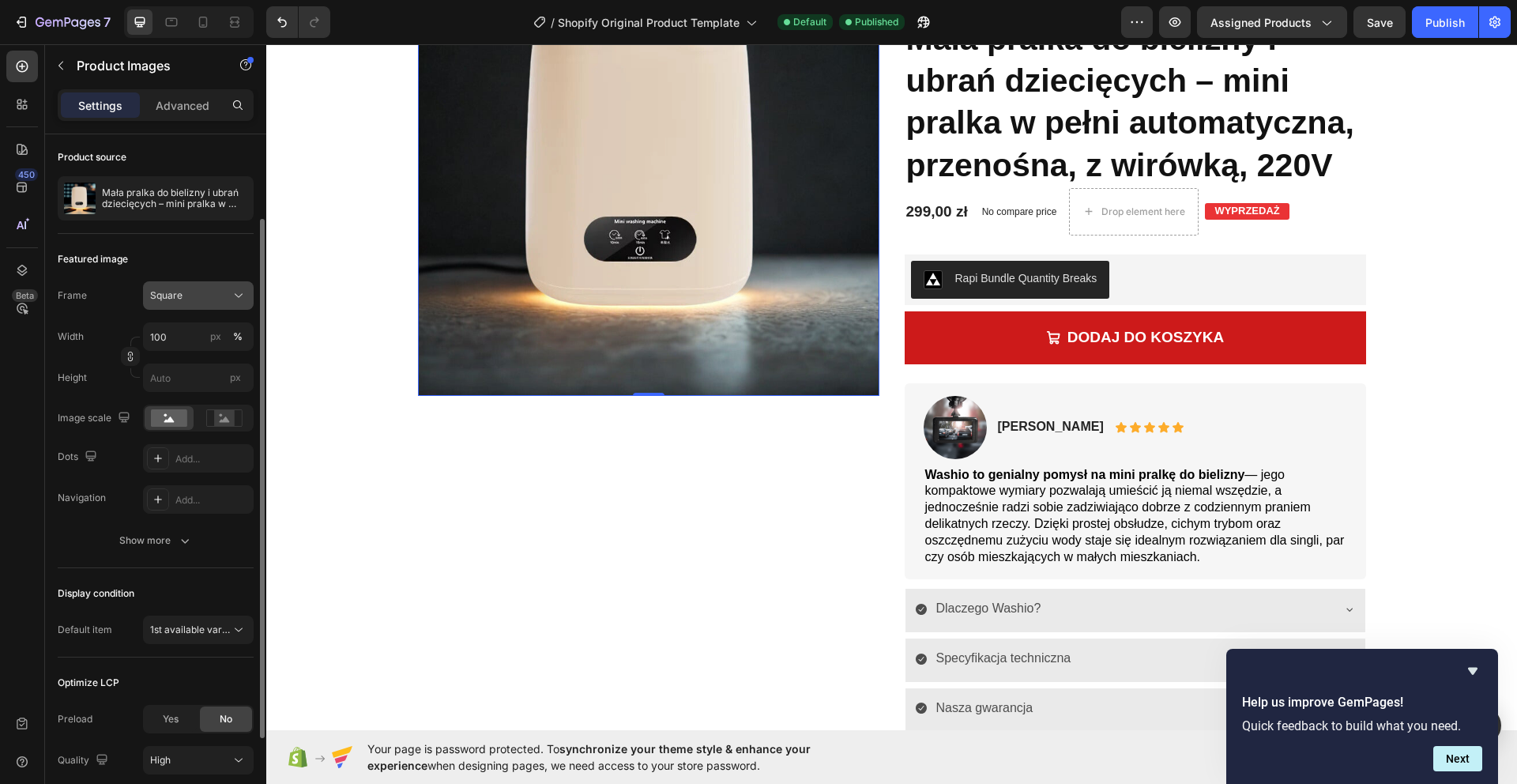
click at [213, 287] on div "Square" at bounding box center [198, 295] width 96 height 16
click at [225, 285] on button "Square" at bounding box center [198, 295] width 111 height 28
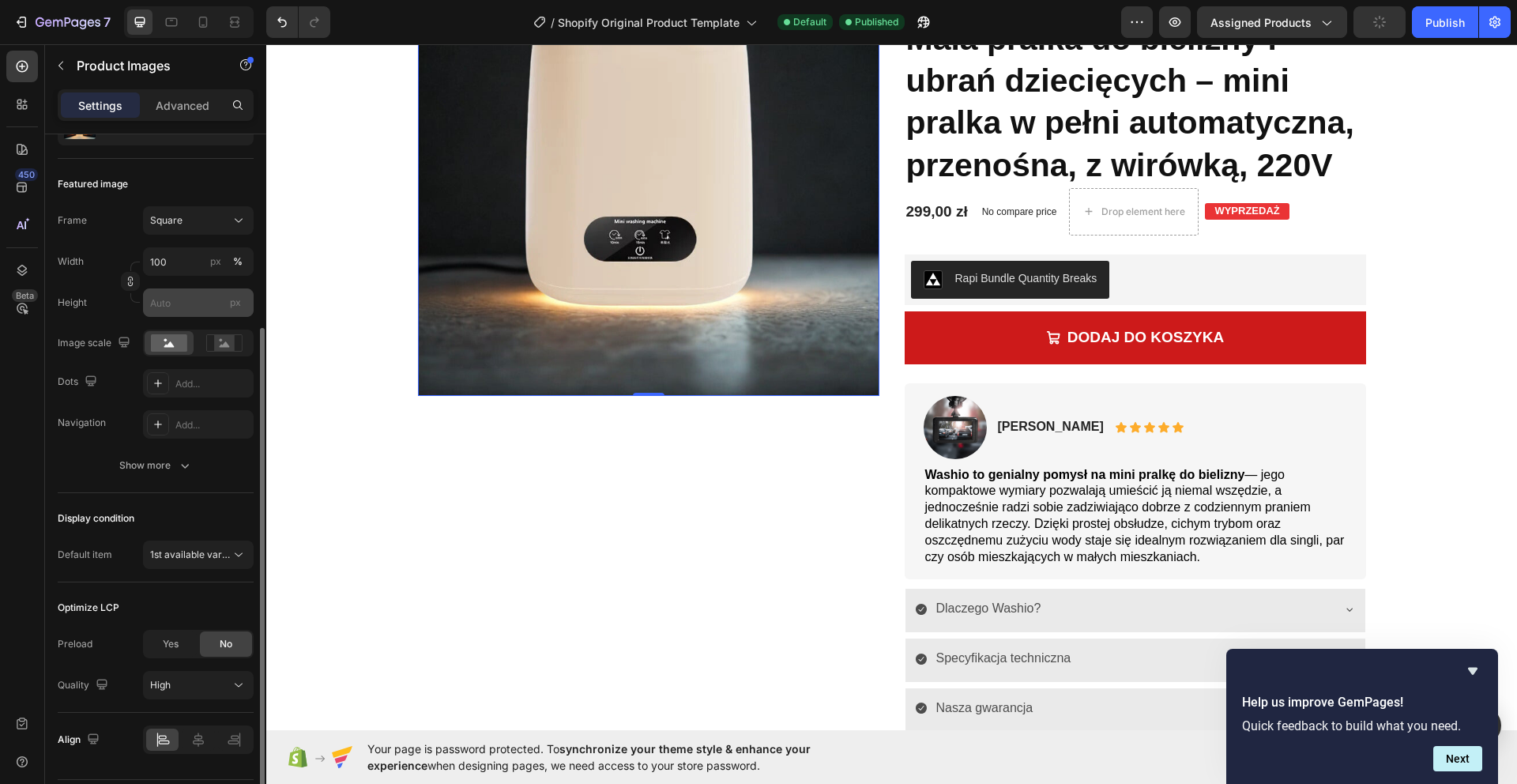
scroll to position [234, 0]
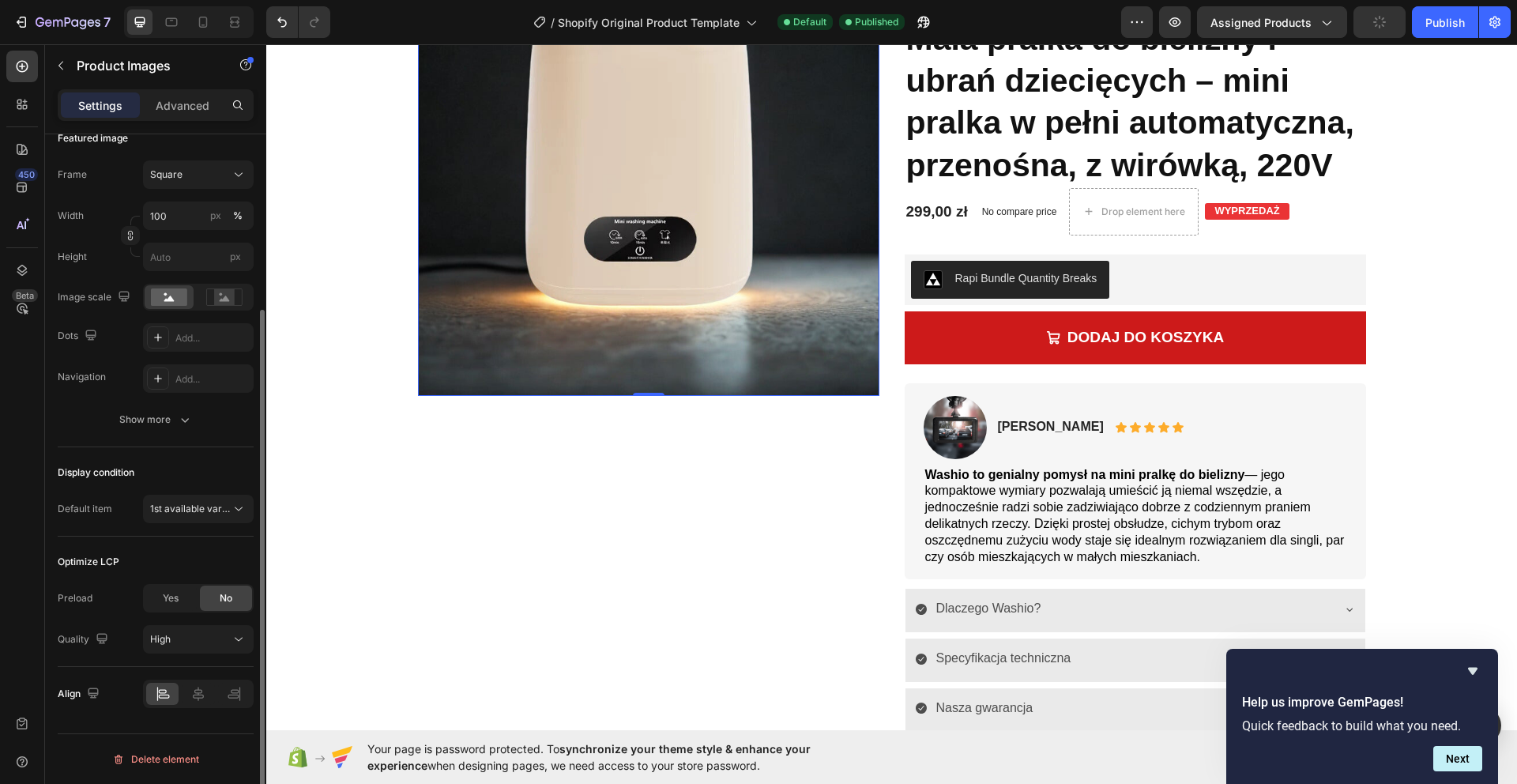
click at [163, 412] on div "Show more" at bounding box center [156, 420] width 73 height 16
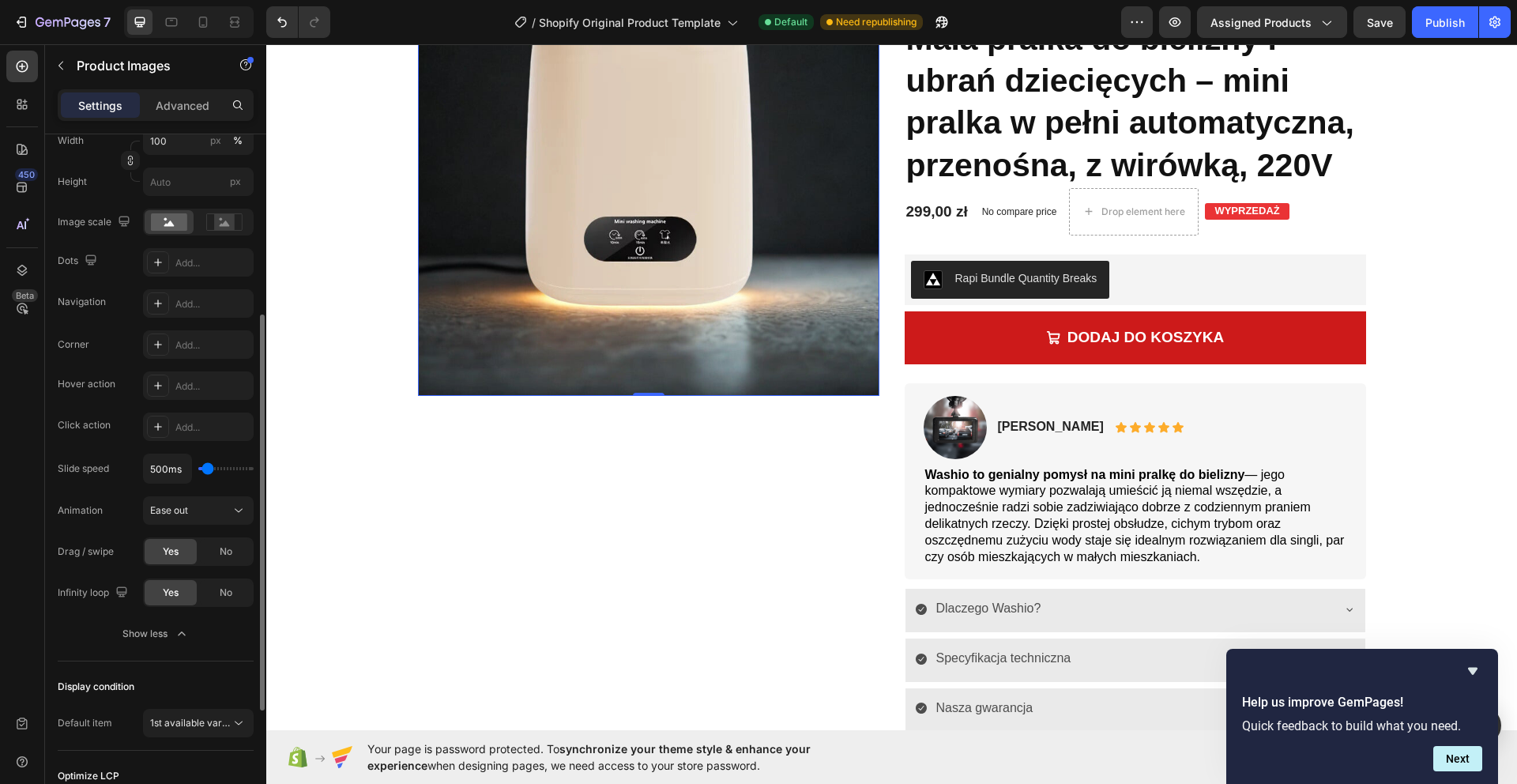
scroll to position [312, 0]
click at [200, 383] on div "Add..." at bounding box center [212, 384] width 74 height 14
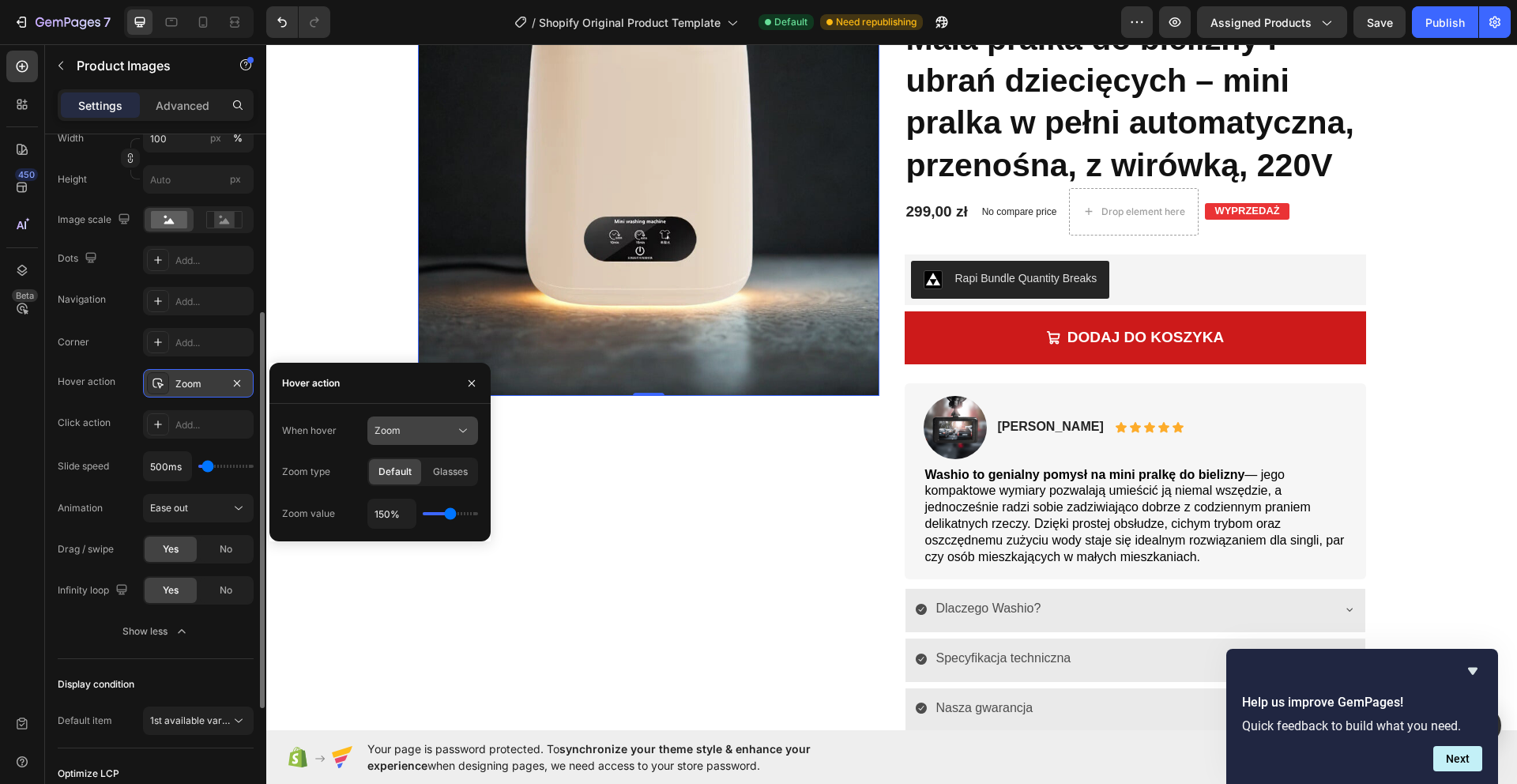
click at [438, 433] on div "Zoom" at bounding box center [415, 430] width 80 height 14
click at [438, 494] on span "Show other image" at bounding box center [415, 499] width 81 height 14
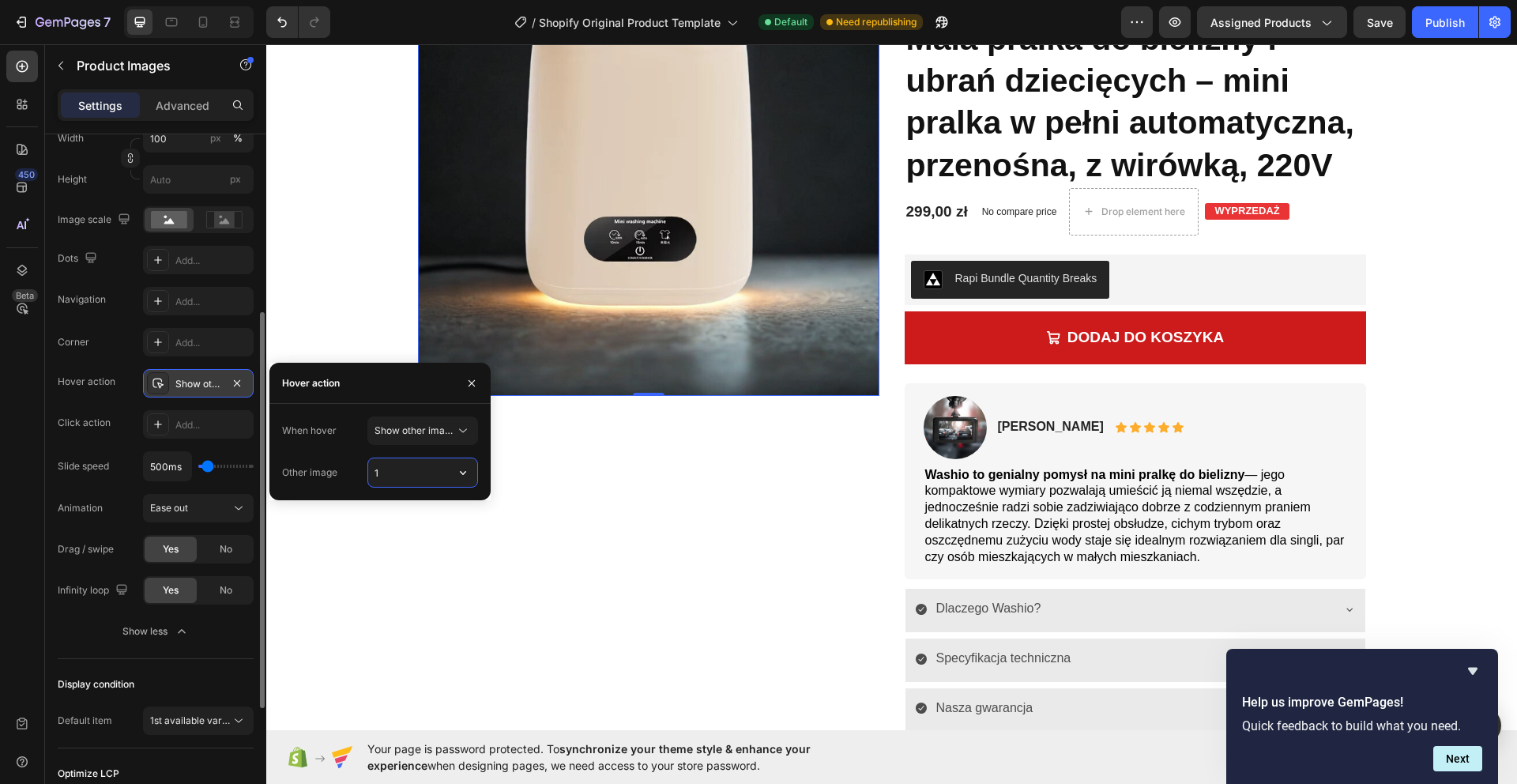
click at [418, 468] on input "1" at bounding box center [422, 472] width 109 height 28
click at [463, 478] on icon "button" at bounding box center [463, 472] width 16 height 16
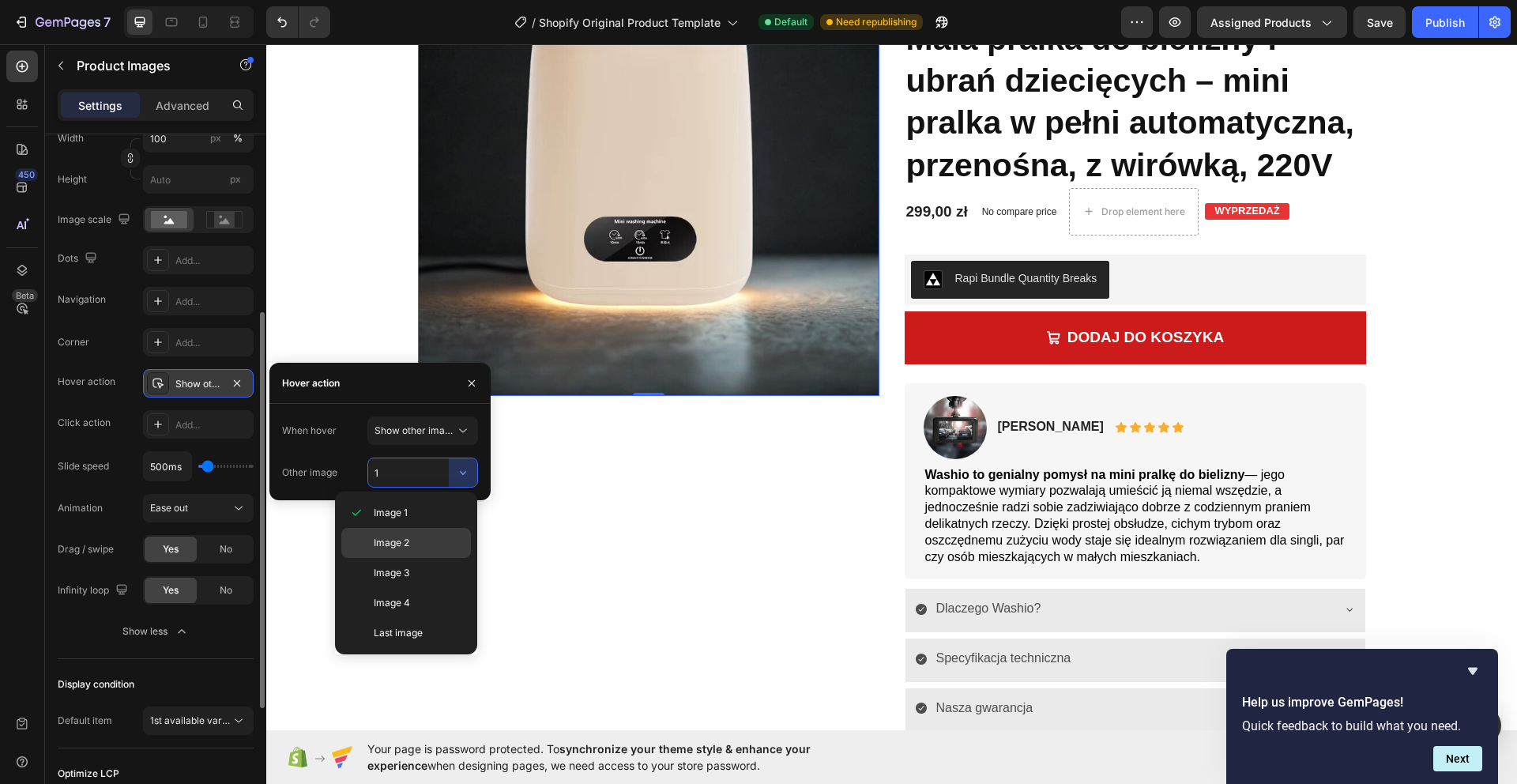
click at [436, 538] on p "Image 2" at bounding box center [419, 543] width 90 height 14
type input "2"
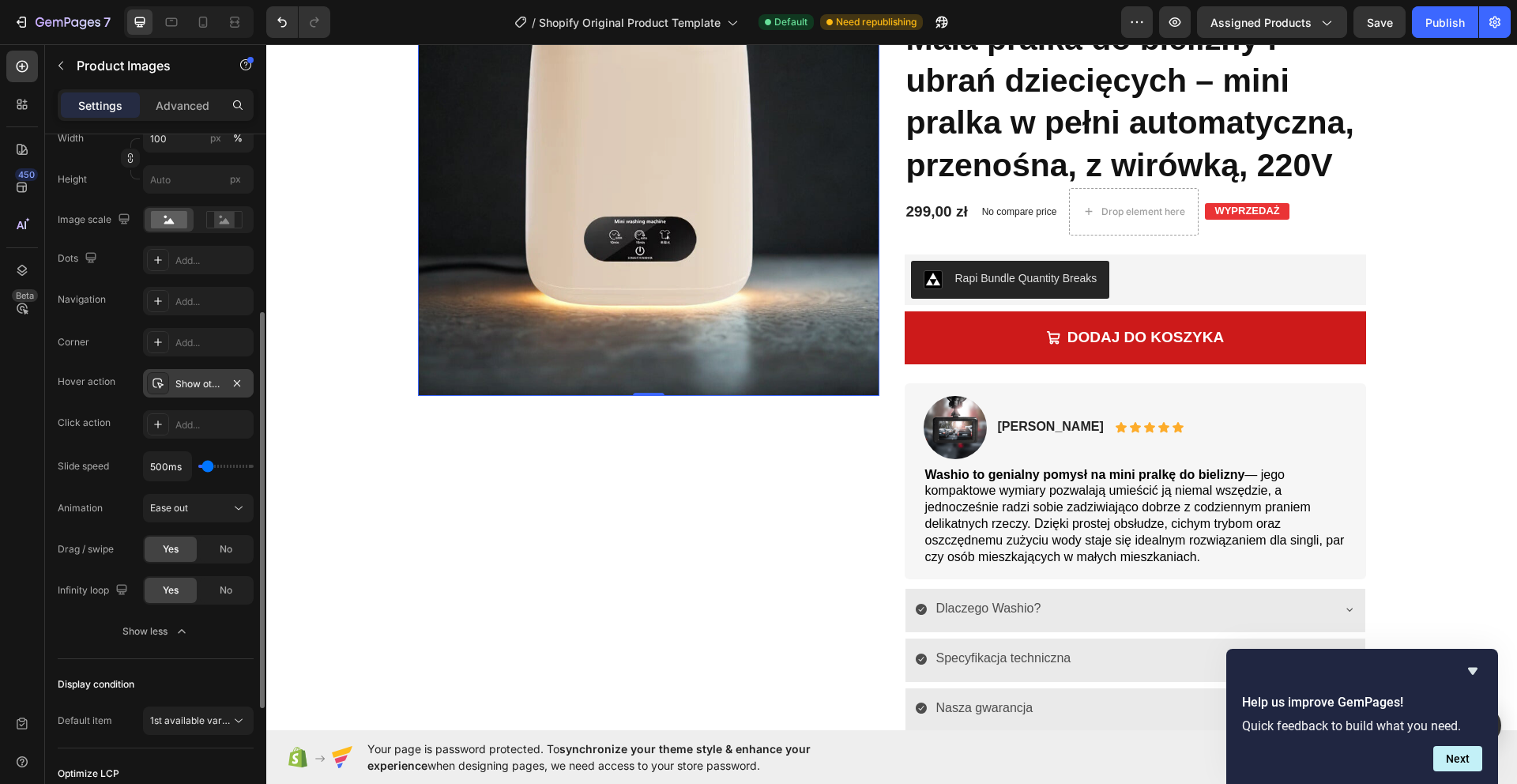
click at [113, 445] on div "Corner Add... Hover action Show other image Click action Add... Slide speed 500…" at bounding box center [156, 466] width 196 height 277
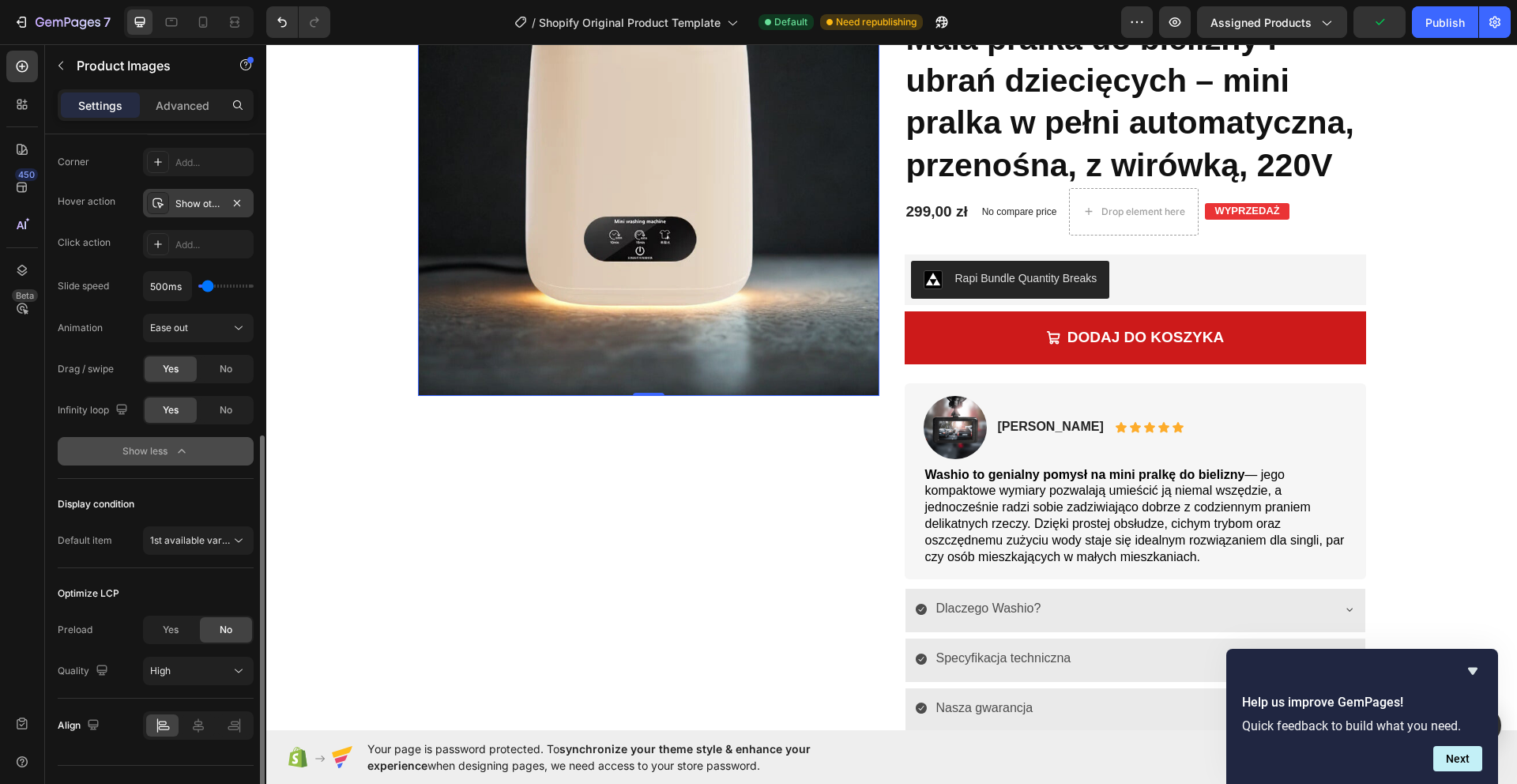
scroll to position [524, 0]
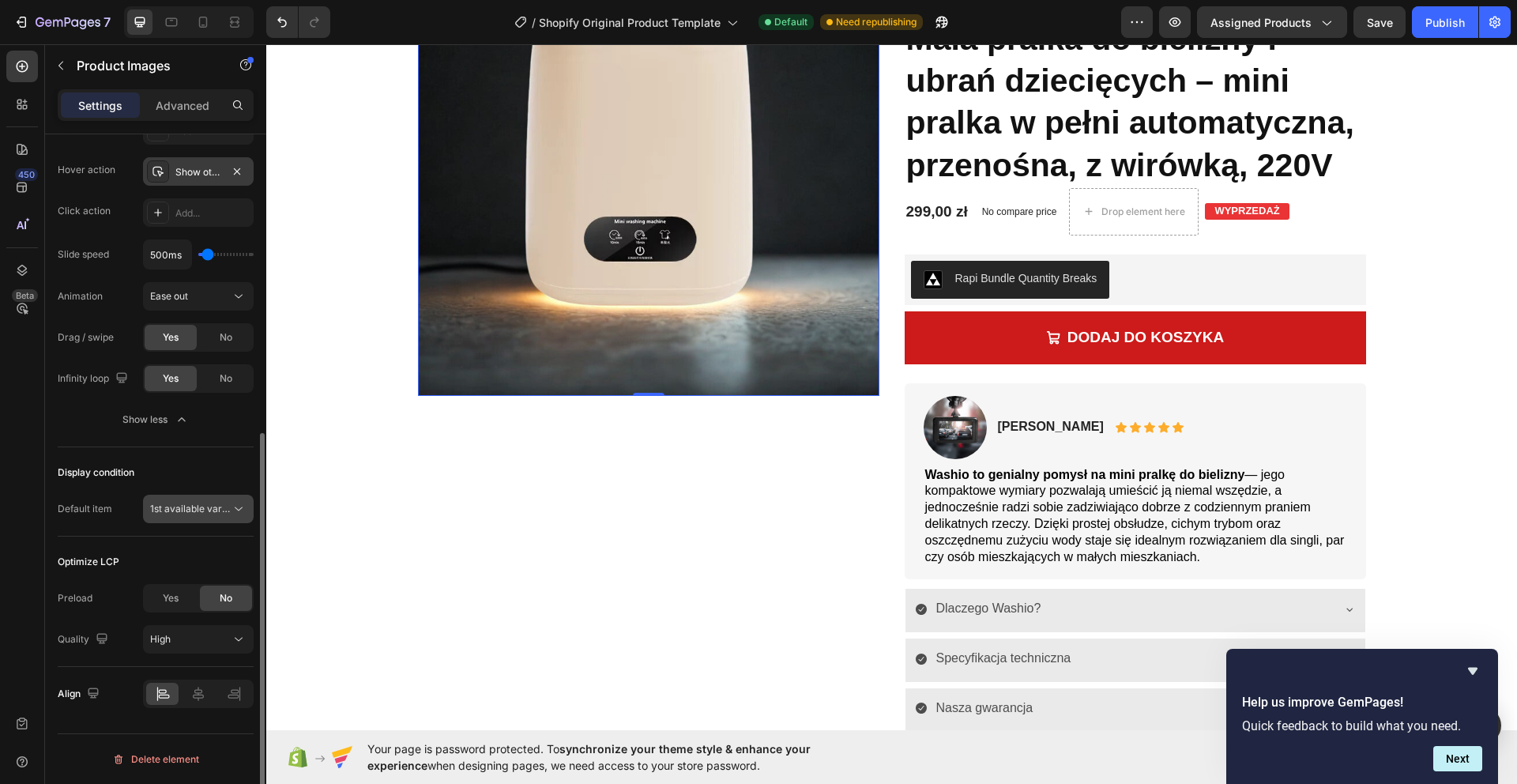
click at [222, 509] on span "1st available variant" at bounding box center [194, 507] width 88 height 11
click at [226, 506] on span "1st available variant" at bounding box center [194, 507] width 88 height 11
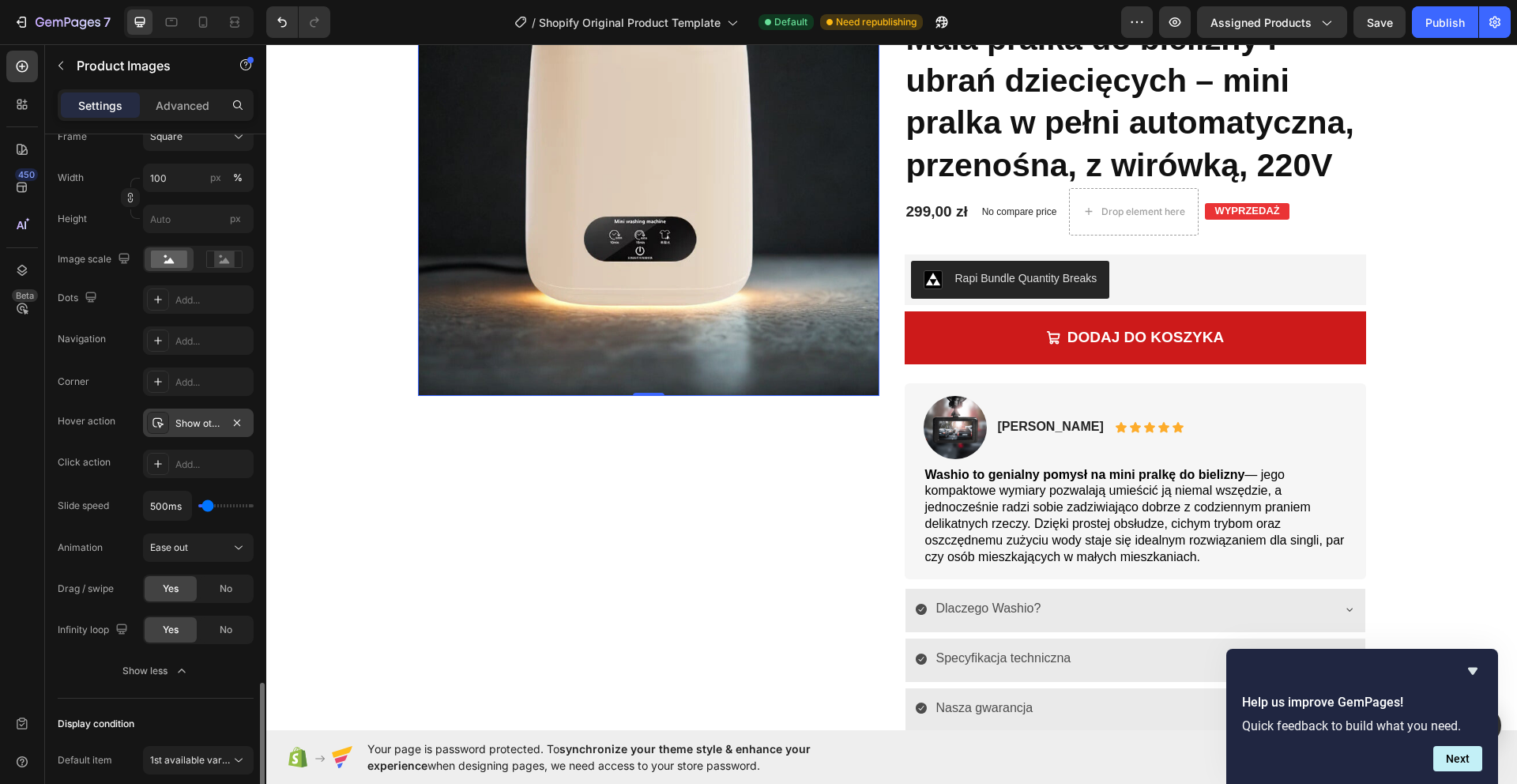
scroll to position [0, 0]
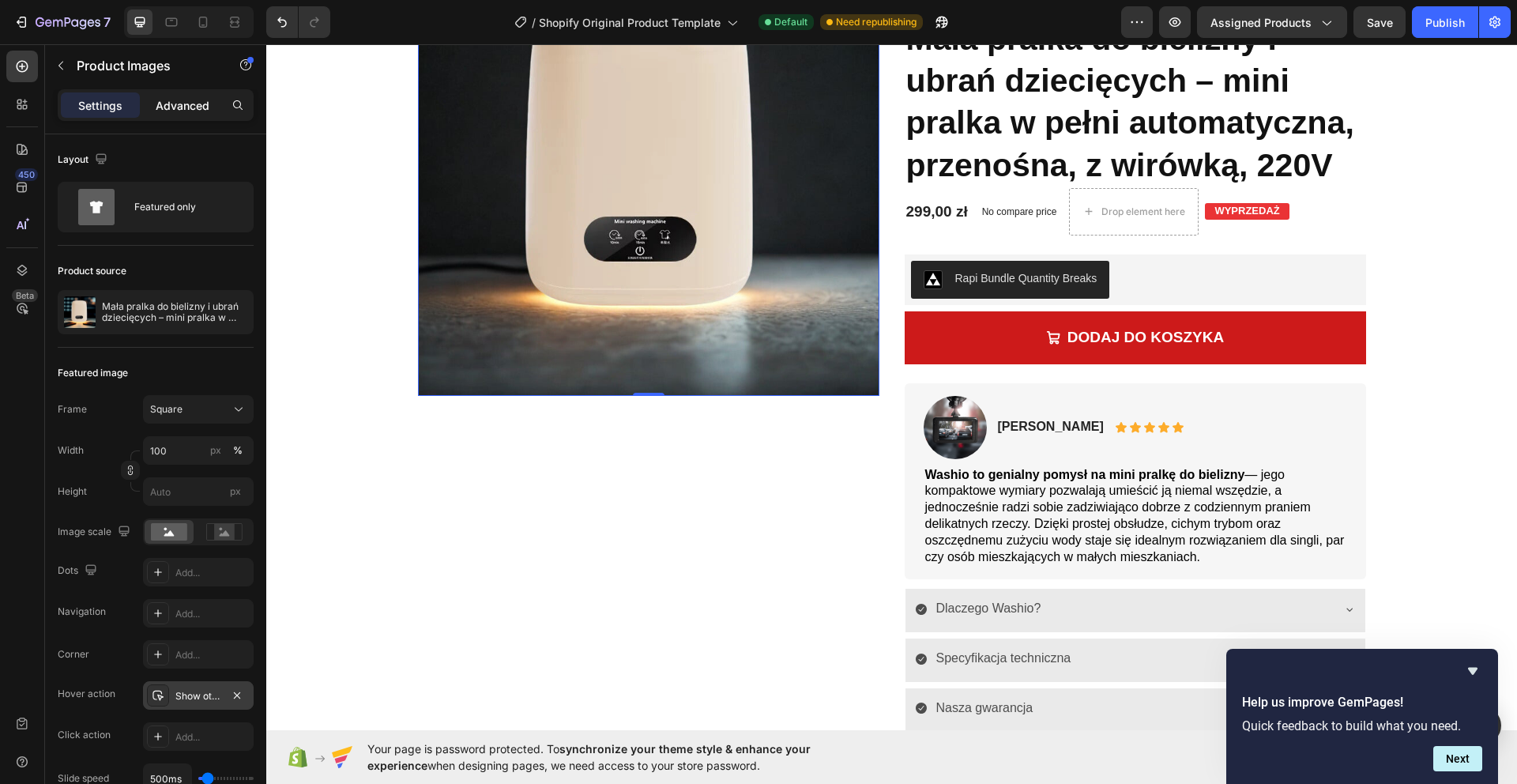
drag, startPoint x: 192, startPoint y: 100, endPoint x: 181, endPoint y: 104, distance: 11.7
click at [192, 100] on p "Advanced" at bounding box center [182, 105] width 54 height 17
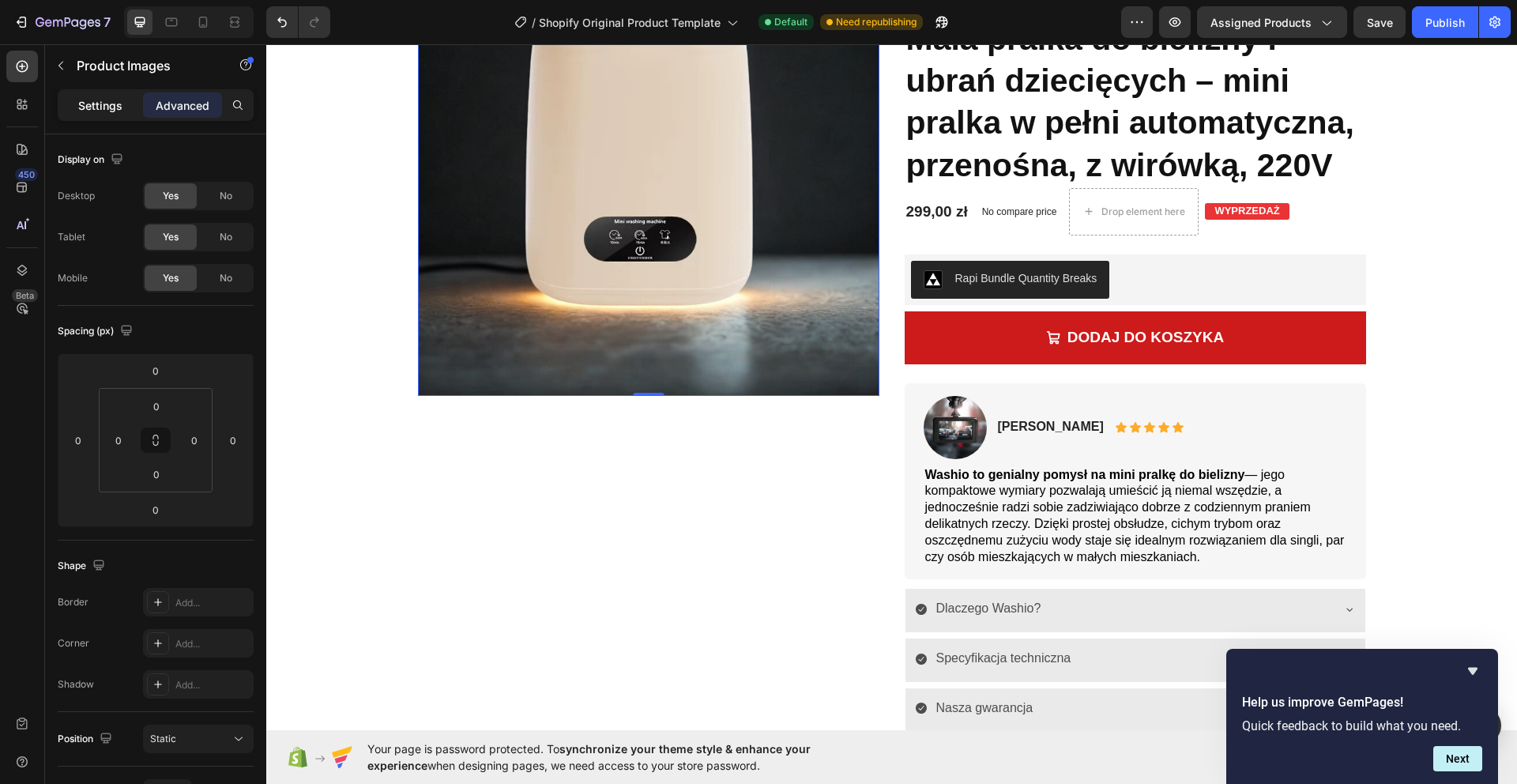
click at [93, 113] on p "Settings" at bounding box center [100, 105] width 44 height 17
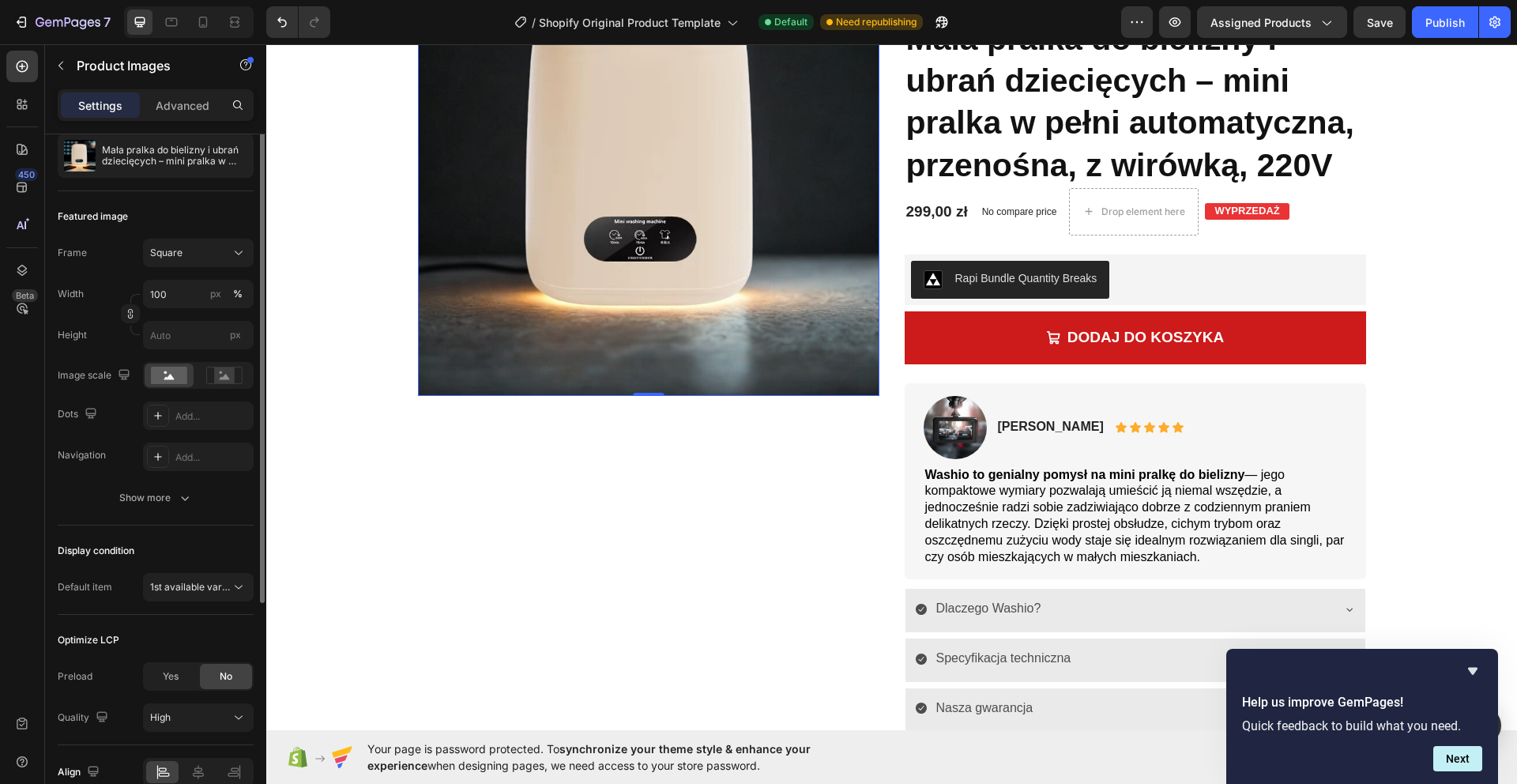
scroll to position [234, 0]
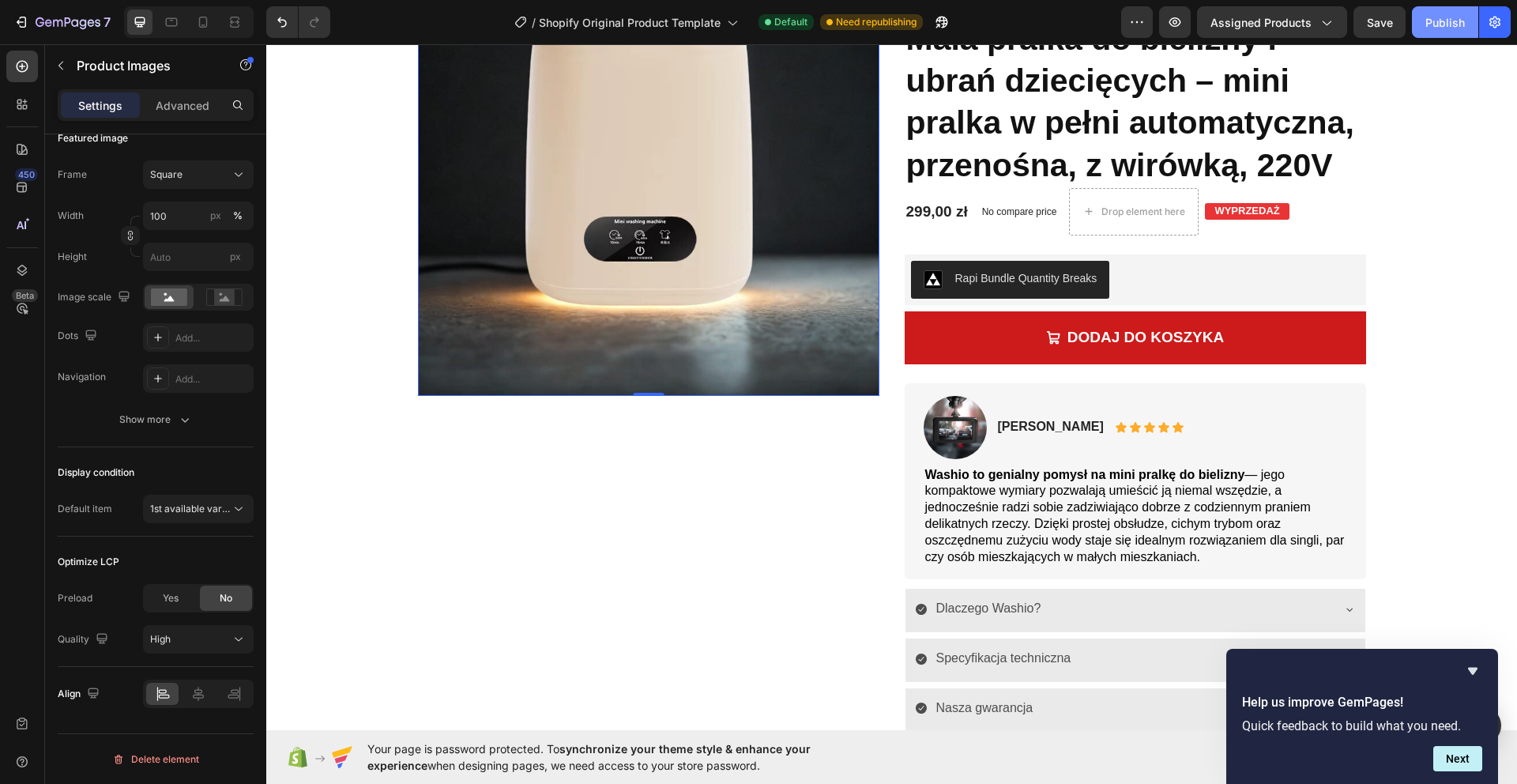
drag, startPoint x: 1435, startPoint y: 26, endPoint x: 1427, endPoint y: 26, distance: 8.0
click at [1435, 26] on div "Publish" at bounding box center [1445, 22] width 40 height 17
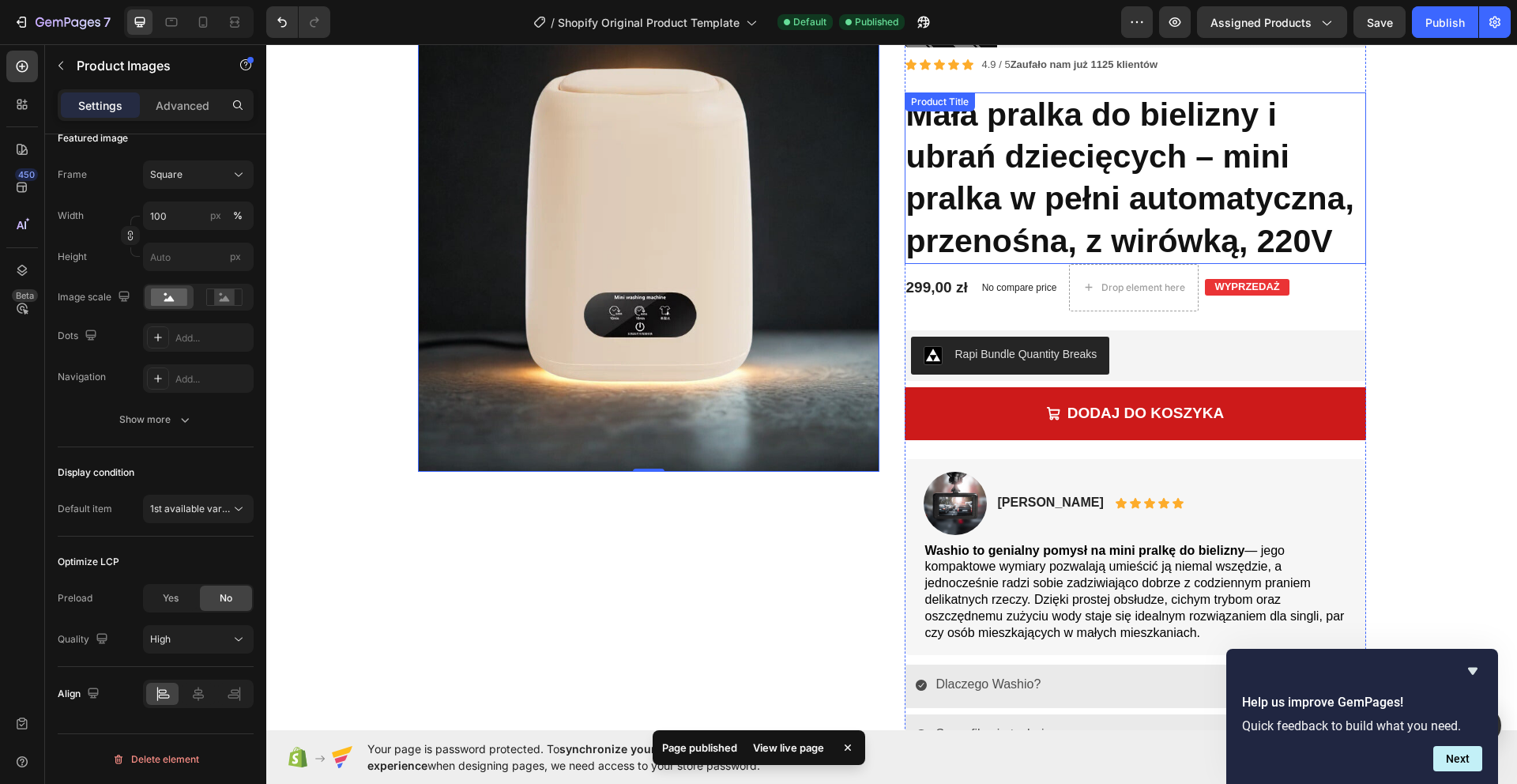
scroll to position [48, 0]
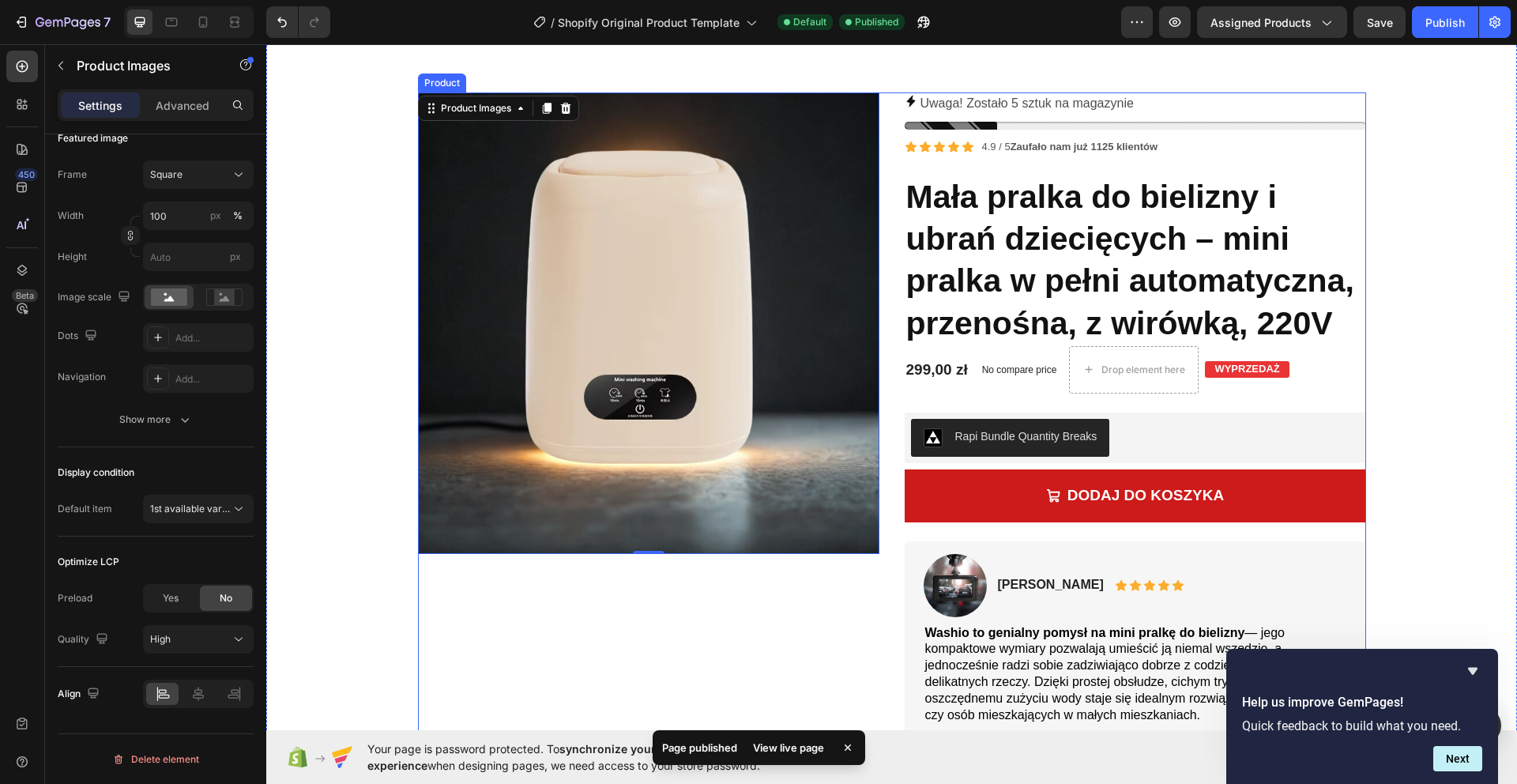
click at [893, 101] on div "Product Images 0 Row Product Images Briana M. Text Block Icon Icon Icon Icon Ic…" at bounding box center [892, 592] width 948 height 999
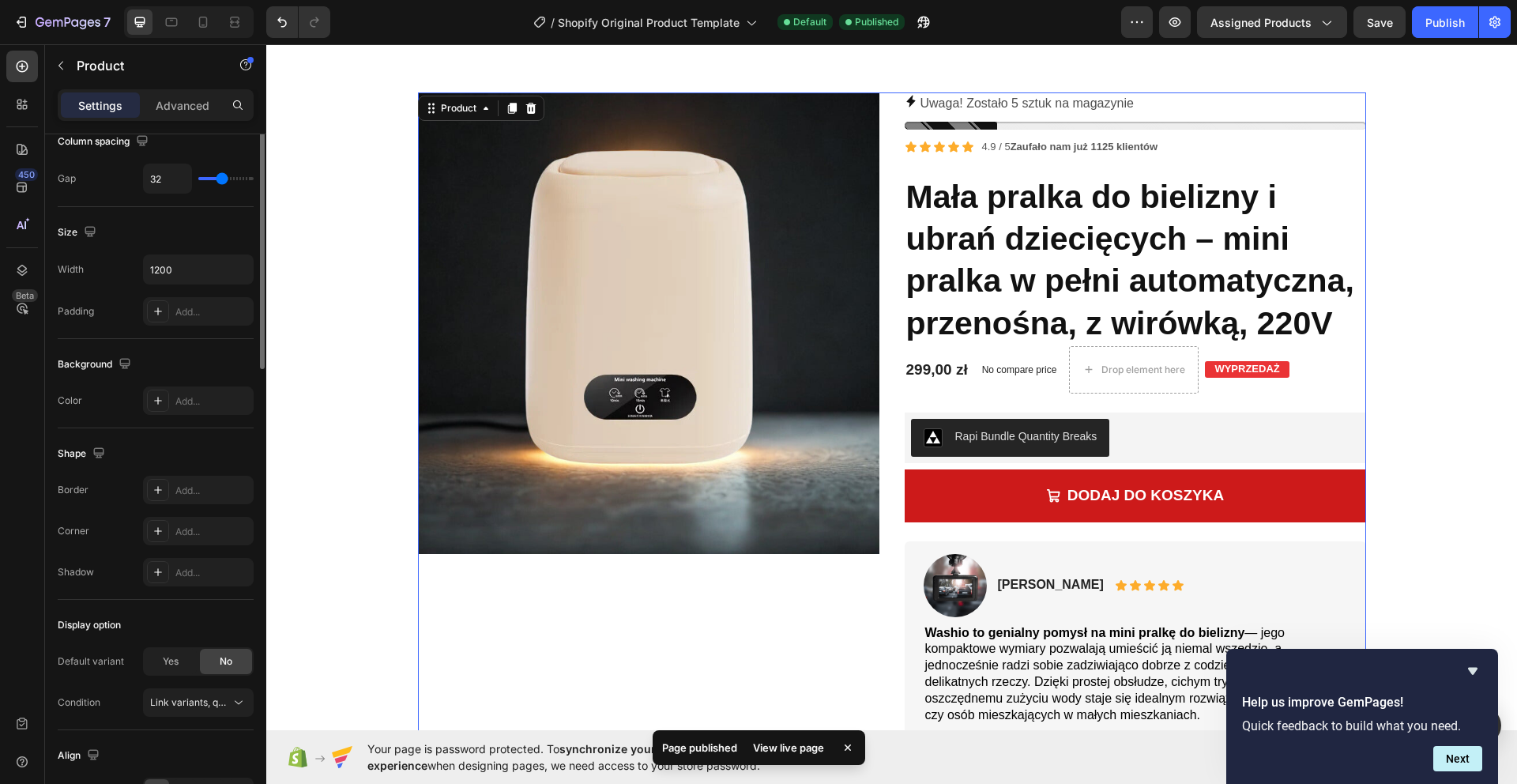
scroll to position [0, 0]
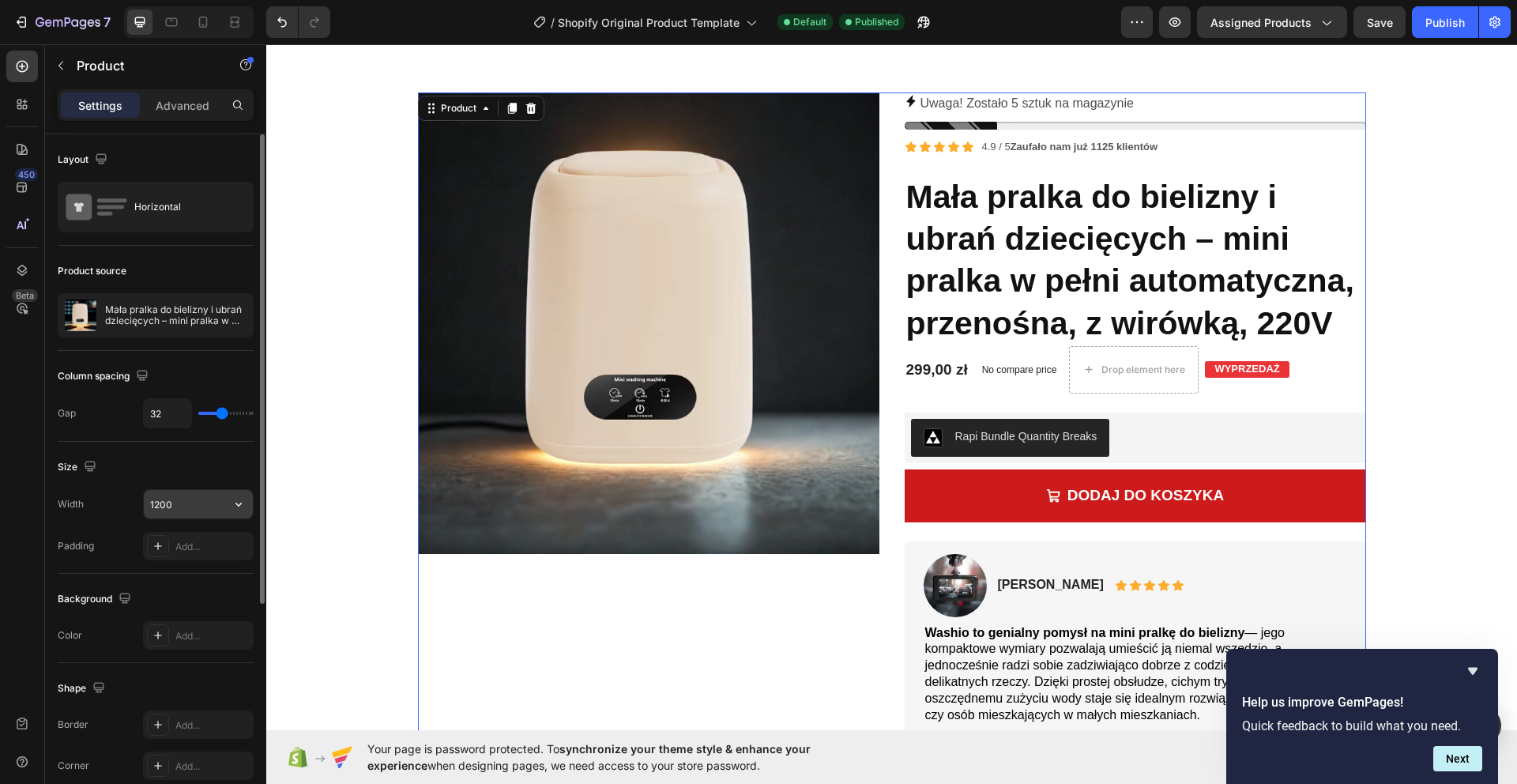
click at [183, 510] on input "1200" at bounding box center [198, 504] width 109 height 28
click at [240, 507] on icon "button" at bounding box center [239, 504] width 16 height 16
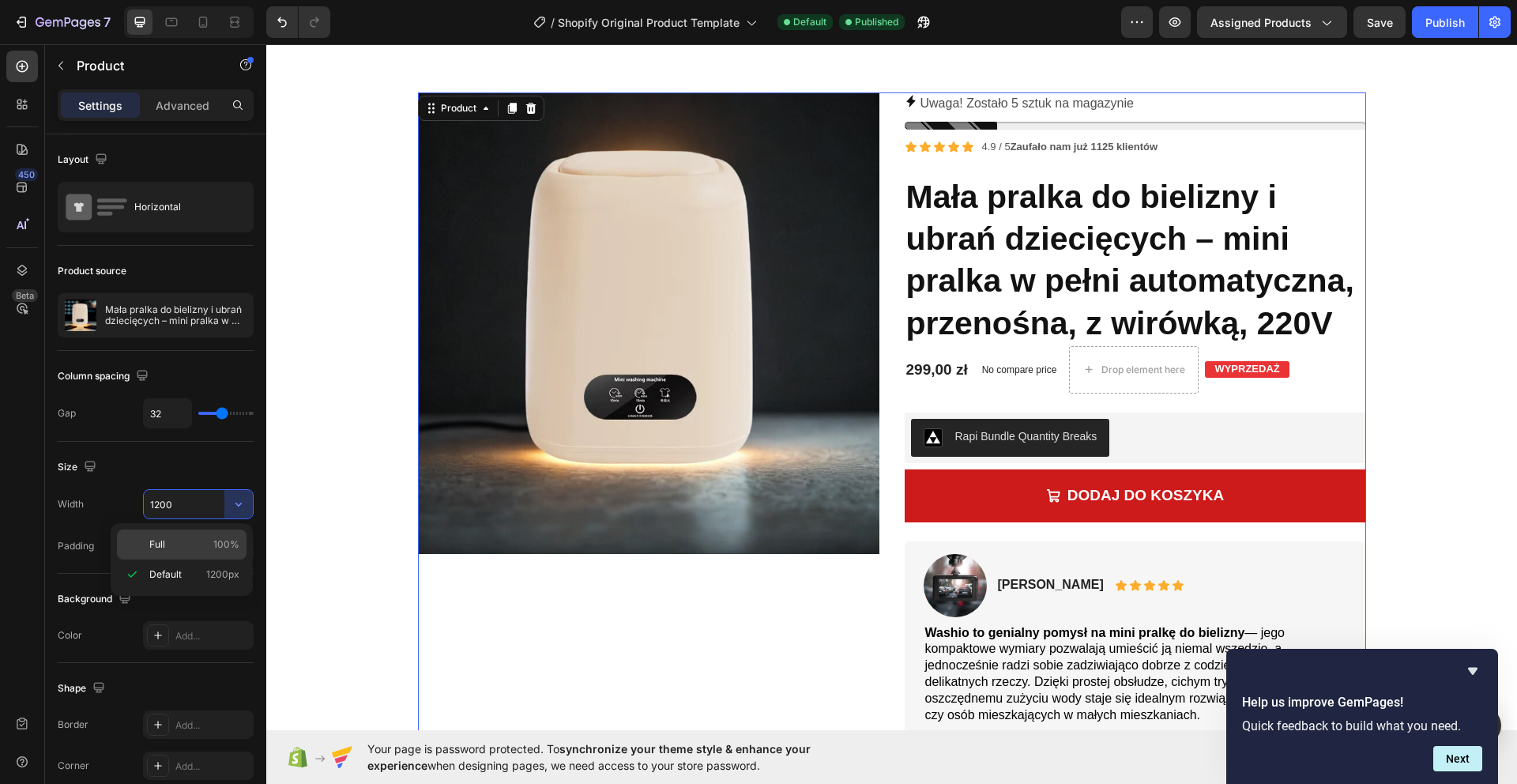
drag, startPoint x: 228, startPoint y: 533, endPoint x: 208, endPoint y: 538, distance: 20.6
click at [228, 533] on div "Full 100%" at bounding box center [181, 544] width 130 height 30
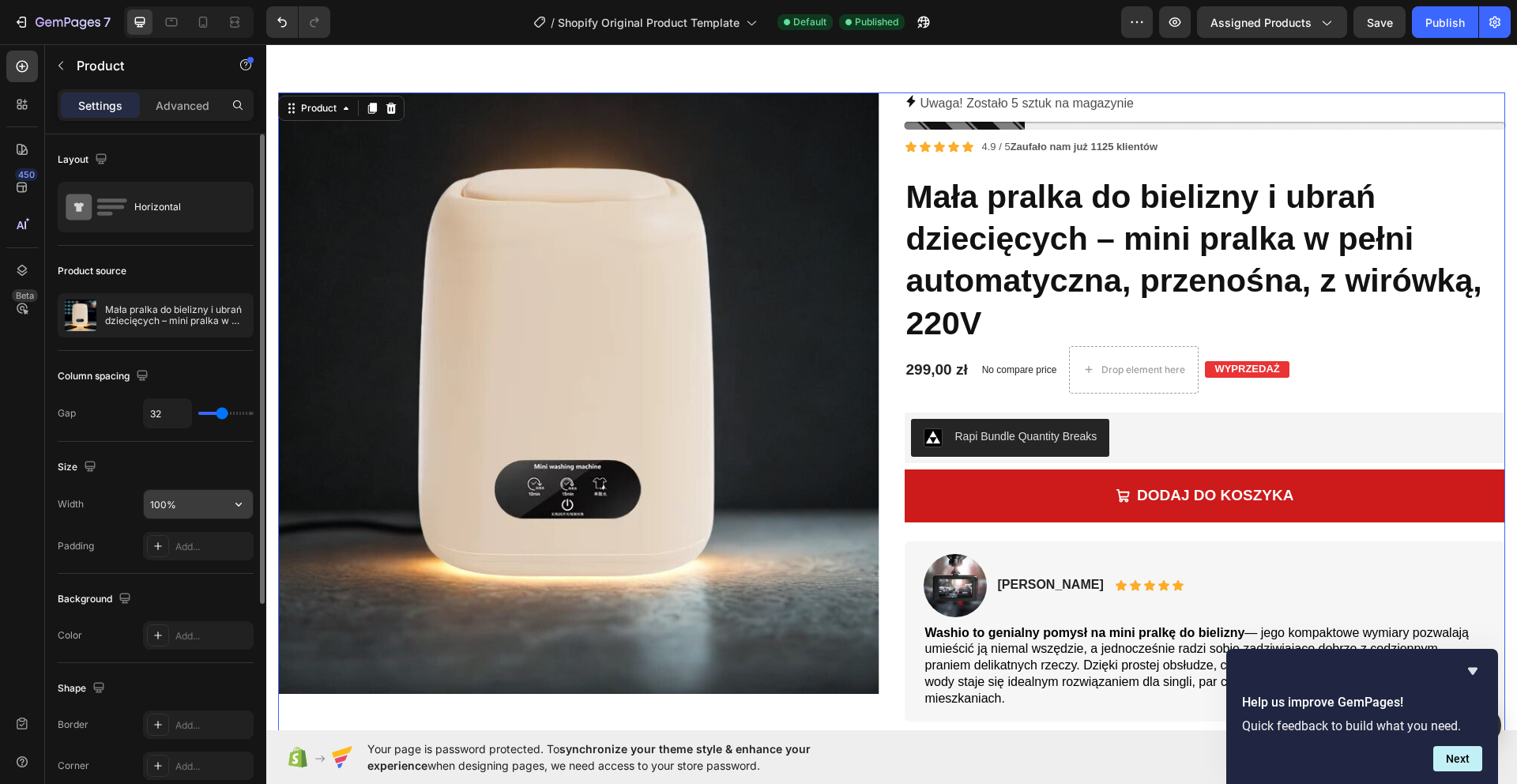
click at [214, 509] on input "100%" at bounding box center [198, 504] width 109 height 28
click at [240, 510] on icon "button" at bounding box center [239, 504] width 16 height 16
click at [212, 567] on span "1200px" at bounding box center [223, 575] width 34 height 14
type input "1200"
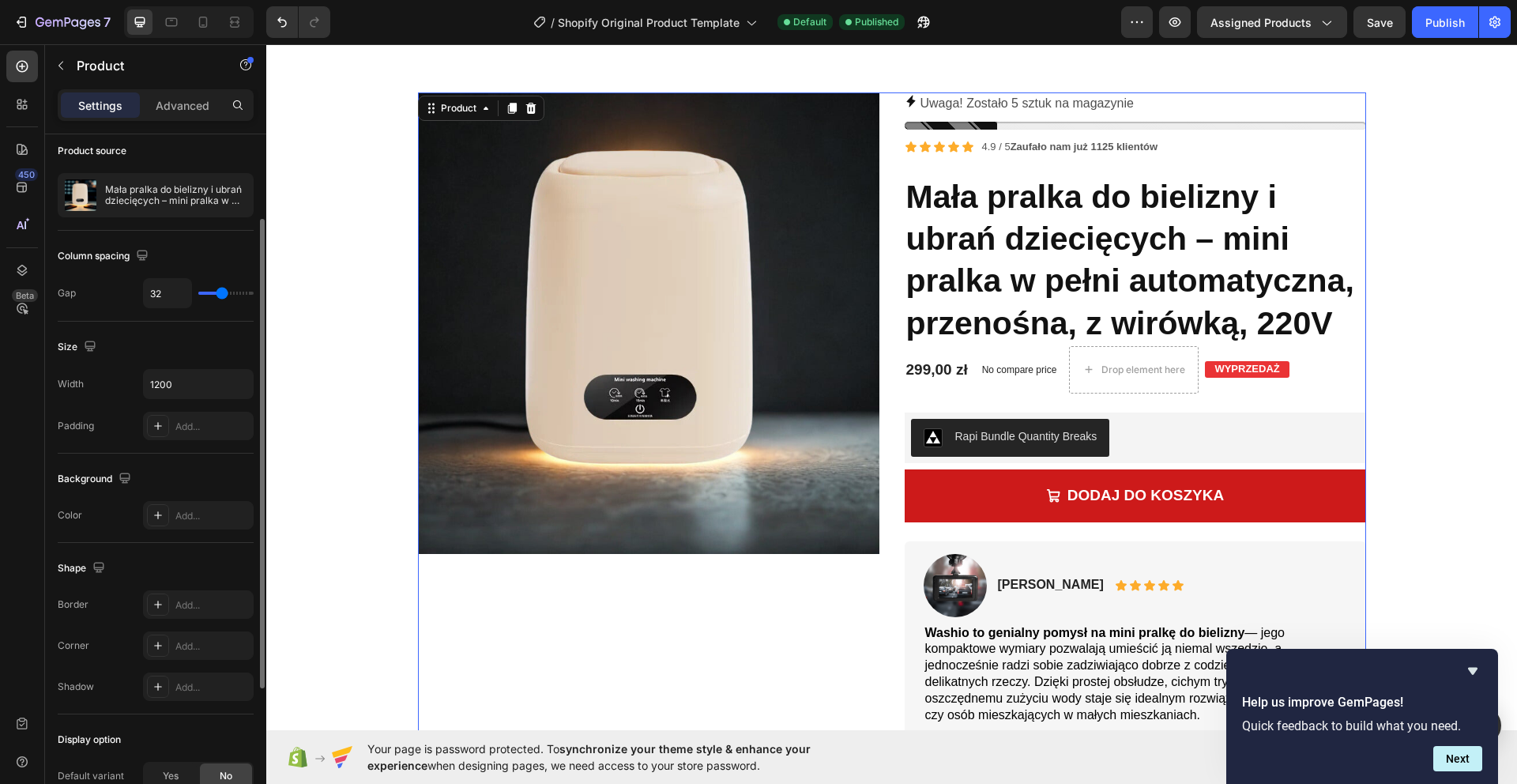
scroll to position [332, 0]
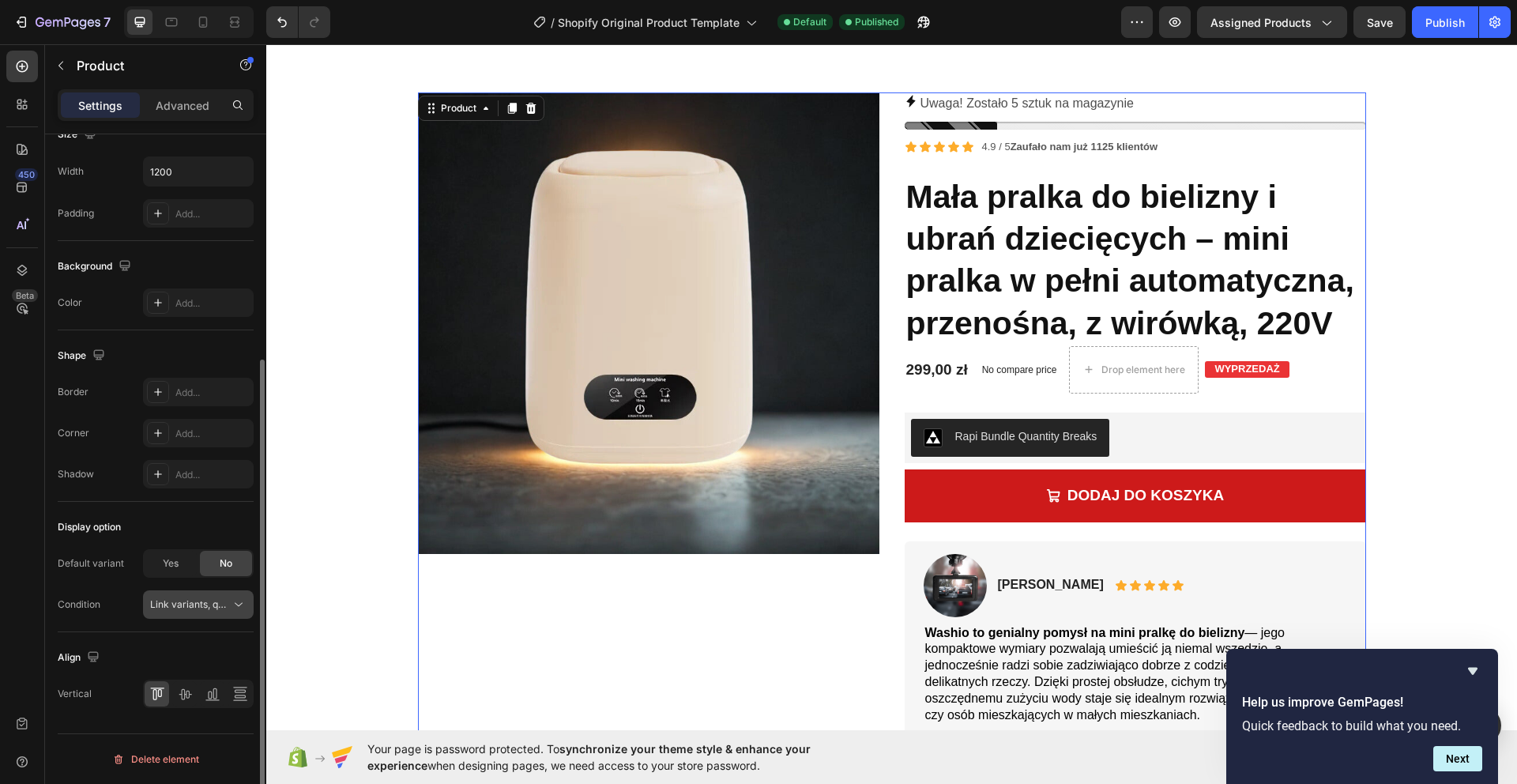
click at [212, 608] on span "Link variants, quantity <br> between same products" at bounding box center [267, 604] width 233 height 11
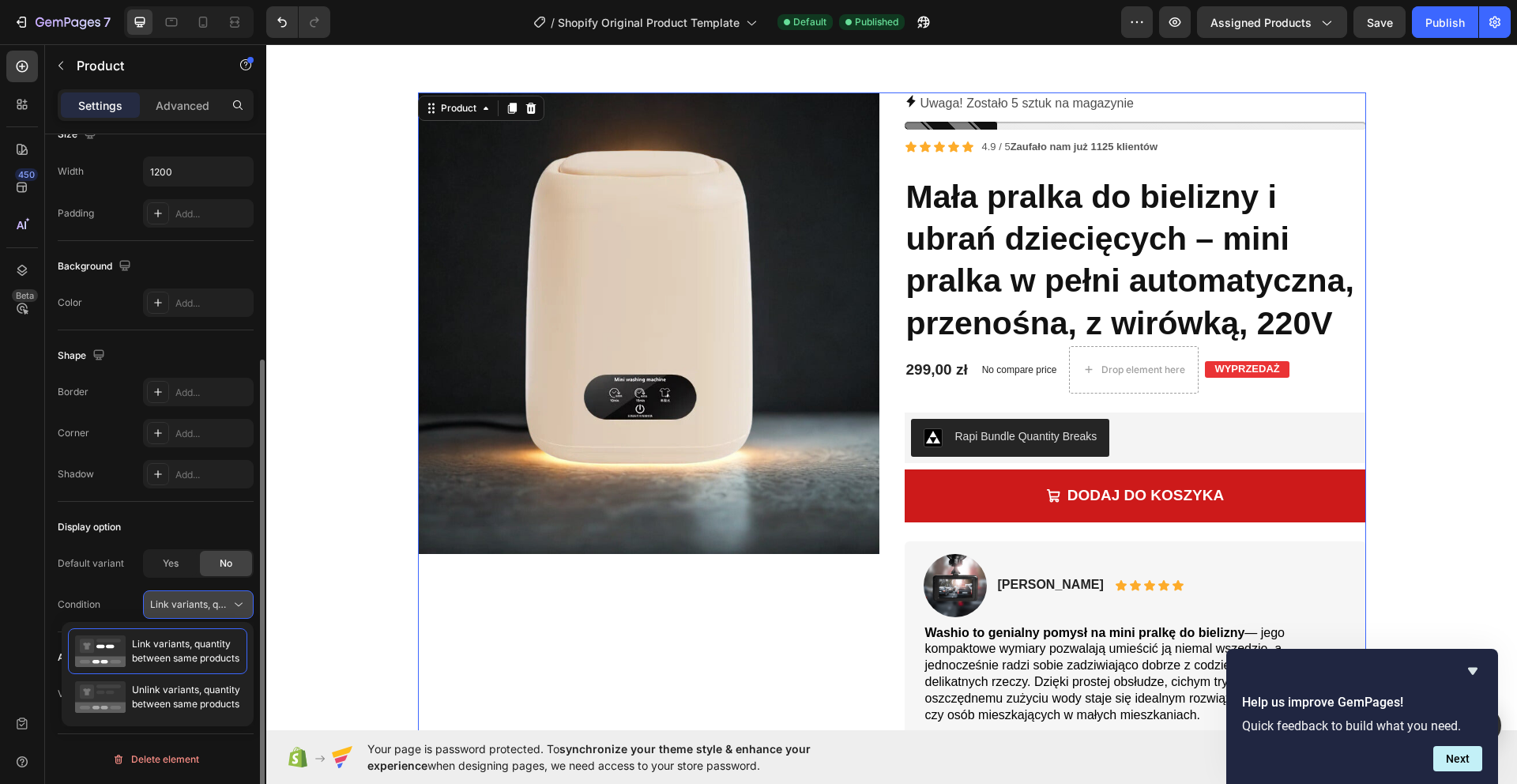
click at [214, 605] on span "Link variants, quantity <br> between same products" at bounding box center [267, 604] width 233 height 11
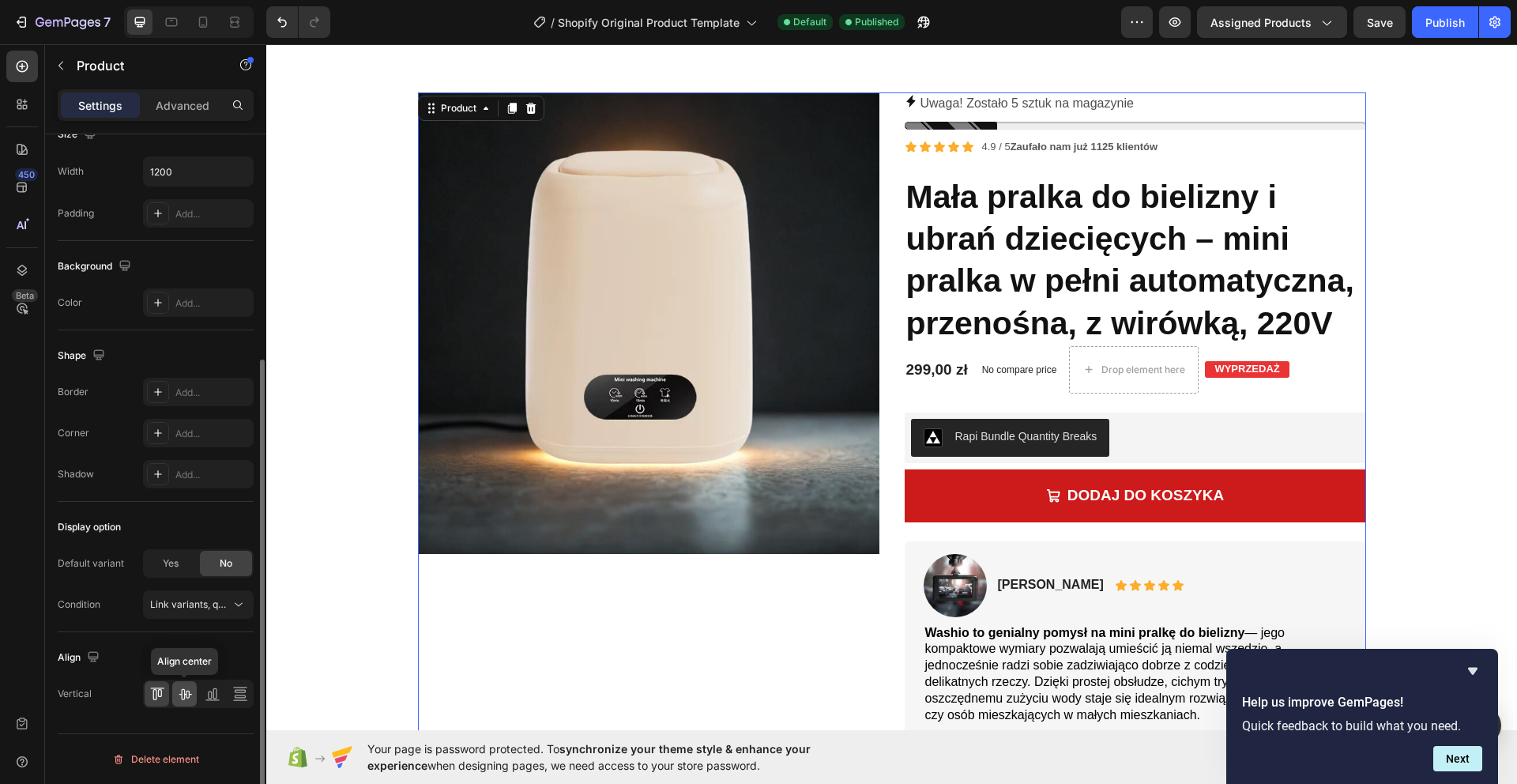
click at [189, 696] on icon at bounding box center [185, 694] width 16 height 16
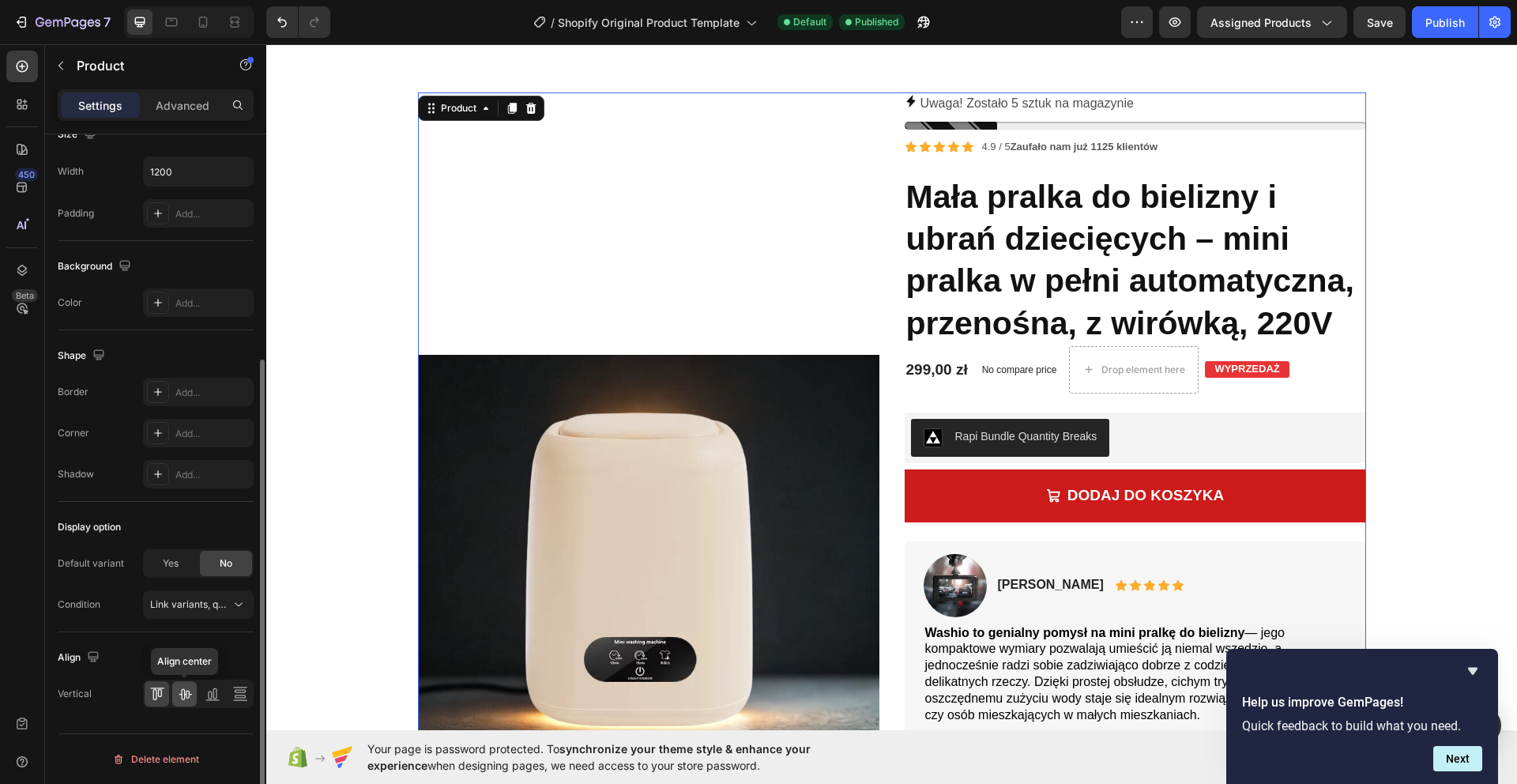
scroll to position [309, 0]
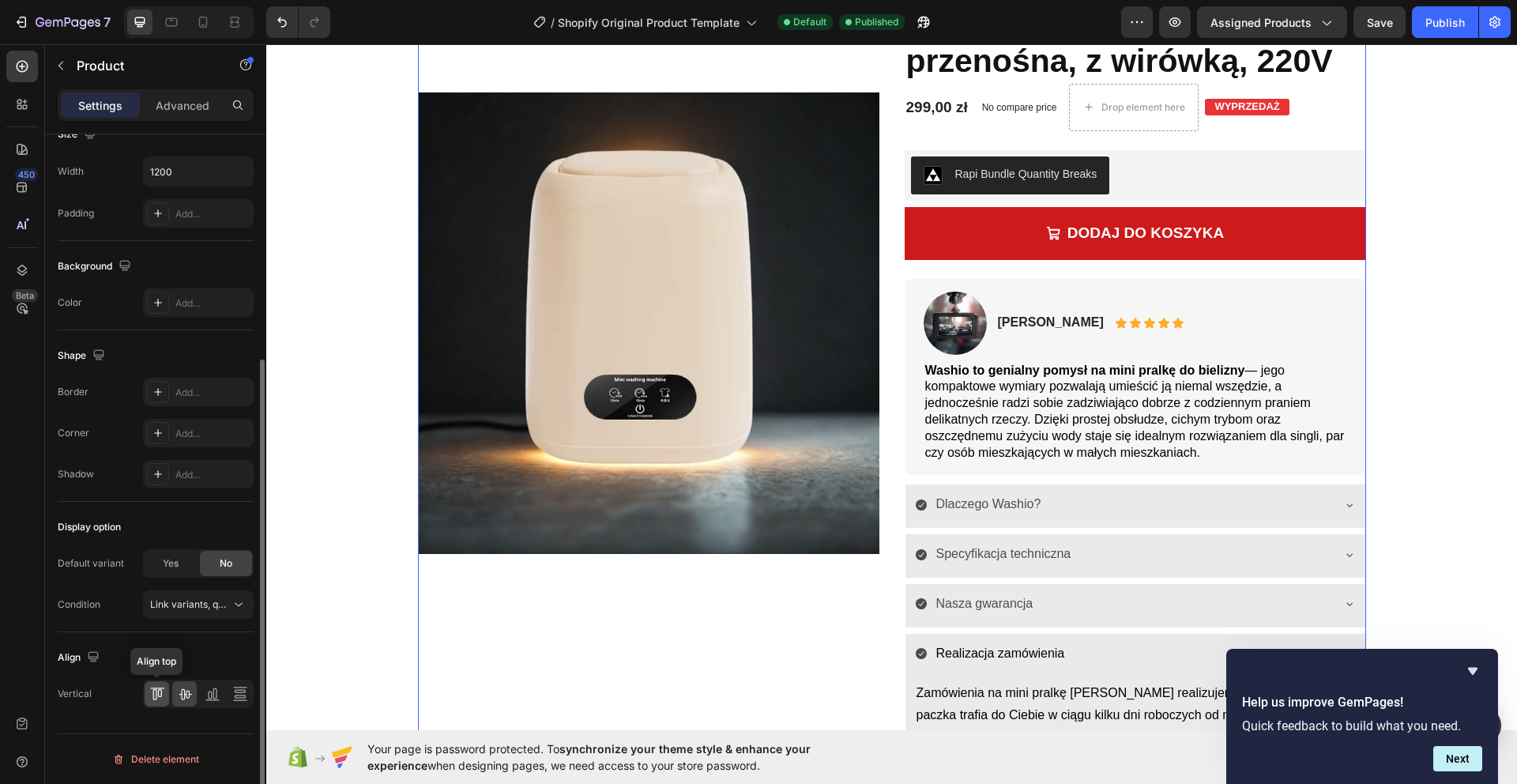
click at [156, 695] on icon at bounding box center [157, 694] width 16 height 16
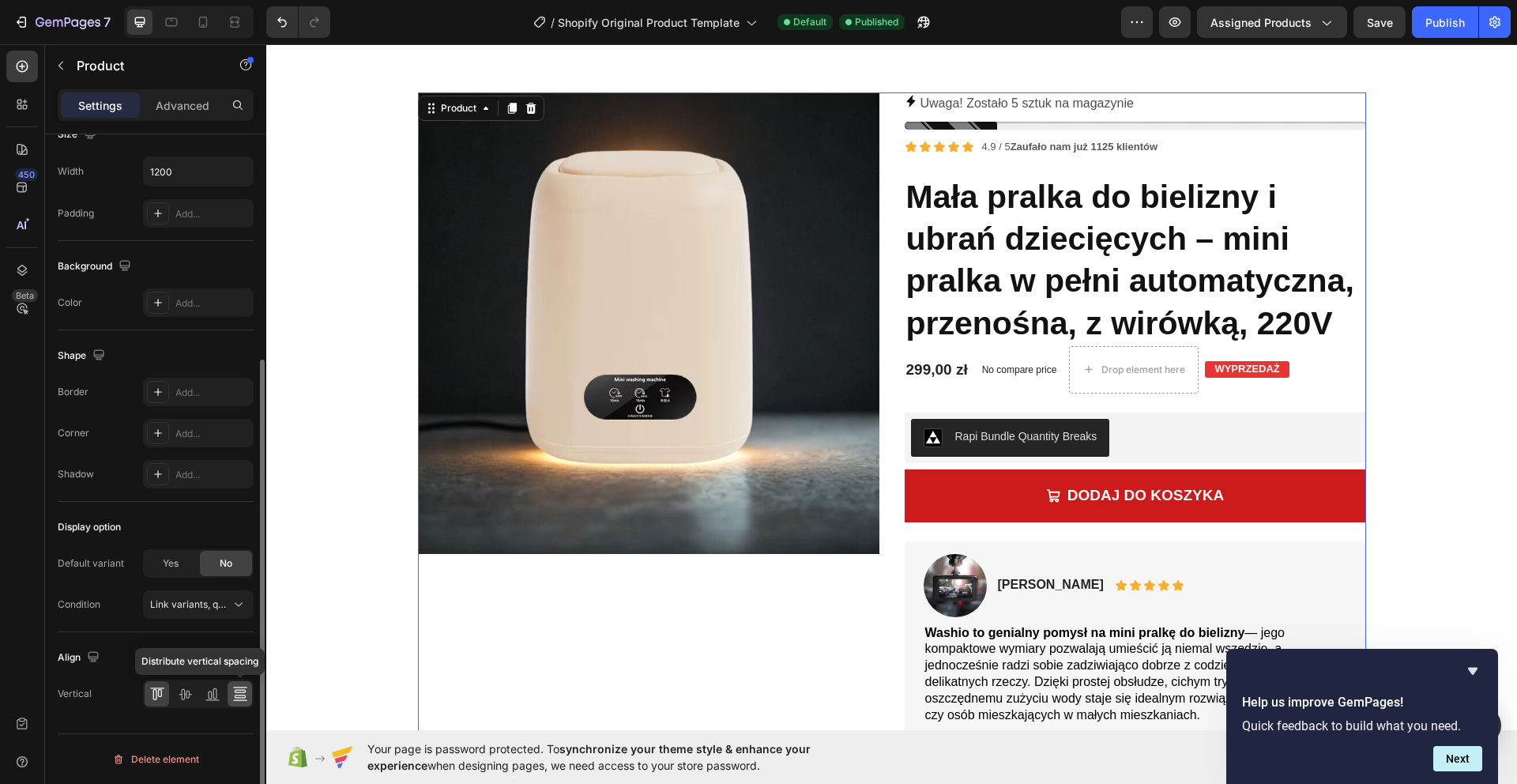
click at [234, 700] on icon at bounding box center [240, 694] width 16 height 16
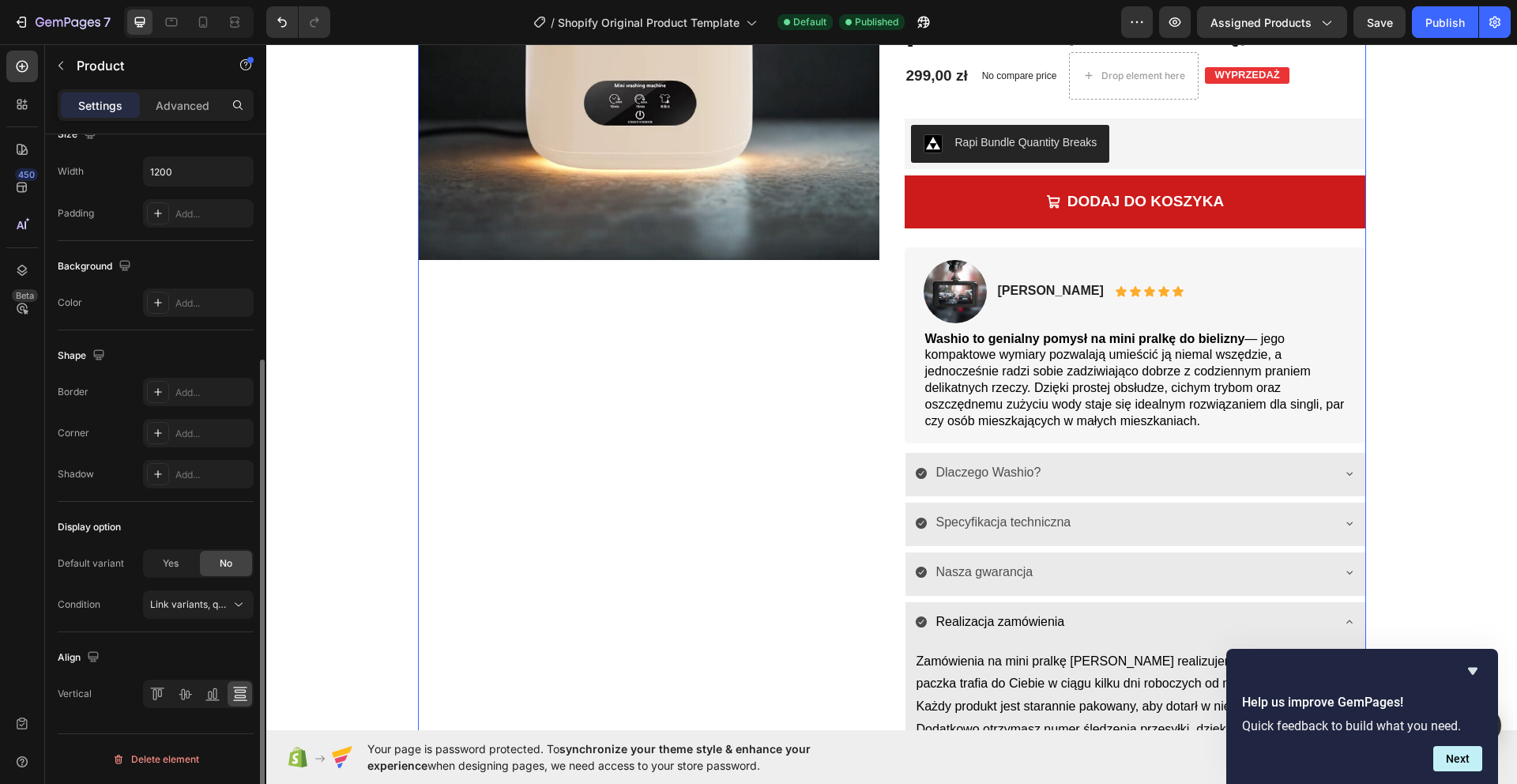
scroll to position [471, 0]
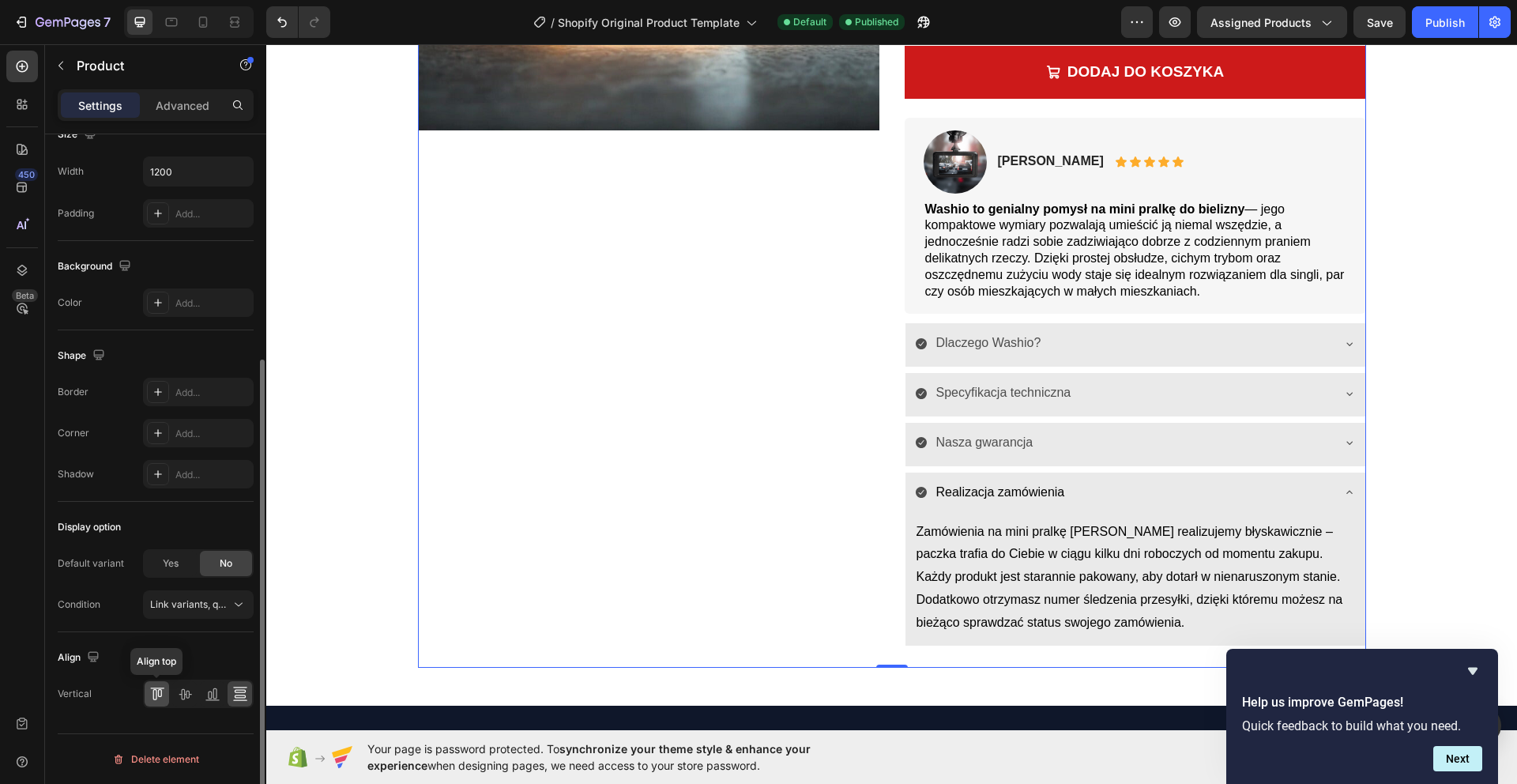
click at [160, 698] on icon at bounding box center [157, 694] width 16 height 16
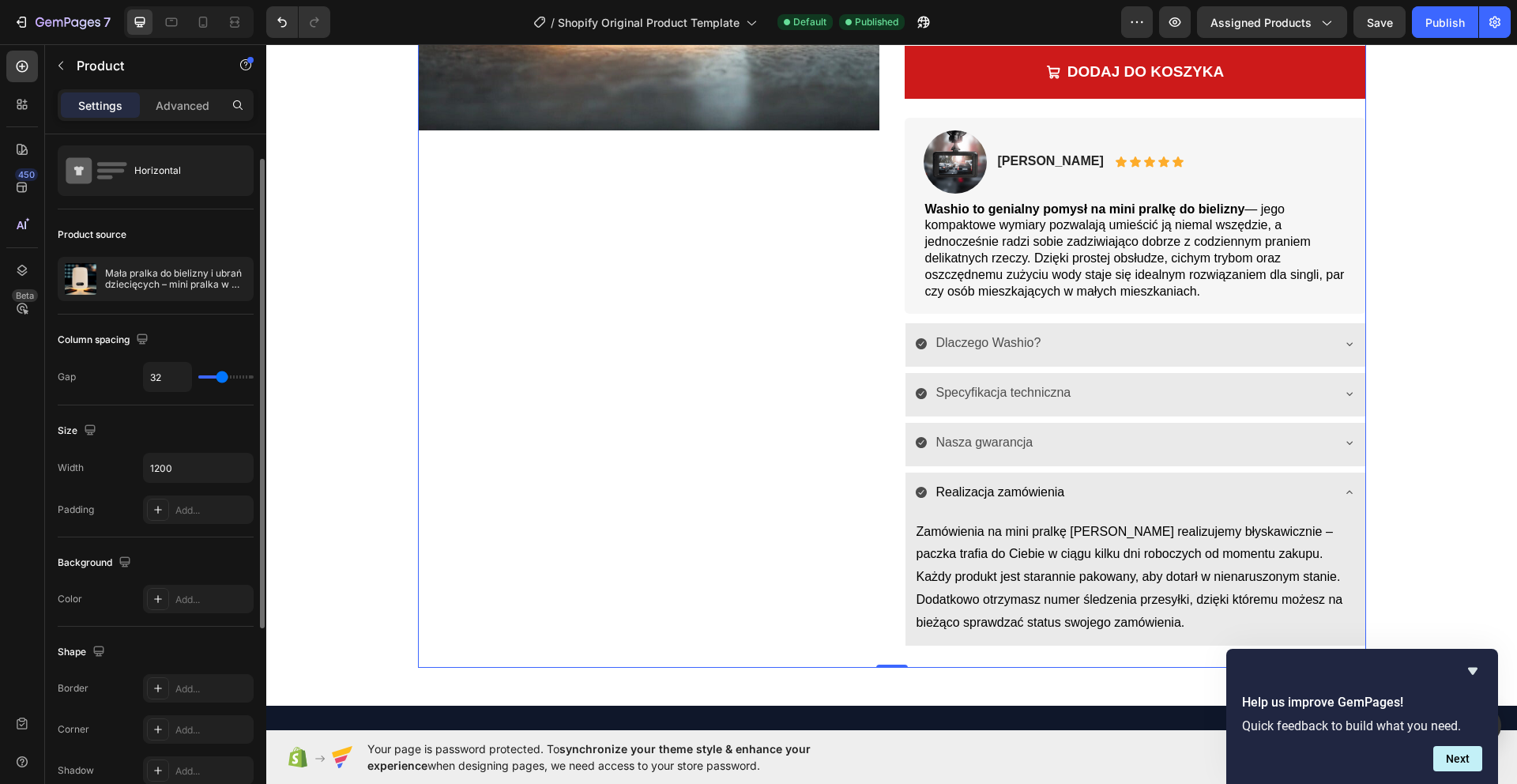
scroll to position [0, 0]
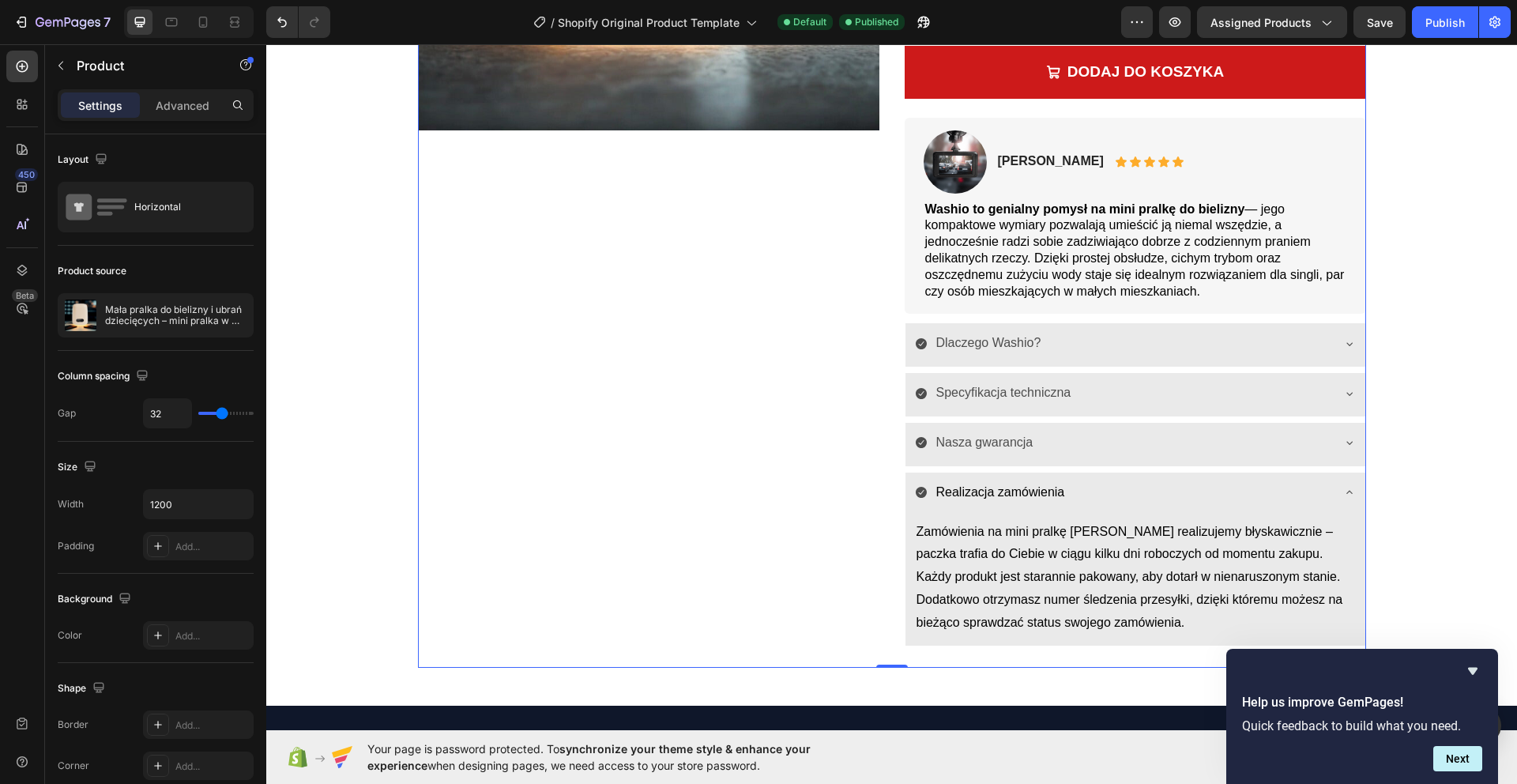
click at [166, 90] on div "Settings Advanced" at bounding box center [156, 105] width 196 height 32
click at [171, 102] on p "Advanced" at bounding box center [182, 105] width 54 height 17
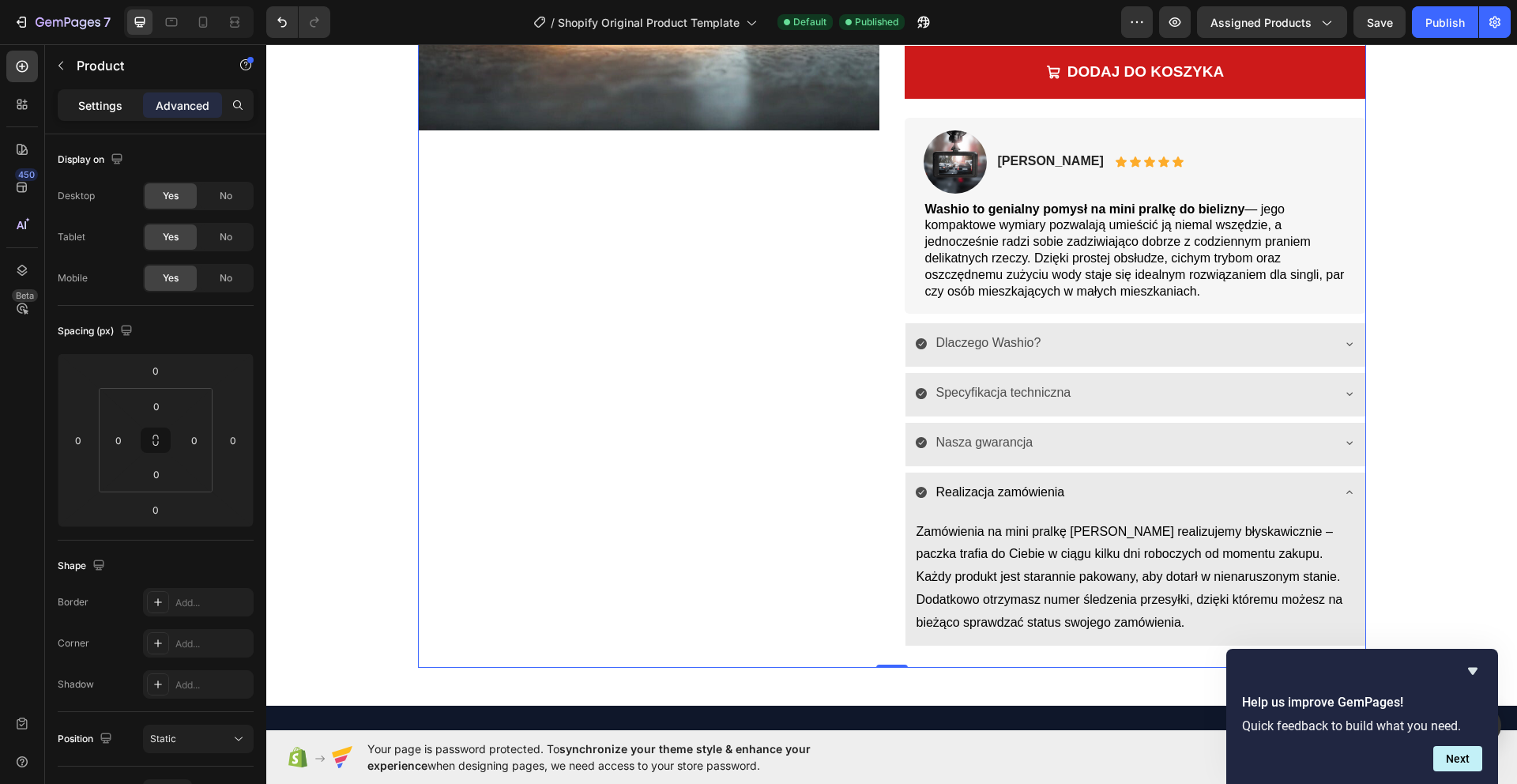
click at [106, 95] on div "Settings" at bounding box center [100, 105] width 79 height 26
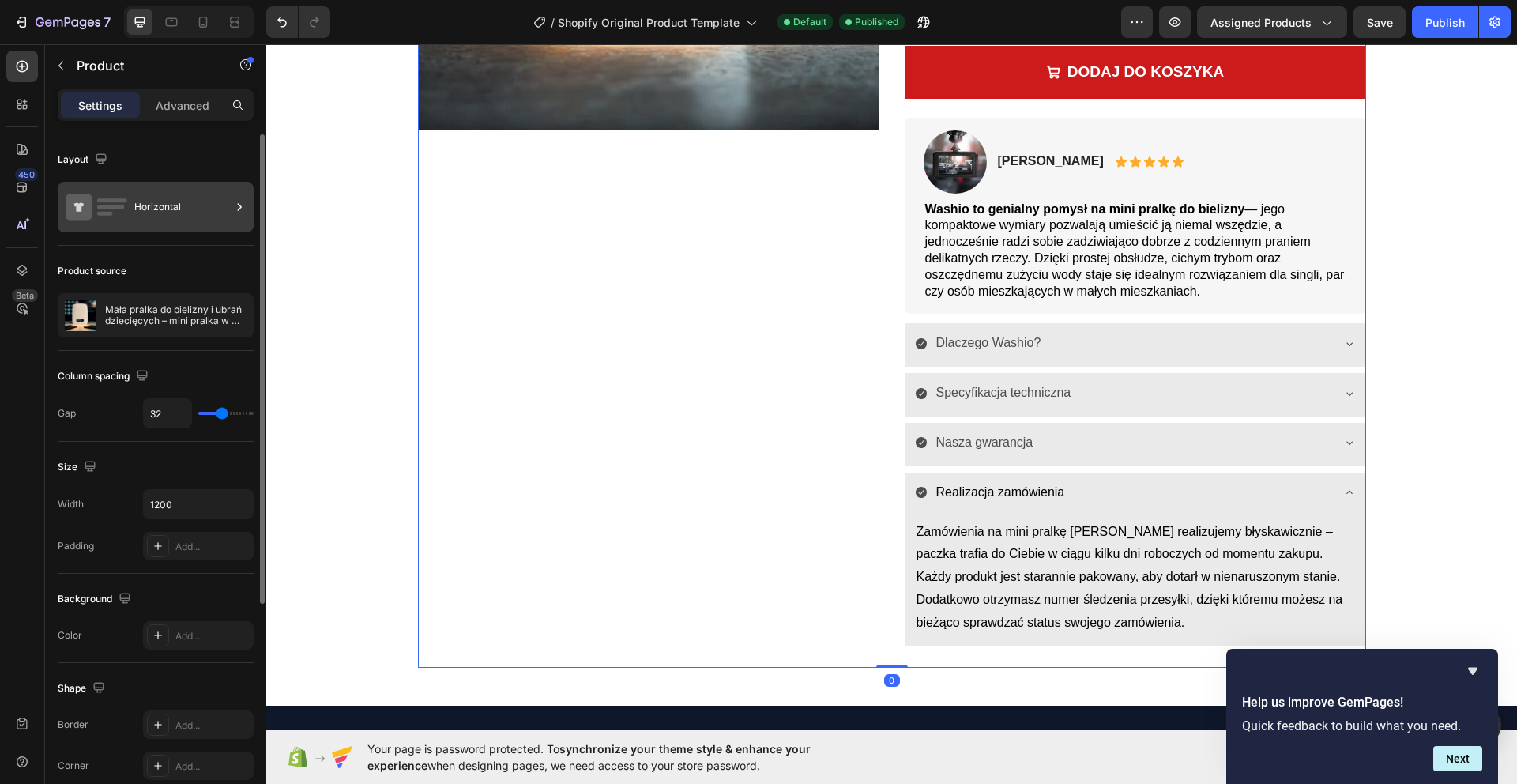
click at [199, 214] on div "Horizontal" at bounding box center [182, 207] width 96 height 36
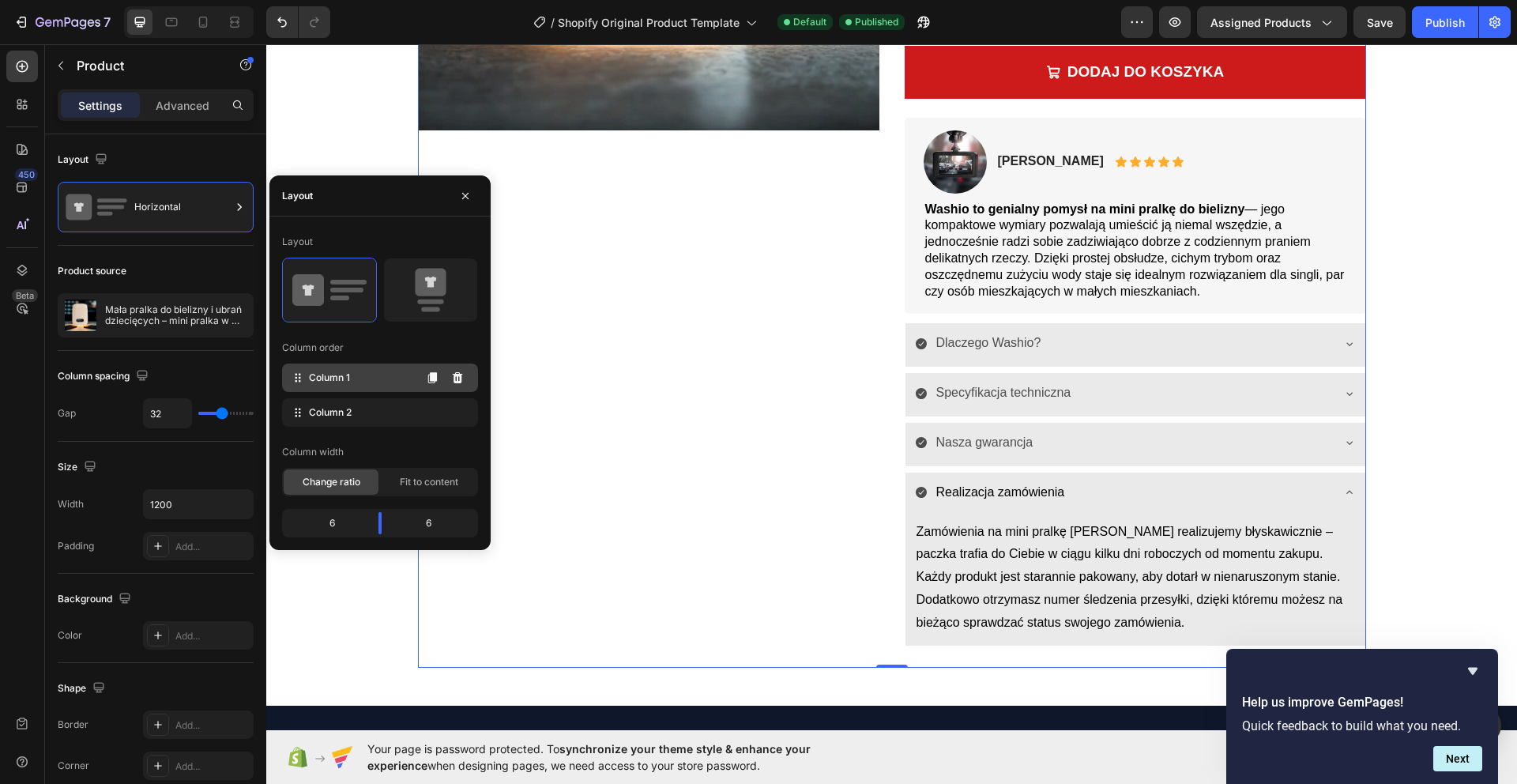
click at [387, 386] on div "Column 1" at bounding box center [380, 377] width 196 height 28
click at [346, 376] on span "Column 1" at bounding box center [329, 377] width 41 height 14
drag, startPoint x: 414, startPoint y: 491, endPoint x: 229, endPoint y: 421, distance: 197.8
click at [414, 491] on div "Fit to content" at bounding box center [429, 482] width 95 height 26
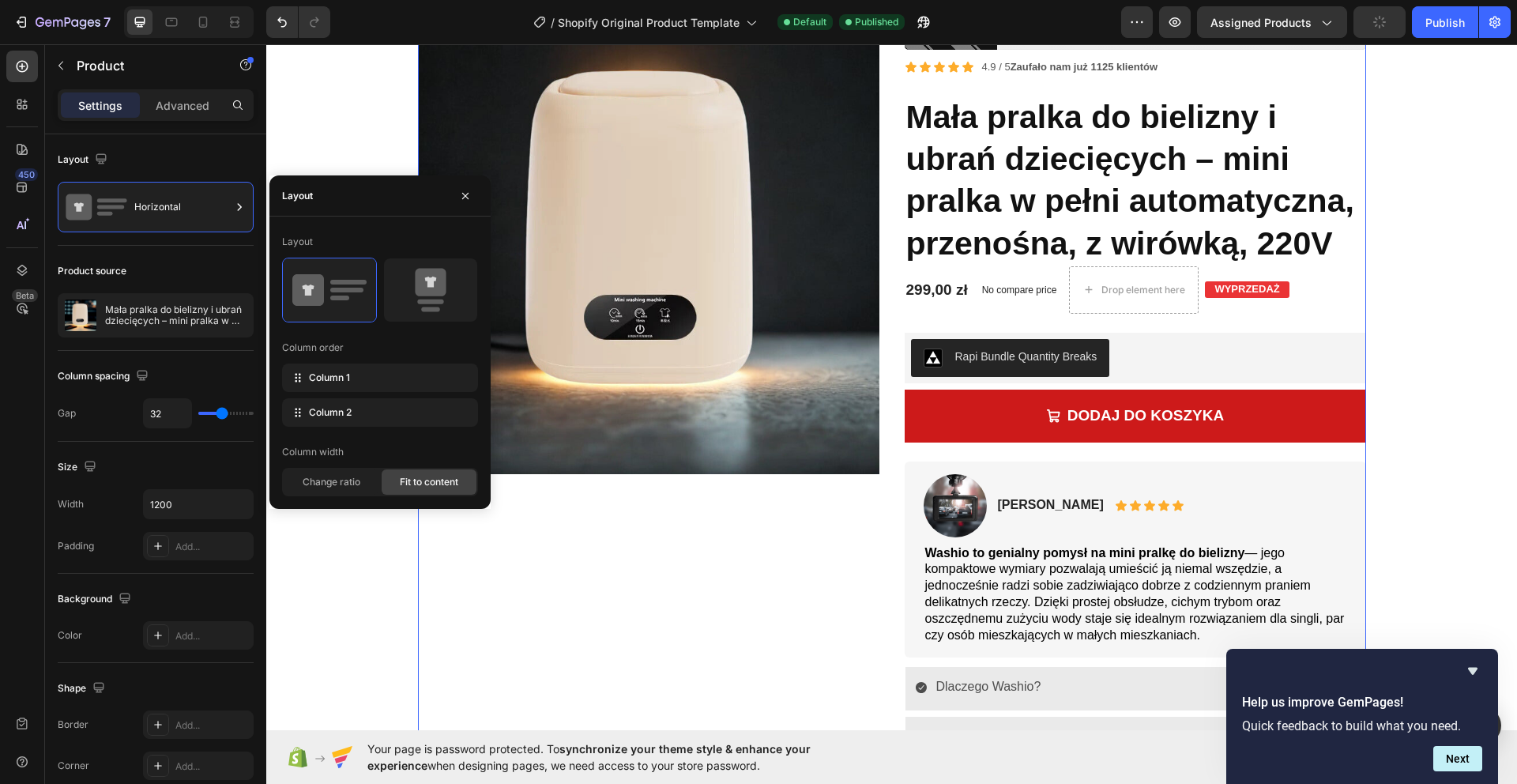
scroll to position [78, 0]
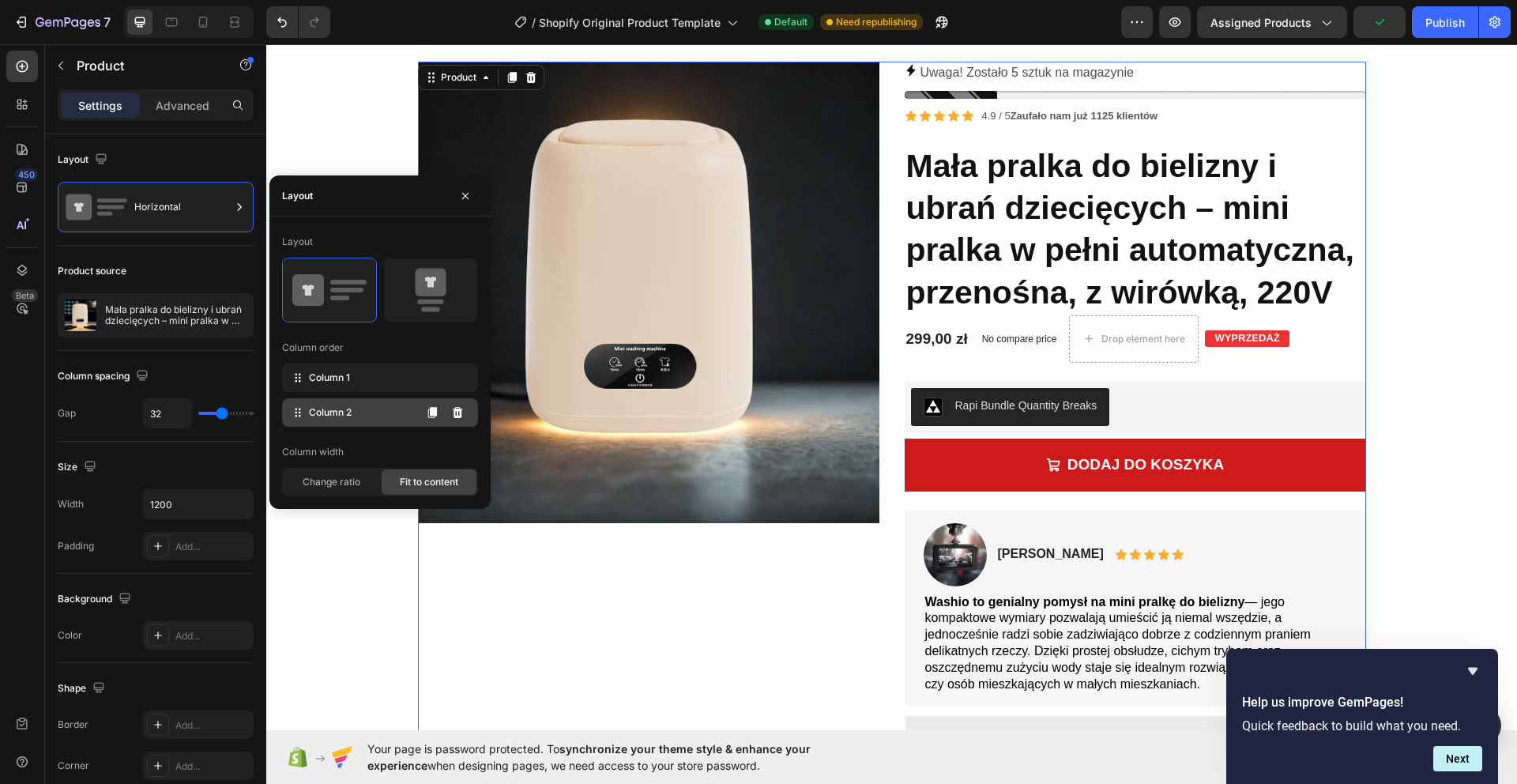
drag, startPoint x: 349, startPoint y: 479, endPoint x: 412, endPoint y: 420, distance: 86.3
click at [349, 479] on span "Change ratio" at bounding box center [331, 482] width 57 height 14
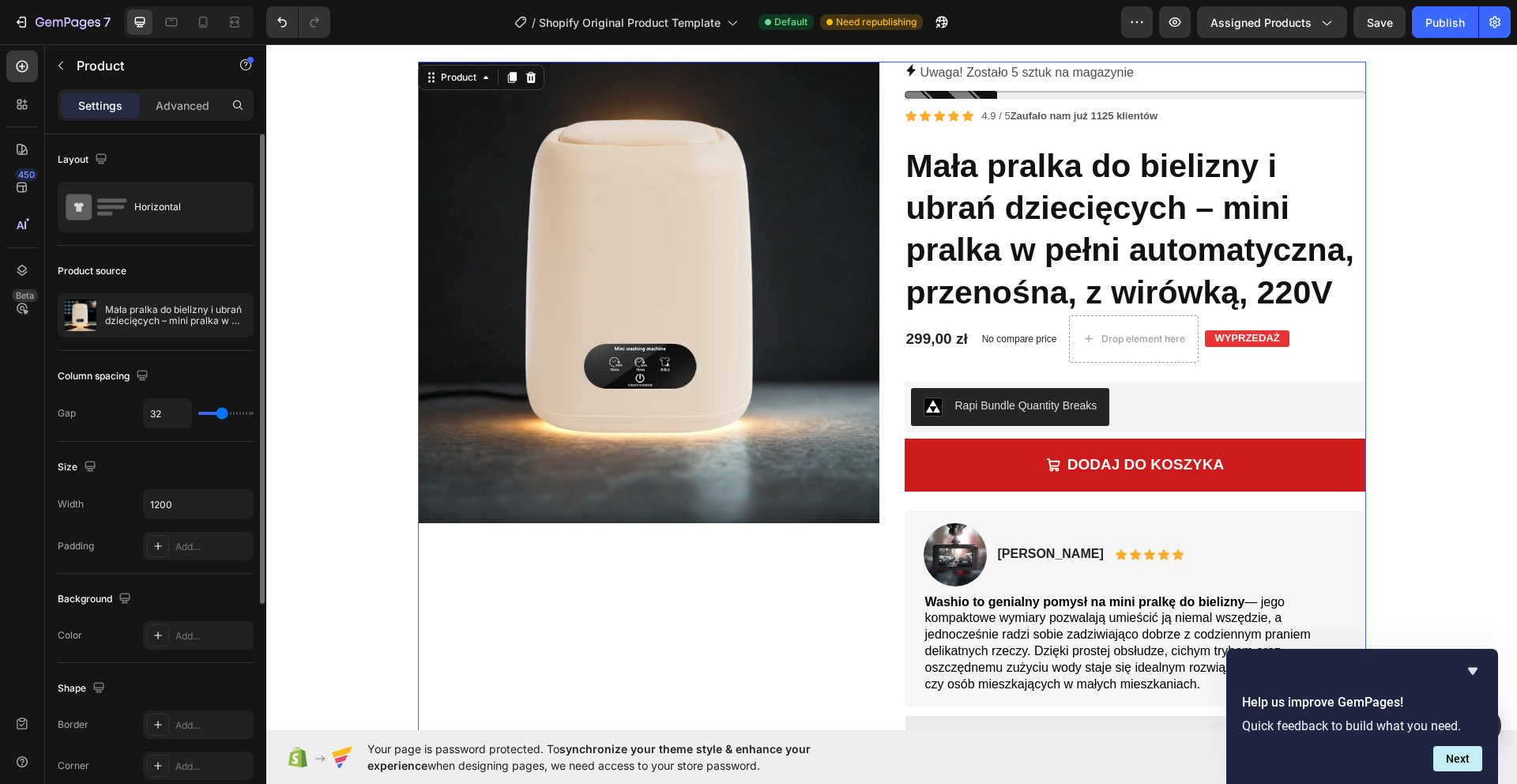
drag, startPoint x: 173, startPoint y: 377, endPoint x: 169, endPoint y: 363, distance: 14.6
click at [173, 377] on div "Column spacing" at bounding box center [156, 376] width 196 height 26
click at [172, 308] on p "Mała pralka do bielizny i ubrań dziecięcych – mini pralka w pełni automatyczna,…" at bounding box center [176, 315] width 141 height 22
click at [133, 371] on div "Column spacing" at bounding box center [104, 377] width 94 height 21
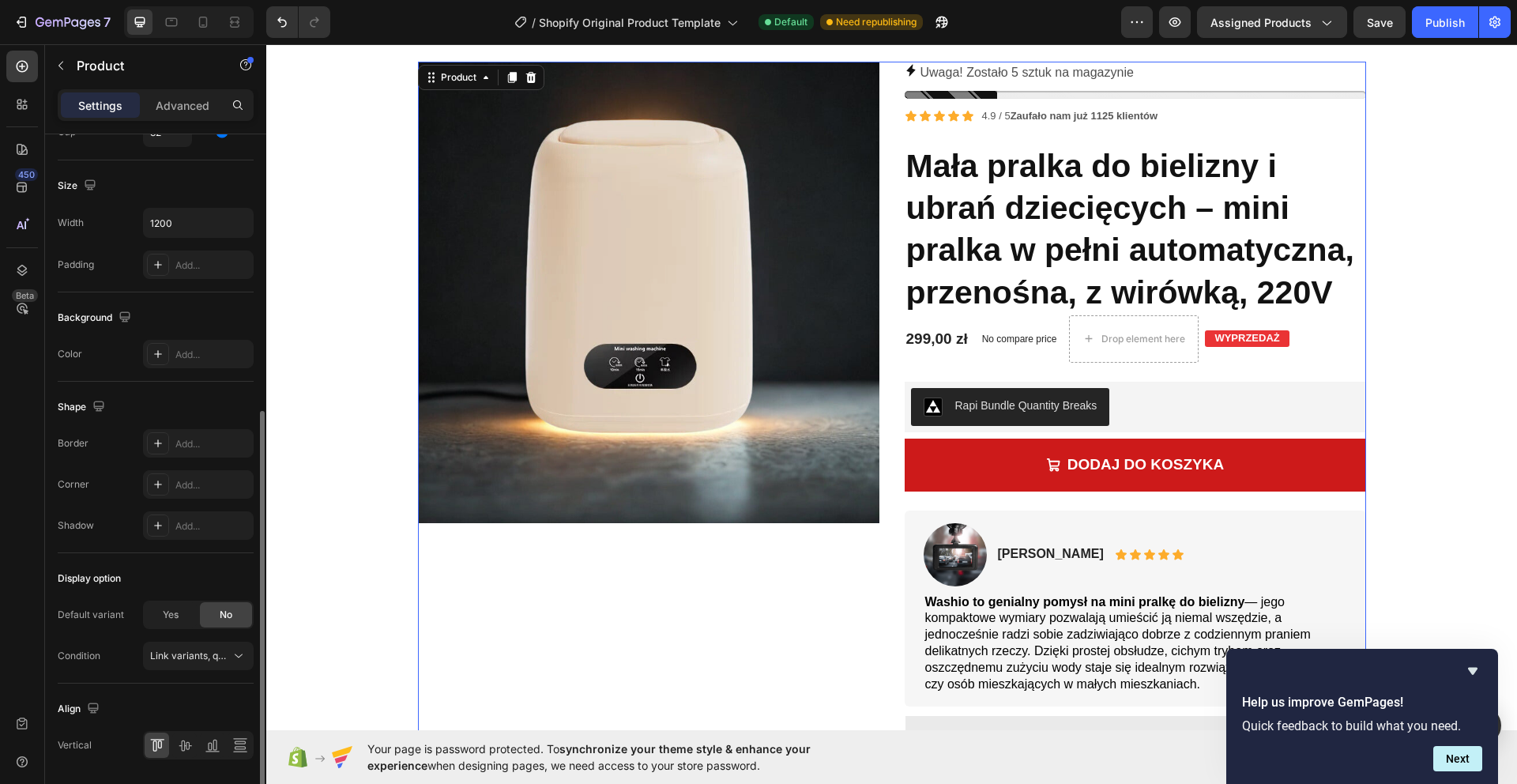
scroll to position [332, 0]
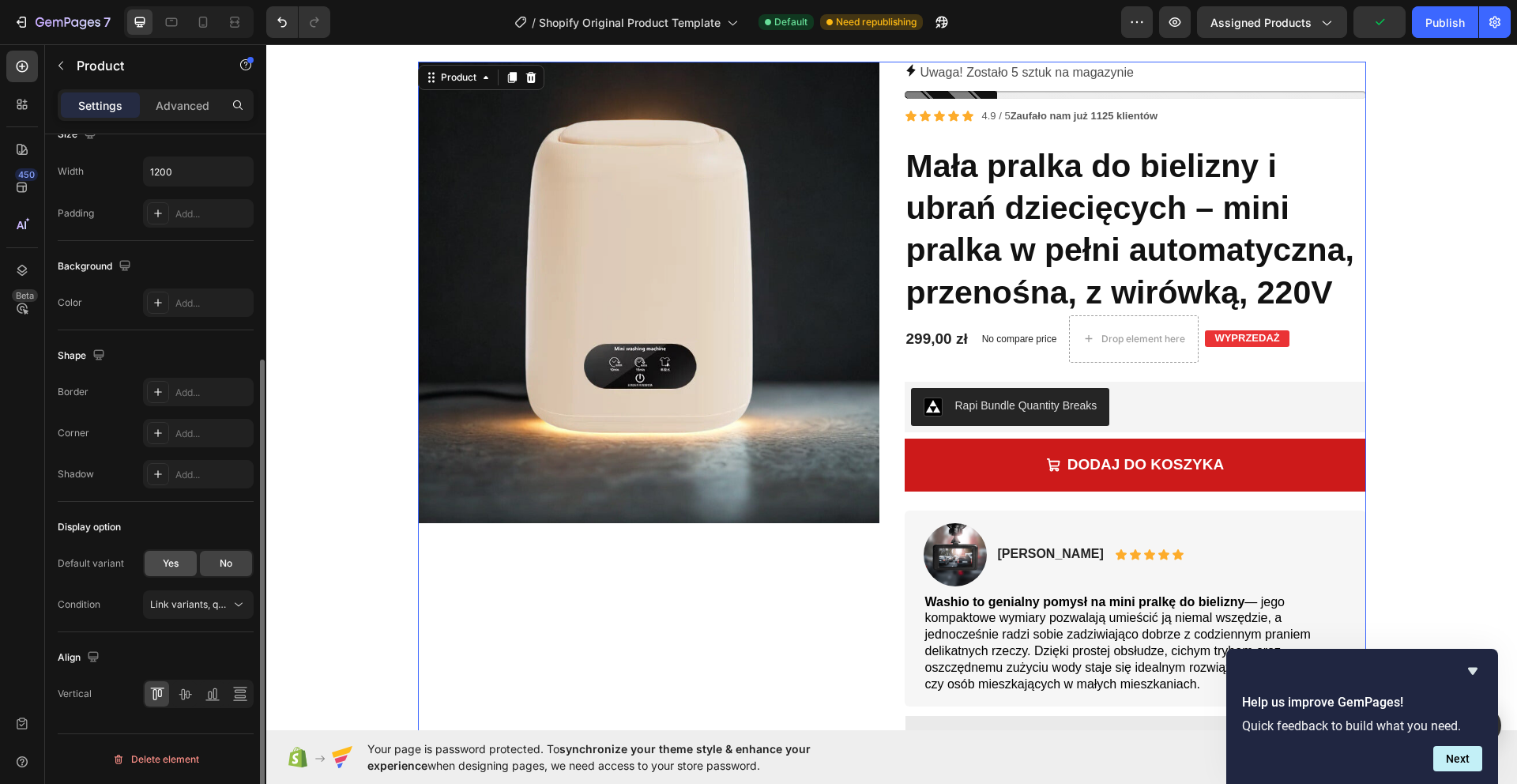
click at [163, 565] on span "Yes" at bounding box center [171, 563] width 16 height 14
click at [233, 566] on div "No" at bounding box center [225, 563] width 52 height 26
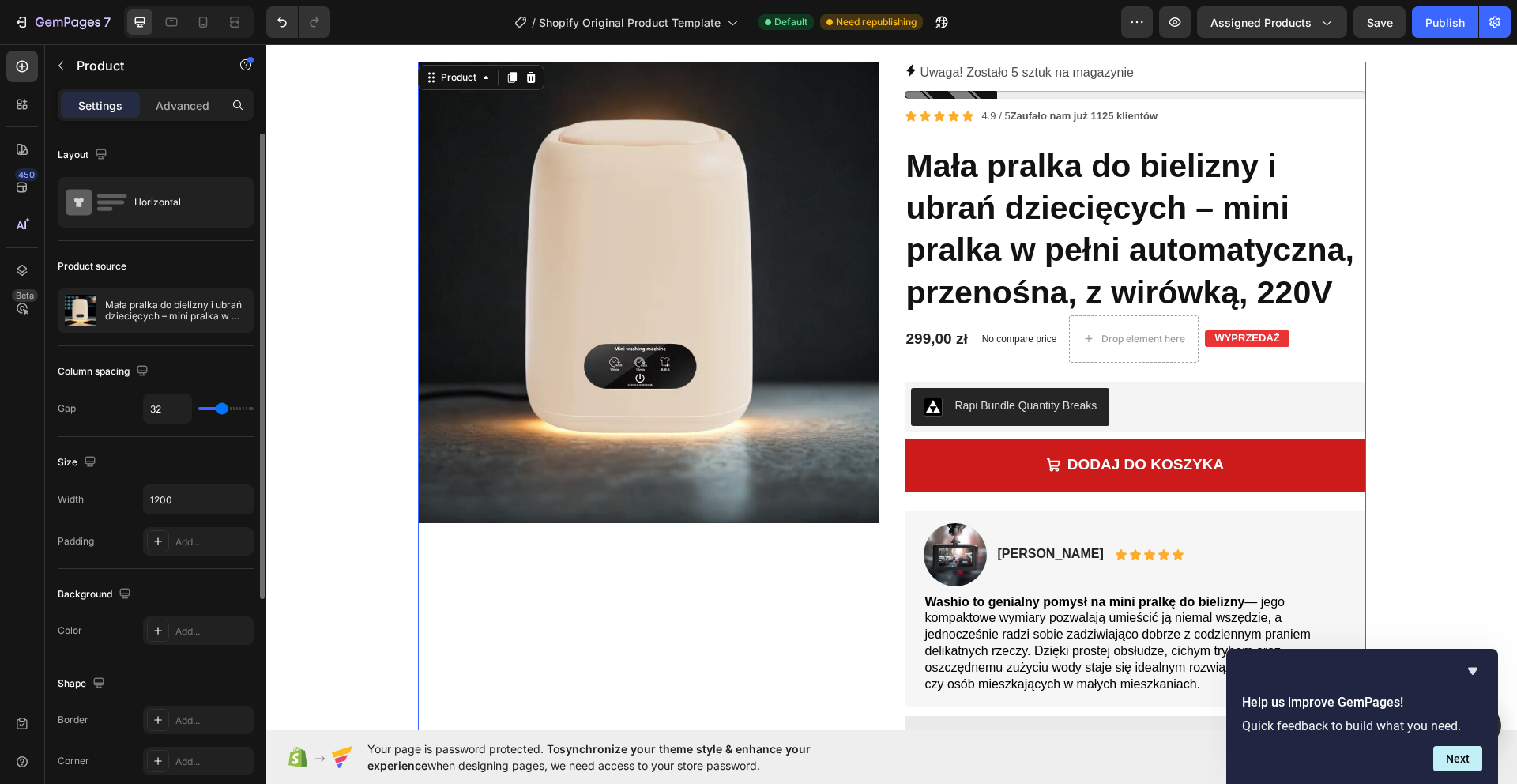
scroll to position [0, 0]
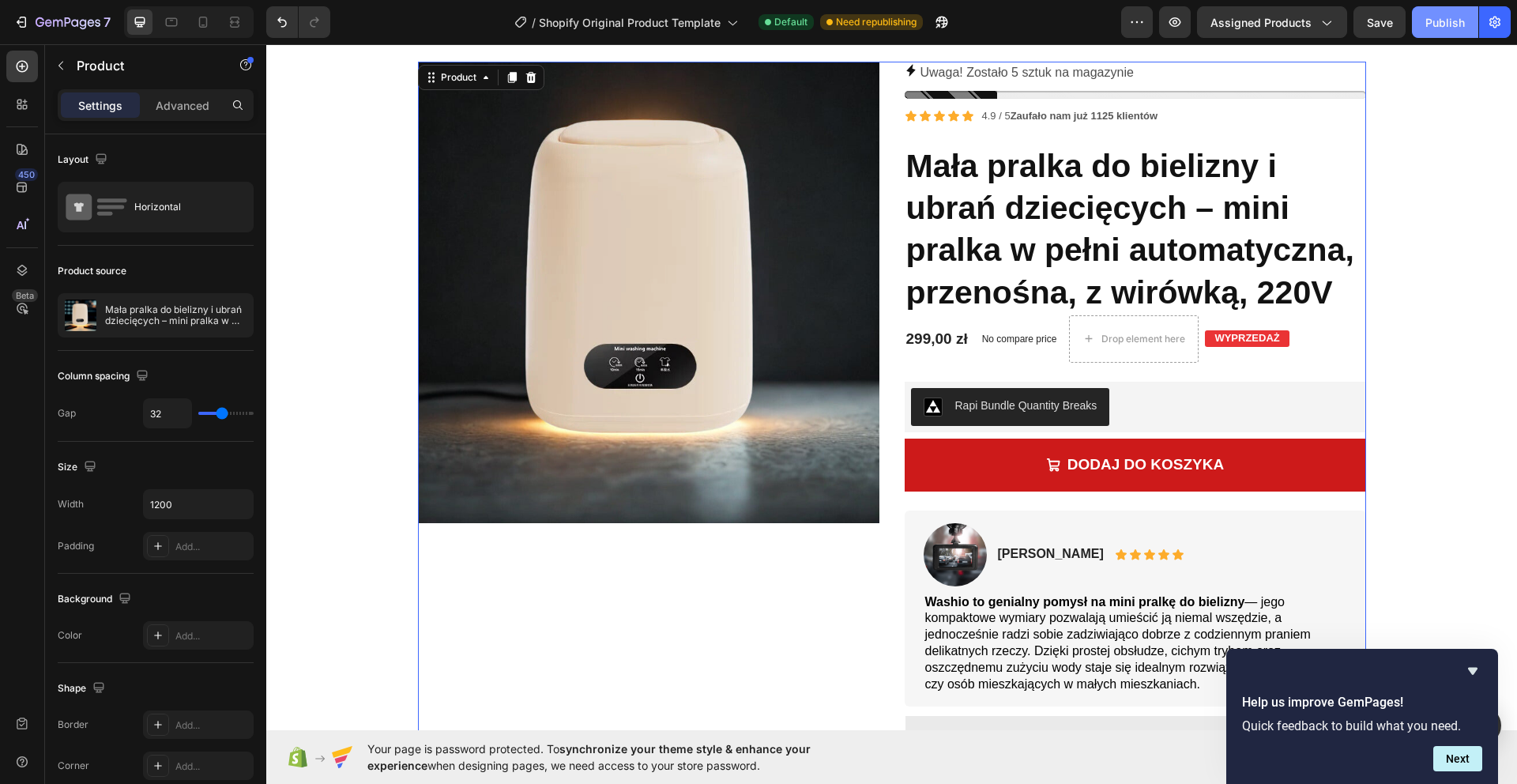
click at [1445, 33] on button "Publish" at bounding box center [1445, 22] width 66 height 32
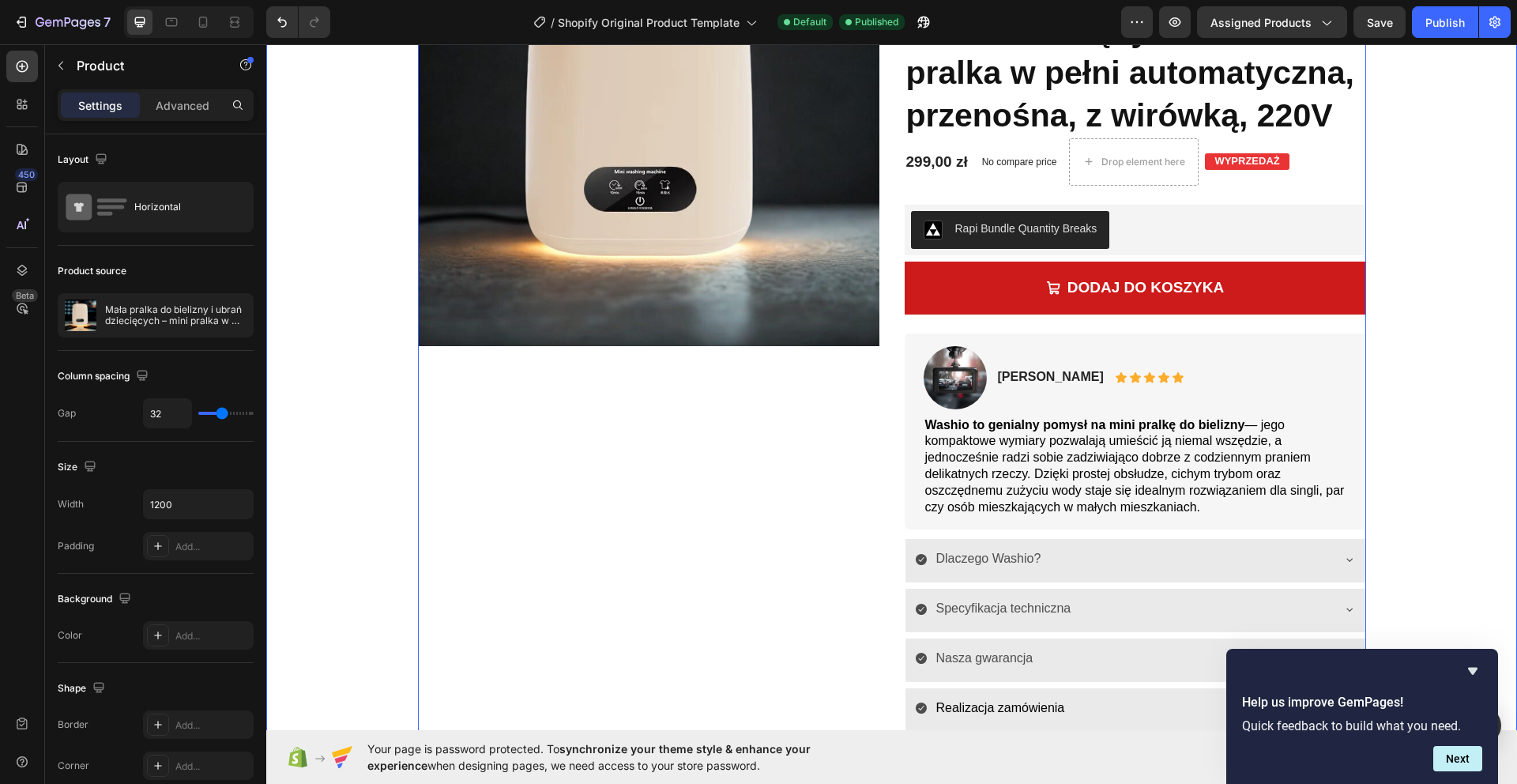
scroll to position [878, 0]
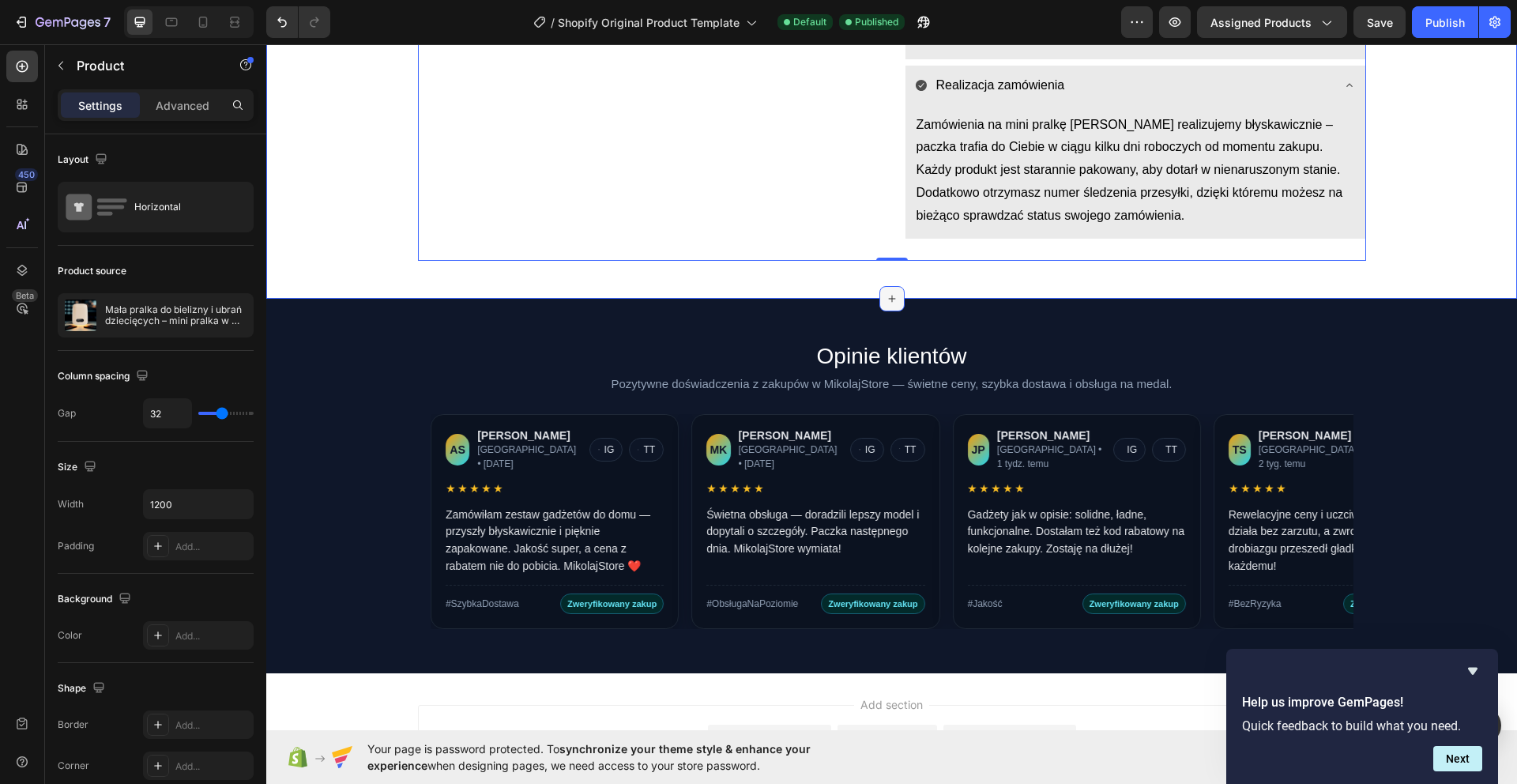
click at [894, 291] on div at bounding box center [892, 299] width 26 height 26
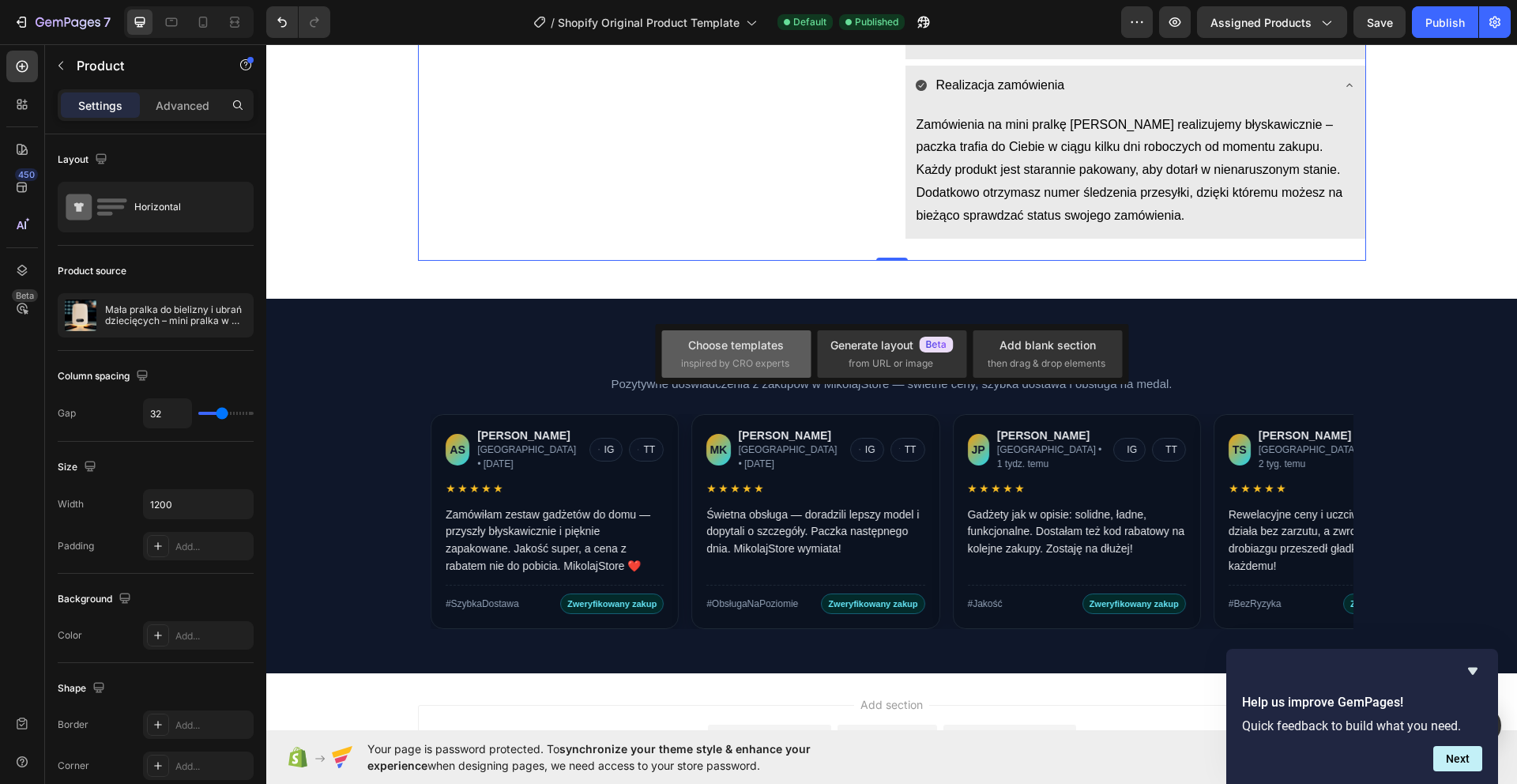
click at [783, 354] on div "Choose templates inspired by CRO experts" at bounding box center [736, 354] width 111 height 34
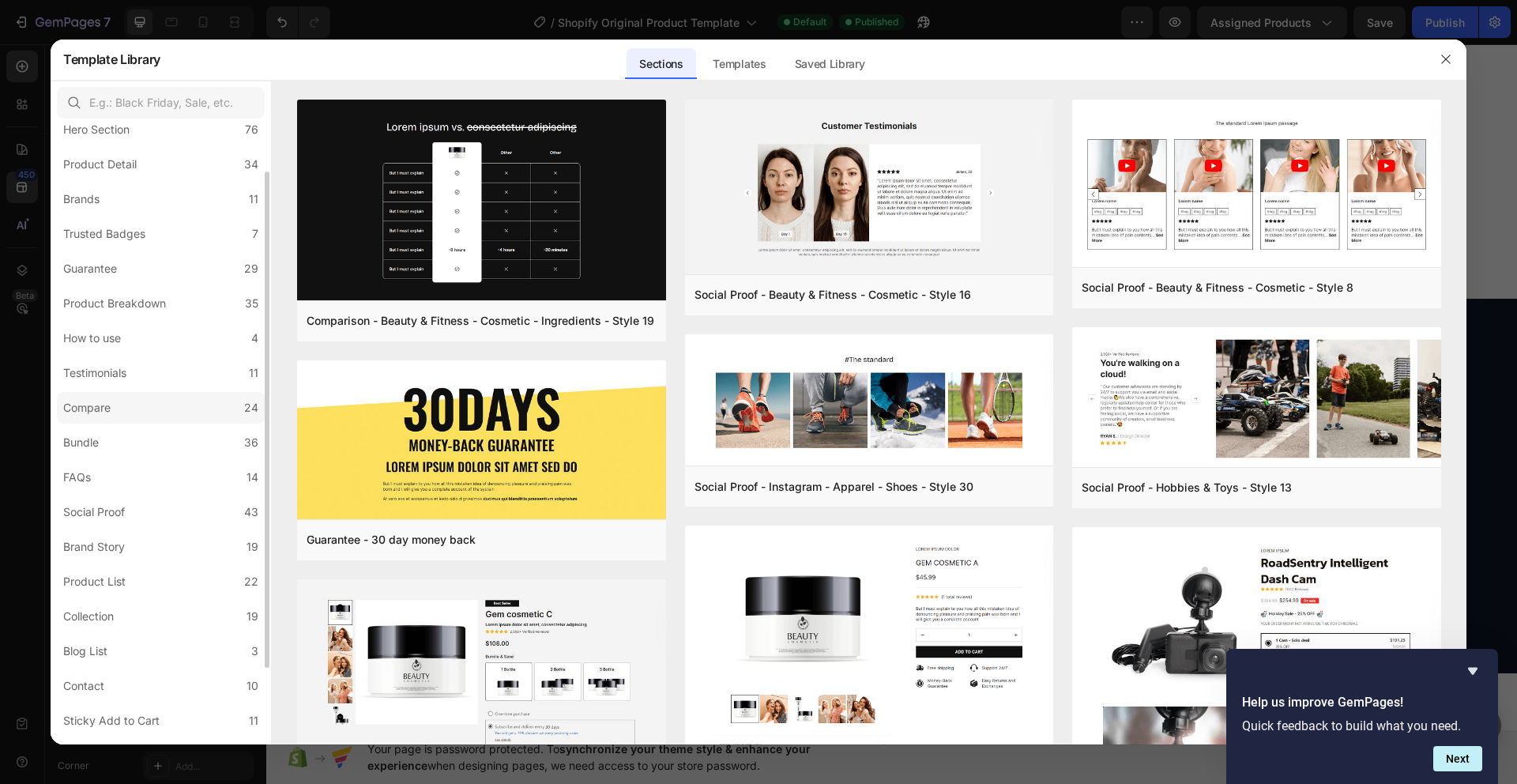
scroll to position [65, 0]
click at [193, 401] on label "Compare 24" at bounding box center [160, 401] width 208 height 32
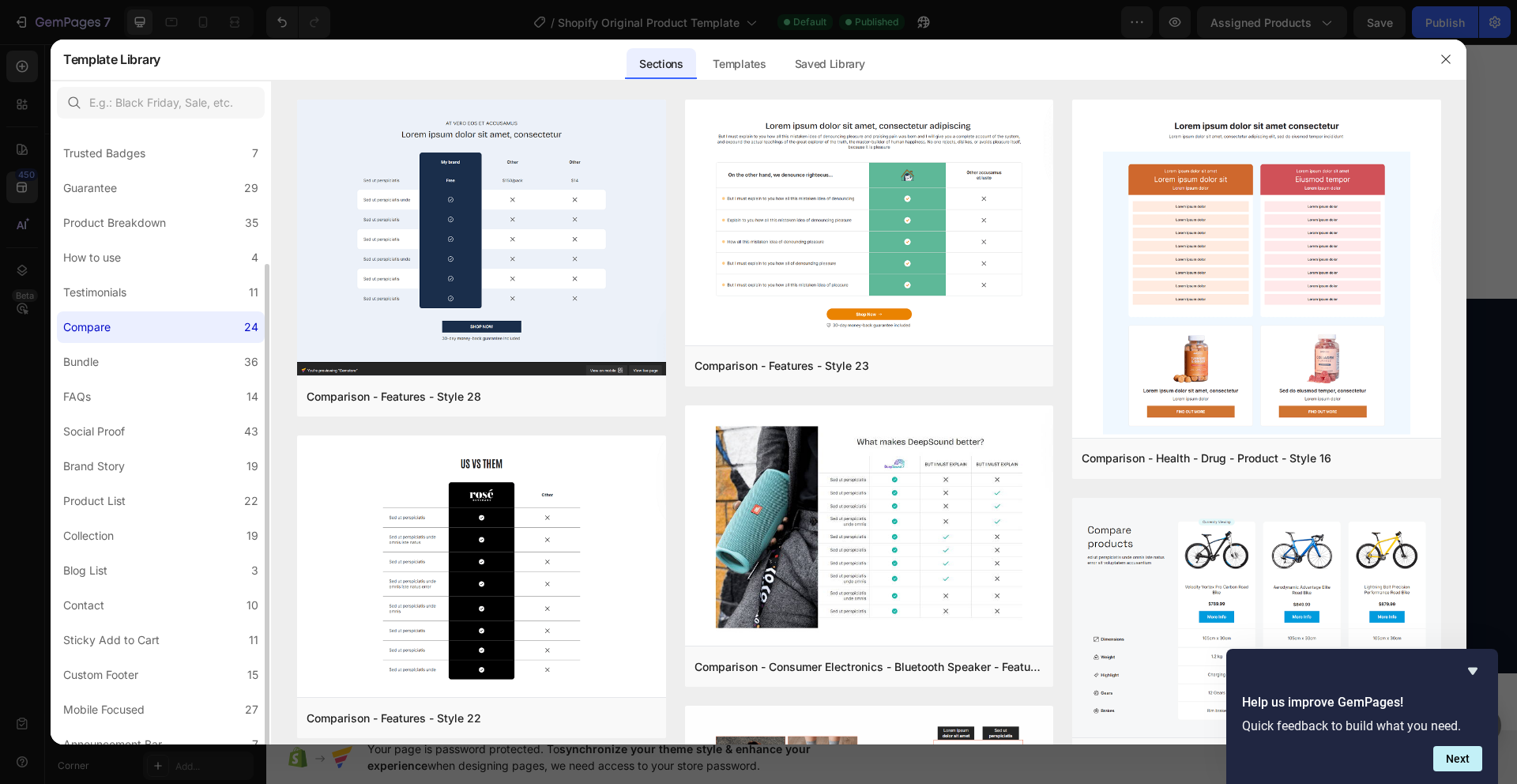
scroll to position [154, 0]
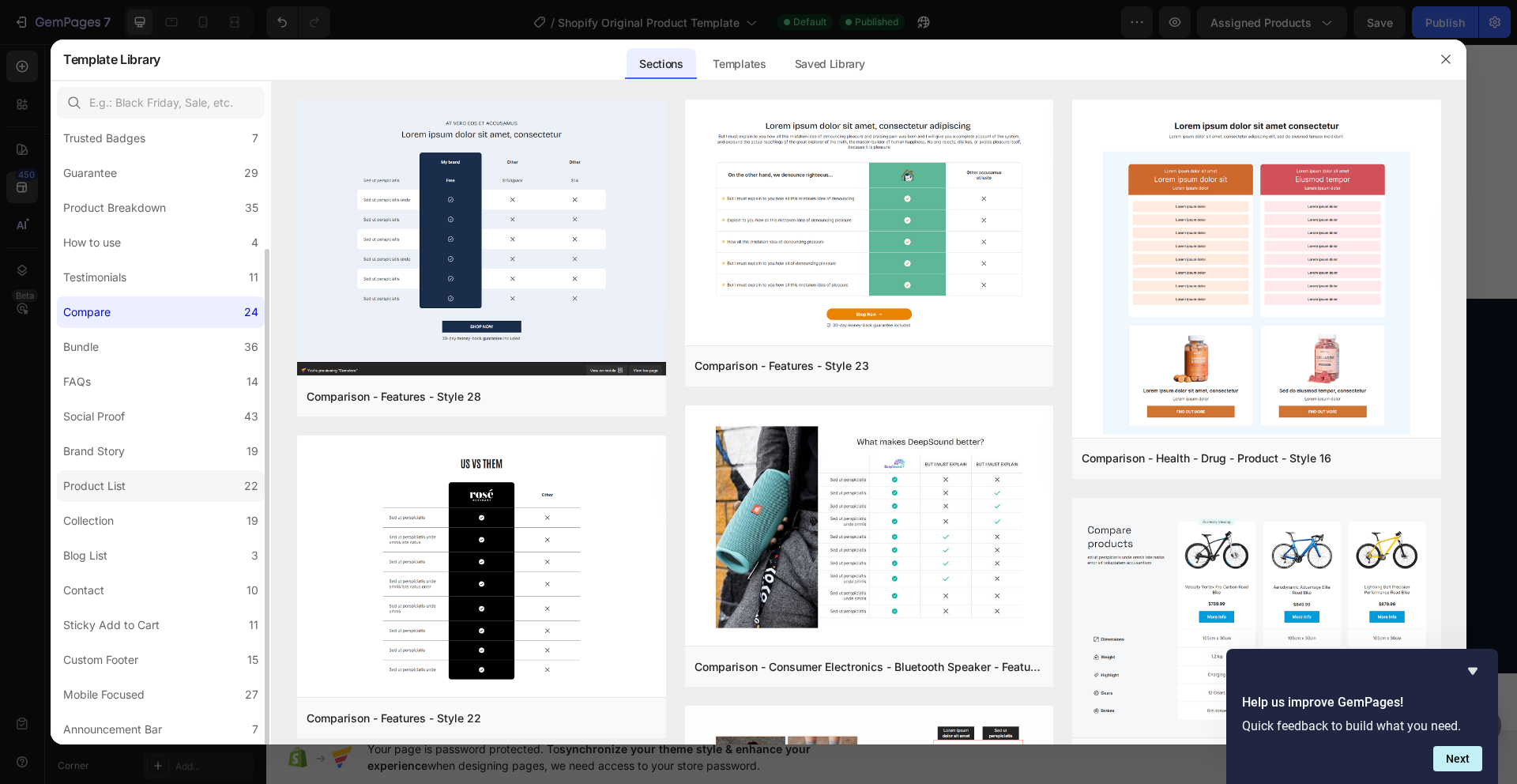
click at [175, 480] on label "Product List 22" at bounding box center [160, 486] width 208 height 32
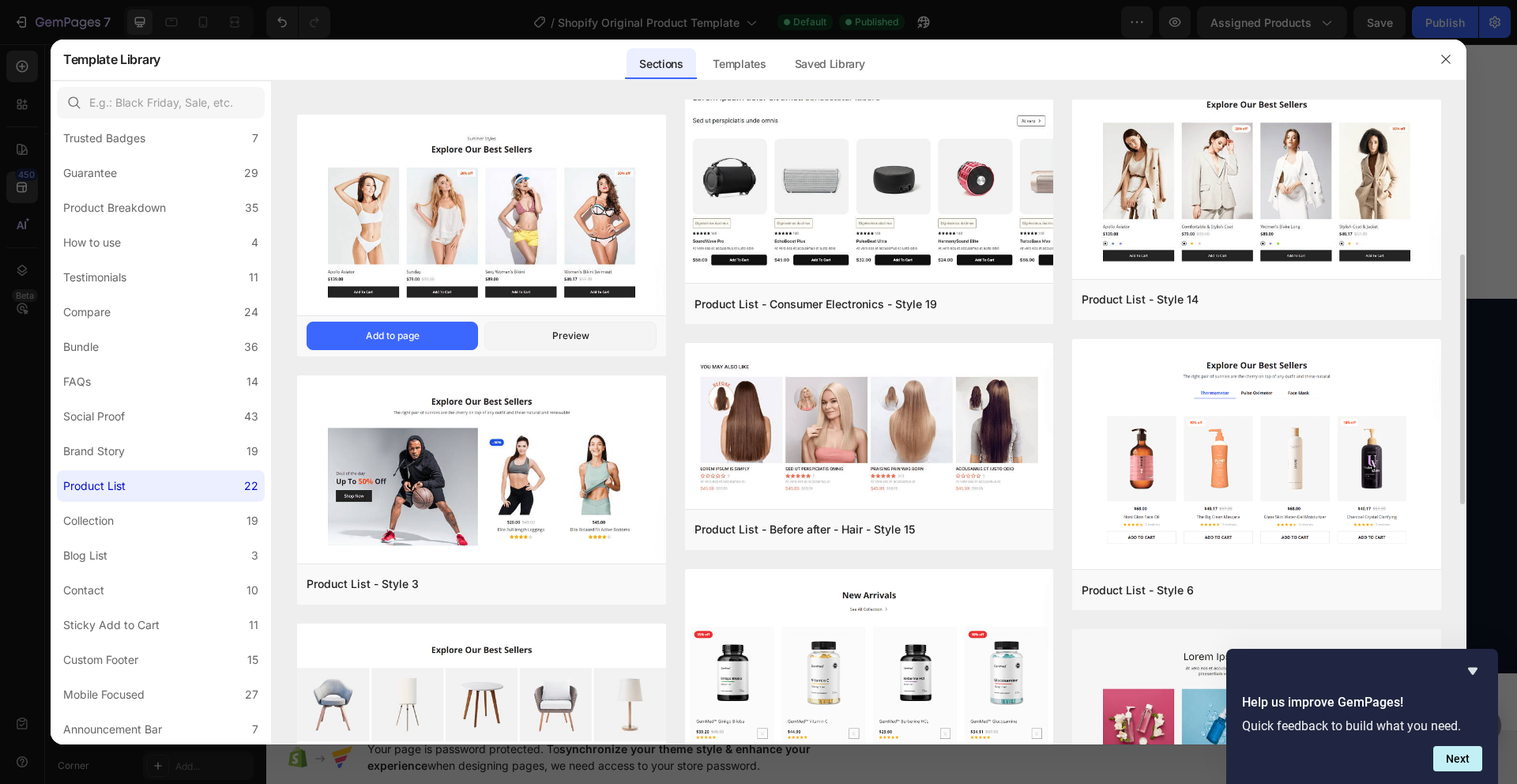
scroll to position [551, 0]
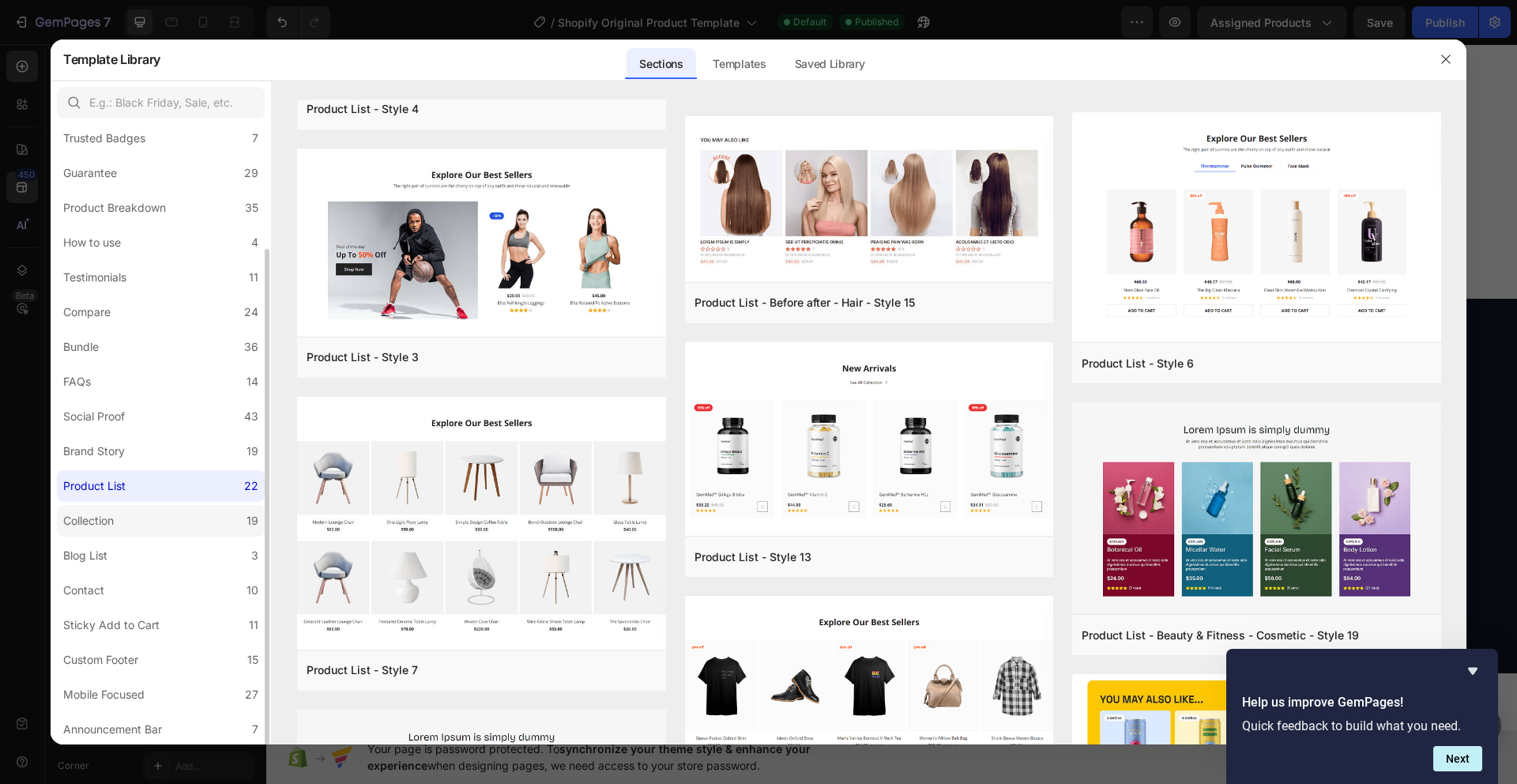
click at [188, 520] on label "Collection 19" at bounding box center [160, 521] width 208 height 32
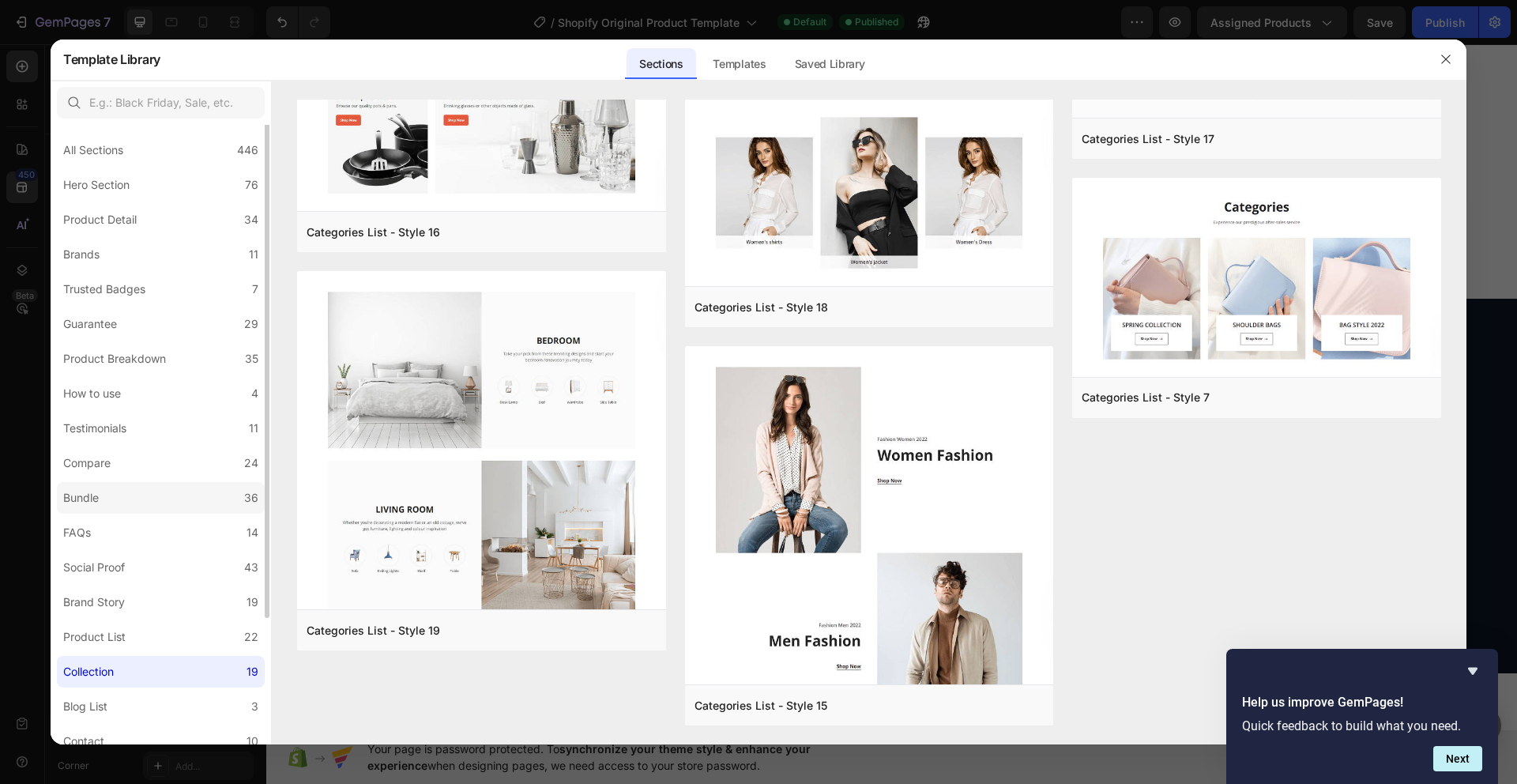
scroll to position [0, 0]
click at [149, 532] on label "FAQs 14" at bounding box center [160, 536] width 208 height 32
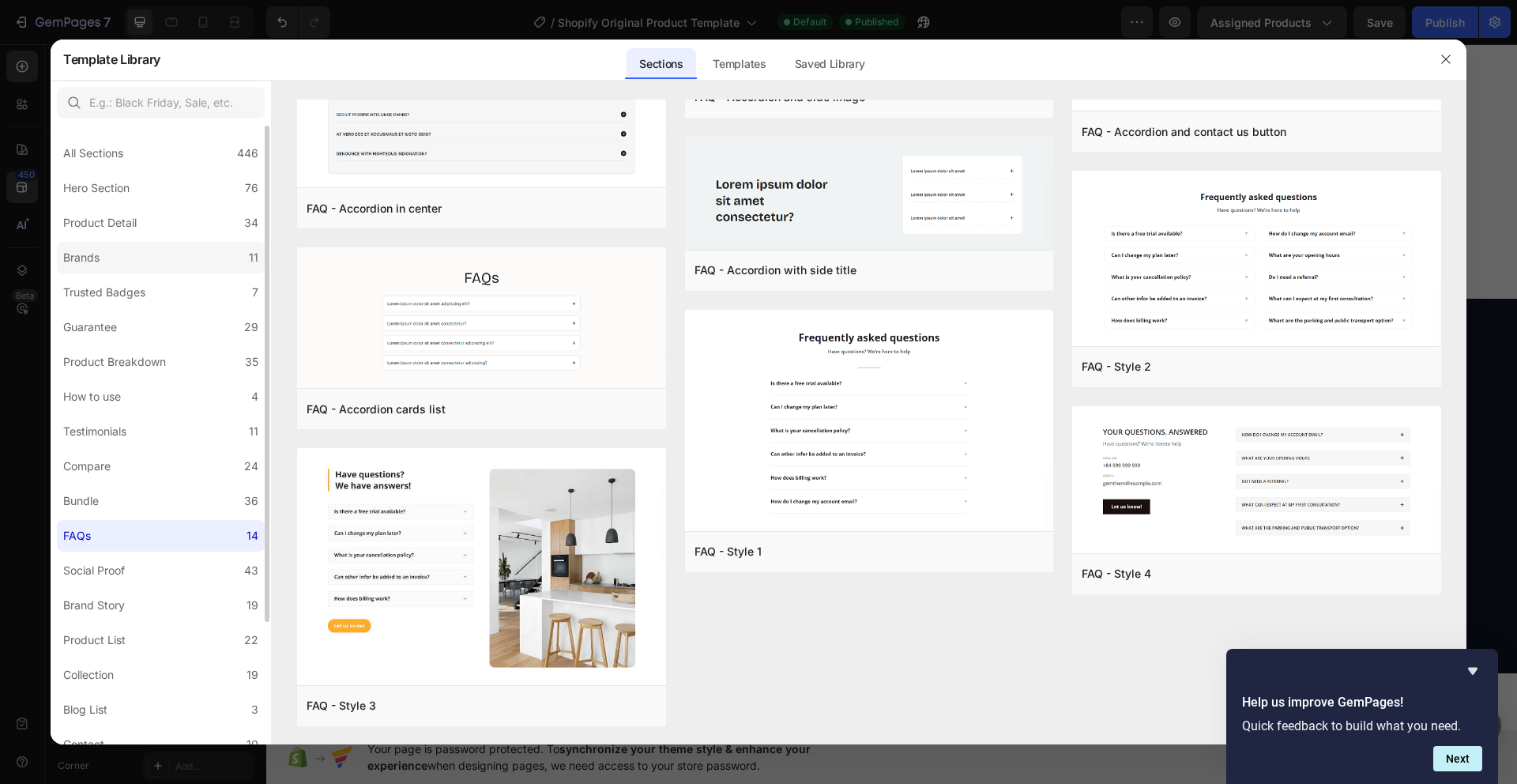
scroll to position [154, 0]
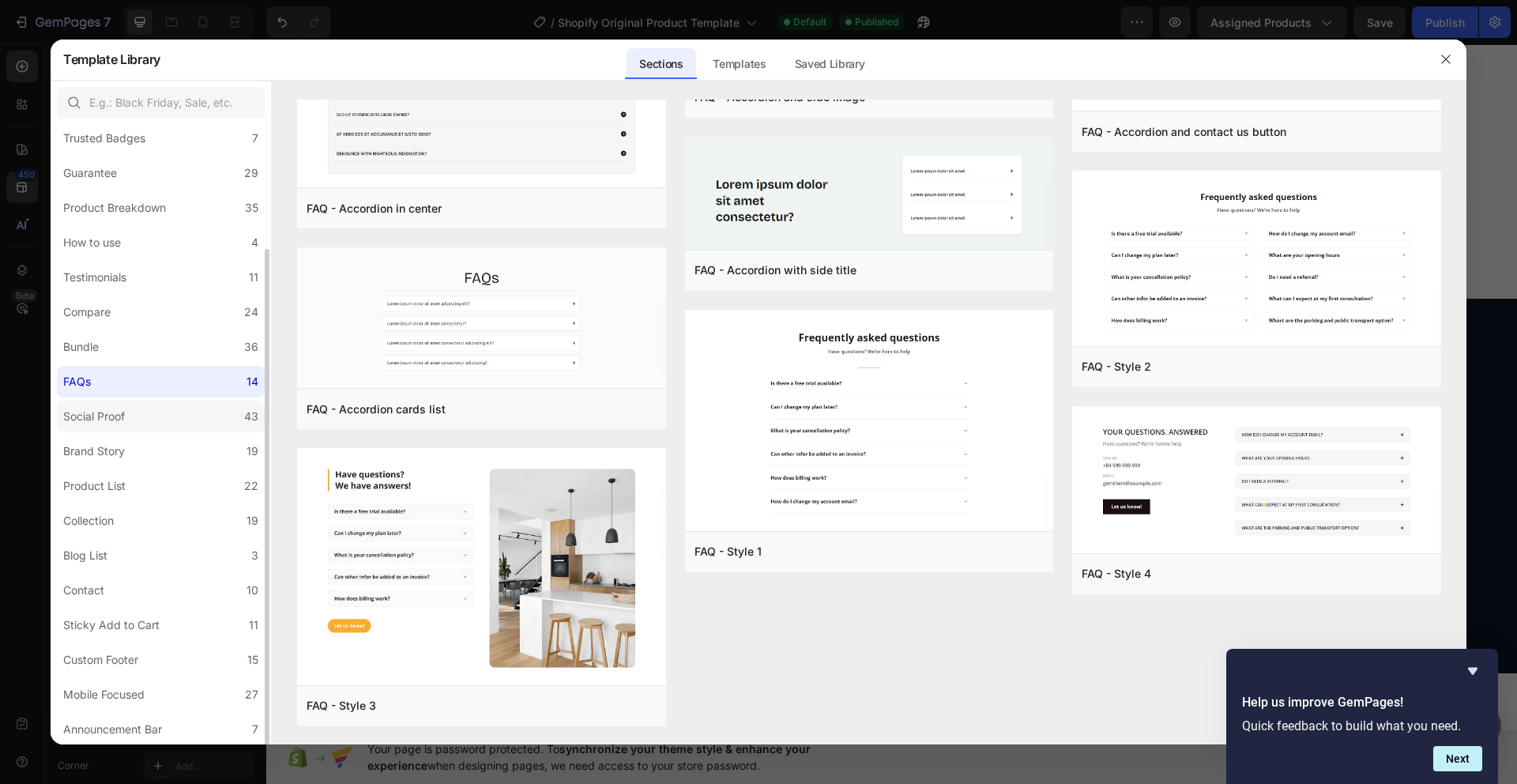
click at [160, 405] on label "Social Proof 43" at bounding box center [160, 416] width 208 height 32
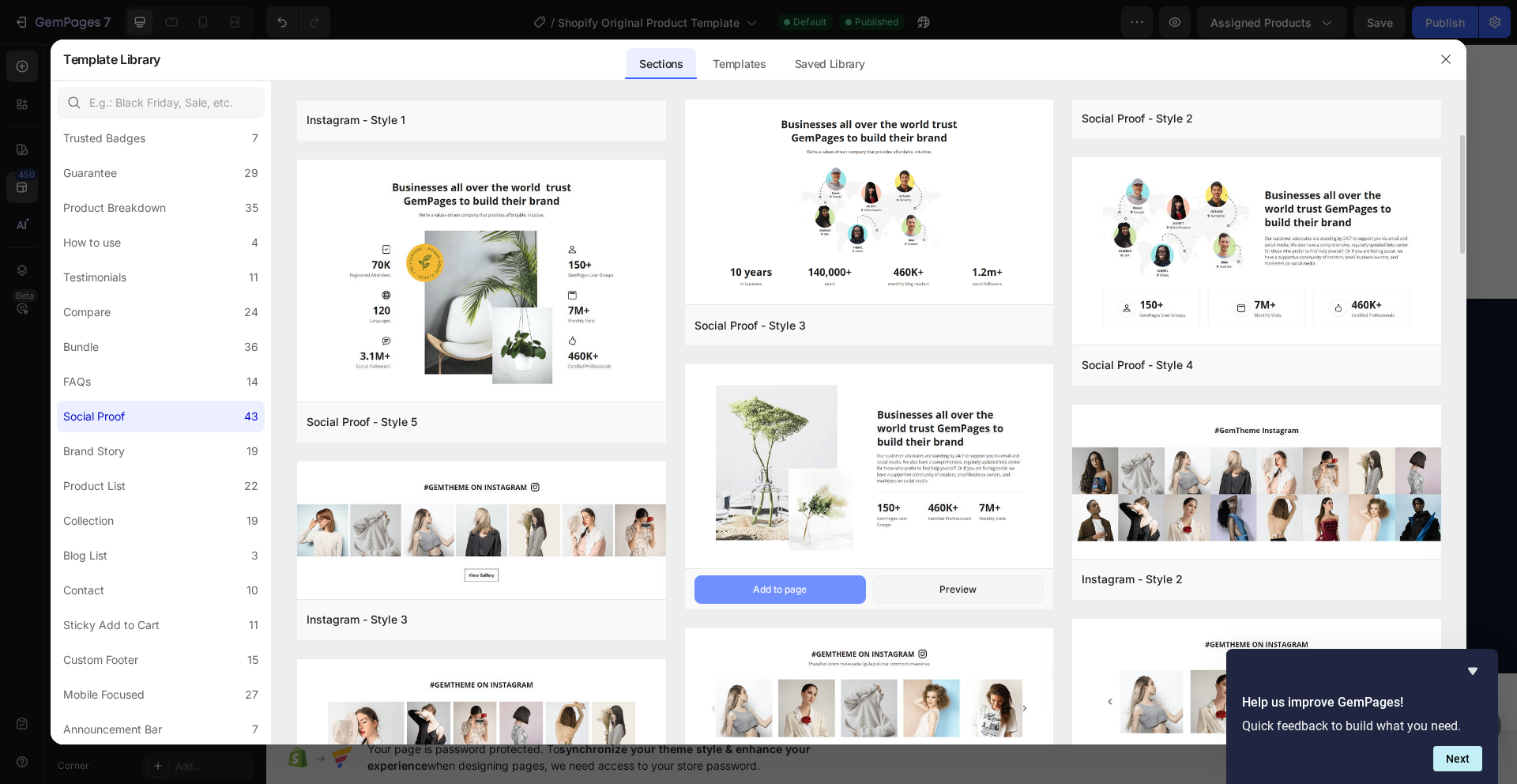
scroll to position [0, 0]
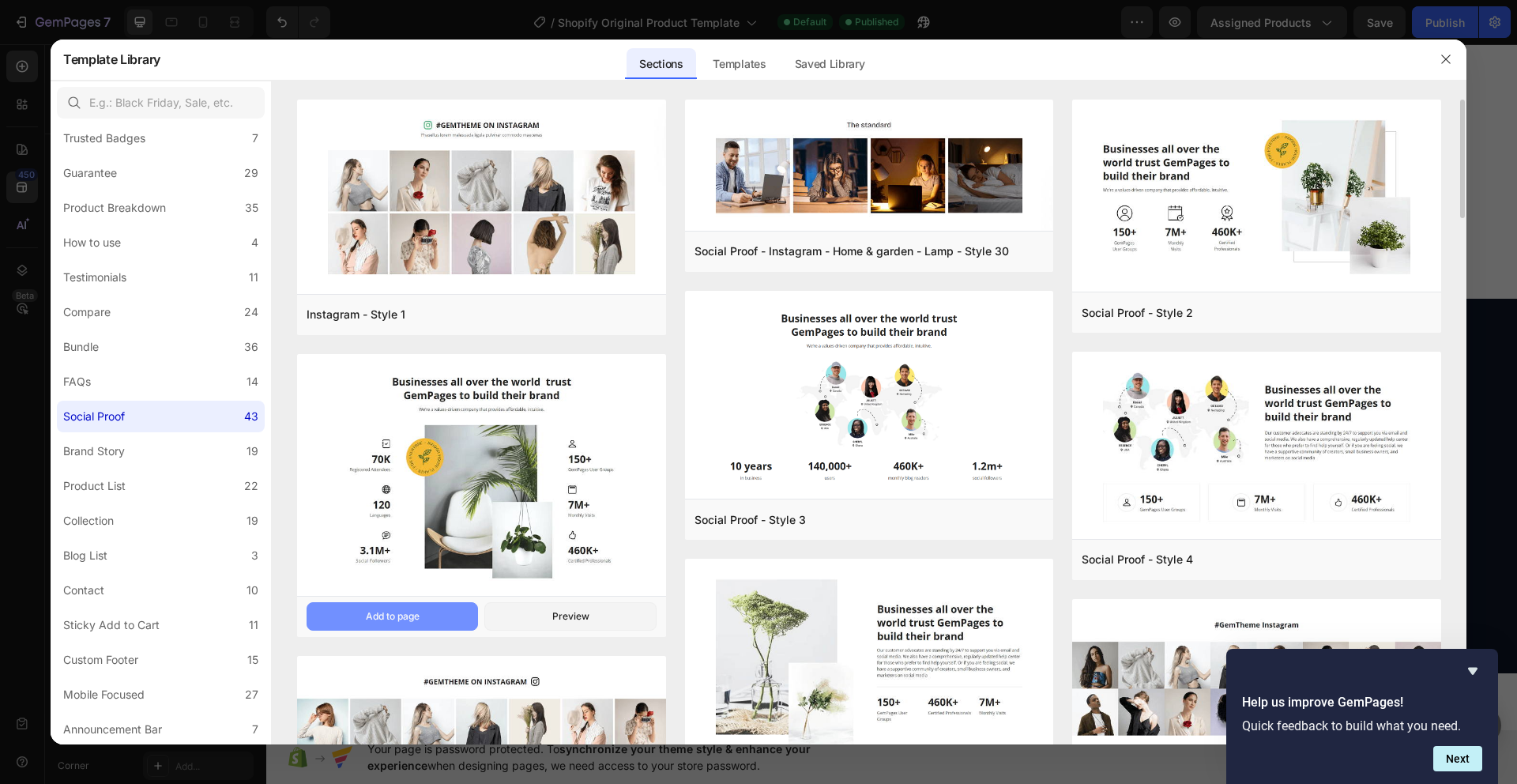
click at [415, 607] on button "Add to page" at bounding box center [393, 616] width 172 height 28
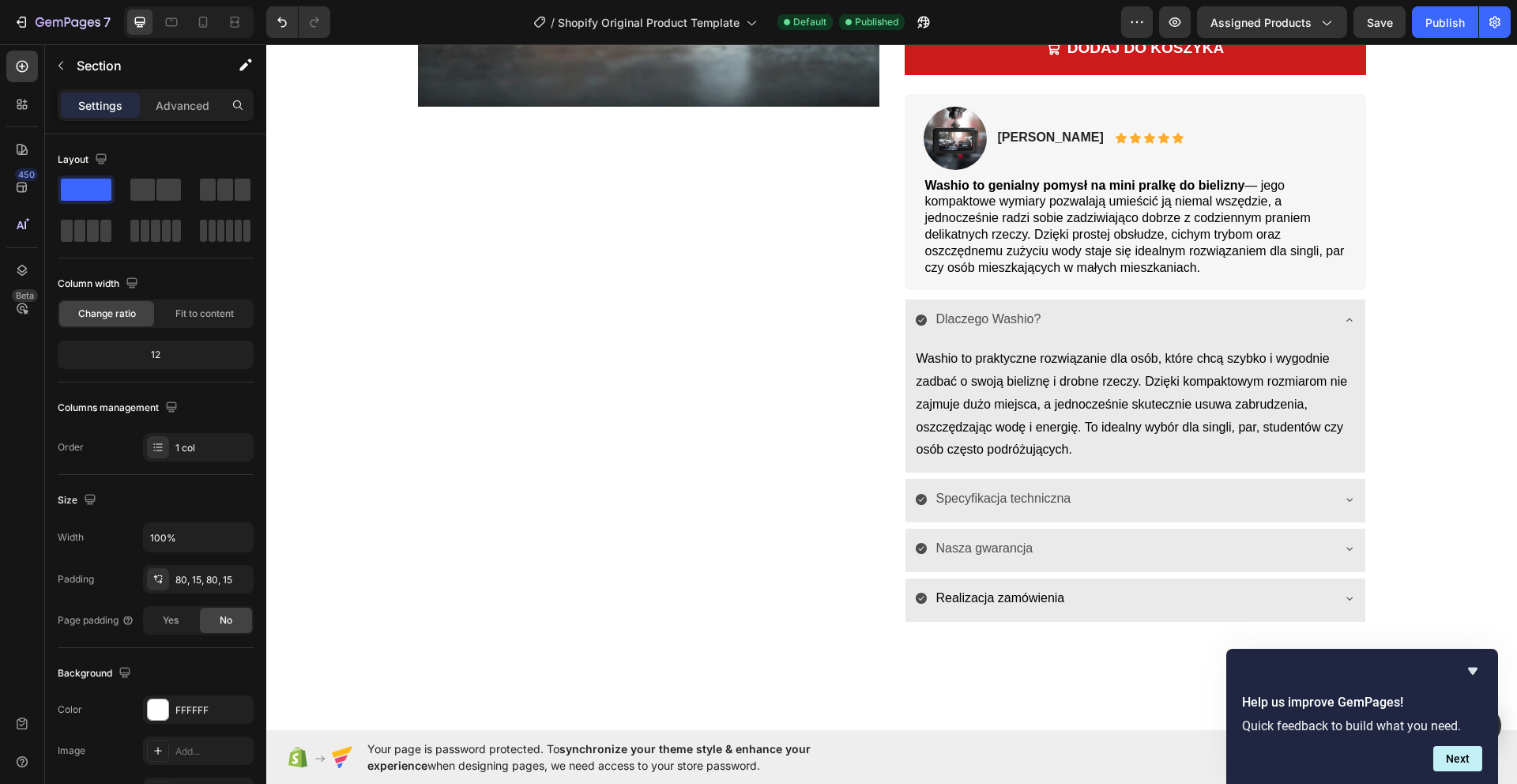
scroll to position [1072, 0]
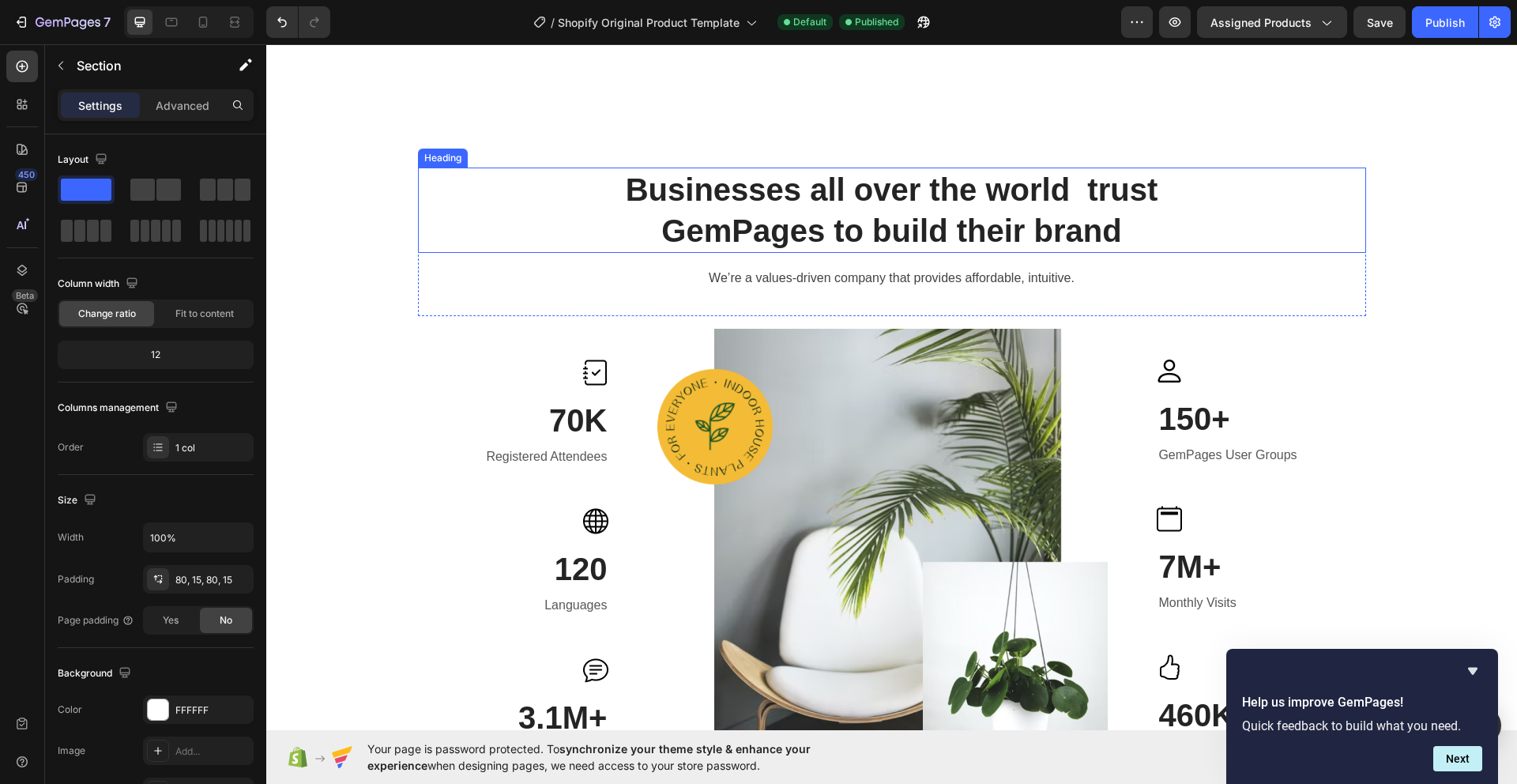
click at [906, 226] on h2 "Businesses all over the world trust GemPages to build their brand" at bounding box center [892, 209] width 948 height 86
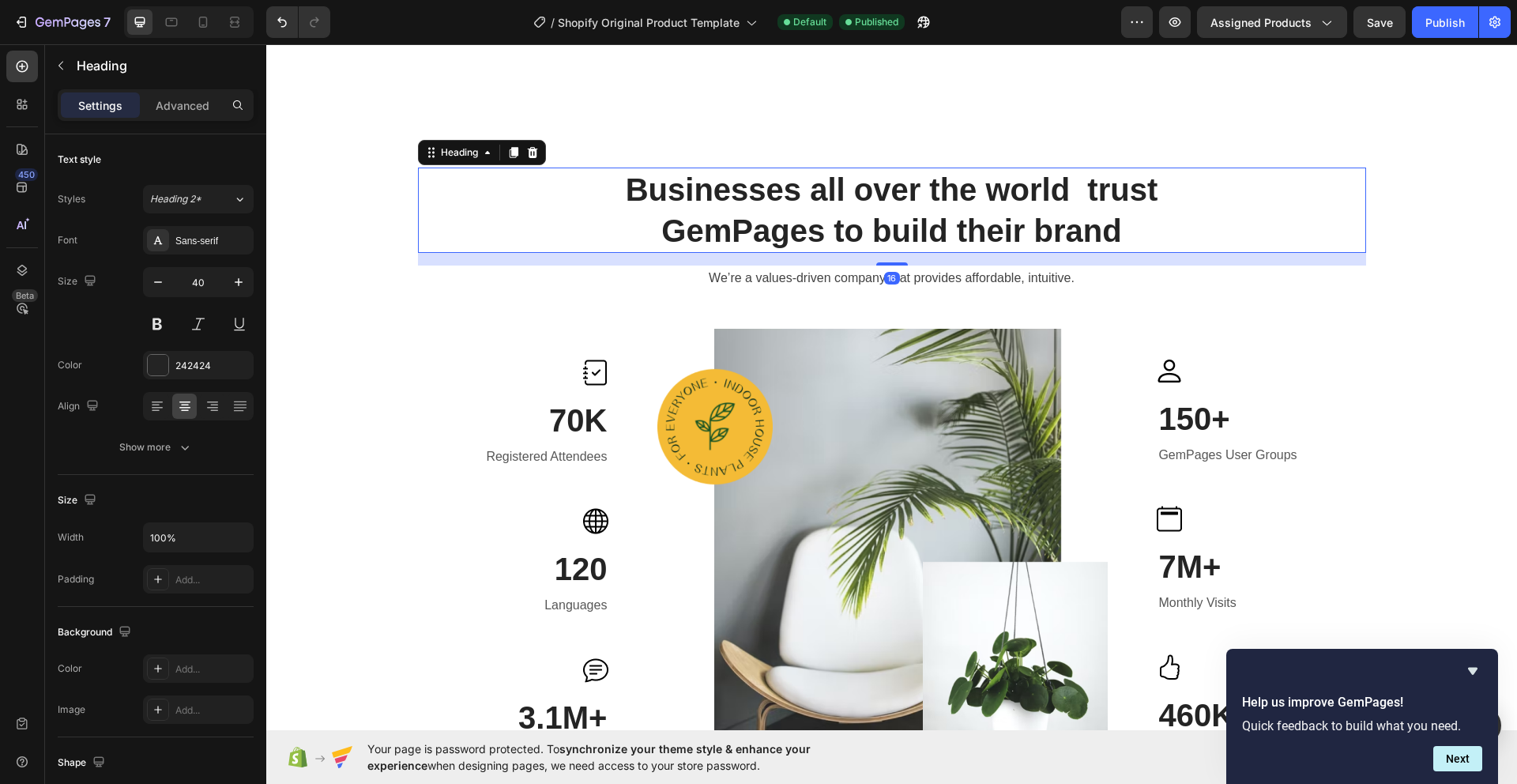
click at [757, 209] on h2 "Businesses all over the world trust GemPages to build their brand" at bounding box center [892, 209] width 948 height 86
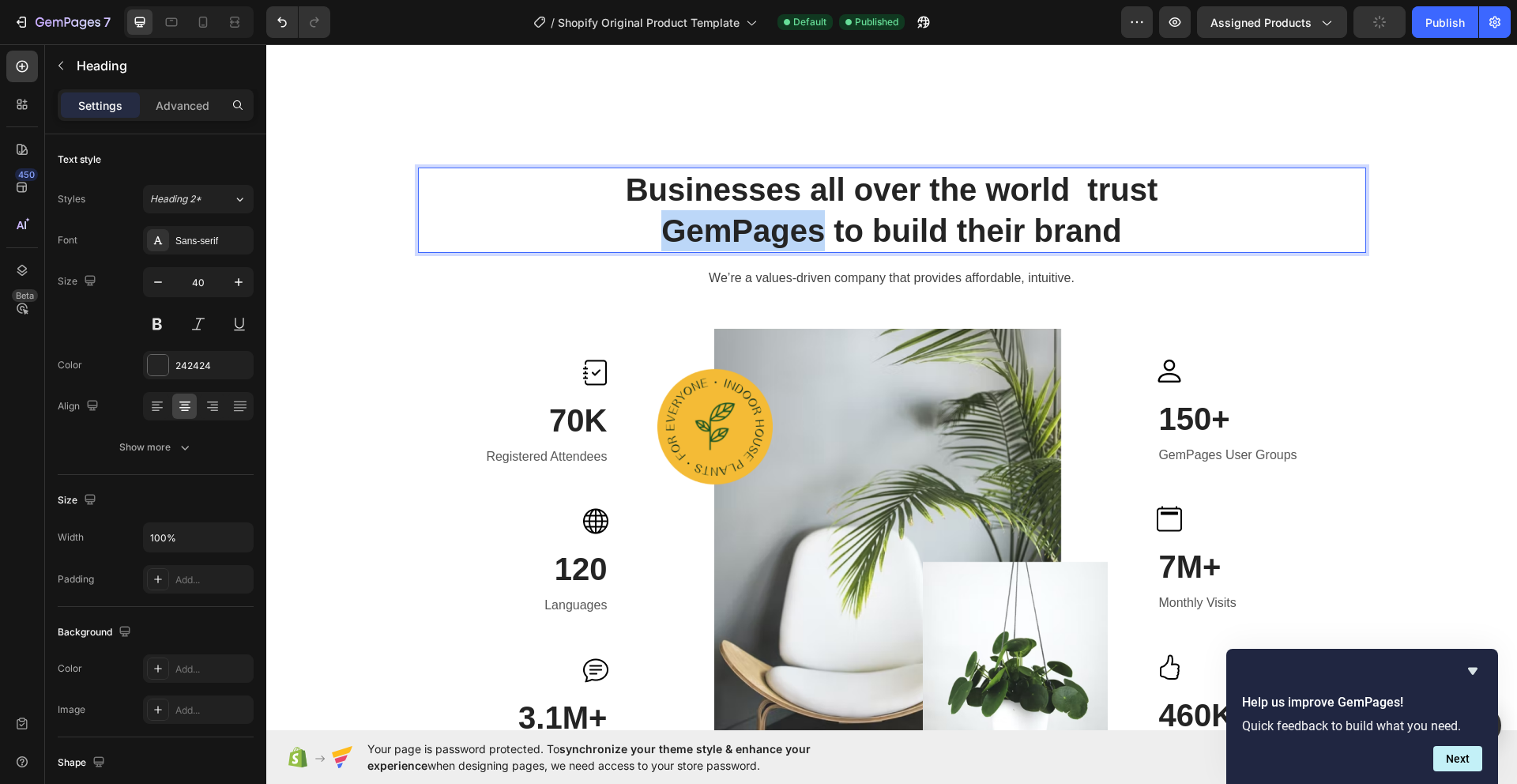
click at [757, 209] on p "Businesses all over the world trust GemPages to build their brand" at bounding box center [892, 209] width 945 height 82
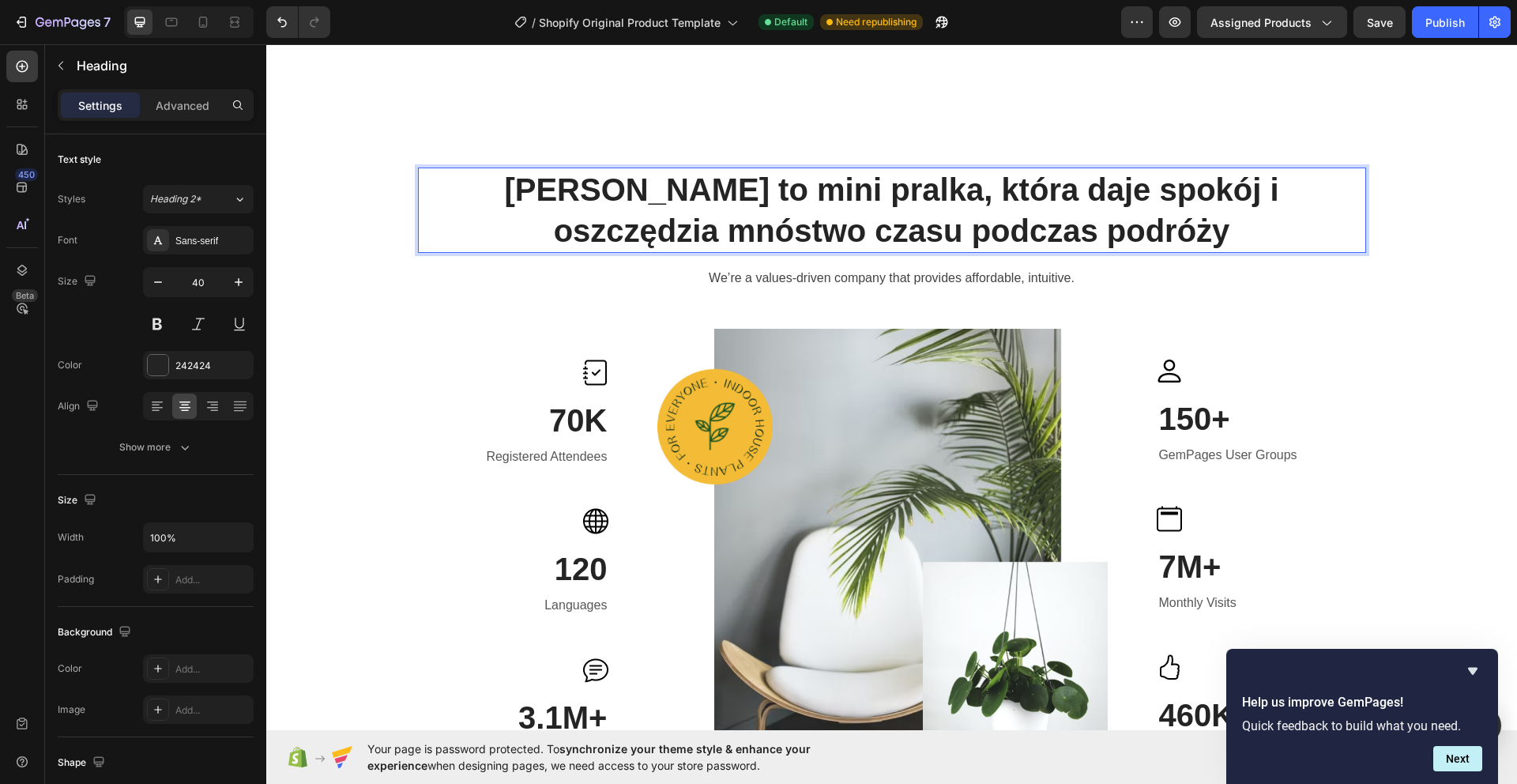
click at [762, 192] on p "Washio to mini pralka, która daje spokój i oszczędzia mnóstwo czasu podczas pod…" at bounding box center [892, 209] width 945 height 82
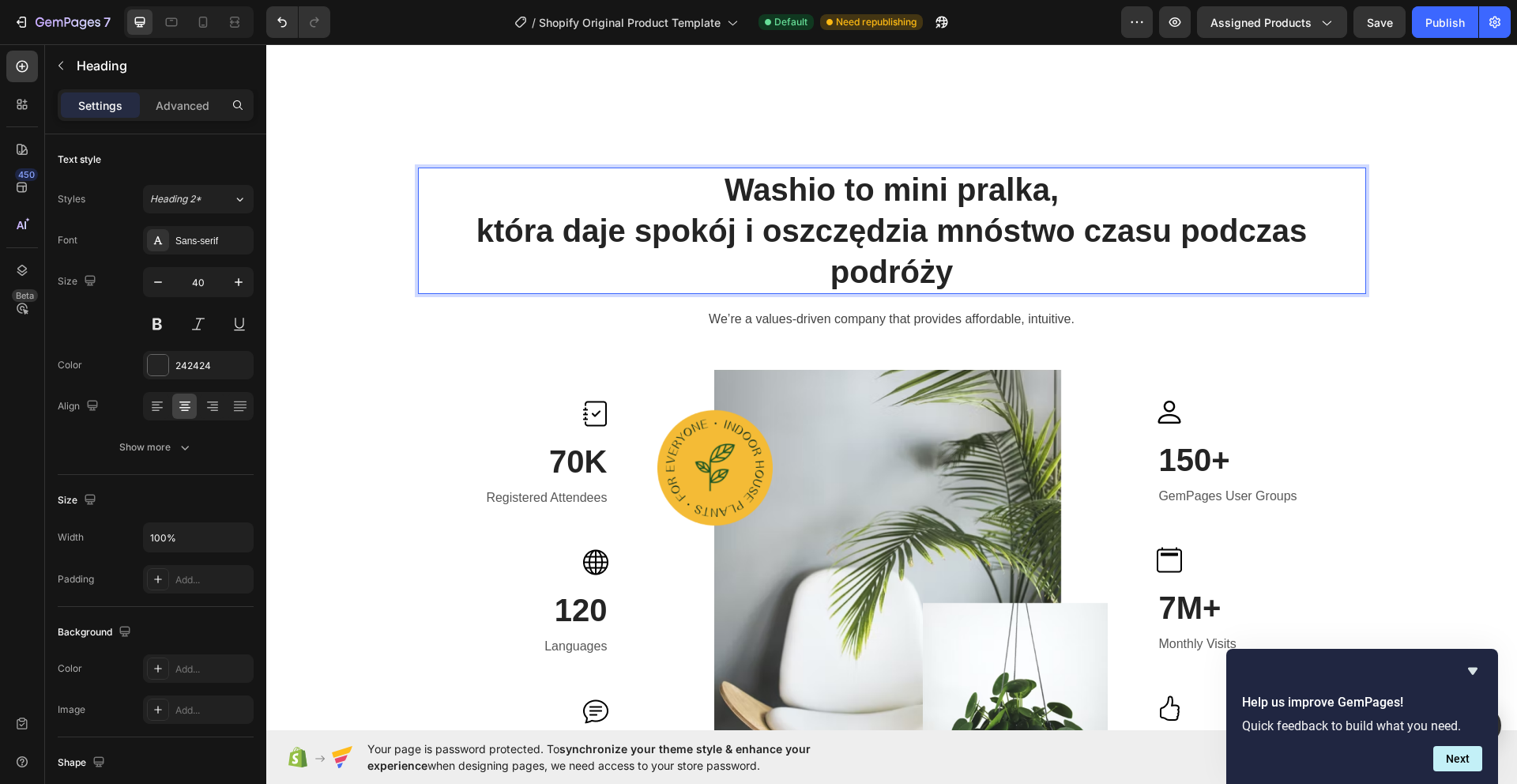
click at [1088, 228] on p "Washio to mini pralka, która daje spokój i oszczędzia mnóstwo czasu podczas pod…" at bounding box center [892, 230] width 945 height 123
click at [911, 234] on p "Washio to mini pralka, która daje spokój i oszczędzia mnóstwo czasu podczas pod…" at bounding box center [892, 230] width 945 height 123
click at [935, 235] on p "Washio to mini pralka, która daje spokój i oszczędza mnóstwo czasu podczas podr…" at bounding box center [892, 230] width 945 height 123
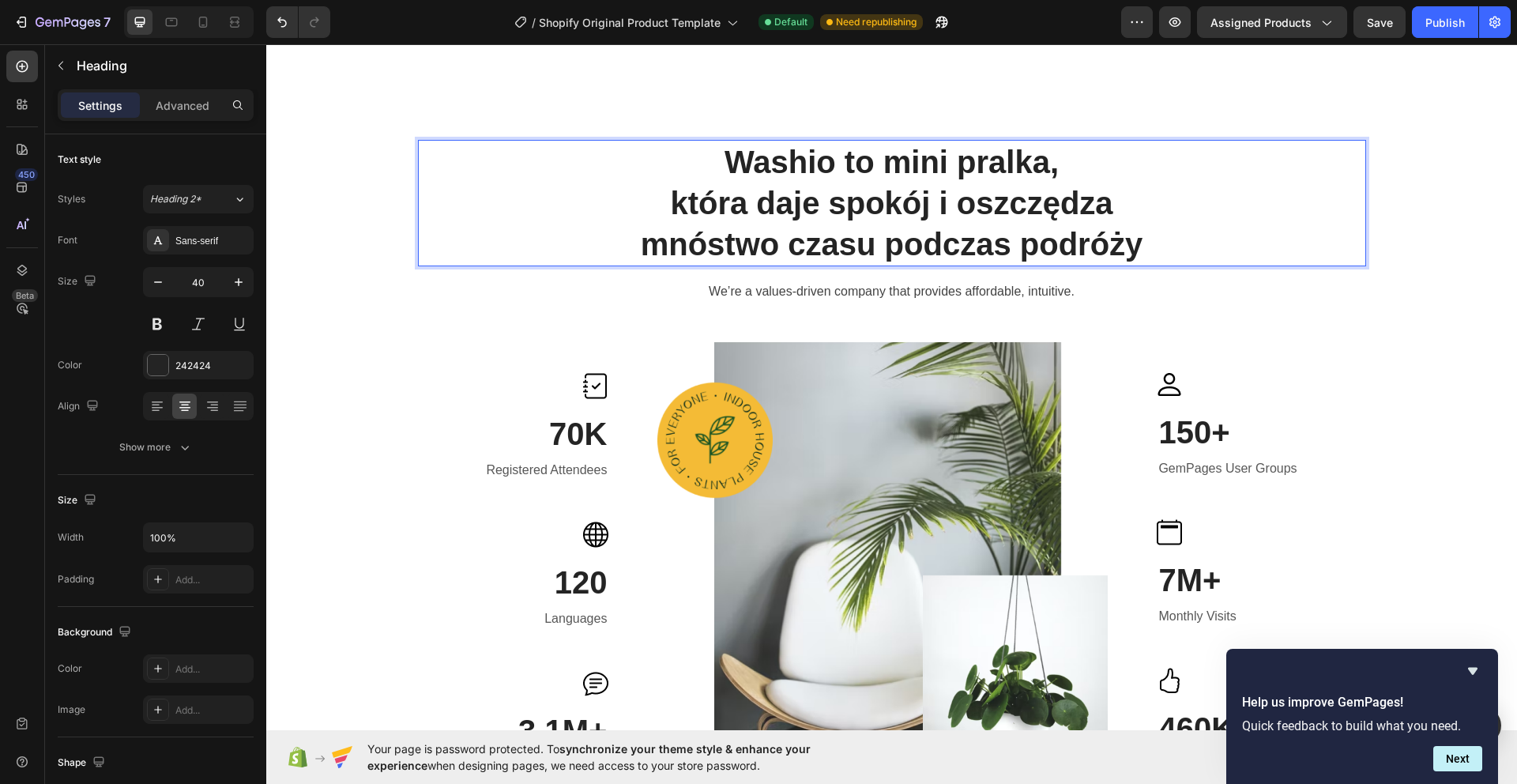
scroll to position [1185, 0]
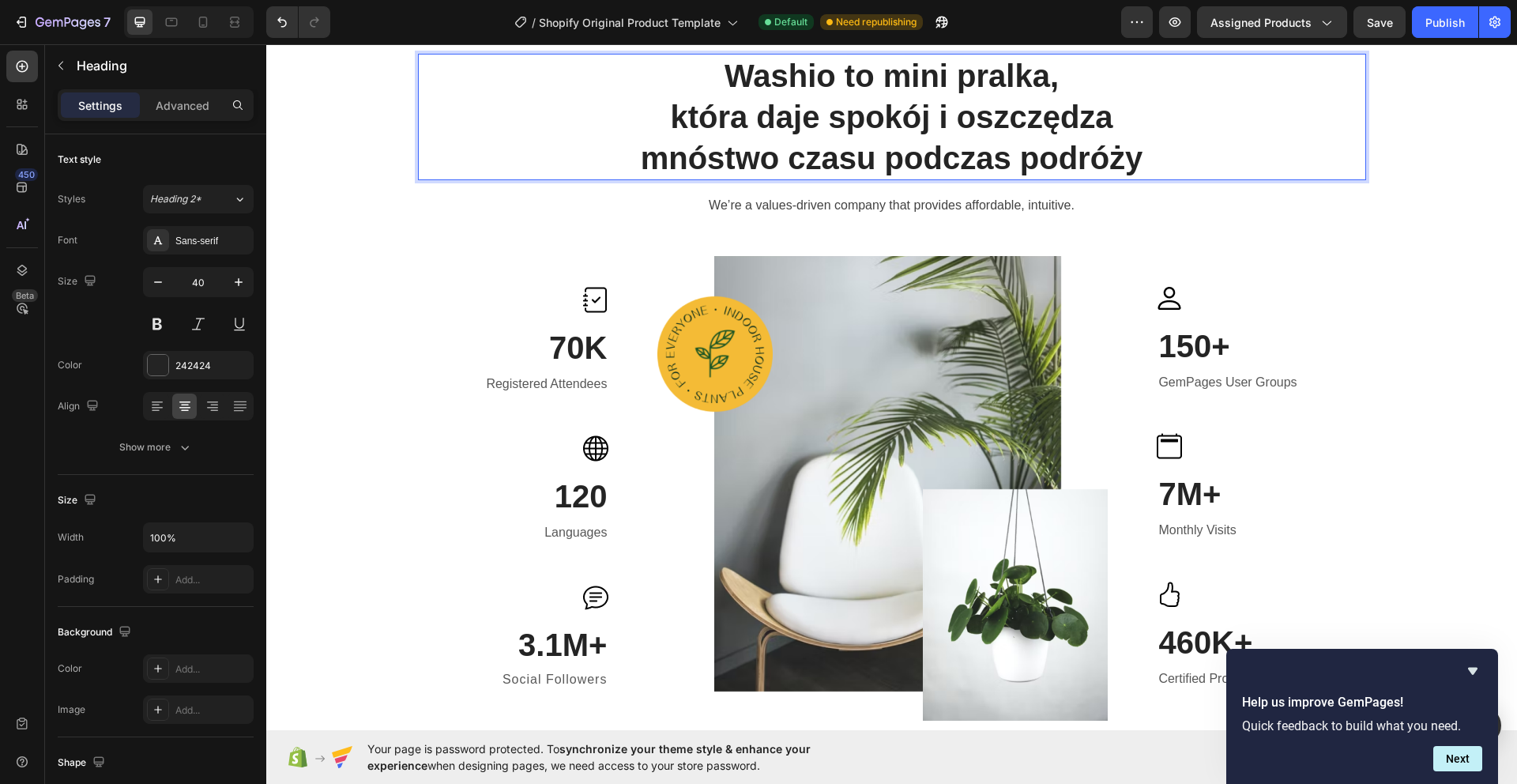
drag, startPoint x: 1084, startPoint y: 80, endPoint x: 567, endPoint y: 88, distance: 517.1
click at [567, 88] on p "Washio to mini pralka, która daje spokój i oszczędza mnóstwo czasu podczas podr…" at bounding box center [892, 117] width 945 height 123
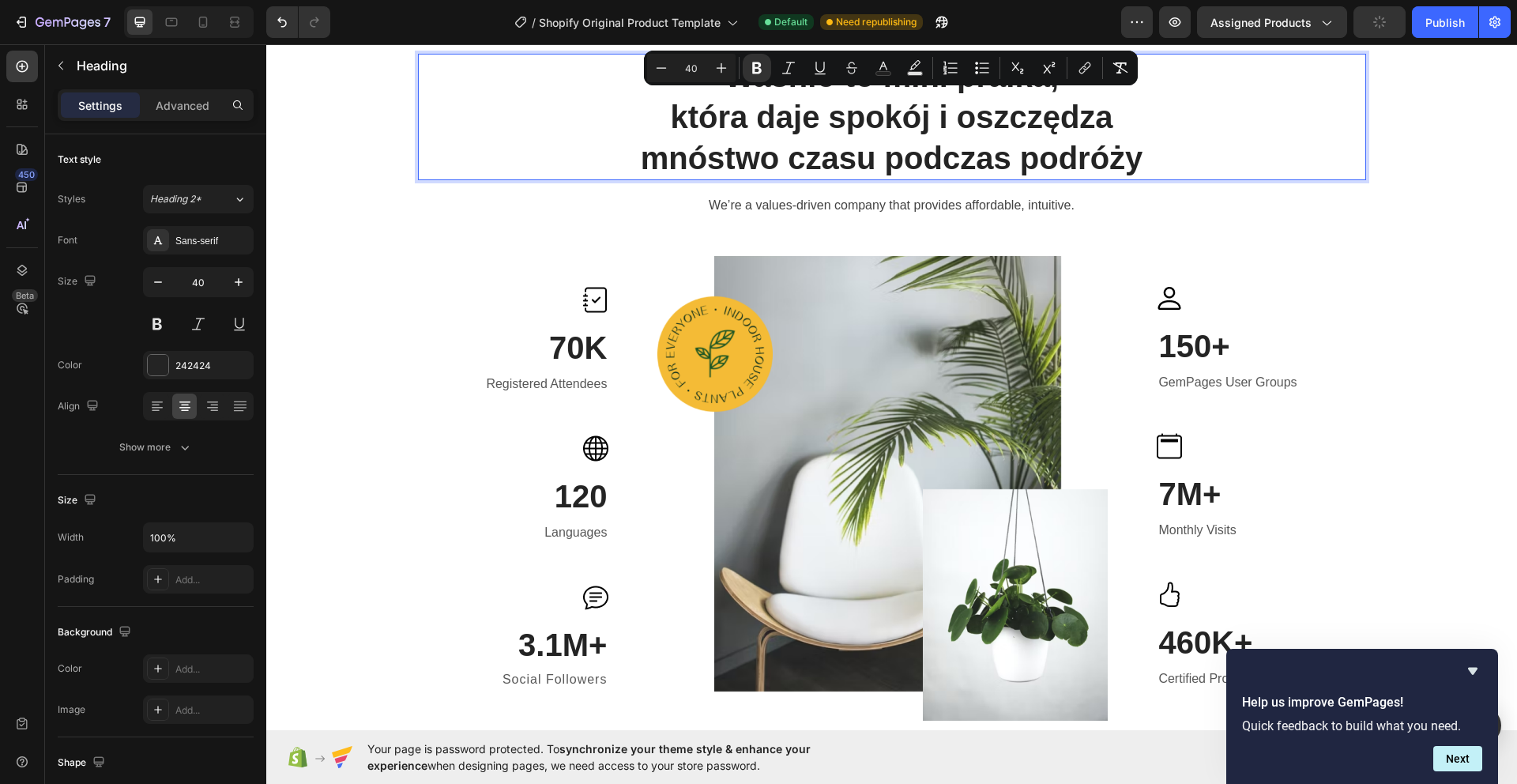
click at [821, 118] on p "Washio to mini pralka, która daje spokój i oszczędza mnóstwo czasu podczas podr…" at bounding box center [892, 117] width 945 height 123
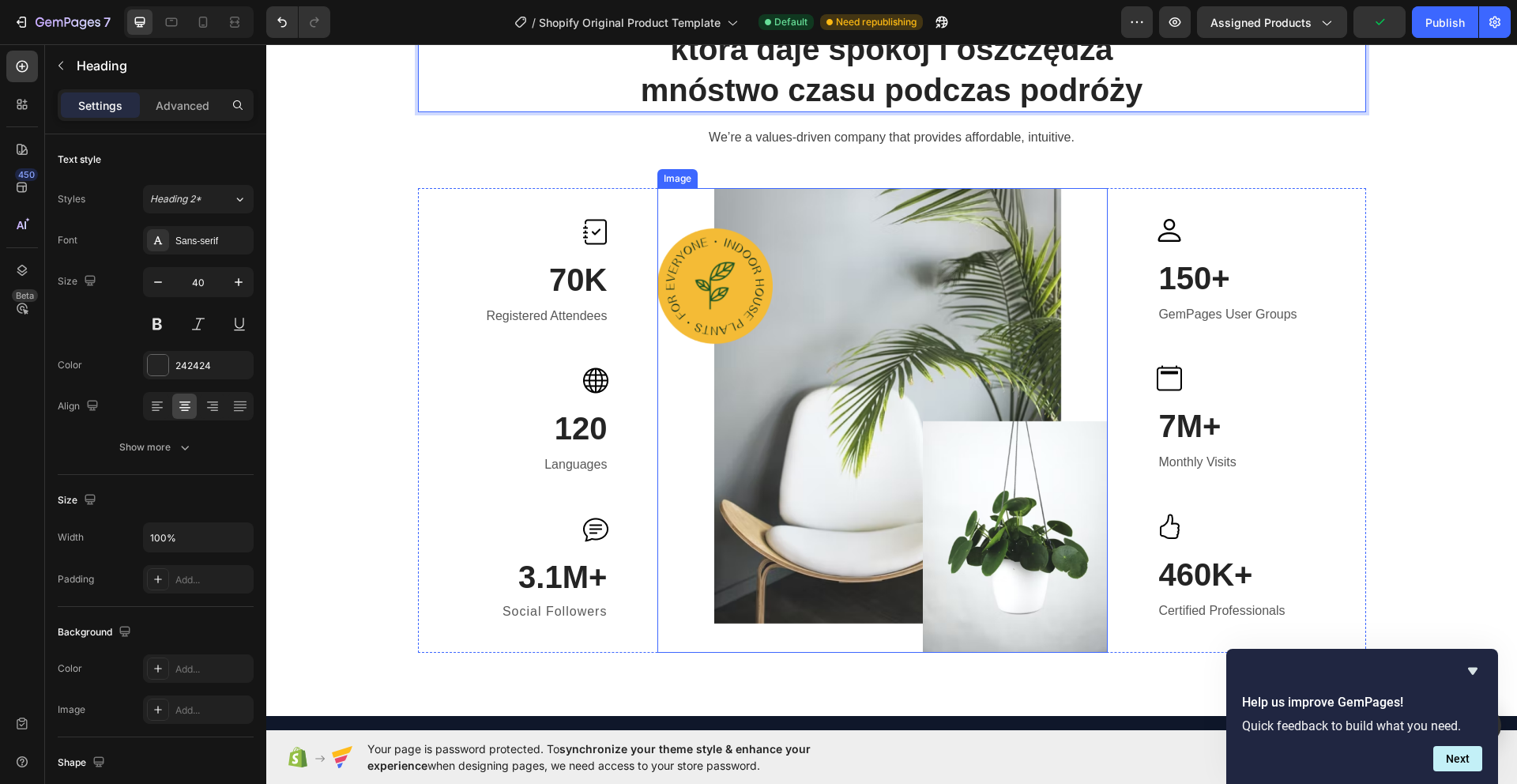
scroll to position [1297, 0]
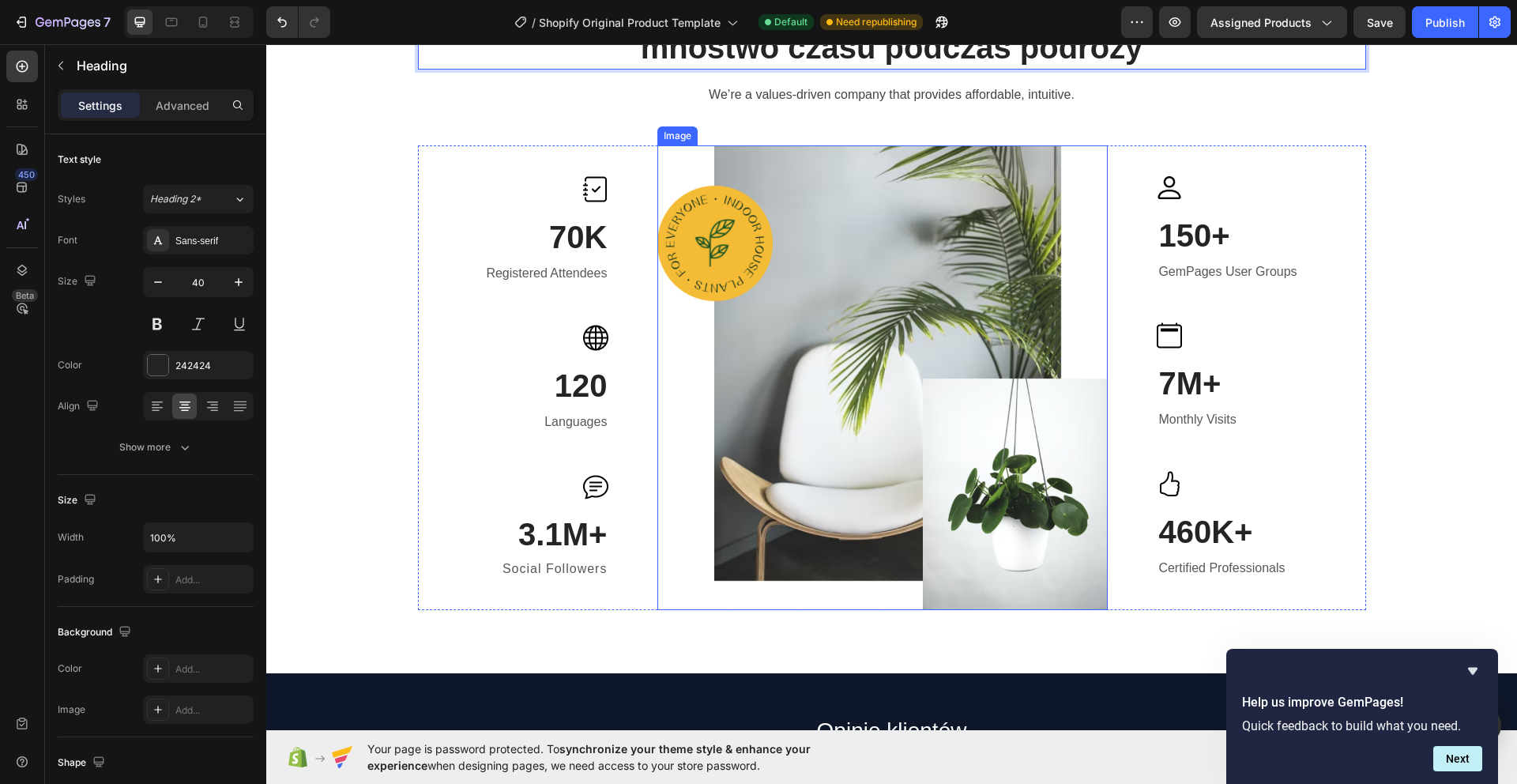
click at [873, 243] on img at bounding box center [882, 377] width 450 height 464
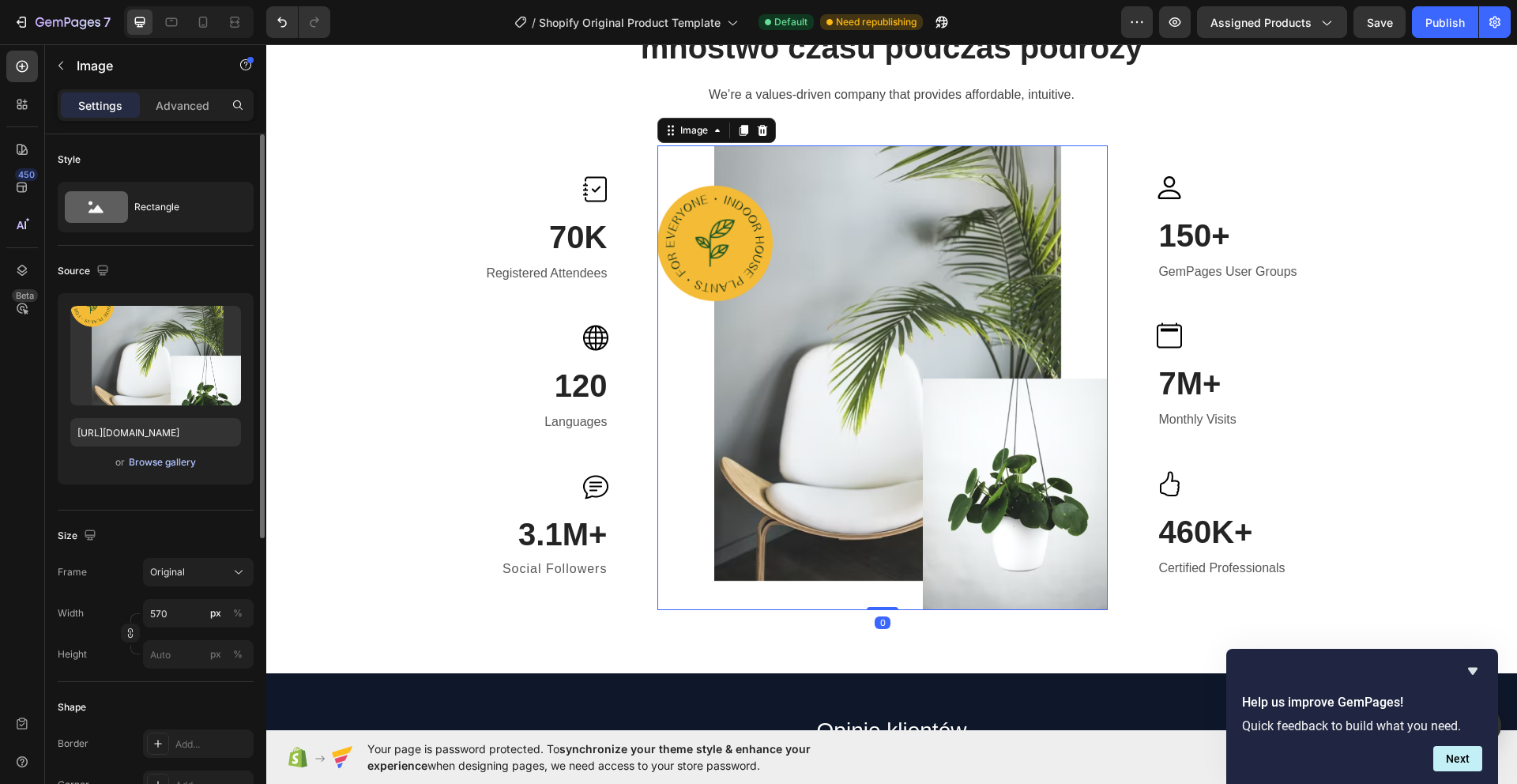
click at [179, 465] on div "Browse gallery" at bounding box center [163, 462] width 67 height 14
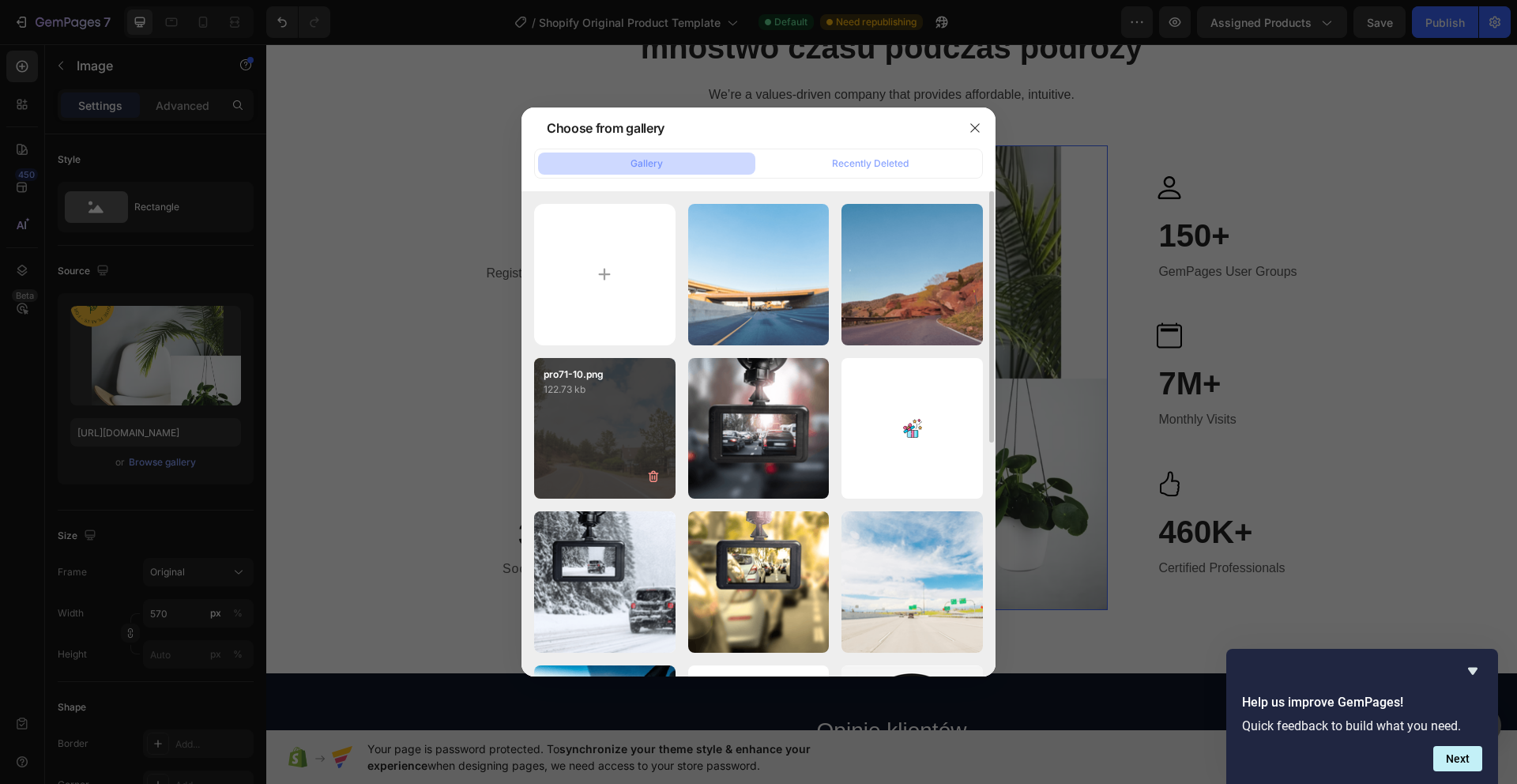
scroll to position [450, 0]
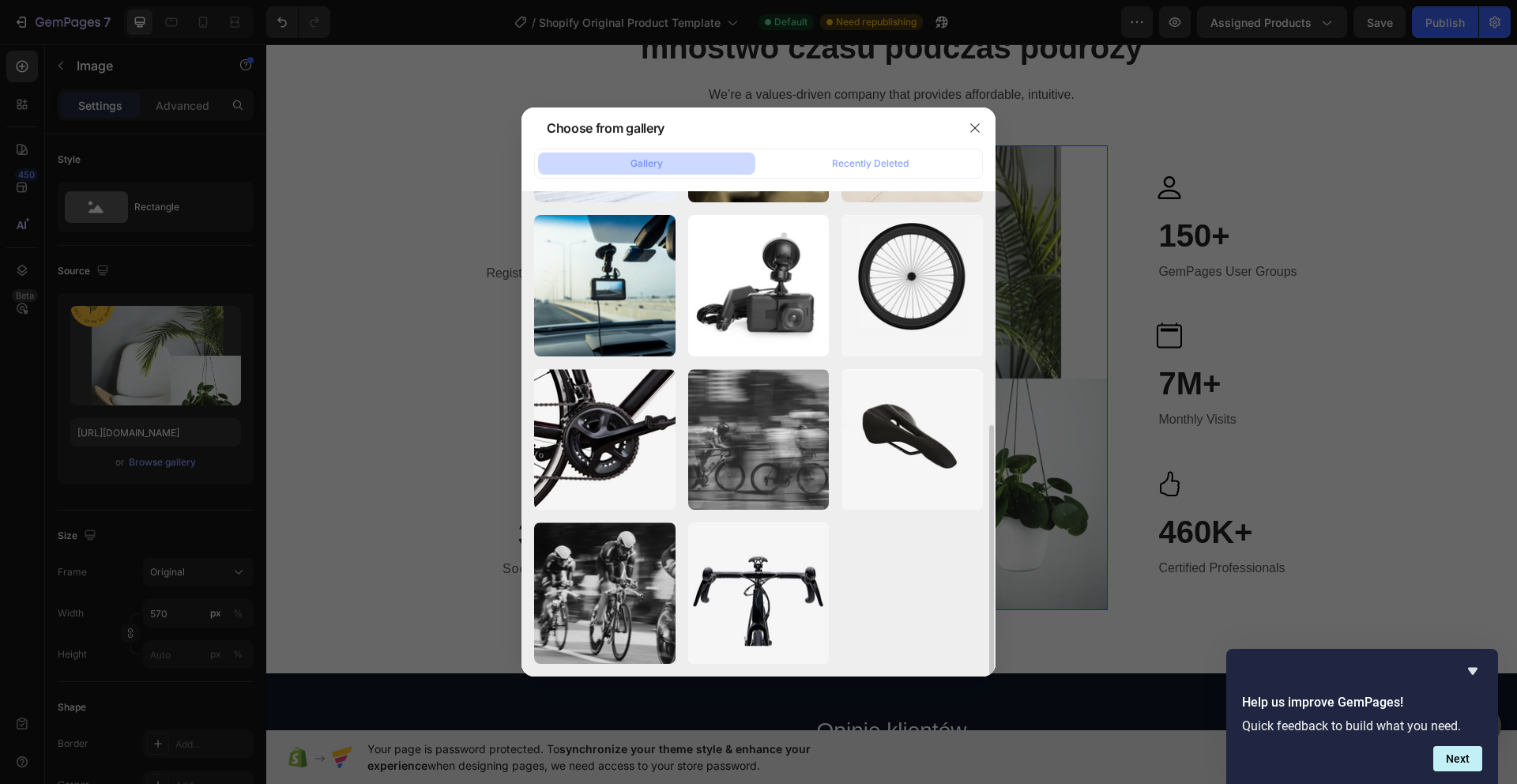
click at [193, 390] on div at bounding box center [758, 392] width 1517 height 784
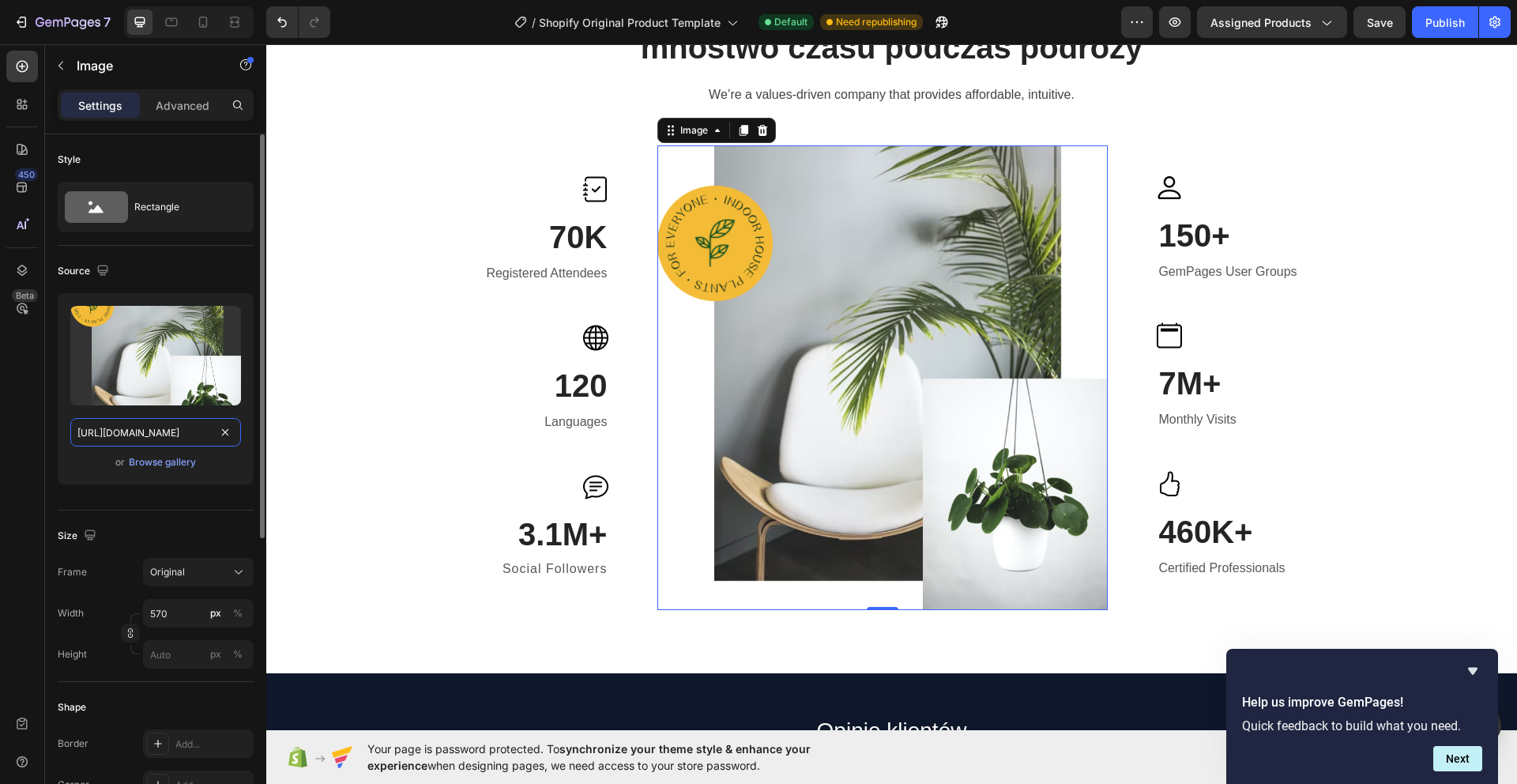
click at [160, 423] on input "https://ucarecdn.com/deebf8b2-b539-4196-a9c1-eb15d1295e68/-/format/auto/-/previ…" at bounding box center [156, 432] width 171 height 28
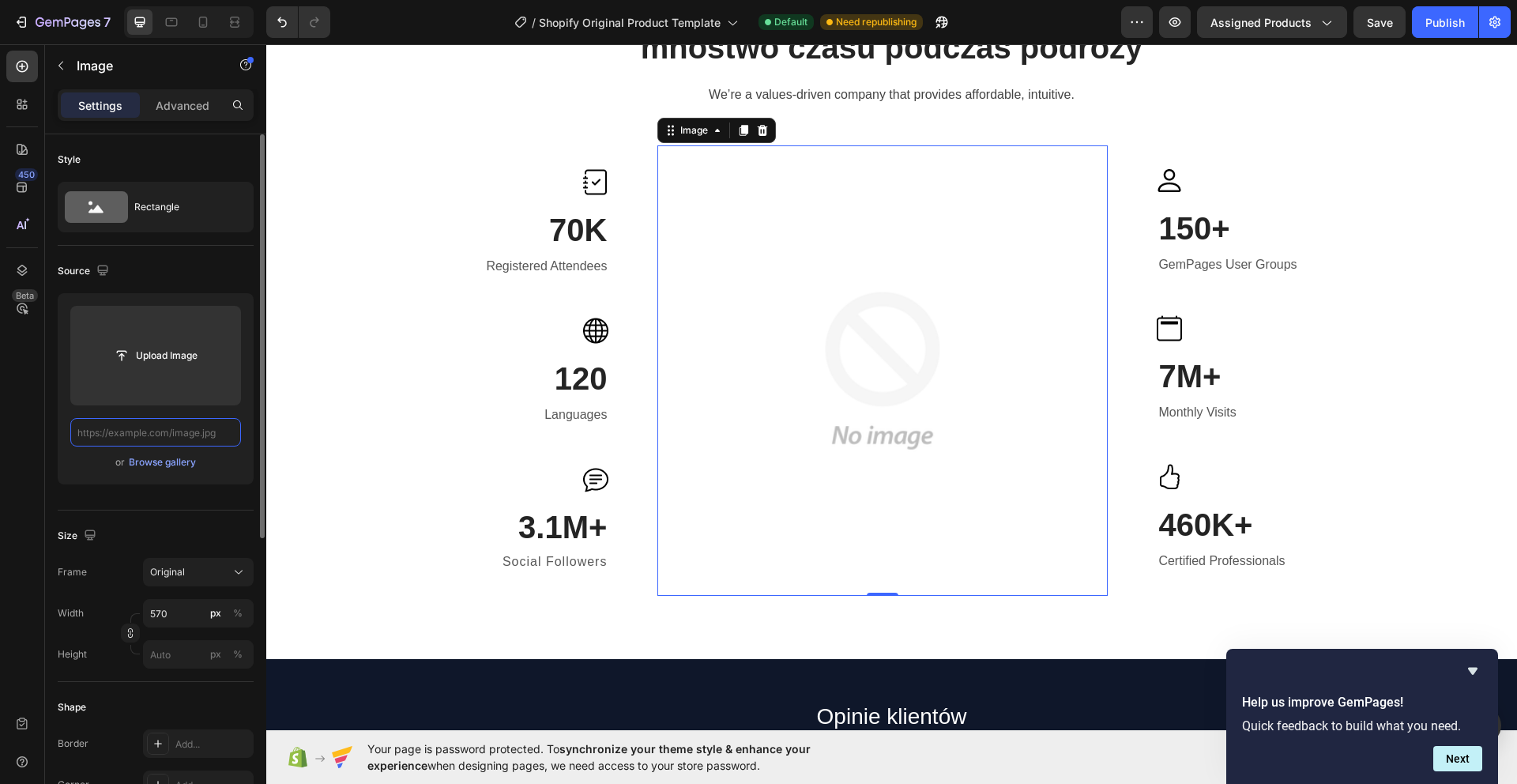
click at [171, 436] on input "text" at bounding box center [156, 432] width 171 height 28
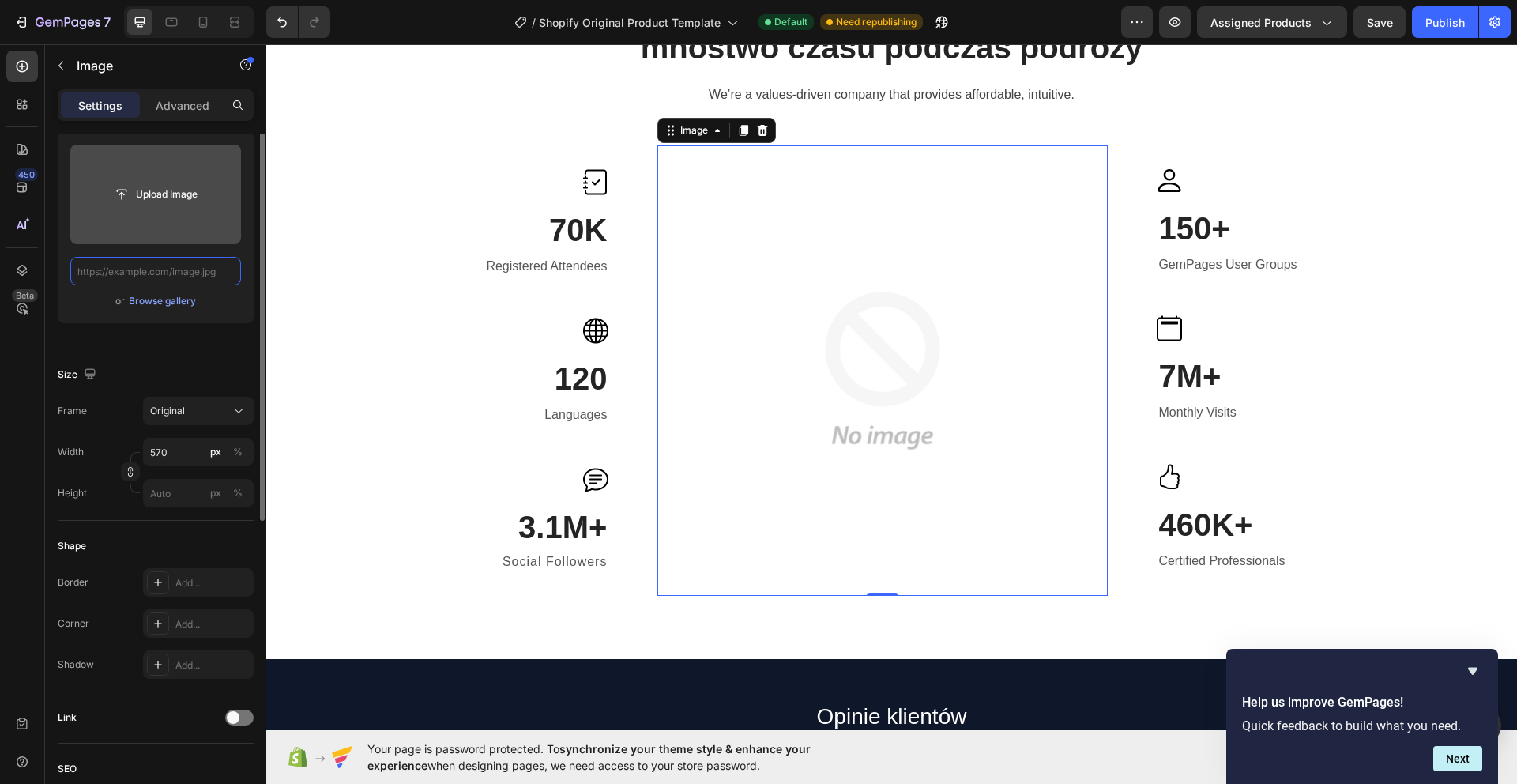
scroll to position [0, 0]
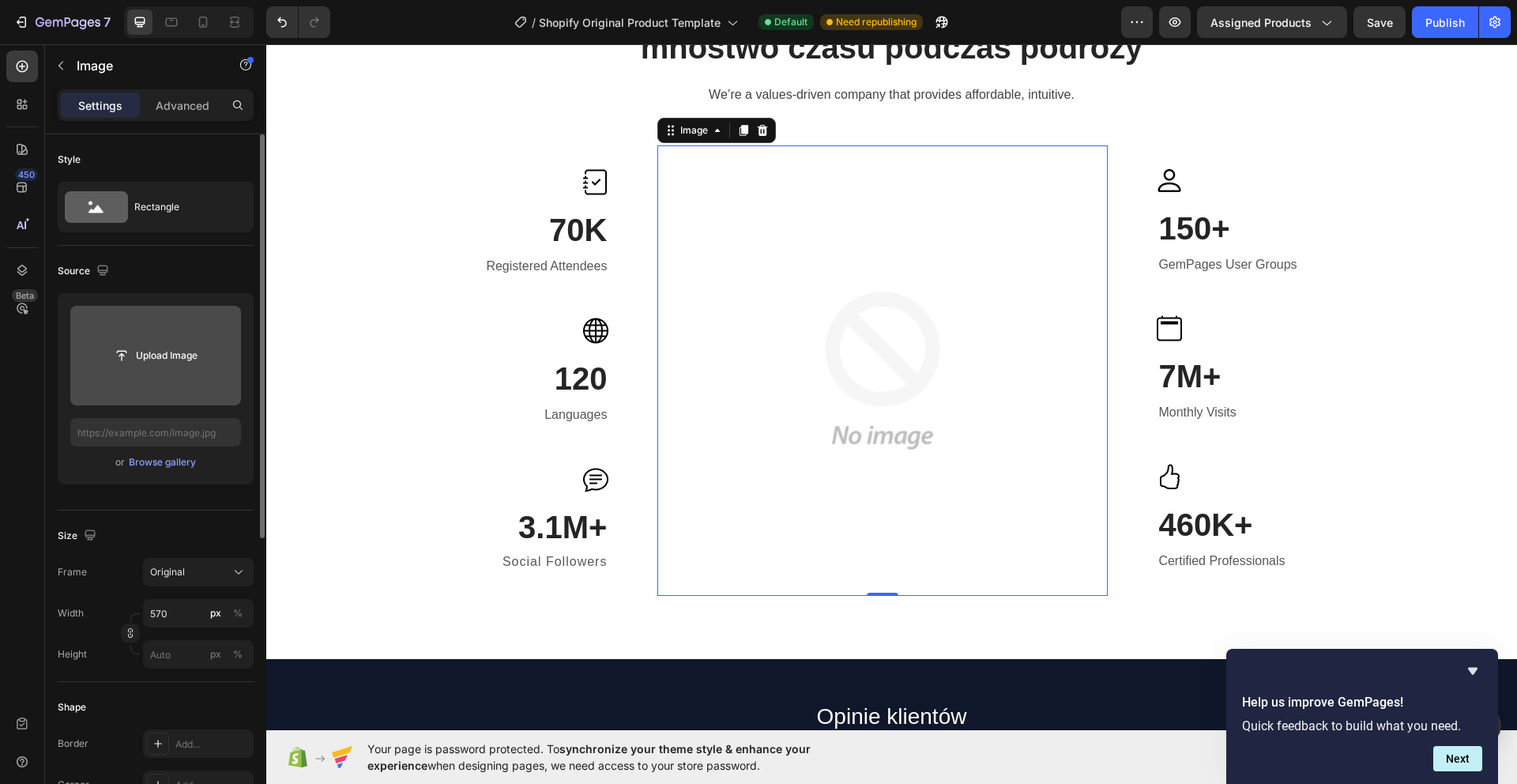
drag, startPoint x: 193, startPoint y: 348, endPoint x: 167, endPoint y: 347, distance: 26.0
click at [193, 347] on input "file" at bounding box center [155, 355] width 109 height 27
click at [172, 348] on input "file" at bounding box center [155, 355] width 109 height 27
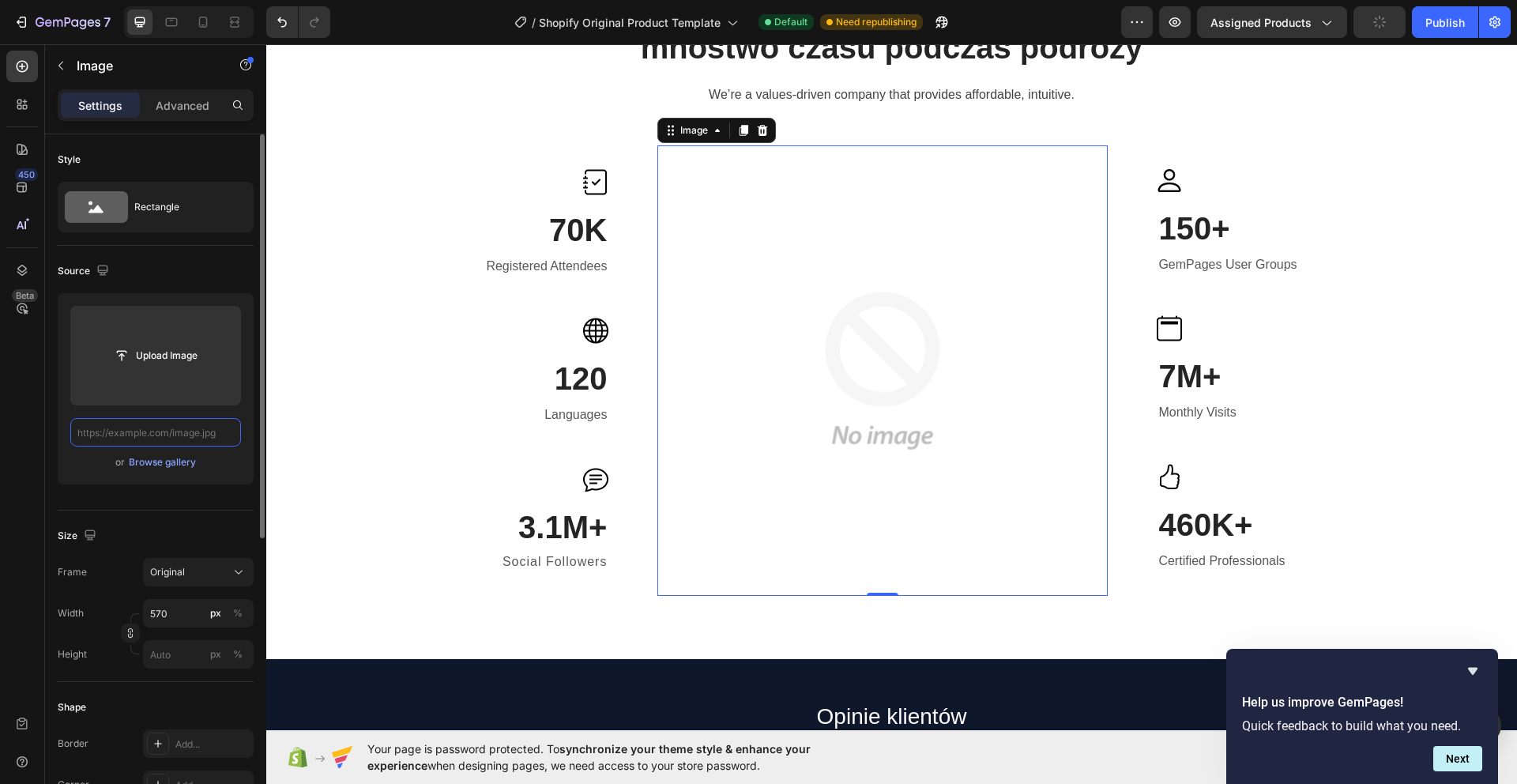
drag, startPoint x: 183, startPoint y: 423, endPoint x: 176, endPoint y: 444, distance: 22.1
click at [183, 423] on input "text" at bounding box center [156, 432] width 171 height 28
click at [175, 464] on div "Browse gallery" at bounding box center [163, 462] width 67 height 14
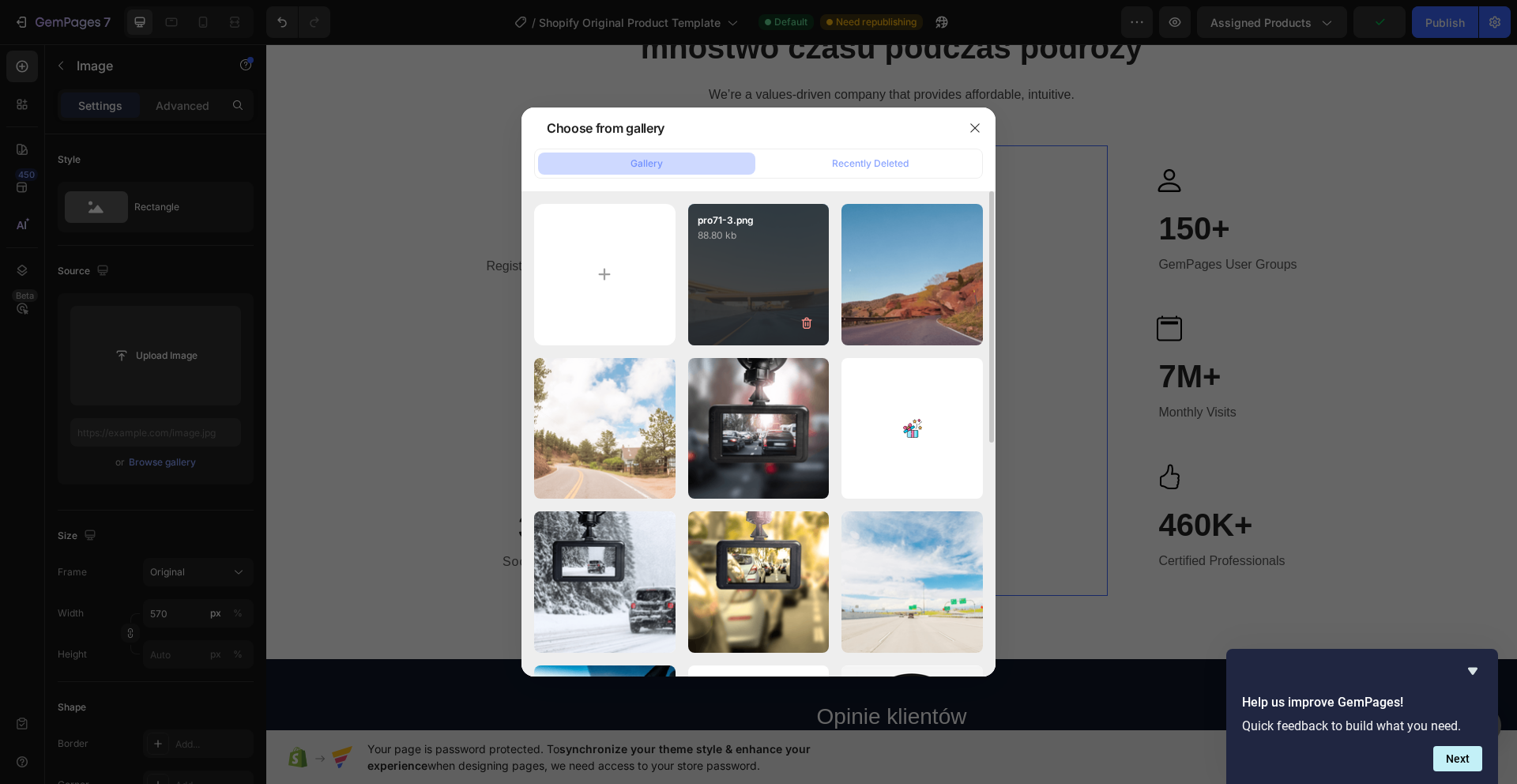
click at [729, 308] on div "pro71-3.png 88.80 kb" at bounding box center [758, 275] width 141 height 141
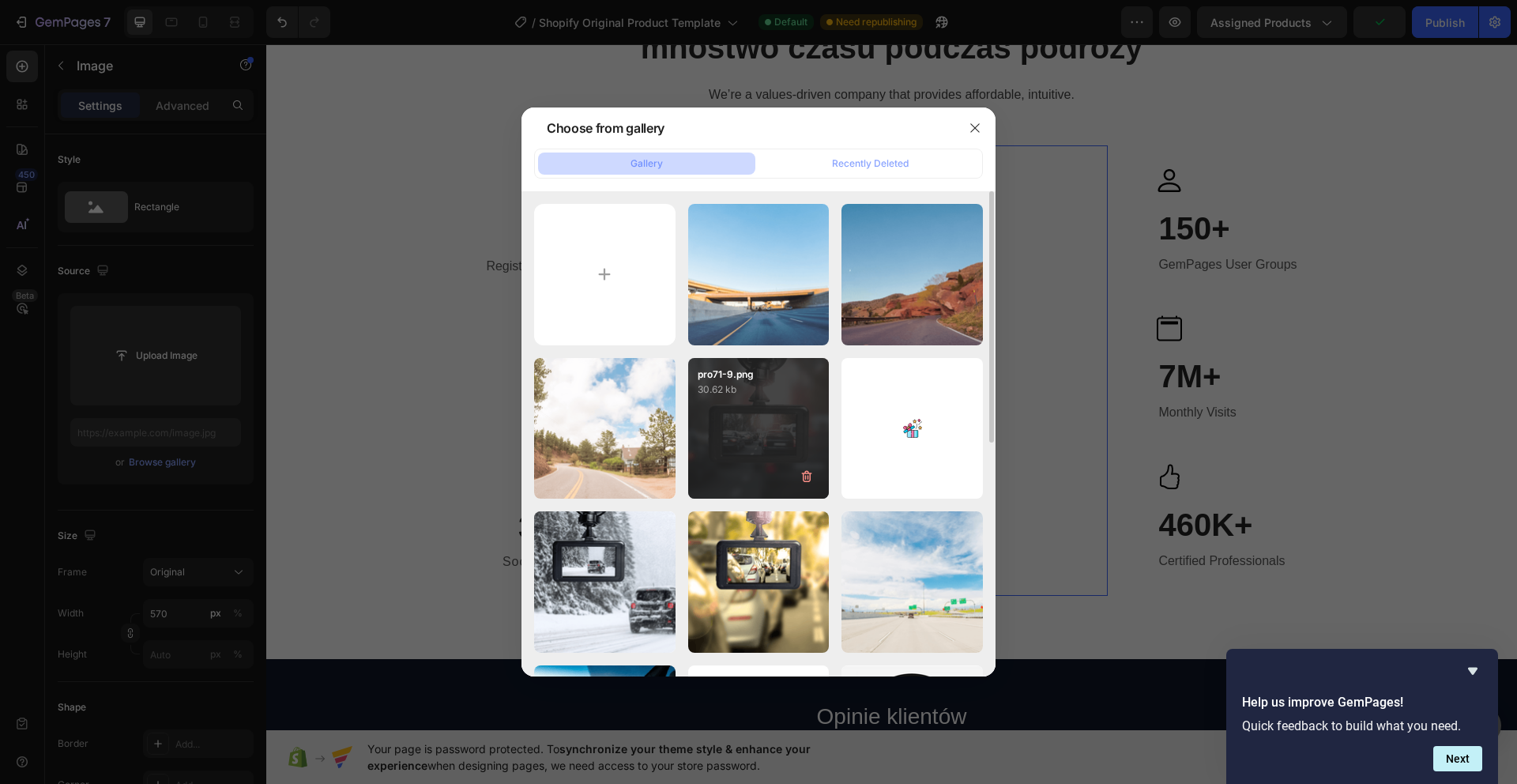
type input "https://cdn.shopify.com/s/files/1/0943/1783/8679/files/gempages_586199003327103…"
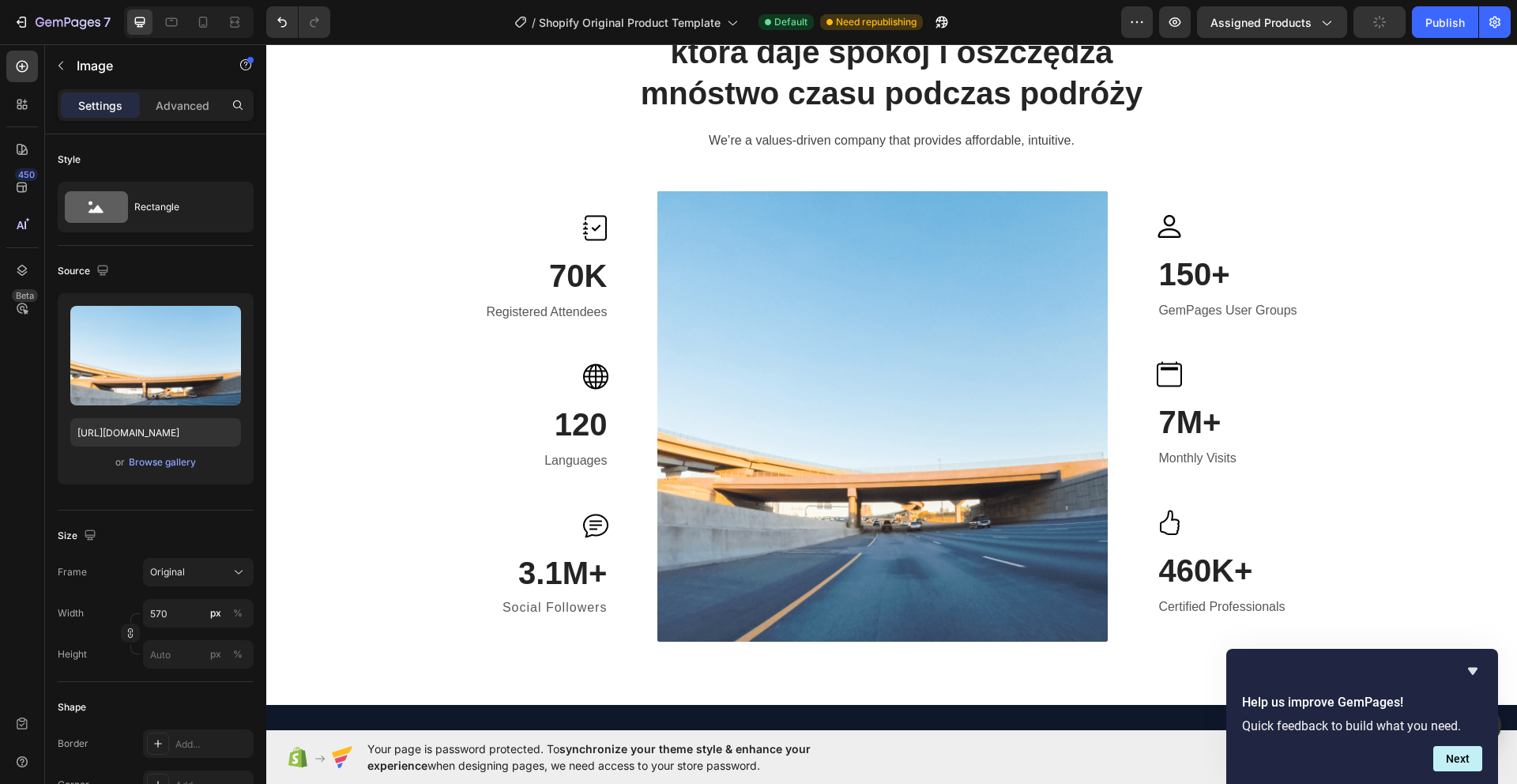
scroll to position [1252, 0]
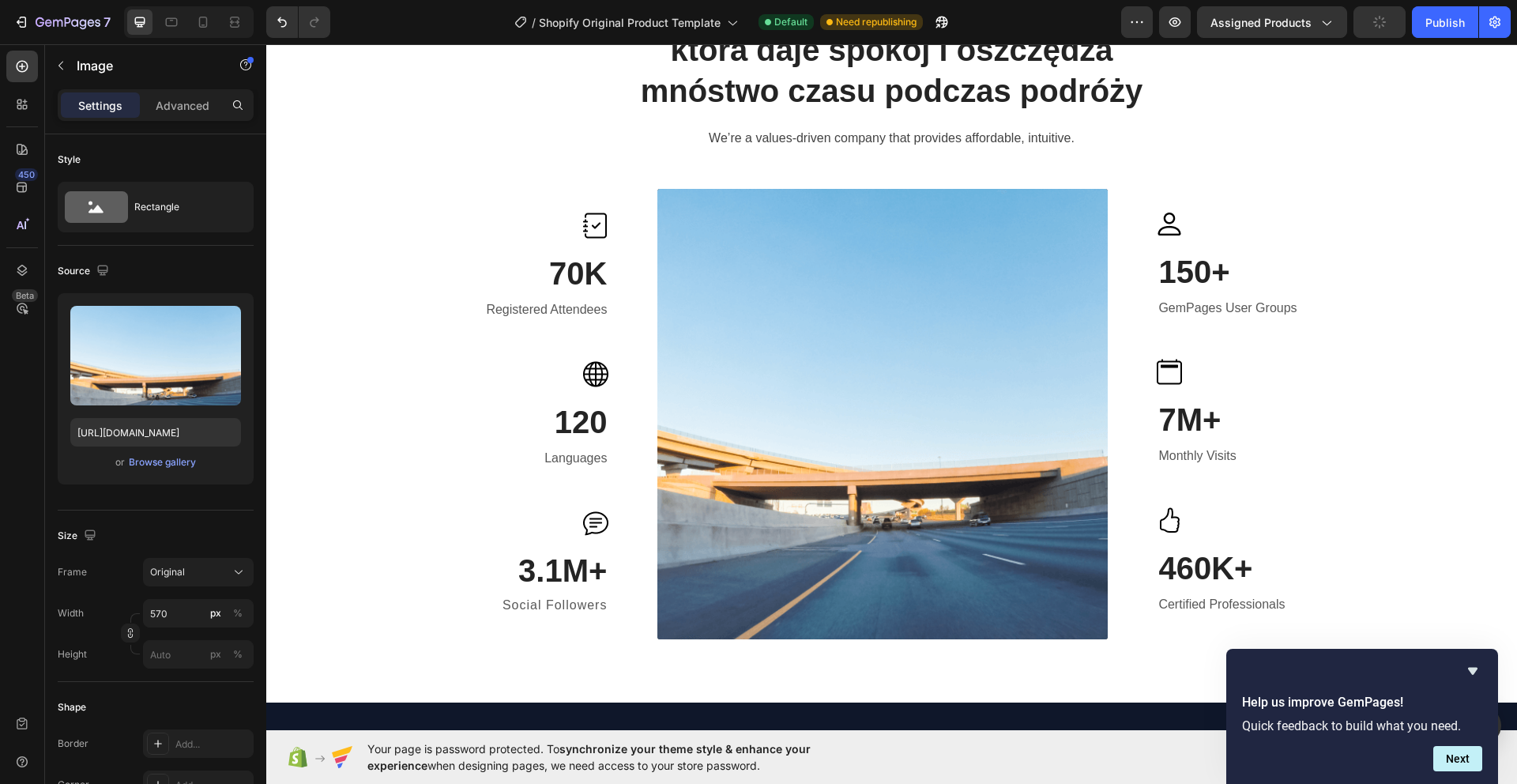
click at [828, 281] on img at bounding box center [882, 414] width 450 height 450
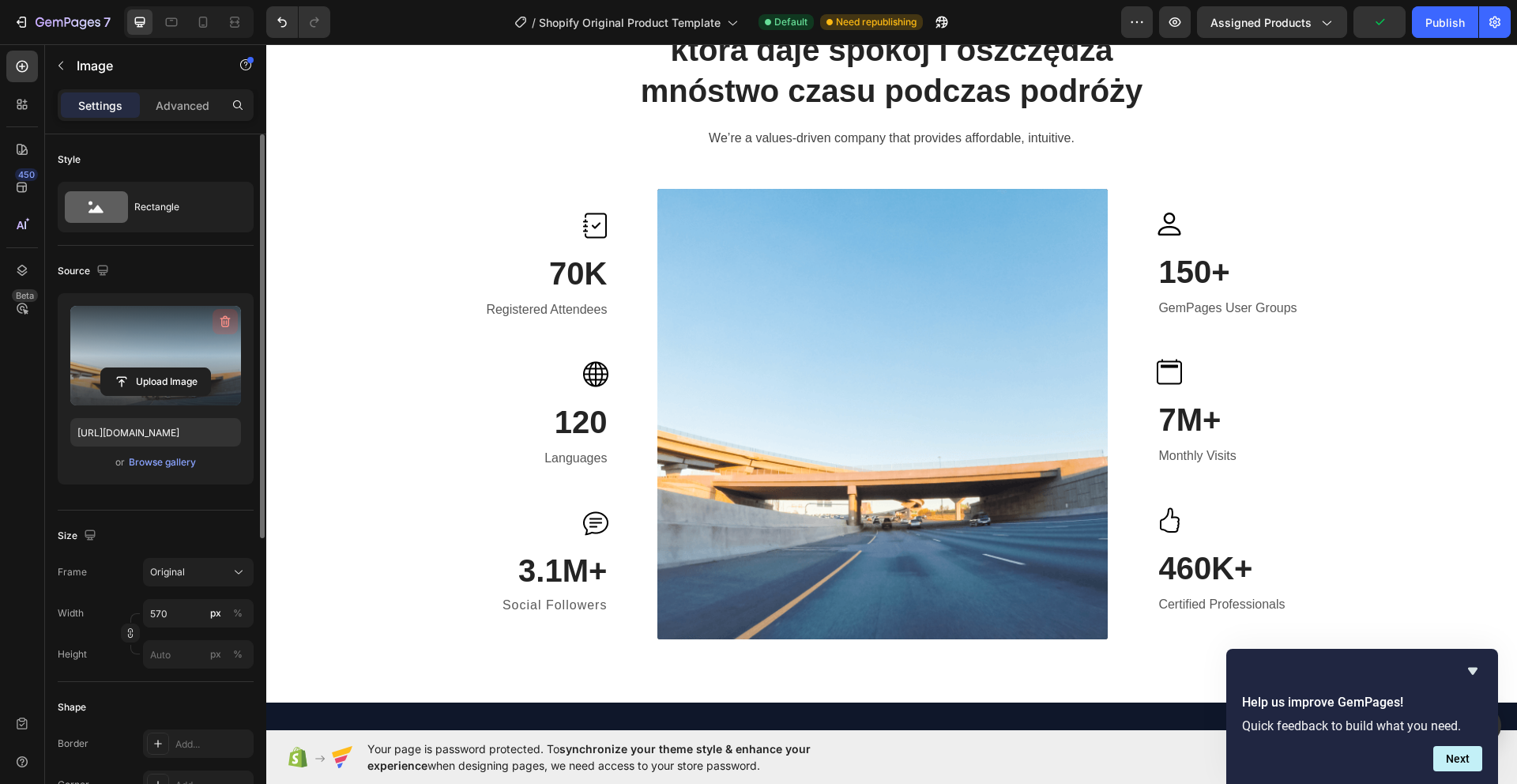
click at [226, 319] on icon "button" at bounding box center [225, 322] width 16 height 16
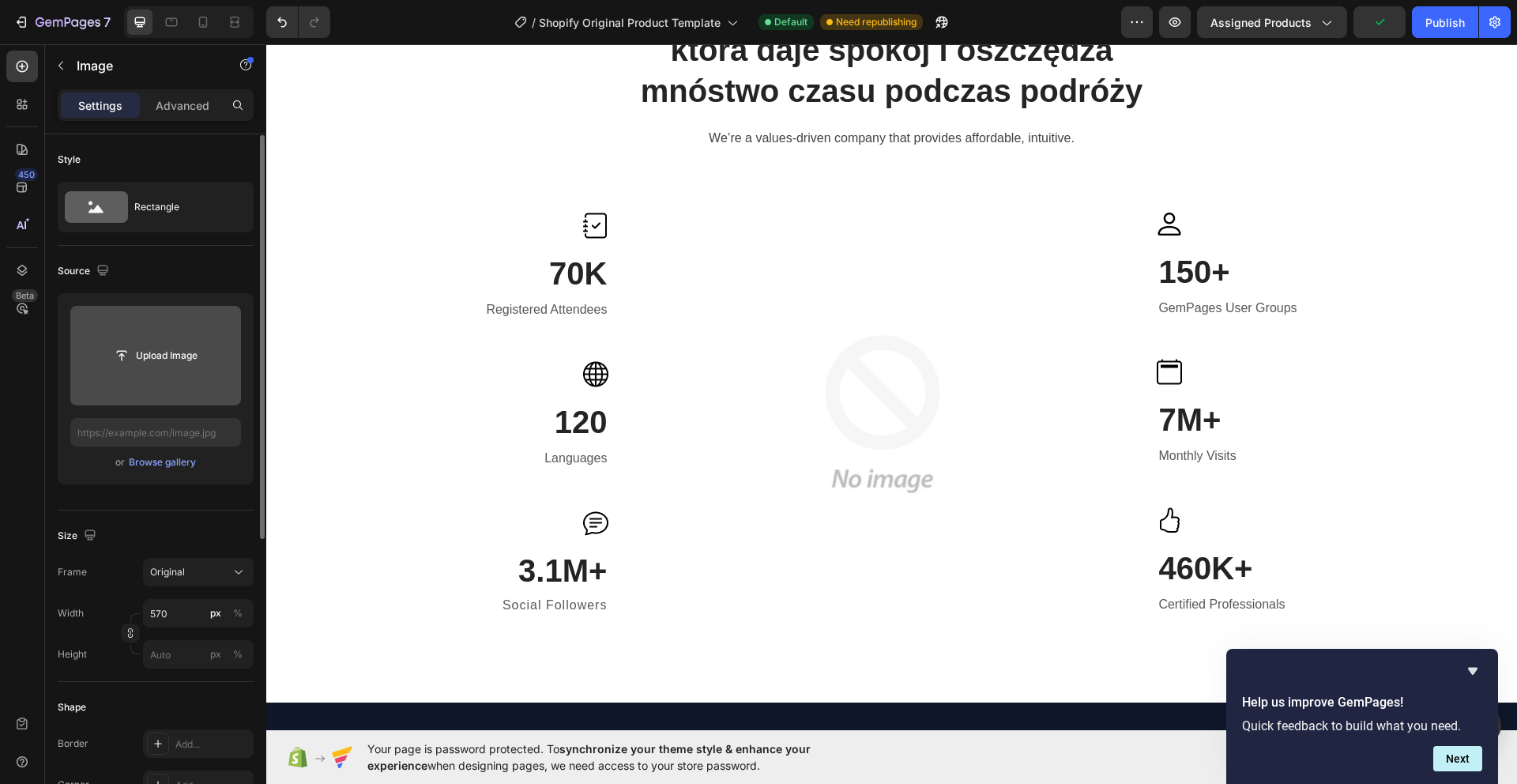
scroll to position [1, 0]
click at [187, 431] on input "text" at bounding box center [156, 431] width 171 height 28
click at [716, 319] on img at bounding box center [882, 414] width 450 height 450
click at [748, 309] on img at bounding box center [882, 414] width 450 height 450
click at [810, 254] on img at bounding box center [882, 414] width 450 height 450
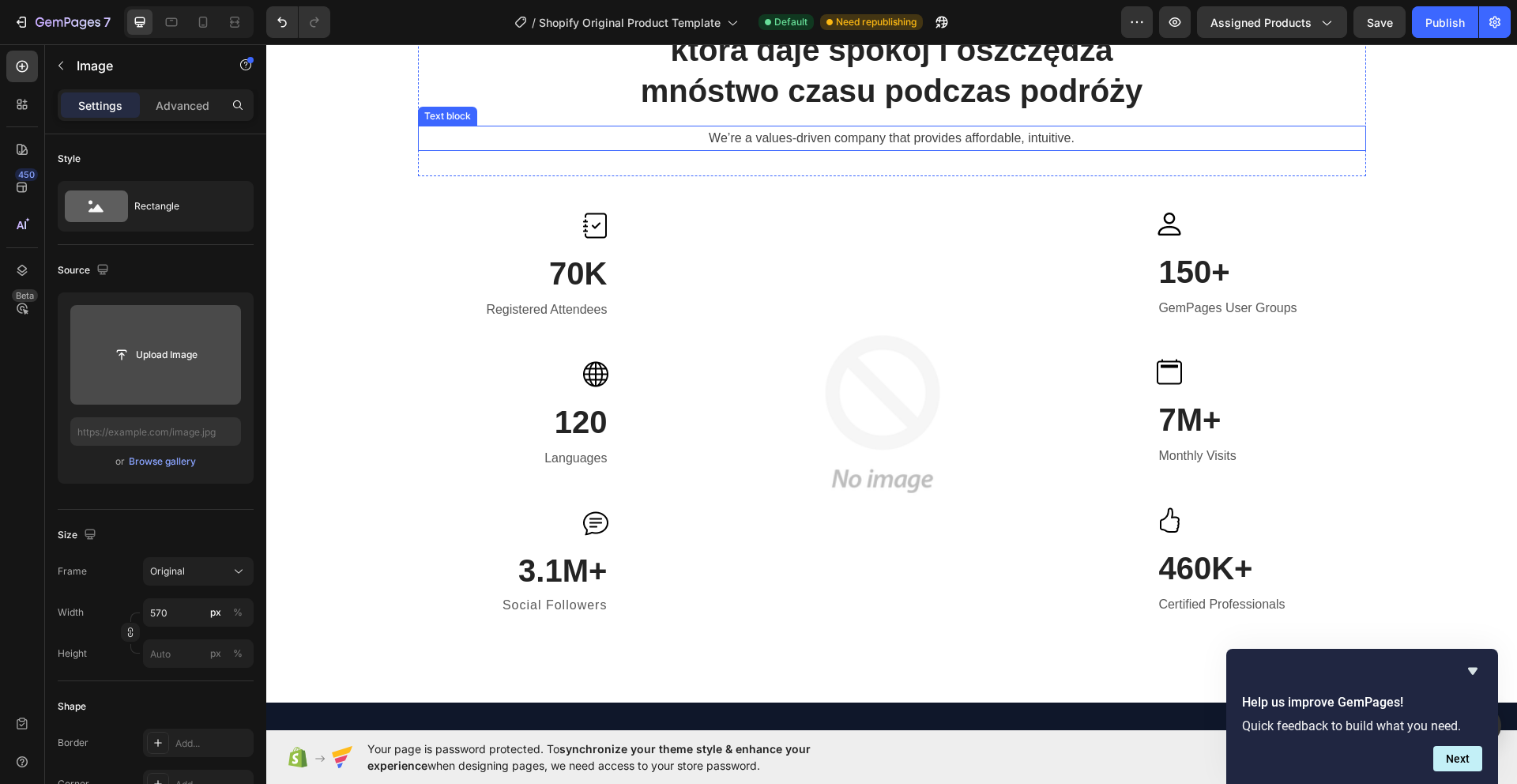
click at [794, 132] on p "We’re a values-driven company that provides affordable, intuitive." at bounding box center [892, 139] width 945 height 23
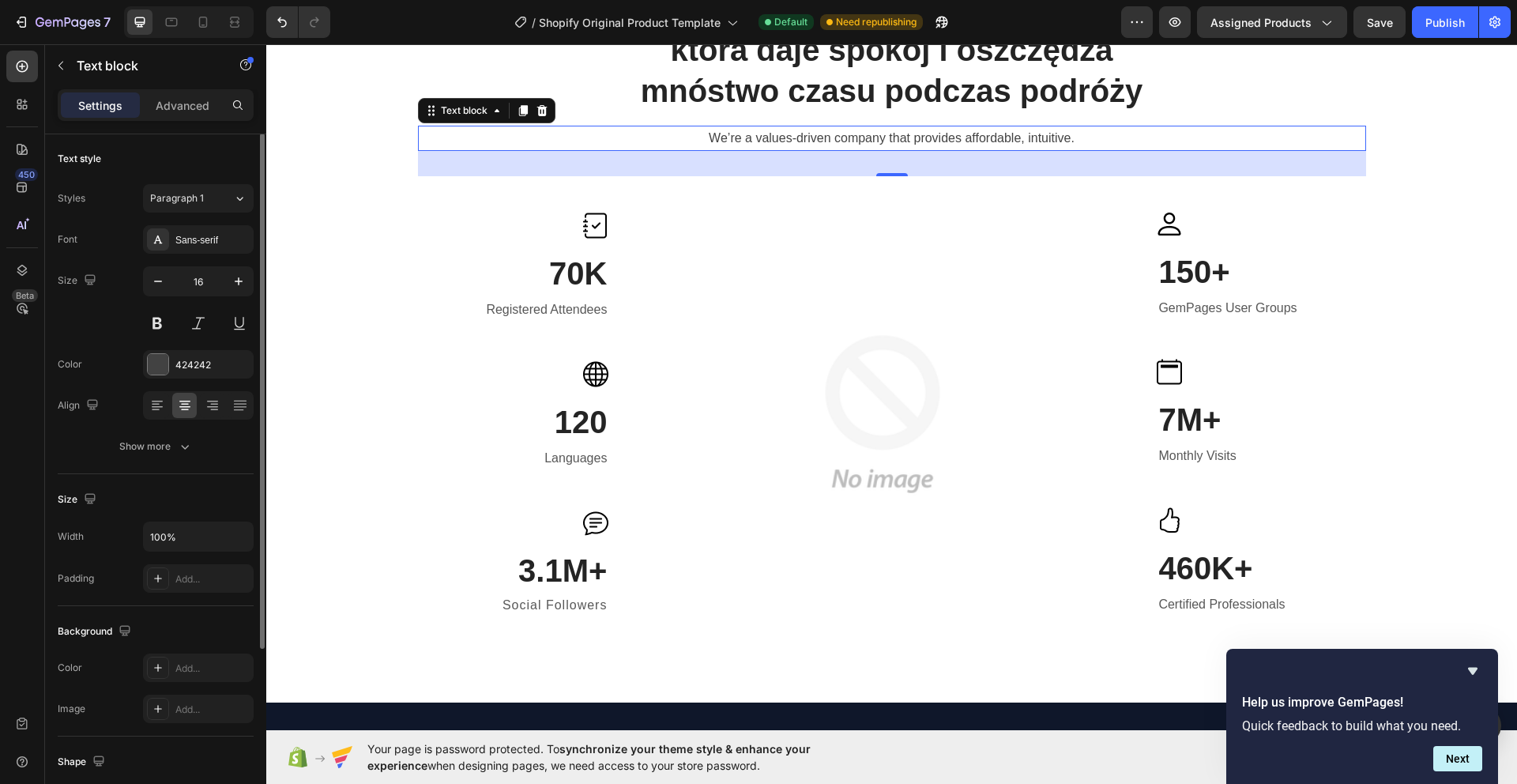
scroll to position [0, 0]
click at [873, 323] on img at bounding box center [882, 414] width 450 height 450
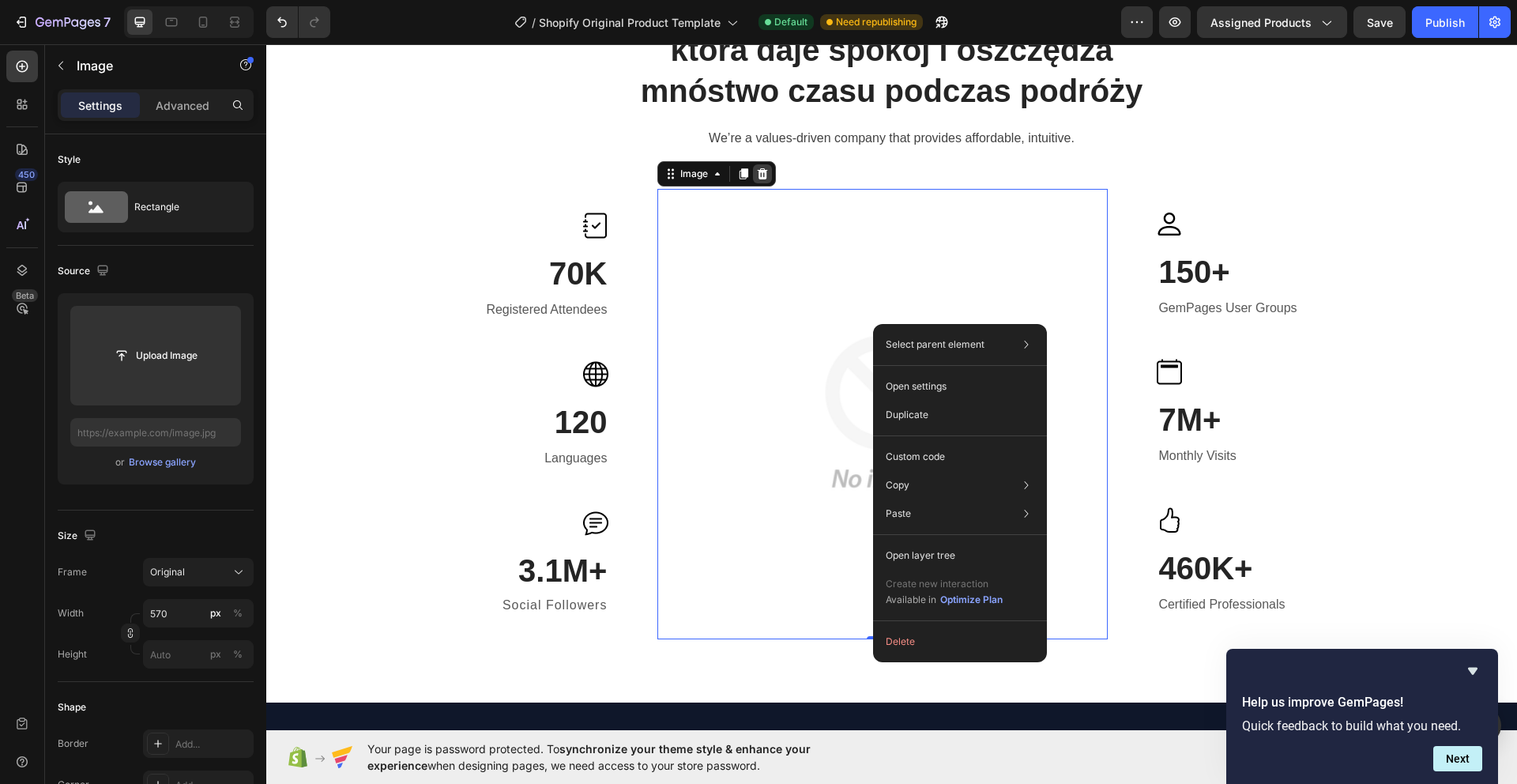
click at [753, 177] on div at bounding box center [762, 173] width 19 height 19
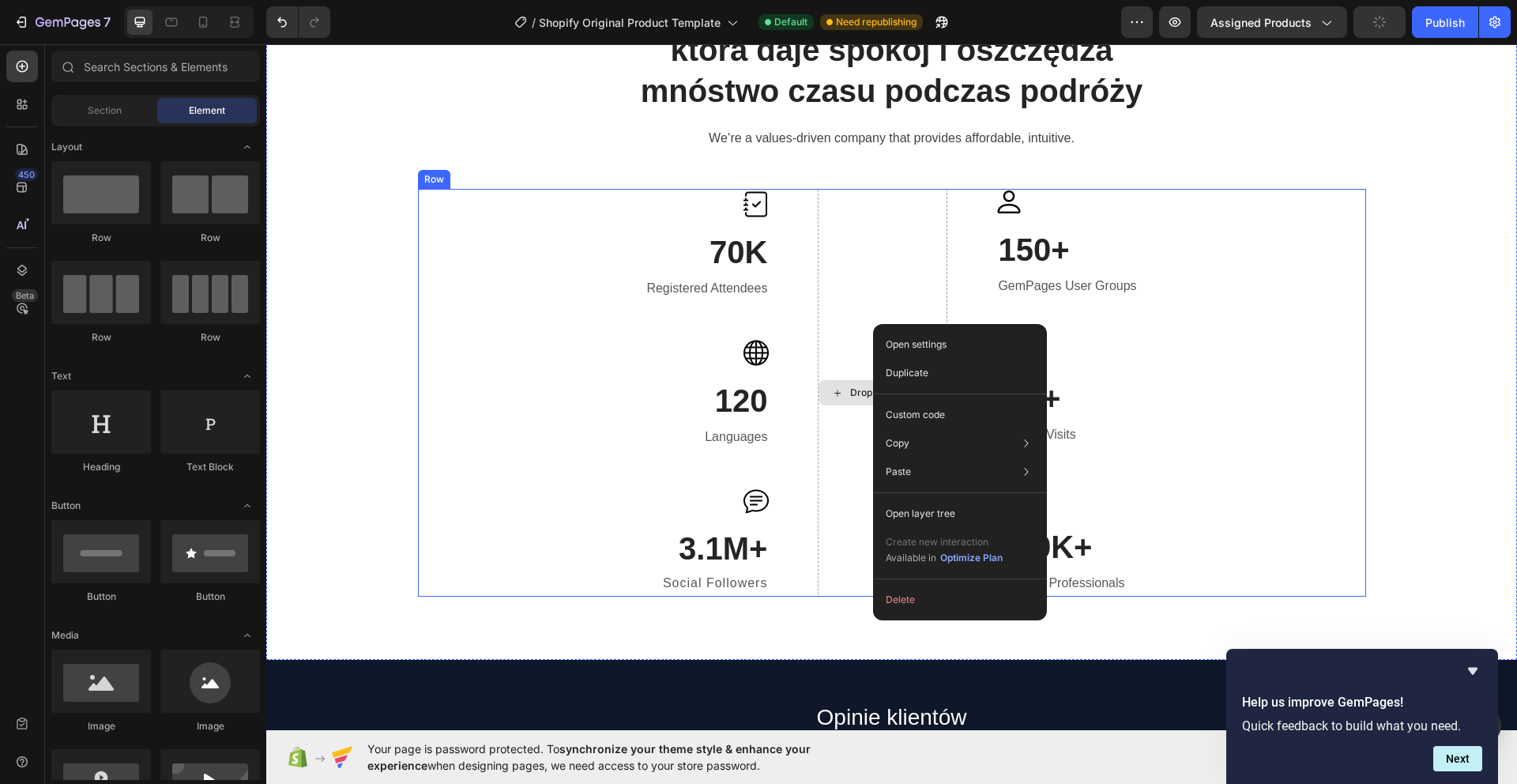
click at [863, 285] on div "Drop element here" at bounding box center [882, 392] width 130 height 407
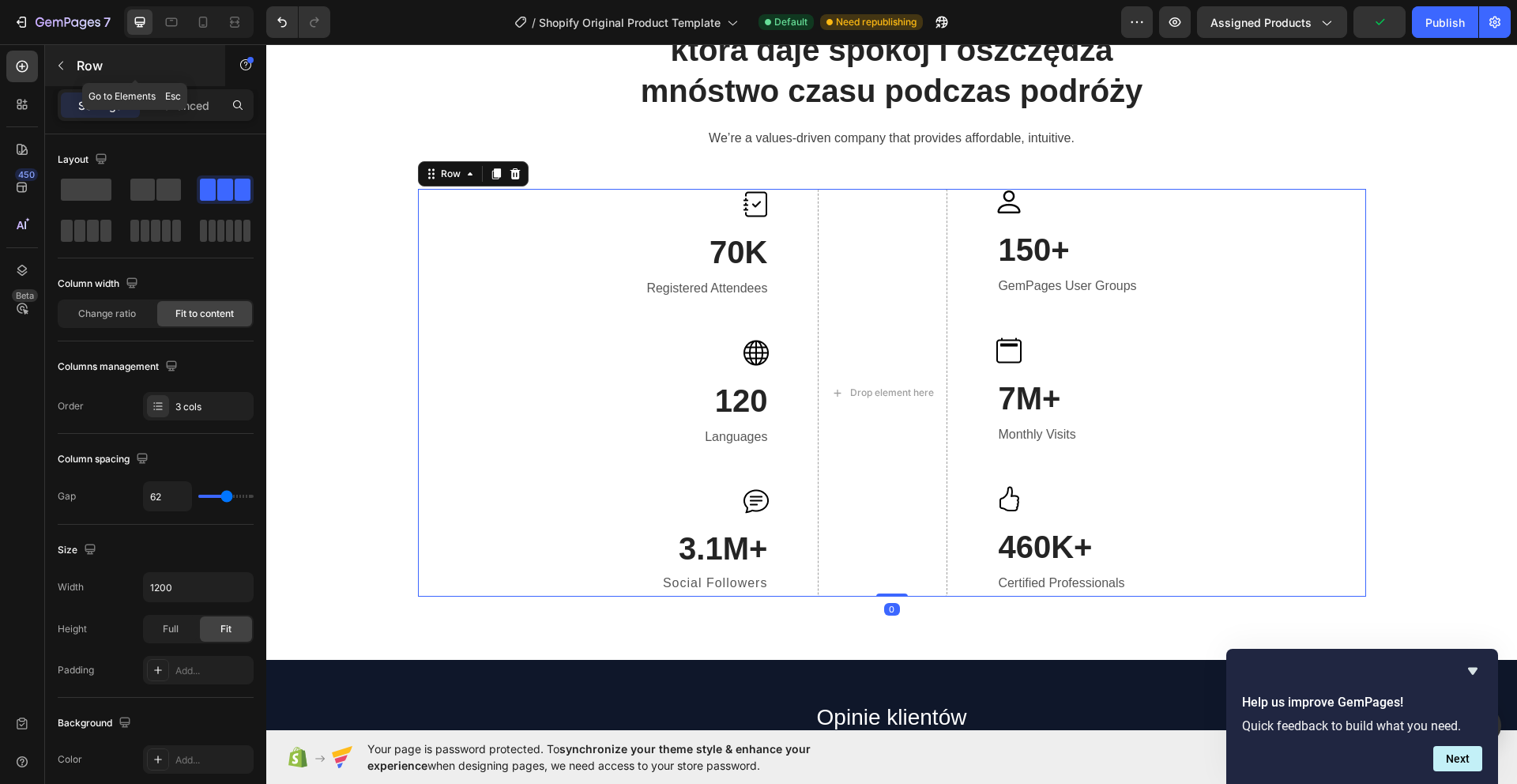
click at [67, 60] on button "button" at bounding box center [61, 65] width 26 height 26
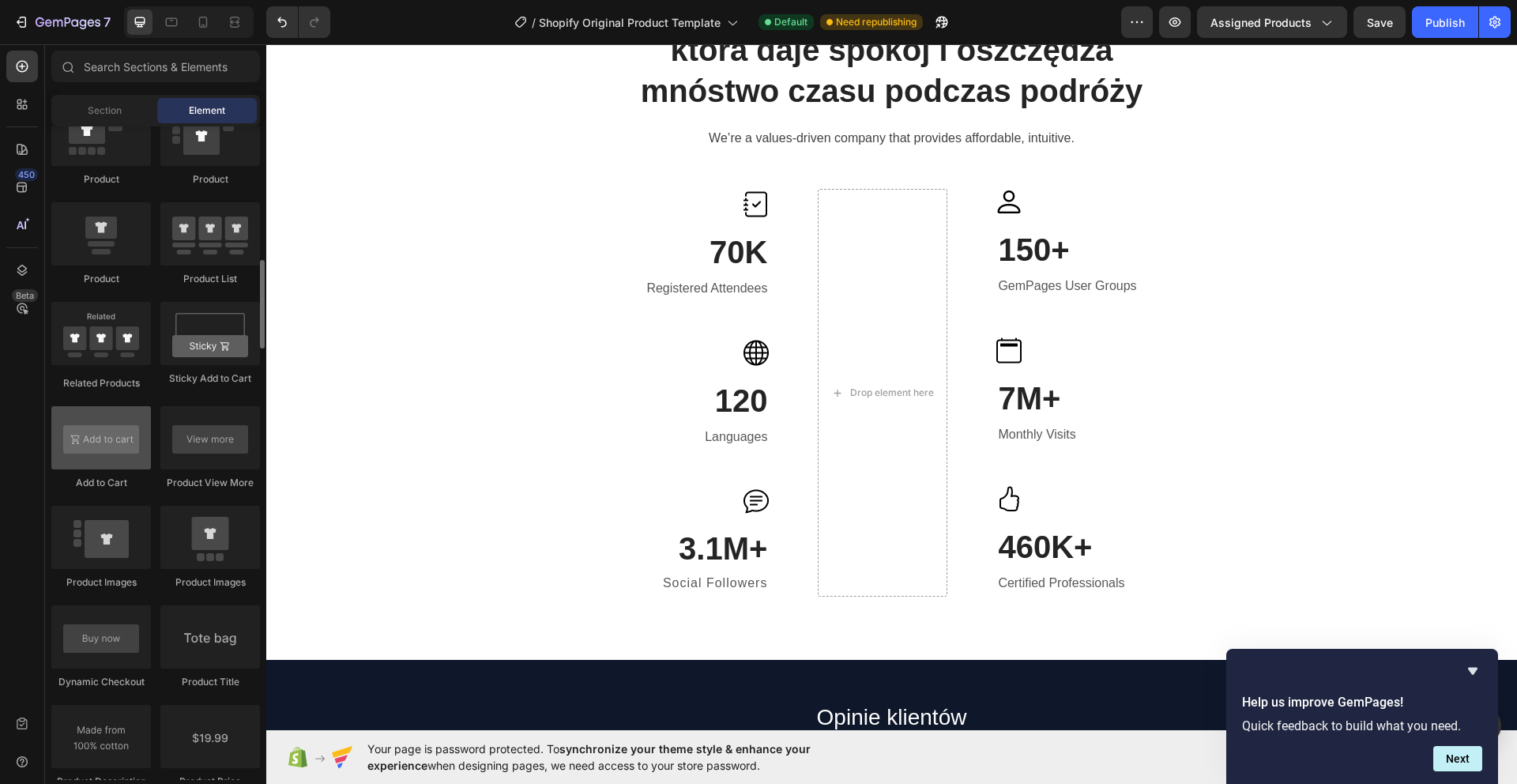
scroll to position [1938, 0]
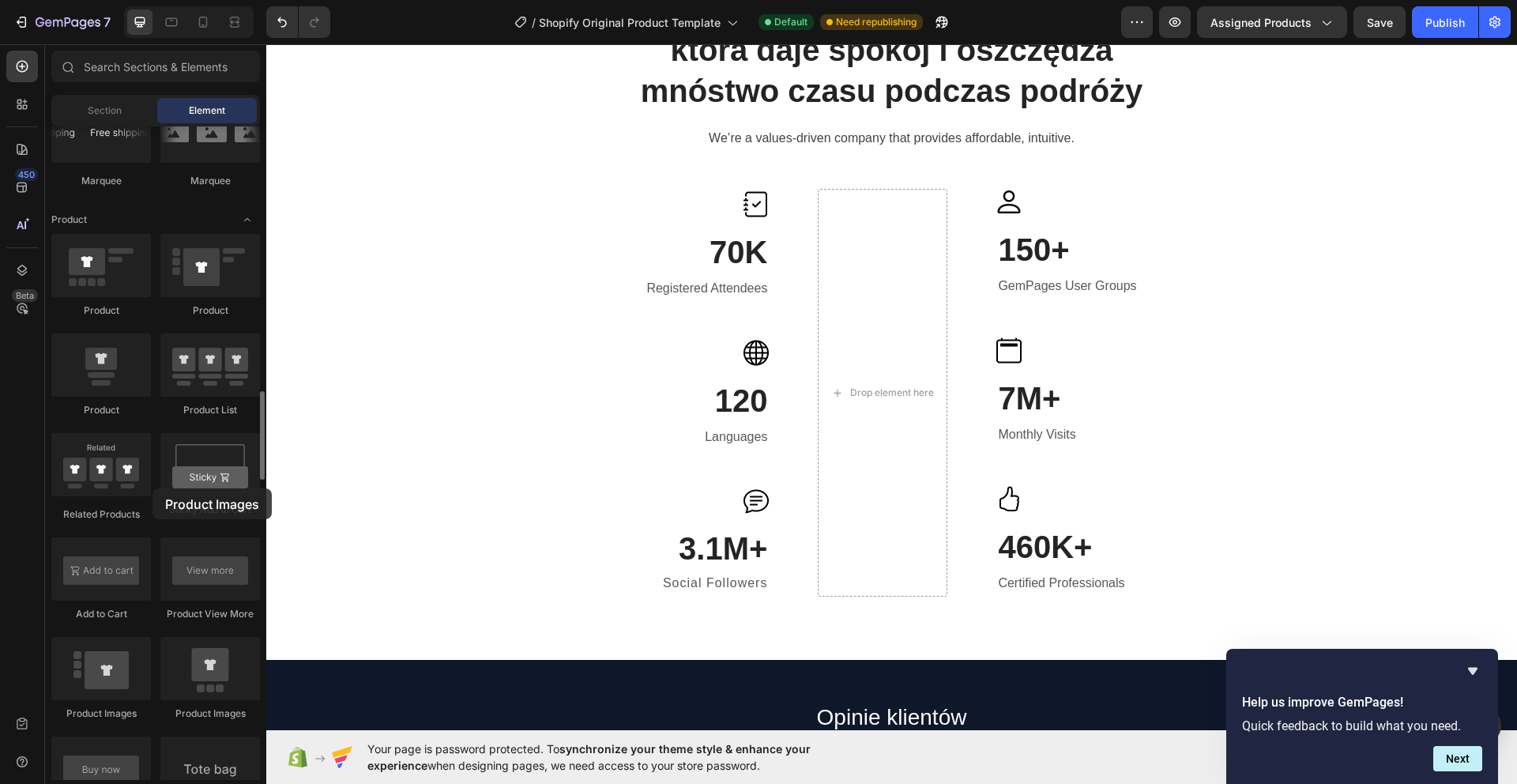
drag, startPoint x: 208, startPoint y: 674, endPoint x: 154, endPoint y: 489, distance: 192.7
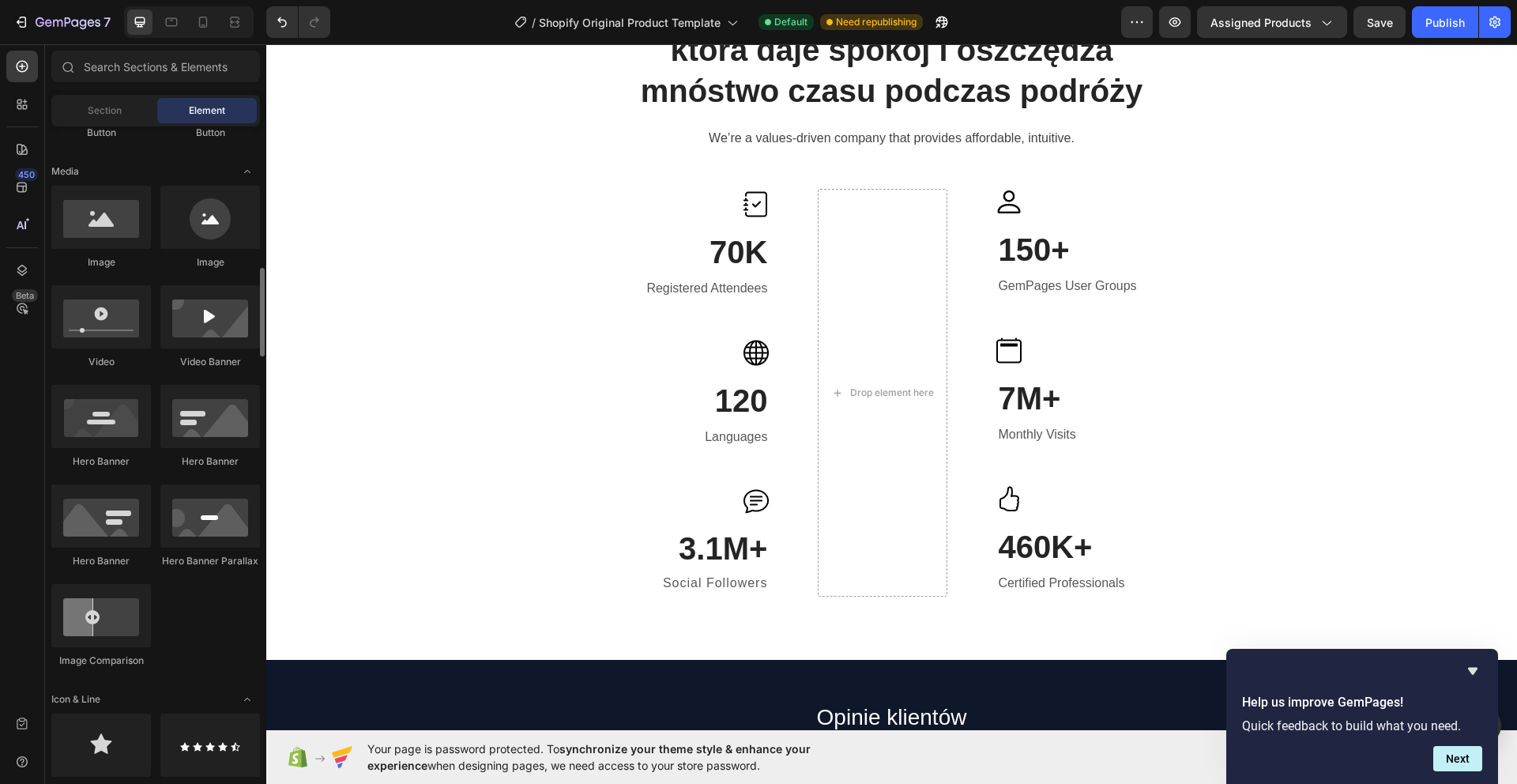
scroll to position [442, 0]
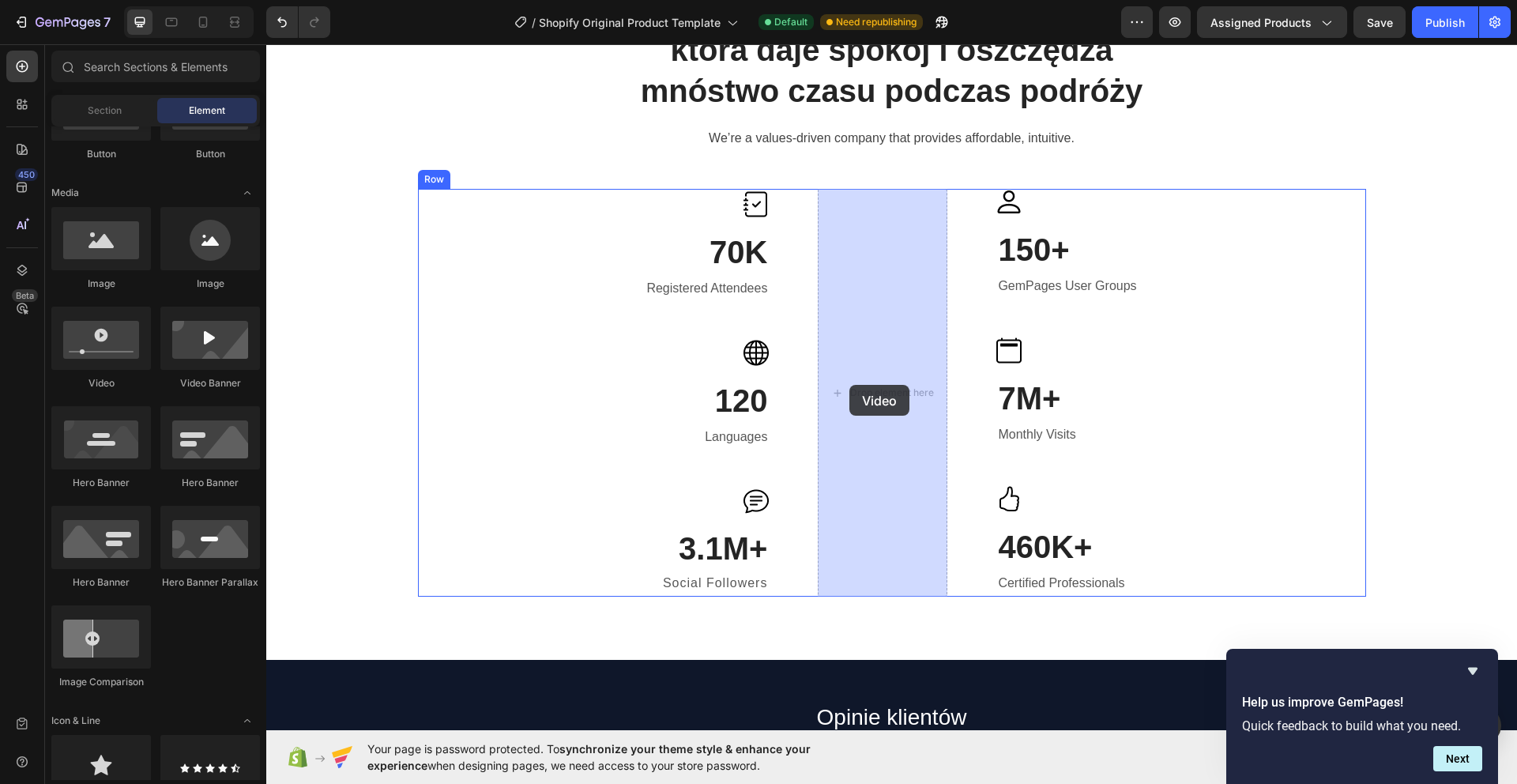
drag, startPoint x: 369, startPoint y: 380, endPoint x: 850, endPoint y: 384, distance: 481.0
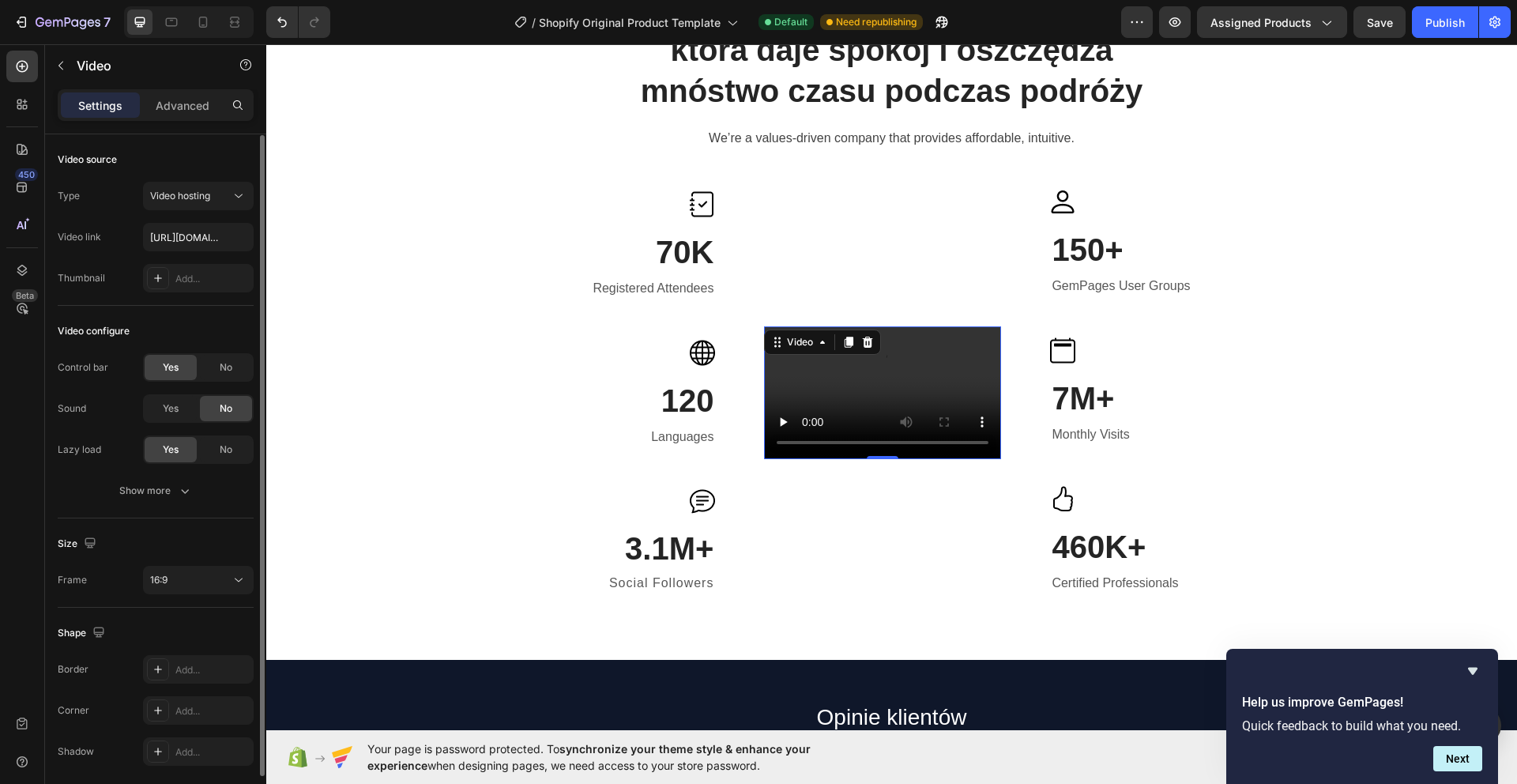
scroll to position [1, 0]
click at [204, 578] on div "16:9" at bounding box center [190, 579] width 80 height 14
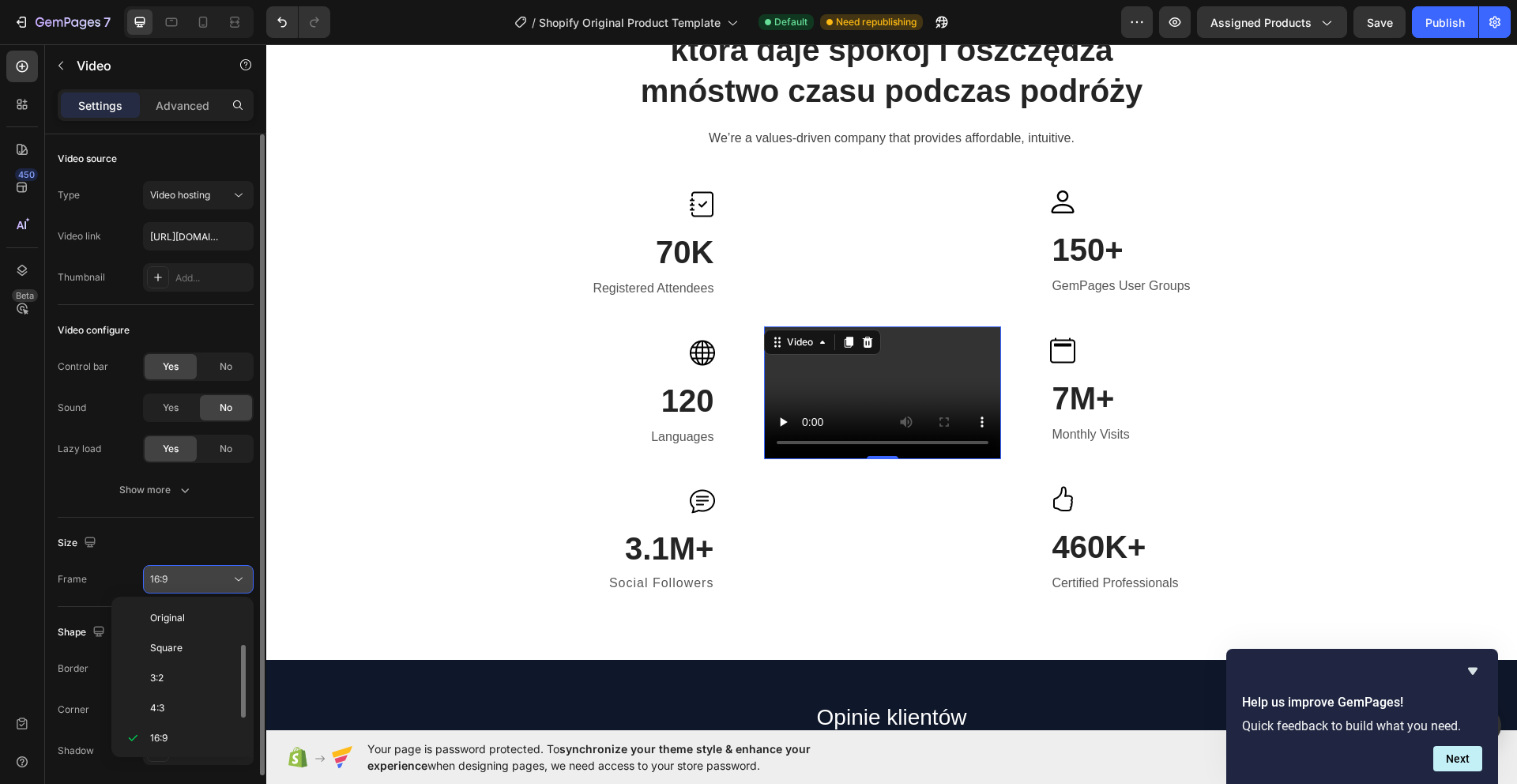
scroll to position [28, 0]
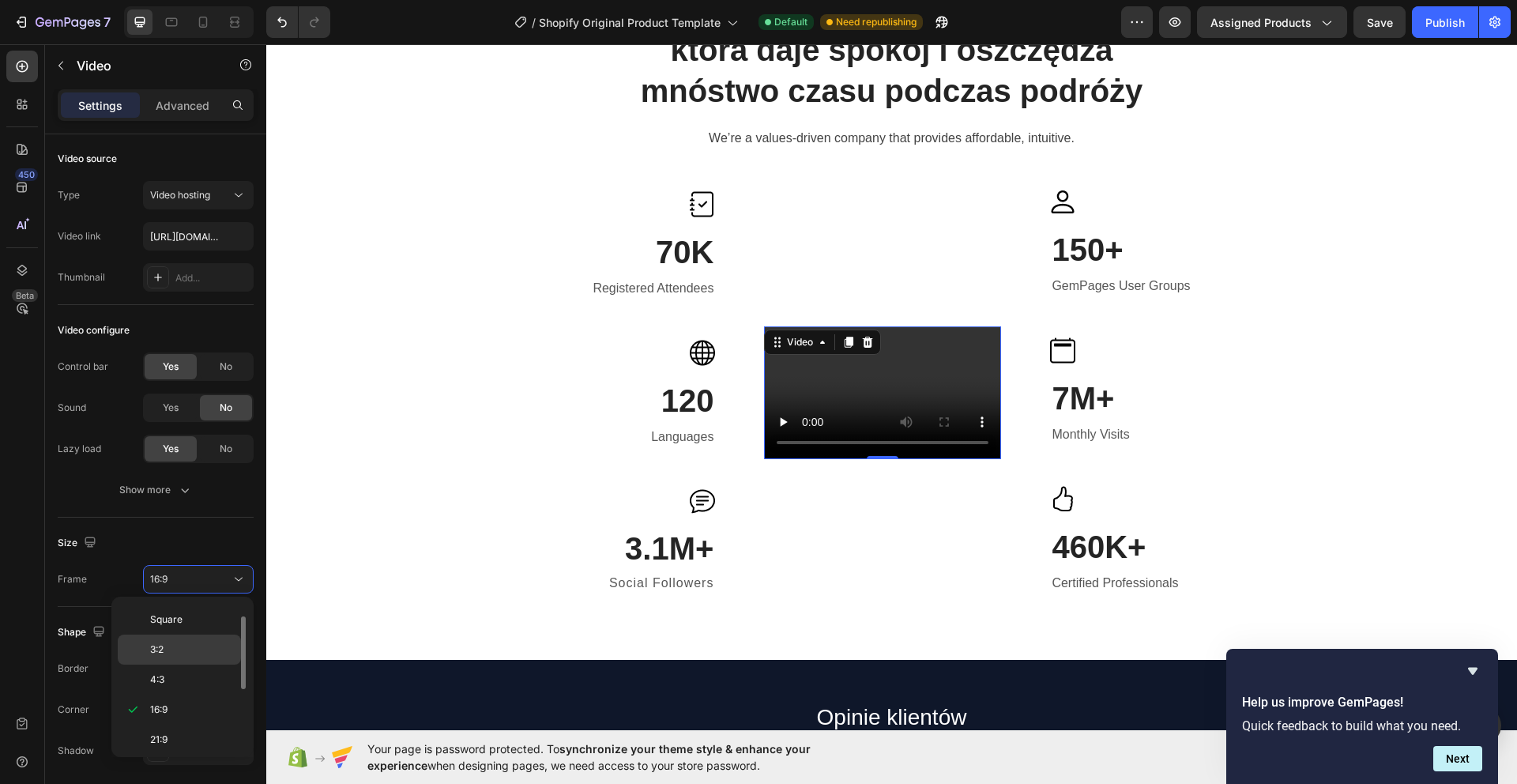
click at [201, 651] on p "3:2" at bounding box center [192, 650] width 84 height 14
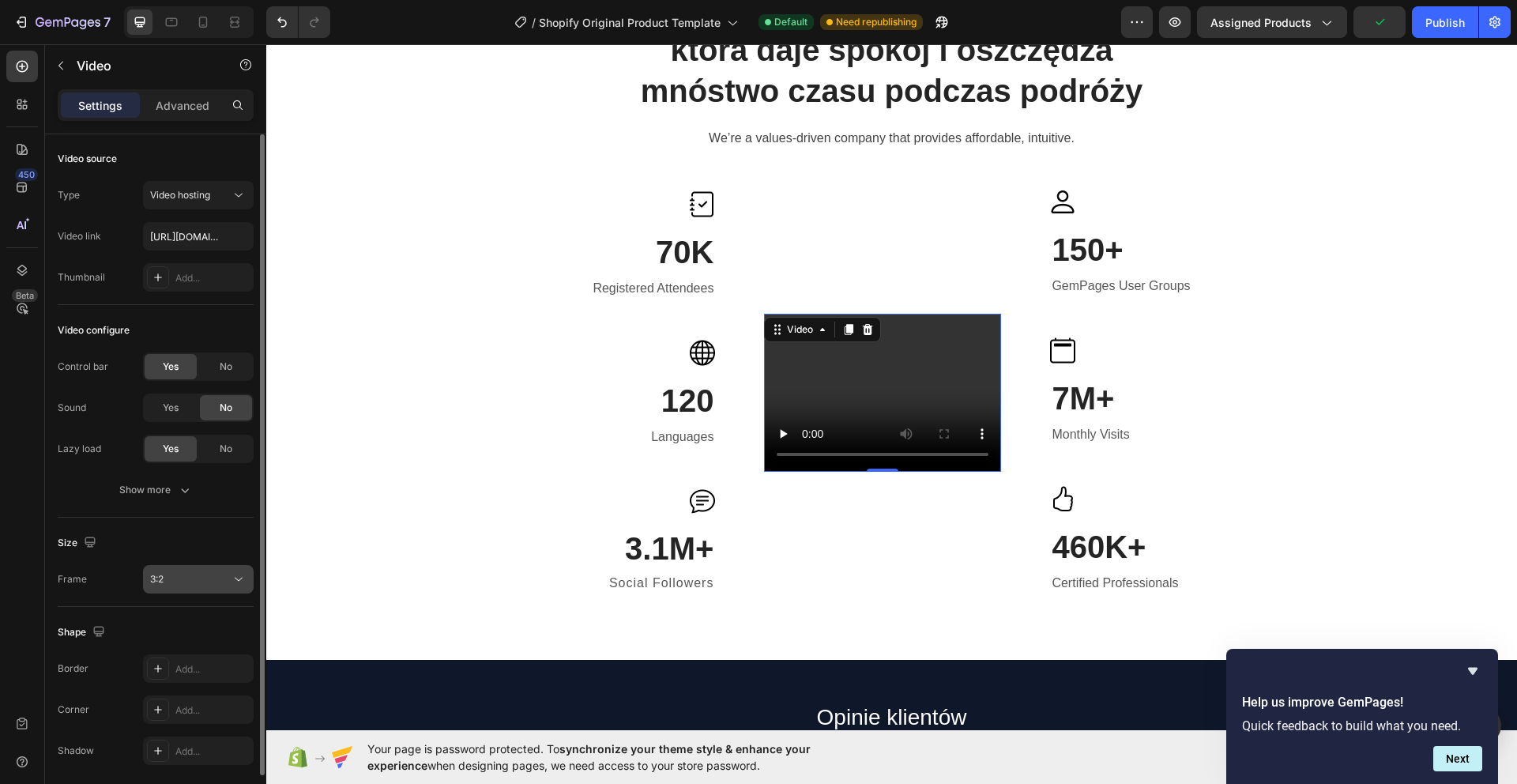
click at [210, 585] on div "3:2" at bounding box center [190, 579] width 80 height 14
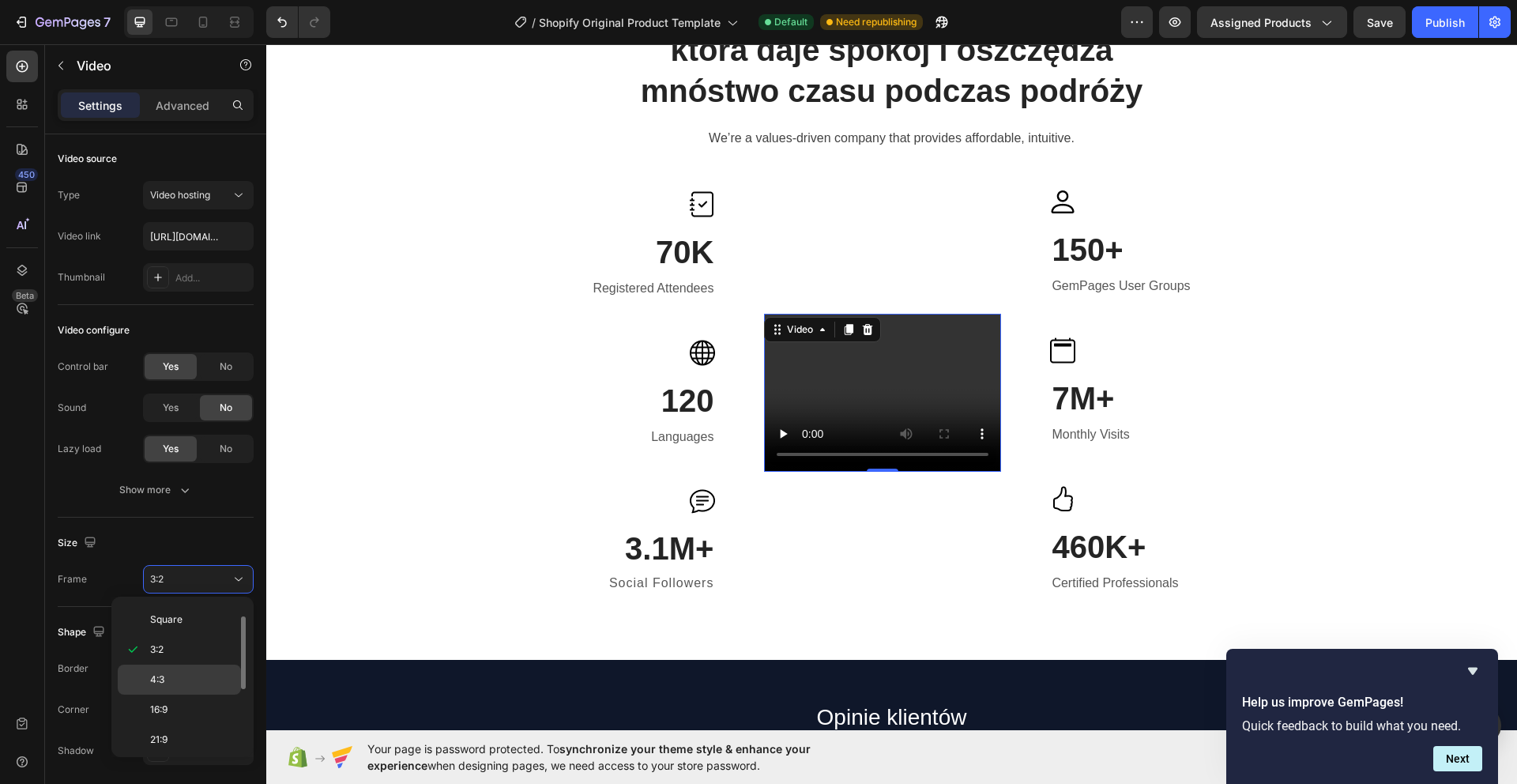
click at [194, 674] on p "4:3" at bounding box center [192, 680] width 84 height 14
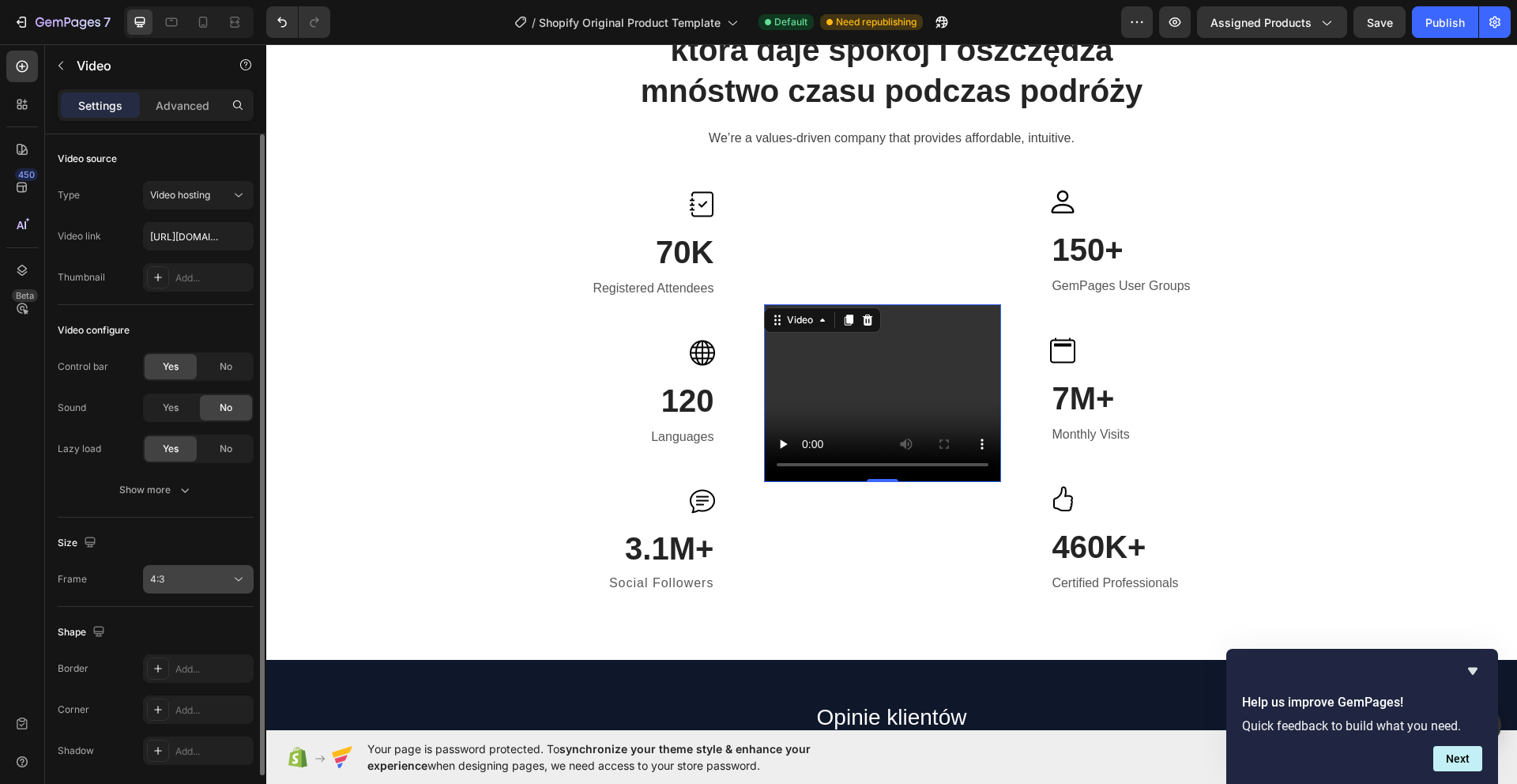
click at [197, 585] on div "4:3" at bounding box center [190, 579] width 80 height 14
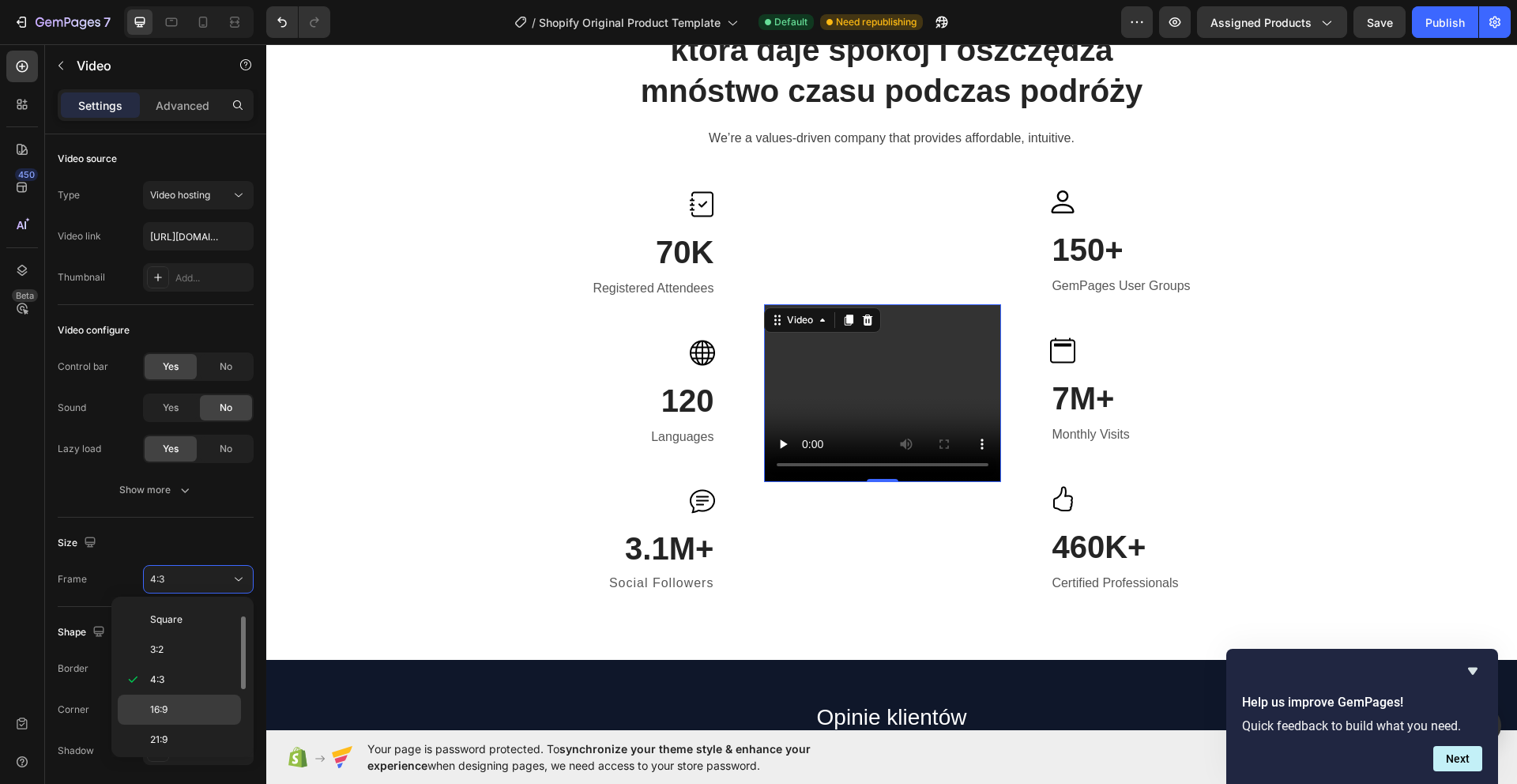
click at [199, 699] on div "16:9" at bounding box center [179, 710] width 123 height 30
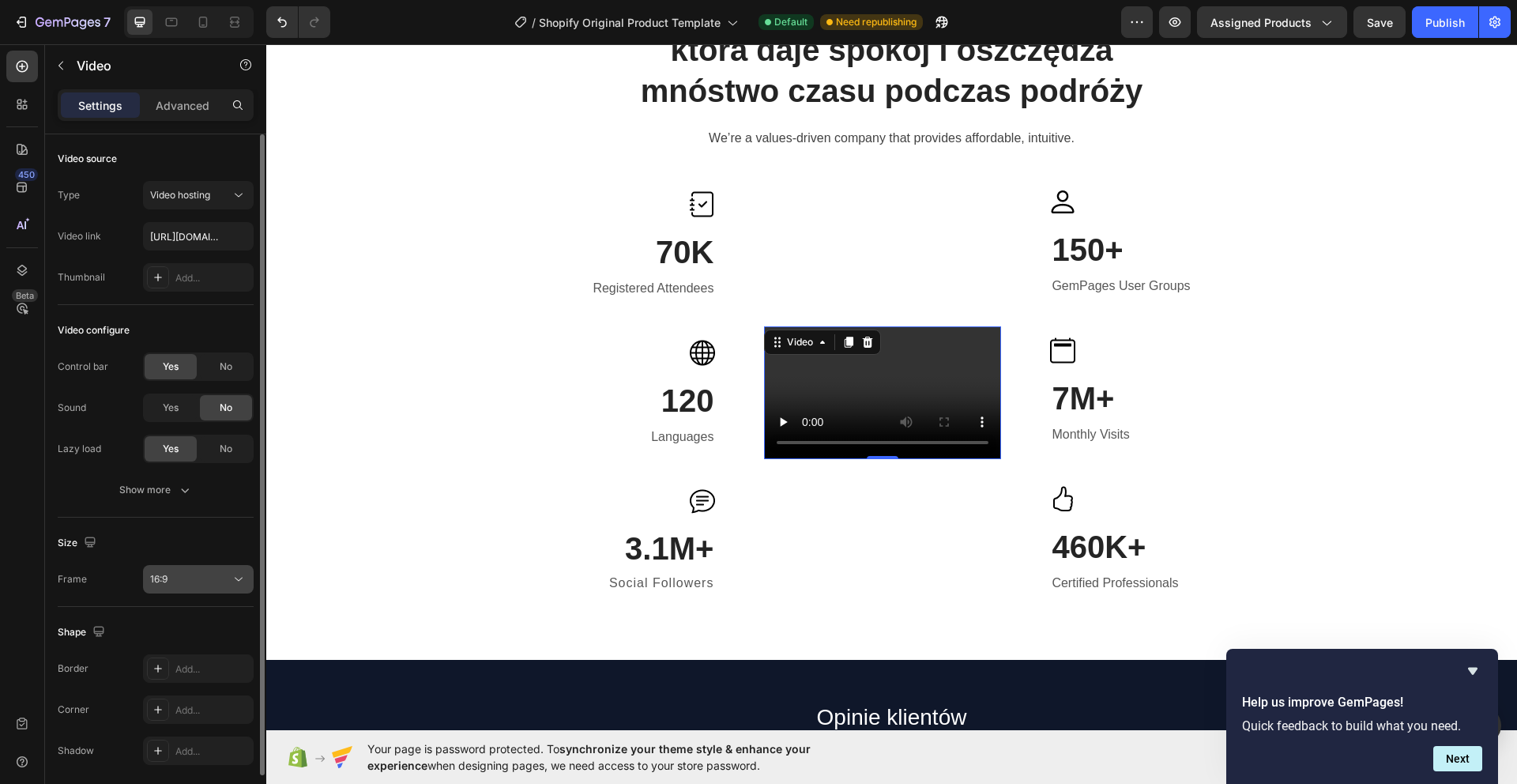
click at [219, 582] on div "16:9" at bounding box center [190, 579] width 80 height 14
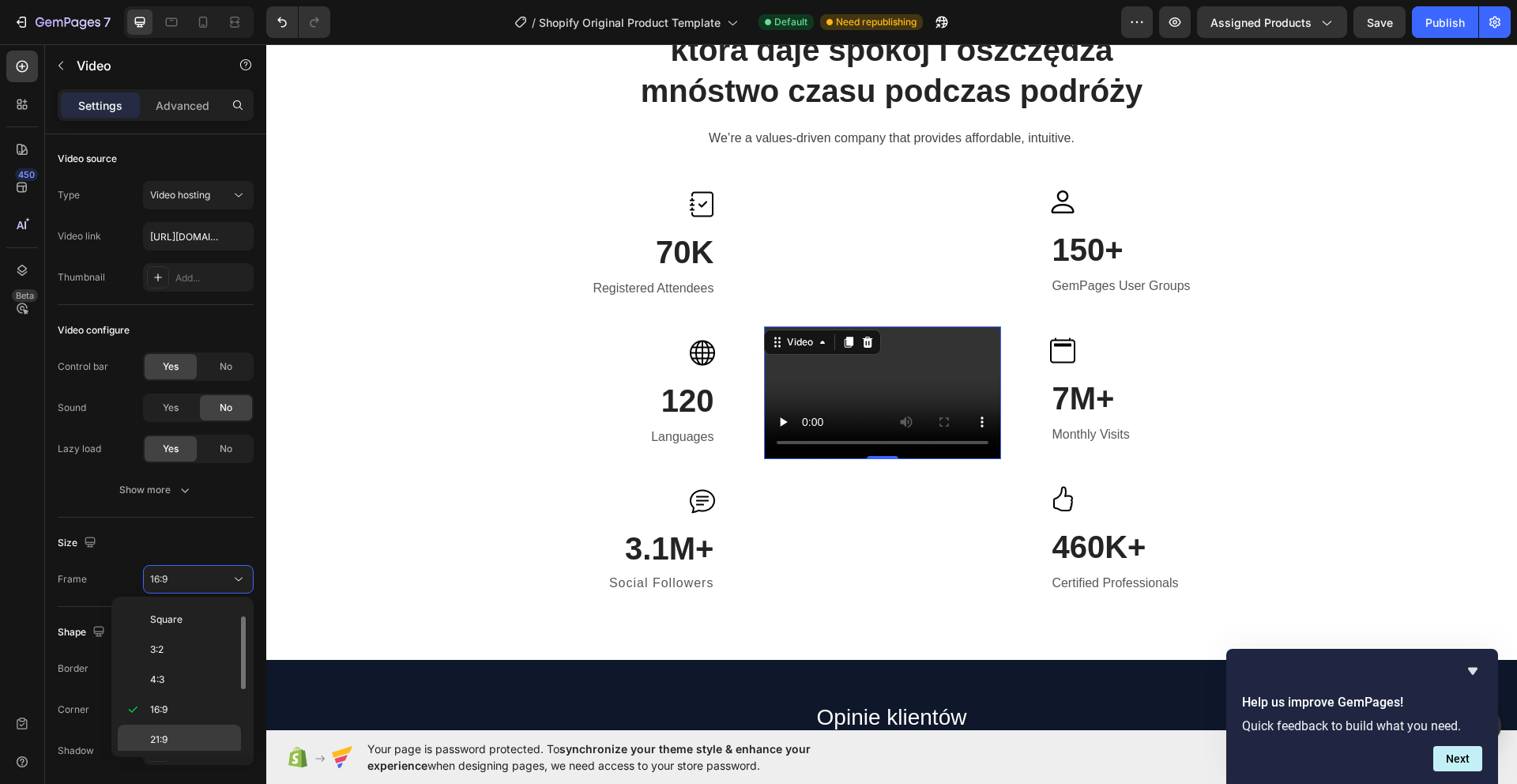
click at [191, 733] on p "21:9" at bounding box center [192, 739] width 84 height 14
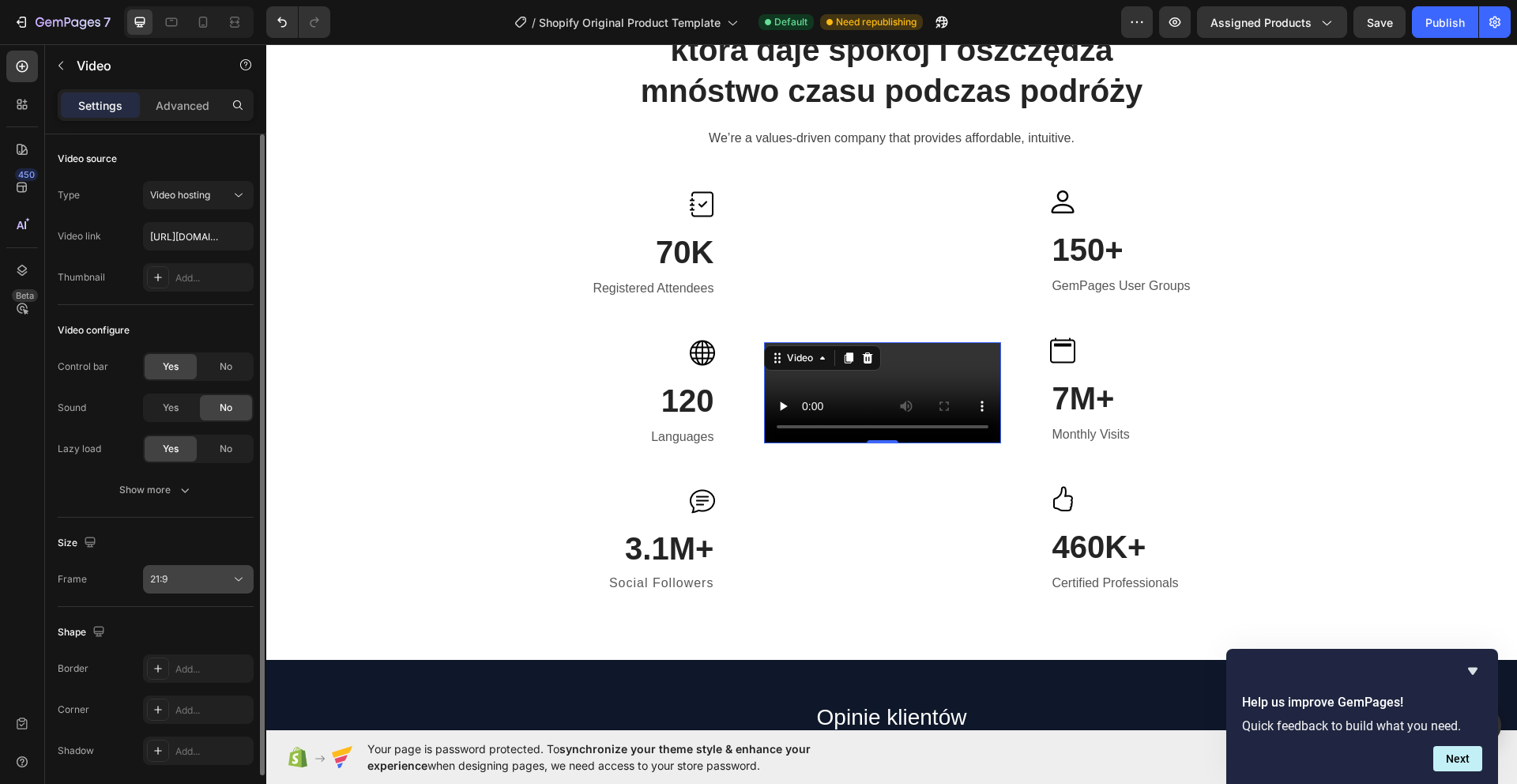
click at [210, 584] on div "21:9" at bounding box center [190, 579] width 80 height 14
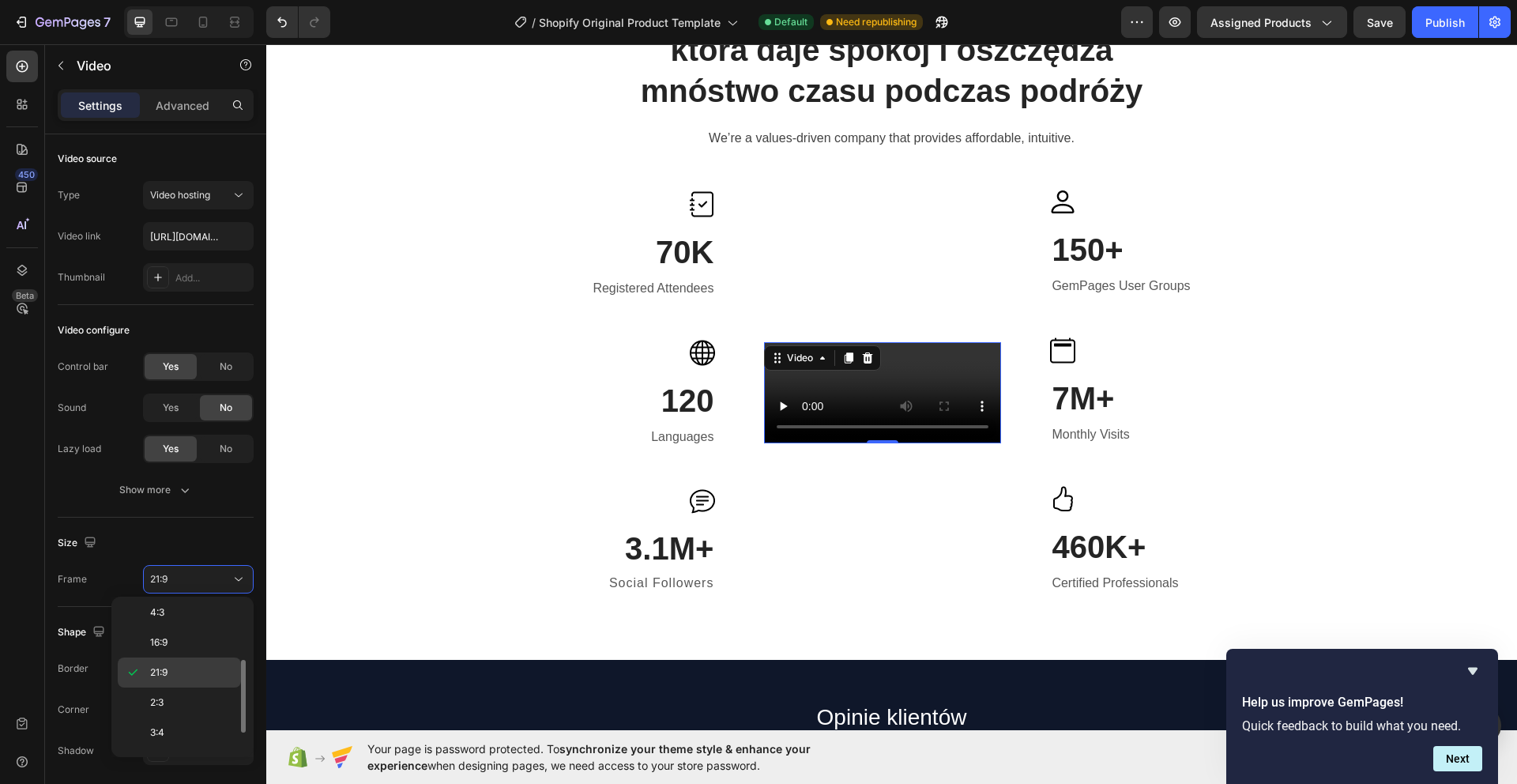
scroll to position [103, 0]
click at [212, 704] on div "2:3" at bounding box center [179, 695] width 123 height 30
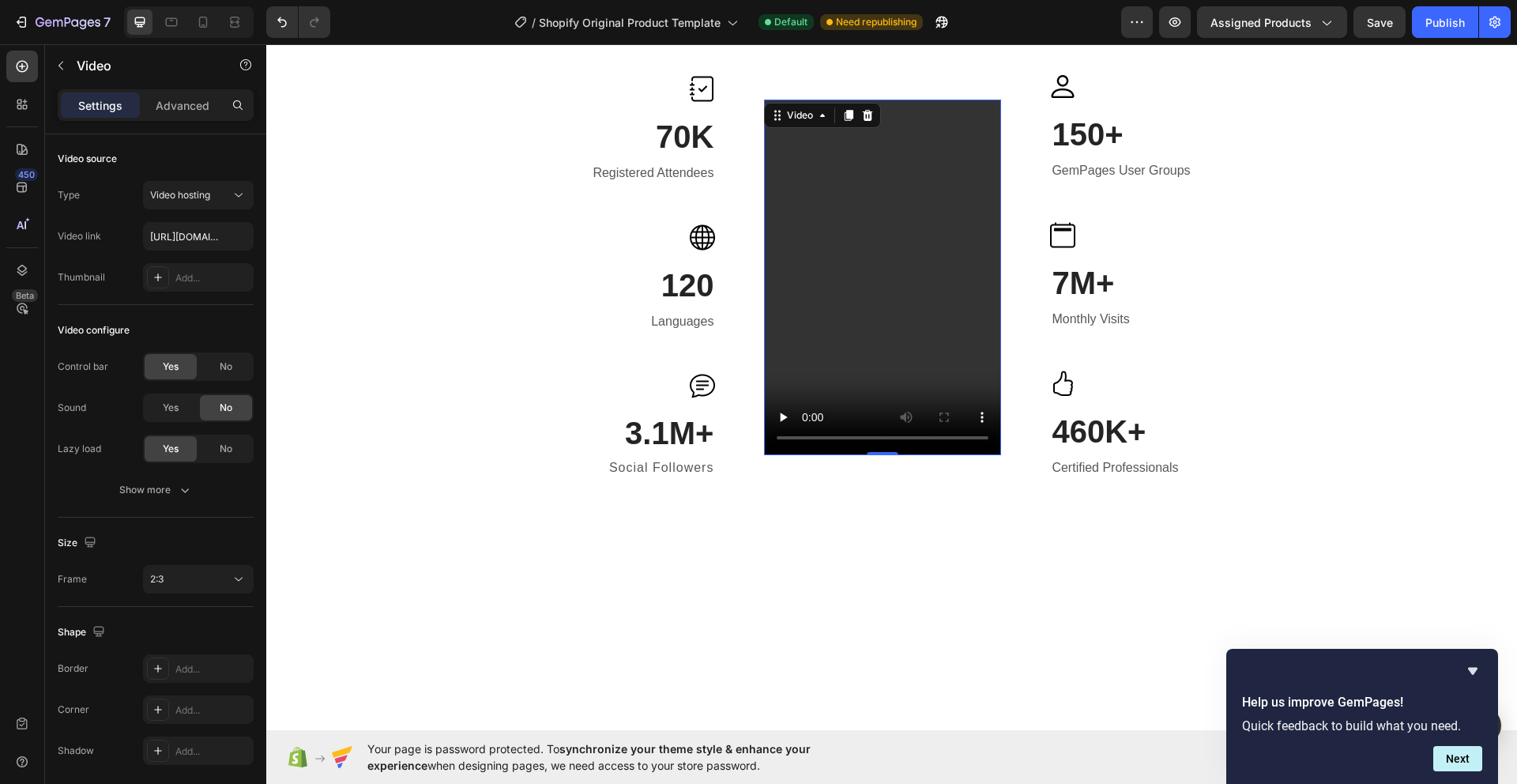
scroll to position [1514, 0]
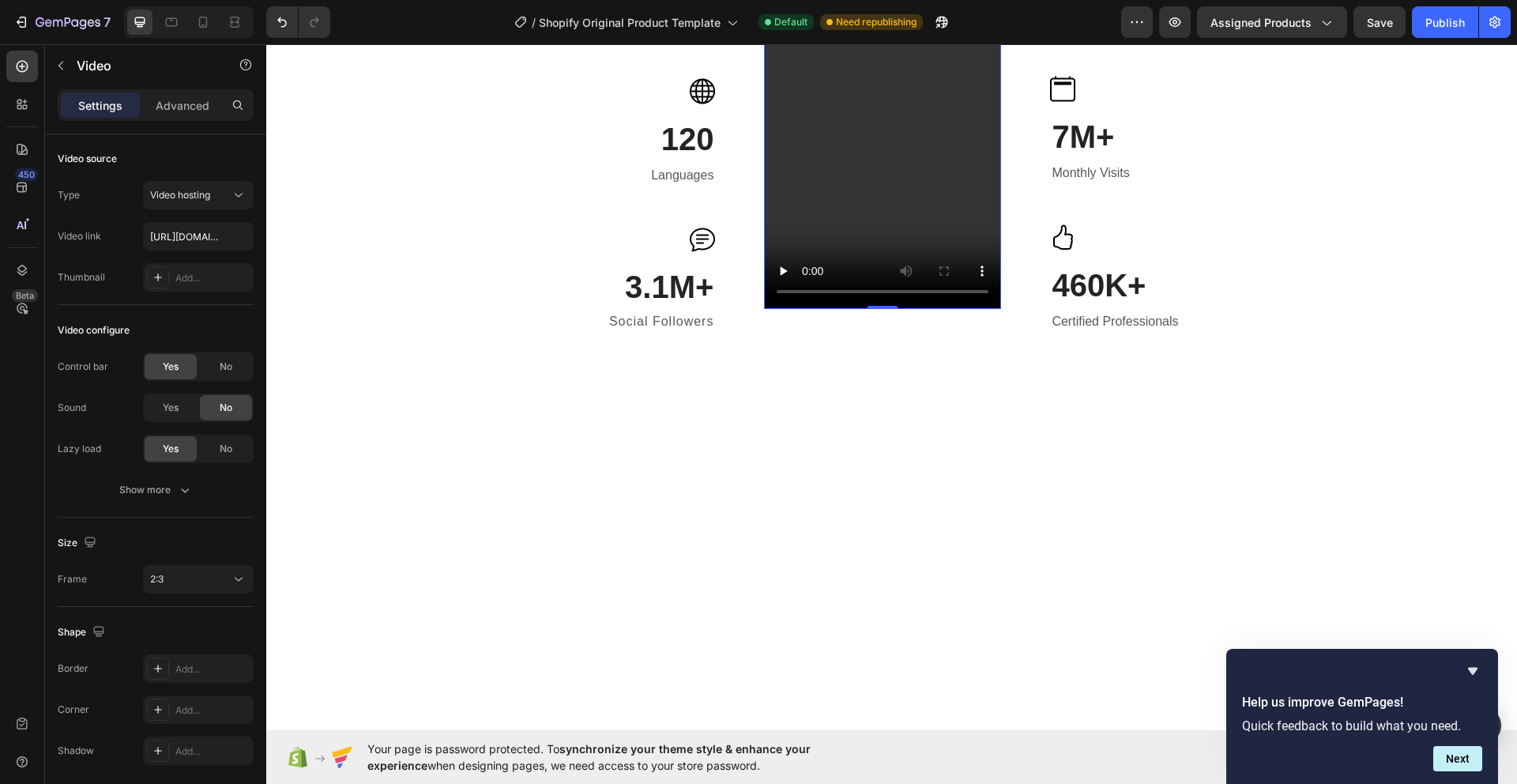
drag, startPoint x: 206, startPoint y: 581, endPoint x: 203, endPoint y: 613, distance: 32.1
click at [206, 581] on div "2:3" at bounding box center [190, 579] width 80 height 14
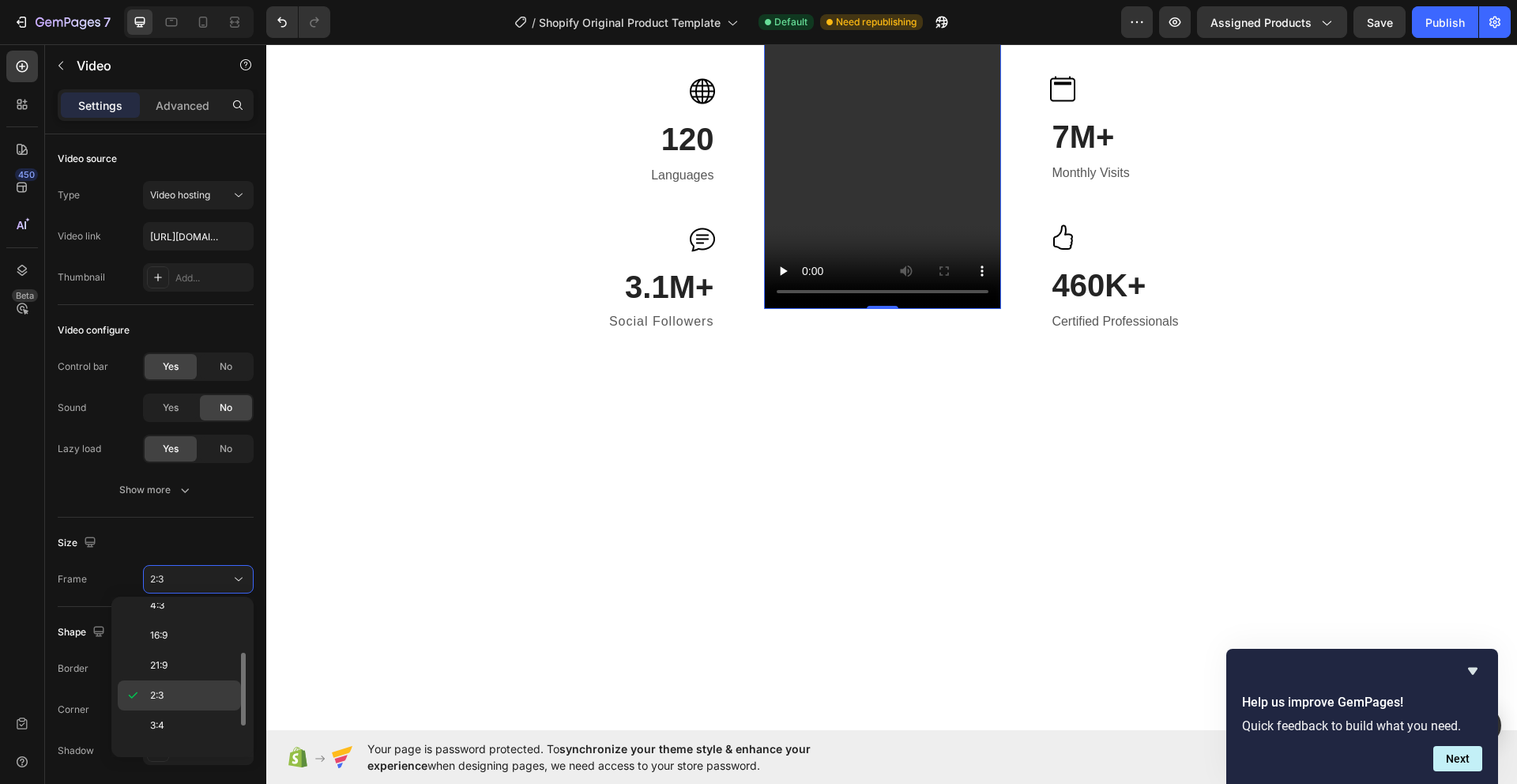
scroll to position [152, 0]
click at [195, 685] on div "3:4" at bounding box center [179, 675] width 123 height 30
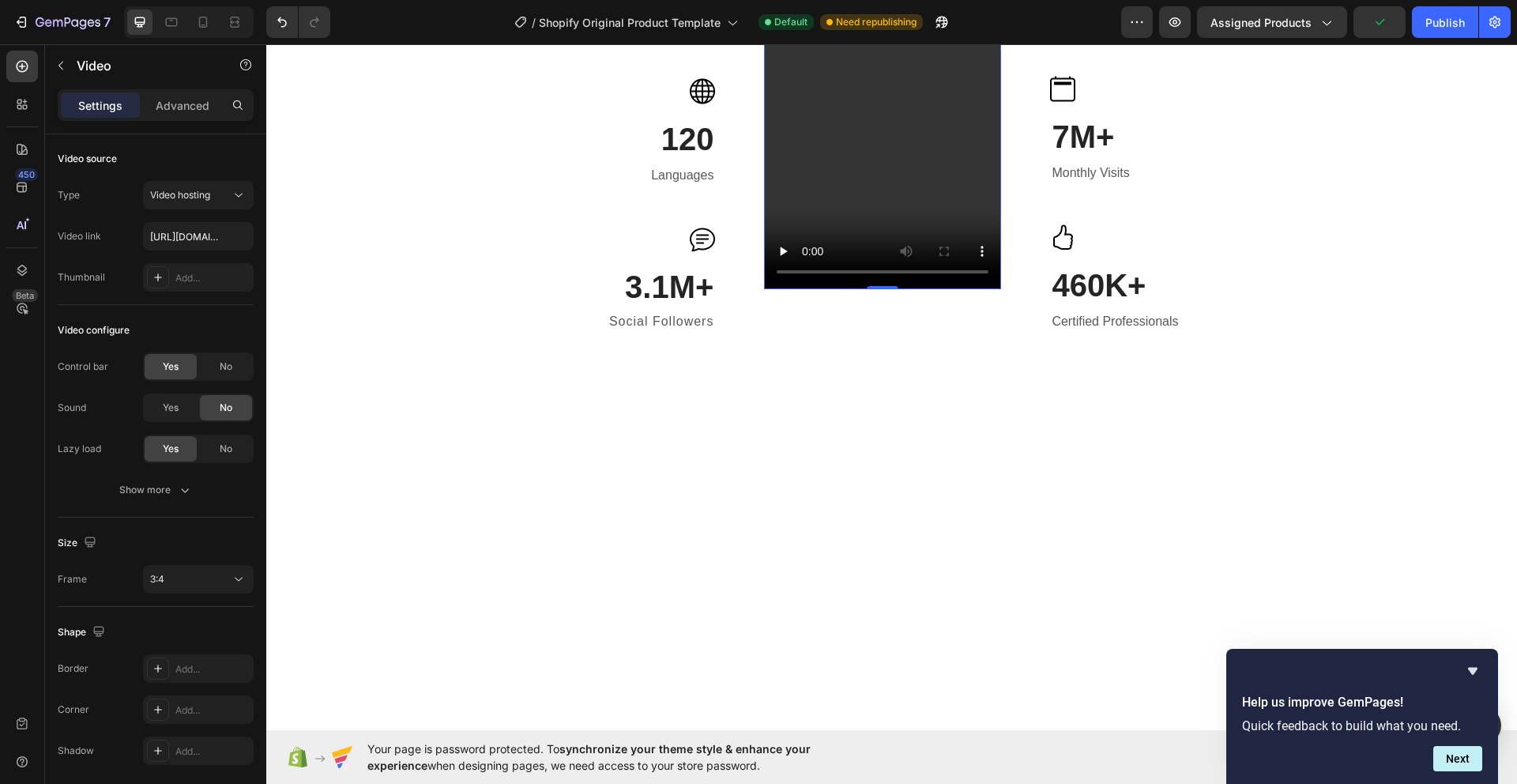
scroll to position [1465, 0]
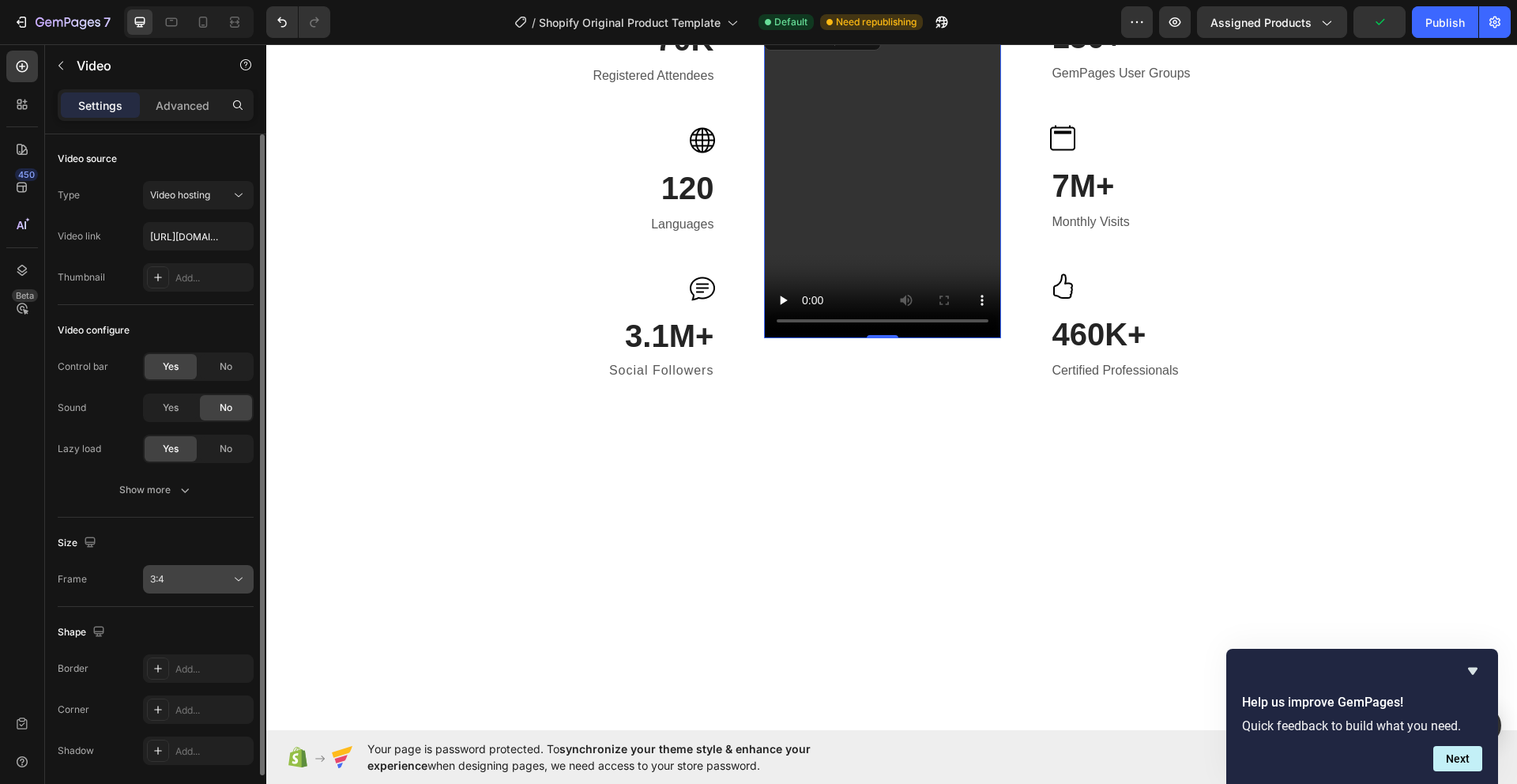
click at [214, 572] on div "3:4" at bounding box center [190, 579] width 80 height 14
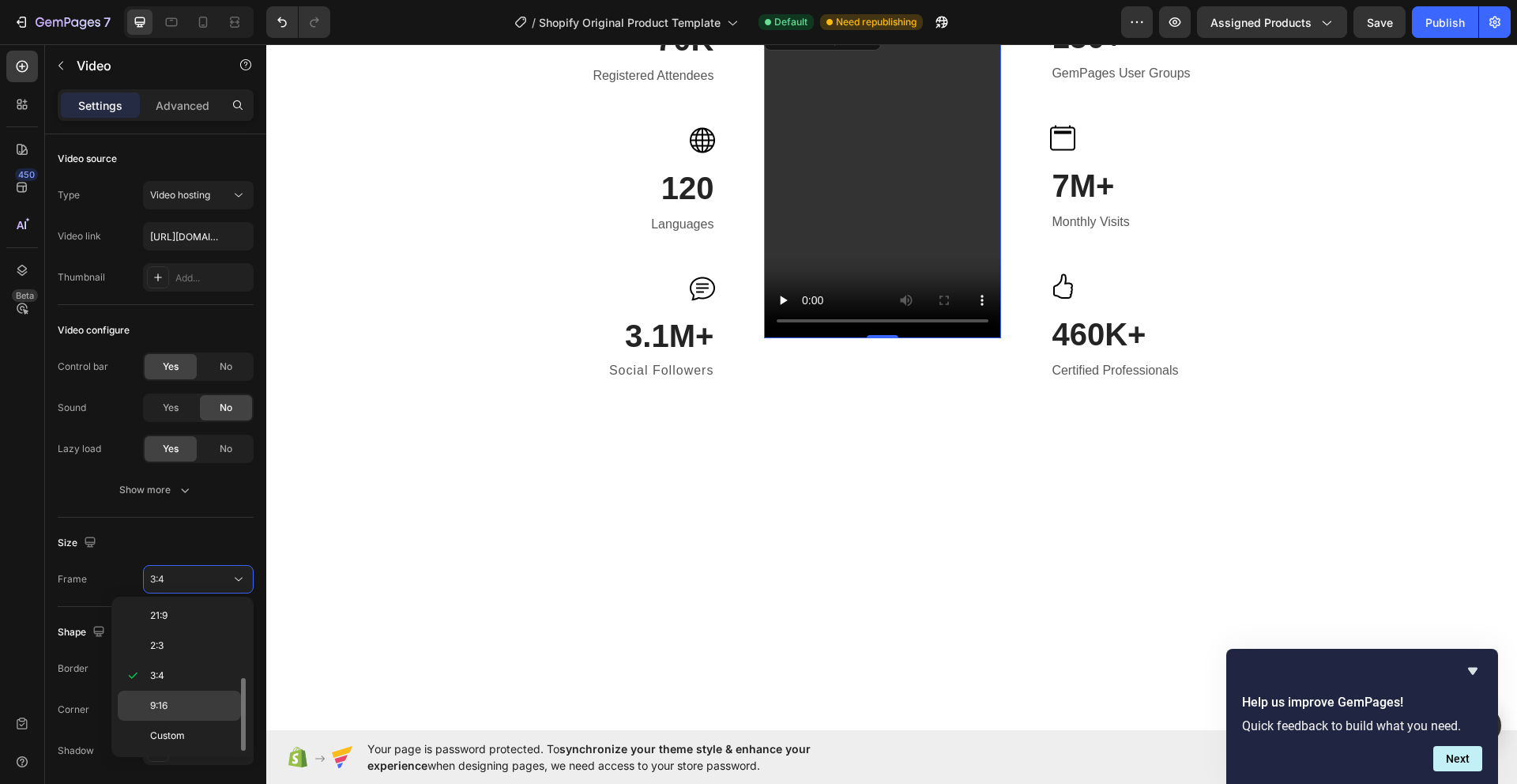
click at [198, 694] on div "9:16" at bounding box center [179, 705] width 123 height 30
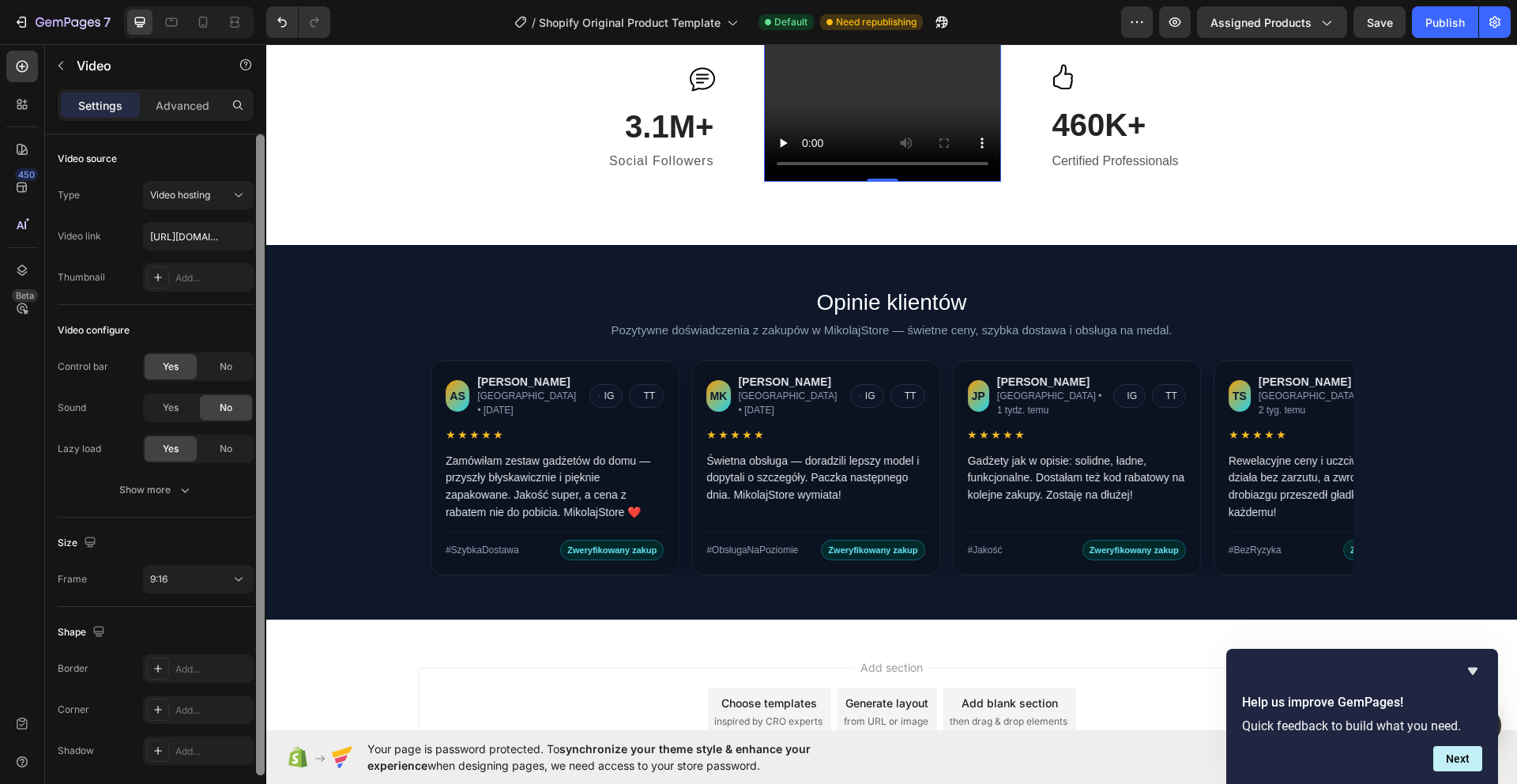
scroll to position [1919, 0]
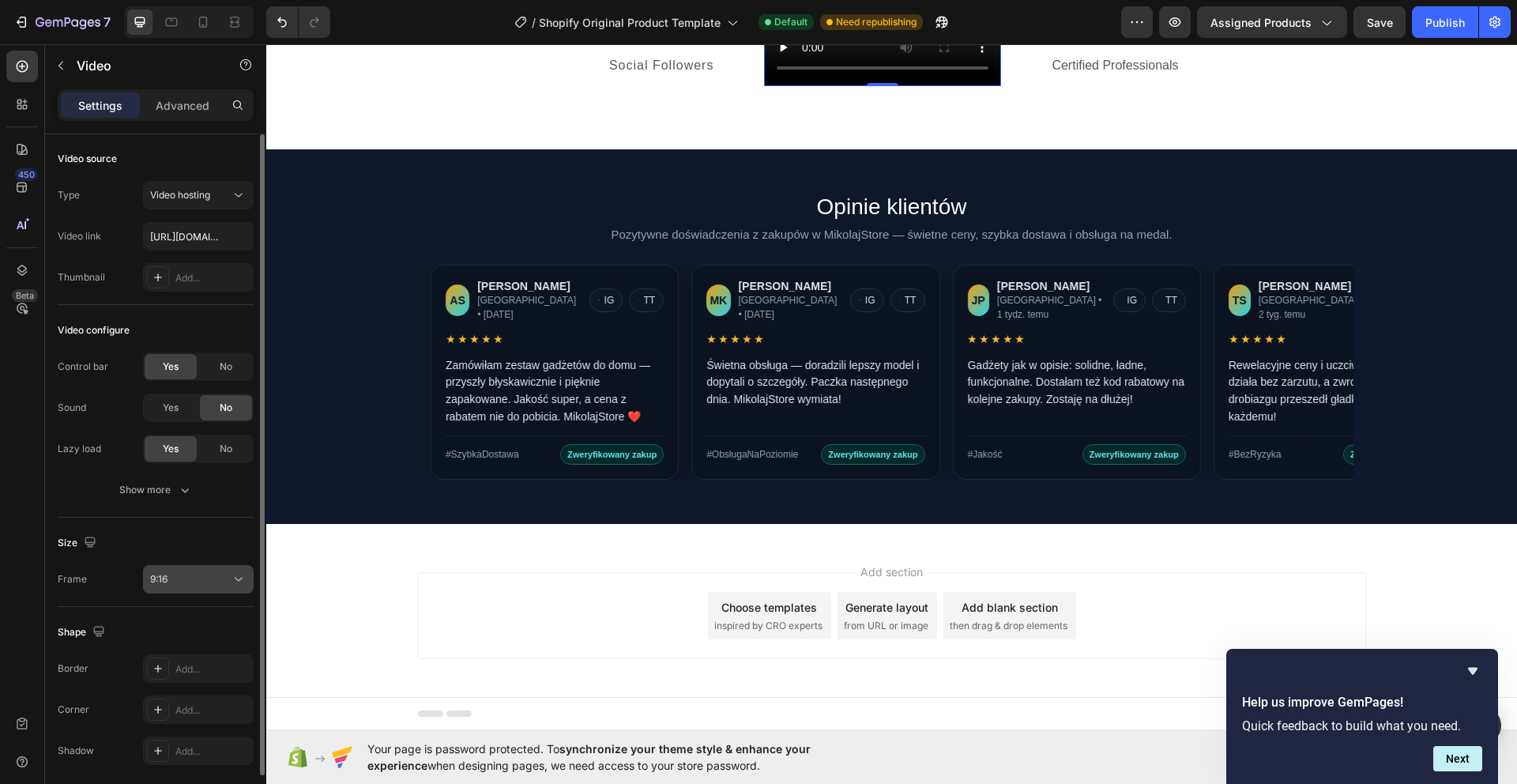
click at [230, 588] on button "9:16" at bounding box center [198, 579] width 111 height 28
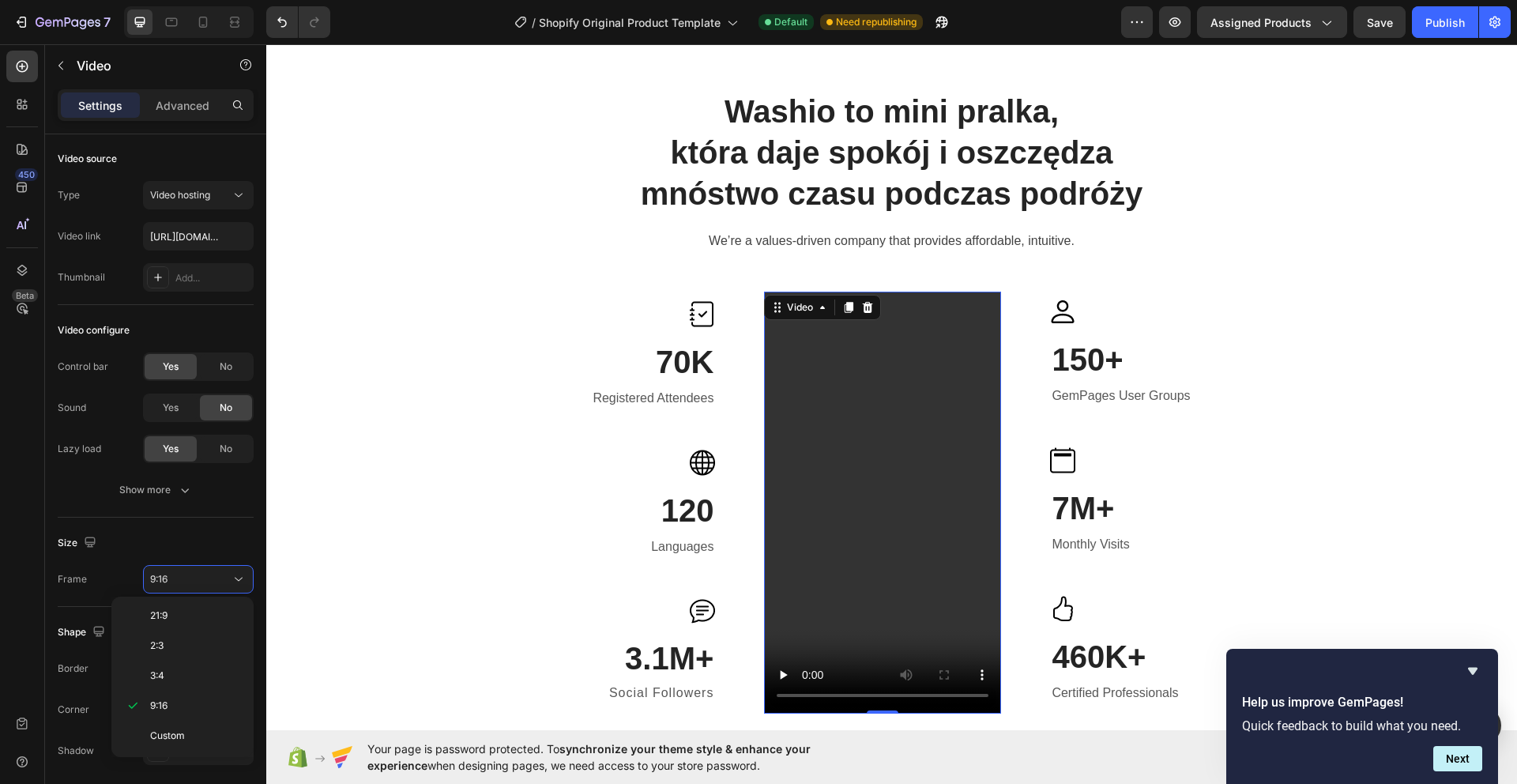
scroll to position [1299, 0]
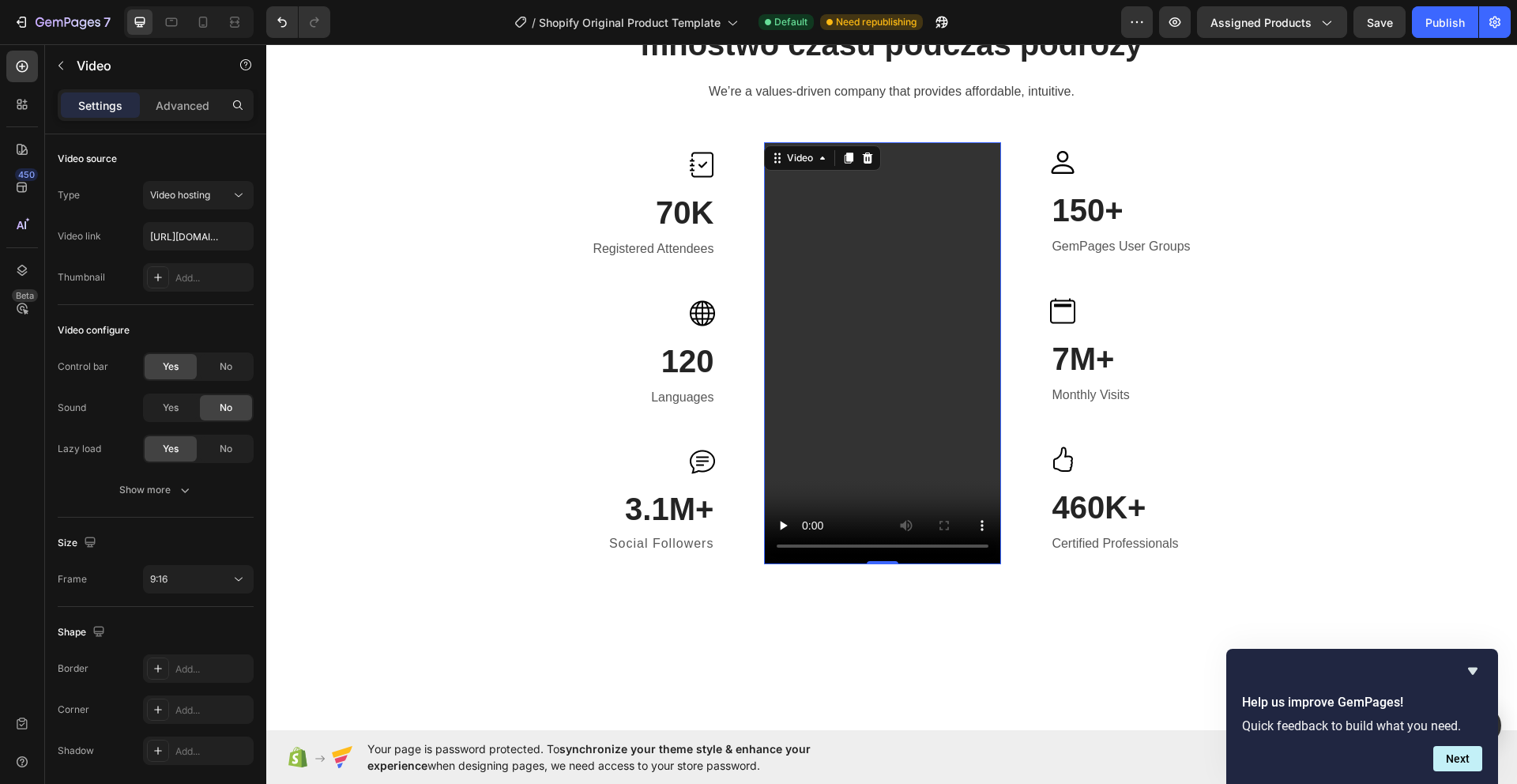
click at [764, 310] on video at bounding box center [882, 353] width 237 height 421
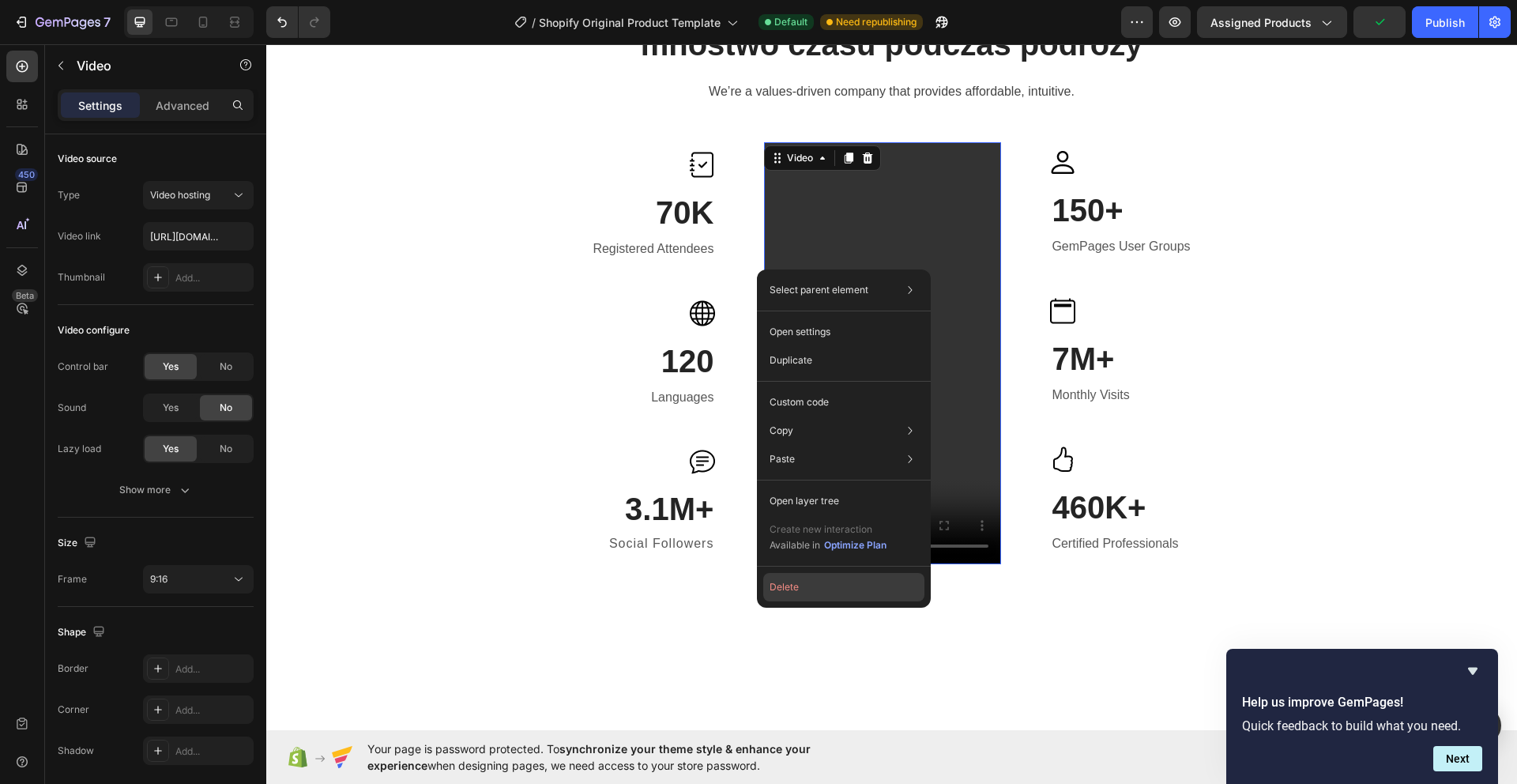
click at [806, 583] on button "Delete" at bounding box center [843, 587] width 161 height 28
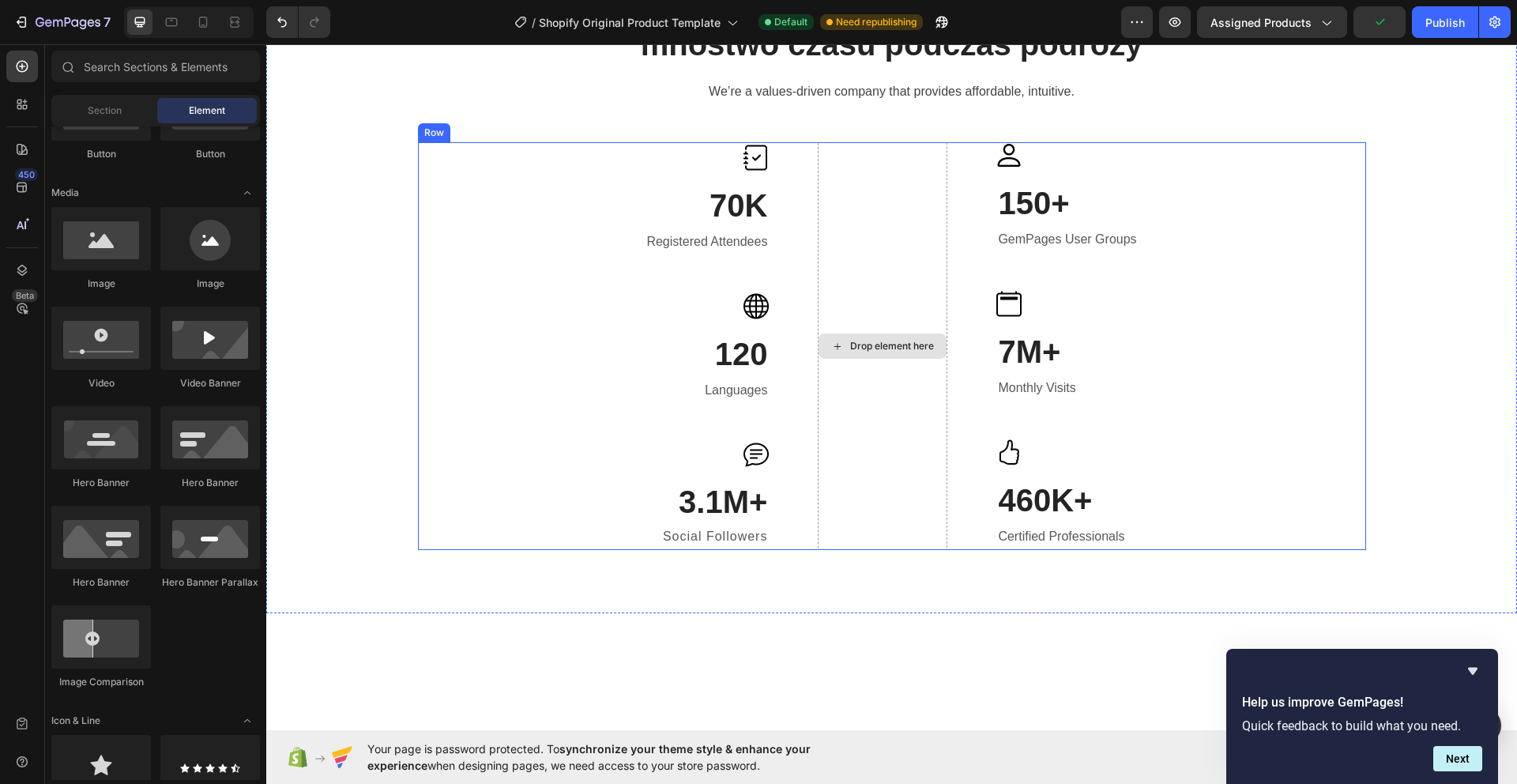
click at [880, 345] on div "Drop element here" at bounding box center [892, 346] width 84 height 12
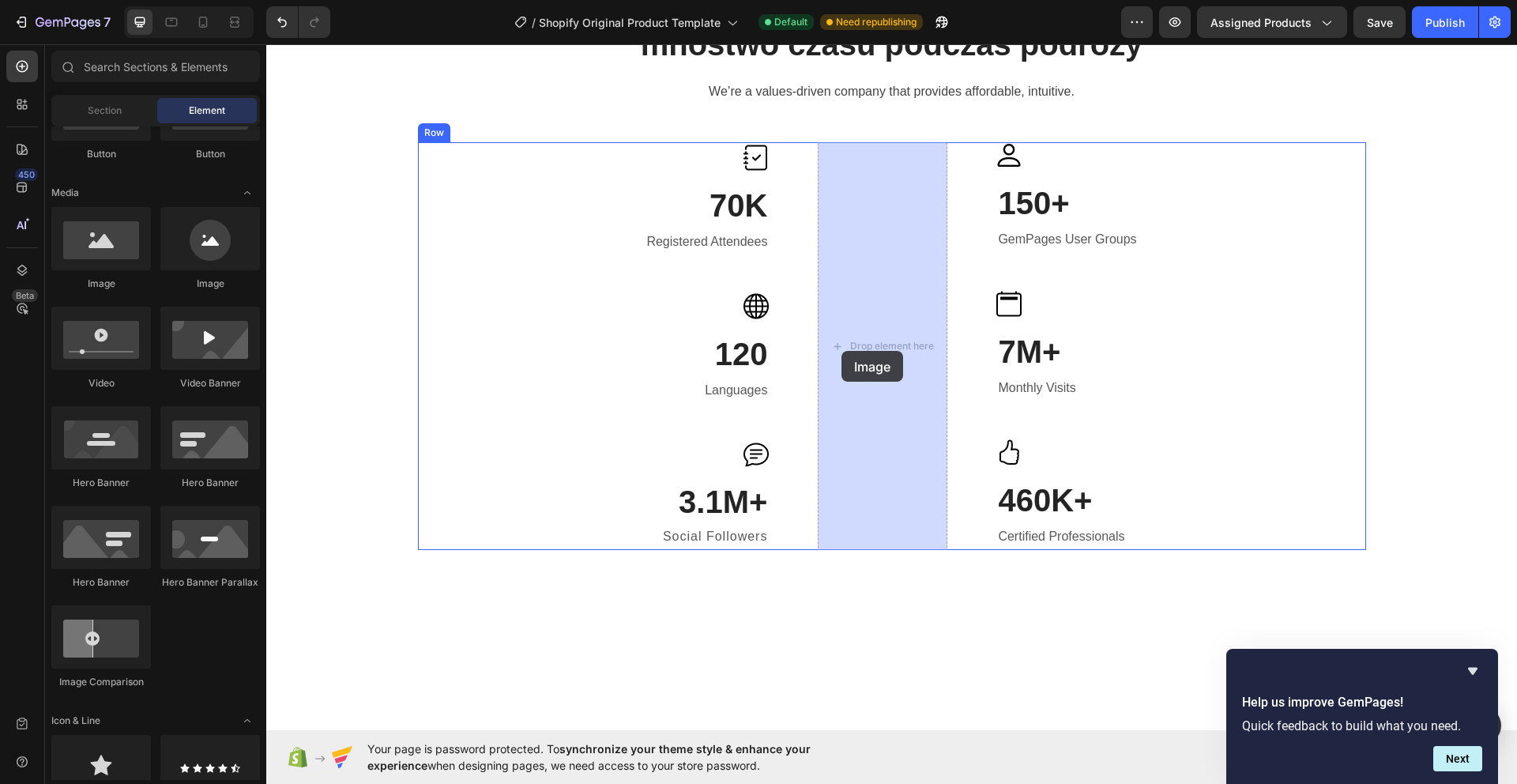
drag, startPoint x: 372, startPoint y: 298, endPoint x: 739, endPoint y: 348, distance: 370.4
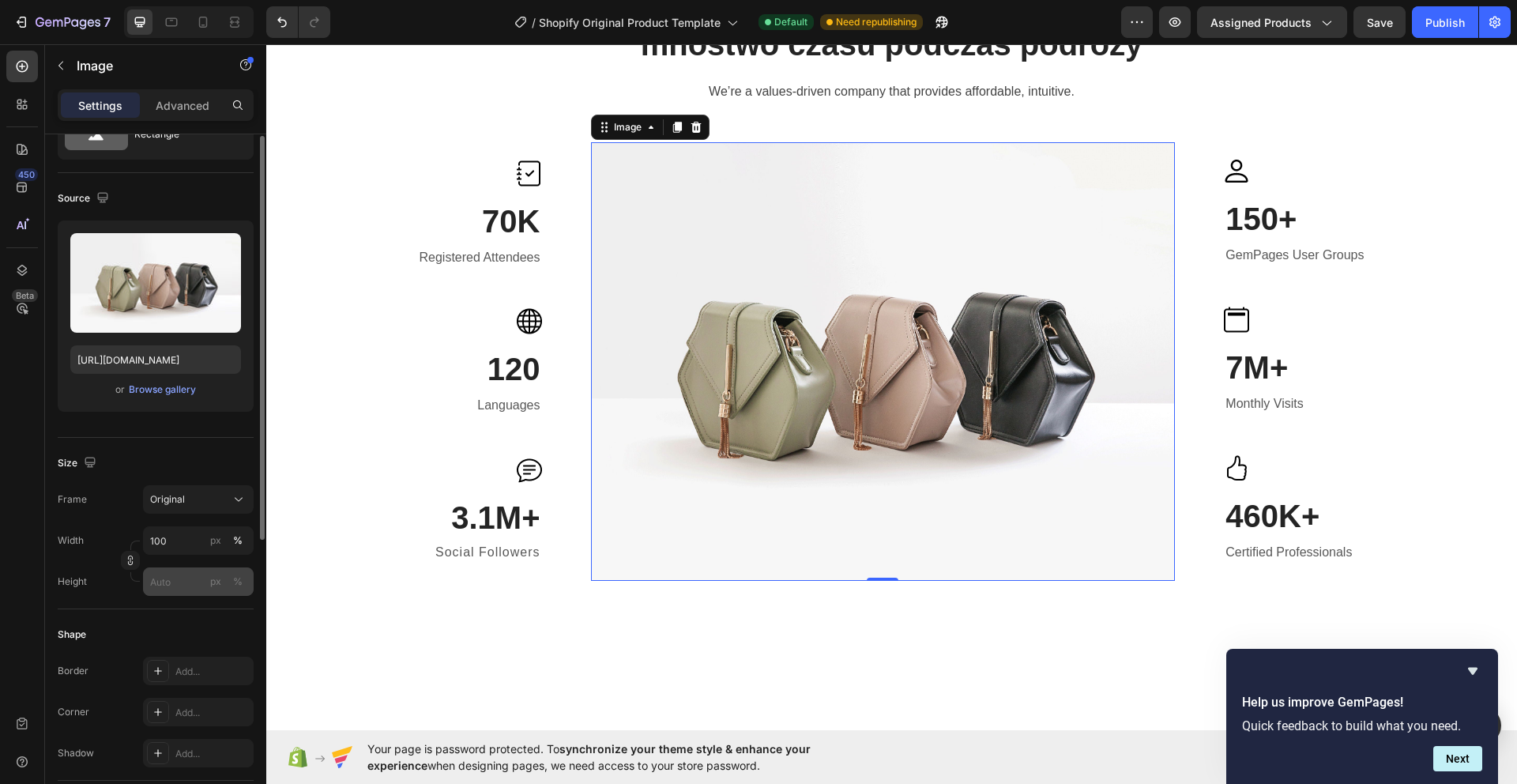
scroll to position [80, 0]
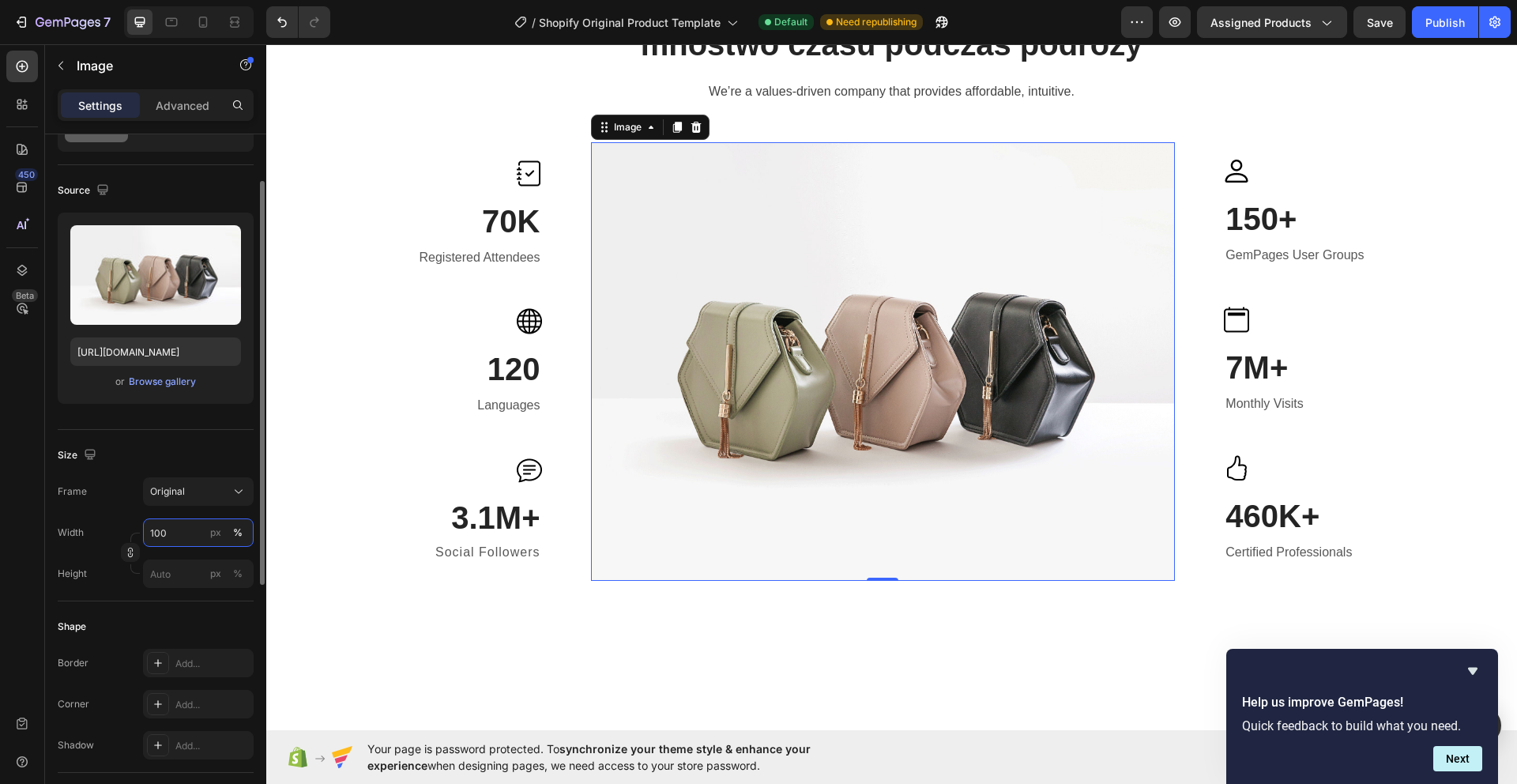
drag, startPoint x: 179, startPoint y: 529, endPoint x: 119, endPoint y: 530, distance: 60.0
click at [119, 530] on div "Width 100 px %" at bounding box center [156, 532] width 196 height 28
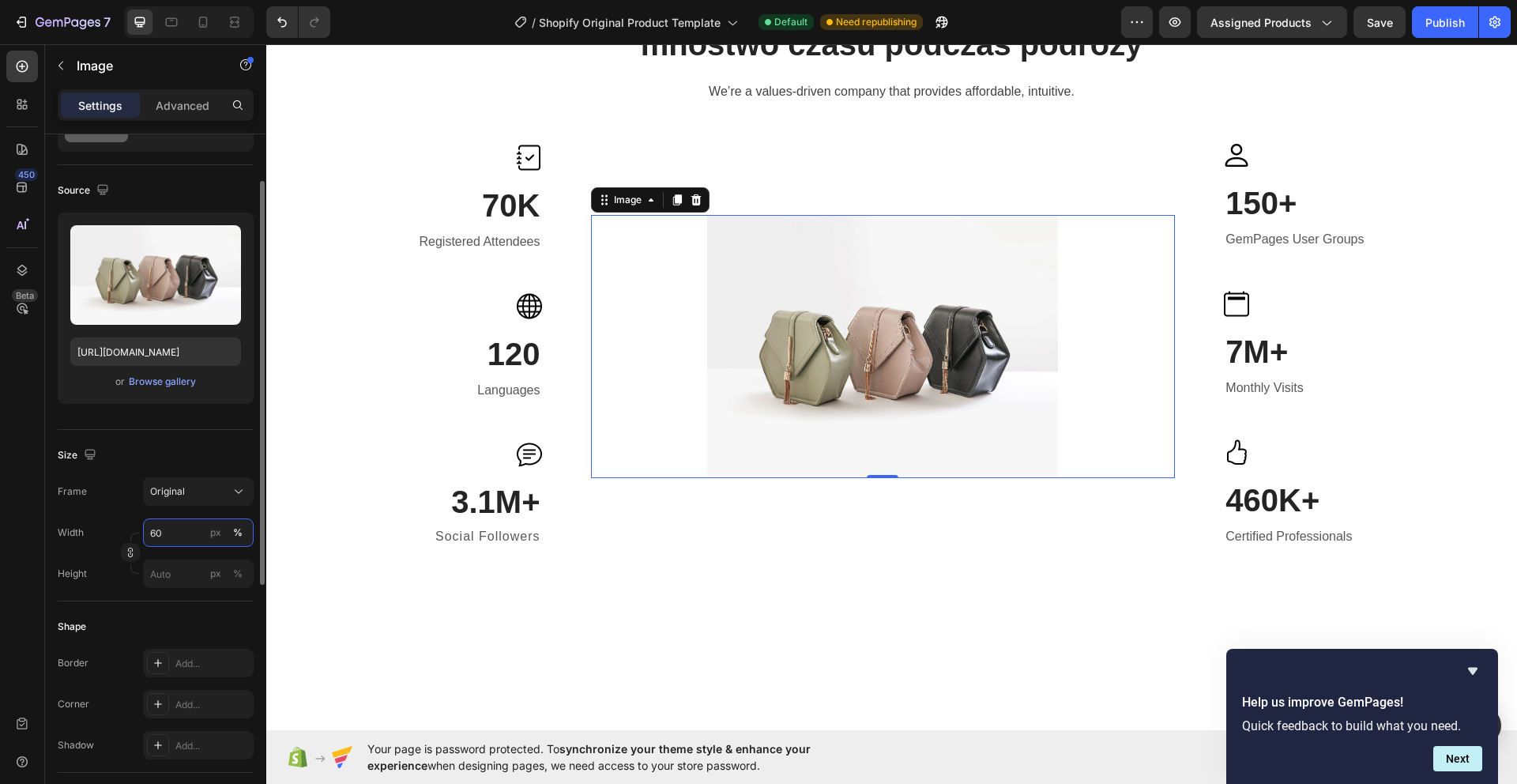
type input "100"
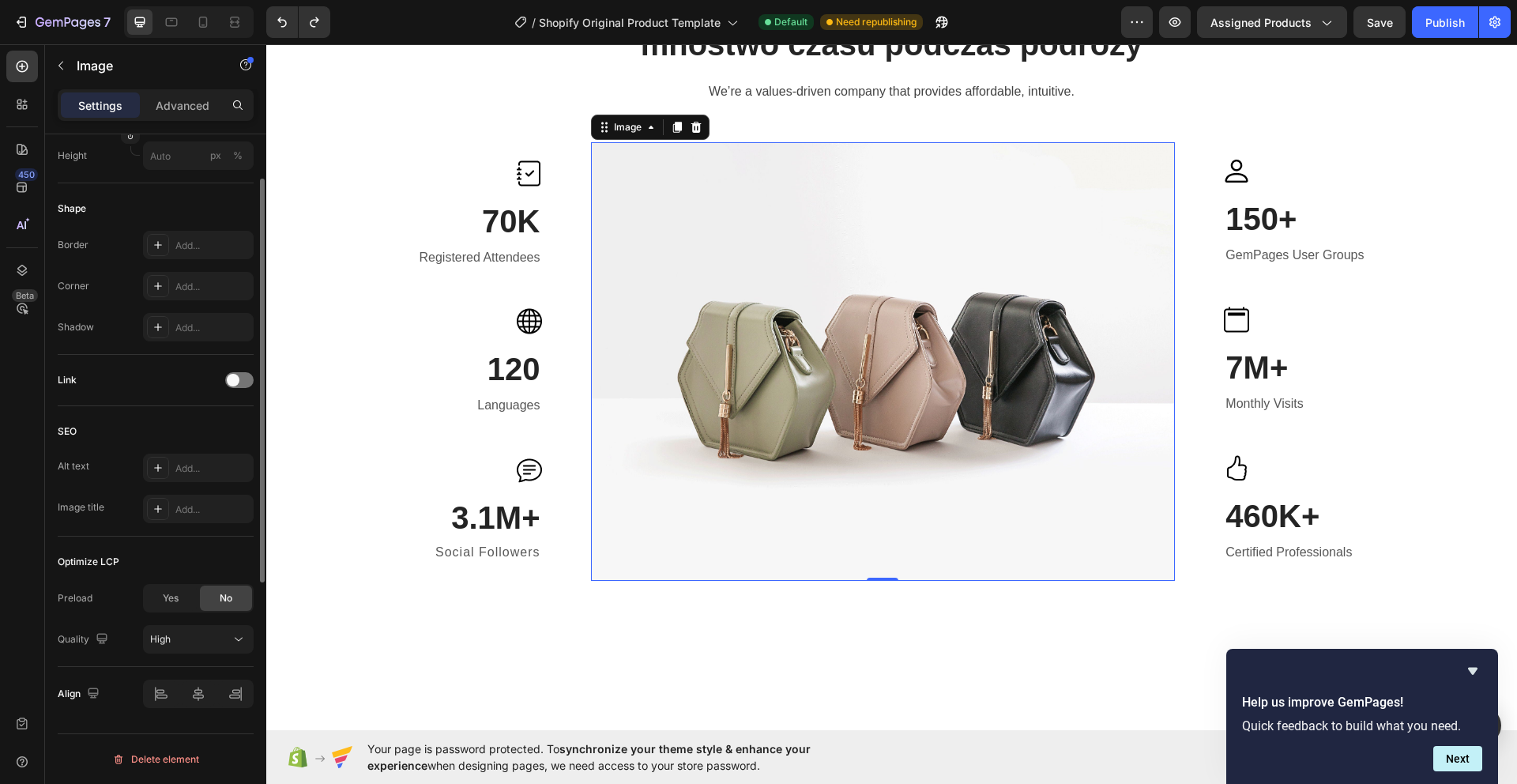
scroll to position [0, 0]
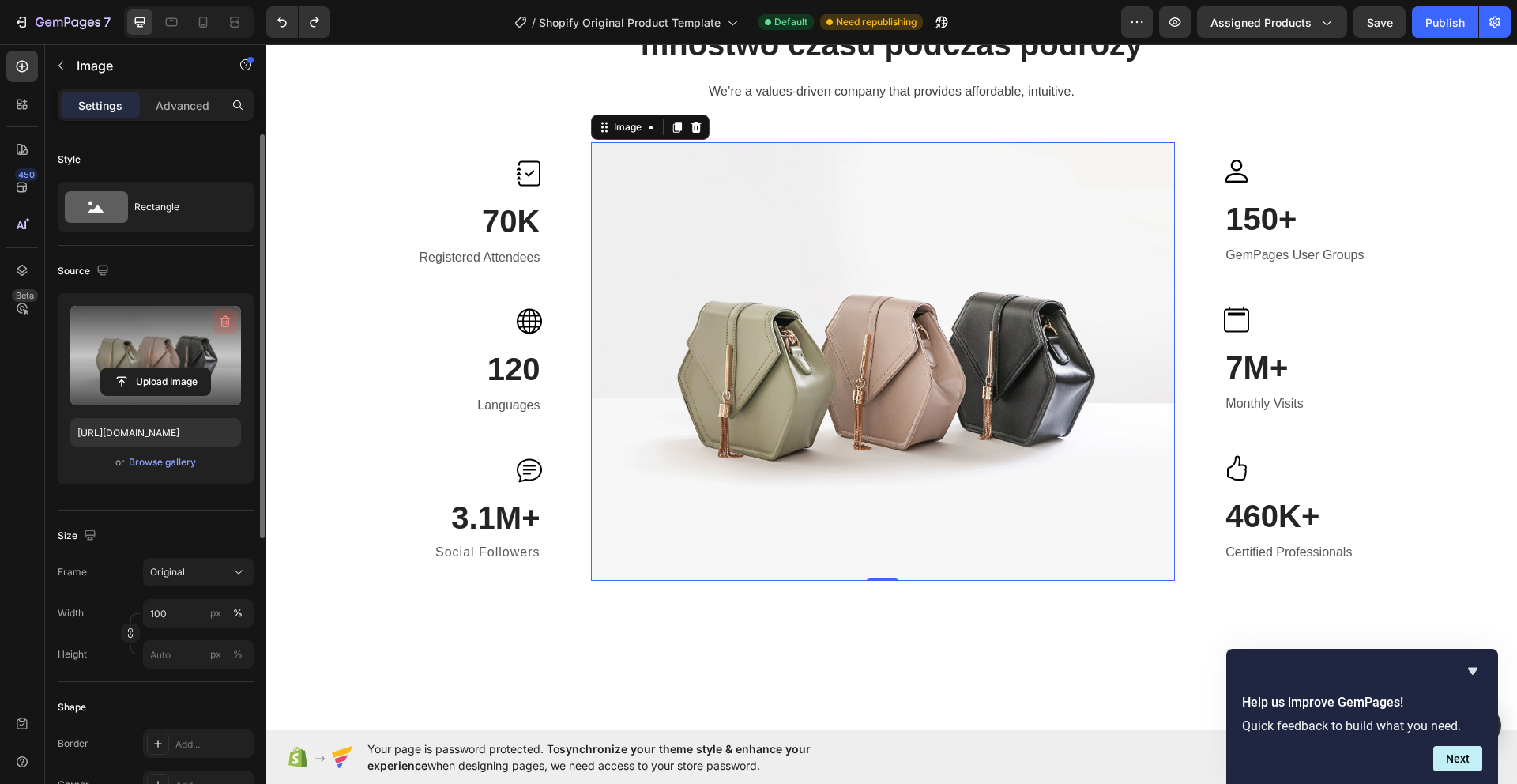
click at [221, 322] on icon "button" at bounding box center [225, 321] width 11 height 11
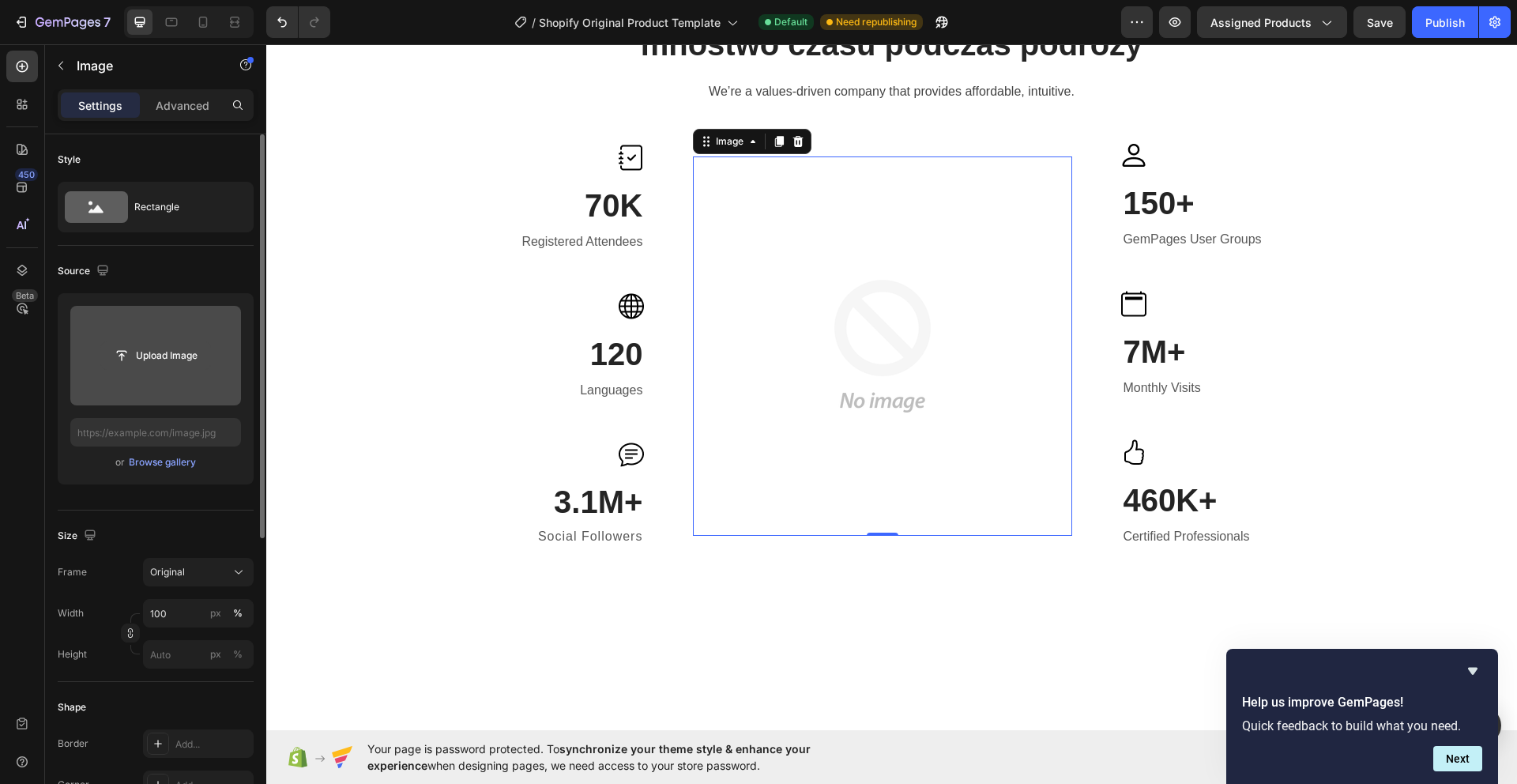
click at [172, 354] on input "file" at bounding box center [155, 355] width 109 height 27
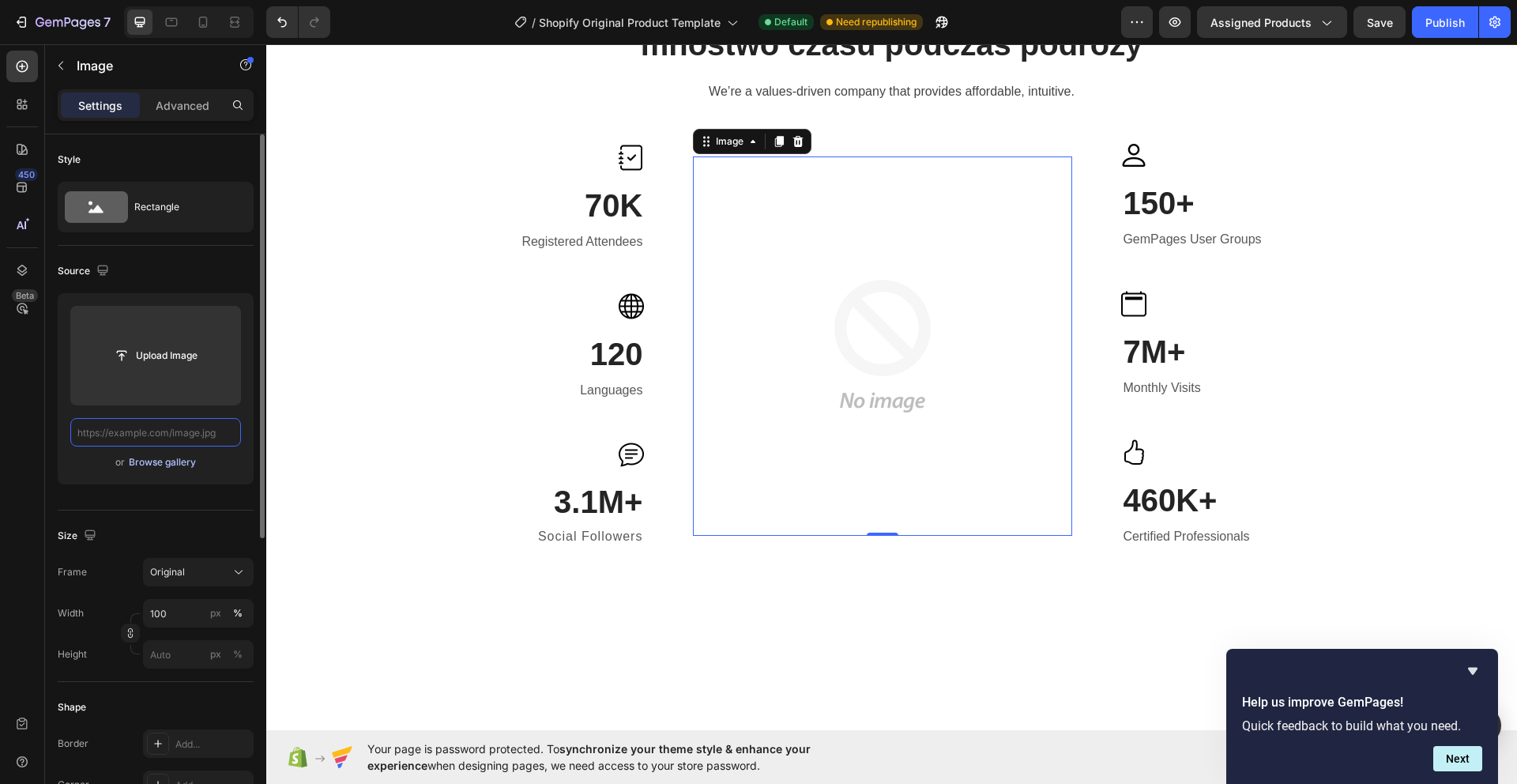
drag, startPoint x: 172, startPoint y: 433, endPoint x: 172, endPoint y: 457, distance: 24.0
click at [172, 433] on input "text" at bounding box center [156, 432] width 171 height 28
click at [173, 460] on div "Browse gallery" at bounding box center [163, 462] width 67 height 14
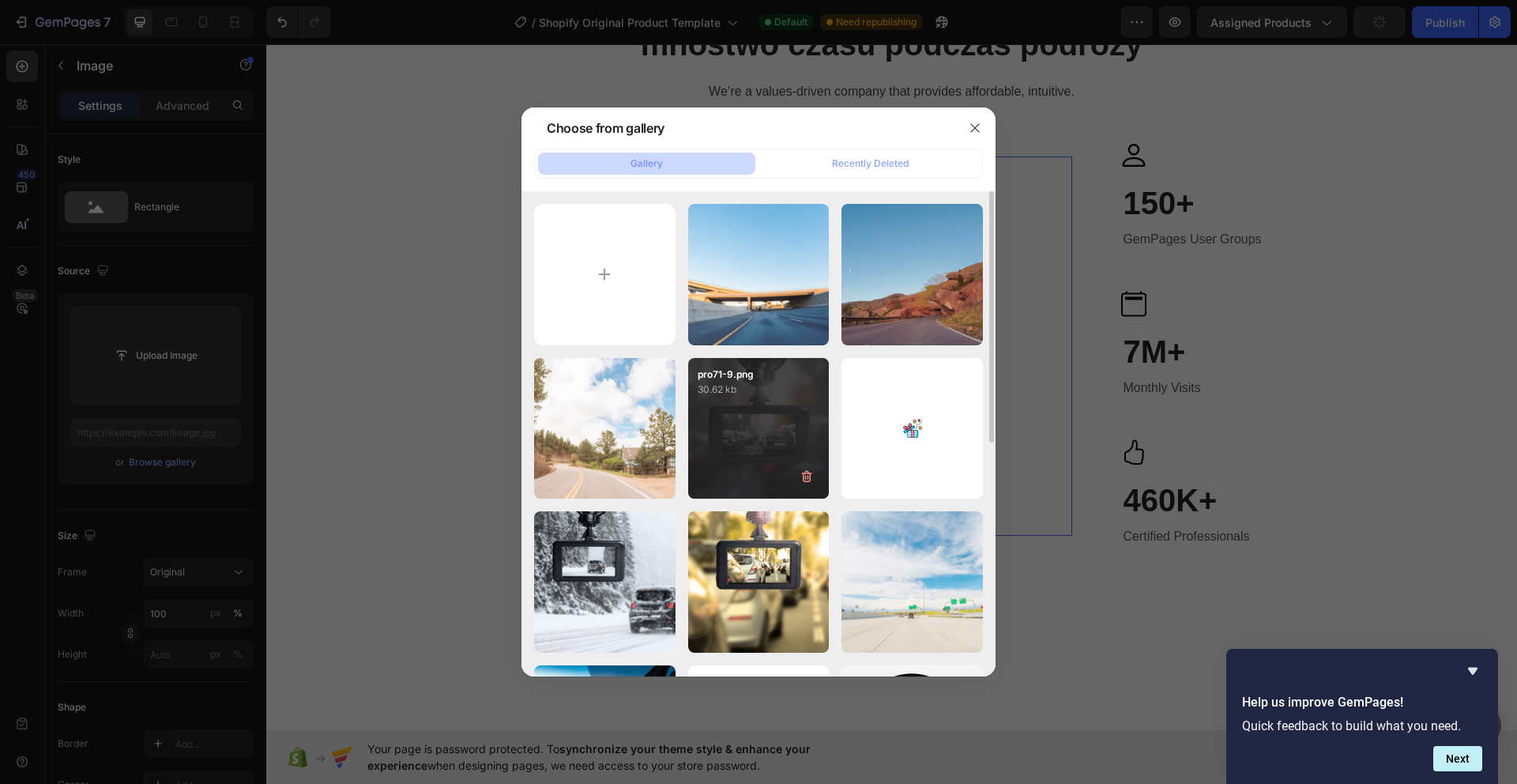
click at [758, 426] on div "pro71-9.png 30.62 kb" at bounding box center [758, 429] width 141 height 141
type input "https://cdn.shopify.com/s/files/1/0943/1783/8679/files/gempages_586199003327103…"
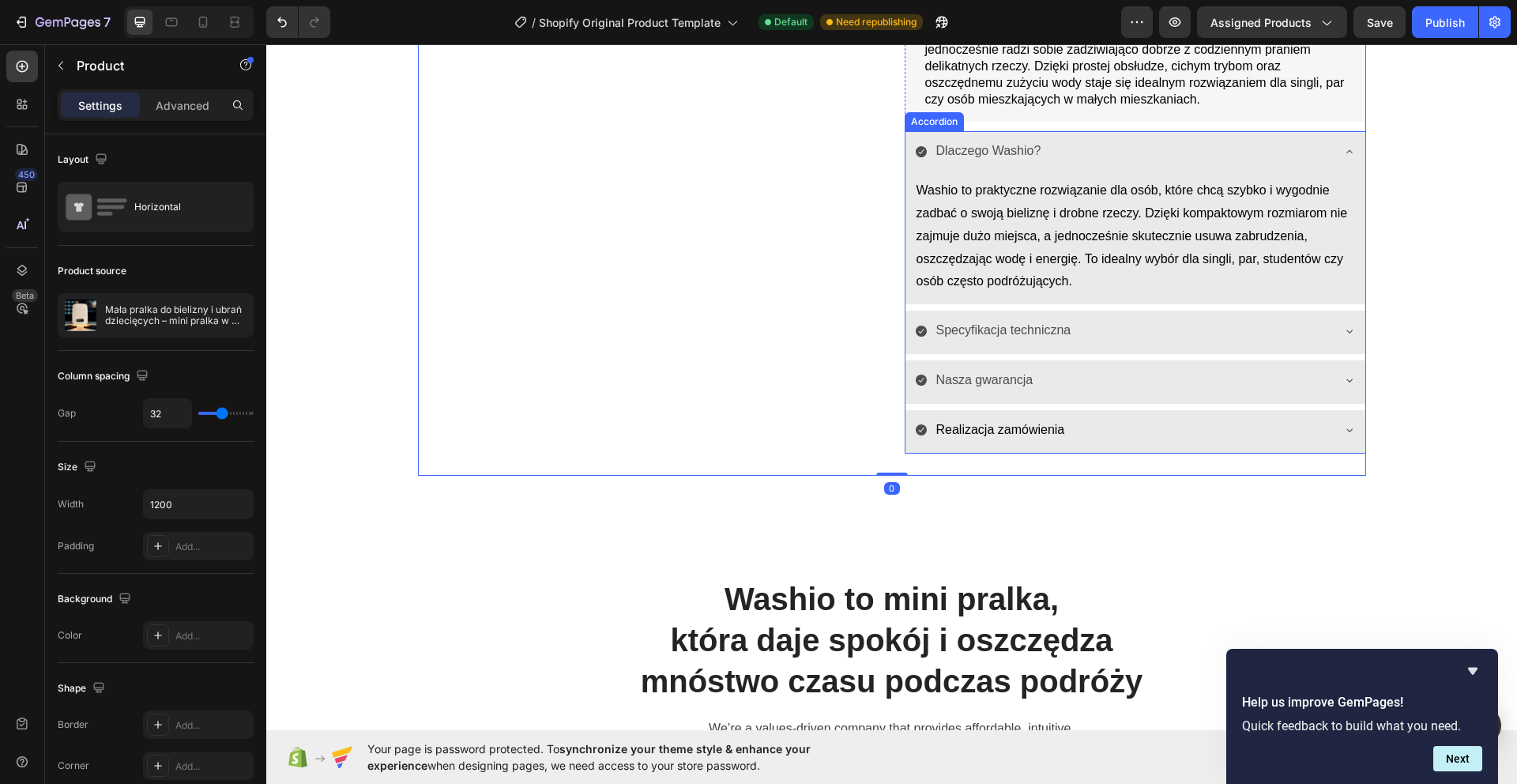
scroll to position [708, 0]
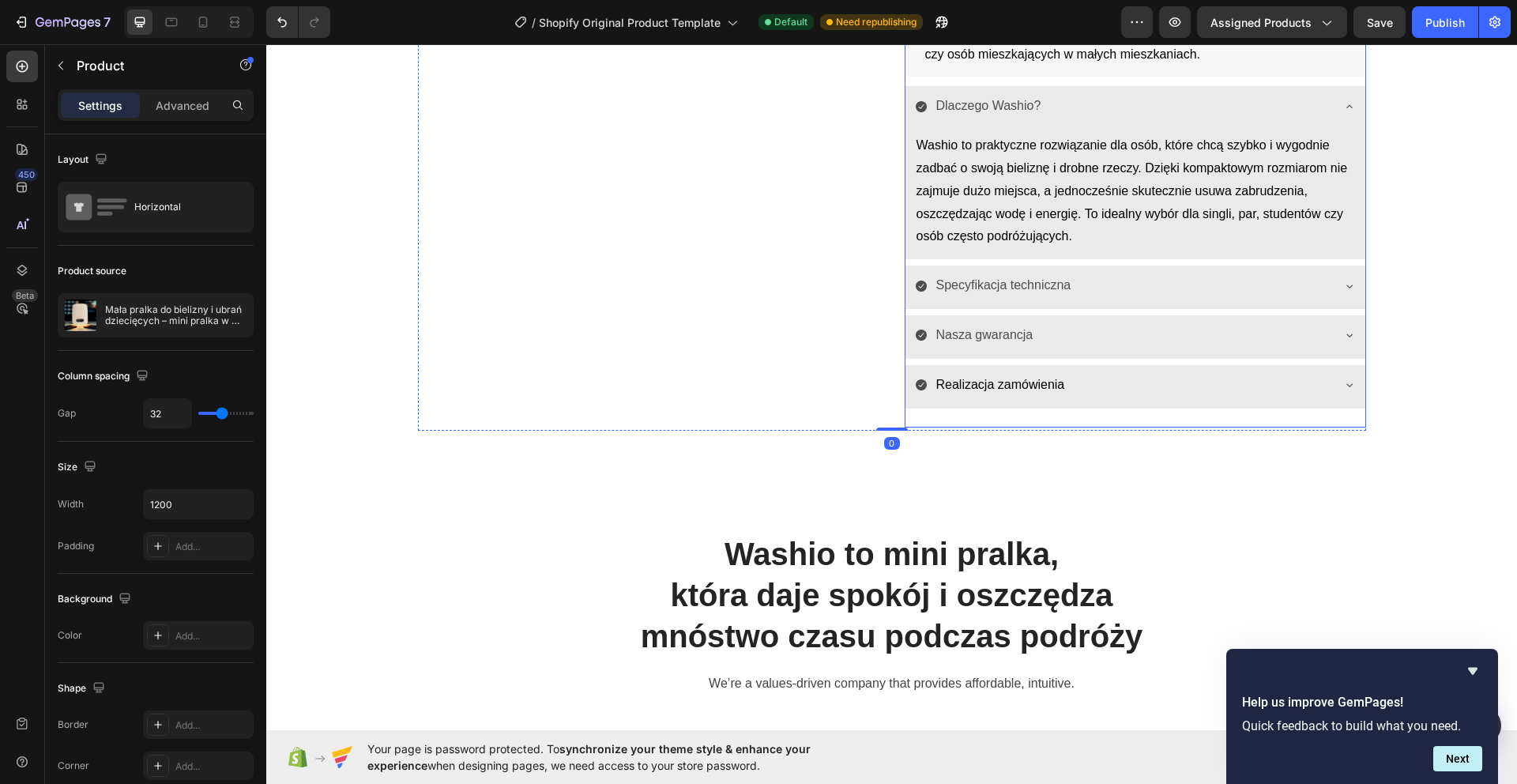
click at [909, 341] on div "Dlaczego Washio? Washio to praktyczne rozwiązanie dla osób, które chcą szybko i…" at bounding box center [1135, 247] width 461 height 322
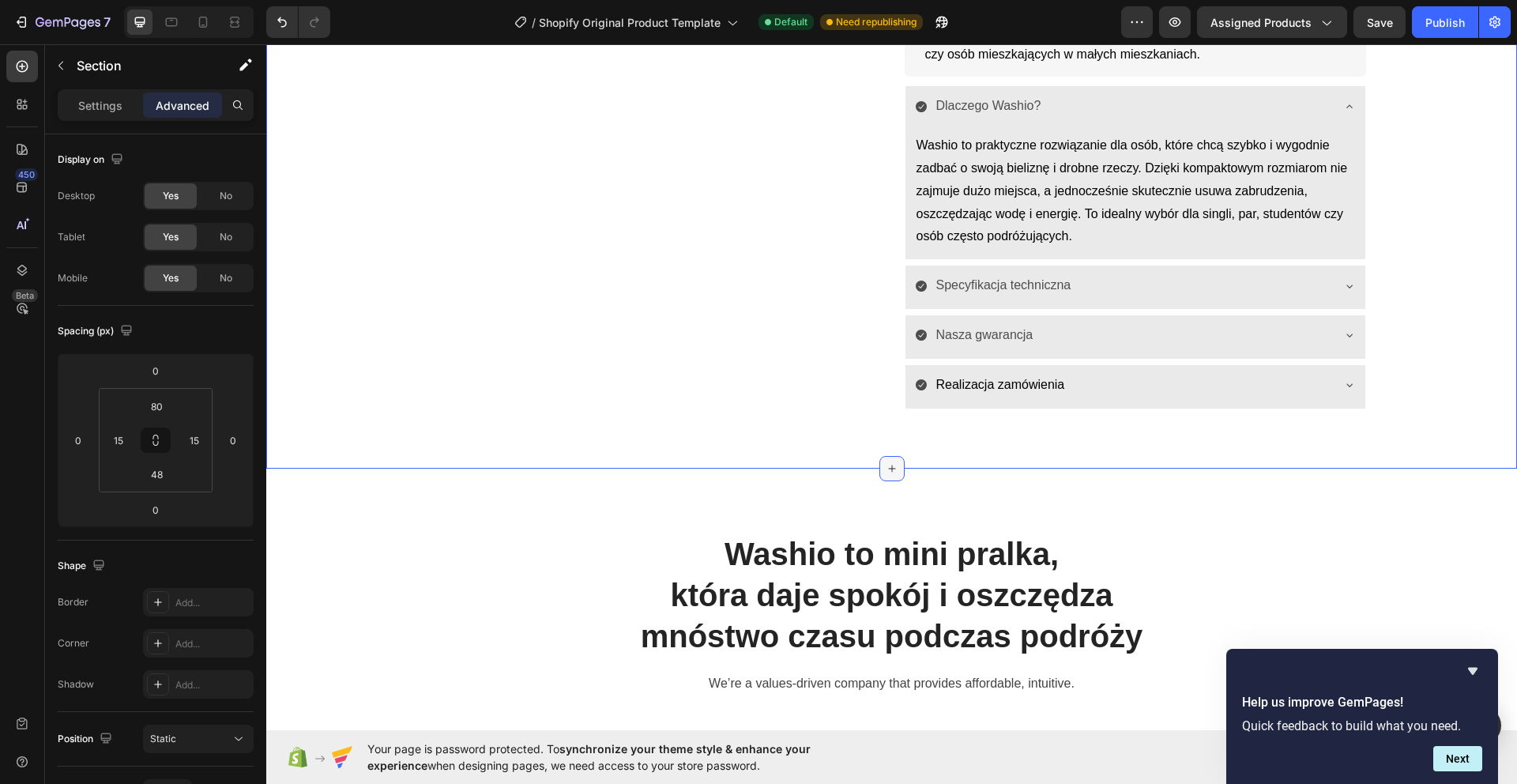
click at [893, 476] on div at bounding box center [892, 468] width 26 height 26
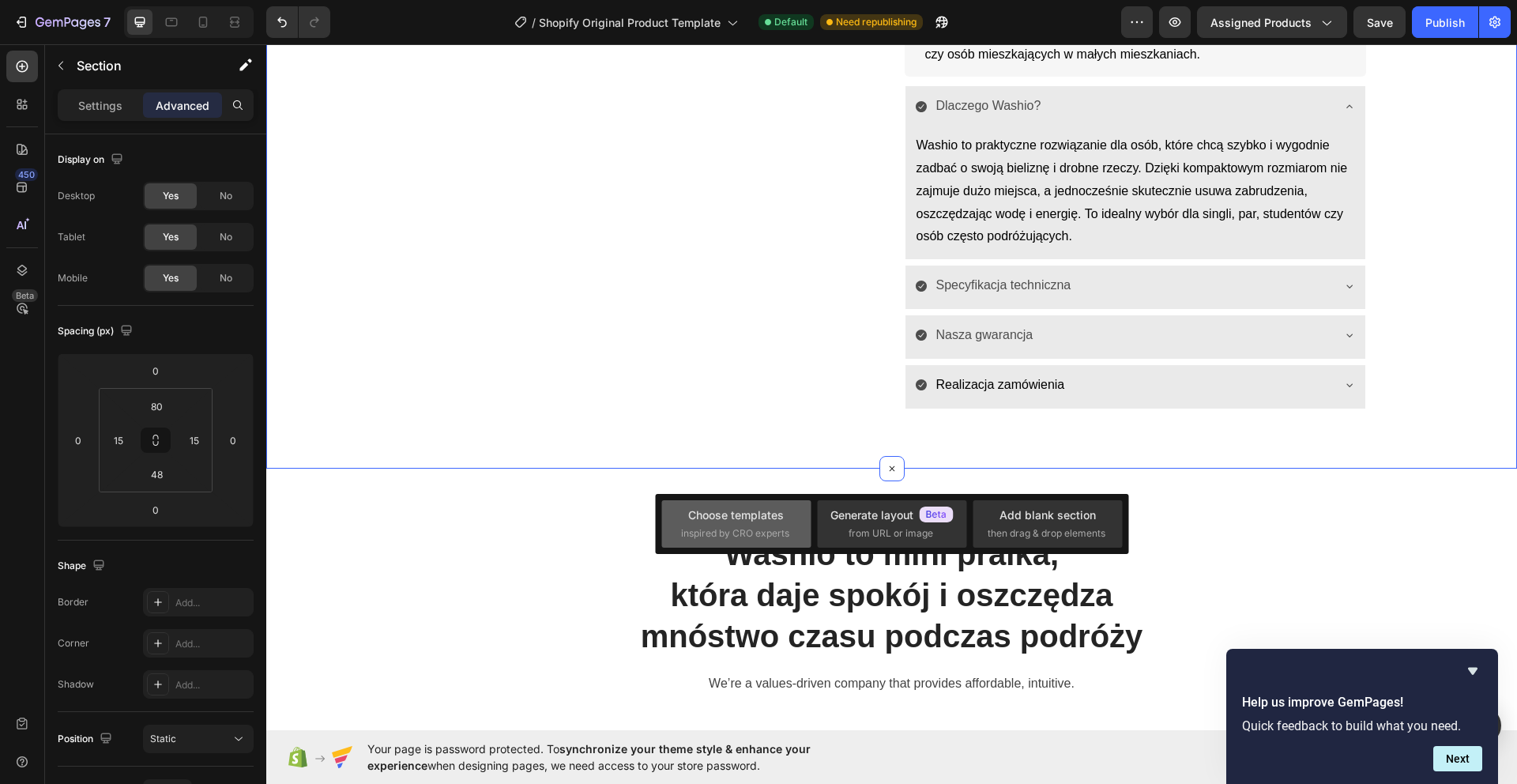
click at [783, 529] on span "inspired by CRO experts" at bounding box center [735, 533] width 108 height 14
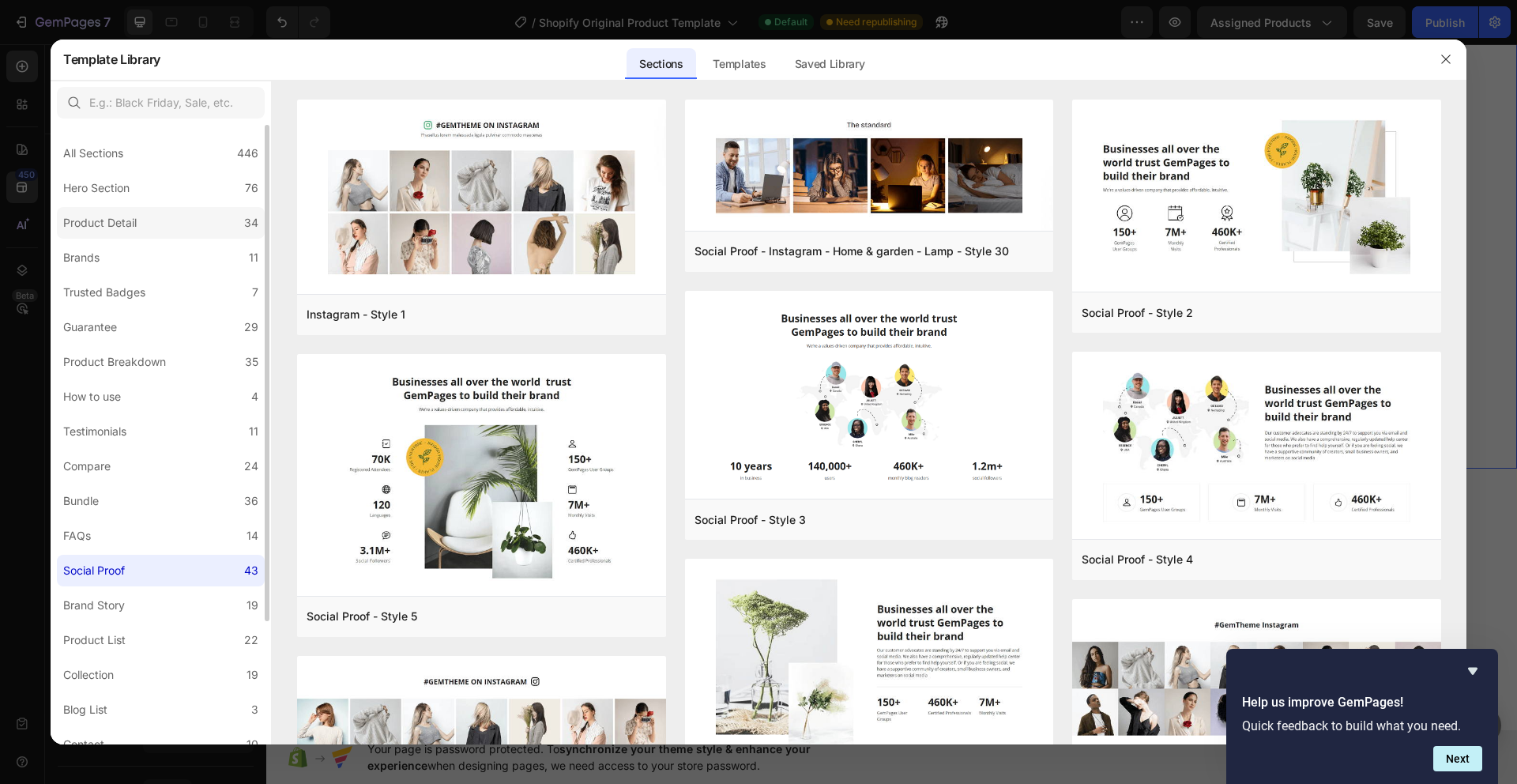
click at [134, 232] on label "Product Detail 34" at bounding box center [160, 223] width 208 height 32
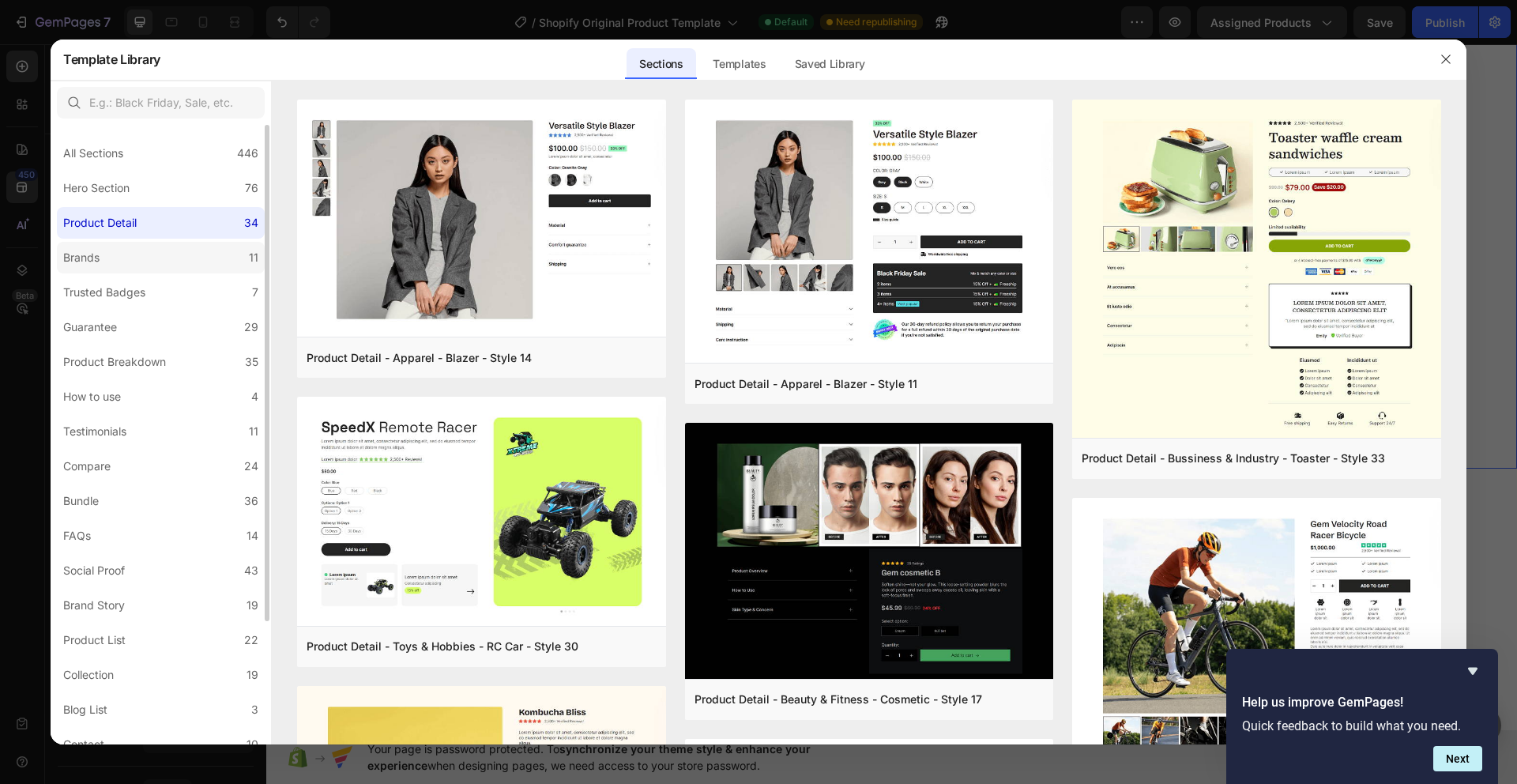
click at [134, 252] on label "Brands 11" at bounding box center [160, 257] width 208 height 32
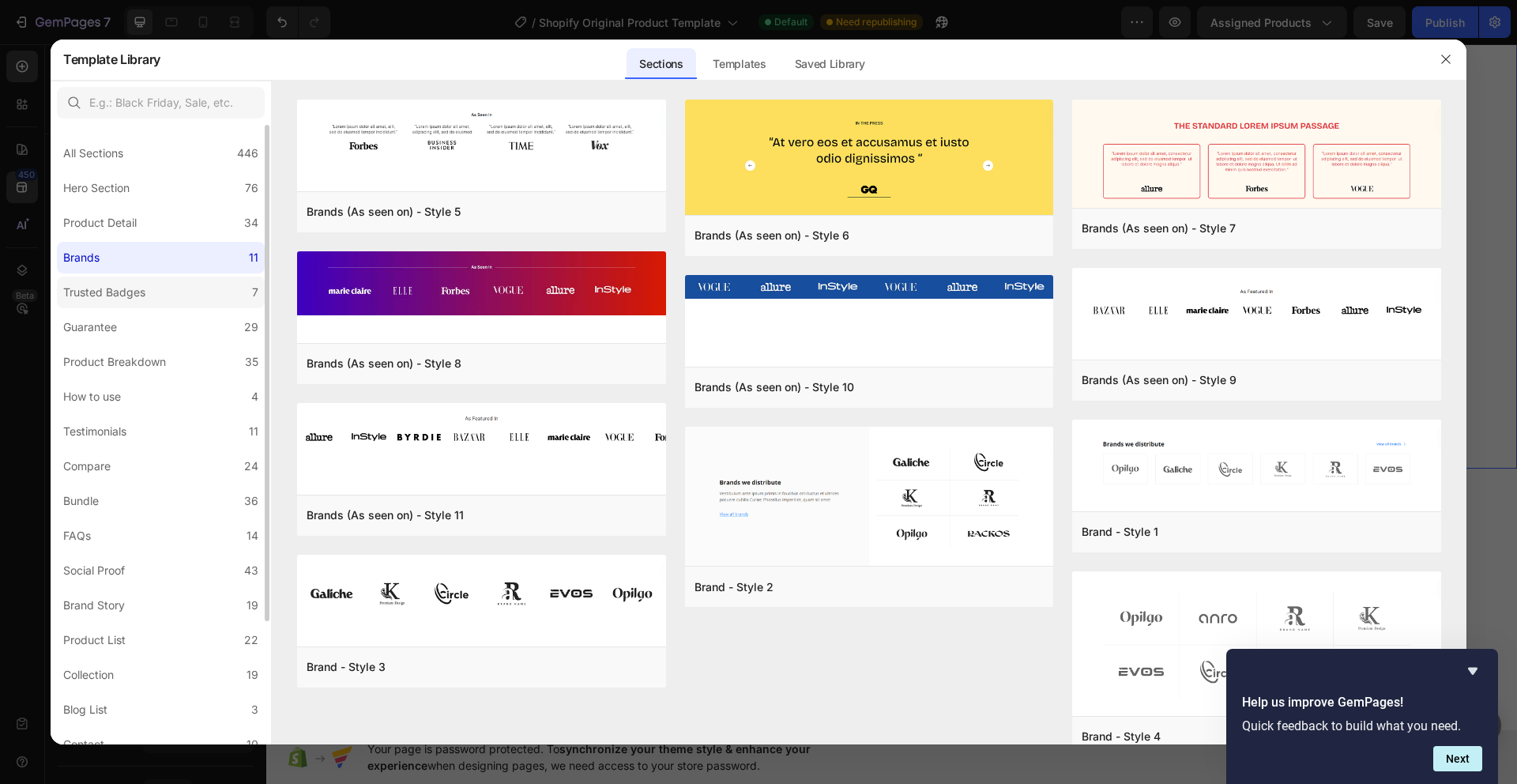
click at [143, 285] on div "Trusted Badges" at bounding box center [103, 292] width 82 height 19
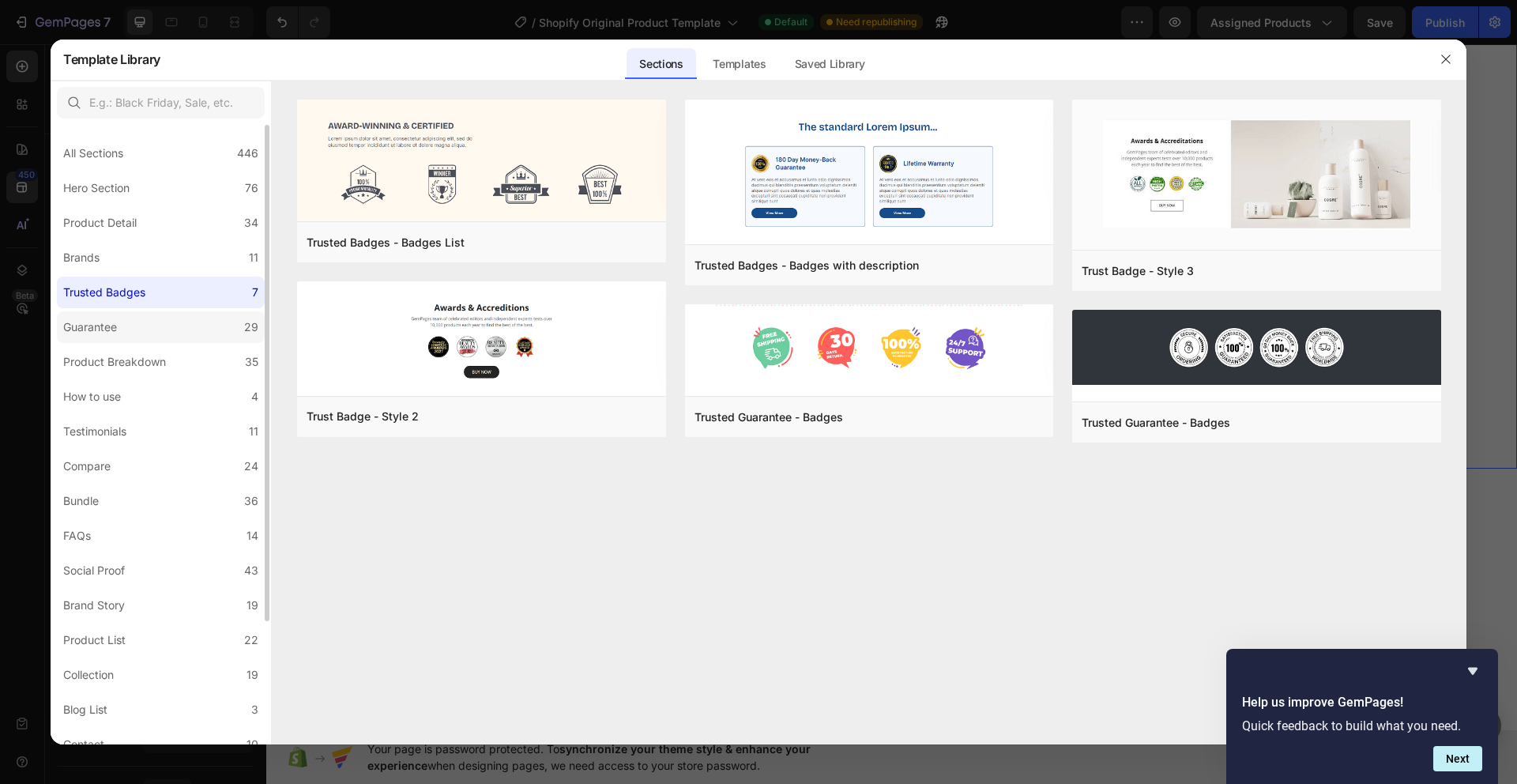
click at [152, 331] on label "Guarantee 29" at bounding box center [160, 327] width 208 height 32
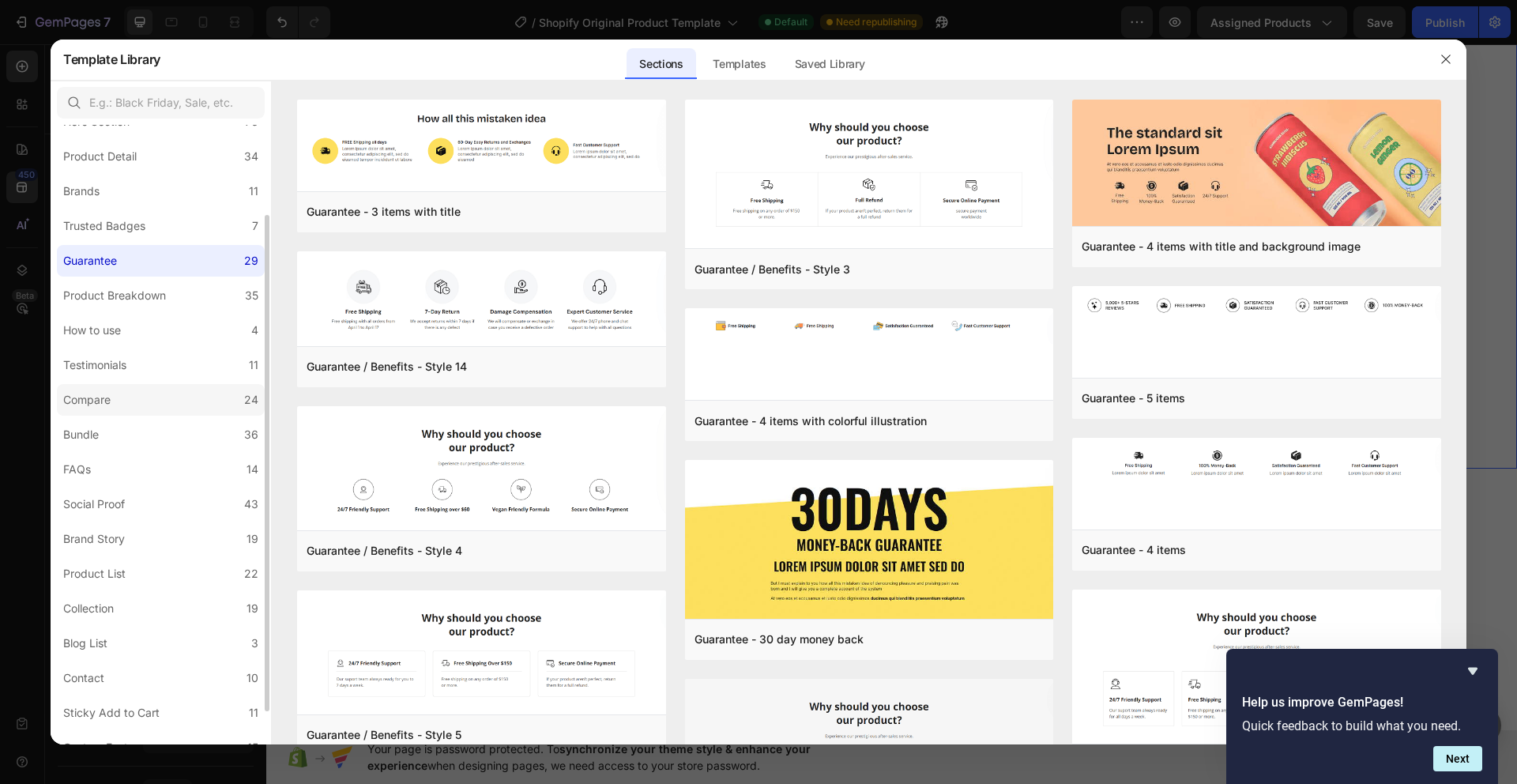
scroll to position [93, 0]
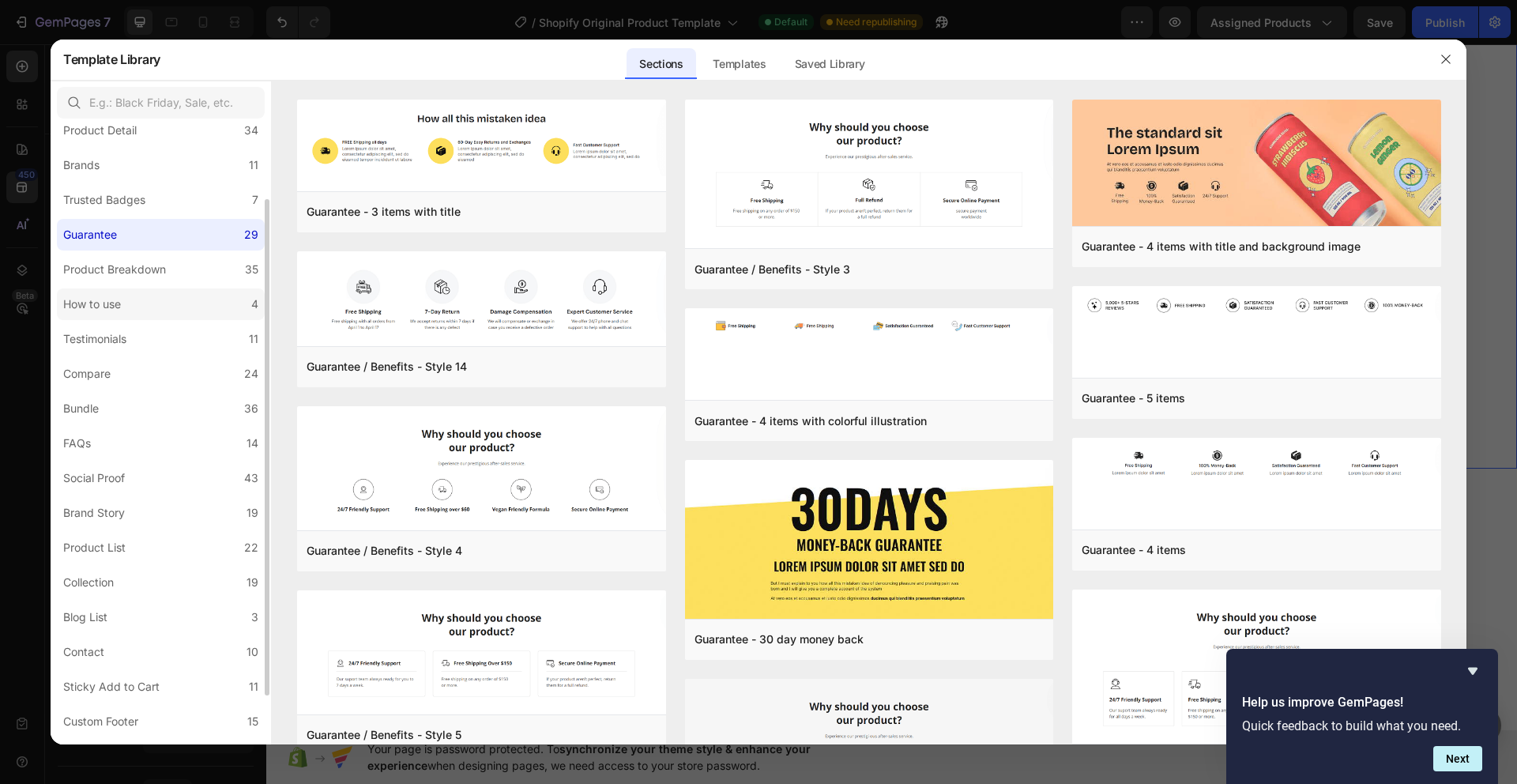
click at [151, 310] on label "How to use 4" at bounding box center [160, 304] width 208 height 32
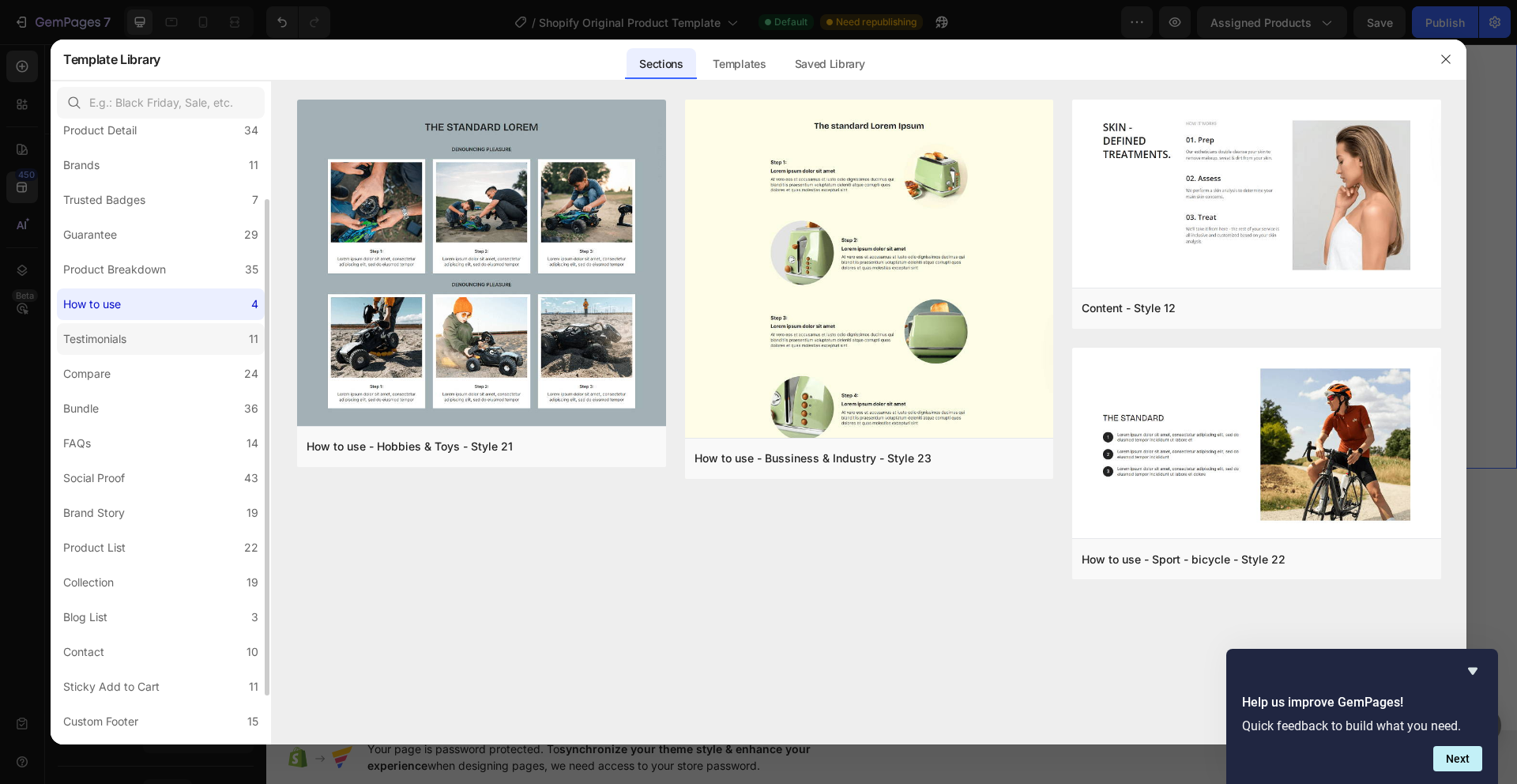
click at [148, 337] on label "Testimonials 11" at bounding box center [160, 339] width 208 height 32
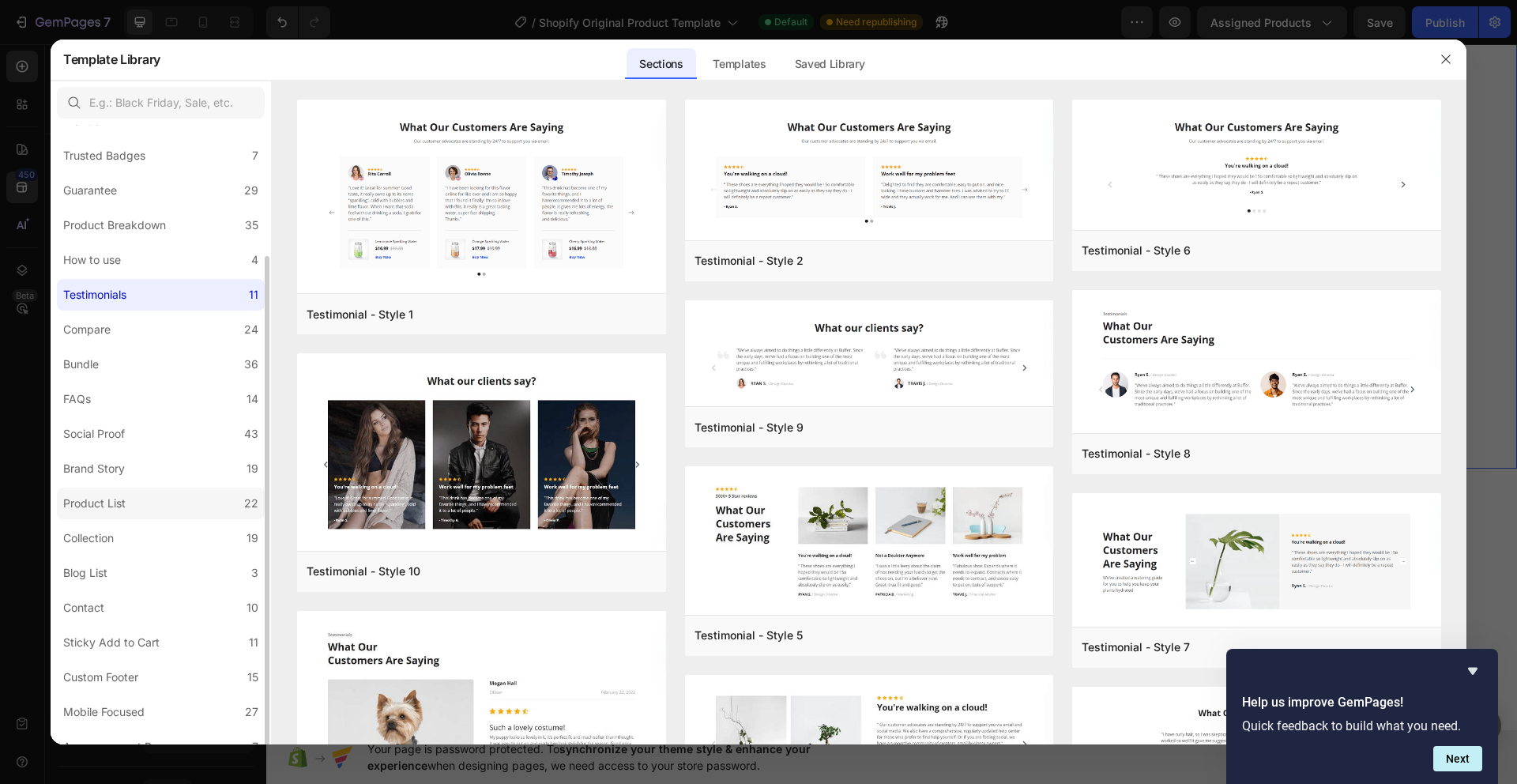
scroll to position [148, 0]
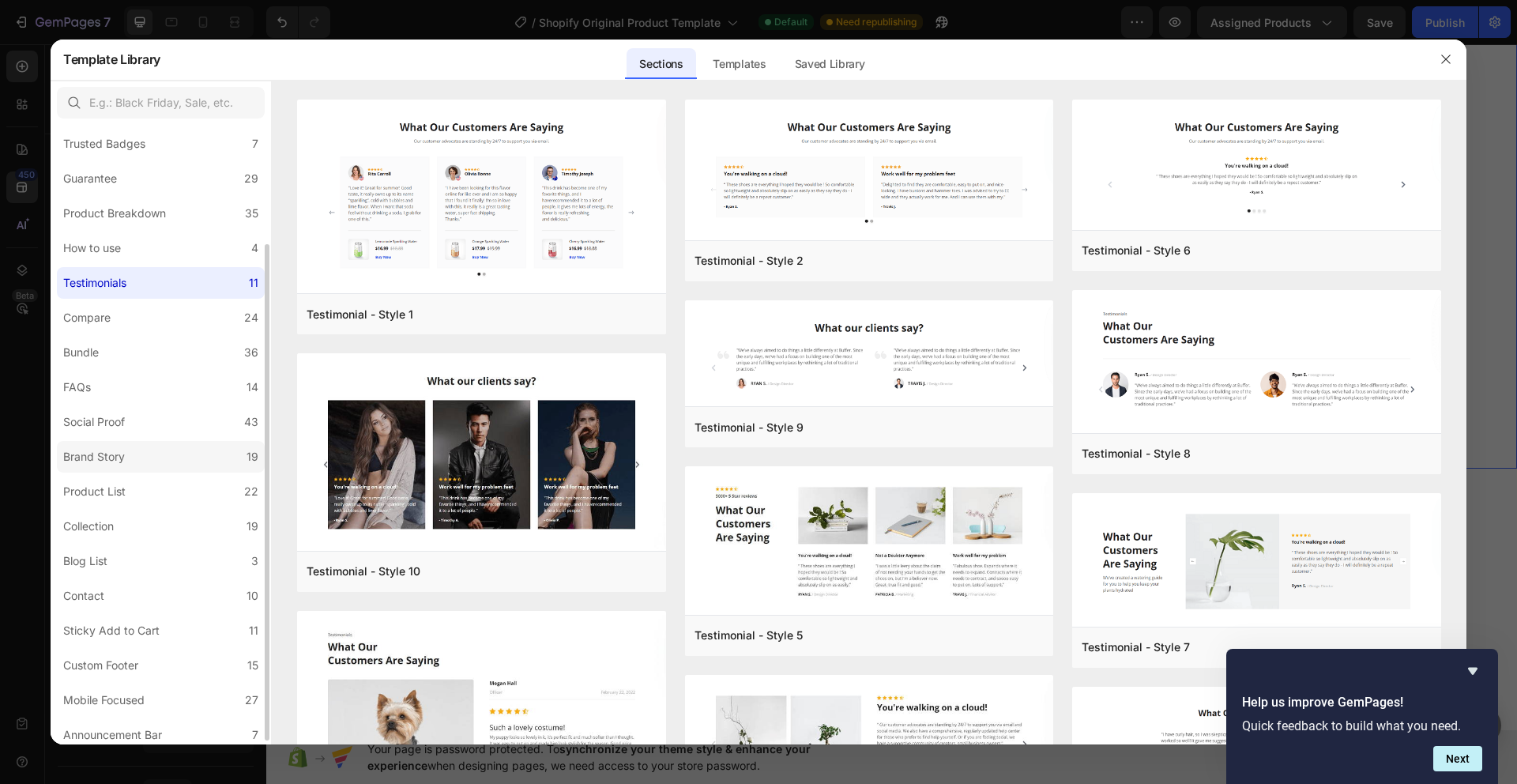
click at [154, 458] on label "Brand Story 19" at bounding box center [160, 457] width 208 height 32
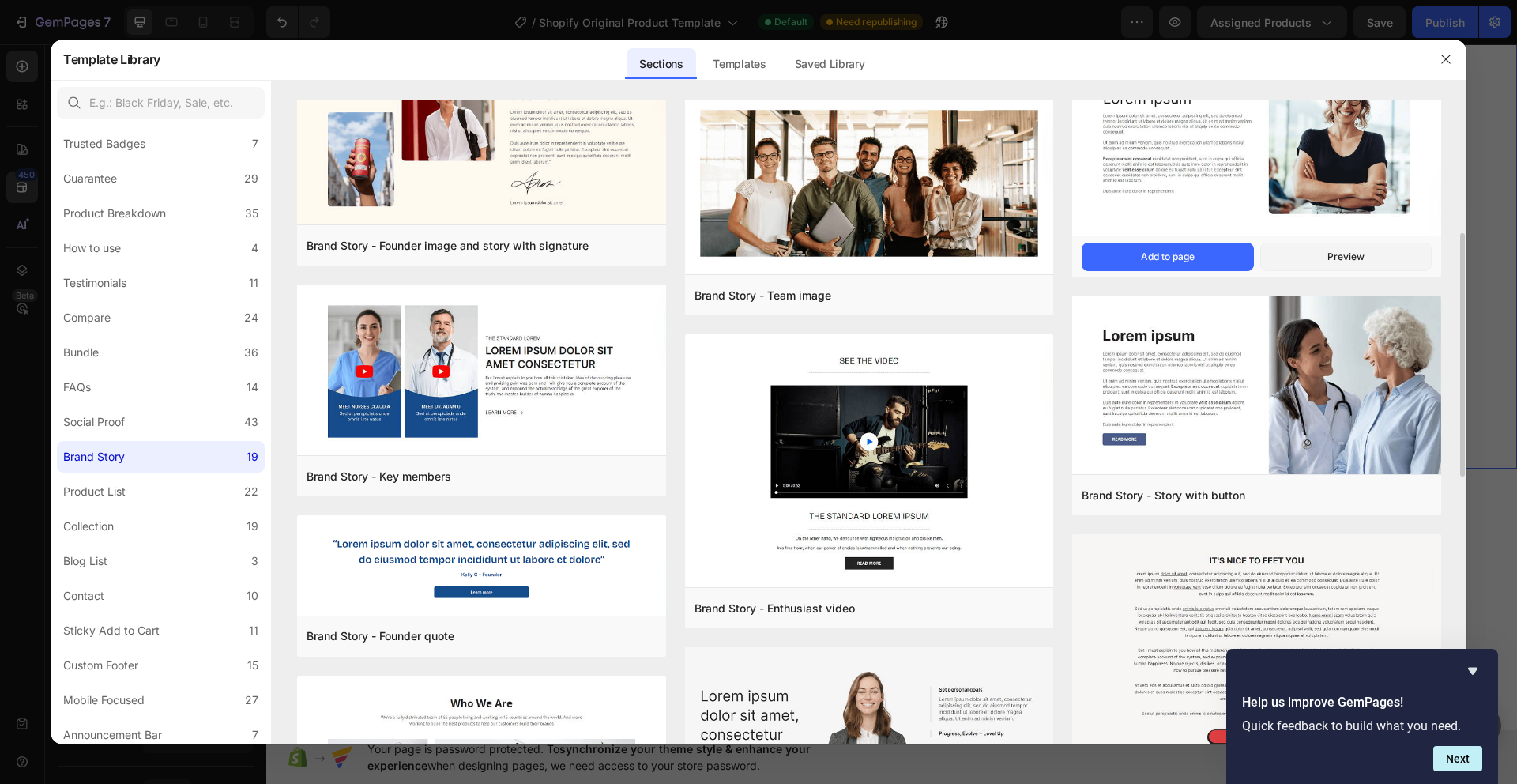
scroll to position [0, 0]
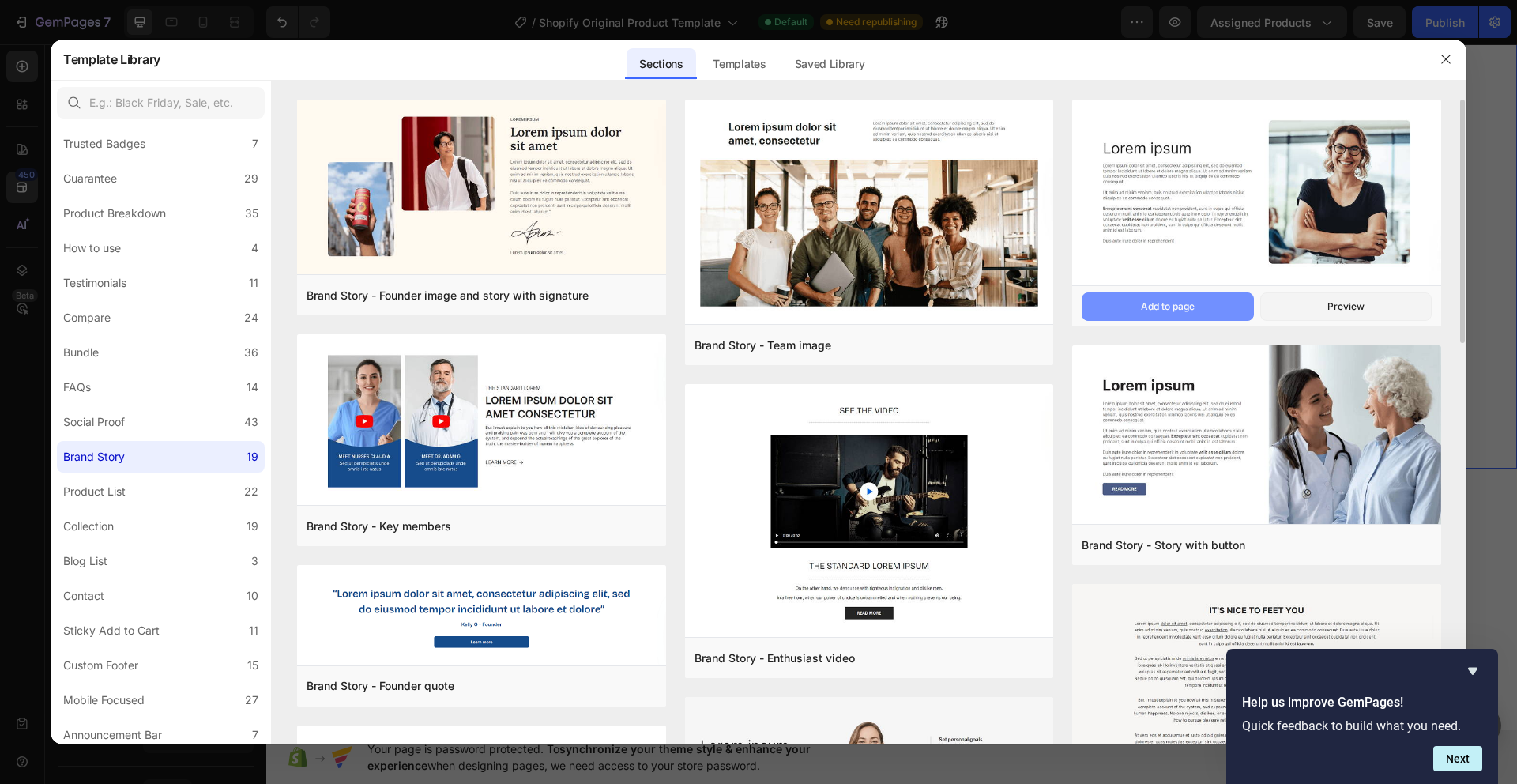
click at [1193, 300] on div "Add to page" at bounding box center [1167, 307] width 54 height 14
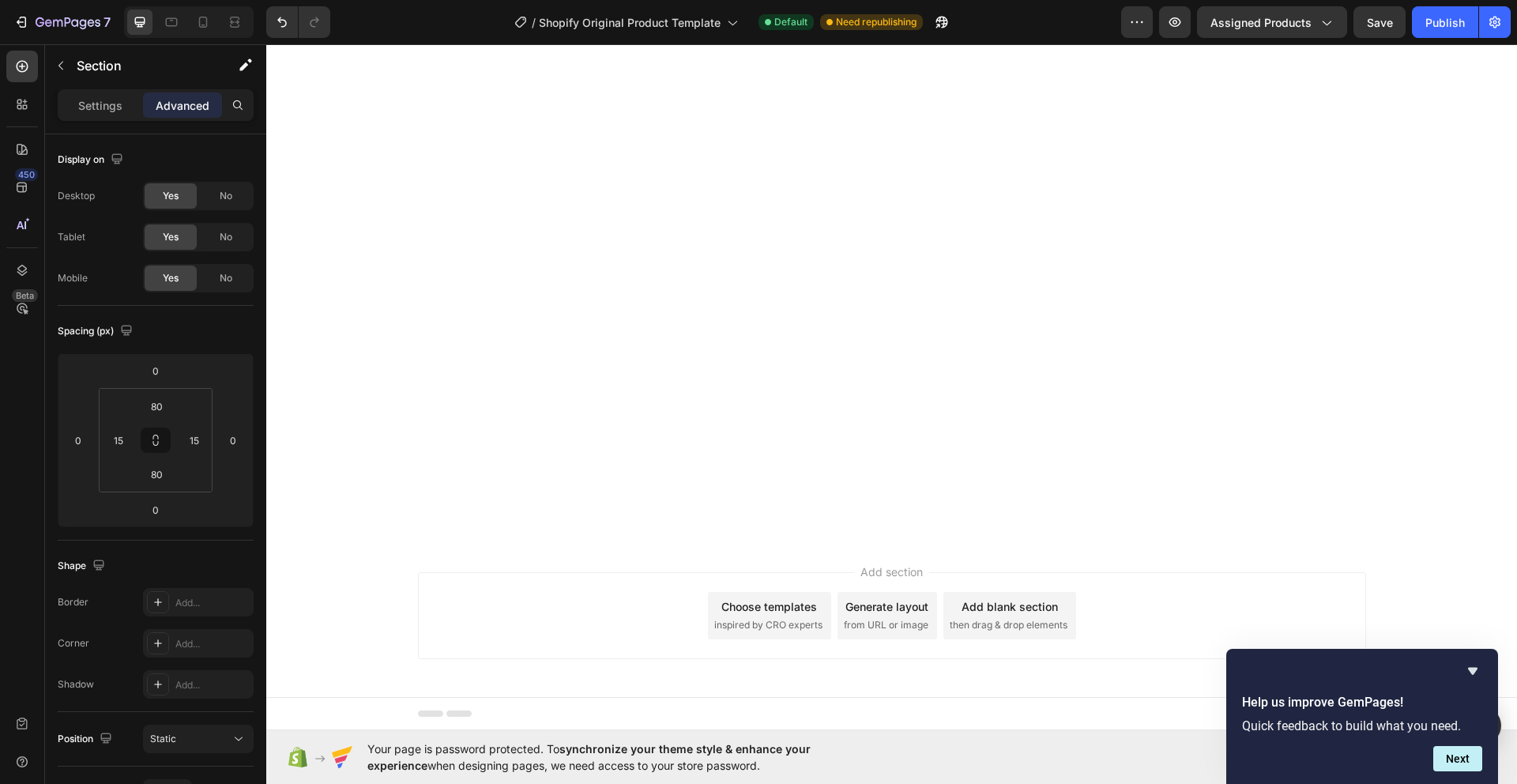
scroll to position [1359, 0]
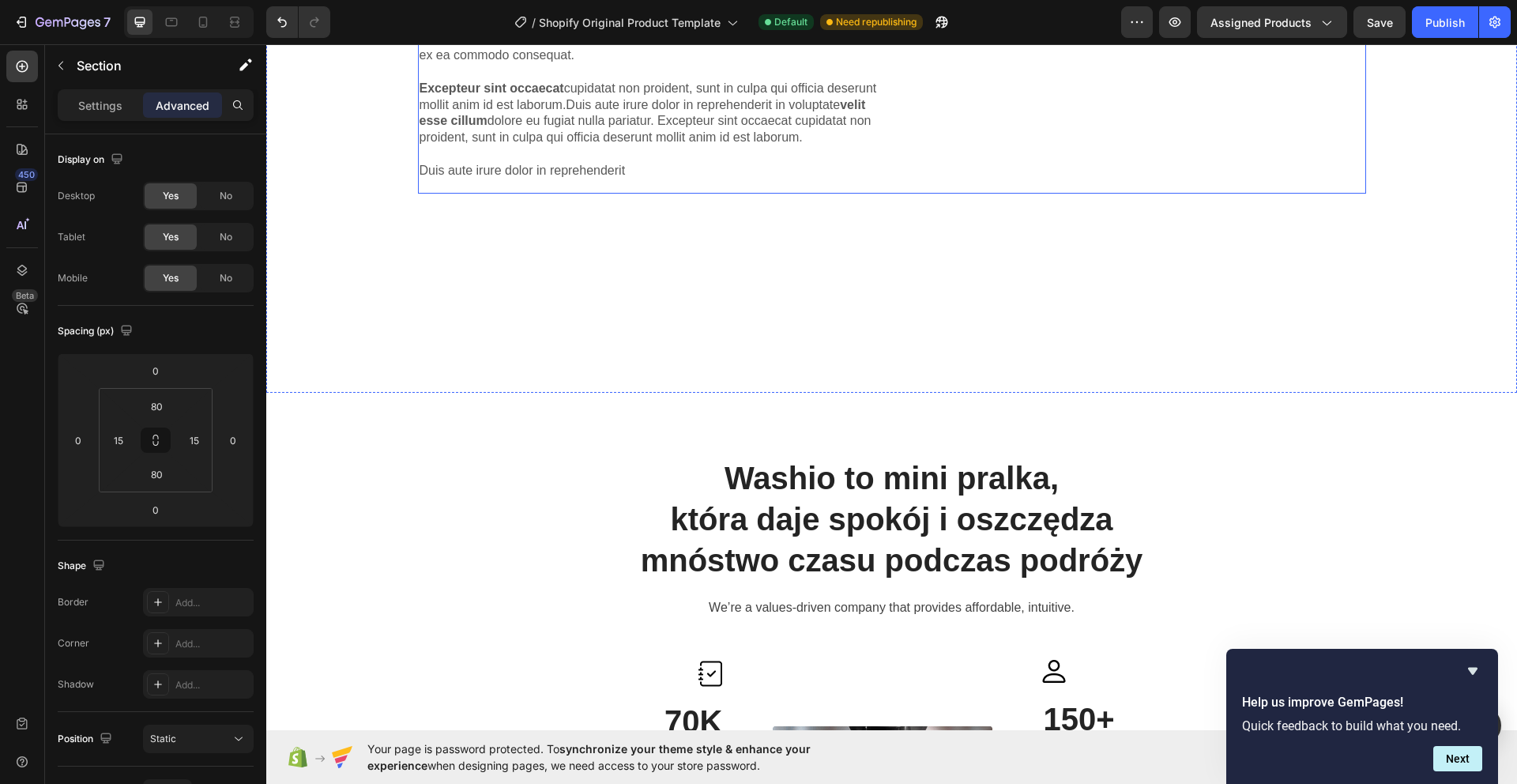
click at [790, 288] on div "Lorem ipsum Heading Lorem ipsum dolor sit amet, consectetur adipiscing elit, se…" at bounding box center [891, 104] width 1251 height 575
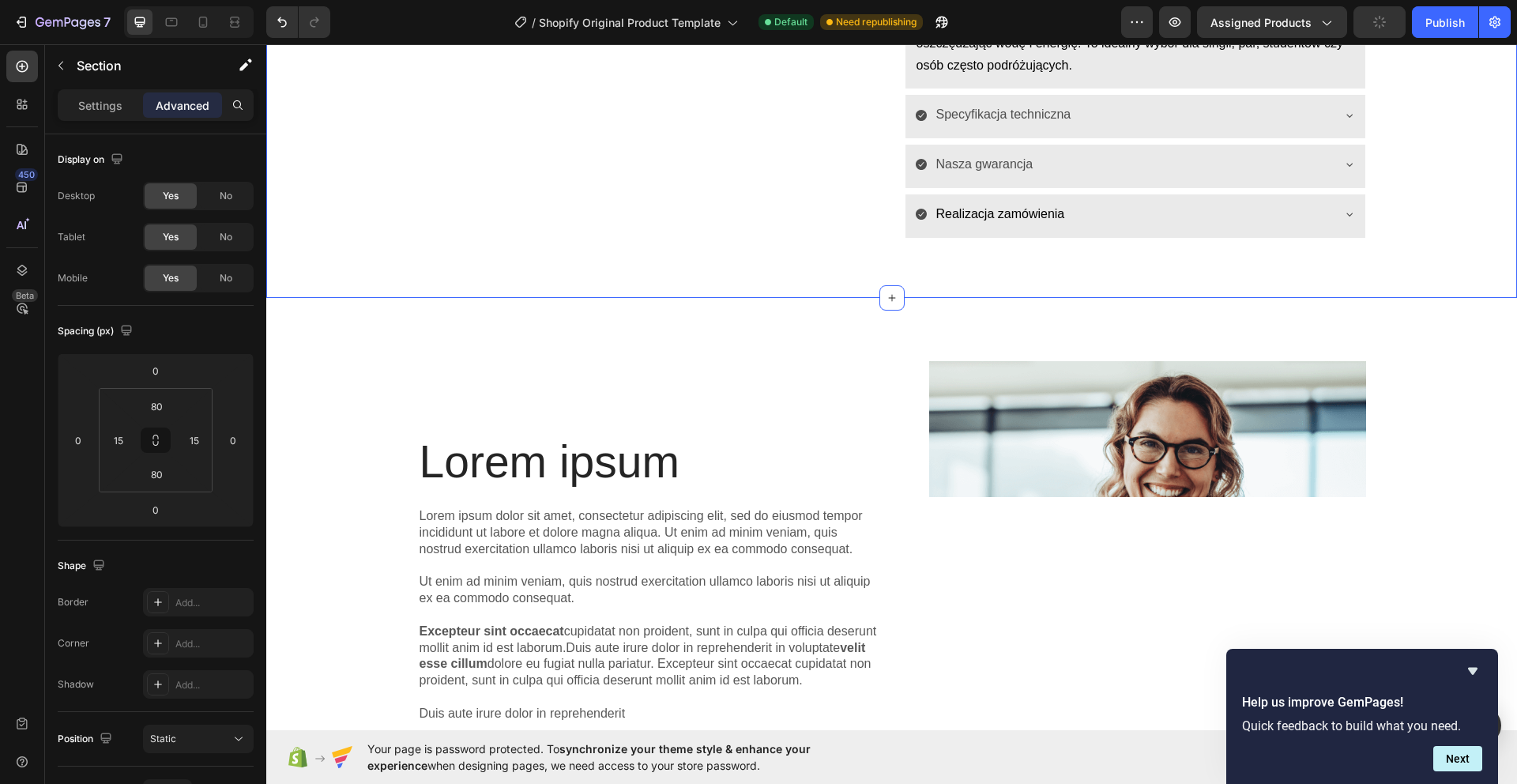
scroll to position [879, 0]
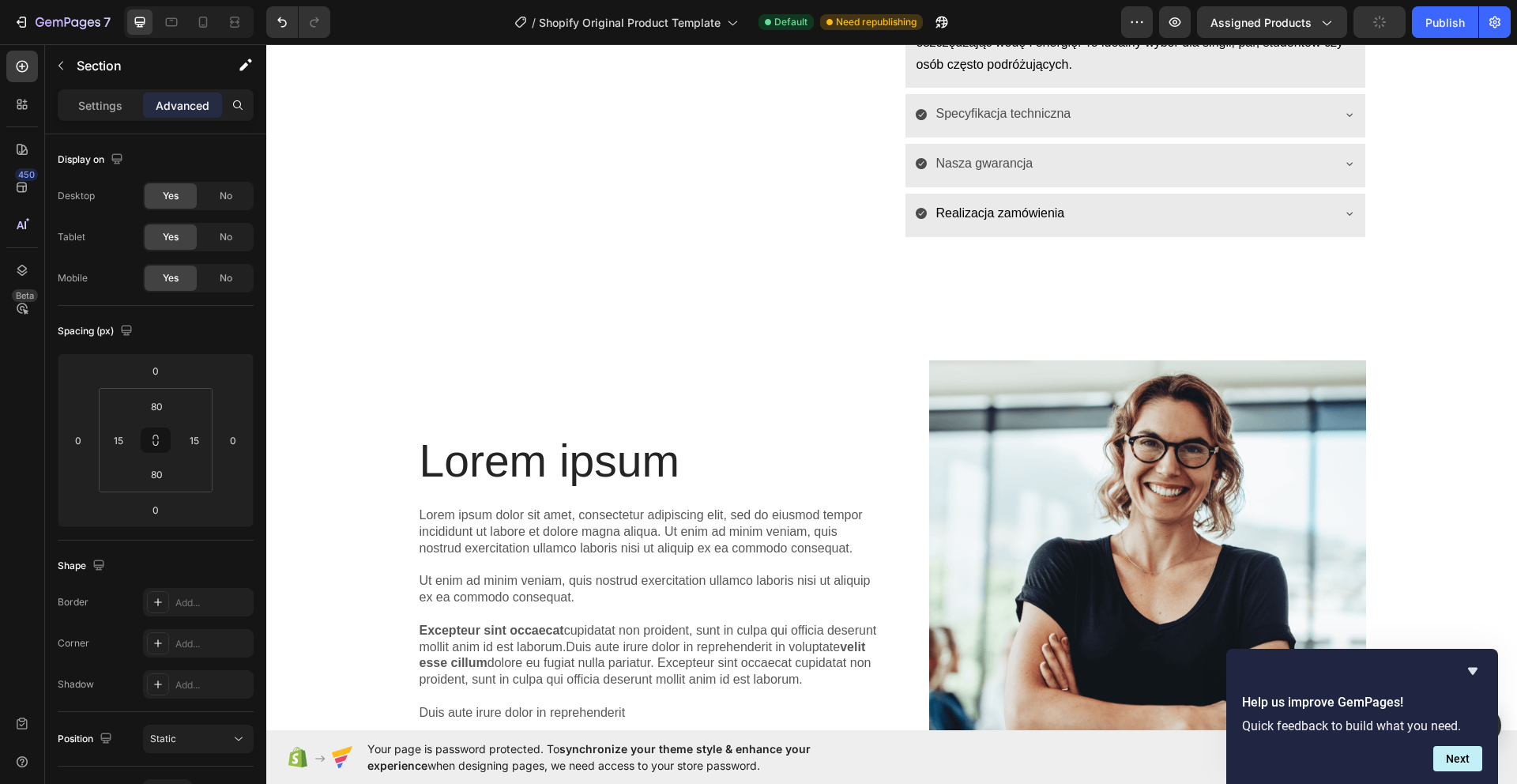
click at [973, 300] on div "Lorem ipsum Heading Lorem ipsum dolor sit amet, consectetur adipiscing elit, se…" at bounding box center [891, 584] width 1251 height 575
click at [847, 316] on div "Lorem ipsum Heading Lorem ipsum dolor sit amet, consectetur adipiscing elit, se…" at bounding box center [891, 584] width 1251 height 575
click at [381, 390] on div "Lorem ipsum Heading Lorem ipsum dolor sit amet, consectetur adipiscing elit, se…" at bounding box center [892, 585] width 1227 height 450
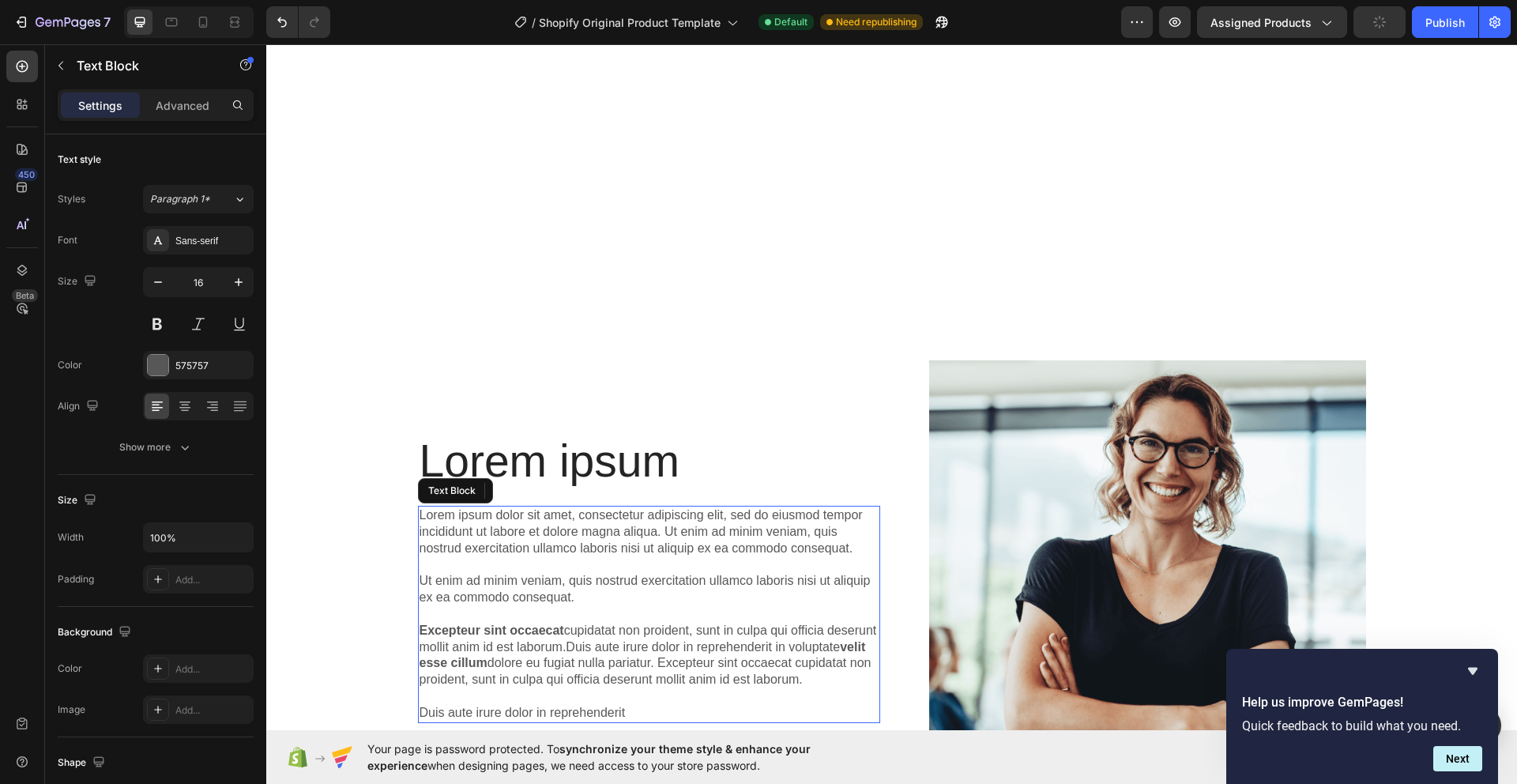
click at [507, 507] on p "Lorem ipsum dolor sit amet, consectetur adipiscing elit, sed do eiusmod tempor …" at bounding box center [649, 613] width 459 height 213
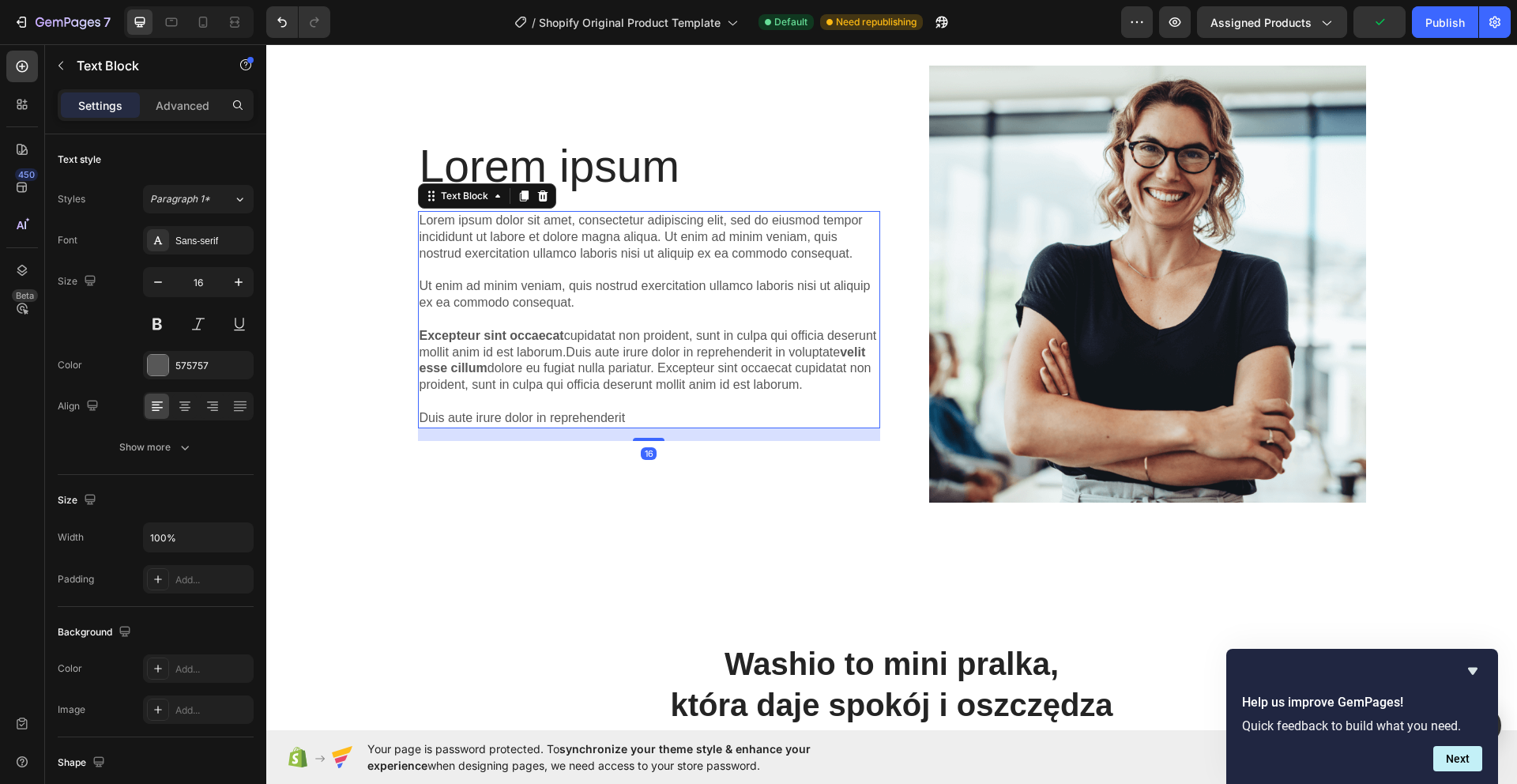
scroll to position [1153, 0]
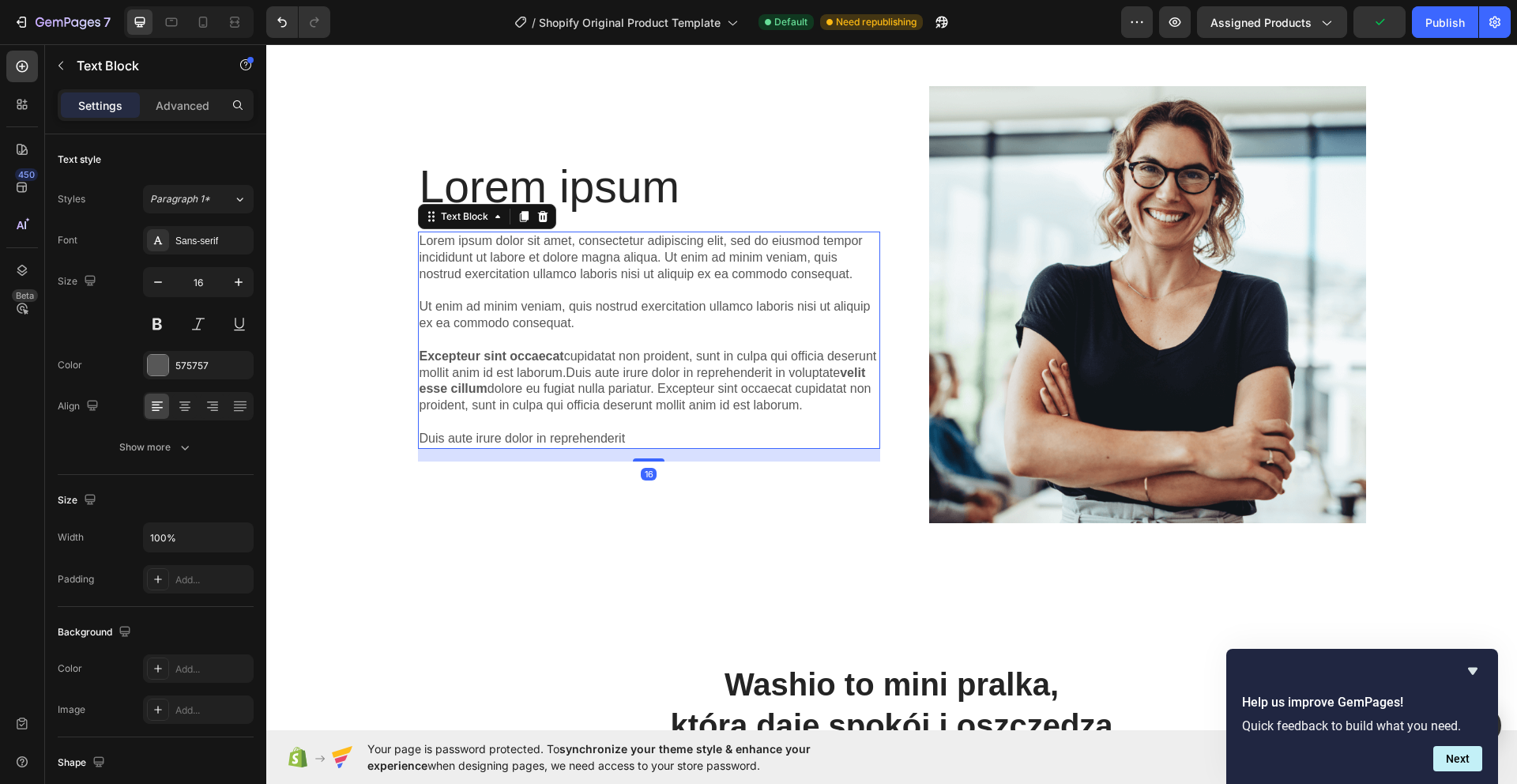
click at [903, 335] on div "Image" at bounding box center [1134, 304] width 462 height 437
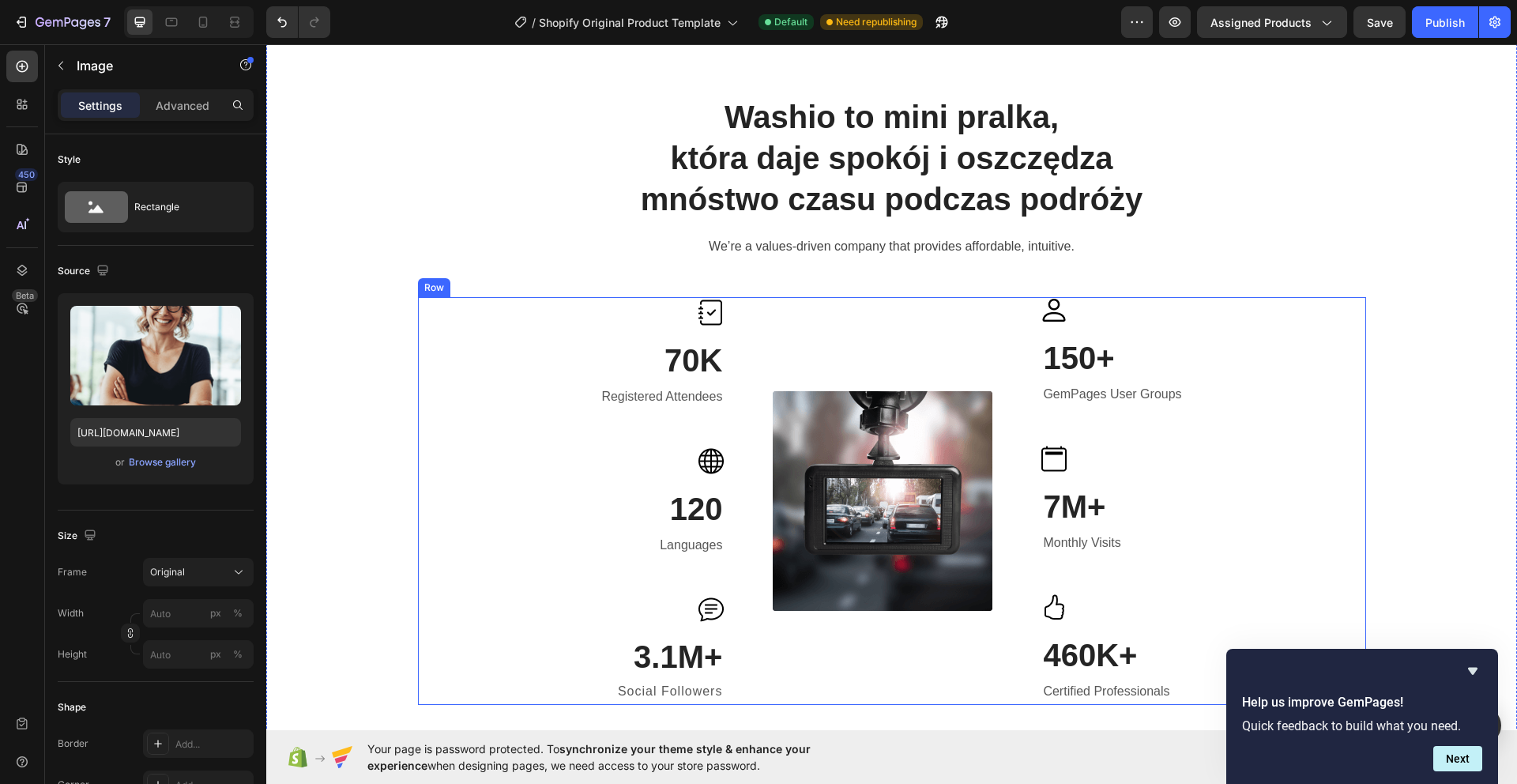
scroll to position [1321, 0]
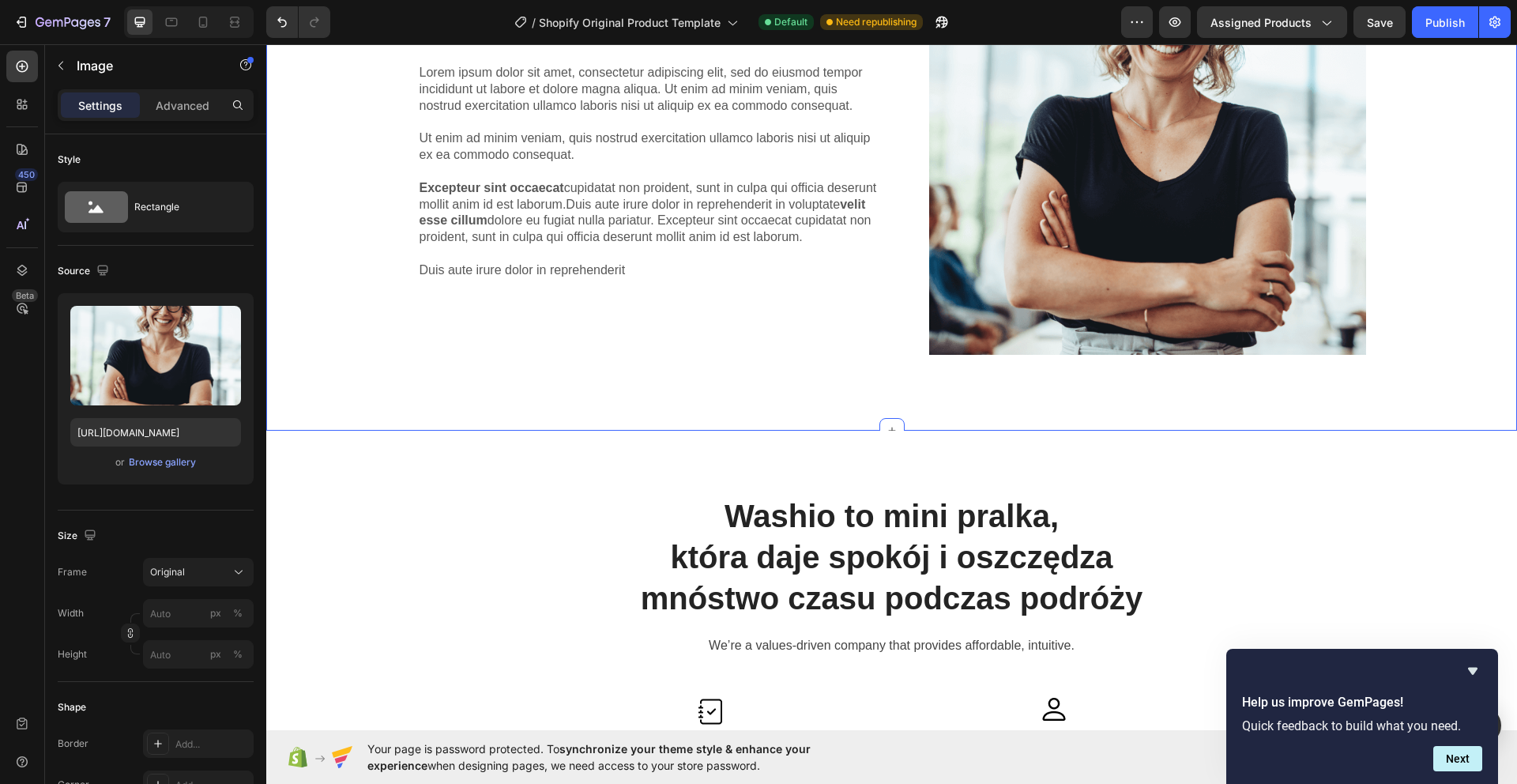
click at [909, 392] on div "Lorem ipsum Heading Lorem ipsum dolor sit amet, consectetur adipiscing elit, se…" at bounding box center [891, 142] width 1251 height 575
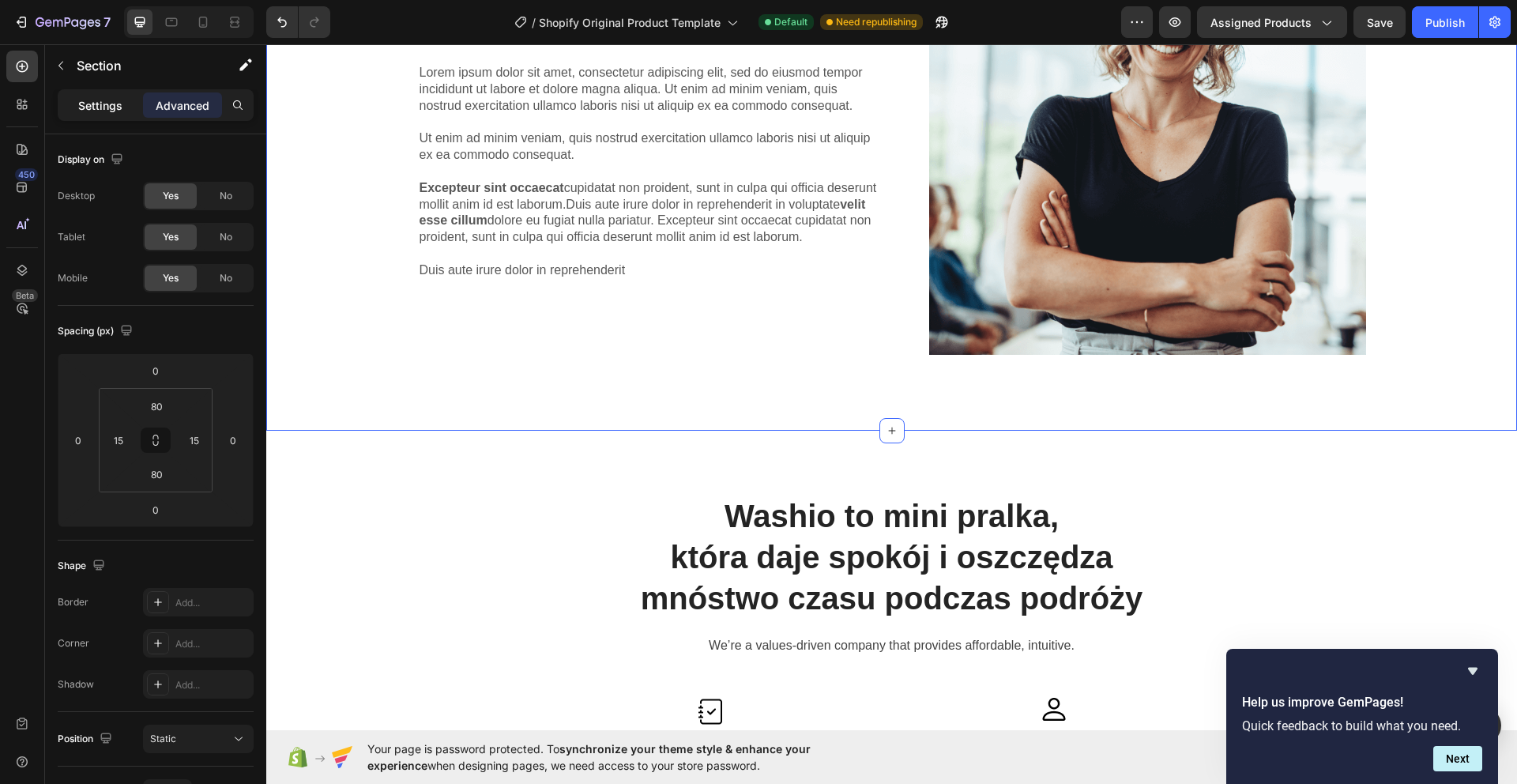
drag, startPoint x: 94, startPoint y: 103, endPoint x: 103, endPoint y: 117, distance: 16.6
click at [94, 103] on p "Settings" at bounding box center [100, 105] width 44 height 17
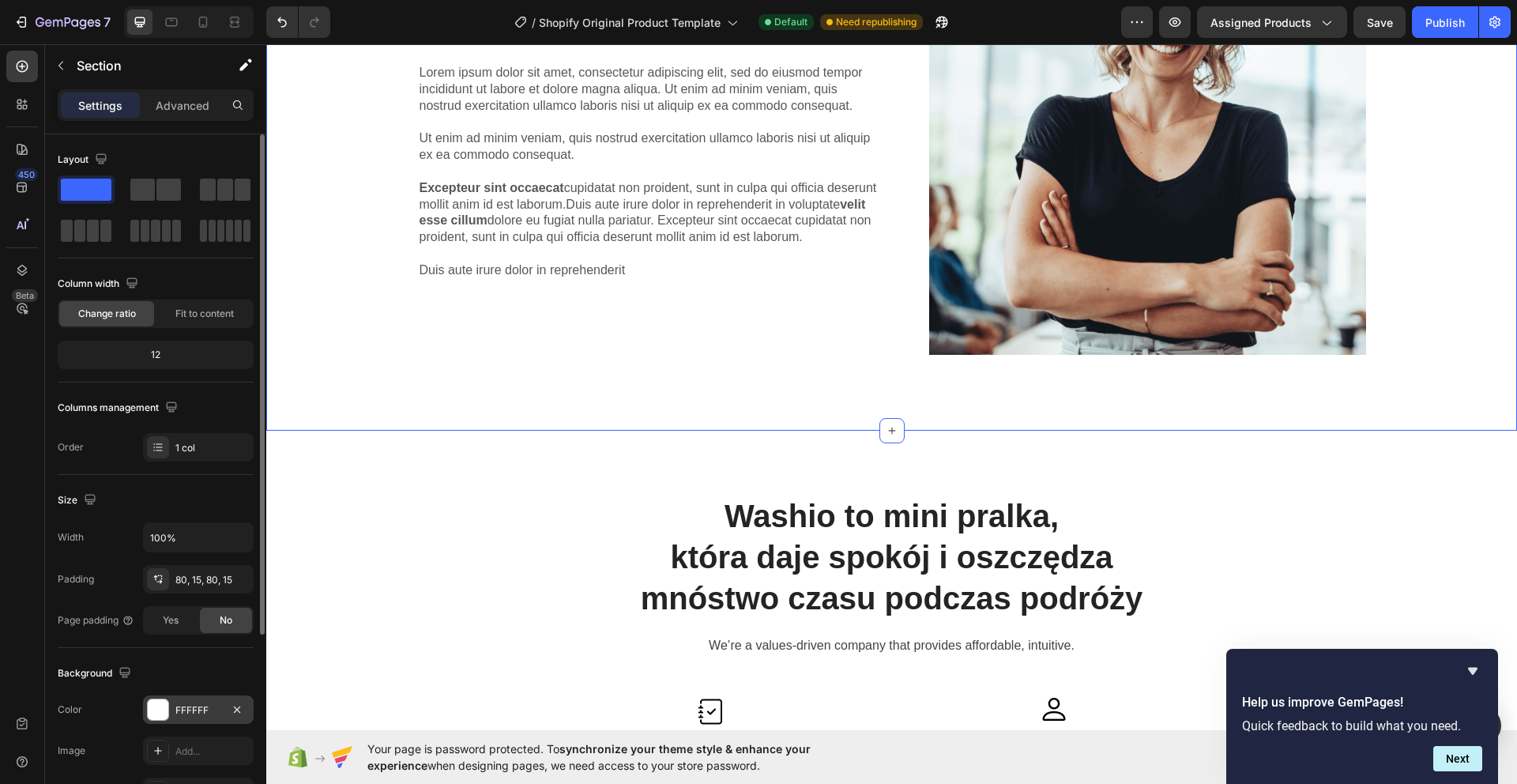
click at [160, 701] on div at bounding box center [157, 709] width 20 height 20
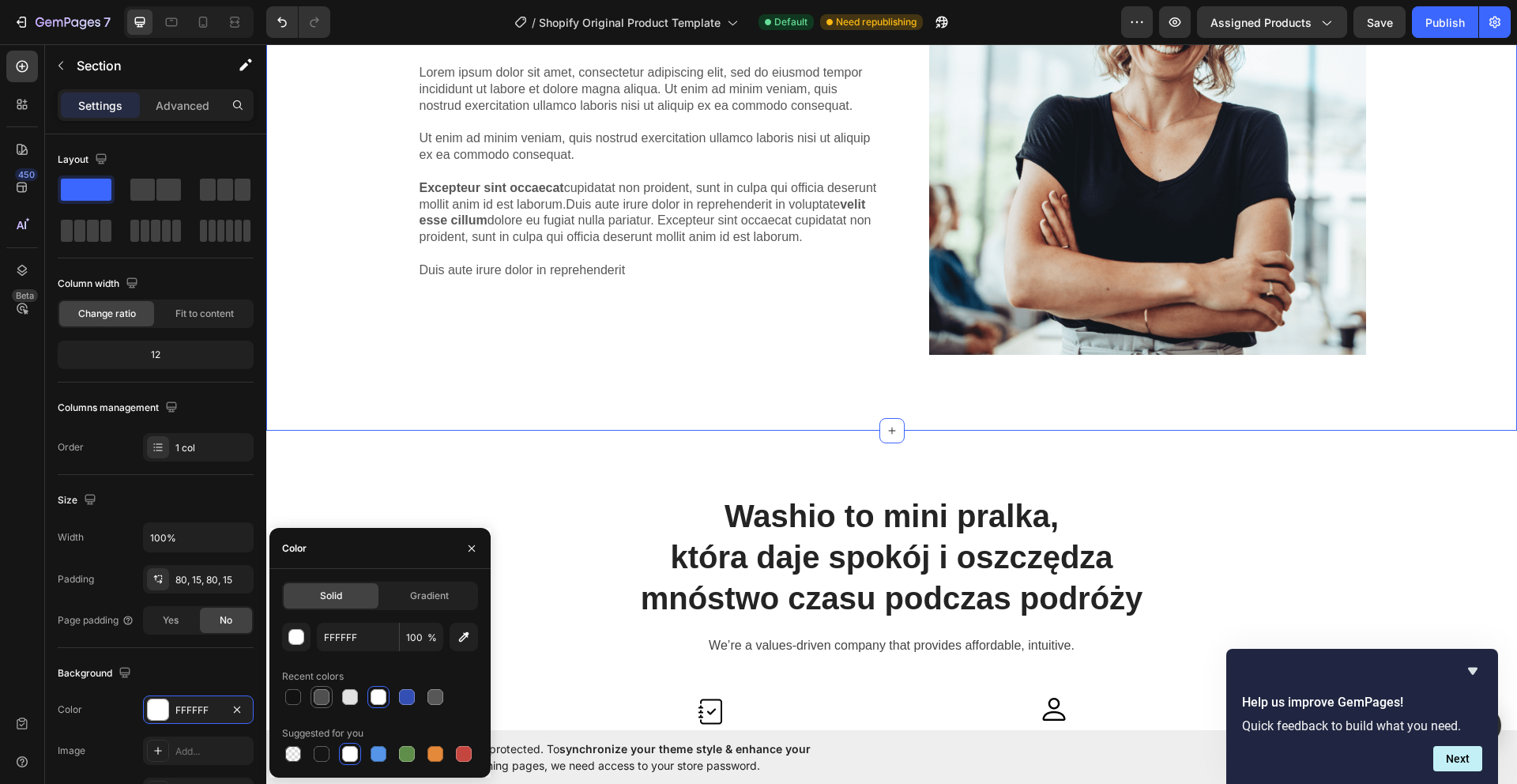
click at [351, 702] on div at bounding box center [350, 696] width 16 height 16
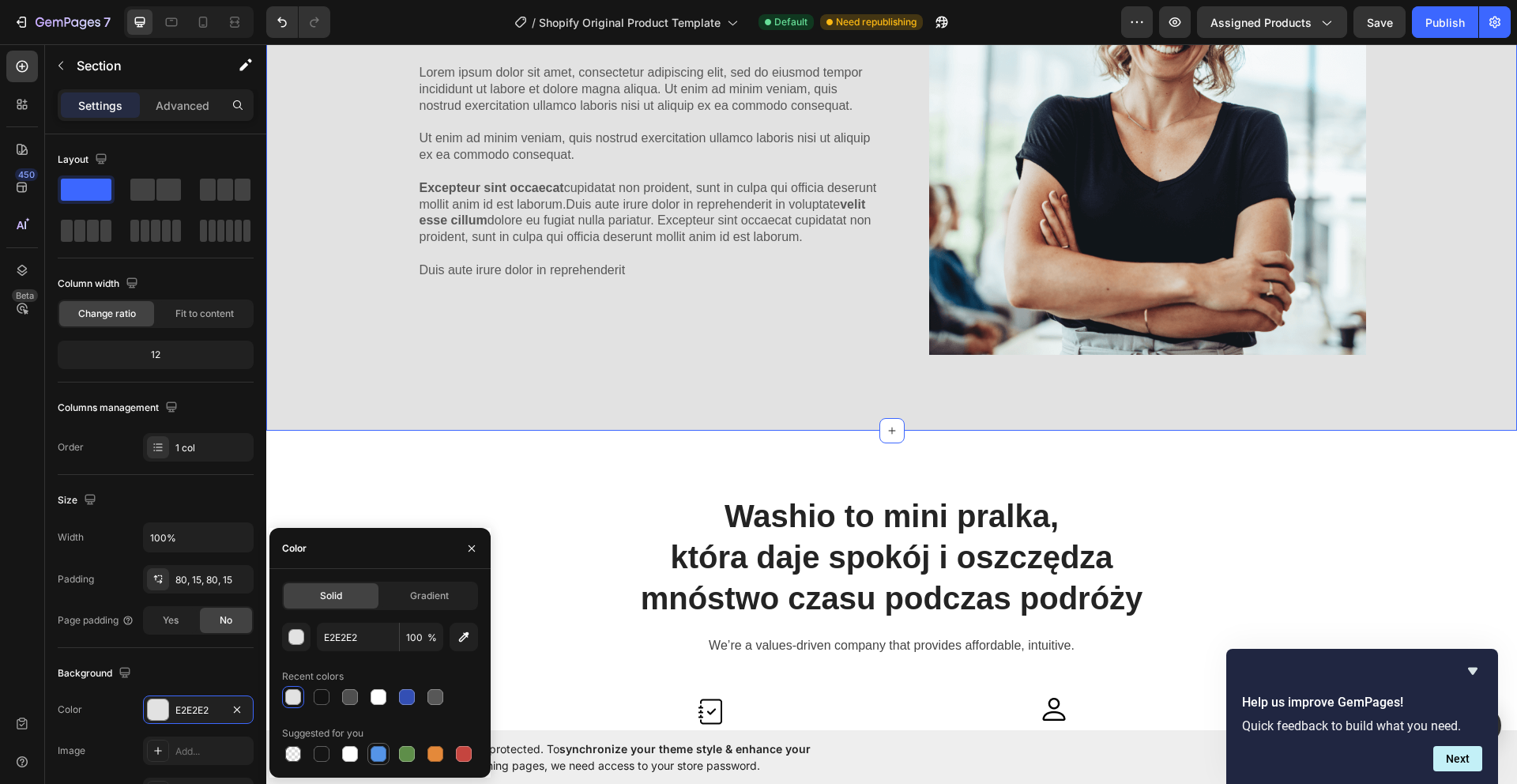
click at [382, 757] on div at bounding box center [378, 754] width 16 height 16
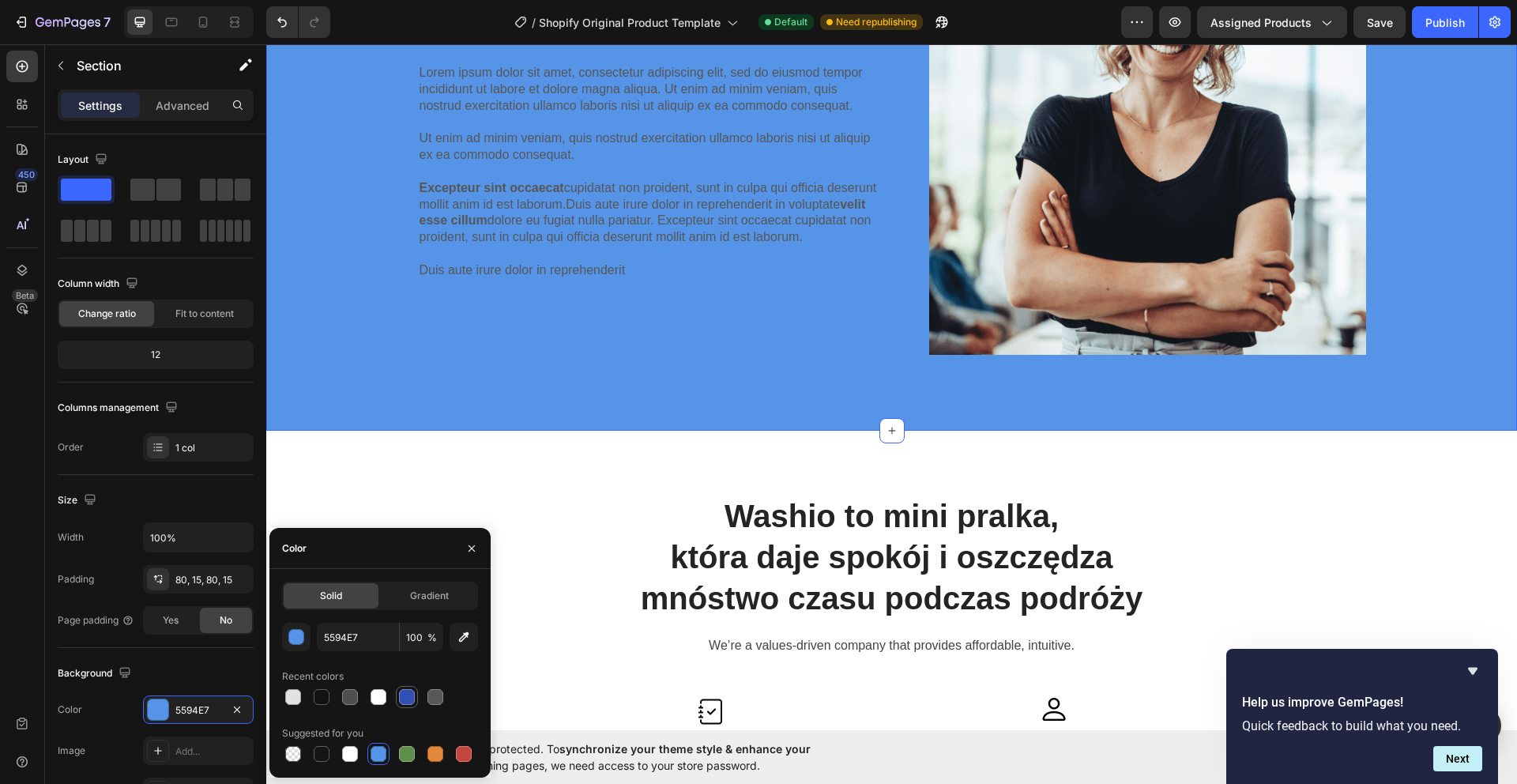
click at [413, 700] on div at bounding box center [407, 696] width 16 height 16
type input "334FB4"
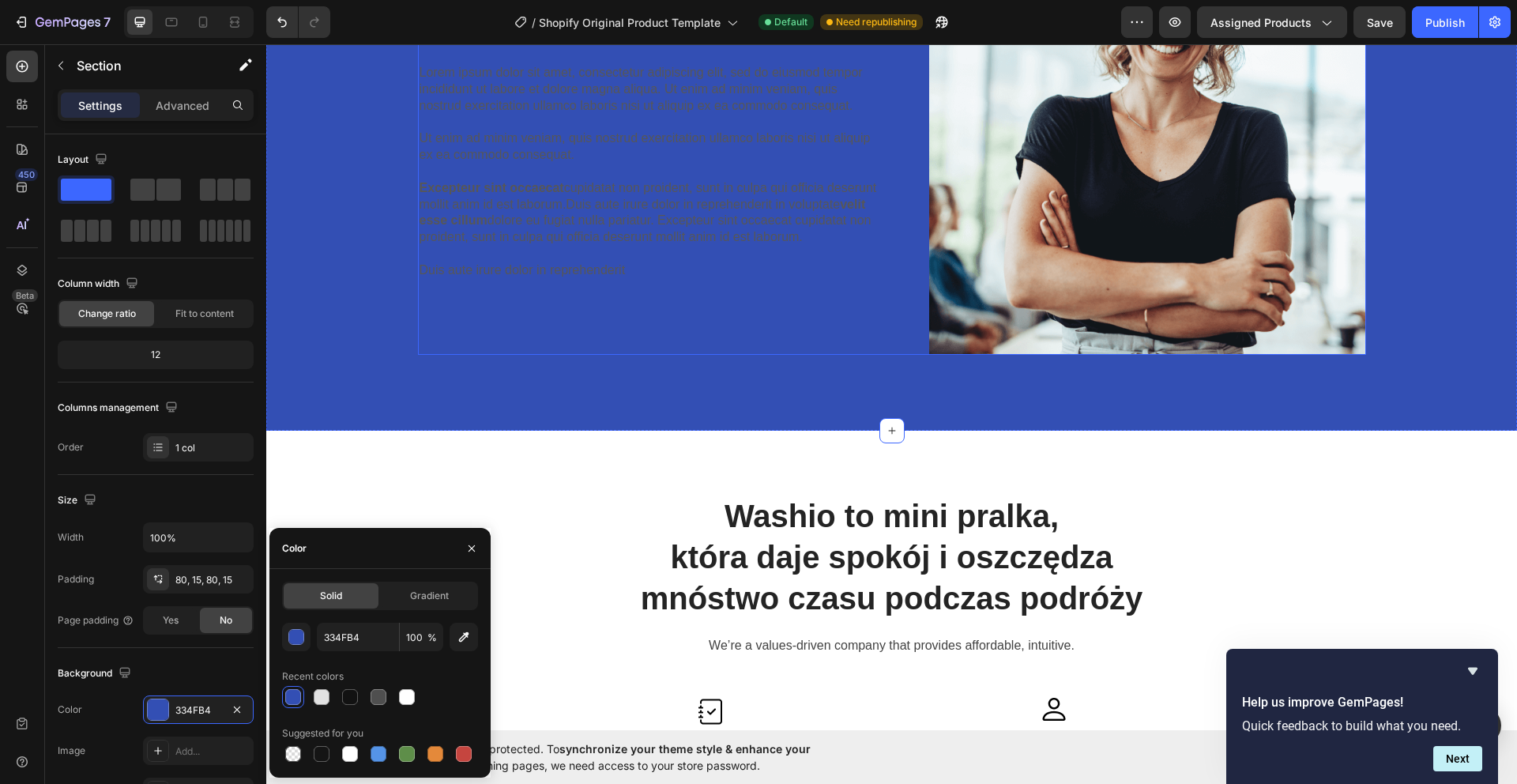
scroll to position [1249, 0]
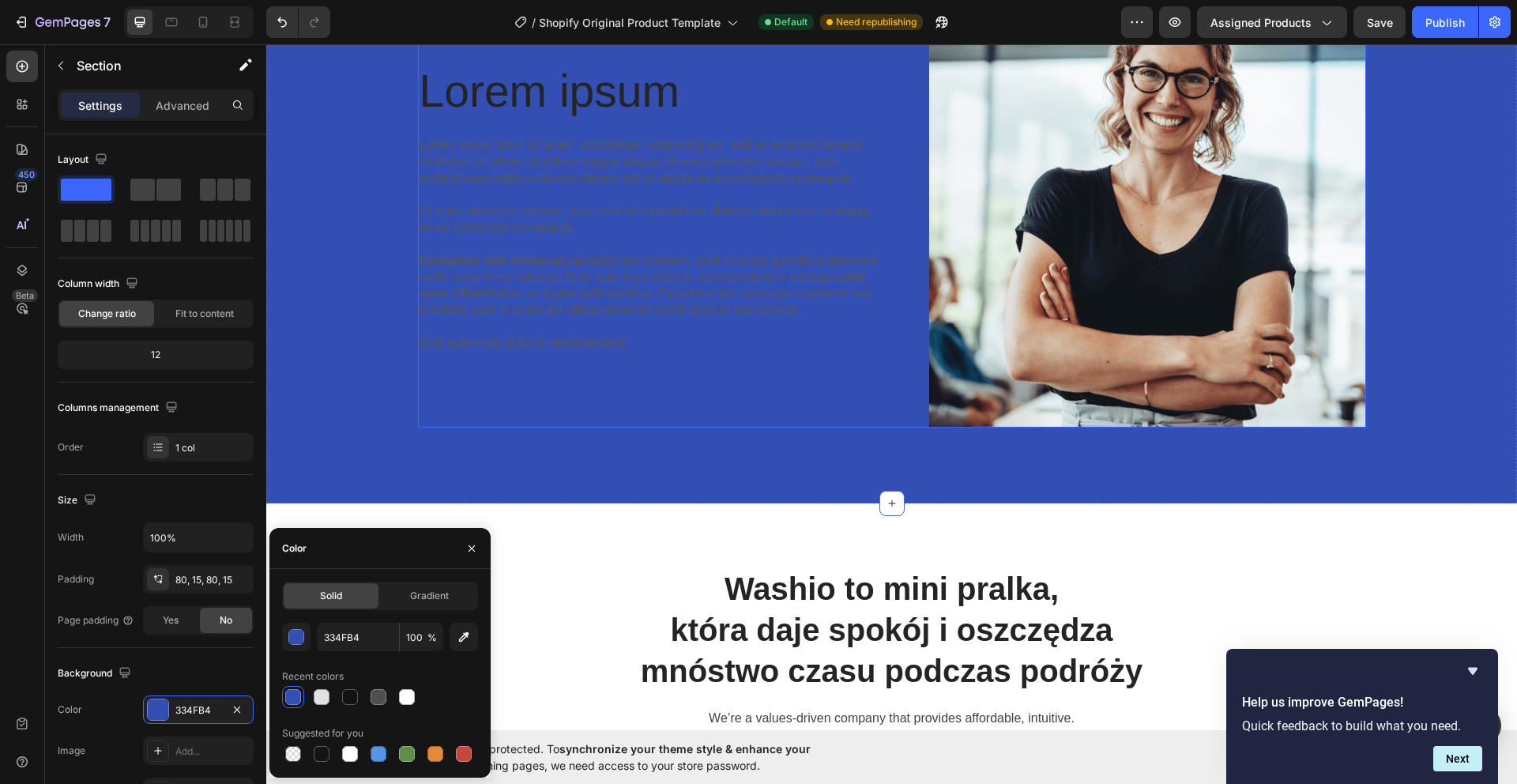
click at [739, 337] on p "Lorem ipsum dolor sit amet, consectetur adipiscing elit, sed do eiusmod tempor …" at bounding box center [649, 244] width 459 height 213
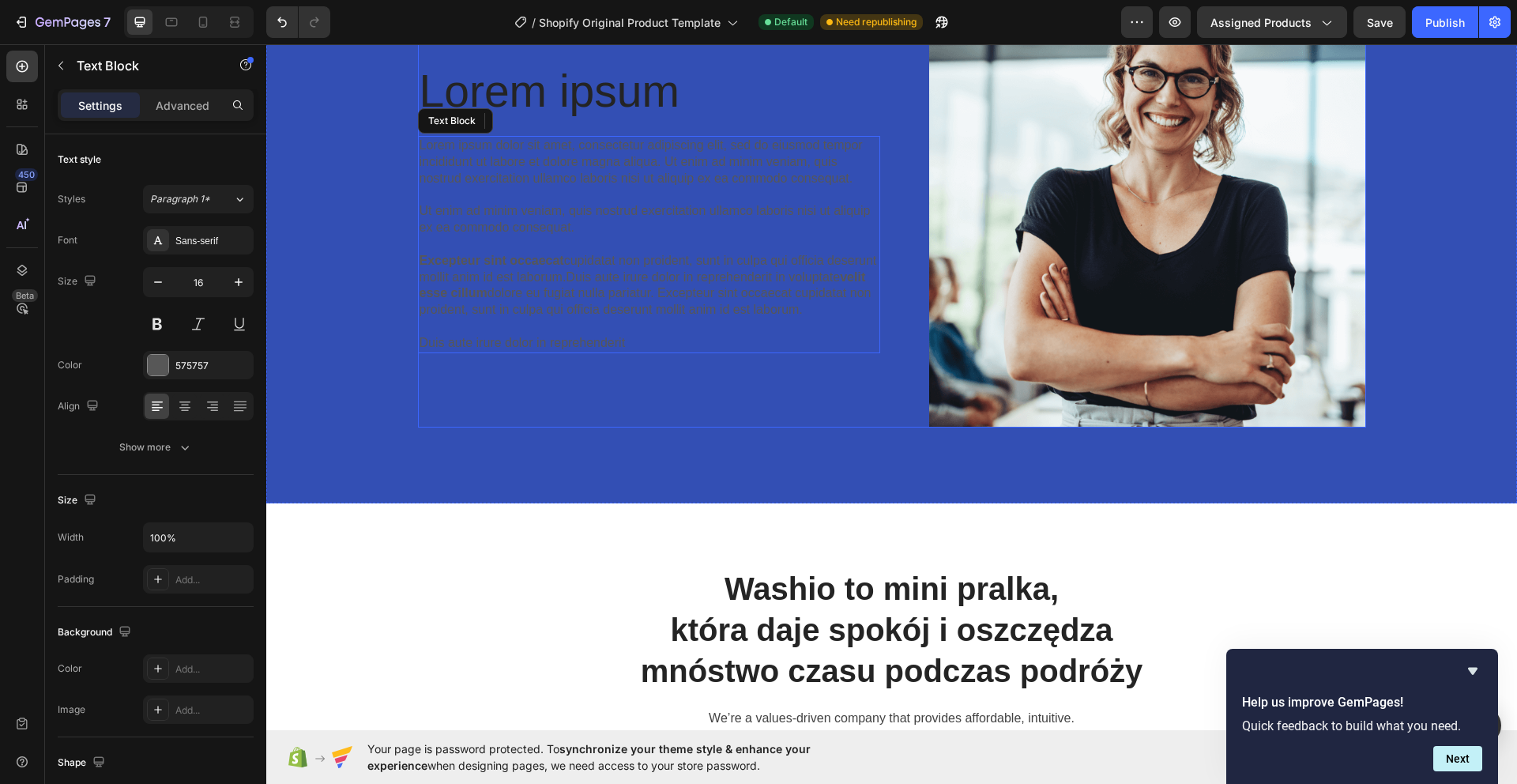
click at [677, 265] on div "Lorem ipsum Heading Lorem ipsum dolor sit amet, consectetur adipiscing elit, se…" at bounding box center [649, 209] width 462 height 437
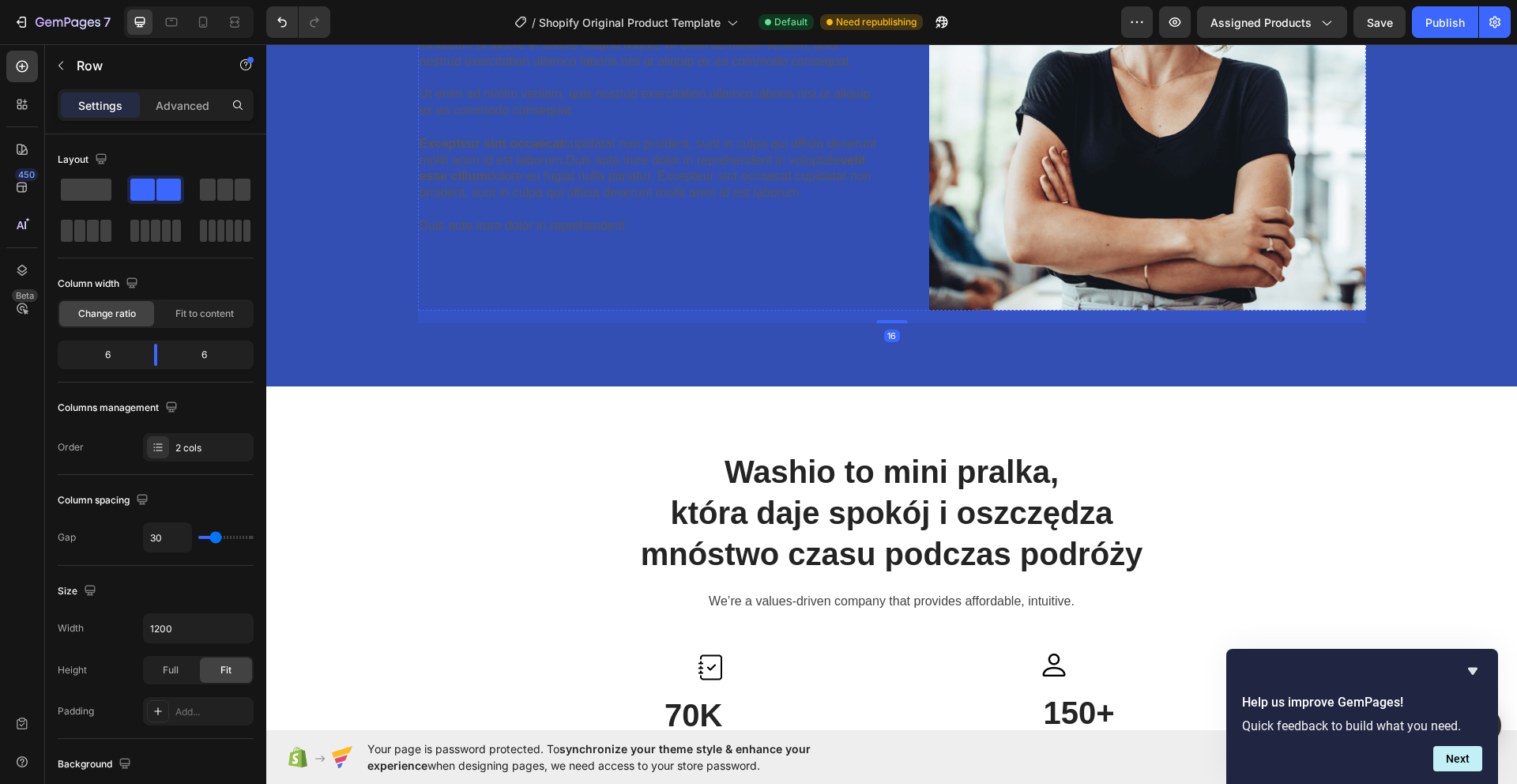
scroll to position [1073, 0]
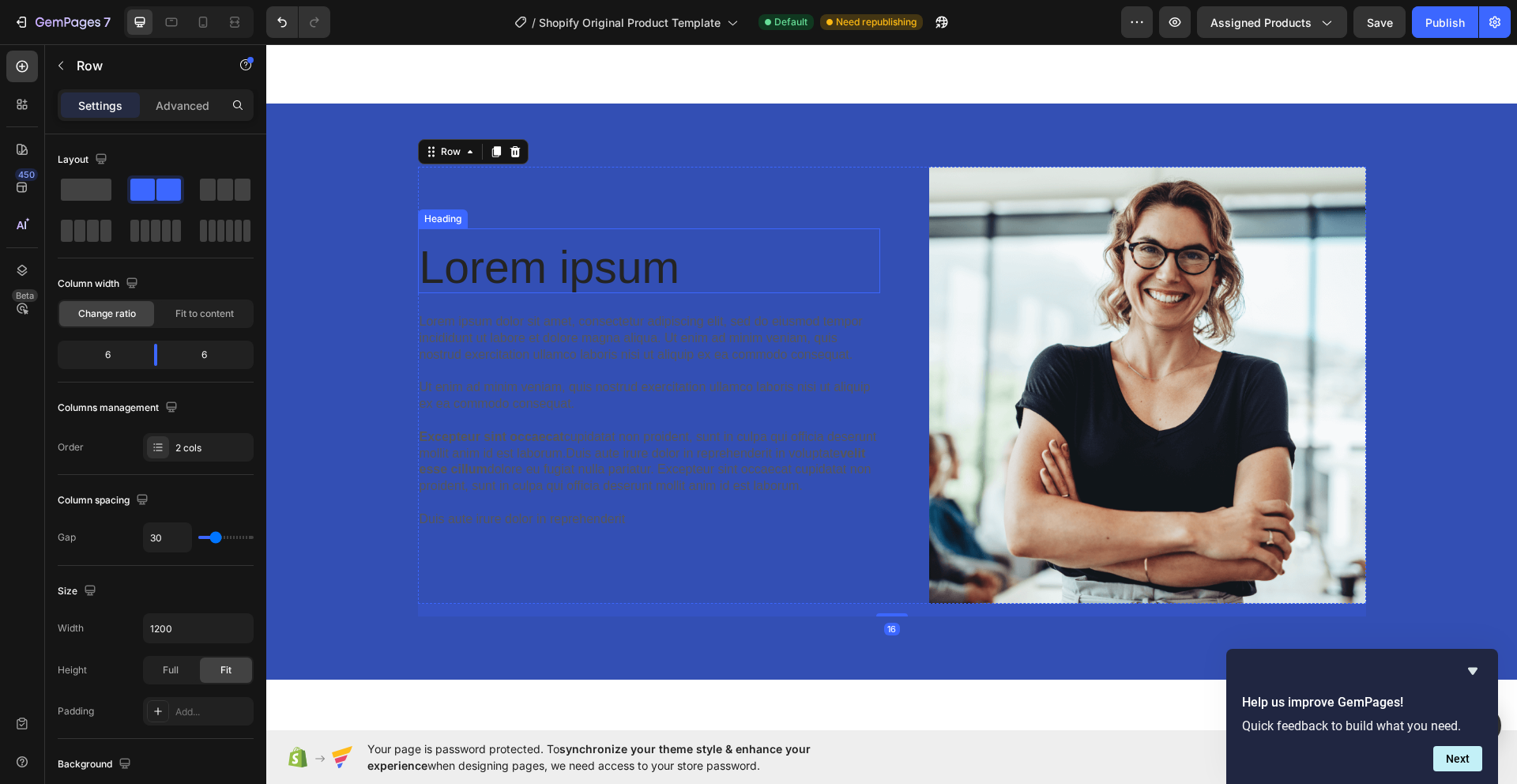
click at [678, 230] on div "Lorem ipsum Heading" at bounding box center [649, 261] width 462 height 65
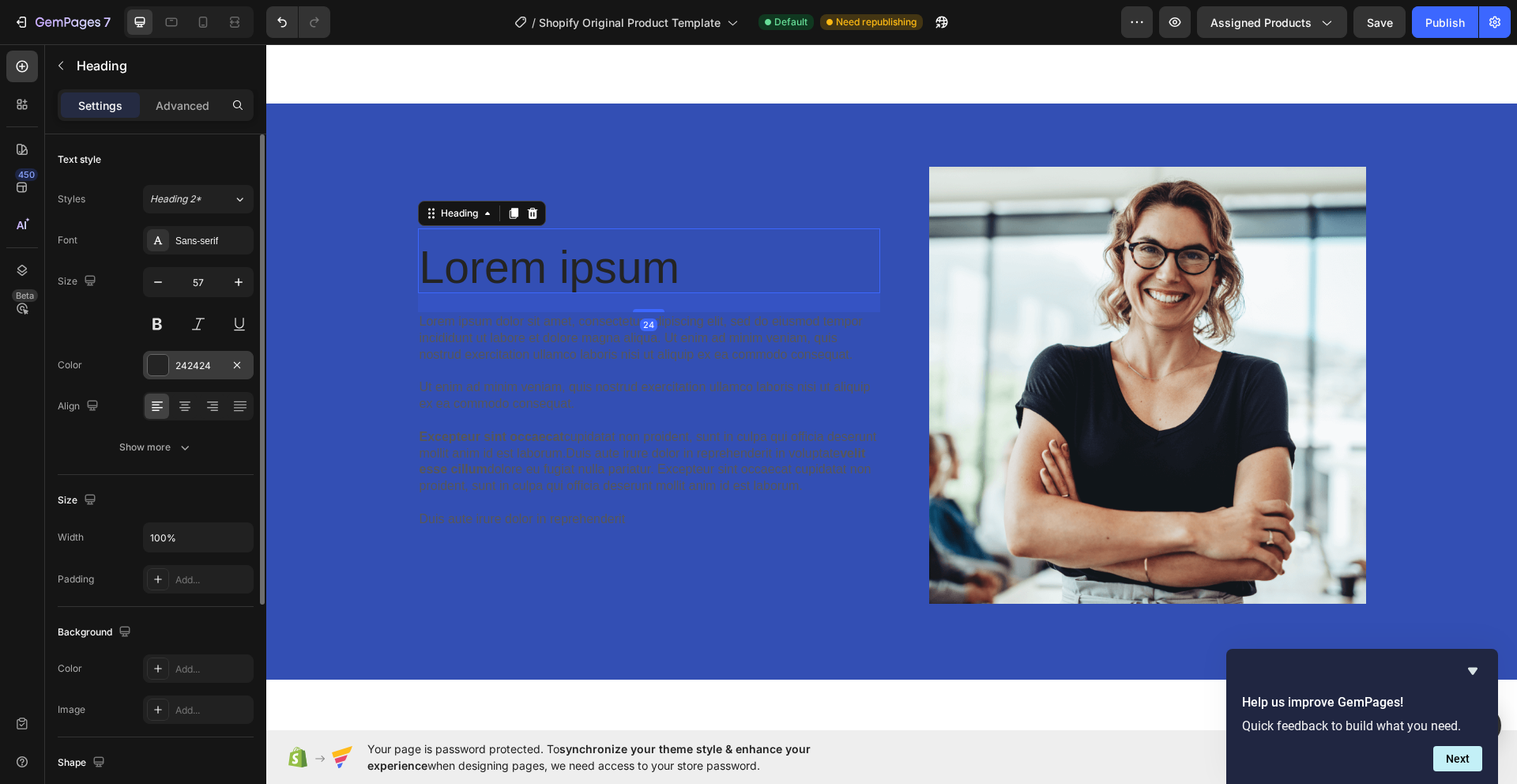
click at [157, 362] on div at bounding box center [157, 364] width 20 height 20
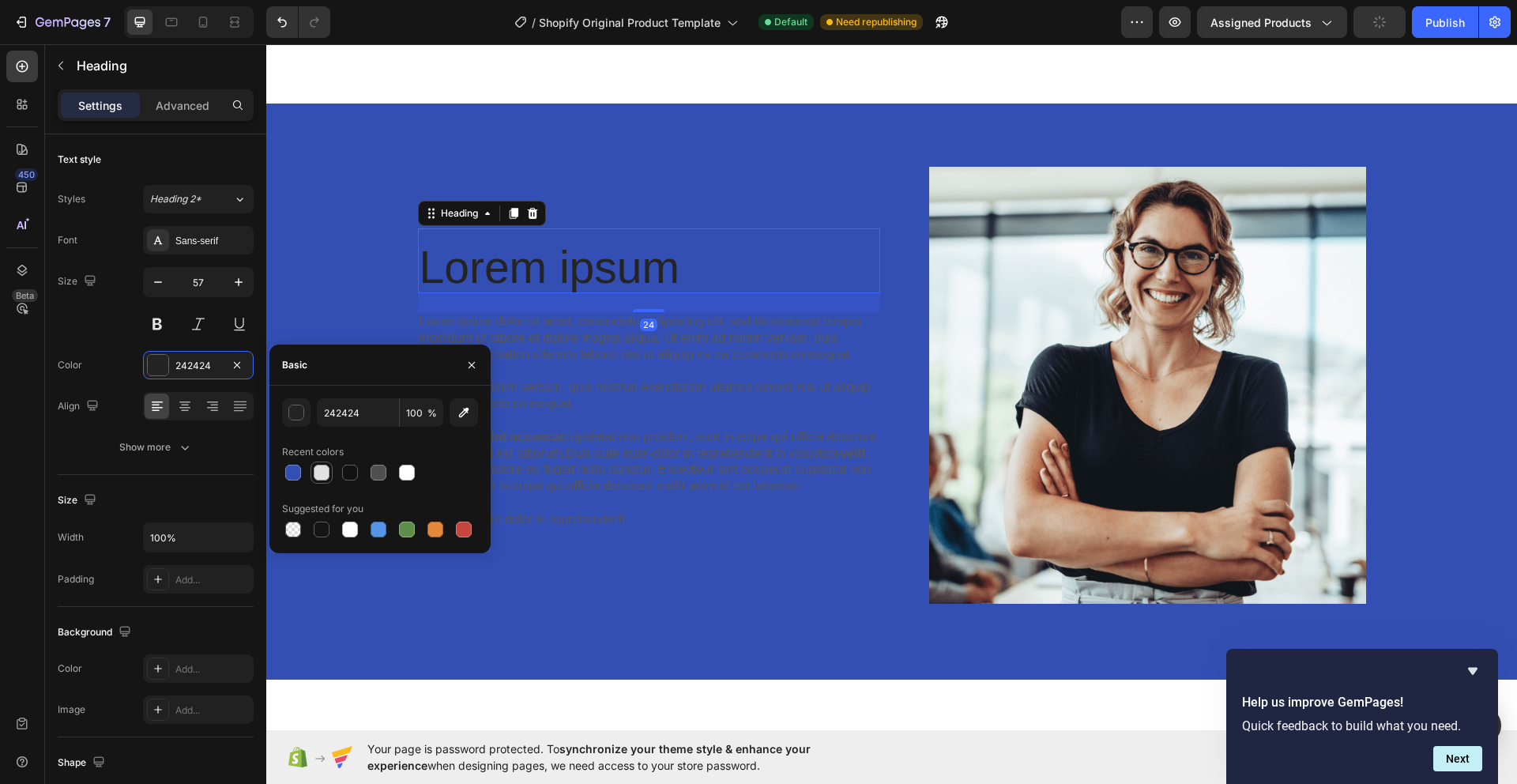
drag, startPoint x: 316, startPoint y: 471, endPoint x: 467, endPoint y: 416, distance: 160.7
click at [316, 471] on div at bounding box center [322, 472] width 16 height 16
type input "E2E2E2"
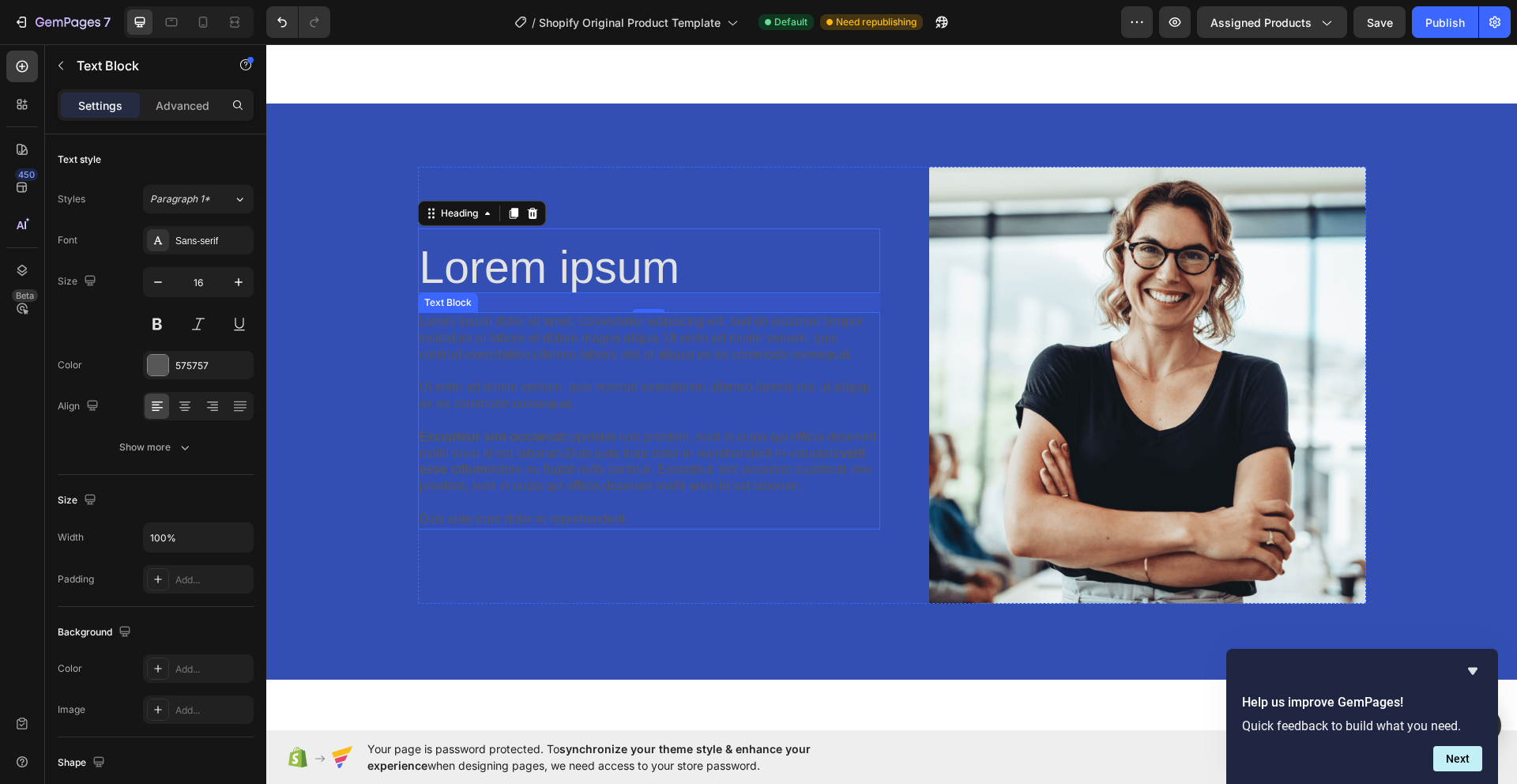
click at [675, 362] on p "Lorem ipsum dolor sit amet, consectetur adipiscing elit, sed do eiusmod tempor …" at bounding box center [649, 420] width 459 height 213
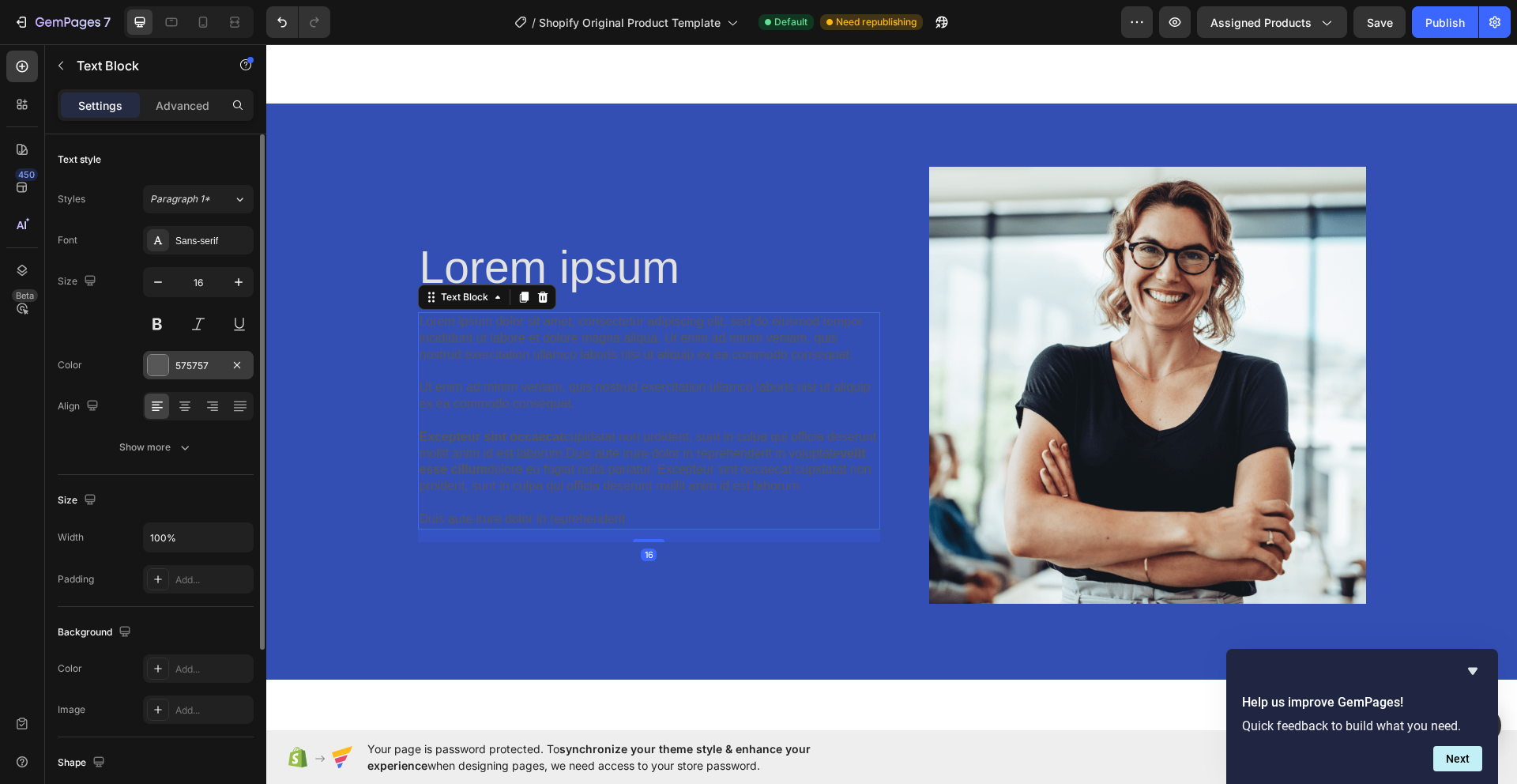
click at [160, 372] on div at bounding box center [157, 364] width 20 height 20
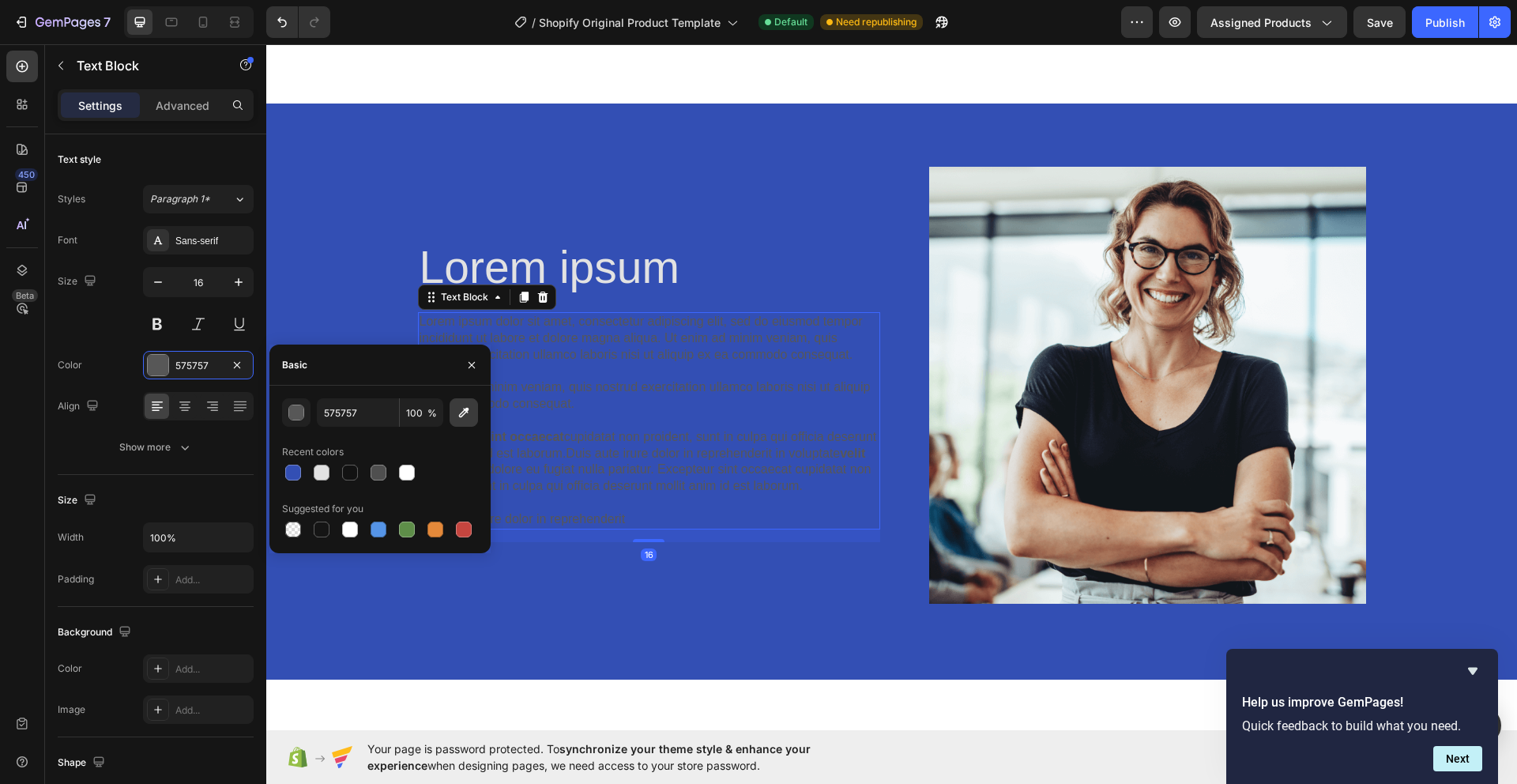
drag, startPoint x: 322, startPoint y: 469, endPoint x: 450, endPoint y: 407, distance: 142.2
click at [322, 469] on div at bounding box center [322, 472] width 16 height 16
type input "E2E2E2"
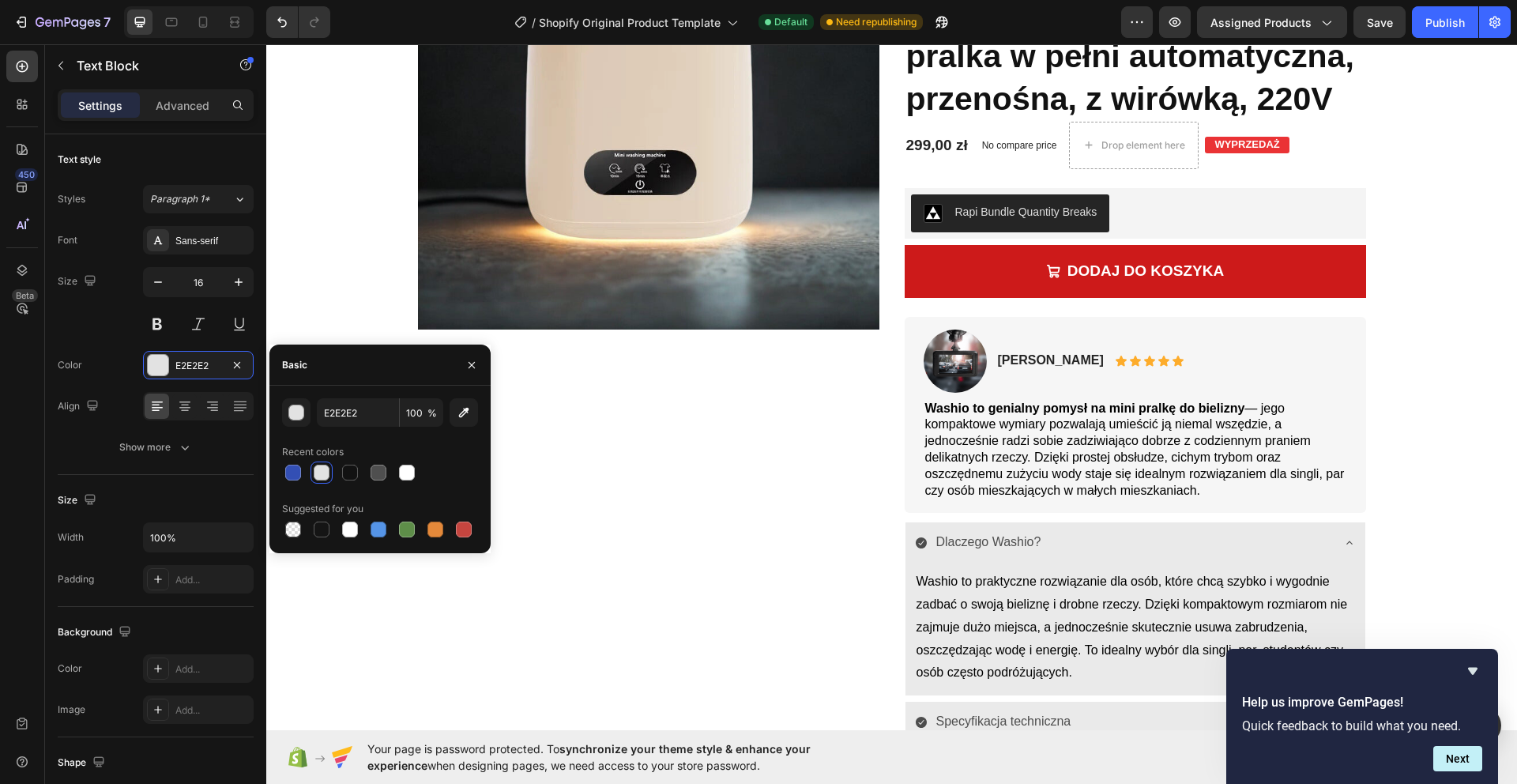
scroll to position [917, 0]
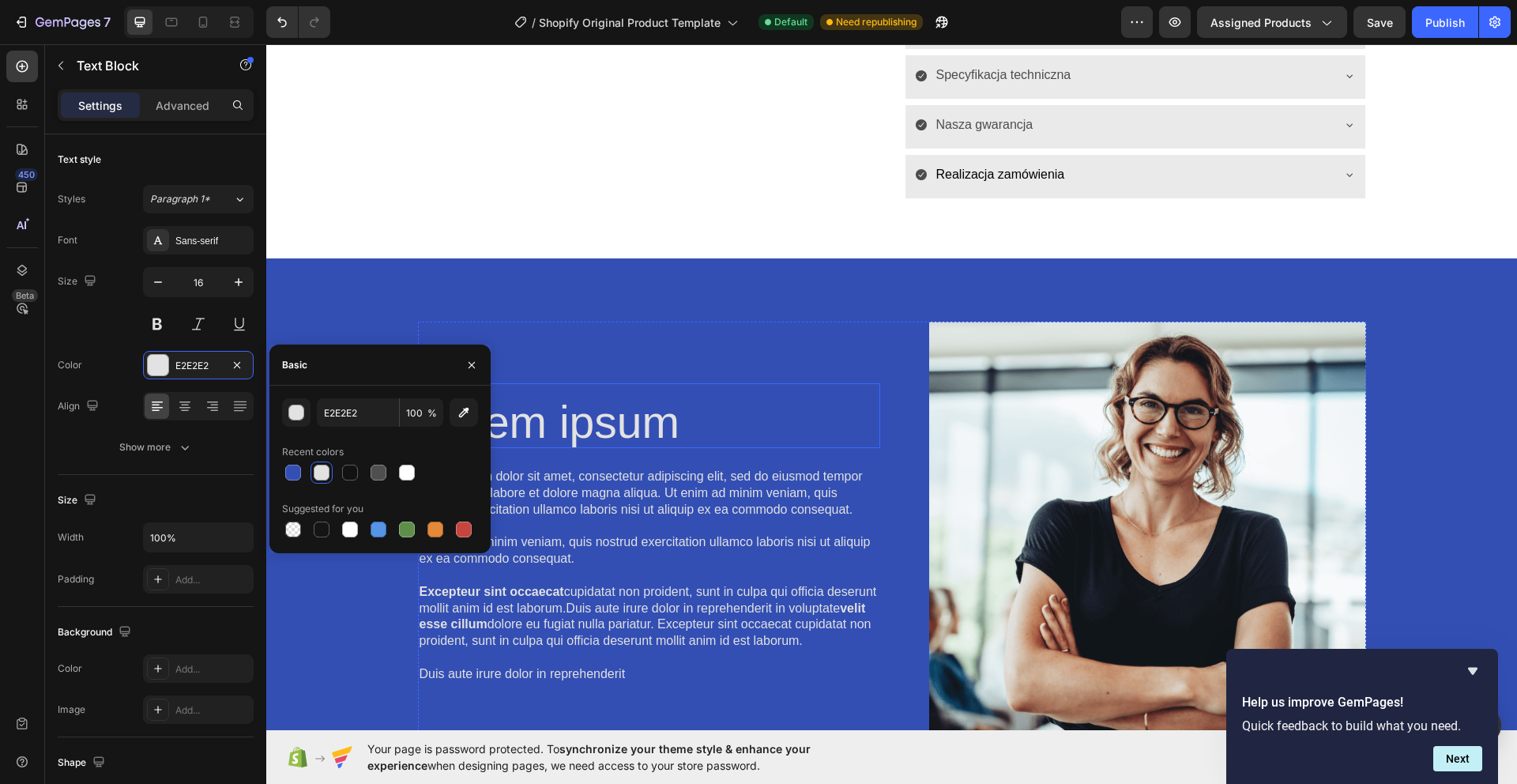
click at [629, 400] on h2 "Lorem ipsum" at bounding box center [649, 422] width 462 height 53
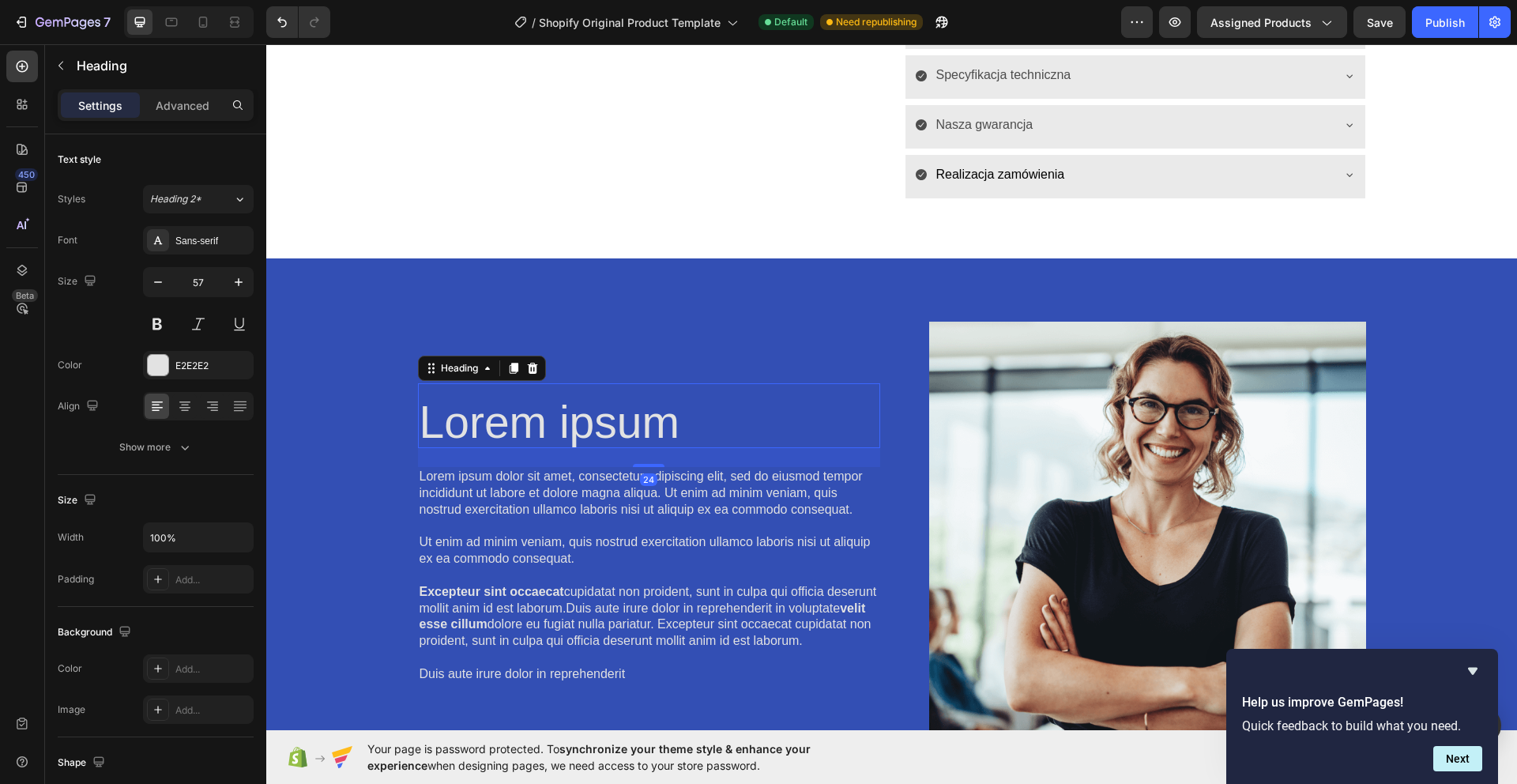
click at [609, 409] on h2 "Lorem ipsum" at bounding box center [649, 422] width 462 height 53
click at [610, 411] on p "Lorem ipsum" at bounding box center [649, 422] width 459 height 49
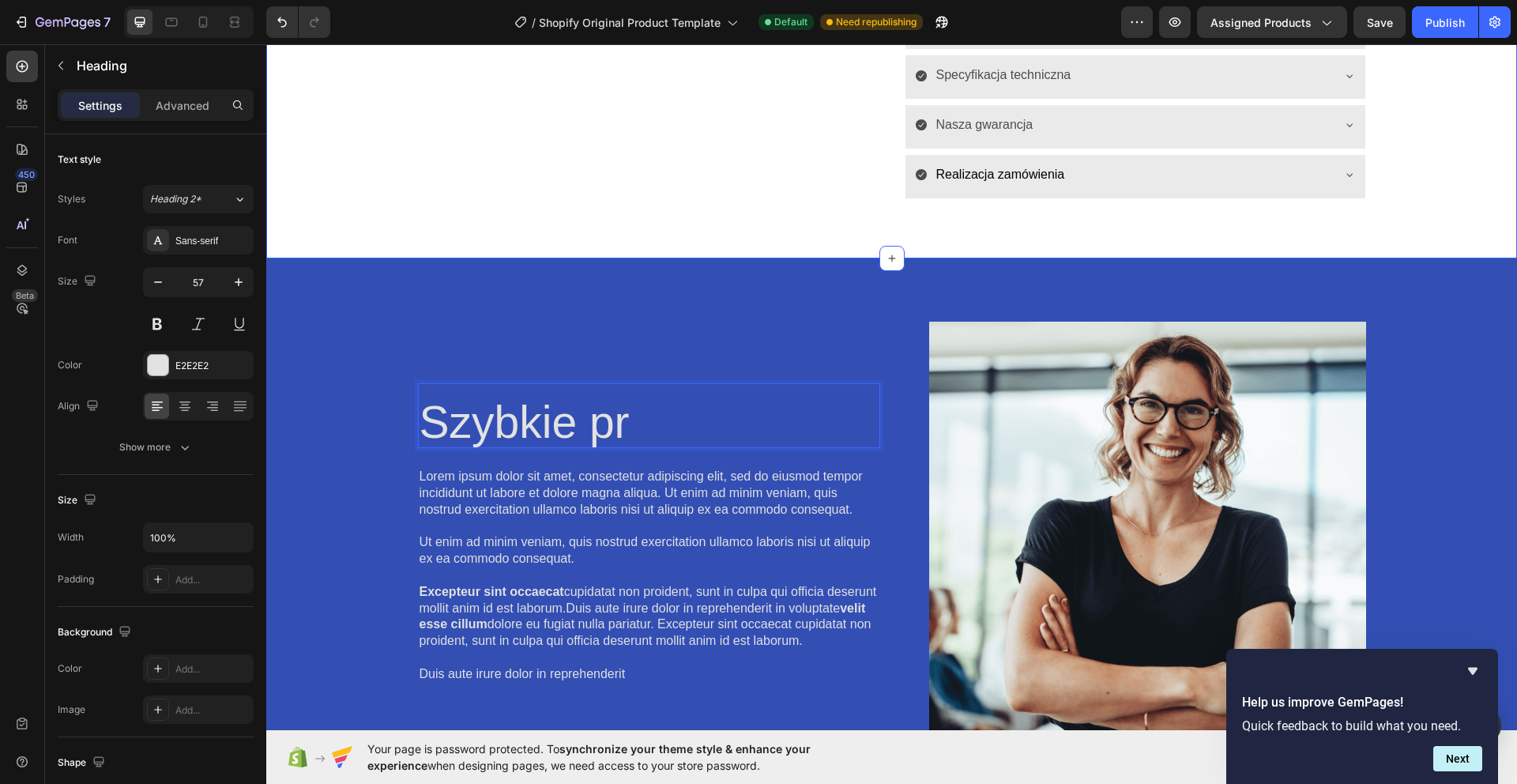
click at [885, 294] on div "Szybkie pr Heading 24 Lorem ipsum dolor sit amet, consectetur adipiscing elit, …" at bounding box center [891, 545] width 1251 height 575
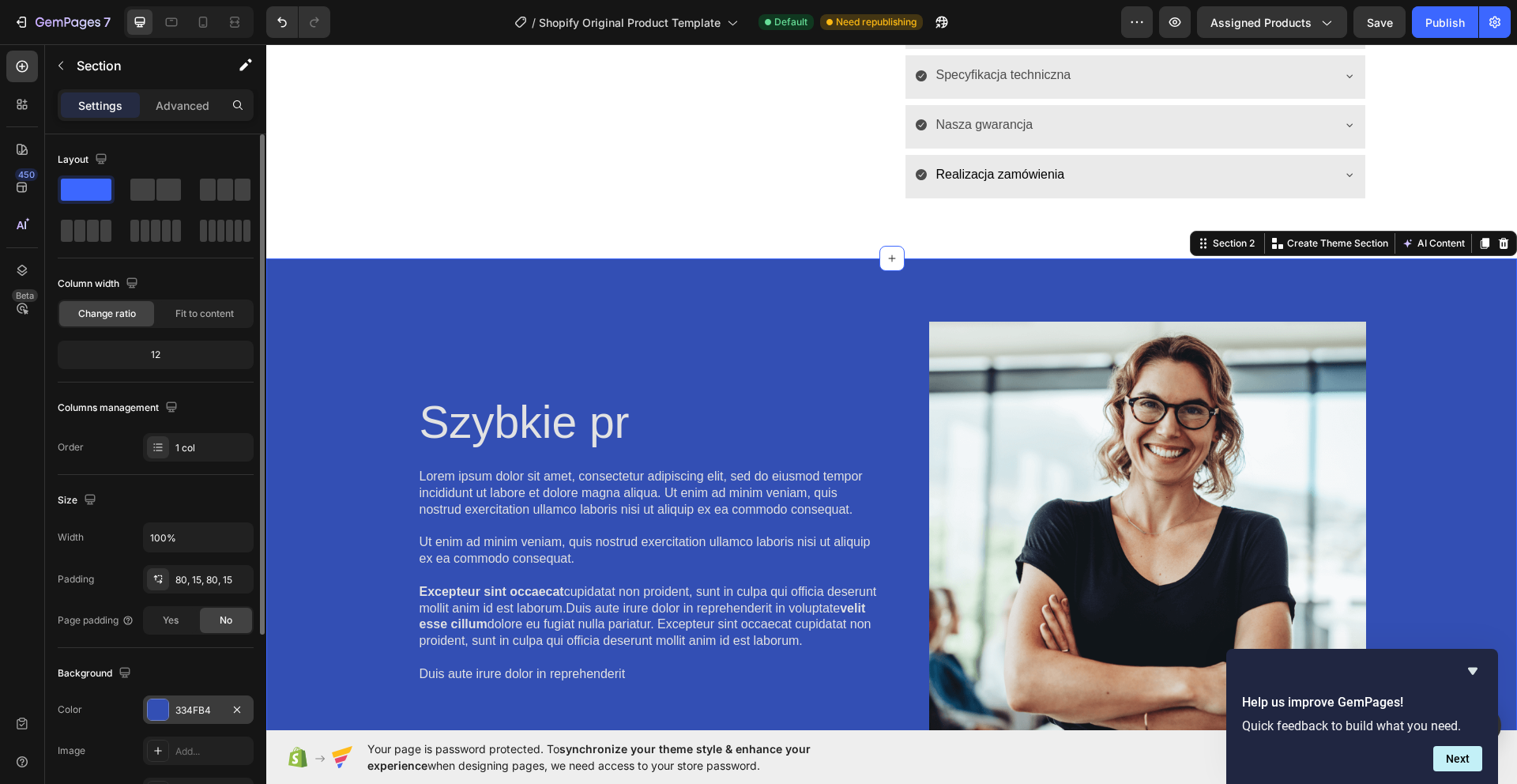
click at [160, 716] on div at bounding box center [157, 709] width 20 height 20
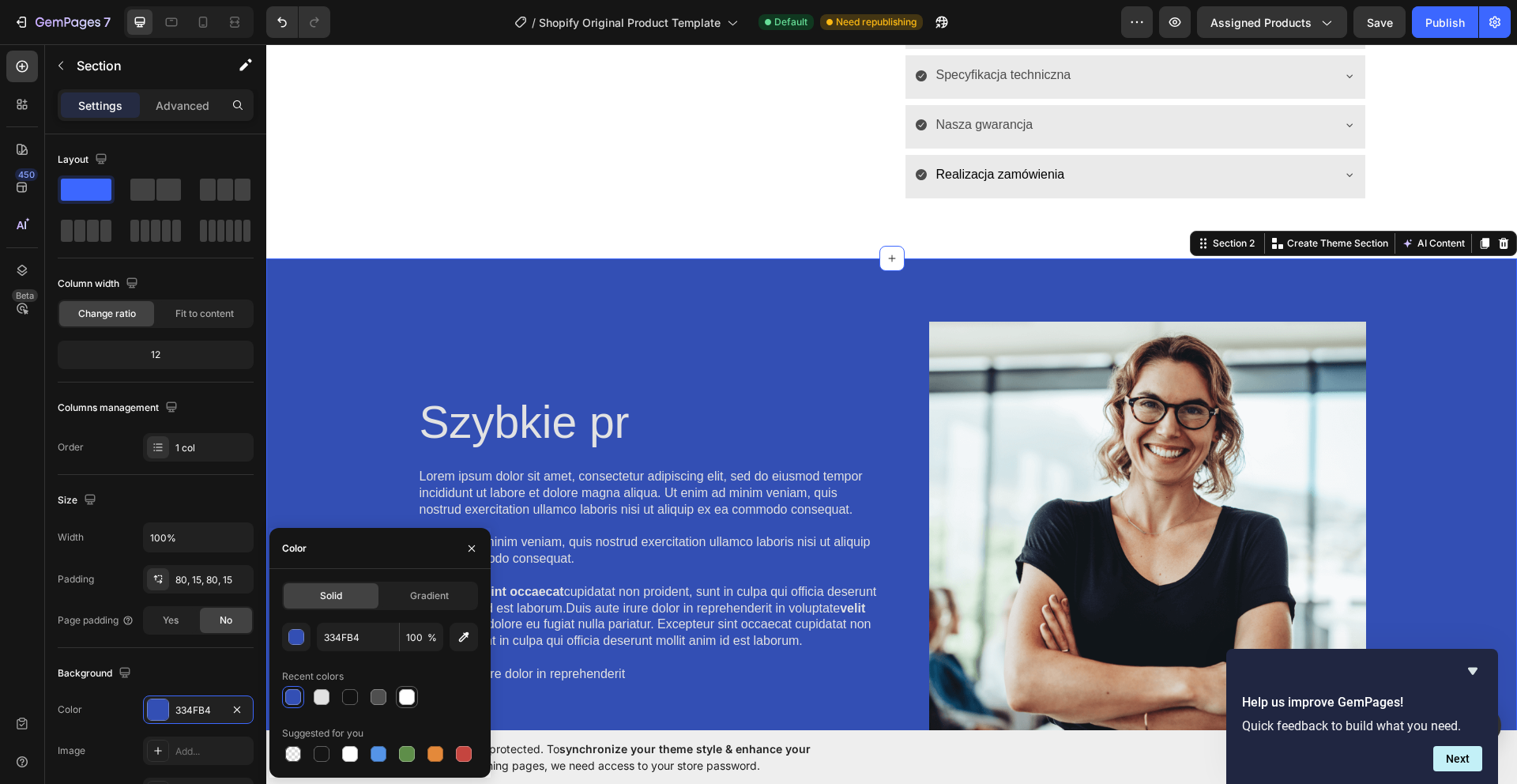
click at [405, 696] on div at bounding box center [407, 696] width 16 height 16
type input "FFFFFF"
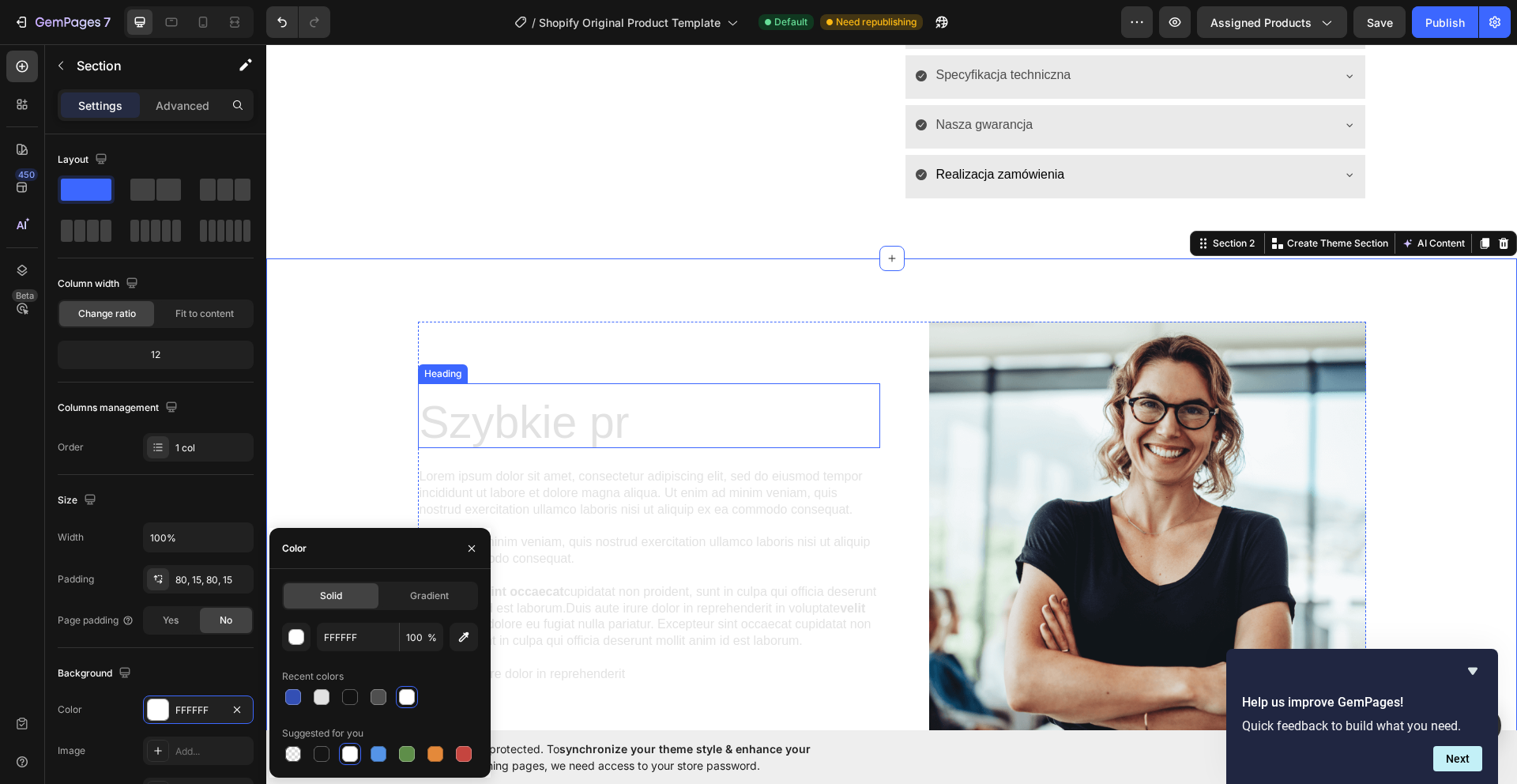
click at [581, 430] on p "Szybkie pr" at bounding box center [649, 422] width 459 height 49
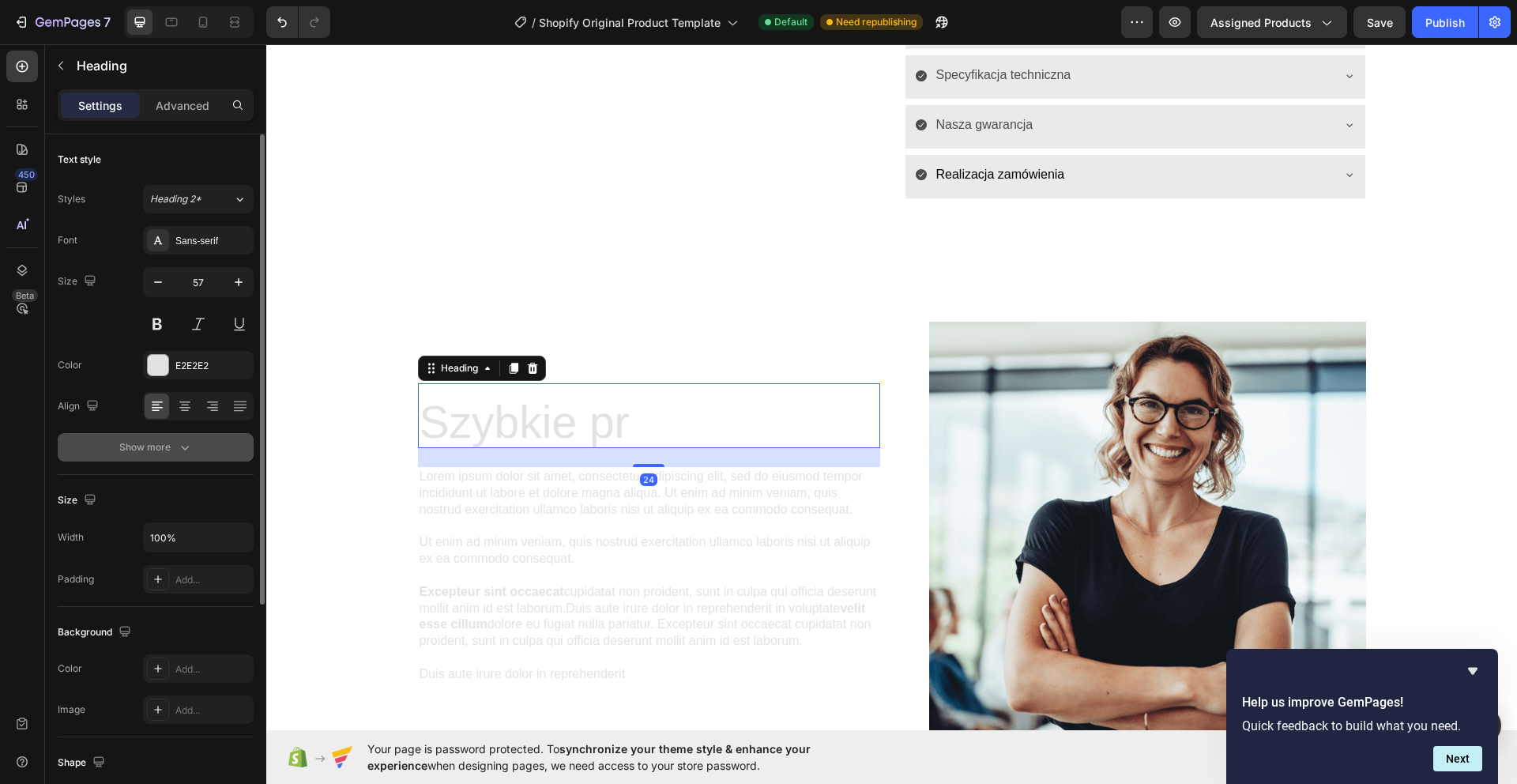
drag, startPoint x: 162, startPoint y: 374, endPoint x: 194, endPoint y: 452, distance: 84.3
click at [162, 374] on div at bounding box center [157, 364] width 20 height 20
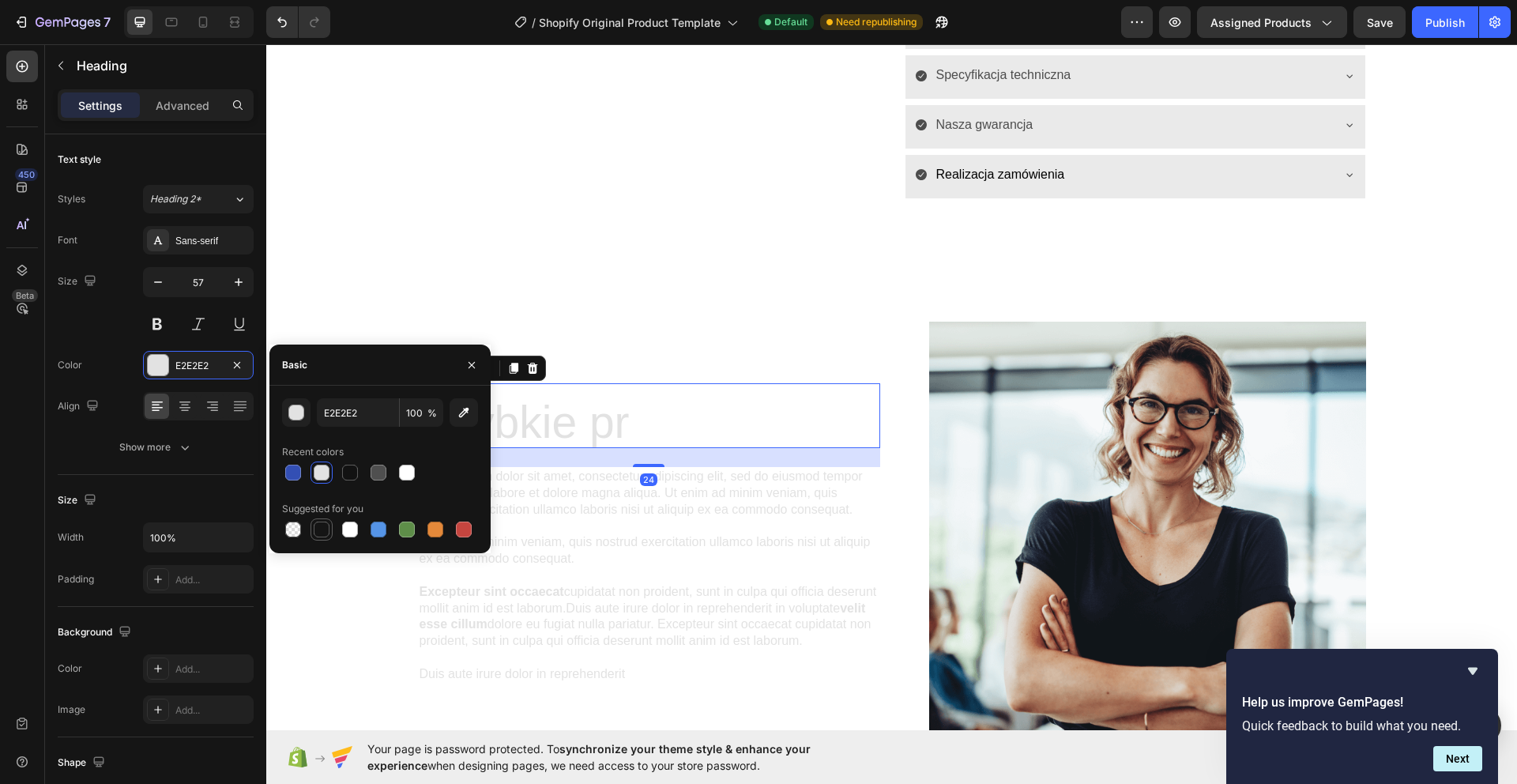
click at [324, 529] on div at bounding box center [322, 529] width 16 height 16
type input "151515"
click at [530, 567] on p "Lorem ipsum dolor sit amet, consectetur adipiscing elit, sed do eiusmod tempor …" at bounding box center [649, 575] width 459 height 213
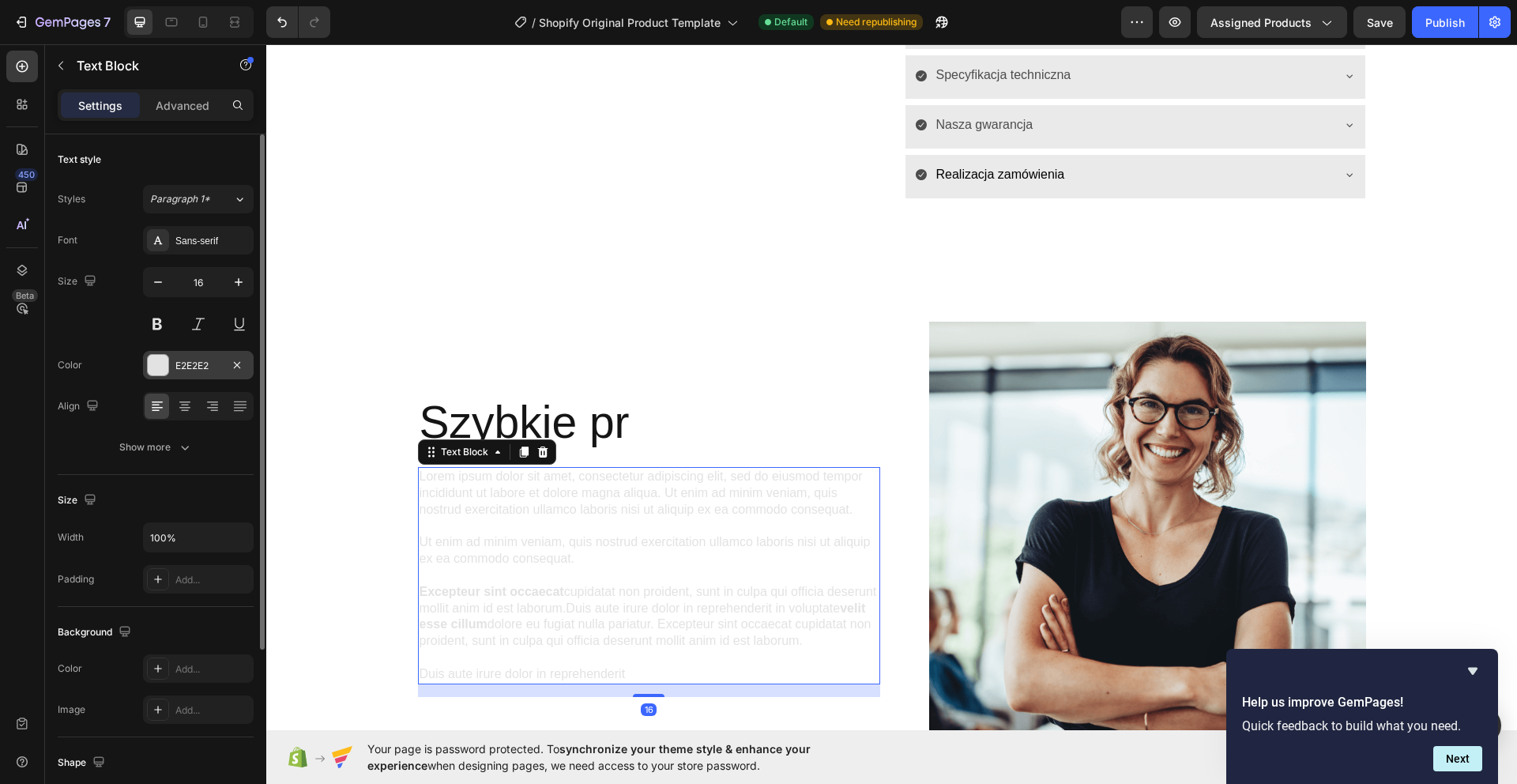
click at [152, 369] on div at bounding box center [157, 364] width 20 height 20
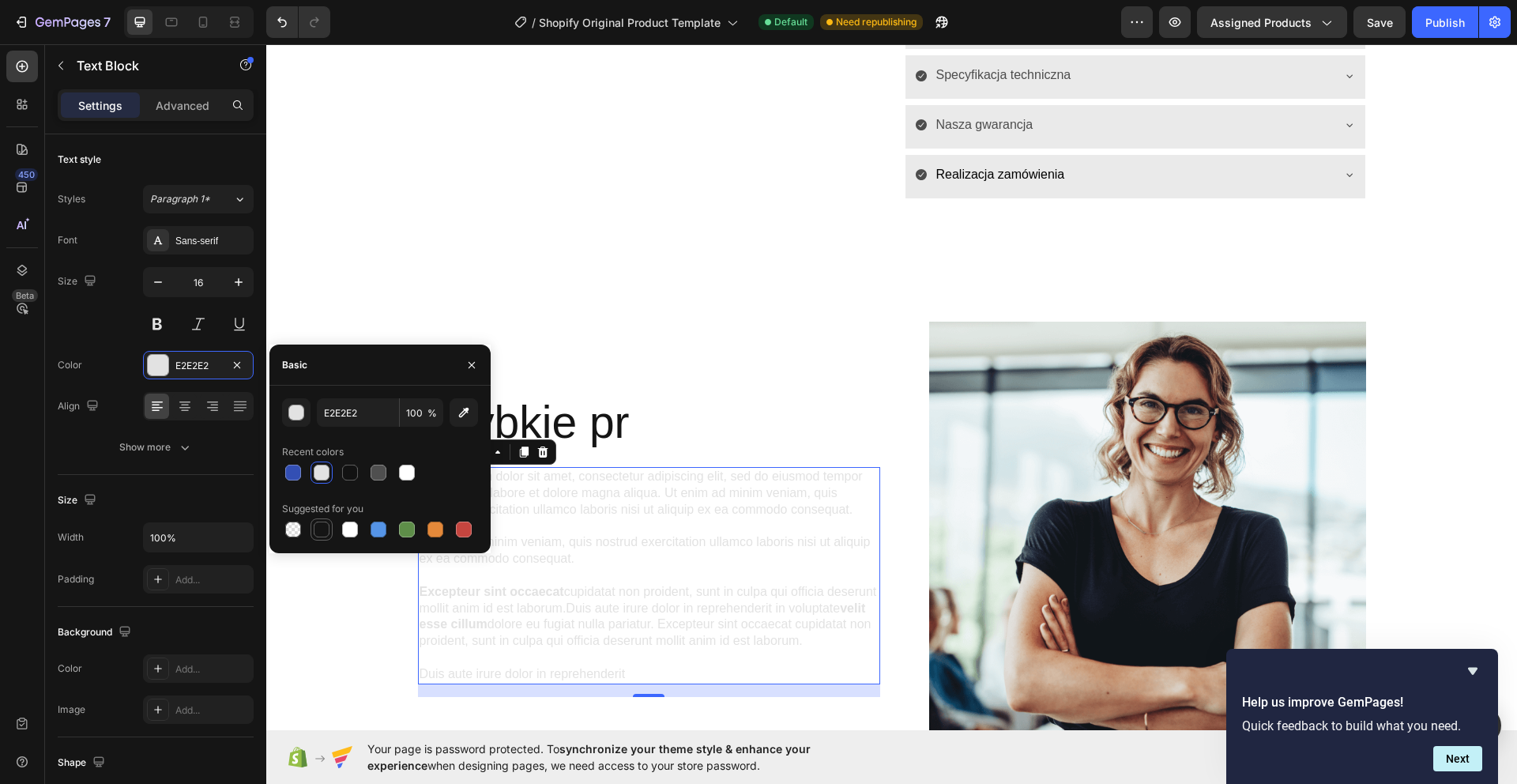
click at [325, 530] on div at bounding box center [322, 529] width 16 height 16
type input "151515"
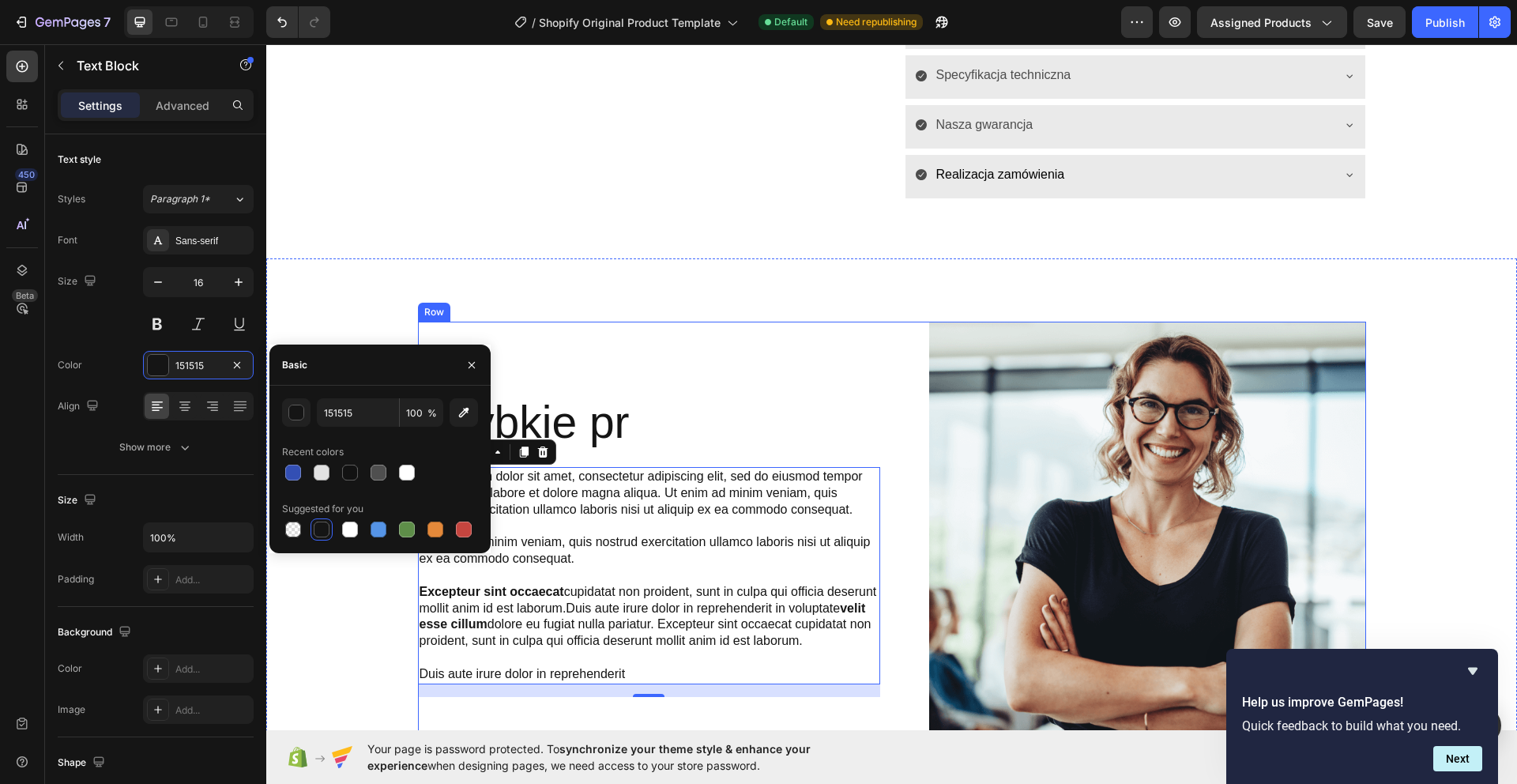
click at [637, 415] on p "Szybkie pr" at bounding box center [649, 422] width 459 height 49
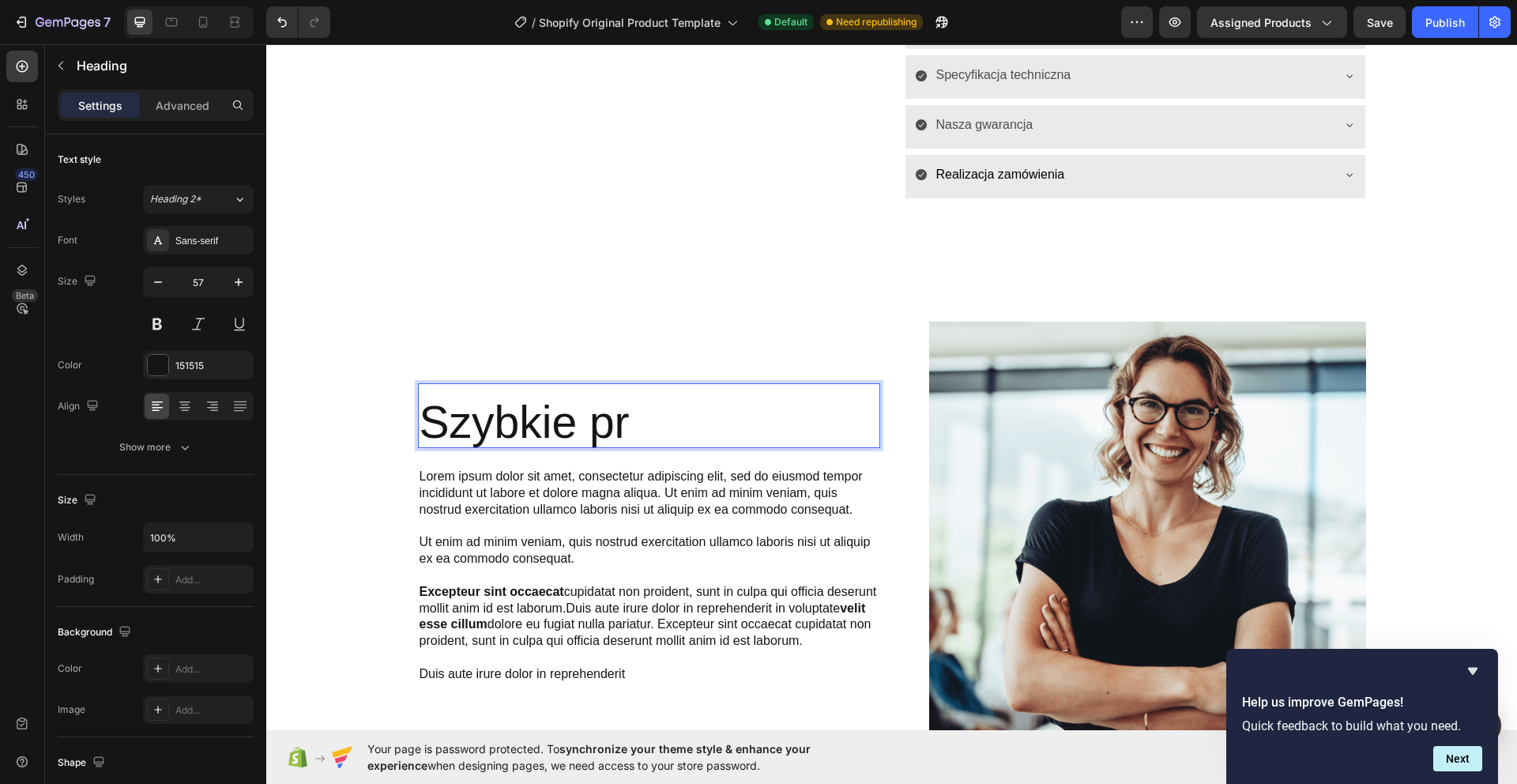
click at [625, 419] on p "Szybkie pr" at bounding box center [649, 422] width 459 height 49
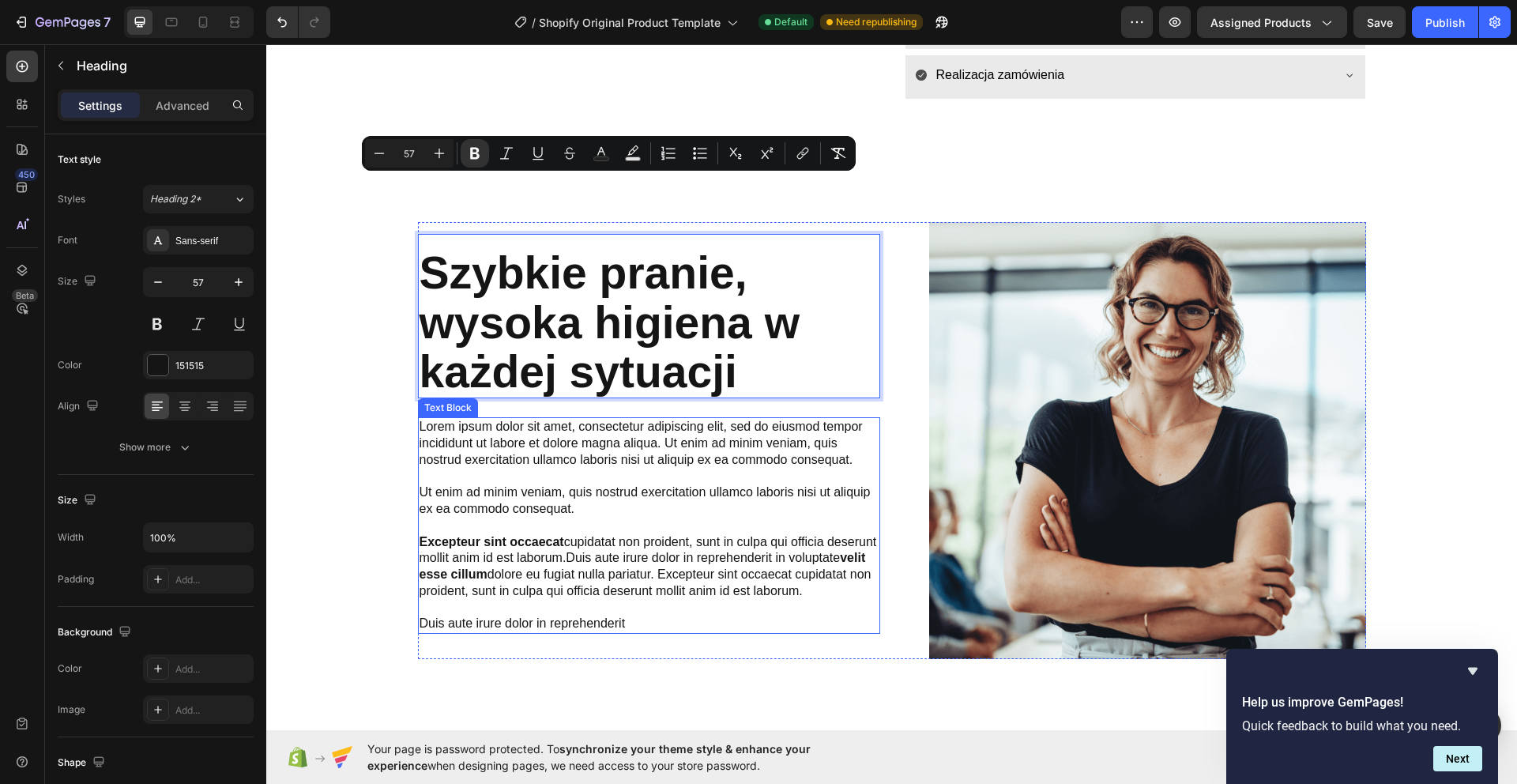
scroll to position [1078, 0]
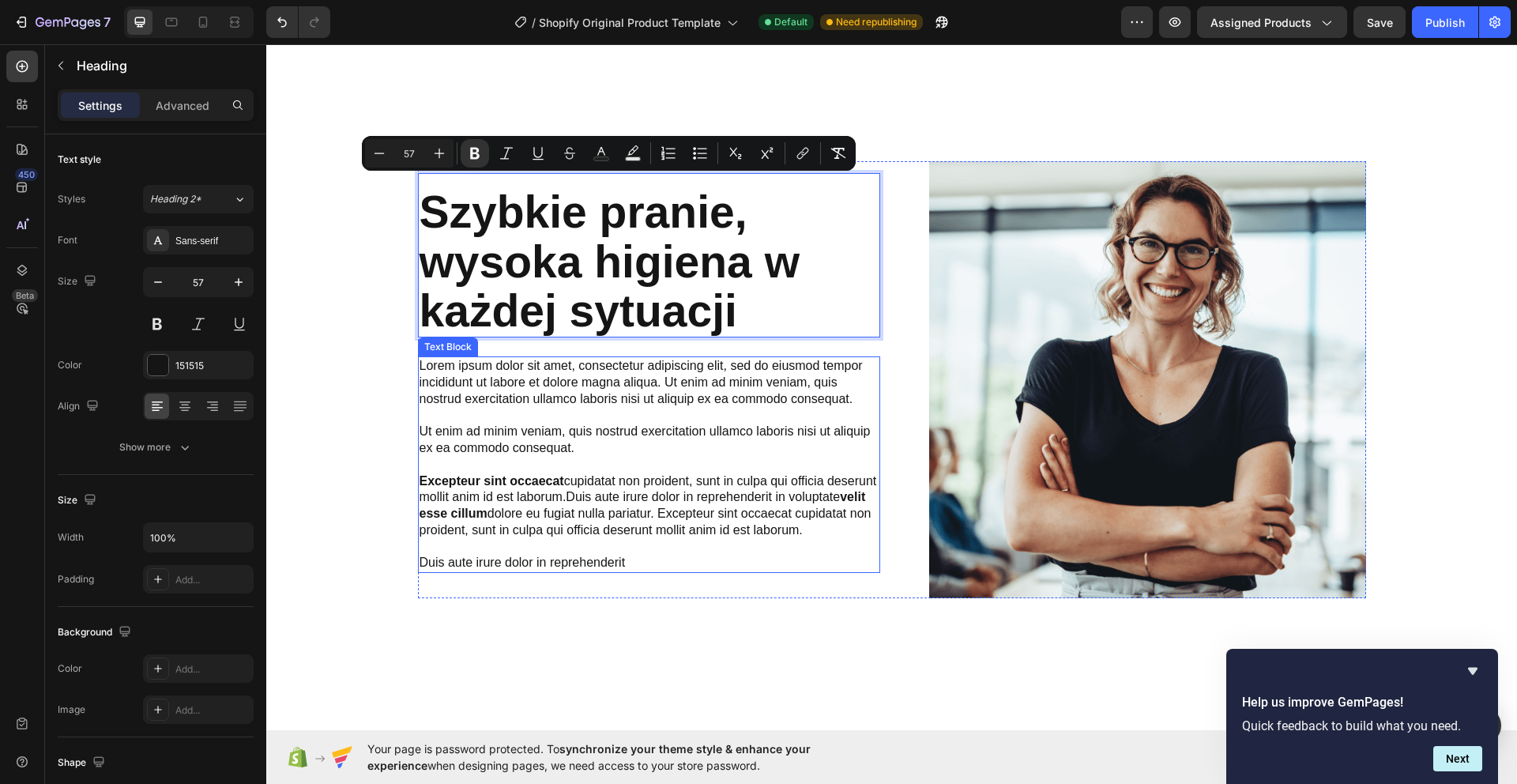
click at [646, 501] on p "Lorem ipsum dolor sit amet, consectetur adipiscing elit, sed do eiusmod tempor …" at bounding box center [649, 464] width 459 height 213
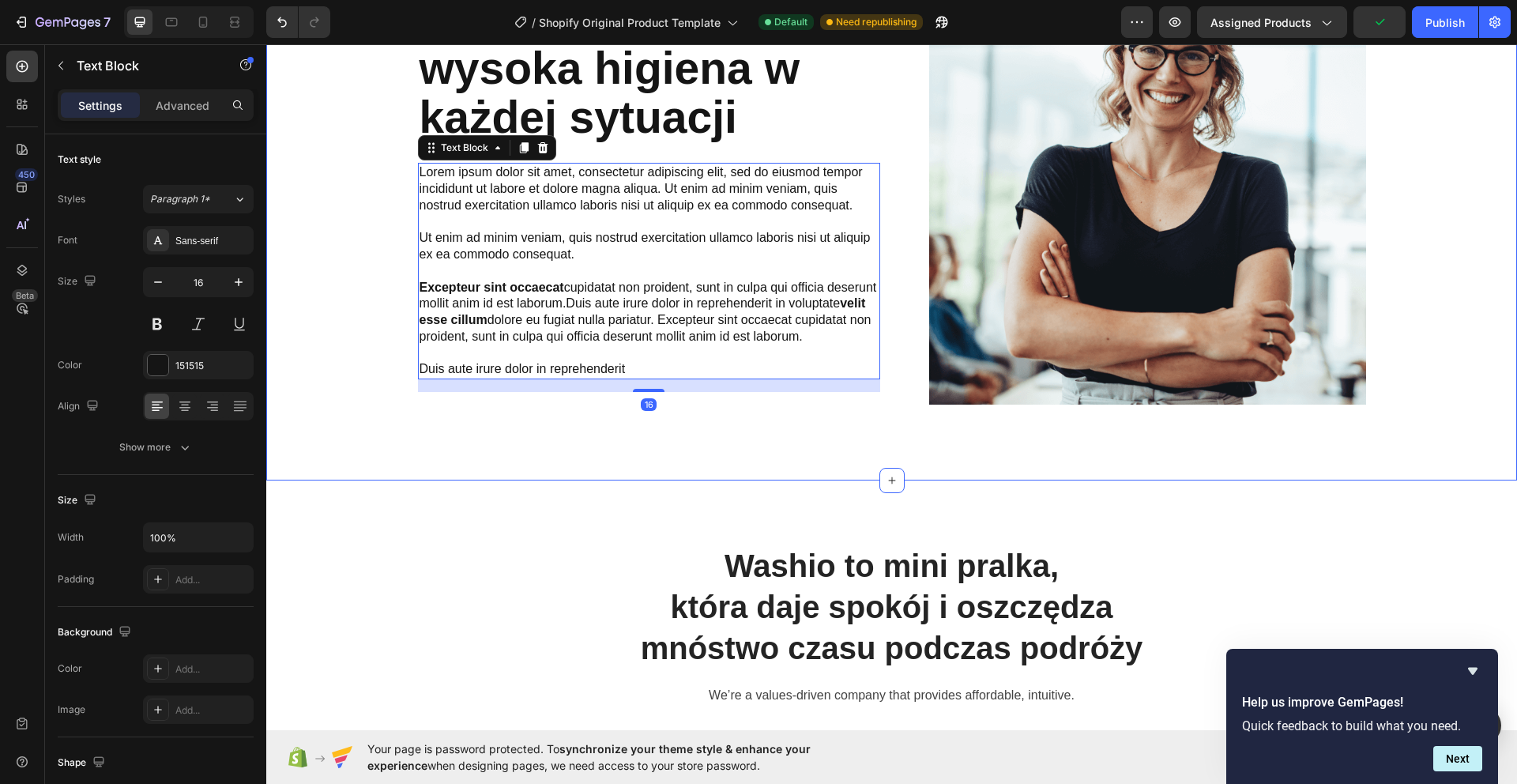
scroll to position [1163, 0]
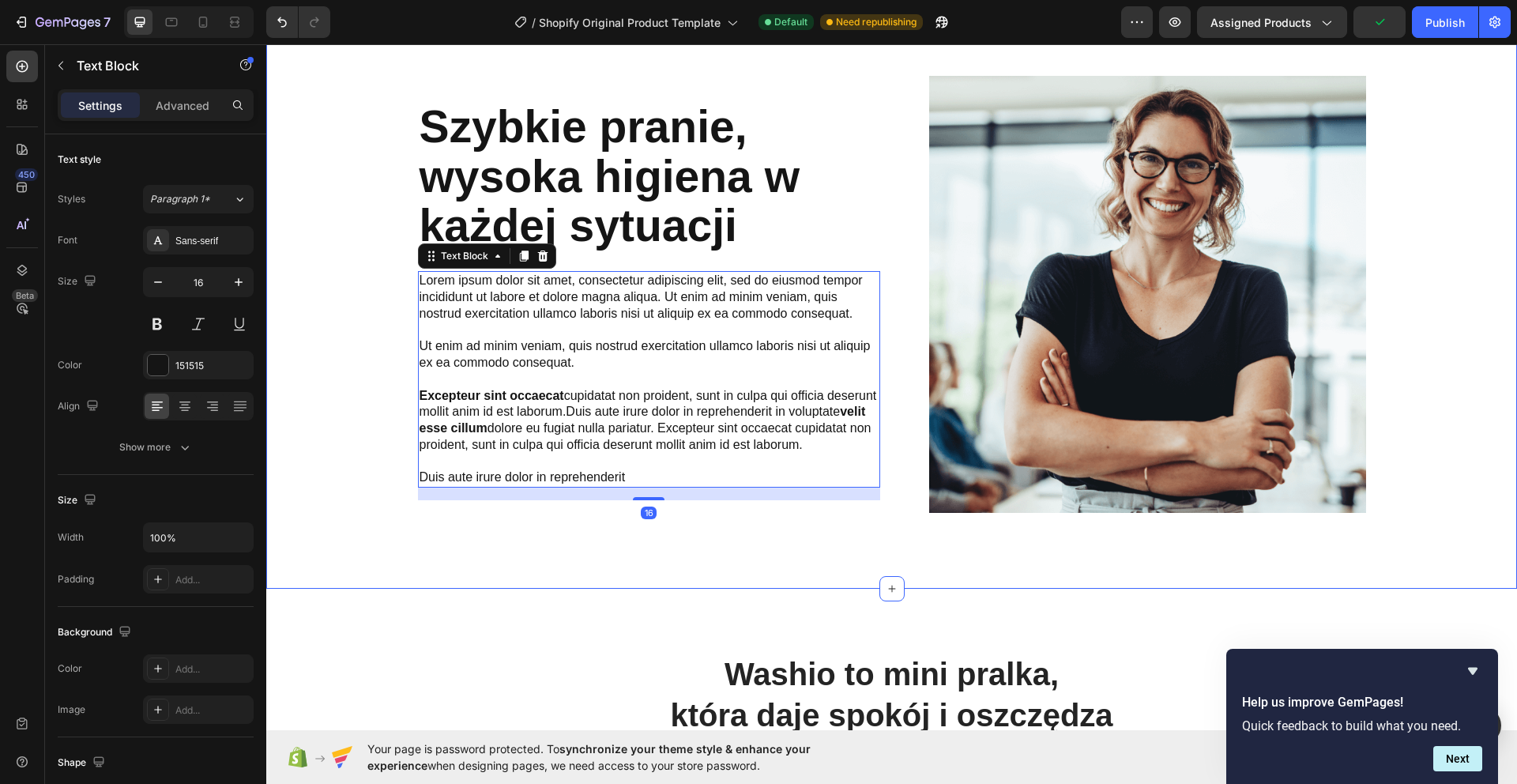
click at [888, 171] on div "⁠⁠⁠⁠⁠⁠⁠ Szybkie pranie, wysoka higiena w każdej sytuacji Heading Lorem ipsum do…" at bounding box center [892, 294] width 948 height 437
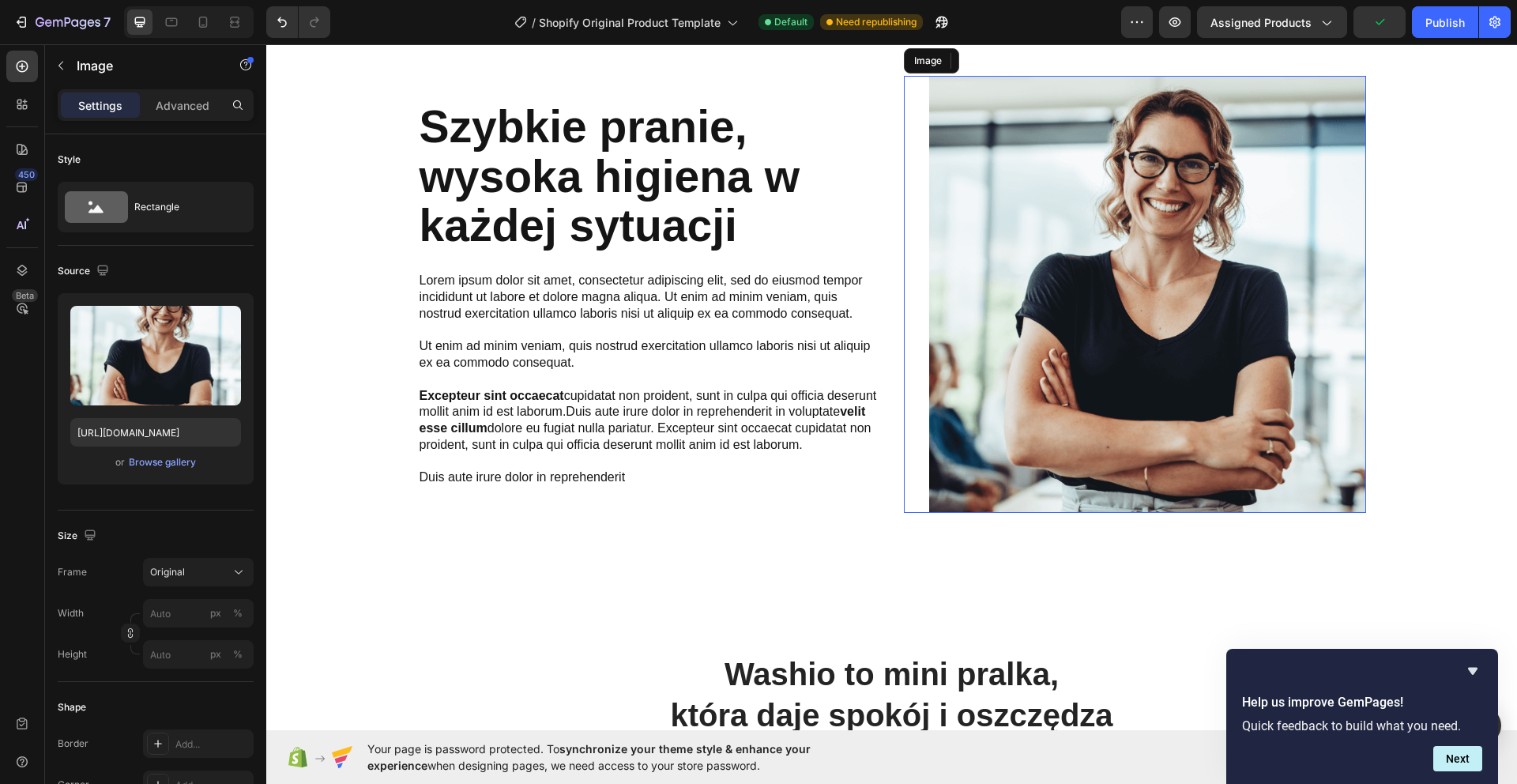
click at [911, 206] on div "Image" at bounding box center [1134, 294] width 462 height 437
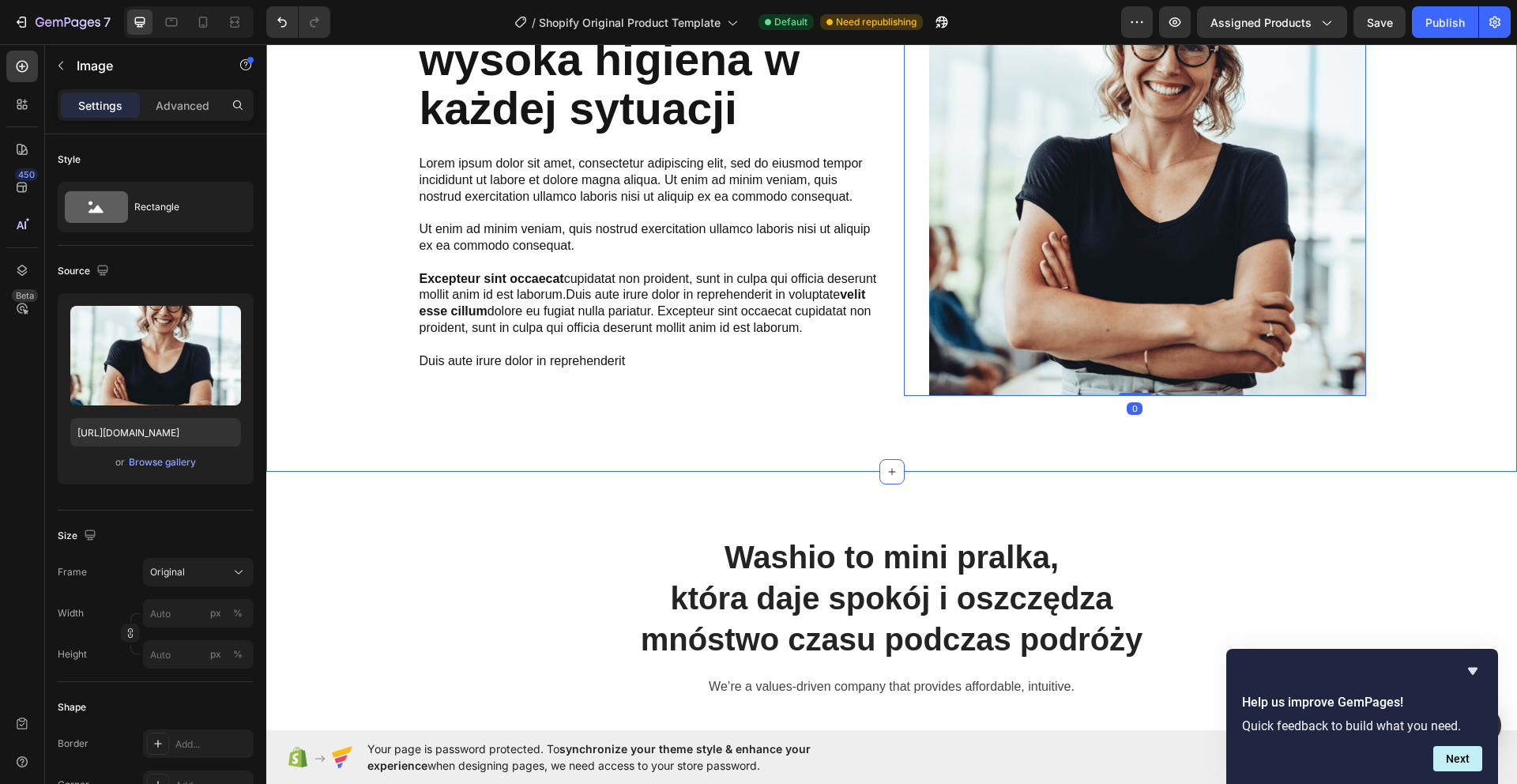
scroll to position [1062, 0]
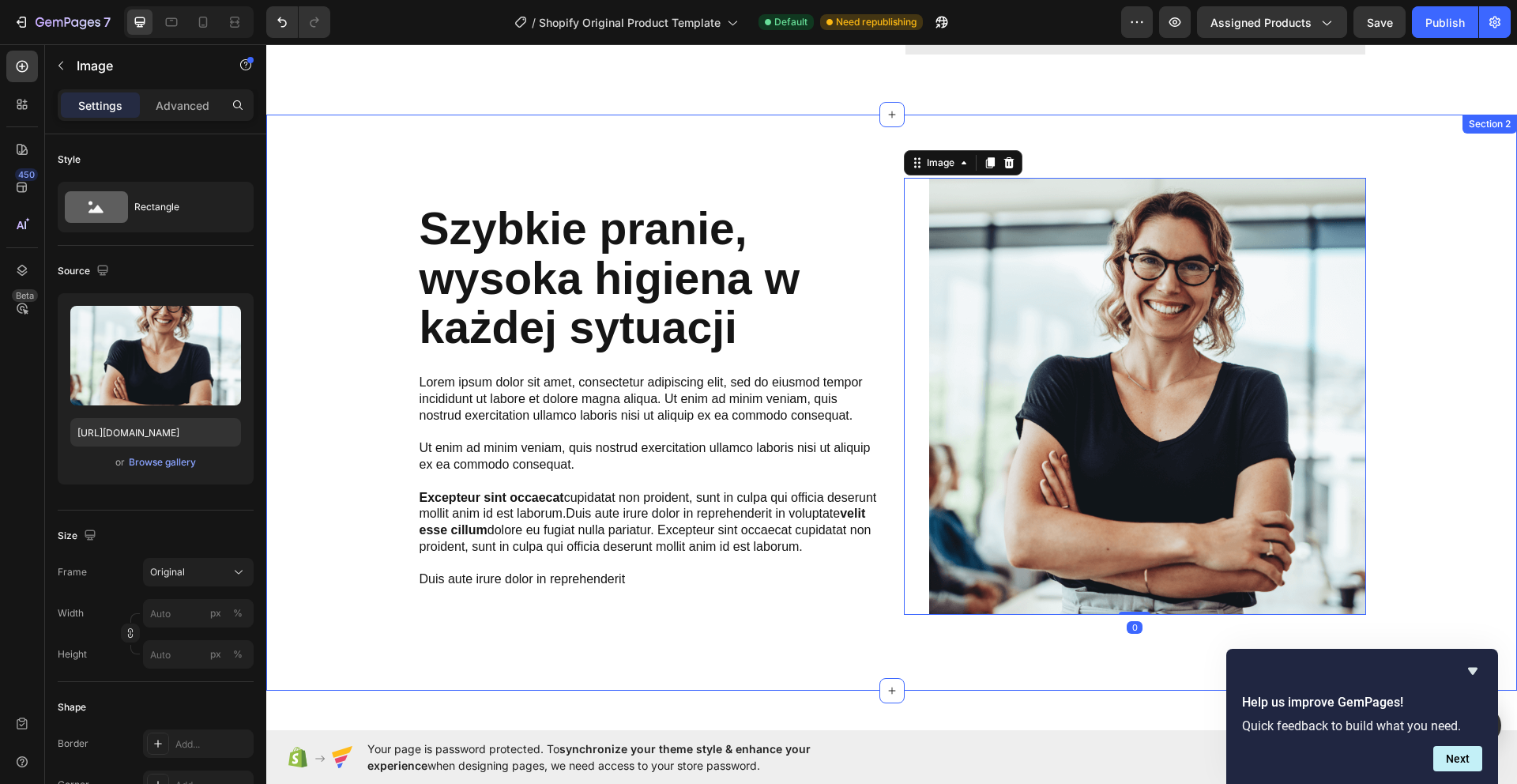
click at [375, 473] on div "⁠⁠⁠⁠⁠⁠⁠ Szybkie pranie, wysoka higiena w każdej sytuacji Heading Lorem ipsum do…" at bounding box center [892, 402] width 1227 height 450
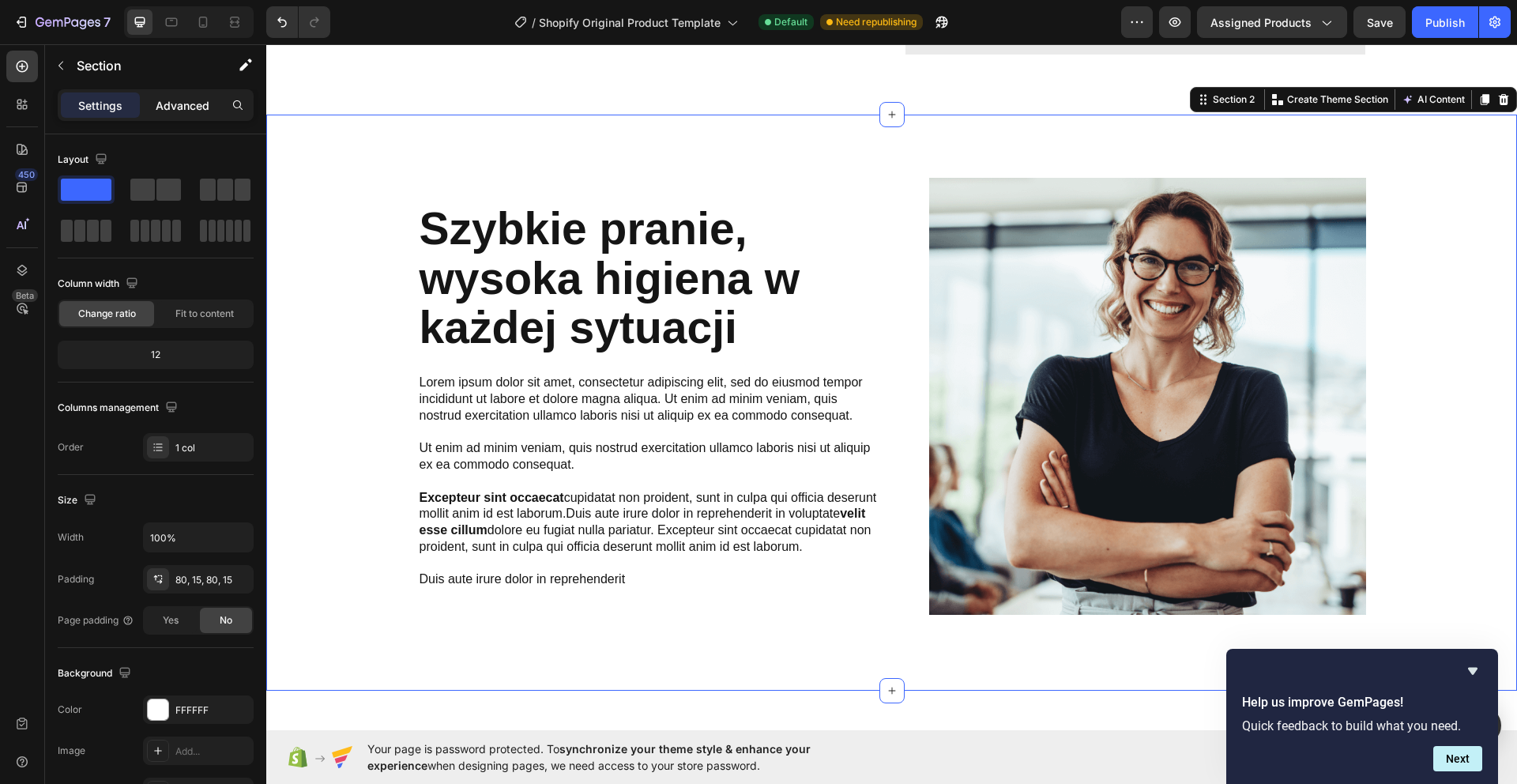
click at [184, 102] on p "Advanced" at bounding box center [182, 105] width 54 height 17
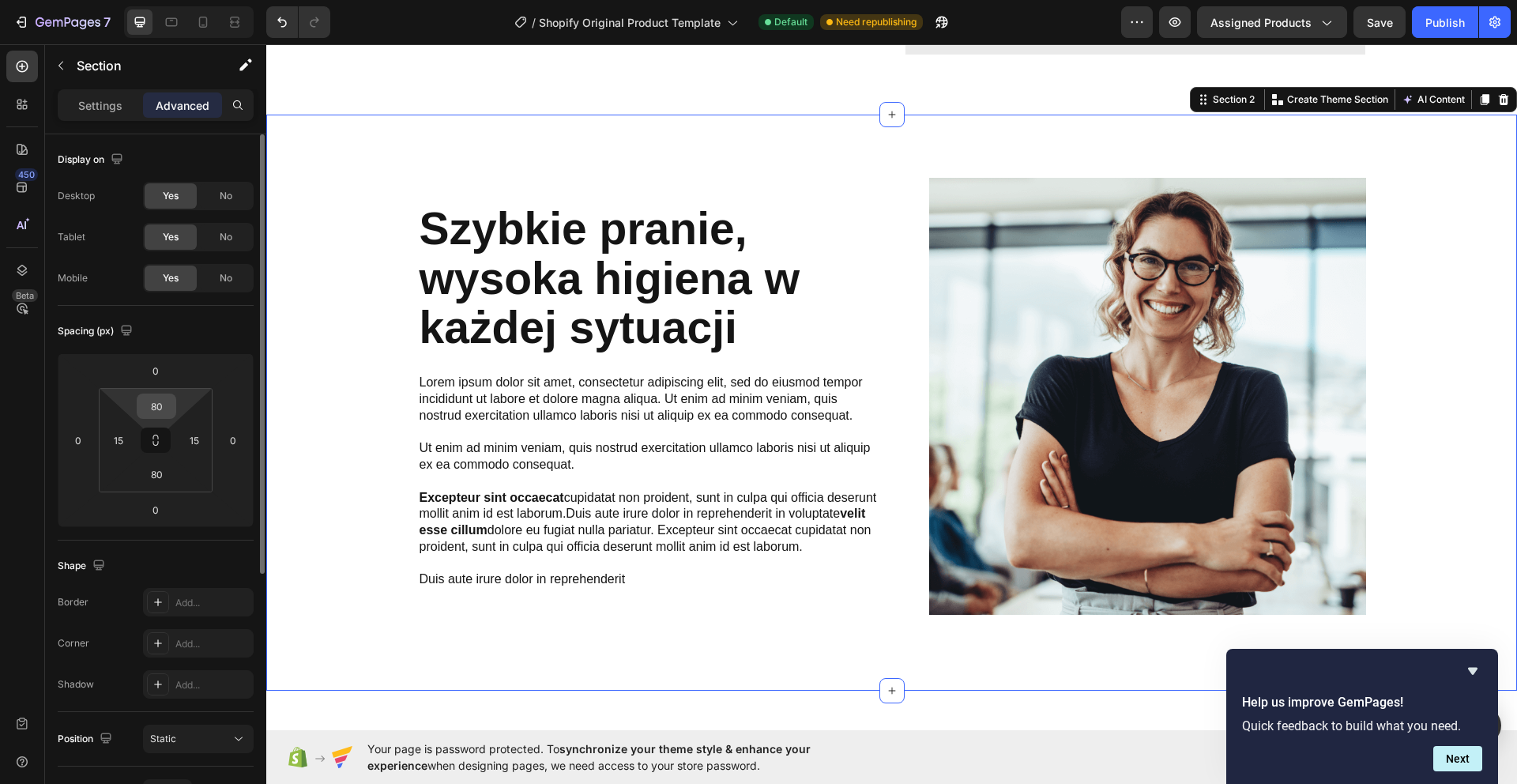
click at [165, 400] on input "80" at bounding box center [156, 406] width 32 height 24
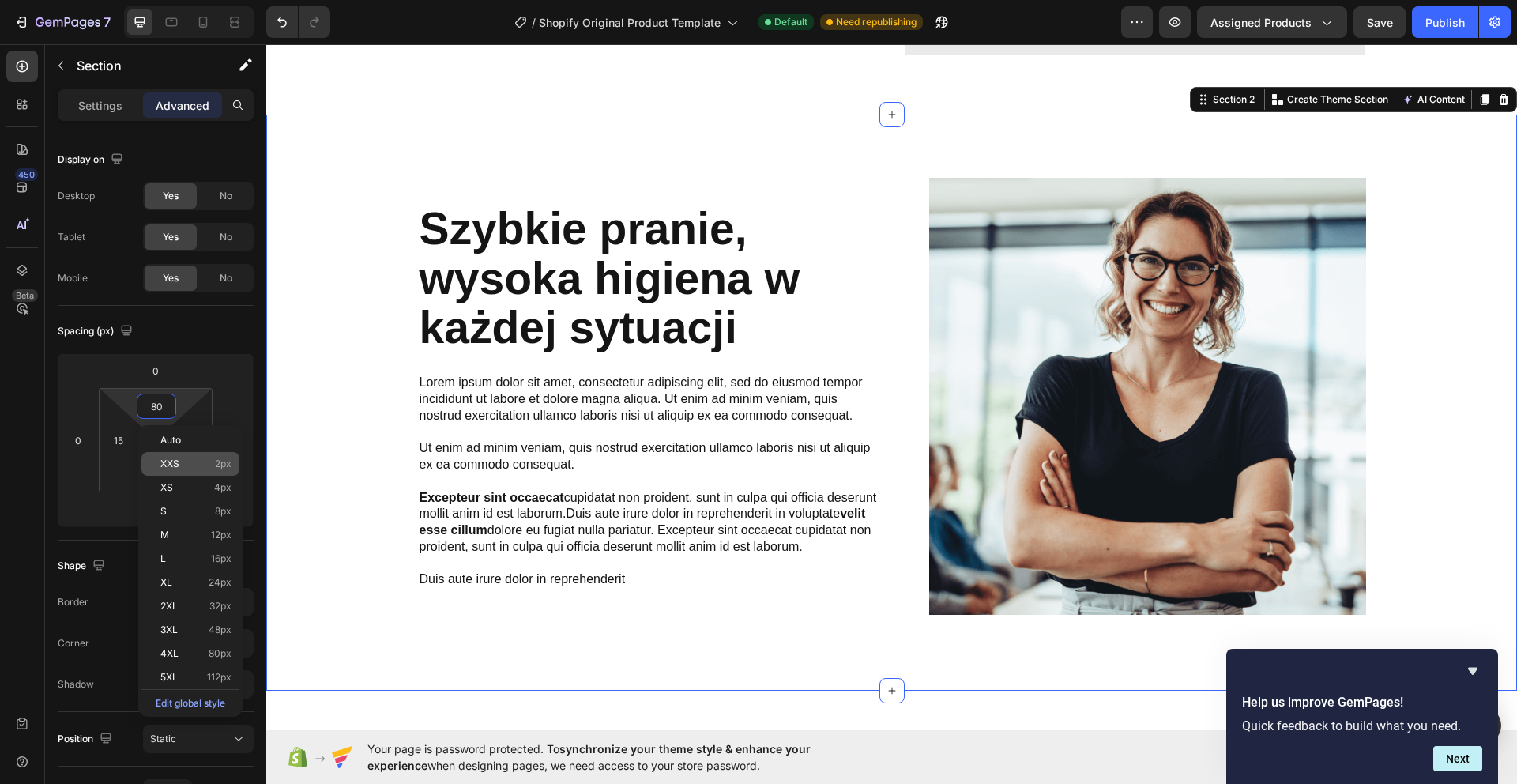
click at [193, 445] on p "Auto" at bounding box center [195, 440] width 71 height 11
type input "Auto"
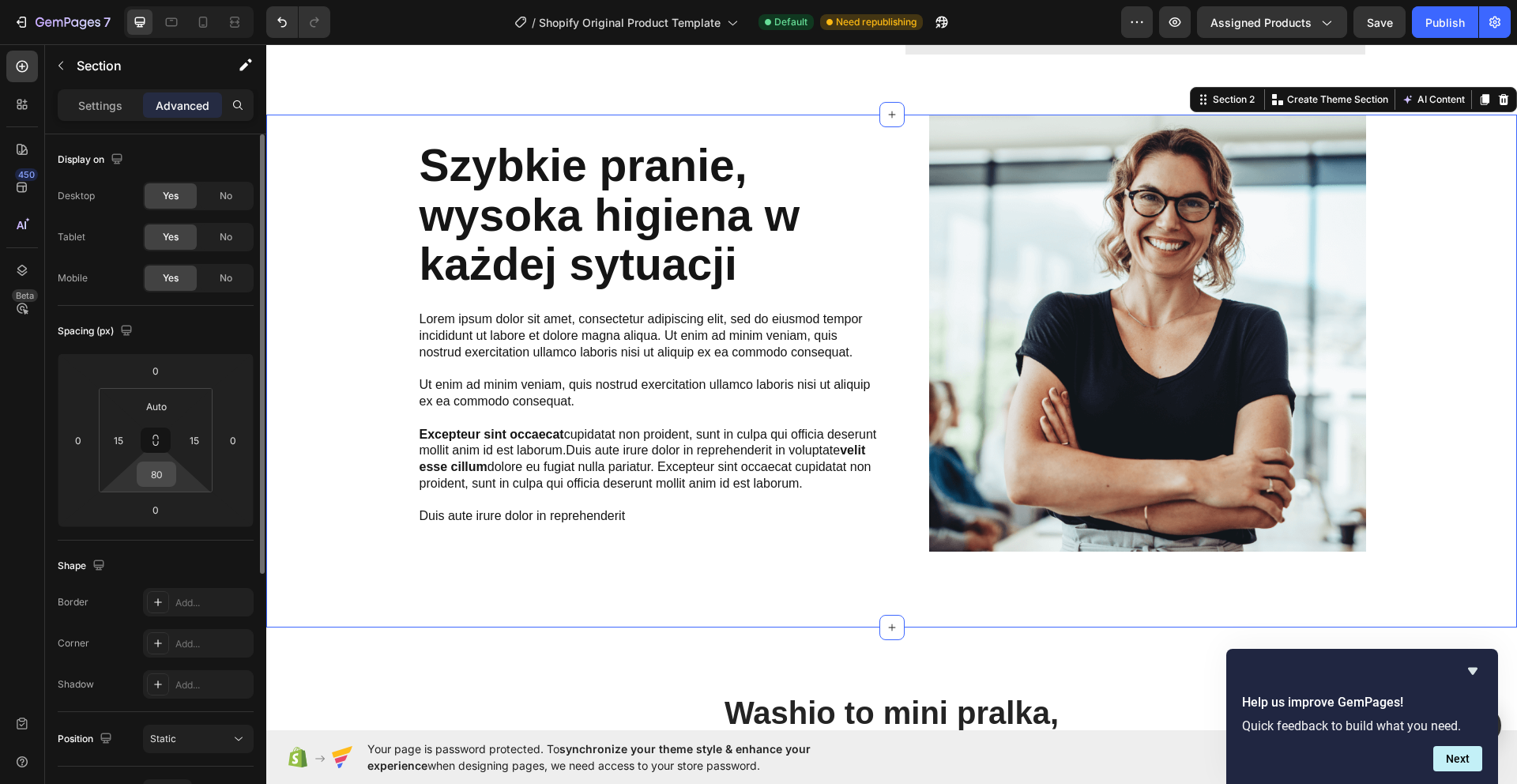
click at [165, 469] on input "80" at bounding box center [156, 474] width 32 height 24
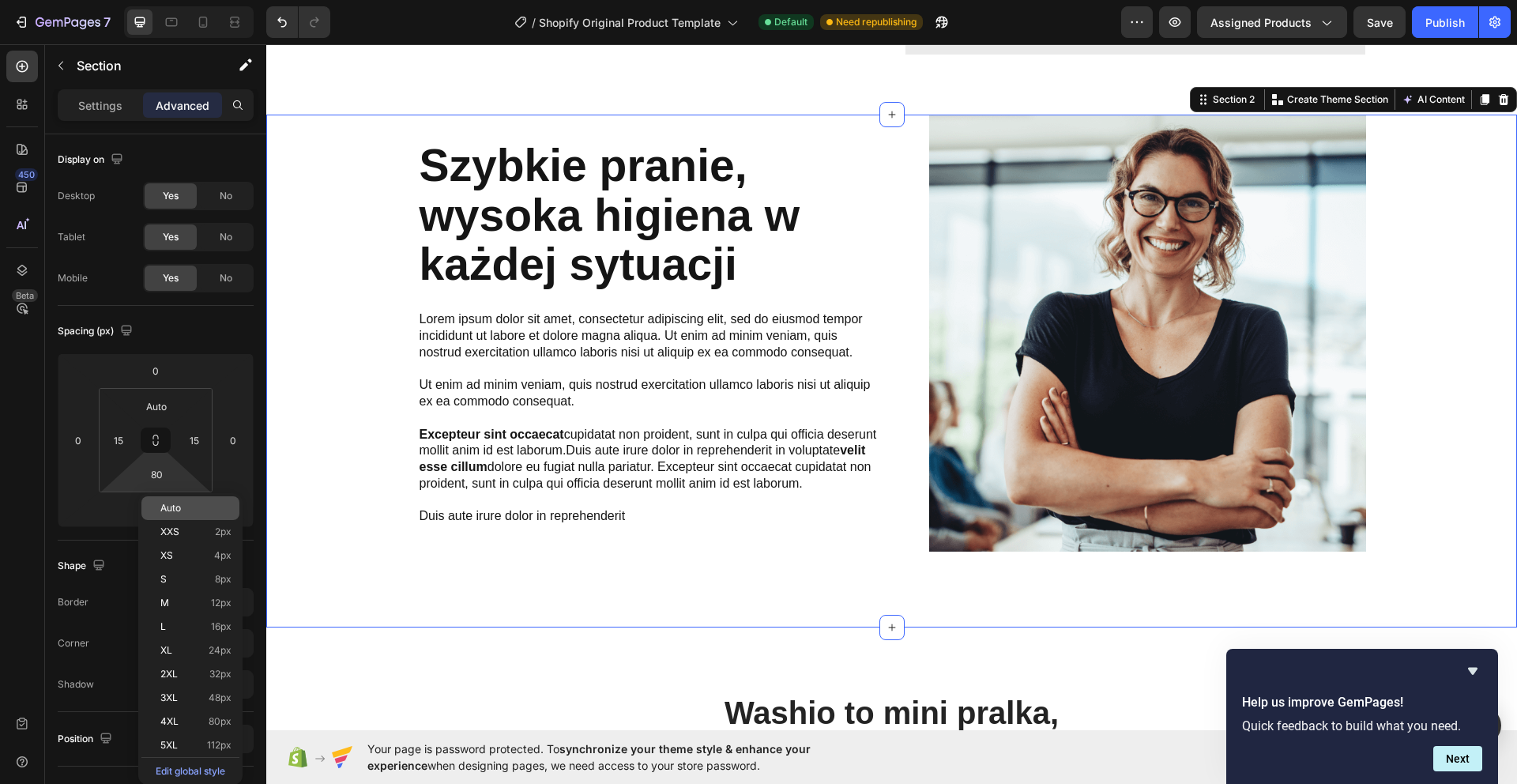
click at [193, 513] on p "Auto" at bounding box center [195, 507] width 71 height 11
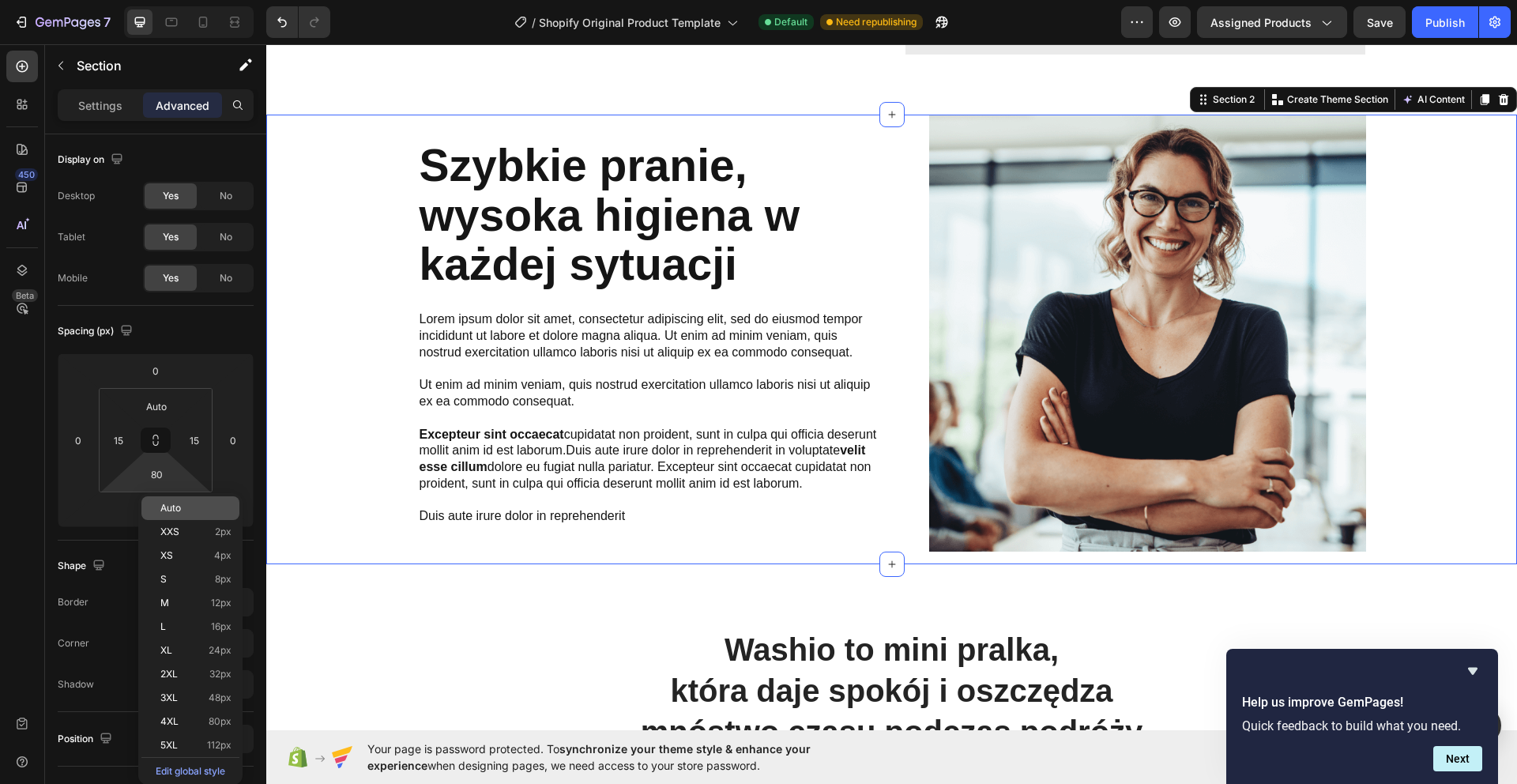
type input "Auto"
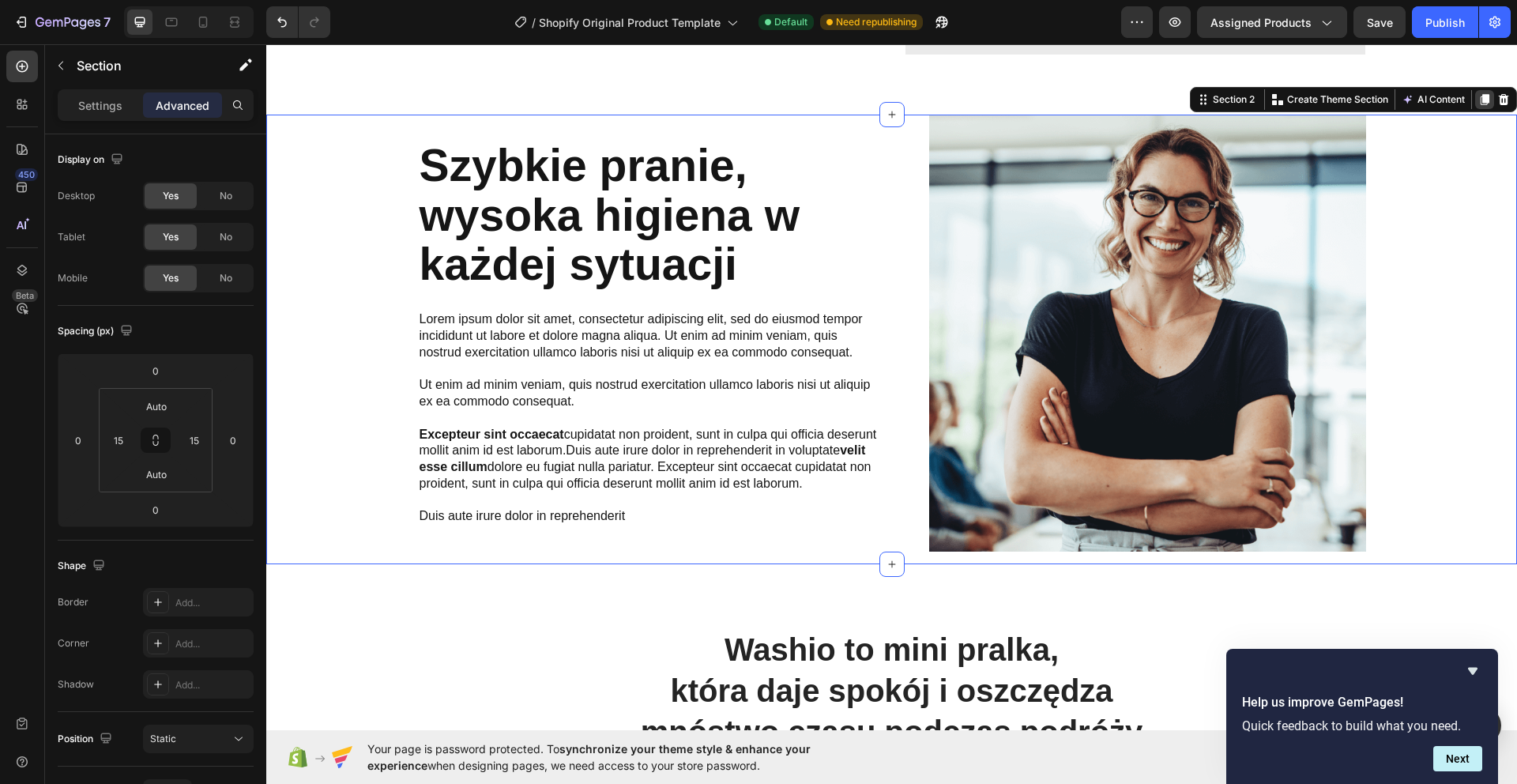
click at [1488, 99] on icon at bounding box center [1485, 99] width 9 height 11
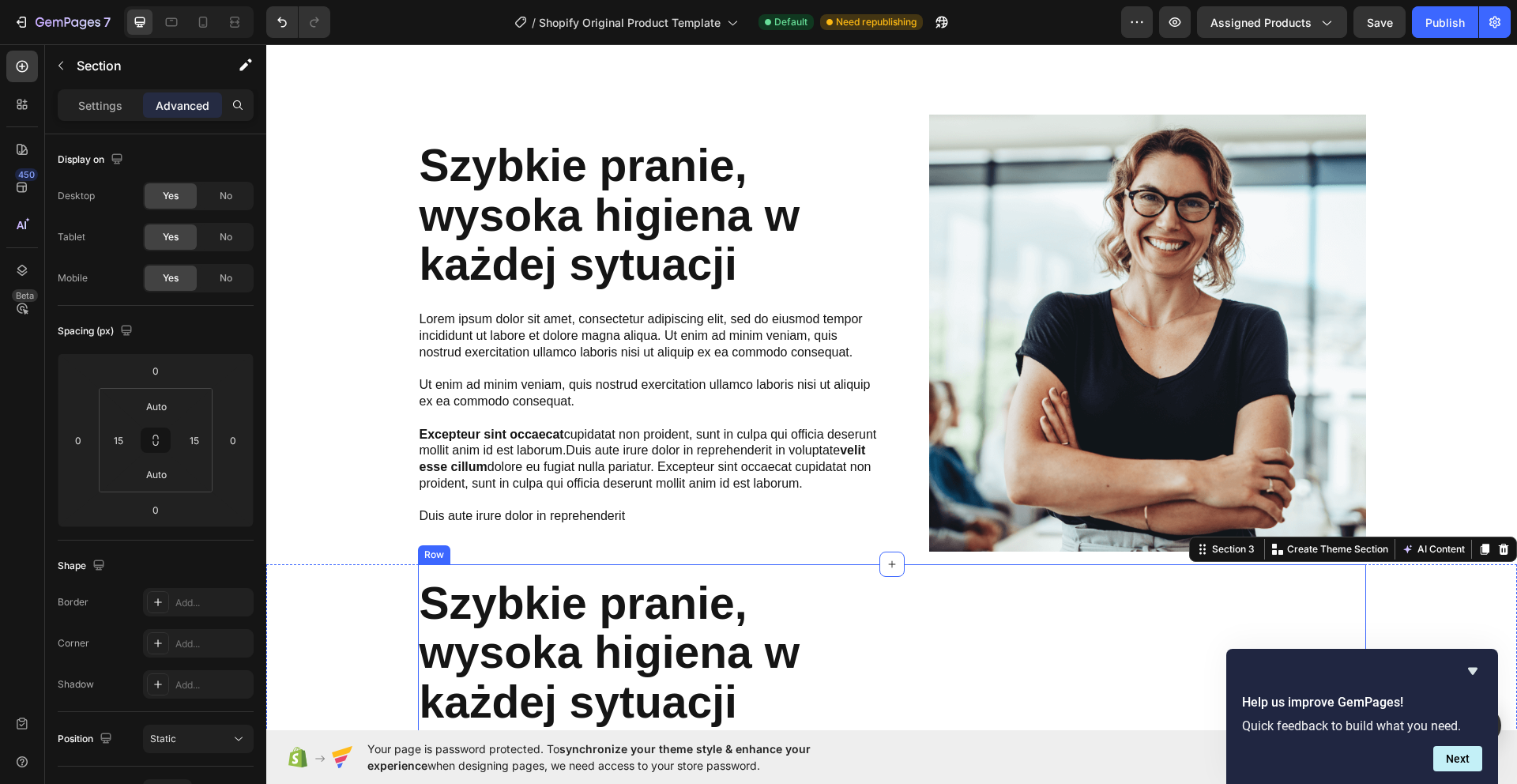
scroll to position [1526, 0]
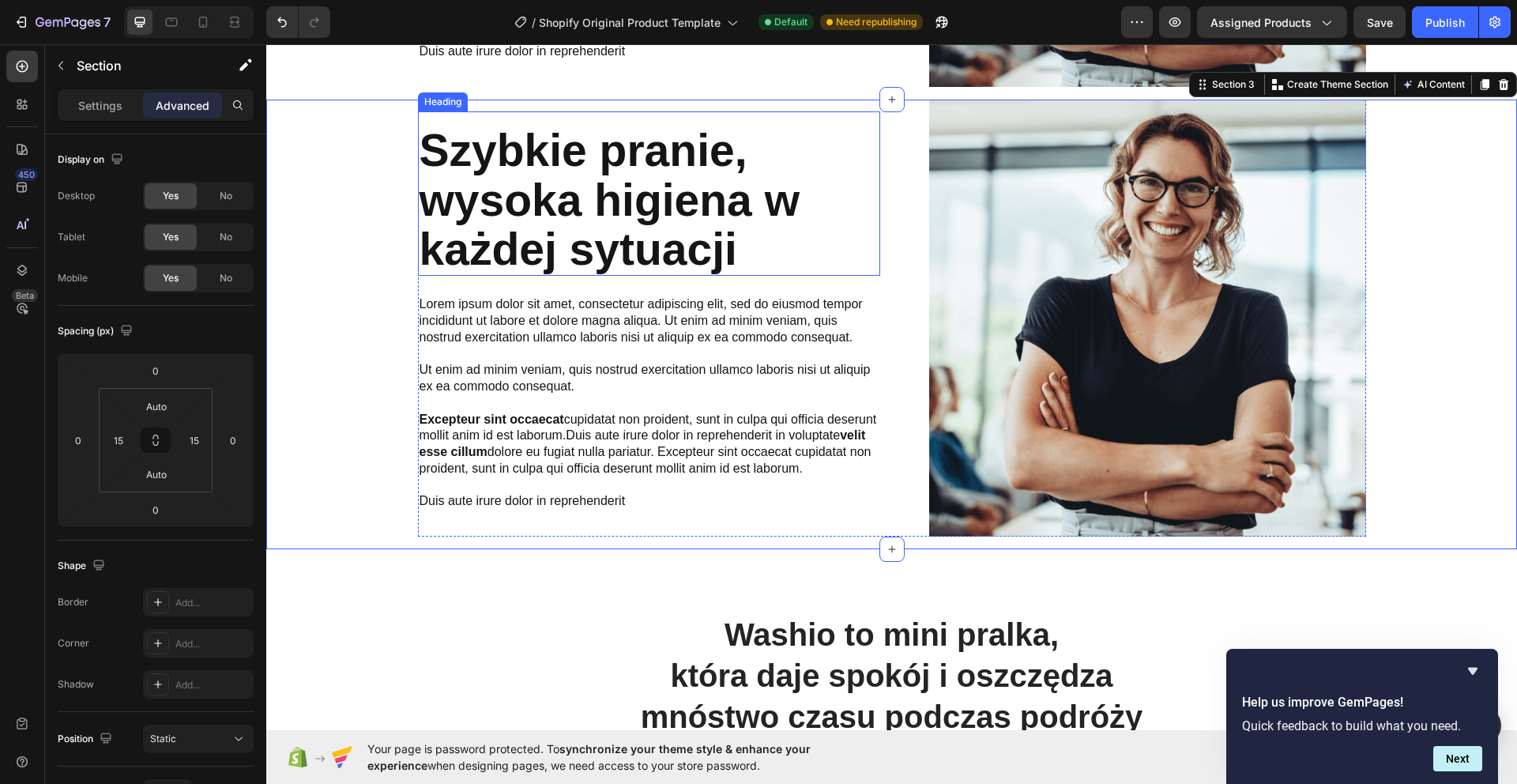
click at [531, 111] on div "Szybkie pranie, wysoka higiena w każdej sytuacji Heading" at bounding box center [649, 194] width 462 height 164
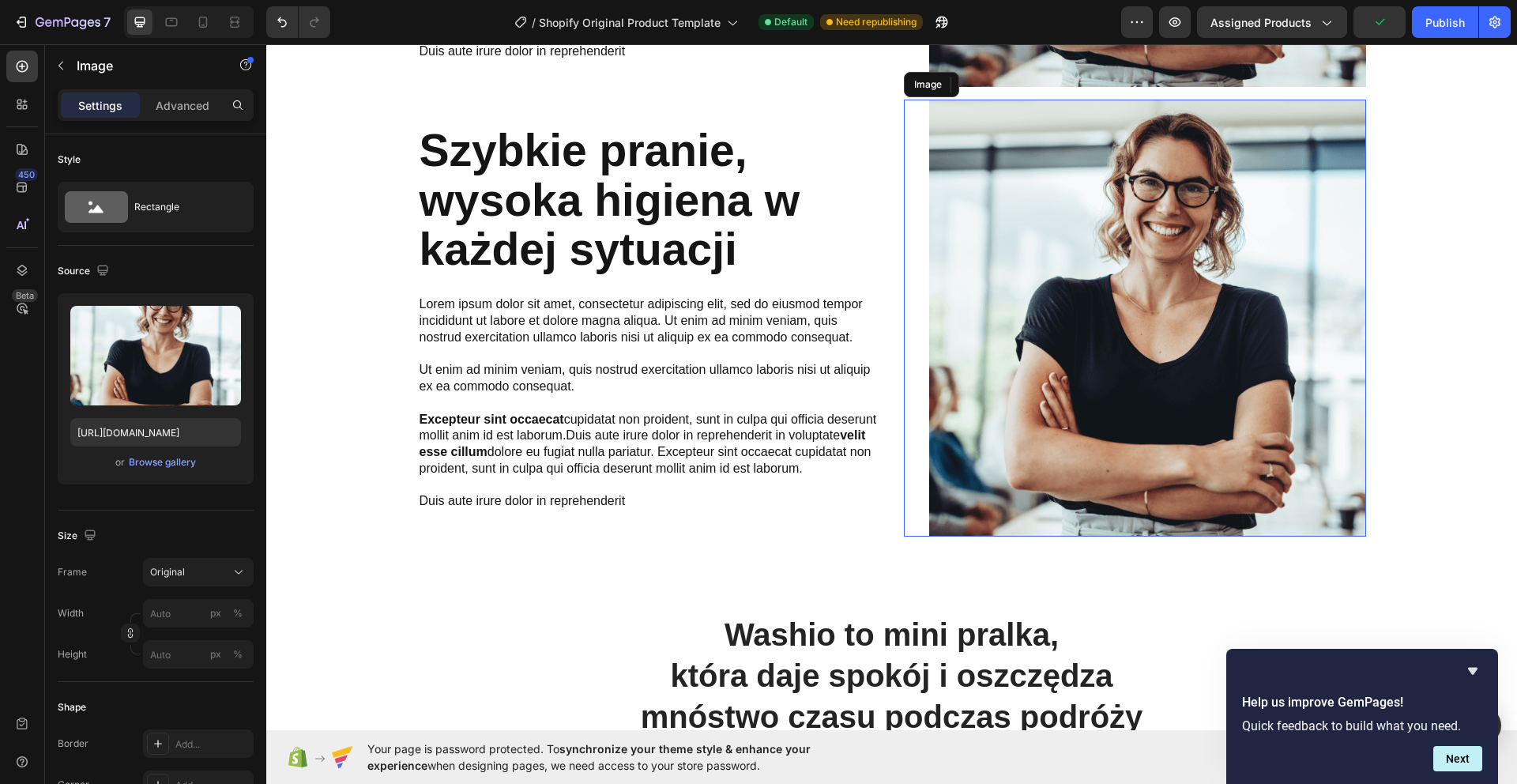
click at [907, 144] on div "Image" at bounding box center [1134, 318] width 462 height 437
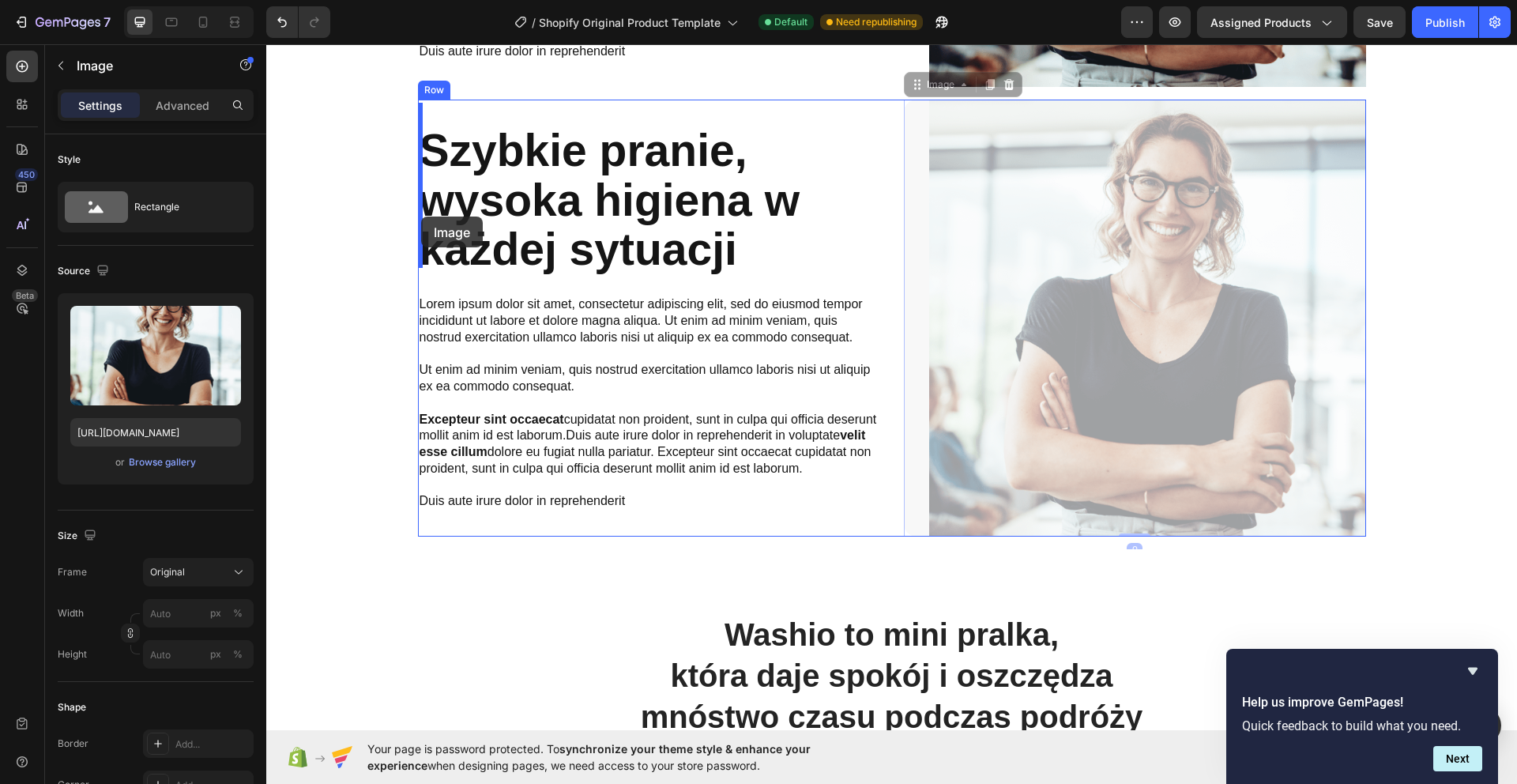
drag, startPoint x: 909, startPoint y: 143, endPoint x: 418, endPoint y: 218, distance: 496.7
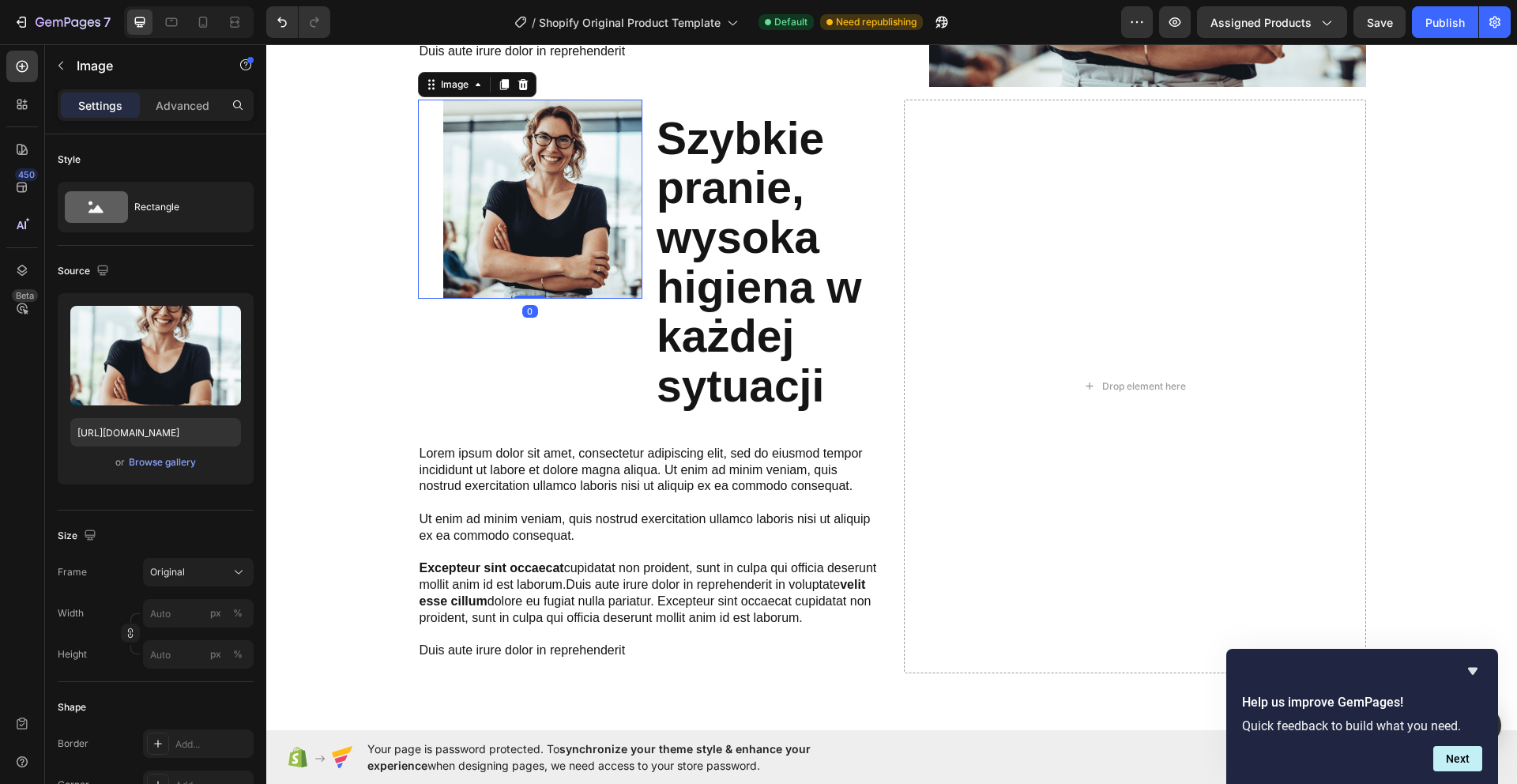
click at [447, 189] on img at bounding box center [543, 200] width 200 height 200
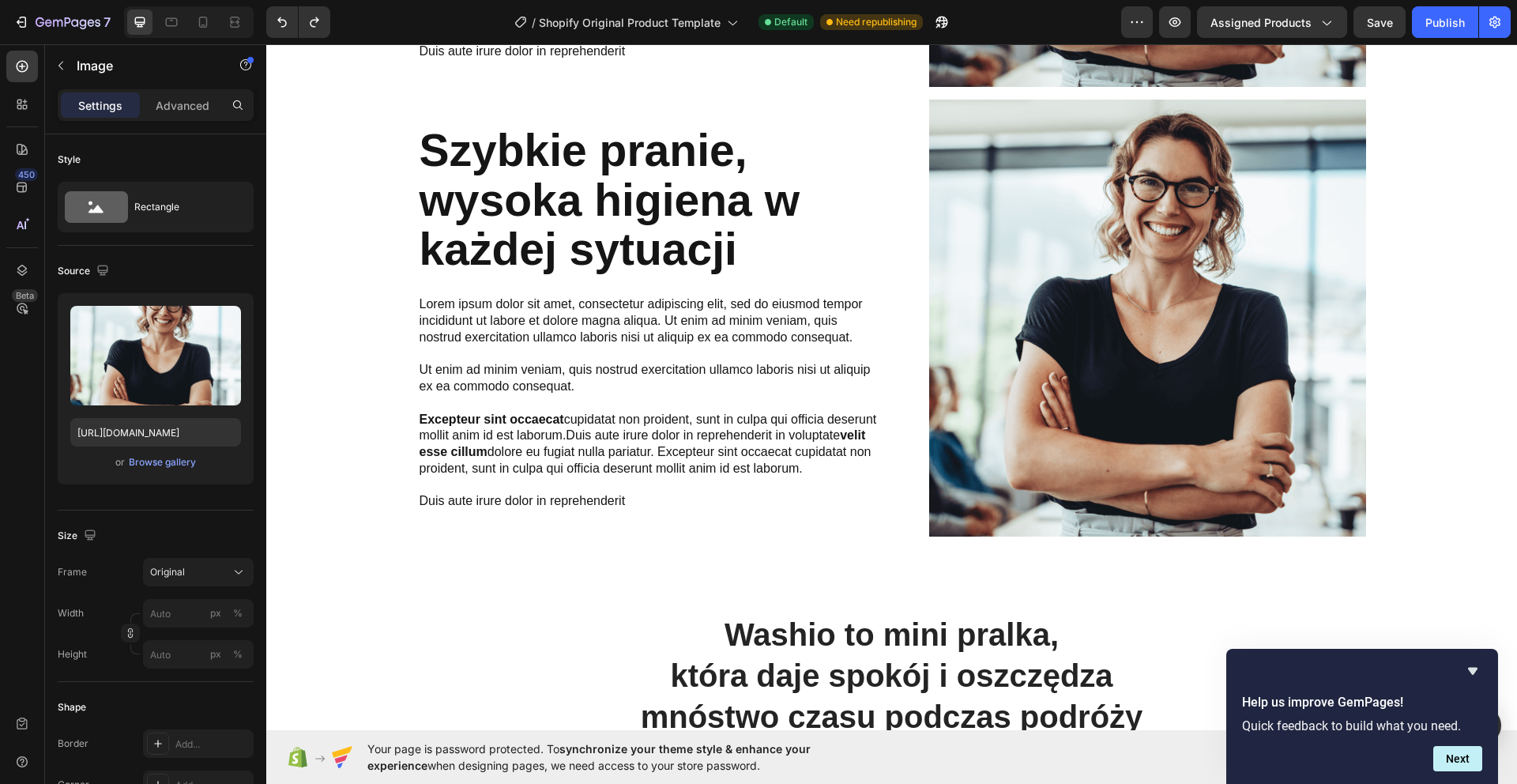
click at [929, 127] on img at bounding box center [1147, 318] width 437 height 437
click at [959, 125] on img at bounding box center [1147, 318] width 437 height 437
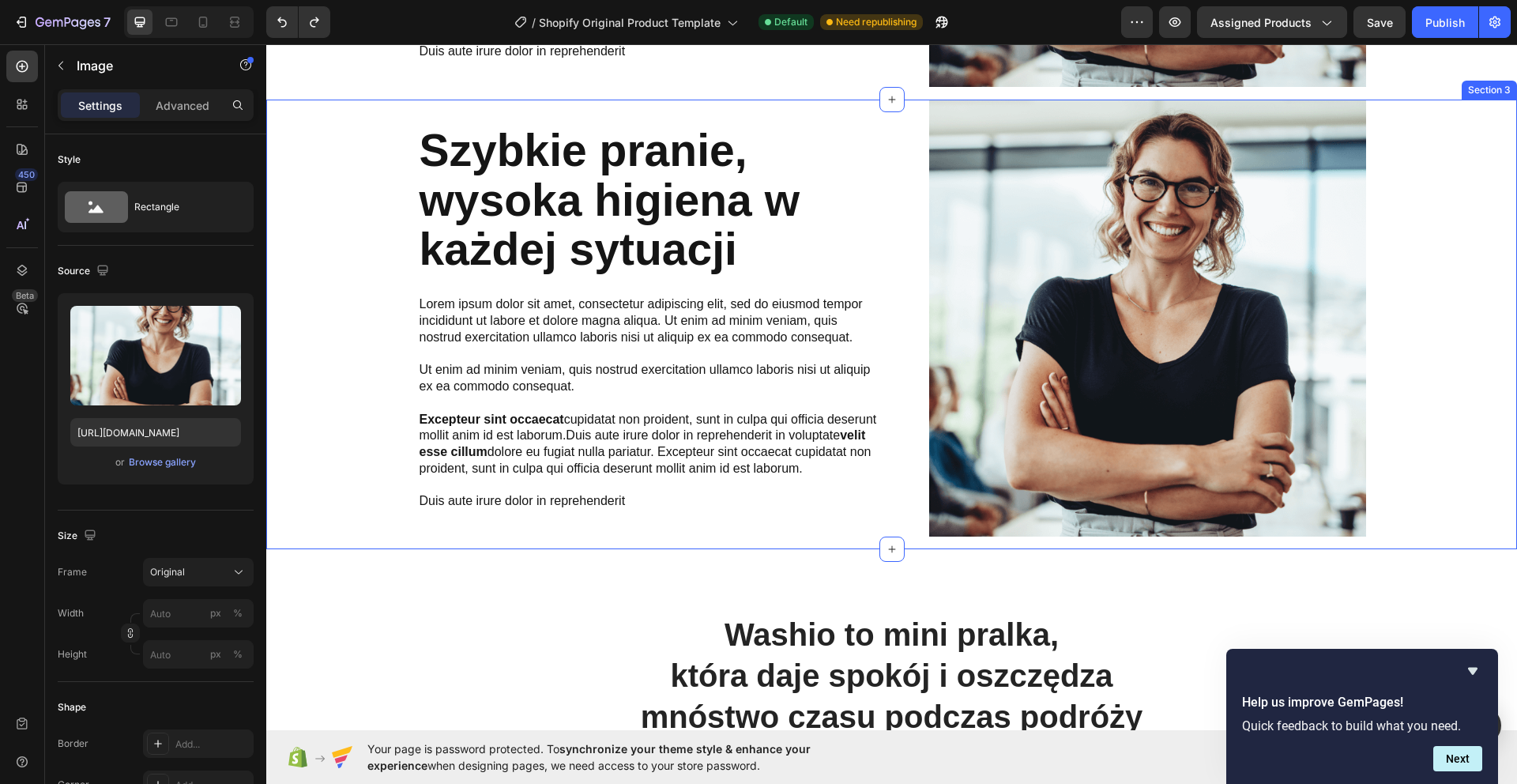
click at [1393, 158] on div "Szybkie pranie, wysoka higiena w każdej sytuacji Heading Lorem ipsum dolor sit …" at bounding box center [892, 324] width 1227 height 450
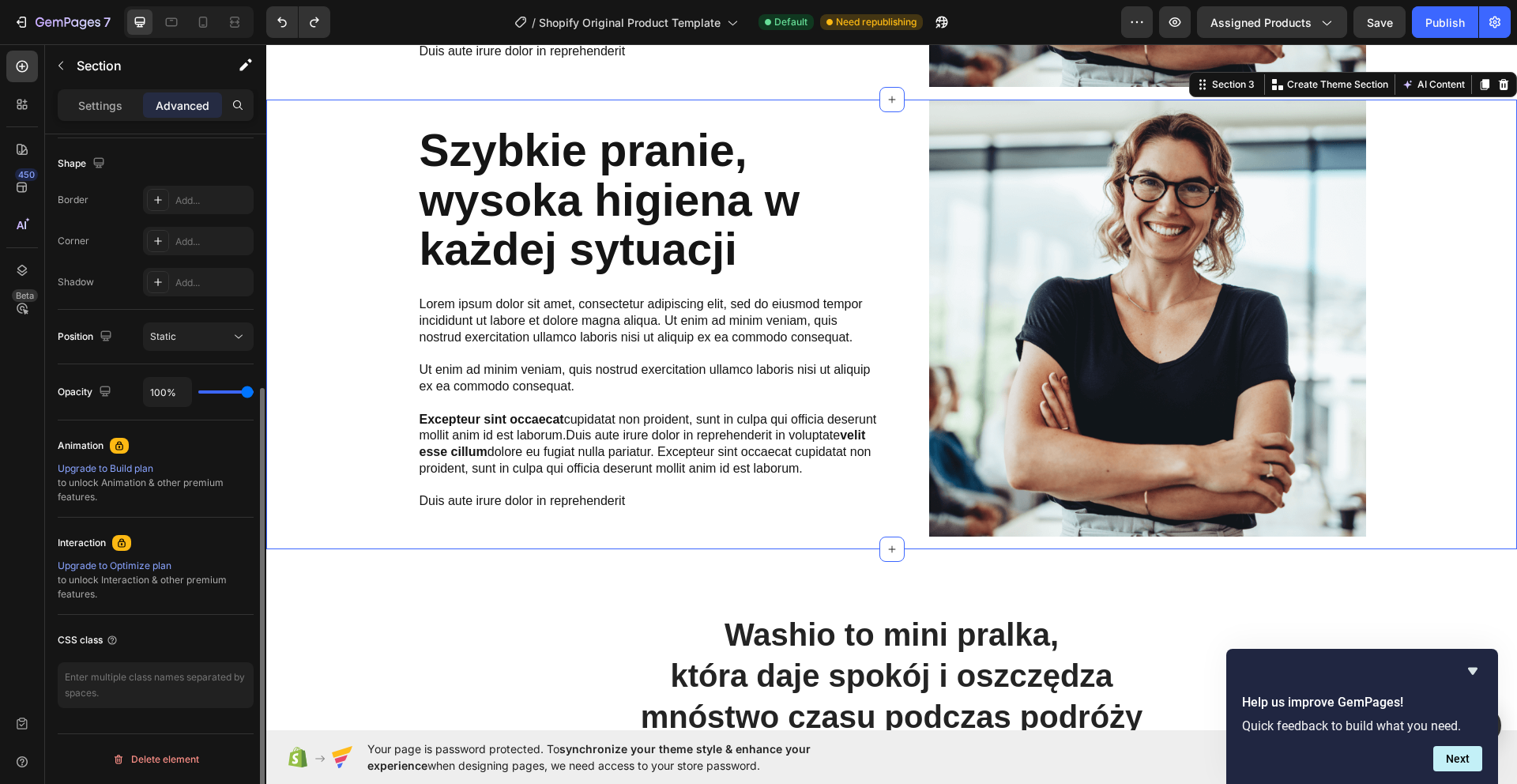
scroll to position [0, 0]
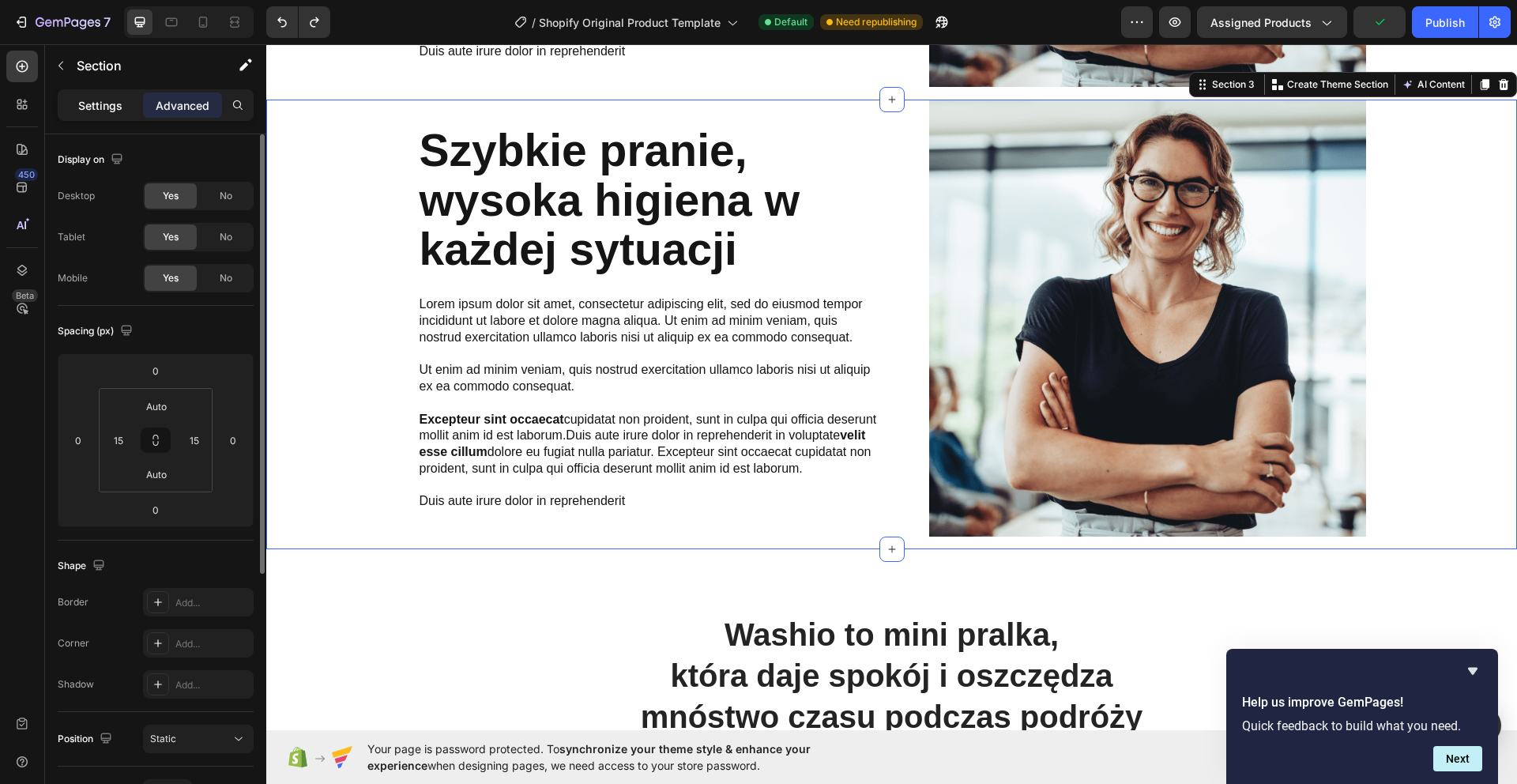
drag, startPoint x: 111, startPoint y: 104, endPoint x: 117, endPoint y: 118, distance: 15.2
click at [111, 104] on p "Settings" at bounding box center [100, 105] width 44 height 17
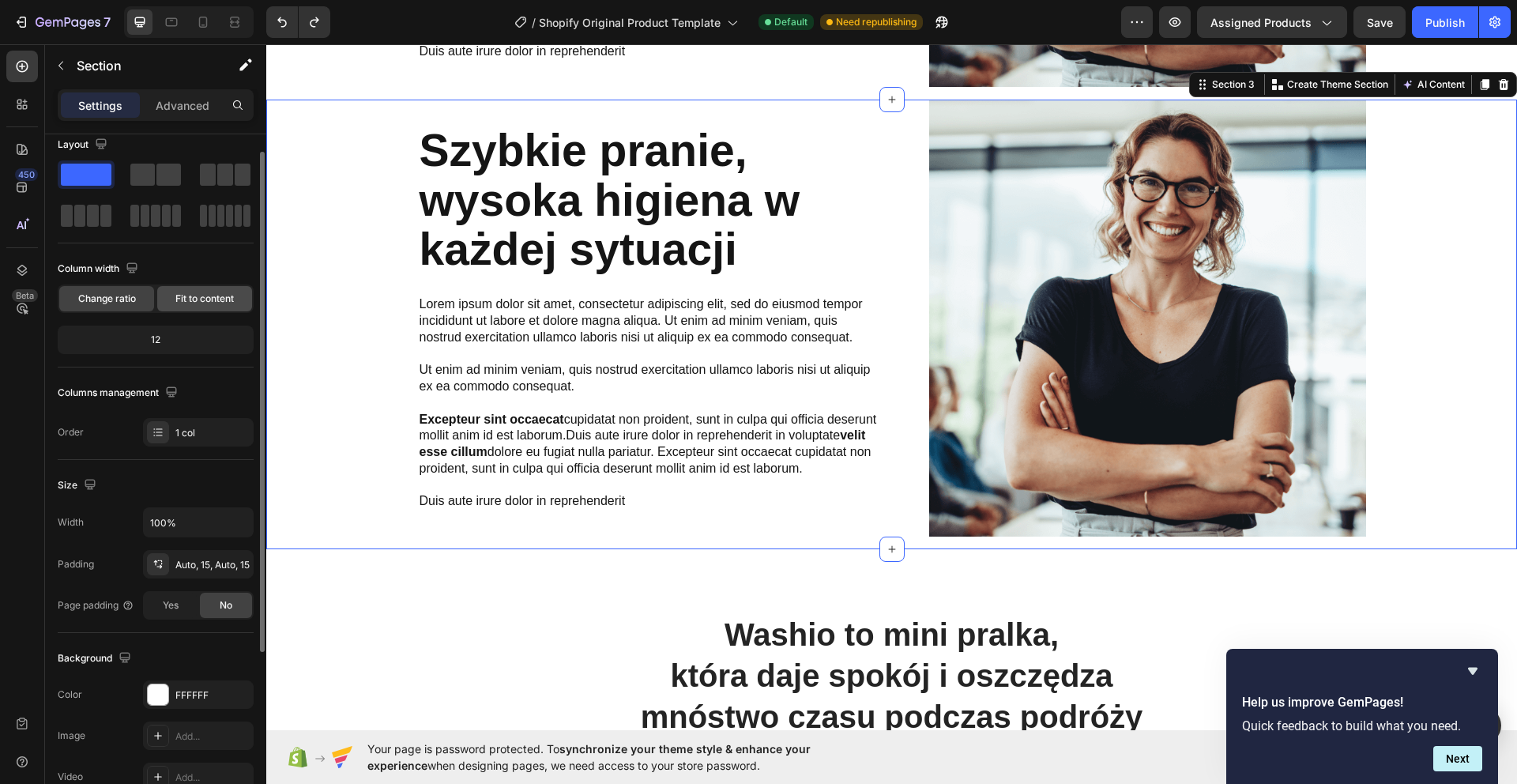
scroll to position [19, 0]
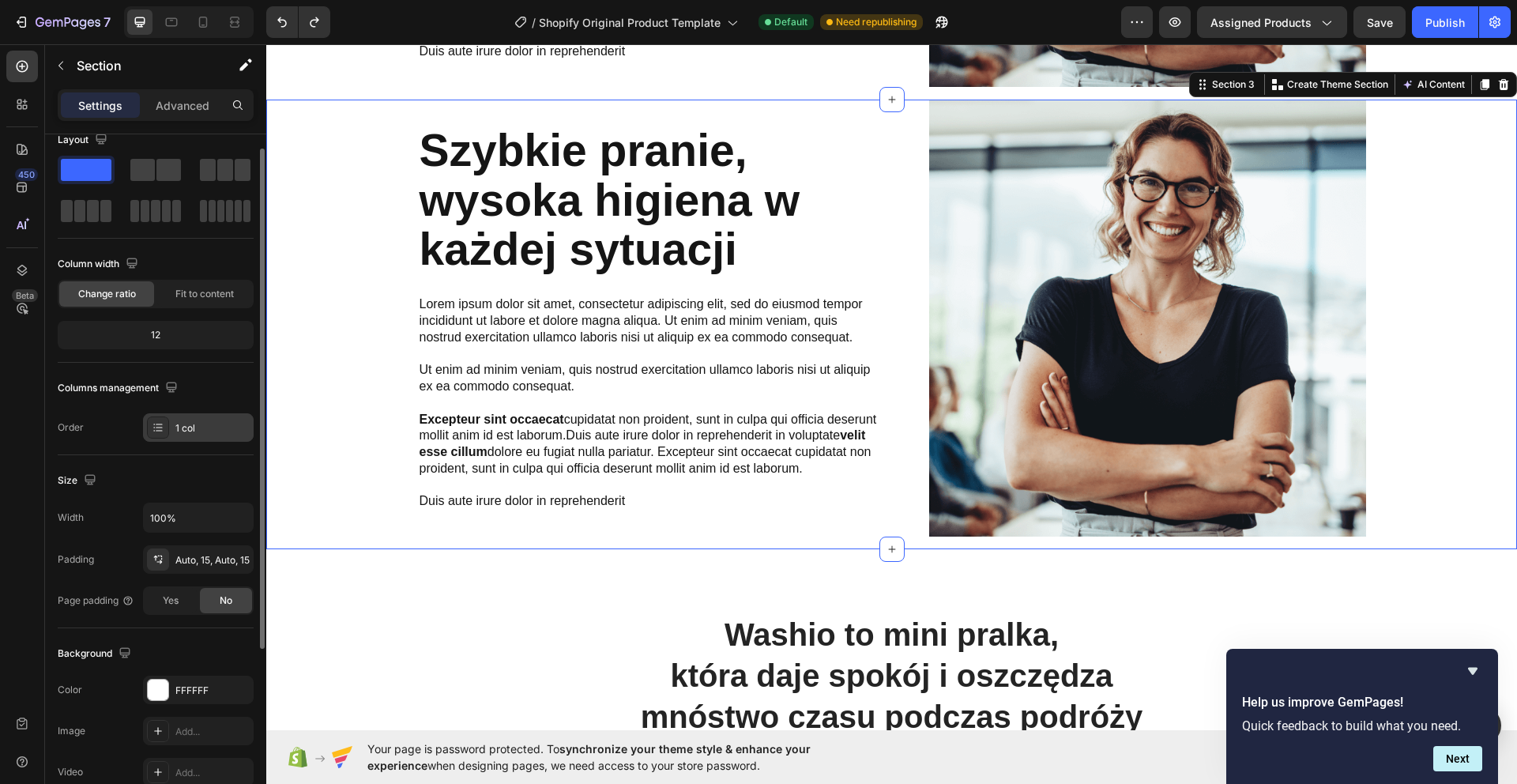
click at [197, 418] on div "1 col" at bounding box center [198, 427] width 111 height 28
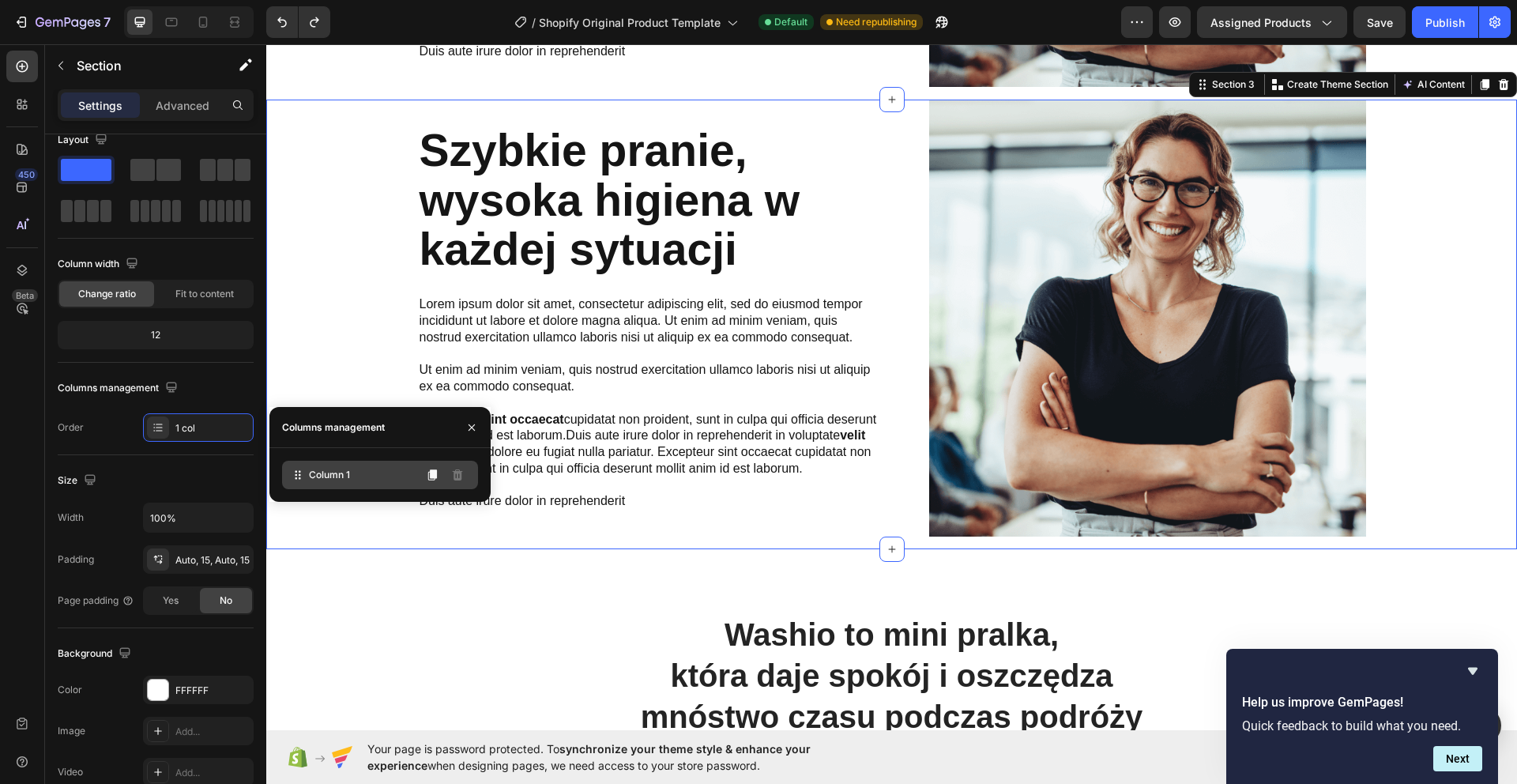
click at [358, 477] on div "Column 1" at bounding box center [380, 475] width 196 height 28
click at [1025, 374] on img at bounding box center [1147, 318] width 437 height 437
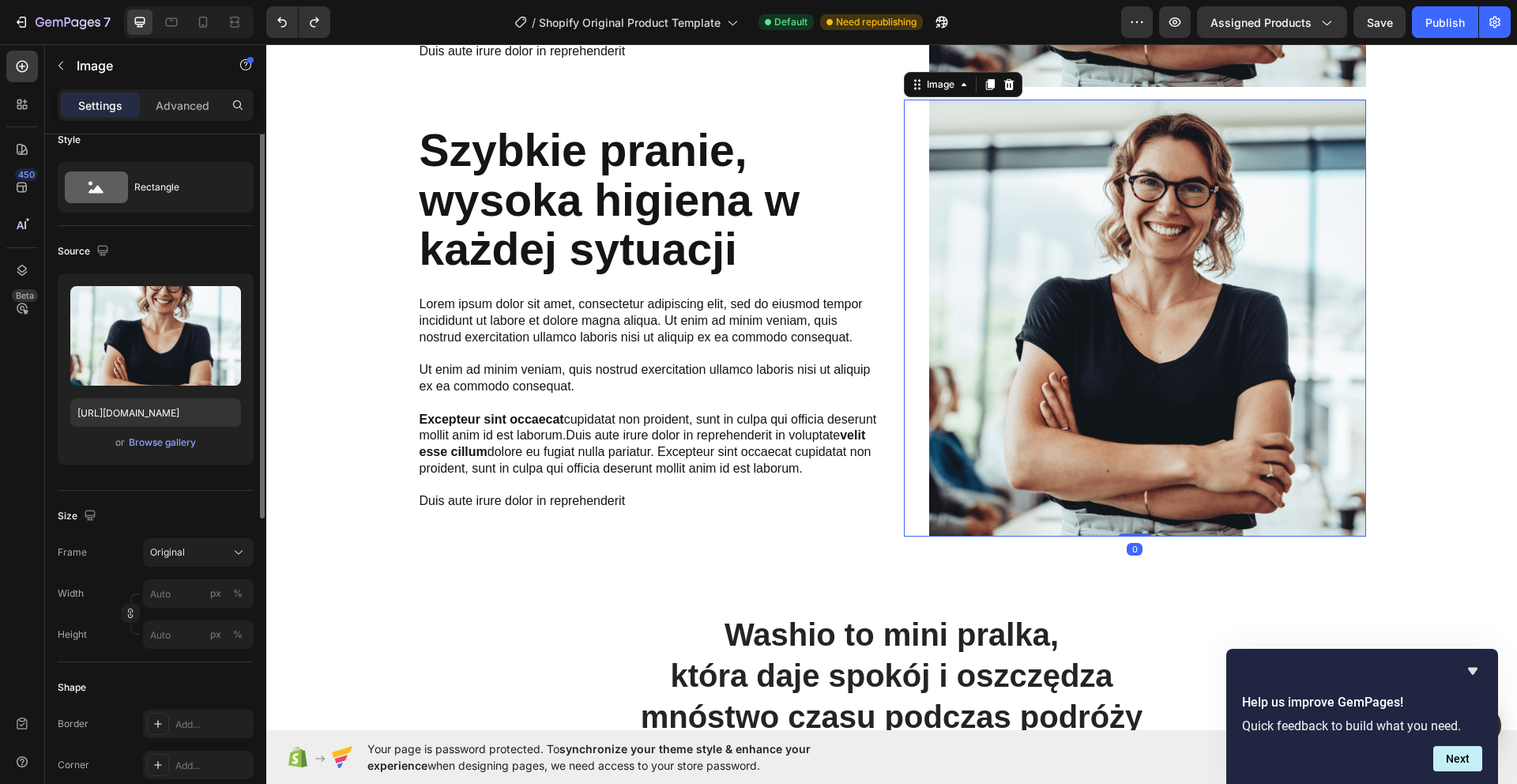
scroll to position [0, 0]
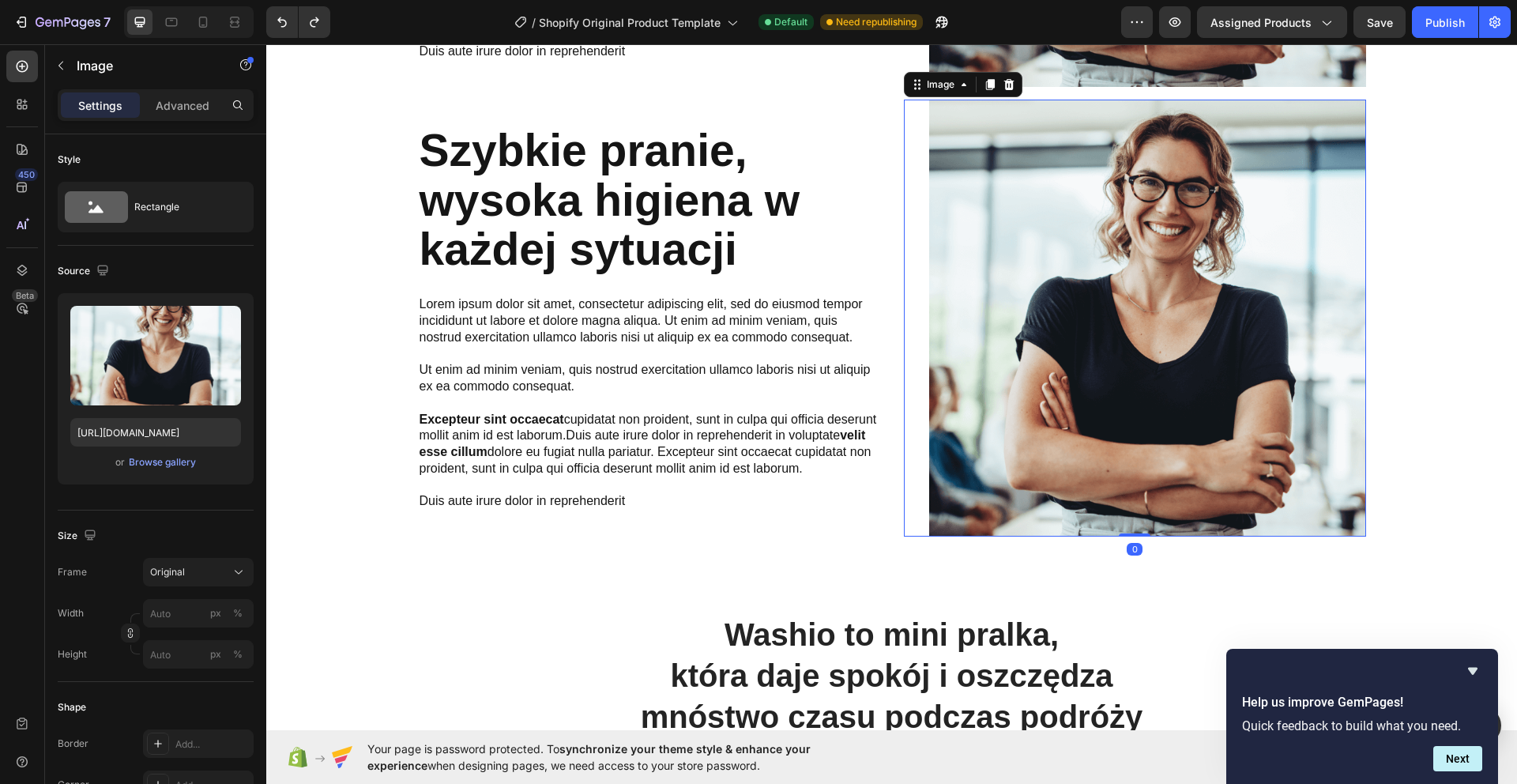
click at [908, 318] on div "Image 0" at bounding box center [1134, 318] width 462 height 437
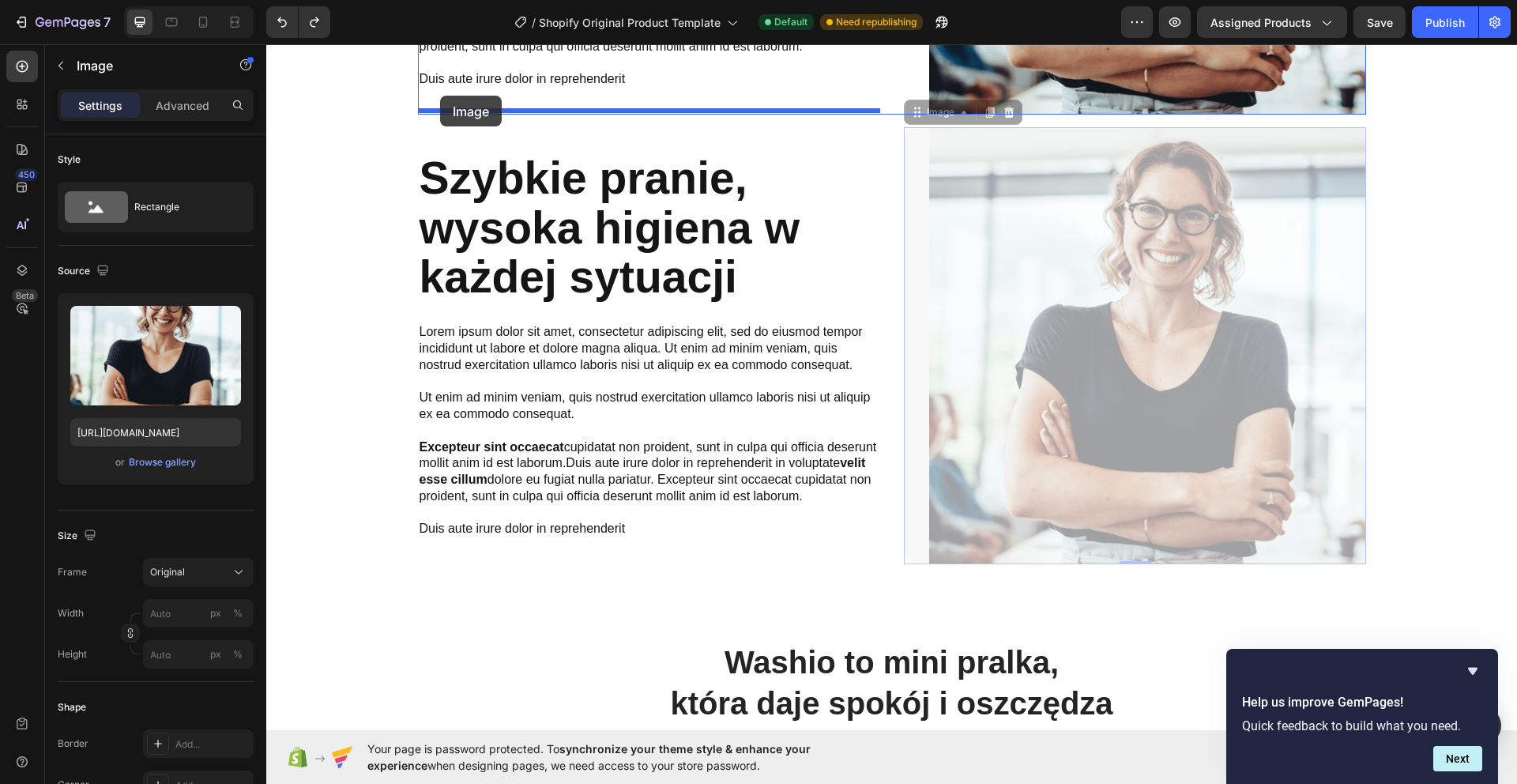
scroll to position [1472, 0]
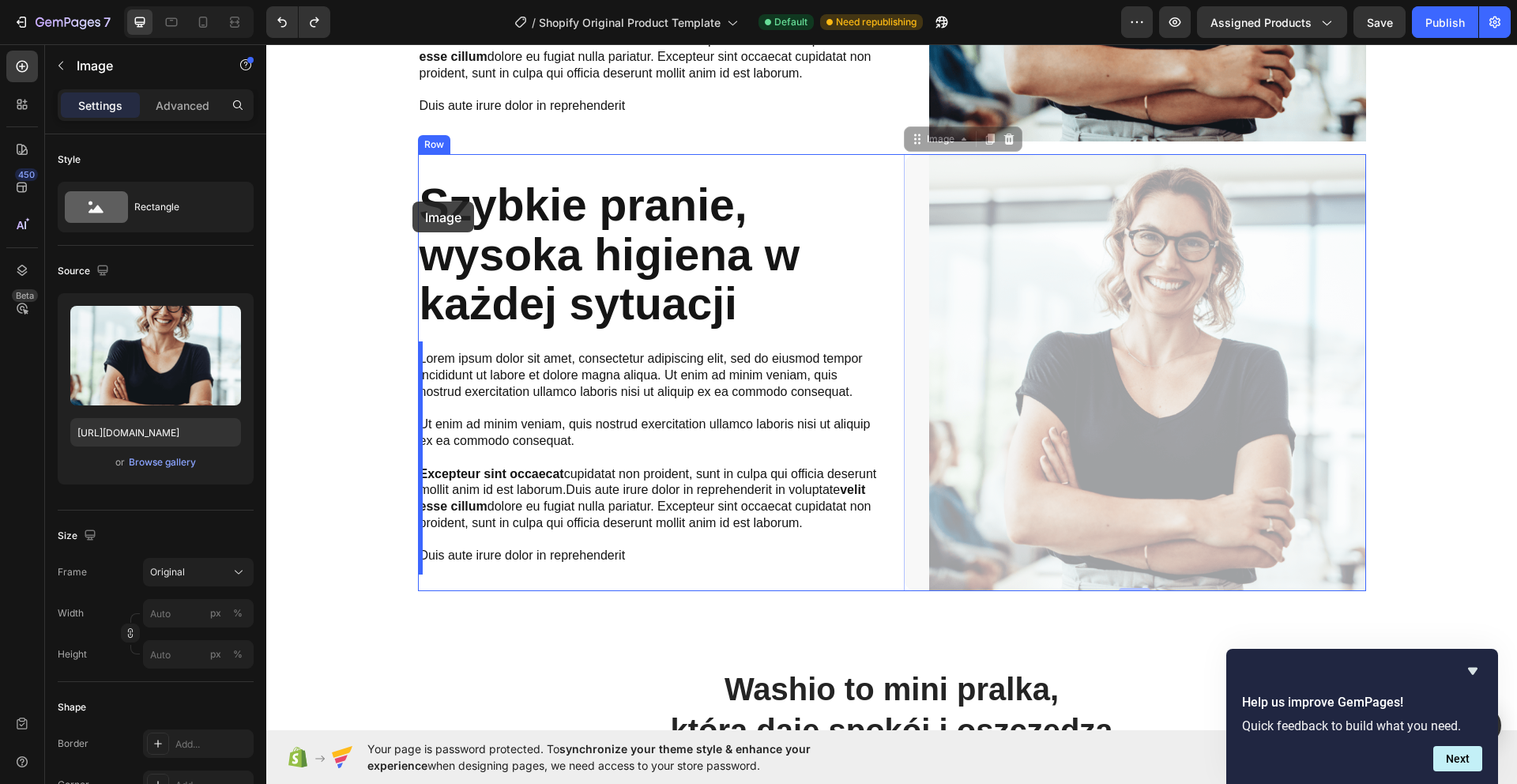
drag, startPoint x: 919, startPoint y: 81, endPoint x: 418, endPoint y: 202, distance: 515.4
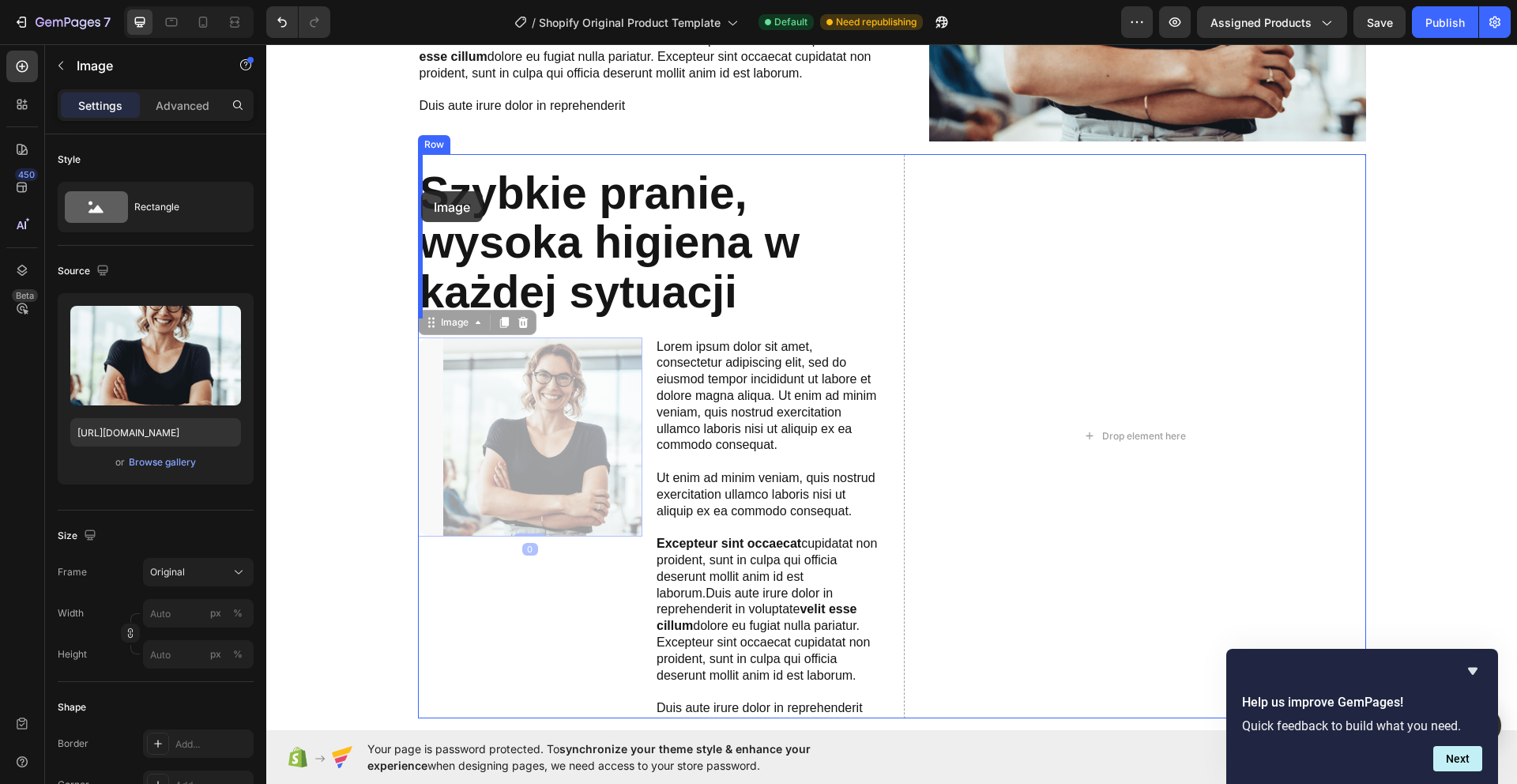
drag, startPoint x: 427, startPoint y: 321, endPoint x: 421, endPoint y: 191, distance: 130.1
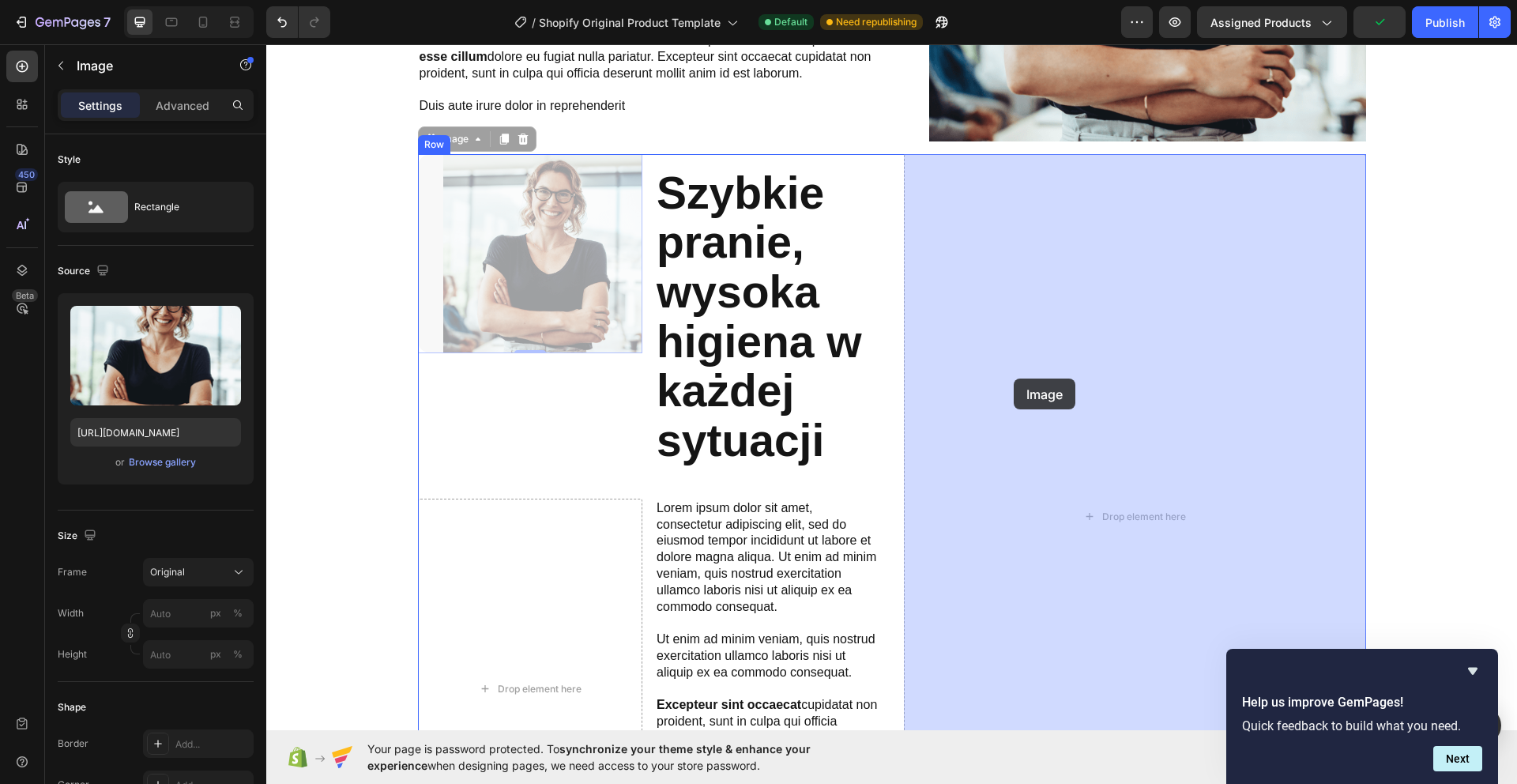
drag, startPoint x: 427, startPoint y: 142, endPoint x: 1013, endPoint y: 377, distance: 631.4
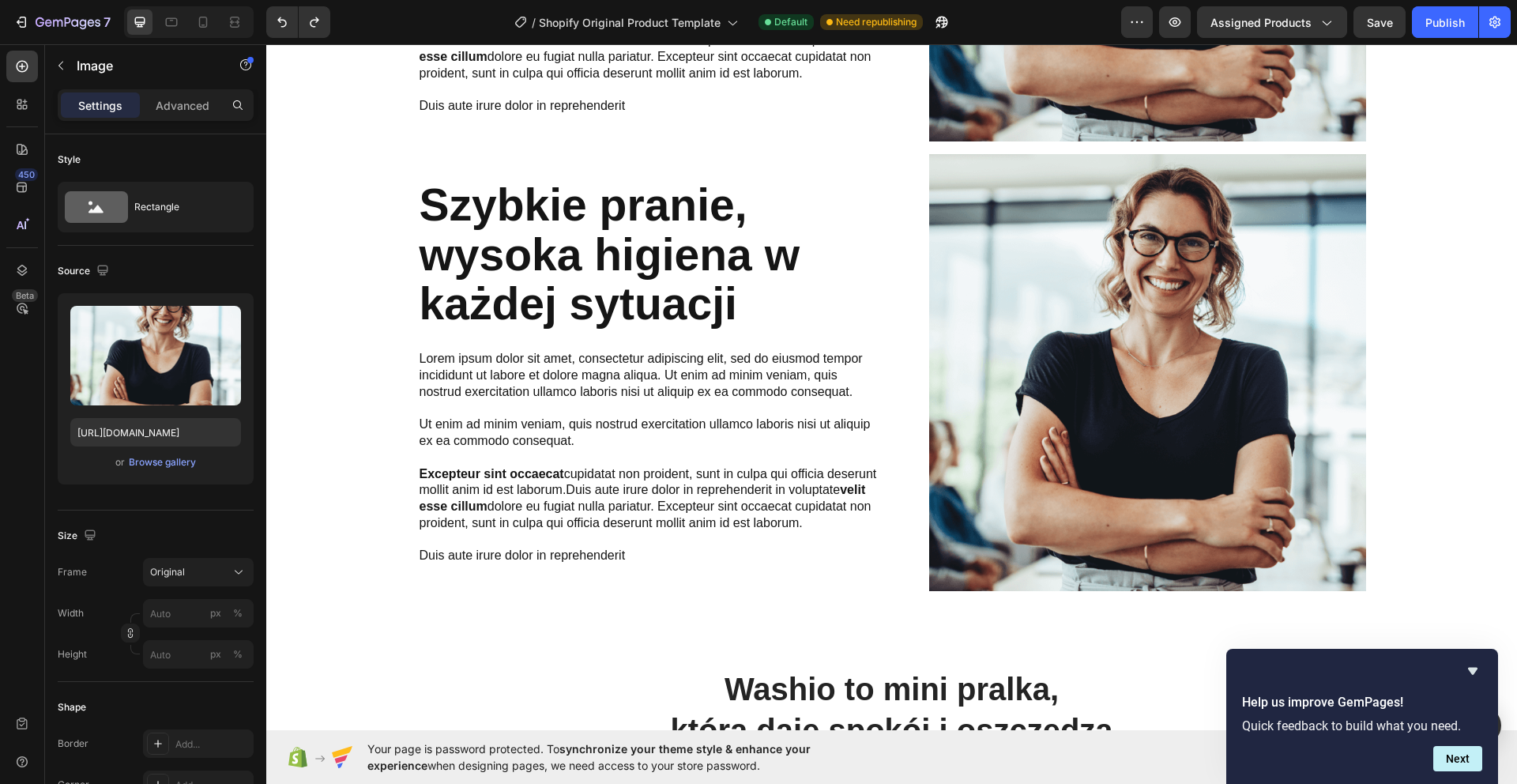
click at [904, 202] on div "Image" at bounding box center [1134, 372] width 462 height 437
click at [399, 257] on div "Szybkie pranie, wysoka higiena w każdej sytuacji Heading Lorem ipsum dolor sit …" at bounding box center [892, 378] width 1227 height 450
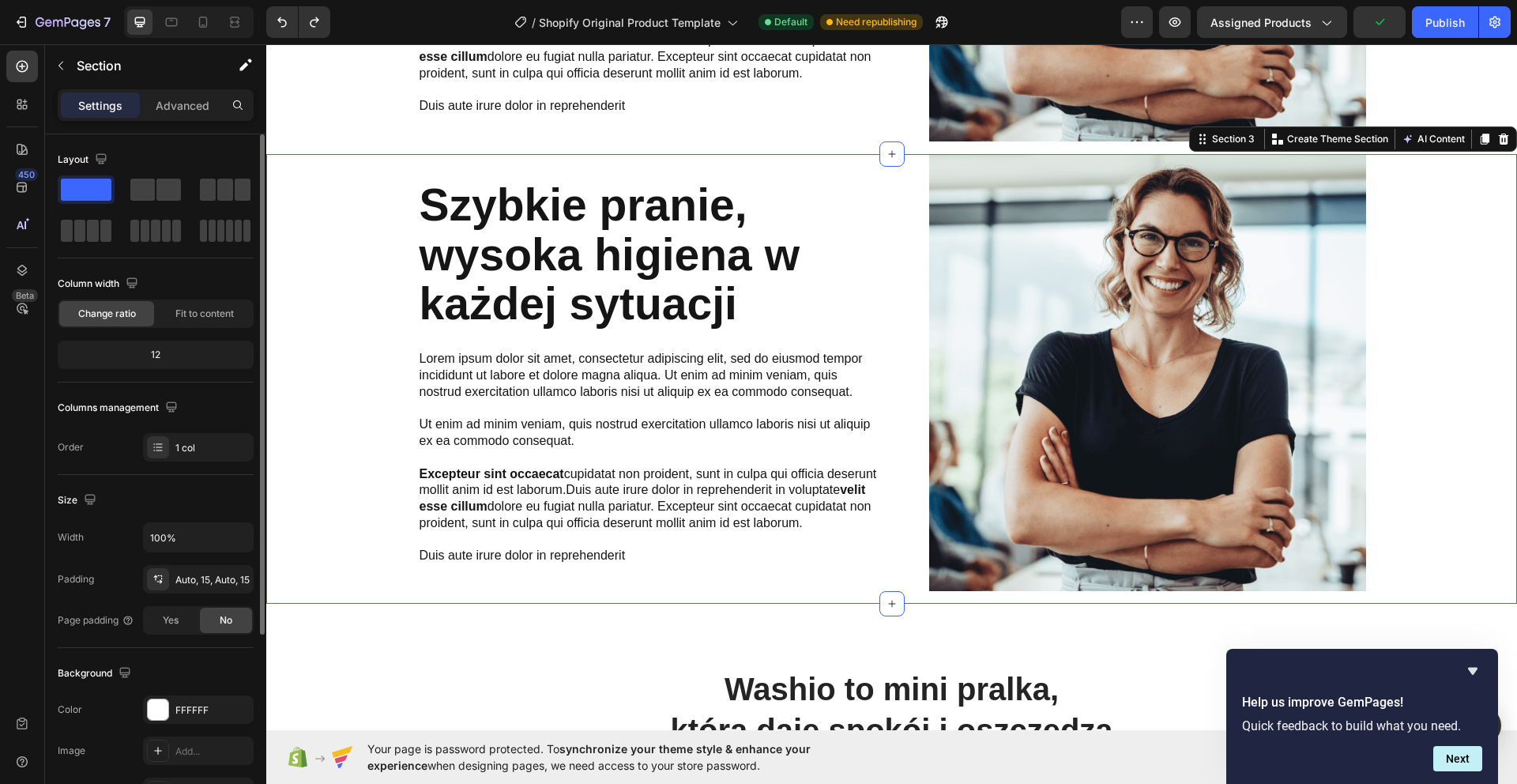
click at [172, 348] on div "12" at bounding box center [156, 354] width 189 height 22
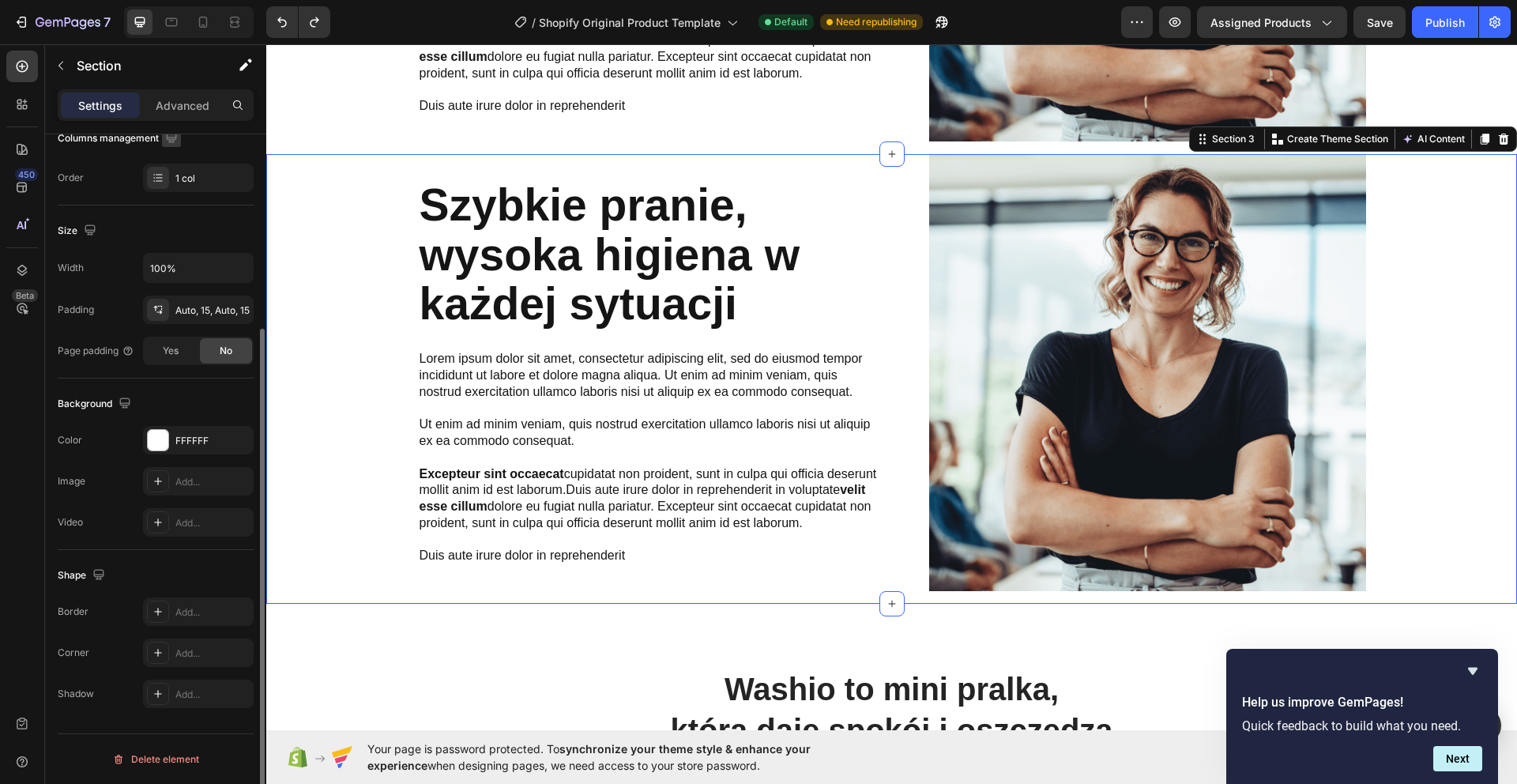
scroll to position [0, 0]
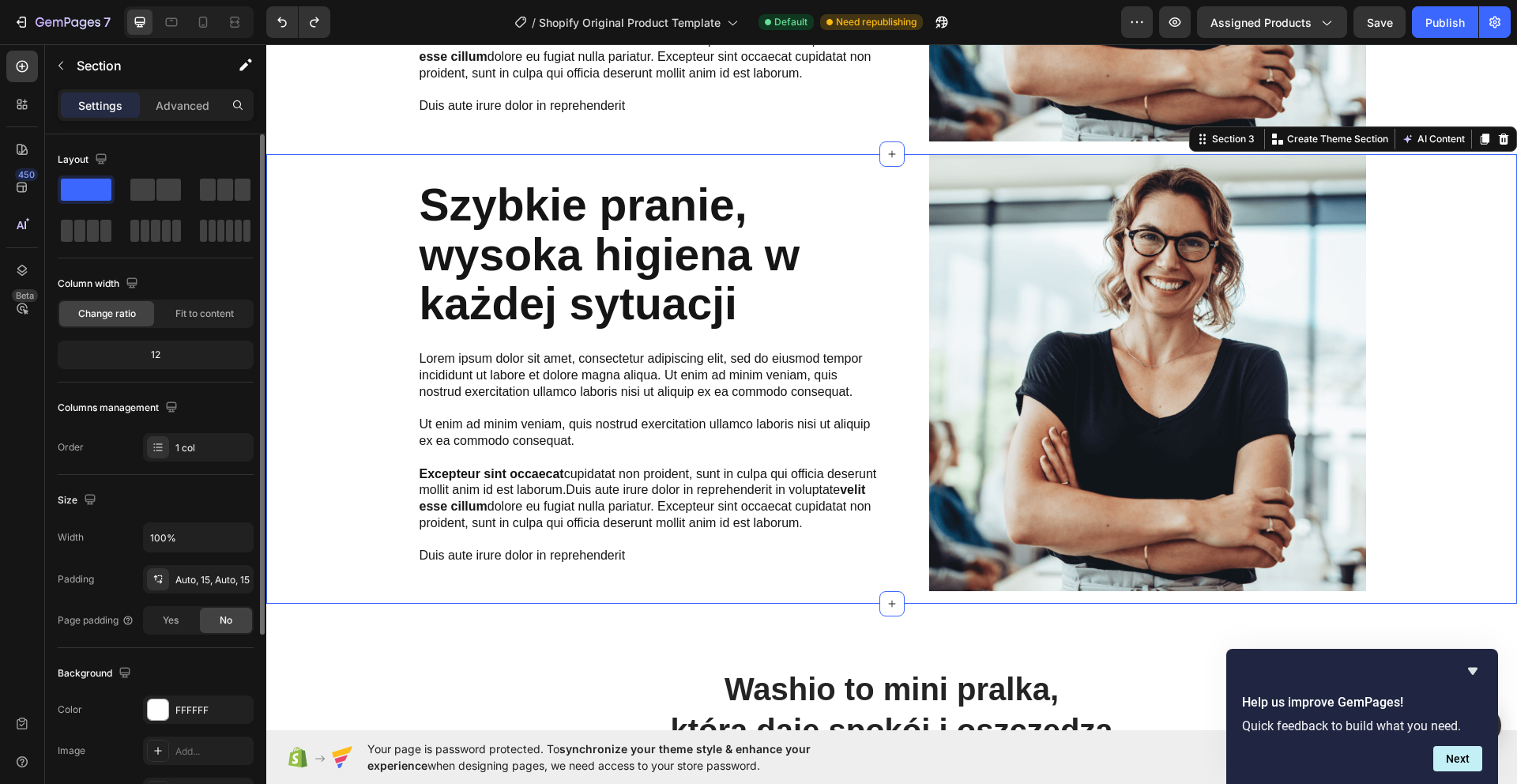
click at [171, 344] on div "12" at bounding box center [156, 354] width 189 height 22
click at [204, 315] on span "Fit to content" at bounding box center [204, 314] width 58 height 14
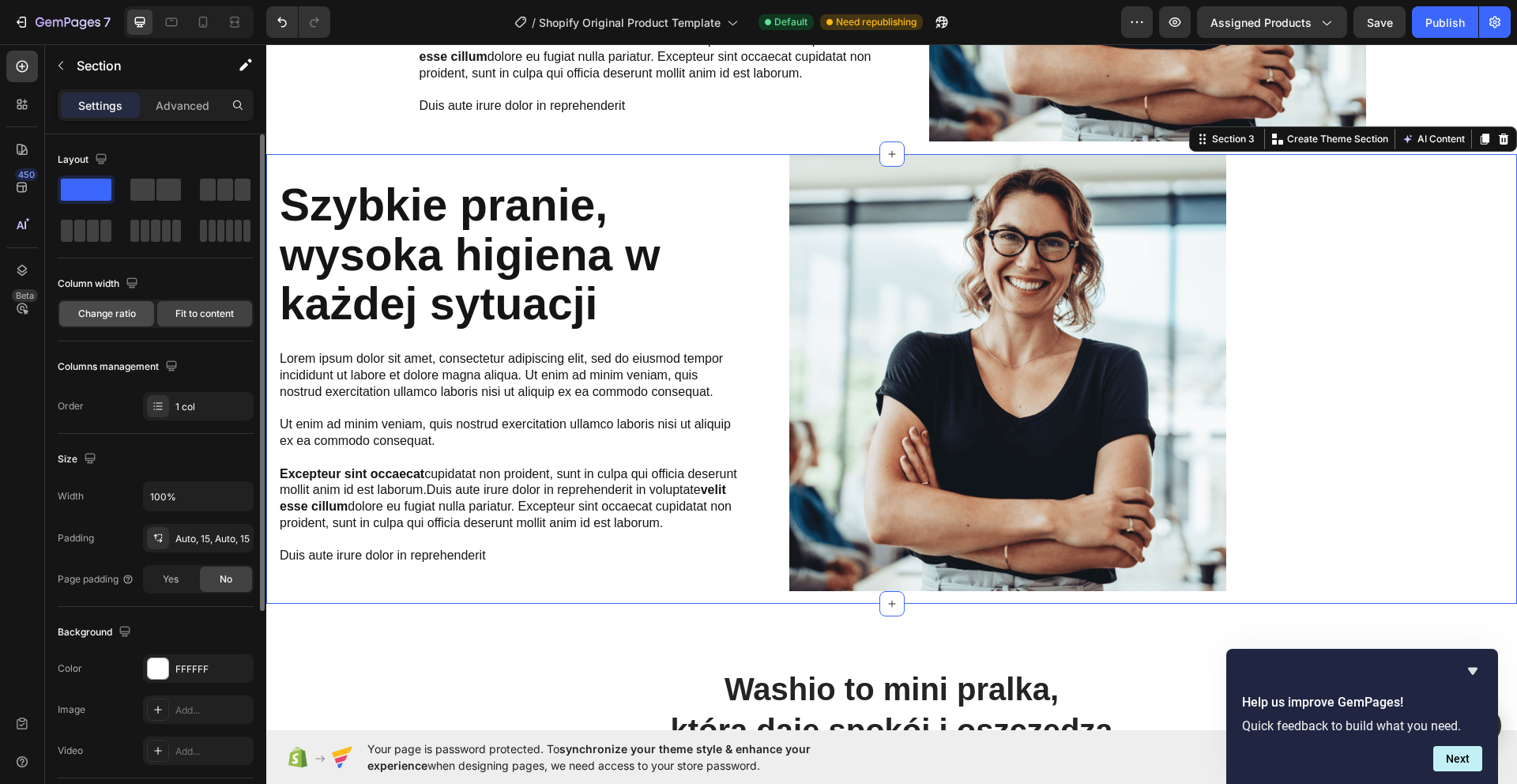
click at [129, 316] on span "Change ratio" at bounding box center [106, 314] width 57 height 14
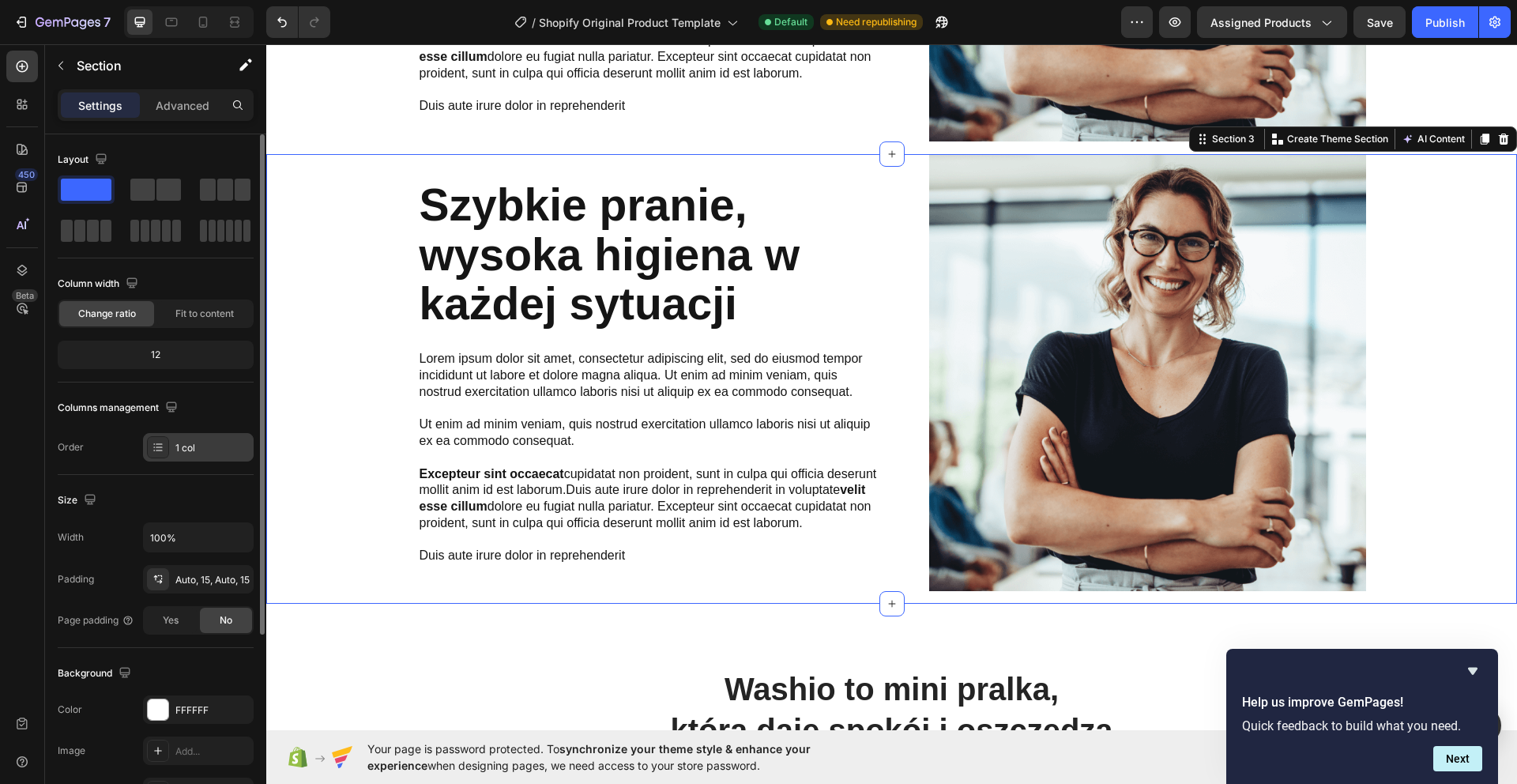
click at [175, 447] on div "1 col" at bounding box center [212, 448] width 74 height 14
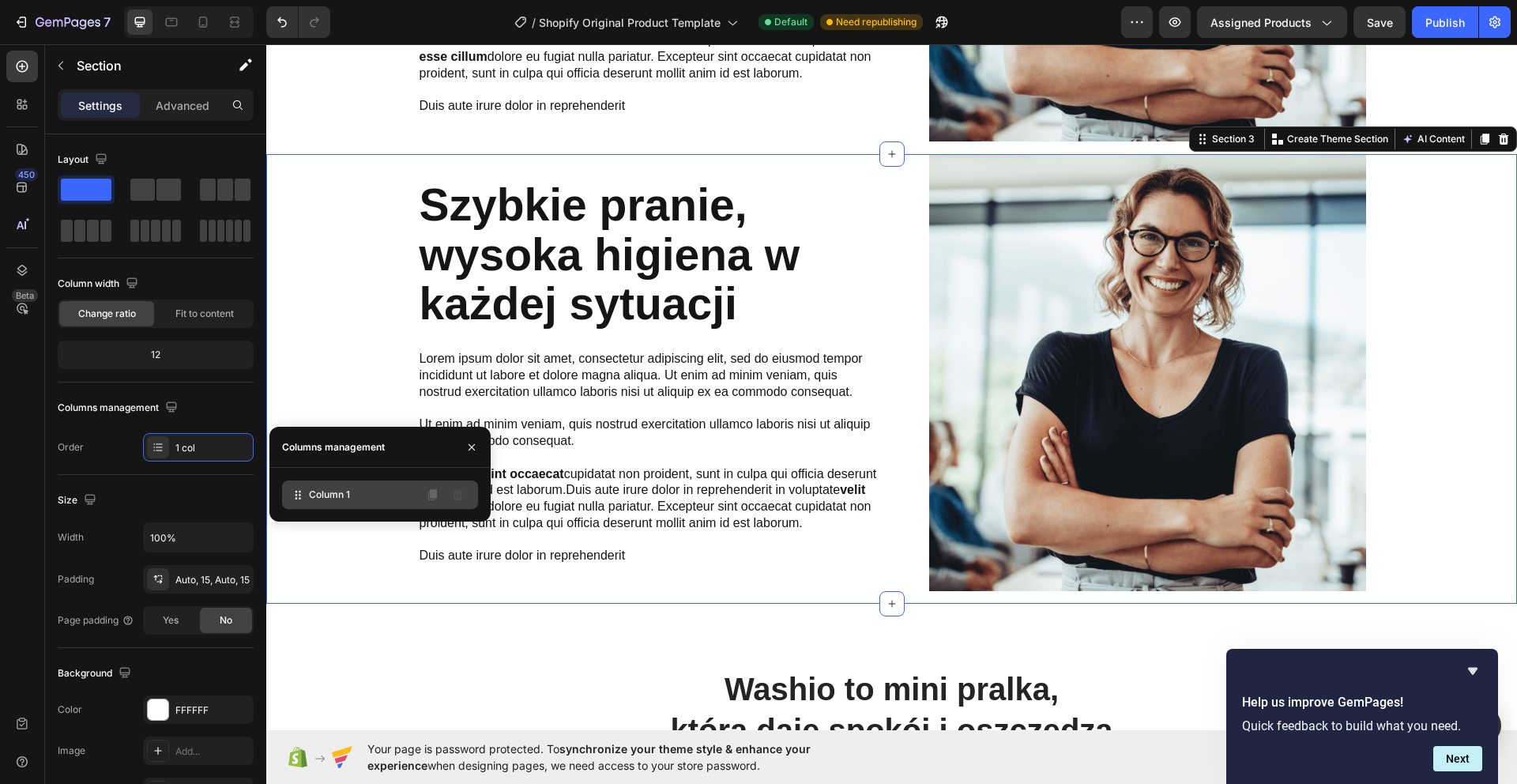
drag, startPoint x: 337, startPoint y: 491, endPoint x: 400, endPoint y: 494, distance: 63.1
click at [337, 491] on span "Column 1" at bounding box center [329, 494] width 41 height 14
drag, startPoint x: 359, startPoint y: 490, endPoint x: 349, endPoint y: 452, distance: 39.3
click at [350, 450] on div "Columns management Column 1" at bounding box center [380, 474] width 221 height 95
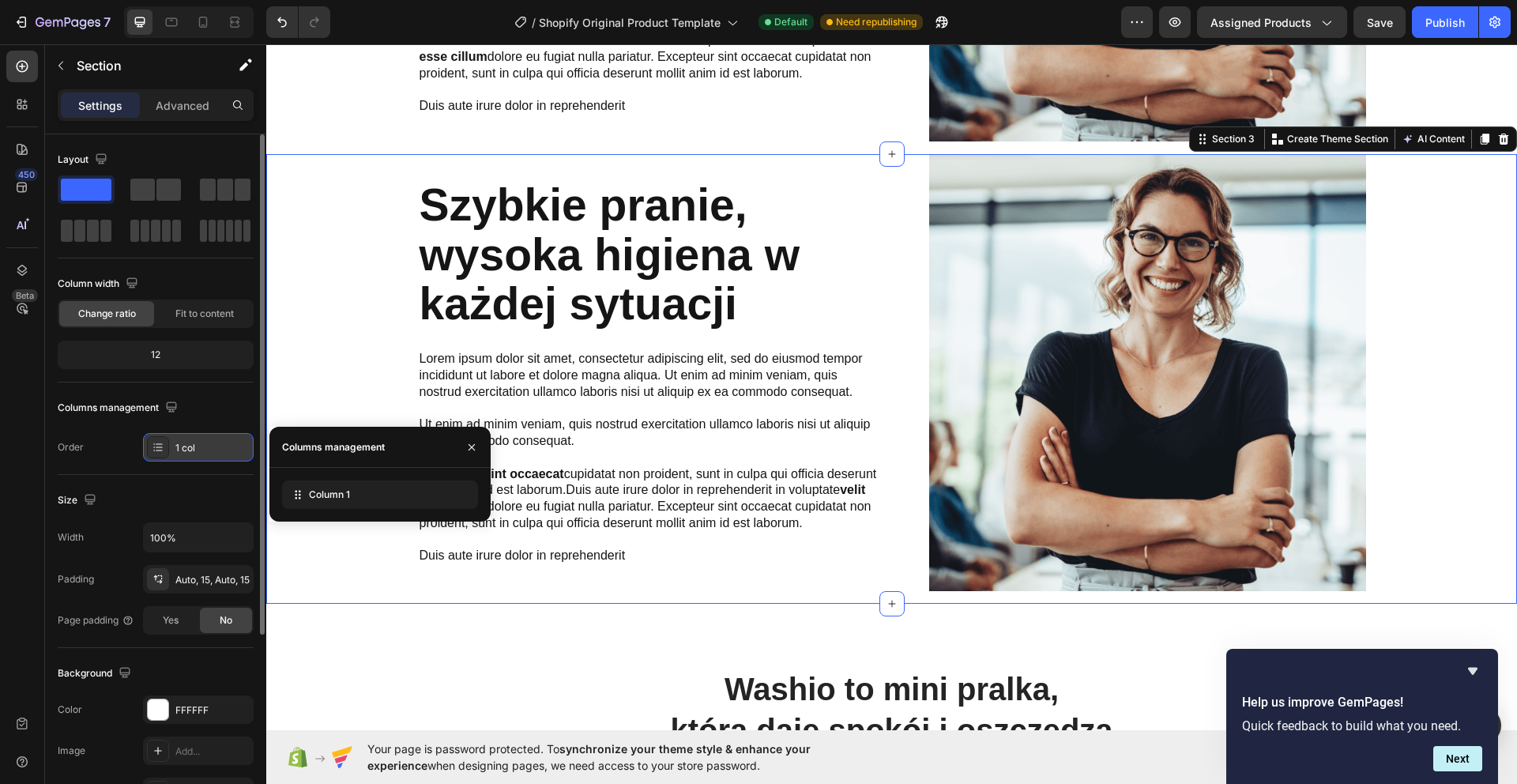
click at [153, 437] on div at bounding box center [157, 446] width 22 height 22
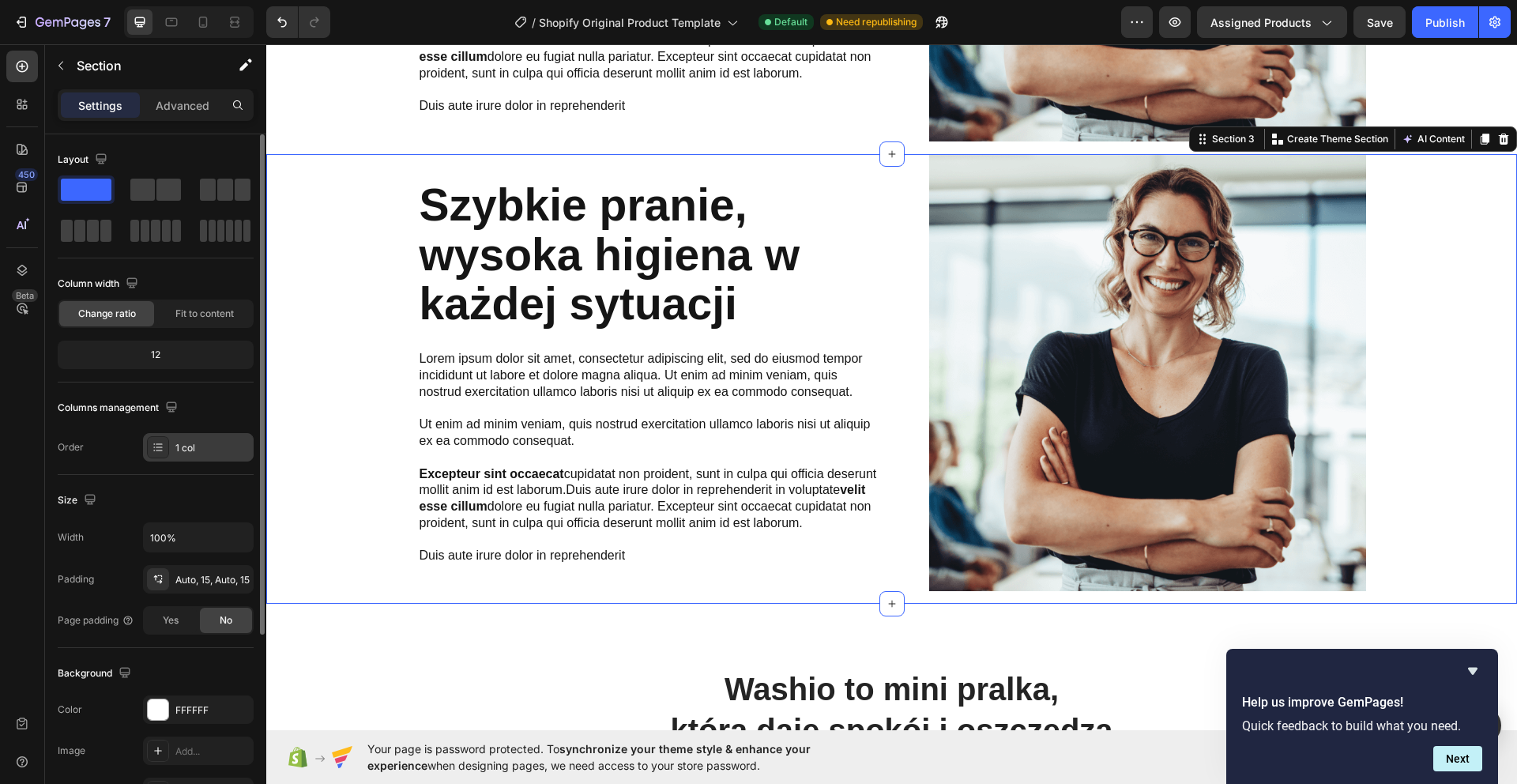
click at [156, 446] on icon at bounding box center [158, 447] width 12 height 12
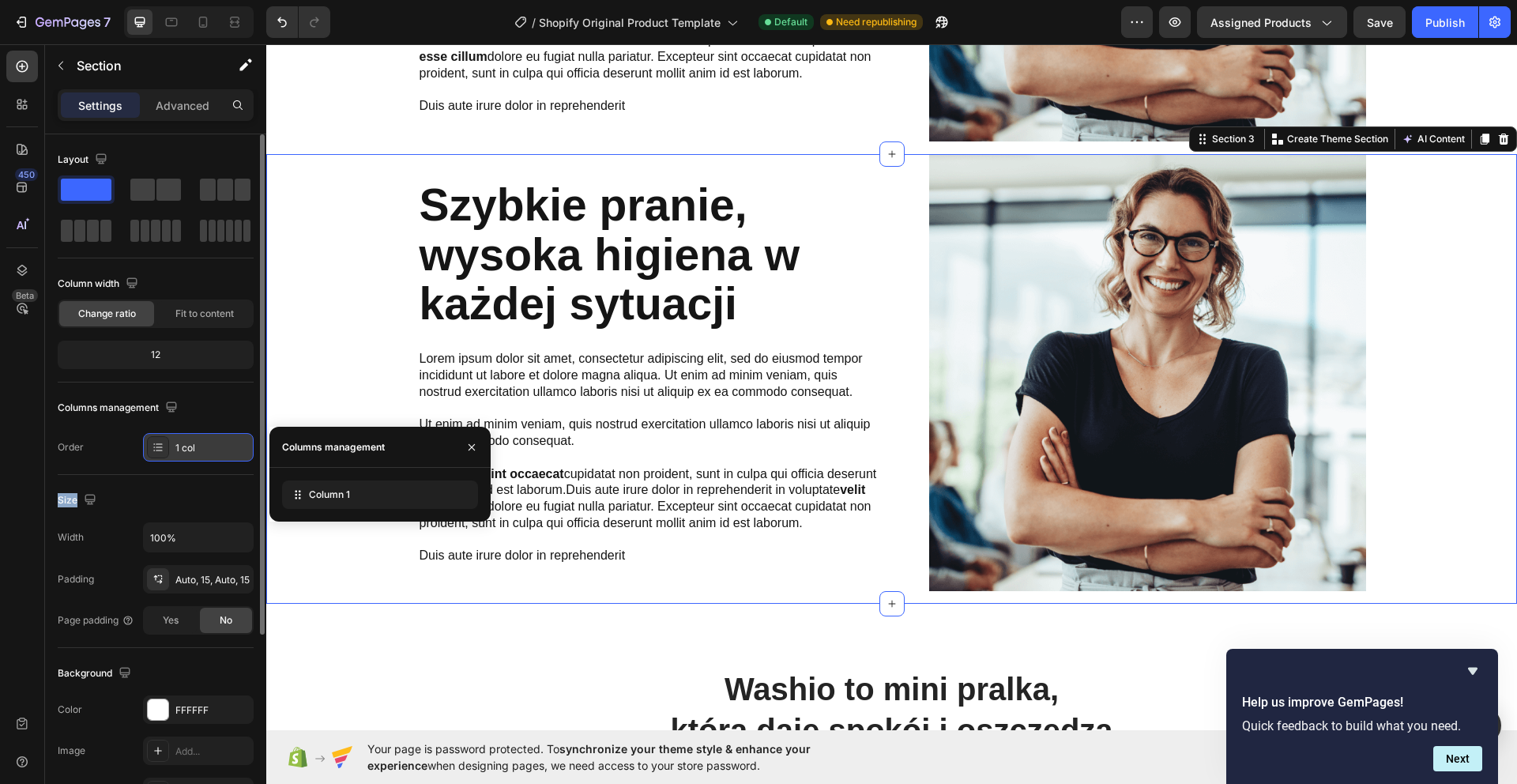
click at [156, 446] on icon at bounding box center [158, 447] width 12 height 12
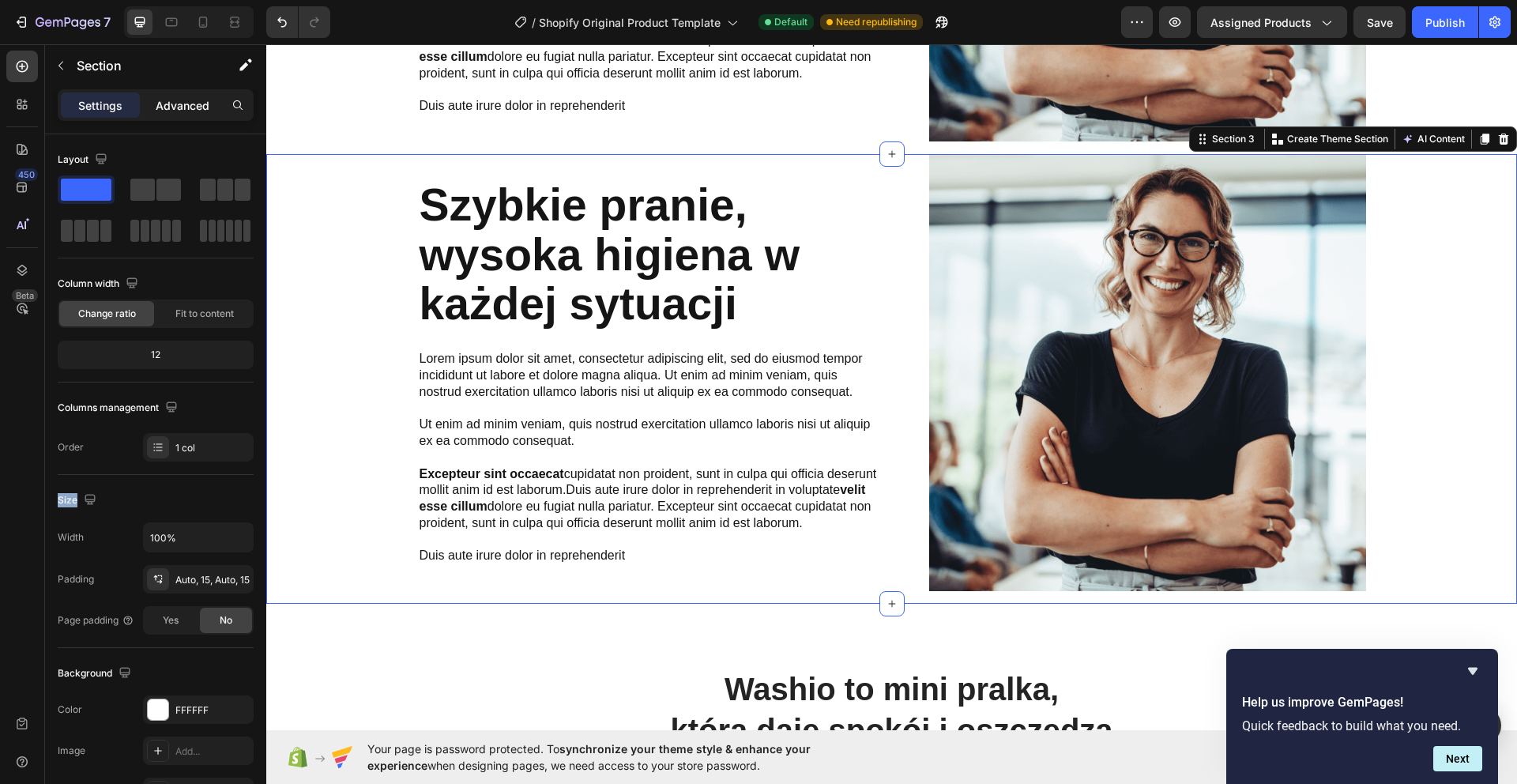
click at [190, 102] on p "Advanced" at bounding box center [182, 105] width 54 height 17
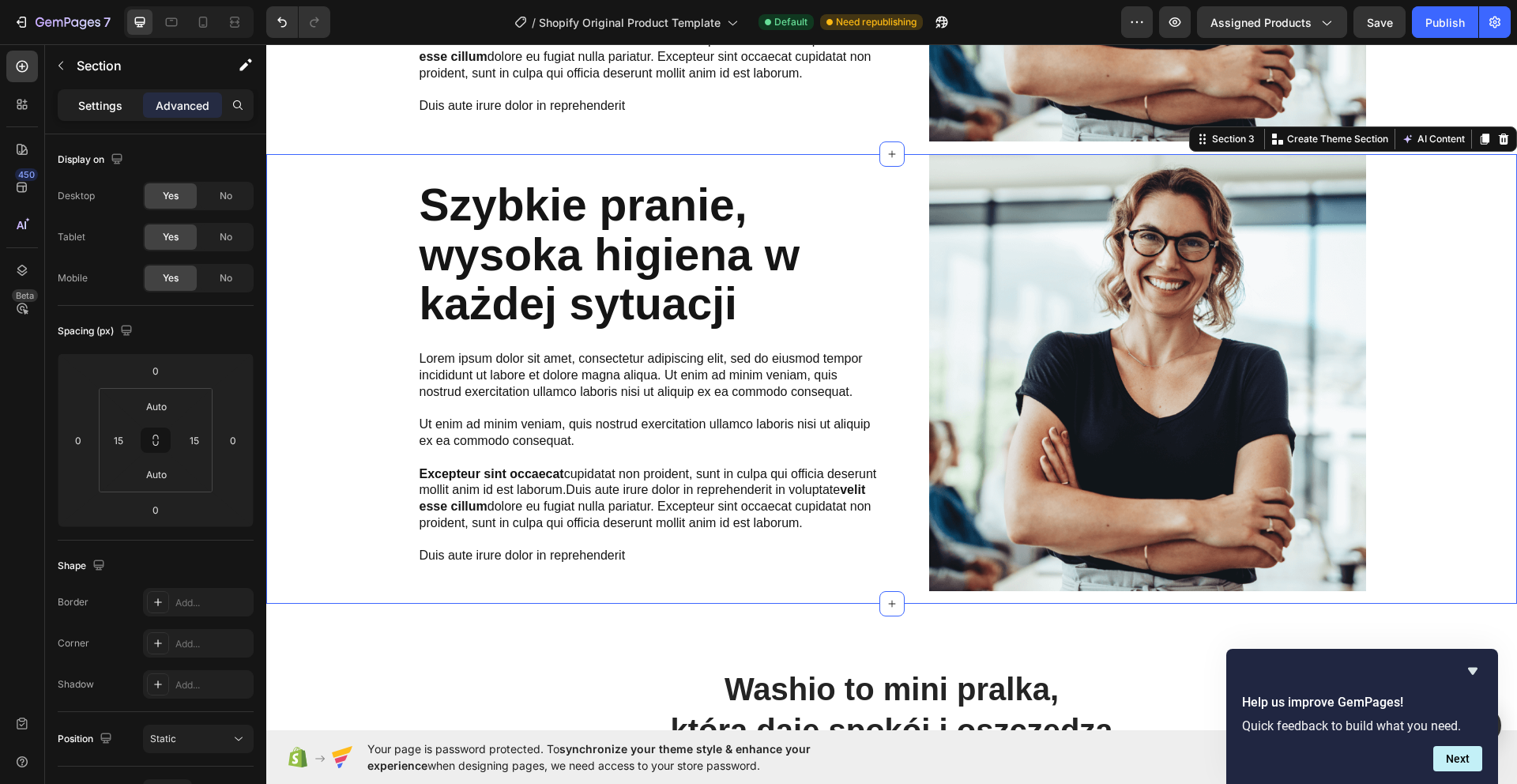
click at [88, 114] on div "Settings" at bounding box center [100, 105] width 79 height 26
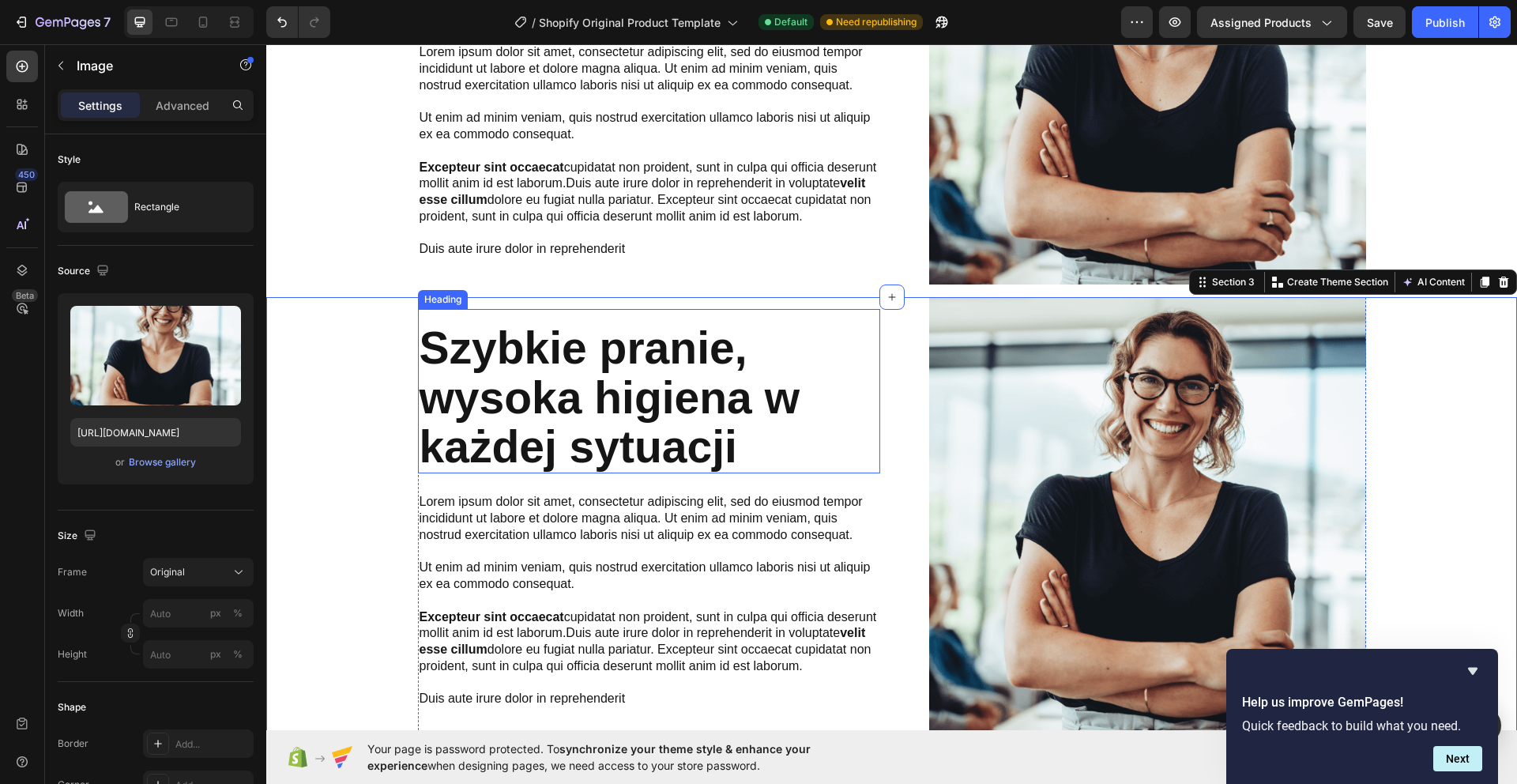
click at [909, 359] on div "Image" at bounding box center [1134, 515] width 462 height 437
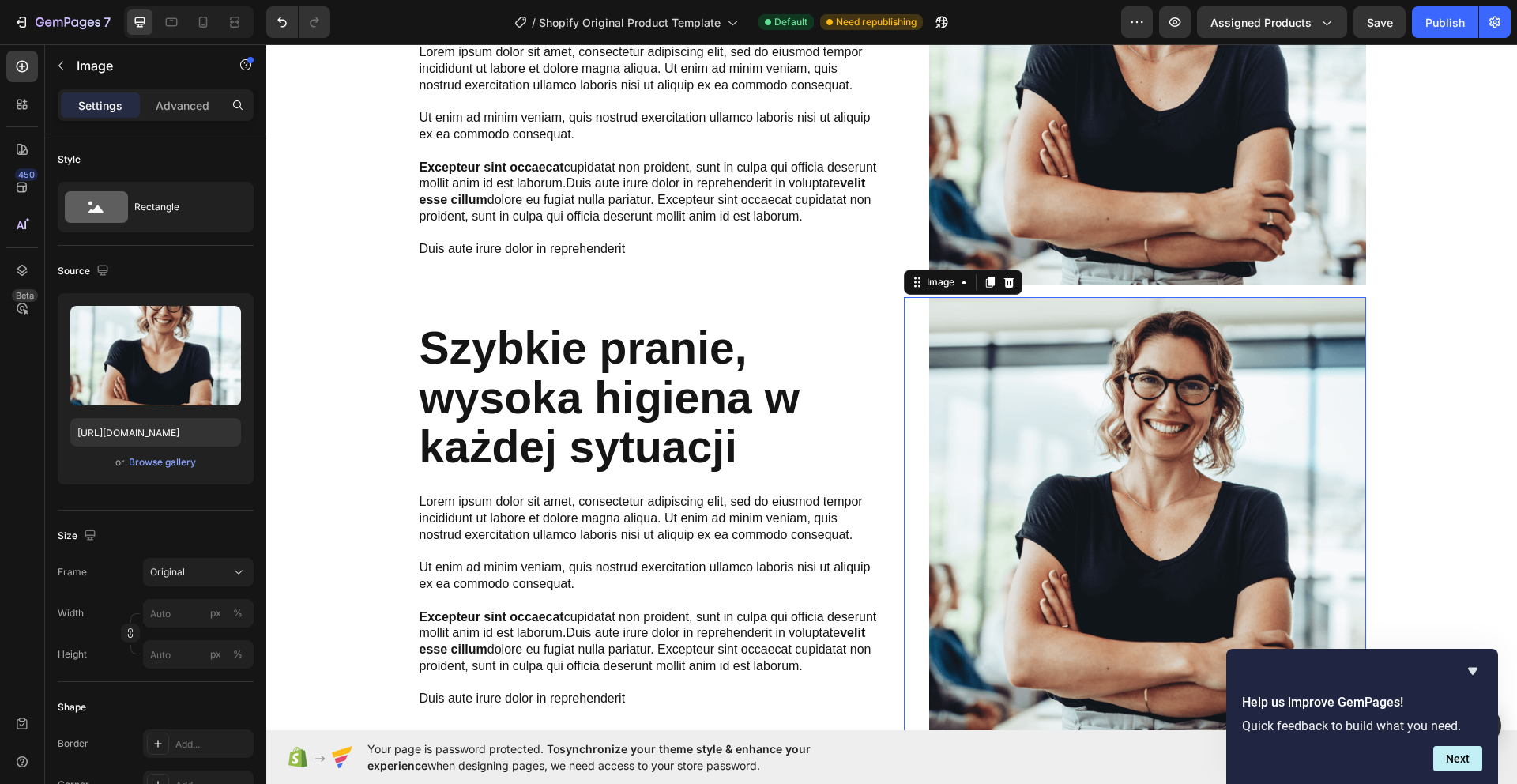
scroll to position [1328, 0]
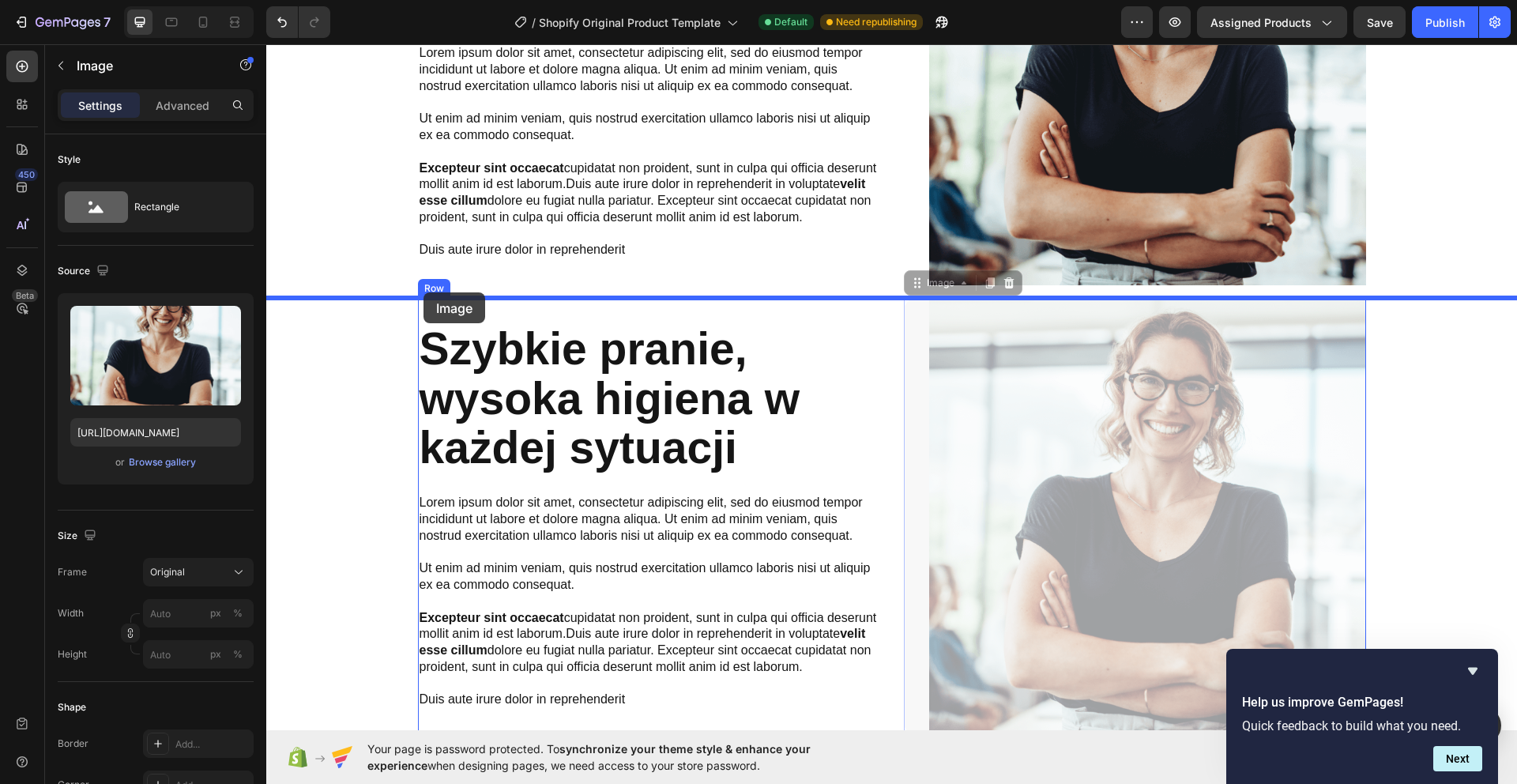
drag, startPoint x: 909, startPoint y: 358, endPoint x: 423, endPoint y: 293, distance: 490.3
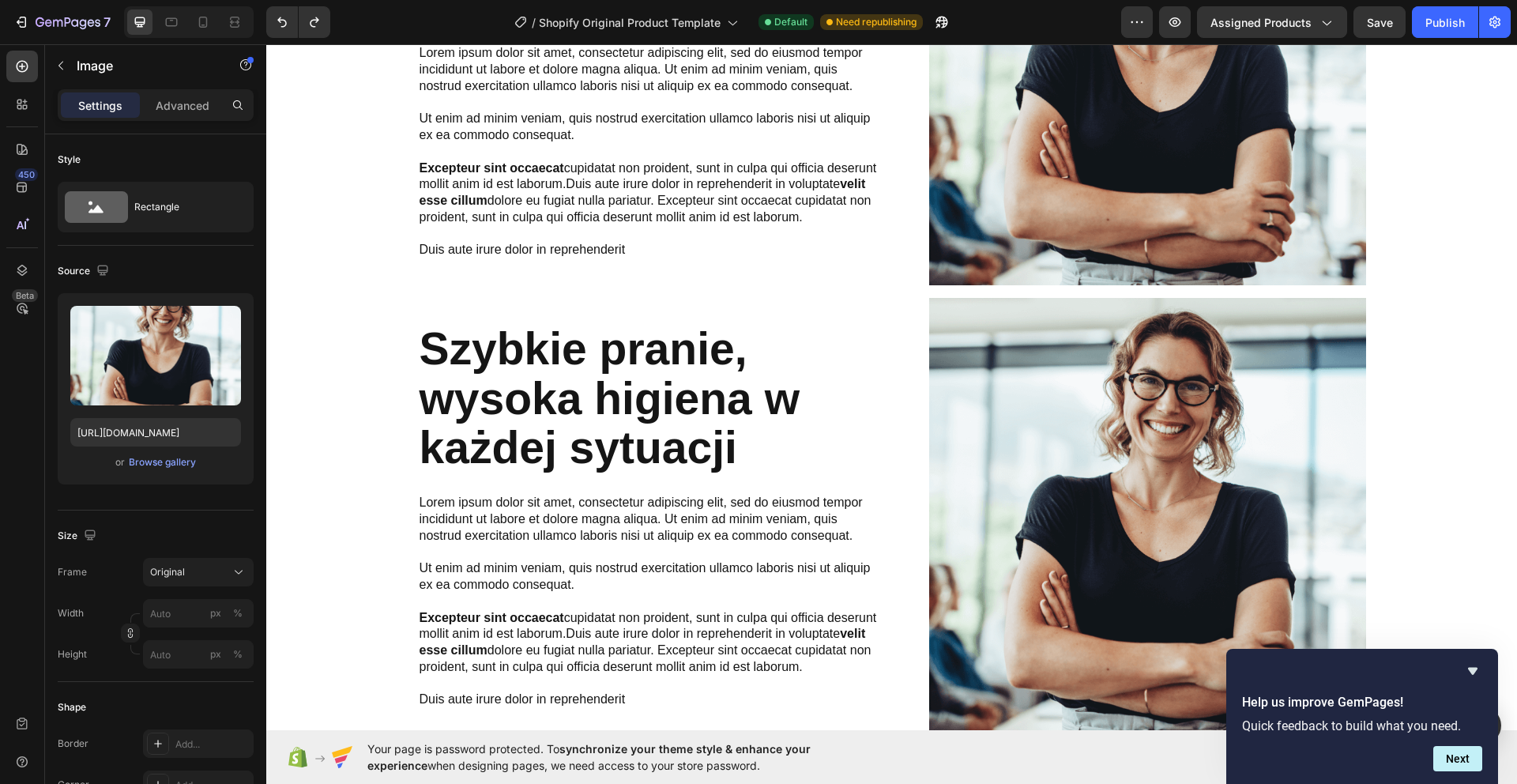
click at [974, 407] on img at bounding box center [1147, 516] width 437 height 437
click at [1131, 400] on img at bounding box center [1147, 516] width 437 height 437
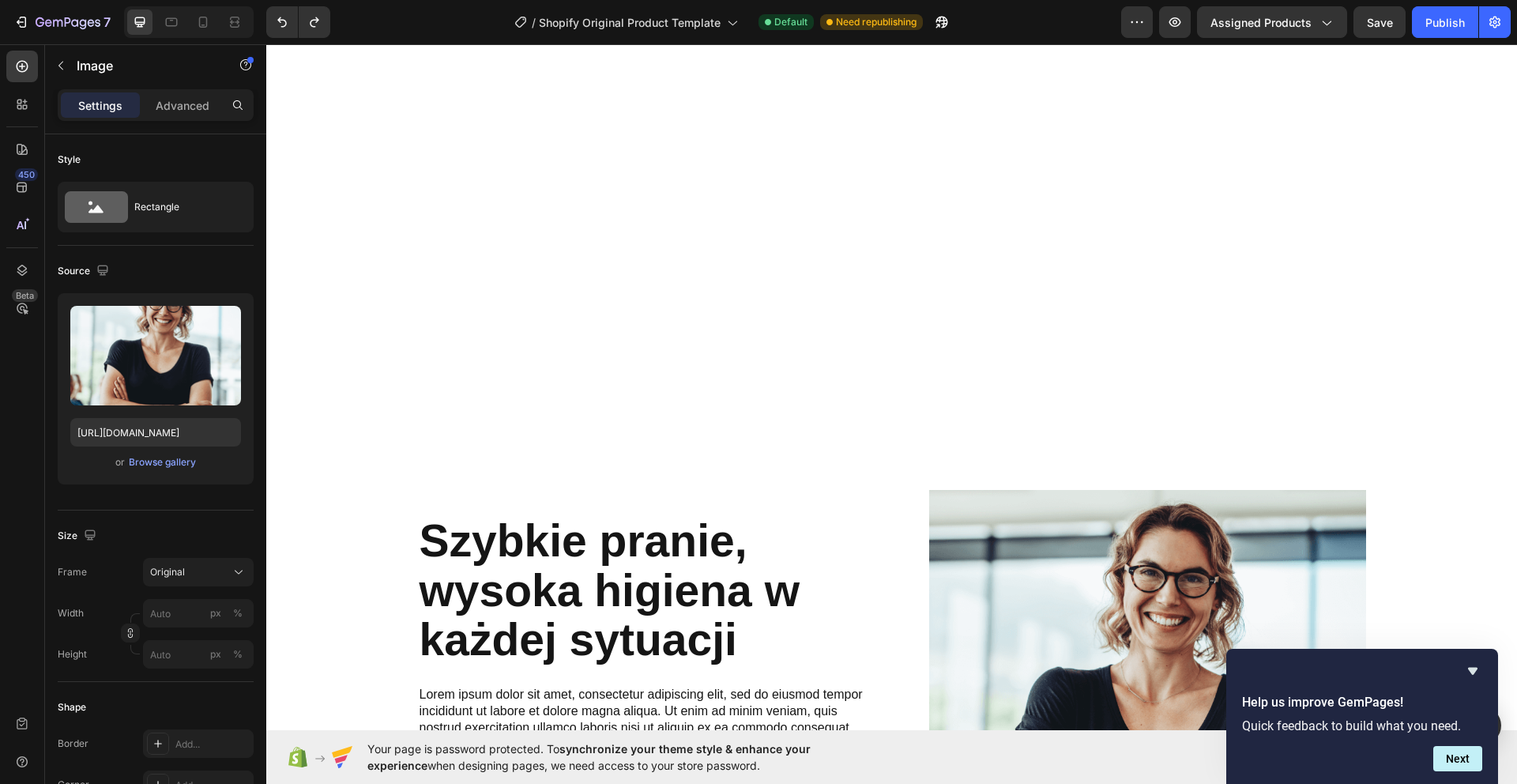
scroll to position [1399, 0]
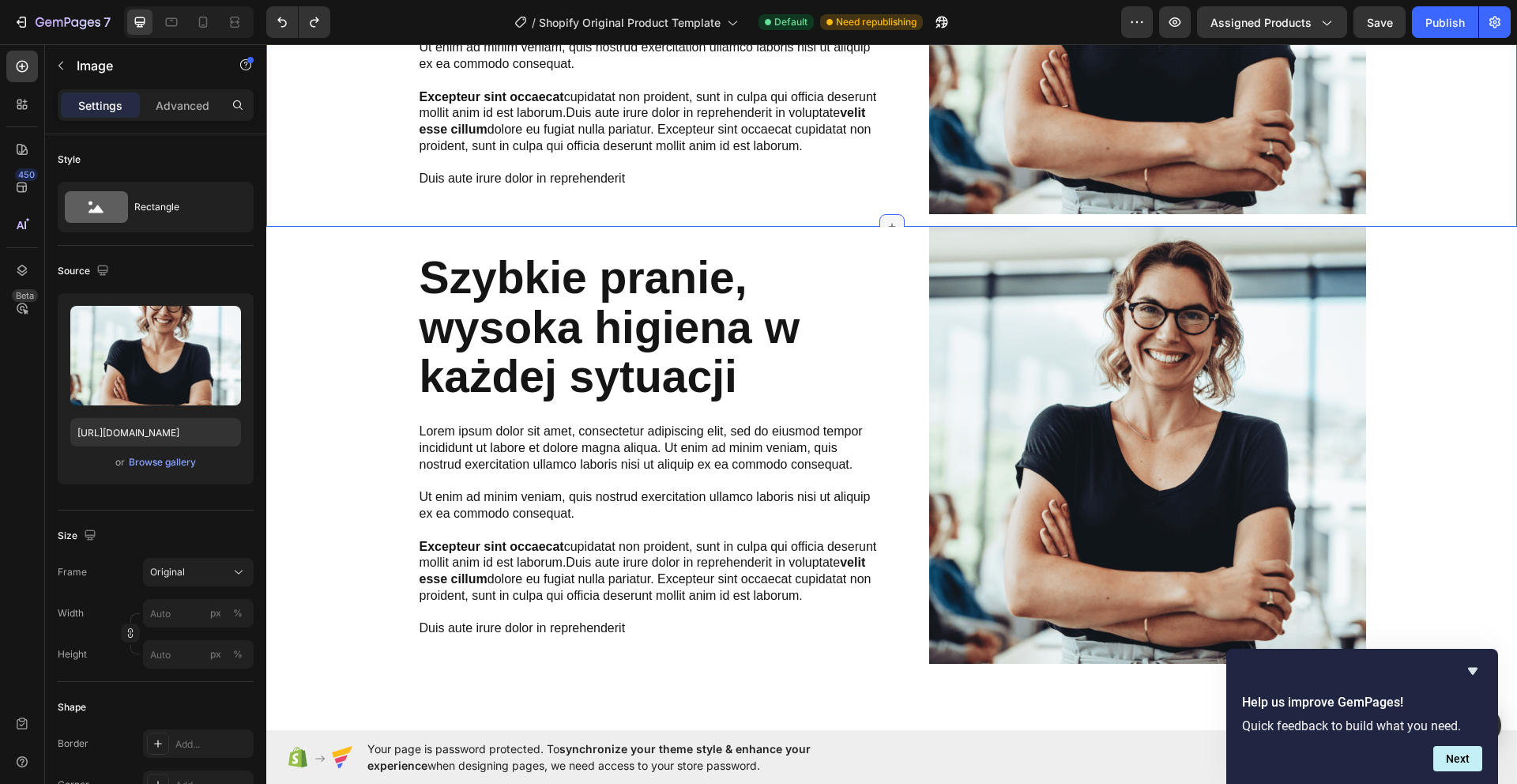
click at [896, 223] on icon at bounding box center [892, 226] width 12 height 12
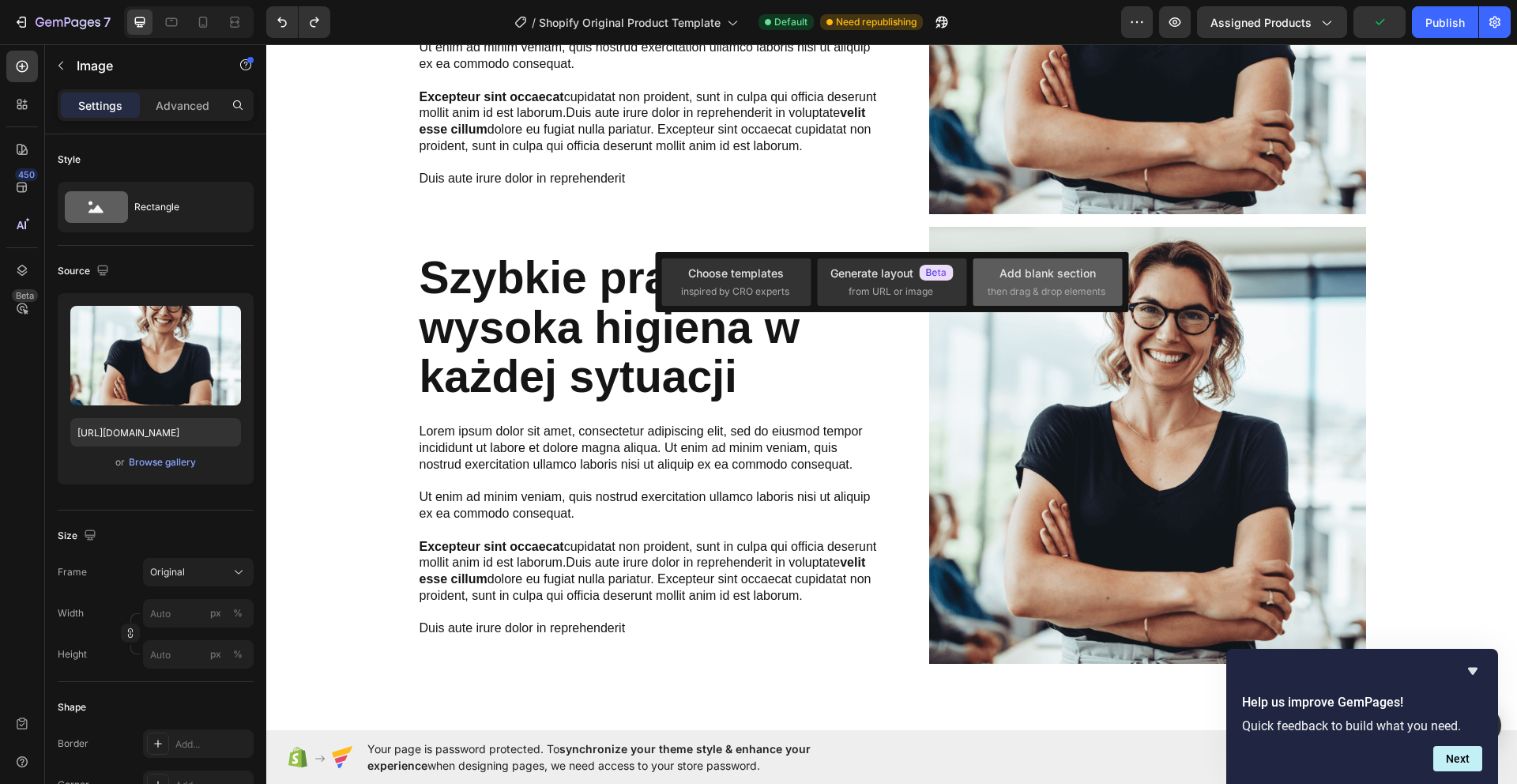
click at [1052, 285] on span "then drag & drop elements" at bounding box center [1046, 292] width 118 height 14
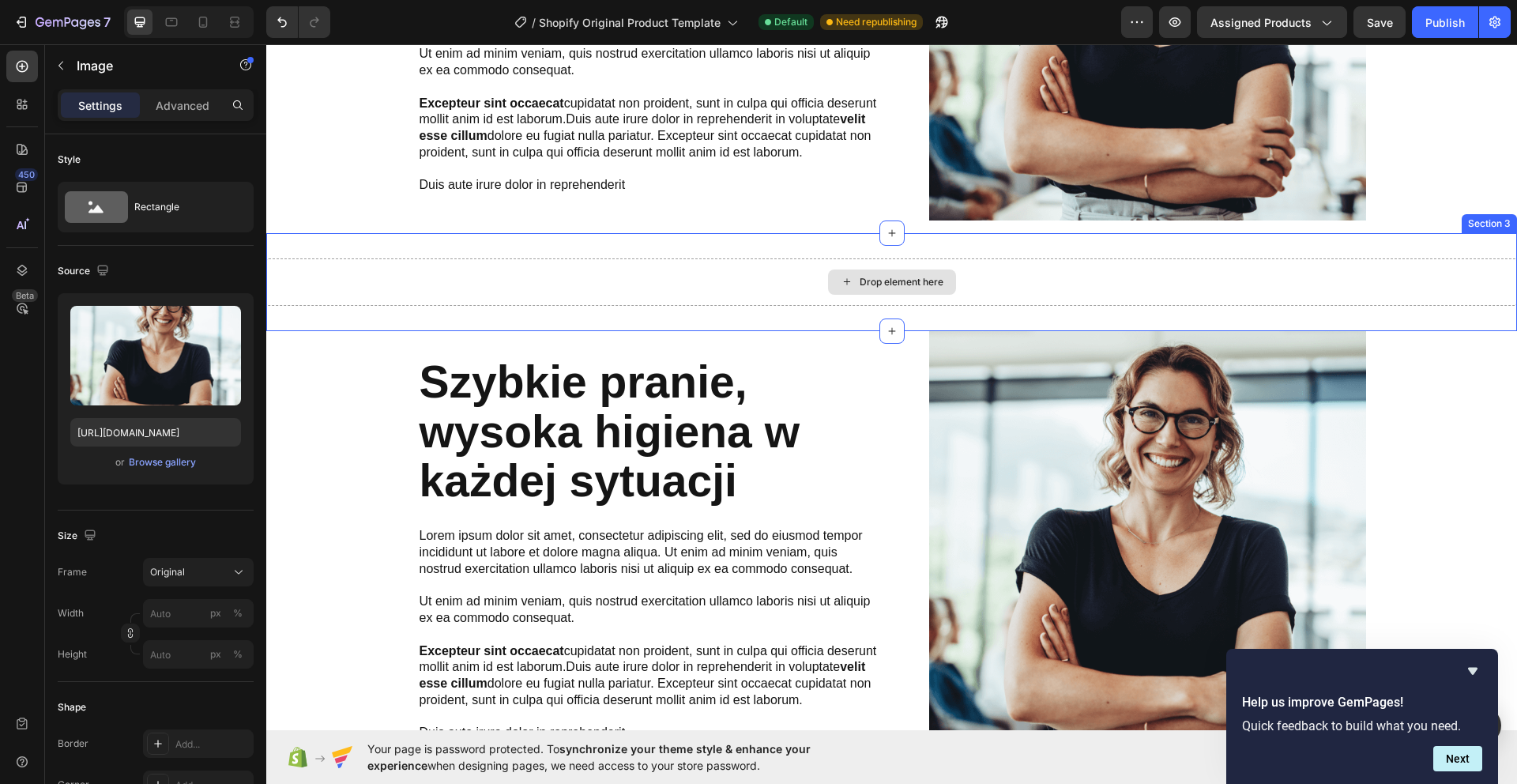
scroll to position [1393, 0]
click at [893, 282] on div "Drop element here" at bounding box center [901, 281] width 84 height 12
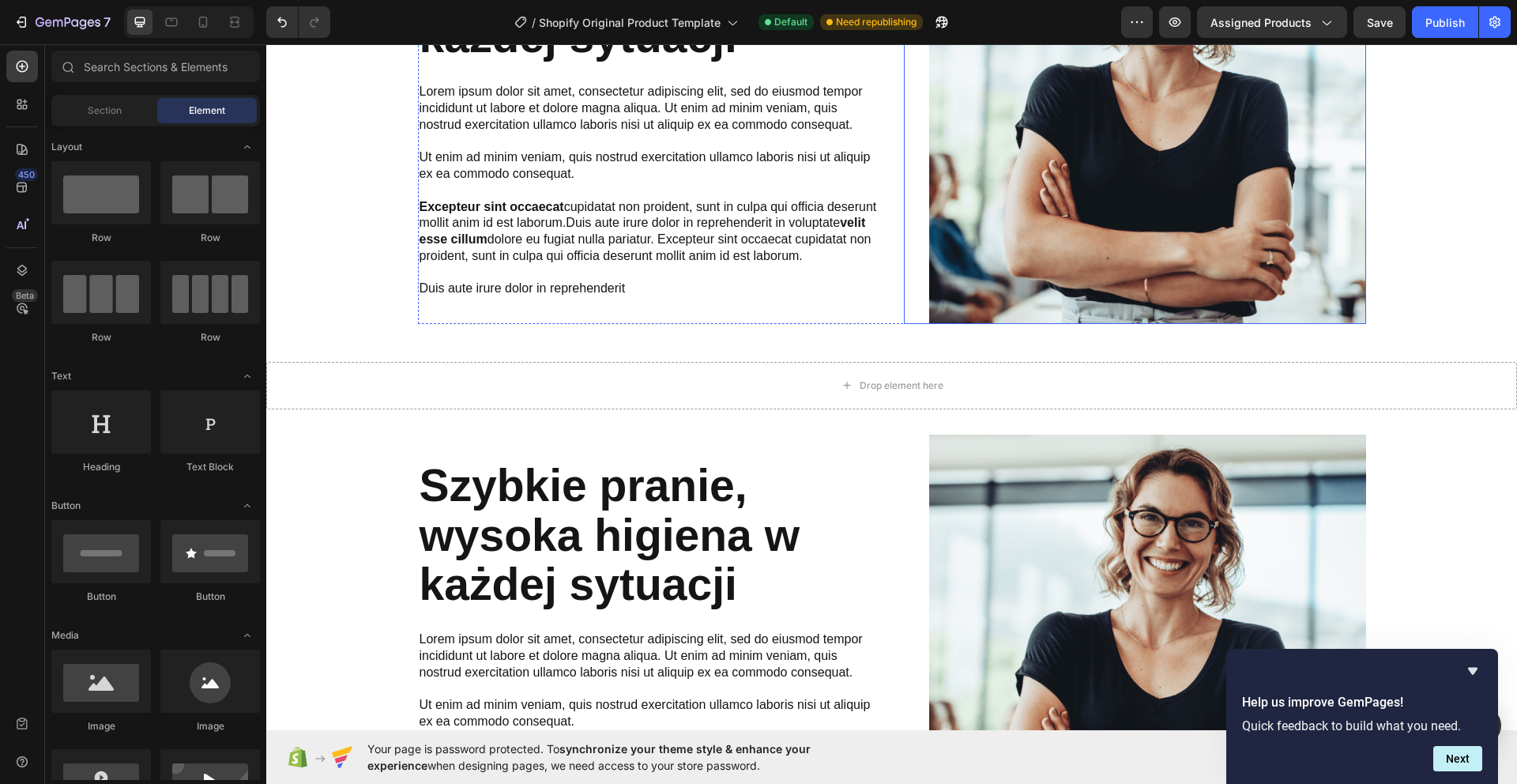
scroll to position [1265, 0]
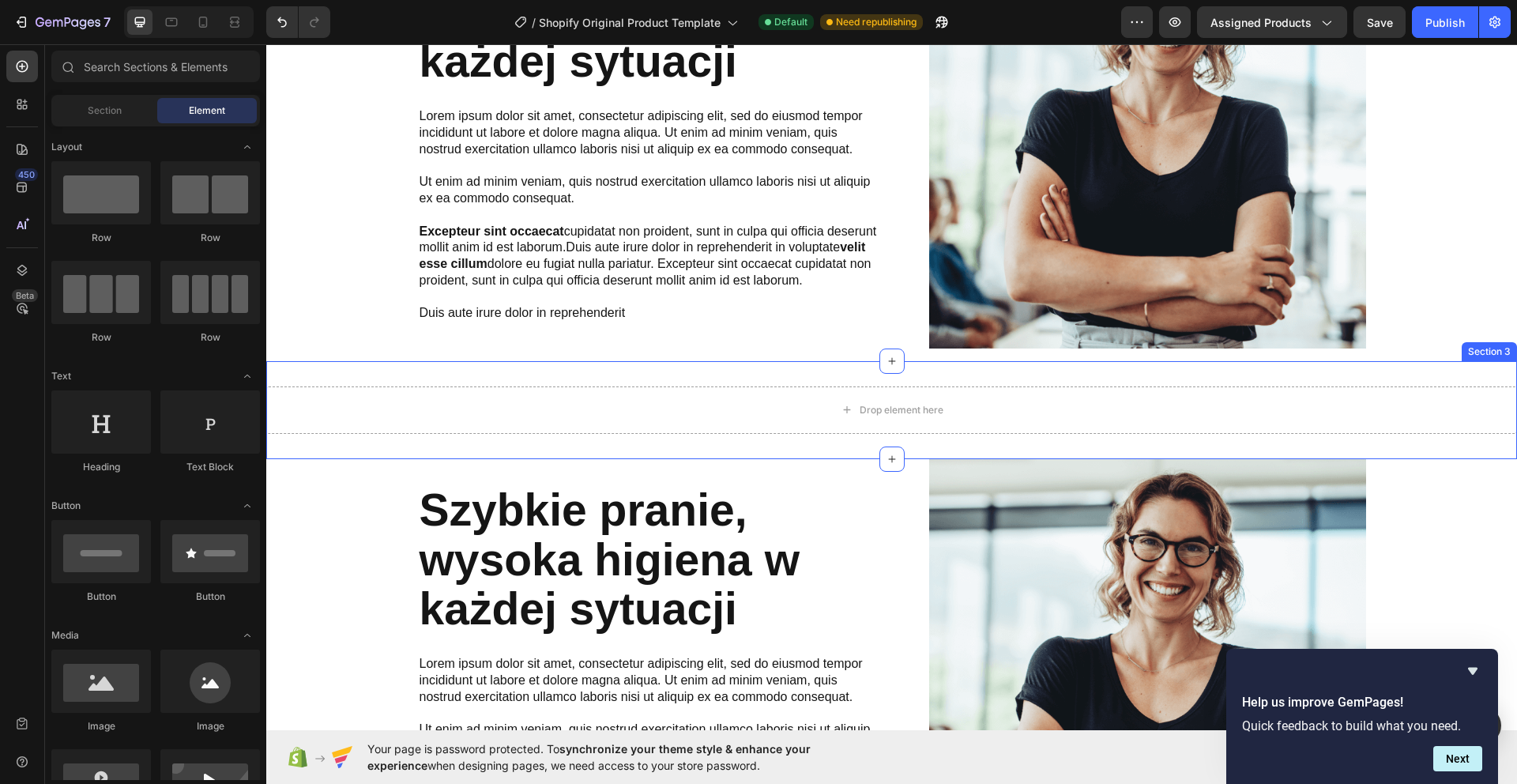
click at [1326, 374] on div "Drop element here Section 3" at bounding box center [891, 409] width 1251 height 98
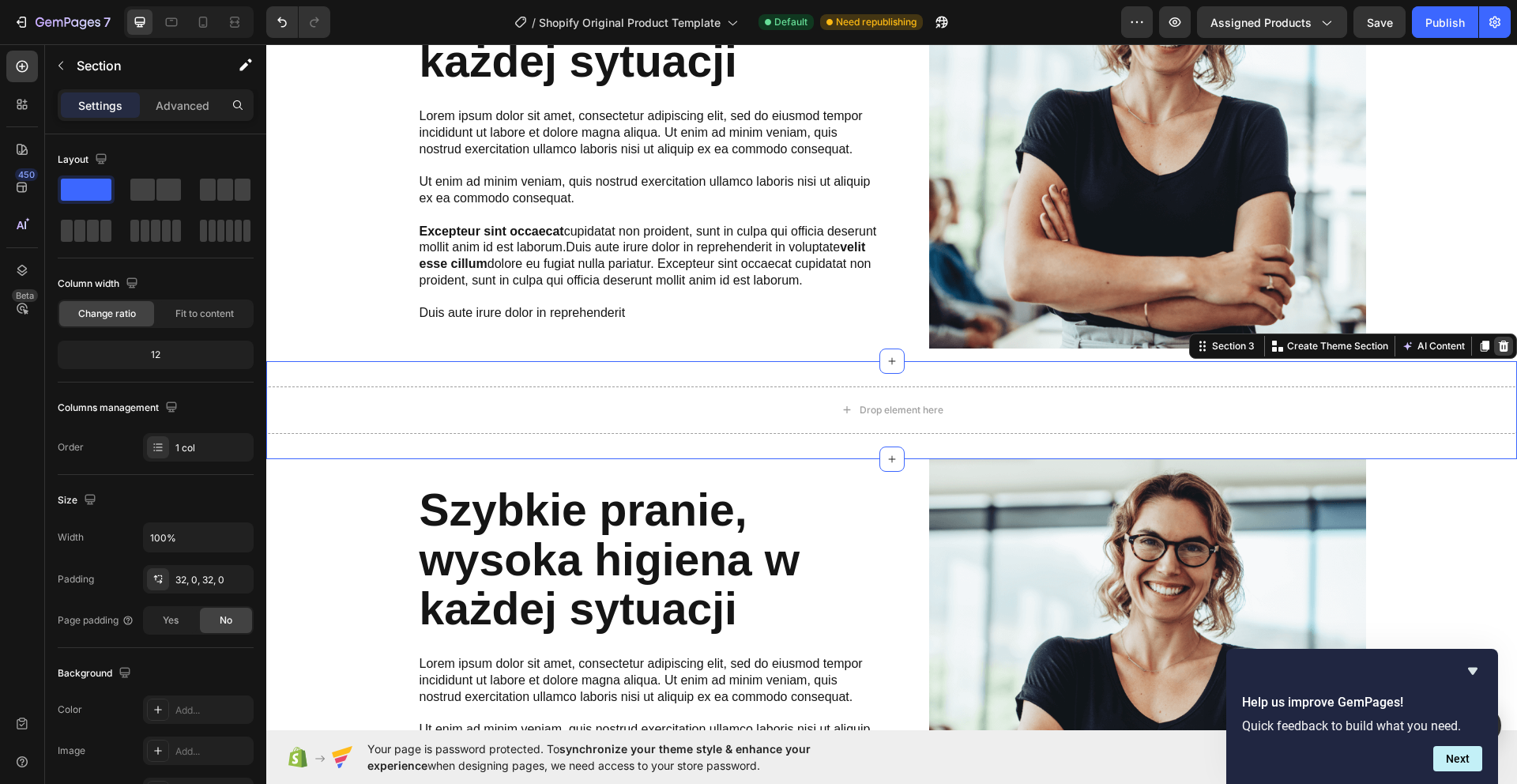
click at [1499, 349] on icon at bounding box center [1504, 345] width 11 height 11
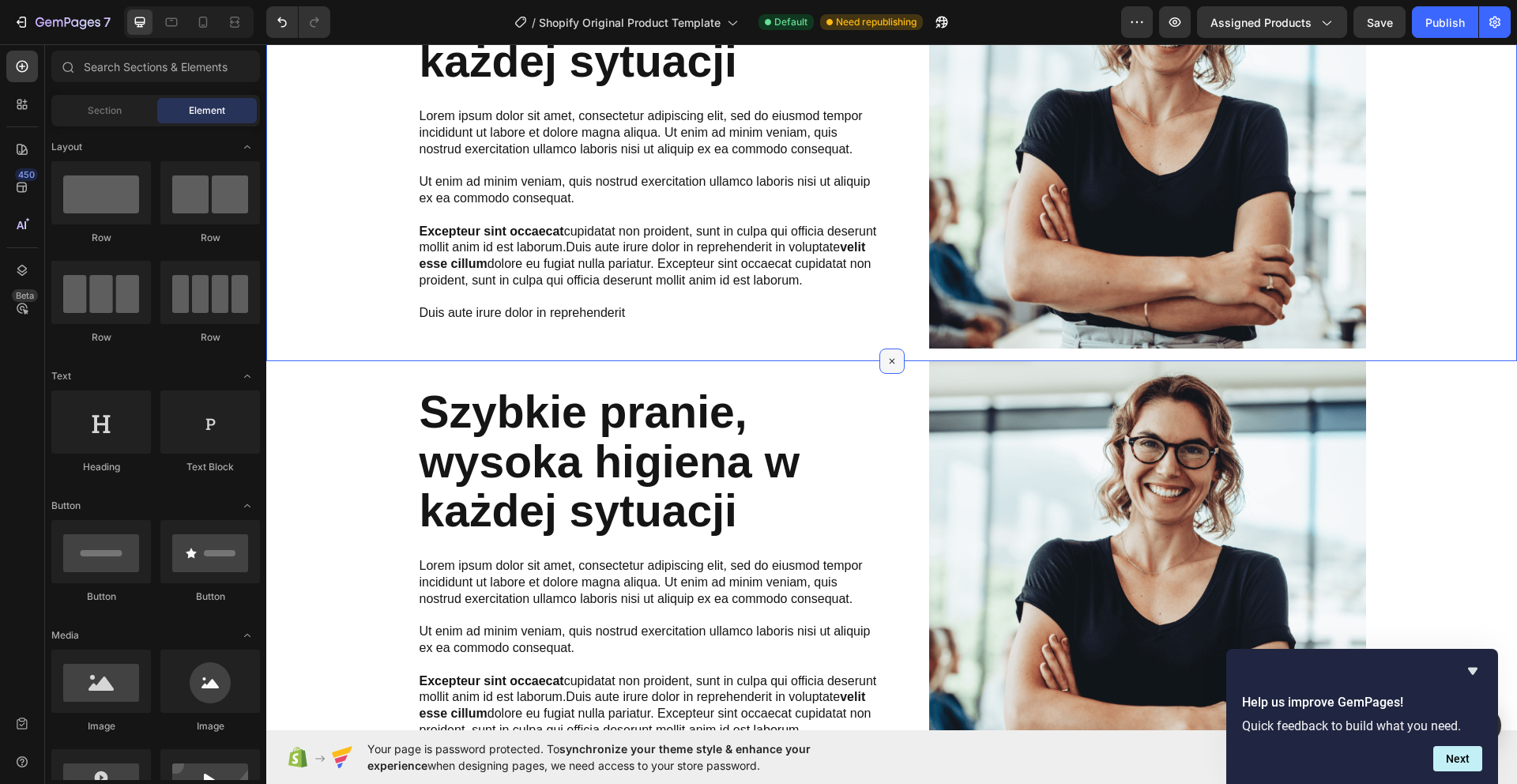
click at [894, 355] on icon at bounding box center [891, 361] width 19 height 19
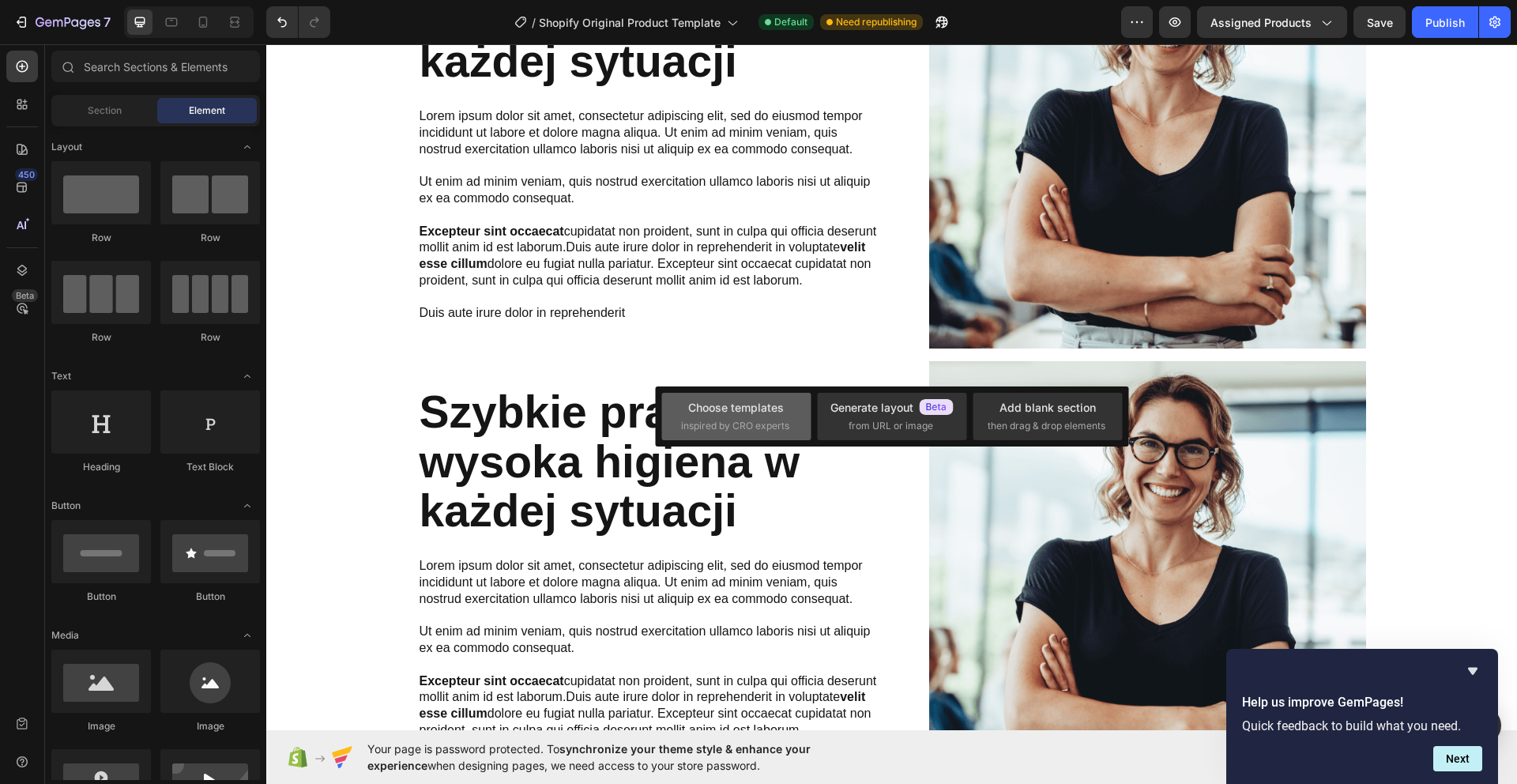
click at [736, 425] on span "inspired by CRO experts" at bounding box center [735, 426] width 108 height 14
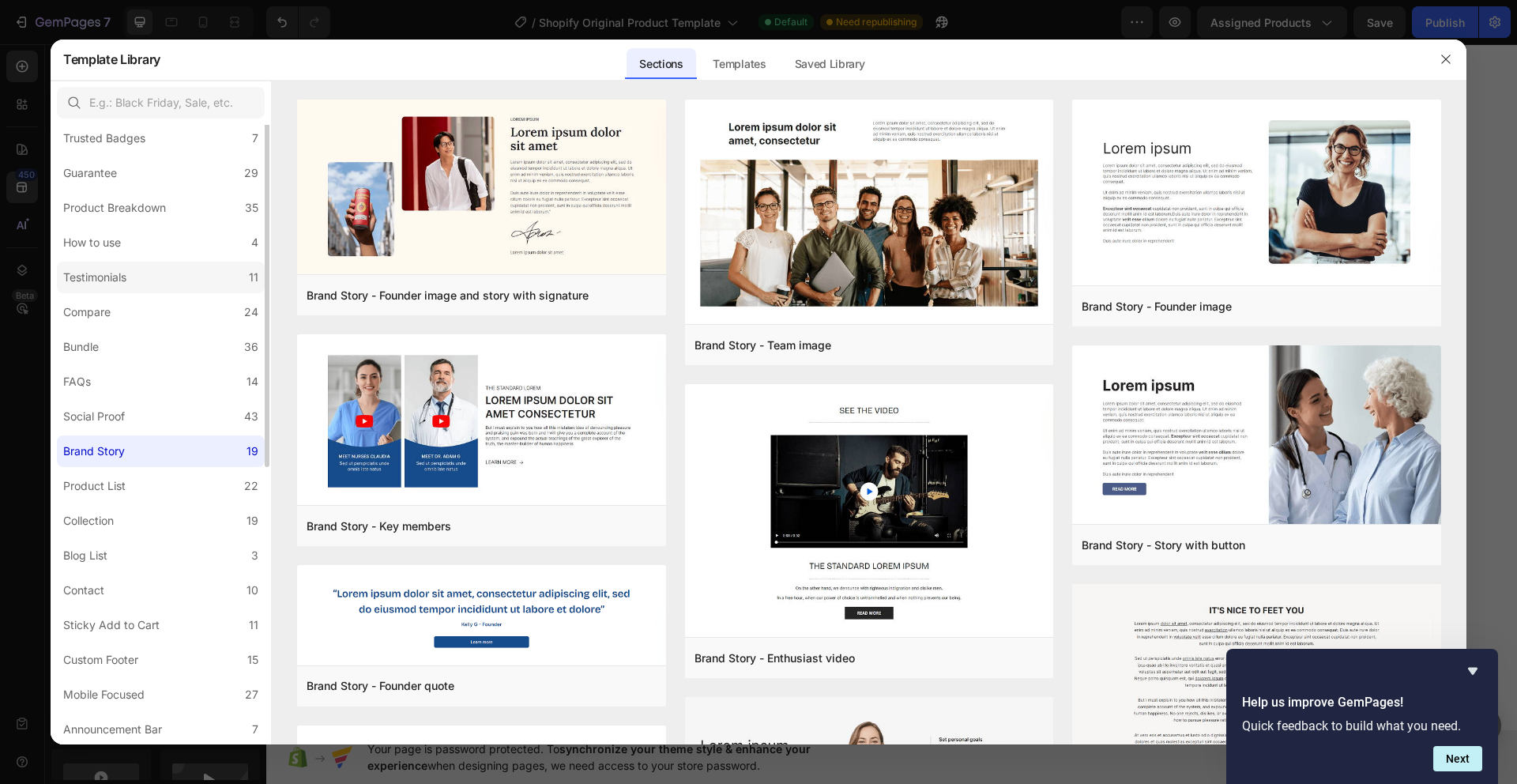
scroll to position [0, 0]
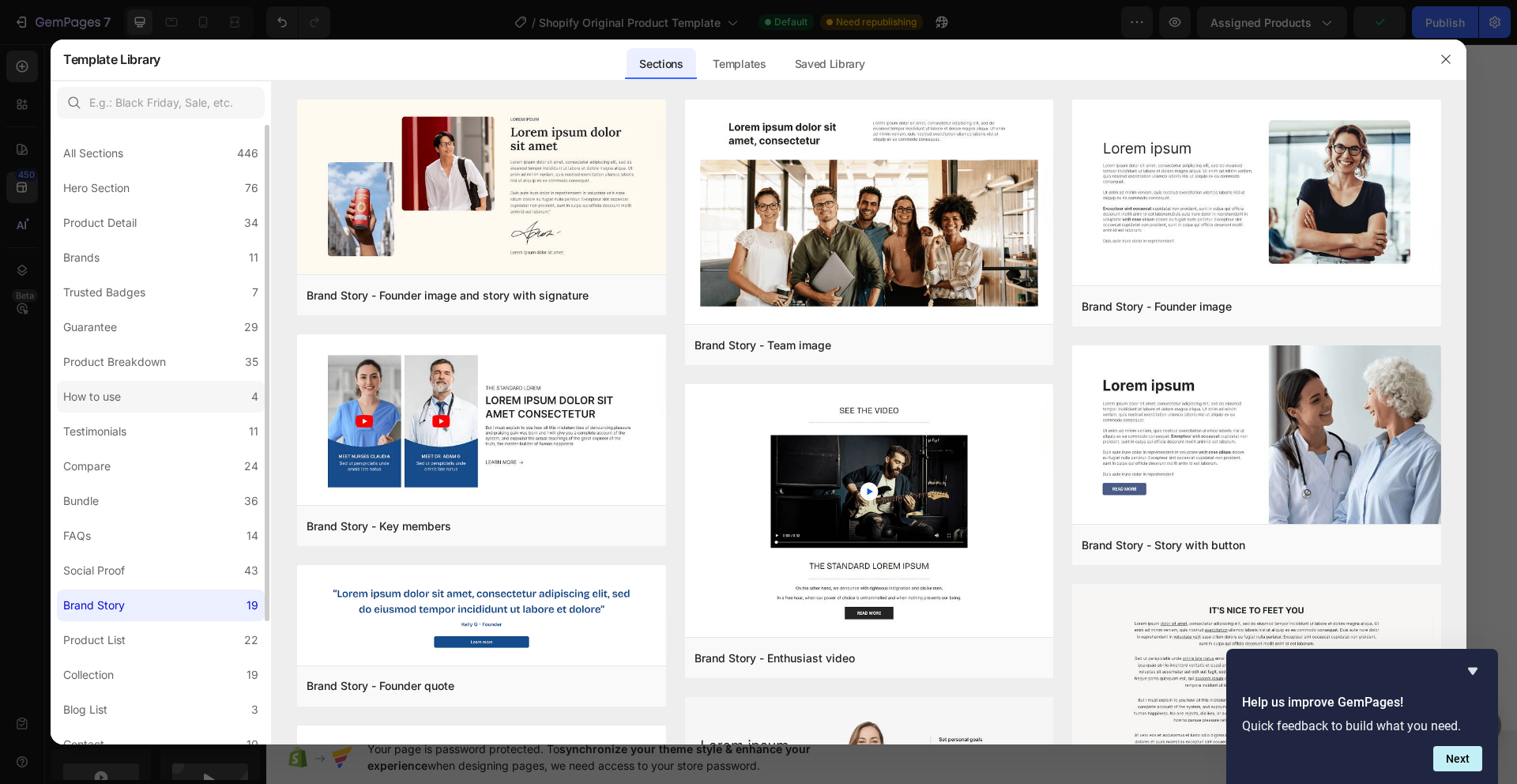
click at [172, 407] on label "How to use 4" at bounding box center [160, 397] width 208 height 32
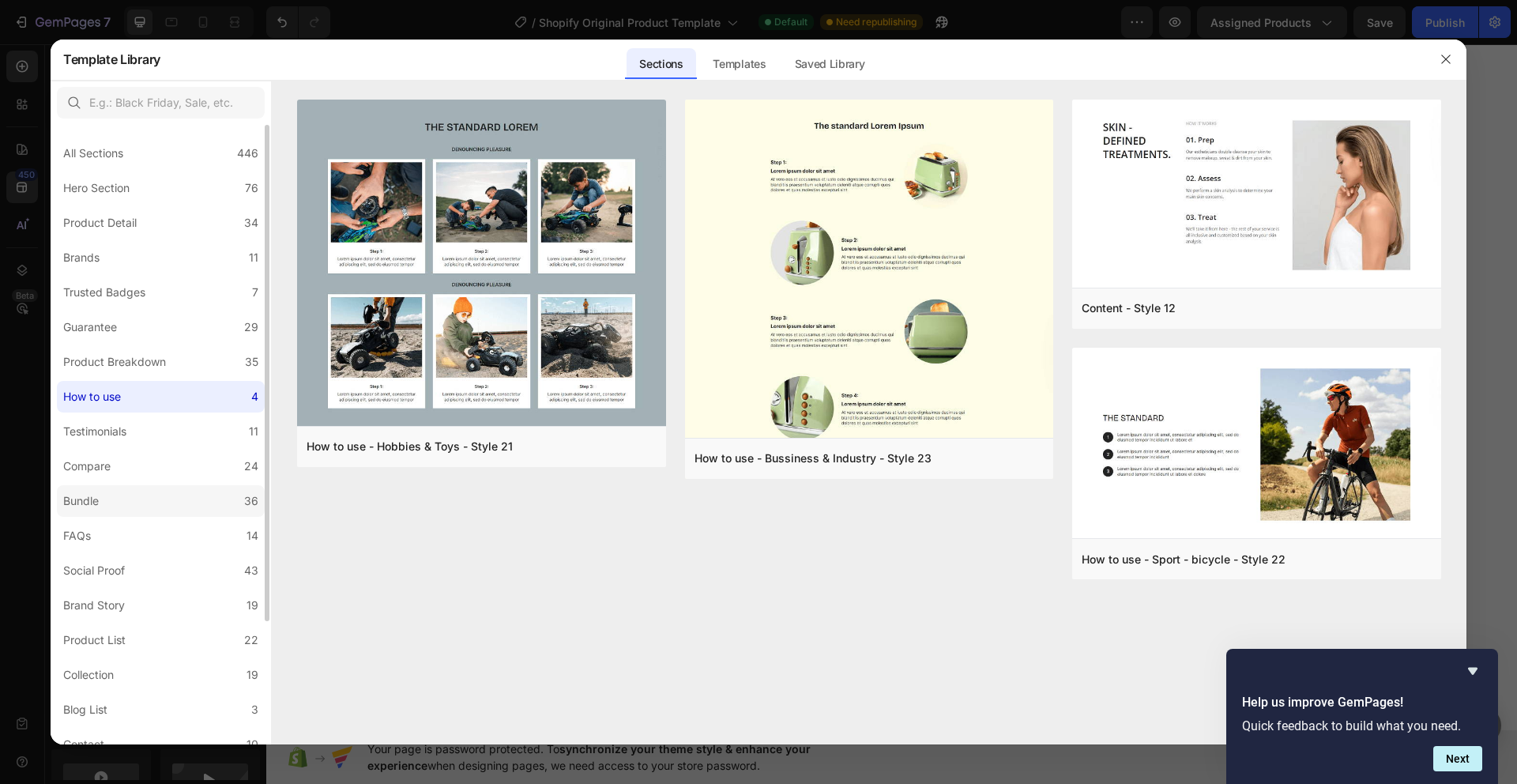
click at [175, 491] on label "Bundle 36" at bounding box center [160, 501] width 208 height 32
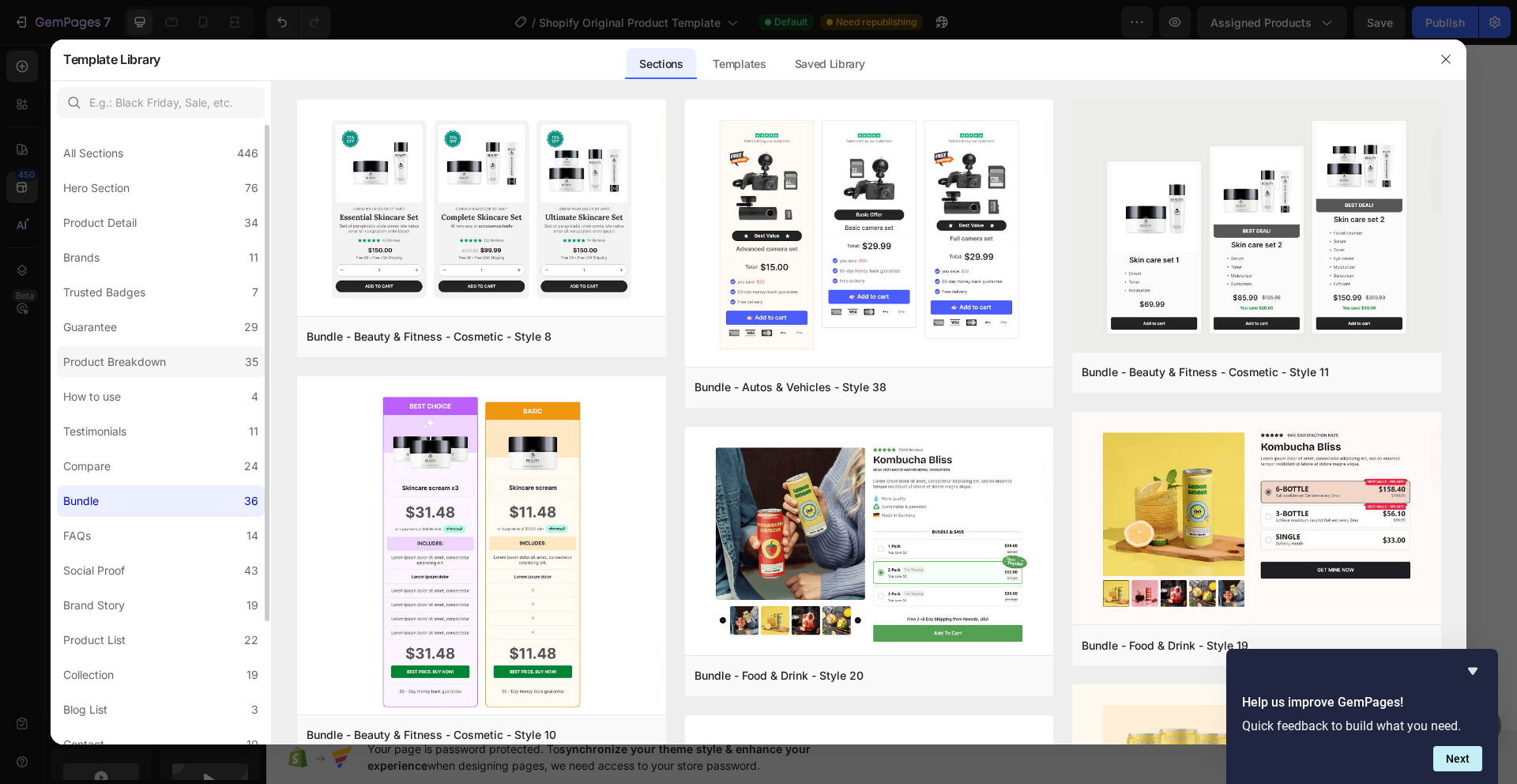
click at [185, 364] on label "Product Breakdown 35" at bounding box center [160, 362] width 208 height 32
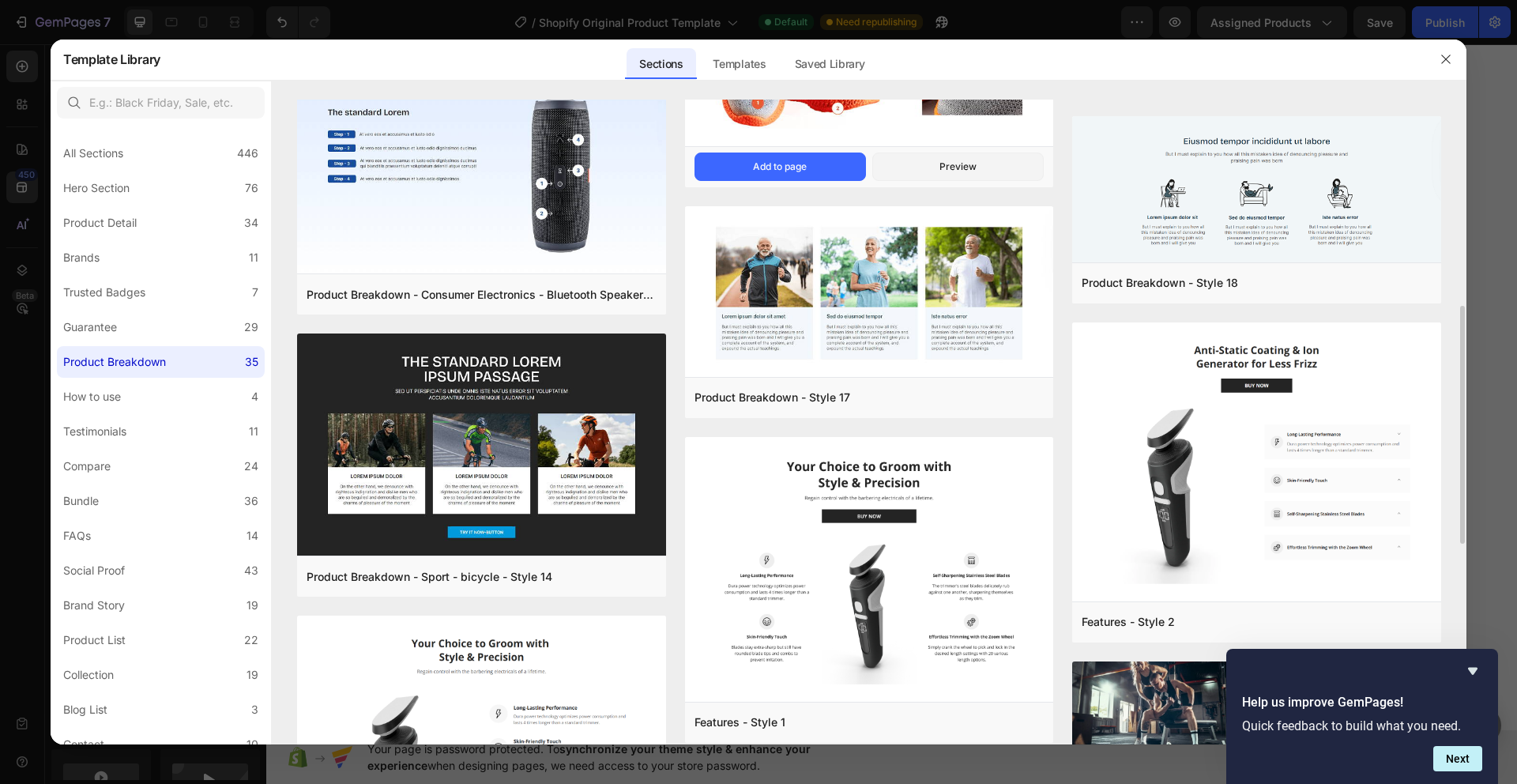
scroll to position [523, 0]
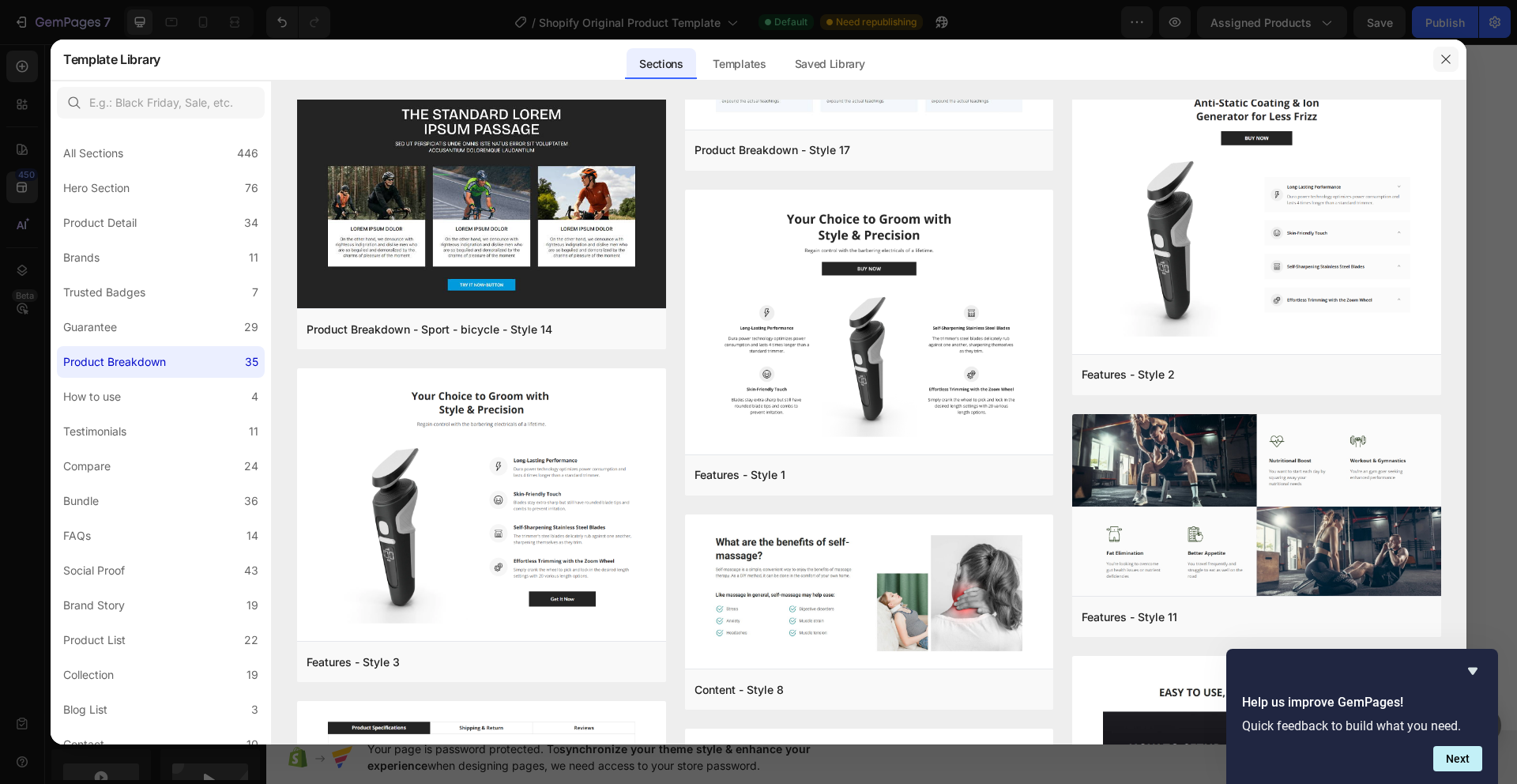
click at [1452, 66] on button "button" at bounding box center [1445, 59] width 26 height 26
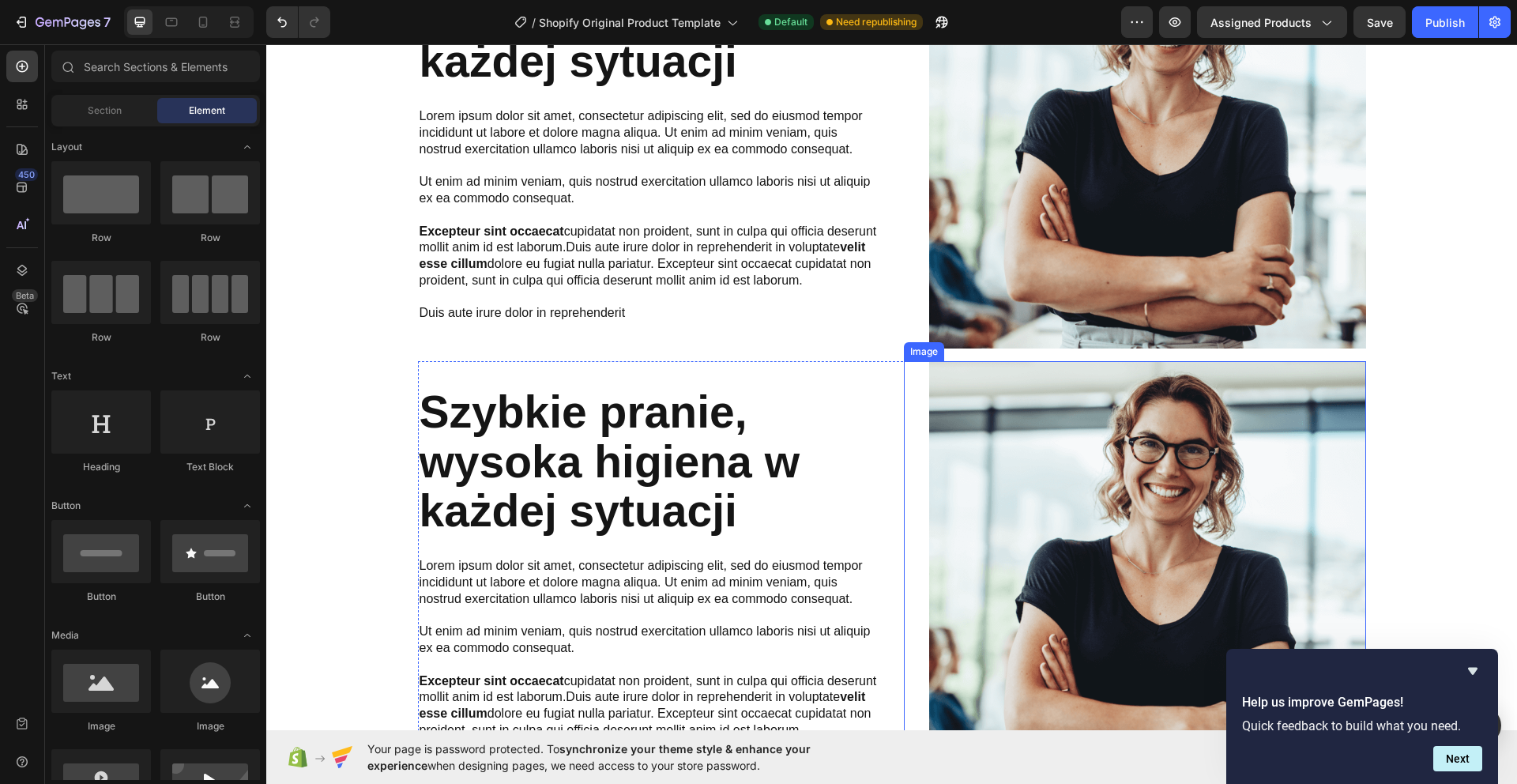
click at [922, 402] on div "Image" at bounding box center [1134, 579] width 462 height 437
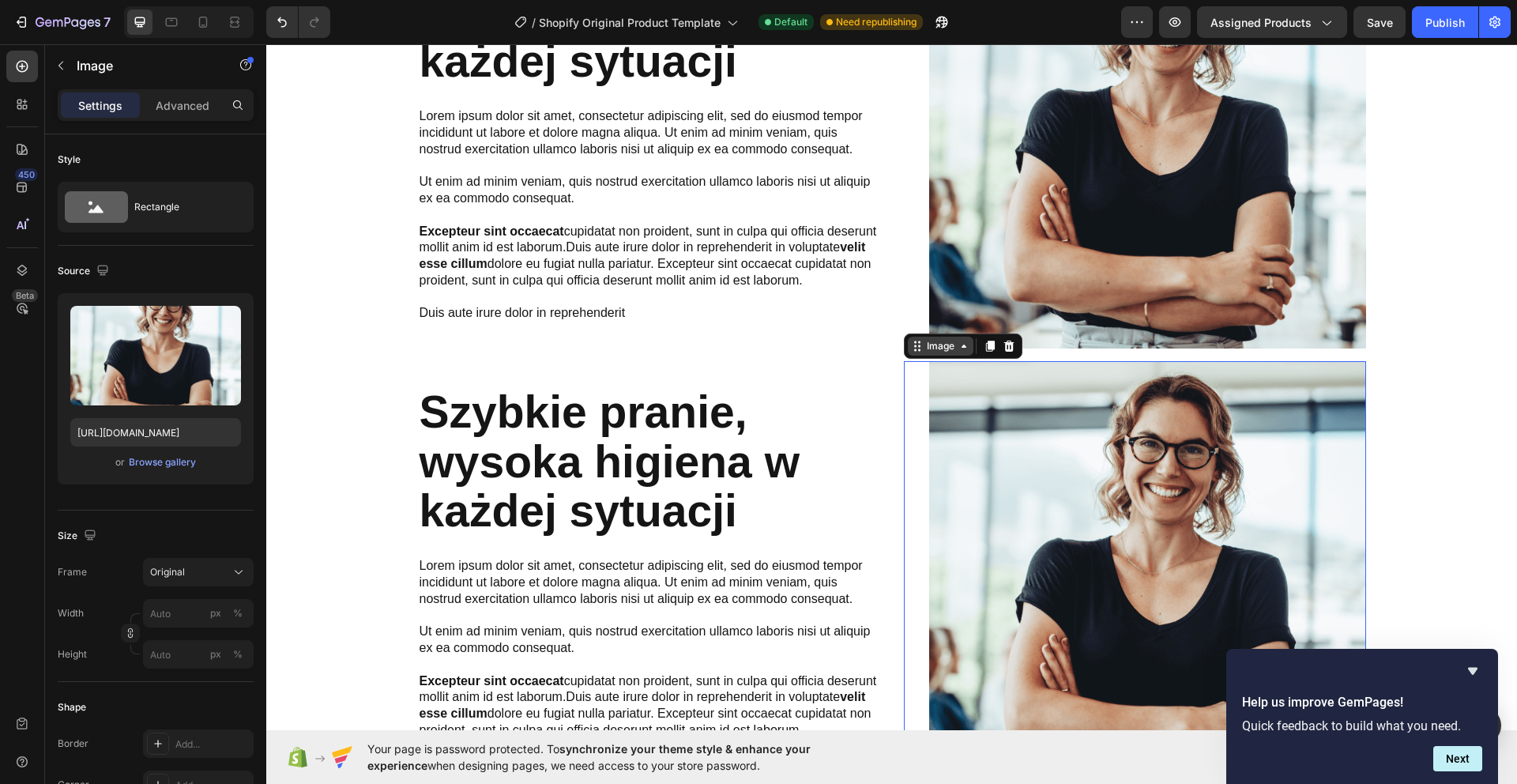
click at [967, 337] on div "Image" at bounding box center [941, 346] width 65 height 19
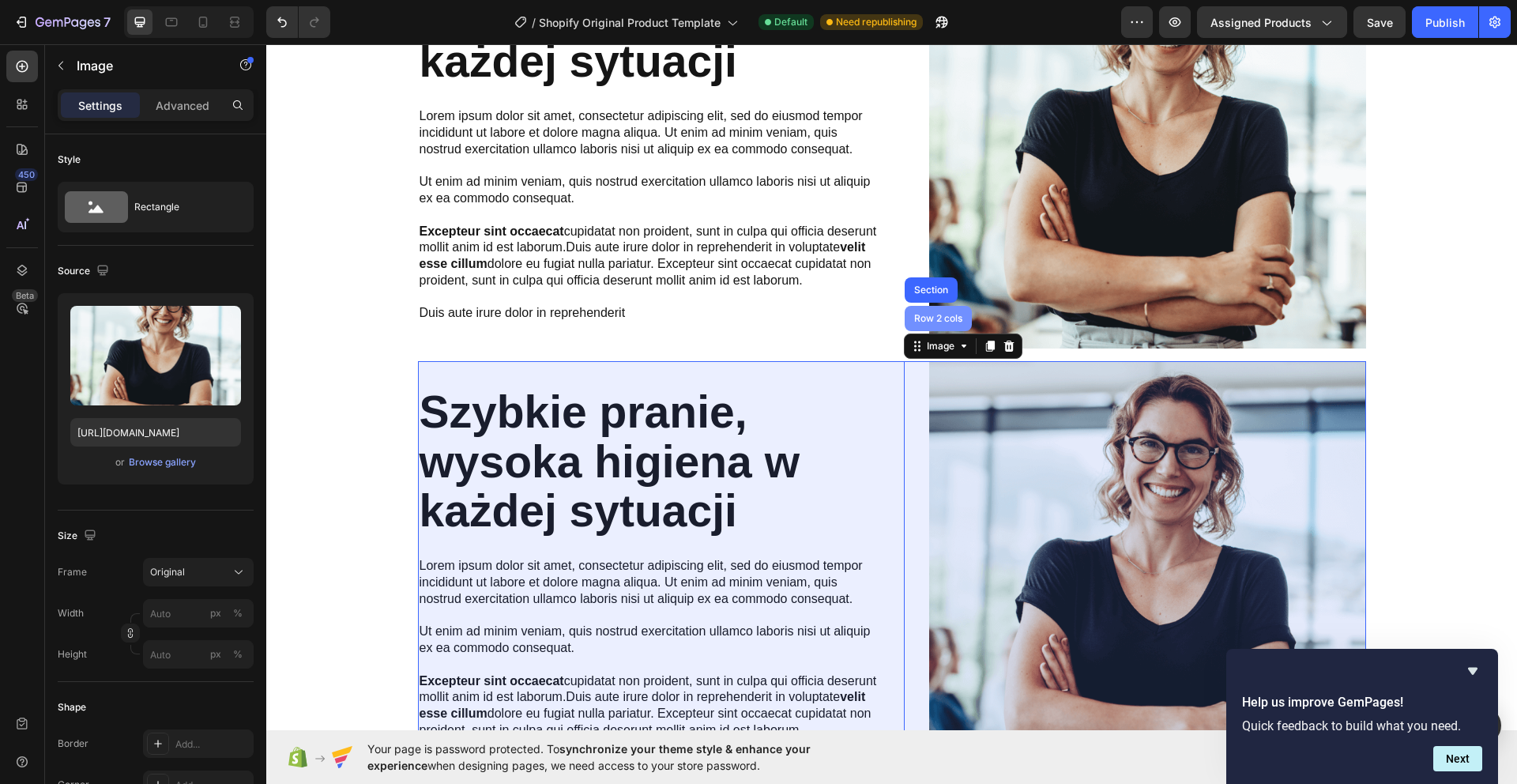
click at [940, 314] on div "Row 2 cols" at bounding box center [938, 318] width 55 height 10
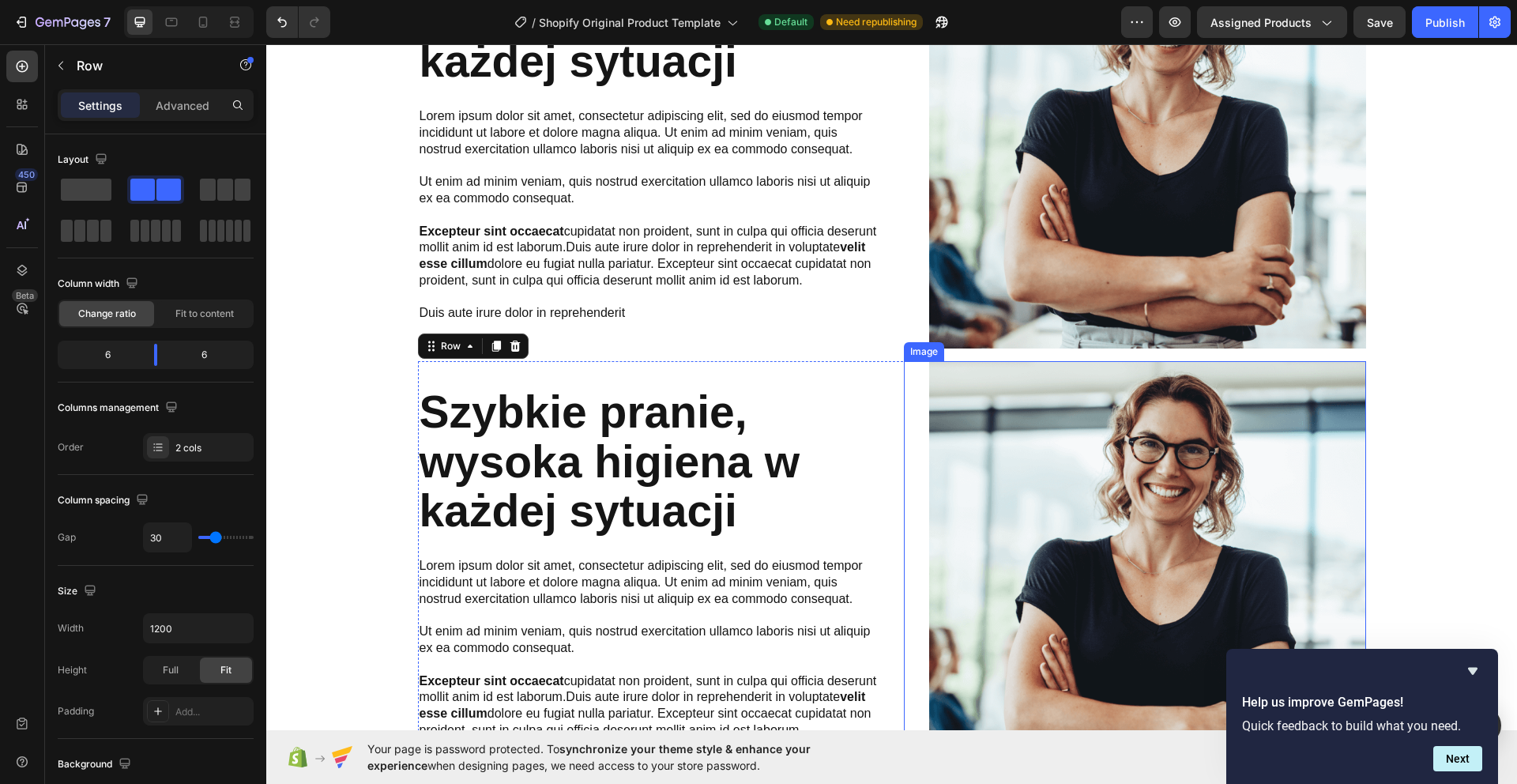
click at [925, 385] on div "Image" at bounding box center [1134, 579] width 462 height 437
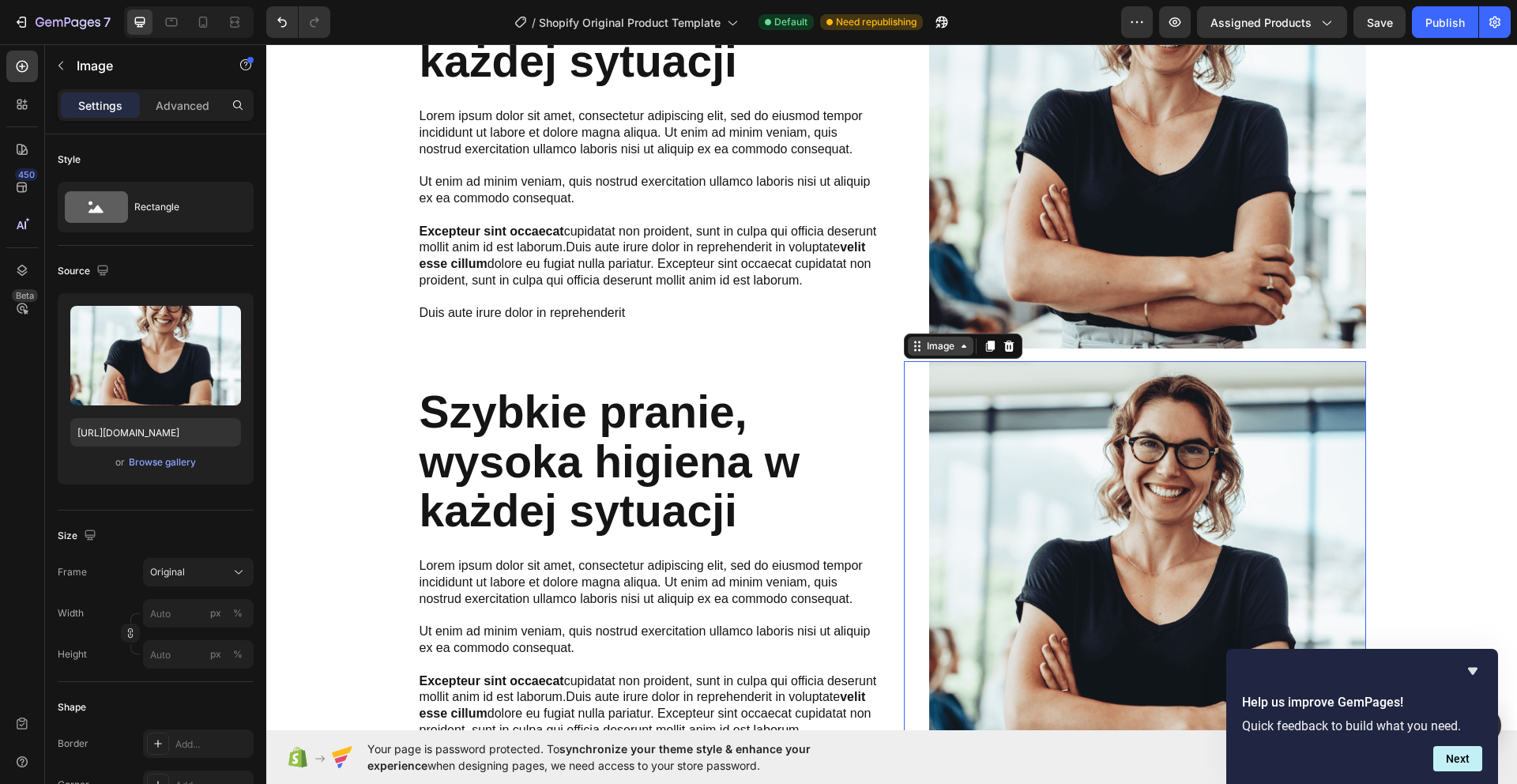
click at [955, 346] on div "Image" at bounding box center [941, 346] width 34 height 14
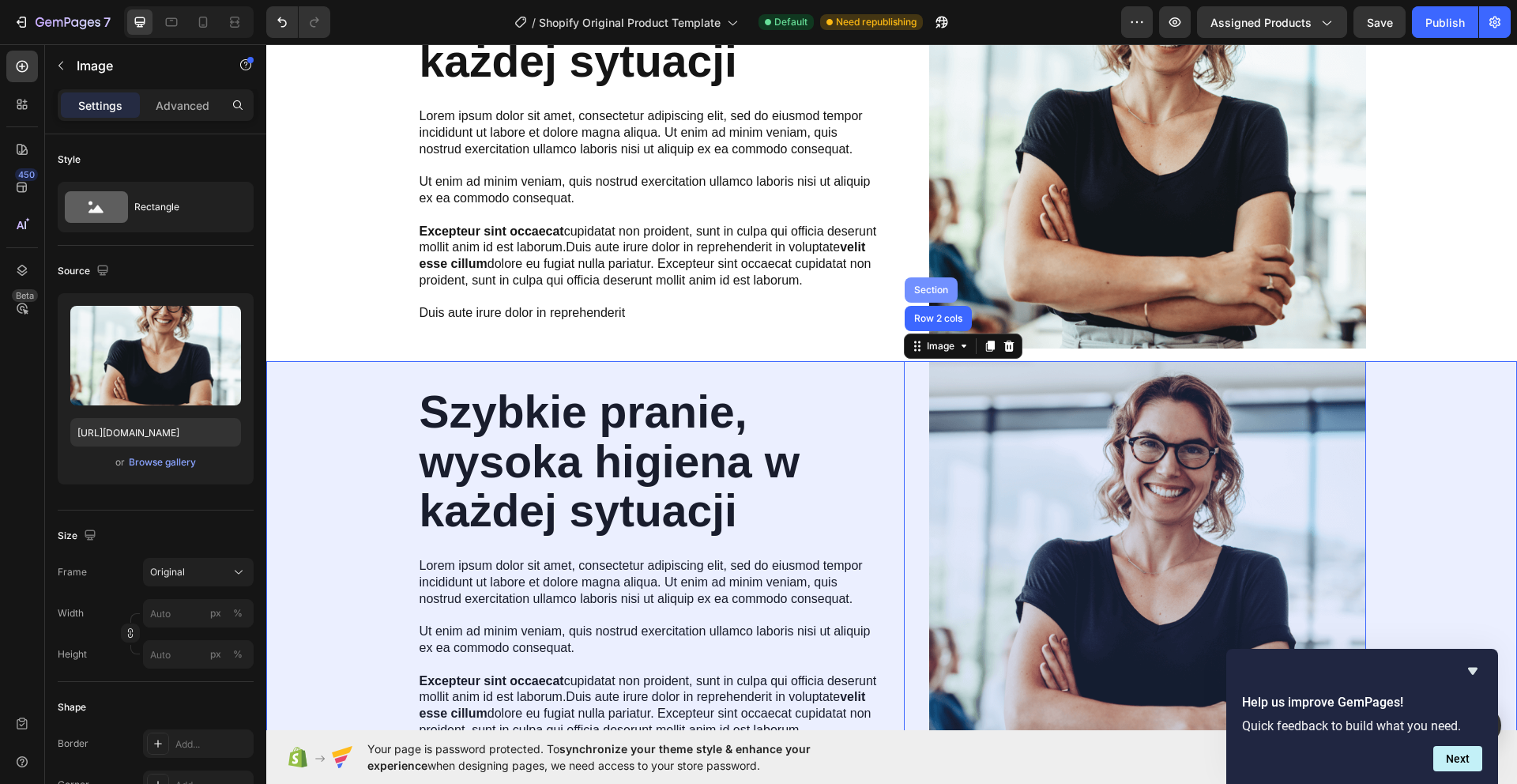
click at [932, 294] on div "Section" at bounding box center [931, 290] width 53 height 26
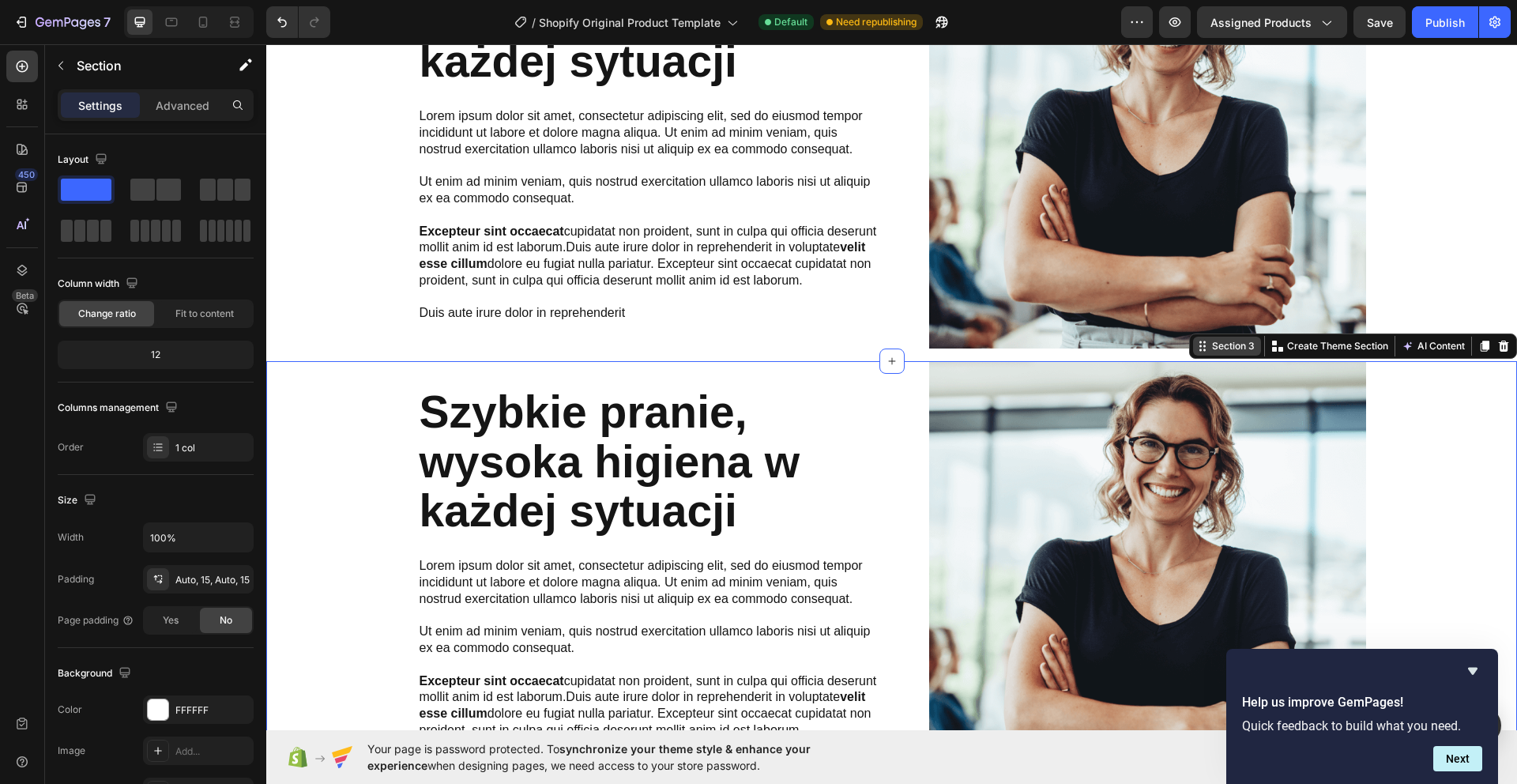
click at [1218, 344] on div "Section 3" at bounding box center [1232, 346] width 49 height 14
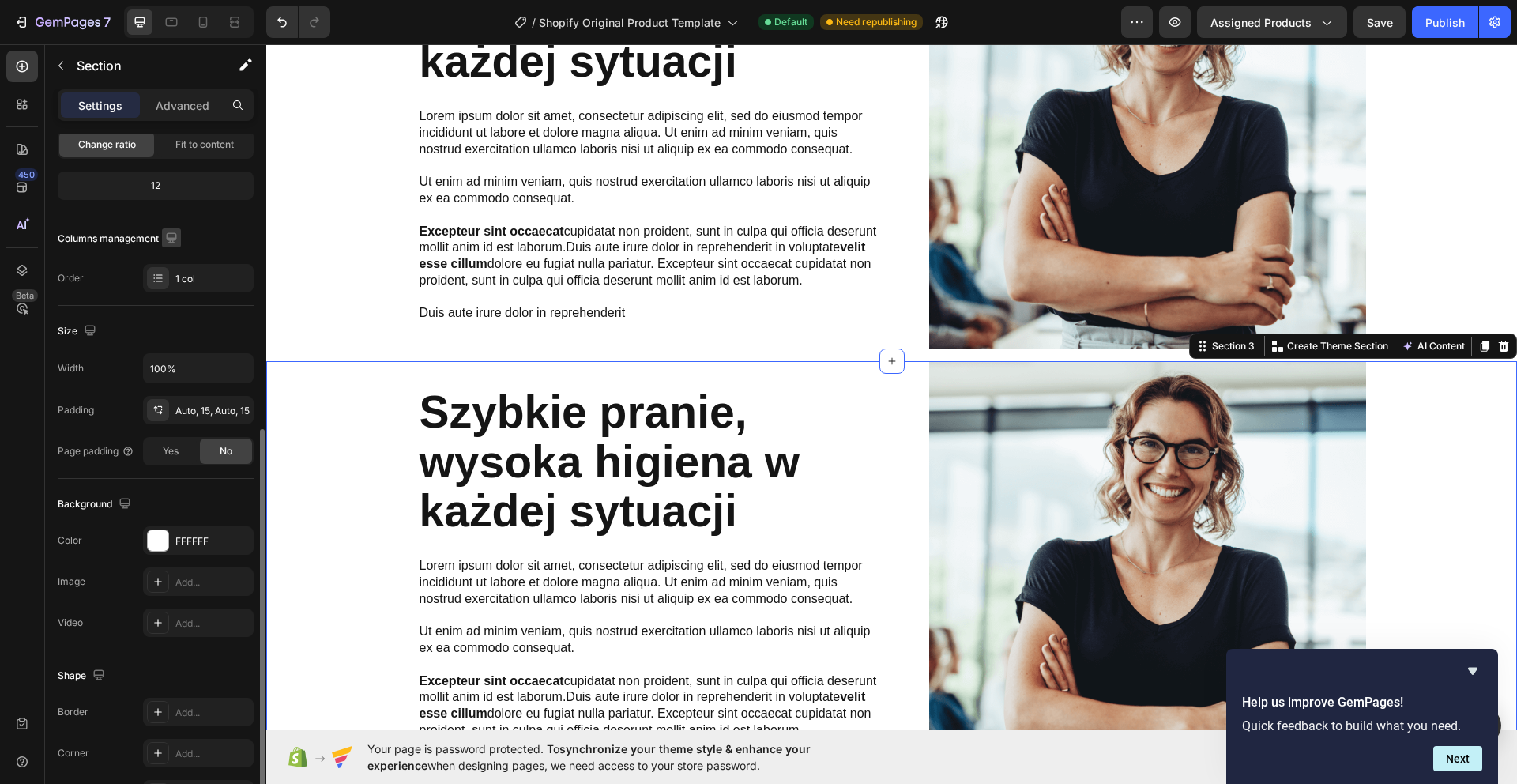
scroll to position [270, 0]
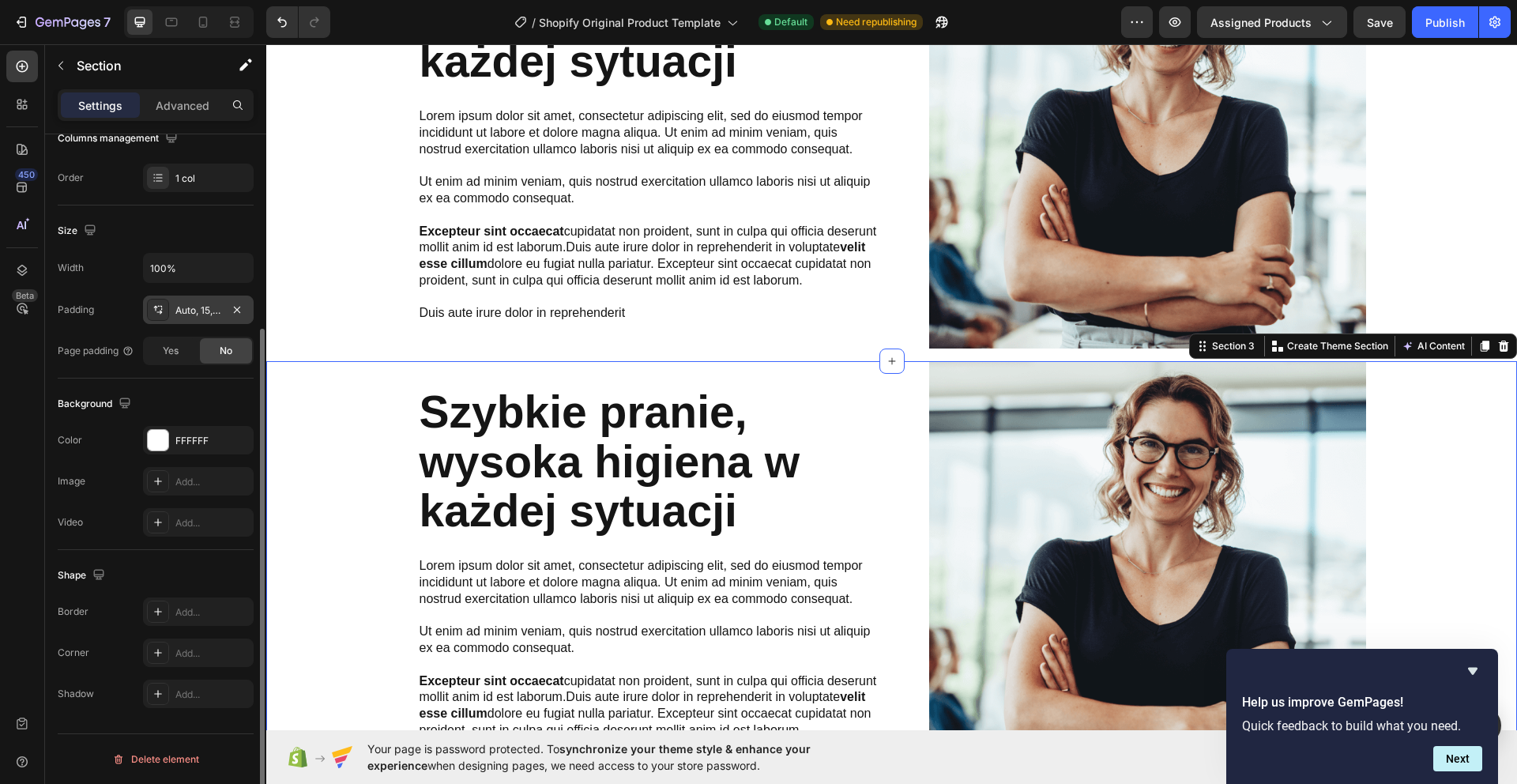
click at [189, 308] on div "Auto, 15, Auto, 15" at bounding box center [198, 310] width 46 height 14
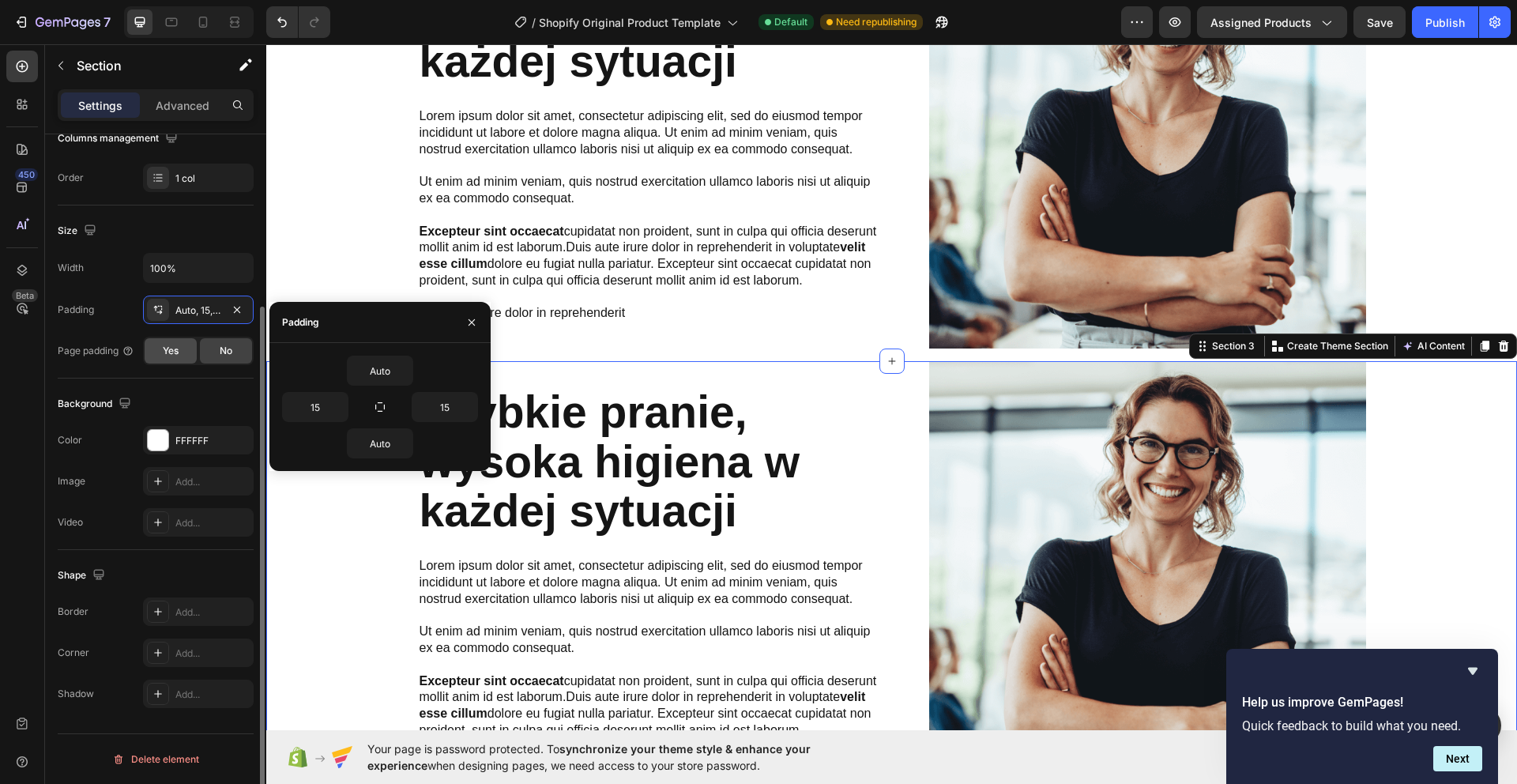
scroll to position [0, 0]
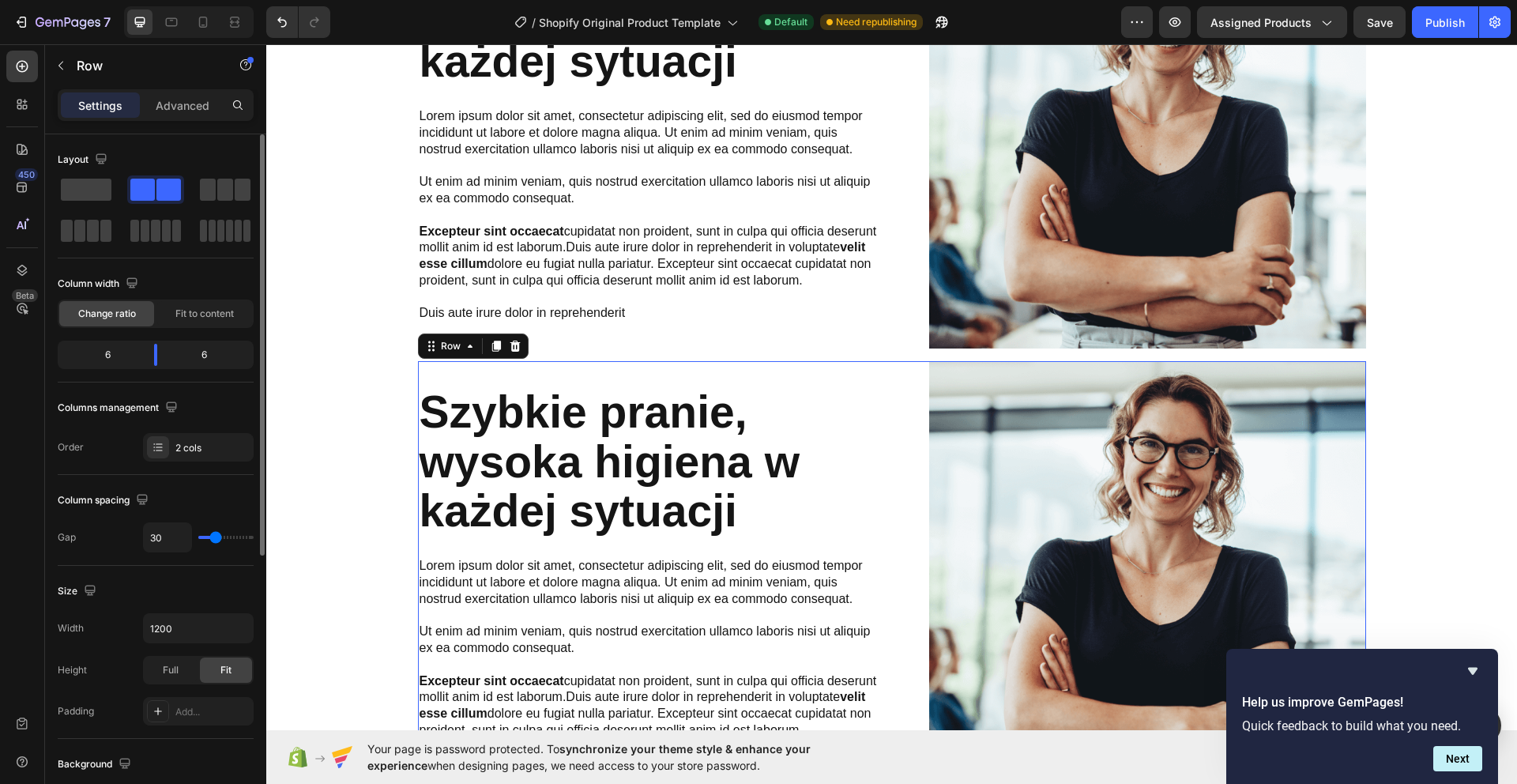
click at [892, 400] on div "Szybkie pranie, wysoka higiena w każdej sytuacji Heading Lorem ipsum dolor sit …" at bounding box center [892, 579] width 948 height 437
click at [882, 391] on div "Szybkie pranie, wysoka higiena w każdej sytuacji Heading Lorem ipsum dolor sit …" at bounding box center [892, 579] width 948 height 437
click at [468, 346] on icon at bounding box center [470, 346] width 12 height 12
click at [469, 348] on icon at bounding box center [470, 346] width 12 height 12
click at [163, 452] on icon at bounding box center [158, 447] width 12 height 12
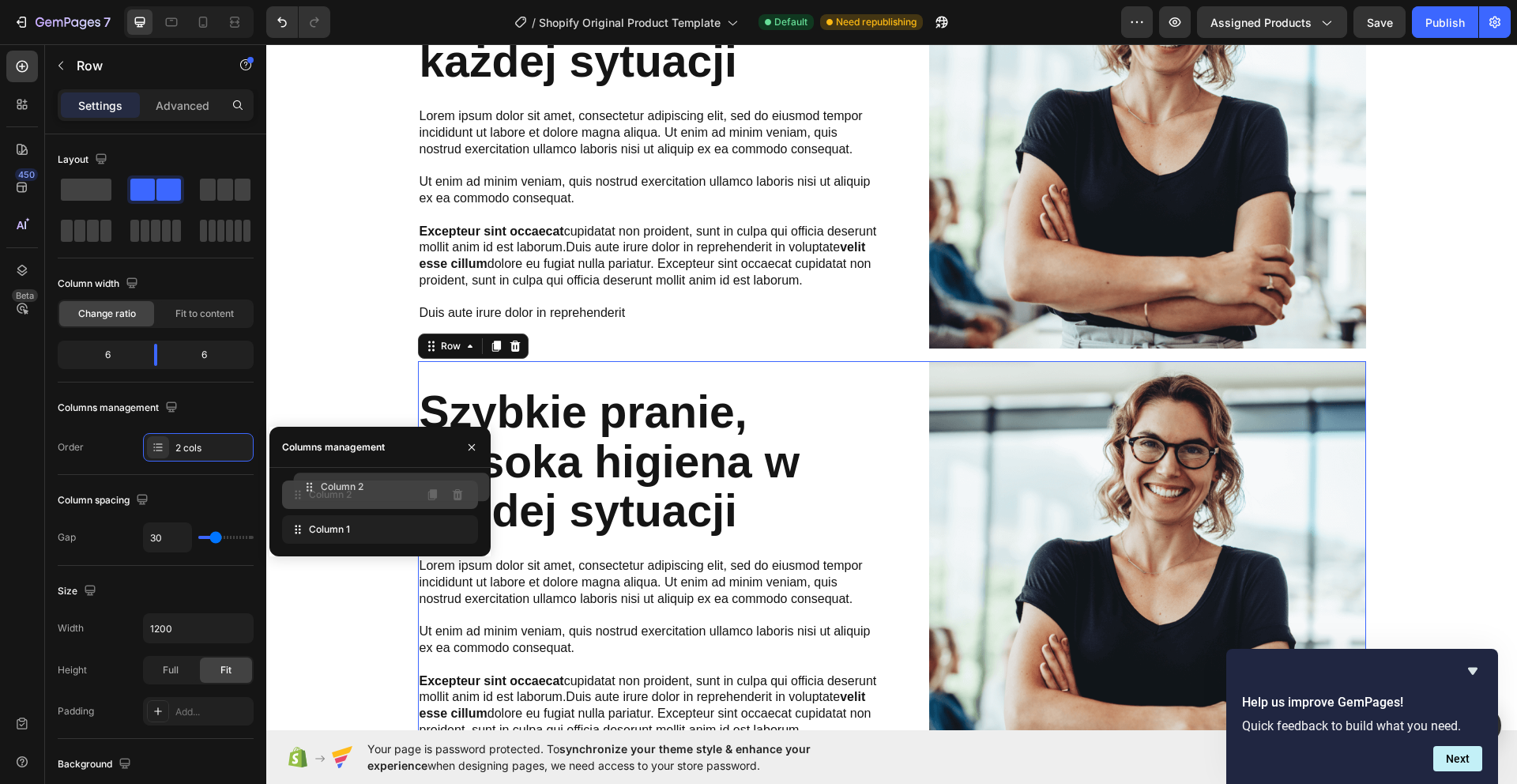
drag, startPoint x: 355, startPoint y: 531, endPoint x: 362, endPoint y: 487, distance: 44.6
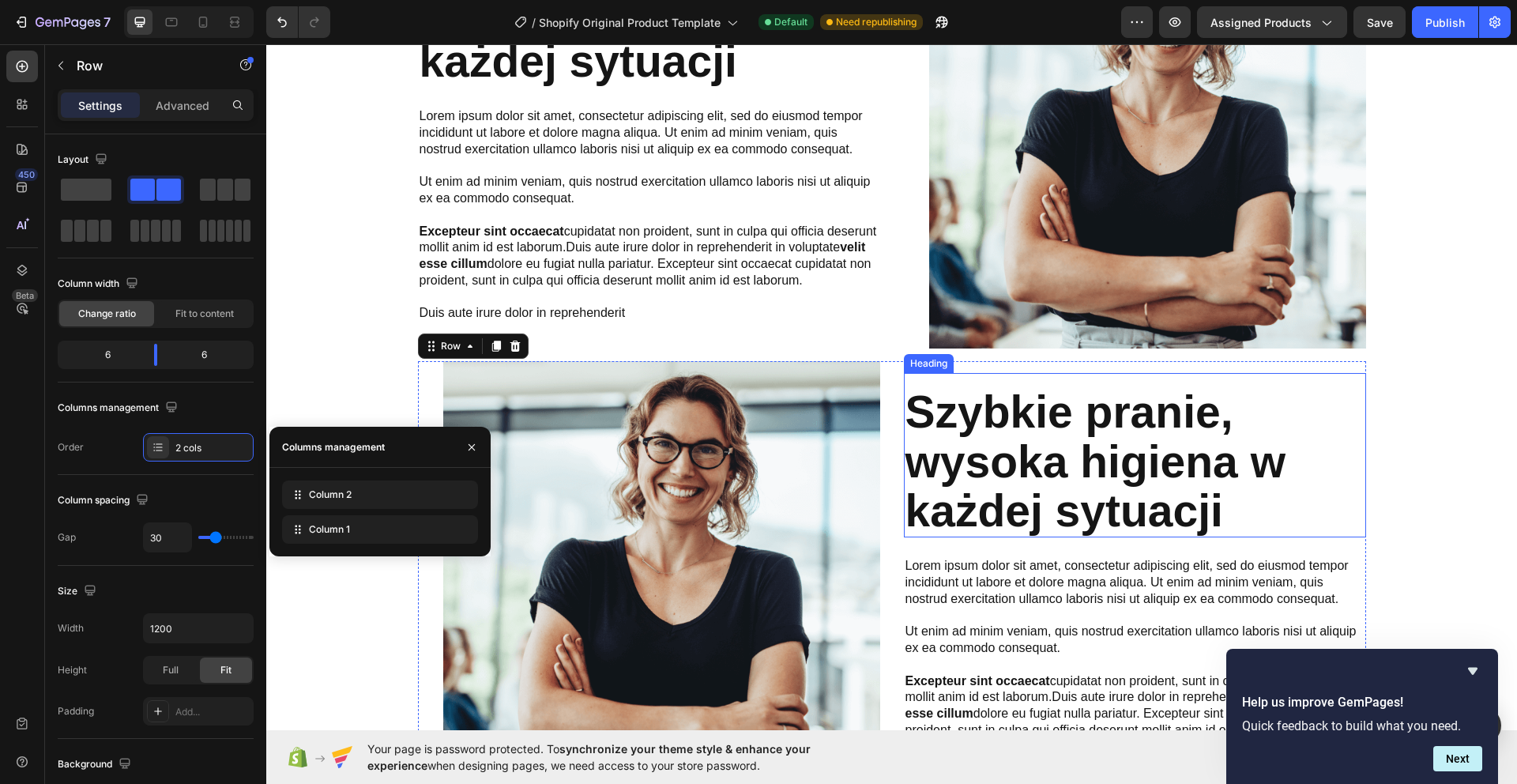
click at [1020, 386] on strong "Szybkie pranie, wysoka higiena w każdej sytuacji" at bounding box center [1095, 461] width 381 height 149
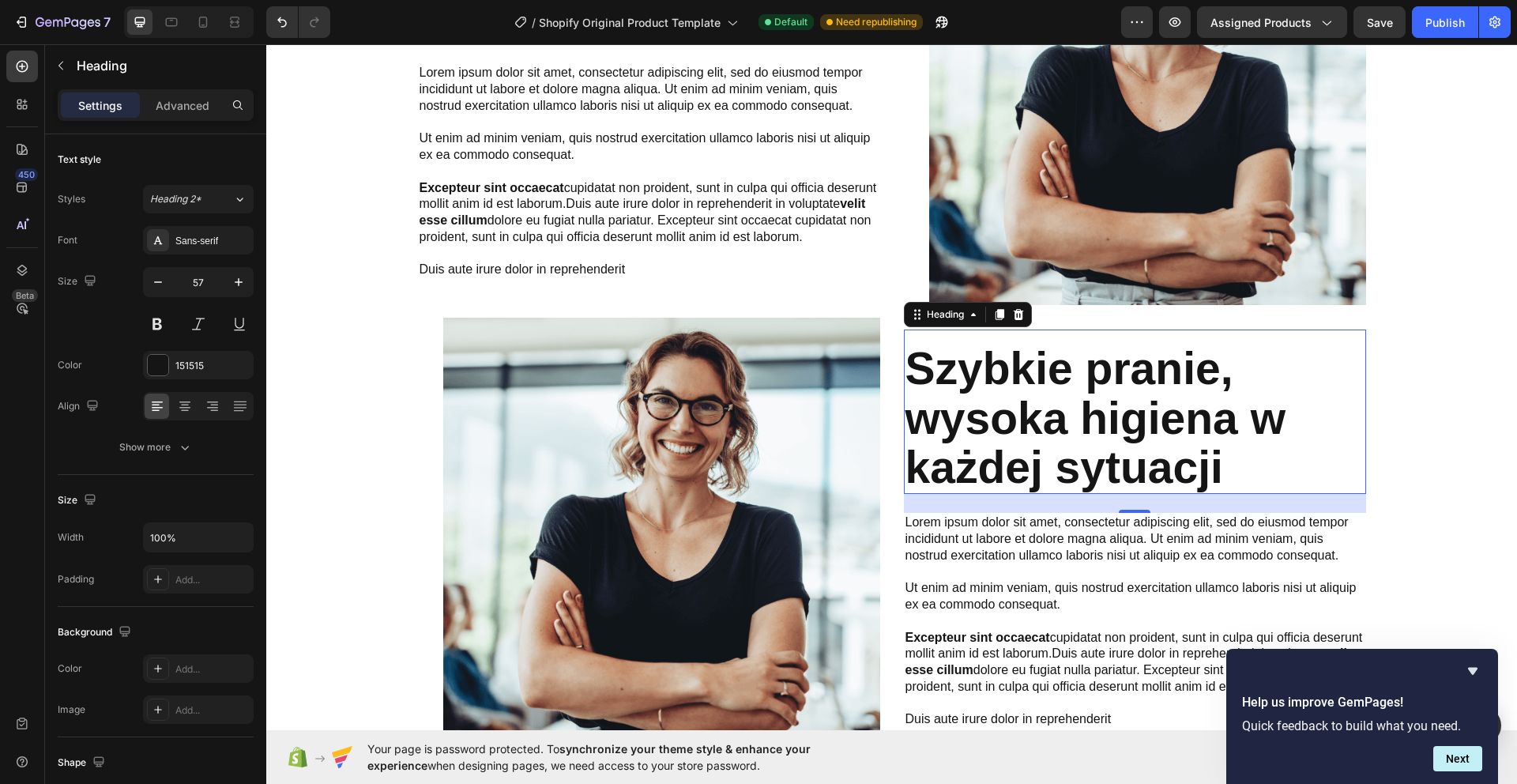
scroll to position [1347, 0]
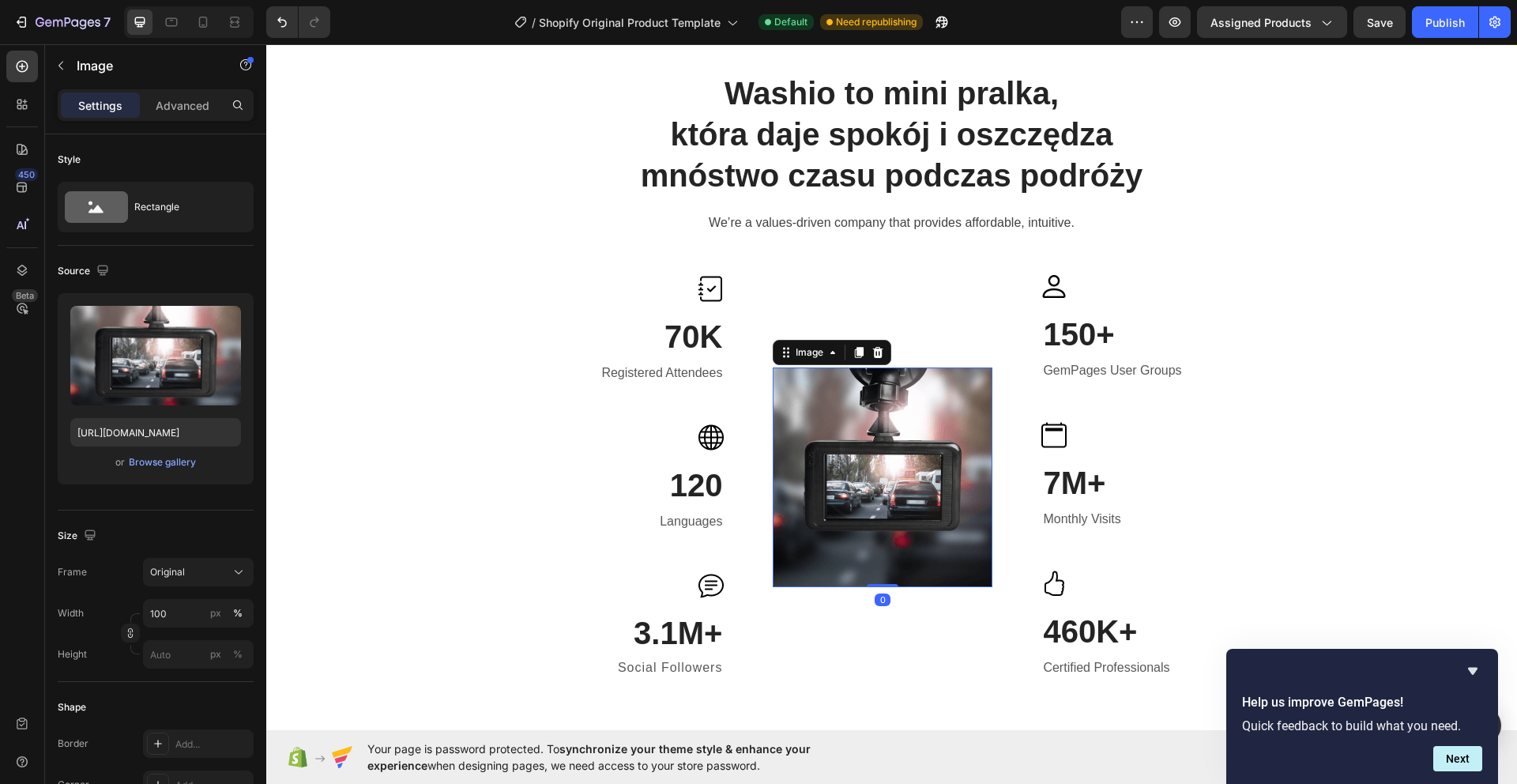
scroll to position [1589, 0]
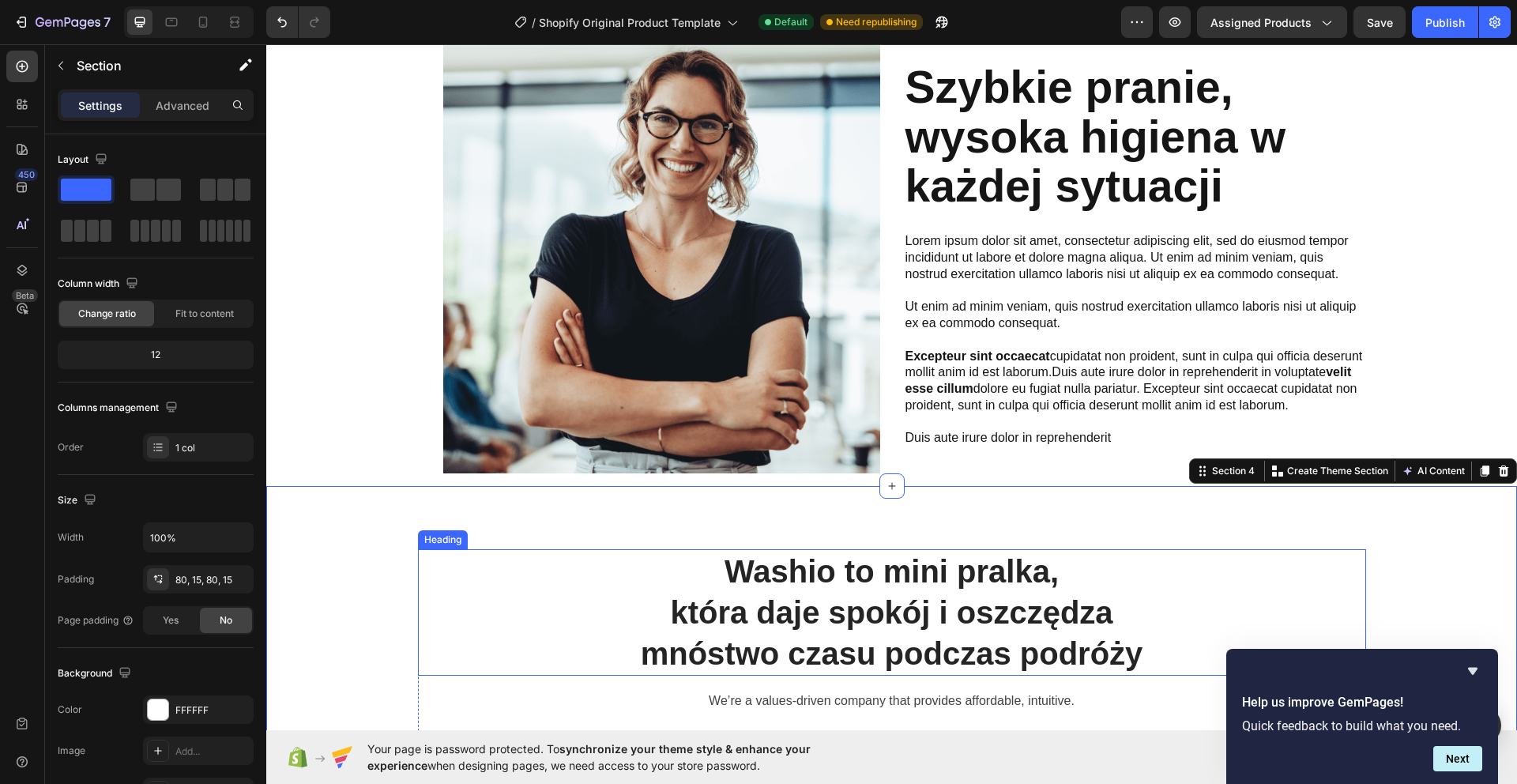
click at [935, 561] on strong "Washio to mini pralka," at bounding box center [892, 570] width 334 height 34
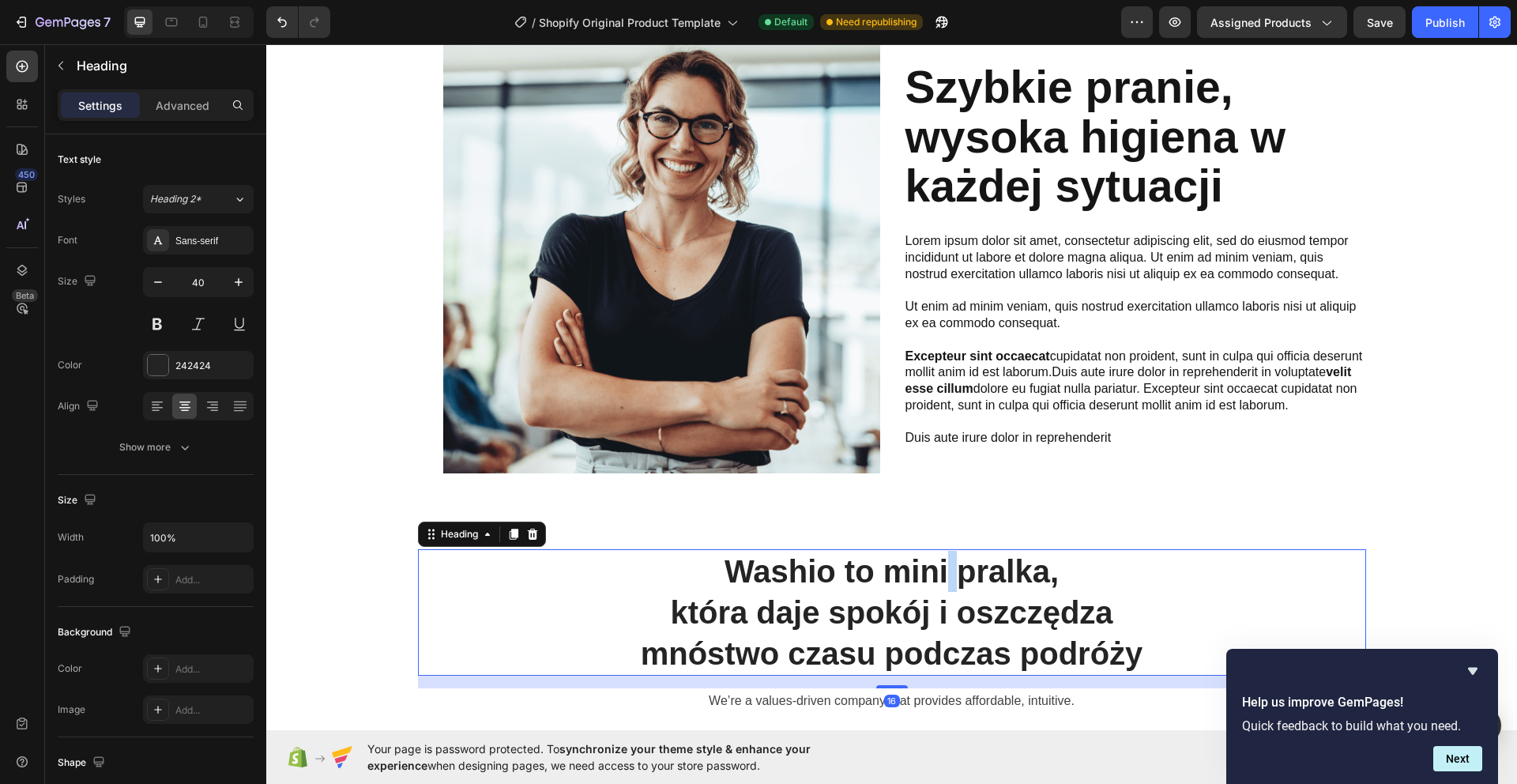
click at [941, 568] on strong "Washio to mini pralka," at bounding box center [892, 570] width 334 height 34
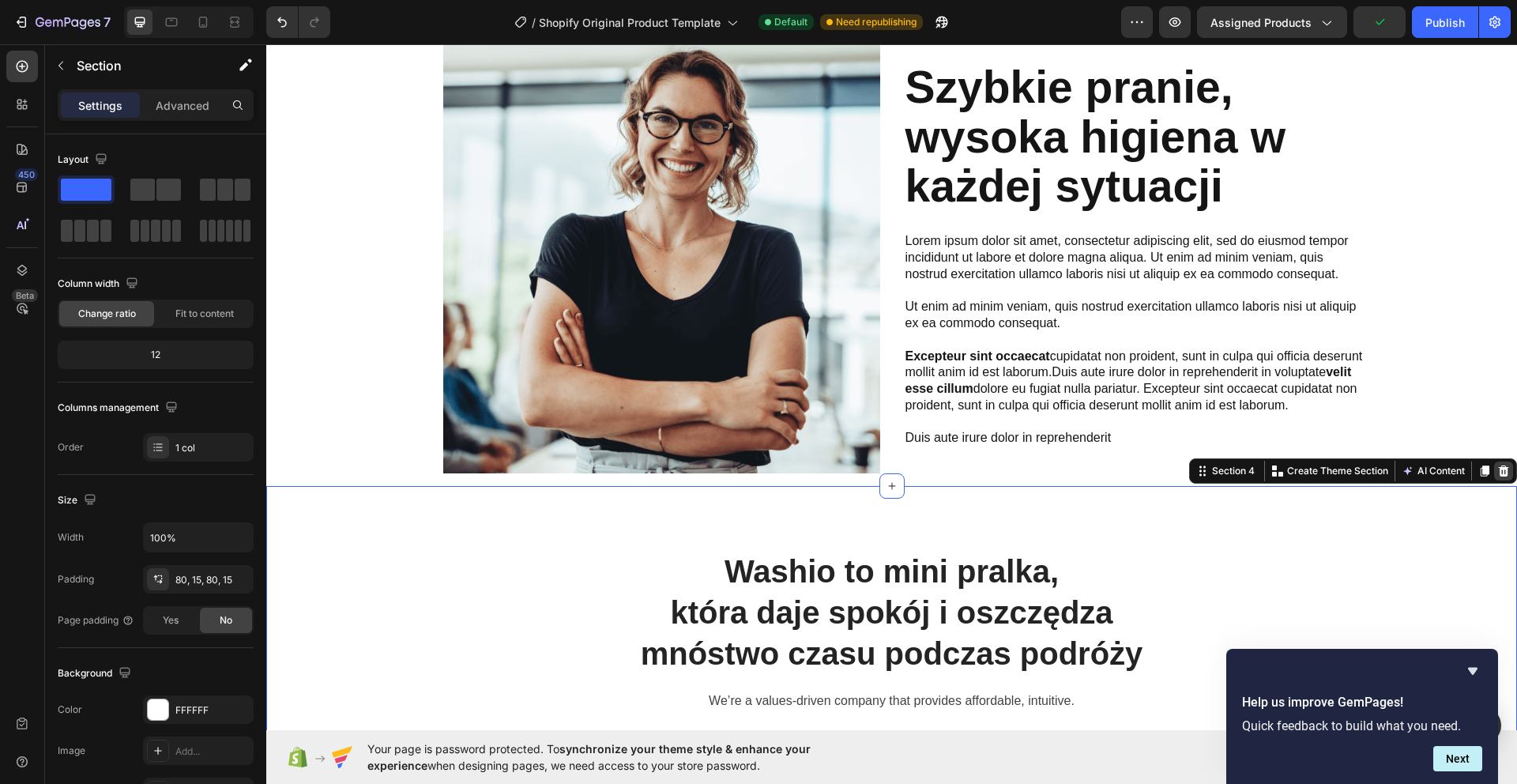
click at [1500, 470] on icon at bounding box center [1504, 469] width 11 height 11
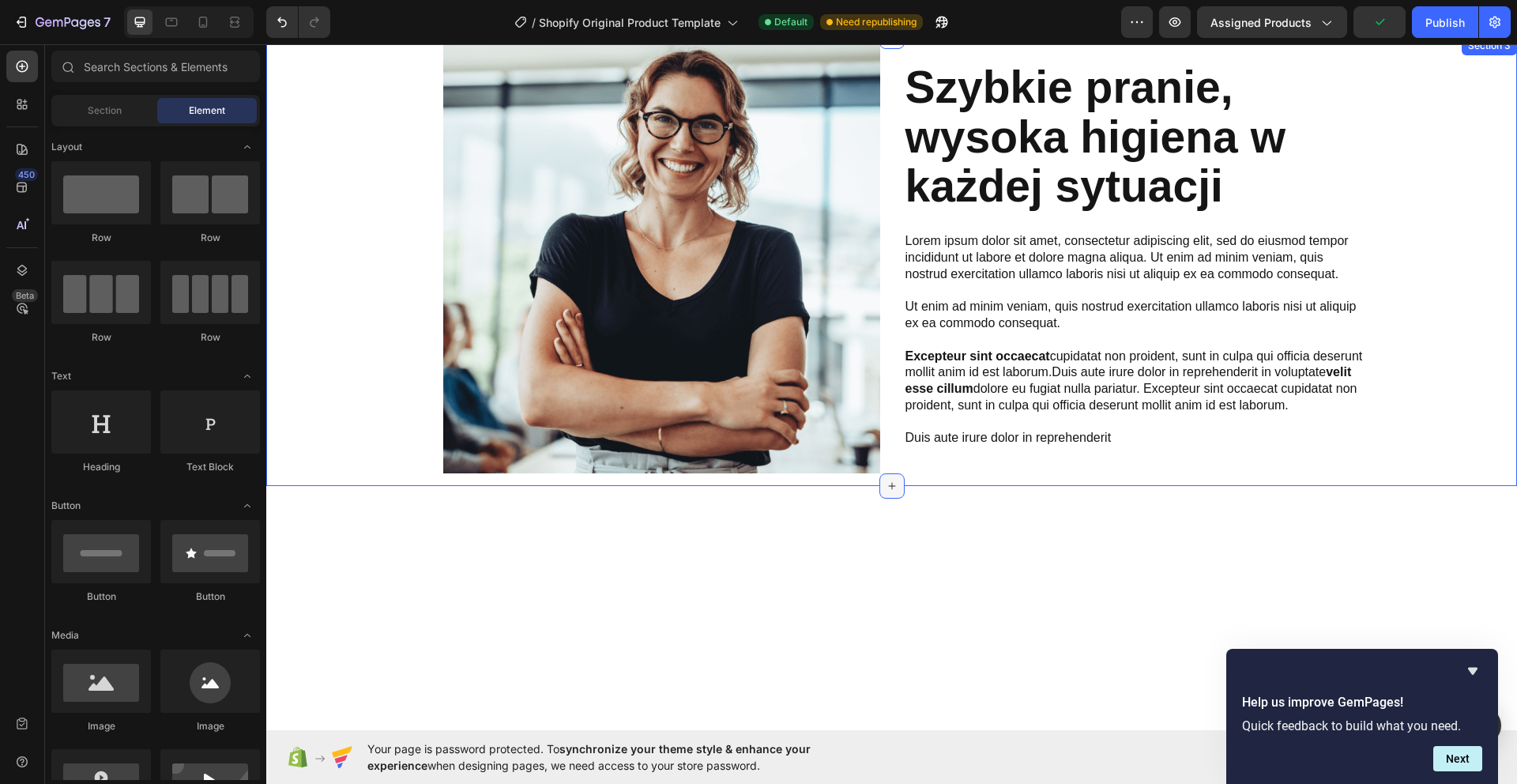
click at [892, 483] on icon at bounding box center [892, 485] width 12 height 12
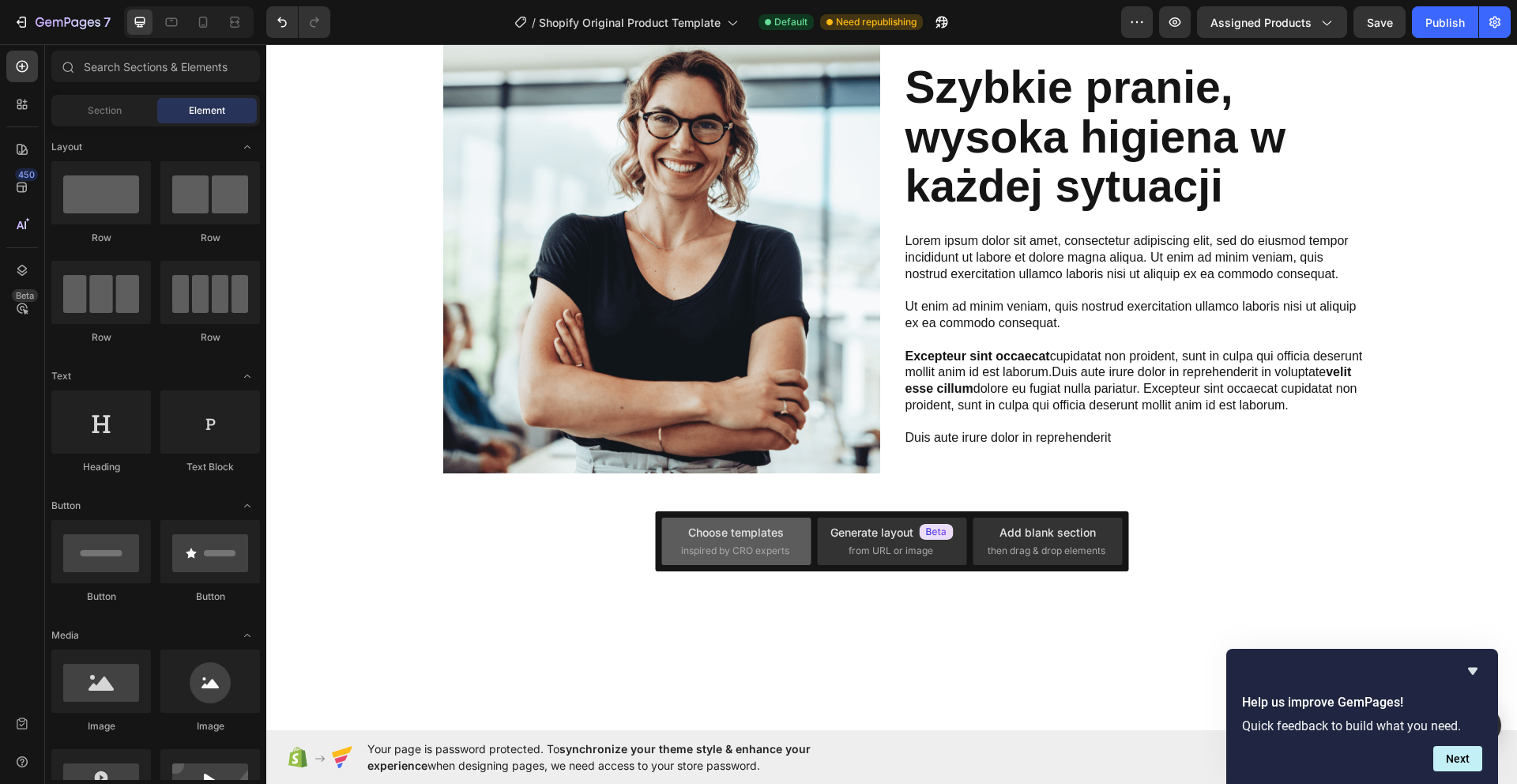
click at [761, 552] on span "inspired by CRO experts" at bounding box center [735, 551] width 108 height 14
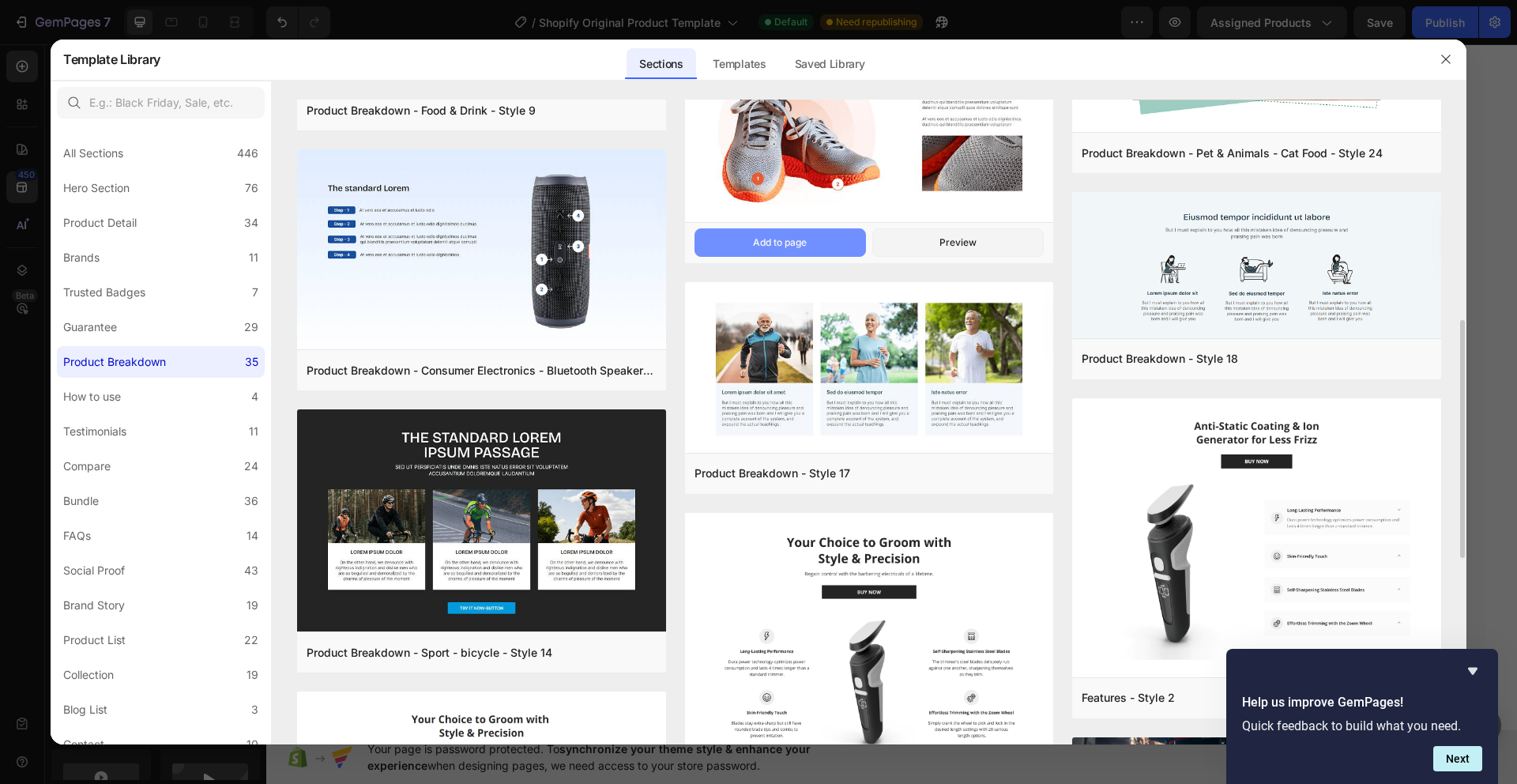
scroll to position [527, 0]
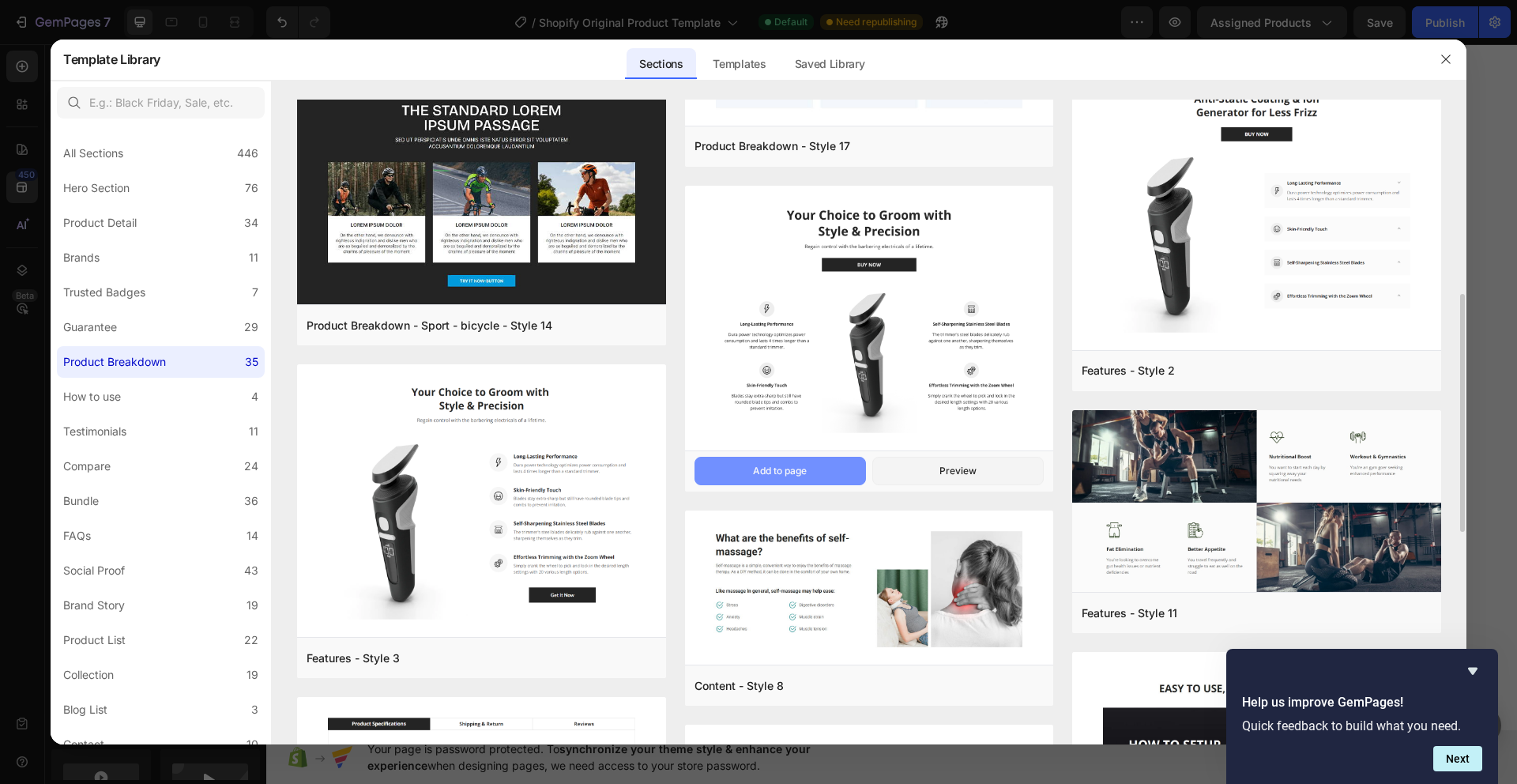
click at [803, 468] on div "Add to page" at bounding box center [780, 471] width 54 height 14
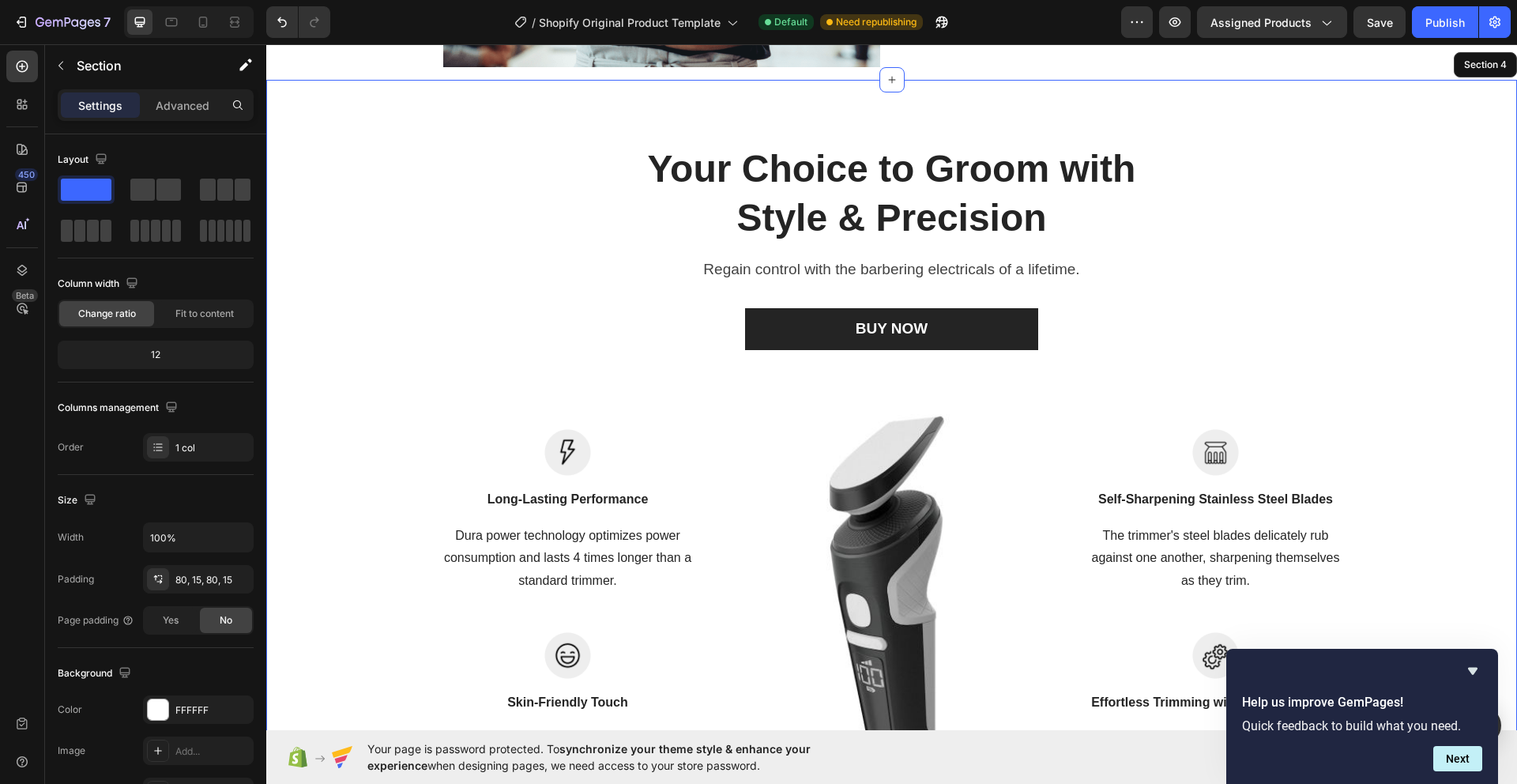
scroll to position [2031, 0]
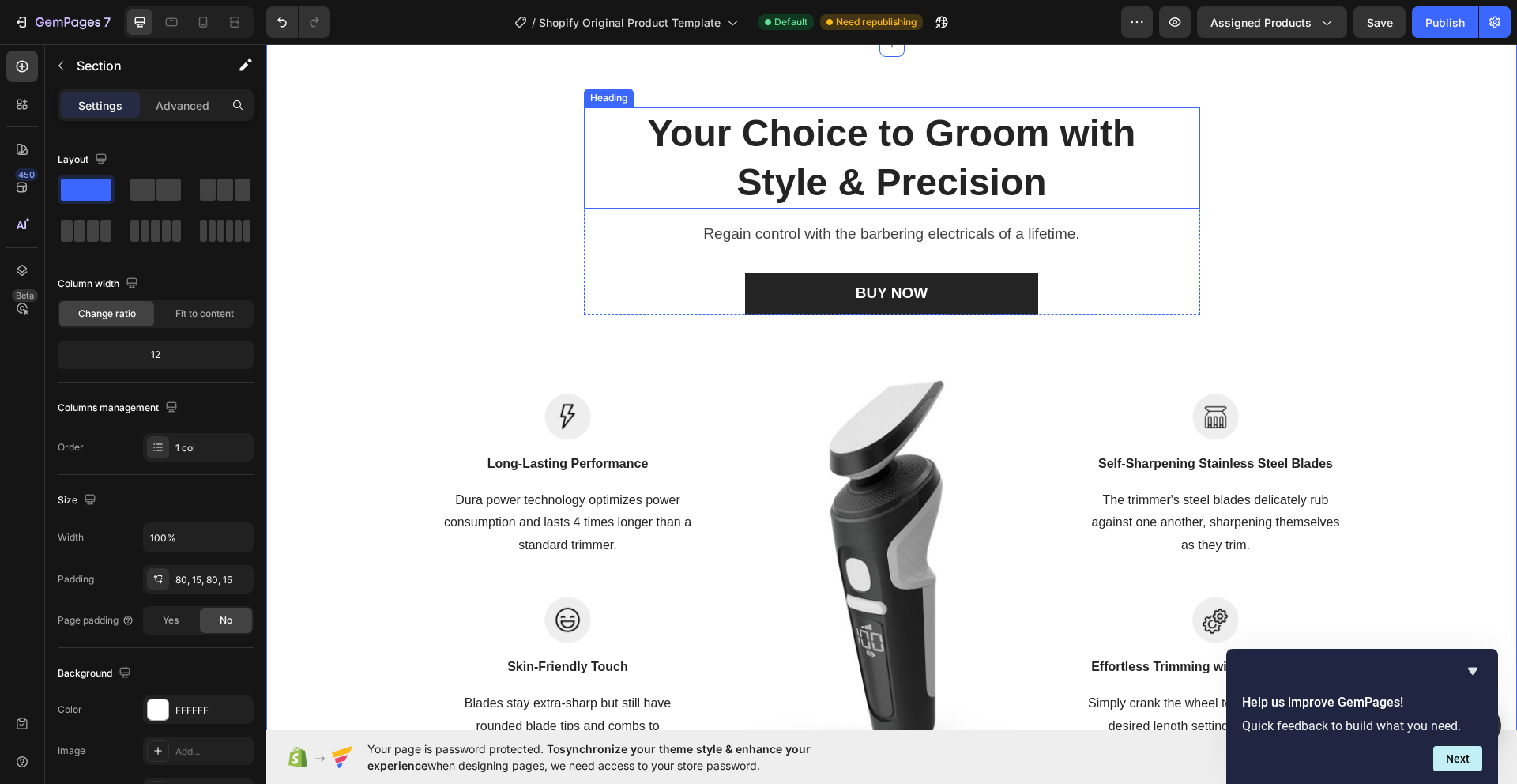
click at [910, 163] on p "Your Choice to Groom with Style & Precision" at bounding box center [892, 158] width 576 height 99
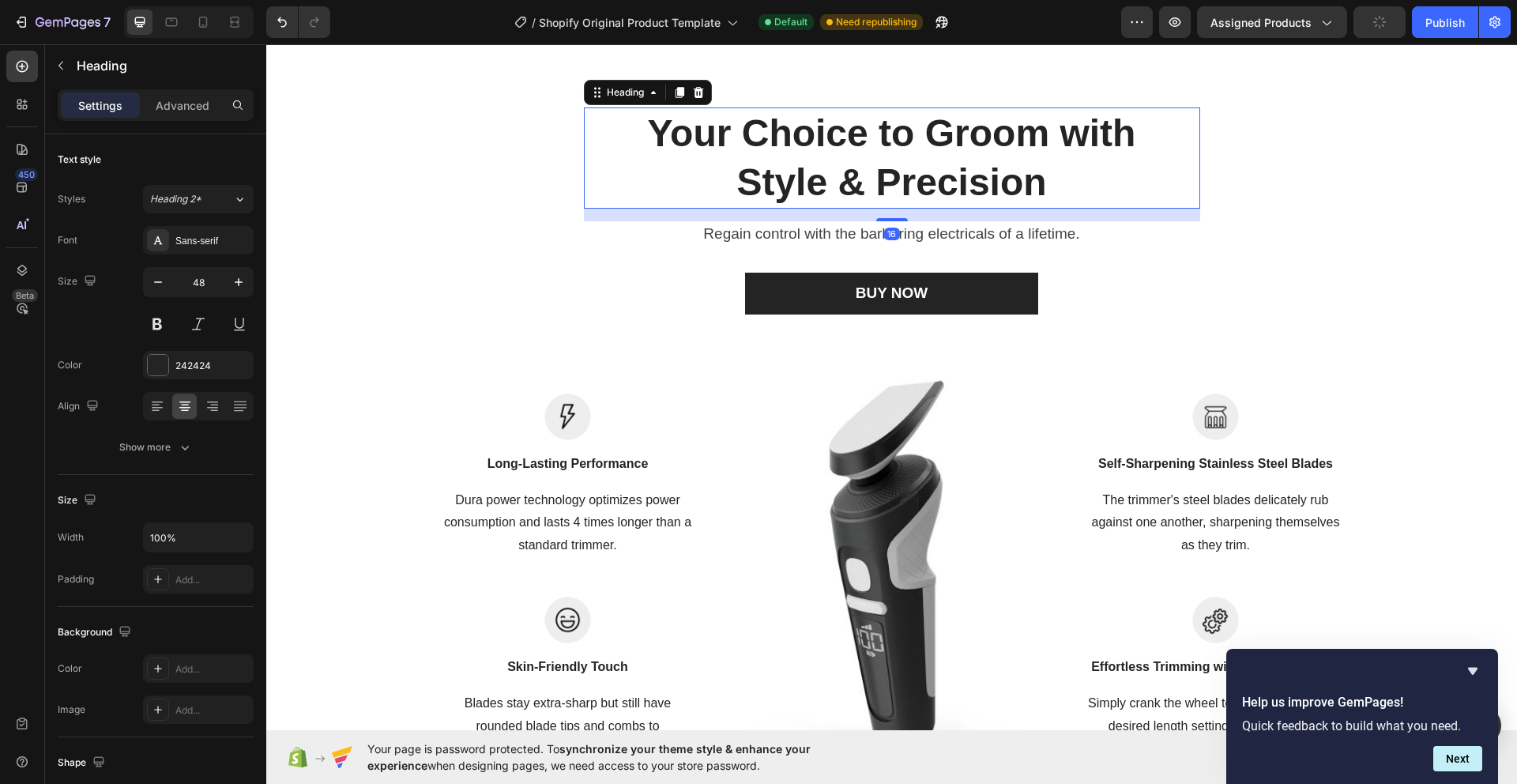
click at [910, 163] on p "Your Choice to Groom with Style & Precision" at bounding box center [892, 158] width 576 height 99
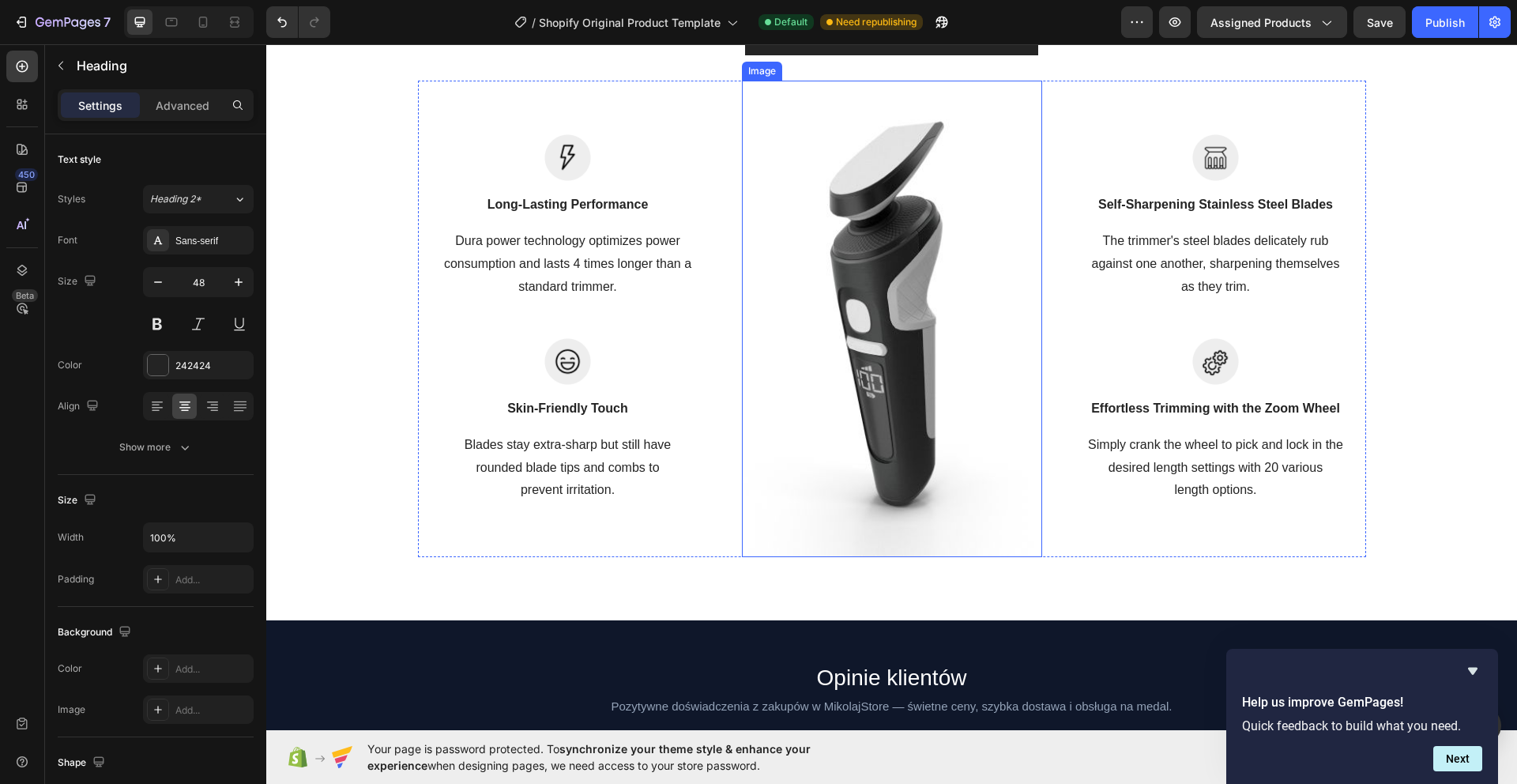
scroll to position [2173, 0]
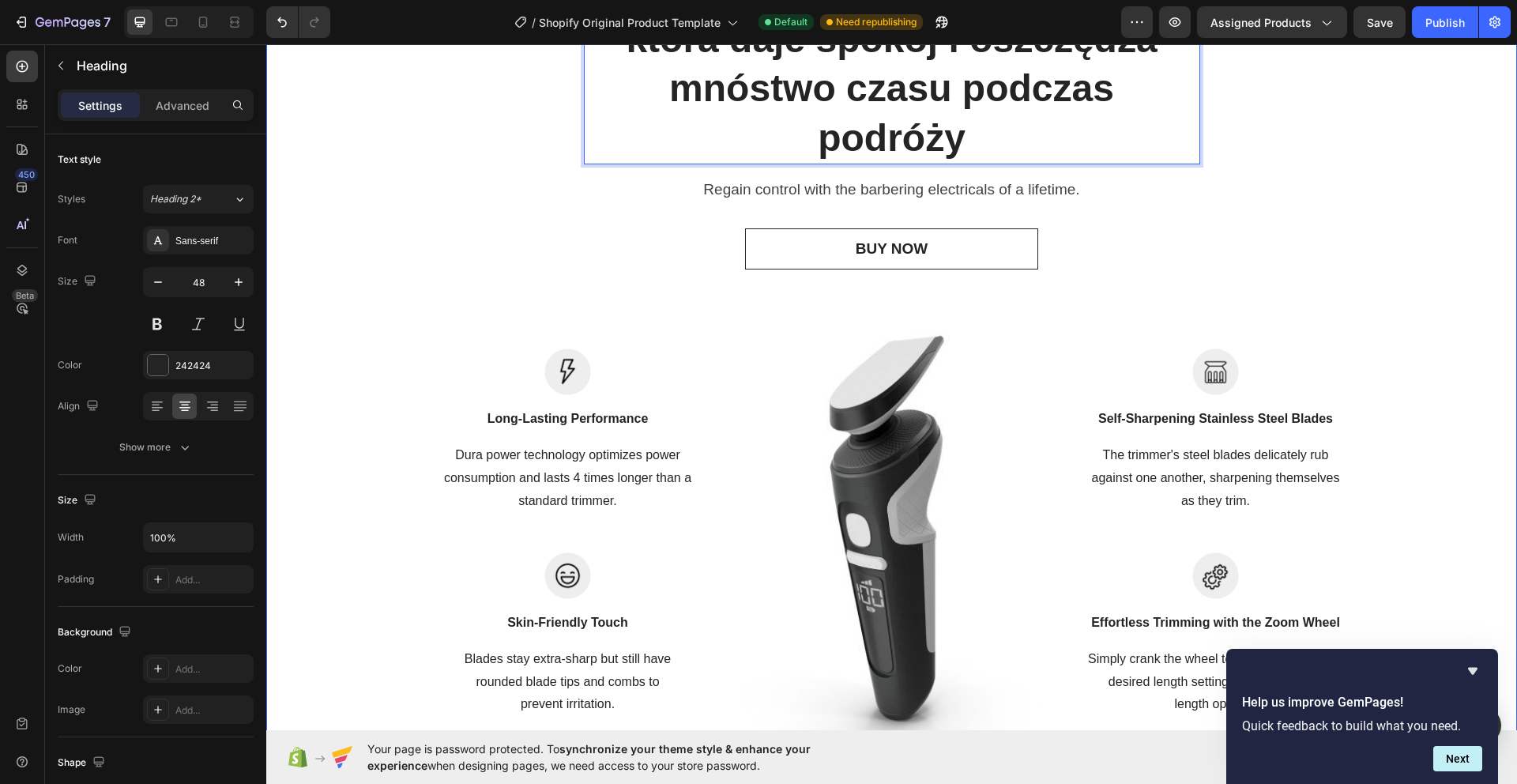
click at [934, 259] on link "BUY NOW" at bounding box center [892, 248] width 293 height 42
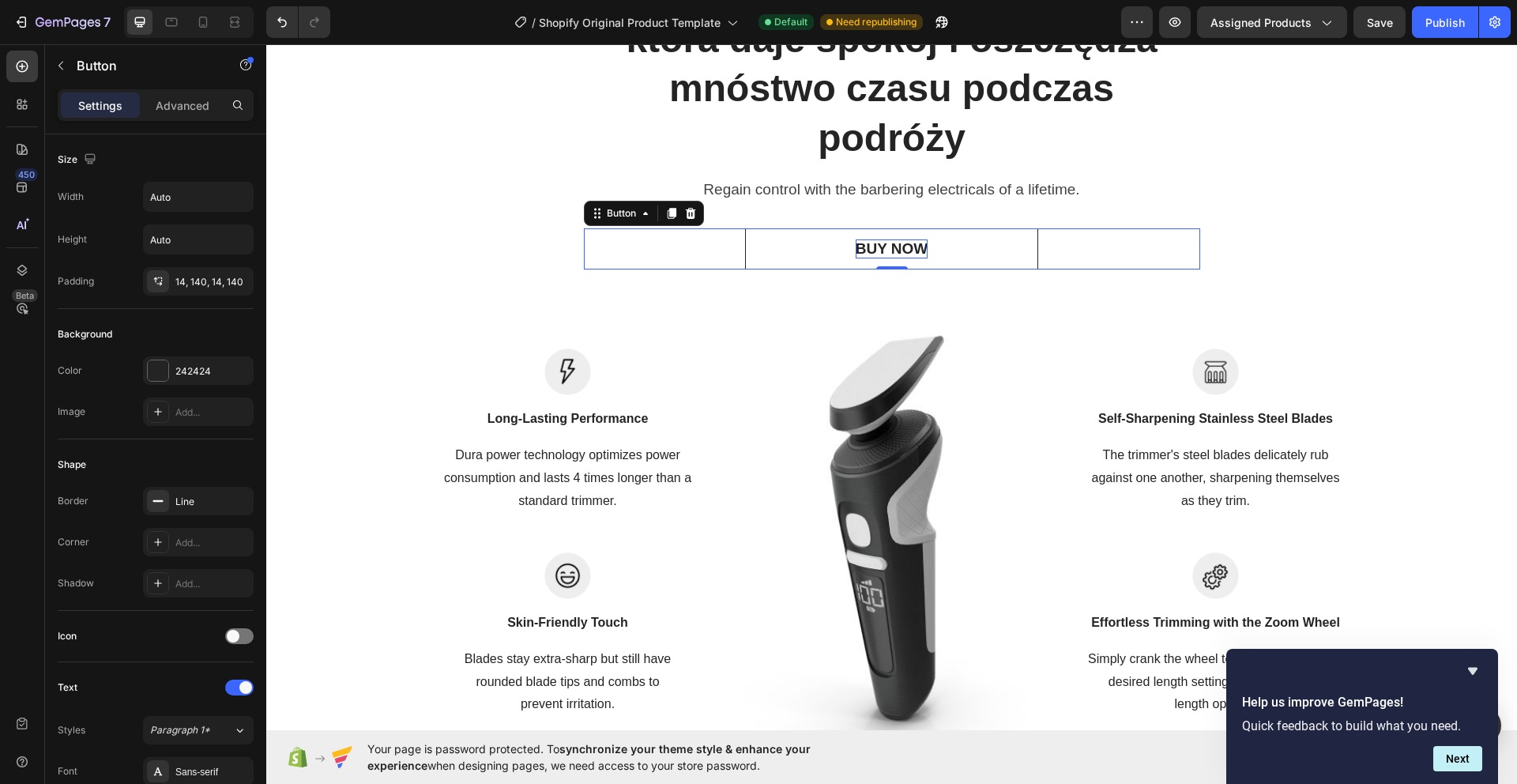
click at [871, 249] on div "BUY NOW" at bounding box center [891, 249] width 72 height 19
click at [872, 249] on p "BUY NOW" at bounding box center [891, 249] width 72 height 19
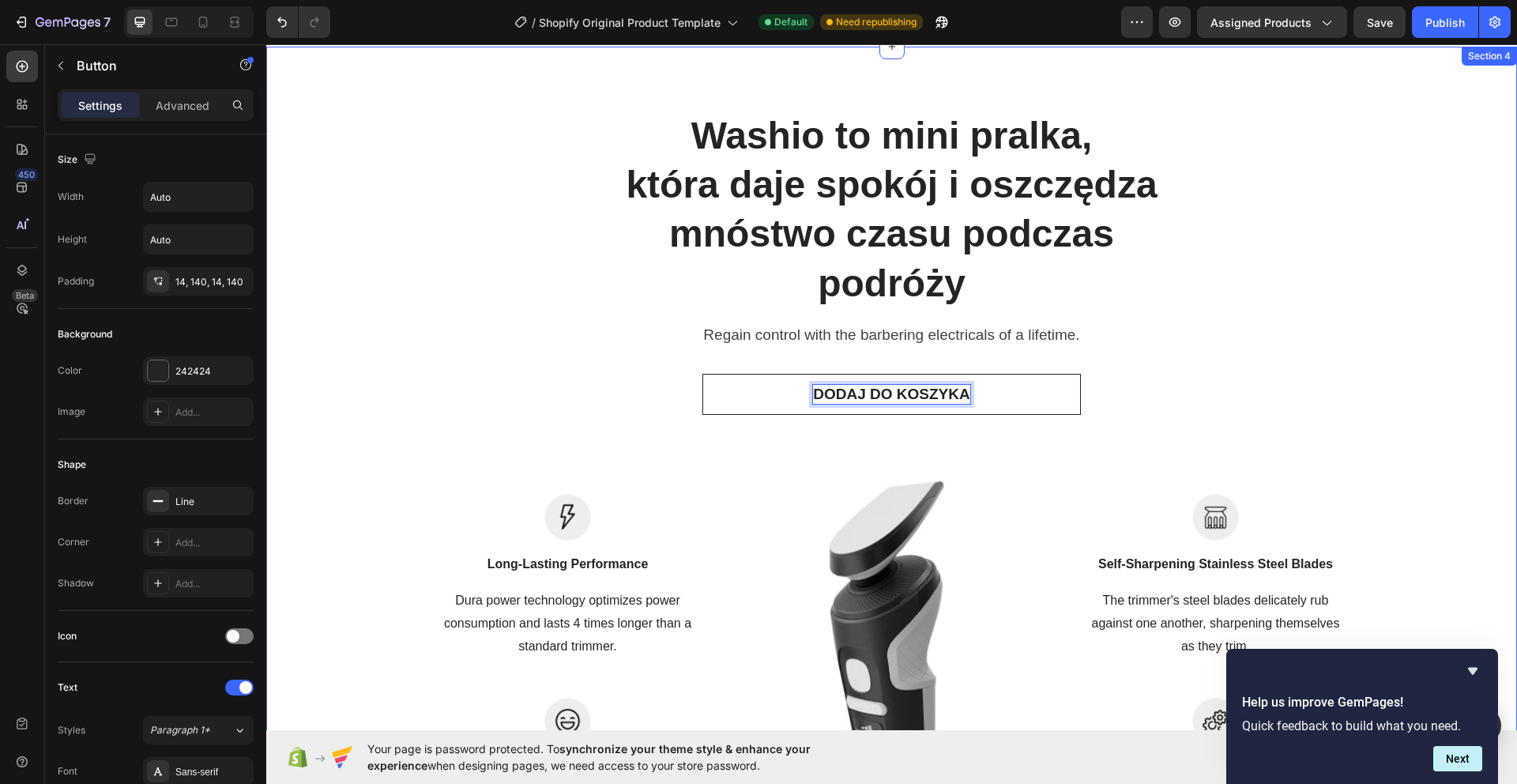
scroll to position [978, 0]
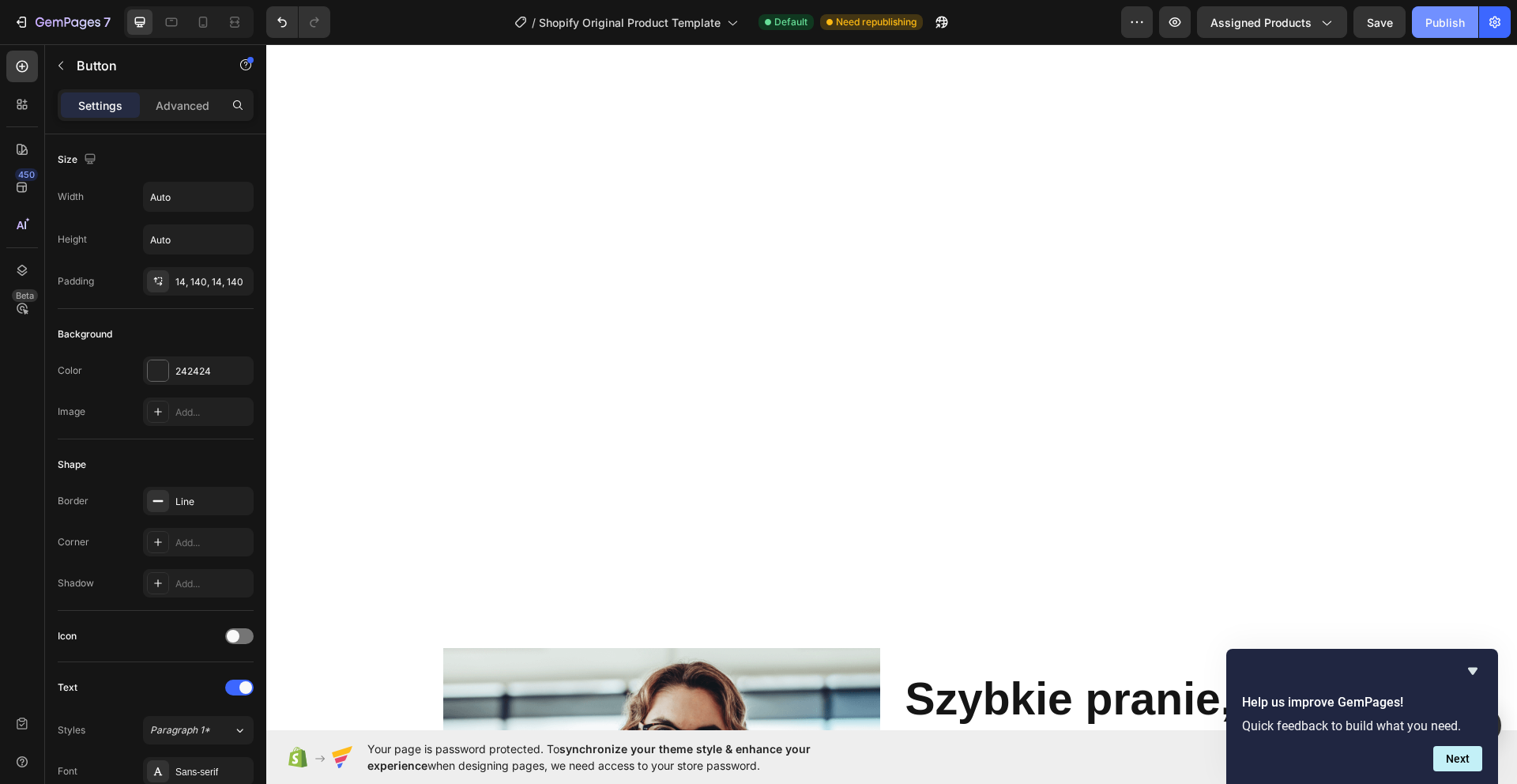
click at [1465, 23] on button "Publish" at bounding box center [1445, 22] width 66 height 32
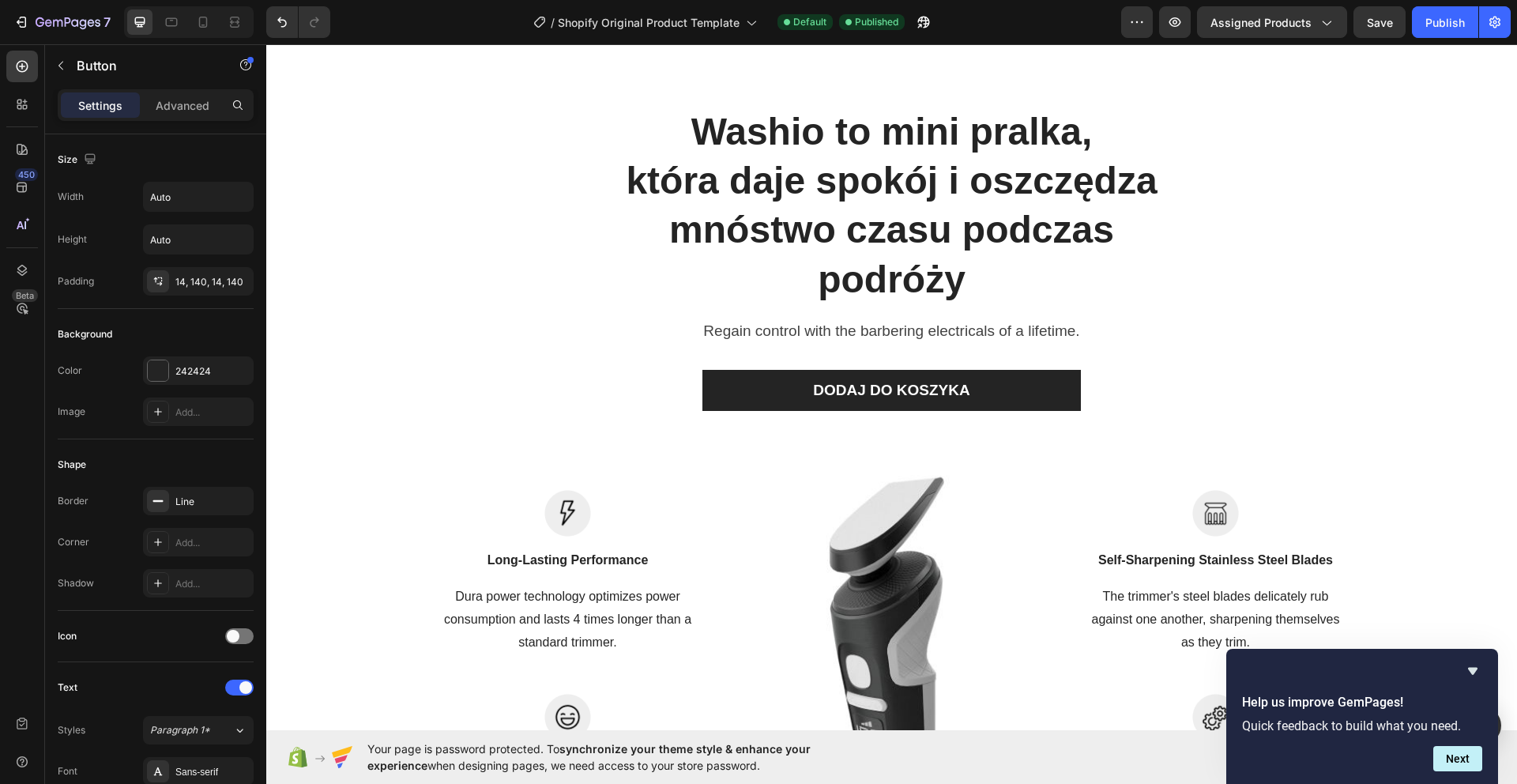
scroll to position [1605, 0]
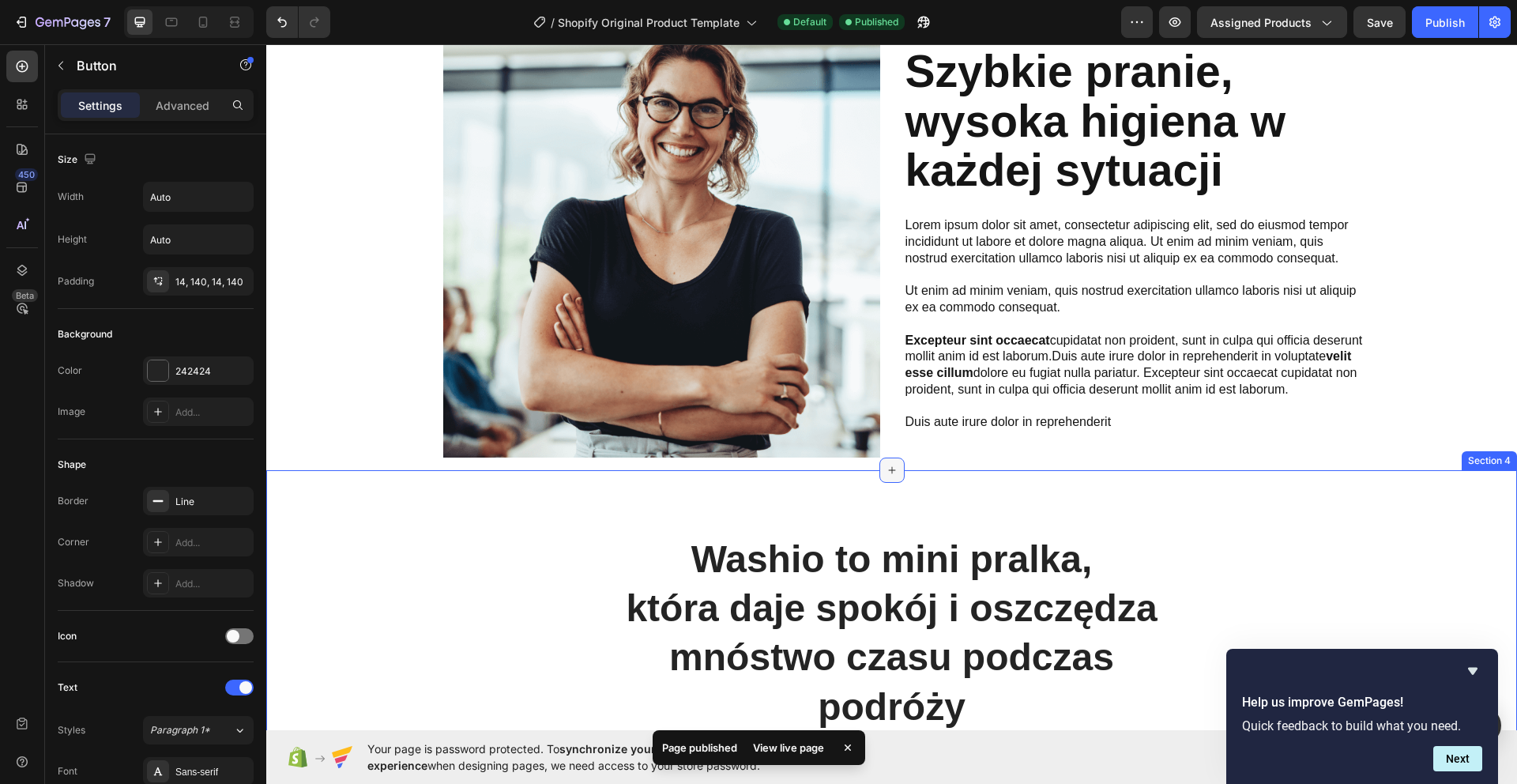
click at [888, 472] on icon at bounding box center [892, 470] width 12 height 12
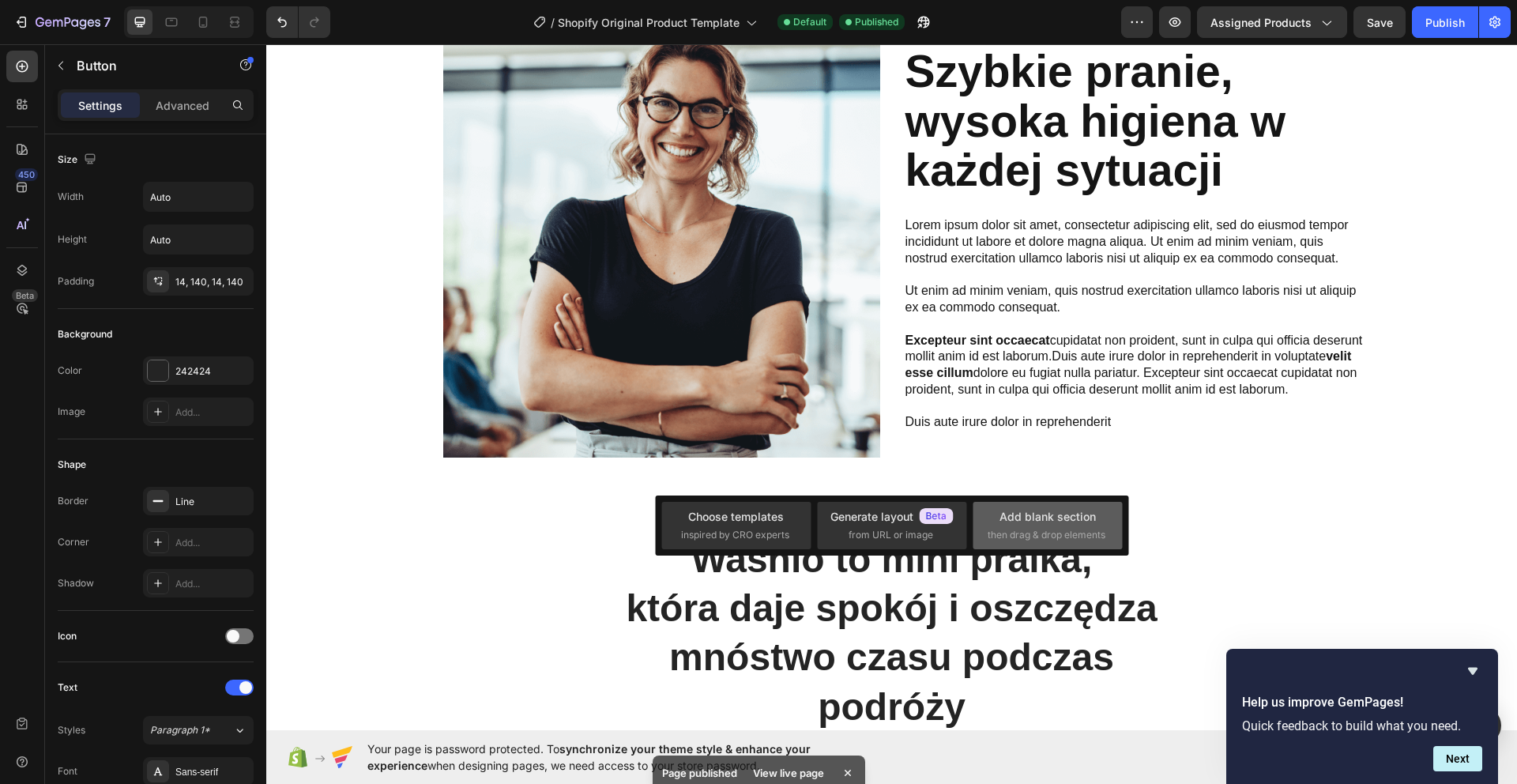
click at [1007, 531] on span "then drag & drop elements" at bounding box center [1046, 535] width 118 height 14
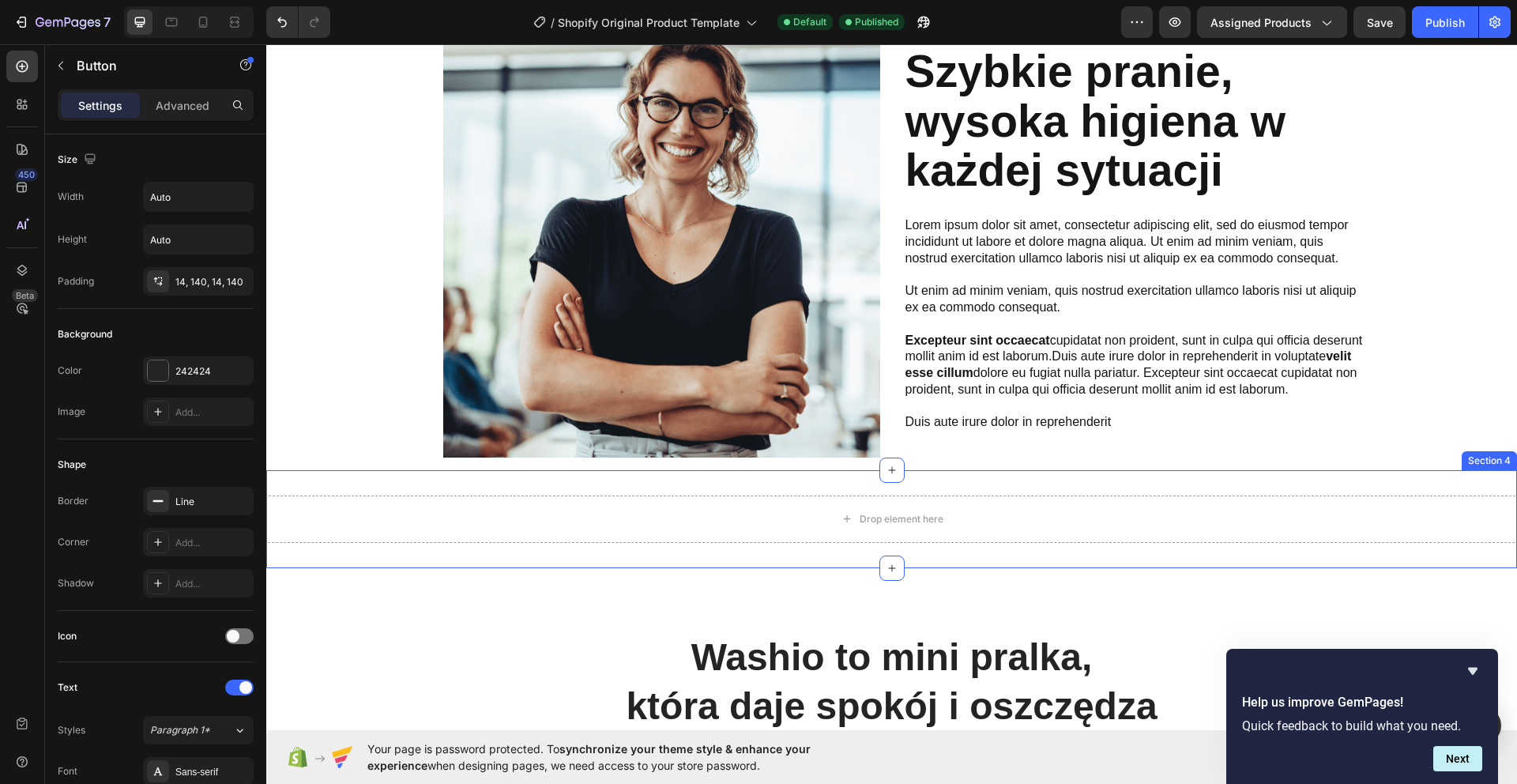
click at [854, 483] on div "Drop element here Section 4" at bounding box center [891, 519] width 1251 height 98
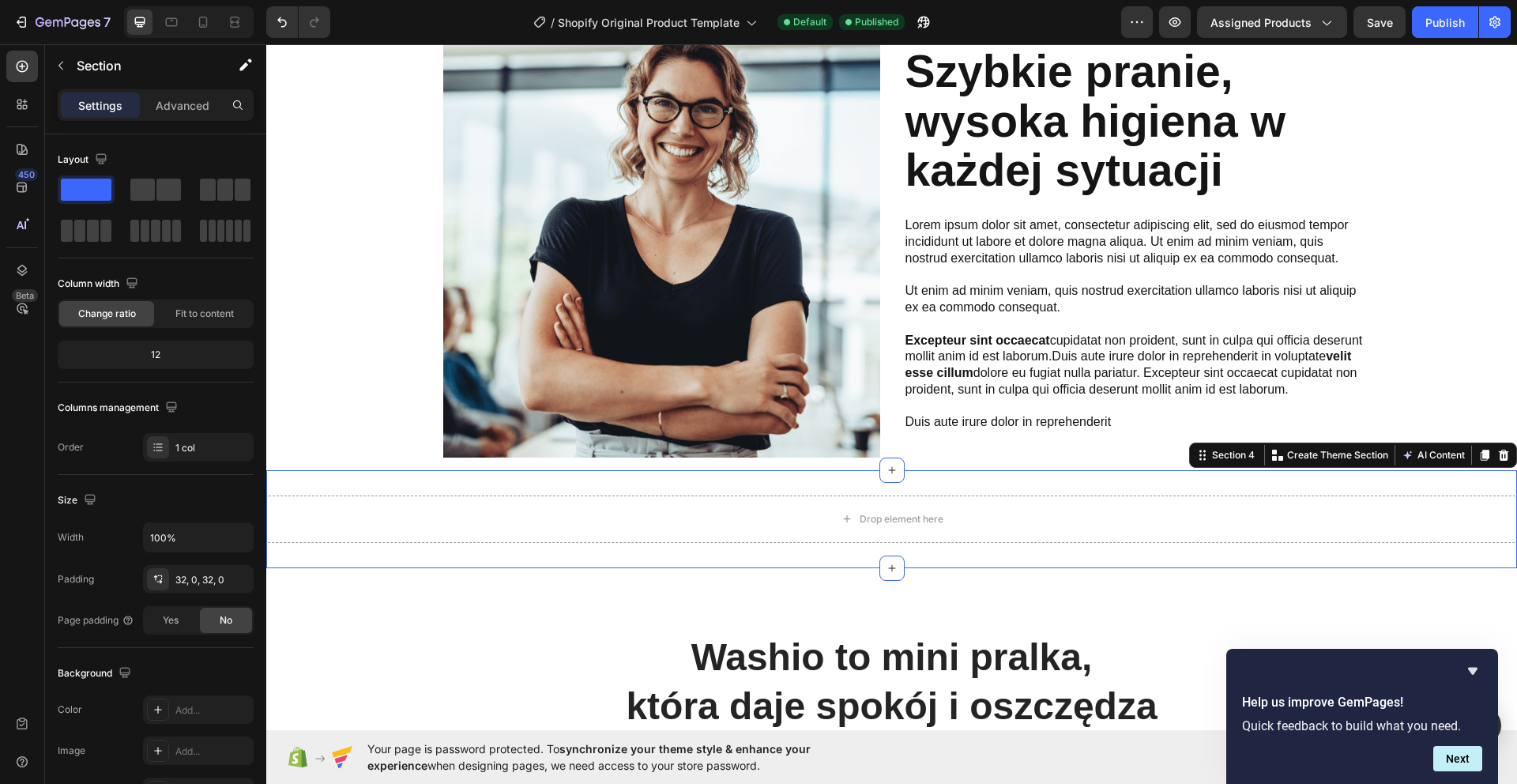
drag, startPoint x: 704, startPoint y: 481, endPoint x: 612, endPoint y: 481, distance: 92.0
click at [704, 481] on div "Drop element here Section 4 You can create reusable sections Create Theme Secti…" at bounding box center [891, 519] width 1251 height 98
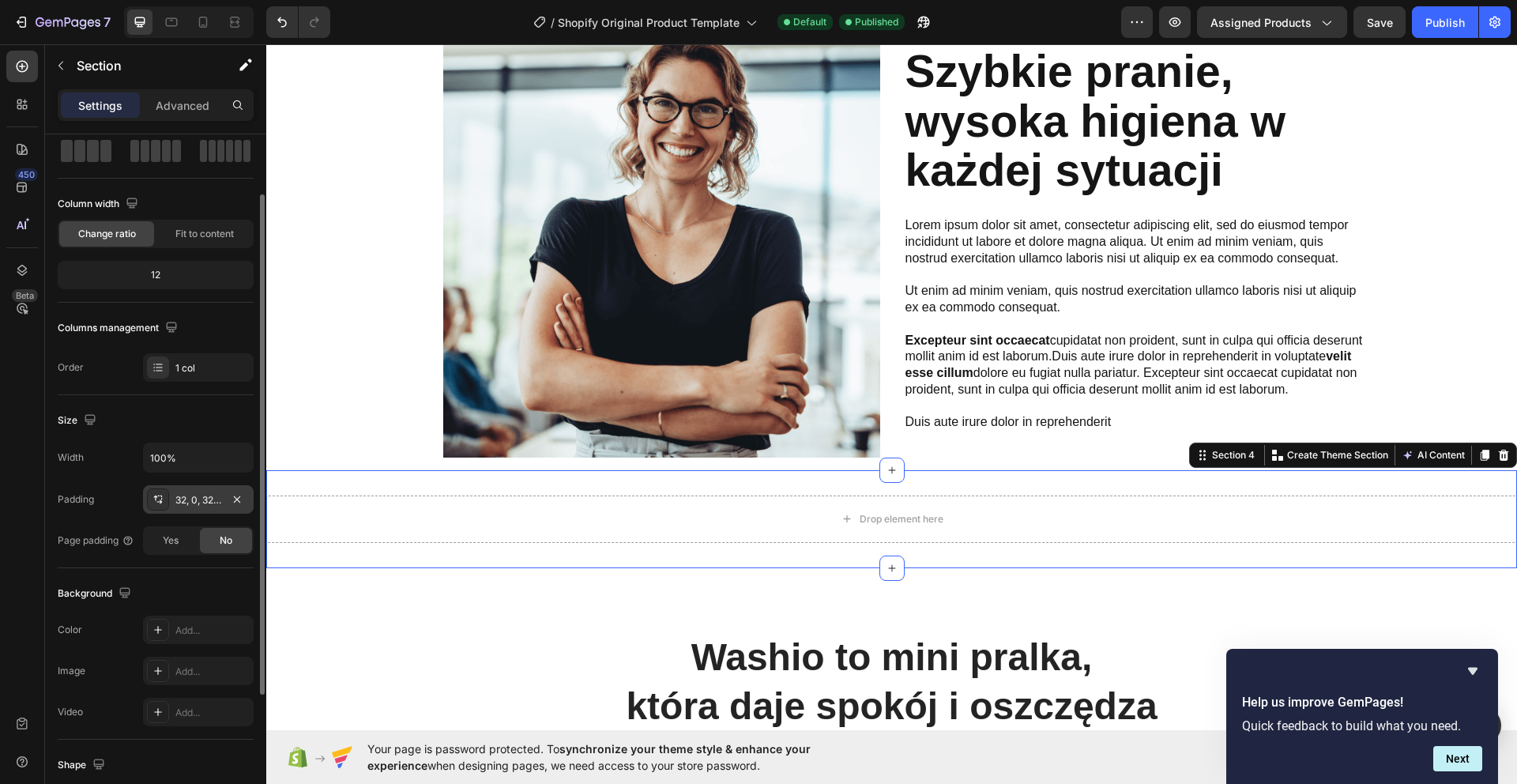
scroll to position [81, 0]
click at [761, 479] on div "Drop element here Section 4 You can create reusable sections Create Theme Secti…" at bounding box center [891, 519] width 1251 height 98
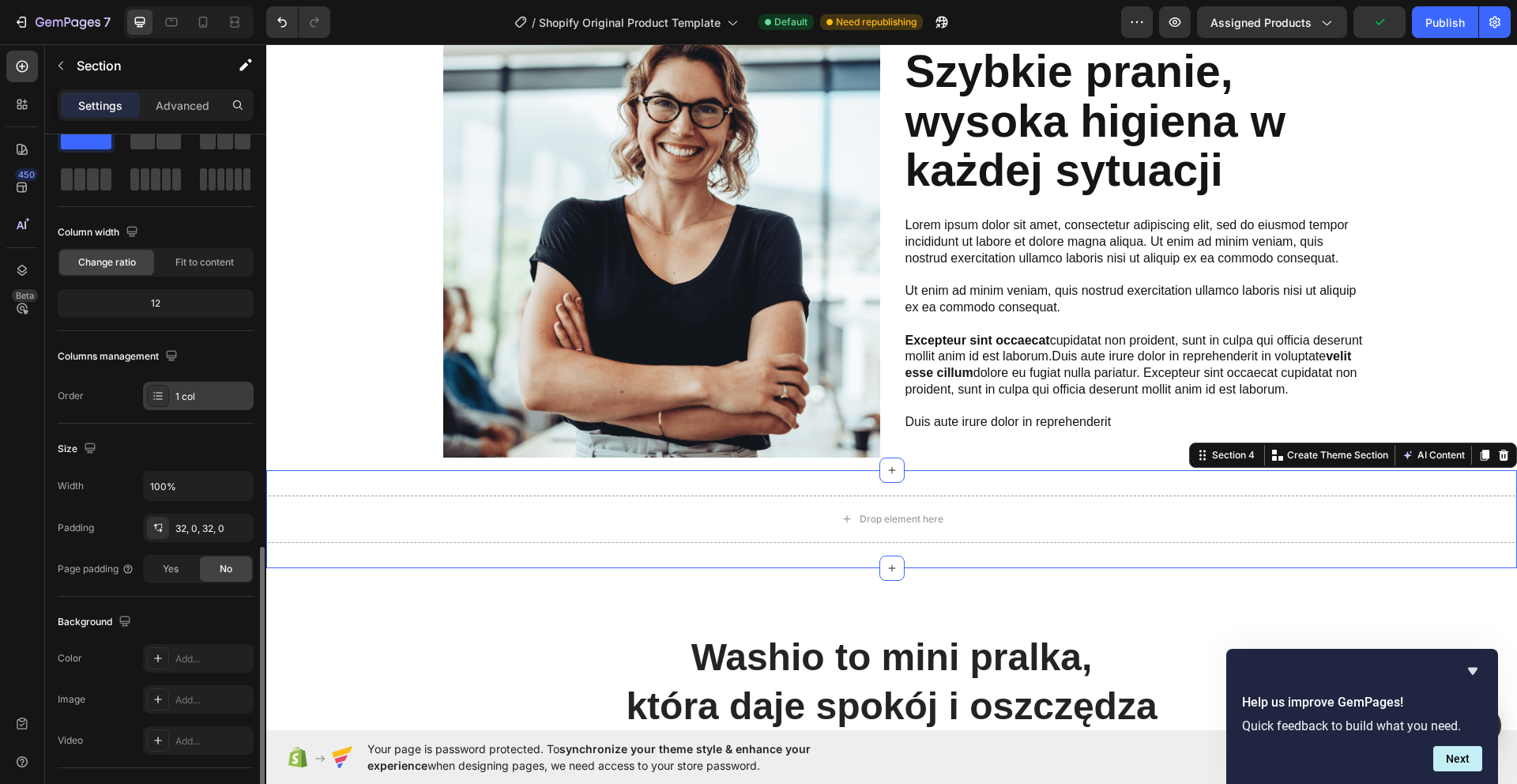
scroll to position [0, 0]
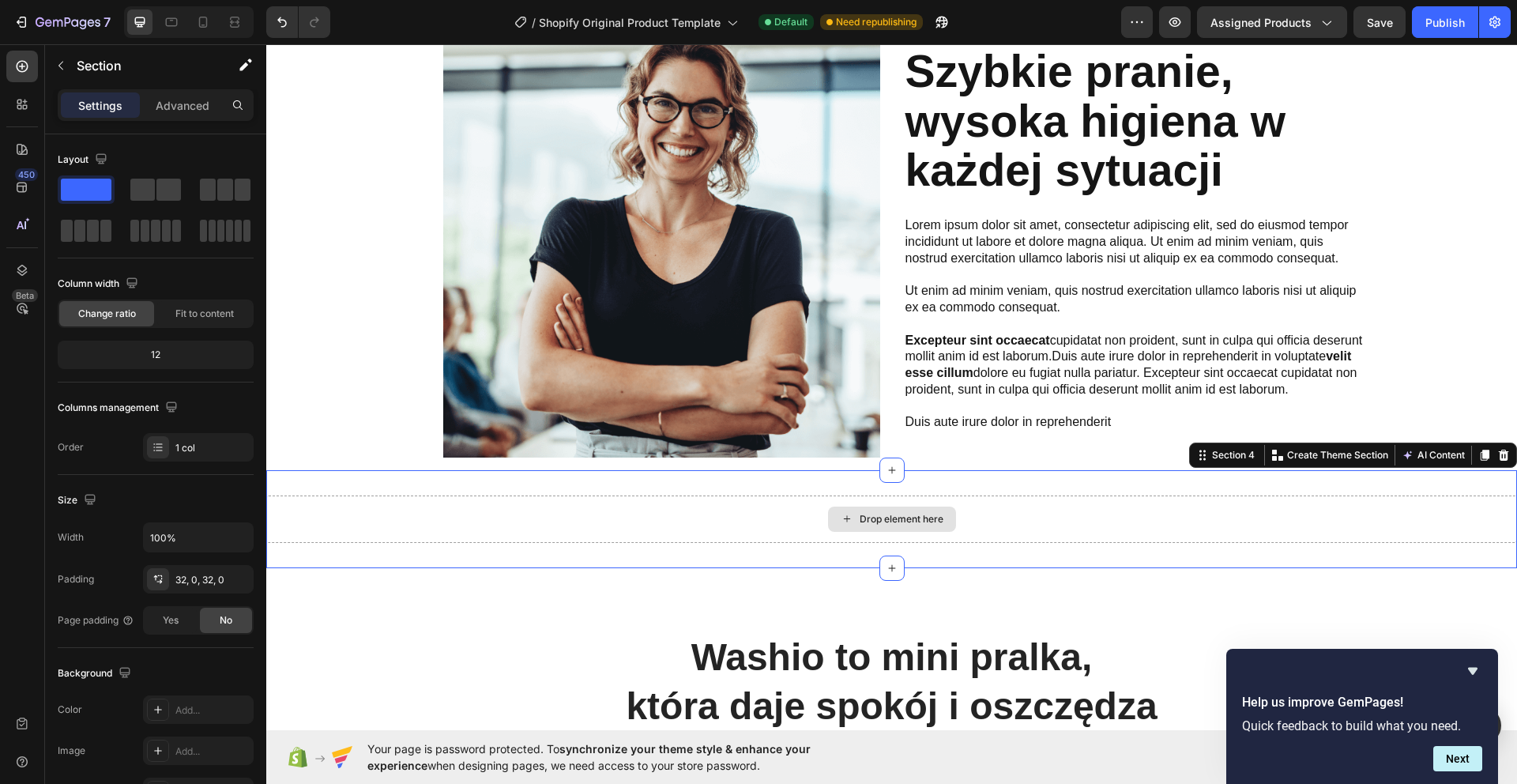
click at [902, 520] on div "Drop element here" at bounding box center [901, 519] width 84 height 12
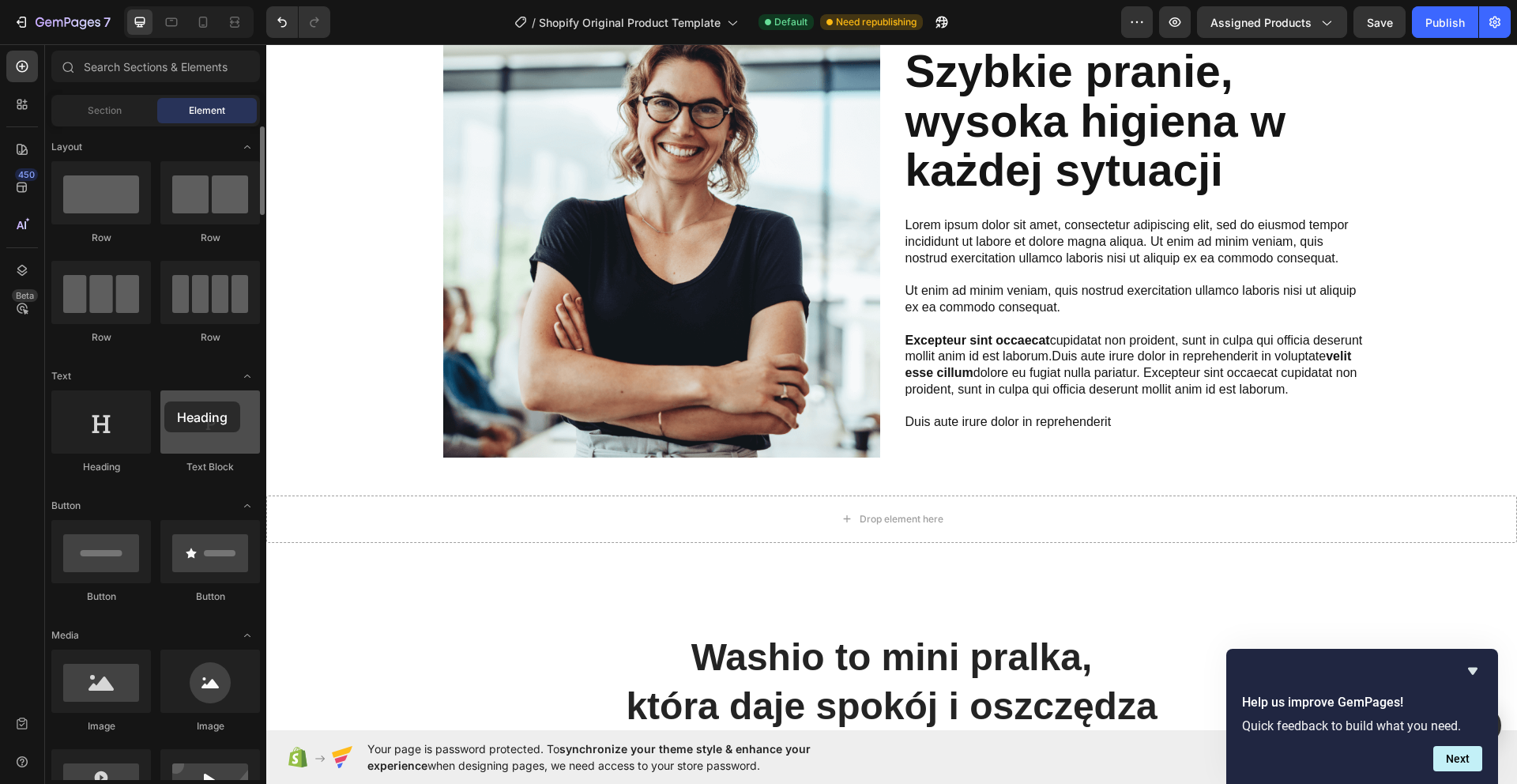
drag, startPoint x: 103, startPoint y: 425, endPoint x: 162, endPoint y: 403, distance: 63.0
click at [164, 402] on div "Heading Text Block" at bounding box center [156, 438] width 209 height 98
drag, startPoint x: 137, startPoint y: 429, endPoint x: -139, endPoint y: 422, distance: 276.1
click at [0, 0] on html "7 / Shopify Original Product Template Default Need republishing Preview Assigne…" at bounding box center [758, 0] width 1517 height 0
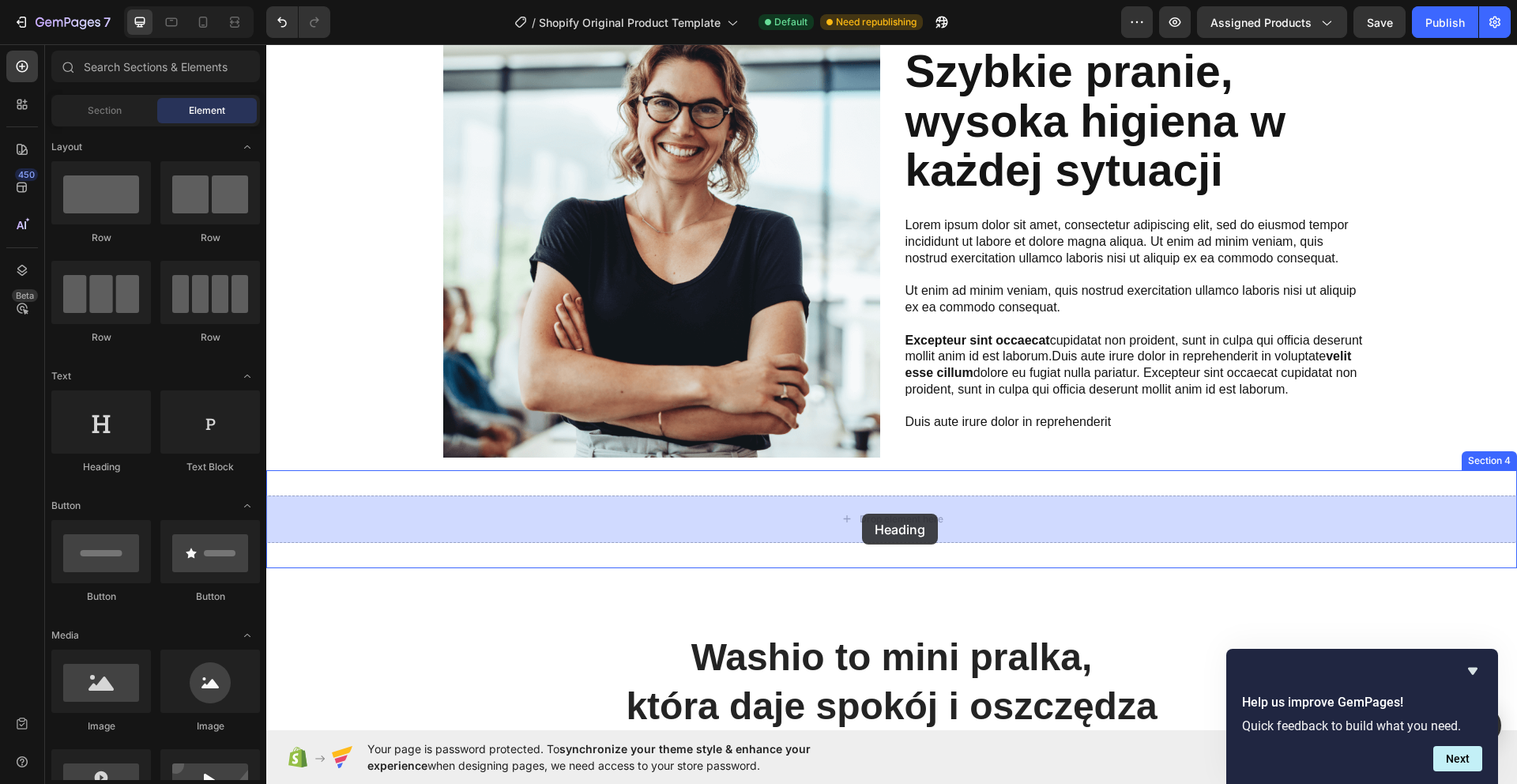
drag, startPoint x: 459, startPoint y: 497, endPoint x: 924, endPoint y: 438, distance: 468.7
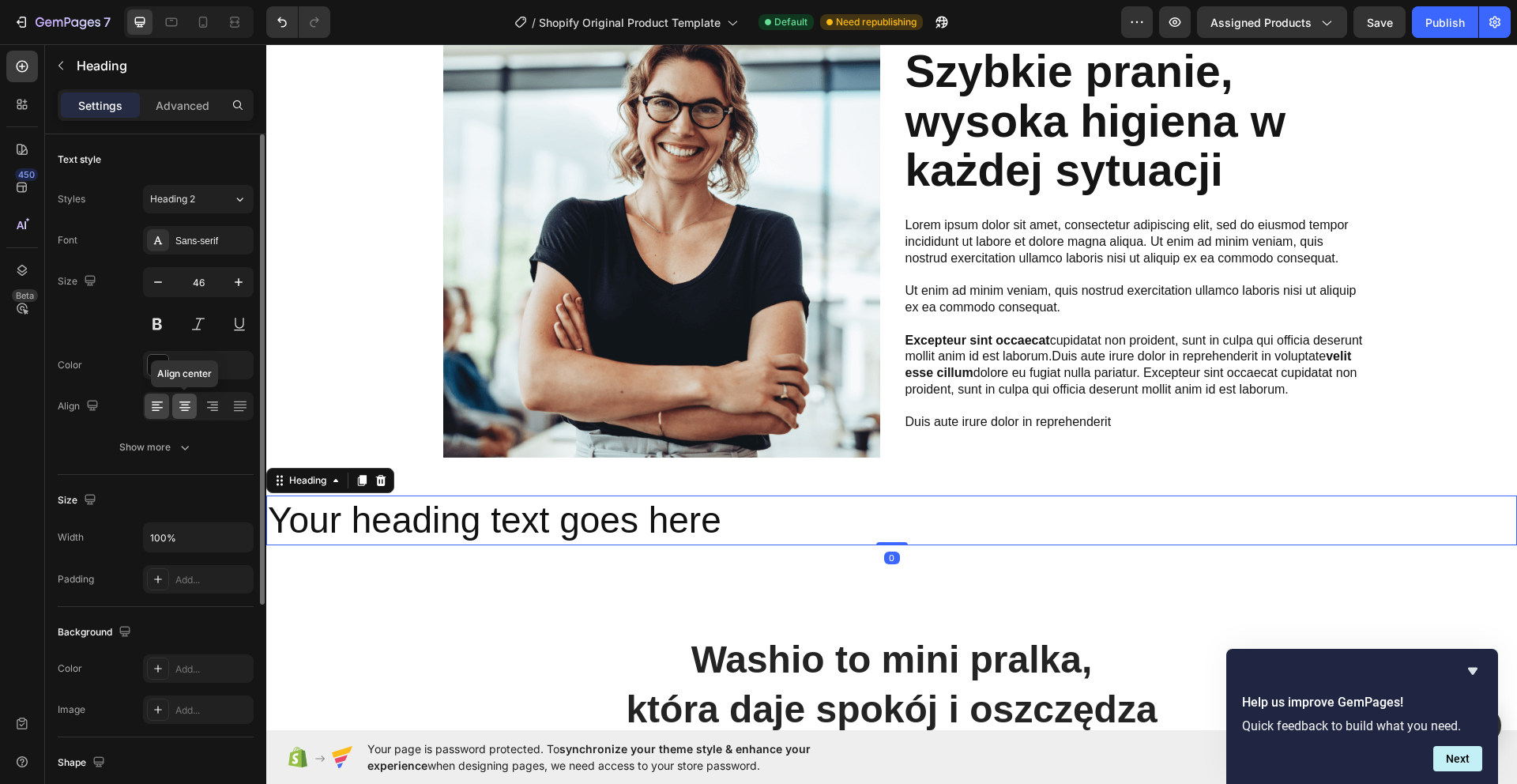
click at [186, 407] on icon at bounding box center [185, 407] width 11 height 2
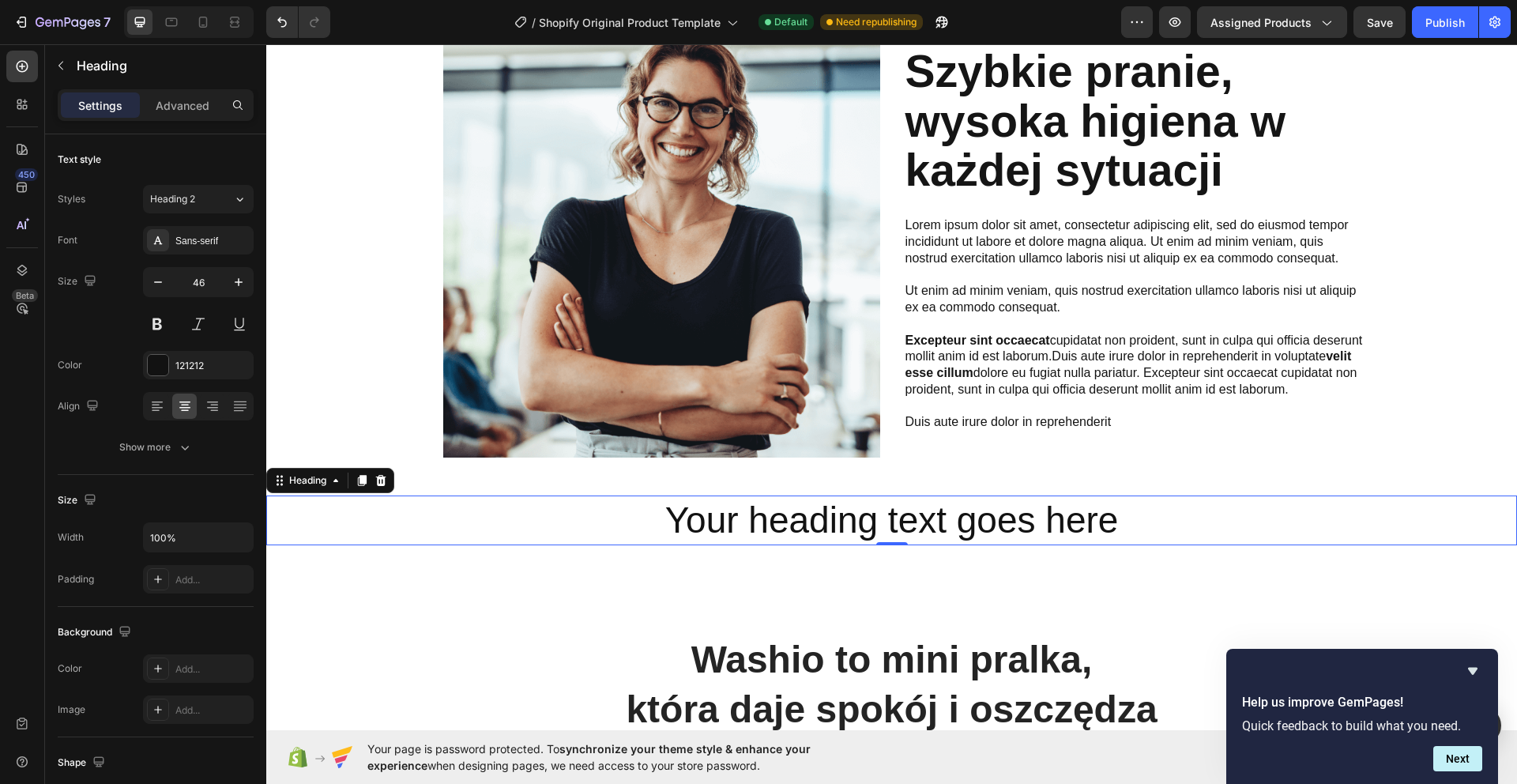
click at [726, 526] on h2 "Your heading text goes here" at bounding box center [891, 520] width 1251 height 50
click at [726, 526] on p "Your heading text goes here" at bounding box center [891, 521] width 1247 height 48
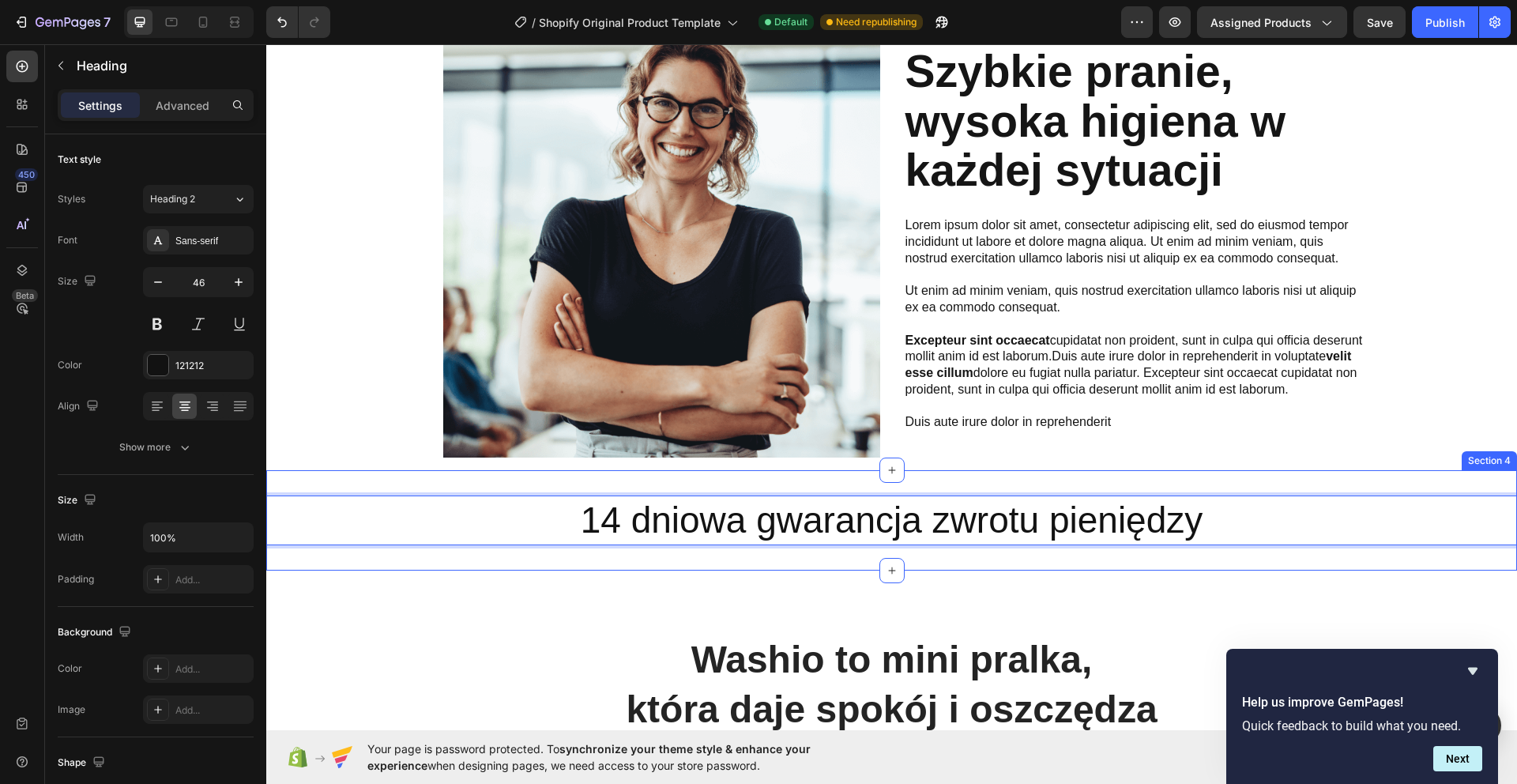
click at [761, 560] on div "14 dniowa gwarancja zwrotu pieniędzy Heading 0 Section 4" at bounding box center [891, 521] width 1251 height 101
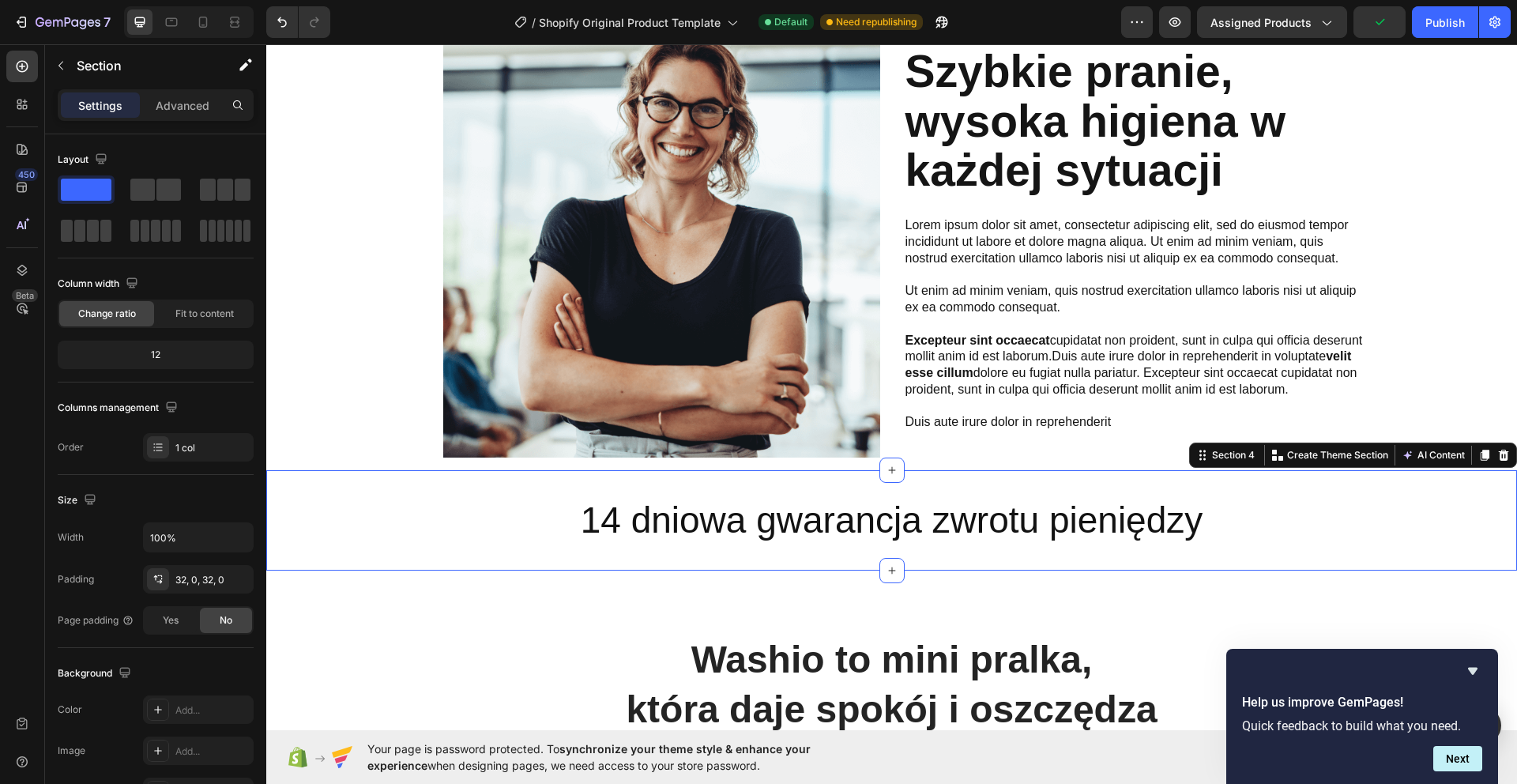
click at [445, 475] on div "14 dniowa gwarancja zwrotu pieniędzy Heading Section 4 You can create reusable …" at bounding box center [891, 521] width 1251 height 101
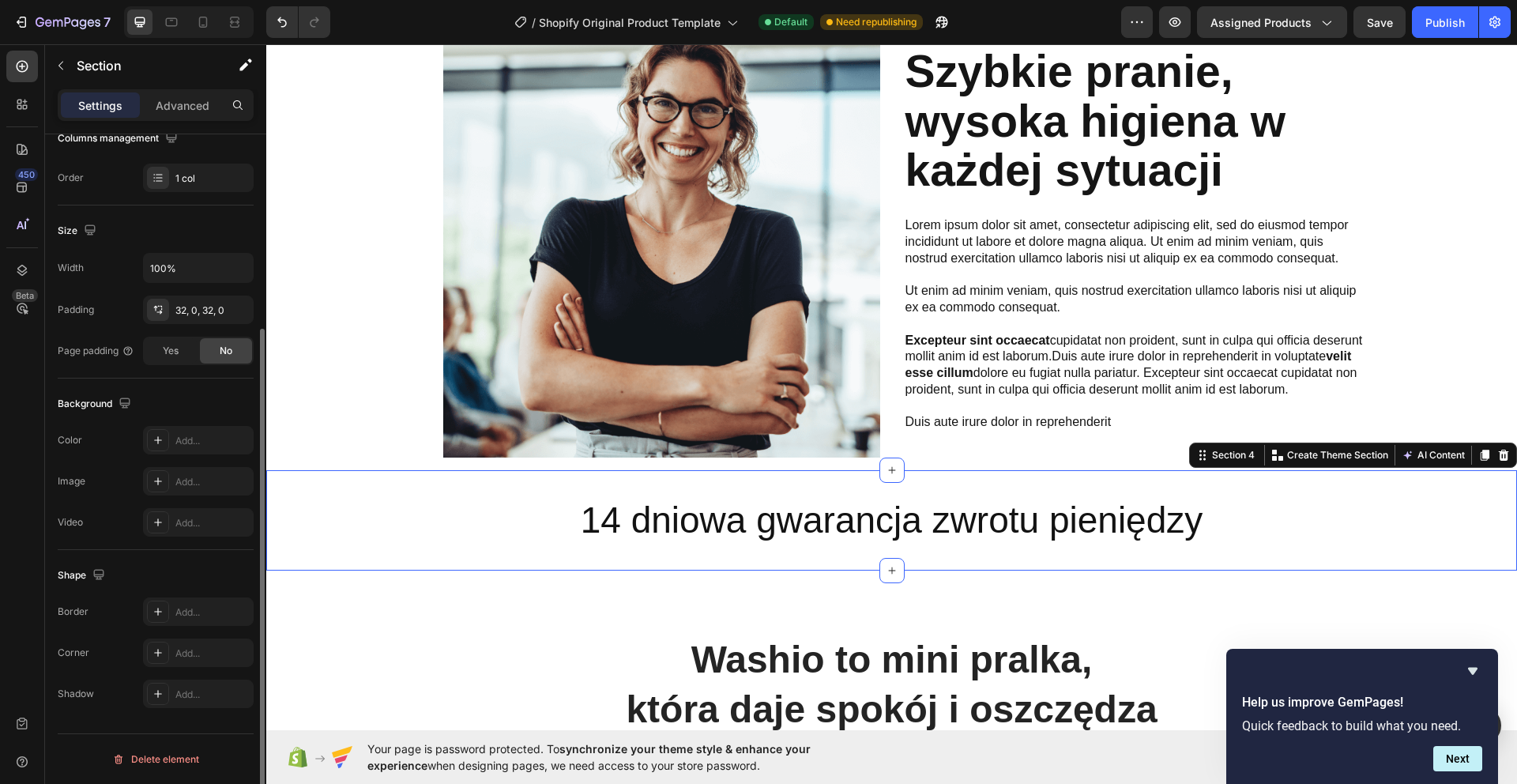
scroll to position [91, 0]
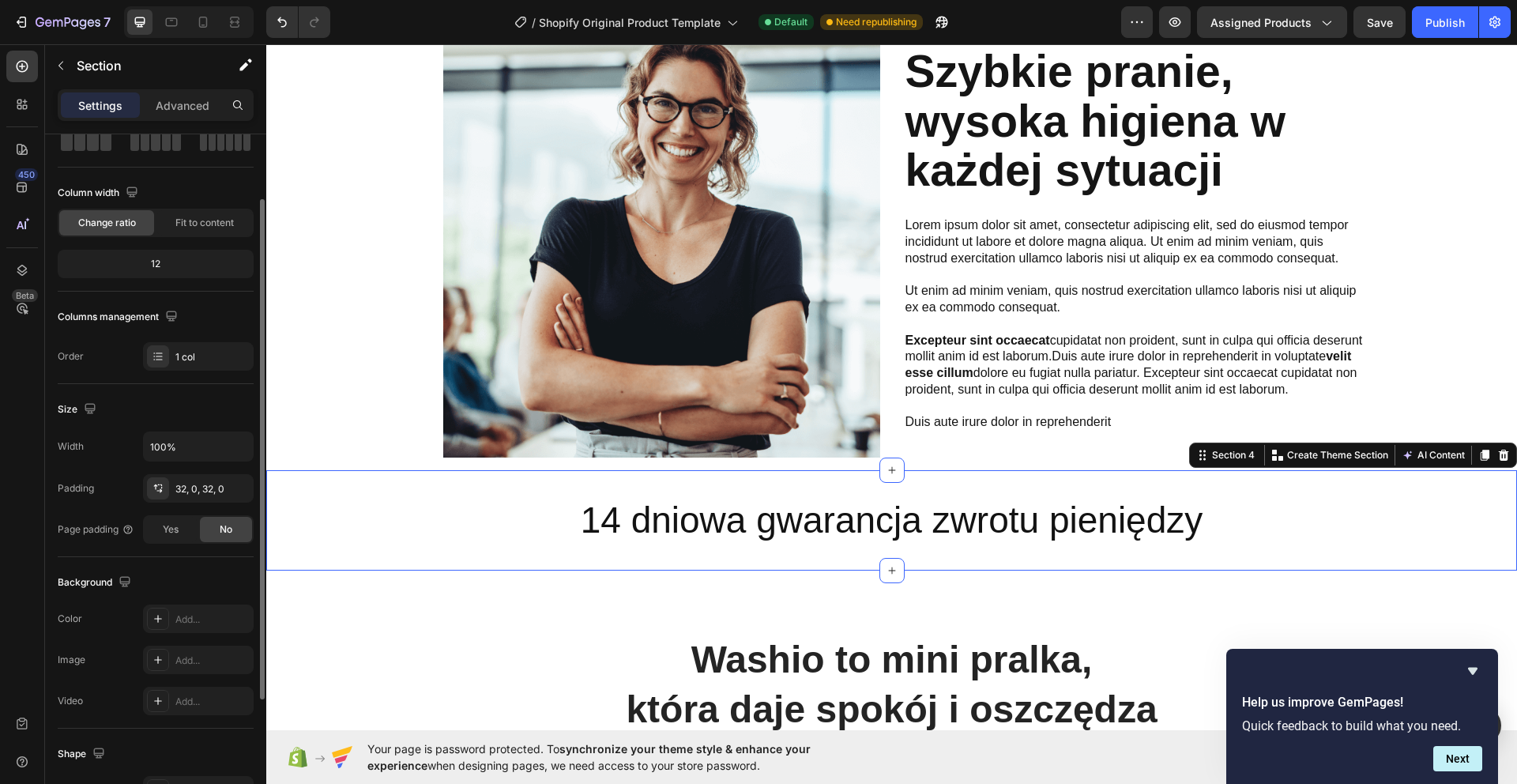
click at [99, 103] on p "Settings" at bounding box center [100, 105] width 44 height 17
click at [60, 69] on icon "button" at bounding box center [61, 65] width 12 height 12
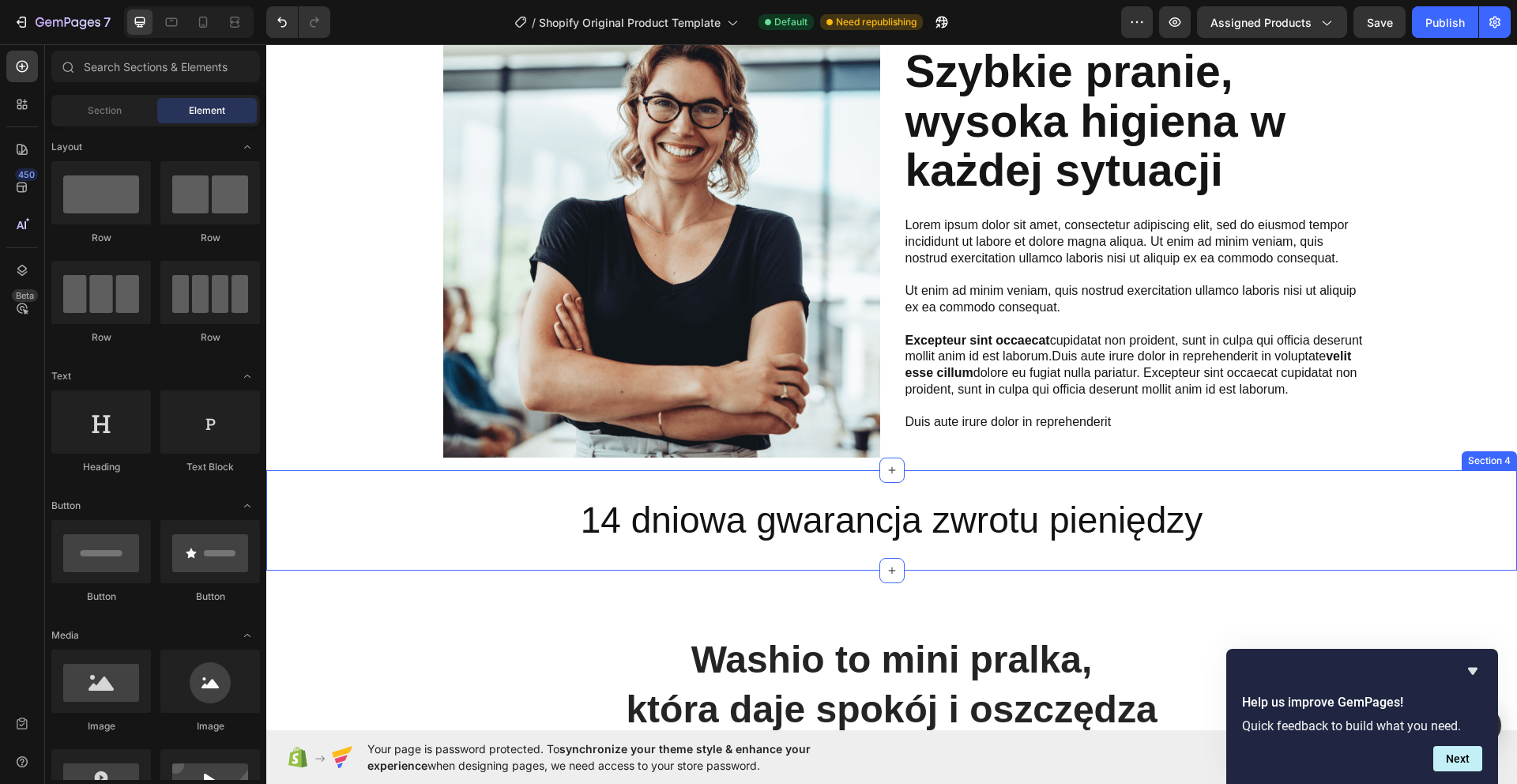
click at [549, 486] on div "14 dniowa gwarancja zwrotu pieniędzy Heading Section 4" at bounding box center [891, 521] width 1251 height 101
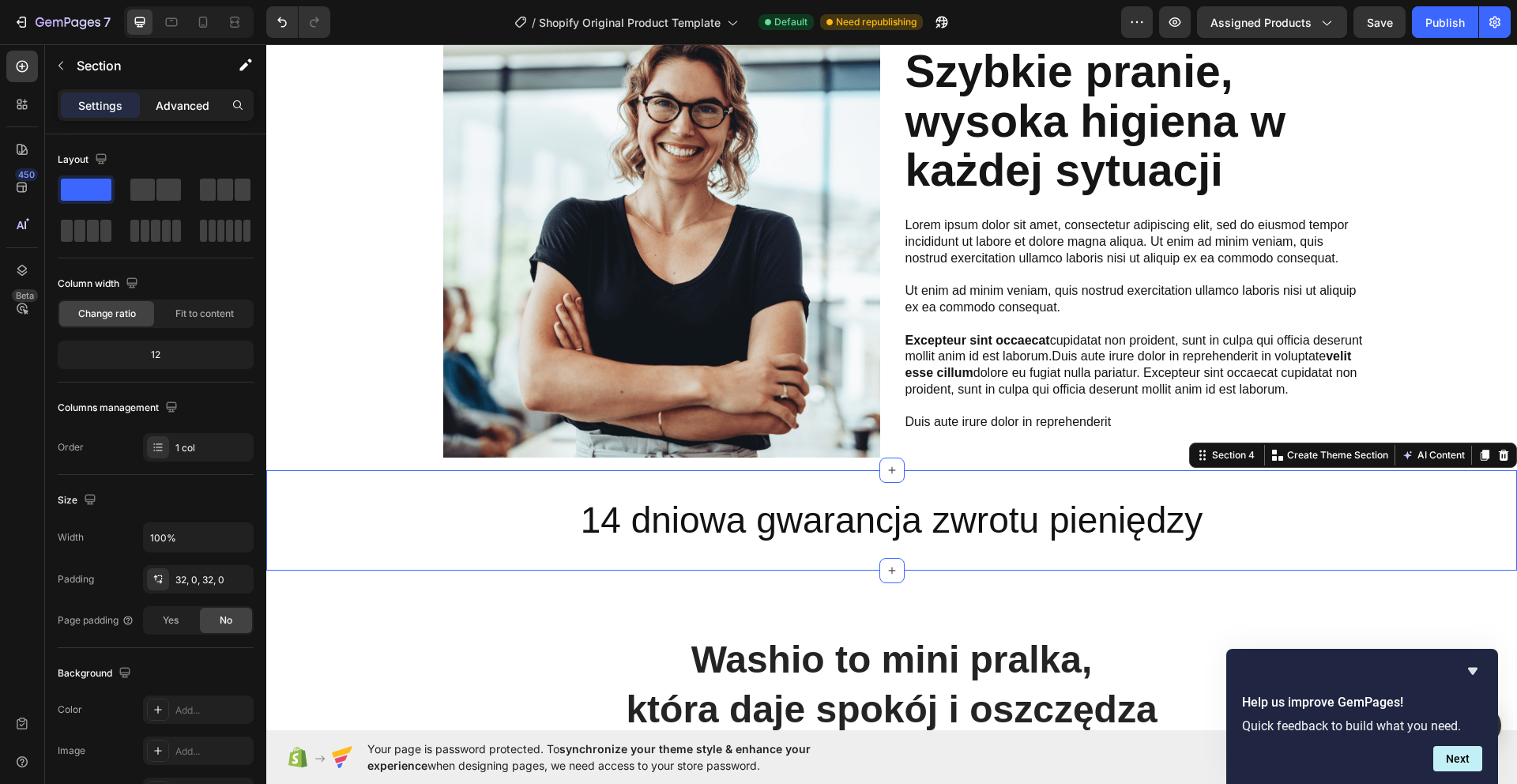
click at [194, 110] on p "Advanced" at bounding box center [182, 105] width 54 height 17
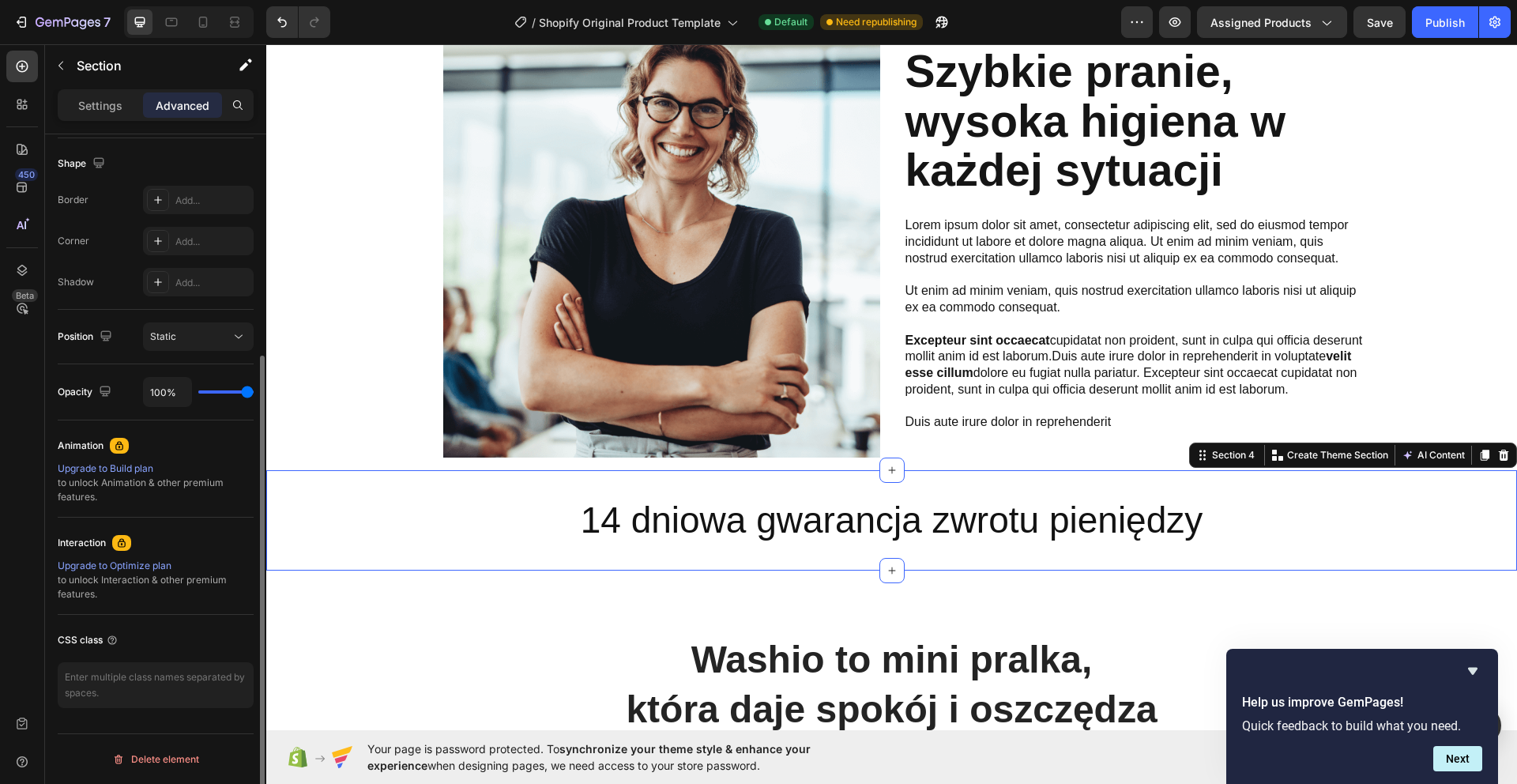
scroll to position [0, 0]
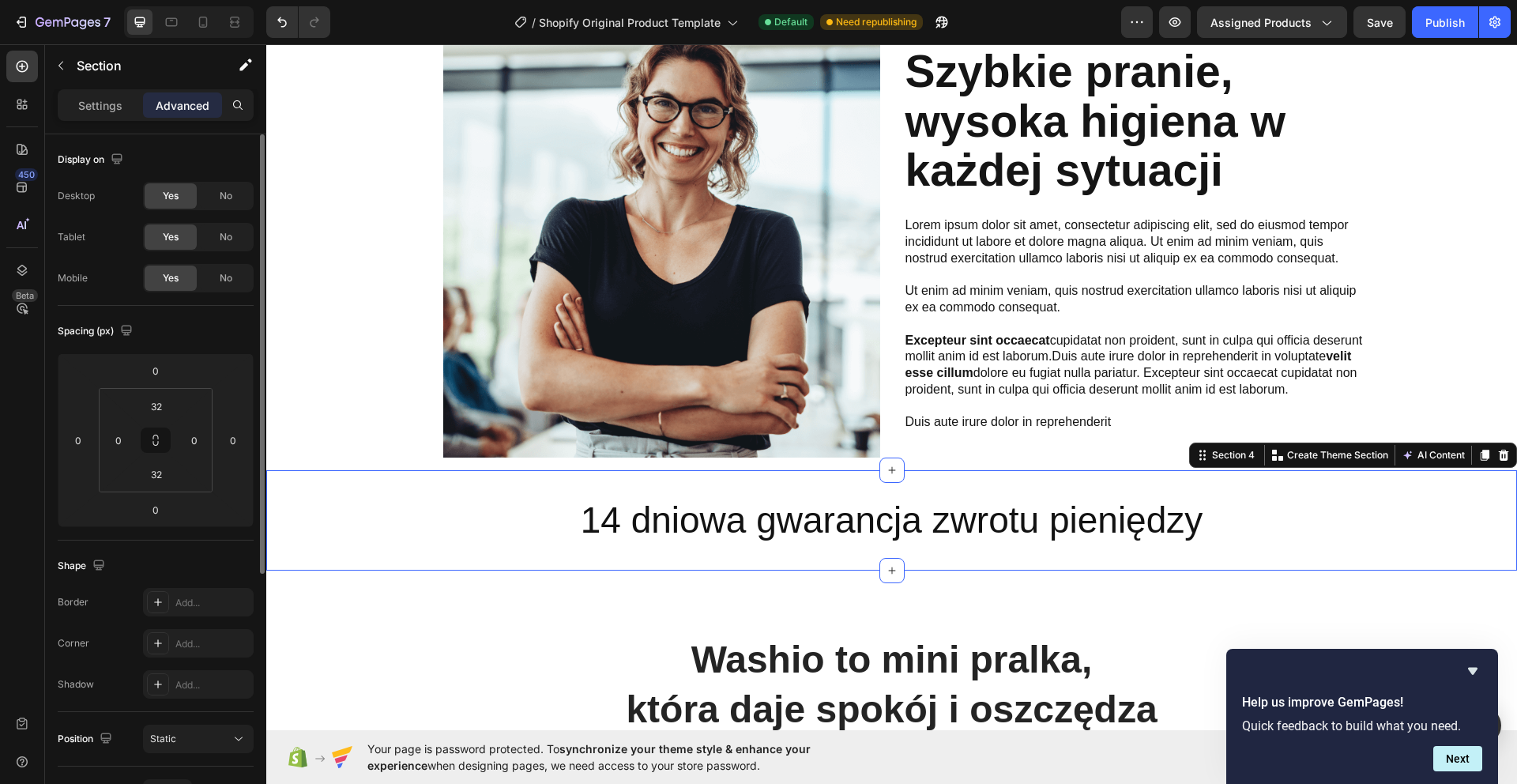
click at [140, 176] on div "Display on Desktop Yes No Tablet Yes No Mobile Yes No" at bounding box center [156, 220] width 196 height 171
click at [111, 108] on p "Settings" at bounding box center [100, 105] width 44 height 17
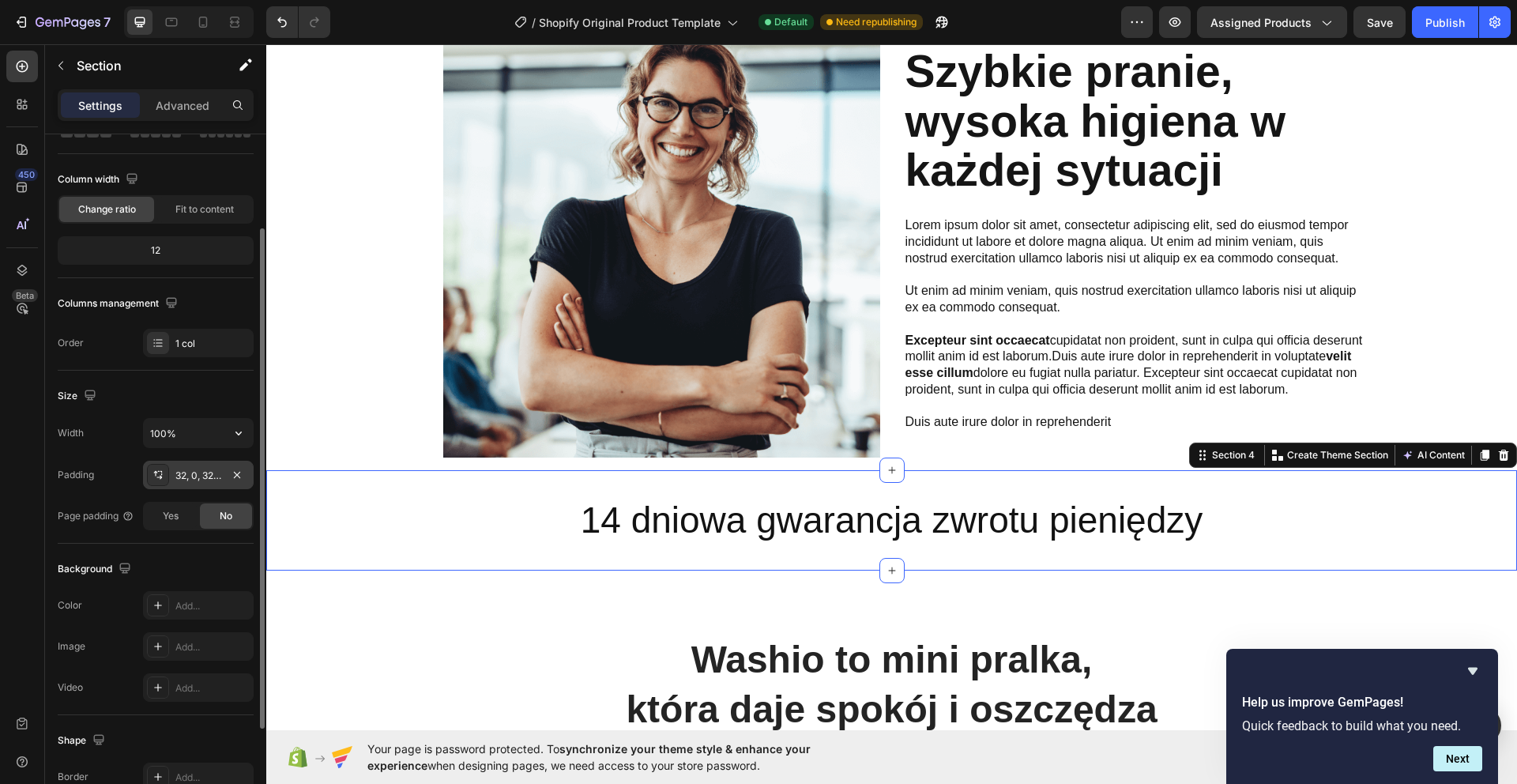
scroll to position [160, 0]
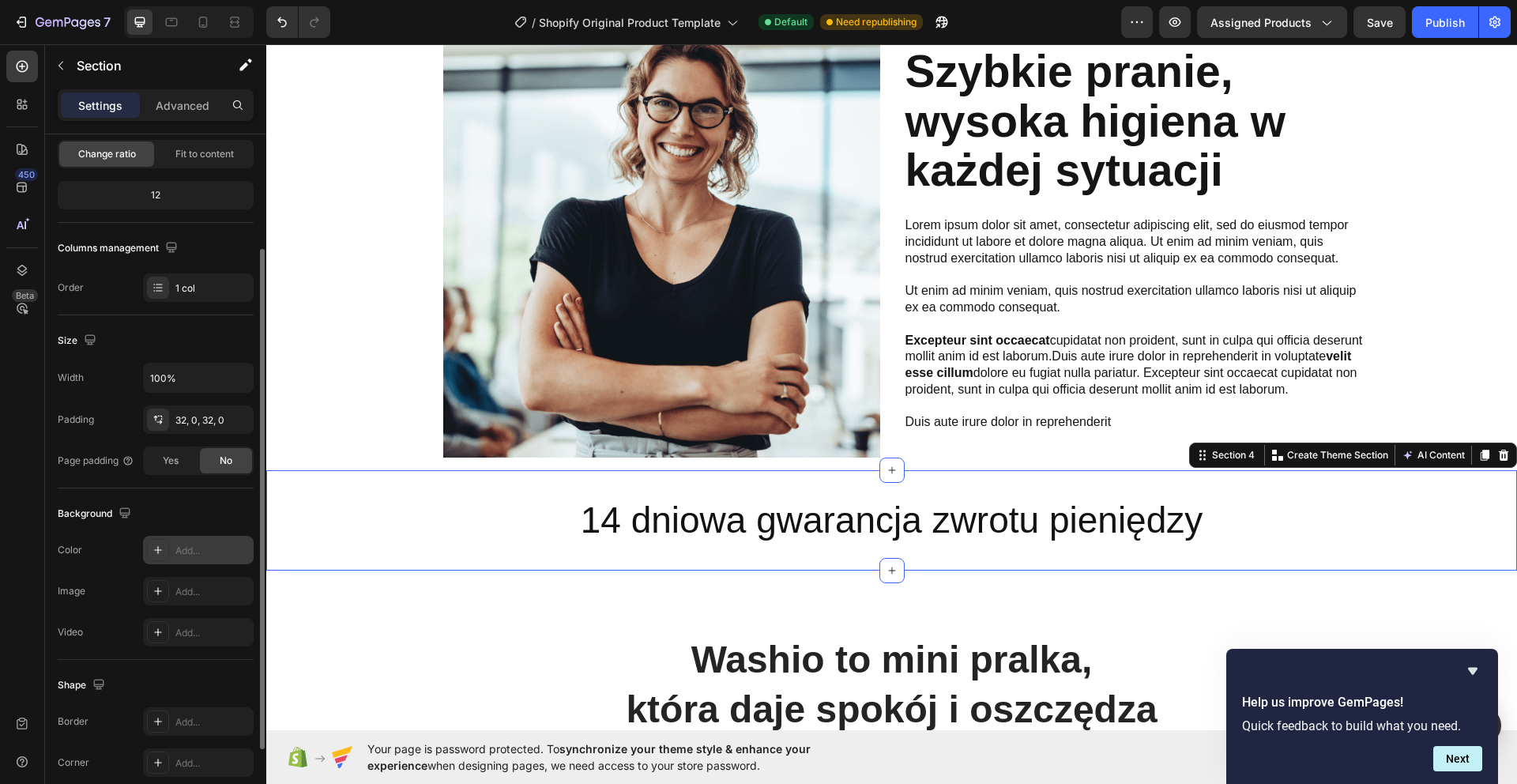
click at [163, 544] on icon at bounding box center [158, 550] width 12 height 12
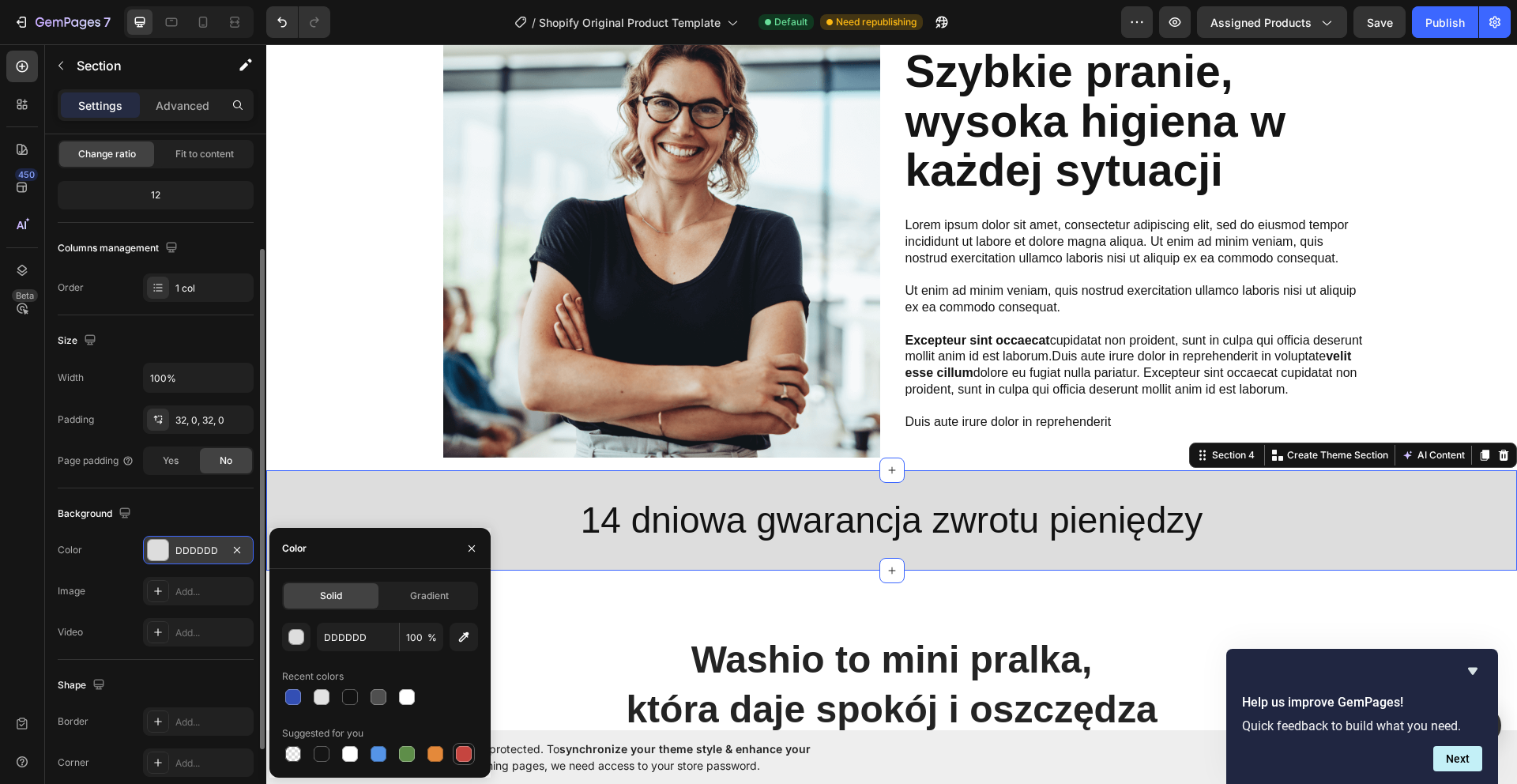
click at [469, 757] on div at bounding box center [464, 754] width 16 height 16
type input "C5453F"
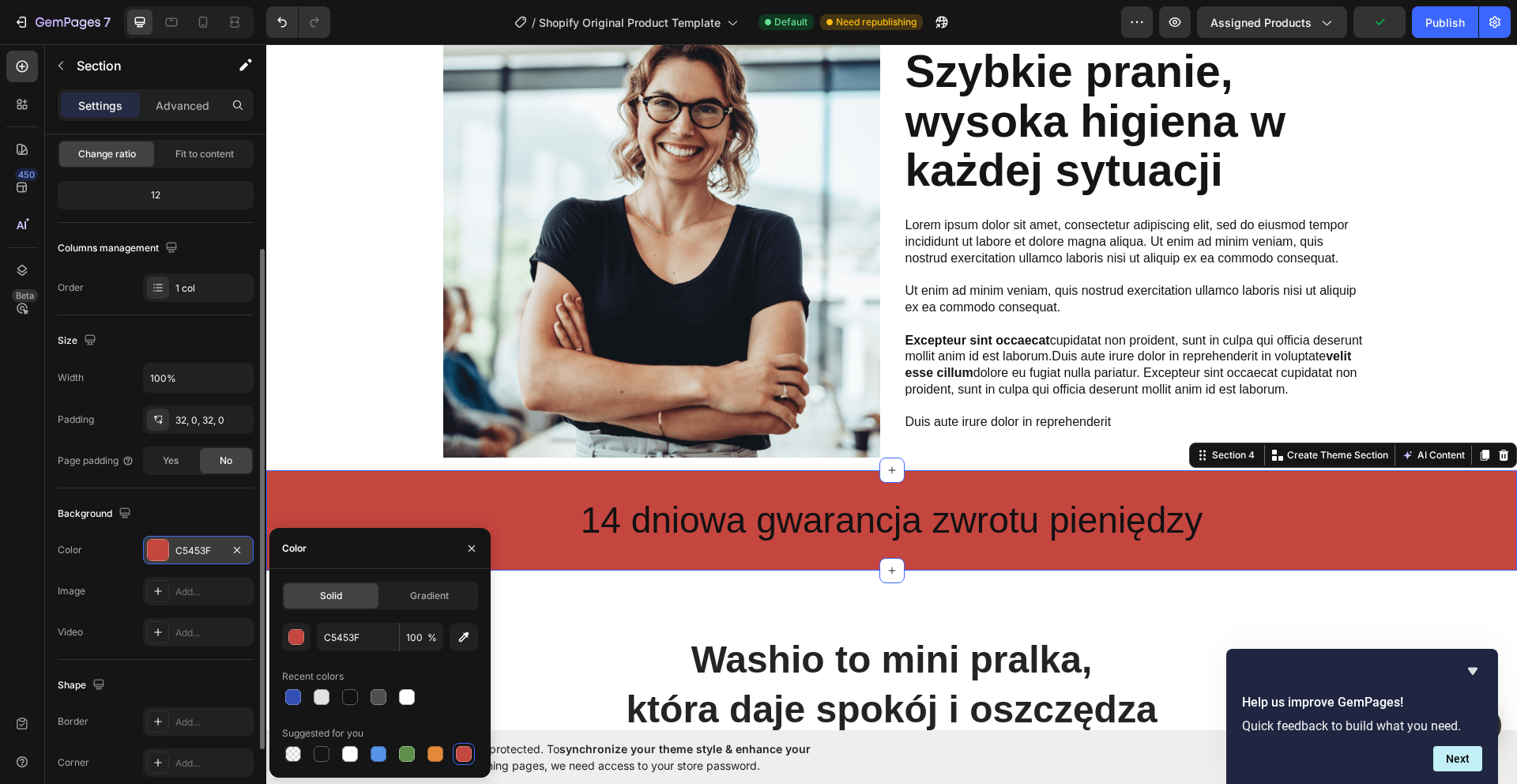
click at [828, 533] on p "14 dniowa gwarancja zwrotu pieniędzy" at bounding box center [891, 521] width 1247 height 48
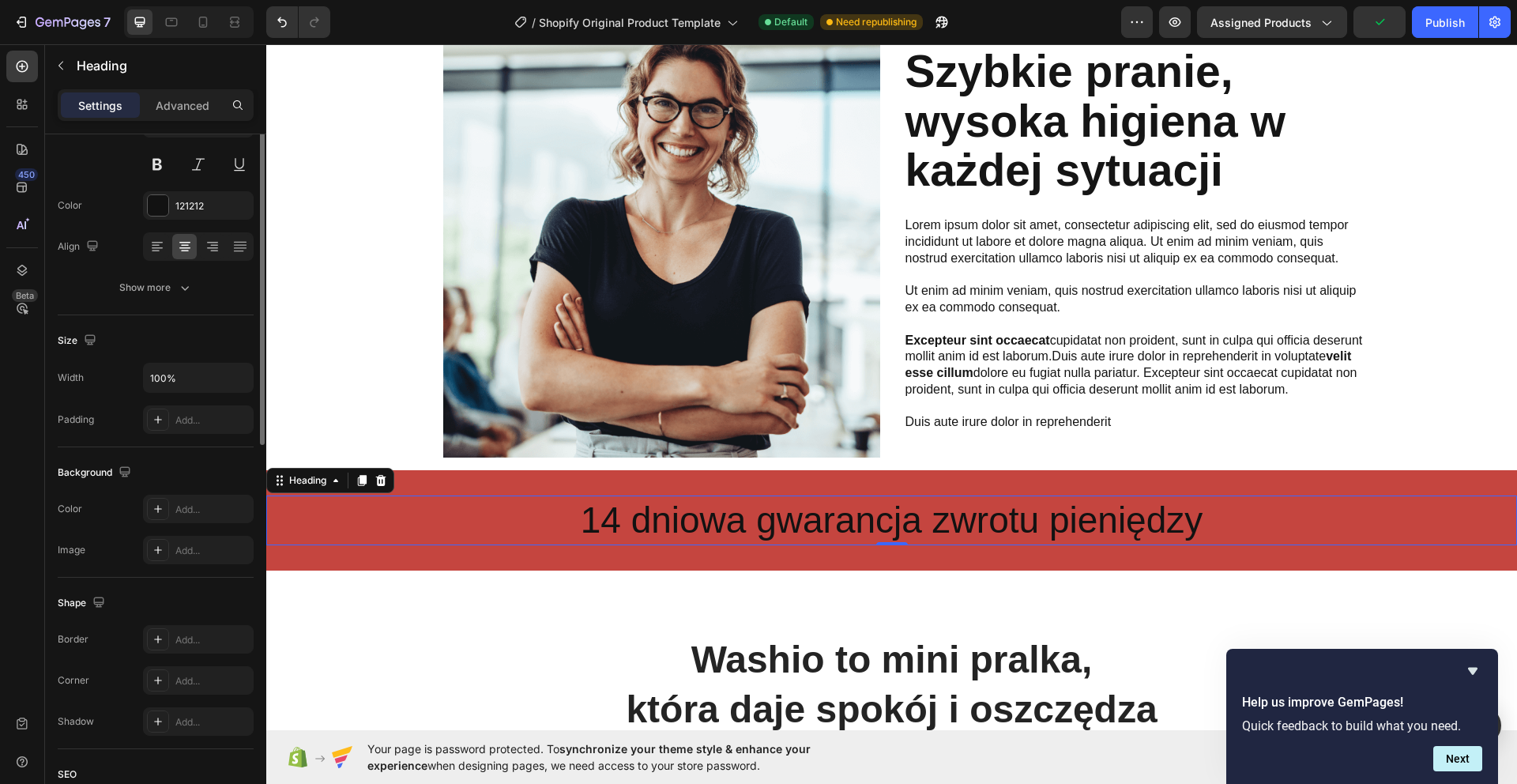
scroll to position [0, 0]
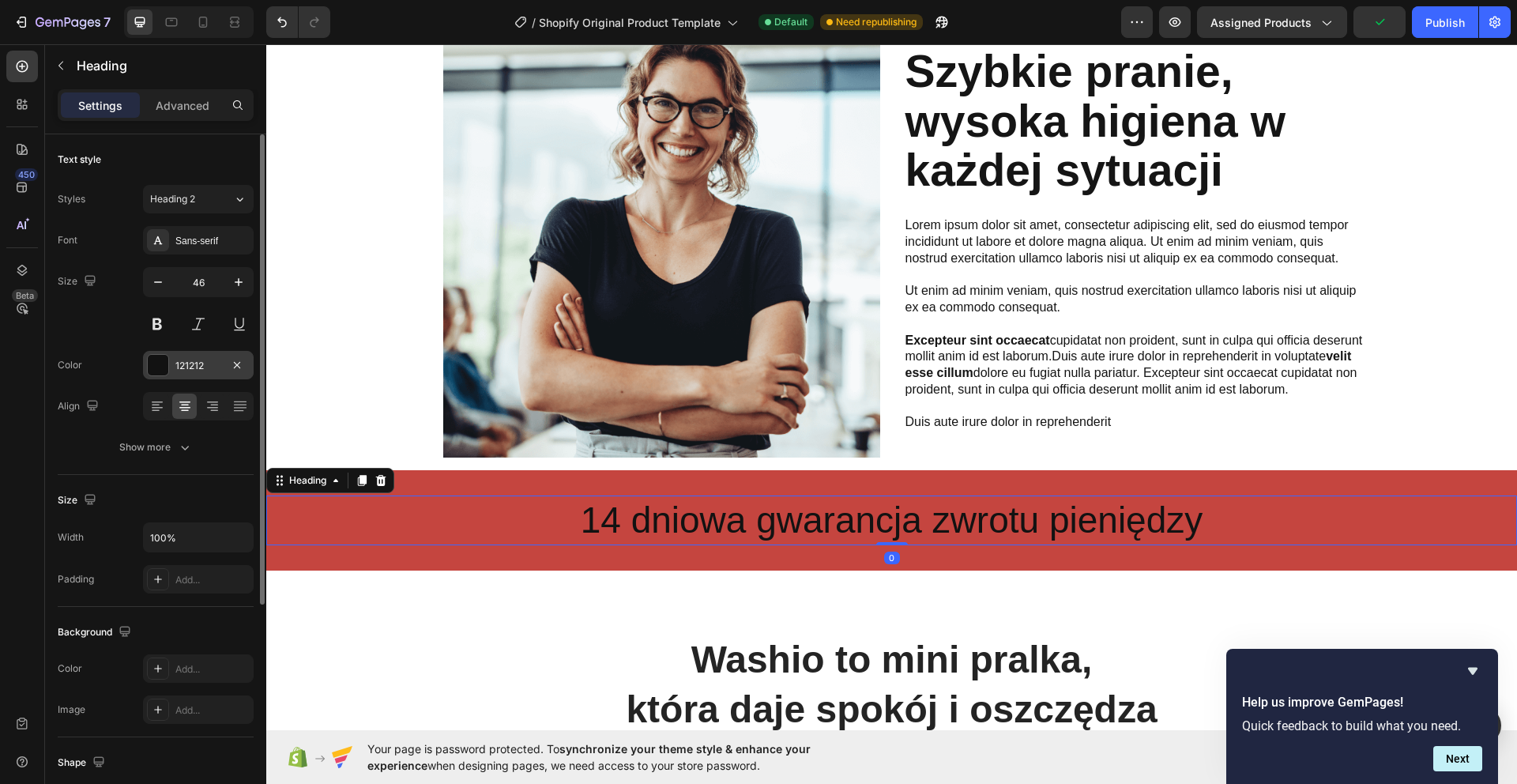
drag, startPoint x: 153, startPoint y: 364, endPoint x: 166, endPoint y: 364, distance: 13.0
click at [153, 364] on div at bounding box center [157, 364] width 20 height 20
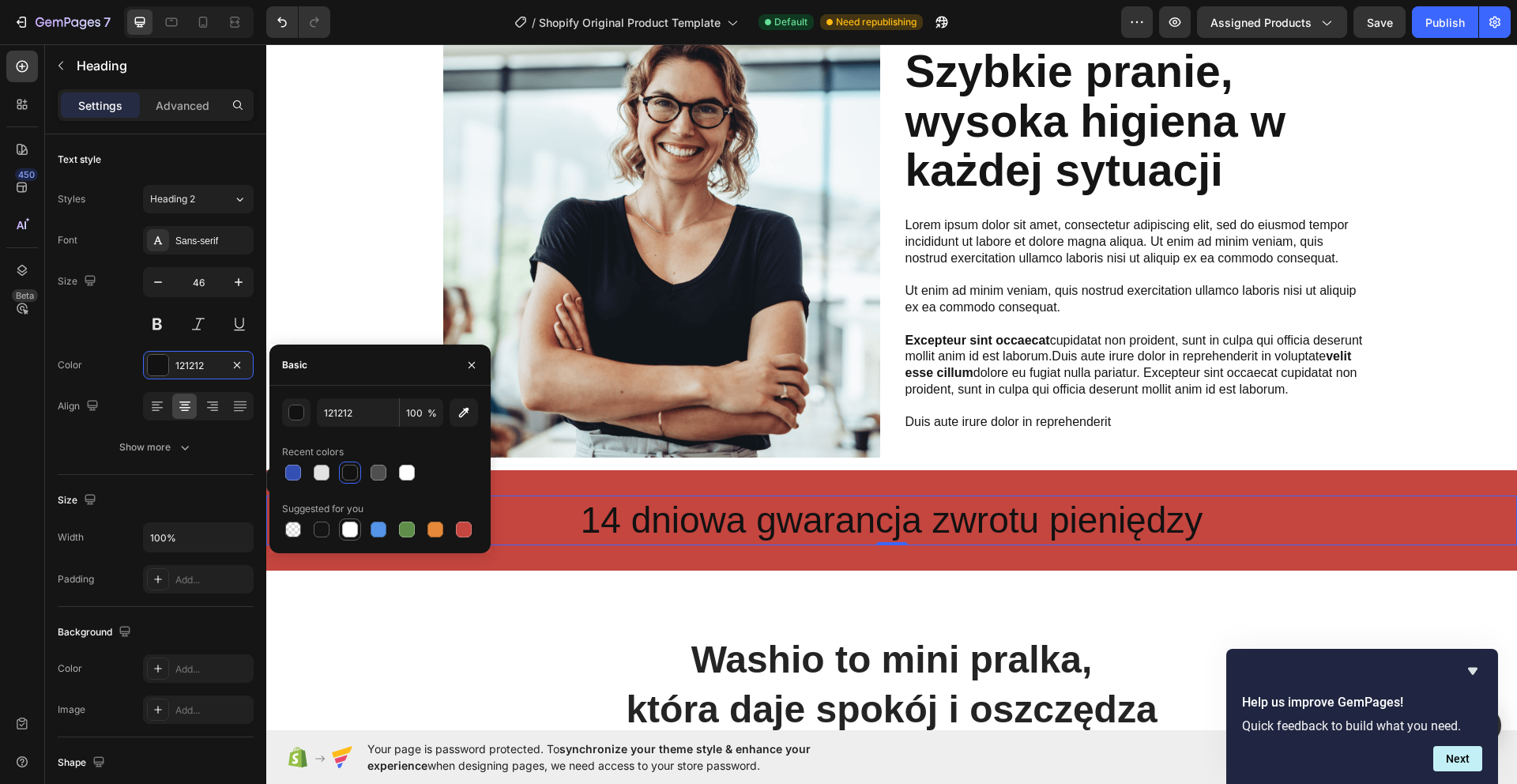
click at [346, 530] on div at bounding box center [350, 529] width 16 height 16
type input "FFFFFF"
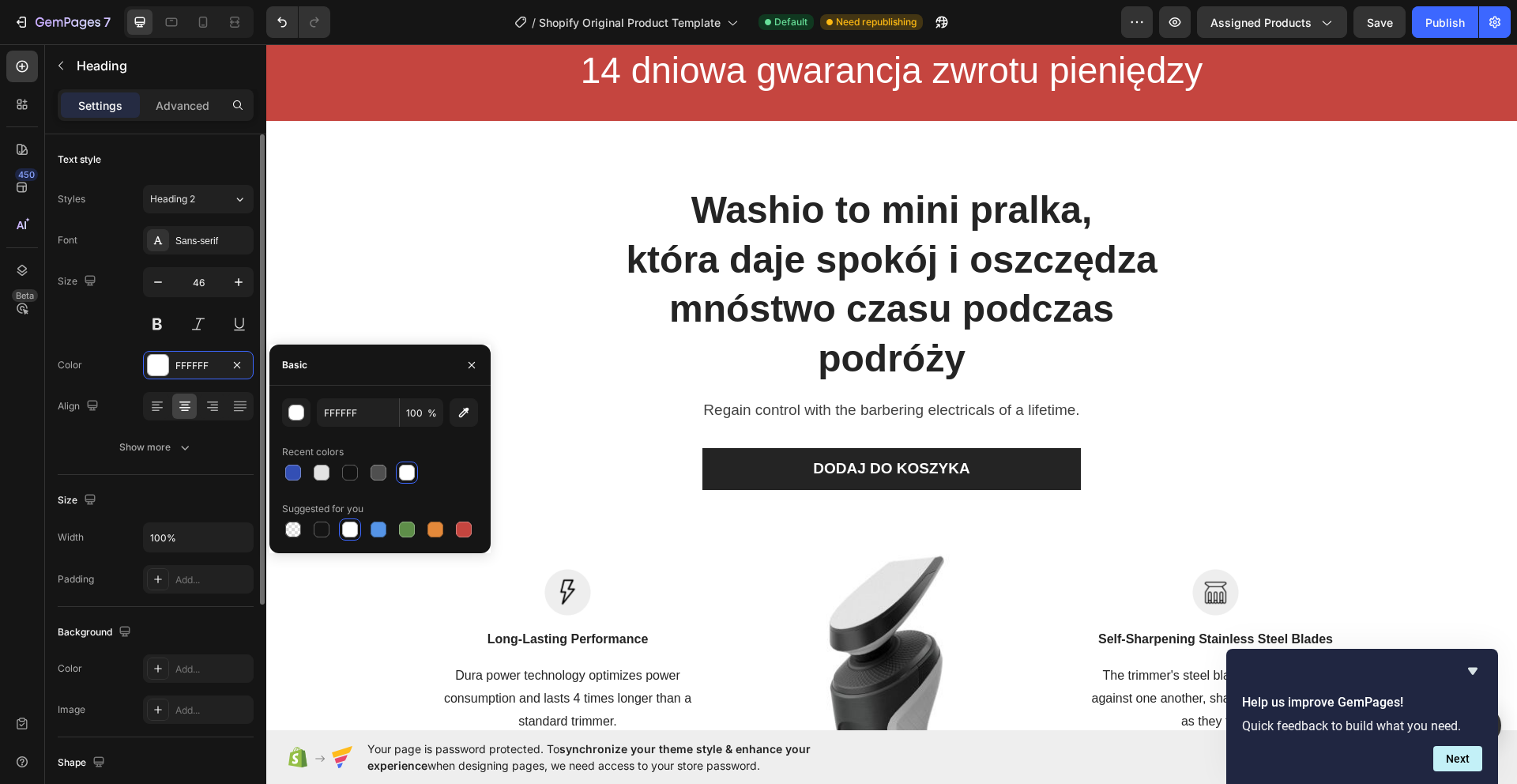
scroll to position [1675, 0]
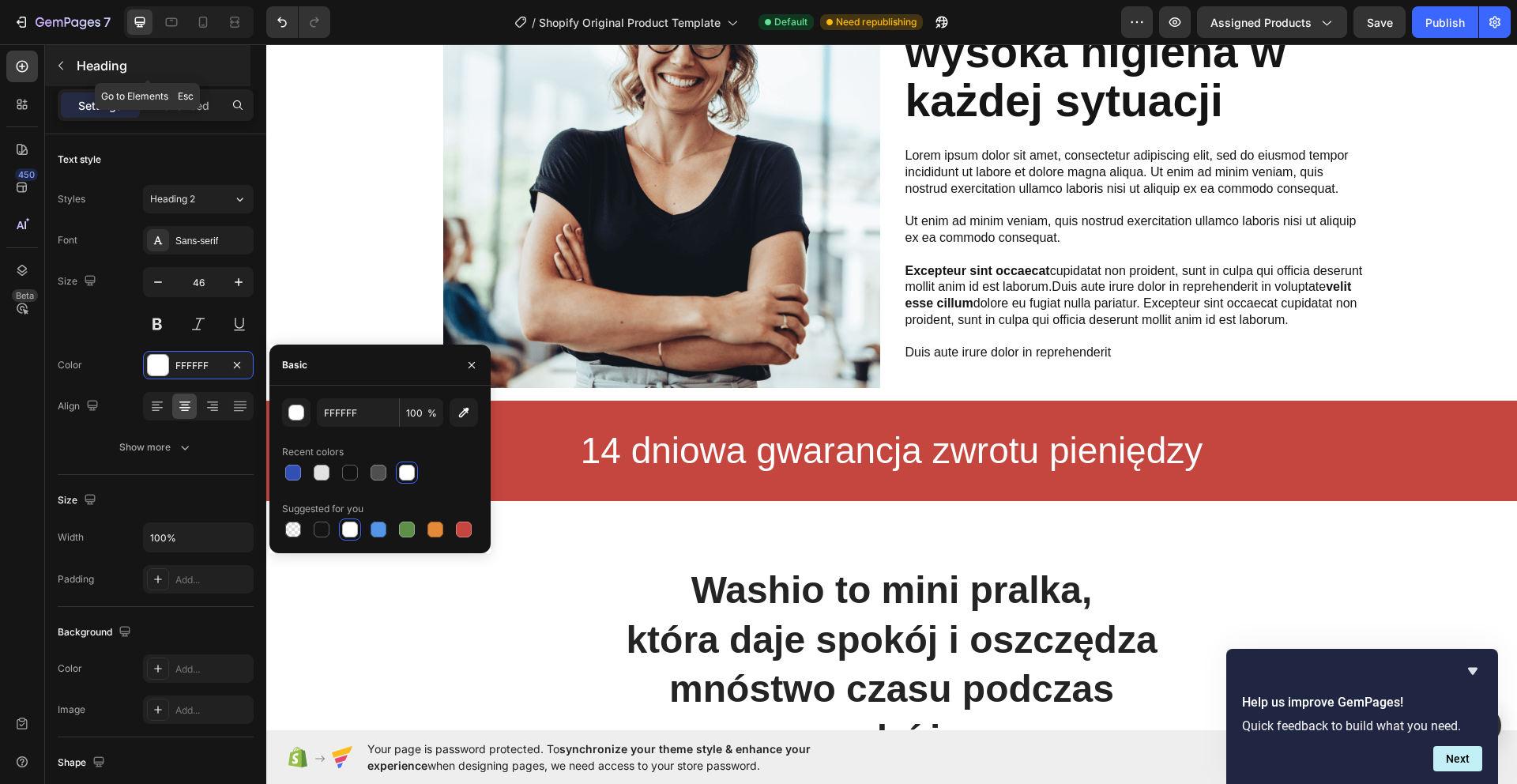
click at [58, 64] on icon "button" at bounding box center [61, 65] width 12 height 12
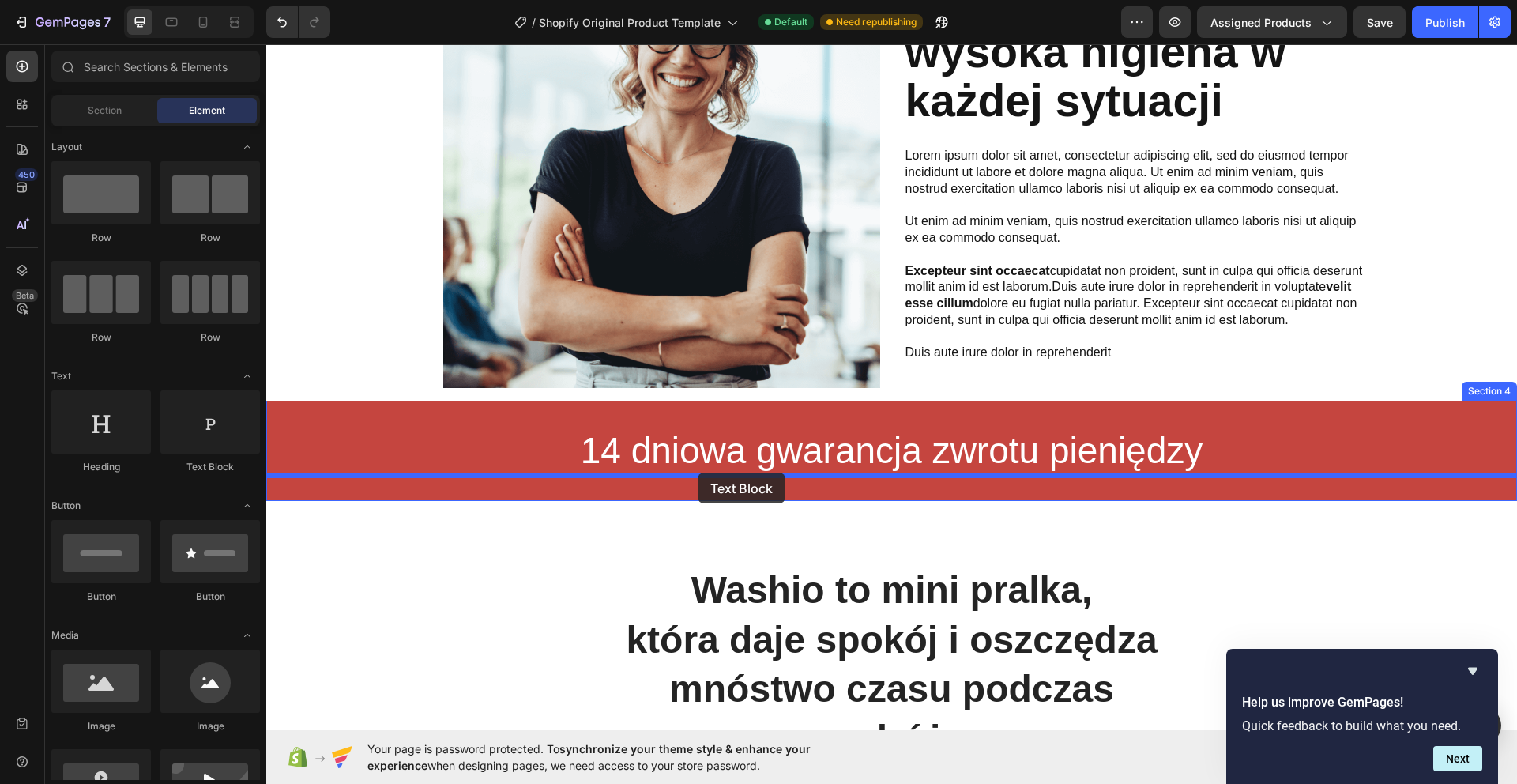
drag, startPoint x: 493, startPoint y: 460, endPoint x: 696, endPoint y: 472, distance: 203.4
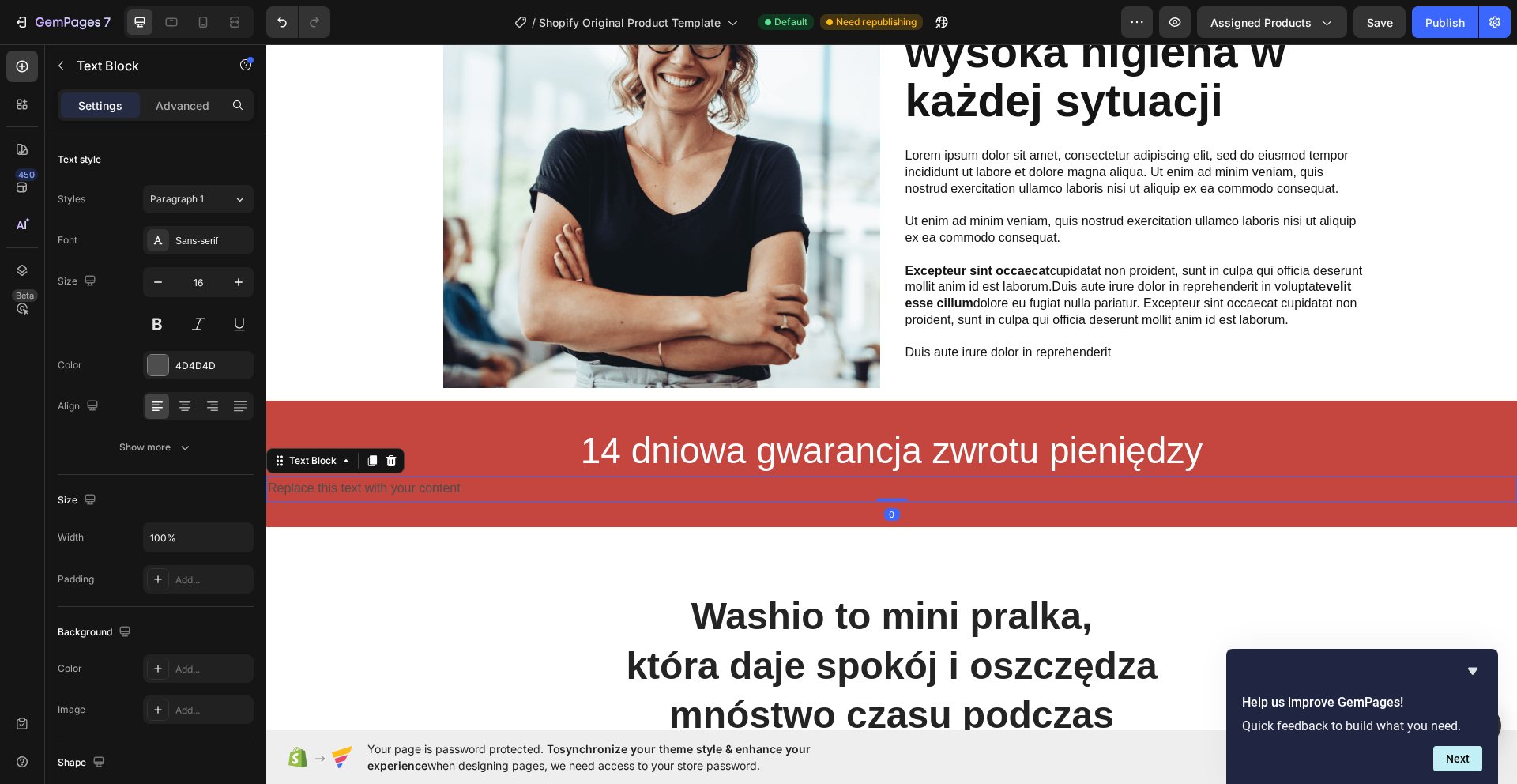
click at [391, 491] on div "Replace this text with your content" at bounding box center [891, 488] width 1251 height 26
click at [392, 491] on p "Replace this text with your content" at bounding box center [891, 489] width 1247 height 23
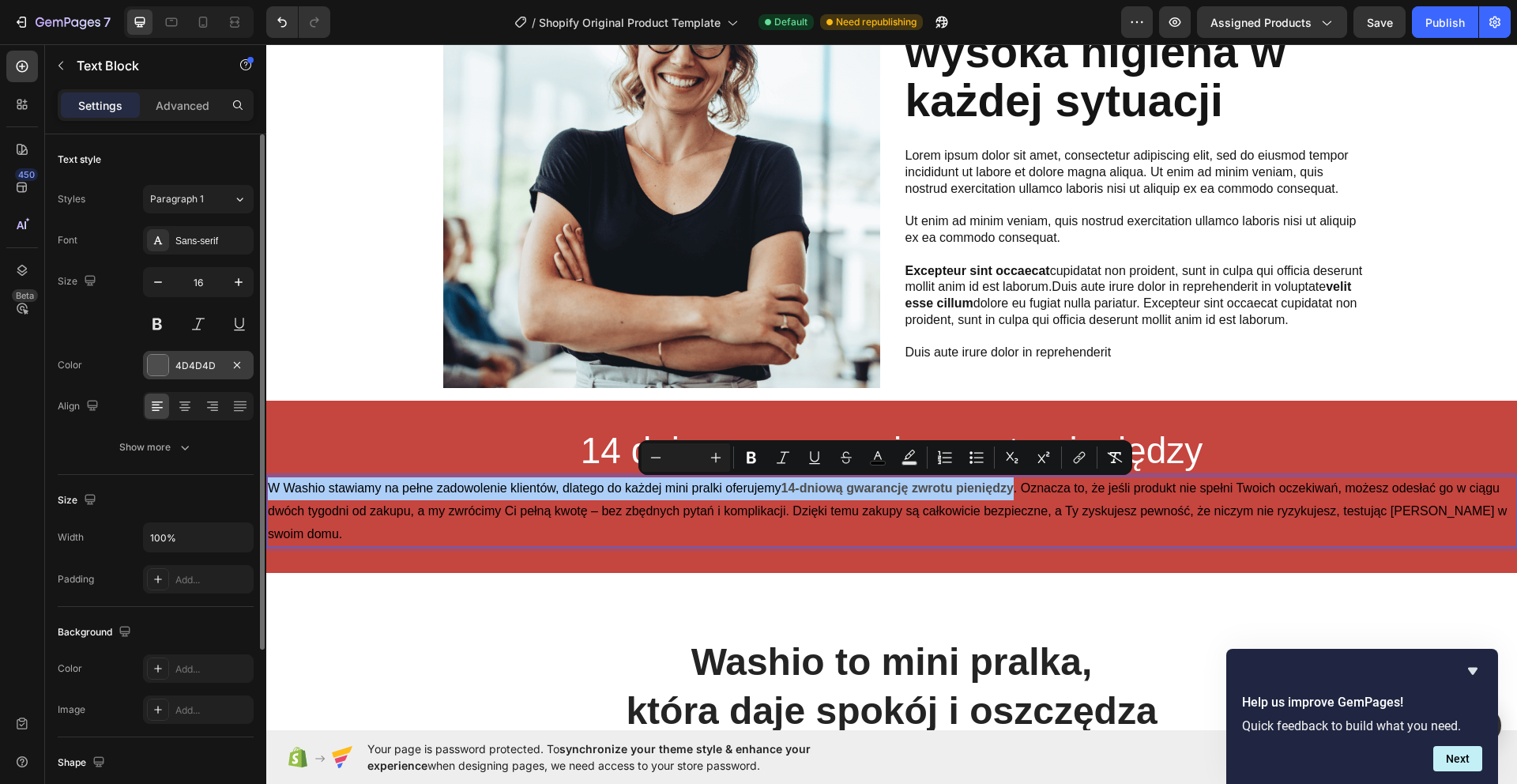
click at [157, 369] on div at bounding box center [157, 364] width 20 height 20
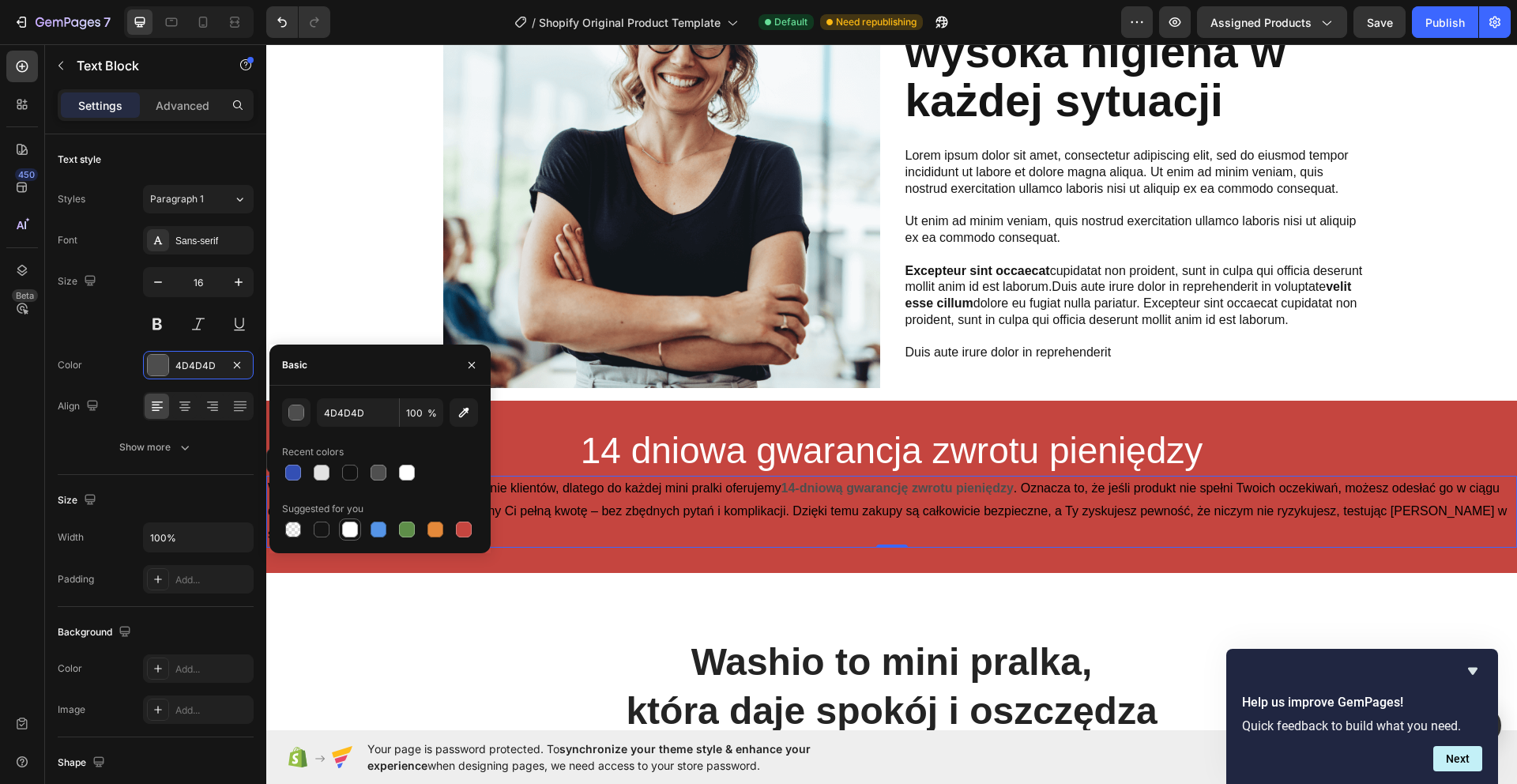
click at [348, 528] on div at bounding box center [350, 529] width 16 height 16
type input "FFFFFF"
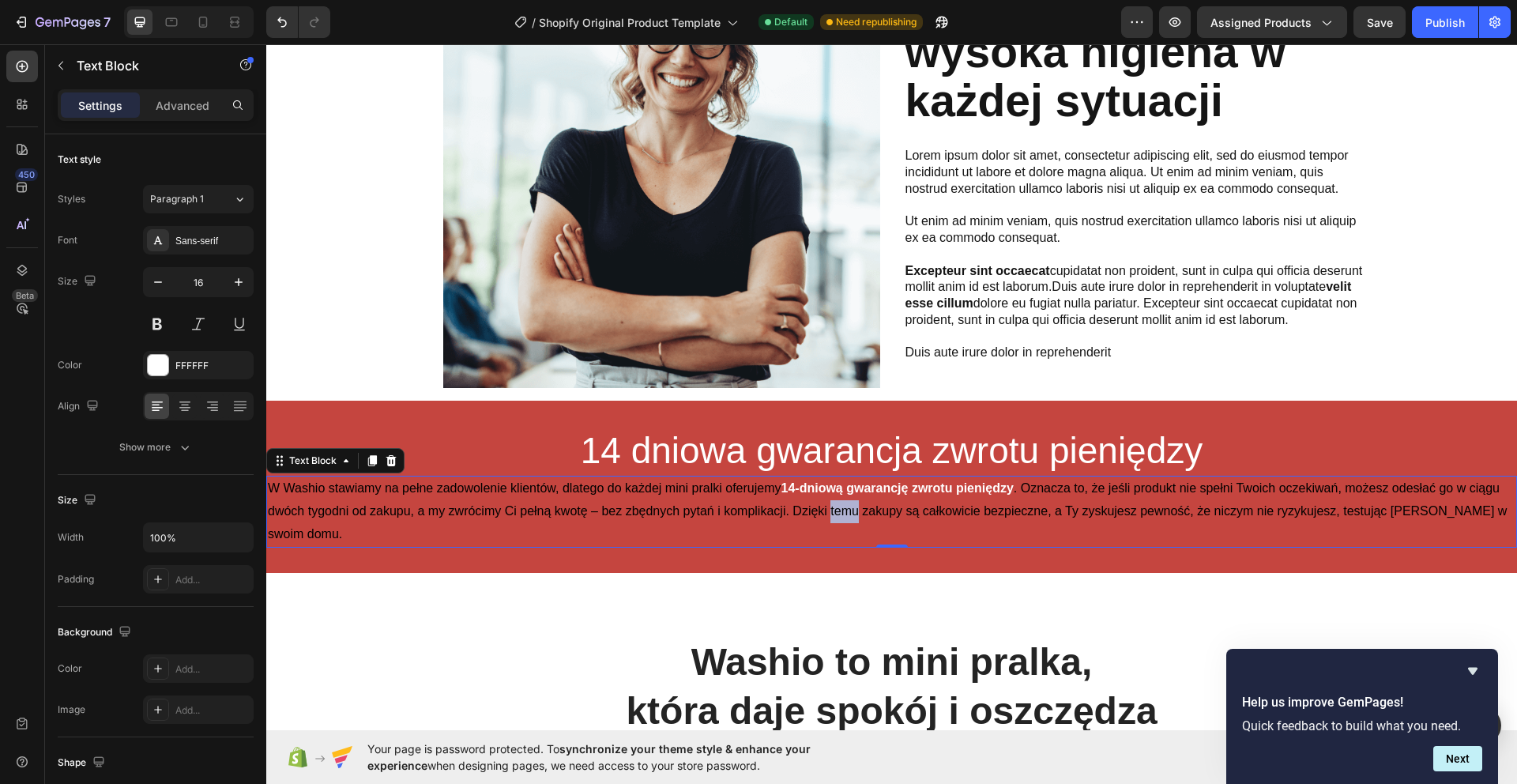
click at [831, 514] on span ". Oznacza to, że jeśli produkt nie spełni Twoich oczekiwań, możesz odesłać go w…" at bounding box center [887, 510] width 1239 height 59
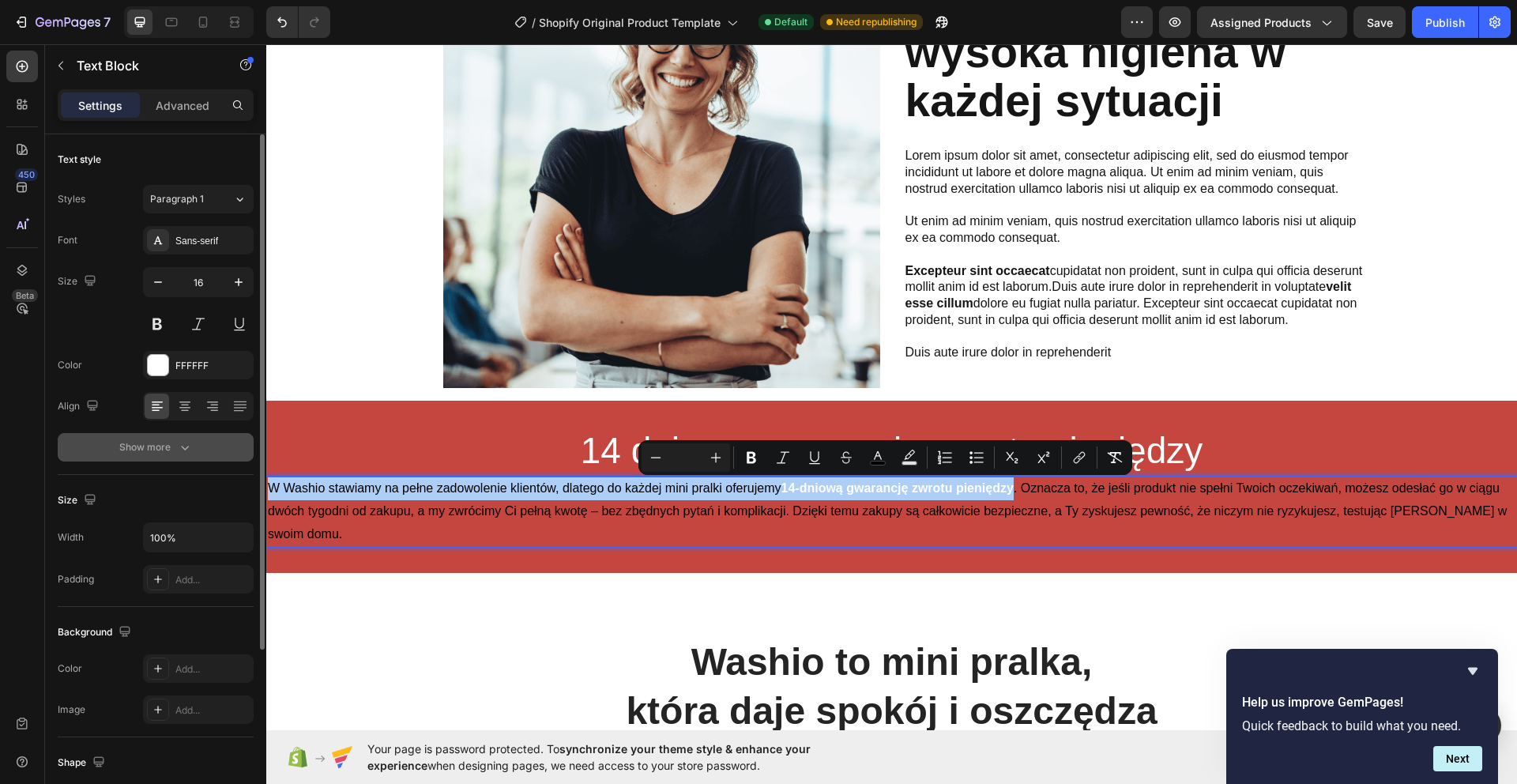
click at [177, 446] on icon "button" at bounding box center [185, 447] width 16 height 16
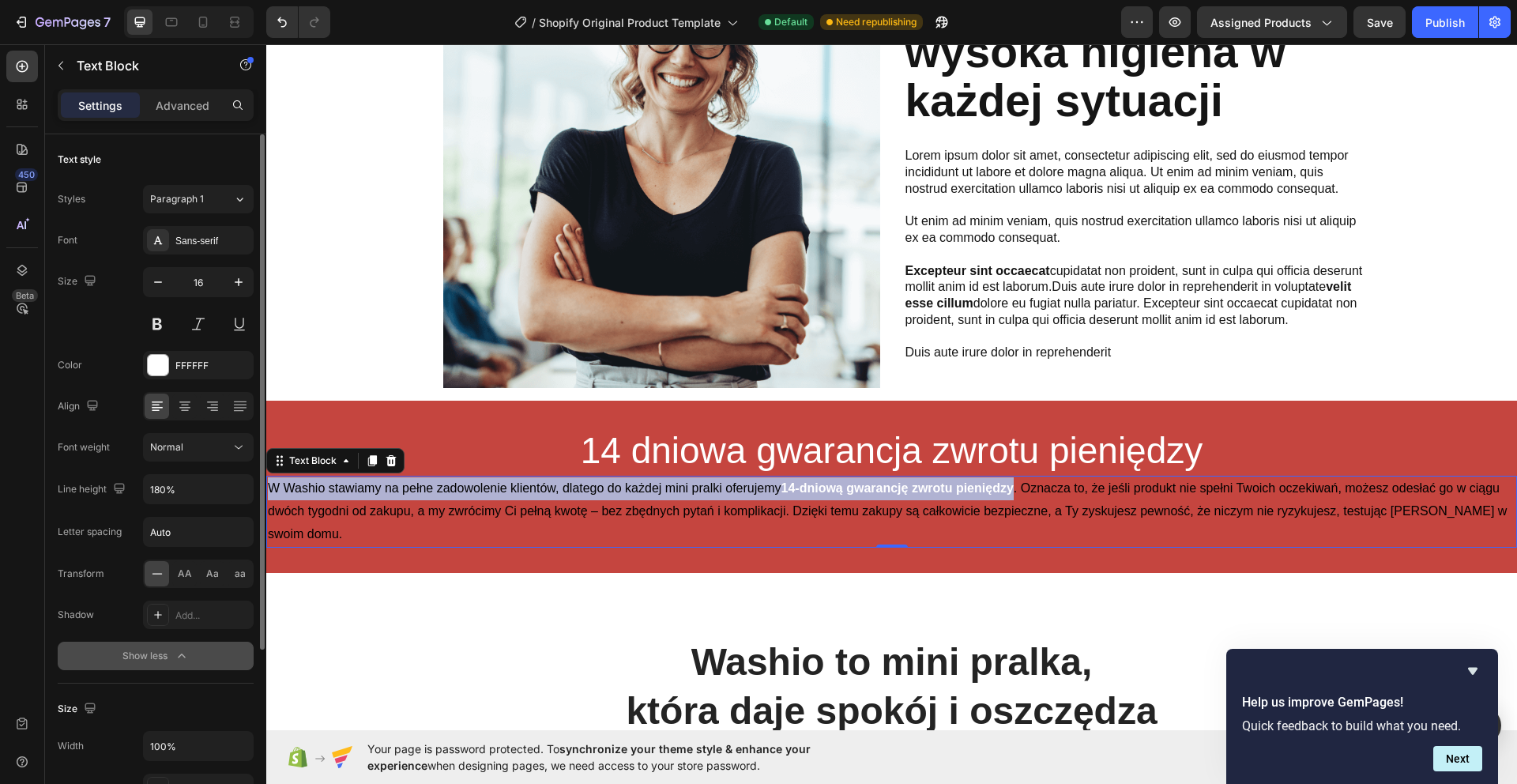
click at [629, 499] on p "W Washio stawiamy na pełne zadowolenie klientów, dlatego do każdej mini pralki …" at bounding box center [891, 511] width 1247 height 68
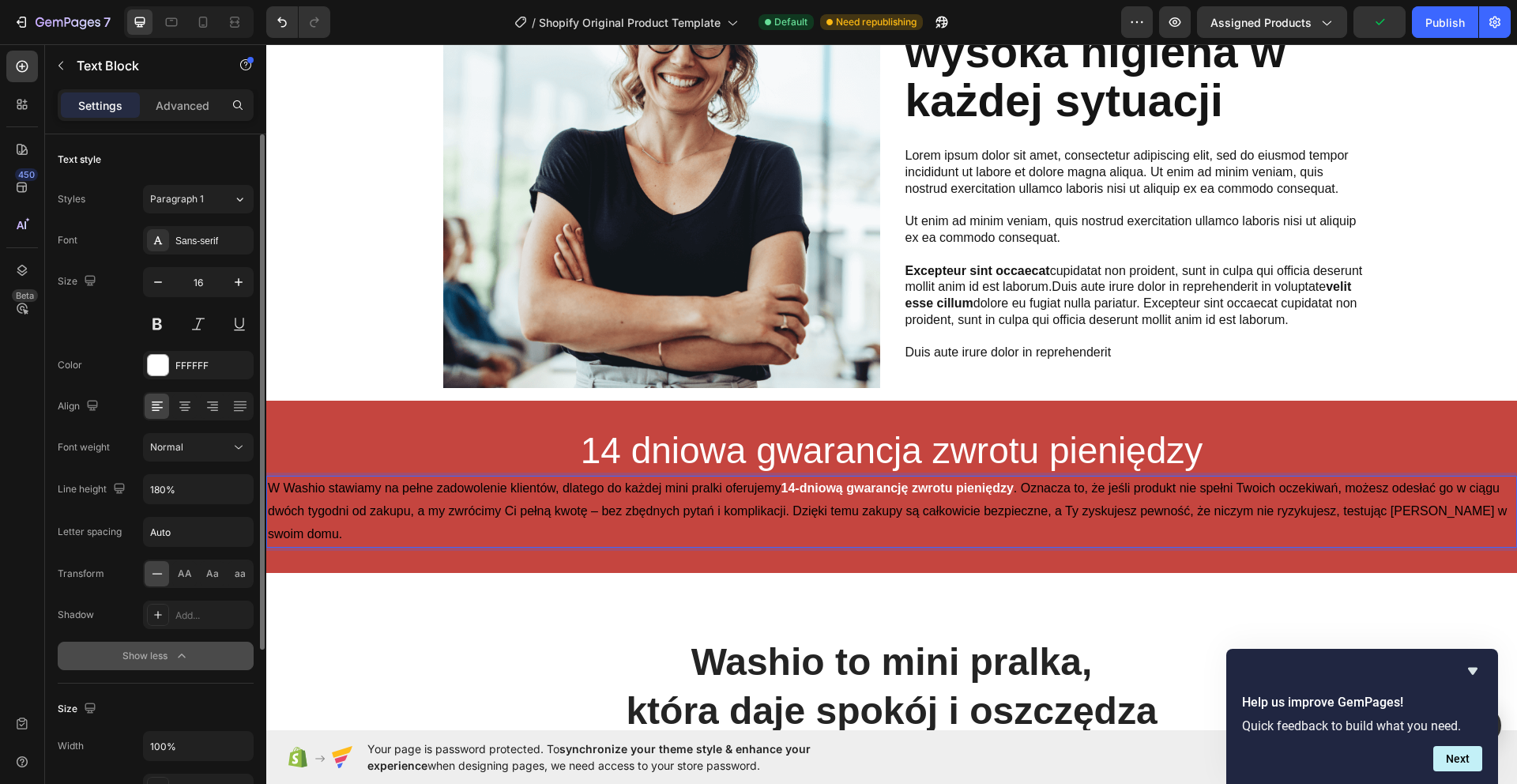
click at [680, 500] on p "W Washio stawiamy na pełne zadowolenie klientów, dlatego do każdej mini pralki …" at bounding box center [891, 511] width 1247 height 68
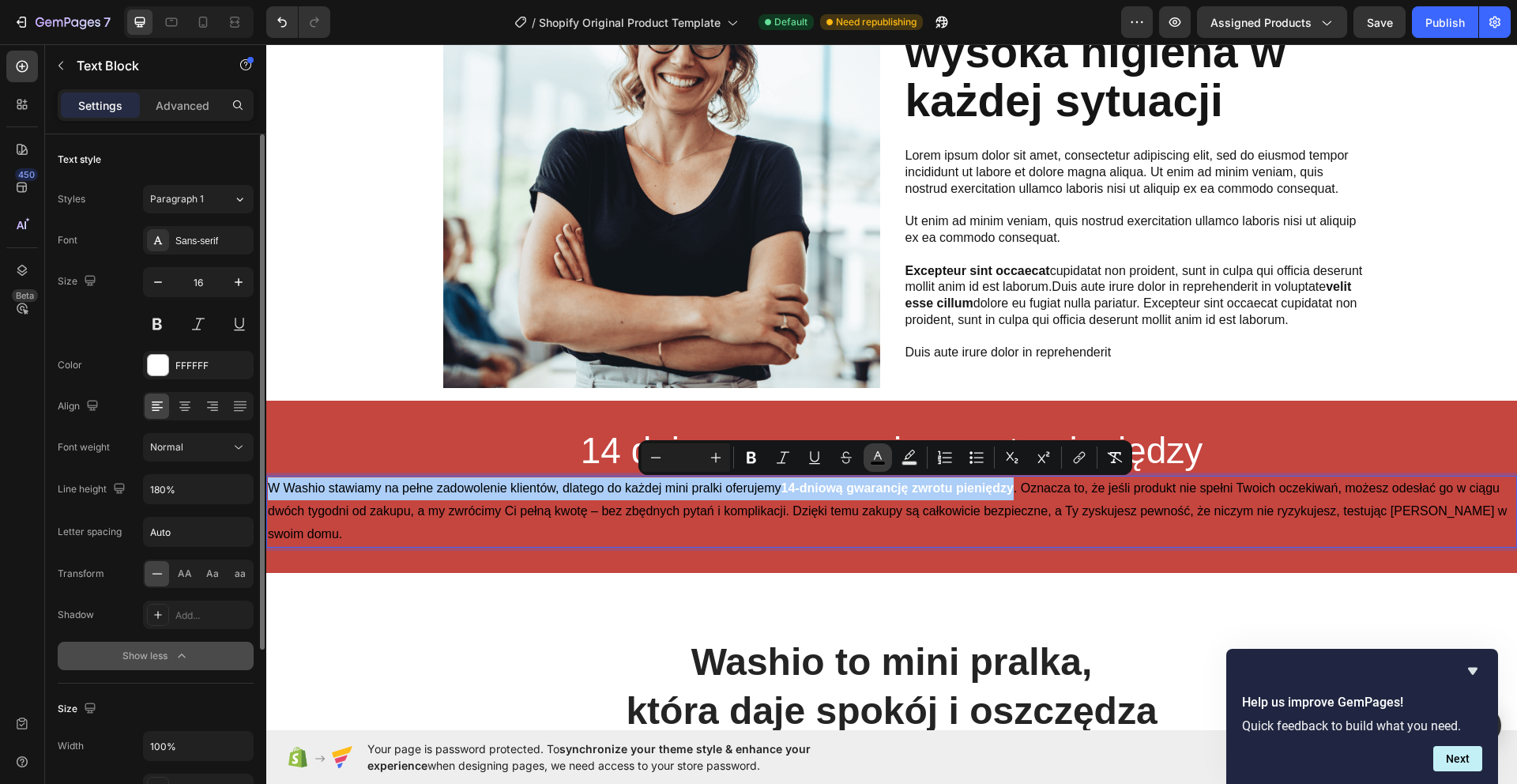
click at [888, 457] on button "color" at bounding box center [878, 457] width 28 height 28
type input "000000"
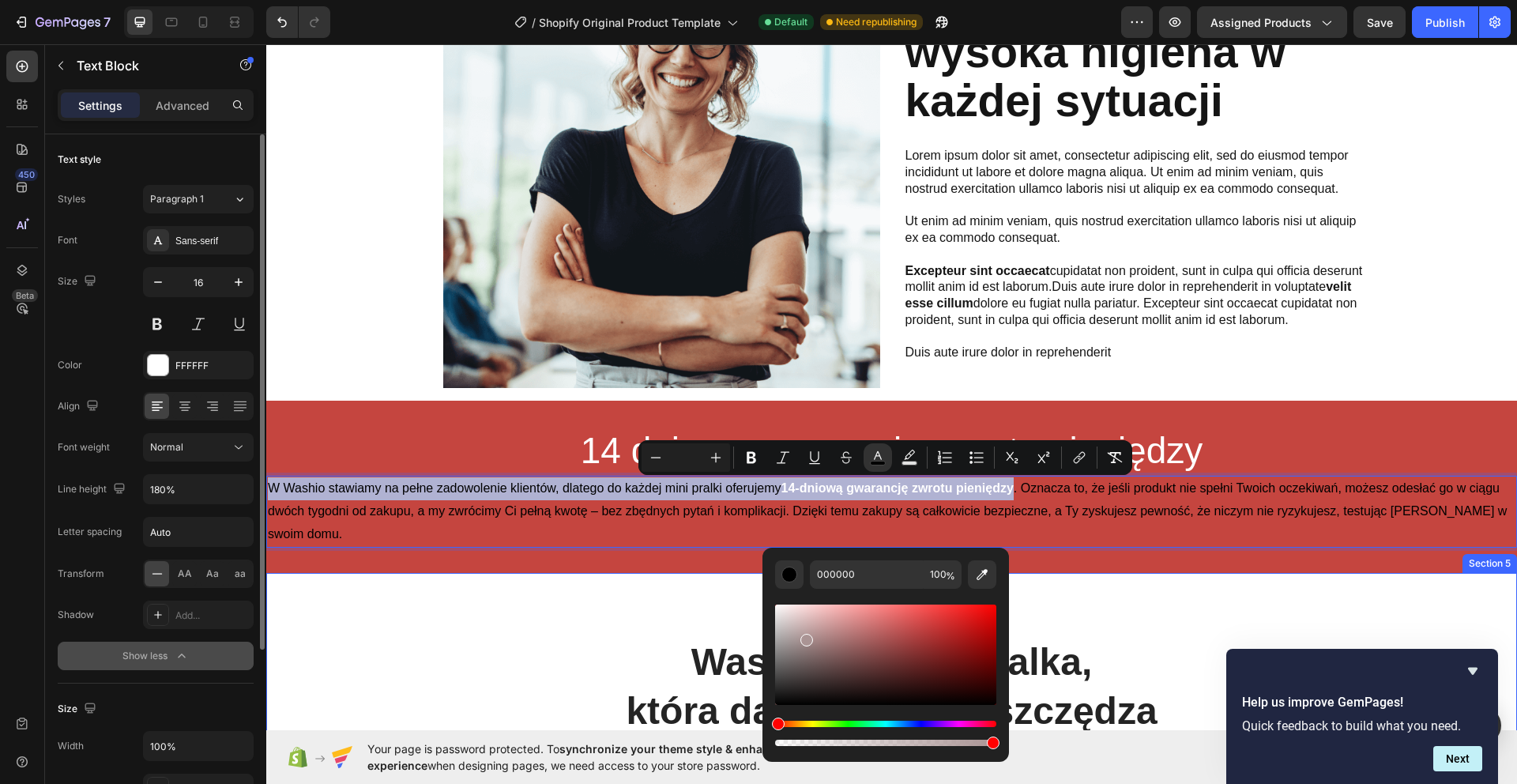
type input "E5E5E5"
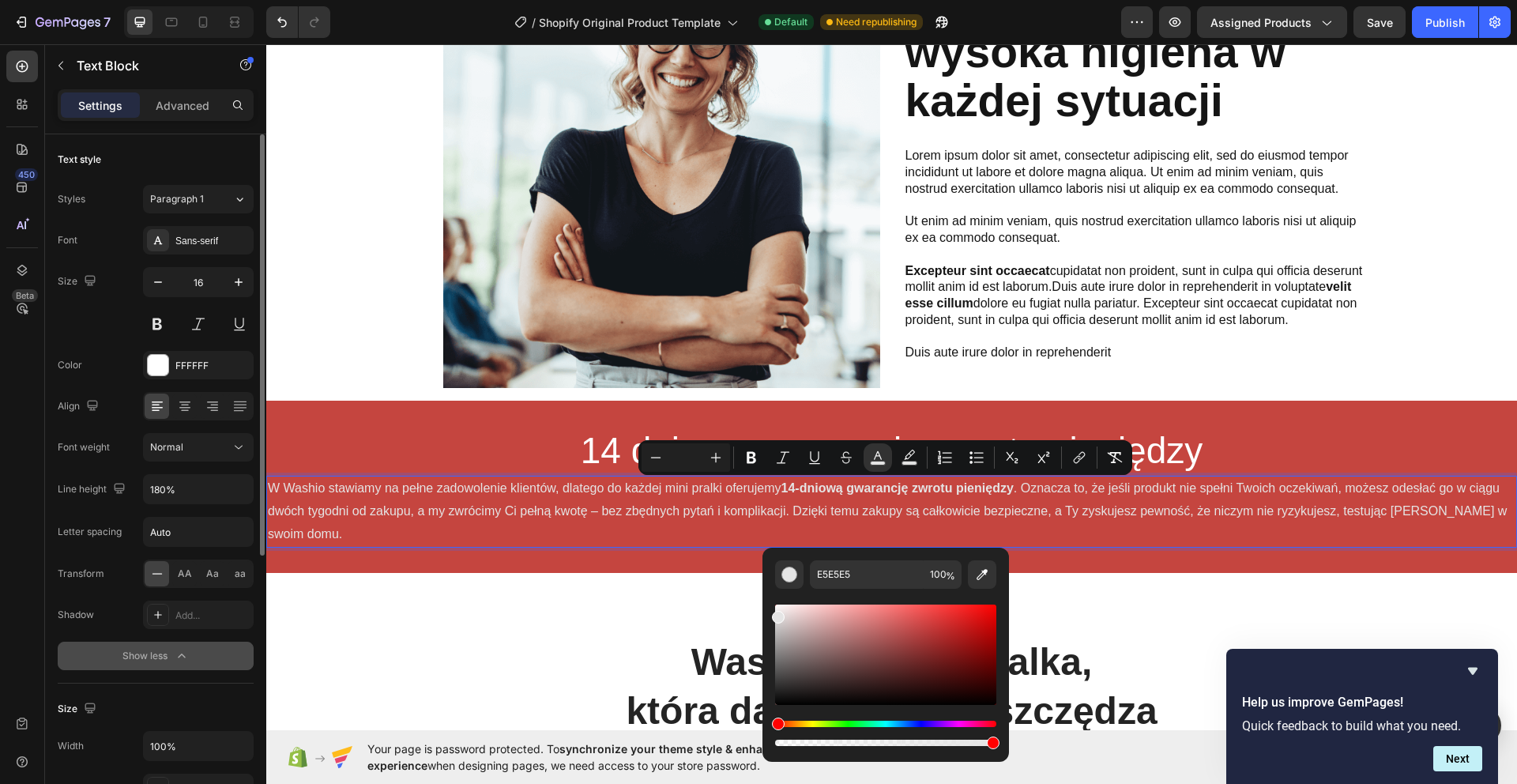
drag, startPoint x: 1070, startPoint y: 681, endPoint x: 648, endPoint y: 513, distance: 454.2
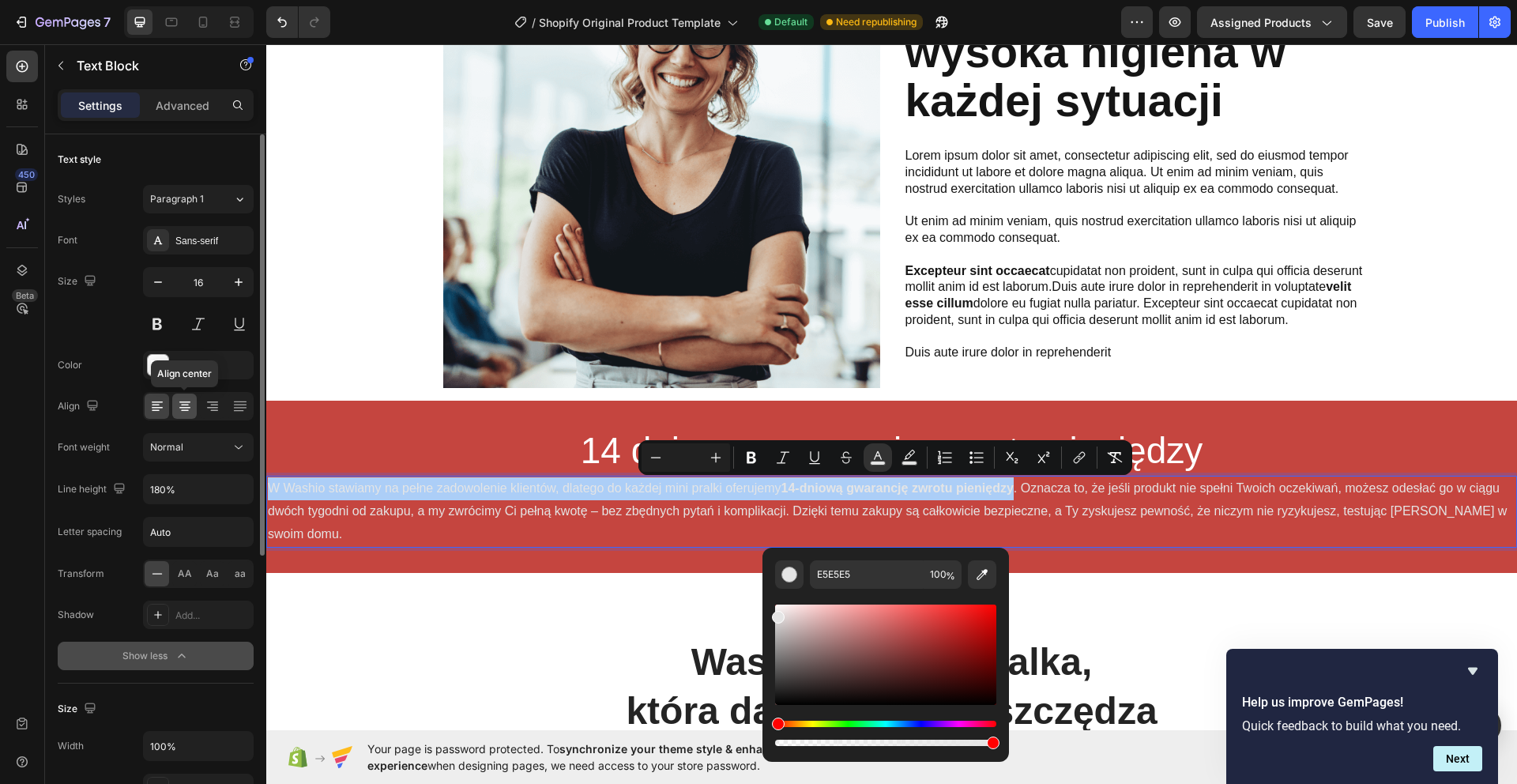
click at [191, 412] on icon at bounding box center [185, 406] width 16 height 16
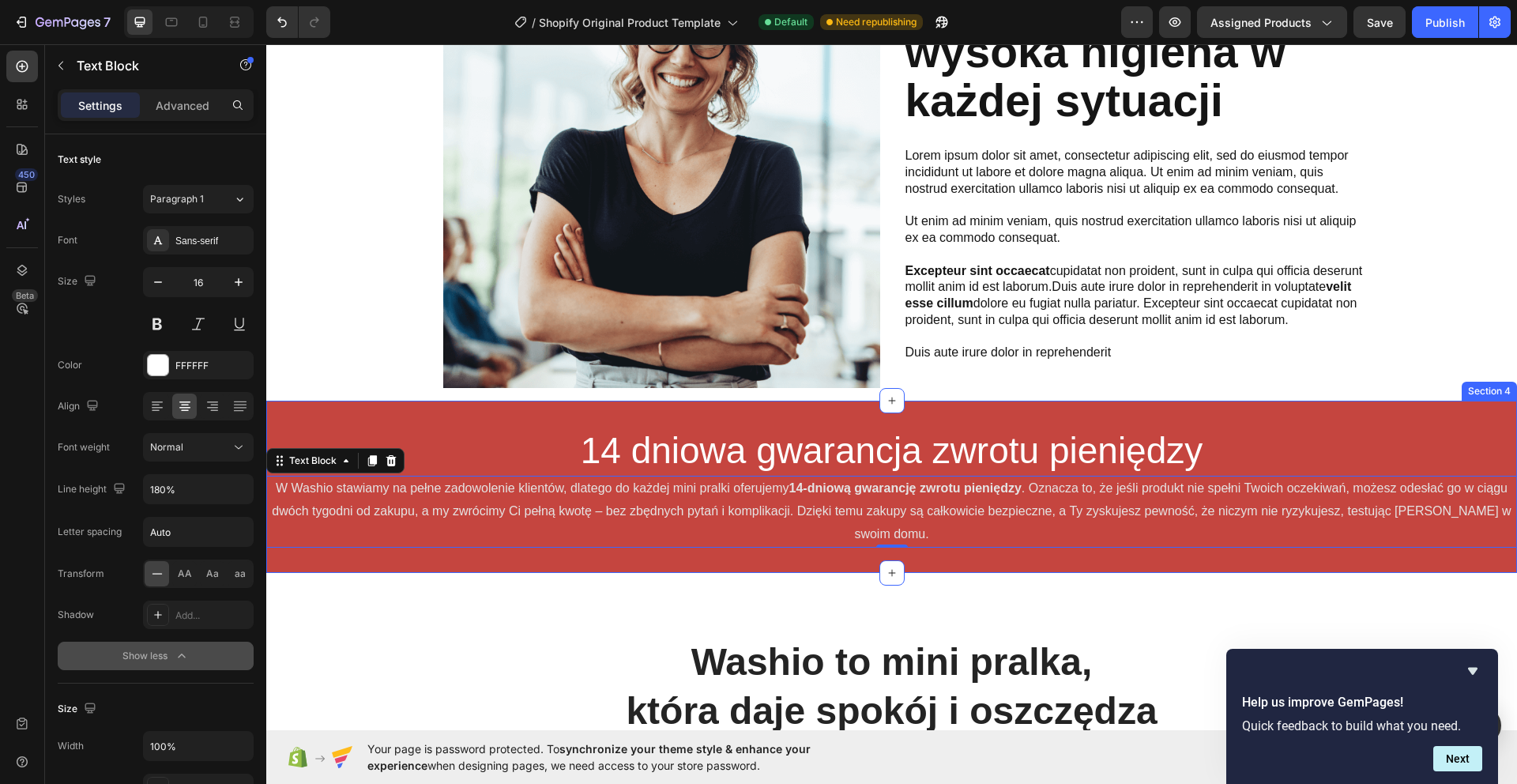
click at [354, 410] on div "14 dniowa gwarancja zwrotu pieniędzy Heading W Washio stawiamy na pełne zadowol…" at bounding box center [891, 486] width 1251 height 172
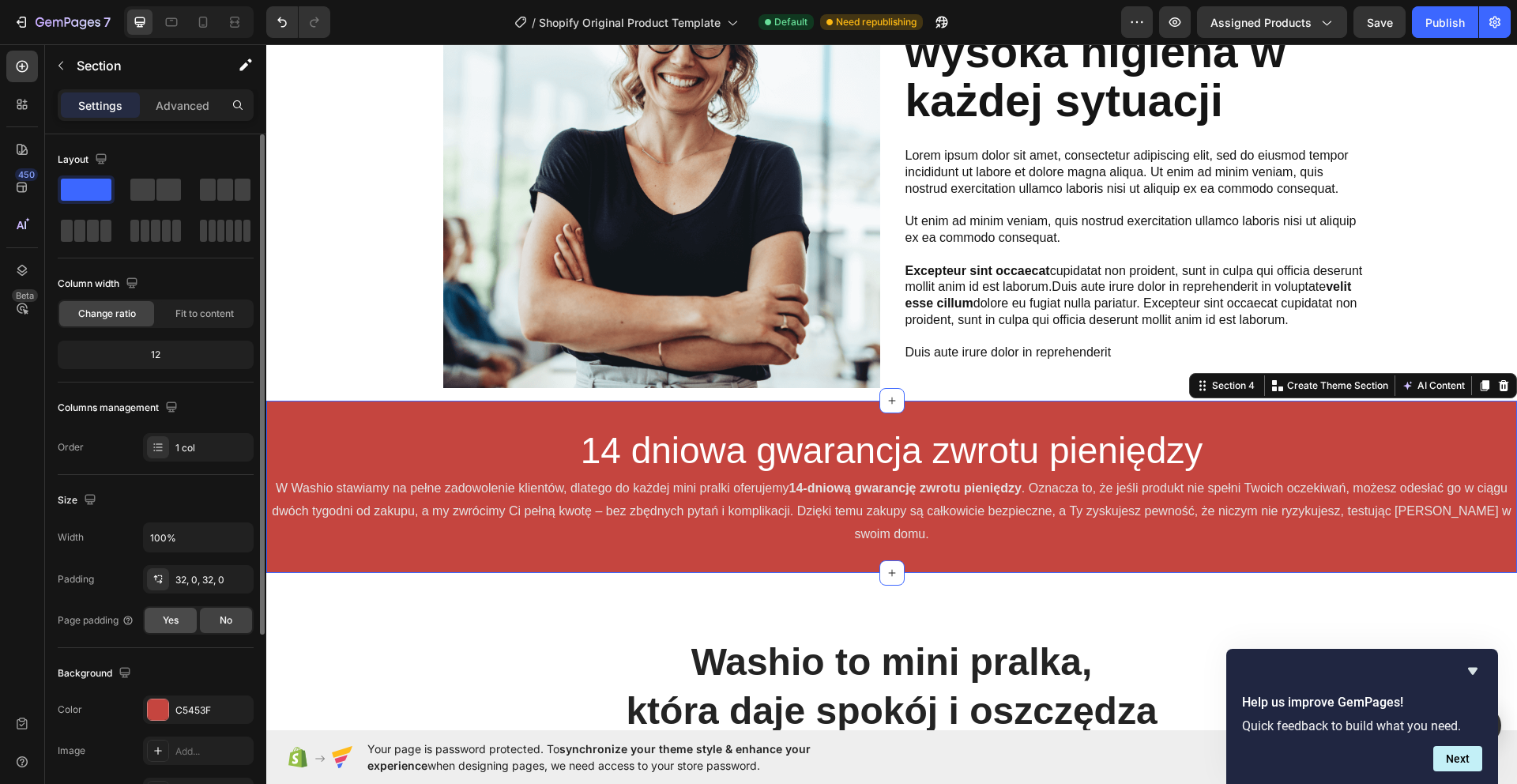
click at [189, 623] on div "Yes" at bounding box center [171, 620] width 52 height 26
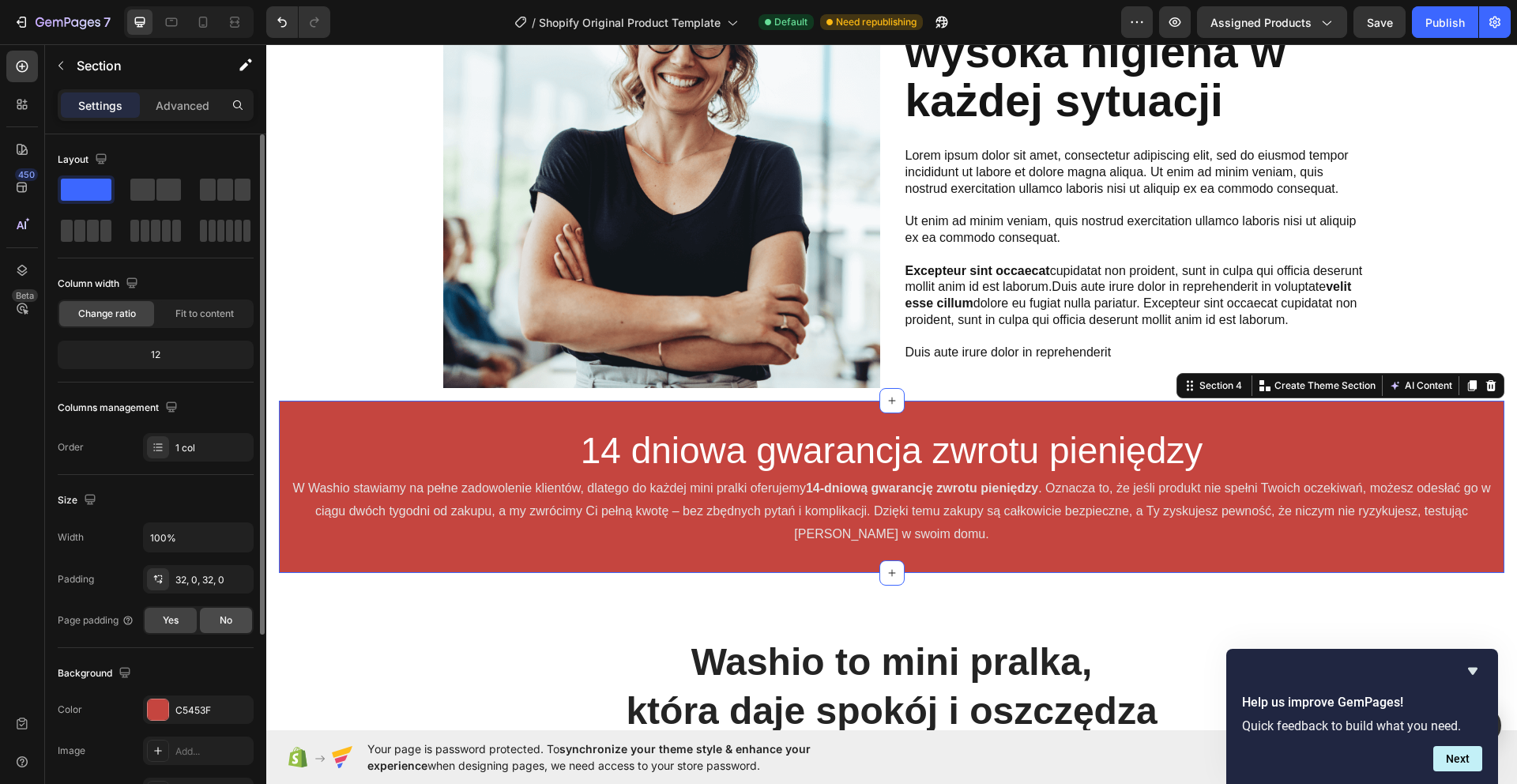
click at [222, 622] on span "No" at bounding box center [225, 620] width 12 height 14
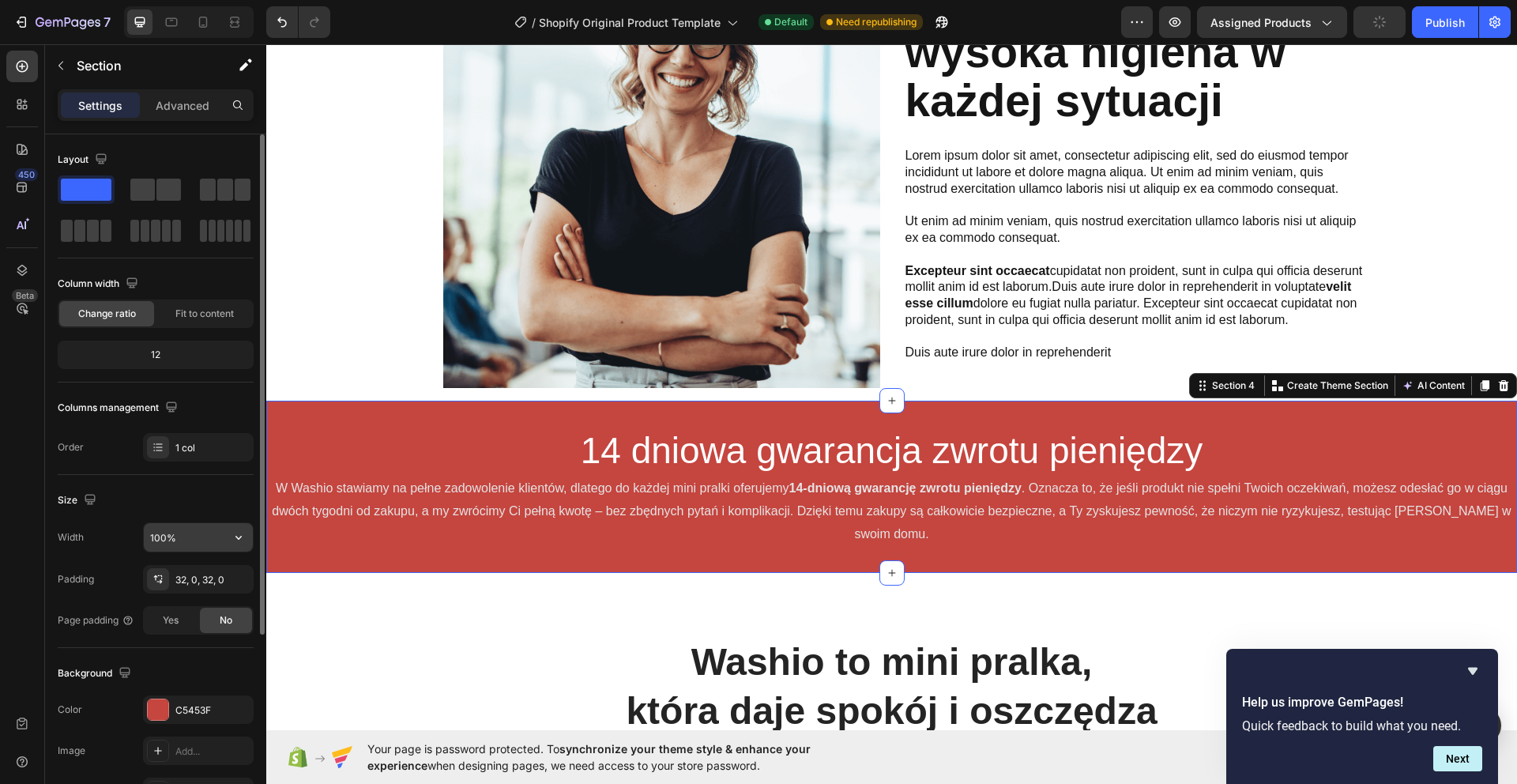
click at [191, 534] on input "100%" at bounding box center [198, 537] width 109 height 28
click at [259, 537] on div at bounding box center [261, 384] width 9 height 500
click at [240, 536] on icon "button" at bounding box center [239, 537] width 16 height 16
click at [217, 598] on div "Default 1200px" at bounding box center [181, 607] width 130 height 30
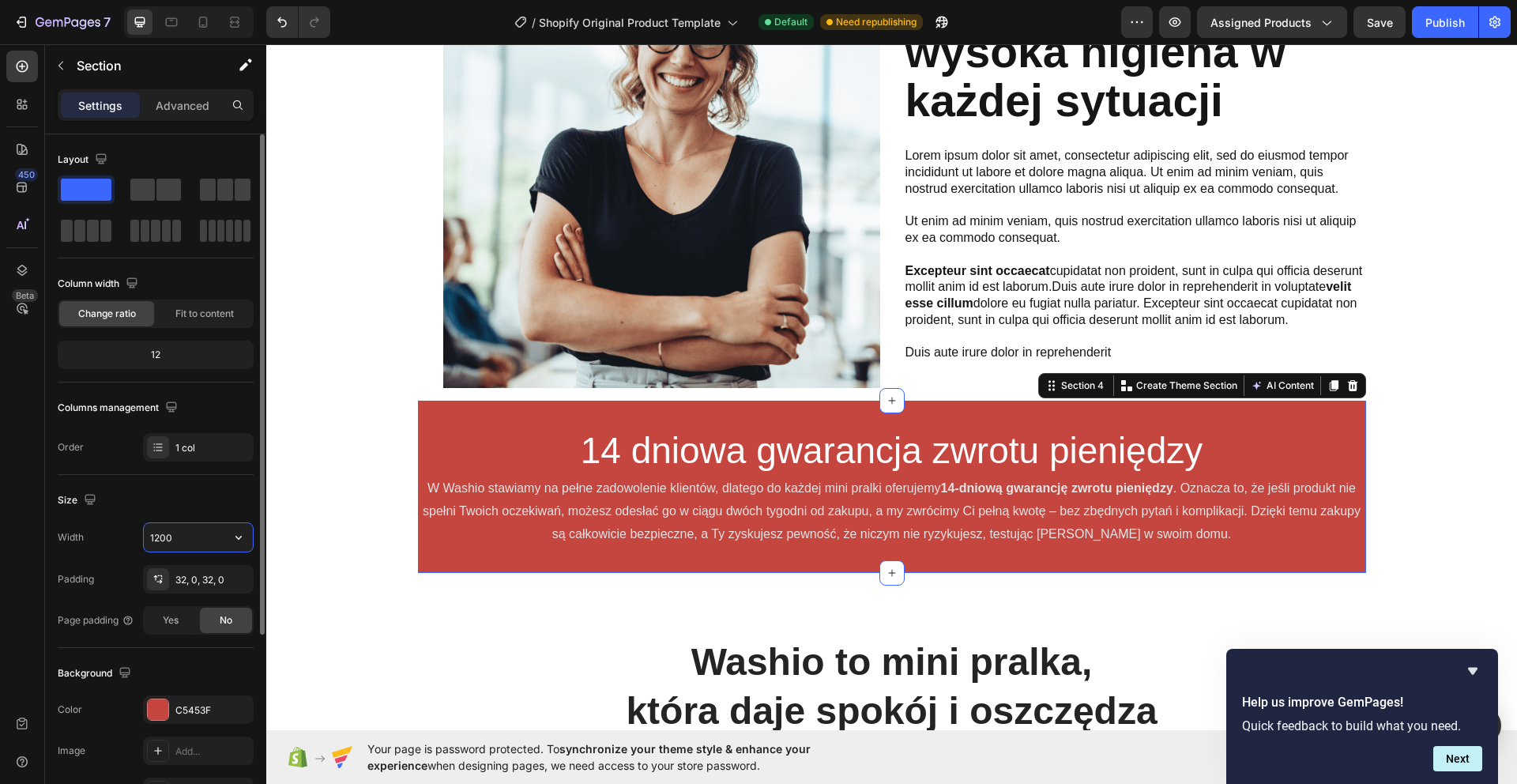
click at [202, 546] on input "1200" at bounding box center [198, 537] width 109 height 28
click at [239, 536] on icon "button" at bounding box center [239, 537] width 16 height 16
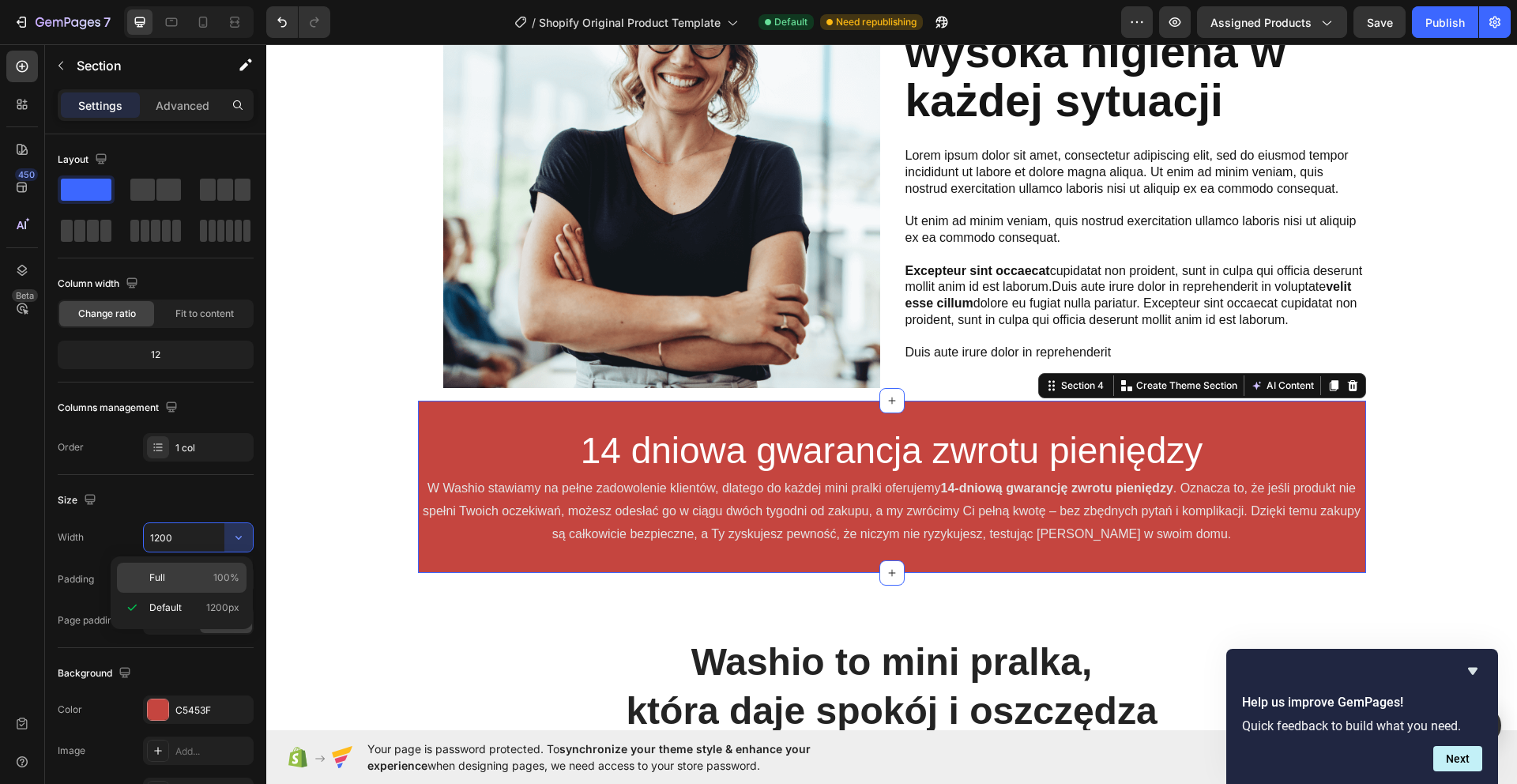
click at [223, 566] on div "Full 100%" at bounding box center [181, 577] width 130 height 30
type input "100%"
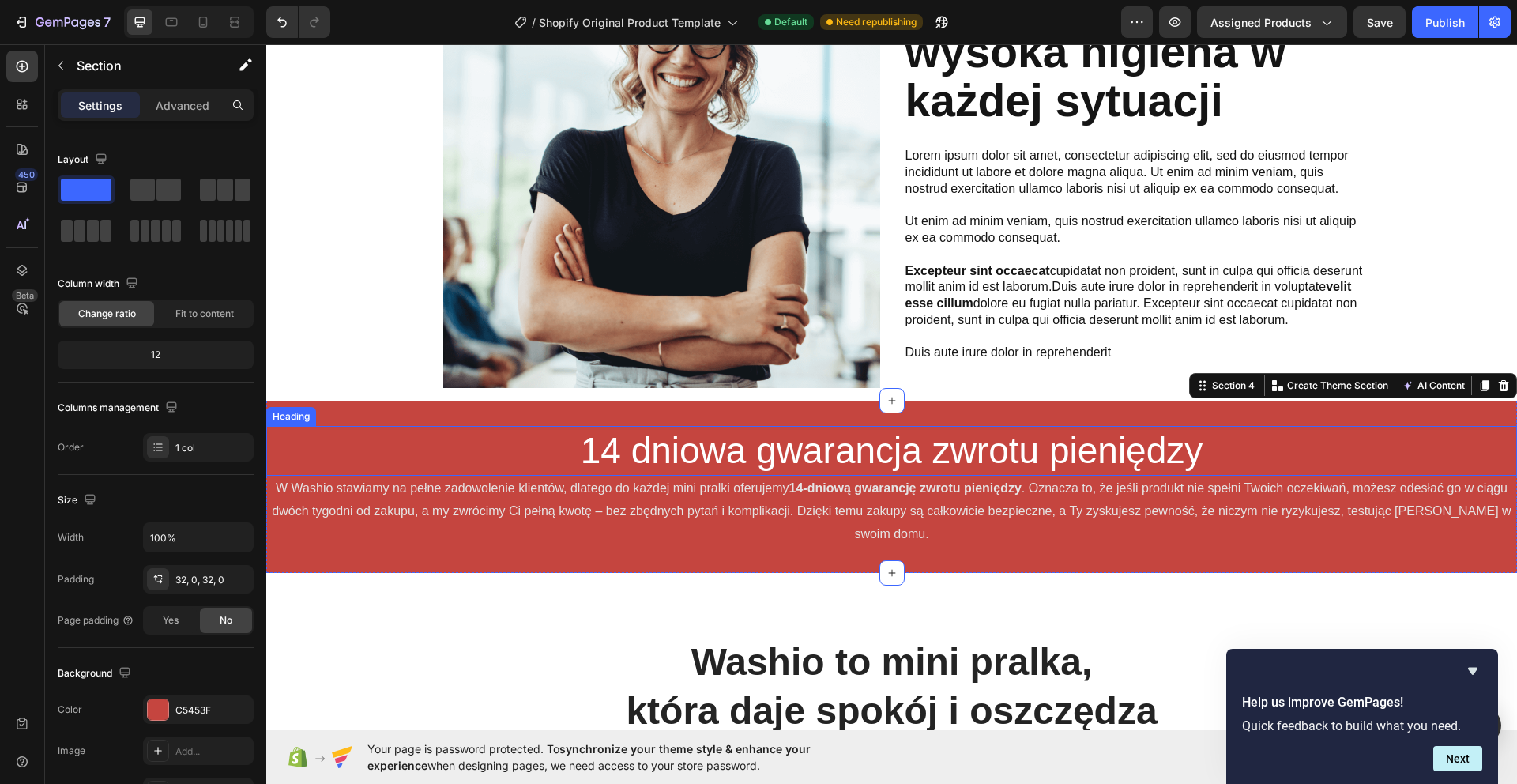
click at [450, 435] on h2 "14 dniowa gwarancja zwrotu pieniędzy" at bounding box center [891, 451] width 1251 height 50
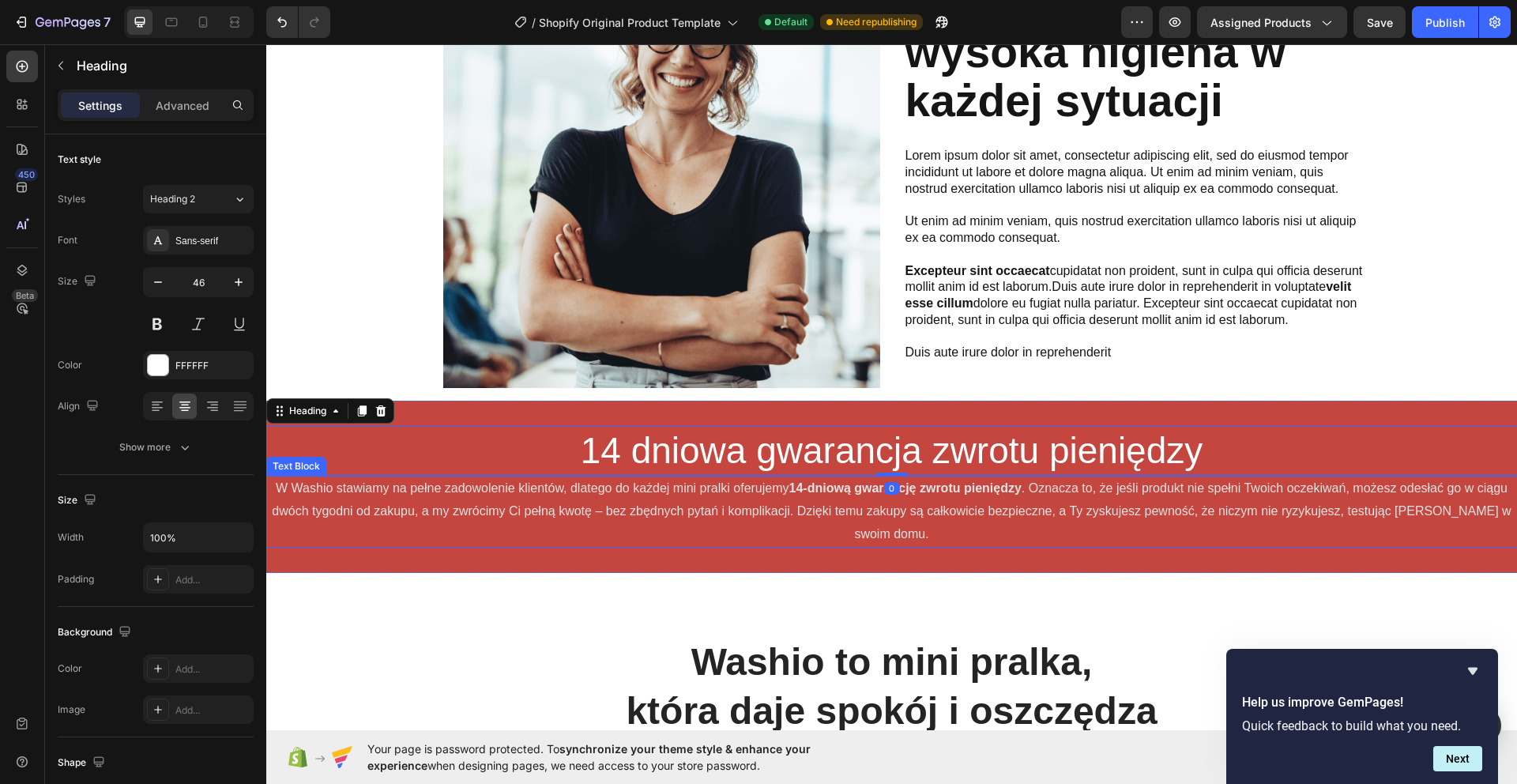
click at [316, 518] on p "W Washio stawiamy na pełne zadowolenie klientów, dlatego do każdej mini pralki …" at bounding box center [891, 511] width 1247 height 68
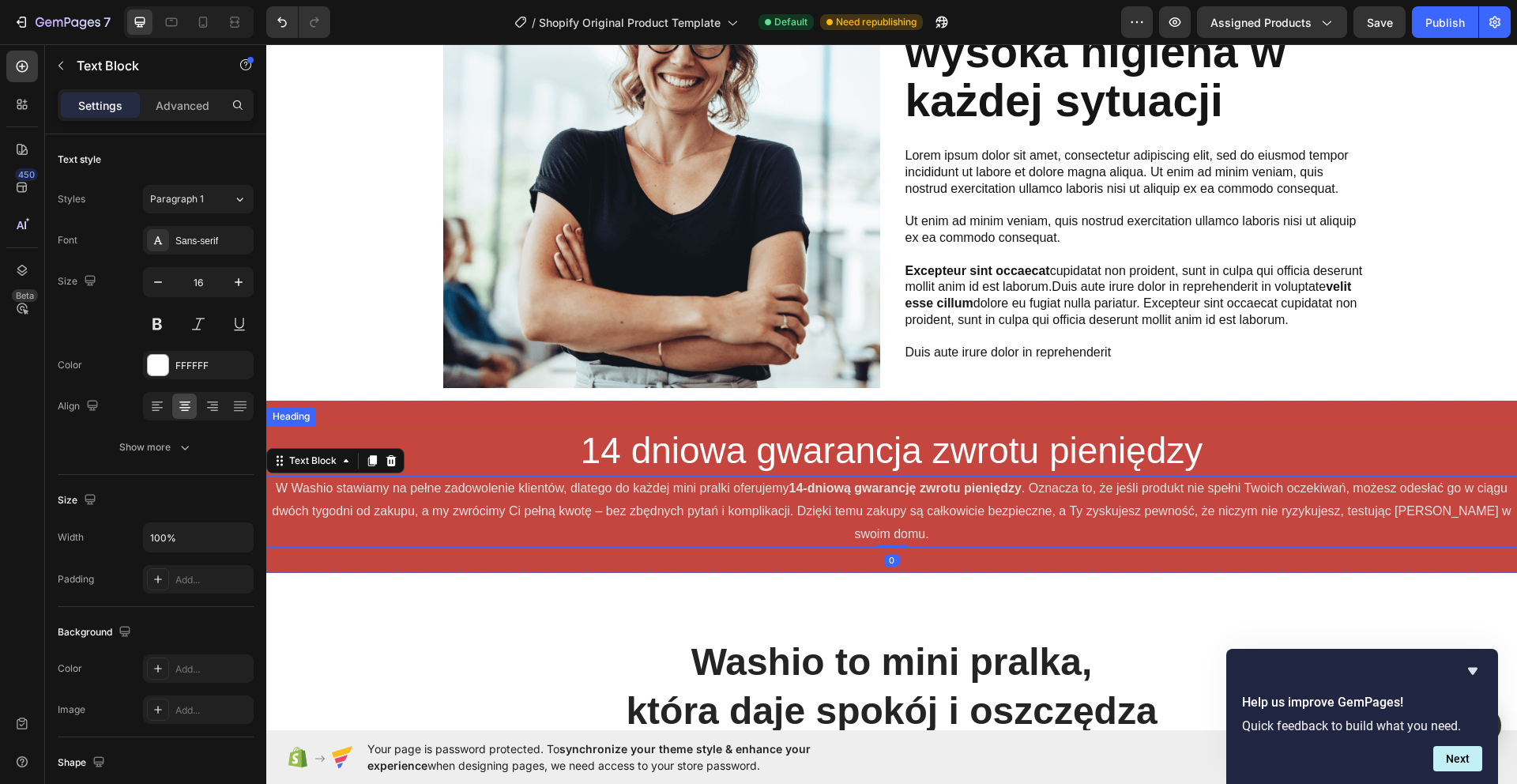
click at [393, 422] on div "14 dniowa gwarancja zwrotu pieniędzy Heading W Washio stawiamy na pełne zadowol…" at bounding box center [891, 486] width 1251 height 172
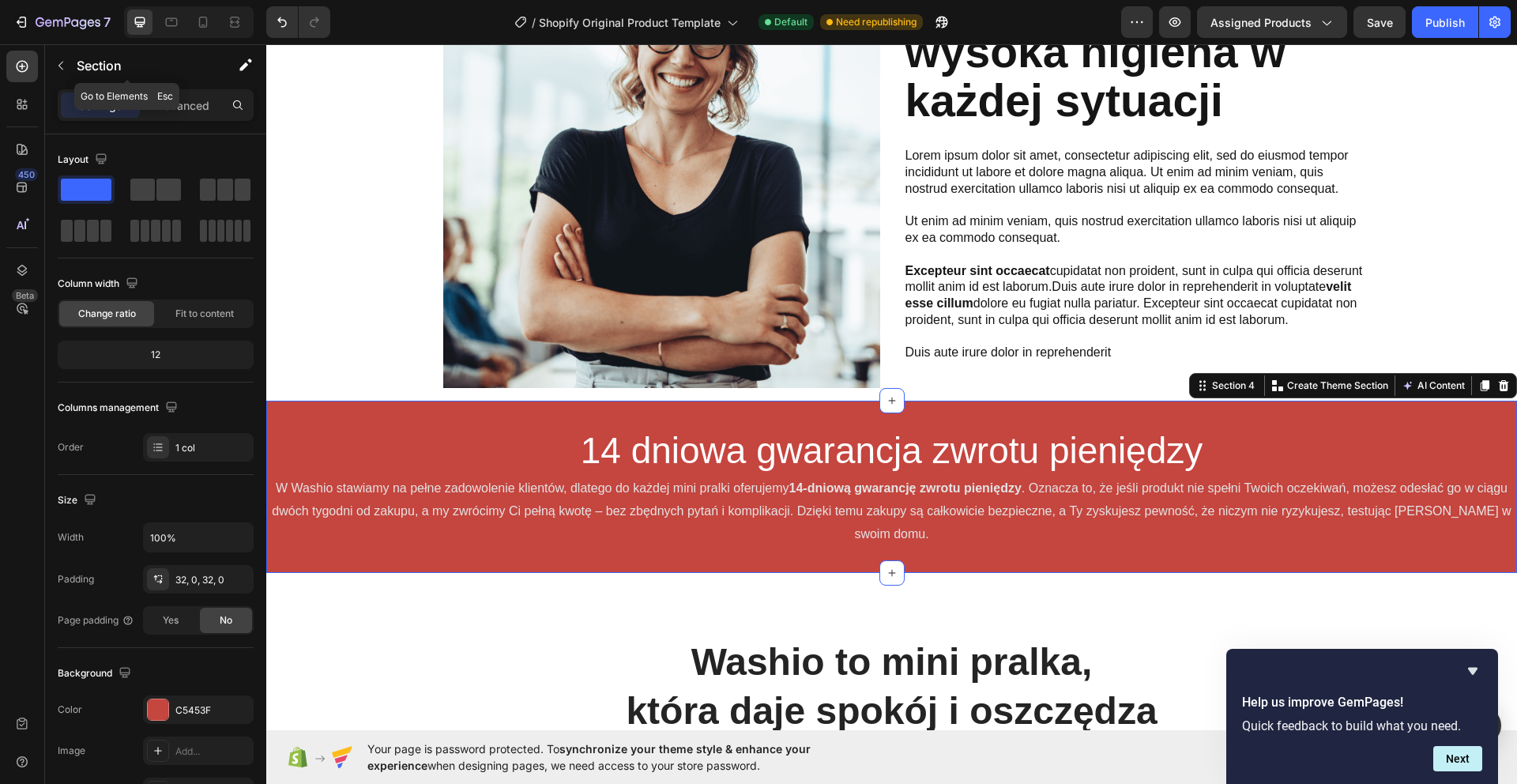
click at [56, 66] on icon "button" at bounding box center [61, 65] width 12 height 12
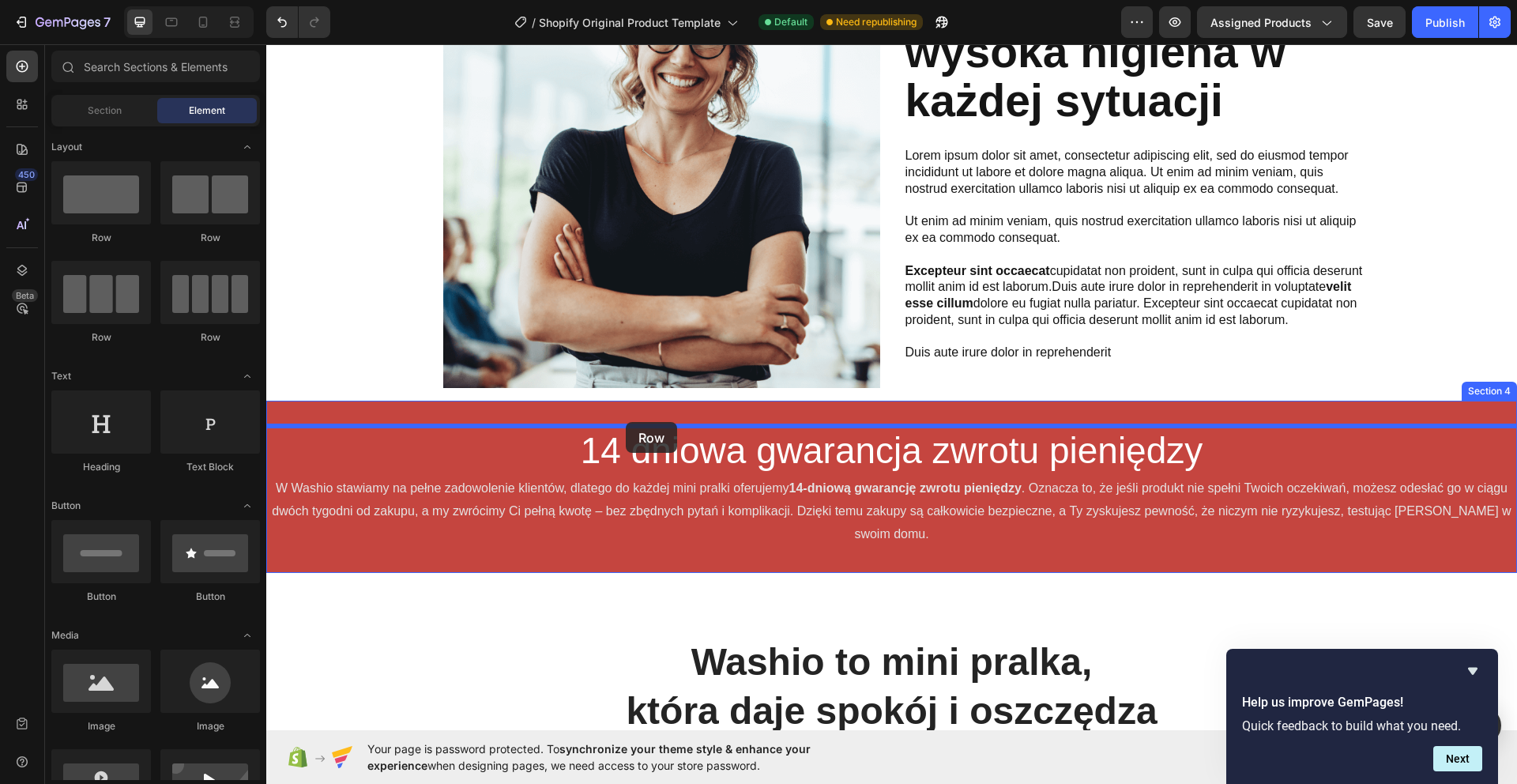
drag, startPoint x: 375, startPoint y: 254, endPoint x: 626, endPoint y: 422, distance: 302.0
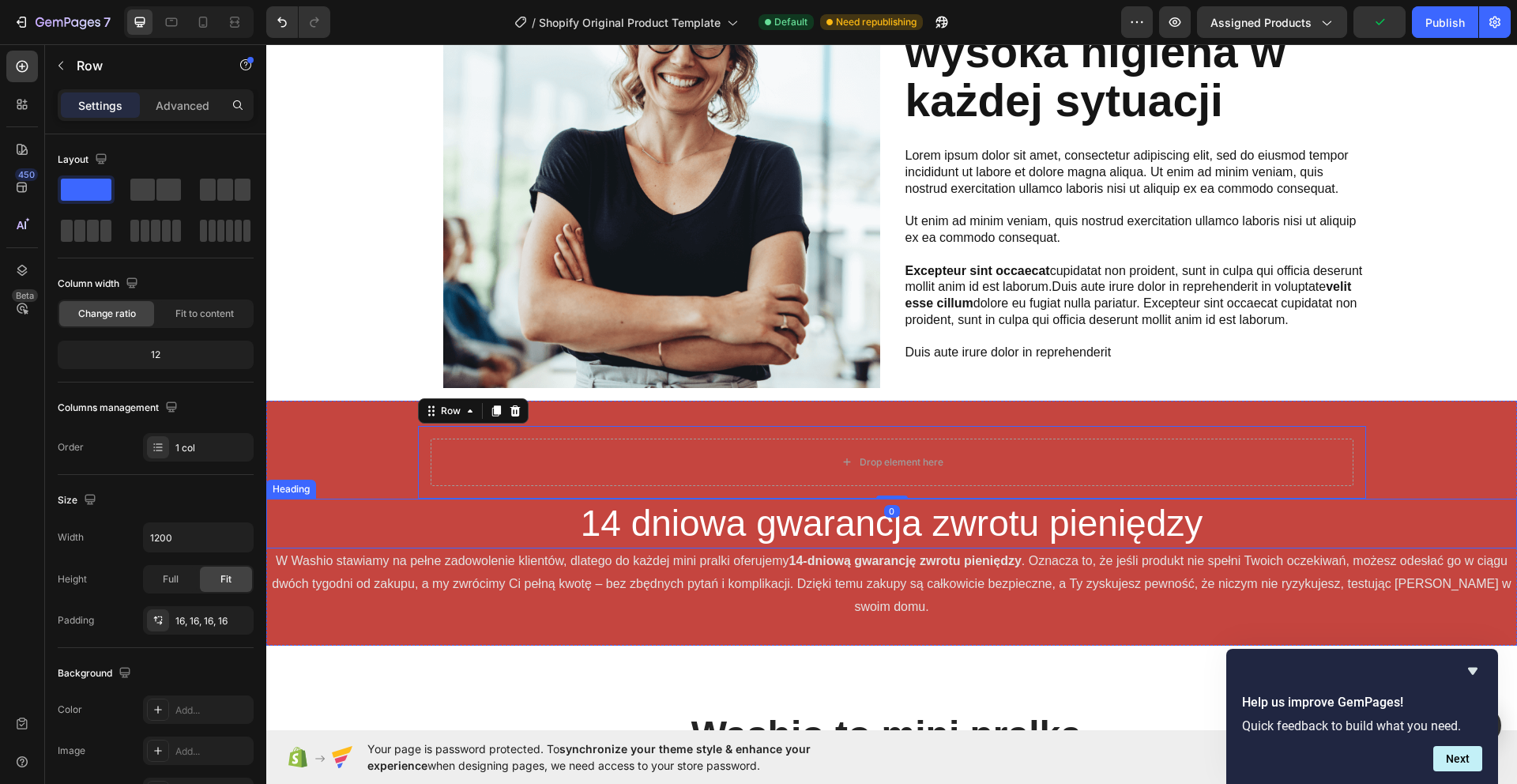
click at [916, 501] on h2 "14 dniowa gwarancja zwrotu pieniędzy" at bounding box center [891, 523] width 1251 height 50
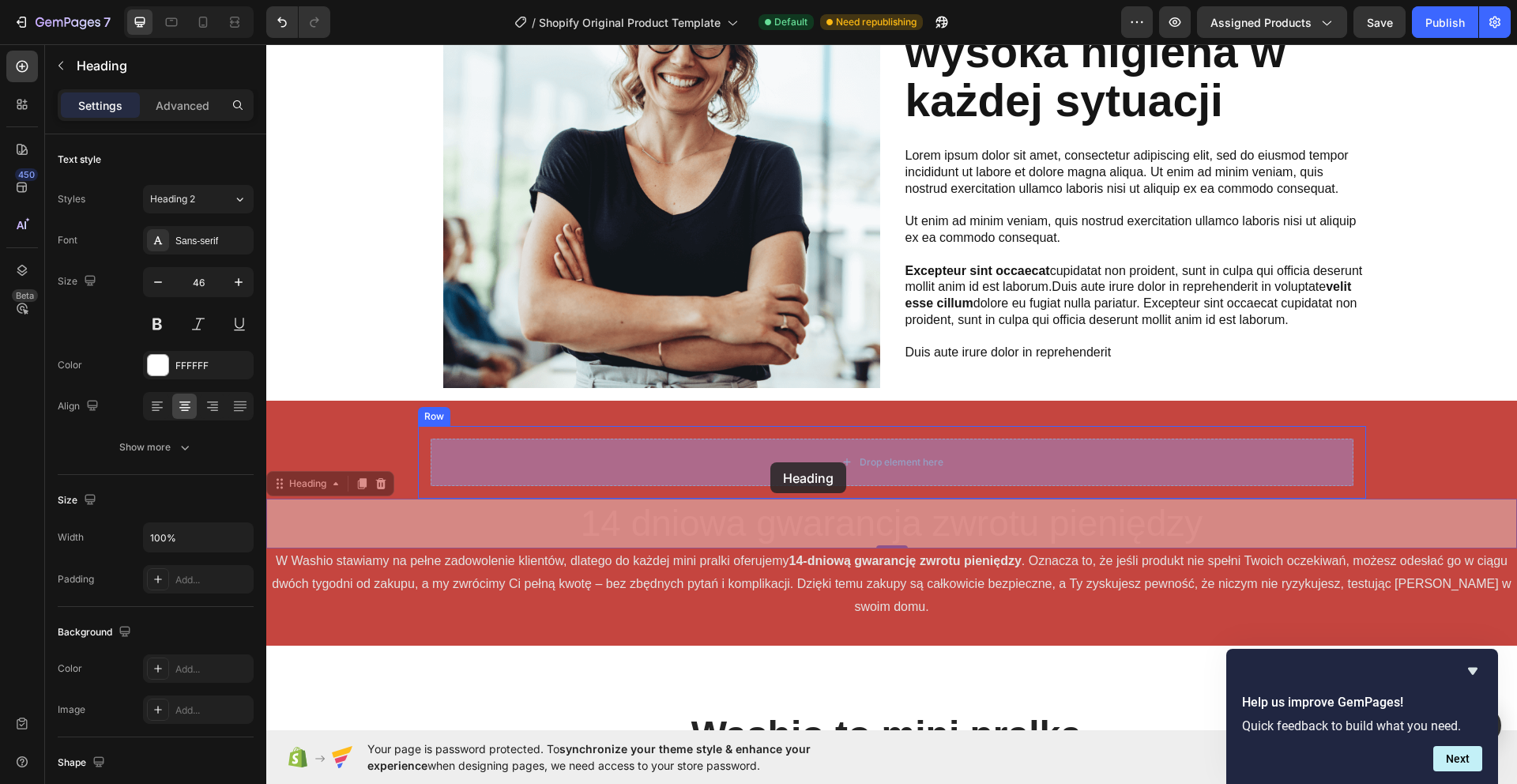
drag, startPoint x: 312, startPoint y: 483, endPoint x: 770, endPoint y: 462, distance: 458.5
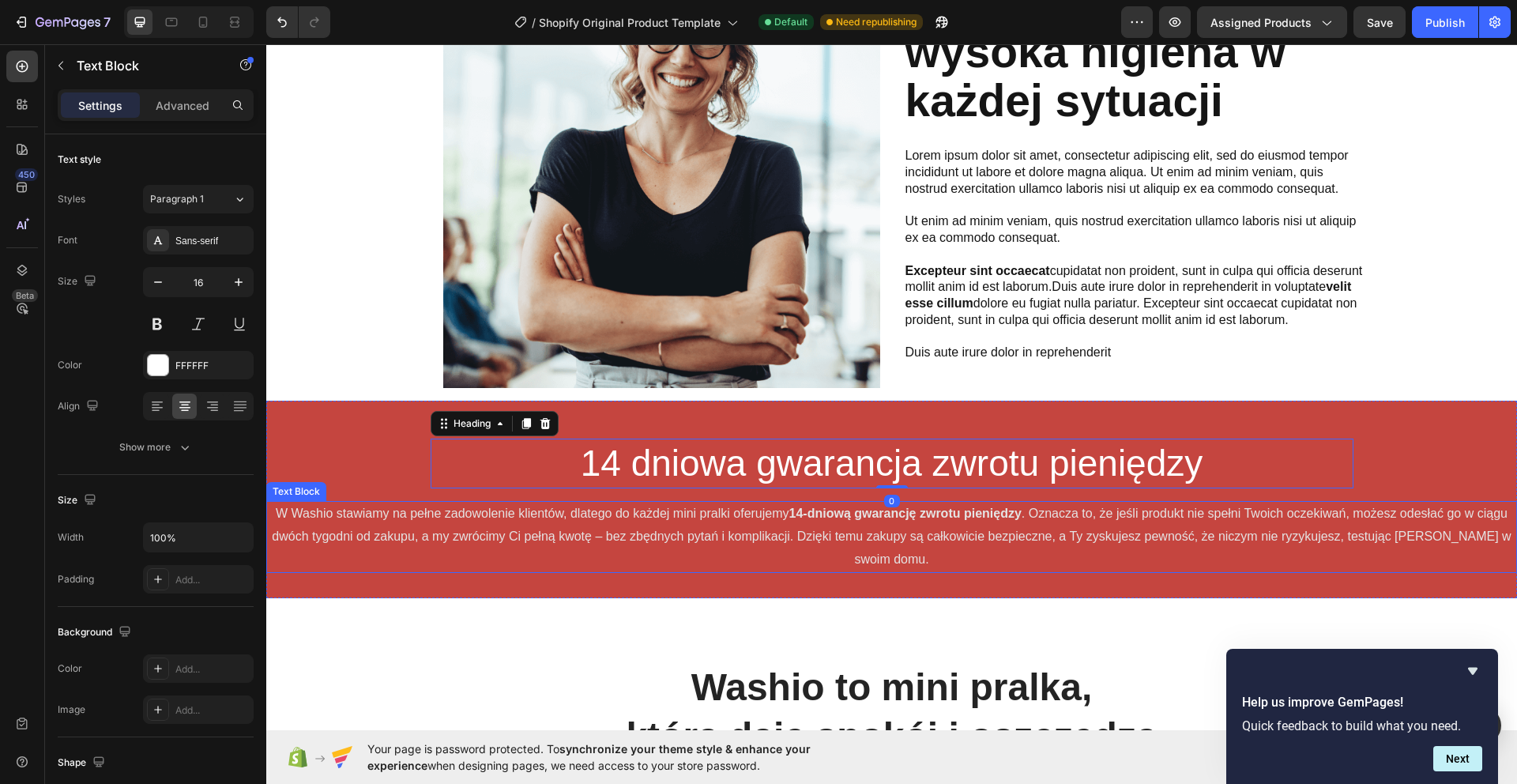
click at [861, 531] on span ". Oznacza to, że jeśli produkt nie spełni Twoich oczekiwań, możesz odesłać go w…" at bounding box center [890, 536] width 1239 height 59
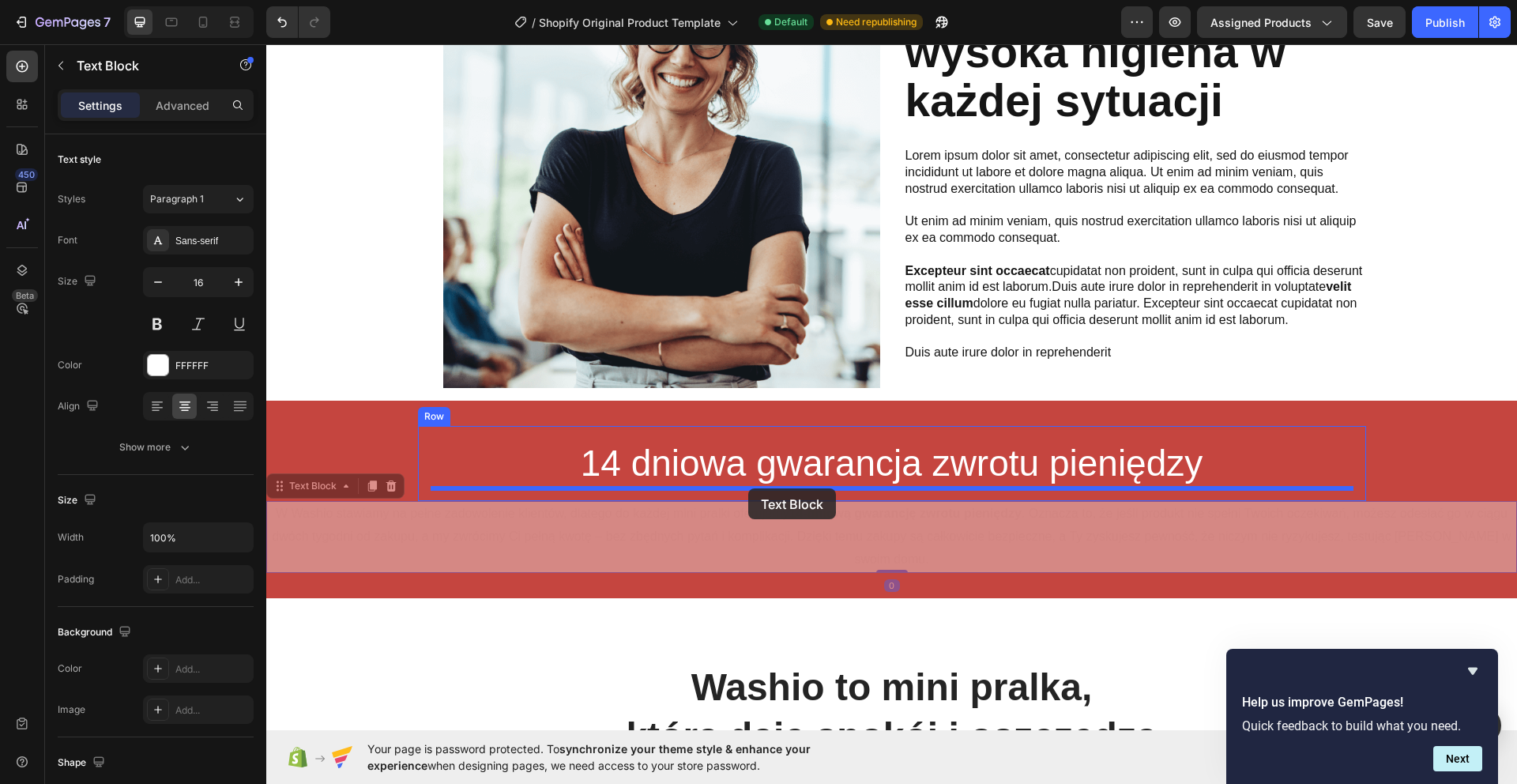
drag, startPoint x: 296, startPoint y: 483, endPoint x: 749, endPoint y: 488, distance: 453.0
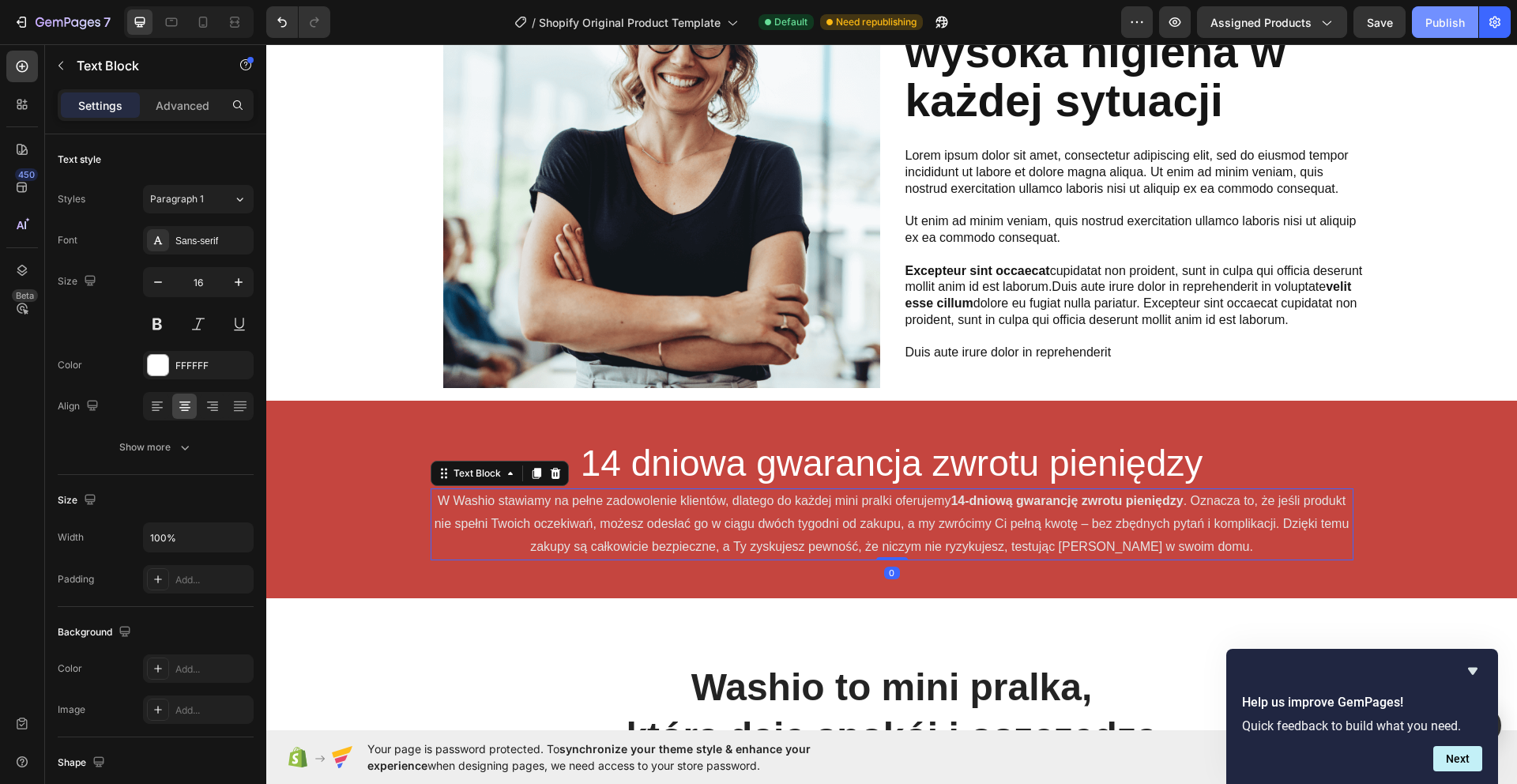
click at [1450, 37] on button "Publish" at bounding box center [1445, 22] width 66 height 32
